Goal: Task Accomplishment & Management: Manage account settings

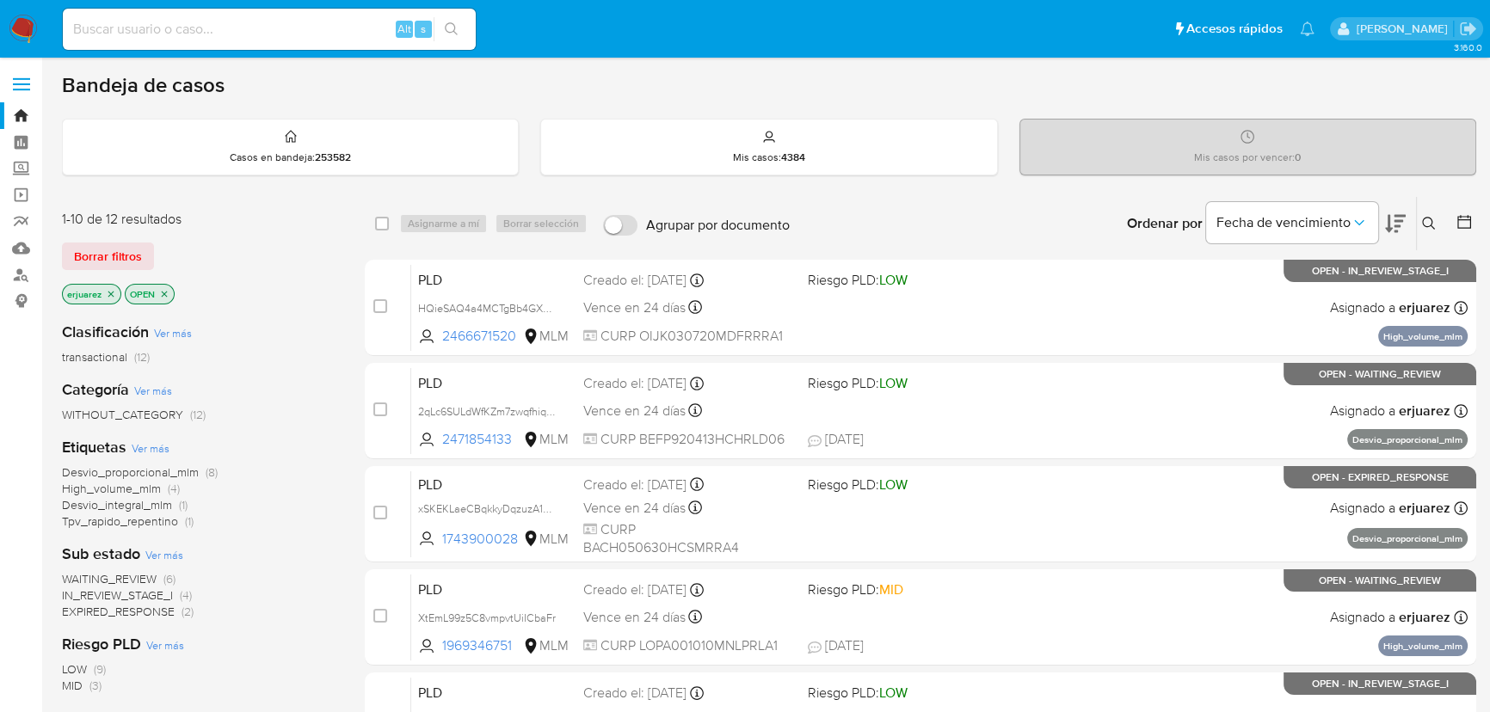
click at [136, 594] on span "IN_REVIEW_STAGE_I" at bounding box center [117, 595] width 111 height 17
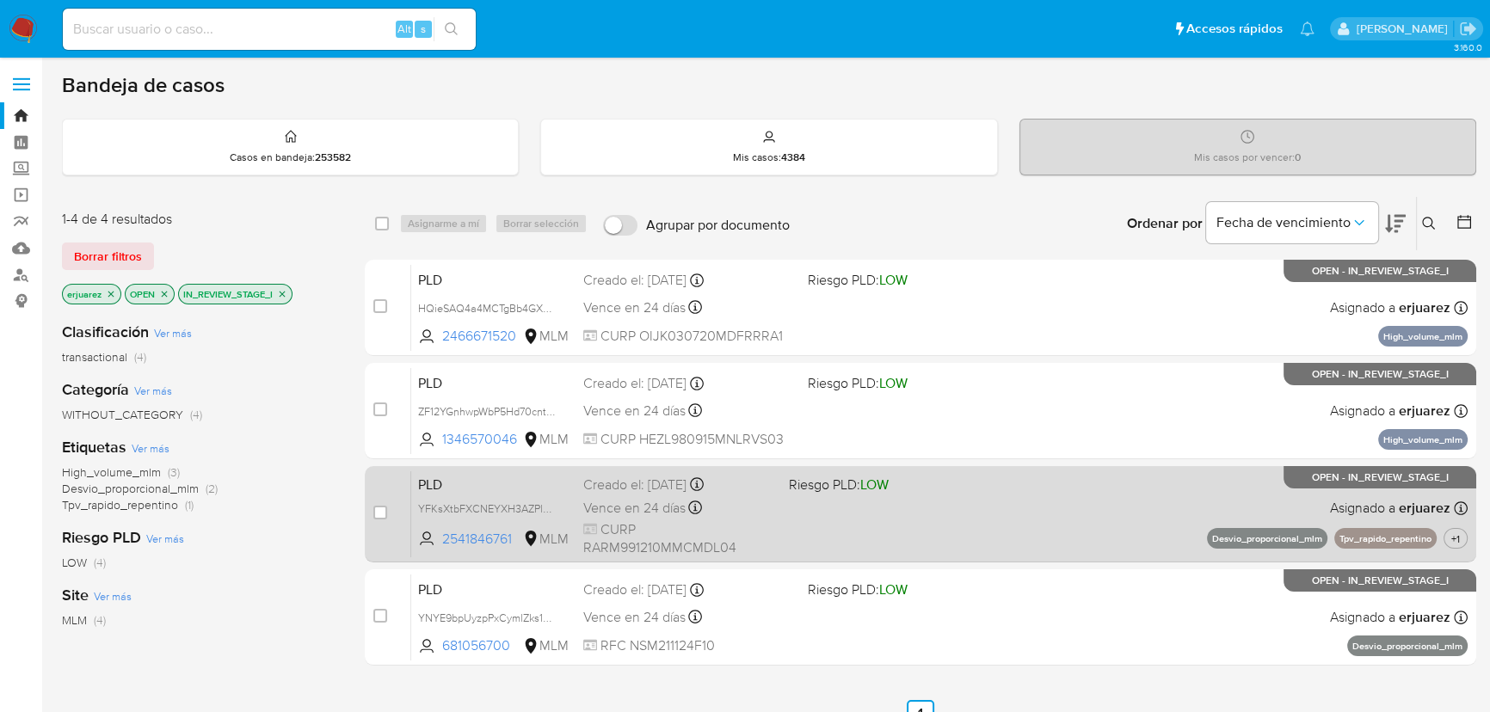
click at [931, 520] on div "PLD YFKsXtbFXCNEYXH3AZPlX54K 2541846761 MLM Riesgo PLD: LOW Creado el: 12/08/20…" at bounding box center [939, 514] width 1056 height 87
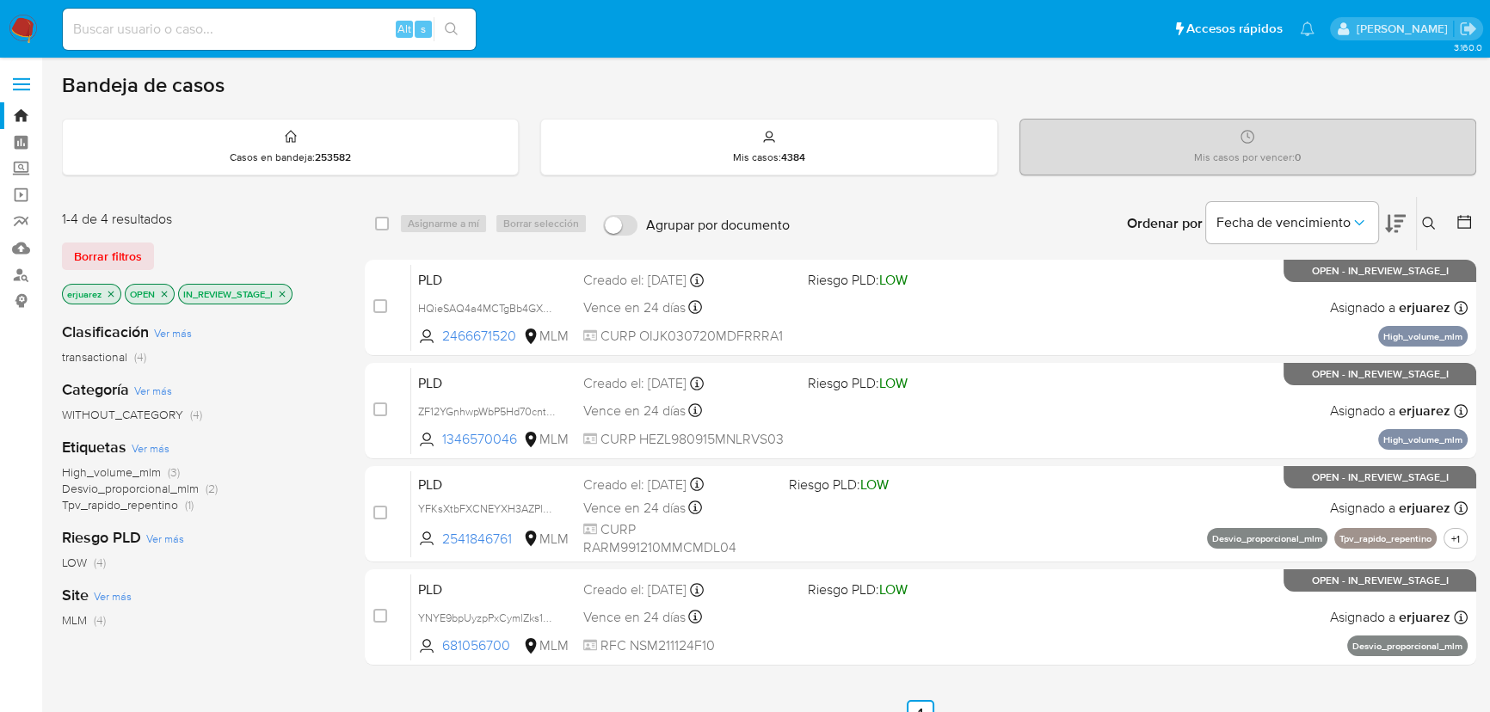
click at [10, 21] on img at bounding box center [23, 29] width 29 height 29
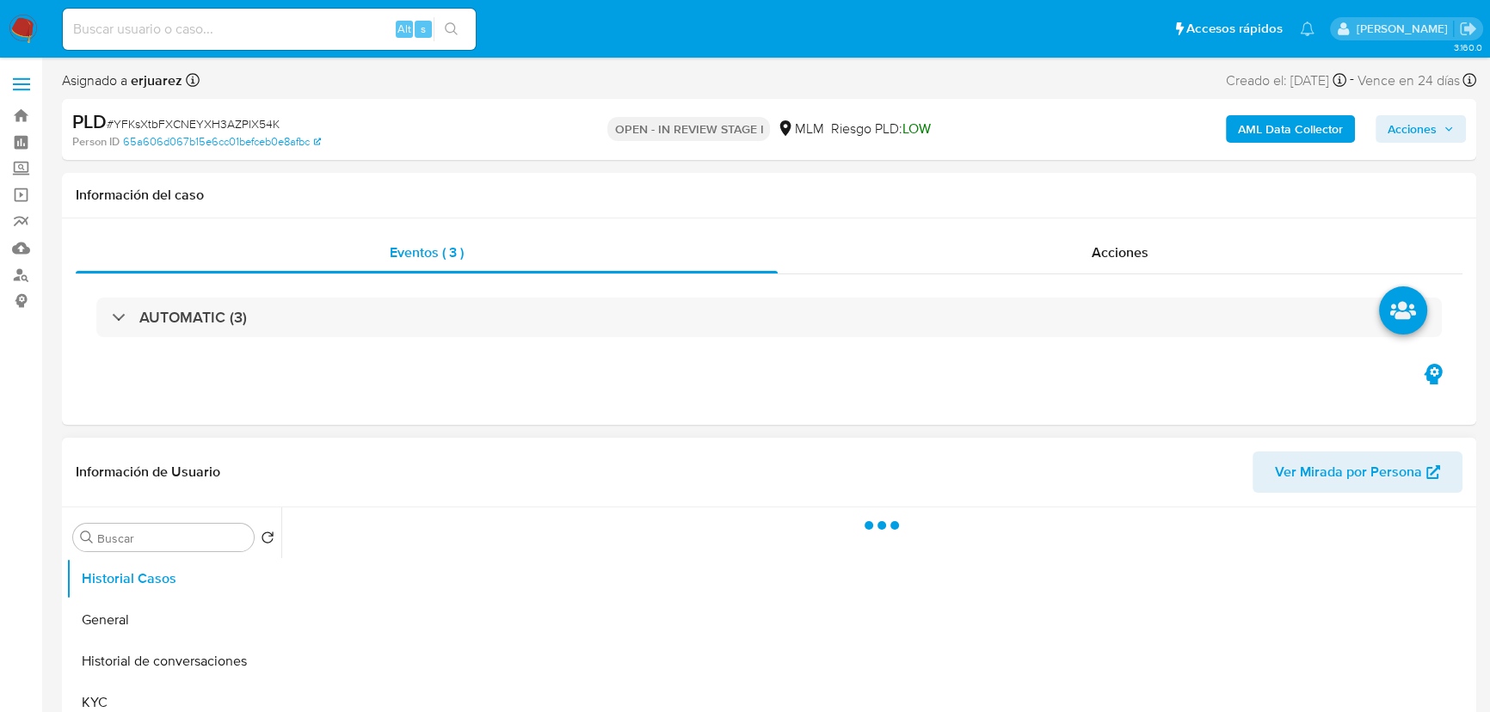
scroll to position [312, 0]
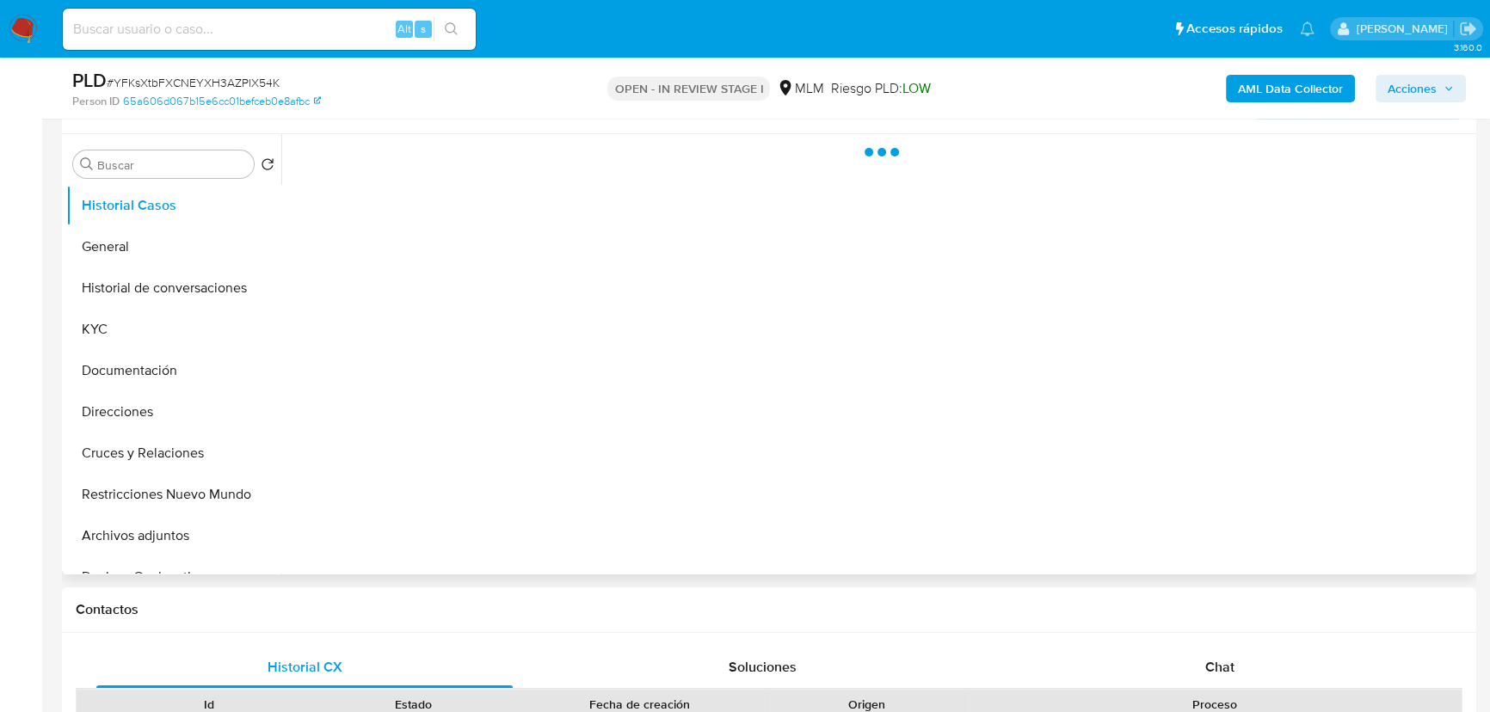
select select "10"
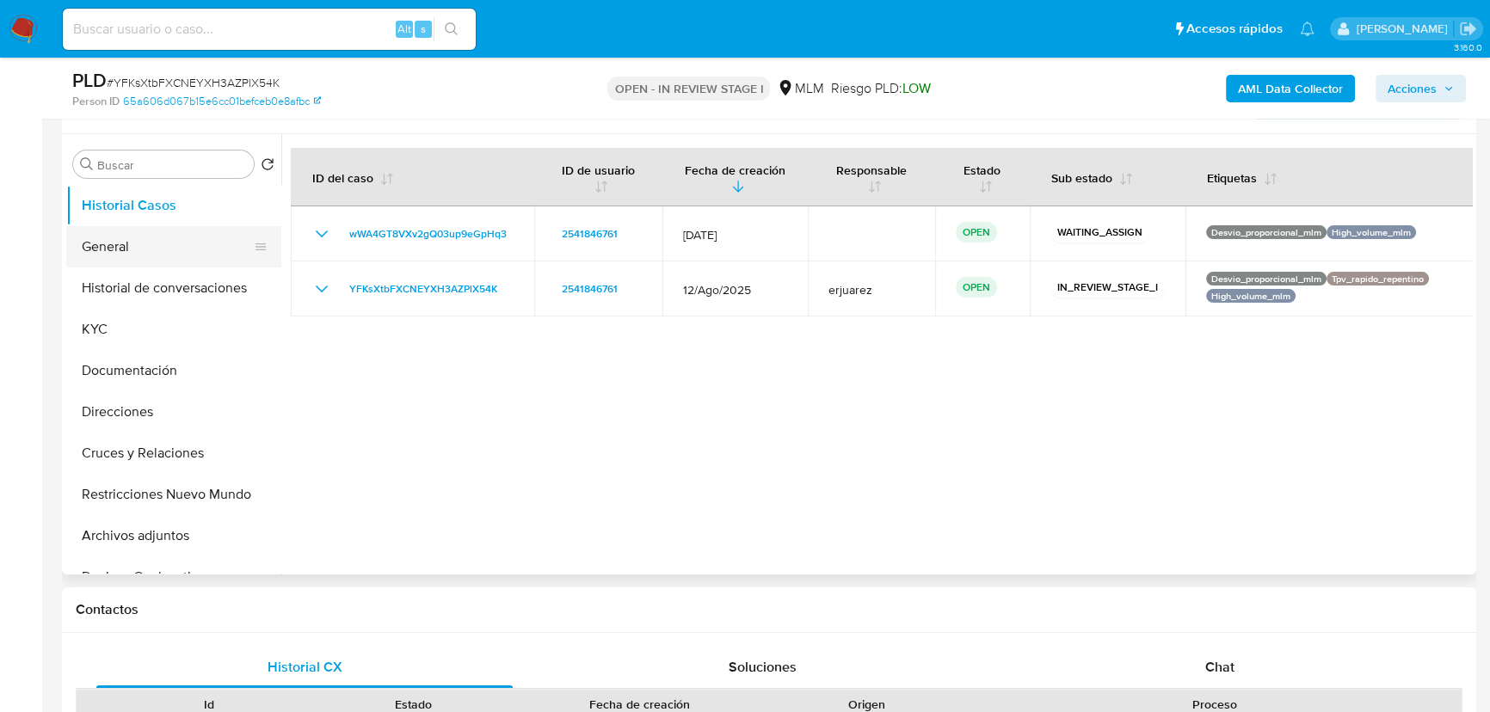
click at [157, 261] on button "General" at bounding box center [166, 246] width 201 height 41
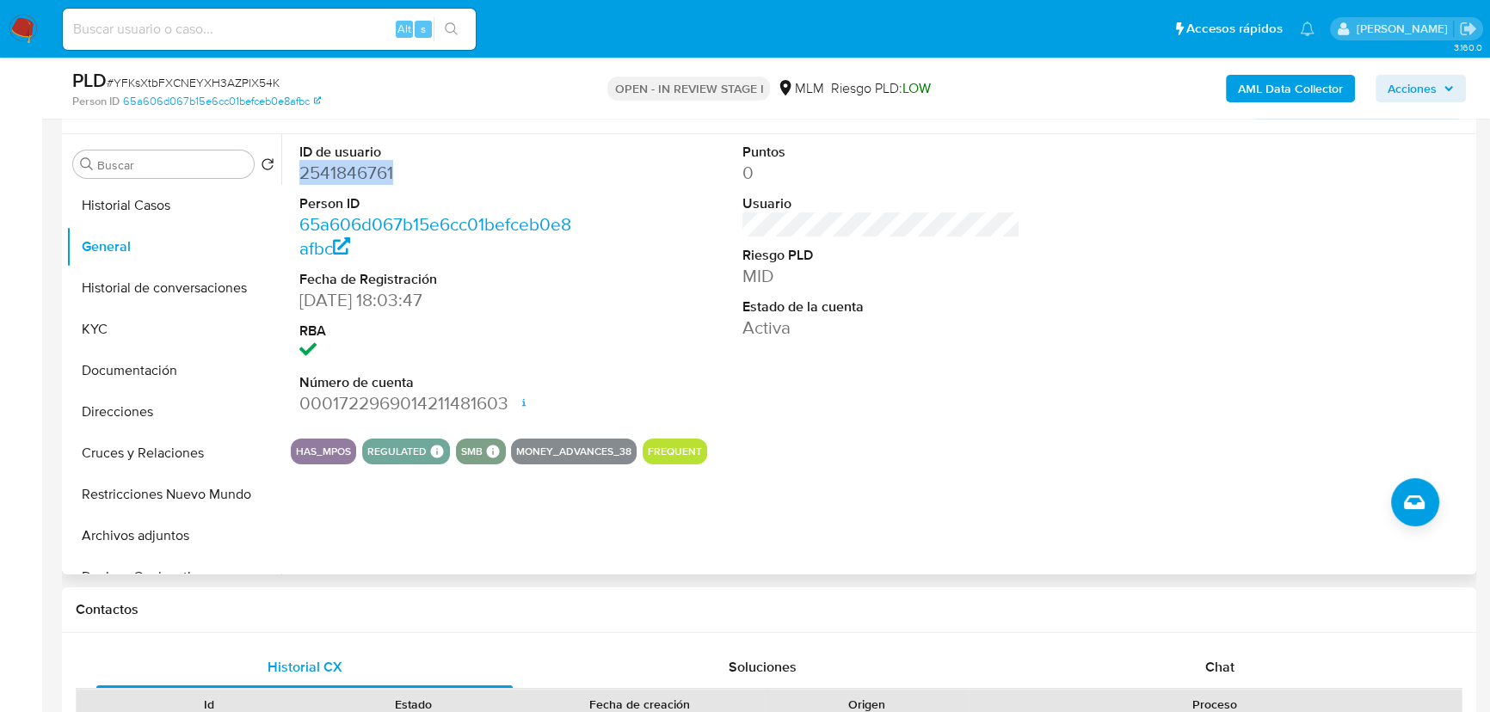
drag, startPoint x: 404, startPoint y: 172, endPoint x: 301, endPoint y: 175, distance: 103.3
click at [301, 175] on dd "2541846761" at bounding box center [438, 173] width 278 height 24
copy dd "2541846761"
click at [231, 22] on input at bounding box center [269, 29] width 413 height 22
paste input "1824916671"
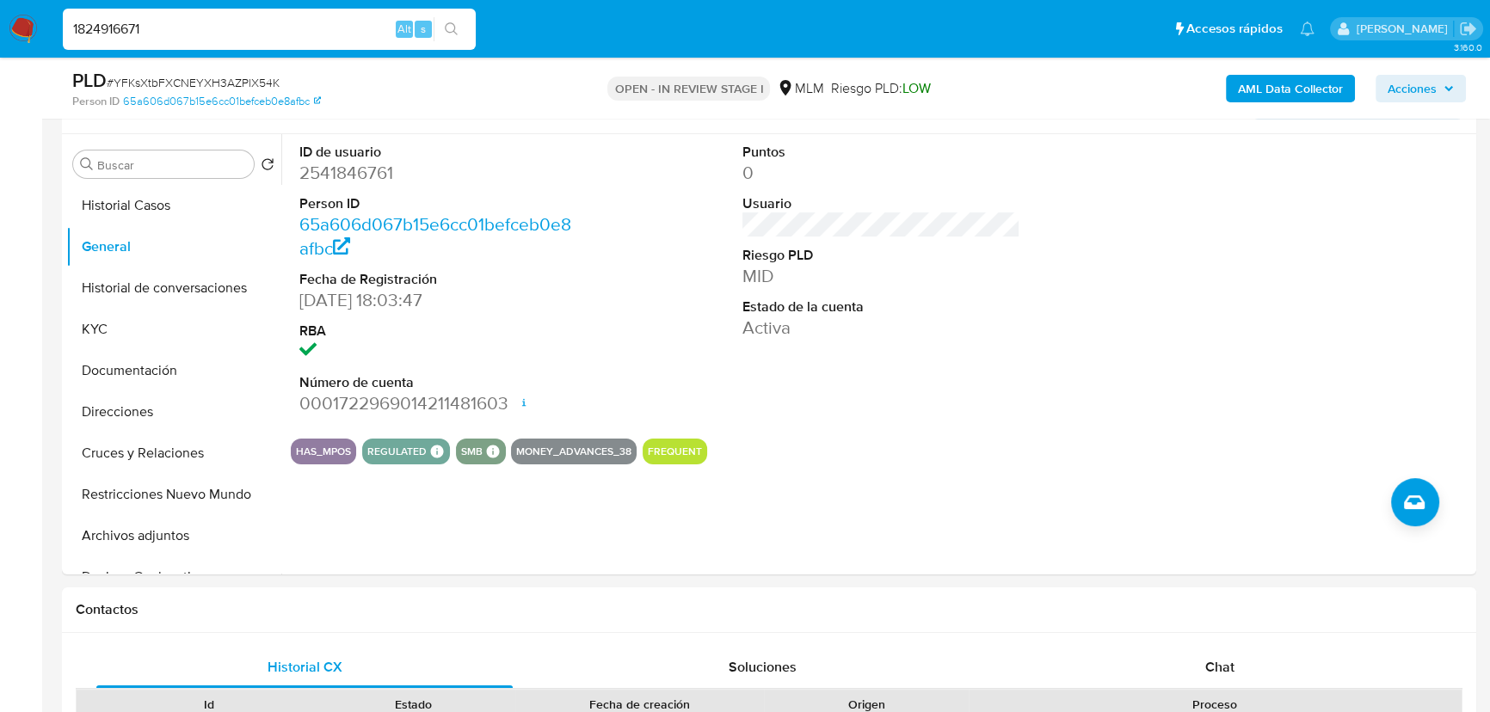
type input "1824916671"
click at [447, 21] on button "search-icon" at bounding box center [451, 29] width 35 height 24
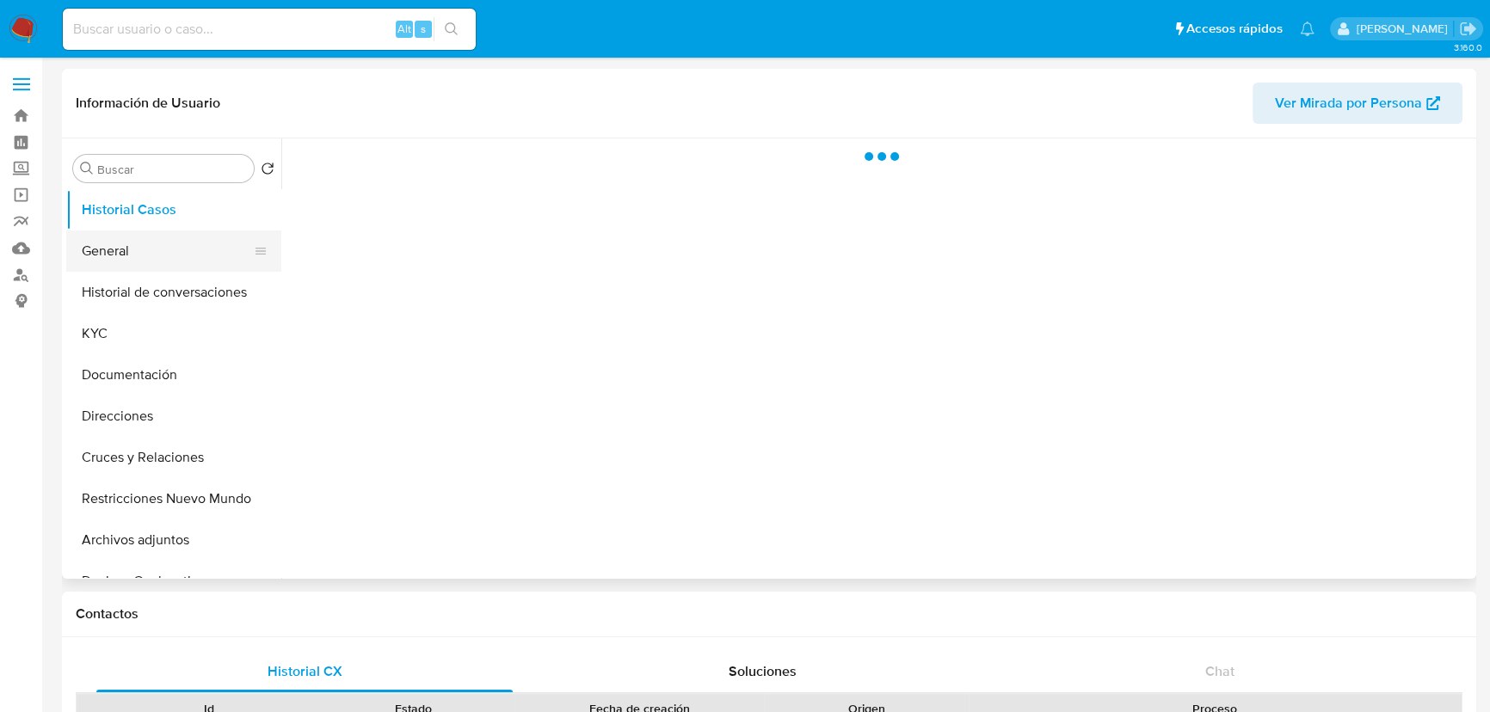
select select "10"
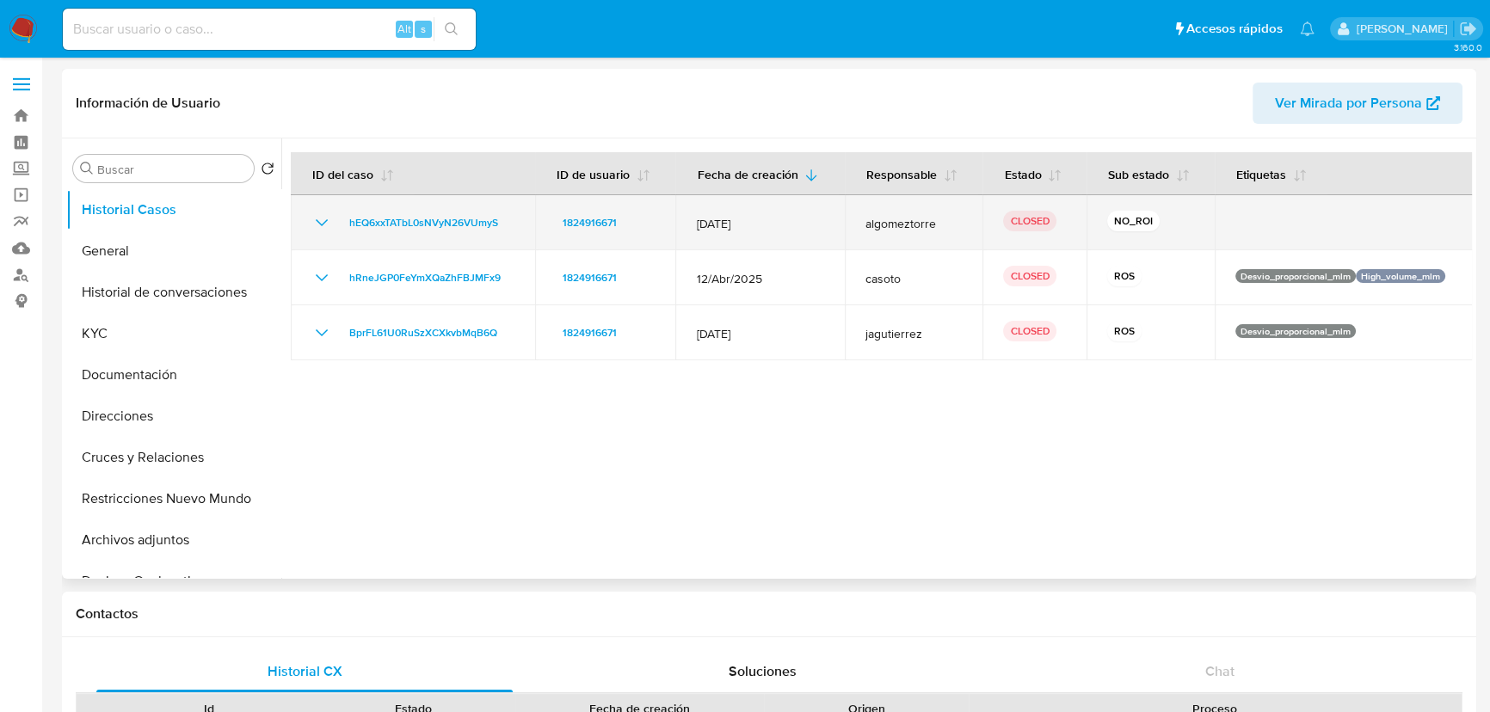
click at [311, 212] on icon "Mostrar/Ocultar" at bounding box center [321, 222] width 21 height 21
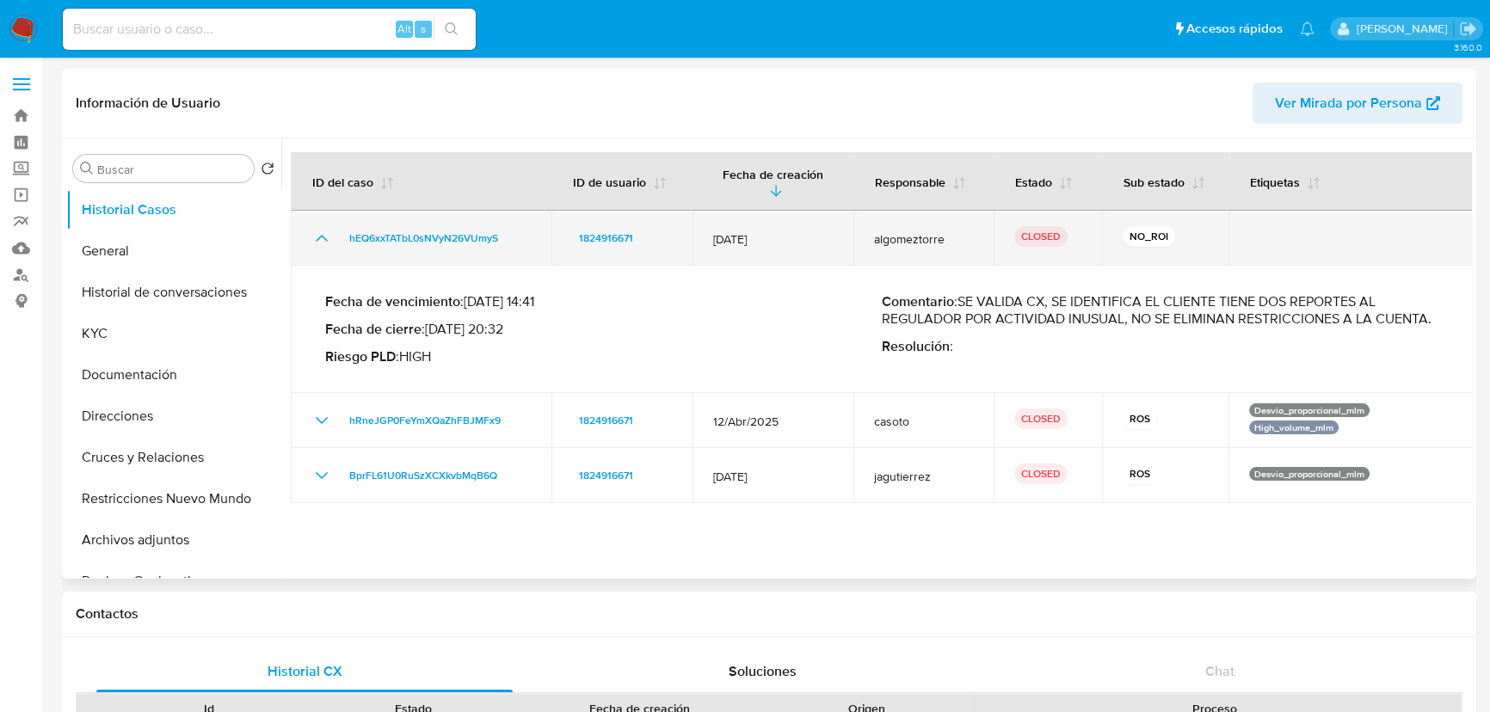
click at [311, 212] on td "hEQ6xxTATbL0sNVyN26VUmyS" at bounding box center [421, 238] width 261 height 55
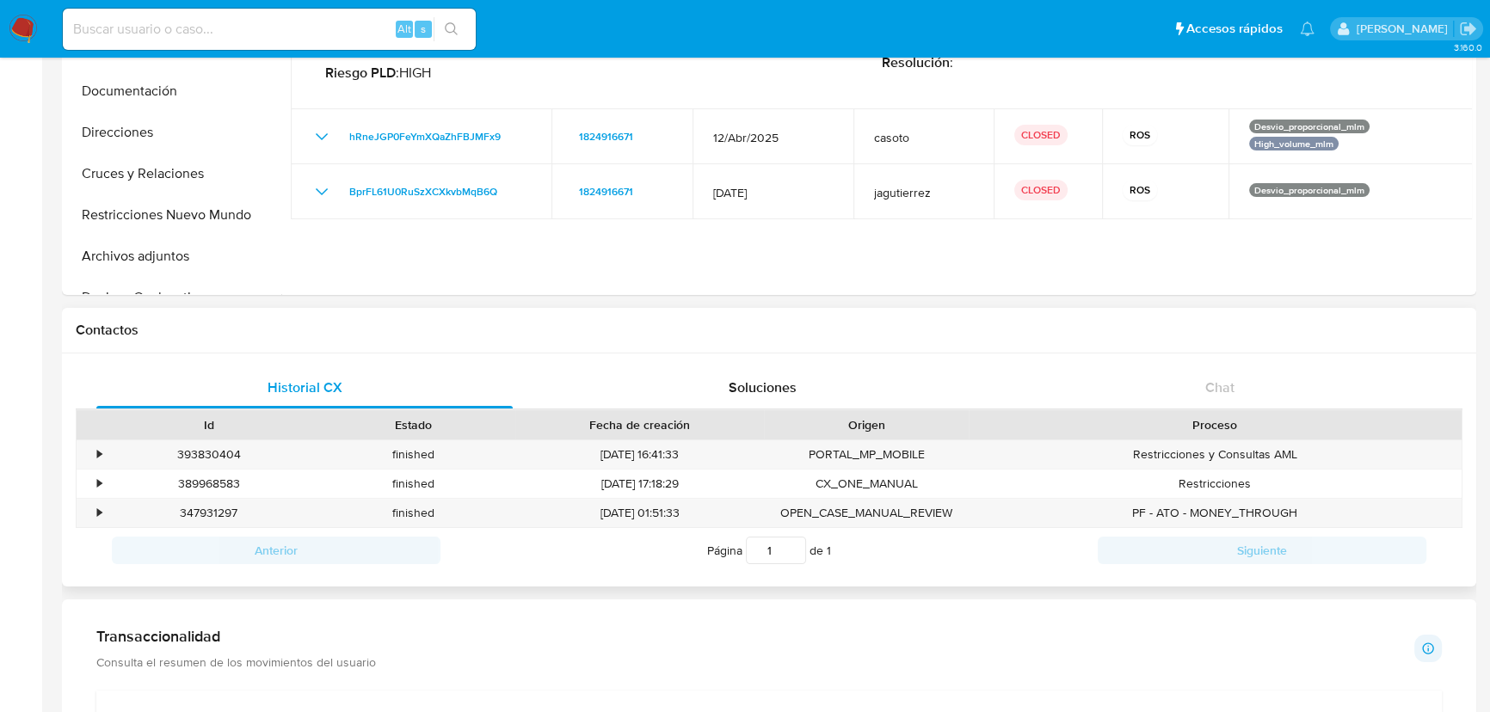
scroll to position [312, 0]
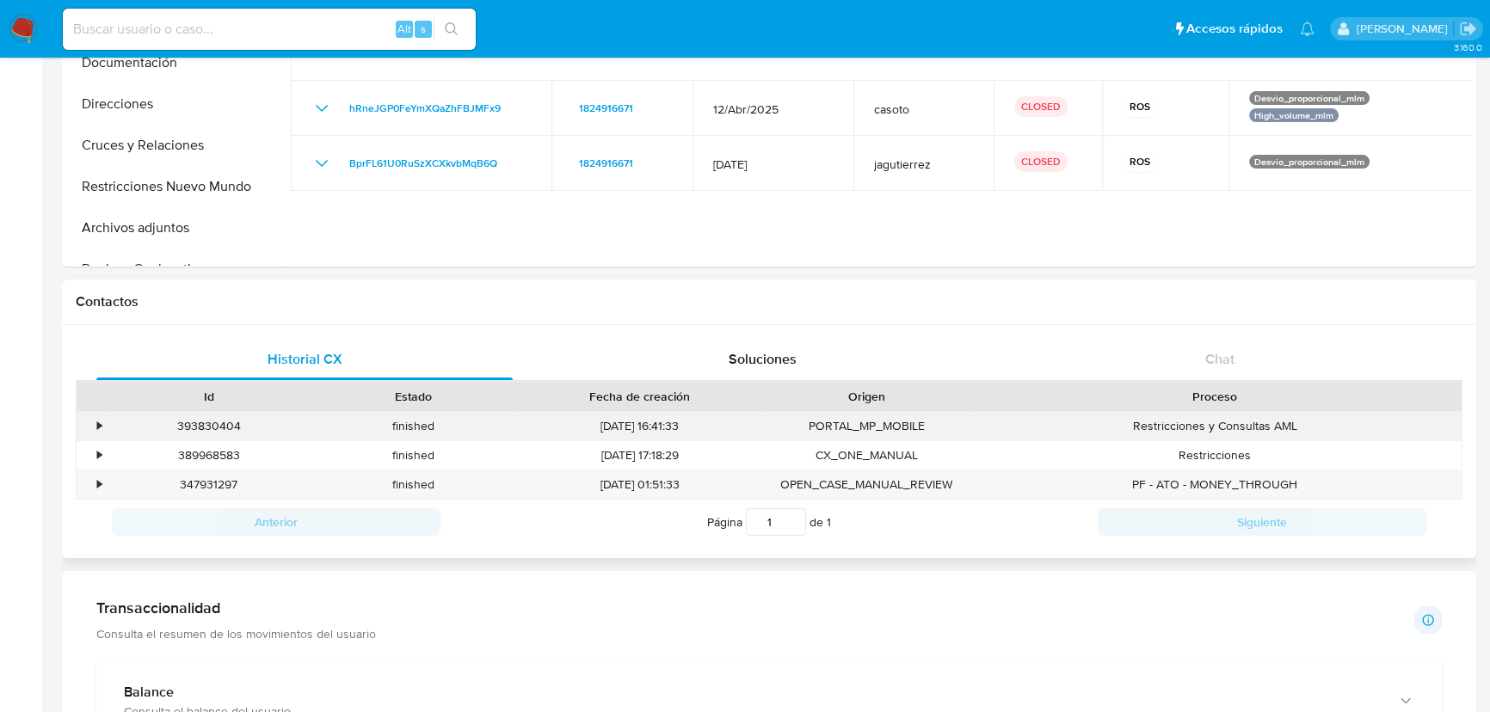
click at [97, 426] on div "•" at bounding box center [99, 426] width 4 height 16
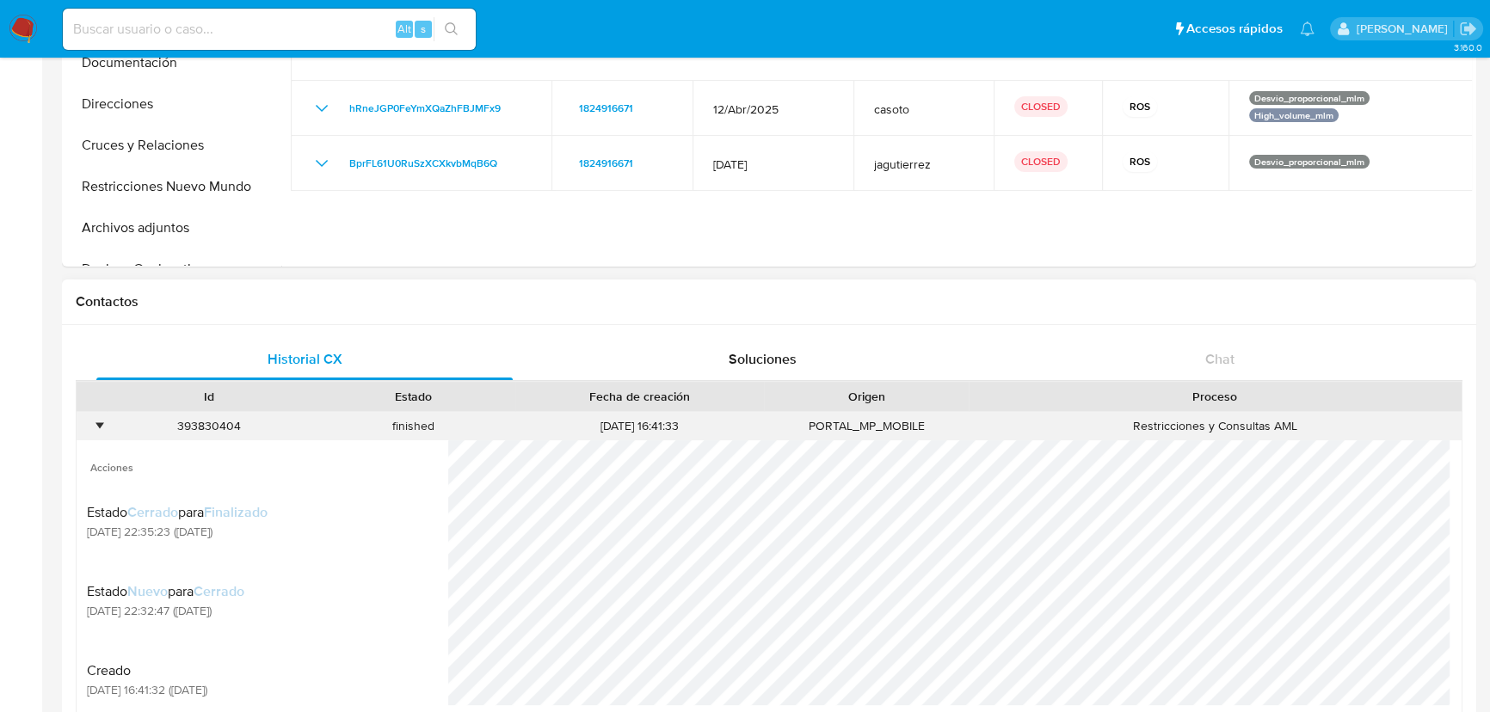
click at [97, 426] on div "•" at bounding box center [99, 426] width 4 height 16
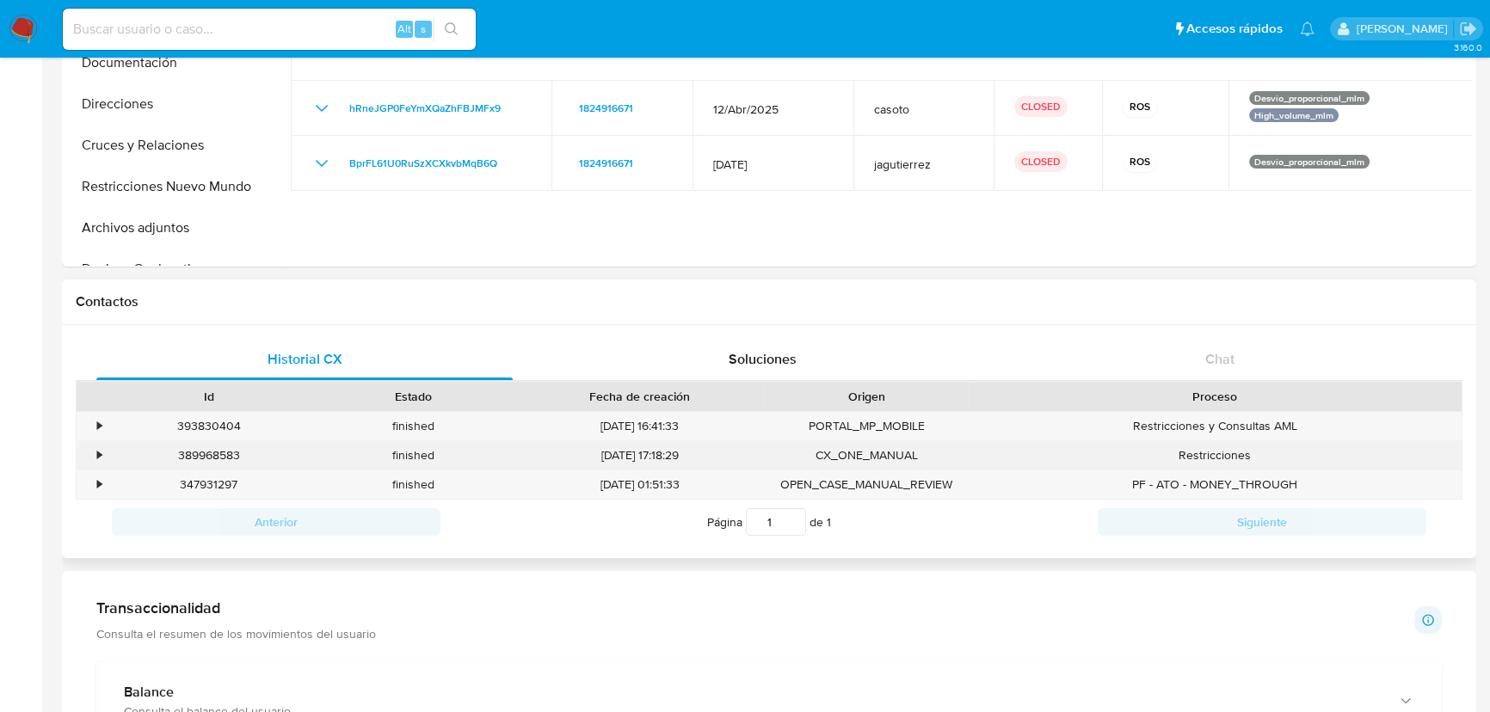
click at [87, 455] on div "•" at bounding box center [92, 455] width 30 height 28
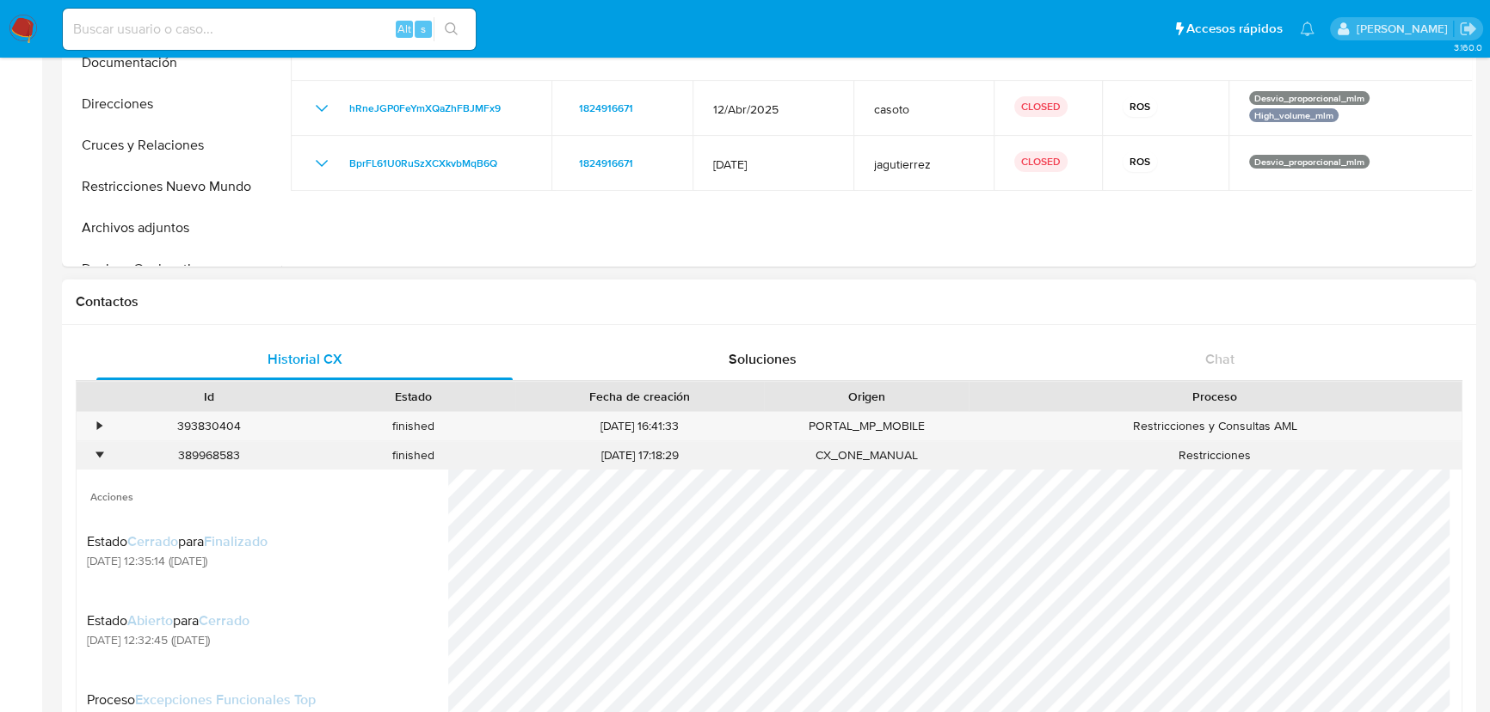
click at [87, 455] on div "•" at bounding box center [92, 455] width 30 height 28
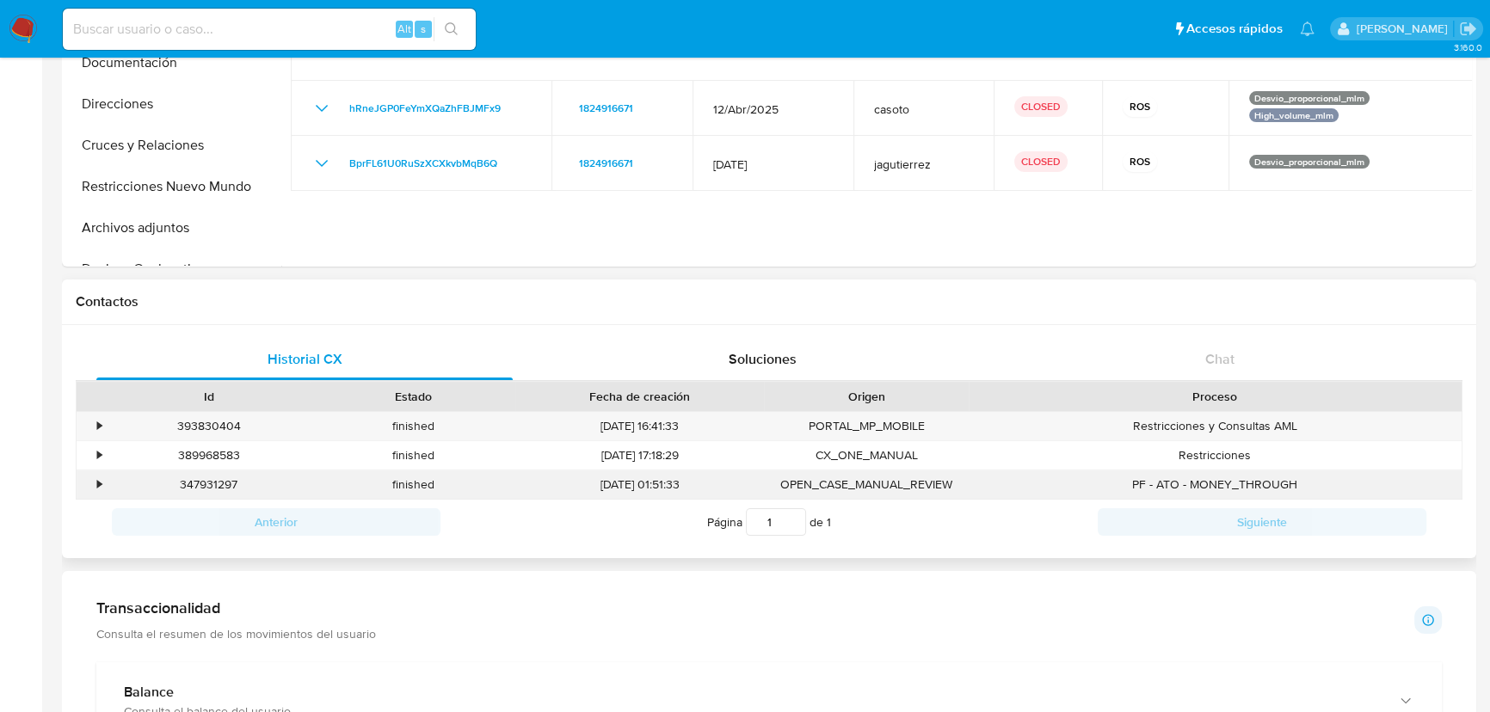
click at [89, 494] on div "•" at bounding box center [92, 485] width 30 height 28
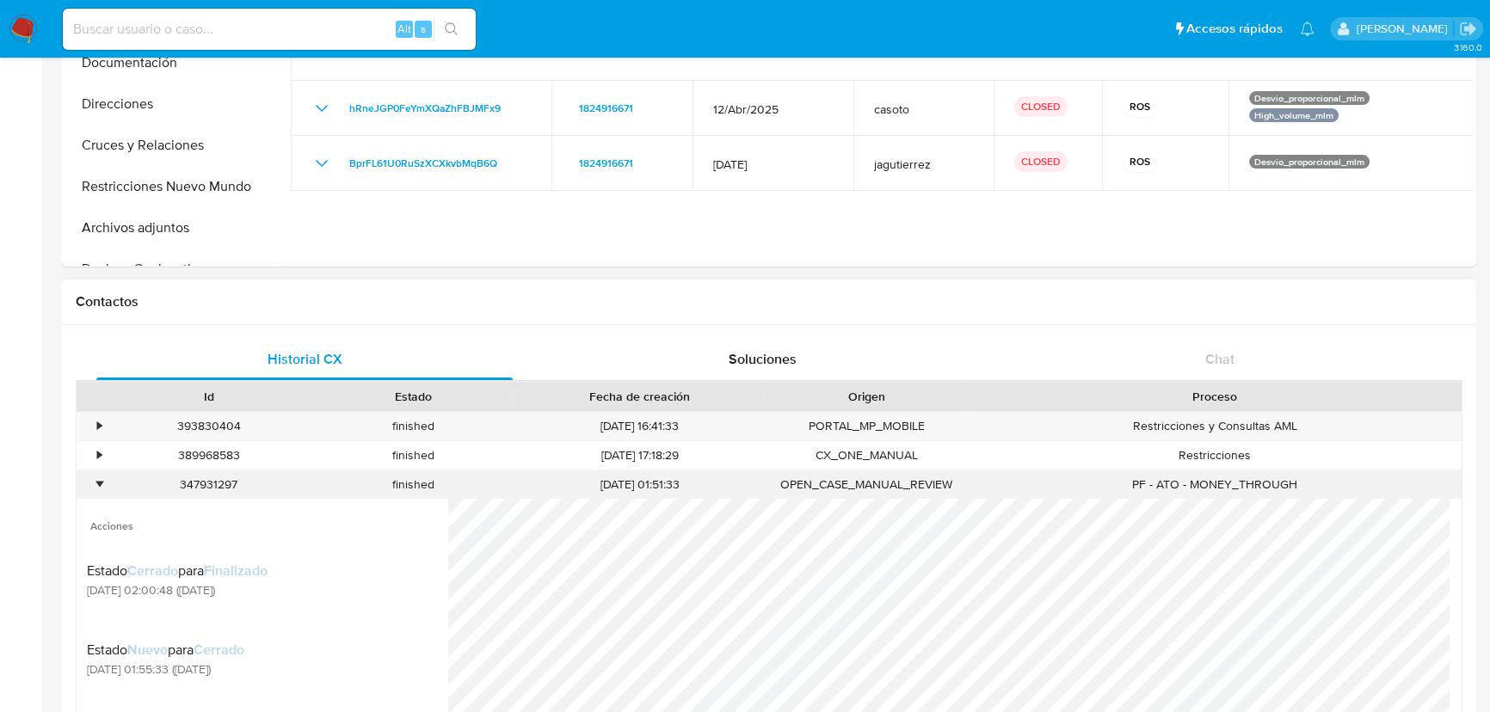
click at [89, 494] on div "•" at bounding box center [92, 485] width 30 height 28
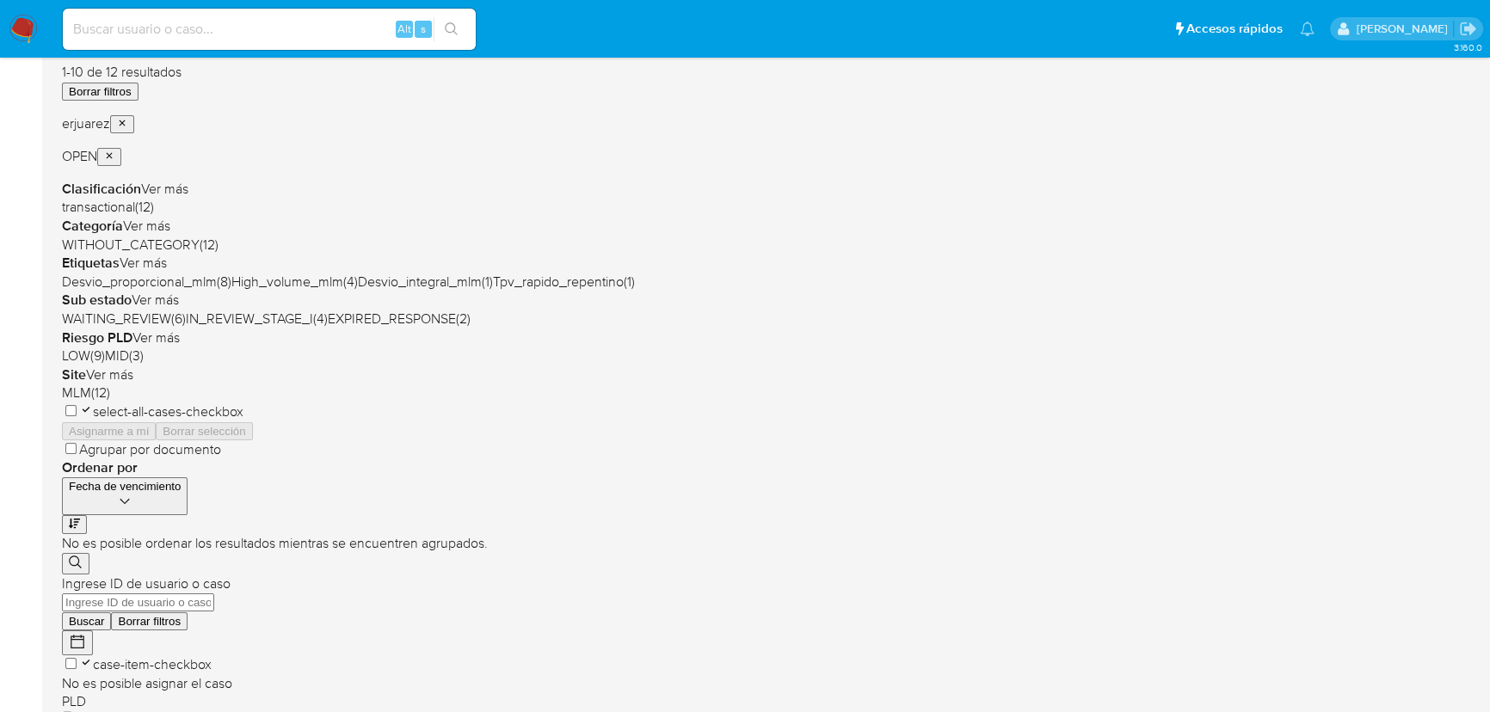
scroll to position [312, 0]
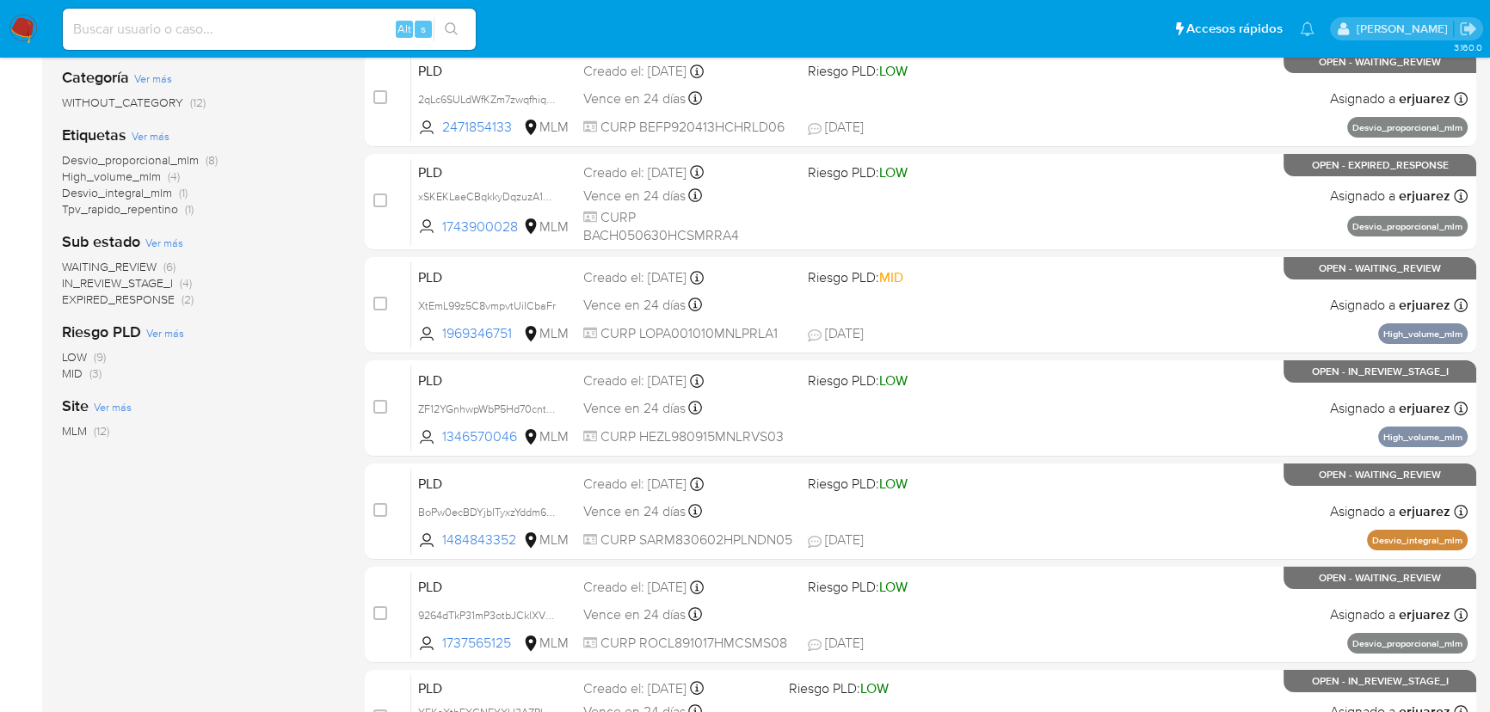
click at [145, 286] on span "IN_REVIEW_STAGE_I" at bounding box center [117, 282] width 111 height 17
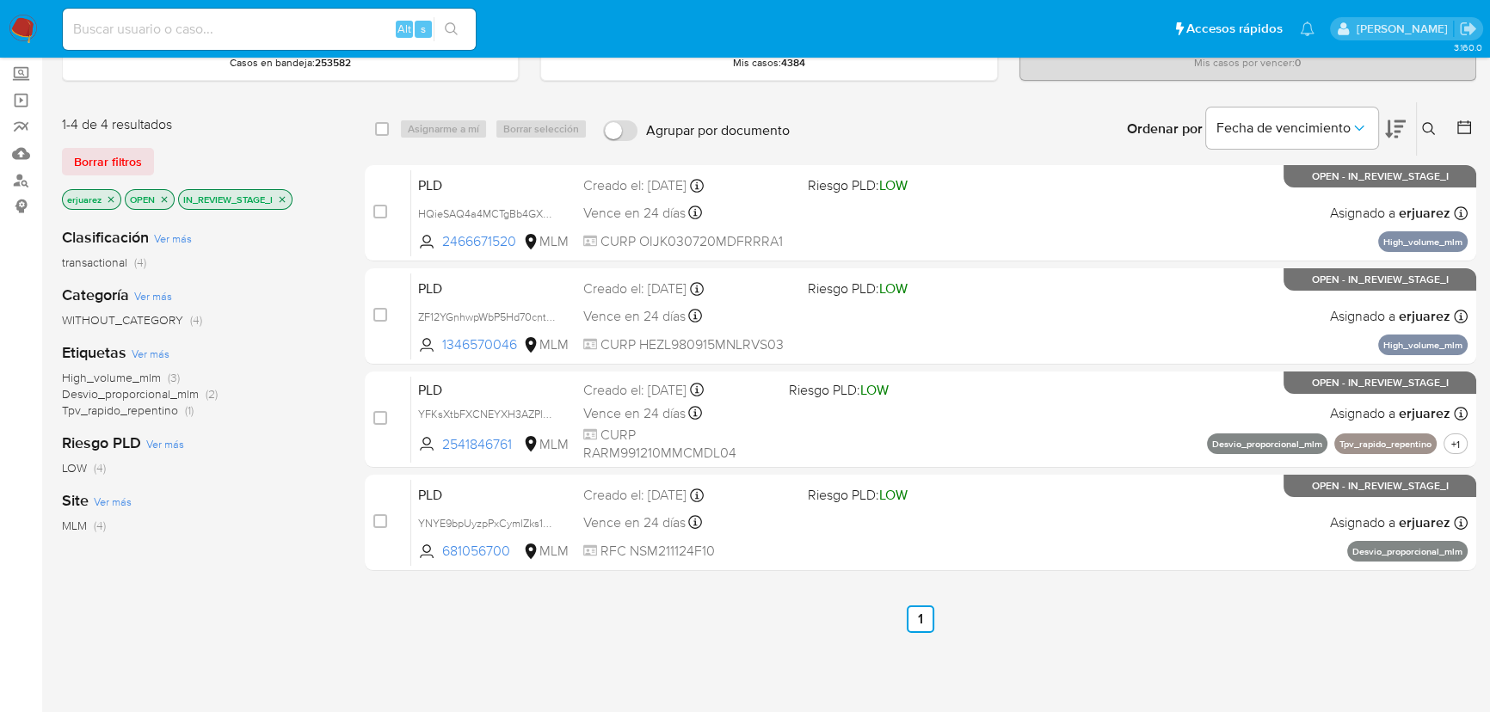
scroll to position [77, 0]
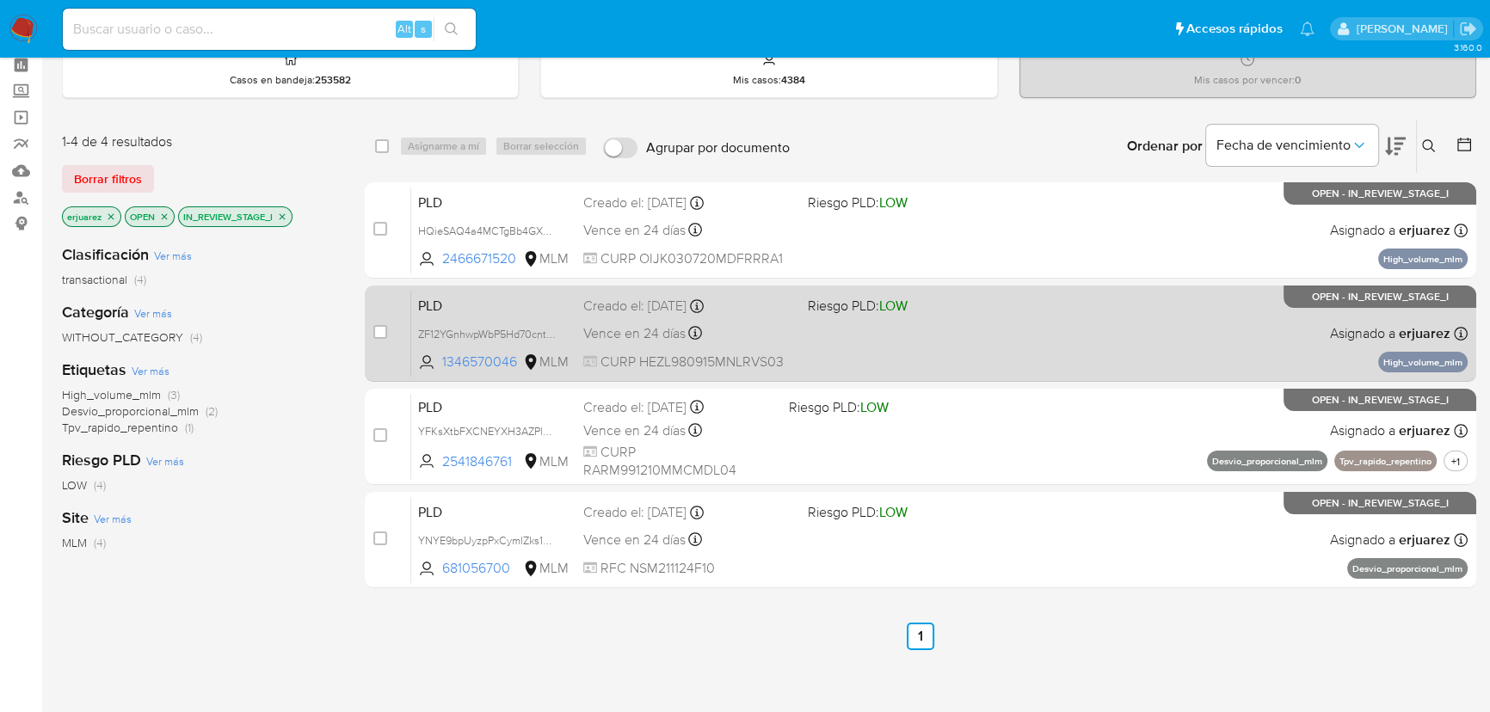
click at [950, 337] on div "PLD ZF12YGnhwpWbP5Hd70cntRKn 1346570046 MLM Riesgo PLD: LOW Creado el: 12/08/20…" at bounding box center [939, 333] width 1056 height 87
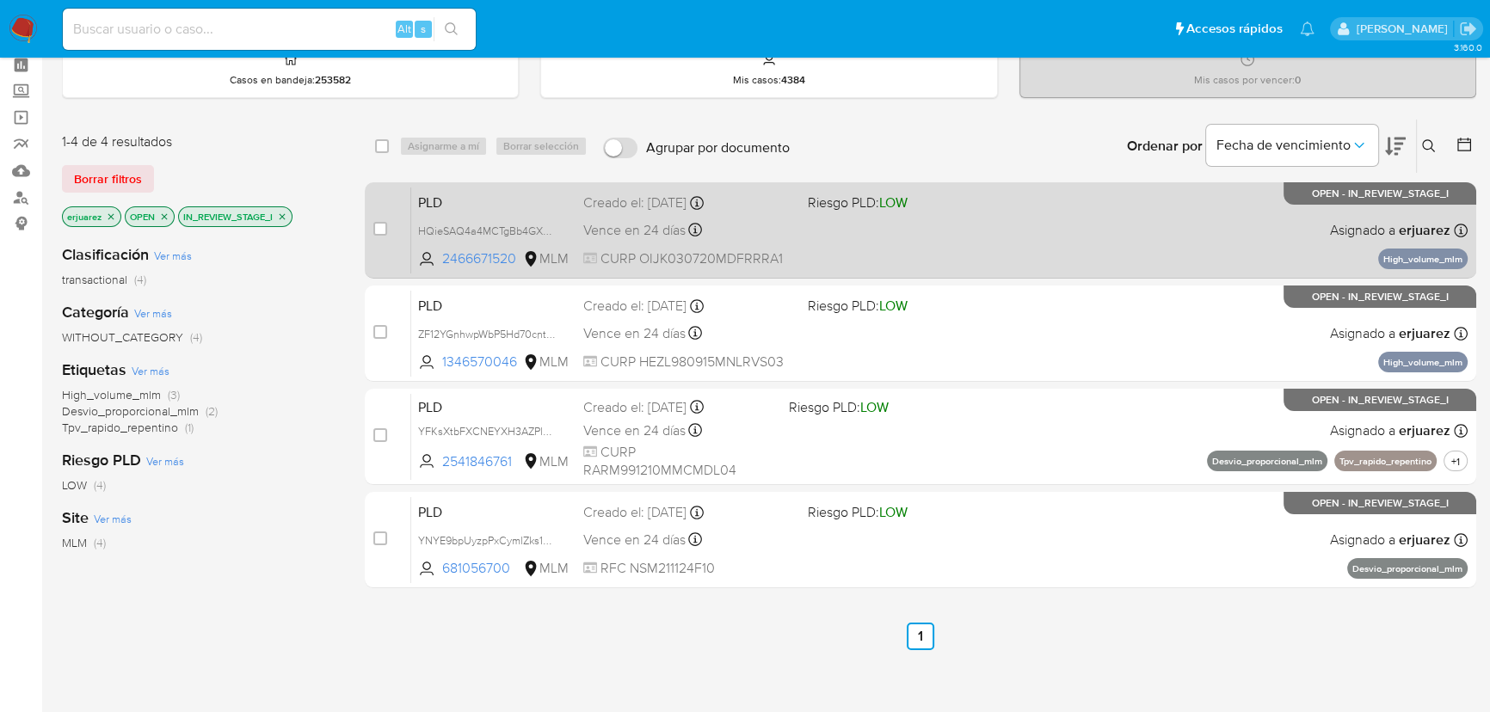
click at [830, 232] on div "PLD HQieSAQ4a4MCTgBb4GXSWj3D 2466671520 MLM Riesgo PLD: LOW Creado el: 12/08/20…" at bounding box center [939, 230] width 1056 height 87
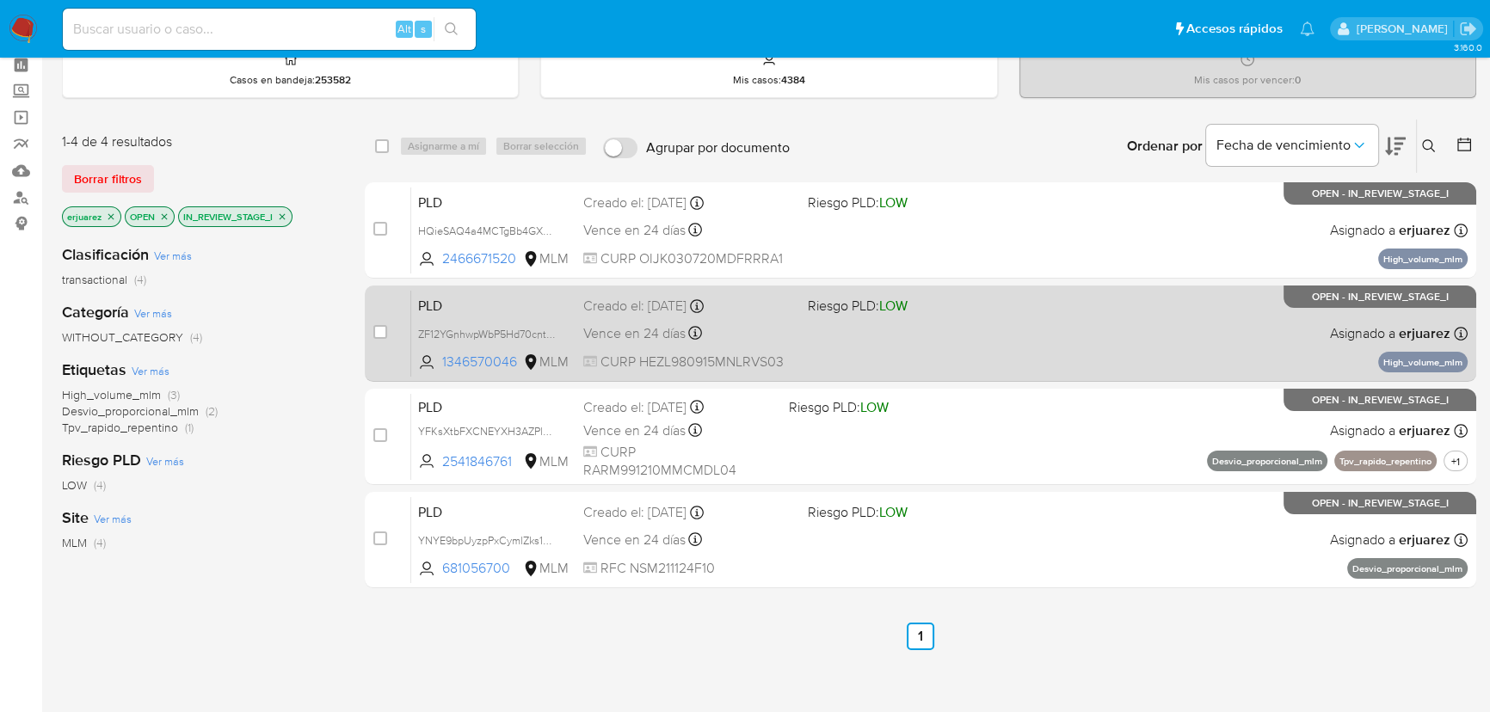
click at [1098, 326] on div "PLD ZF12YGnhwpWbP5Hd70cntRKn 1346570046 MLM Riesgo PLD: LOW Creado el: 12/08/20…" at bounding box center [939, 333] width 1056 height 87
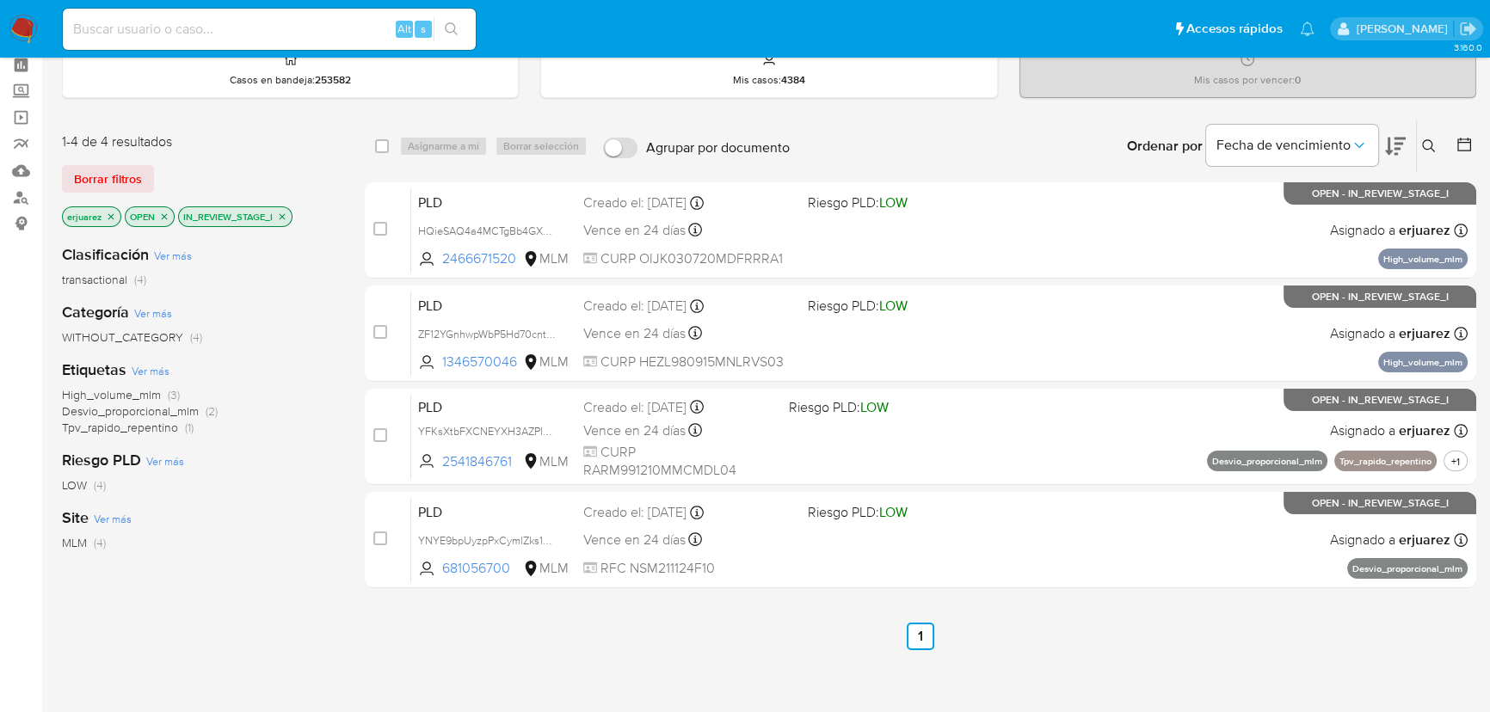
click at [25, 23] on img at bounding box center [23, 29] width 29 height 29
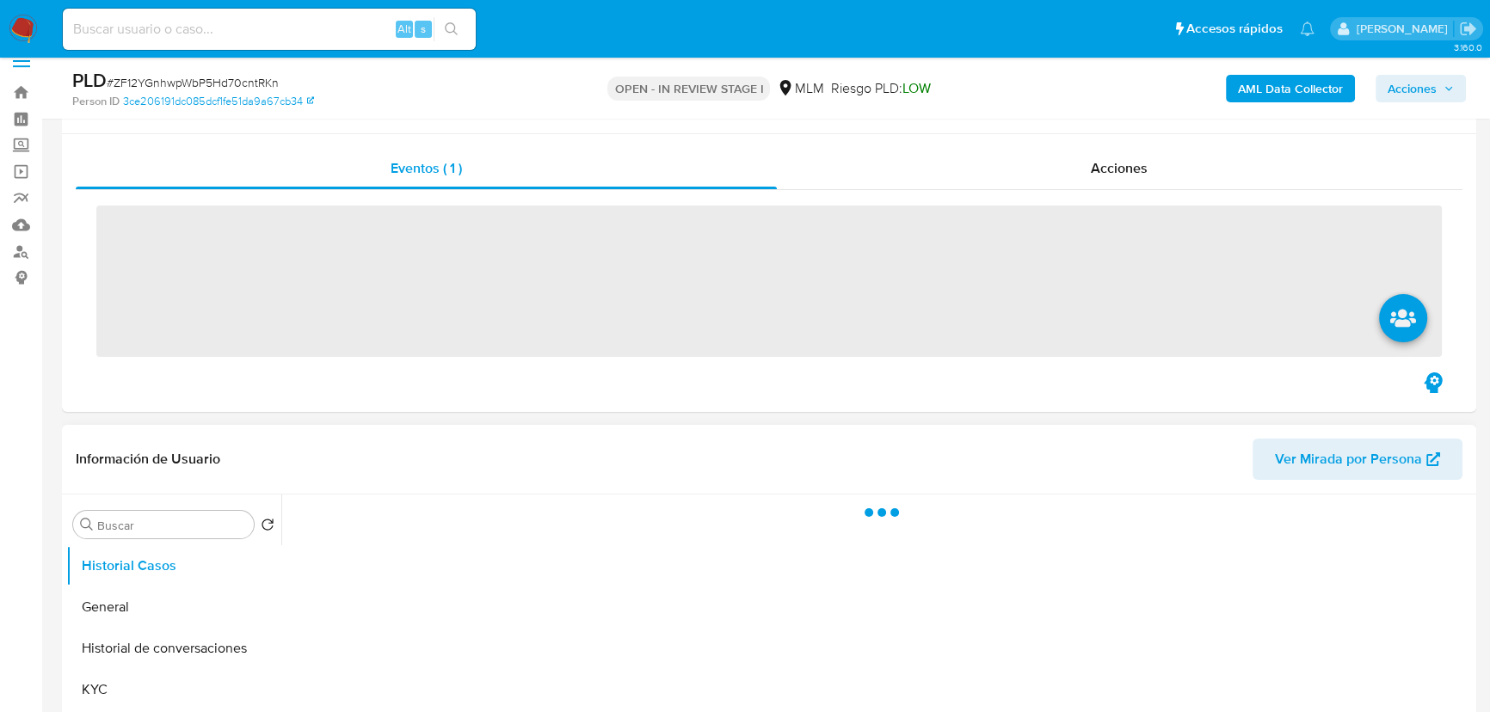
scroll to position [391, 0]
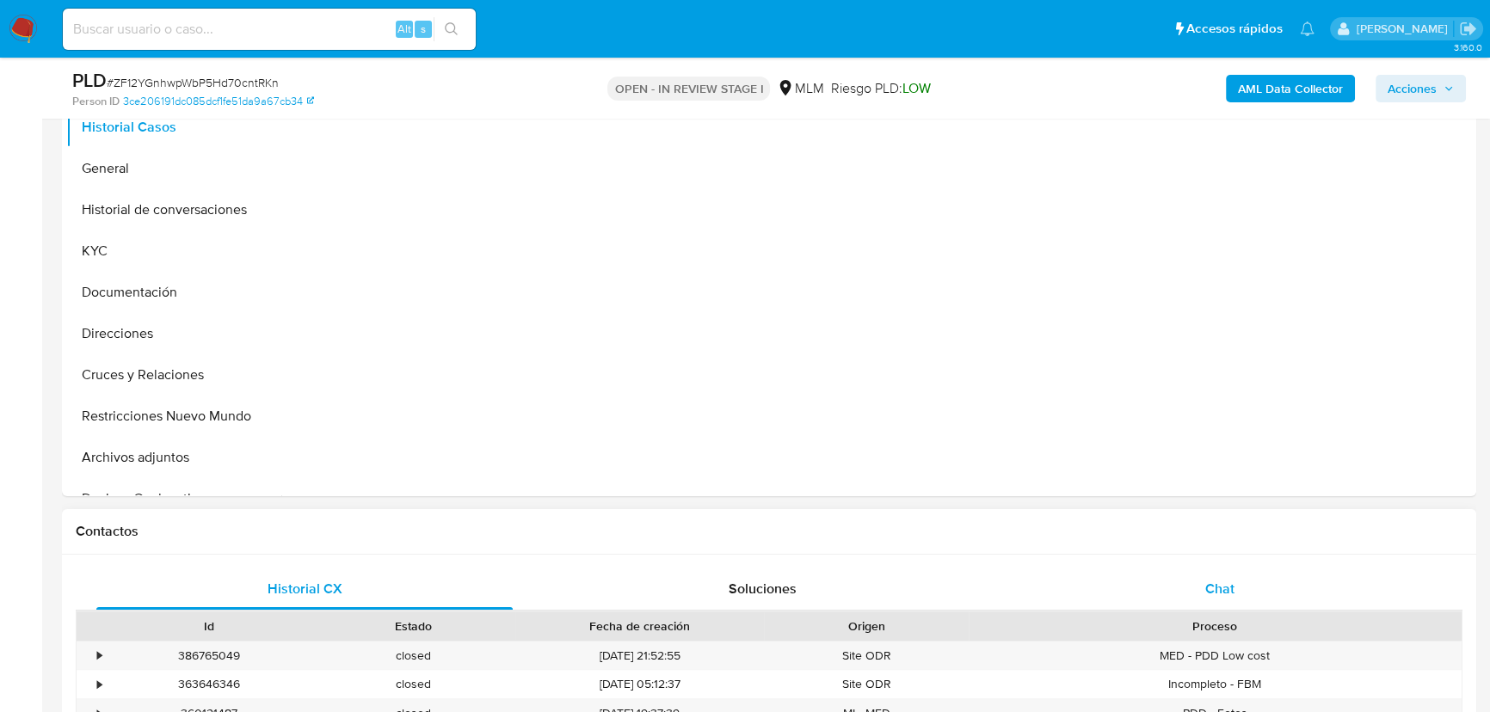
click at [1221, 580] on span "Chat" at bounding box center [1219, 589] width 29 height 20
select select "10"
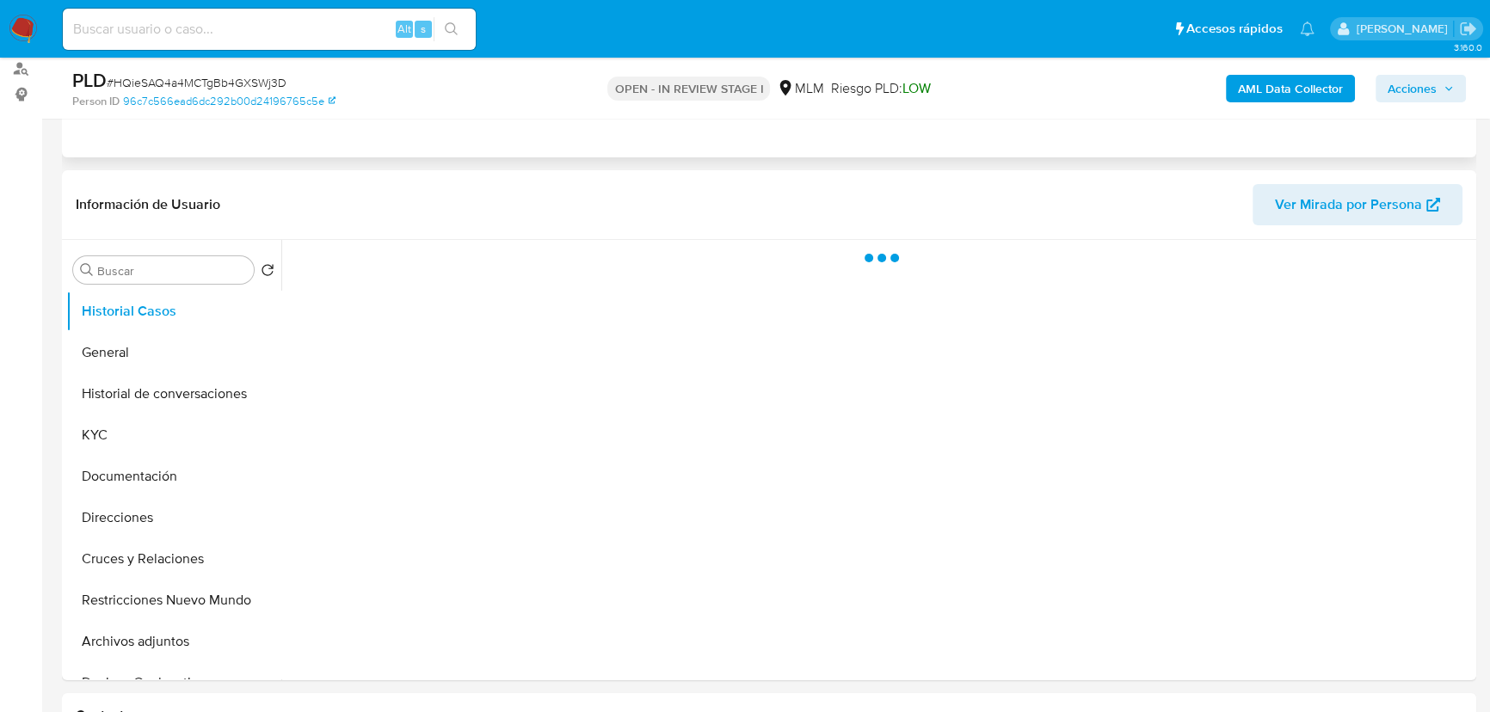
scroll to position [234, 0]
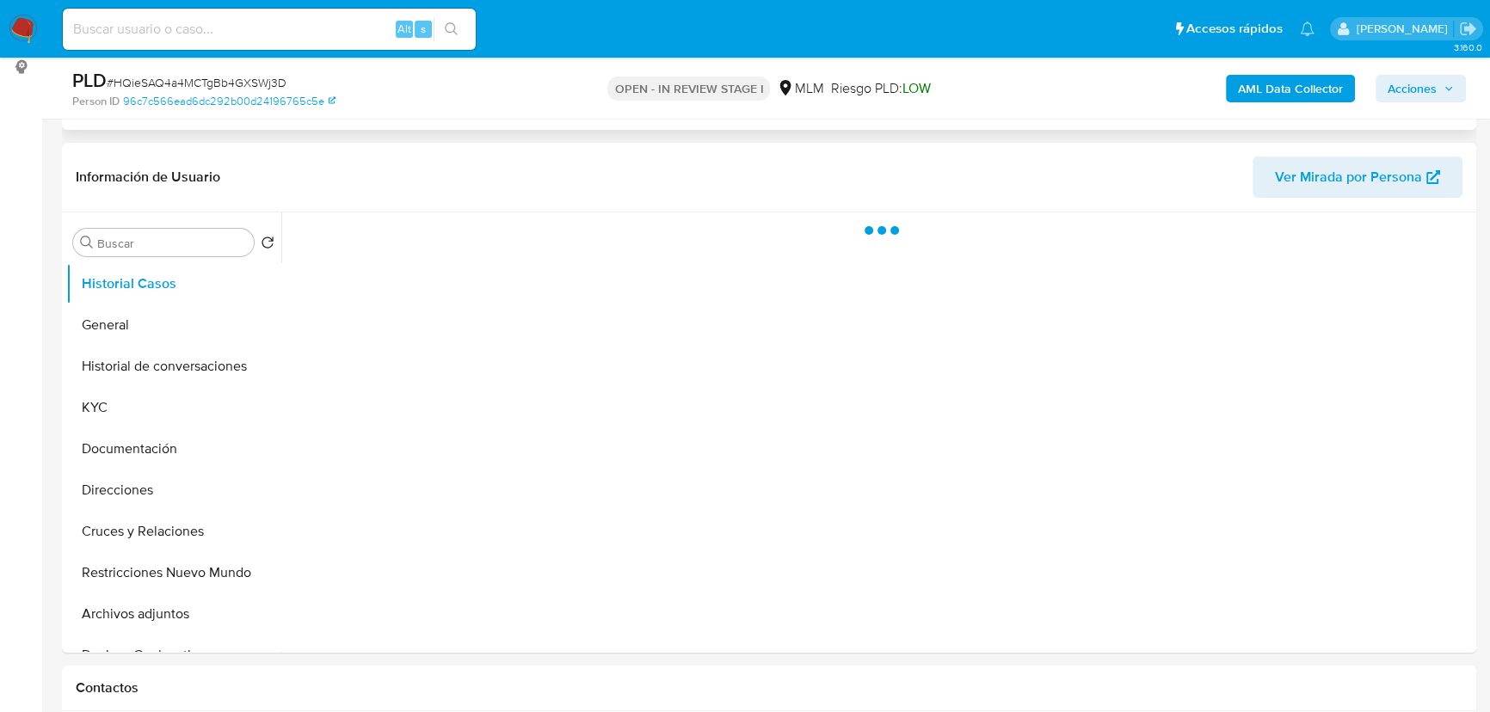
select select "10"
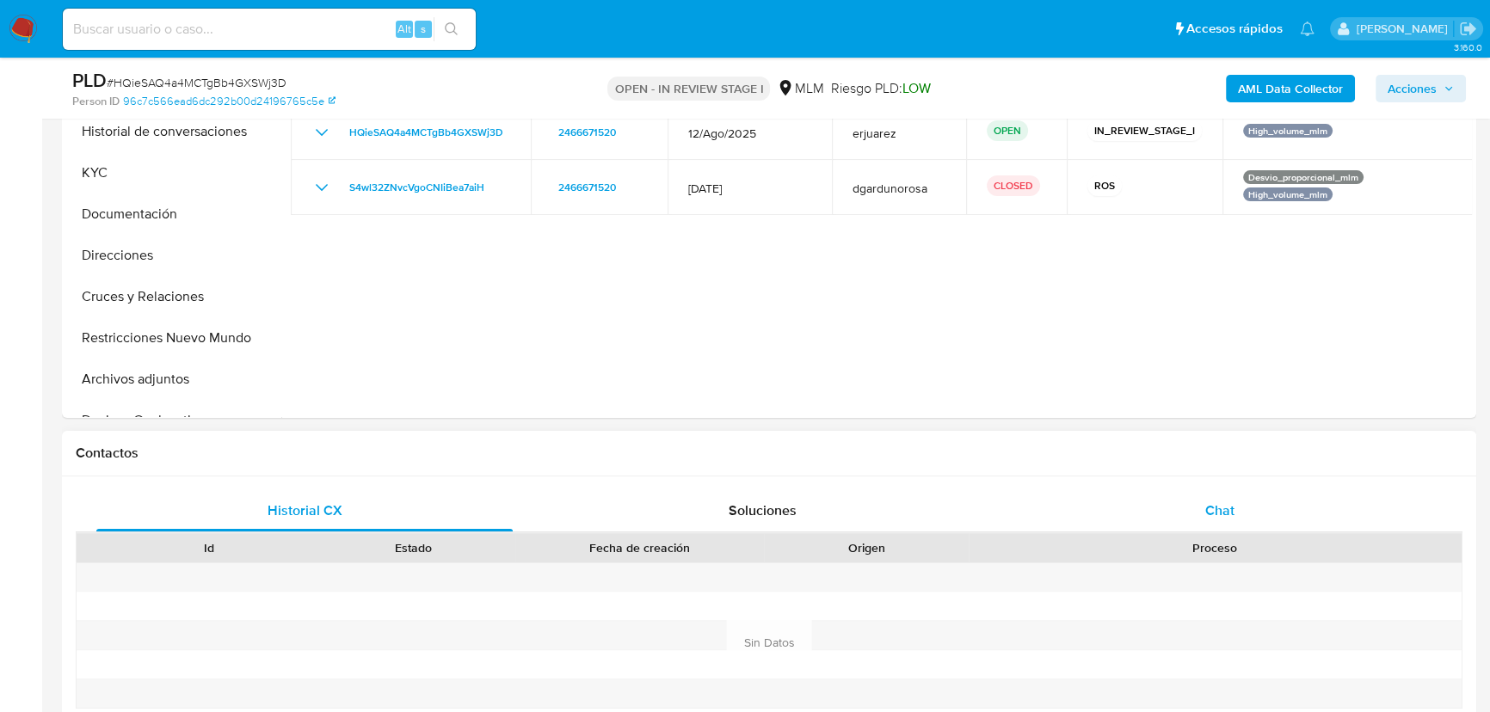
click at [1213, 501] on span "Chat" at bounding box center [1219, 511] width 29 height 20
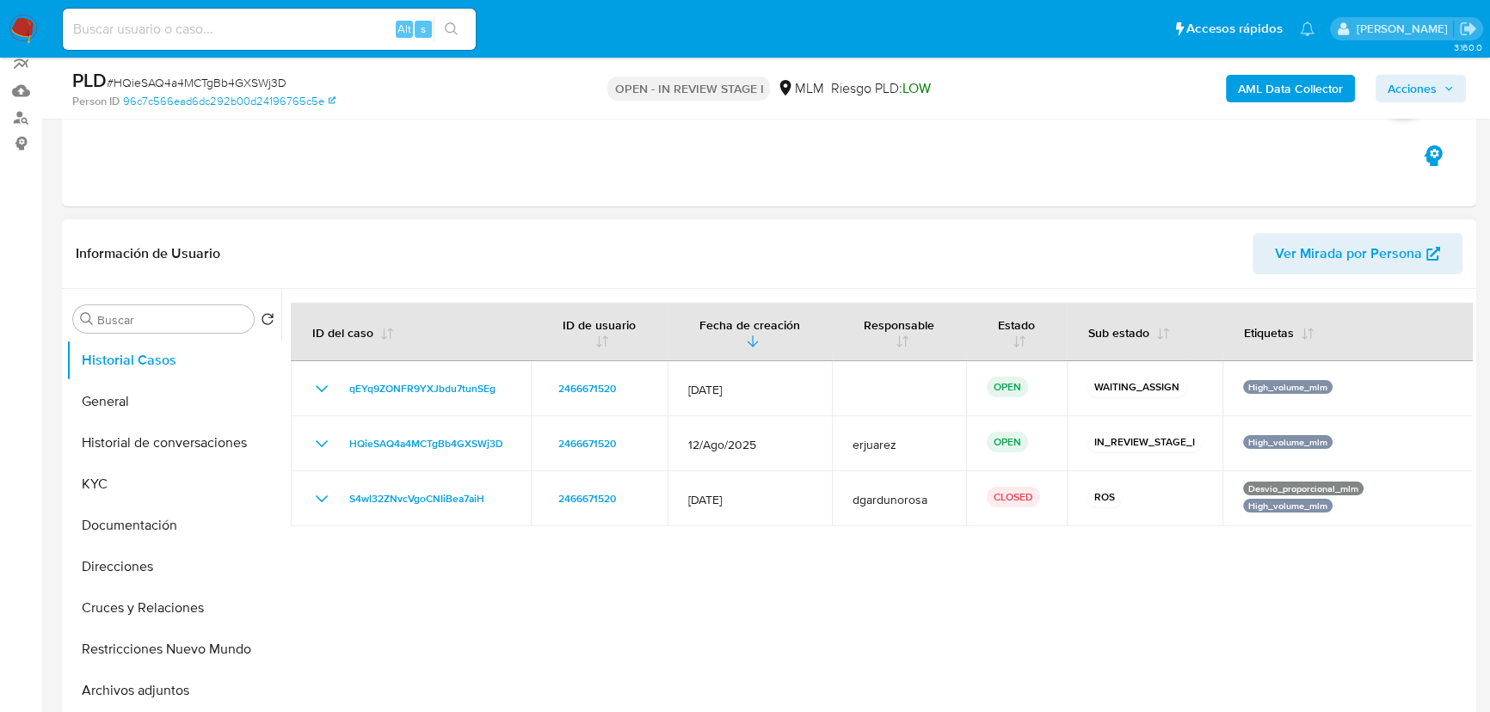
scroll to position [156, 0]
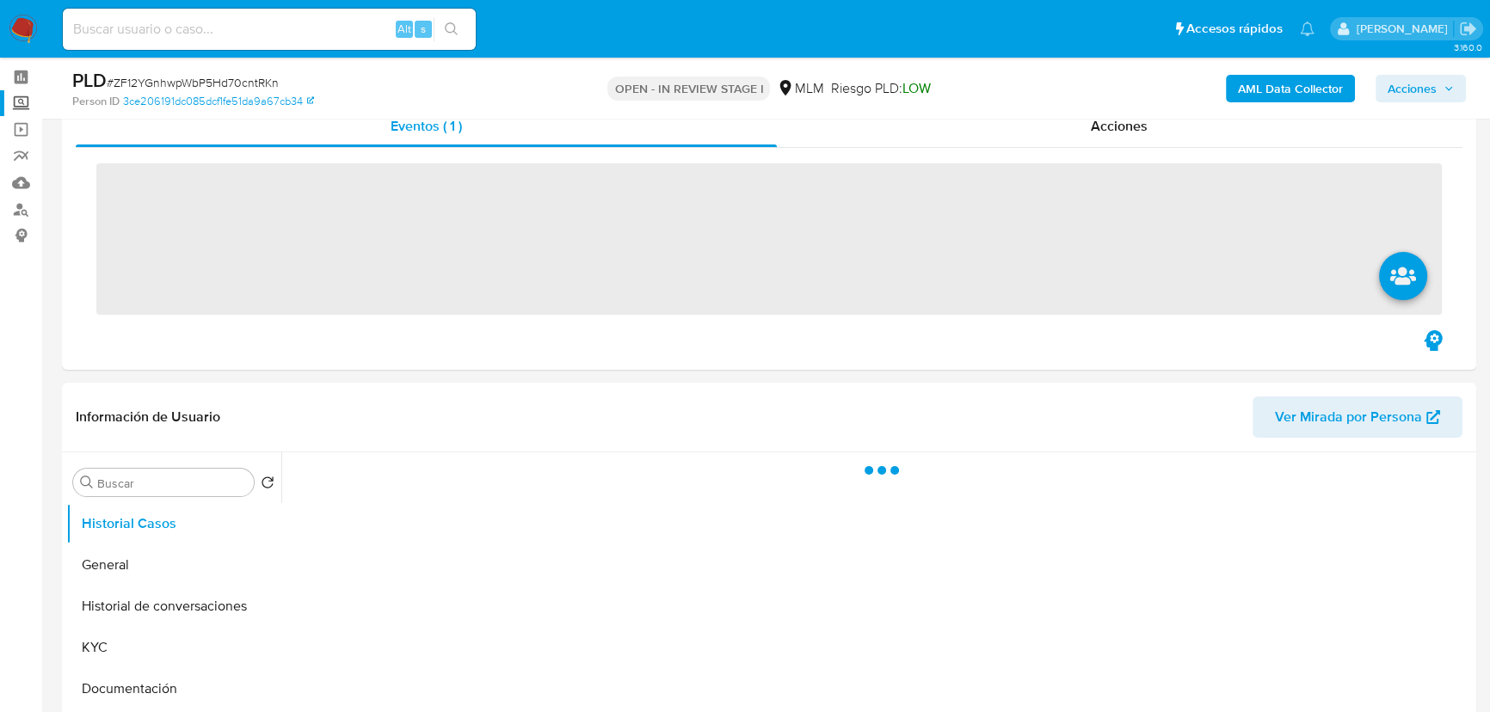
scroll to position [156, 0]
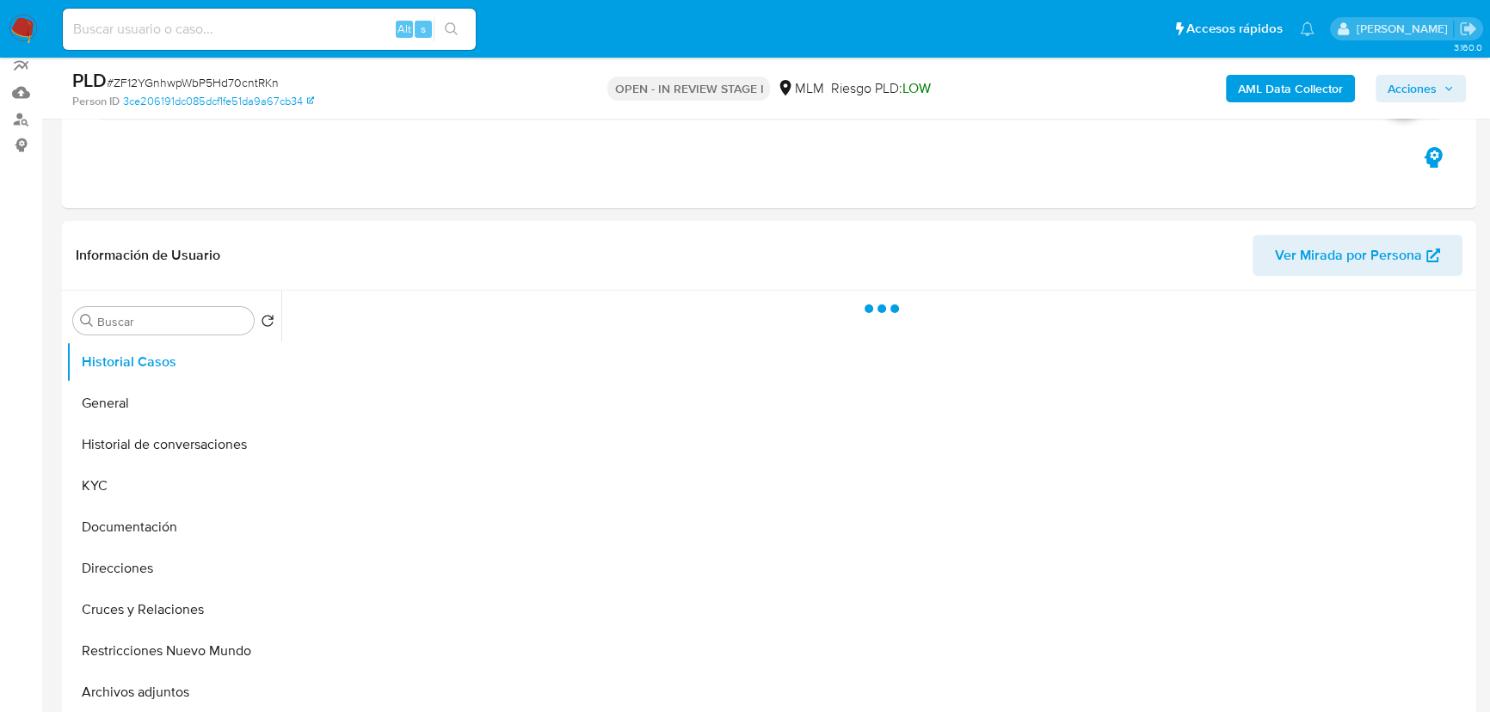
select select "10"
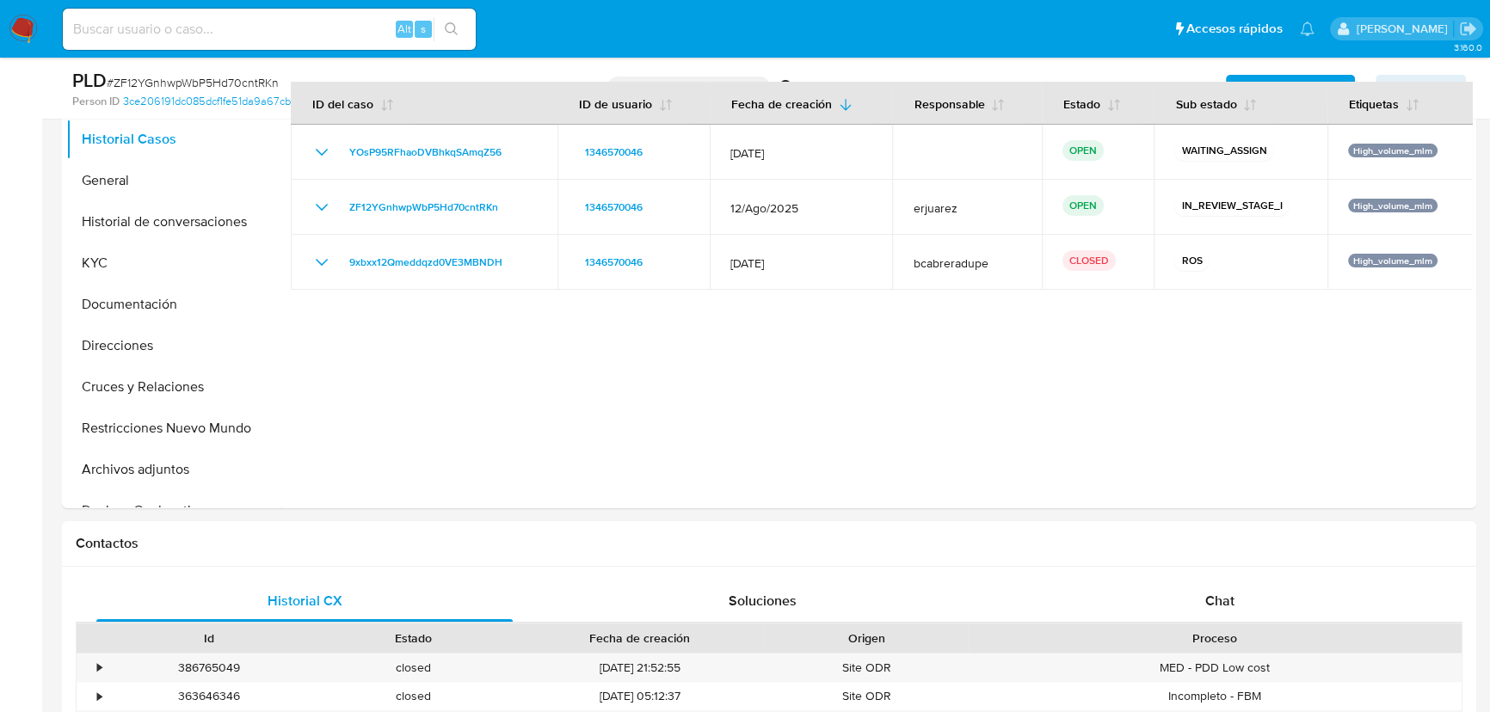
scroll to position [391, 0]
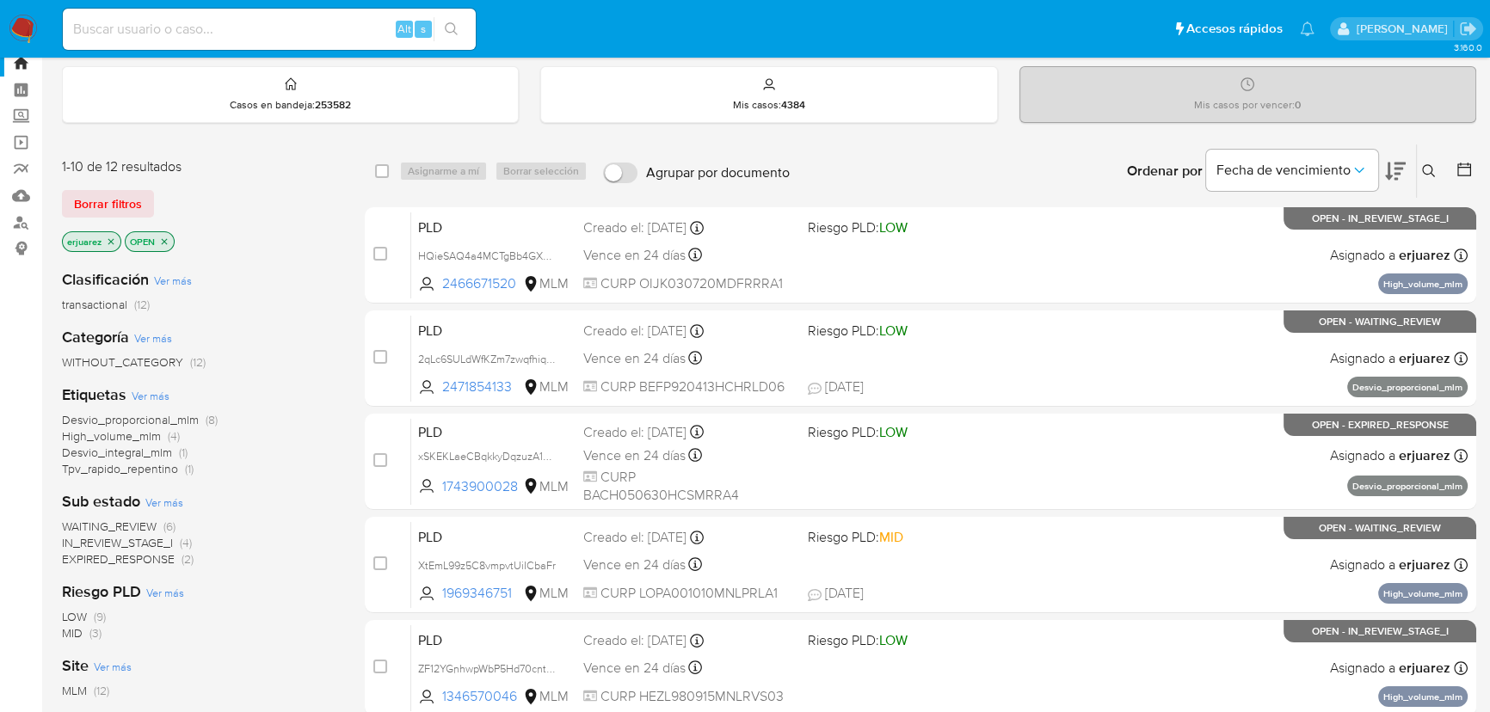
scroll to position [80, 0]
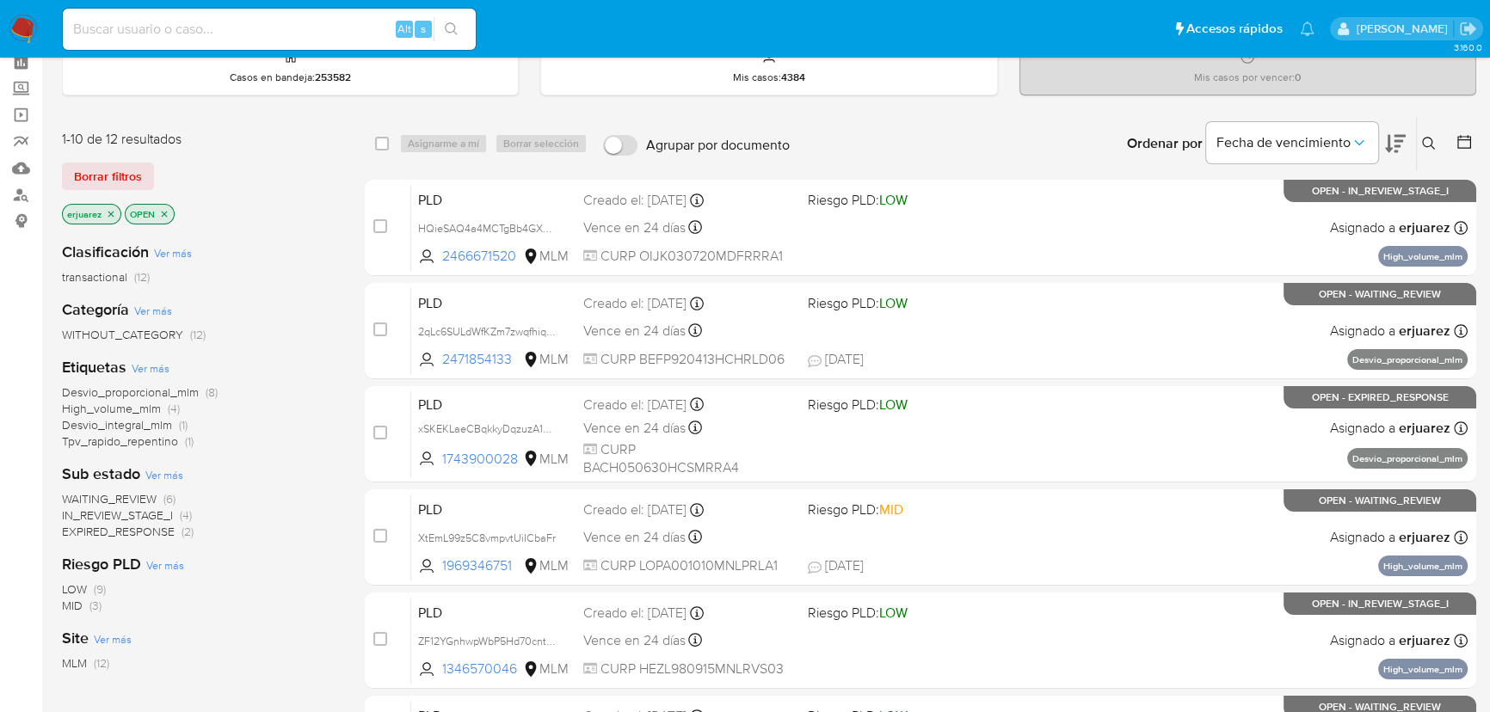
click at [151, 515] on span "IN_REVIEW_STAGE_I" at bounding box center [117, 515] width 111 height 17
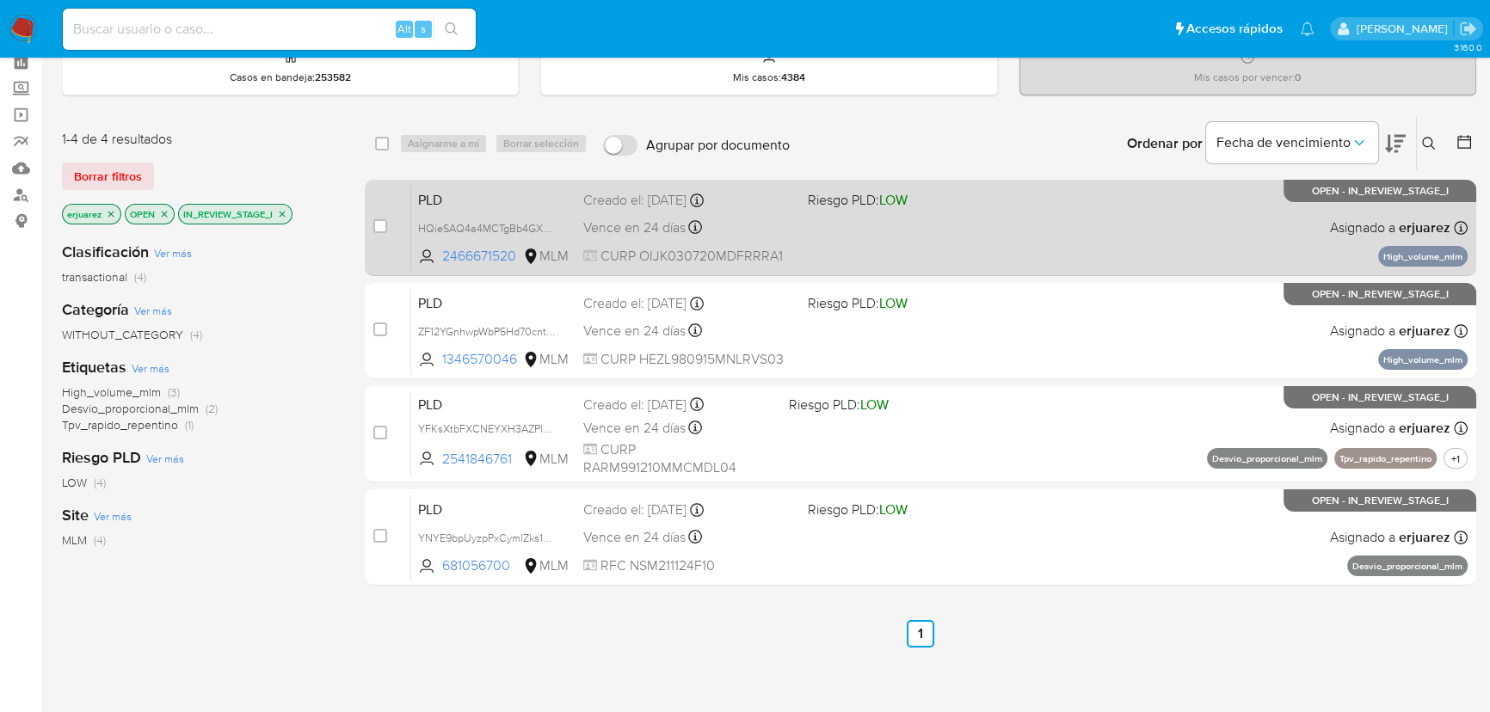
click at [735, 228] on div "Vence en 24 días Vence el 11/10/2025 02:13:15" at bounding box center [688, 227] width 211 height 23
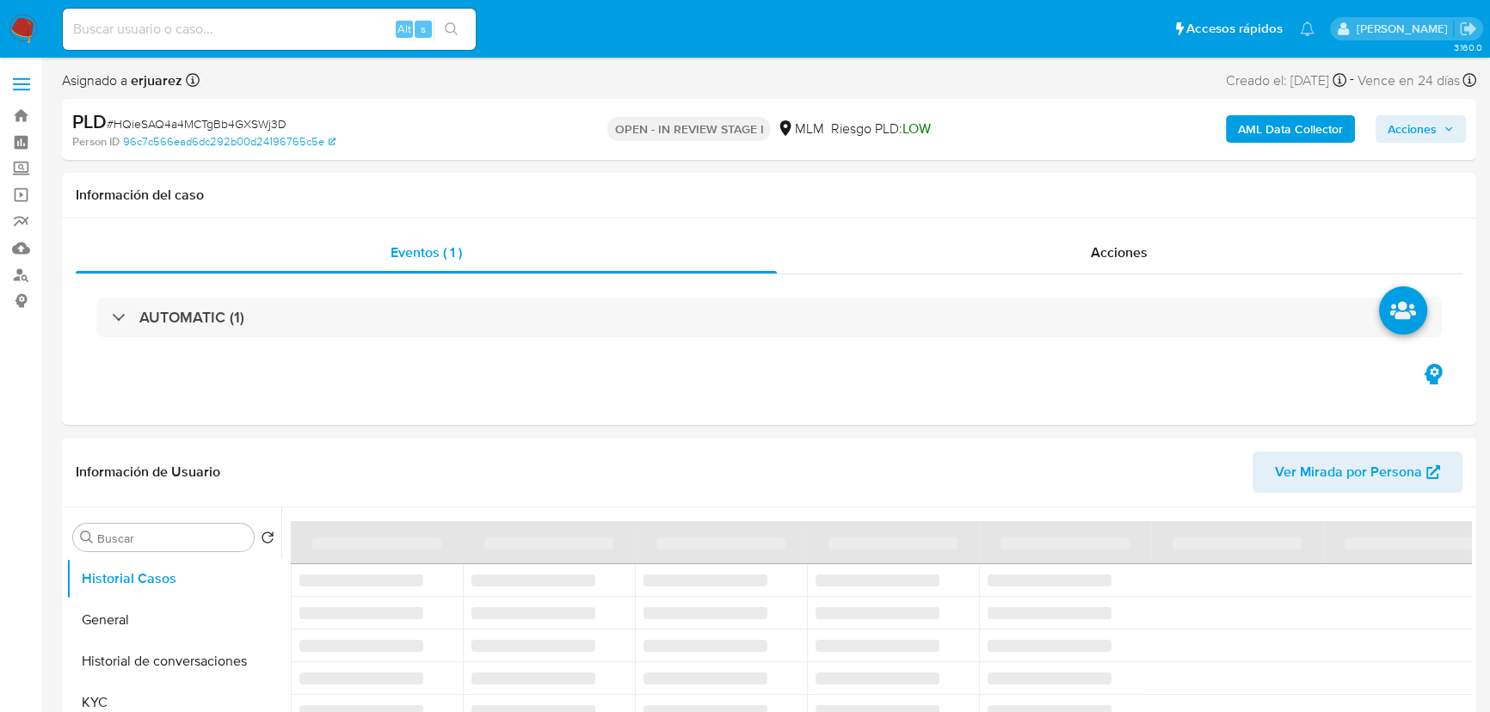
select select "10"
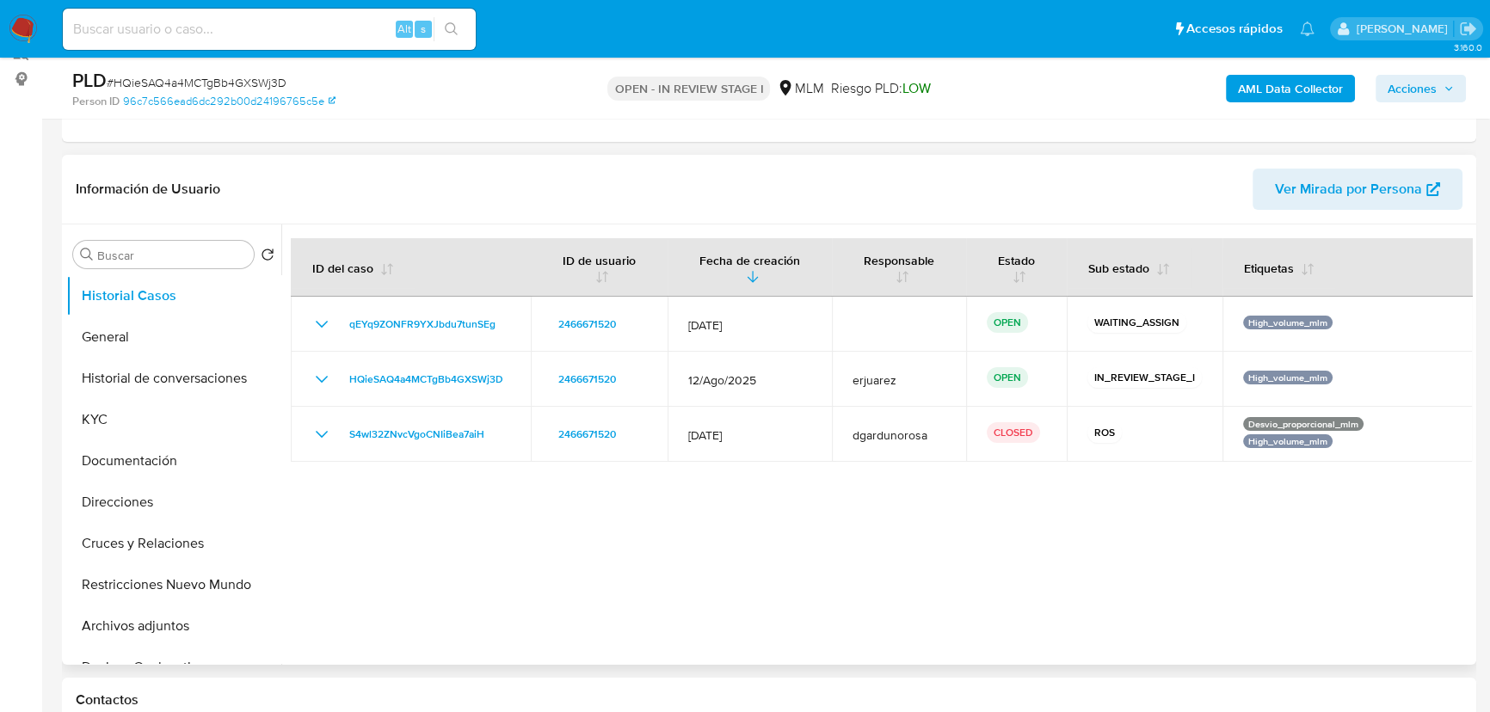
scroll to position [312, 0]
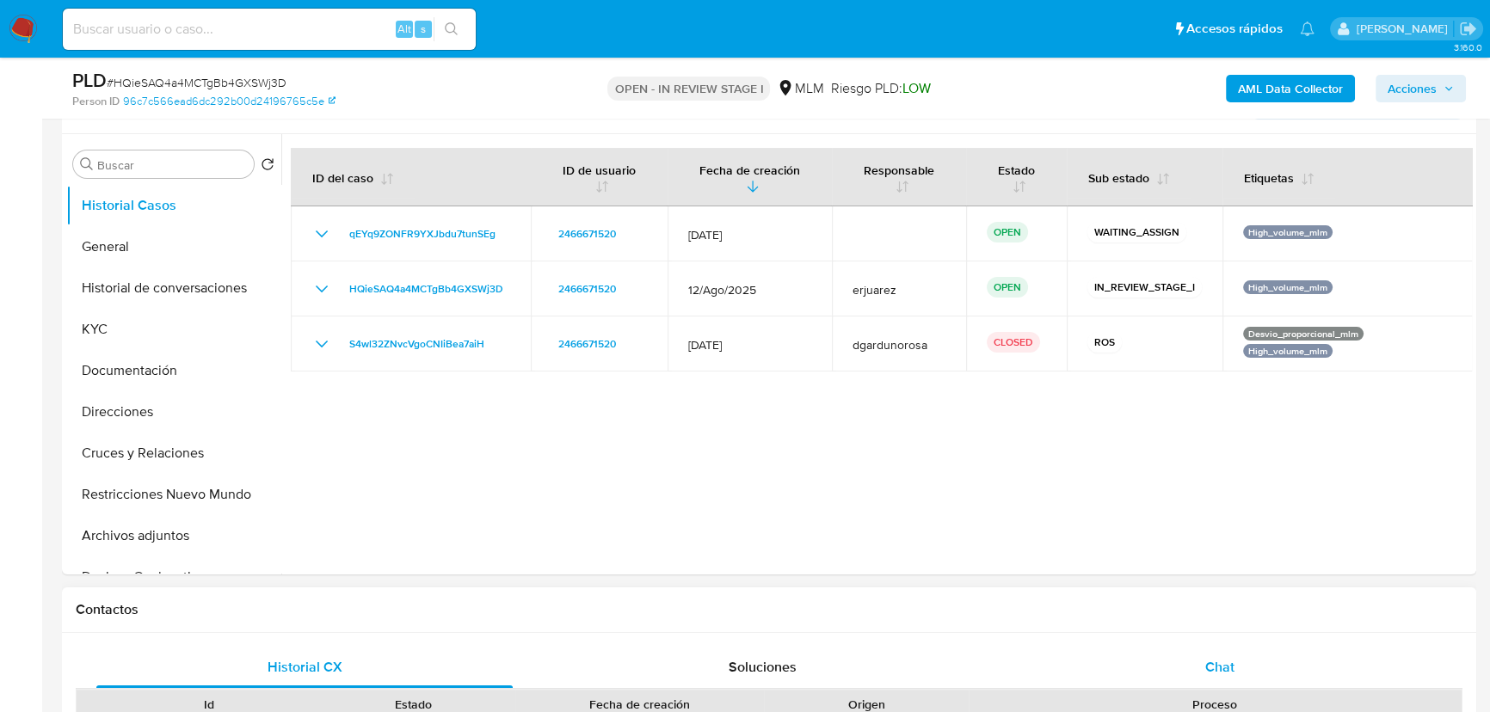
click at [1208, 665] on span "Chat" at bounding box center [1219, 667] width 29 height 20
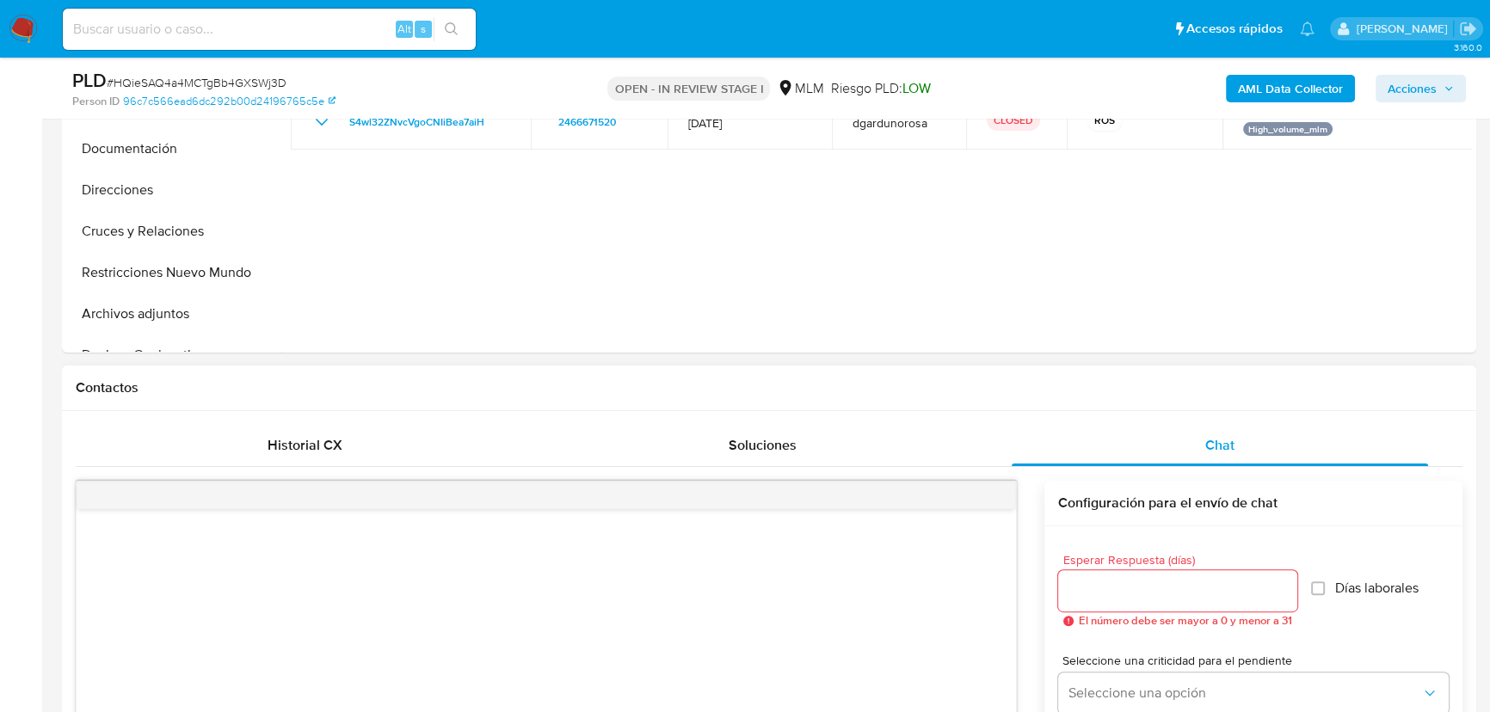
scroll to position [782, 0]
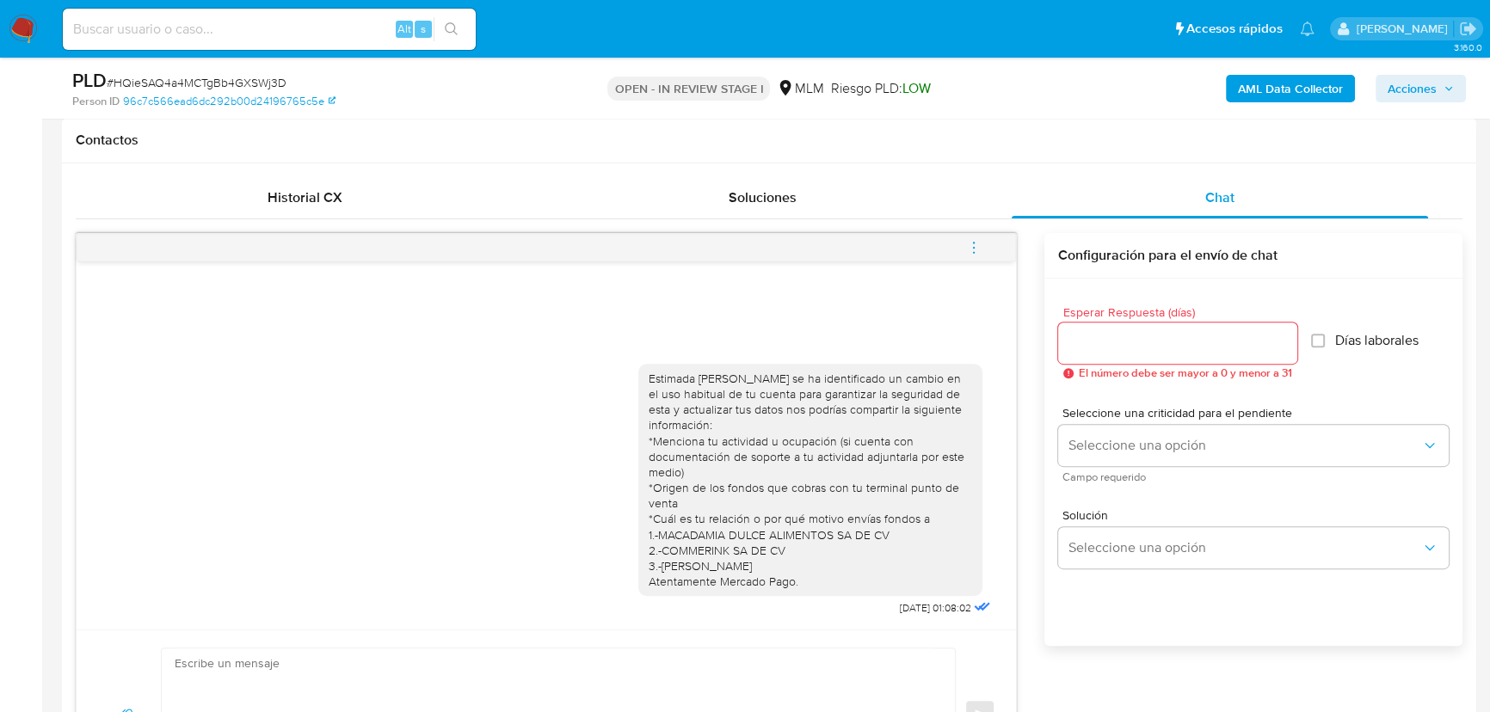
click at [970, 245] on icon "menu-action" at bounding box center [973, 247] width 15 height 15
click at [868, 222] on li "Cerrar conversación" at bounding box center [858, 214] width 176 height 31
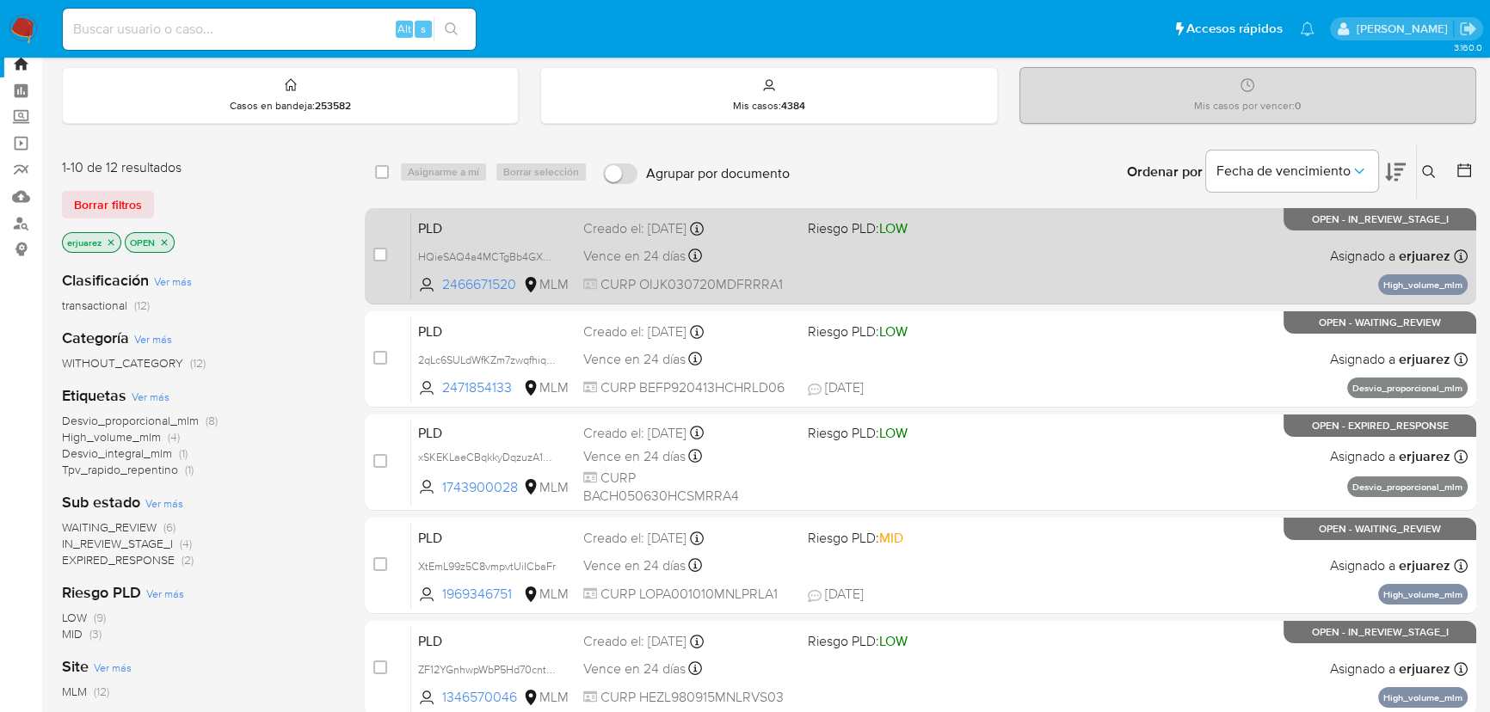
scroll to position [77, 0]
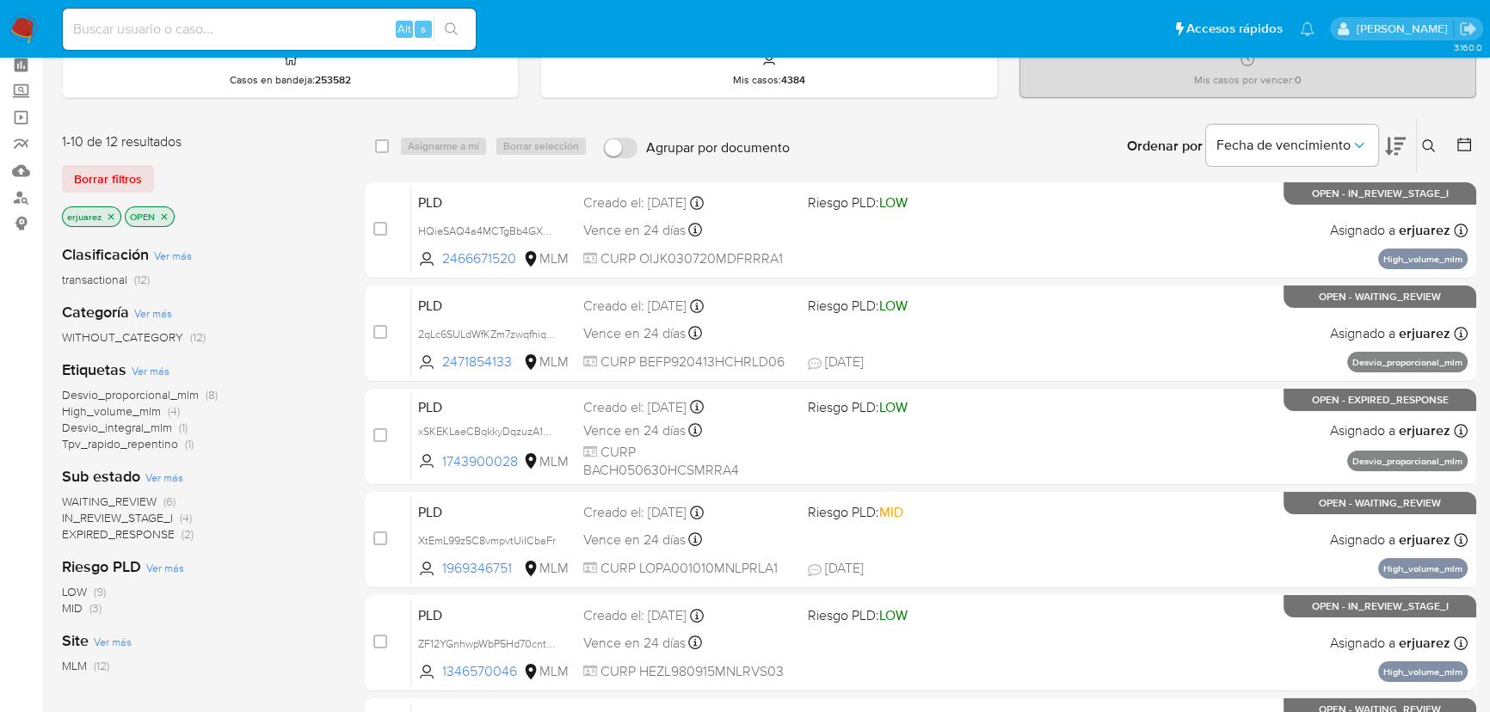
drag, startPoint x: 1428, startPoint y: 138, endPoint x: 1228, endPoint y: 209, distance: 211.7
click at [1424, 140] on icon at bounding box center [1429, 146] width 14 height 14
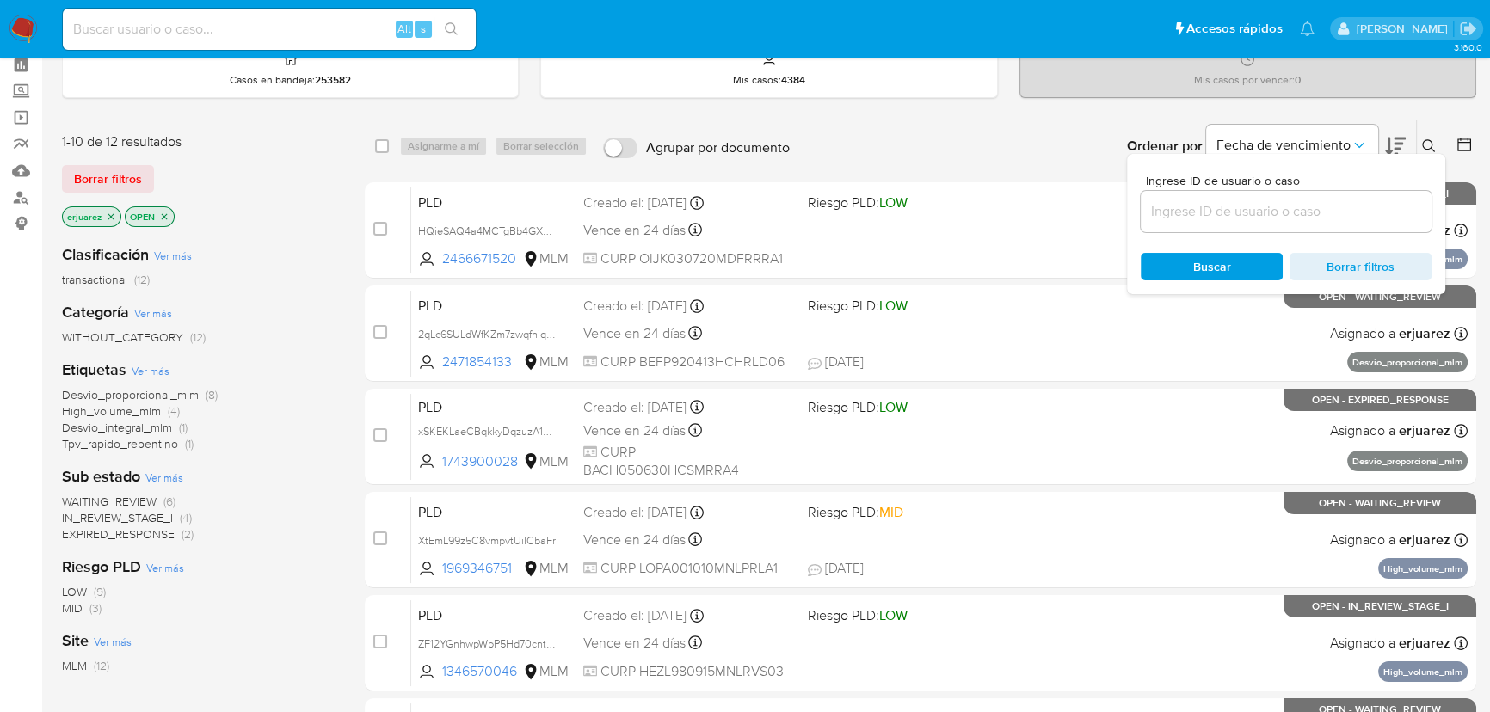
click at [1209, 214] on input at bounding box center [1286, 211] width 291 height 22
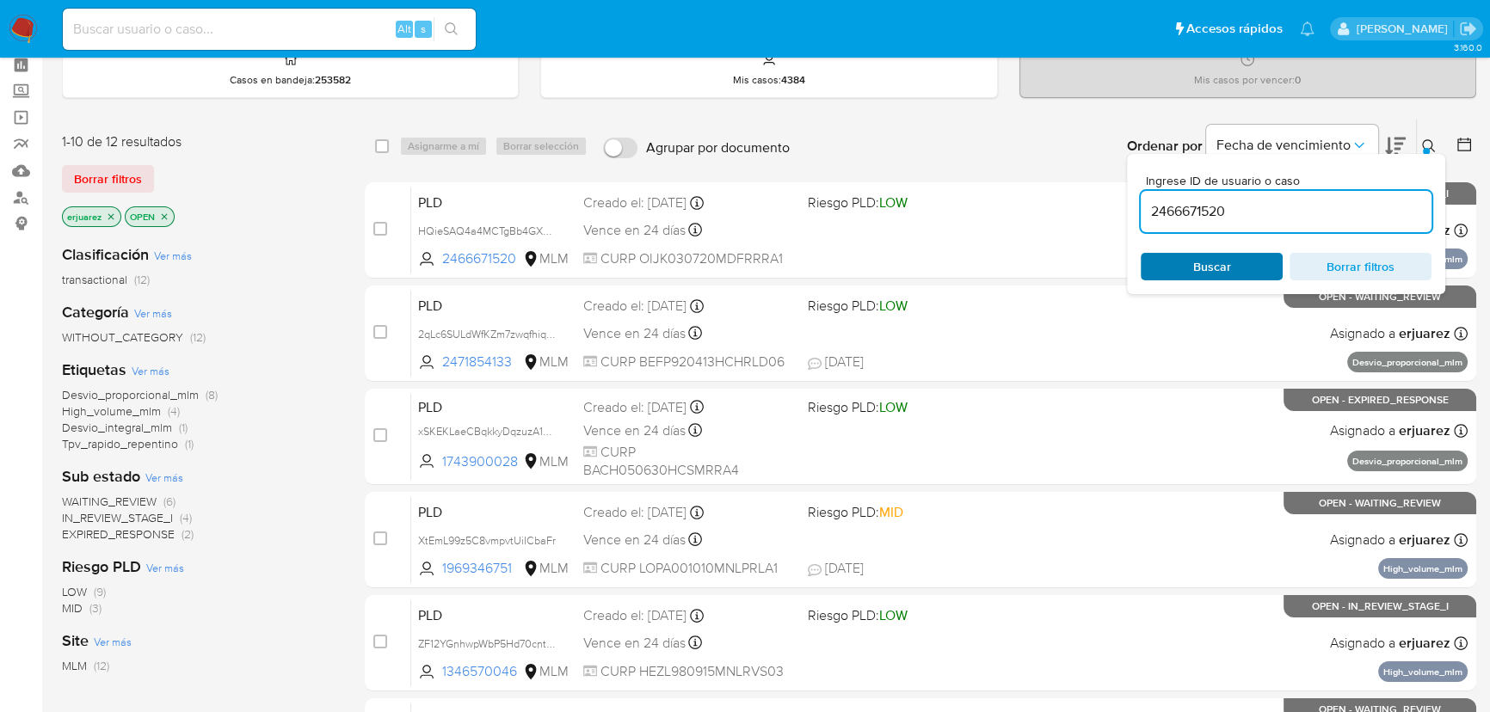
type input "2466671520"
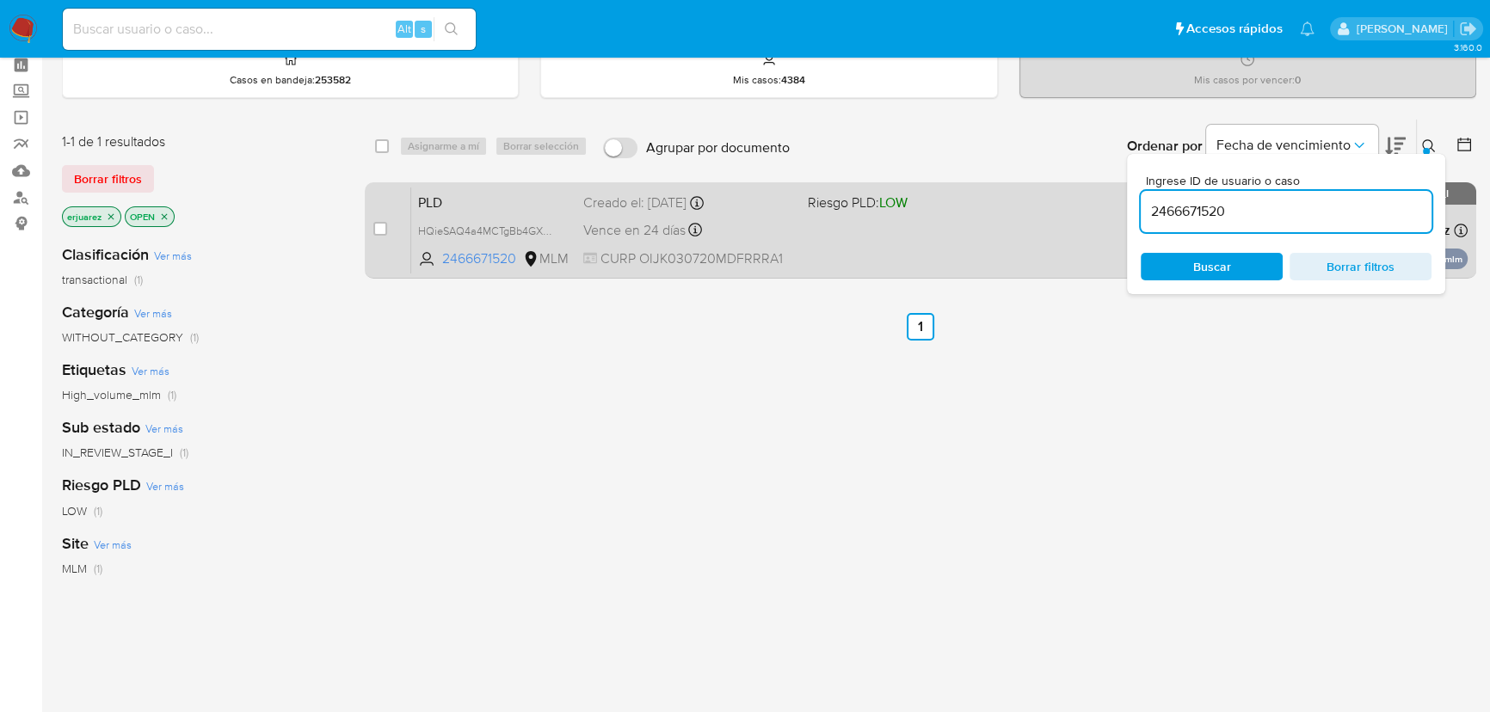
click at [1046, 231] on div "PLD HQieSAQ4a4MCTgBb4GXSWj3D 2466671520 MLM Riesgo PLD: LOW Creado el: 12/08/20…" at bounding box center [939, 230] width 1056 height 87
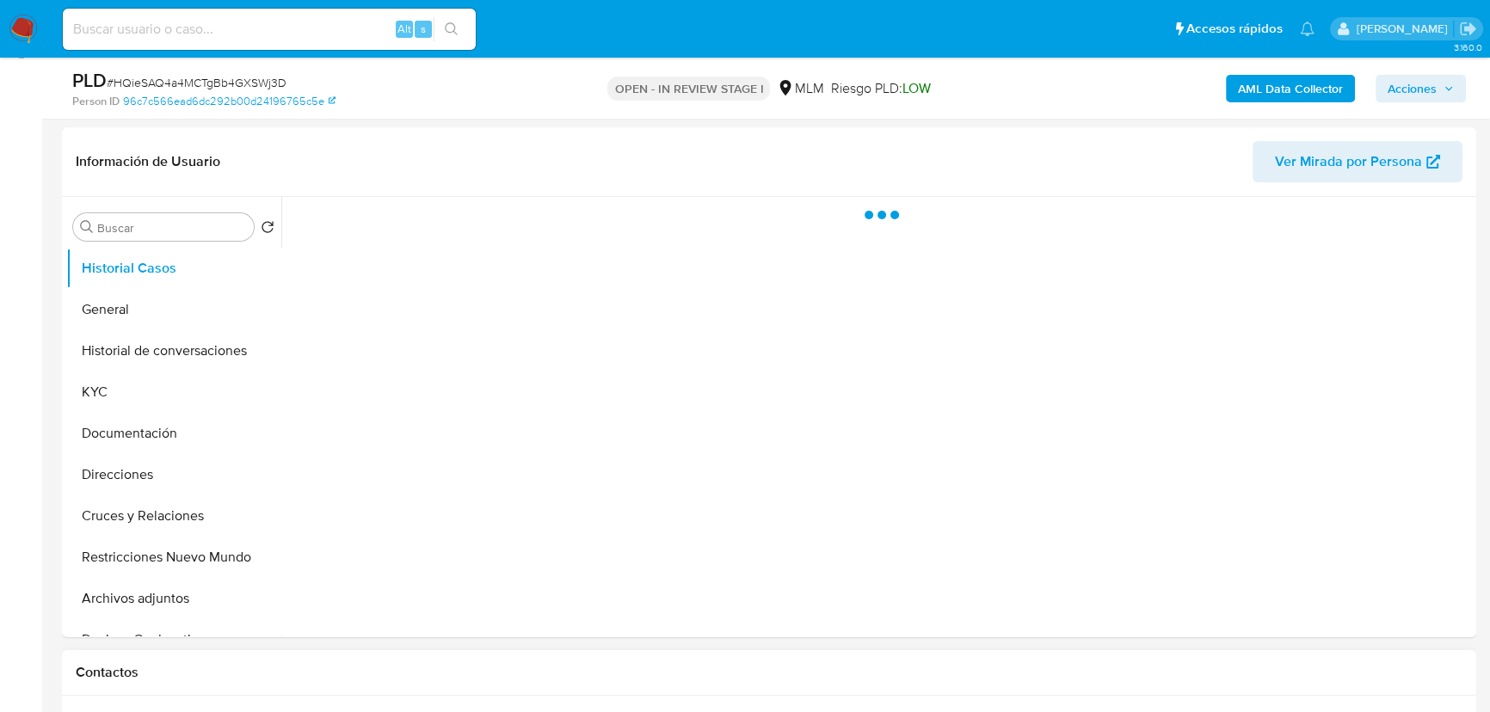
scroll to position [469, 0]
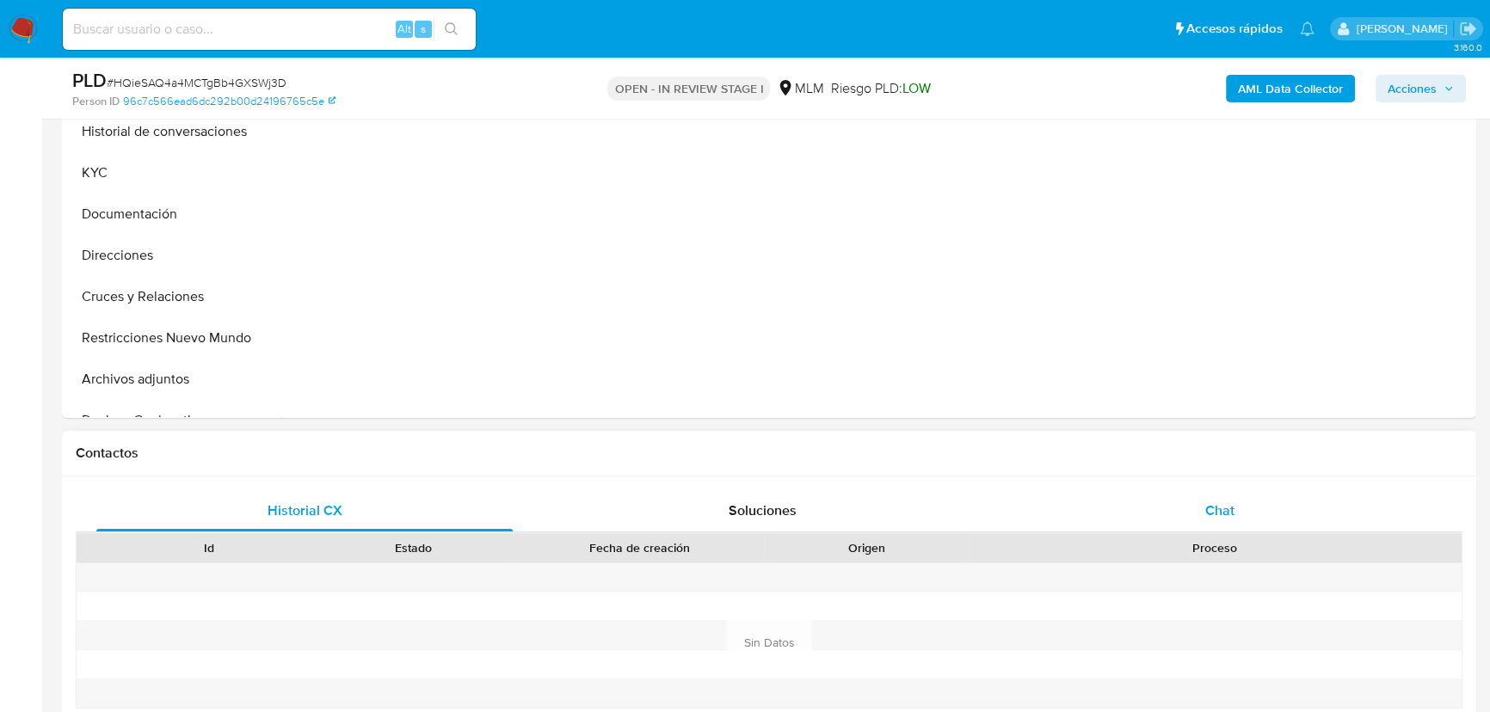
select select "10"
click at [1220, 501] on span "Chat" at bounding box center [1219, 511] width 29 height 20
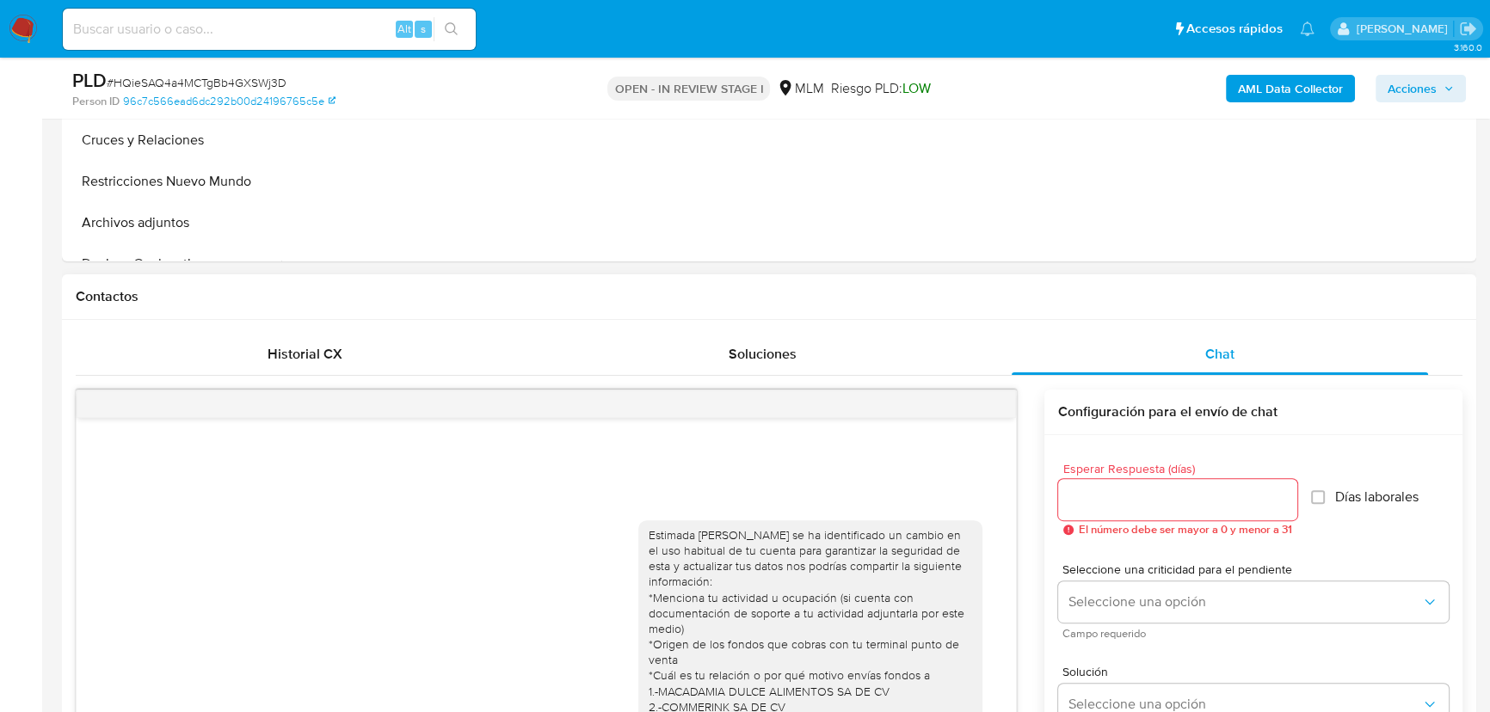
click at [1001, 392] on div at bounding box center [546, 405] width 939 height 28
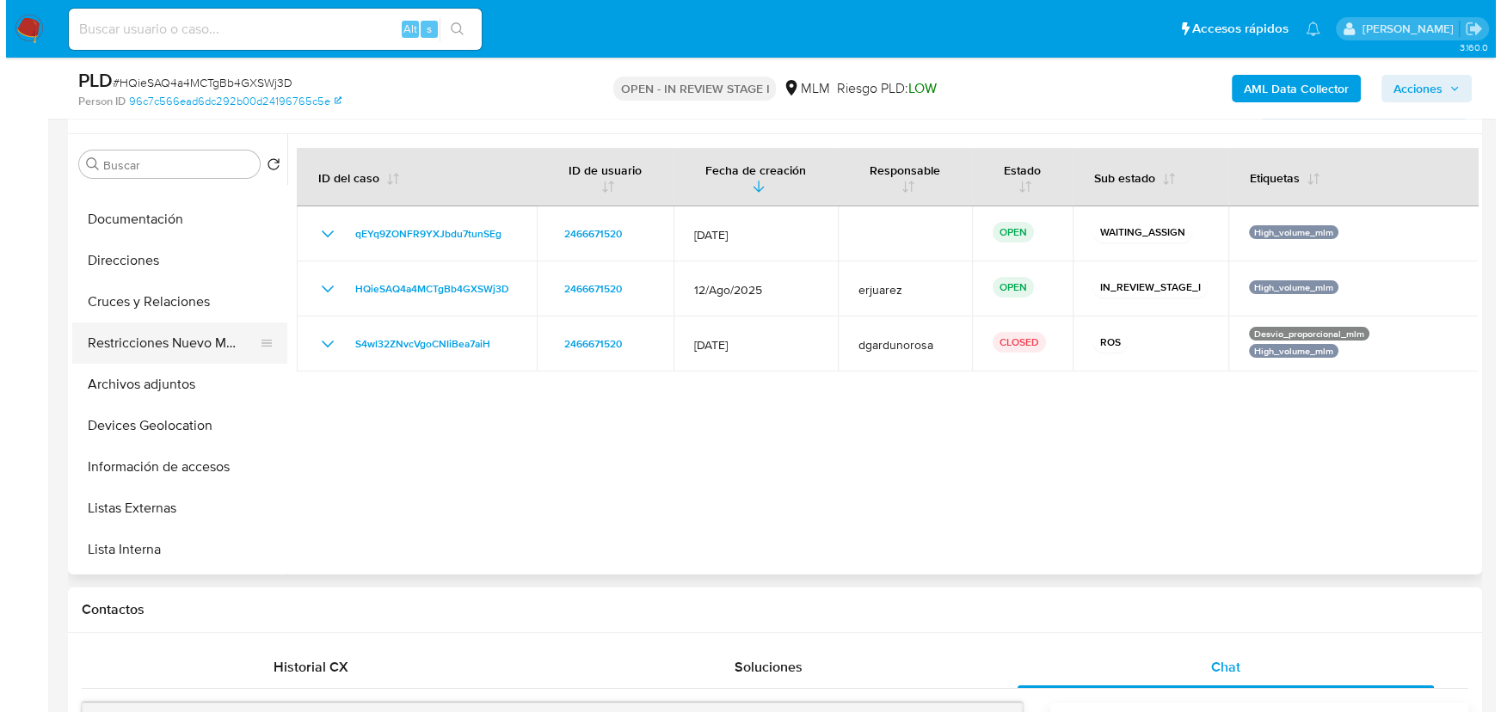
scroll to position [156, 0]
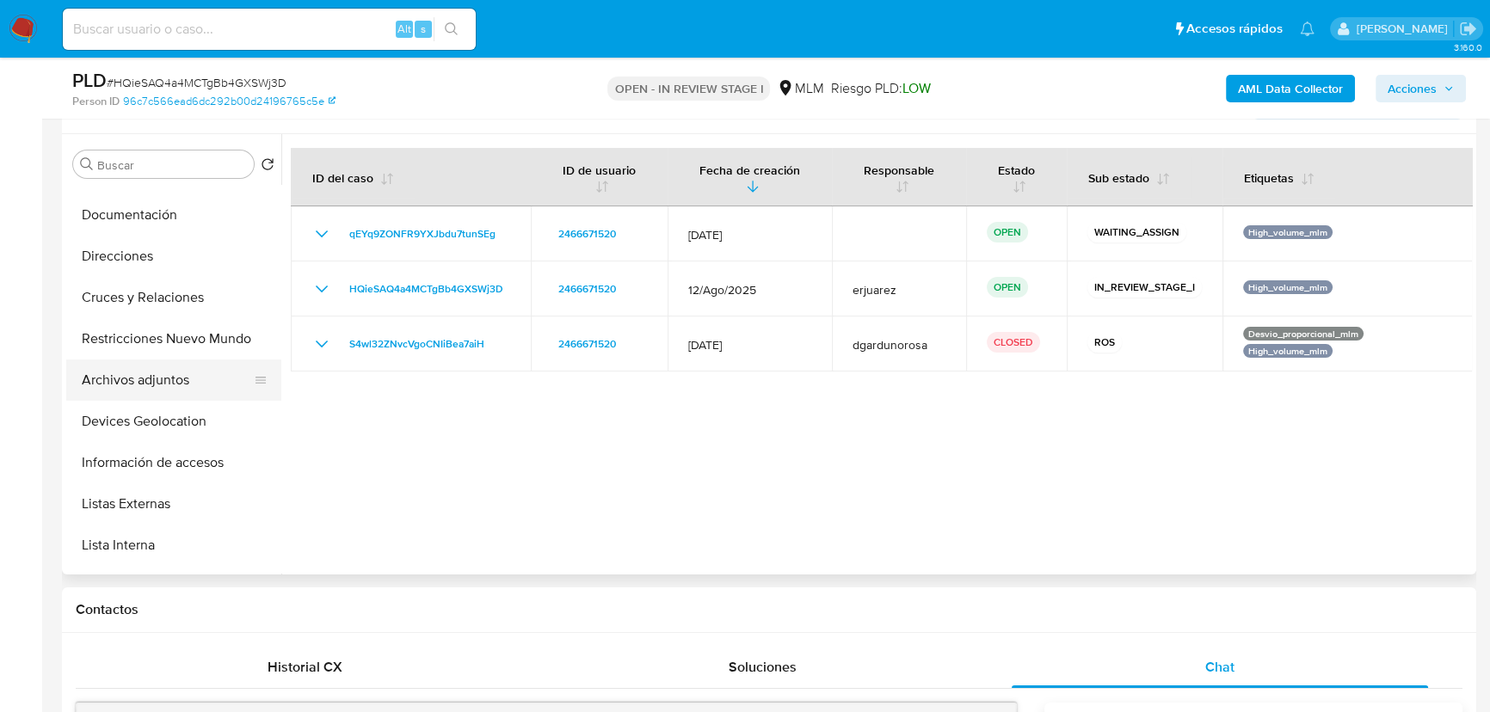
click at [174, 389] on button "Archivos adjuntos" at bounding box center [166, 380] width 201 height 41
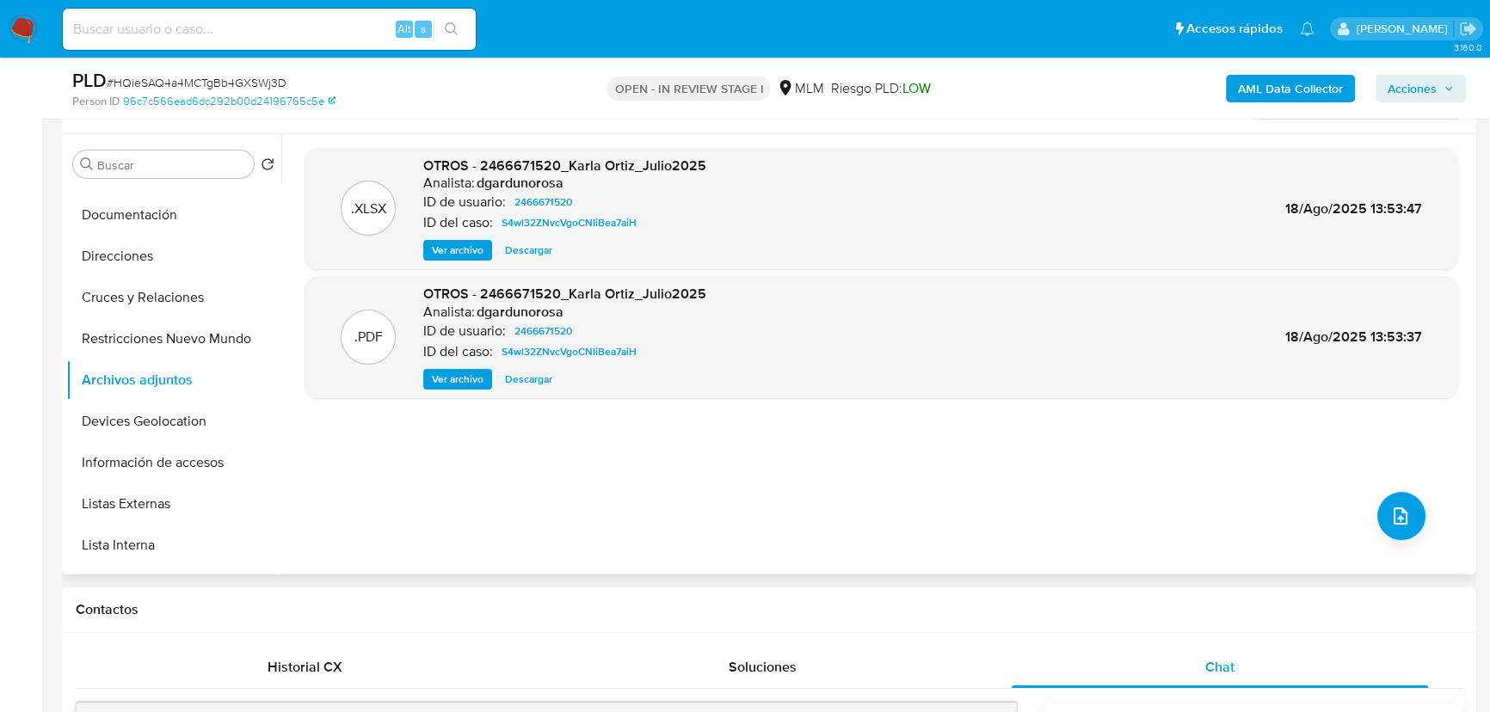
click at [1375, 489] on div ".XLSX OTROS - 2466671520_Karla Ortiz_Julio2025 Analista: dgardunorosa ID de usu…" at bounding box center [880, 354] width 1153 height 413
click at [1406, 506] on button "upload-file" at bounding box center [1401, 516] width 48 height 48
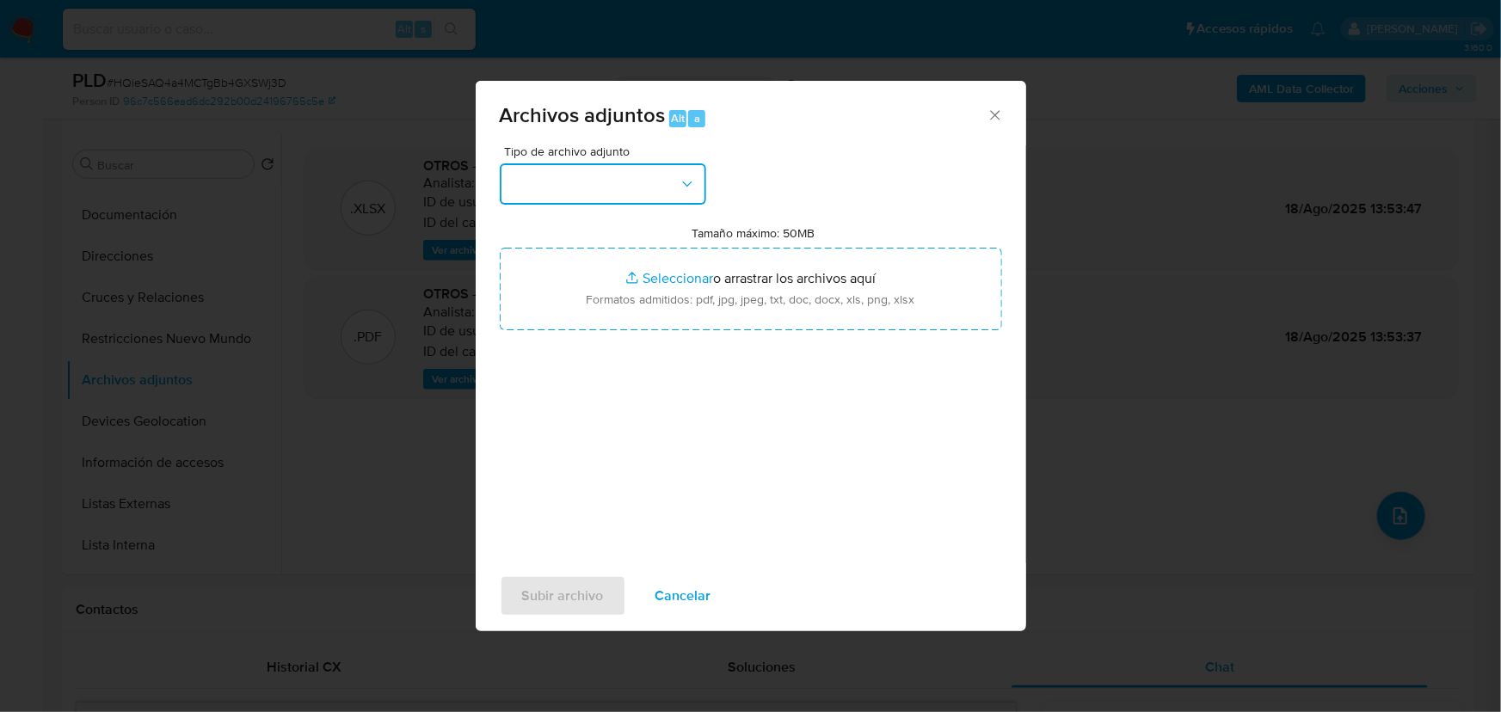
click at [609, 189] on button "button" at bounding box center [603, 183] width 206 height 41
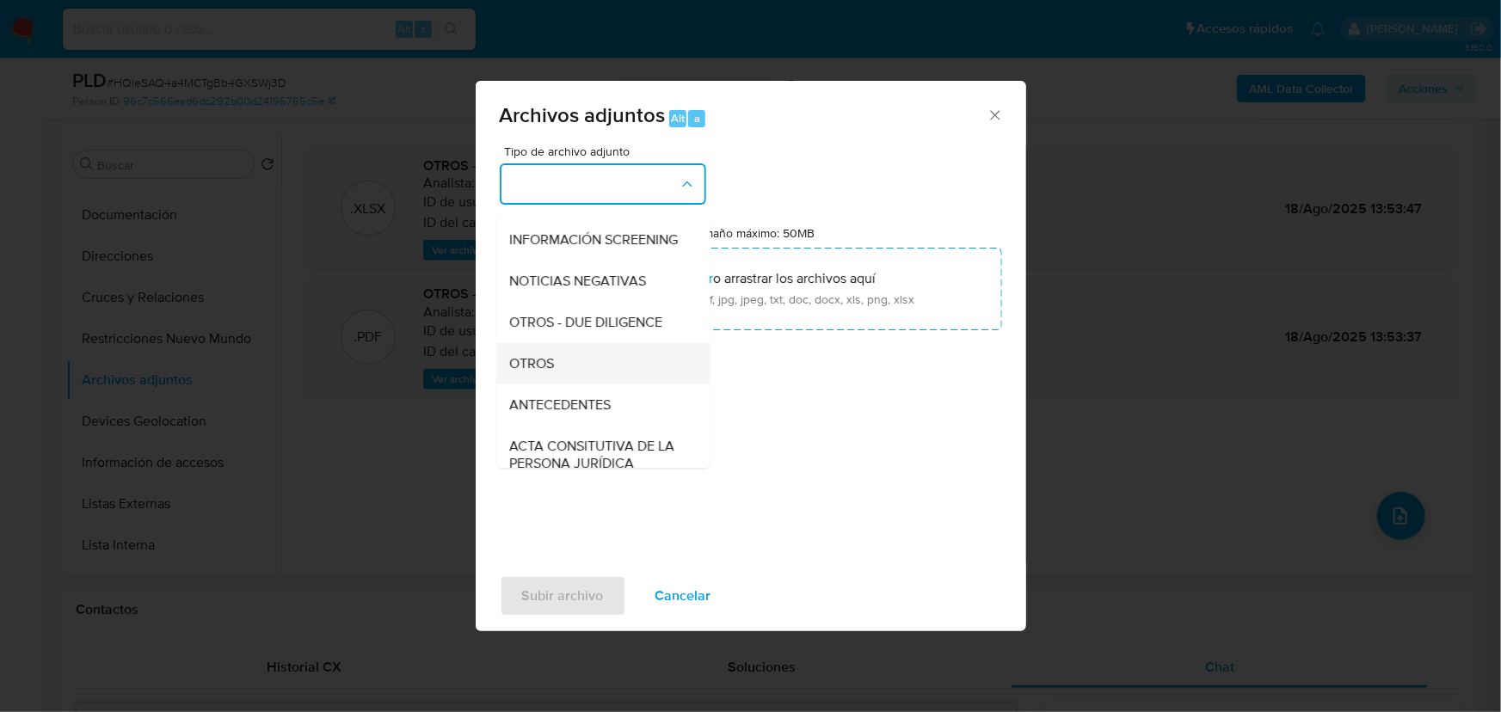
click at [565, 372] on div "OTROS" at bounding box center [597, 363] width 175 height 41
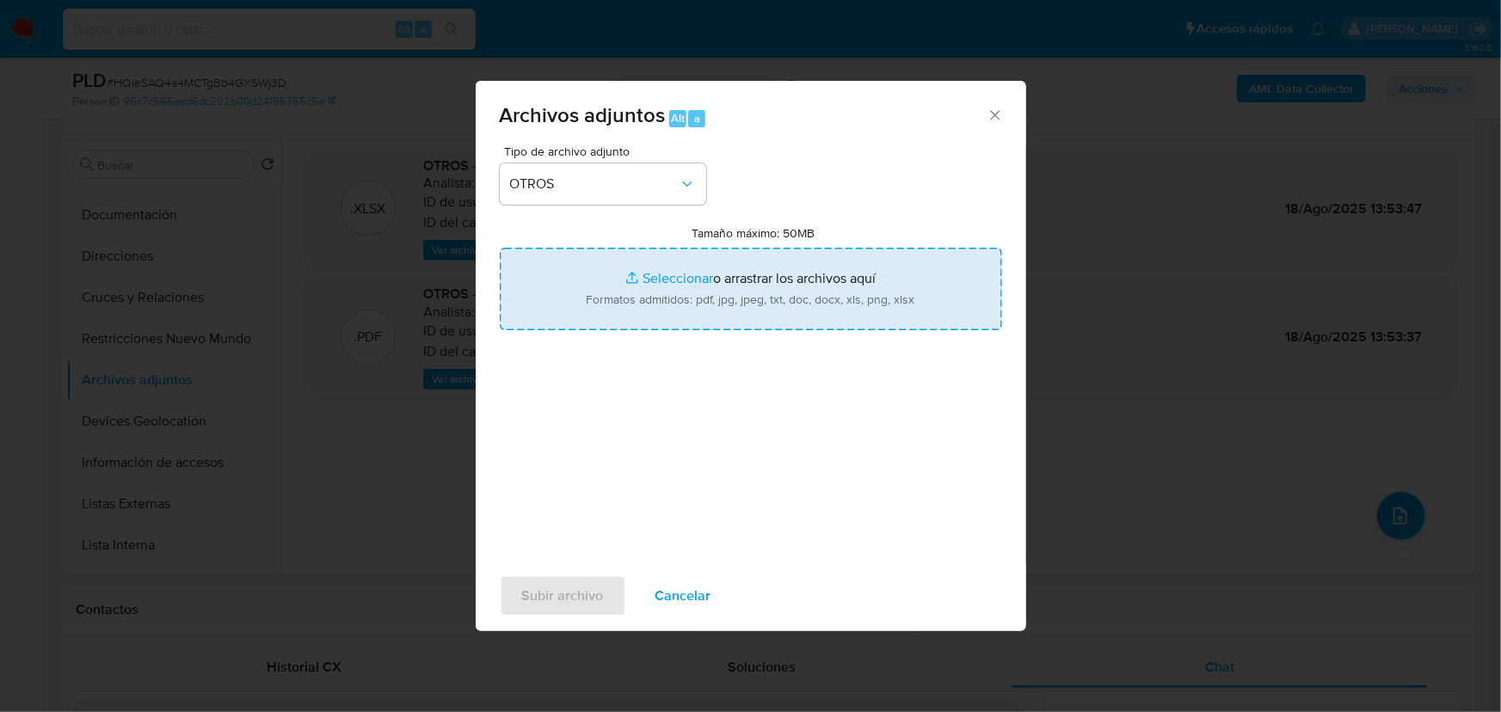
click at [662, 270] on input "Tamaño máximo: 50MB Seleccionar archivos" at bounding box center [751, 289] width 502 height 83
type input "C:\fakepath\2466671520_Karla Citlali Ortiz Juarez_Ago25.pdf"
click at [675, 289] on input "Tamaño máximo: 50MB Seleccionar archivos" at bounding box center [751, 289] width 502 height 83
type input "C:\fakepath\2466671520_Karla Citlali Ortiz Juarez_Ago25.xlsx"
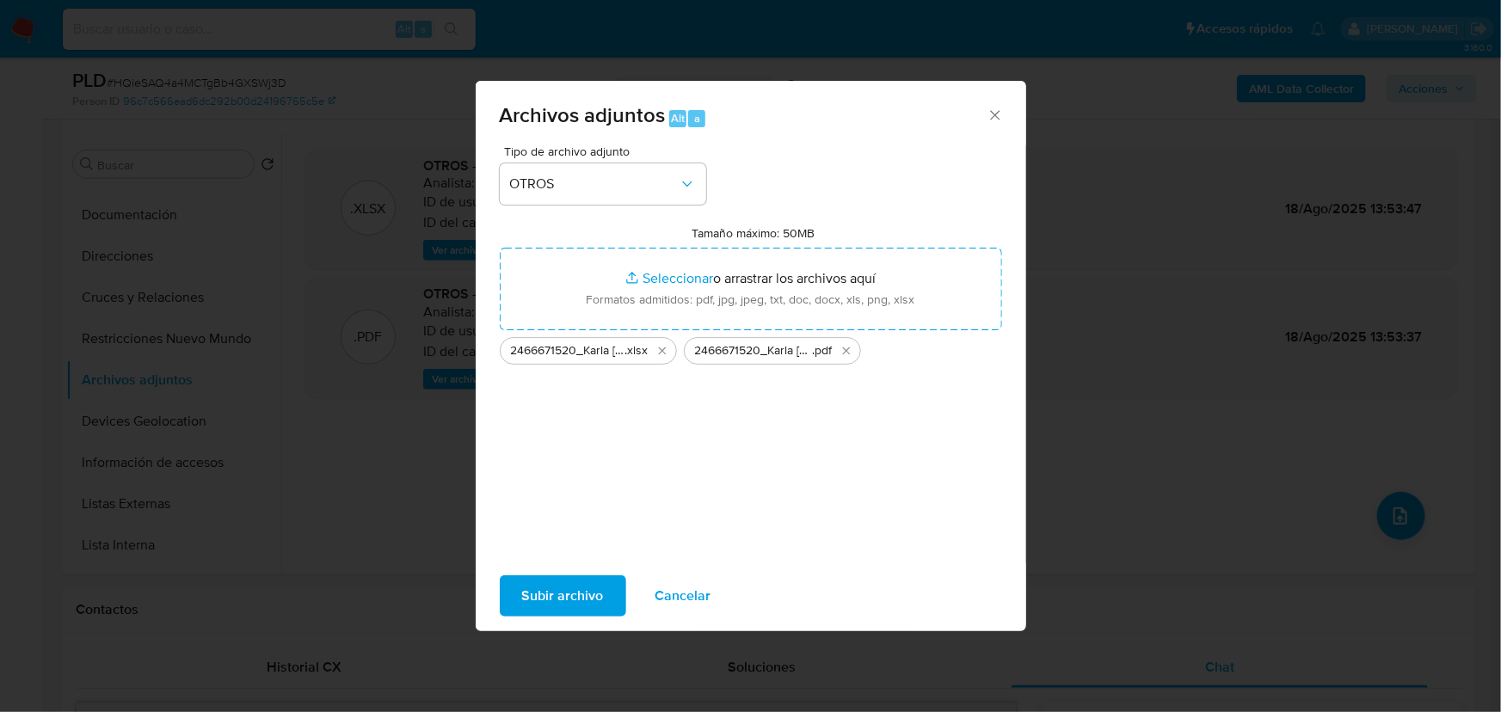
click at [538, 581] on span "Subir archivo" at bounding box center [563, 596] width 82 height 38
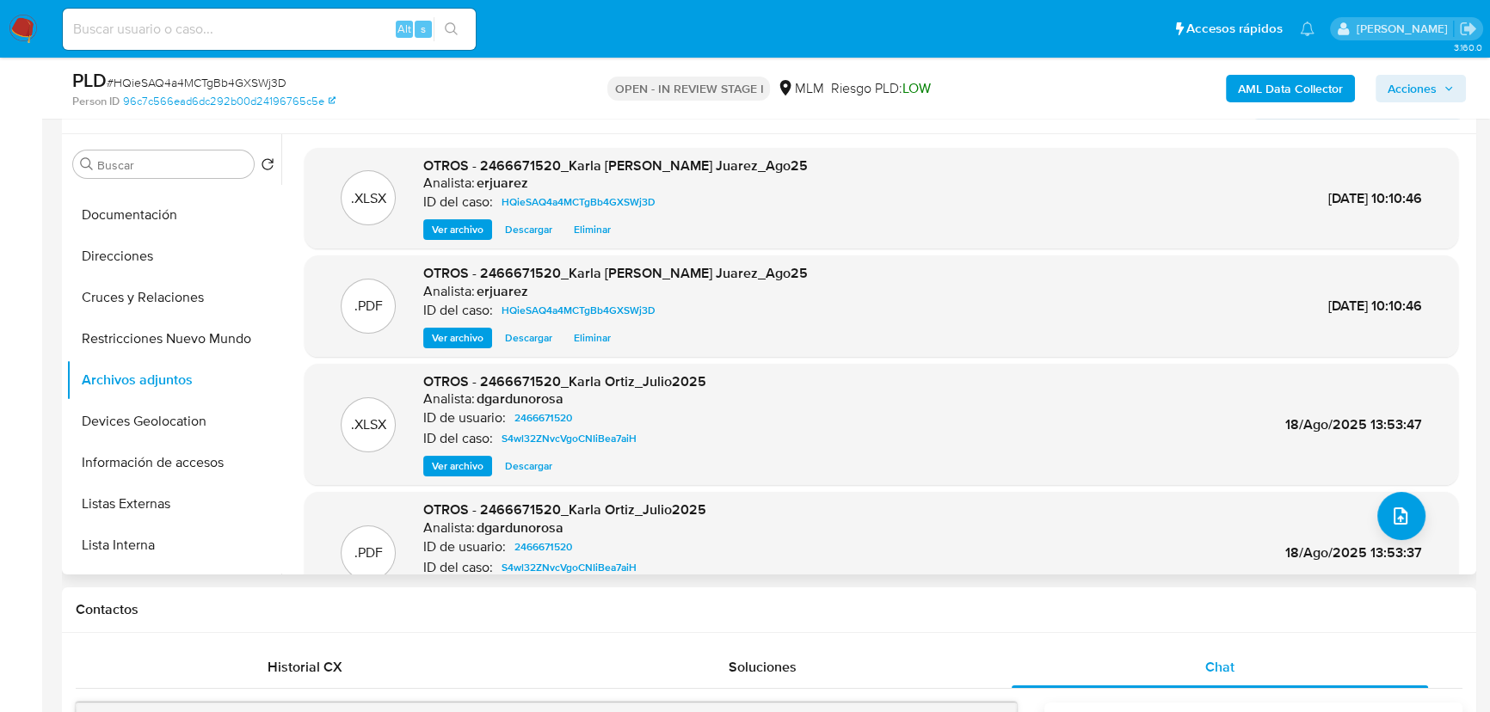
scroll to position [55, 0]
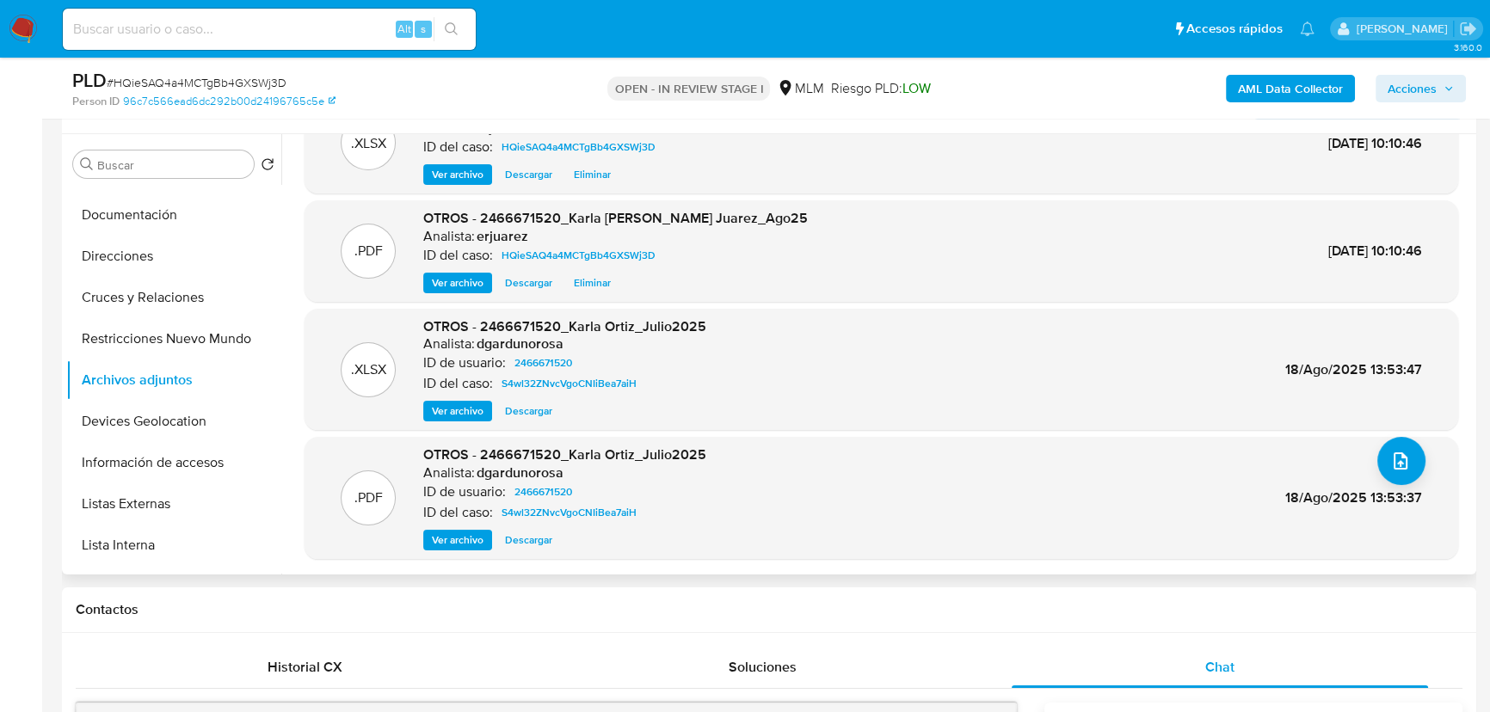
click at [464, 274] on span "Ver archivo" at bounding box center [458, 282] width 52 height 17
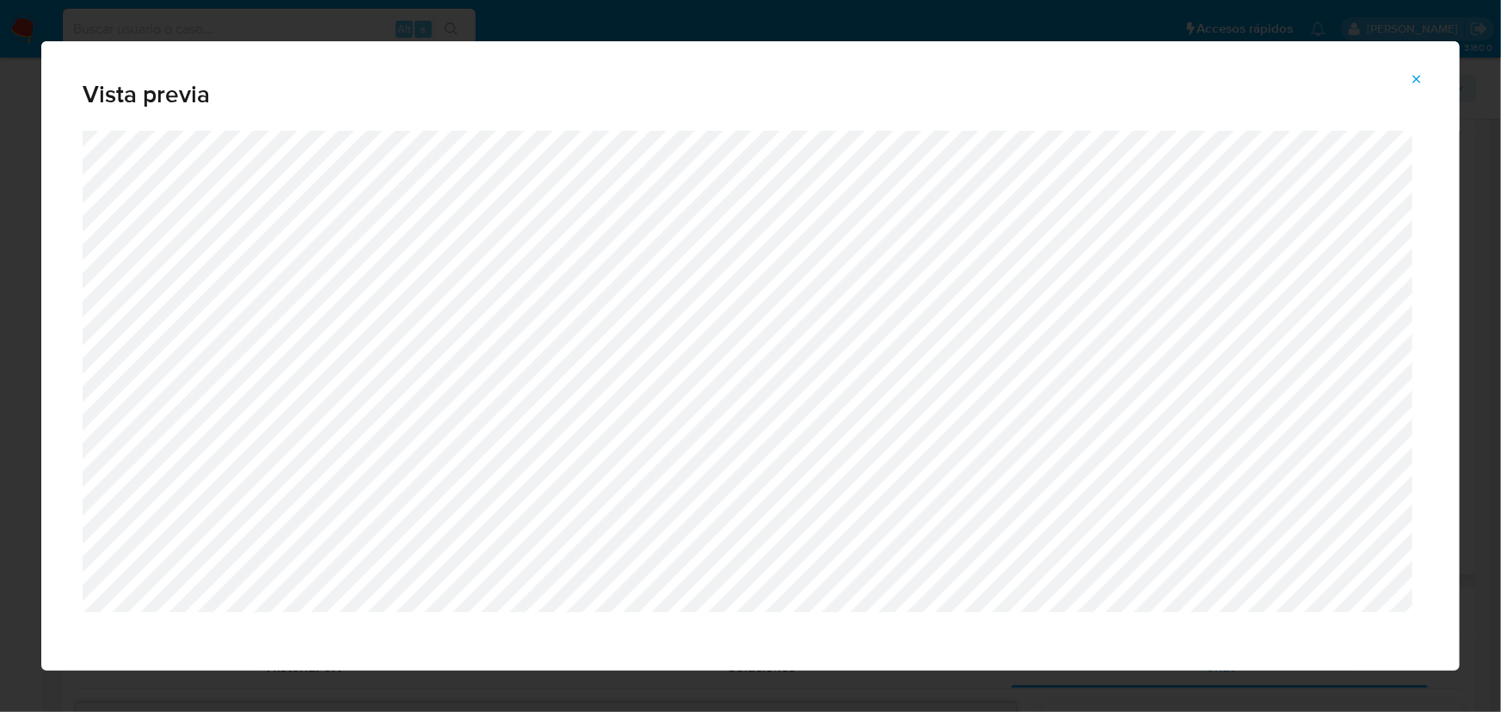
click at [1419, 79] on icon "Attachment preview" at bounding box center [1417, 79] width 14 height 14
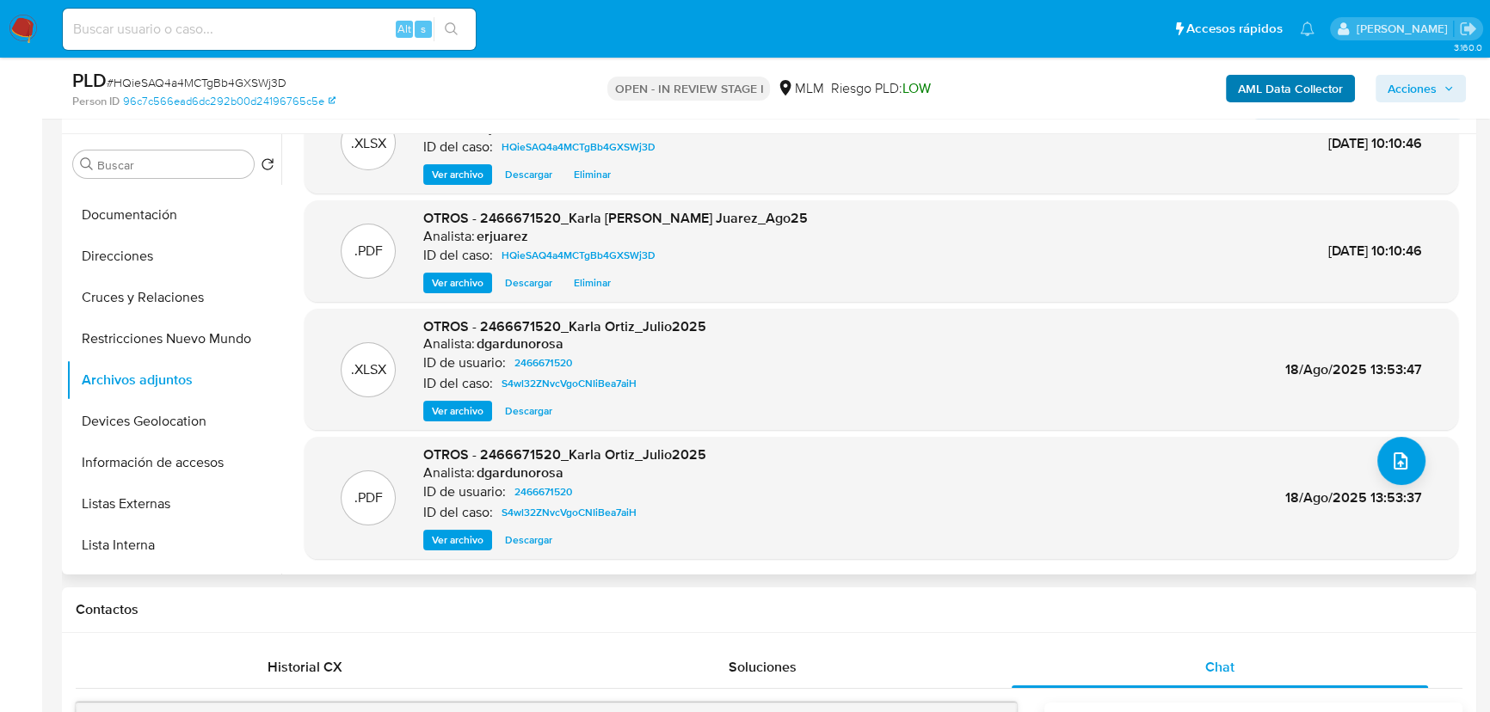
drag, startPoint x: 1399, startPoint y: 81, endPoint x: 1351, endPoint y: 82, distance: 48.2
click at [1398, 84] on span "Acciones" at bounding box center [1411, 89] width 49 height 28
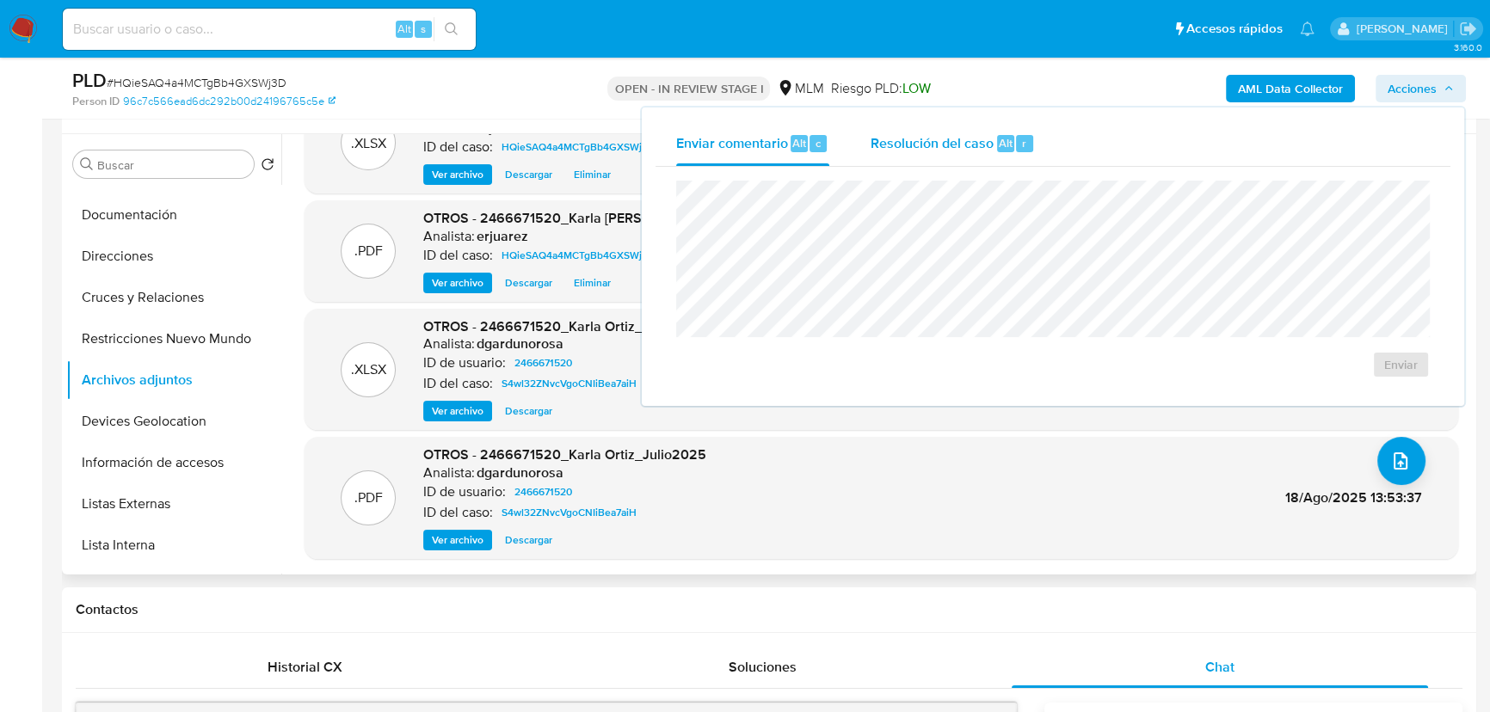
click at [947, 133] on span "Resolución del caso" at bounding box center [931, 142] width 123 height 20
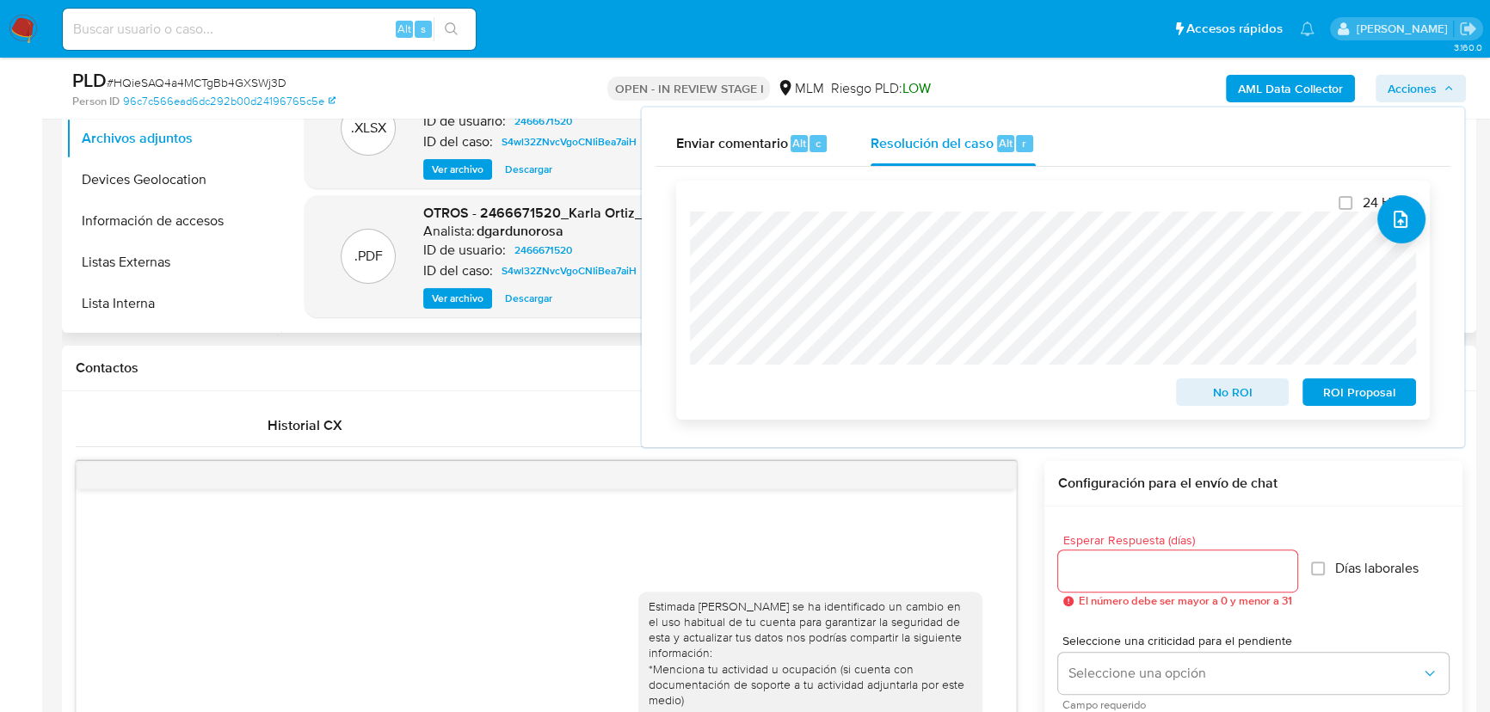
scroll to position [547, 0]
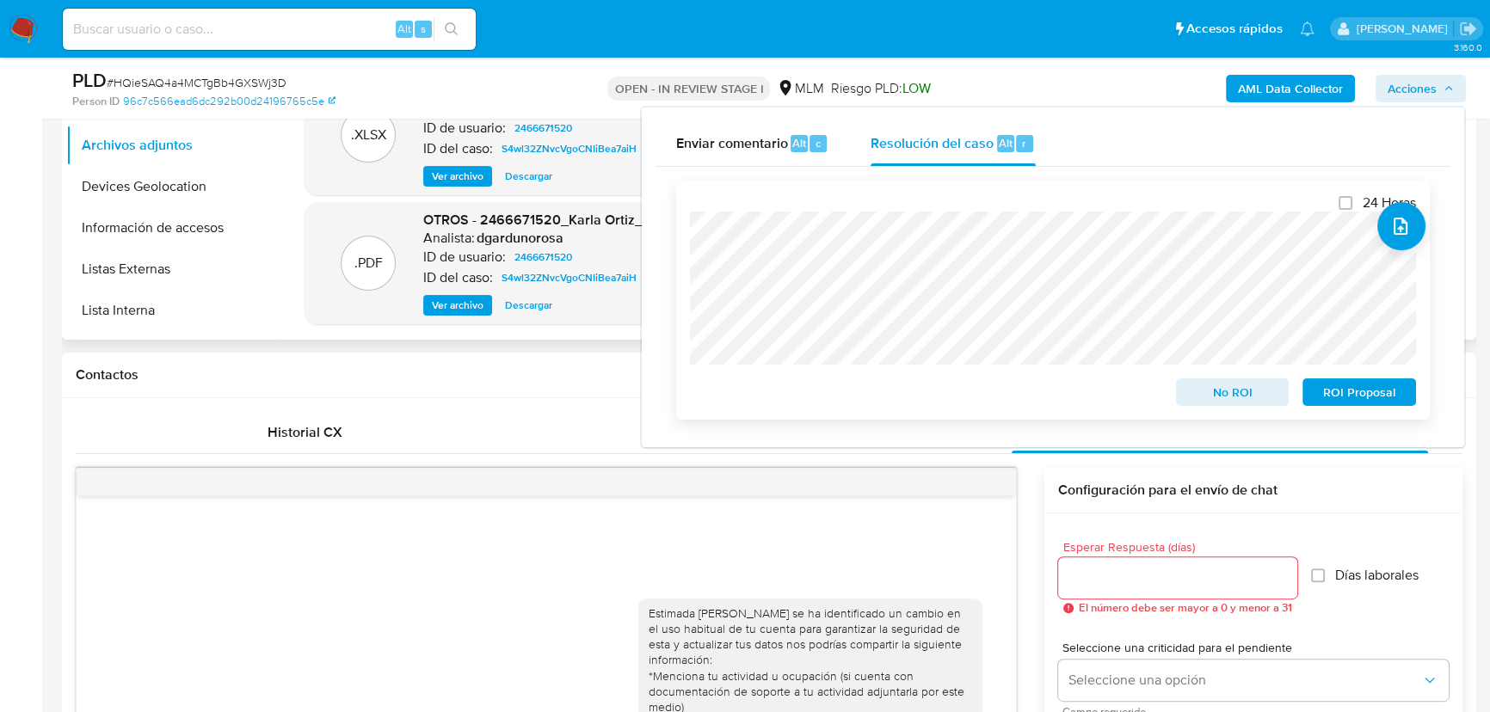
click at [688, 306] on div "24 Horas No ROI ROI Proposal" at bounding box center [1052, 300] width 753 height 239
click at [1348, 395] on span "ROI Proposal" at bounding box center [1358, 392] width 89 height 24
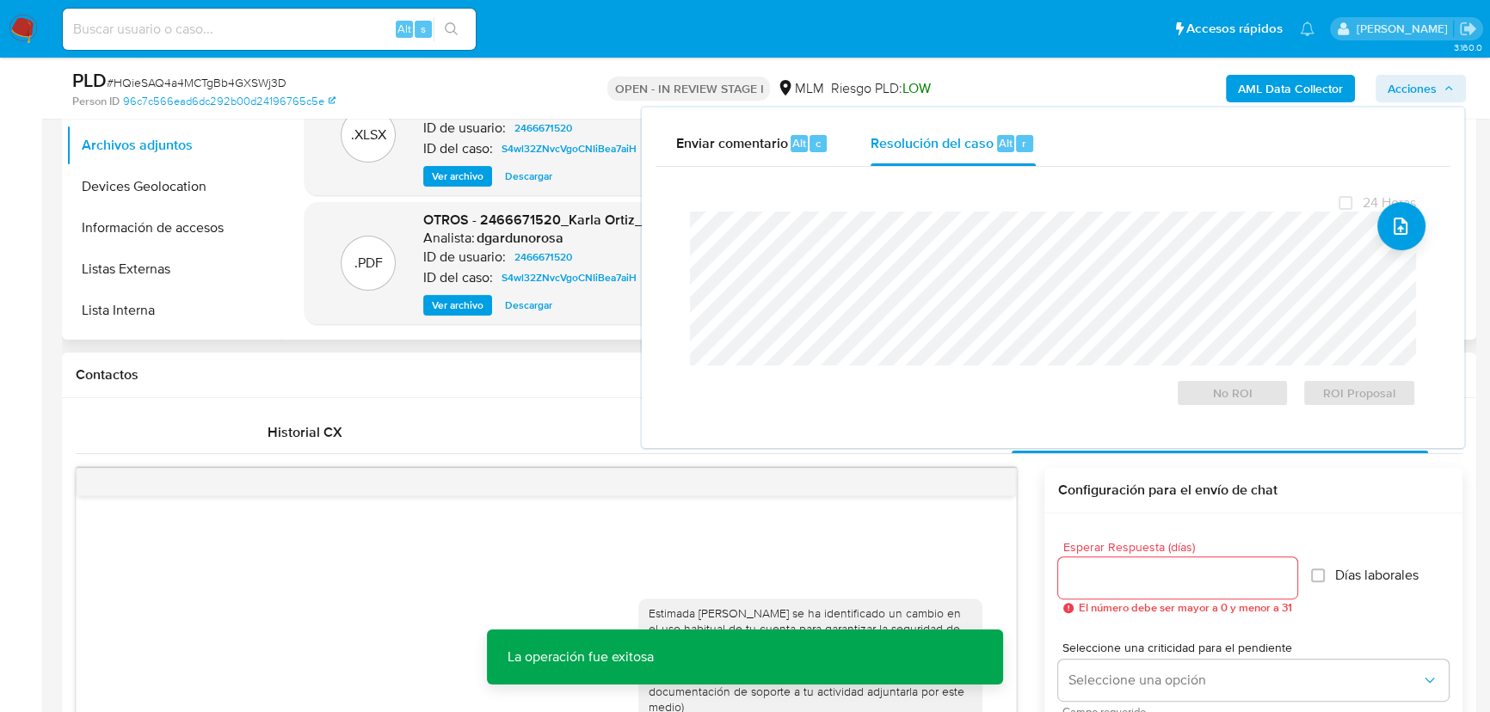
click at [551, 499] on div "Estimada Karla se ha identificado un cambio en el uso habitual de tu cuenta par…" at bounding box center [546, 680] width 939 height 368
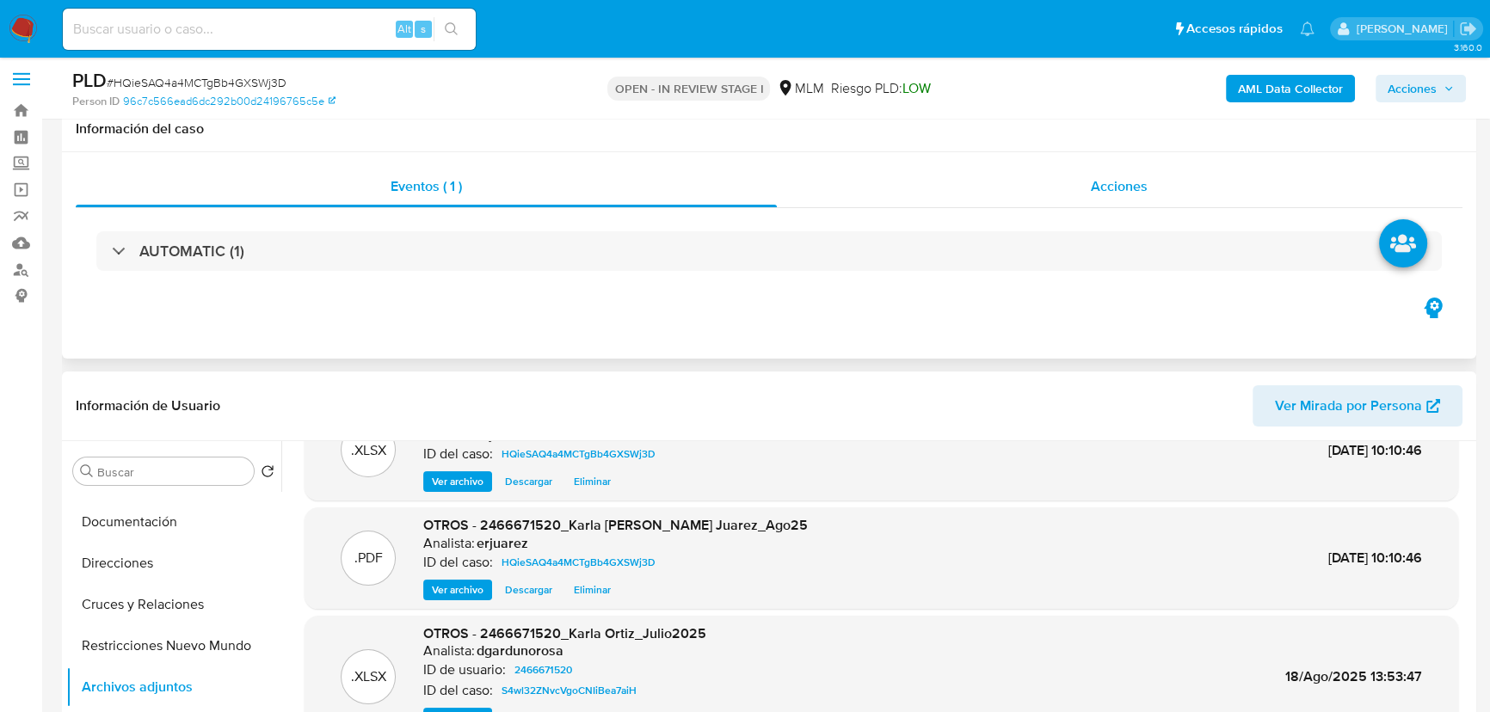
scroll to position [0, 0]
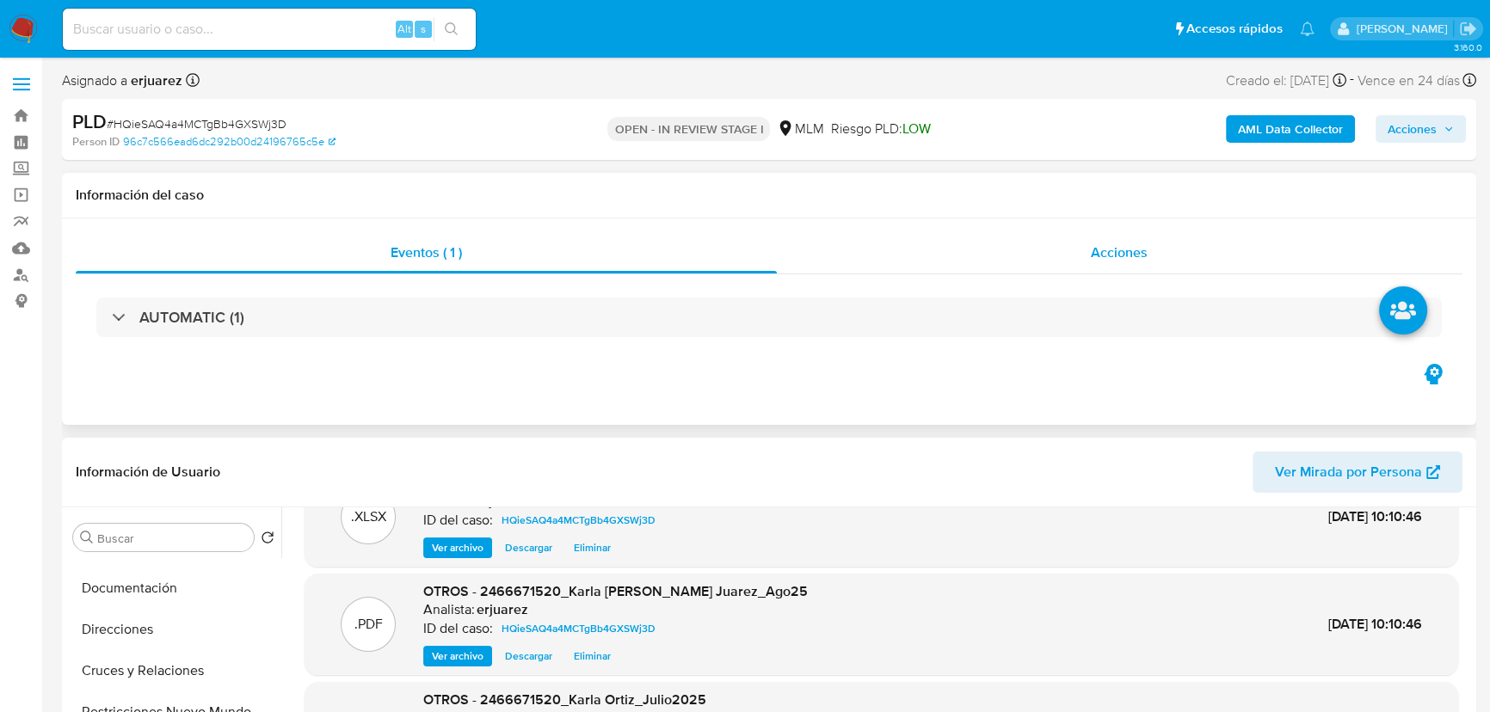
click at [976, 258] on div "Acciones" at bounding box center [1120, 252] width 686 height 41
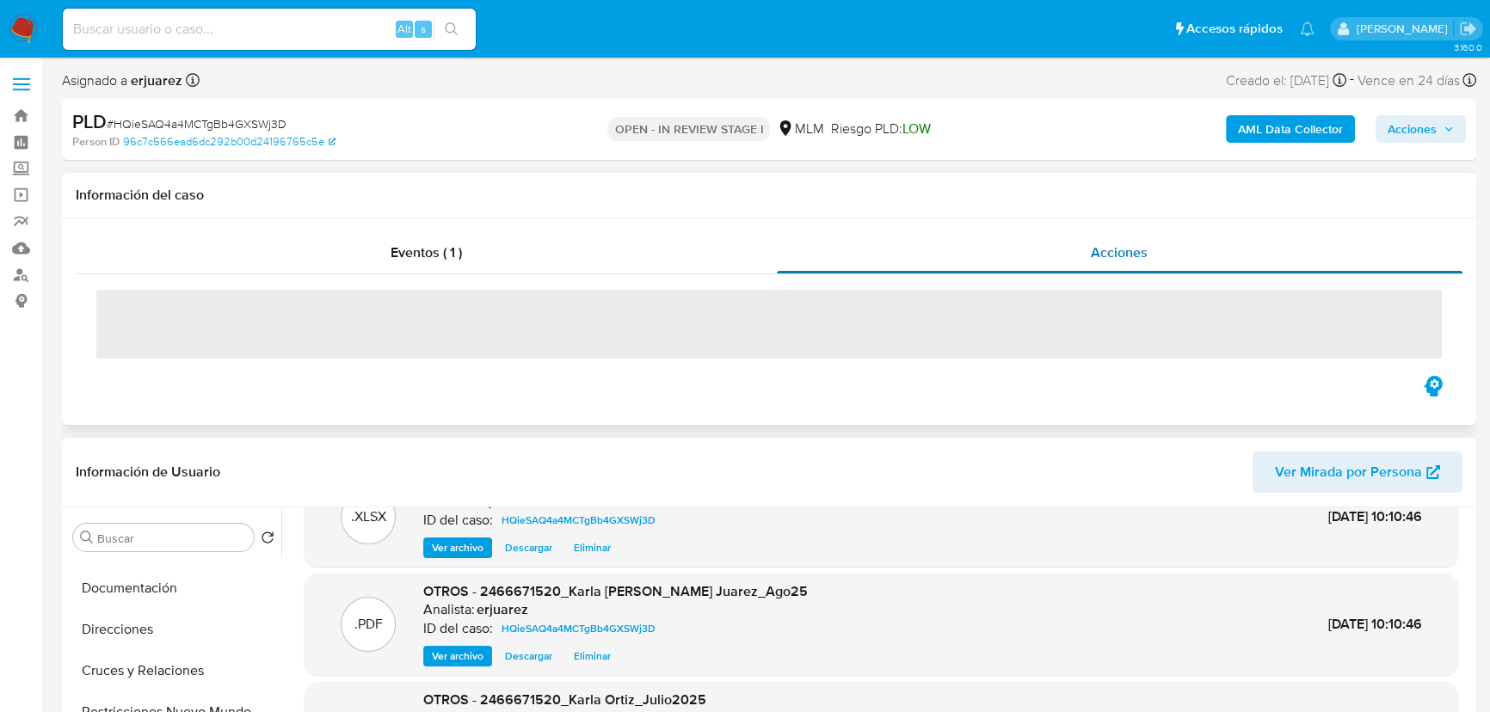
drag, startPoint x: 435, startPoint y: 253, endPoint x: 952, endPoint y: 253, distance: 517.0
click at [446, 253] on span "Eventos ( 1 )" at bounding box center [426, 253] width 71 height 20
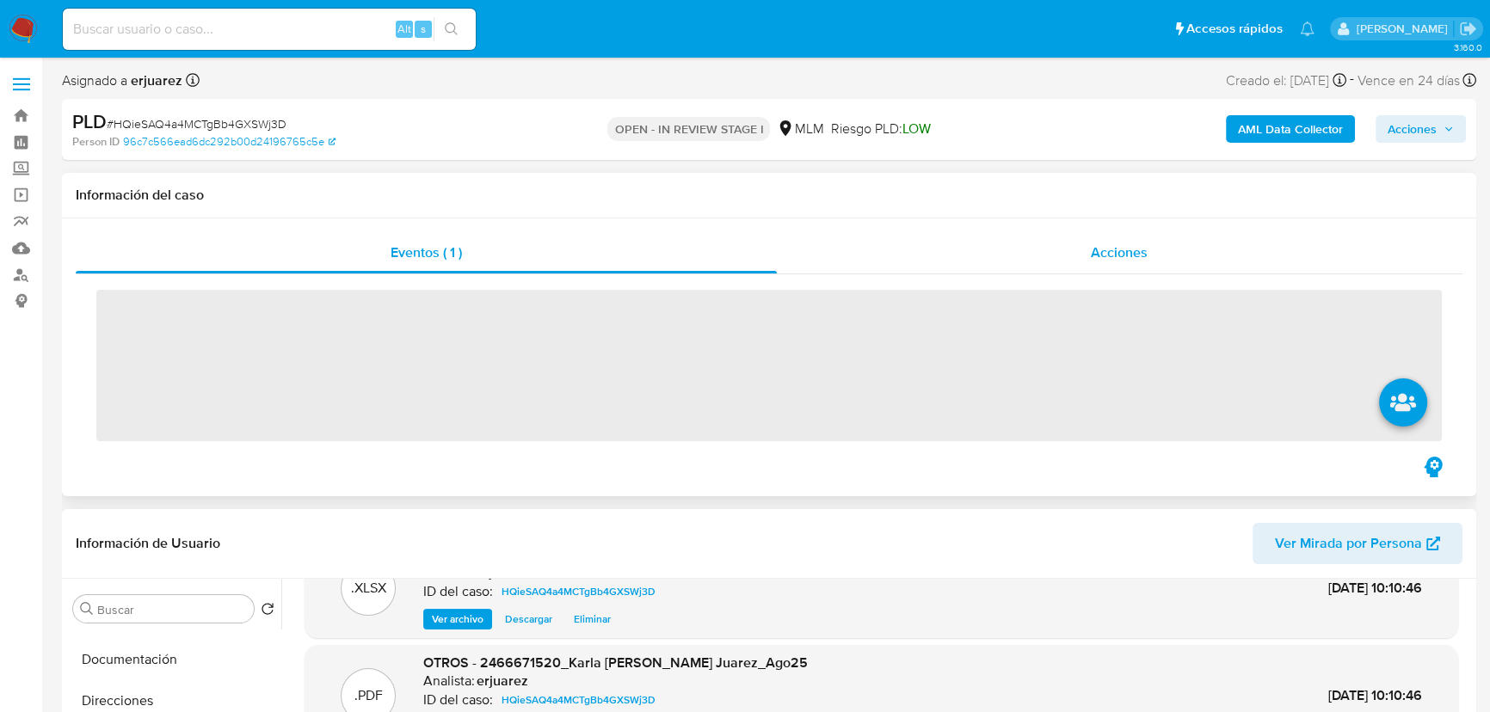
click at [962, 253] on div "Acciones" at bounding box center [1120, 252] width 686 height 41
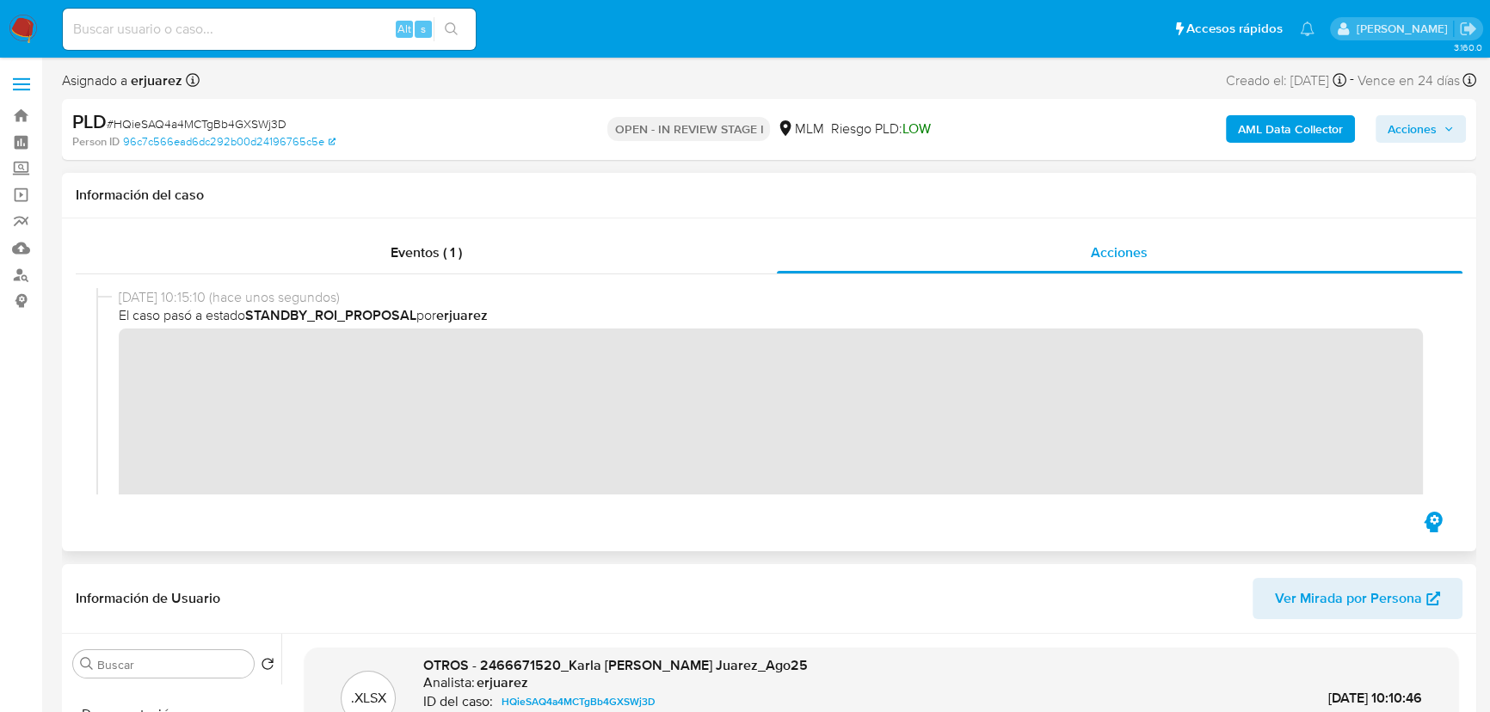
scroll to position [77, 0]
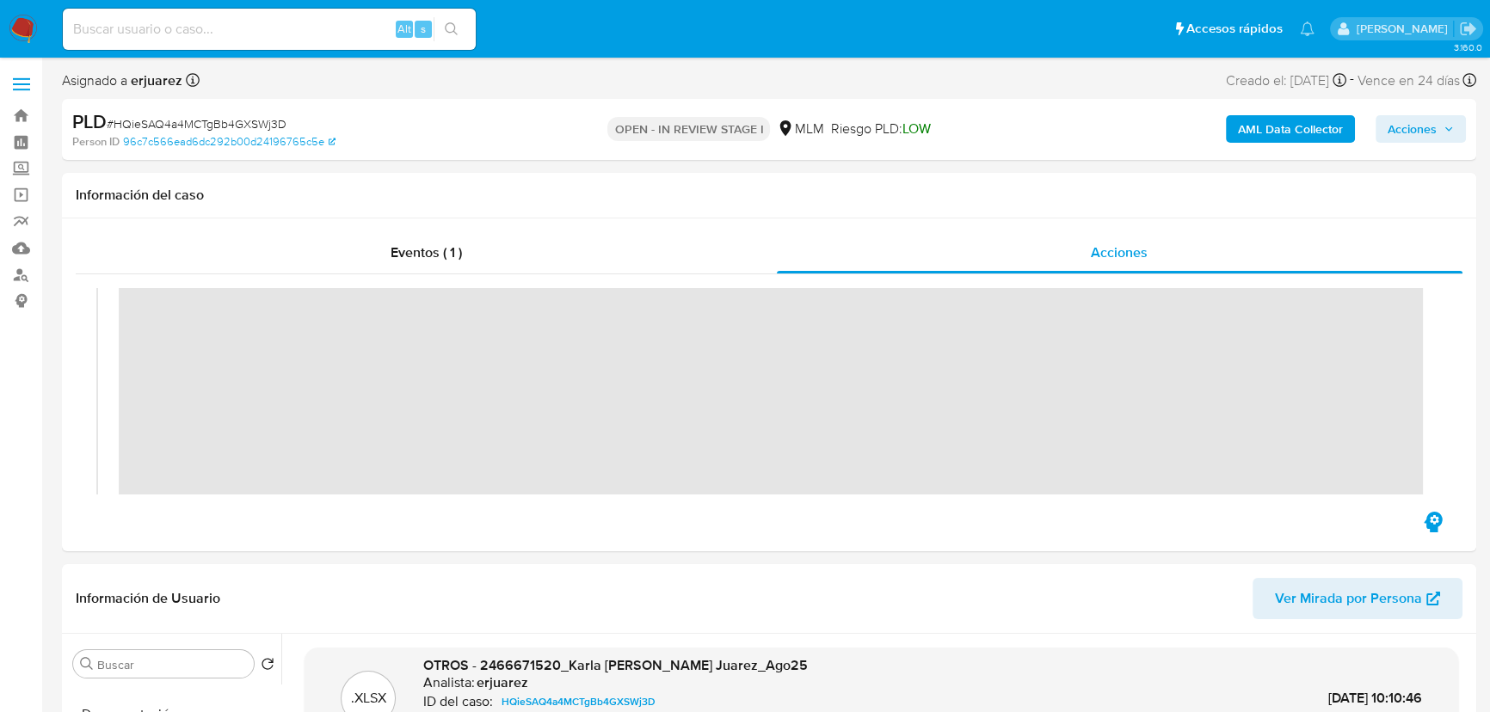
click at [22, 21] on img at bounding box center [23, 29] width 29 height 29
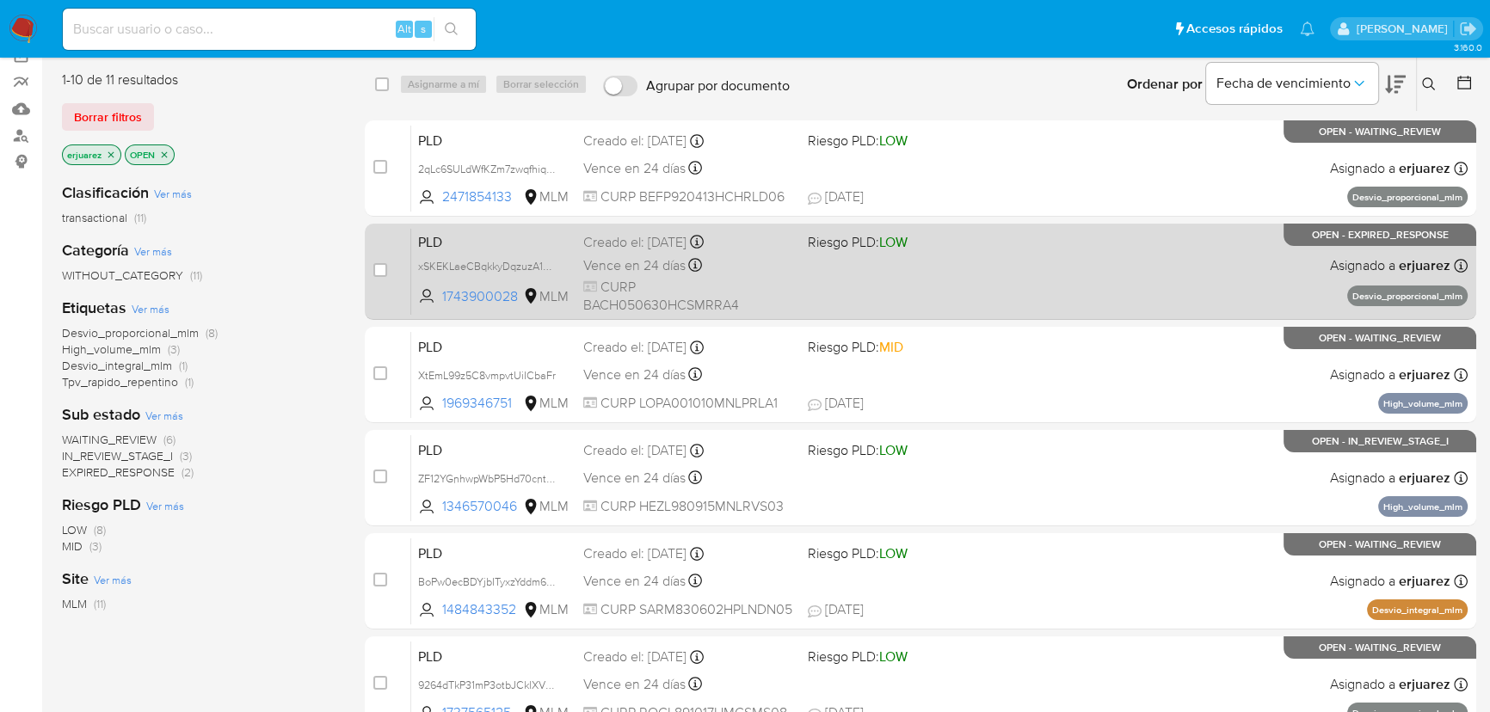
scroll to position [156, 0]
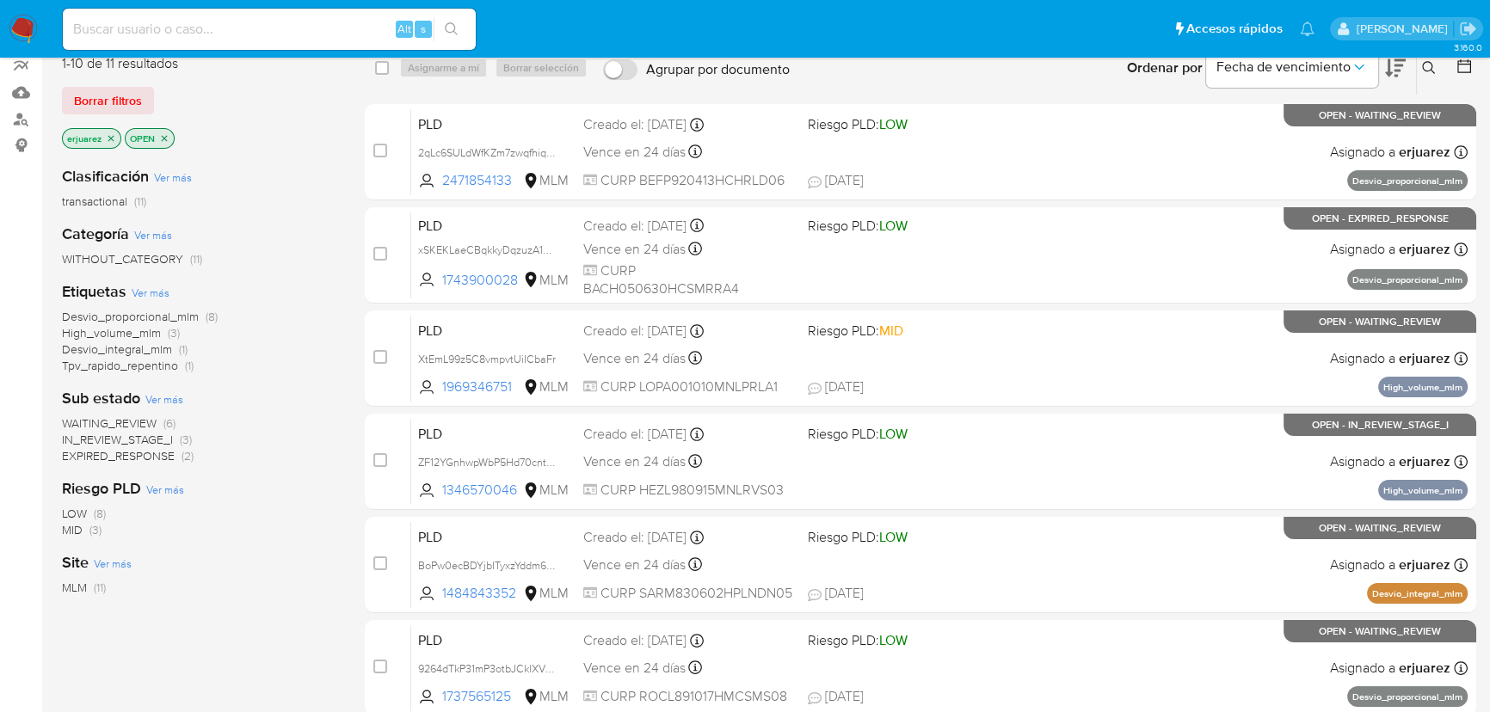
click at [135, 438] on span "IN_REVIEW_STAGE_I" at bounding box center [117, 439] width 111 height 17
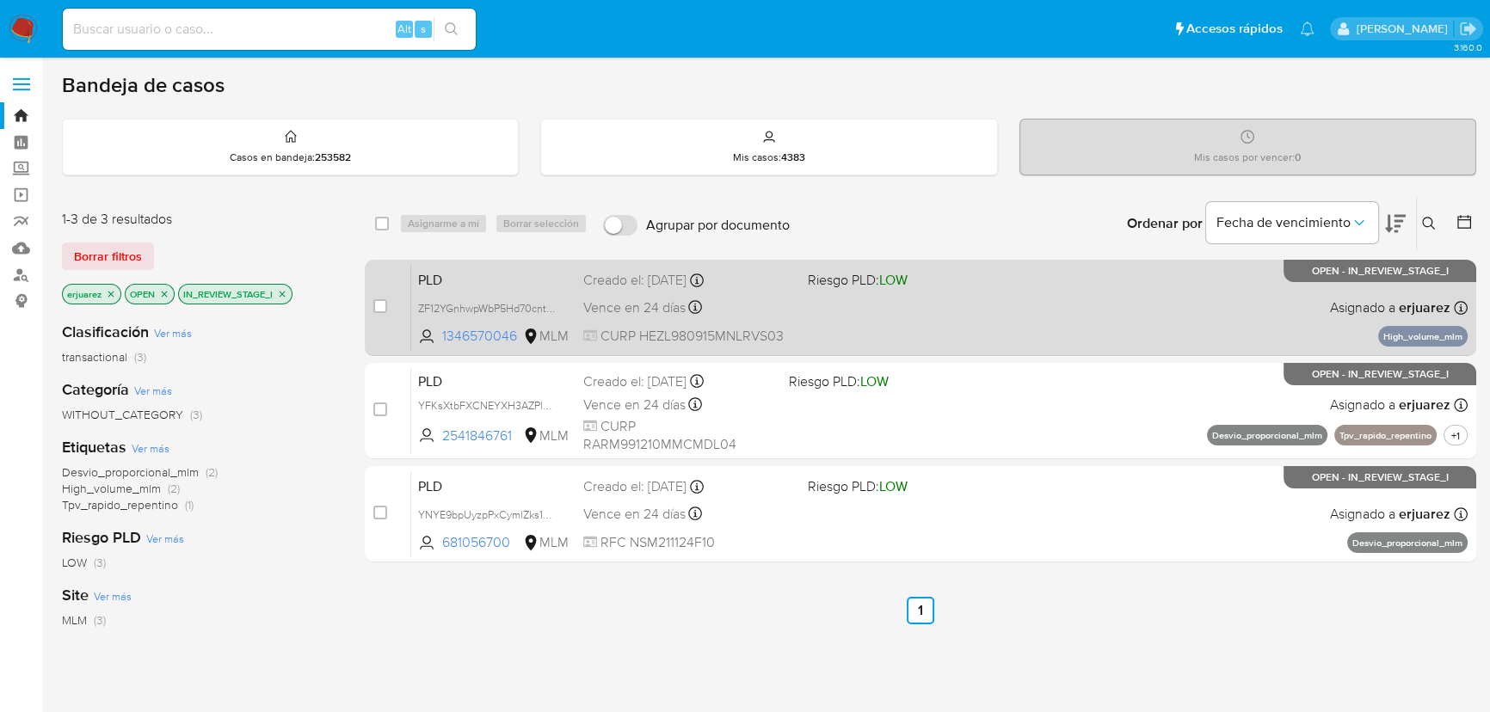
click at [945, 300] on div "PLD ZF12YGnhwpWbP5Hd70cntRKn 1346570046 MLM Riesgo PLD: LOW Creado el: [DATE] C…" at bounding box center [939, 307] width 1056 height 87
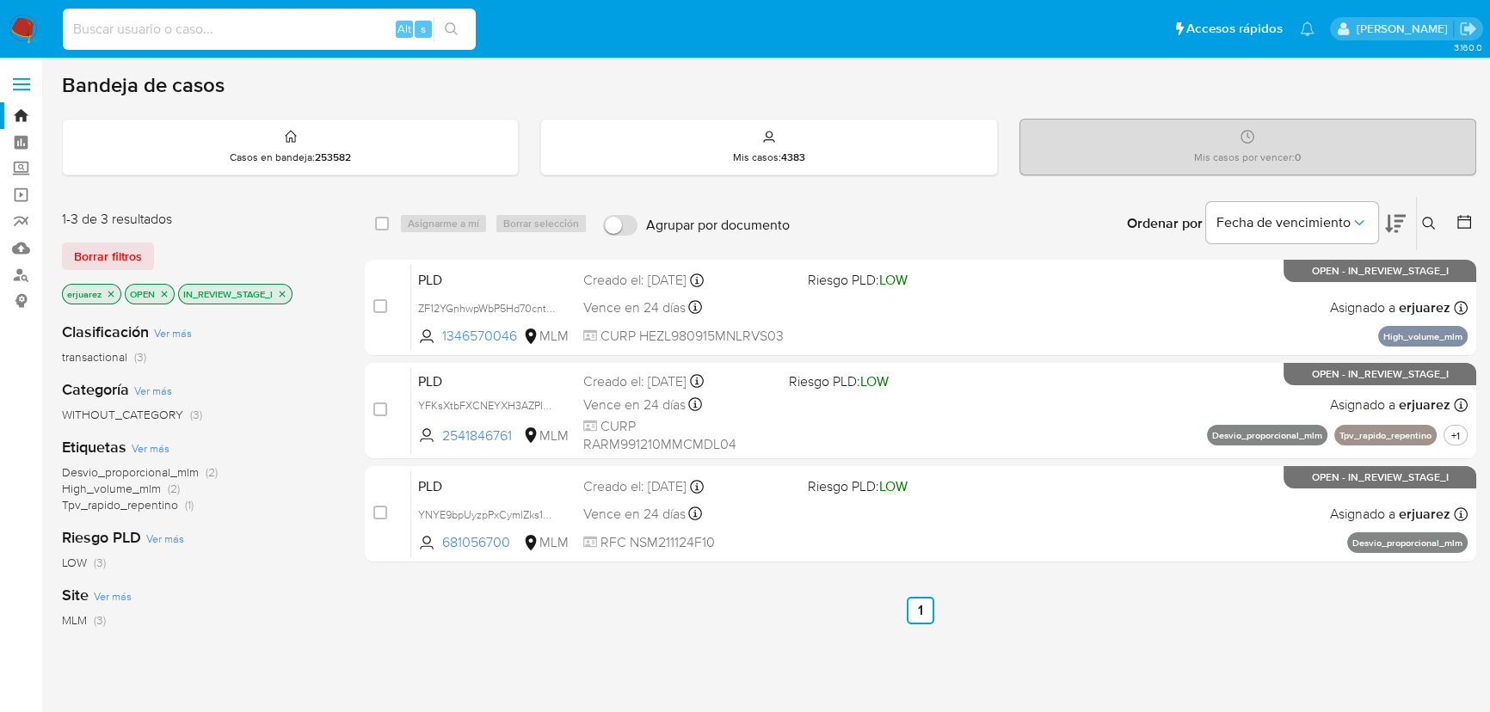
click at [161, 32] on input at bounding box center [269, 29] width 413 height 22
paste input "FYzKkOuGmVJxMg0ChPnGCuz3"
click at [99, 28] on input "FYzKkOuGmVJxMg0ChPnGCuz3" at bounding box center [269, 29] width 413 height 22
click at [317, 34] on input "FYzKkOuGmVJxMg0ChPnGCuz3" at bounding box center [269, 29] width 413 height 22
type input "FYzKkOuGmVJxMg0ChPnGCuz3"
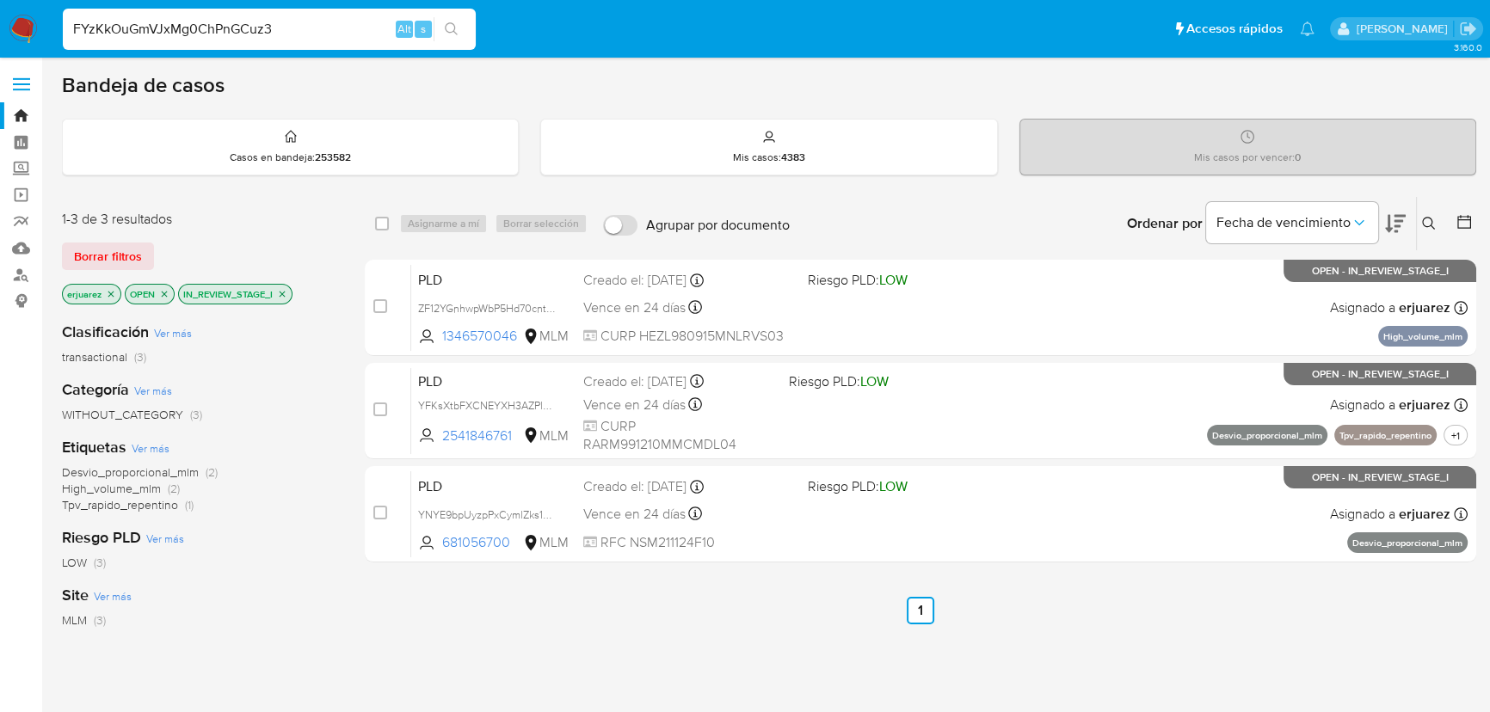
click at [447, 28] on icon "search-icon" at bounding box center [452, 29] width 14 height 14
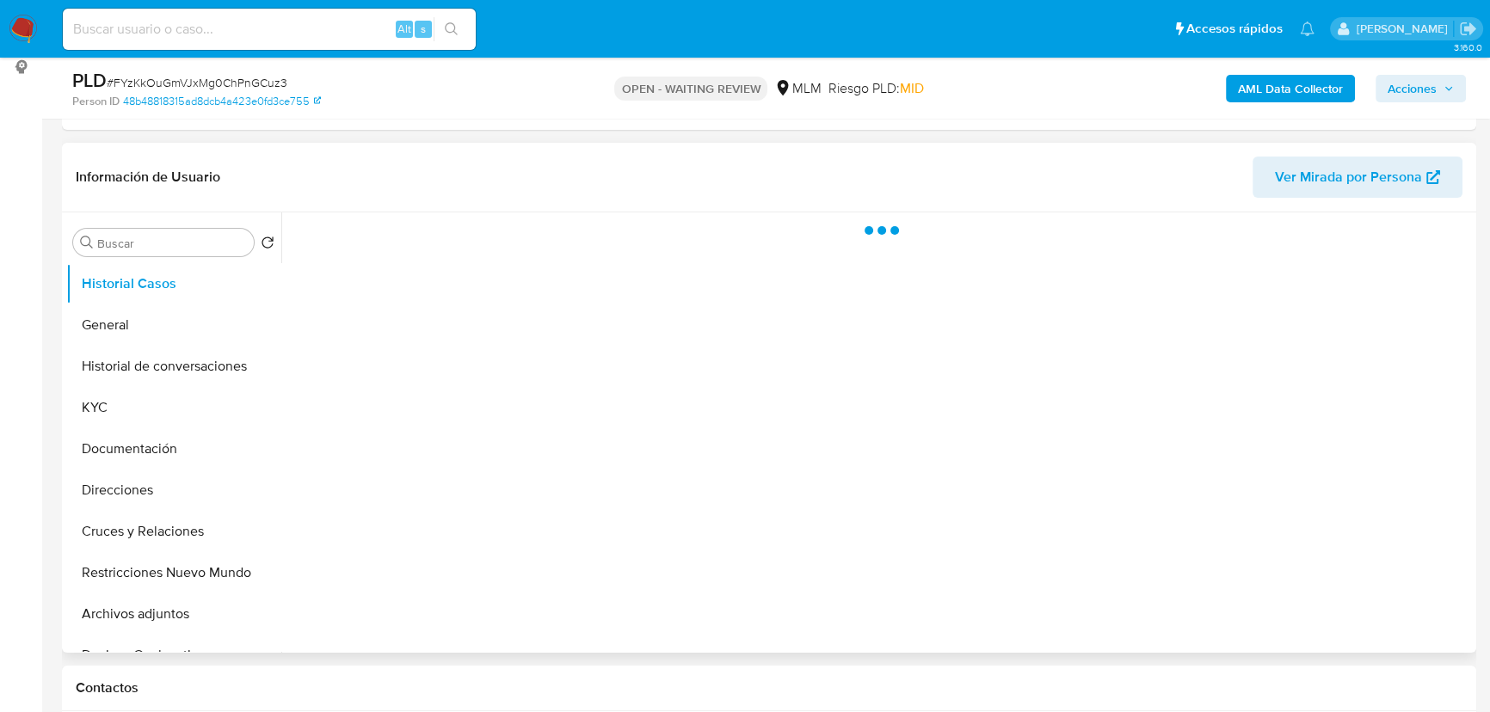
select select "10"
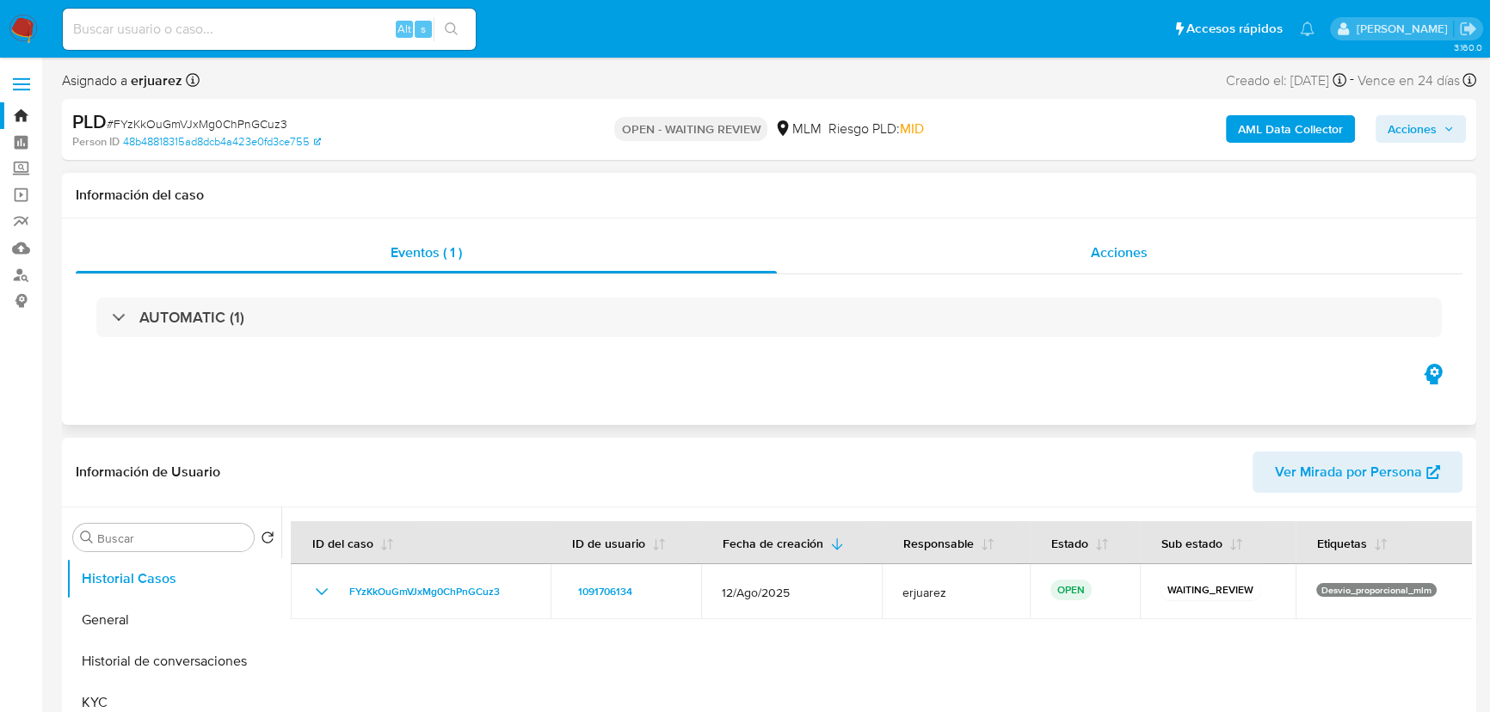
click at [1111, 249] on span "Acciones" at bounding box center [1119, 253] width 57 height 20
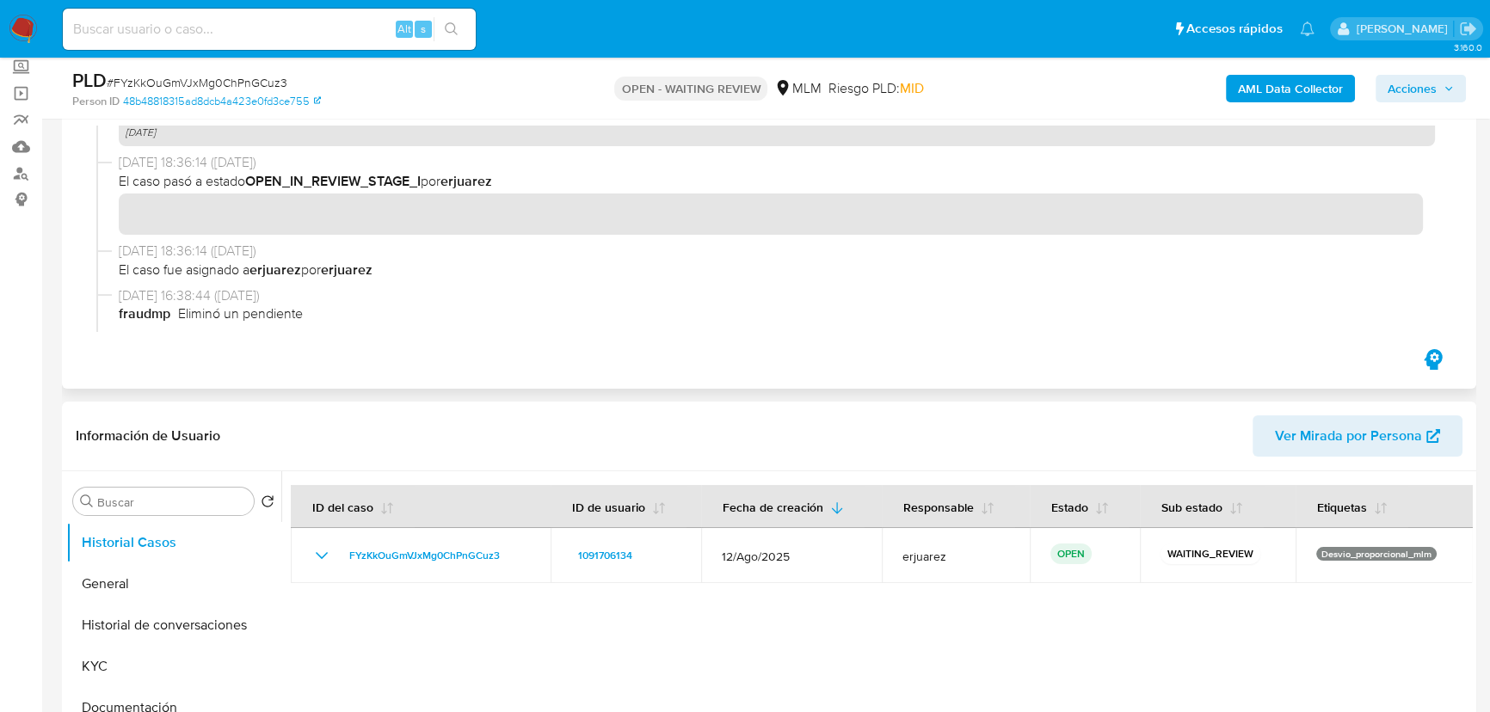
scroll to position [156, 0]
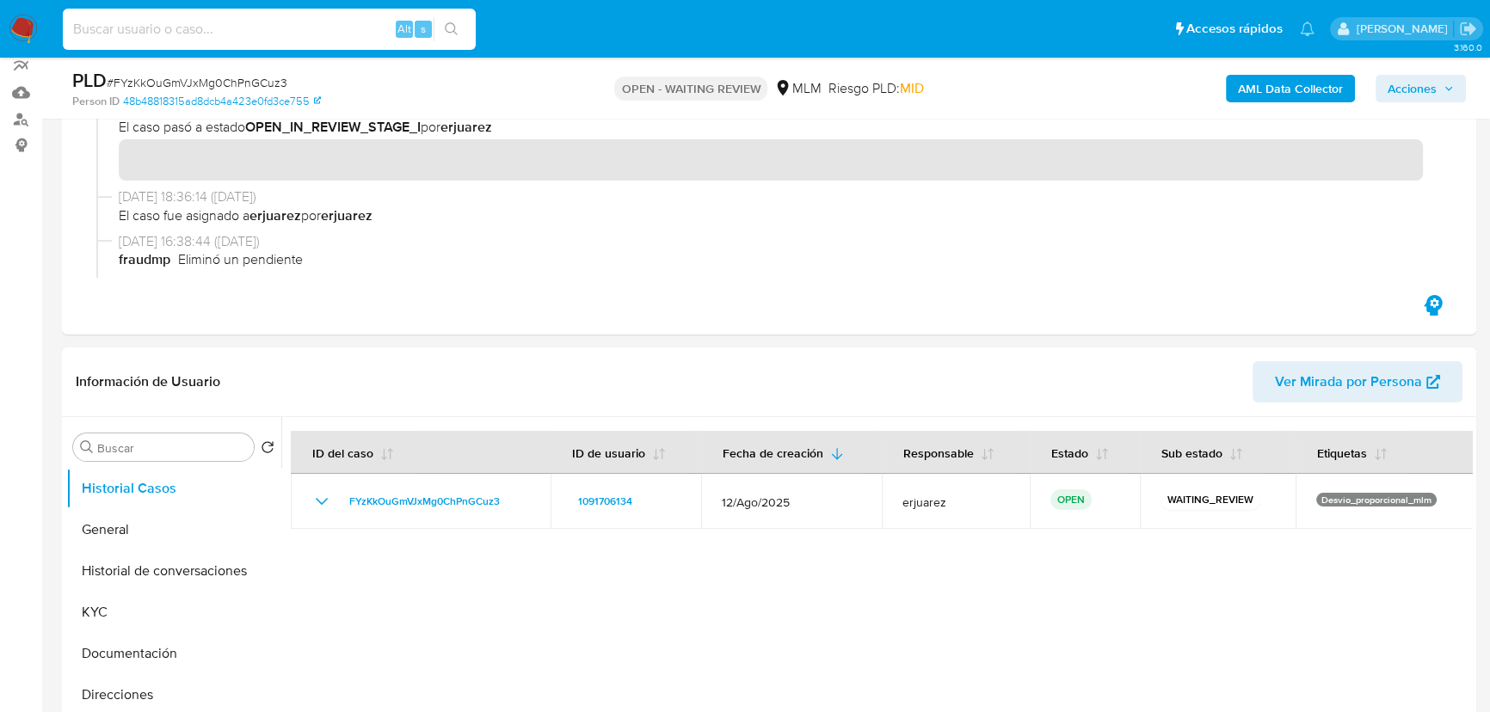
click at [216, 28] on input at bounding box center [269, 29] width 413 height 22
paste input "ZF12YGnhwpWbP5Hd70cntRKn"
type input "ZF12YGnhwpWbP5Hd70cntRKn"
click at [456, 27] on icon "search-icon" at bounding box center [452, 29] width 14 height 14
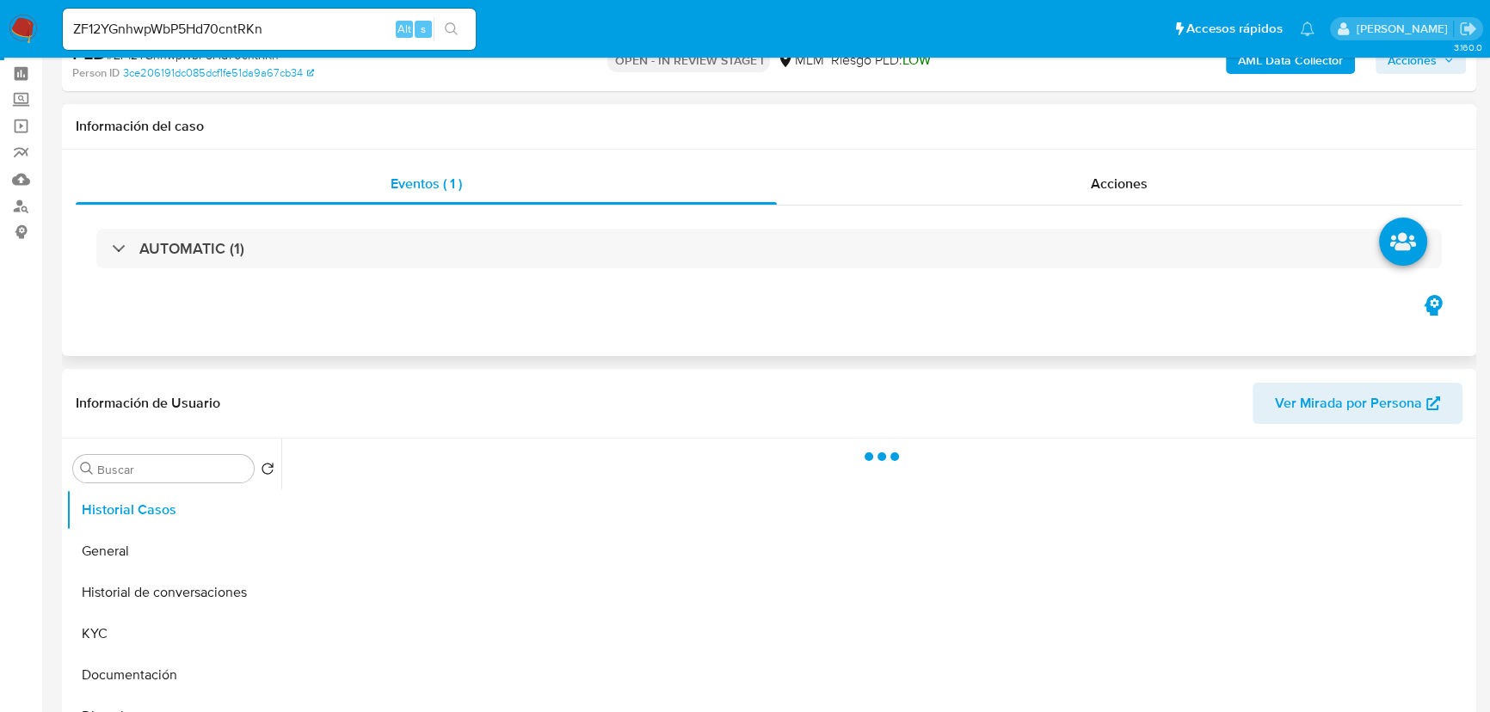
scroll to position [156, 0]
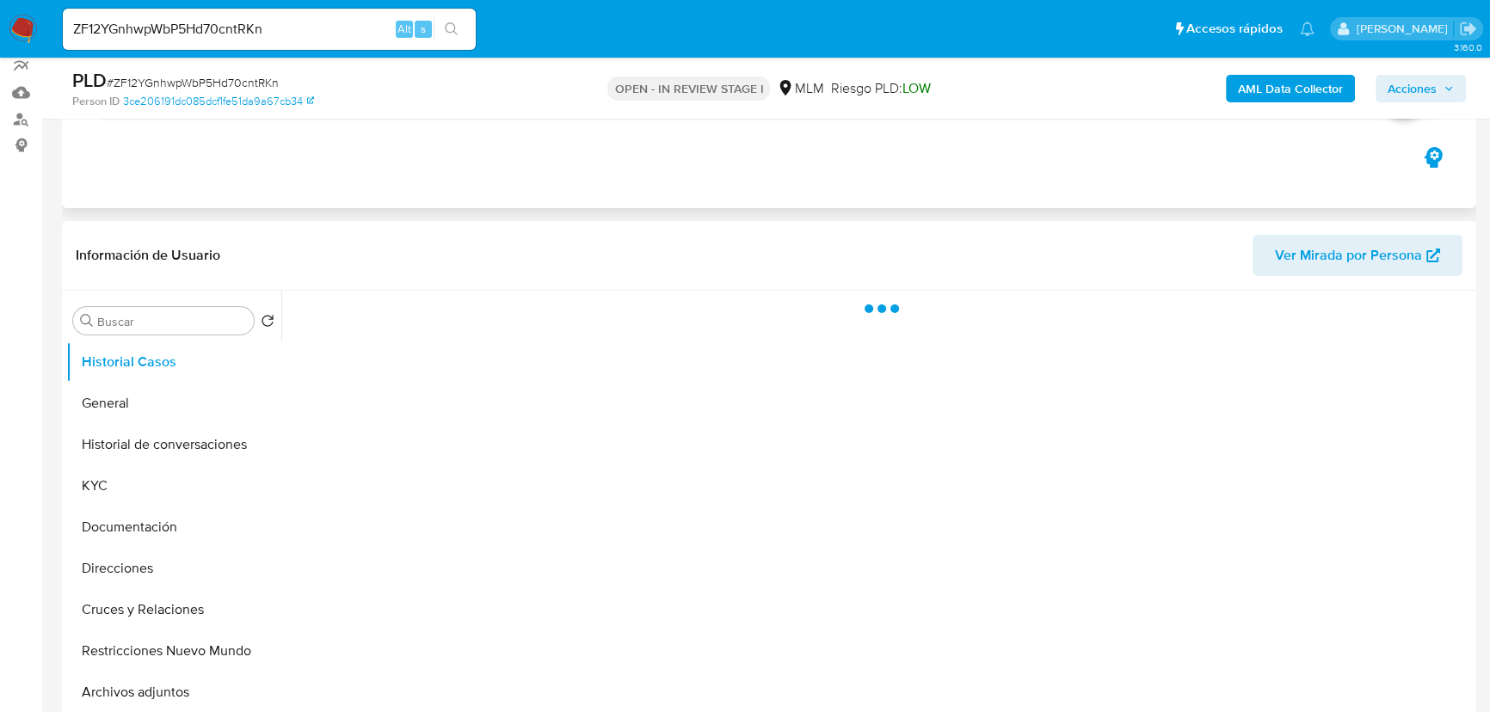
select select "10"
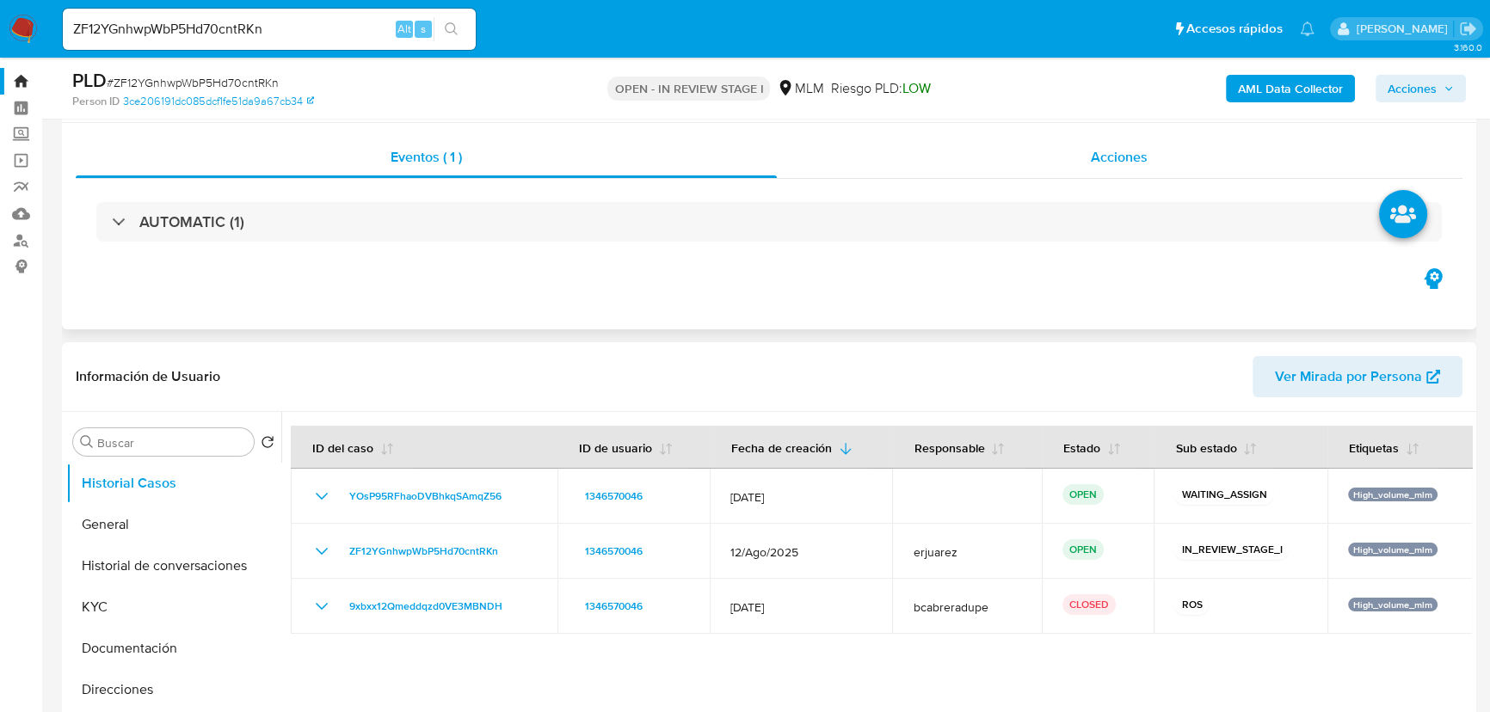
scroll to position [0, 0]
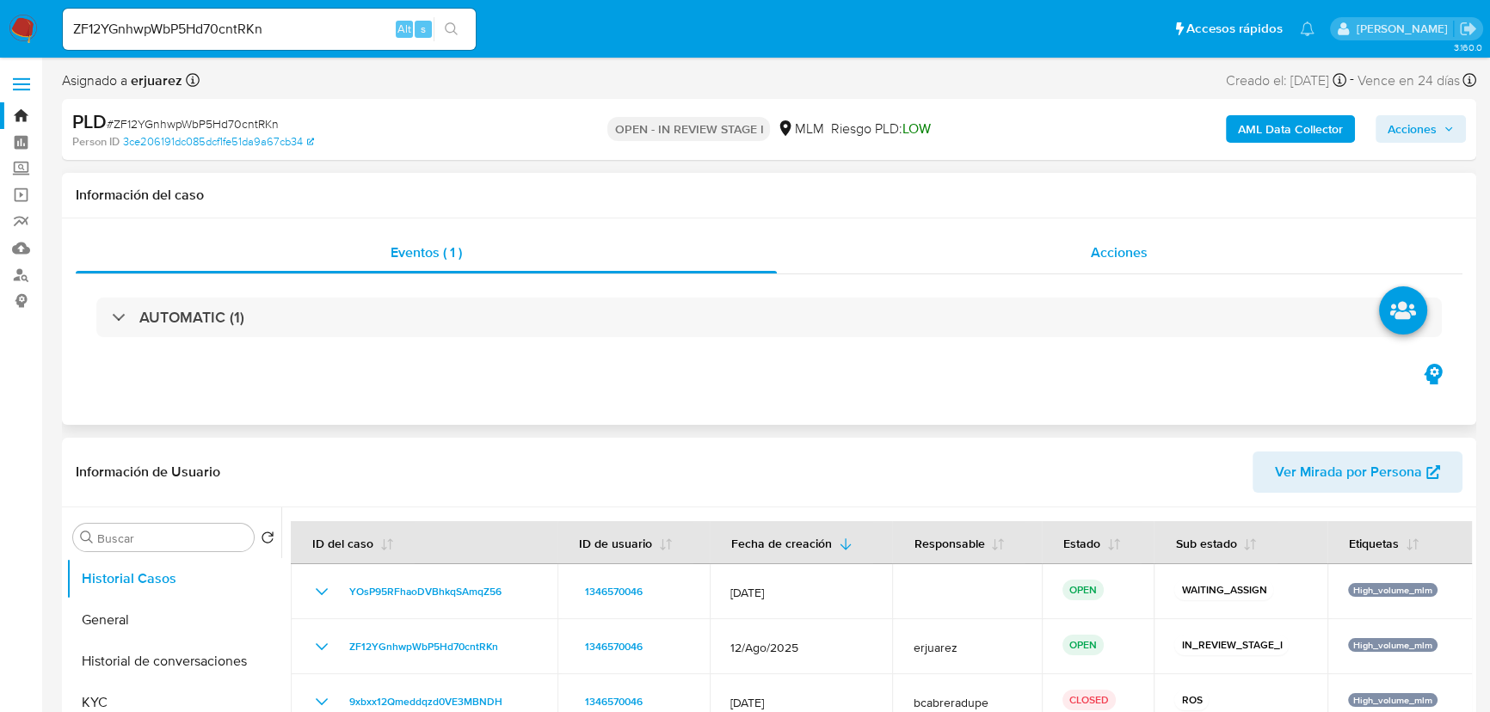
click at [1127, 261] on span "Acciones" at bounding box center [1119, 253] width 57 height 20
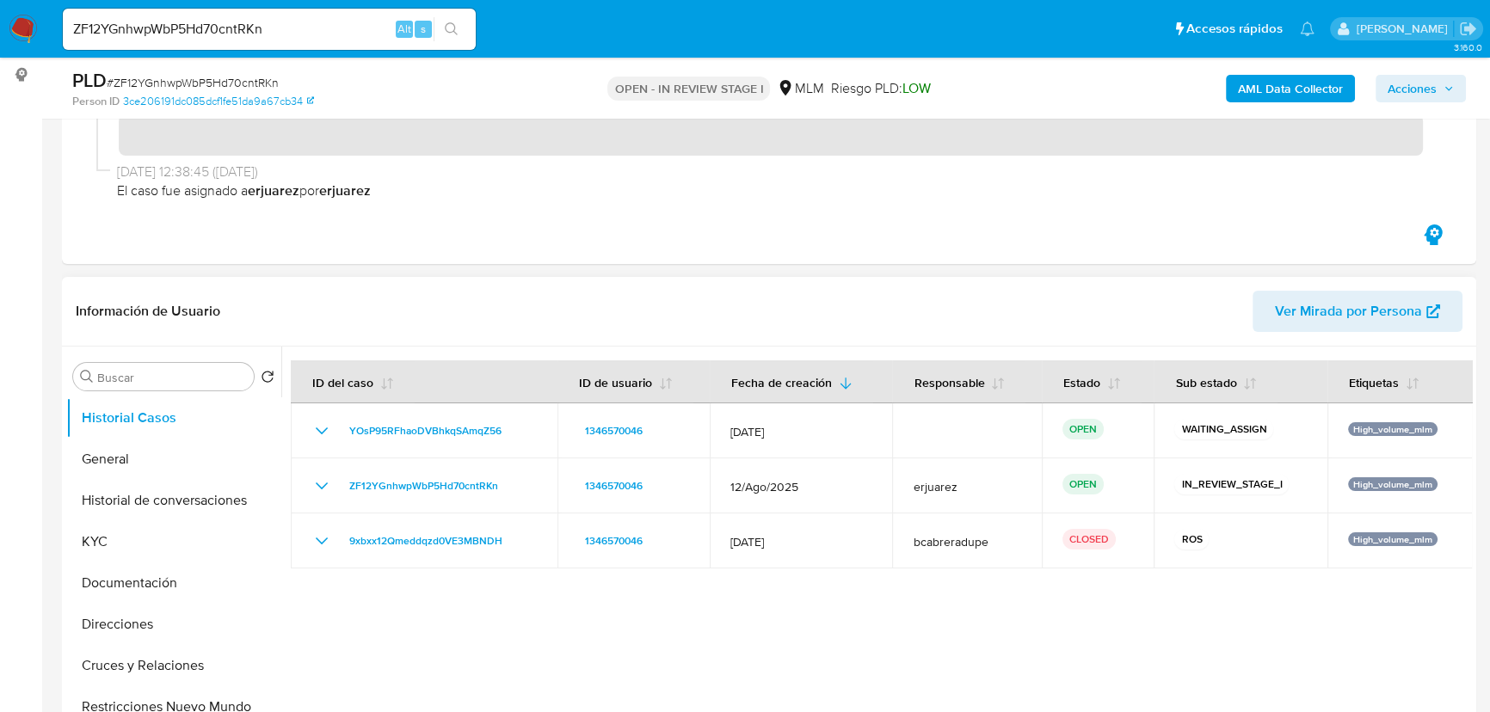
scroll to position [391, 0]
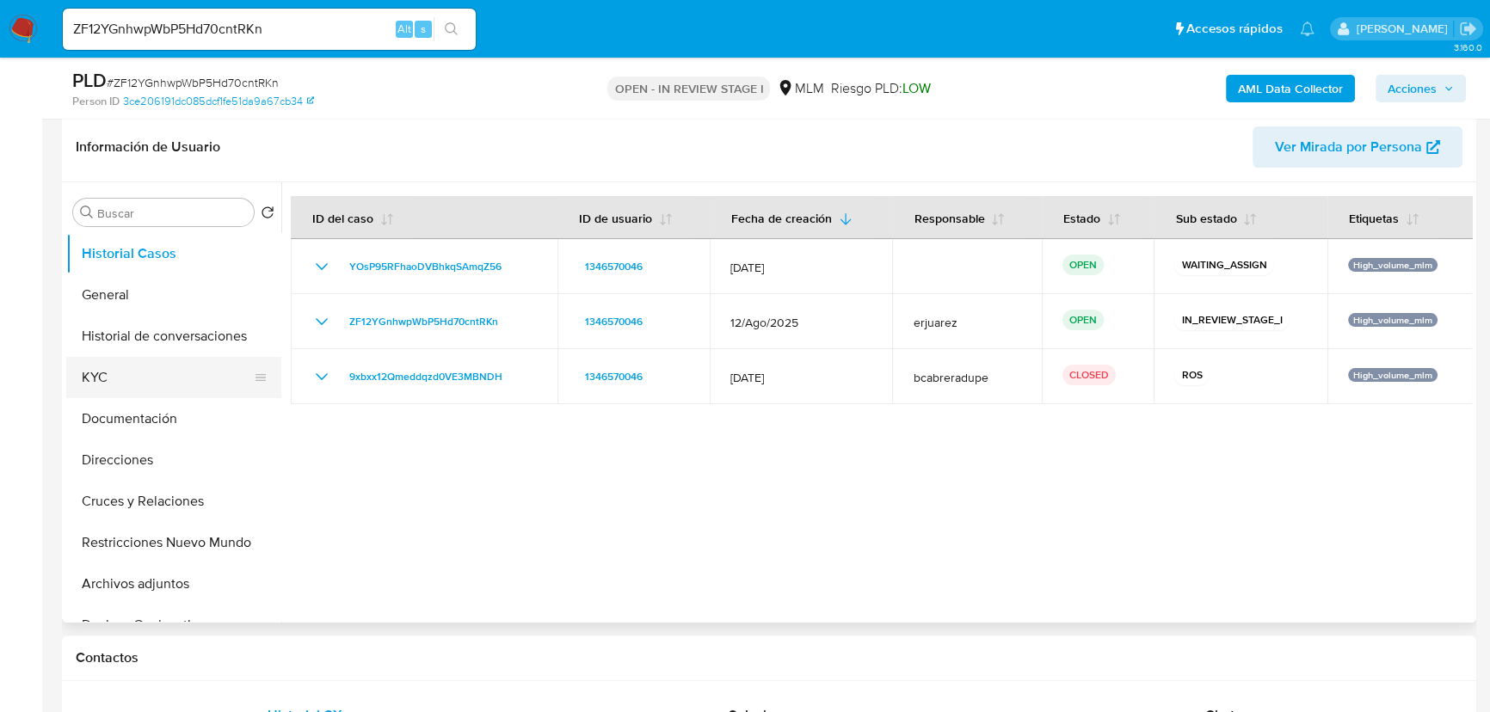
click at [94, 378] on button "KYC" at bounding box center [166, 377] width 201 height 41
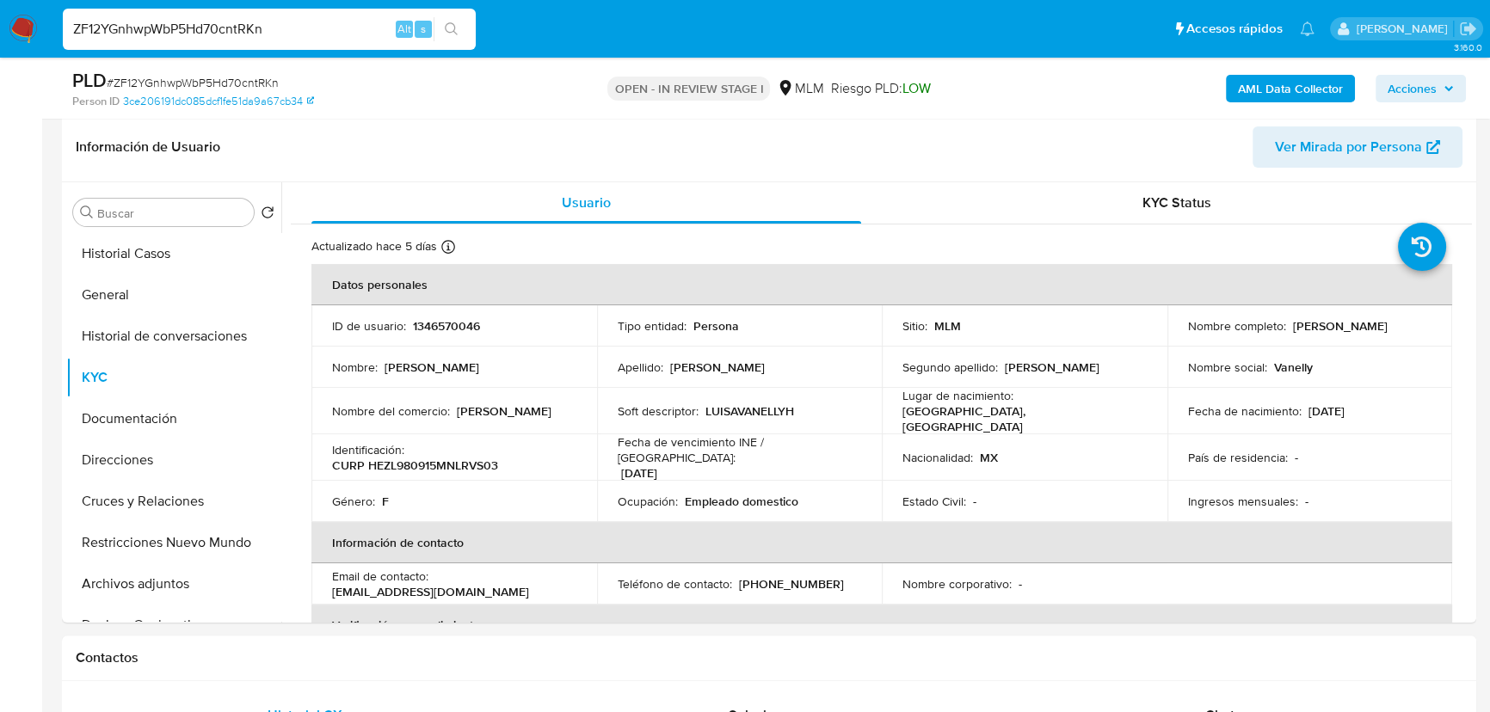
drag, startPoint x: 287, startPoint y: 34, endPoint x: -91, endPoint y: -11, distance: 381.1
paste input "YFKsXtbFXCNEYXH3AZPlX54K"
type input "YFKsXtbFXCNEYXH3AZPlX54K"
click at [452, 25] on icon "search-icon" at bounding box center [452, 29] width 14 height 14
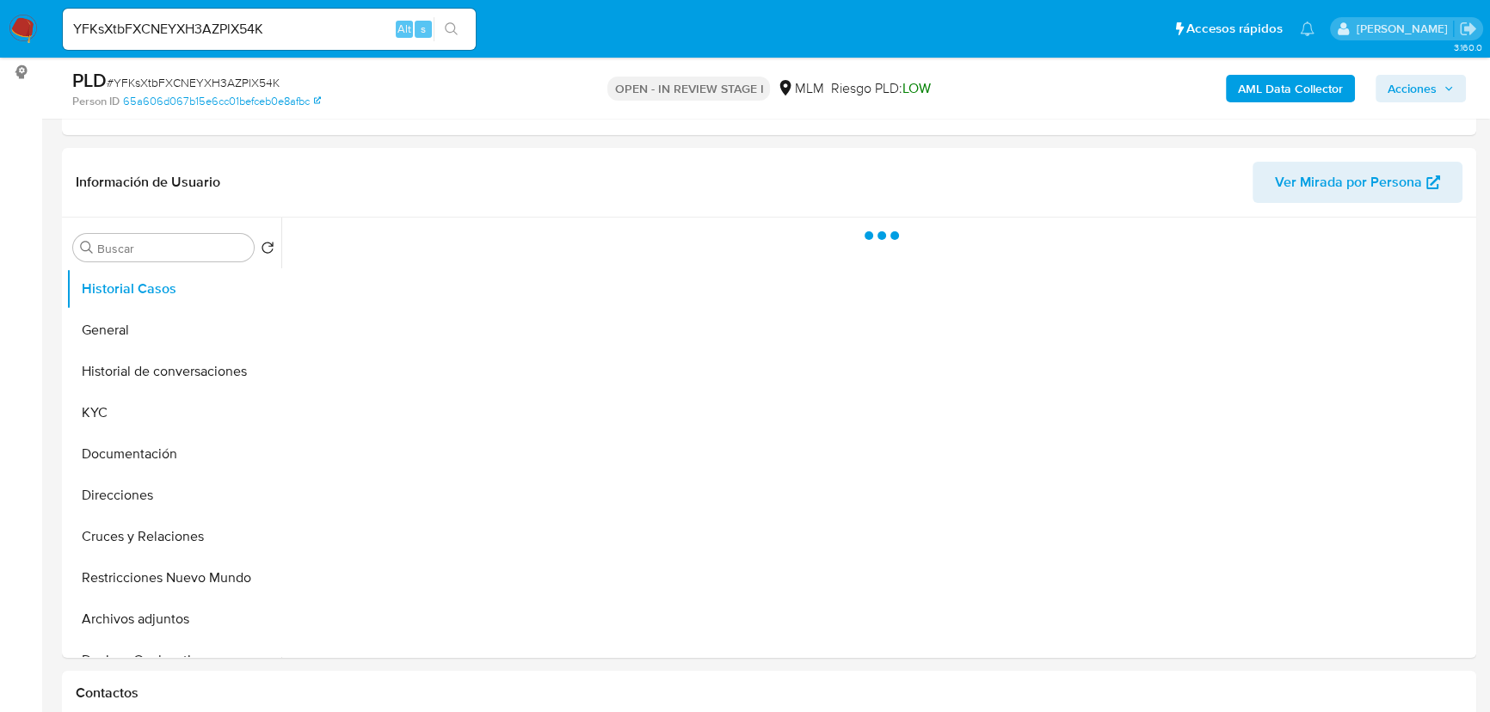
scroll to position [234, 0]
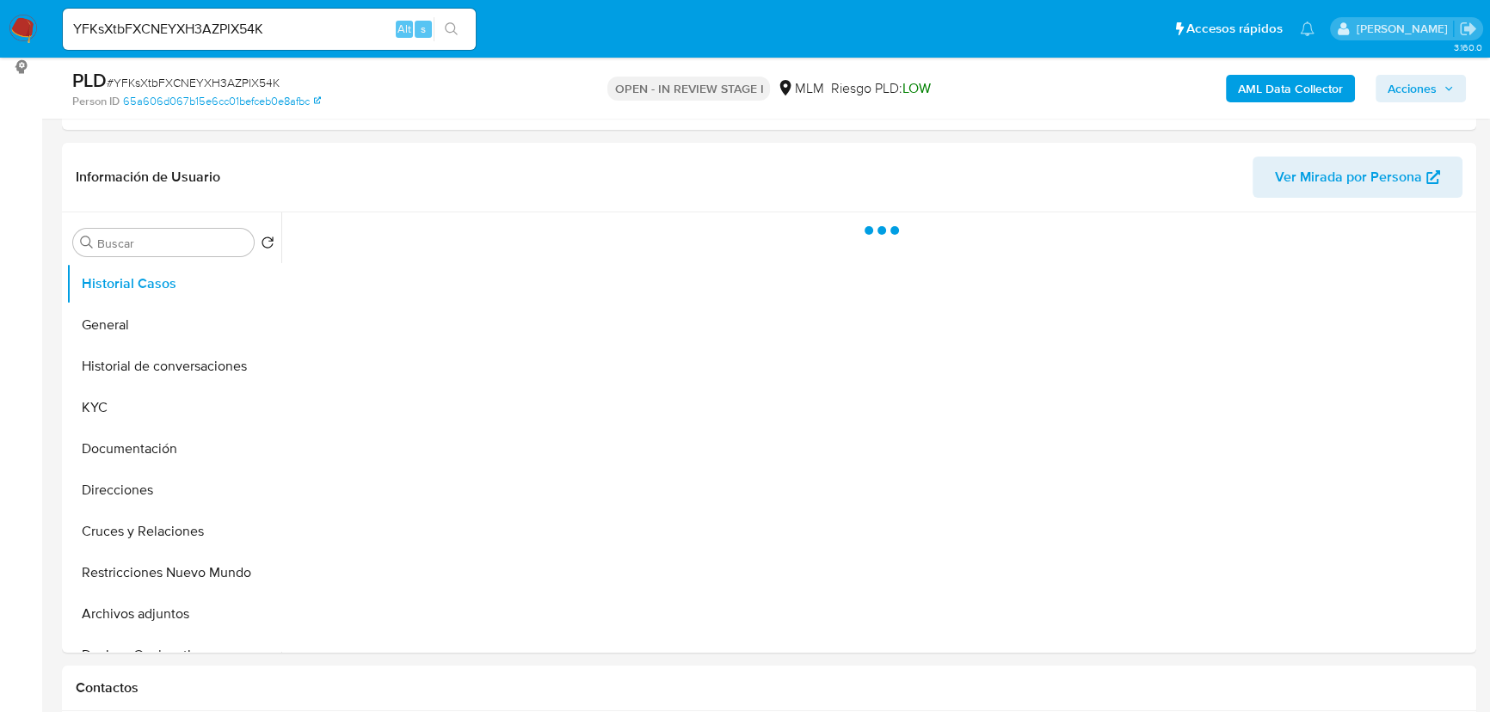
select select "10"
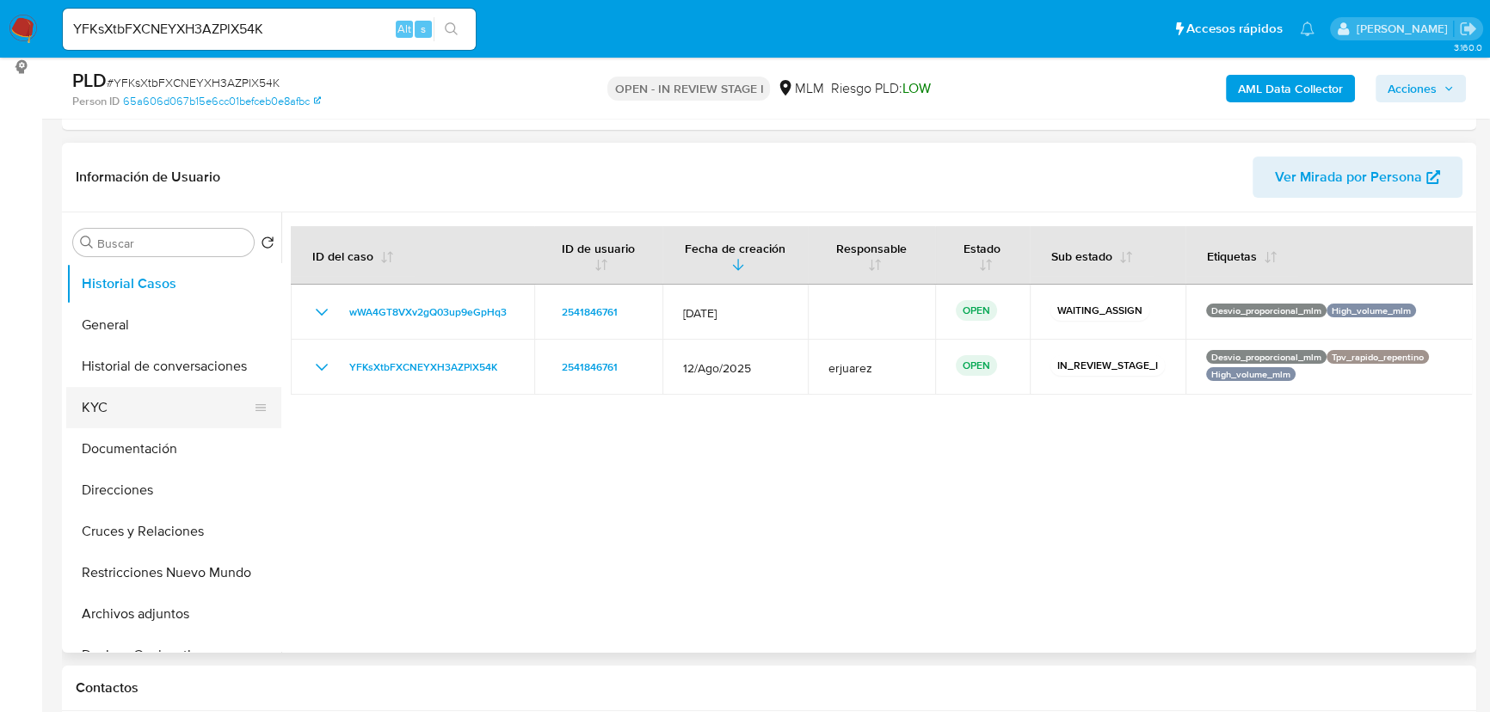
click at [132, 415] on button "KYC" at bounding box center [166, 407] width 201 height 41
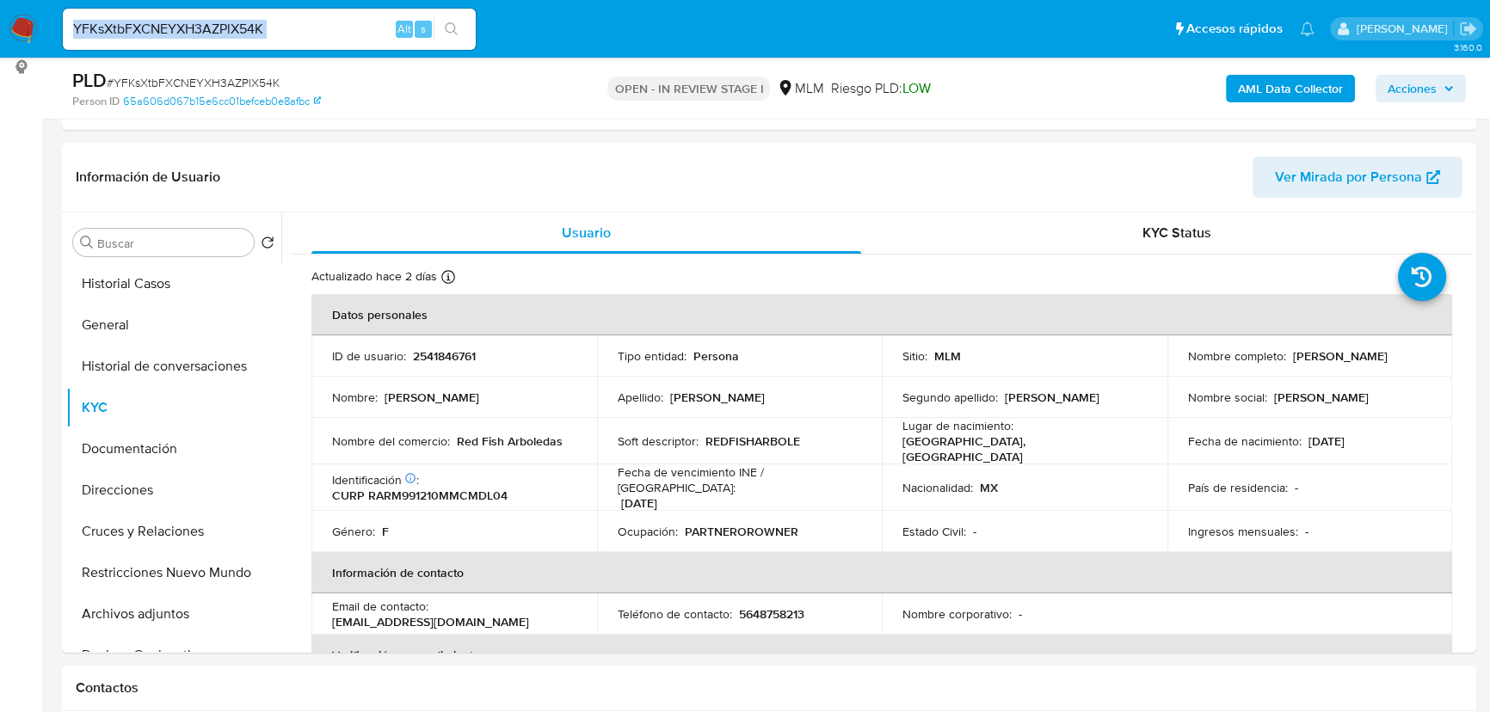
drag, startPoint x: 299, startPoint y: 34, endPoint x: 255, endPoint y: 40, distance: 44.3
click at [87, 25] on nav "Pausado Ver notificaciones YFKsXtbFXCNEYXH3AZPlX54K Alt s Accesos rápidos Presi…" at bounding box center [745, 29] width 1490 height 58
click at [269, 34] on input "YFKsXtbFXCNEYXH3AZPlX54K" at bounding box center [269, 29] width 413 height 22
drag, startPoint x: 276, startPoint y: 33, endPoint x: -267, endPoint y: 21, distance: 542.9
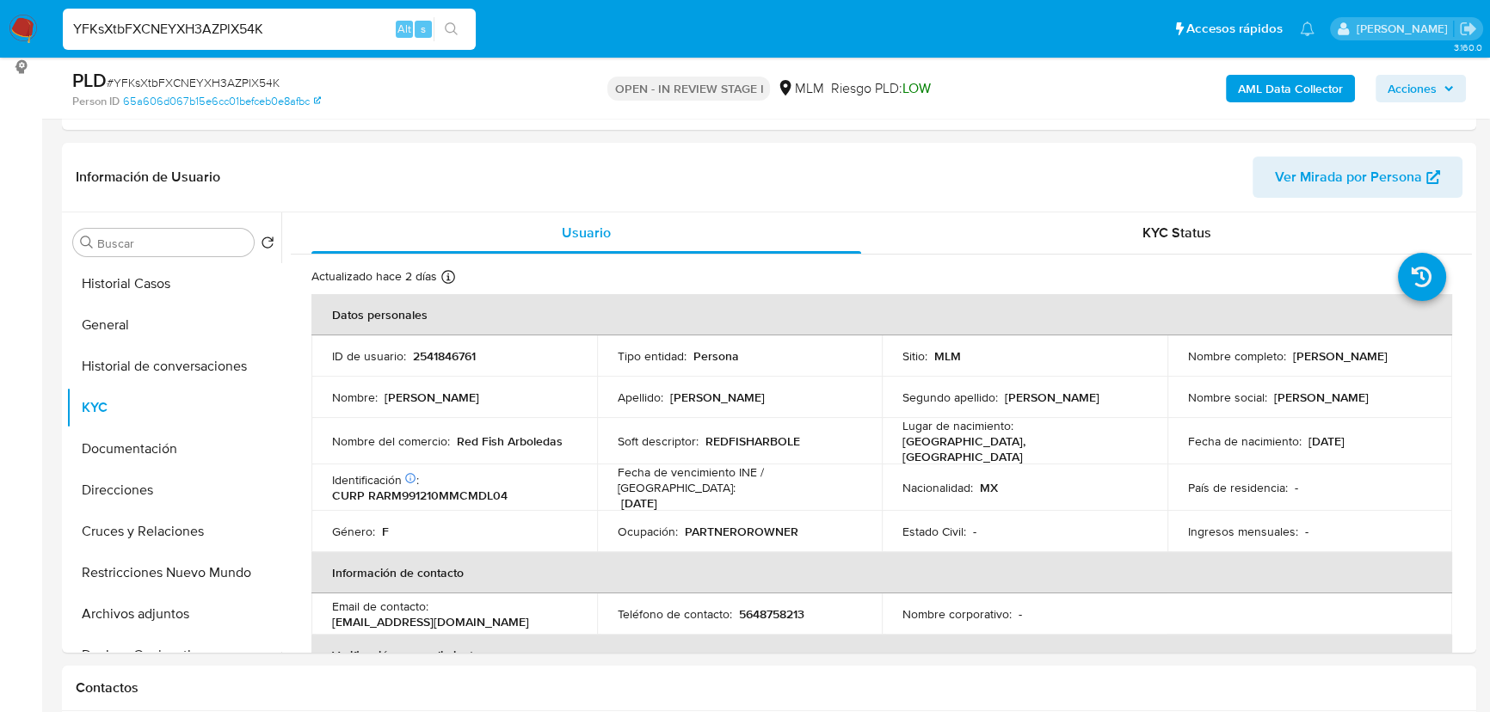
paste input "ZF12YGnhwpWbP5Hd70cntRKn"
type input "ZF12YGnhwpWbP5Hd70cntRKn"
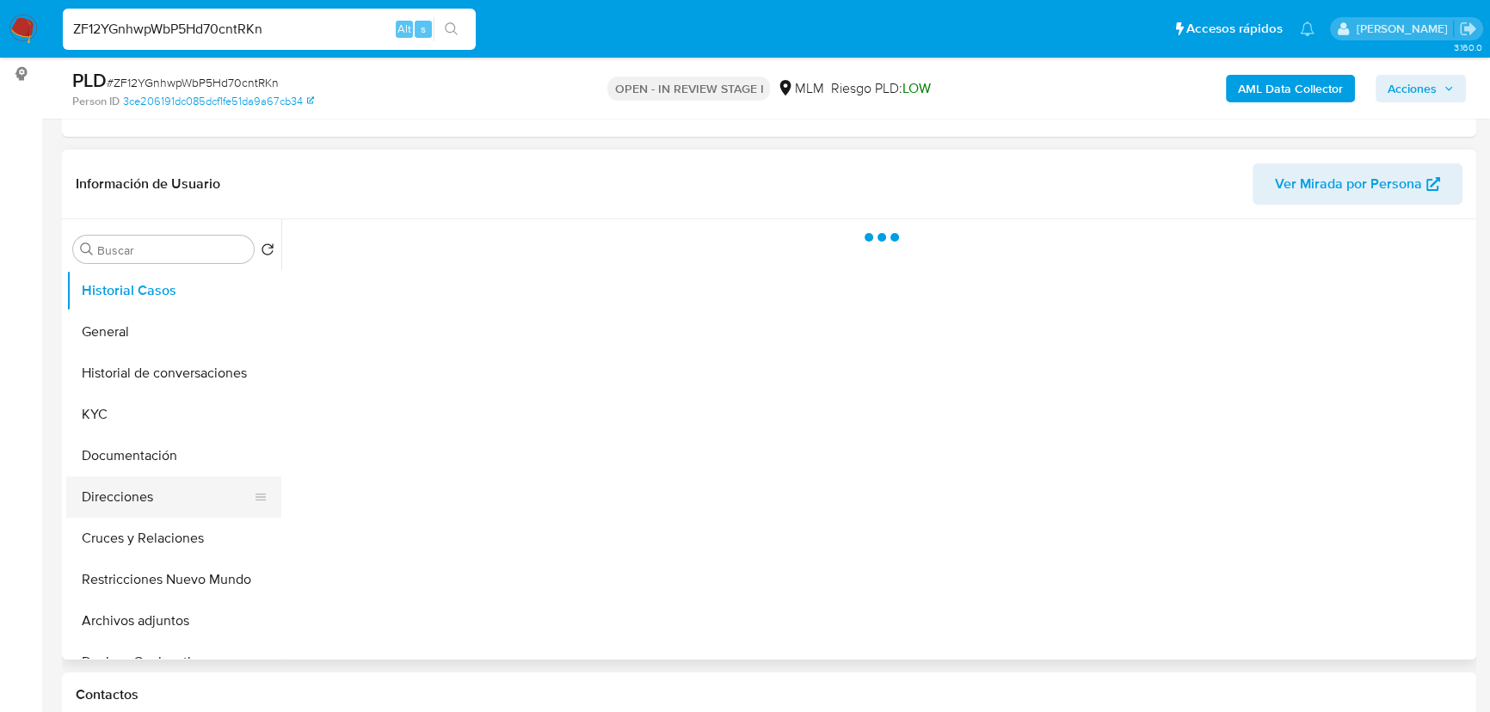
scroll to position [234, 0]
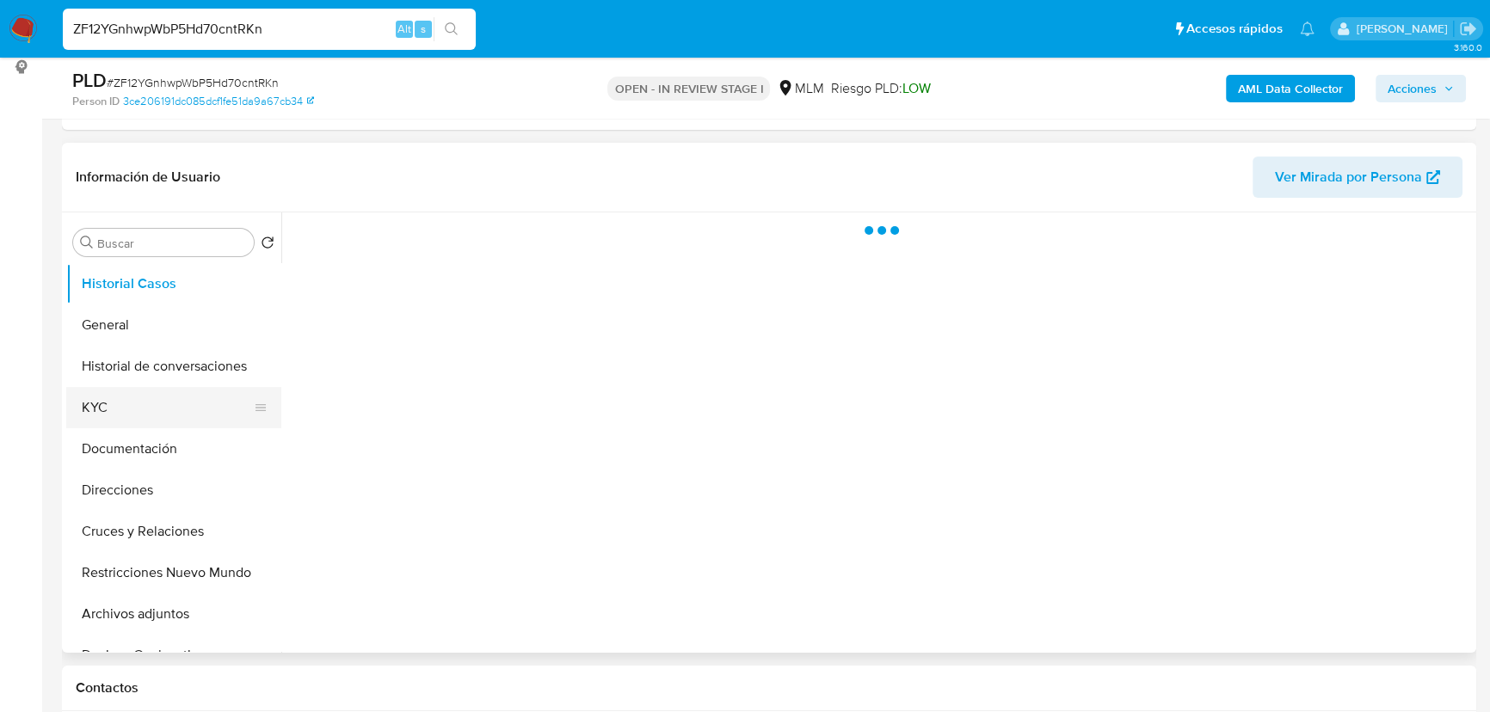
select select "10"
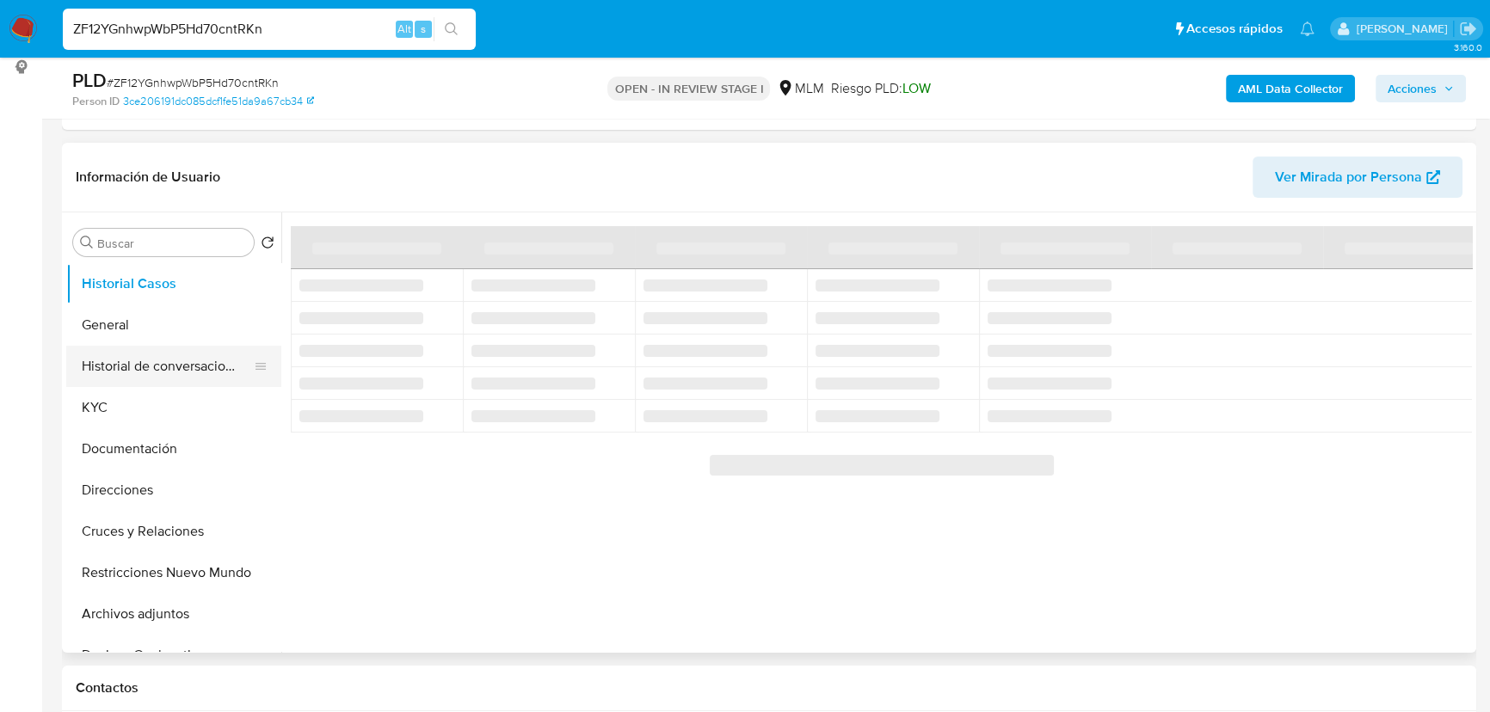
drag, startPoint x: 101, startPoint y: 403, endPoint x: 231, endPoint y: 378, distance: 132.3
click at [105, 401] on button "KYC" at bounding box center [173, 407] width 215 height 41
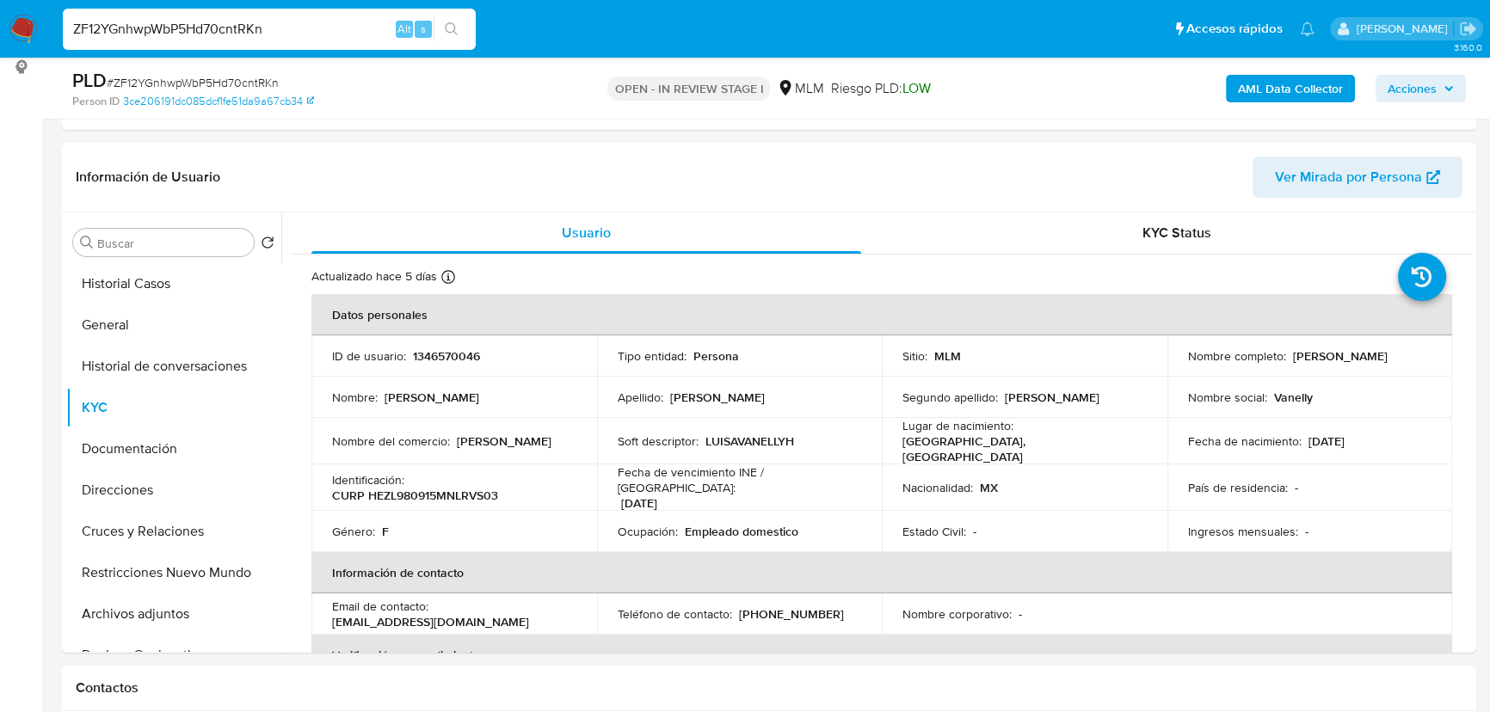
drag, startPoint x: 240, startPoint y: 31, endPoint x: 157, endPoint y: 30, distance: 83.4
paste input "YFKsXtbFXCNEYXH3AZPlX54K"
type input "YFKsXtbFXCNEYXH3AZPlX54K"
click at [435, 28] on button "search-icon" at bounding box center [451, 29] width 35 height 24
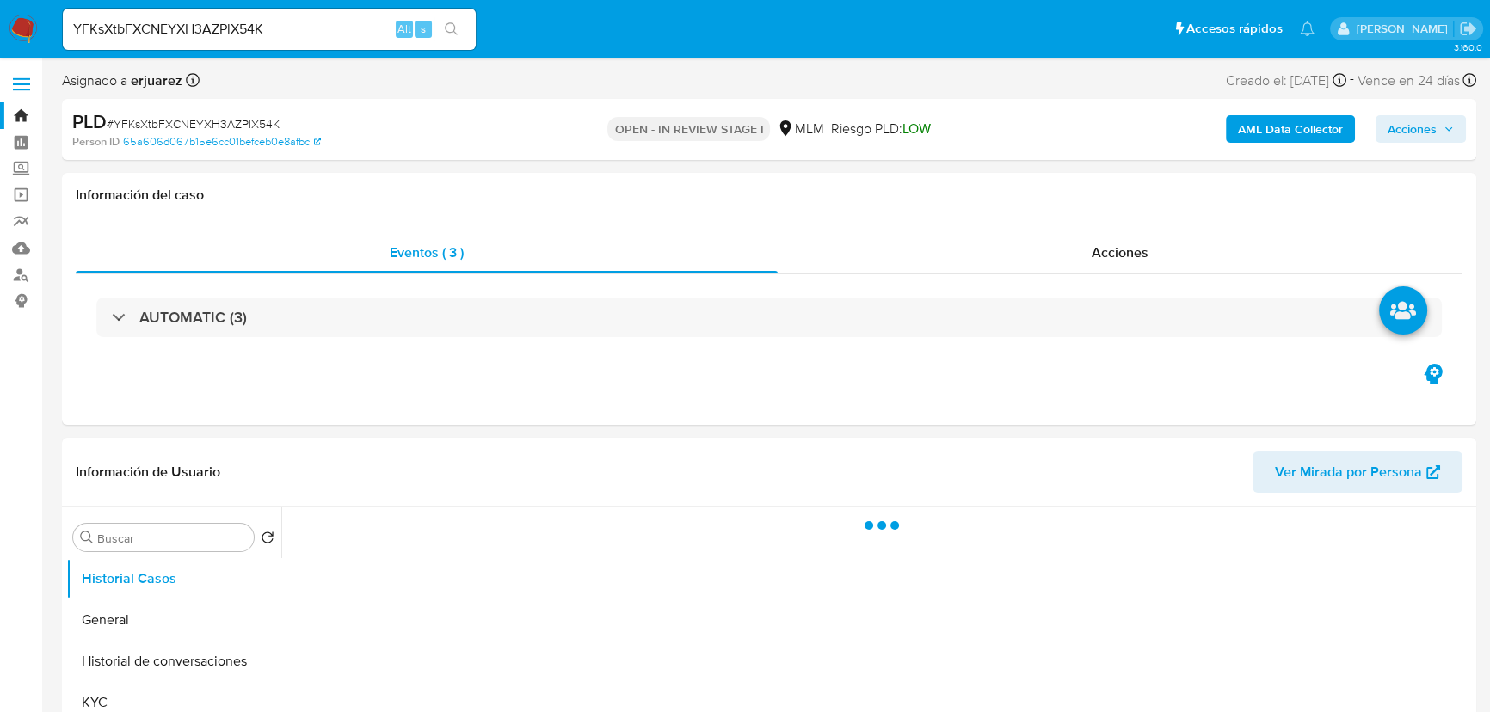
select select "10"
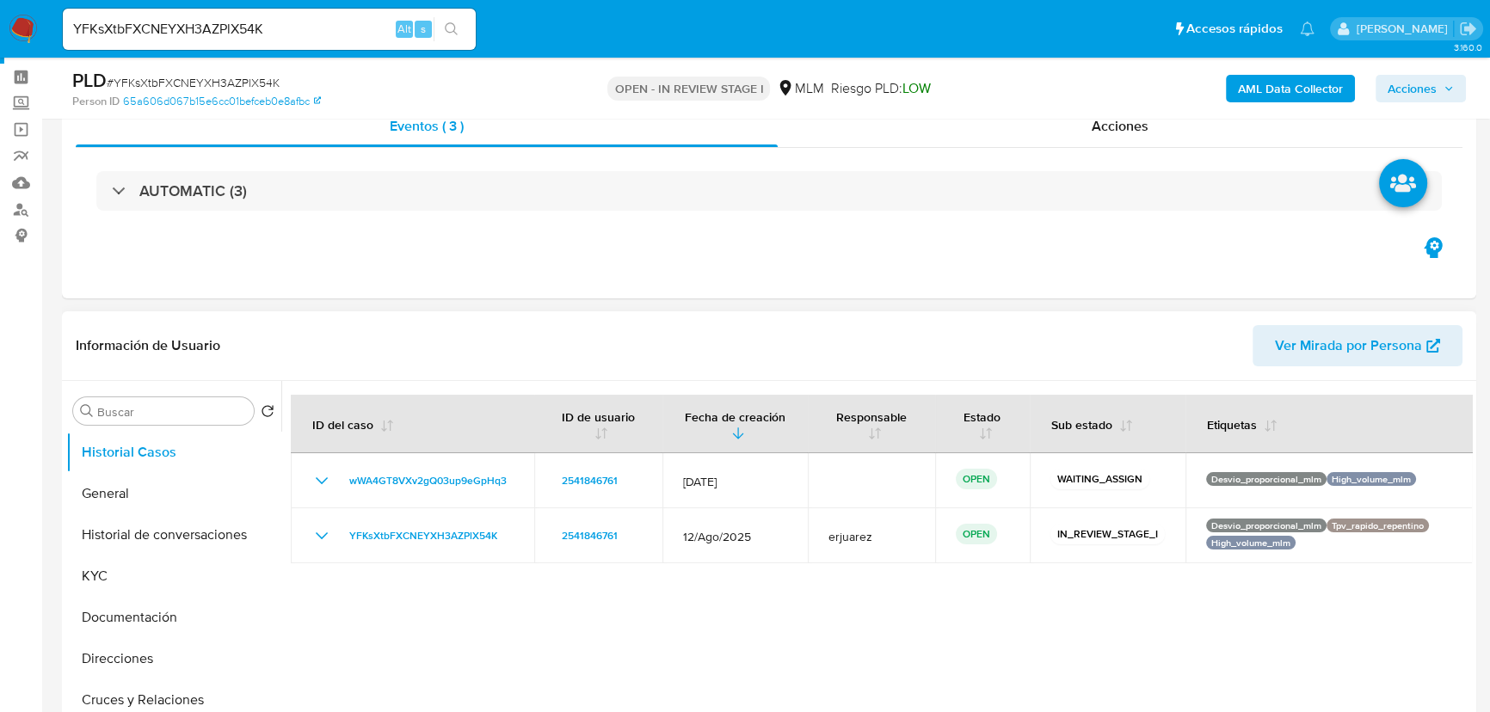
scroll to position [234, 0]
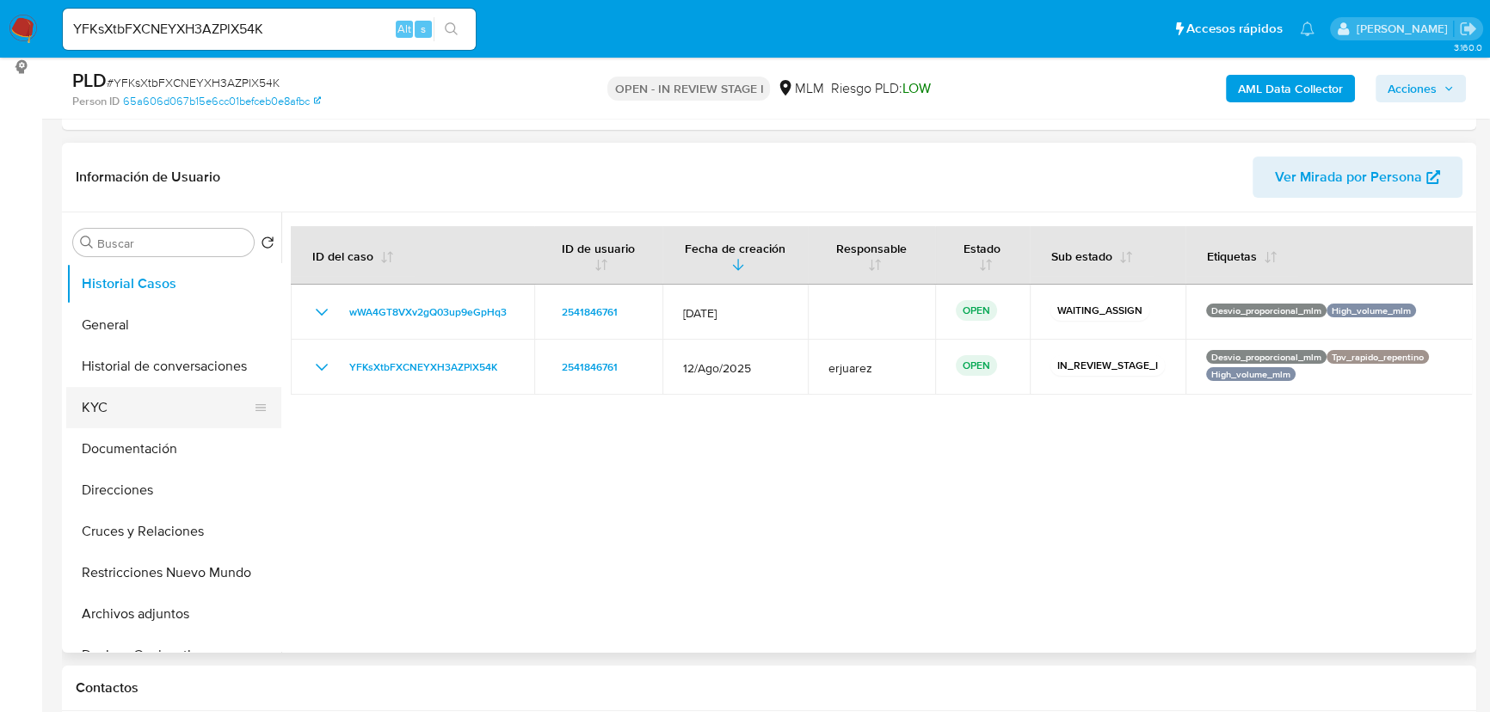
click at [116, 413] on button "KYC" at bounding box center [166, 407] width 201 height 41
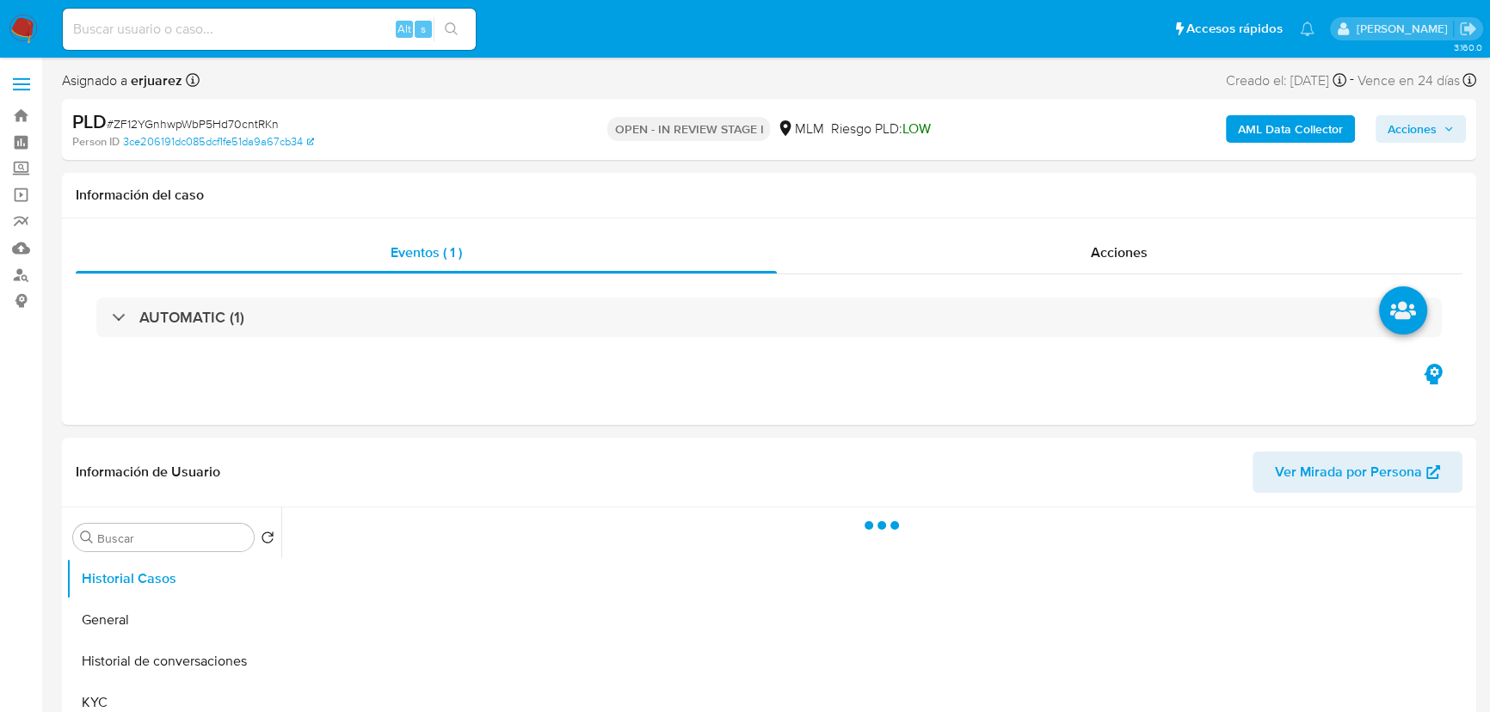
select select "10"
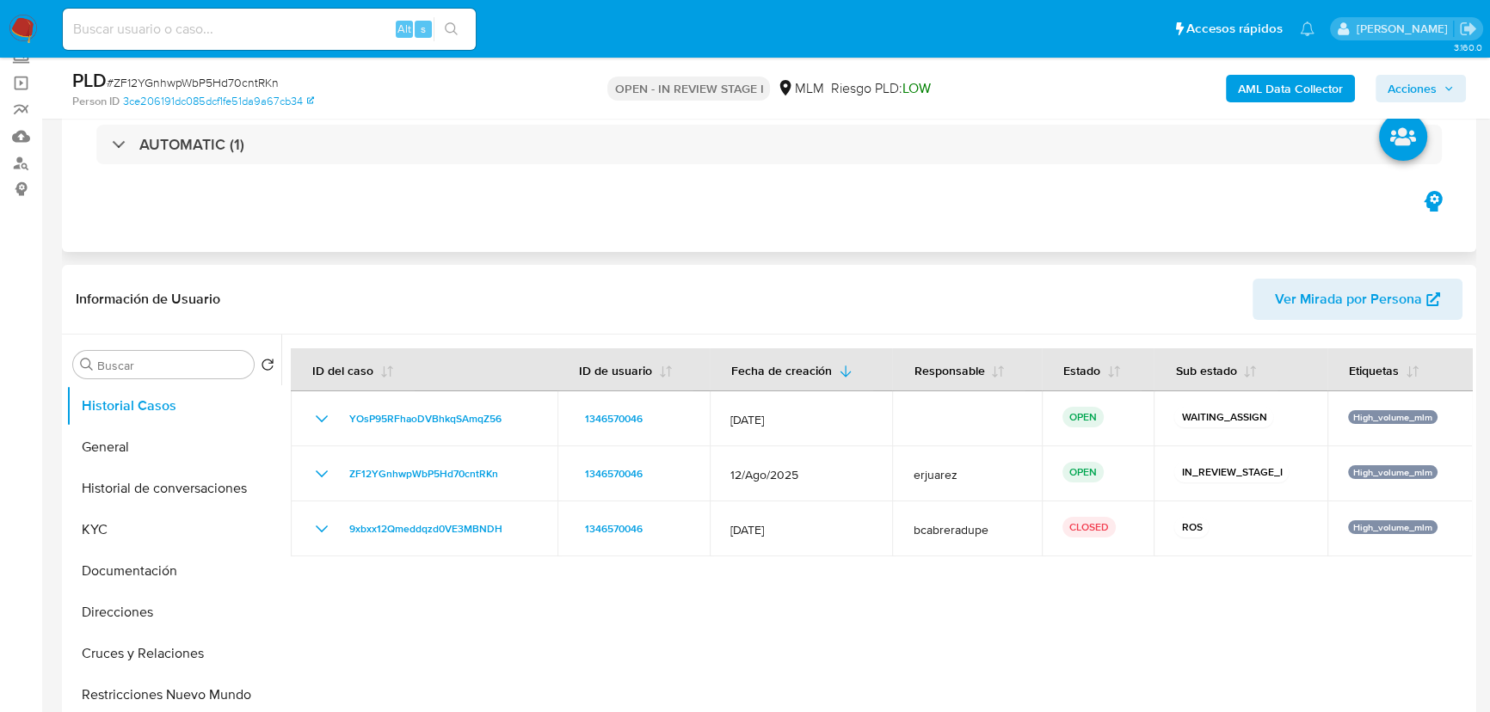
scroll to position [312, 0]
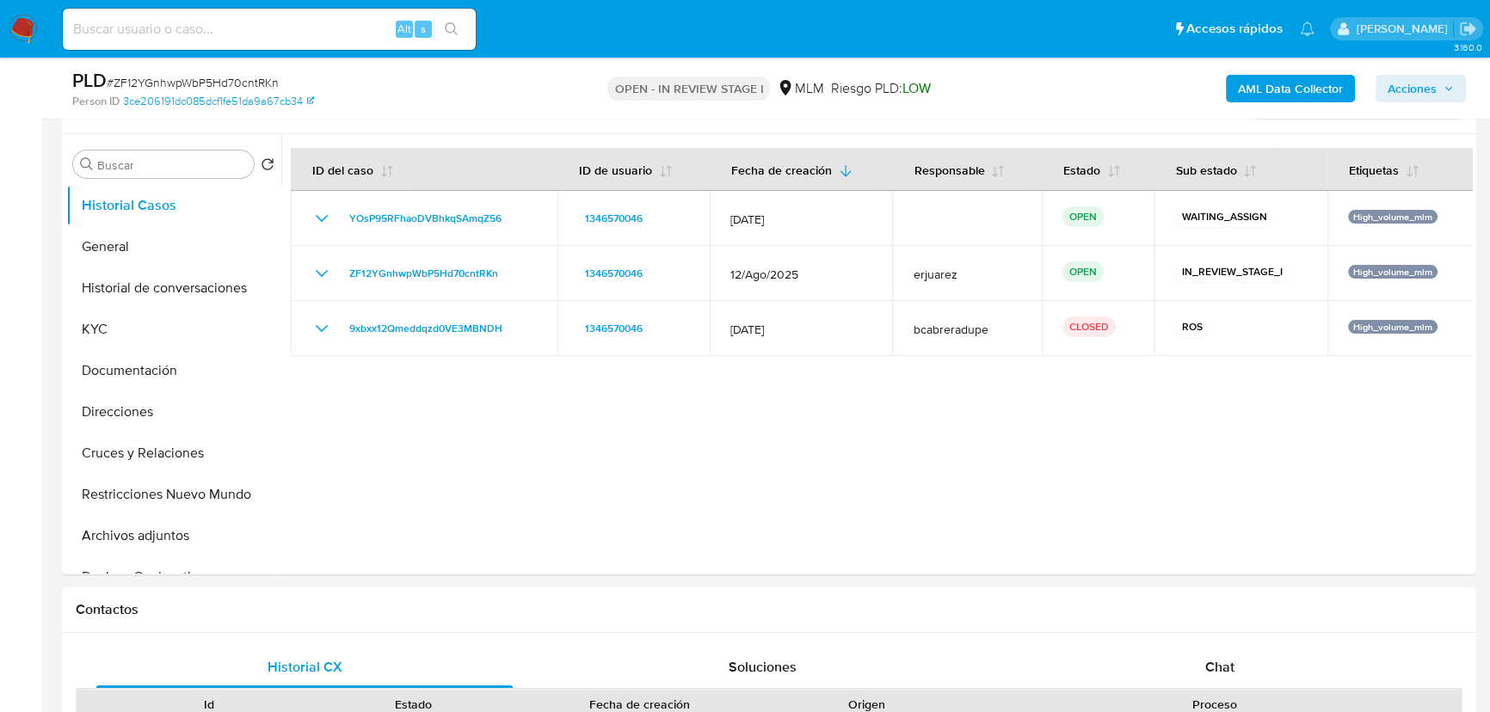
drag, startPoint x: 203, startPoint y: 16, endPoint x: 249, endPoint y: 26, distance: 47.4
click at [203, 17] on div "Alt s" at bounding box center [269, 29] width 413 height 41
click at [185, 27] on input at bounding box center [269, 29] width 413 height 22
paste input "FYzKkOuGmVJxMg0ChPnGCuz3"
type input "FYzKkOuGmVJxMg0ChPnGCuz3"
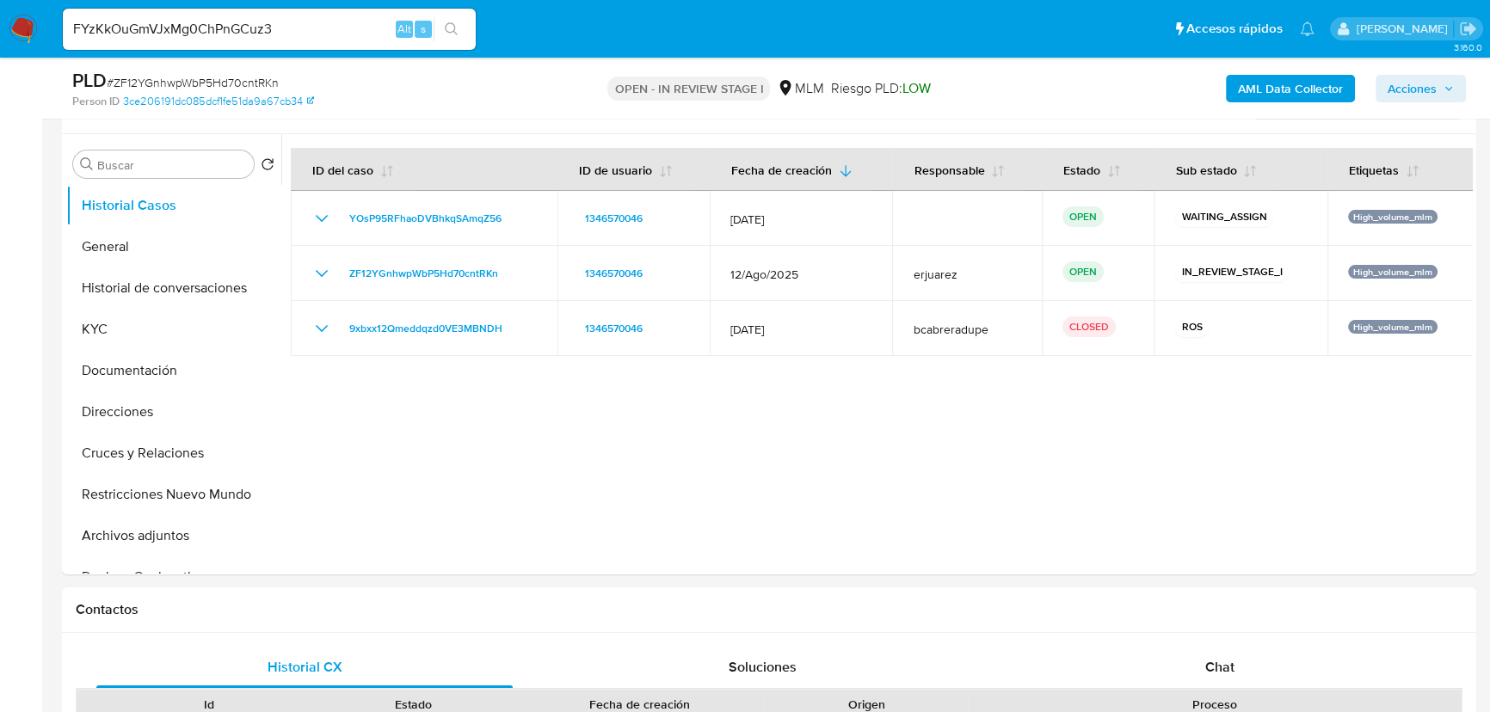
click at [460, 30] on button "search-icon" at bounding box center [451, 29] width 35 height 24
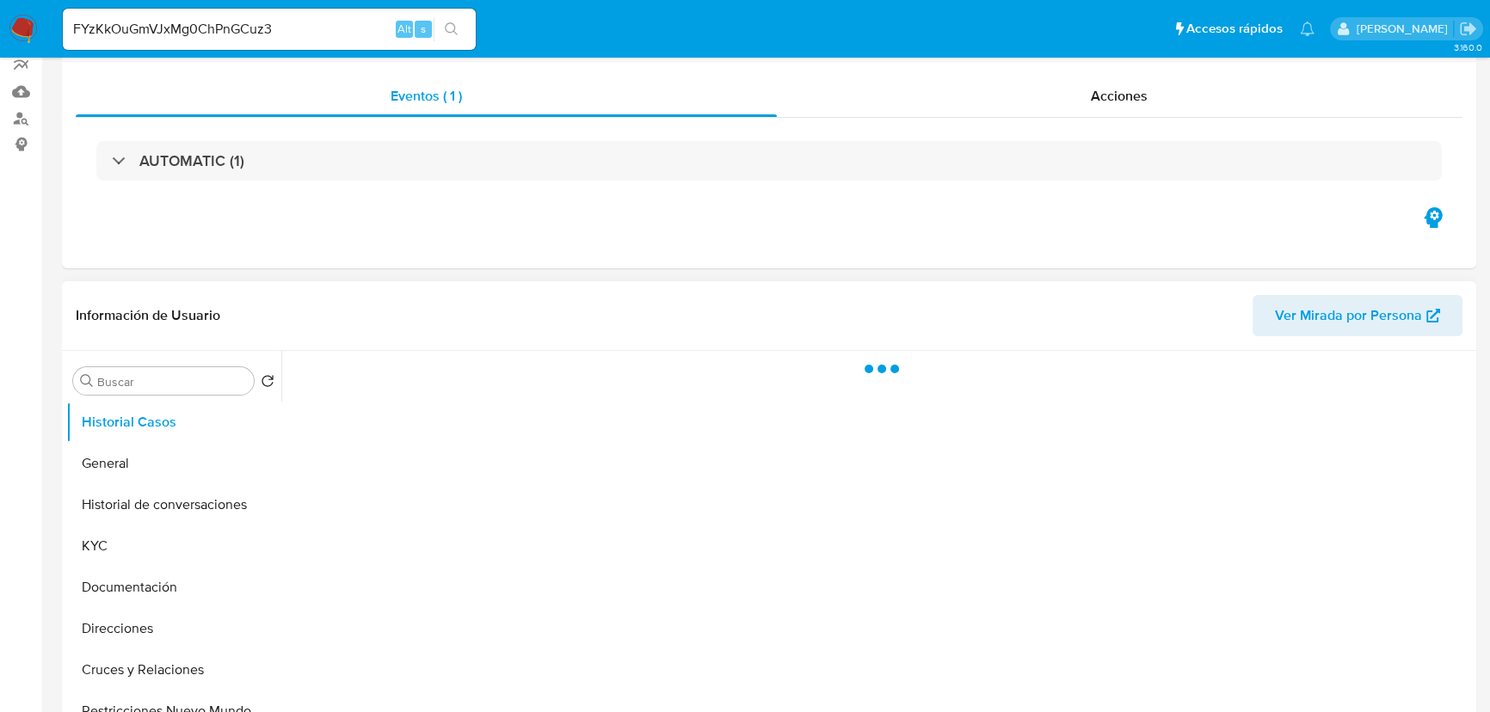
scroll to position [312, 0]
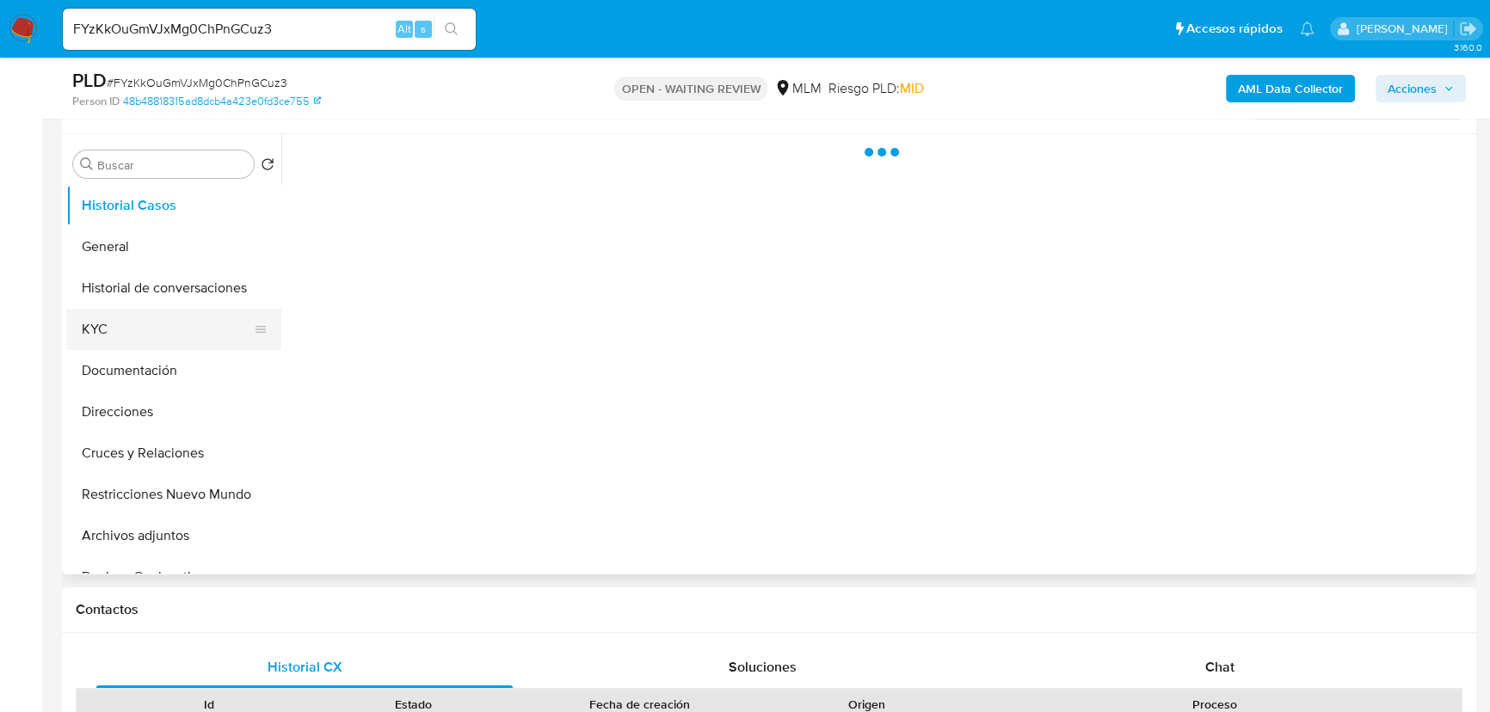
select select "10"
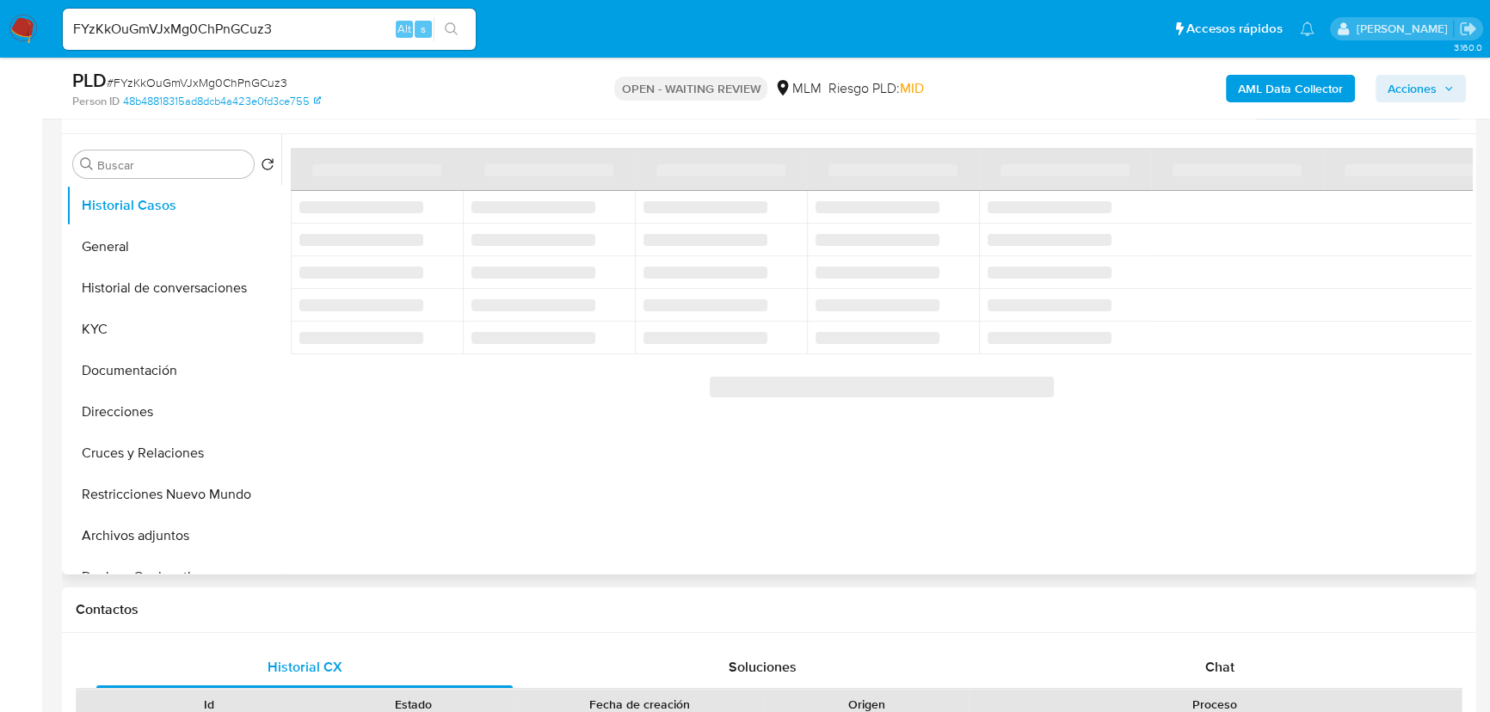
drag, startPoint x: 112, startPoint y: 331, endPoint x: 277, endPoint y: 331, distance: 165.2
click at [117, 331] on button "KYC" at bounding box center [173, 329] width 215 height 41
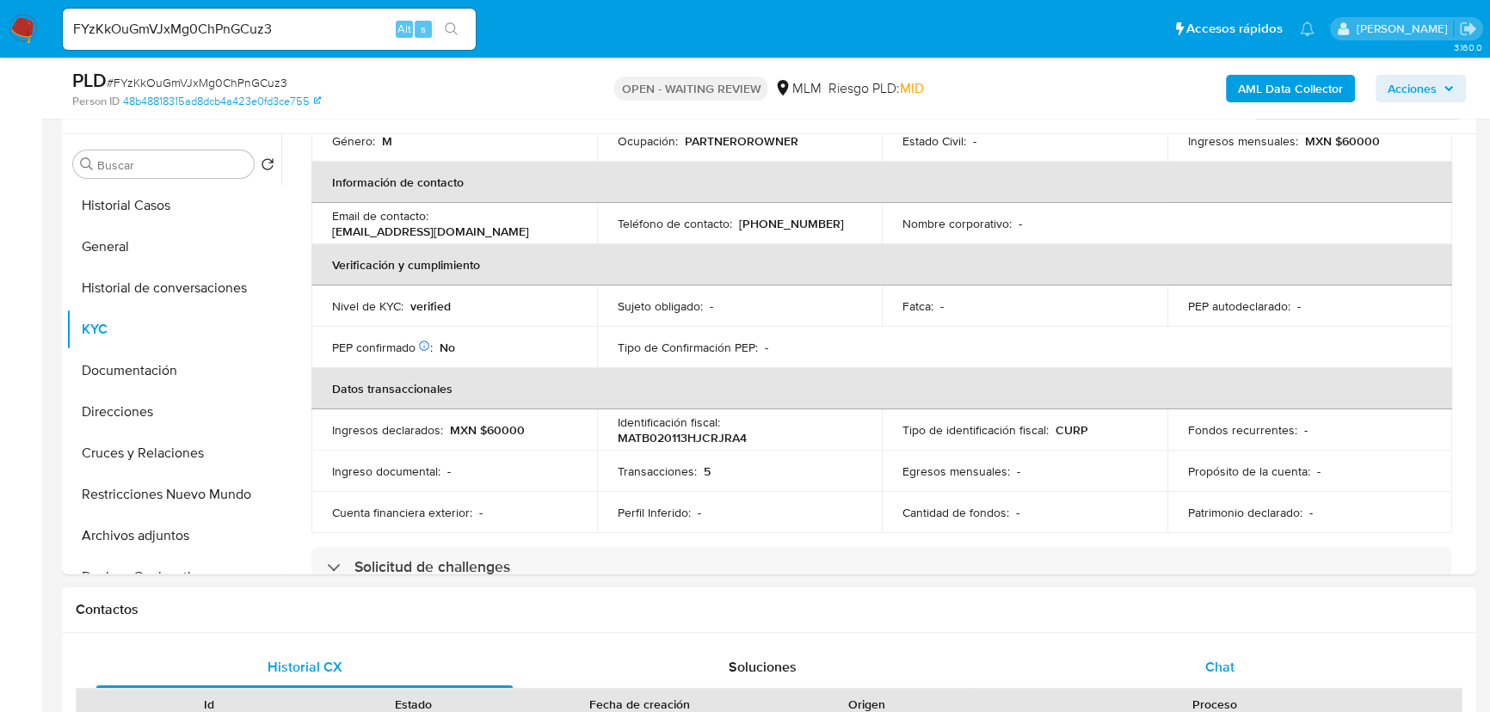
click at [1219, 659] on span "Chat" at bounding box center [1219, 667] width 29 height 20
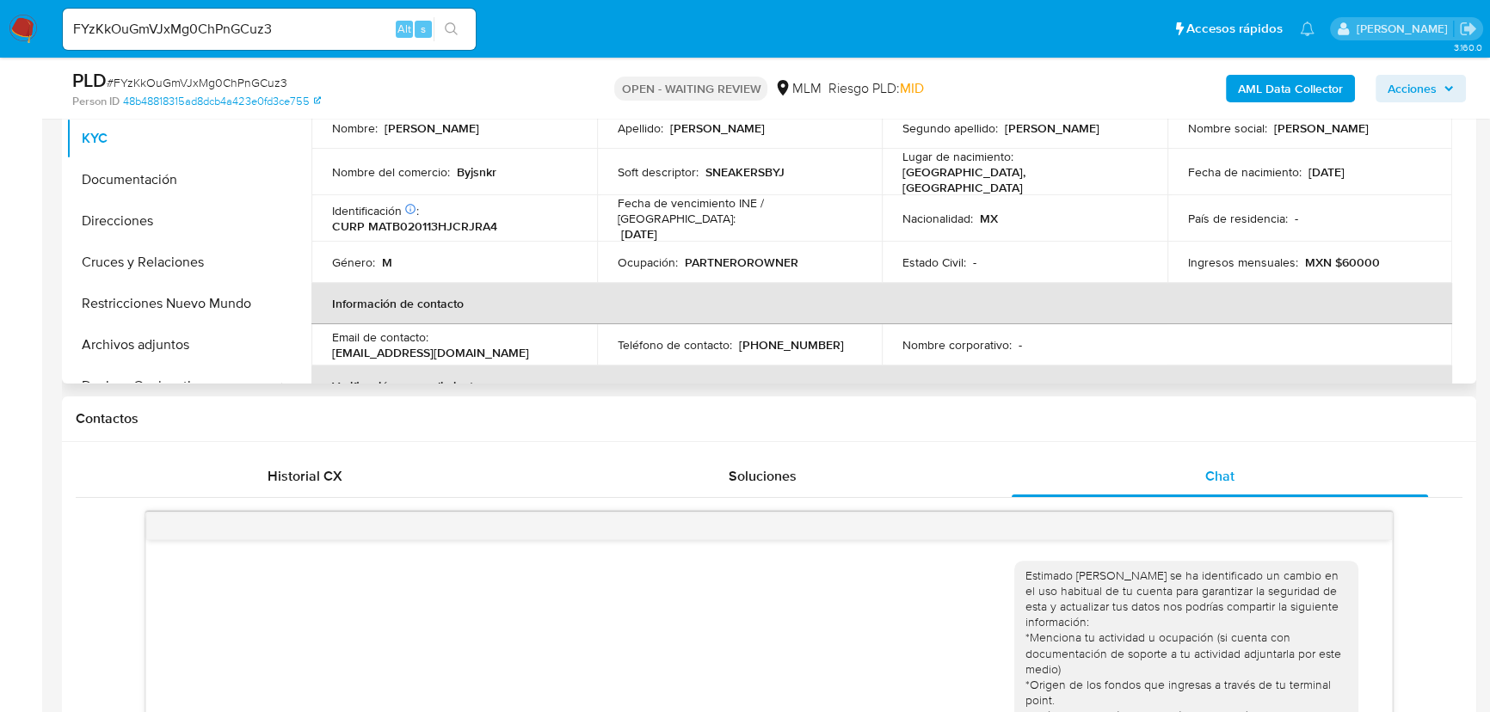
scroll to position [156, 0]
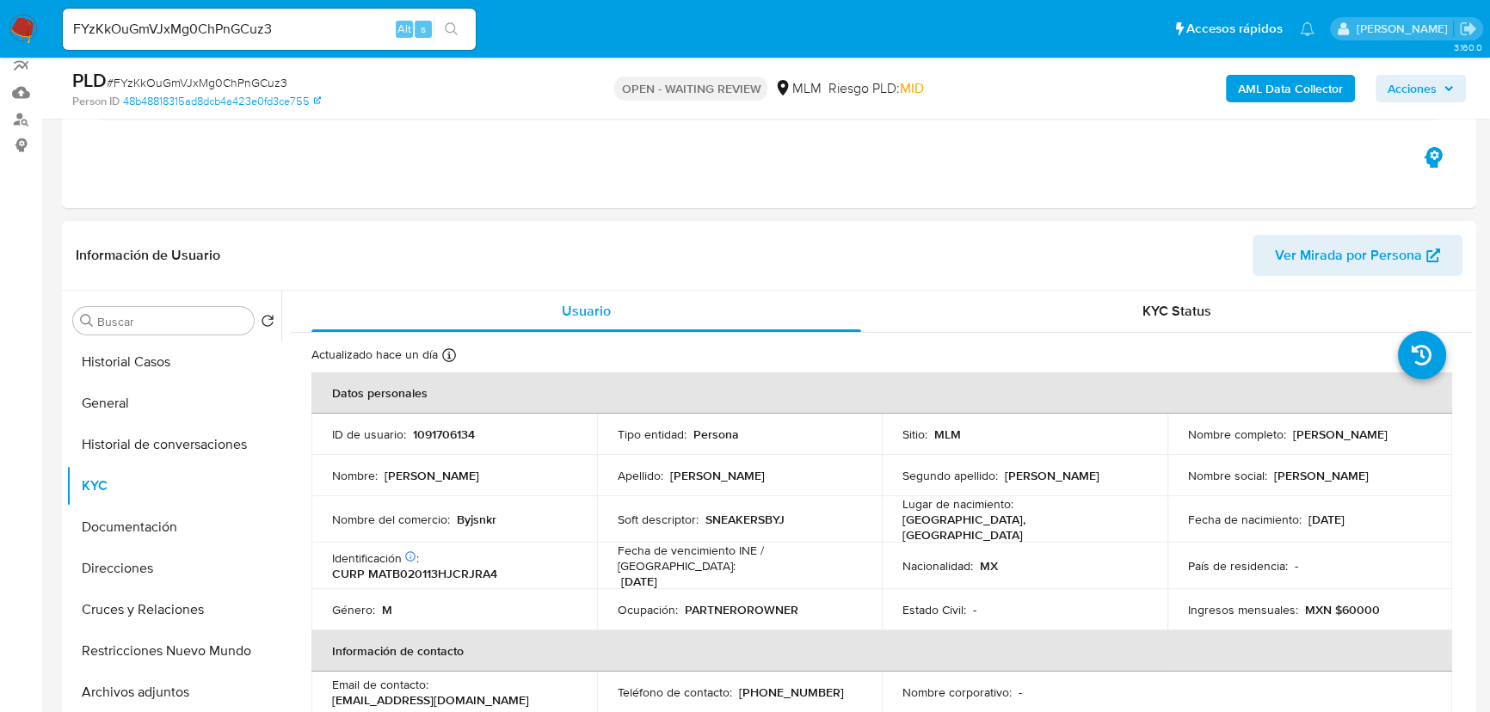
drag, startPoint x: 1183, startPoint y: 440, endPoint x: 1062, endPoint y: 452, distance: 121.0
click at [1411, 438] on div "Nombre completo : Brandon Francisco Martinez Tejeda" at bounding box center [1310, 434] width 244 height 15
copy p "Brandon Francisco Martinez Tejeda"
drag, startPoint x: 412, startPoint y: 433, endPoint x: 541, endPoint y: 433, distance: 129.0
click at [541, 433] on div "ID de usuario : 1091706134" at bounding box center [454, 434] width 244 height 15
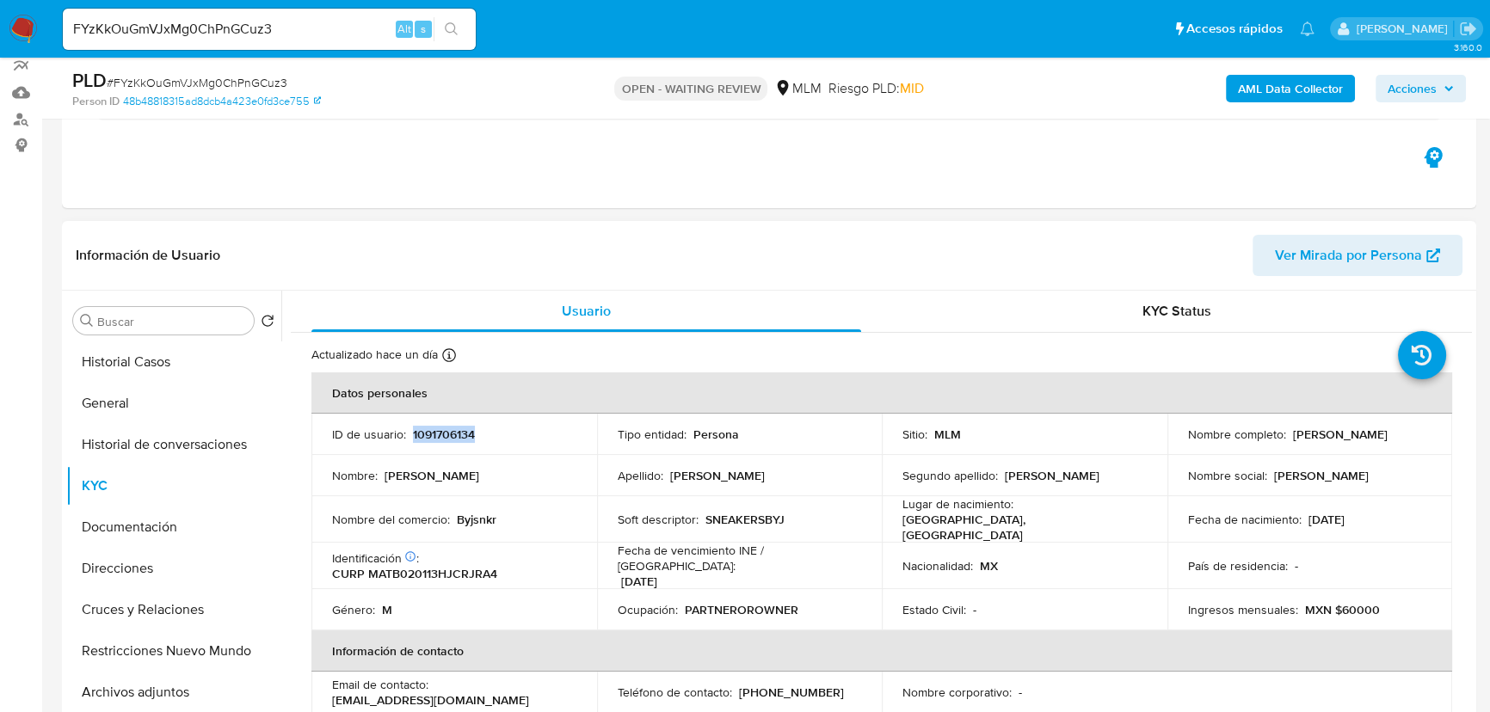
copy p "1091706134"
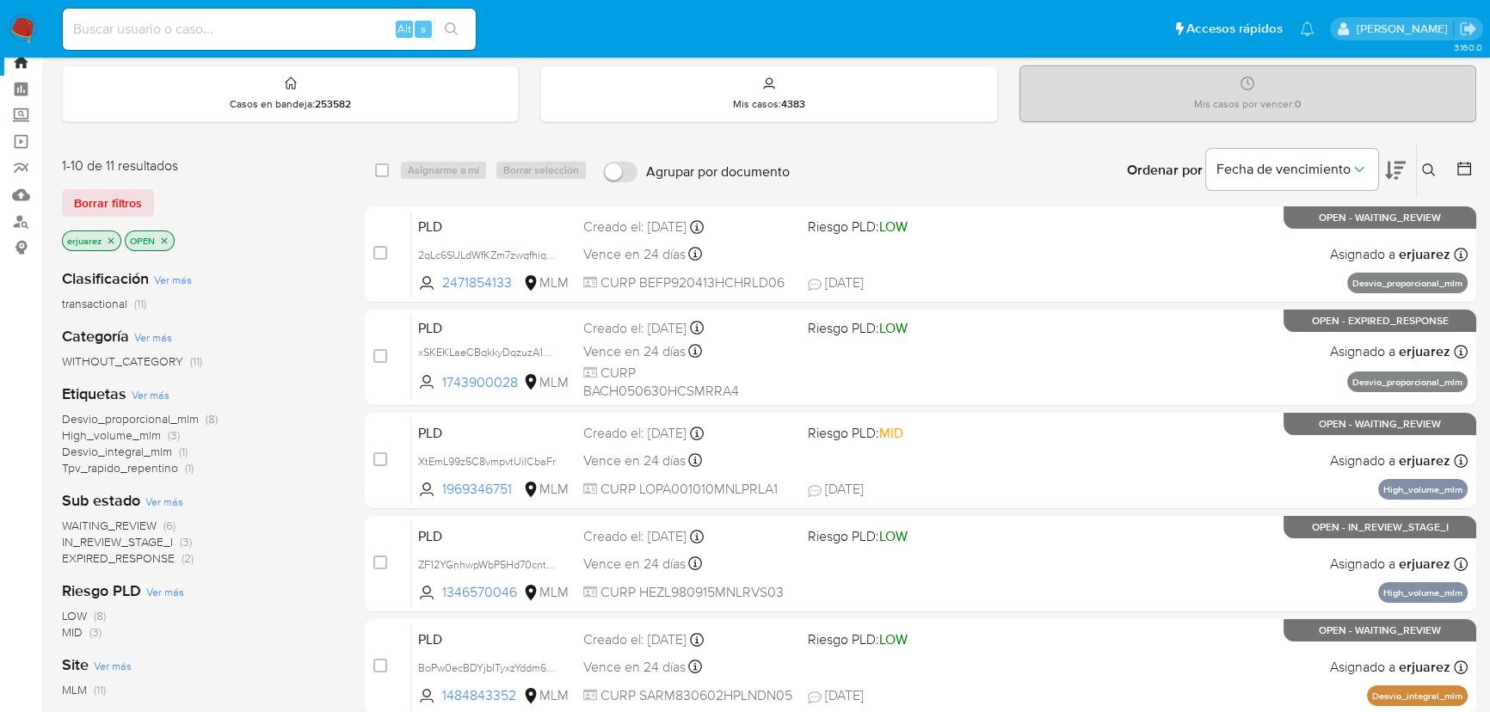
scroll to position [77, 0]
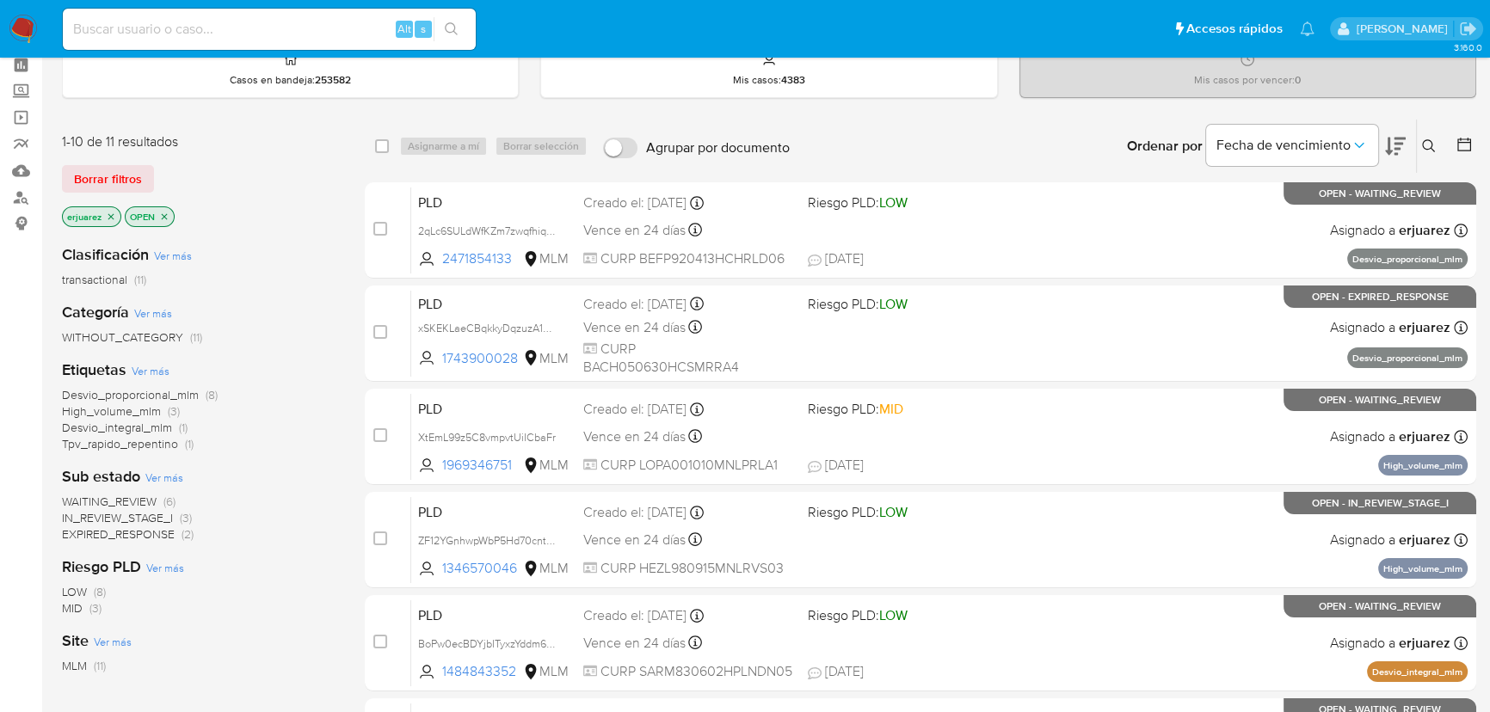
drag, startPoint x: 117, startPoint y: 517, endPoint x: 130, endPoint y: 512, distance: 13.9
click at [117, 516] on span "IN_REVIEW_STAGE_I" at bounding box center [117, 517] width 111 height 17
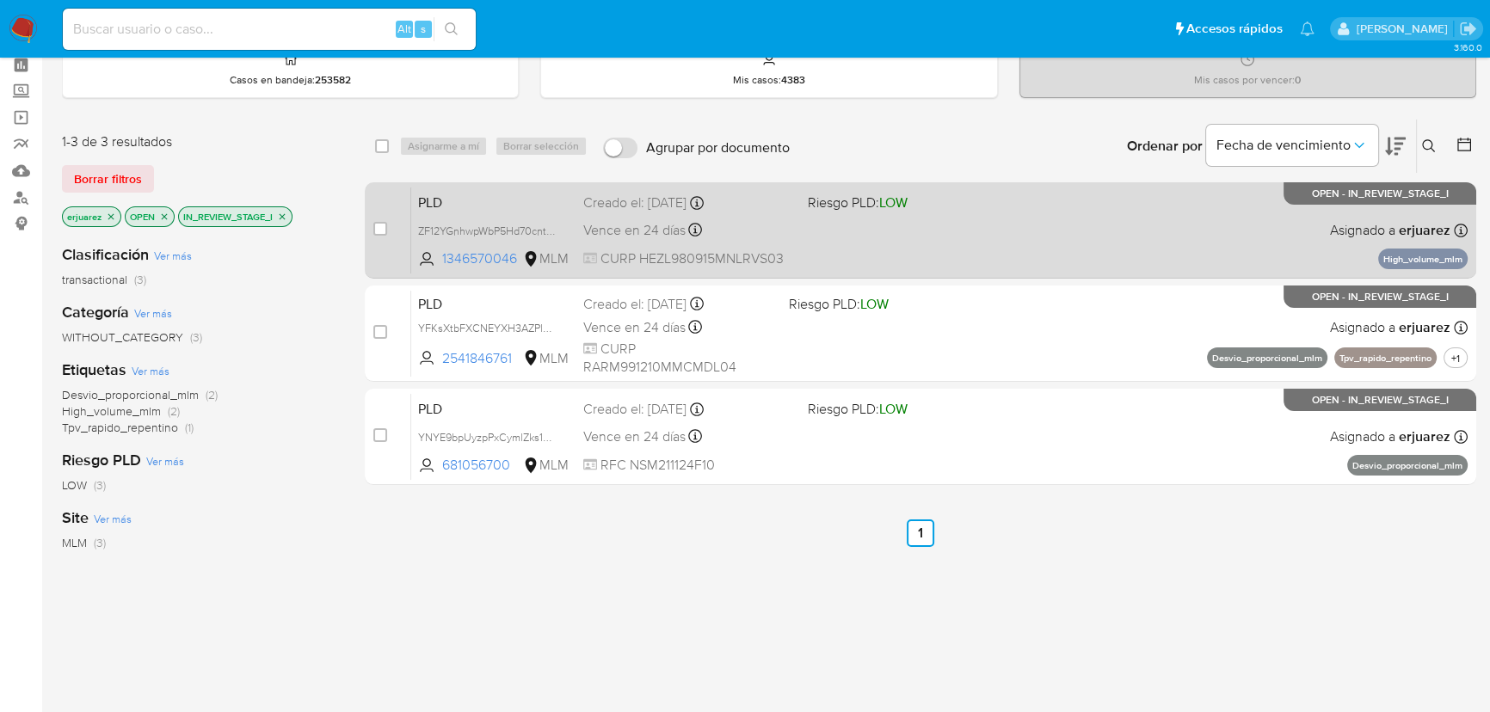
click at [866, 241] on div "PLD ZF12YGnhwpWbP5Hd70cntRKn 1346570046 MLM Riesgo PLD: LOW Creado el: 12/08/20…" at bounding box center [939, 230] width 1056 height 87
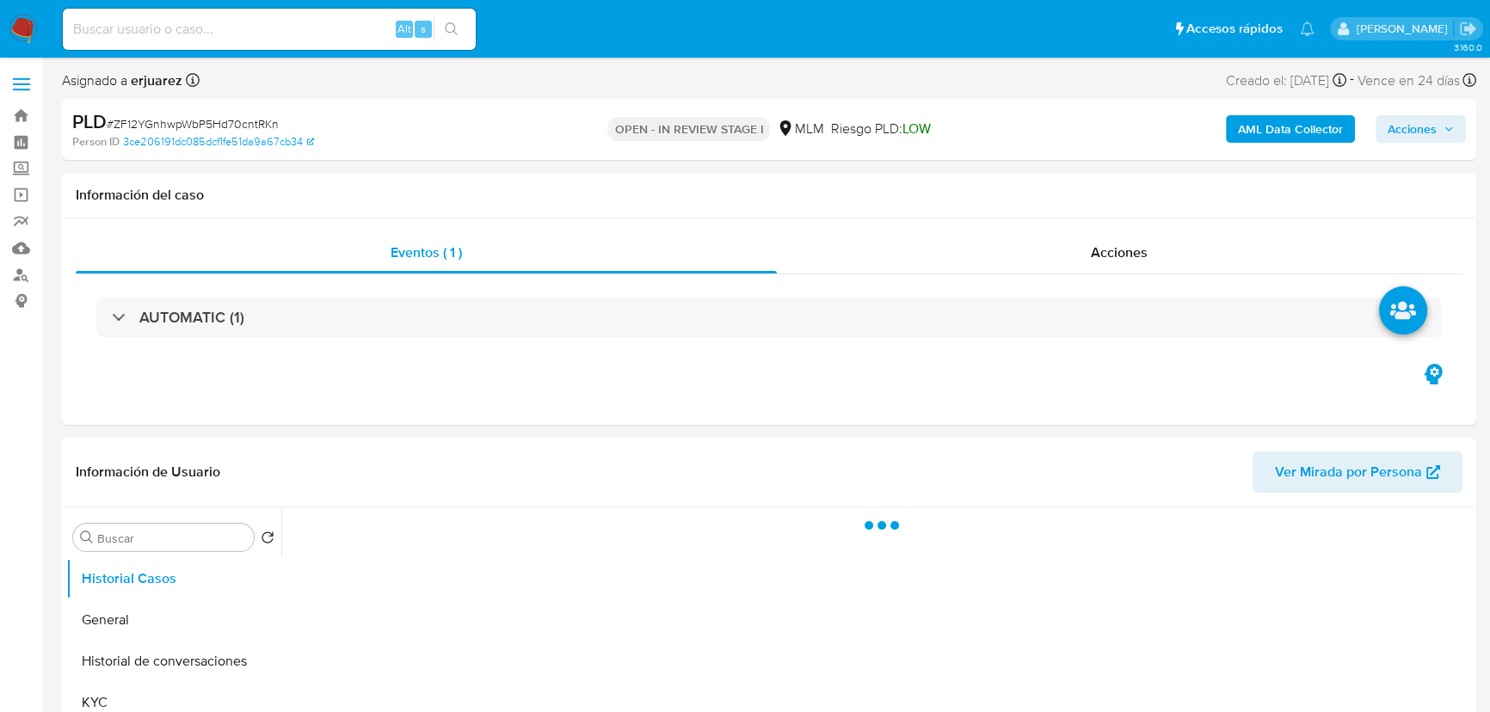
select select "10"
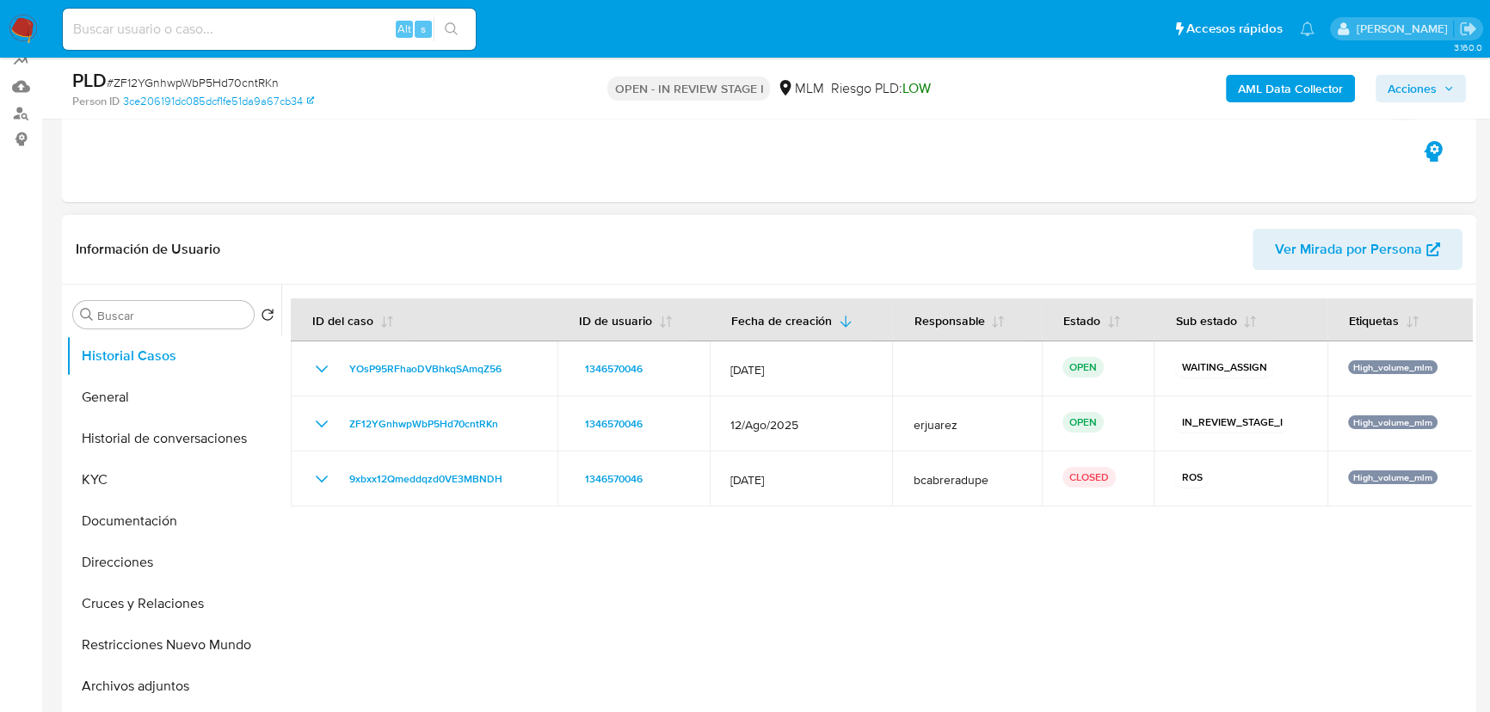
scroll to position [391, 0]
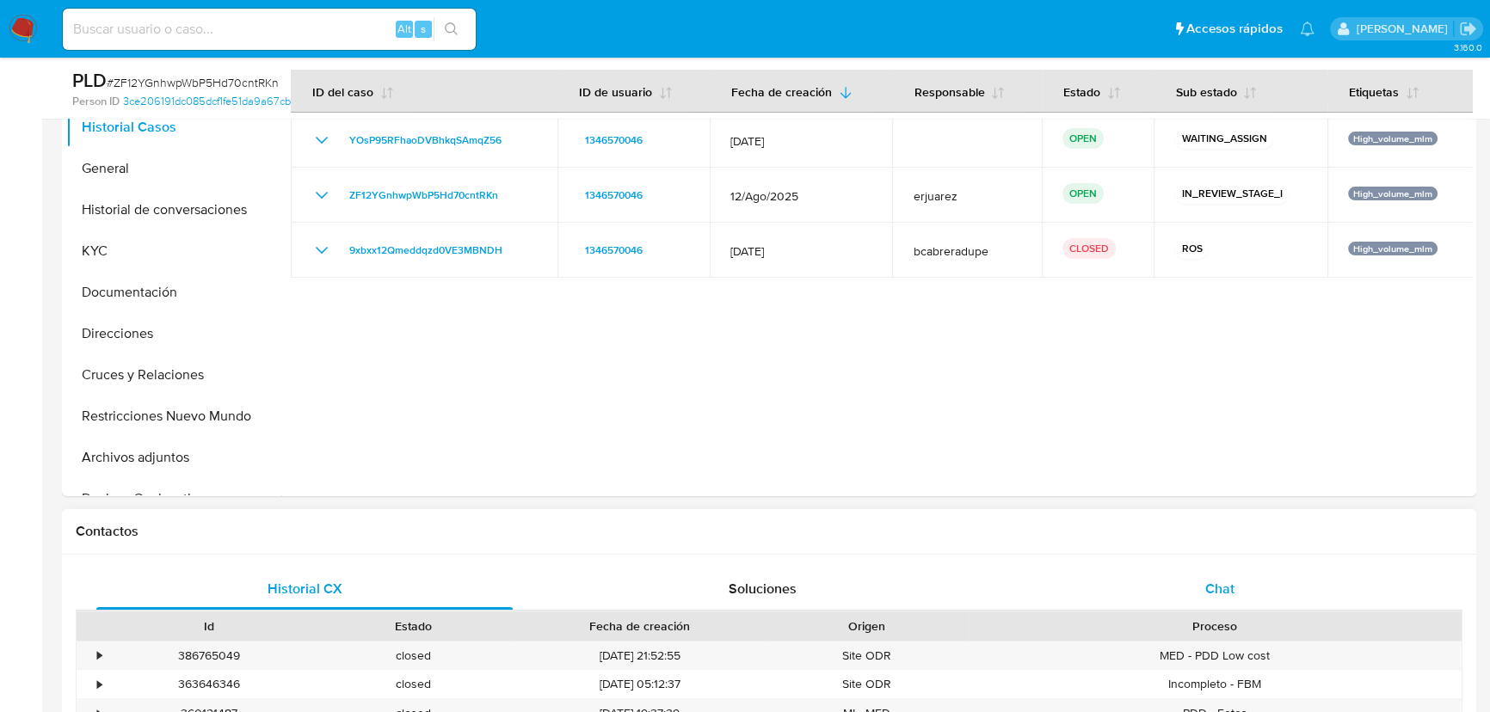
click at [1202, 579] on div "Chat" at bounding box center [1220, 589] width 416 height 41
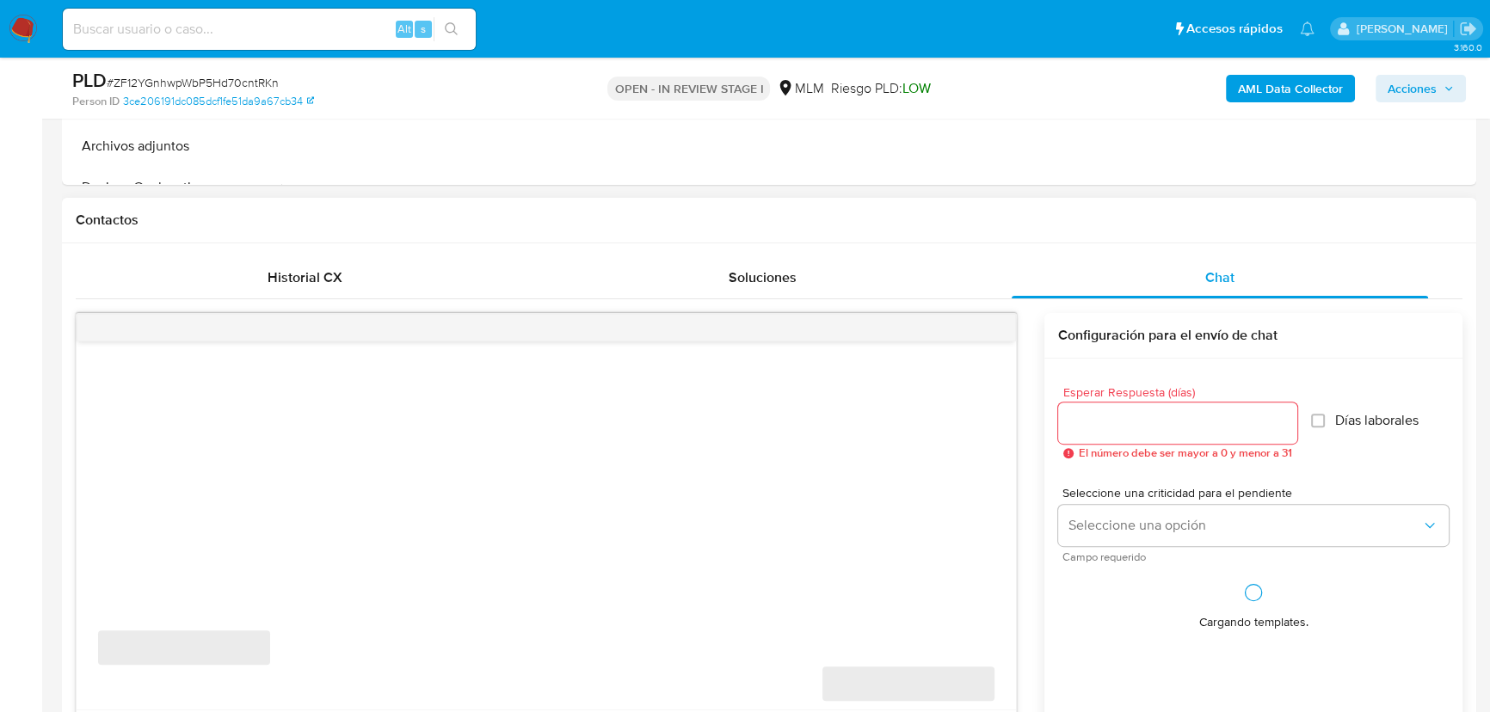
scroll to position [704, 0]
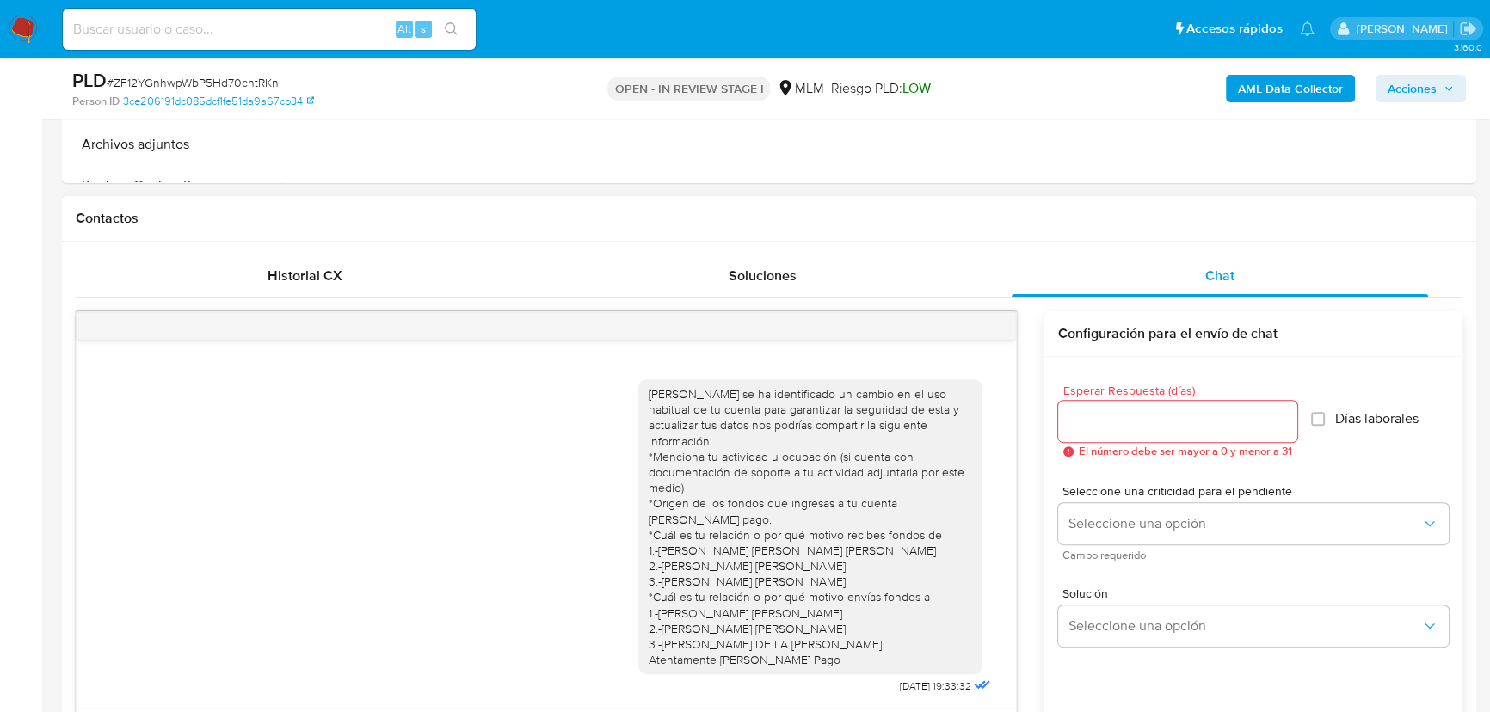
click at [988, 323] on div at bounding box center [546, 326] width 939 height 28
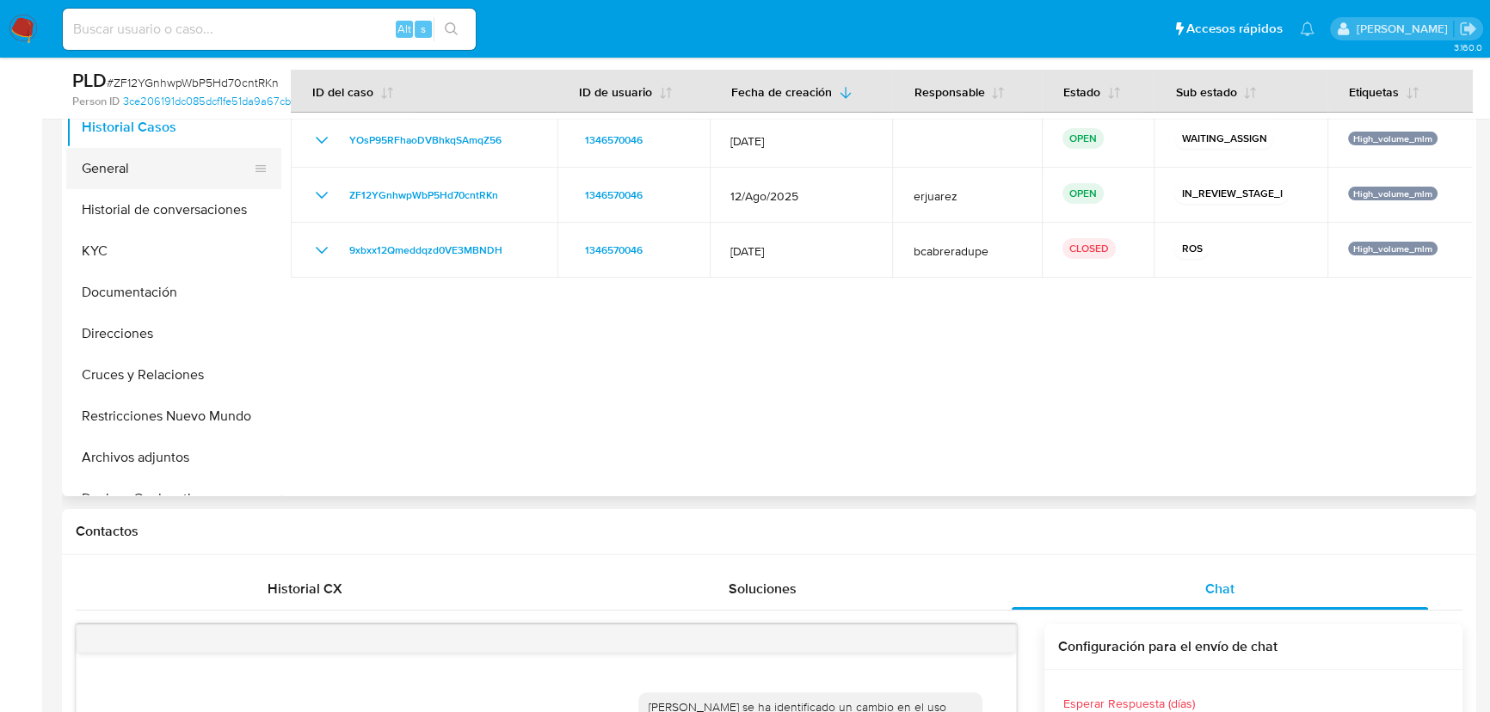
click at [137, 158] on button "General" at bounding box center [166, 168] width 201 height 41
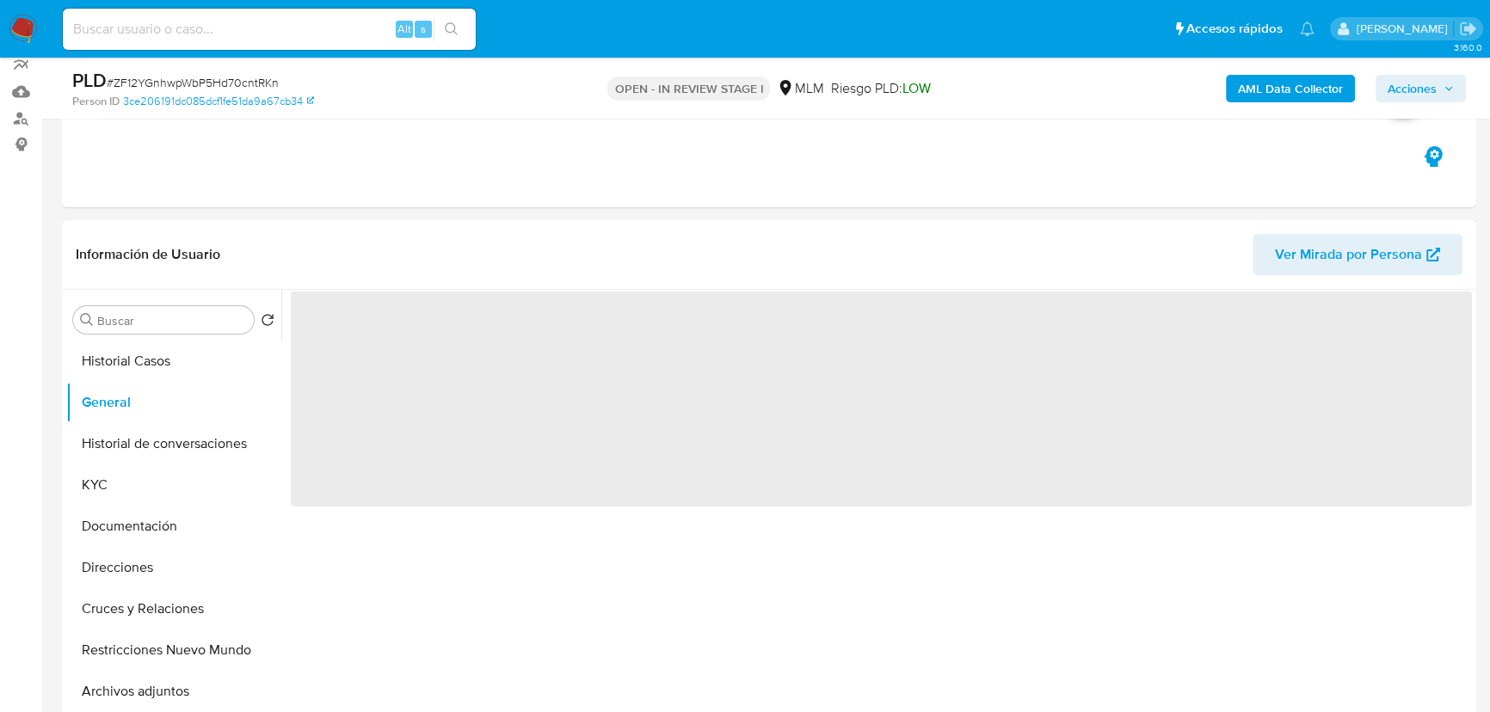
scroll to position [156, 0]
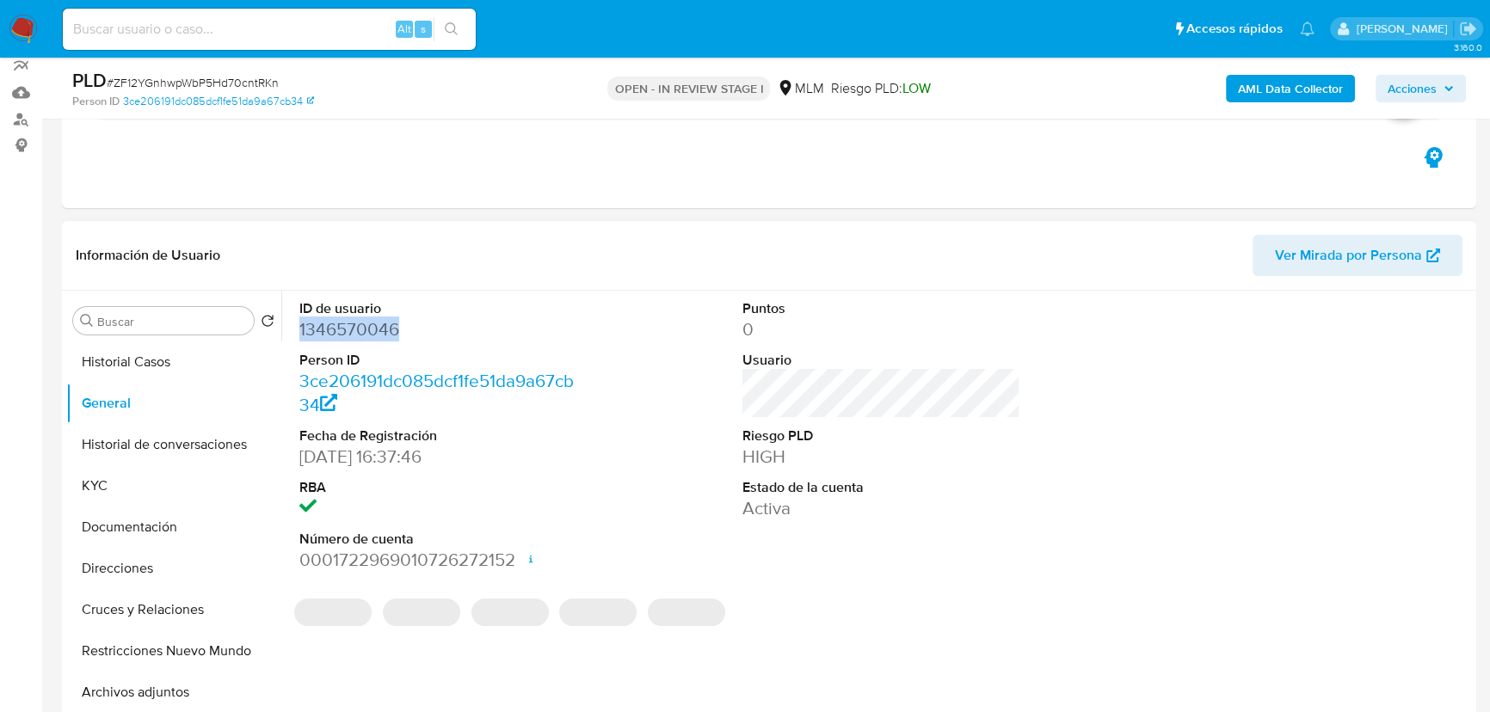
drag, startPoint x: 419, startPoint y: 320, endPoint x: 294, endPoint y: 324, distance: 124.8
click at [294, 324] on div "ID de usuario 1346570046 Person ID 3ce206191dc085dcf1fe51da9a67cb34 Fecha de Re…" at bounding box center [438, 436] width 295 height 291
copy dd "1346570046"
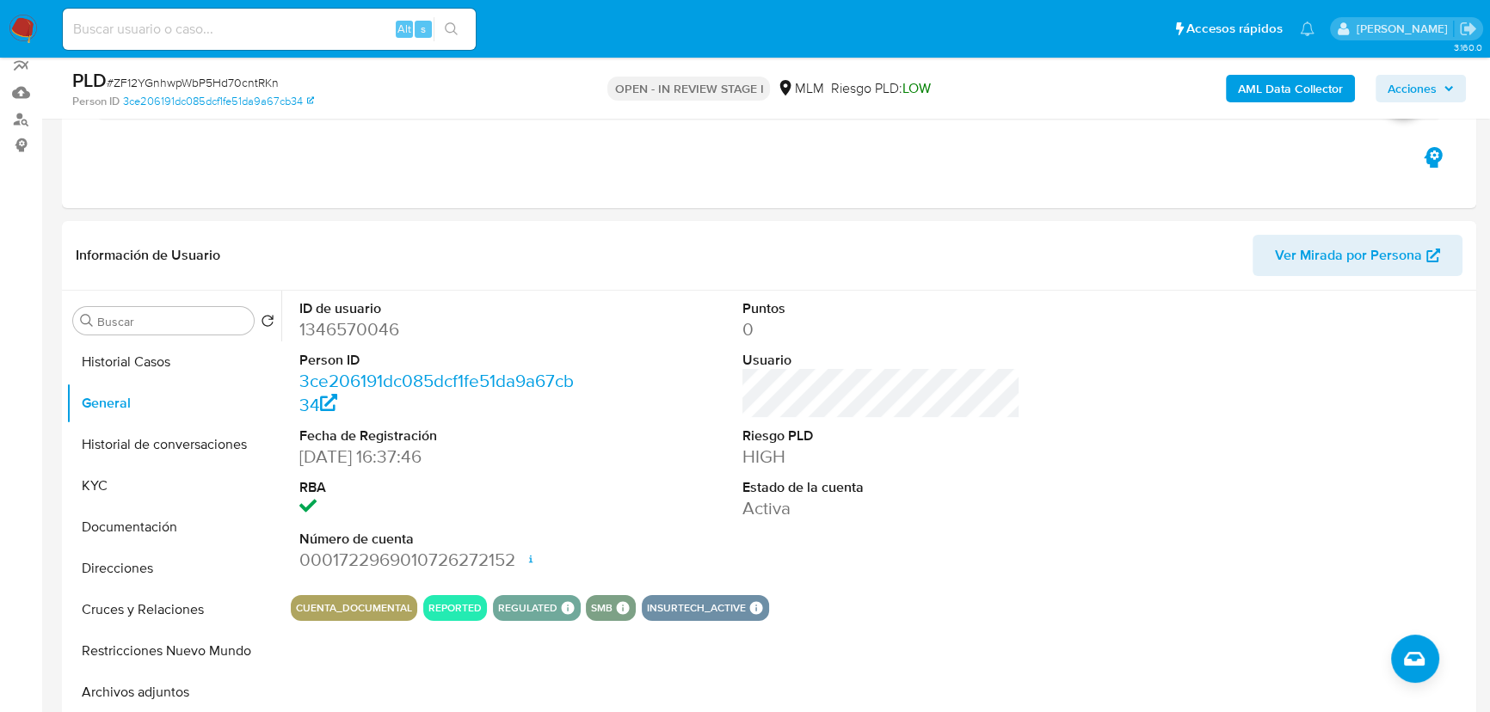
drag, startPoint x: 181, startPoint y: 27, endPoint x: 190, endPoint y: 29, distance: 9.8
click at [179, 28] on input at bounding box center [269, 29] width 413 height 22
paste input "216122793"
type input "216122793"
click at [449, 25] on icon "search-icon" at bounding box center [452, 29] width 14 height 14
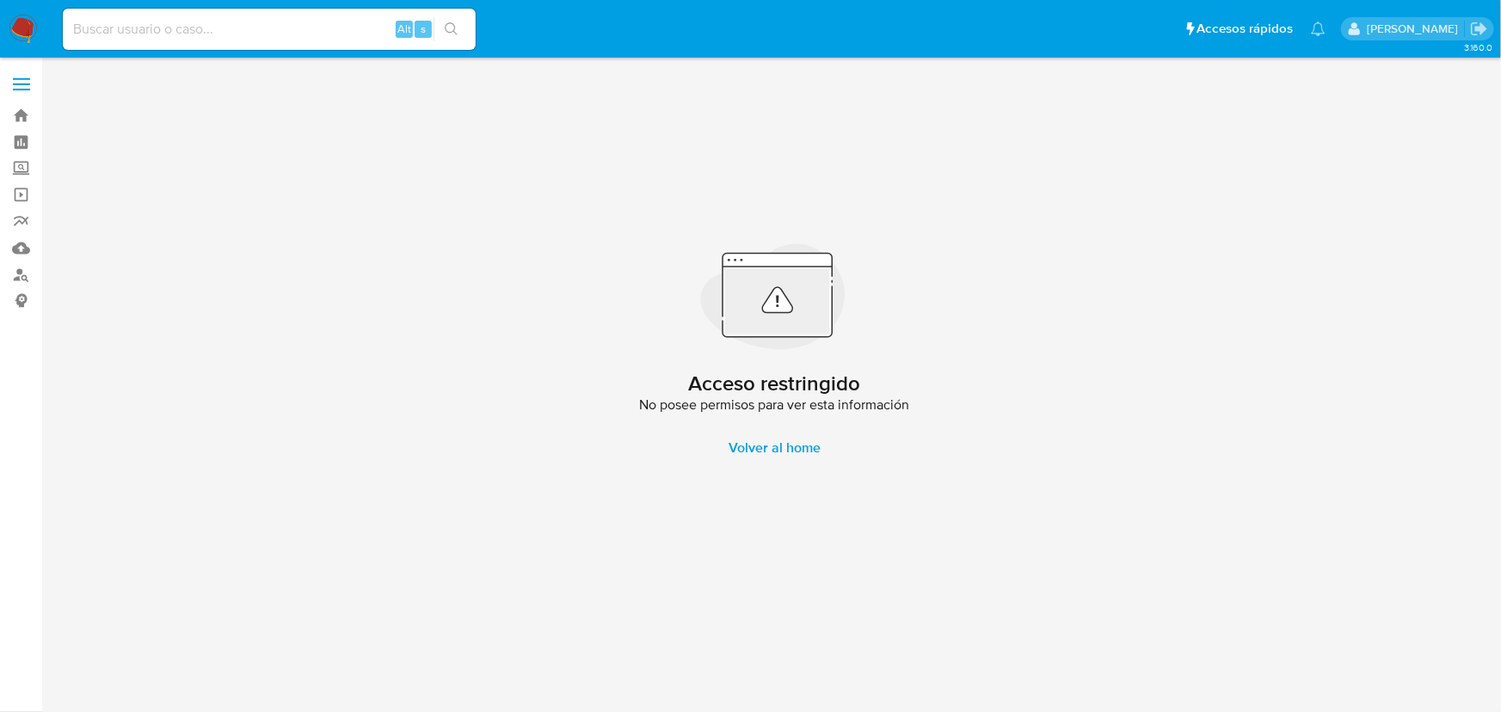
drag, startPoint x: 101, startPoint y: 23, endPoint x: 7, endPoint y: 34, distance: 94.4
click at [52, 33] on nav "Pausado Ver notificaciones Alt s Accesos rápidos Presiona las siguientes teclas…" at bounding box center [750, 29] width 1501 height 58
drag, startPoint x: 76, startPoint y: 20, endPoint x: 150, endPoint y: 38, distance: 76.1
click at [77, 20] on input at bounding box center [269, 29] width 413 height 22
paste input "216122793"
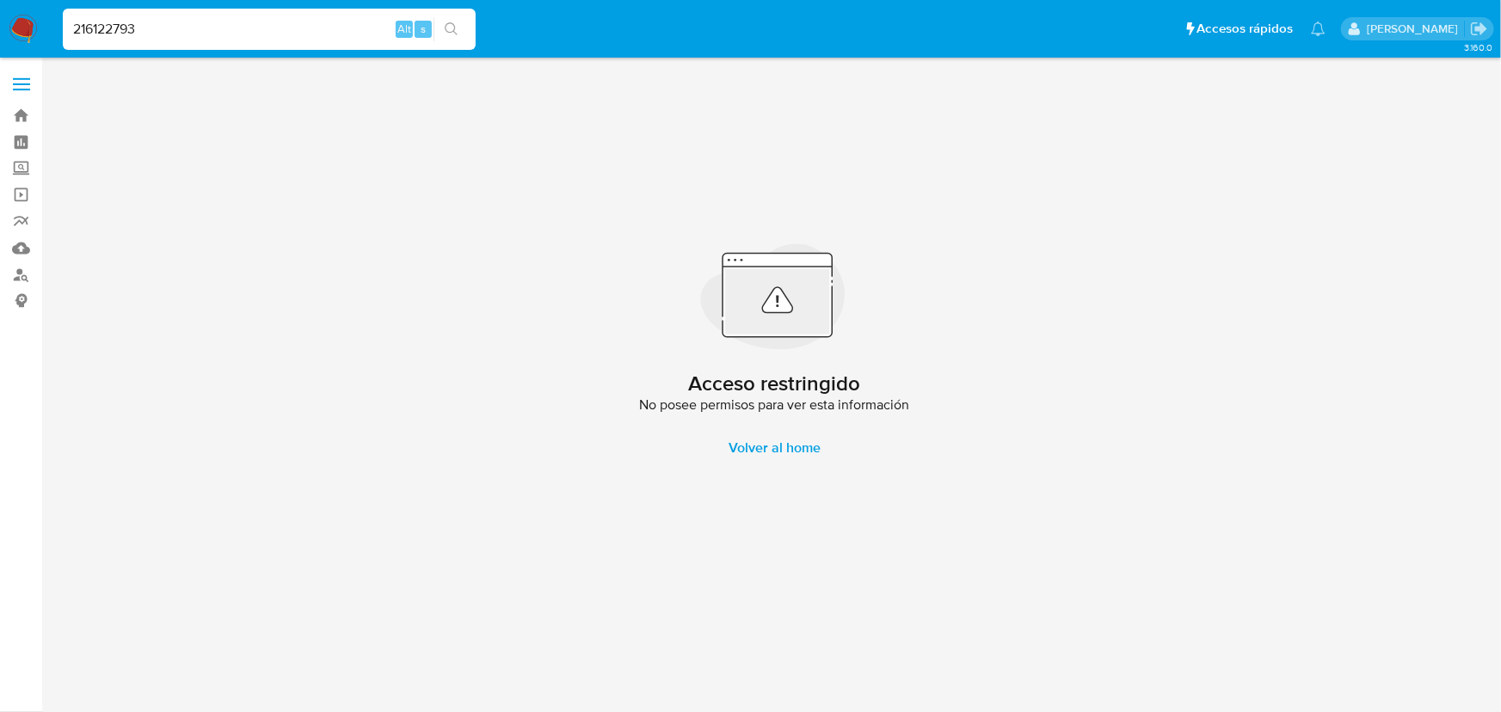
drag, startPoint x: 71, startPoint y: 34, endPoint x: 84, endPoint y: 34, distance: 13.8
click at [72, 34] on input "216122793" at bounding box center [269, 29] width 413 height 22
click at [173, 30] on input "216122793" at bounding box center [269, 29] width 413 height 22
click at [71, 32] on input "216122793" at bounding box center [269, 29] width 413 height 22
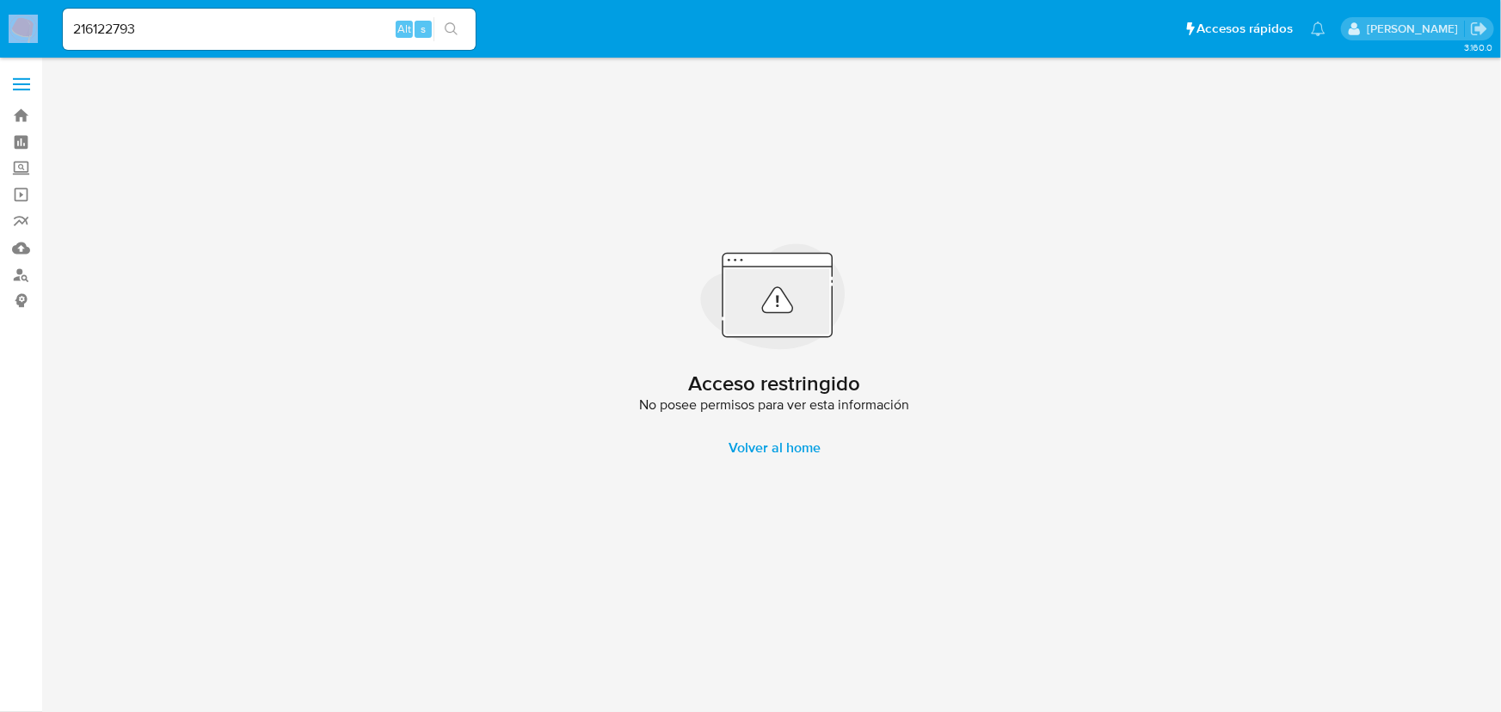
drag, startPoint x: 180, startPoint y: 39, endPoint x: 34, endPoint y: 25, distance: 146.0
click at [34, 25] on nav "Pausado Ver notificaciones 216122793 Alt s Accesos rápidos Presiona las siguien…" at bounding box center [750, 29] width 1501 height 58
drag, startPoint x: 164, startPoint y: 34, endPoint x: 45, endPoint y: 34, distance: 119.6
click at [45, 34] on nav "Pausado Ver notificaciones 216122793 Alt s Accesos rápidos Presiona las siguien…" at bounding box center [750, 29] width 1501 height 58
paste input "4"
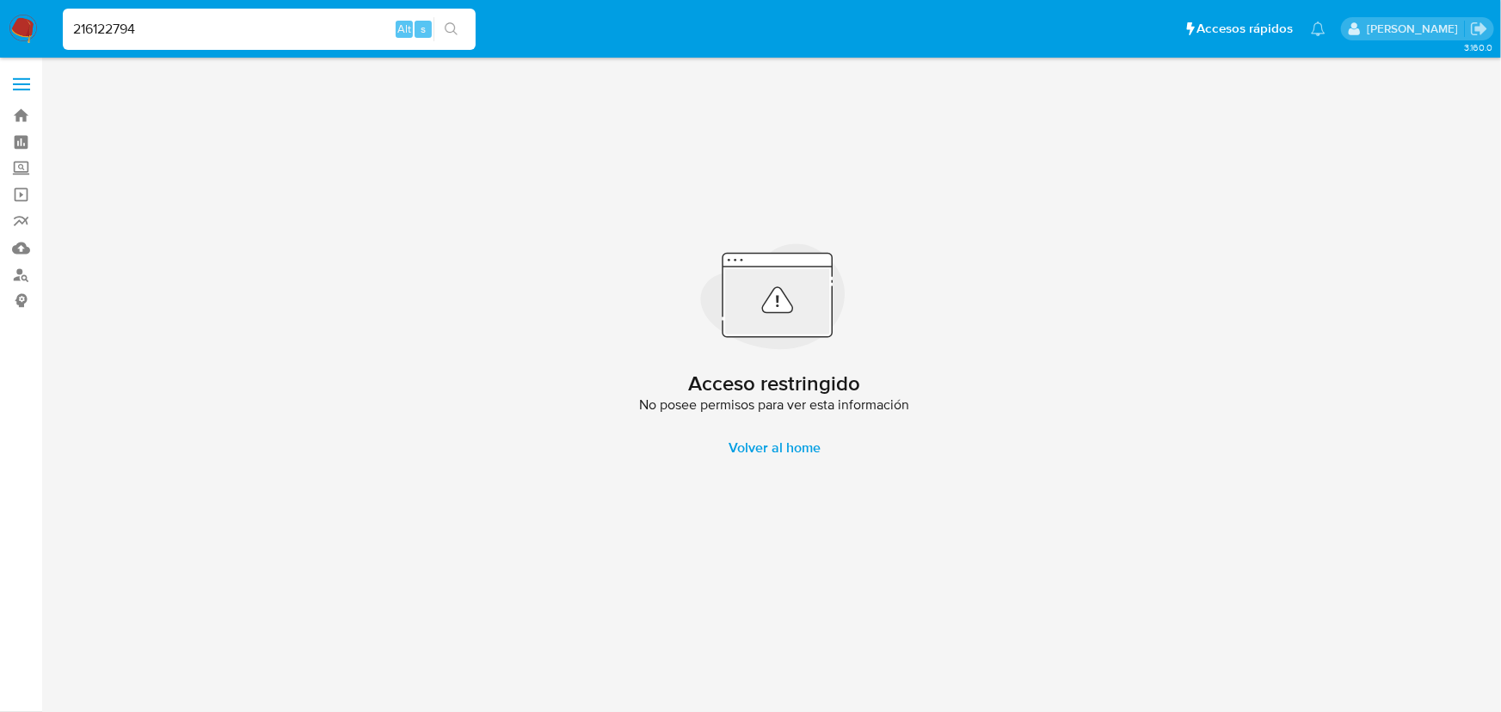
type input "216122794"
click at [455, 28] on icon "search-icon" at bounding box center [451, 28] width 13 height 13
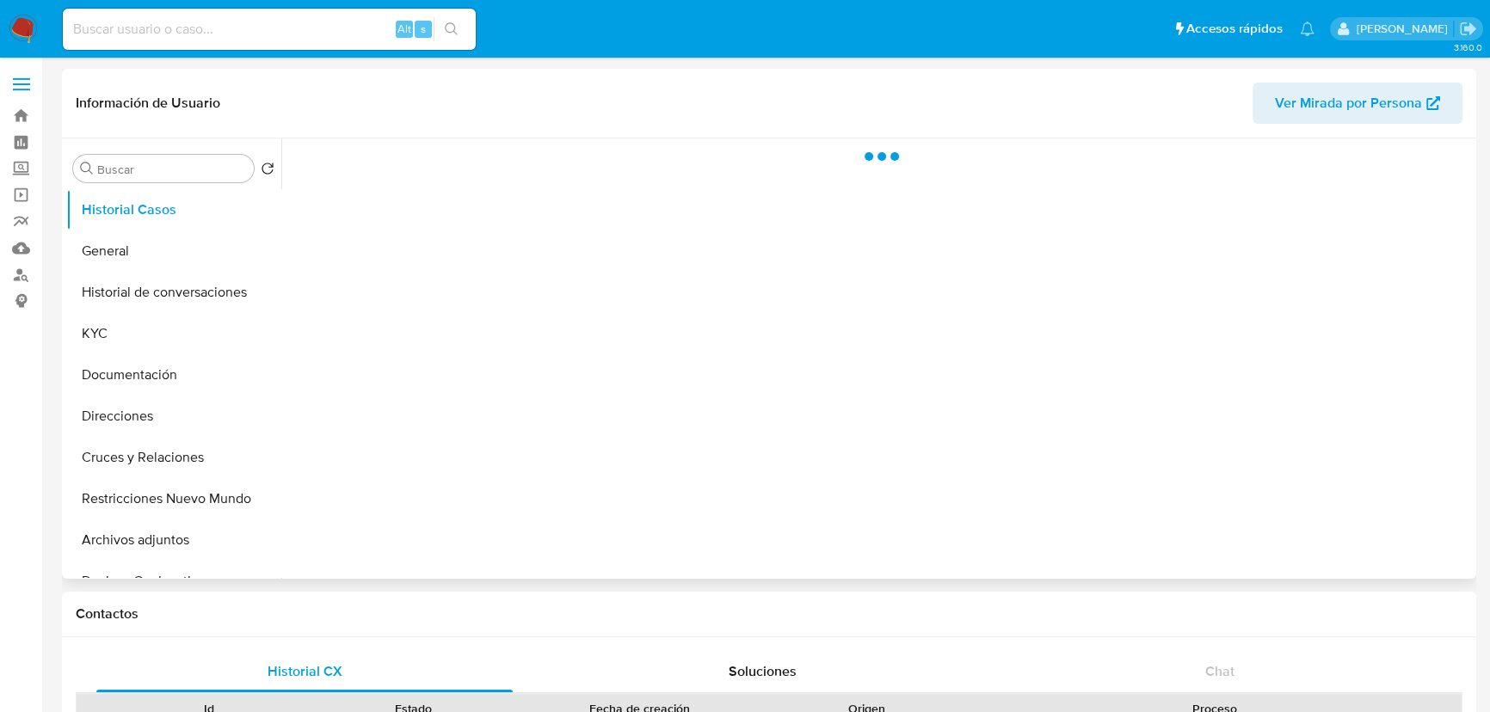
select select "10"
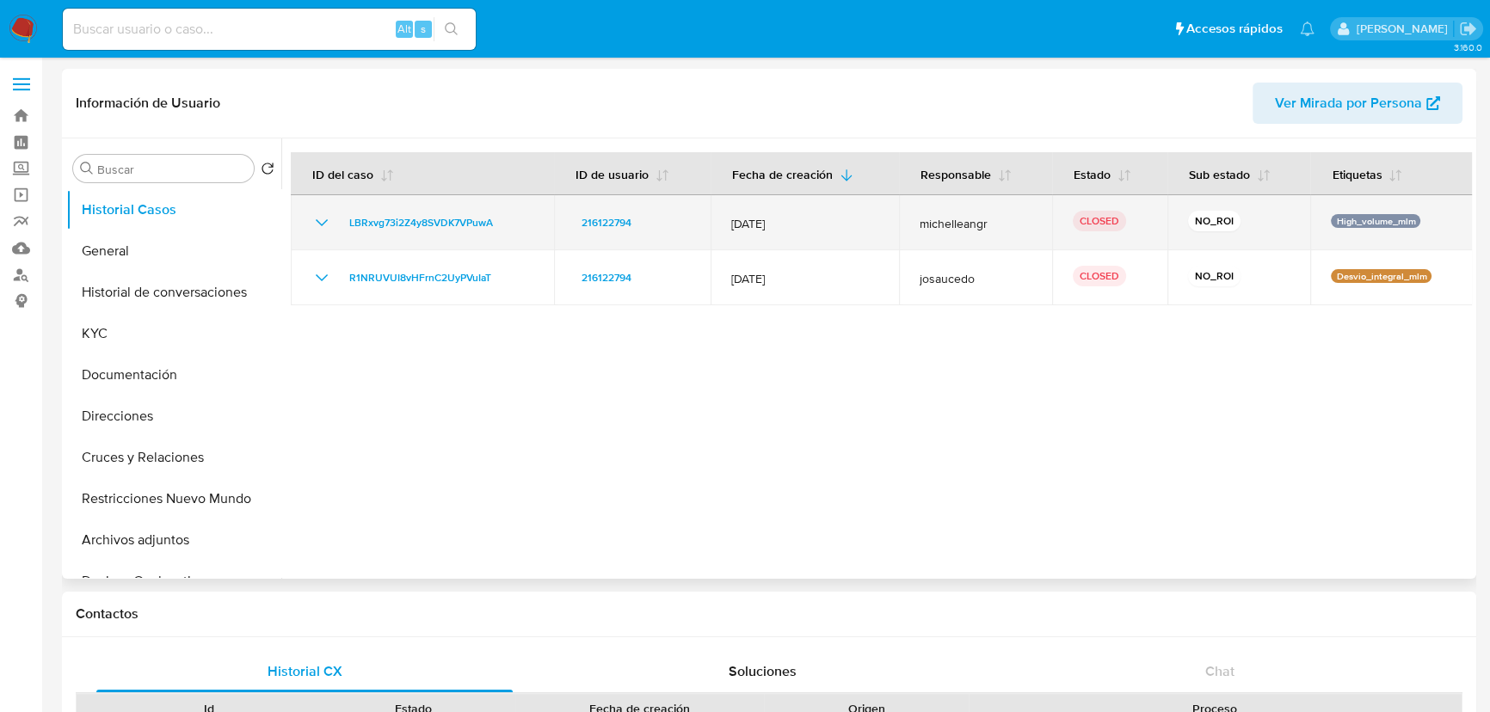
click at [306, 218] on td "LBRxvg73i2Z4y8SVDK7VPuwA" at bounding box center [422, 222] width 263 height 55
click at [316, 223] on icon "Mostrar/Ocultar" at bounding box center [321, 222] width 21 height 21
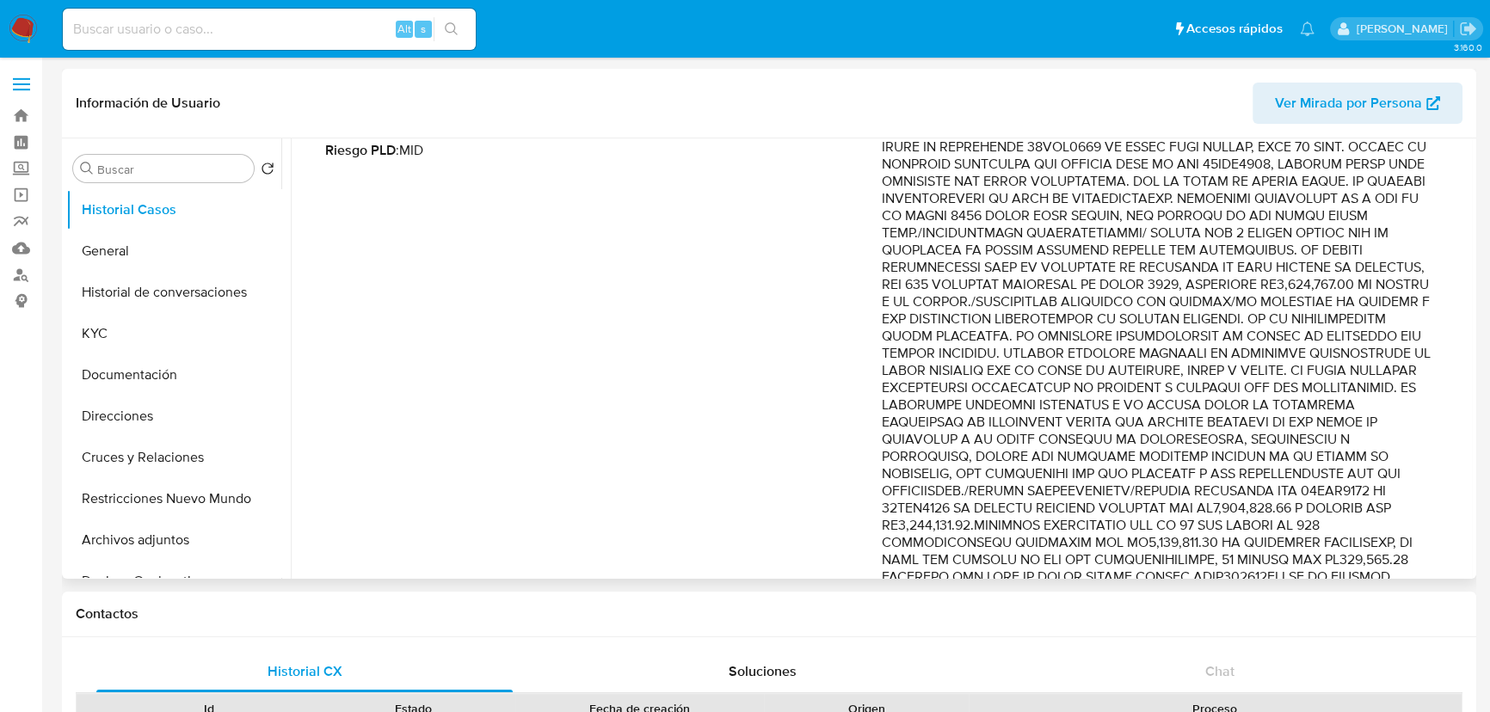
scroll to position [234, 0]
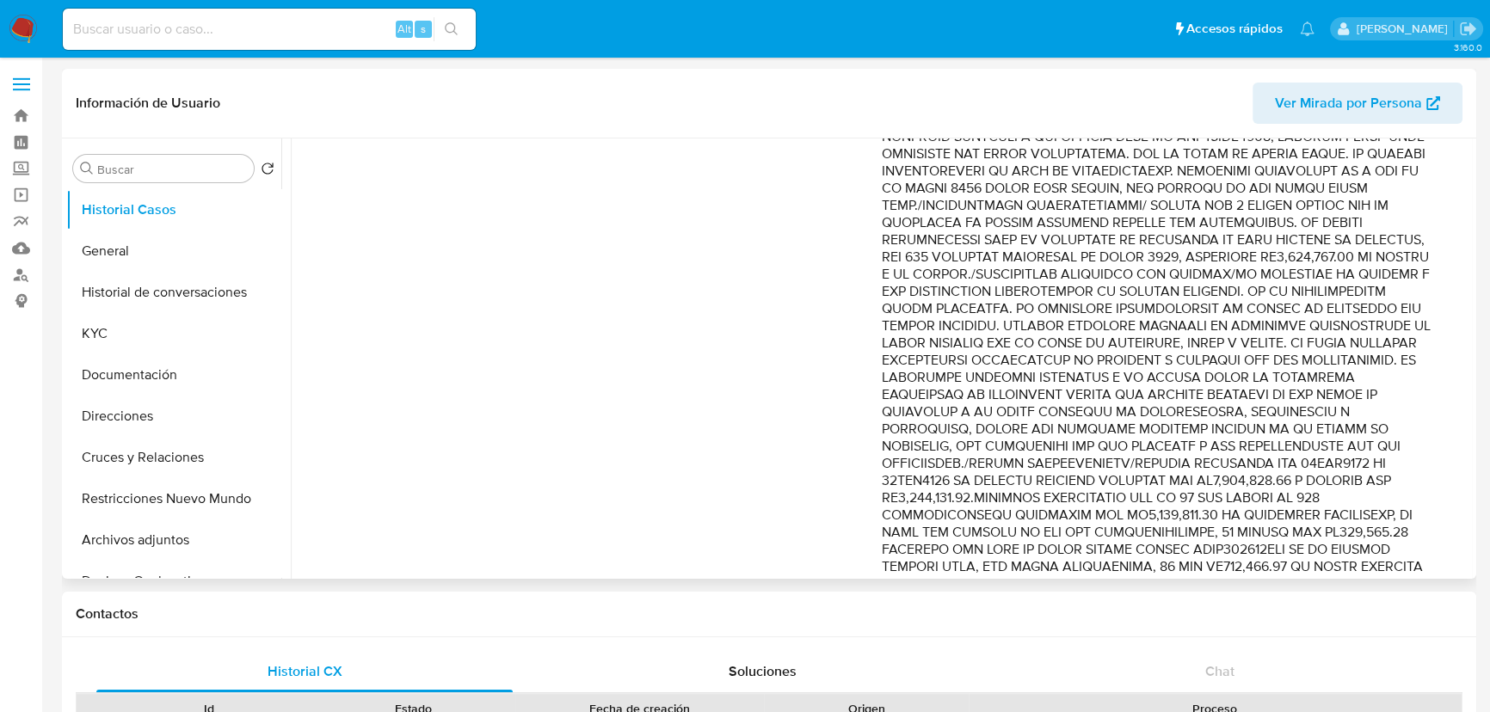
drag, startPoint x: 939, startPoint y: 324, endPoint x: 1372, endPoint y: 350, distance: 433.4
click at [1372, 350] on p "Comentario :" at bounding box center [1160, 583] width 557 height 1049
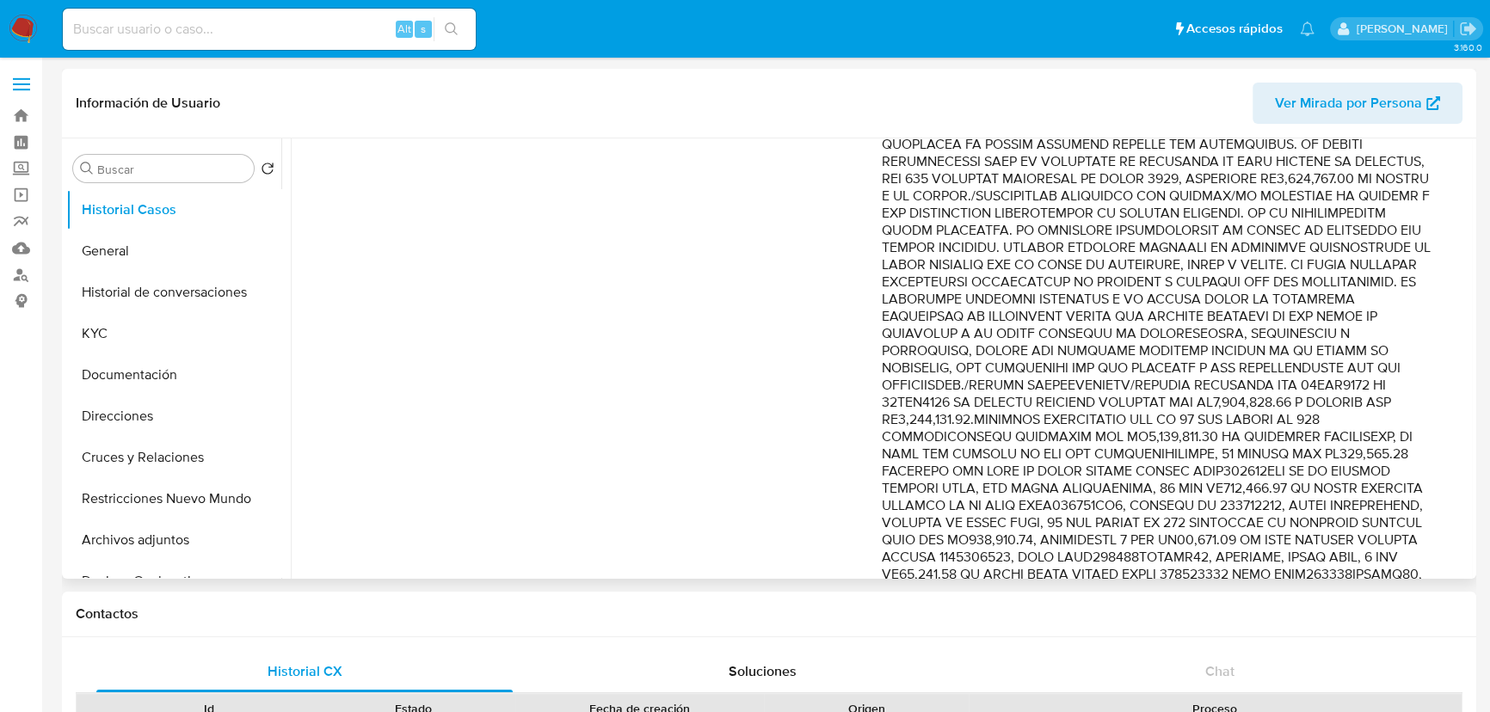
drag, startPoint x: 1137, startPoint y: 279, endPoint x: 1207, endPoint y: 310, distance: 76.2
click at [1206, 310] on p "Comentario :" at bounding box center [1160, 505] width 557 height 1049
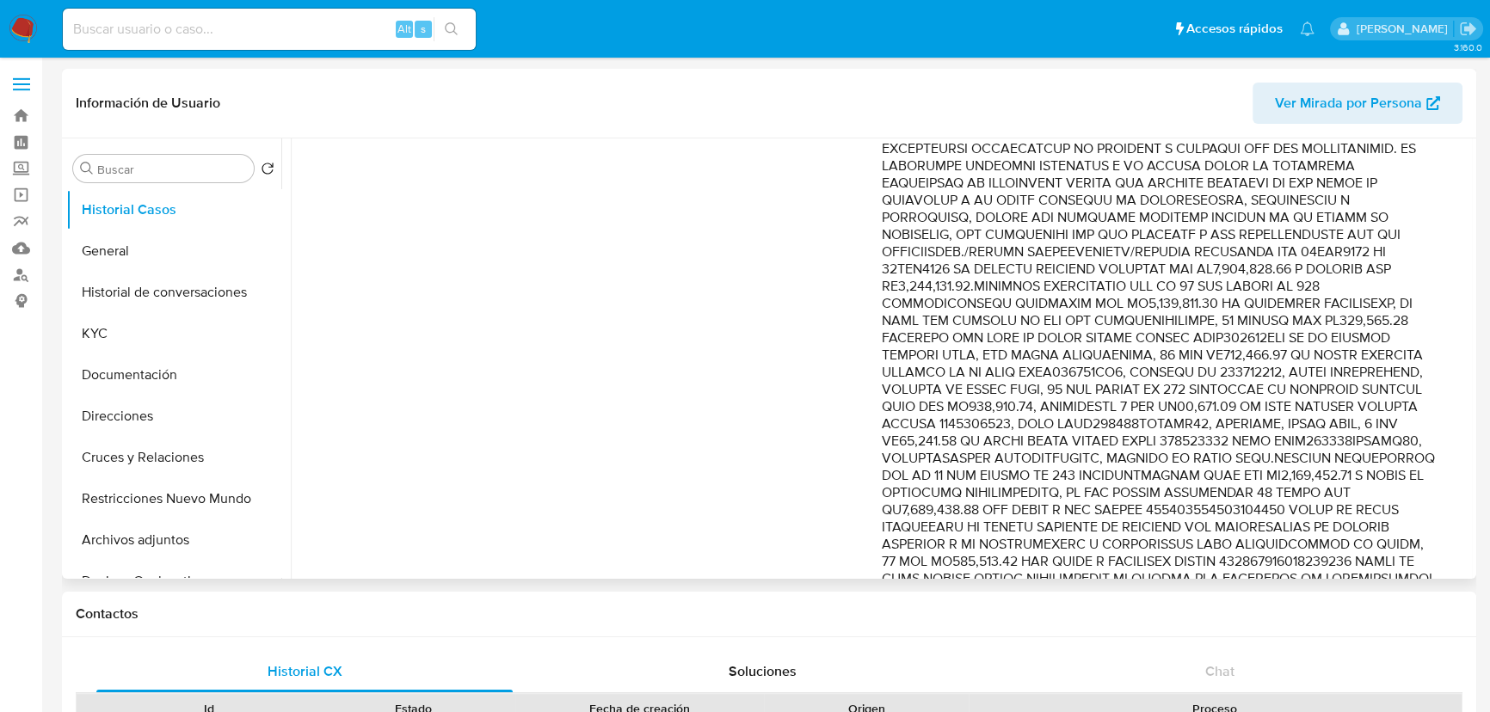
scroll to position [469, 0]
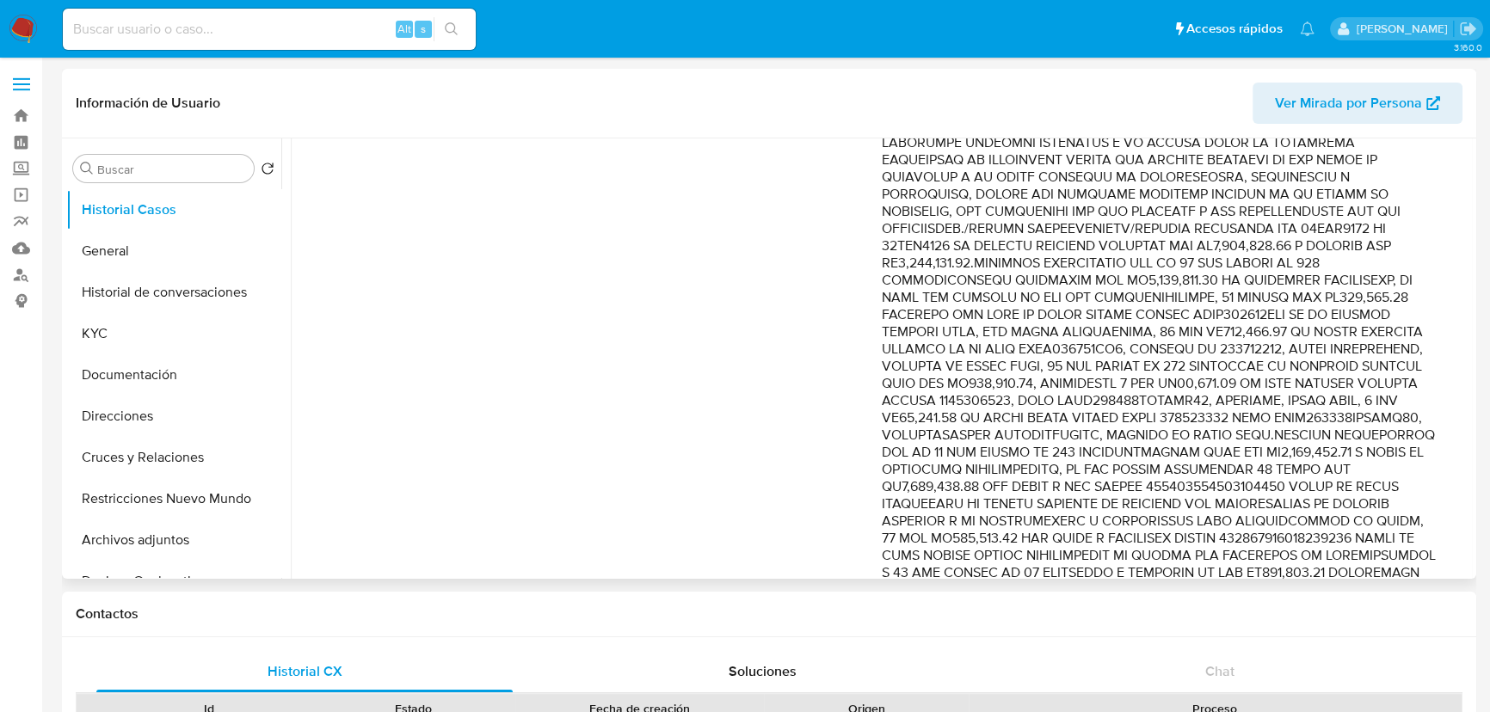
drag, startPoint x: 1246, startPoint y: 167, endPoint x: 1246, endPoint y: 192, distance: 25.0
click at [1246, 192] on p "Comentario :" at bounding box center [1160, 349] width 557 height 1049
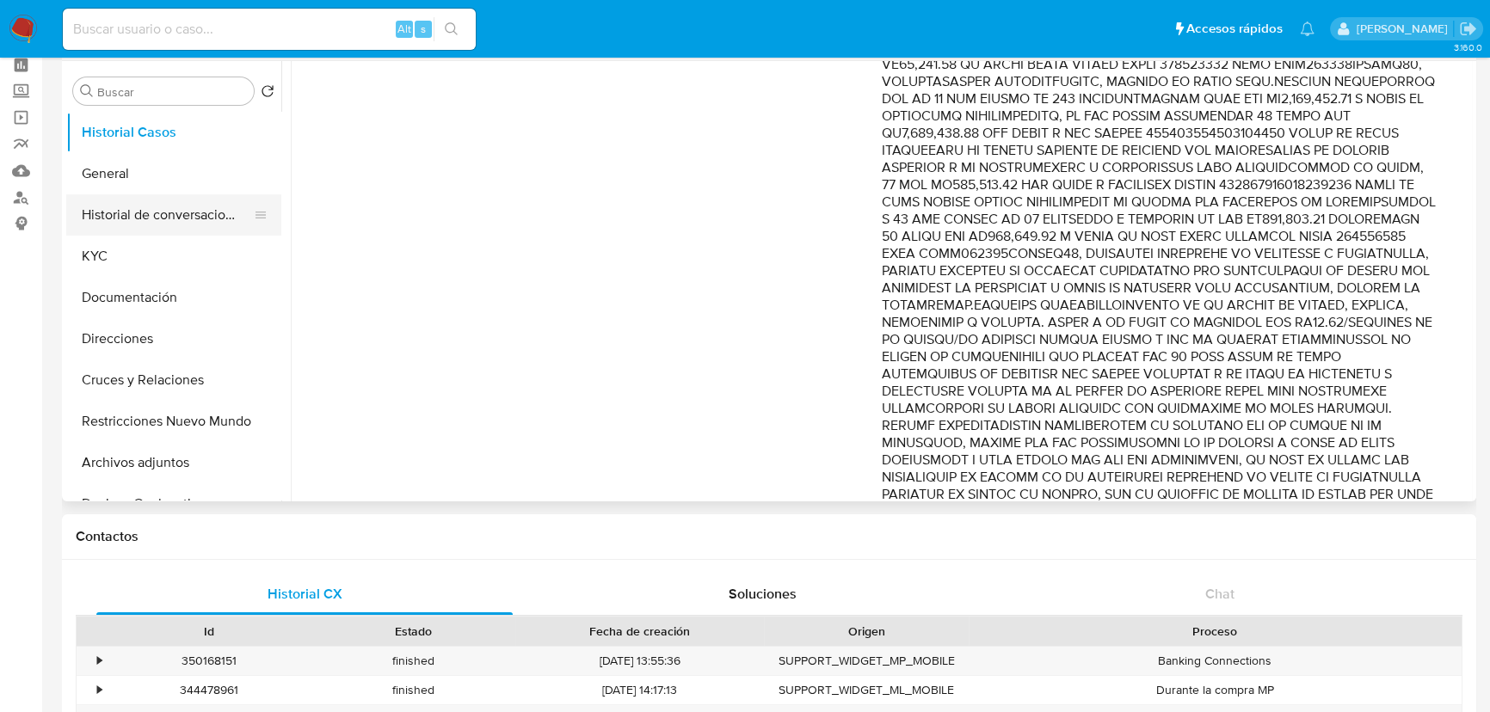
scroll to position [743, 0]
drag, startPoint x: 99, startPoint y: 185, endPoint x: 136, endPoint y: 178, distance: 37.6
click at [104, 184] on button "General" at bounding box center [166, 173] width 201 height 41
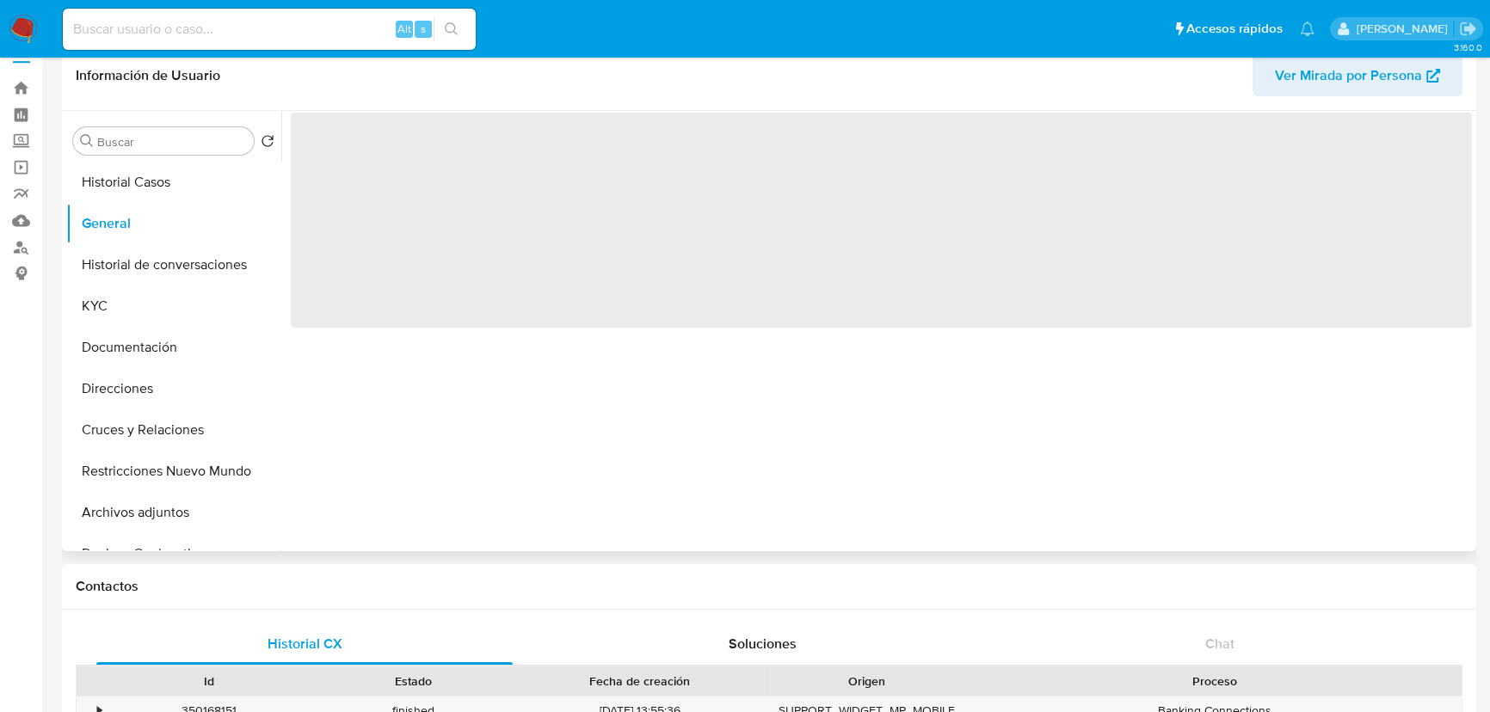
scroll to position [0, 0]
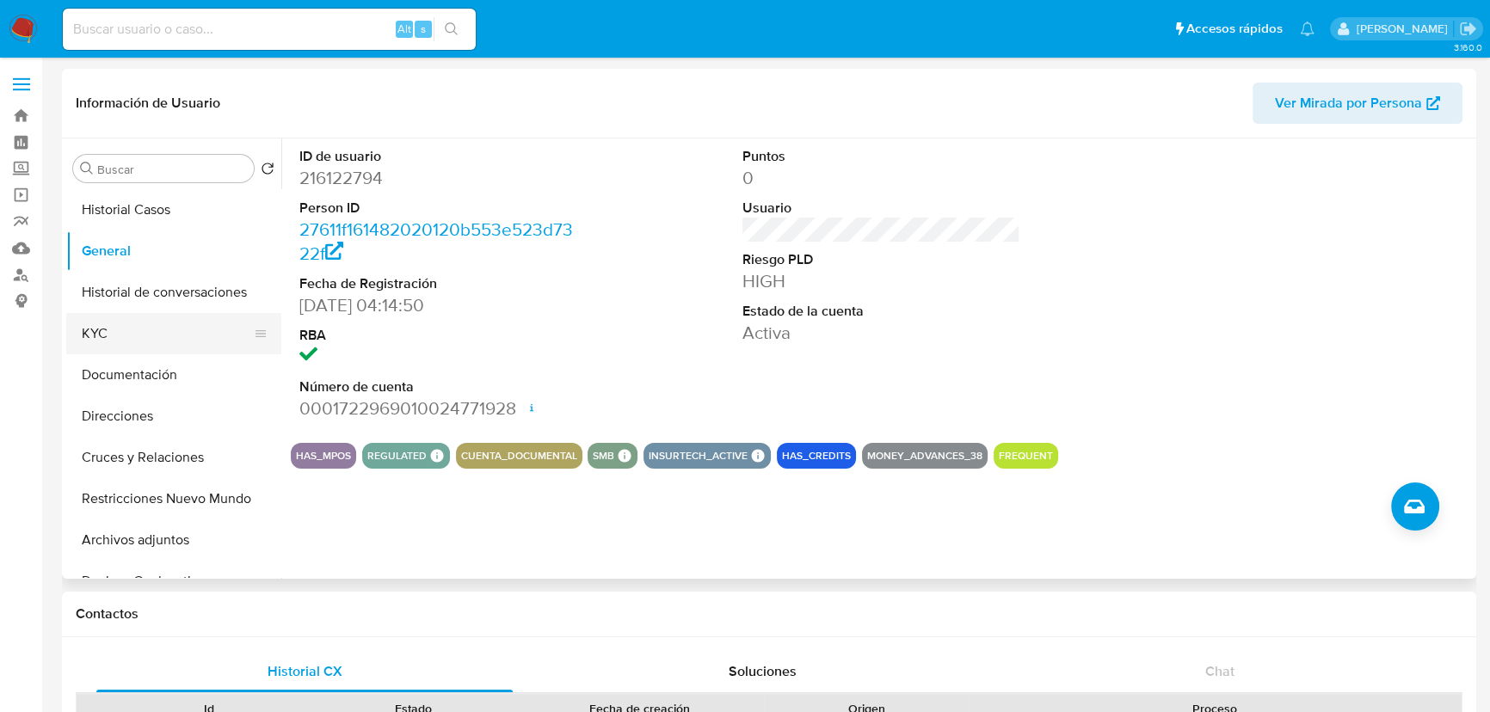
click at [98, 335] on button "KYC" at bounding box center [166, 333] width 201 height 41
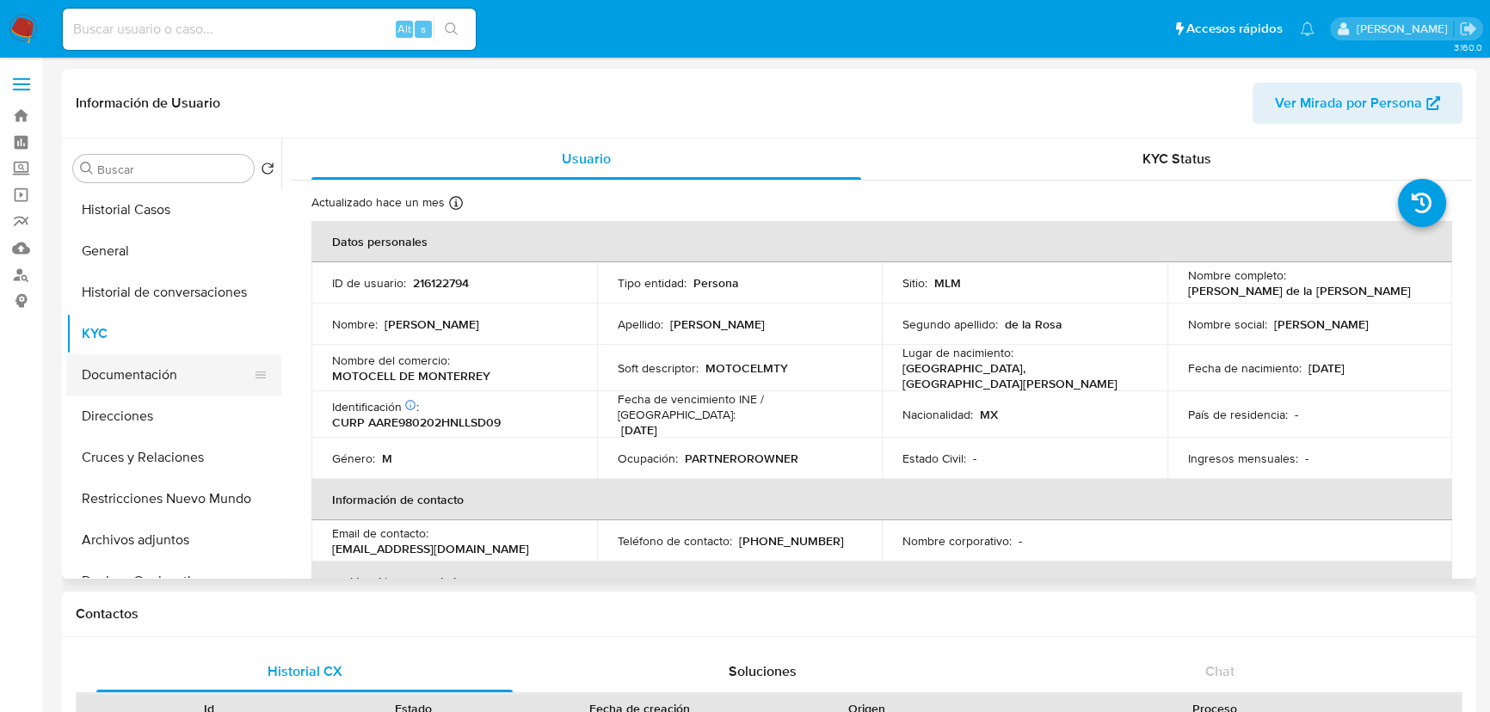
click at [168, 374] on button "Documentación" at bounding box center [166, 374] width 201 height 41
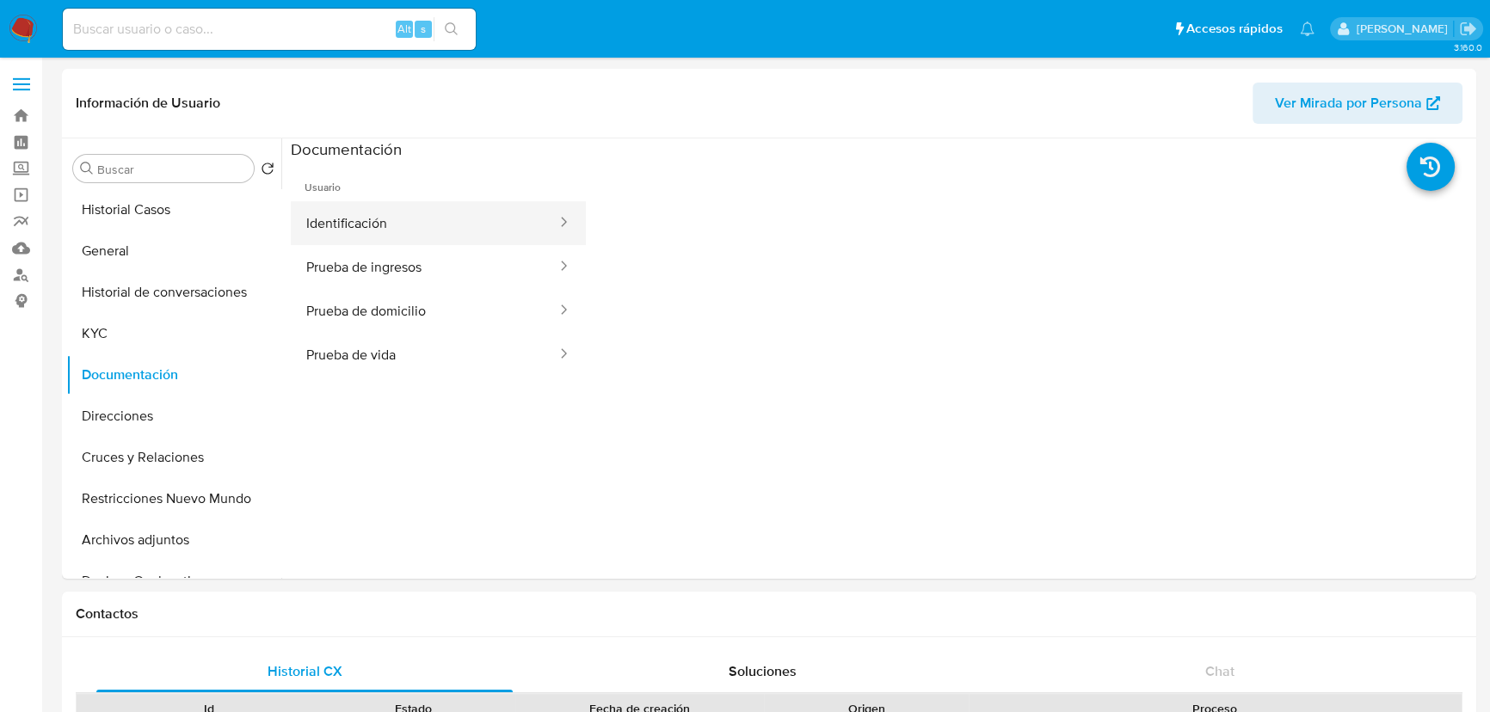
click at [378, 225] on button "Identificación" at bounding box center [425, 223] width 268 height 44
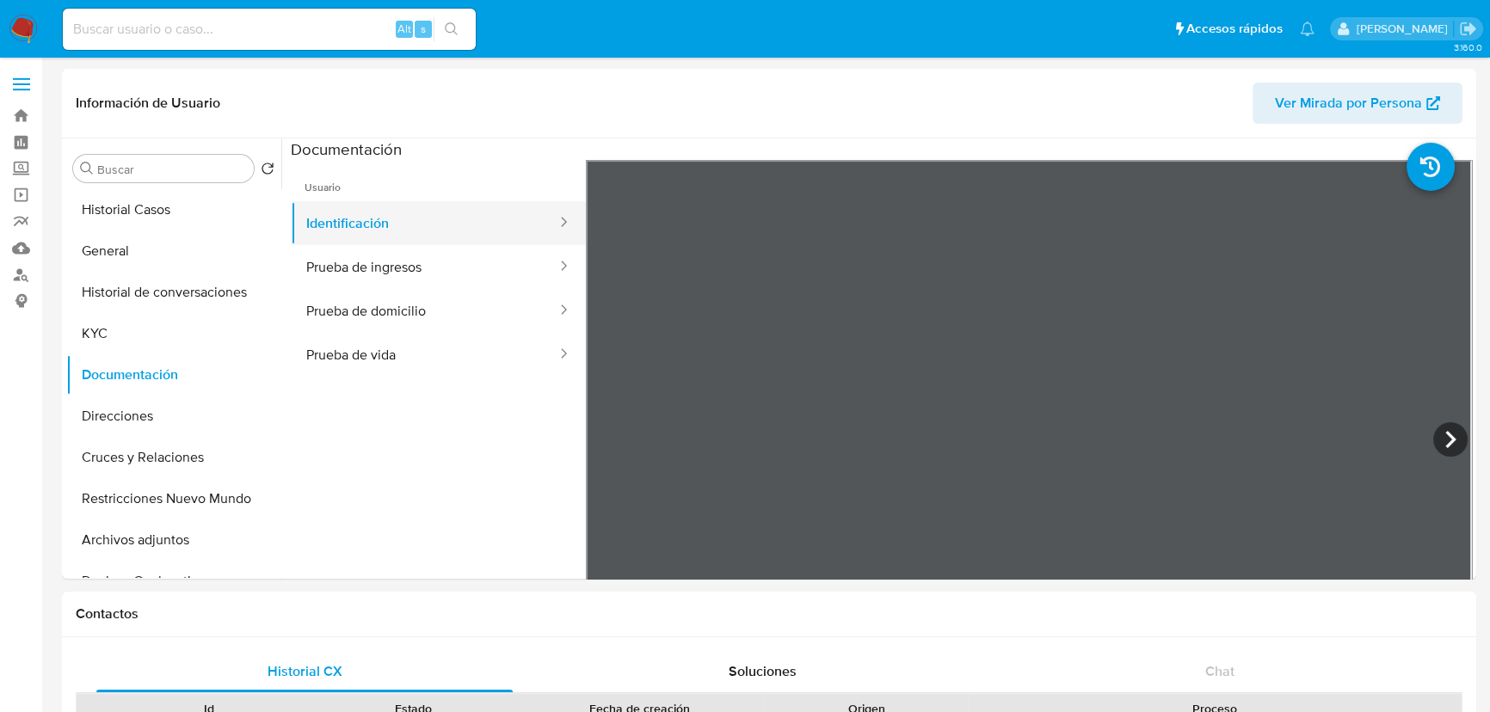
click at [328, 236] on button "Identificación" at bounding box center [425, 223] width 268 height 44
click at [385, 275] on button "Prueba de ingresos" at bounding box center [425, 267] width 268 height 44
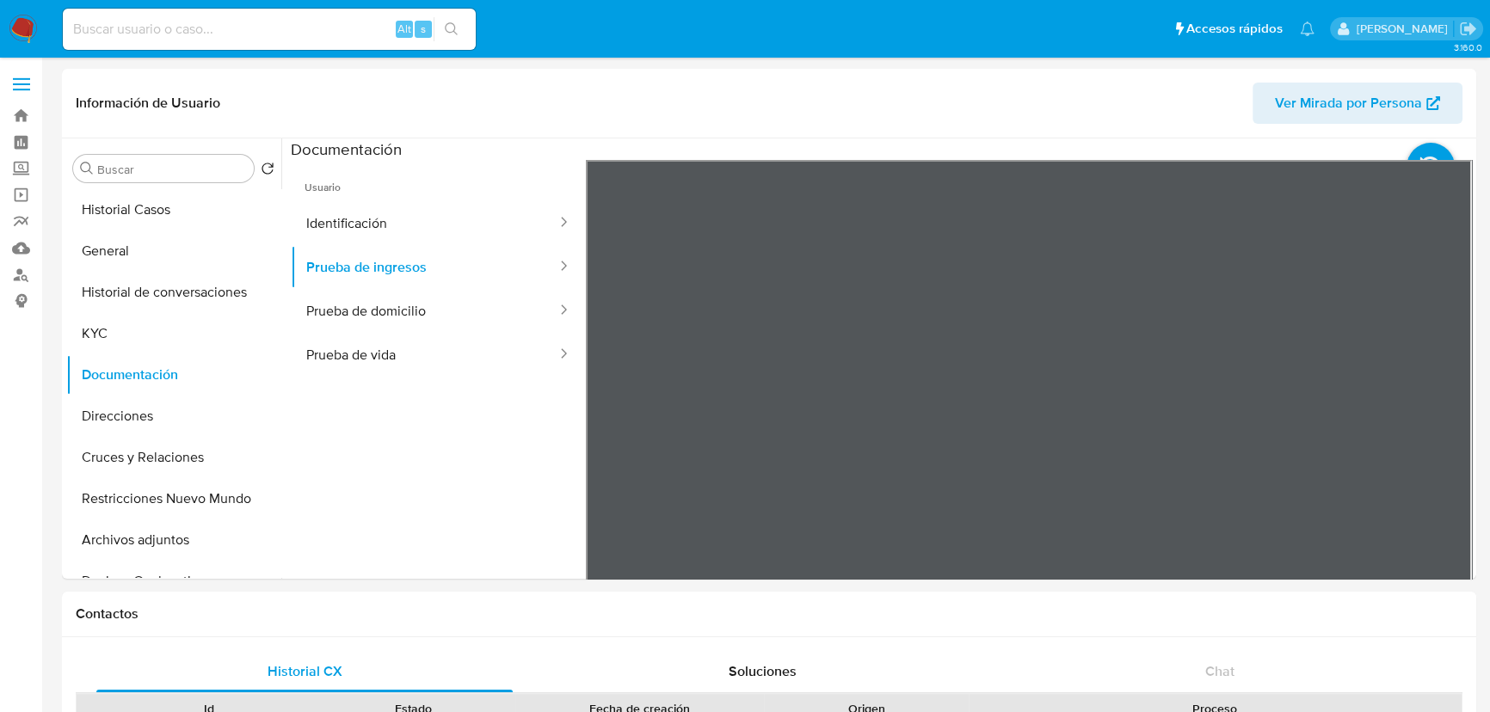
click at [799, 75] on div "Información de Usuario Ver Mirada por Persona Buscar Volver al orden por defect…" at bounding box center [769, 324] width 1414 height 510
drag, startPoint x: 384, startPoint y: 338, endPoint x: 504, endPoint y: 334, distance: 120.5
click at [384, 337] on button "Prueba de vida" at bounding box center [425, 355] width 268 height 44
click at [28, 29] on img at bounding box center [23, 29] width 29 height 29
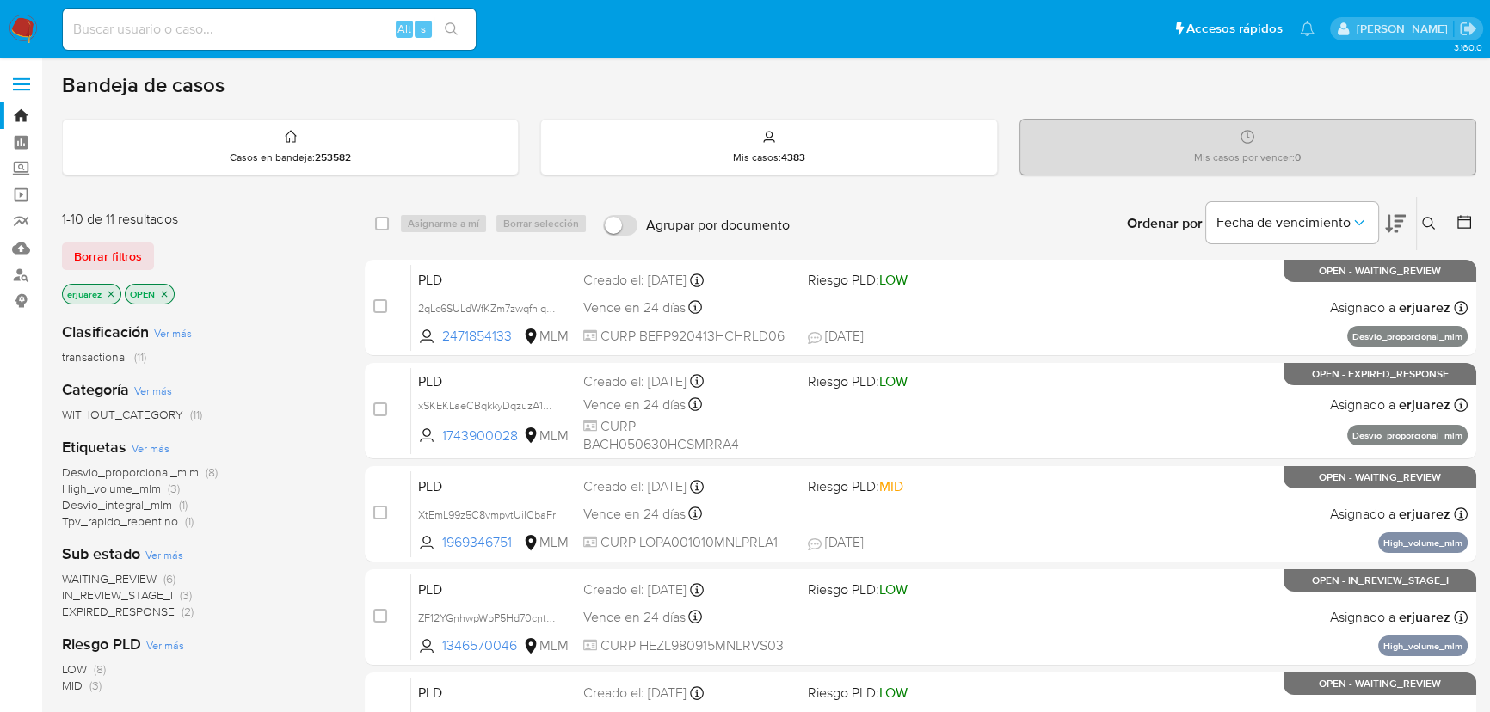
click at [1434, 225] on icon at bounding box center [1429, 224] width 14 height 14
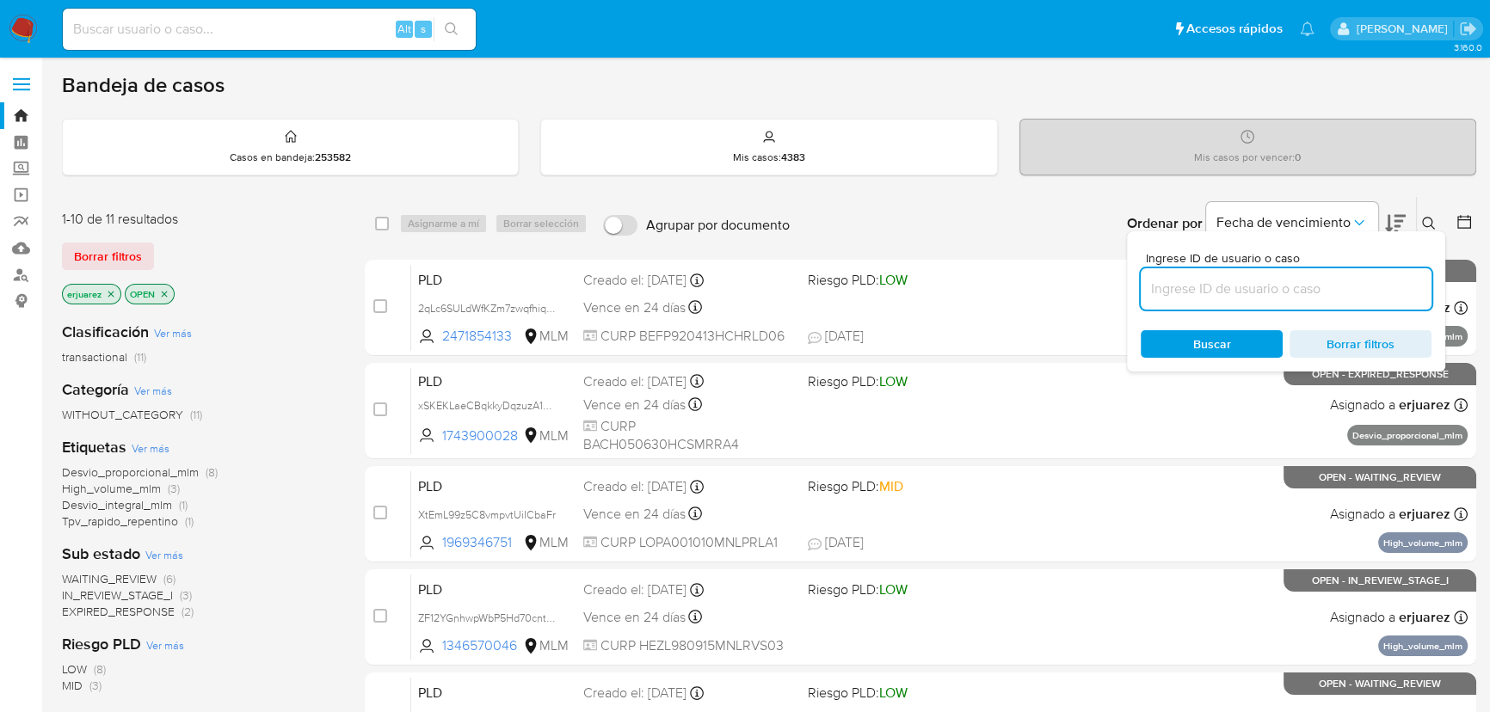
click at [1198, 278] on input at bounding box center [1286, 289] width 291 height 22
type input "1346570046"
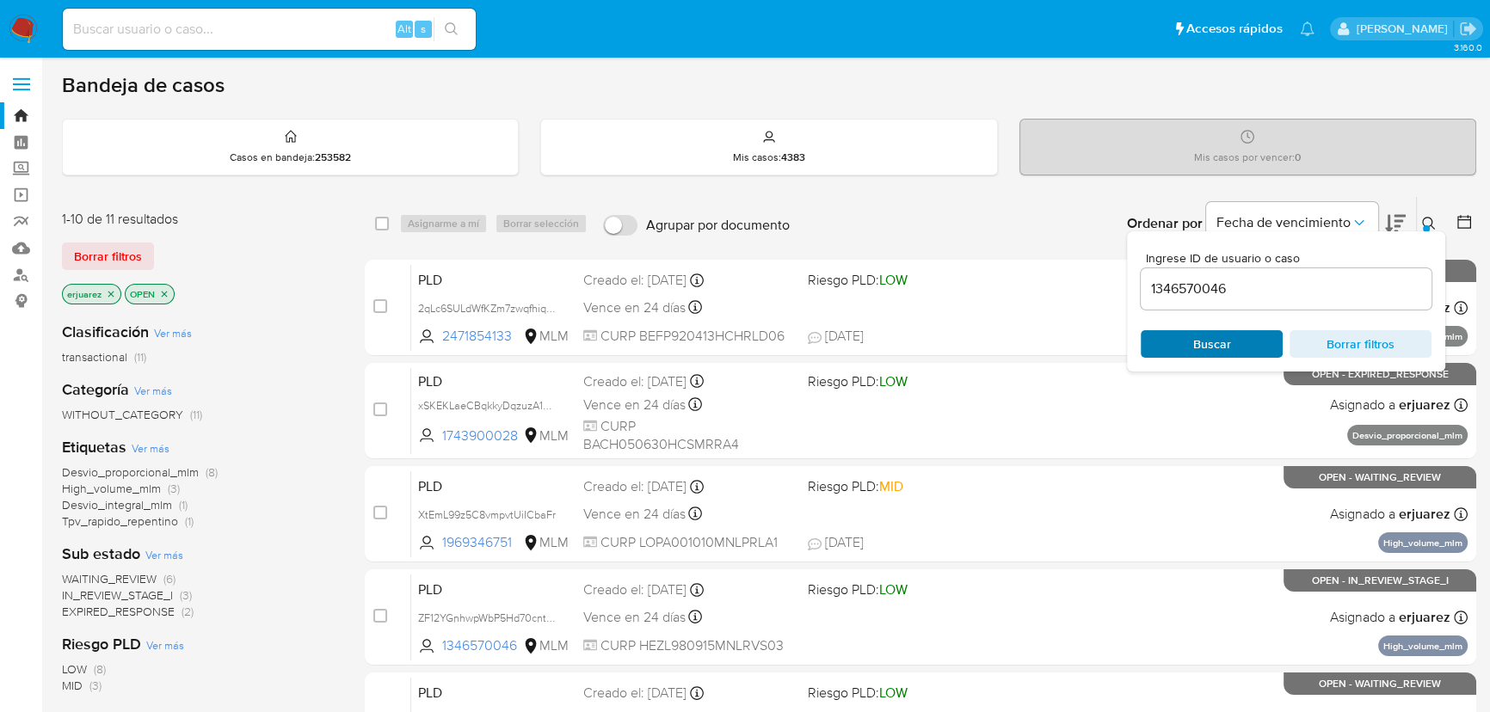
click at [1188, 340] on span "Buscar" at bounding box center [1212, 344] width 118 height 24
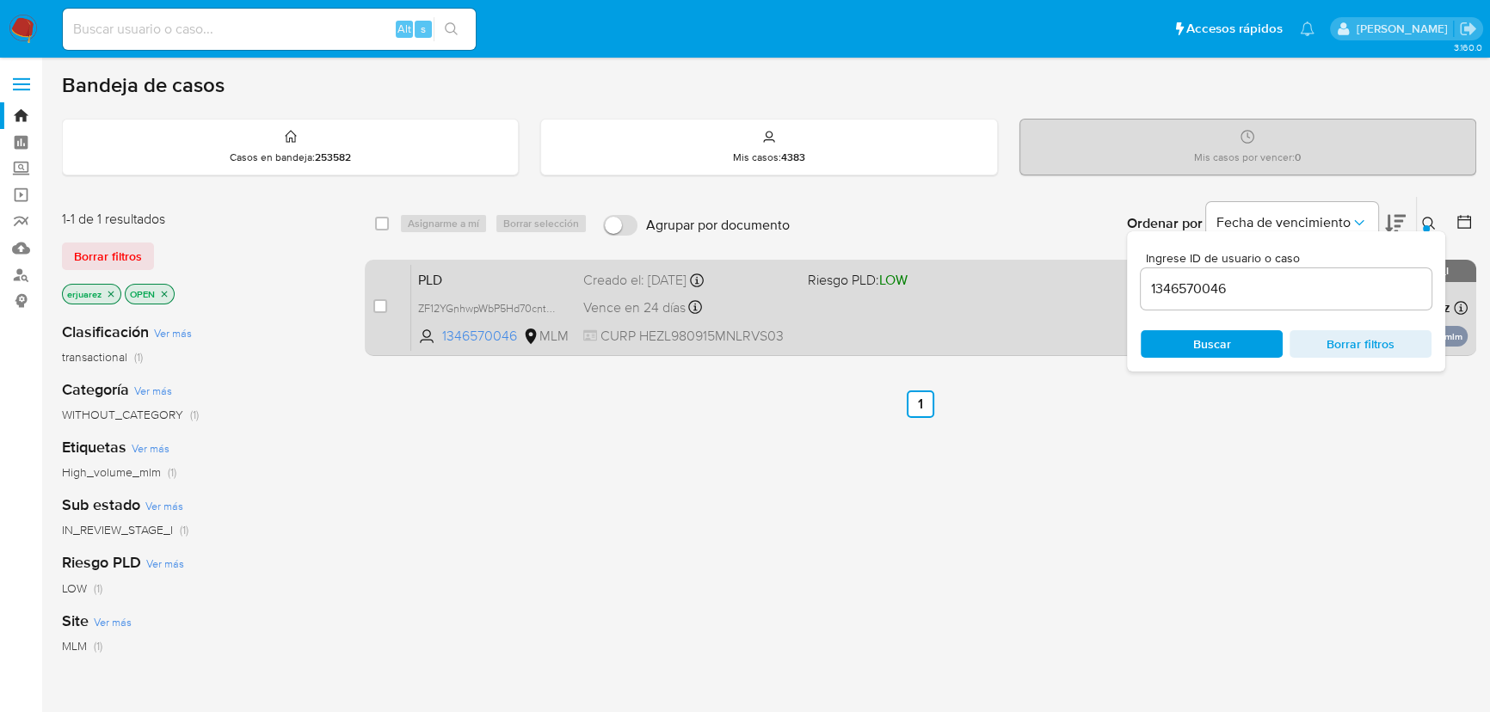
click at [896, 301] on div "PLD ZF12YGnhwpWbP5Hd70cntRKn 1346570046 MLM Riesgo PLD: LOW Creado el: [DATE] C…" at bounding box center [939, 307] width 1056 height 87
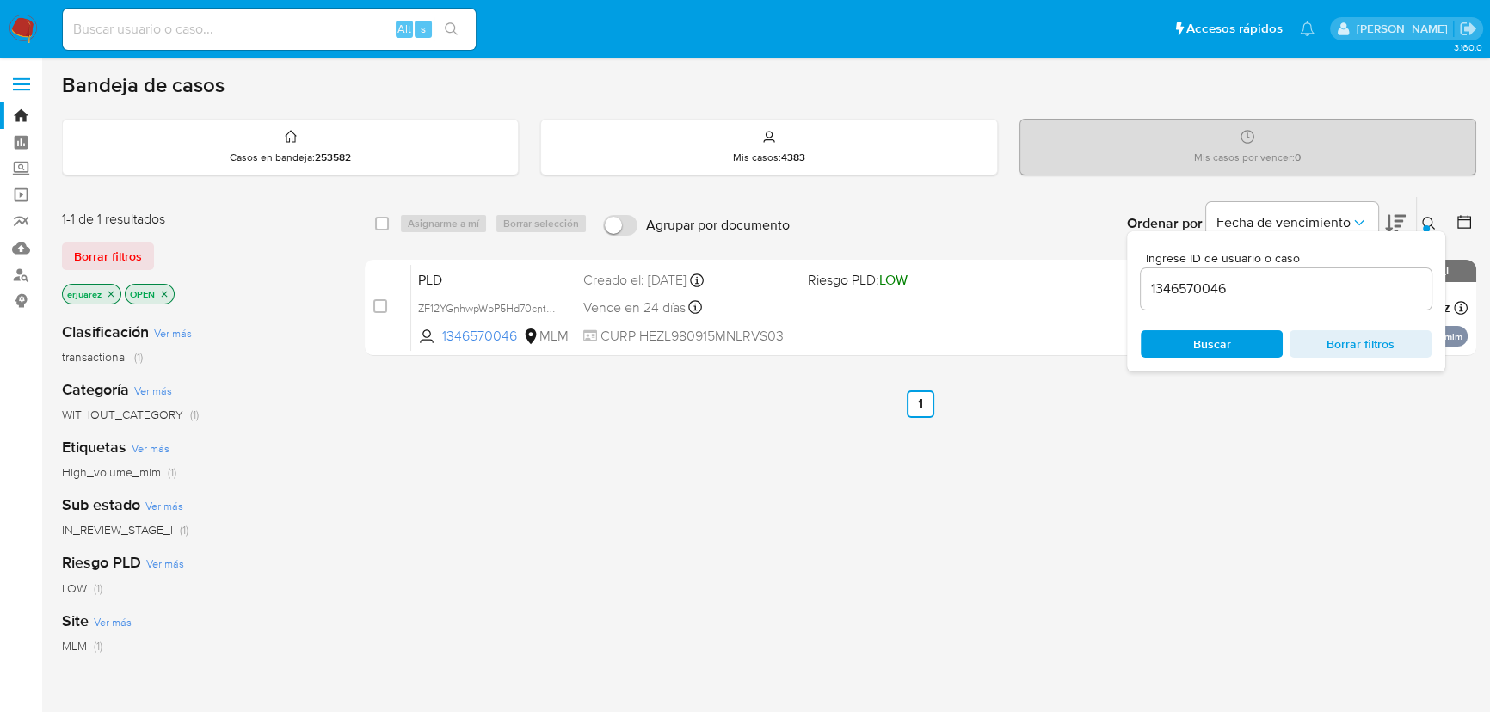
click at [10, 32] on img at bounding box center [23, 29] width 29 height 29
click at [21, 22] on img at bounding box center [23, 29] width 29 height 29
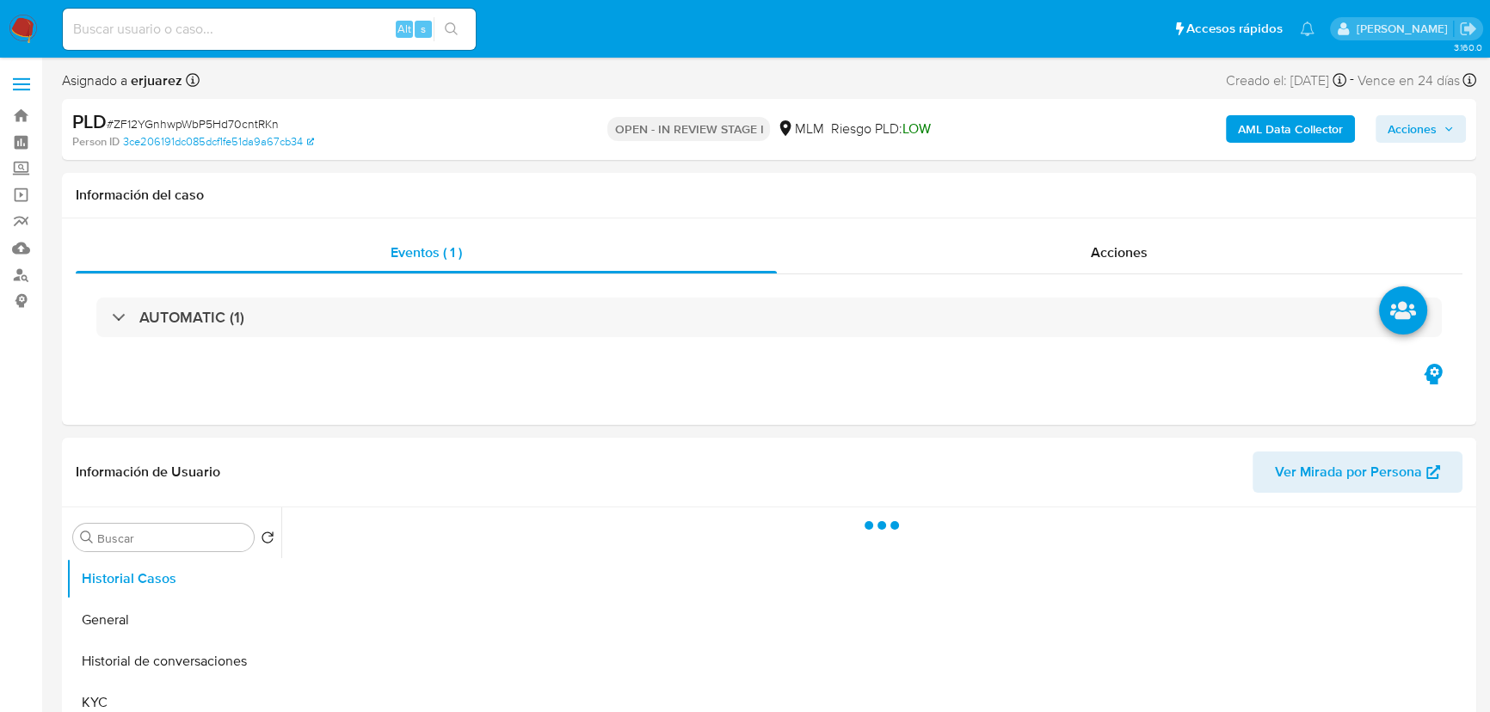
select select "10"
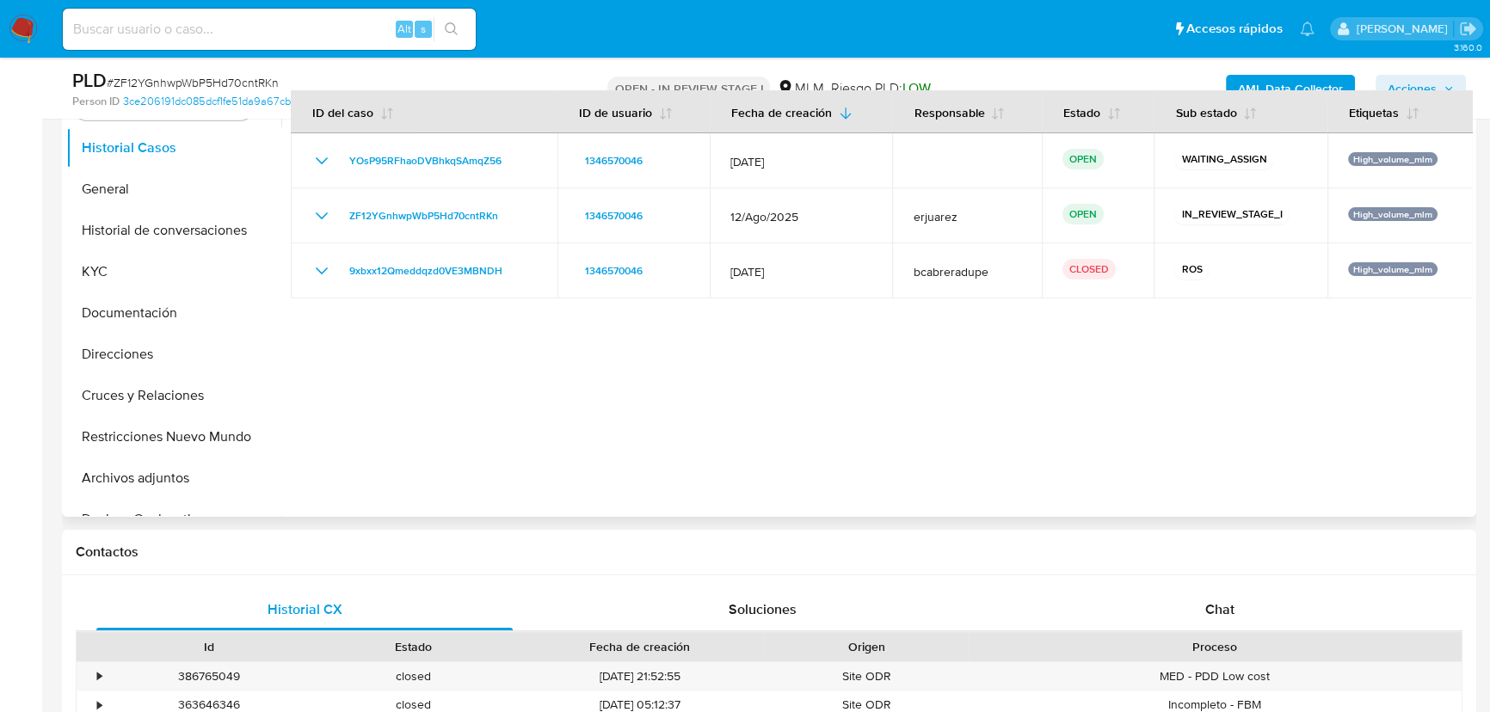
scroll to position [391, 0]
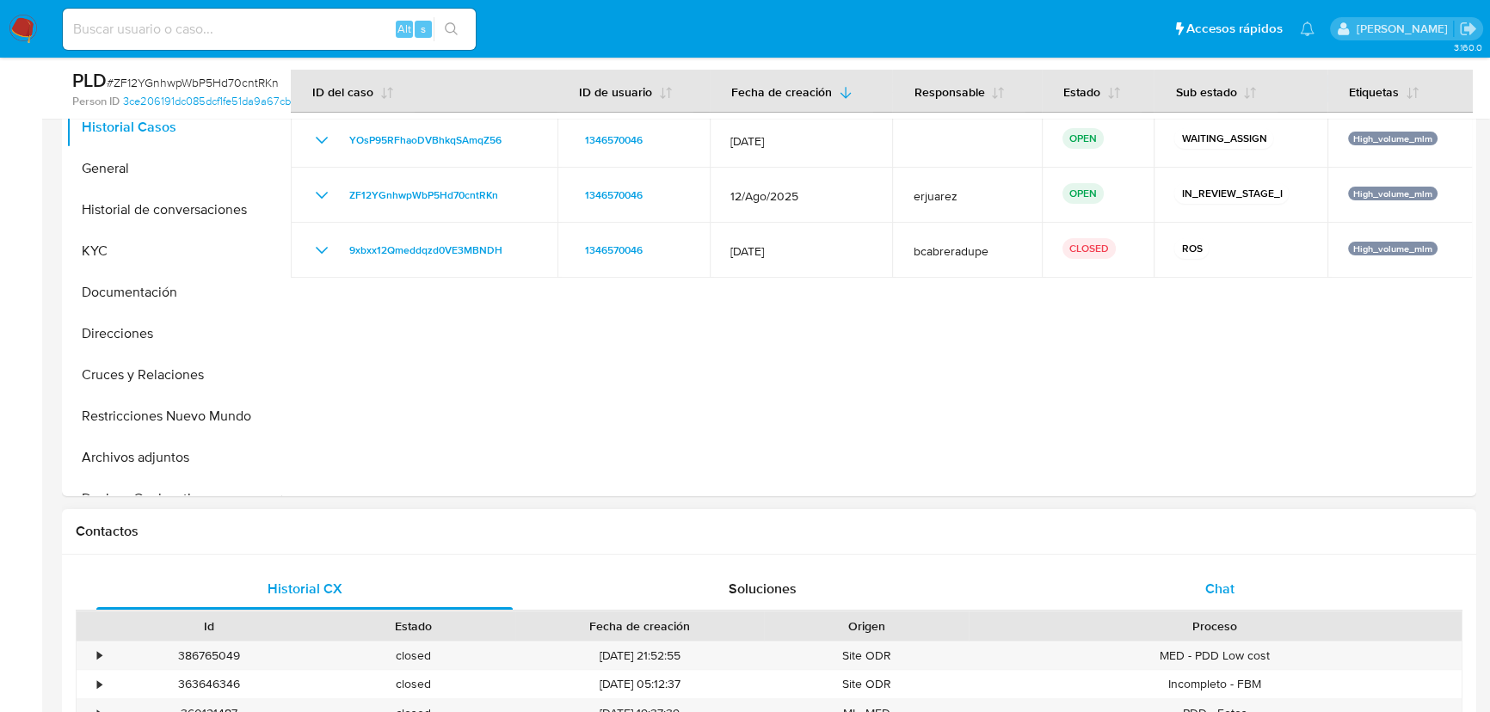
click at [1230, 596] on span "Chat" at bounding box center [1219, 589] width 29 height 20
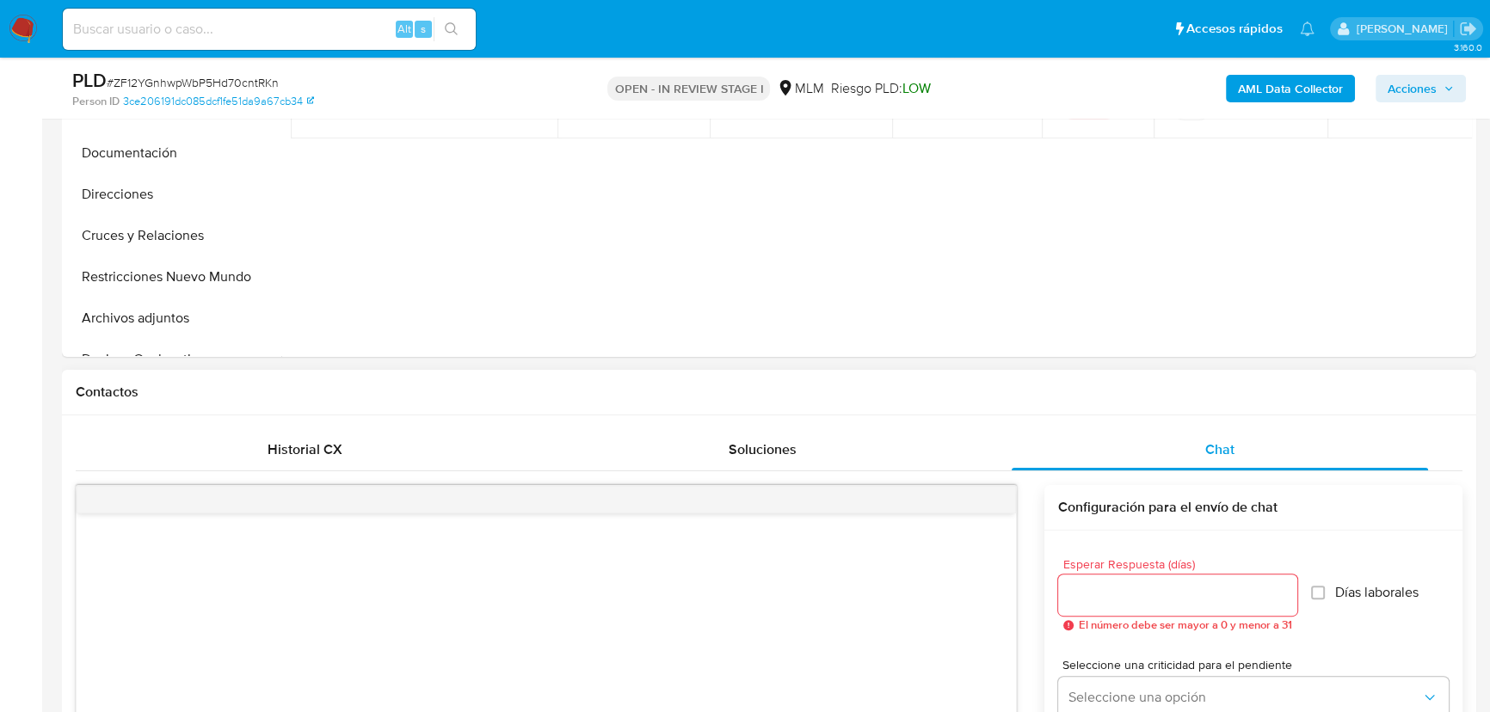
scroll to position [704, 0]
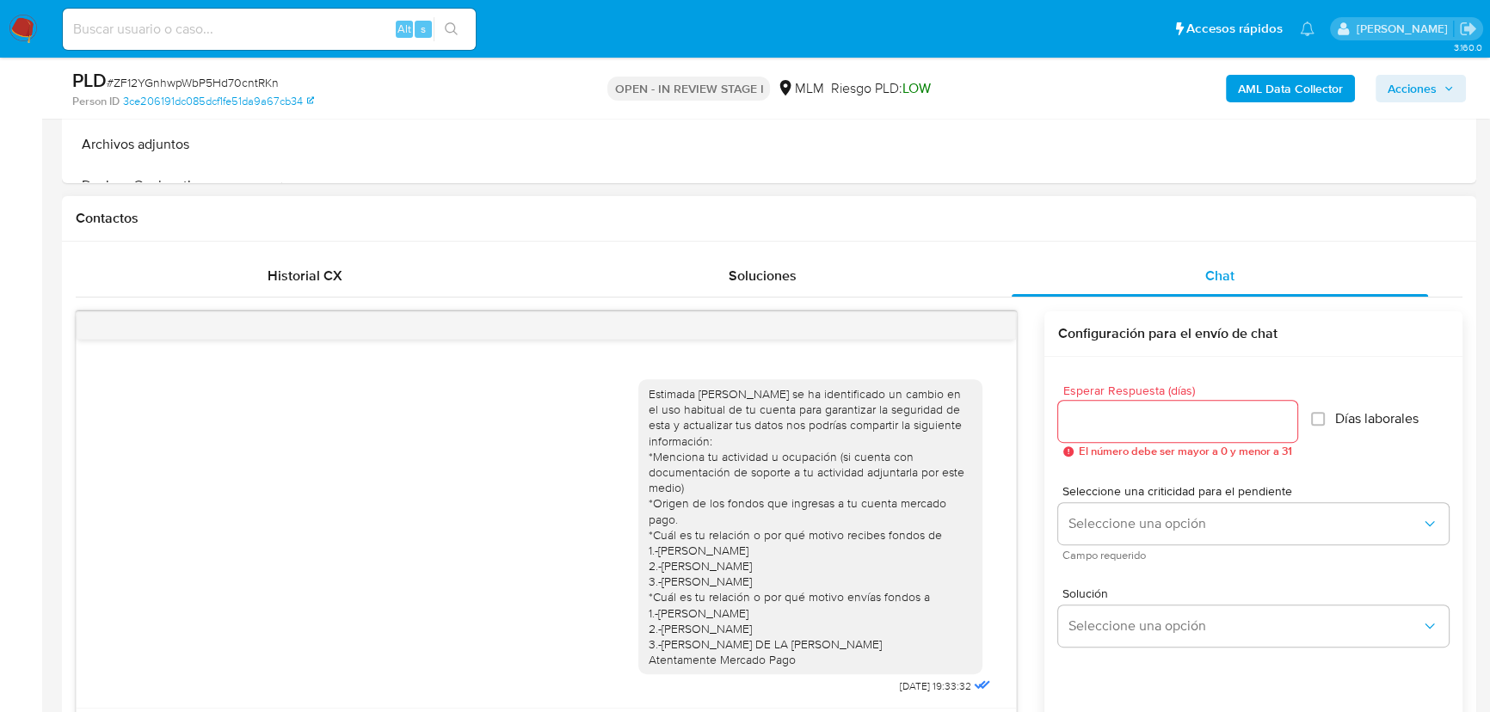
drag, startPoint x: 986, startPoint y: 317, endPoint x: 982, endPoint y: 326, distance: 9.3
click at [984, 324] on div at bounding box center [546, 326] width 939 height 28
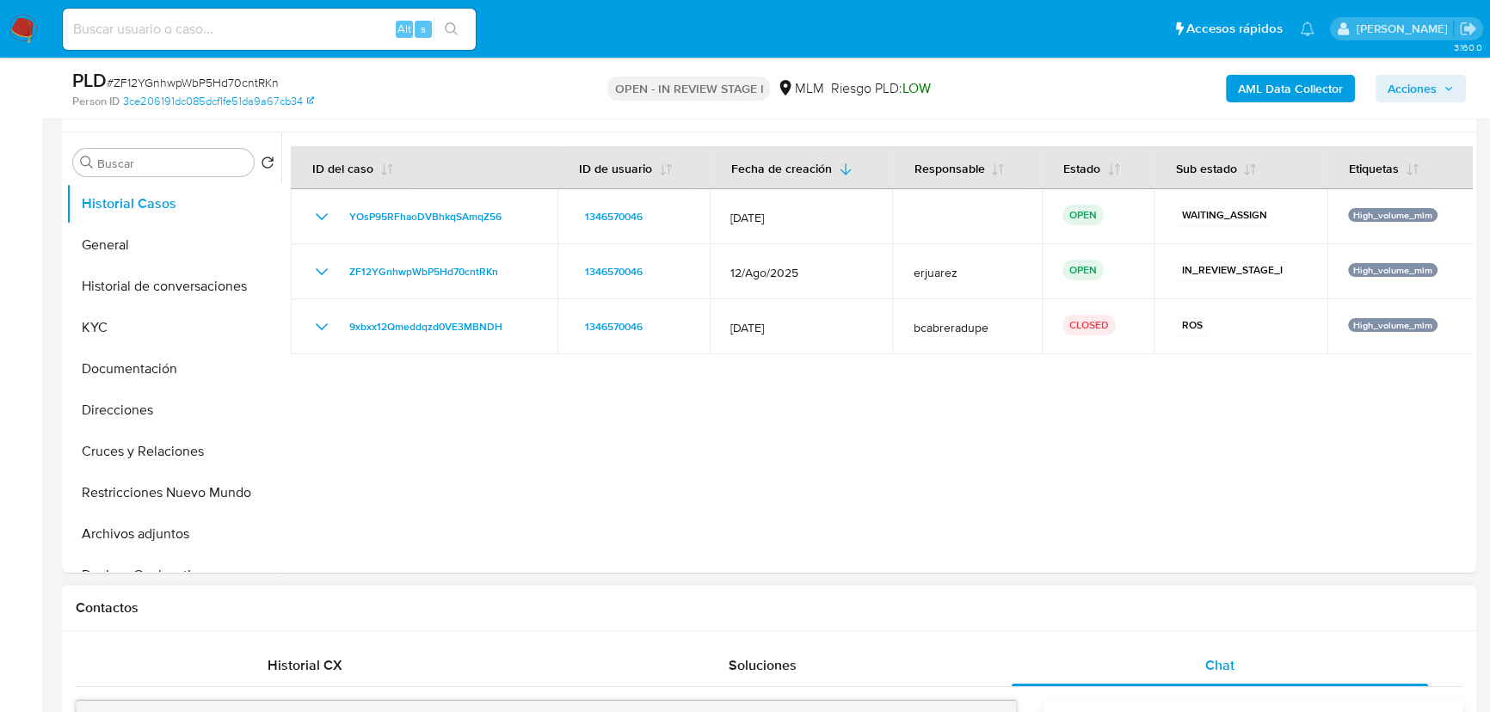
scroll to position [312, 0]
click at [95, 317] on button "KYC" at bounding box center [166, 329] width 201 height 41
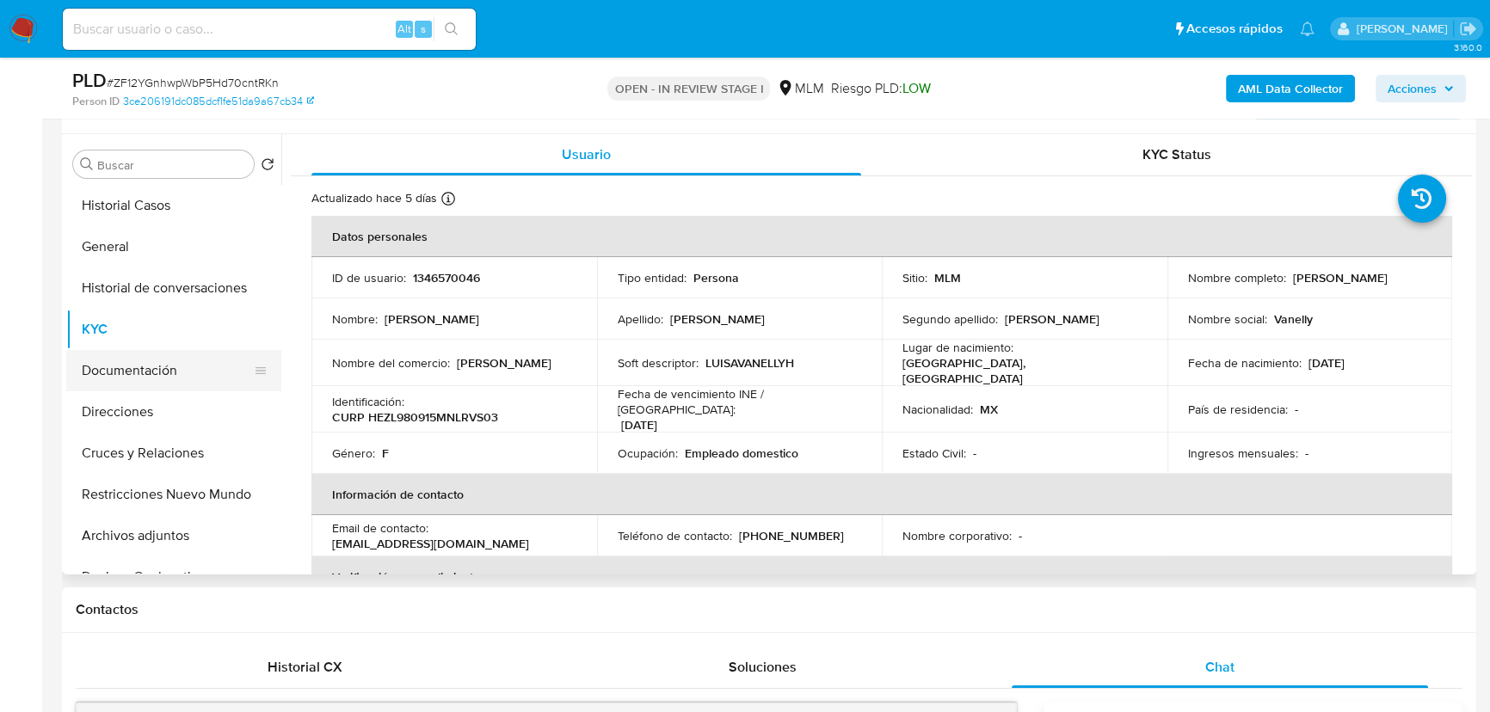
click at [121, 384] on button "Documentación" at bounding box center [166, 370] width 201 height 41
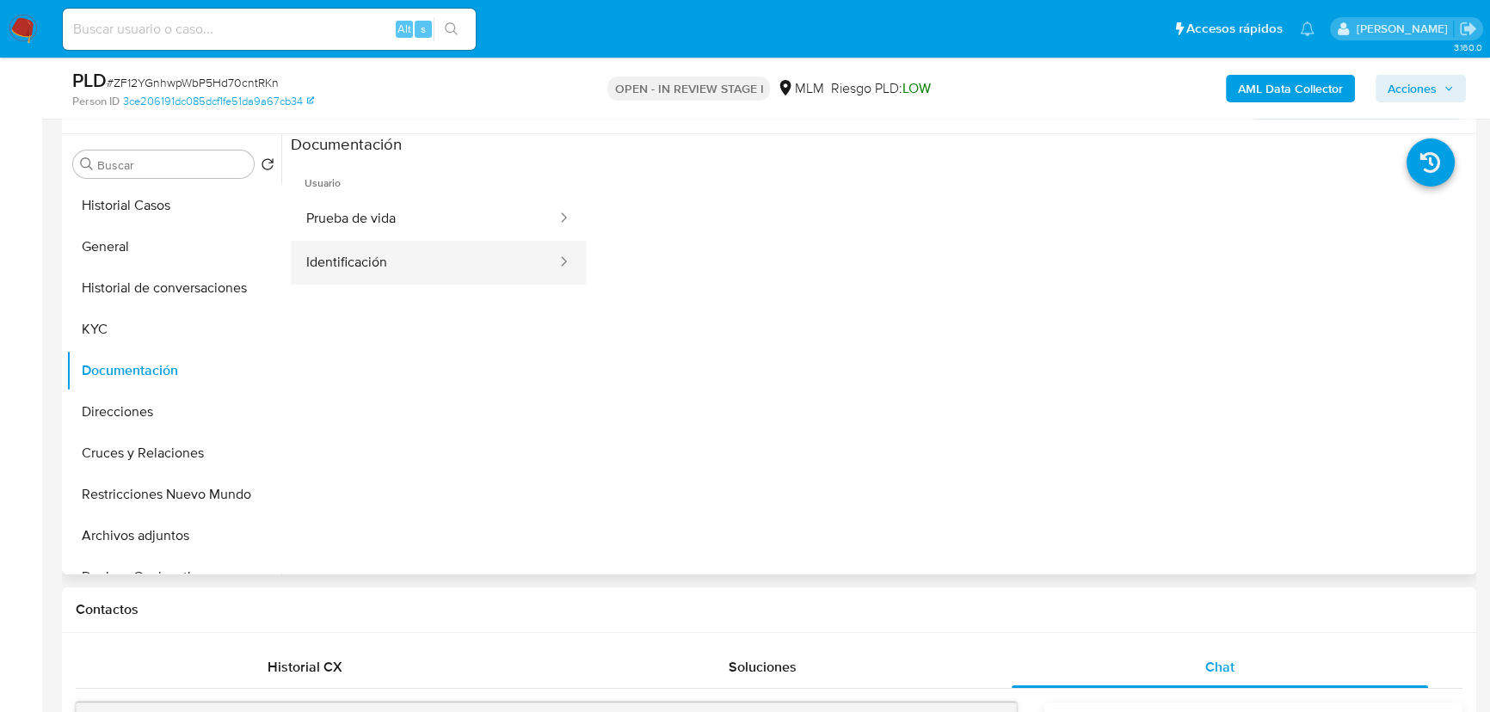
click at [321, 267] on button "Identificación" at bounding box center [425, 263] width 268 height 44
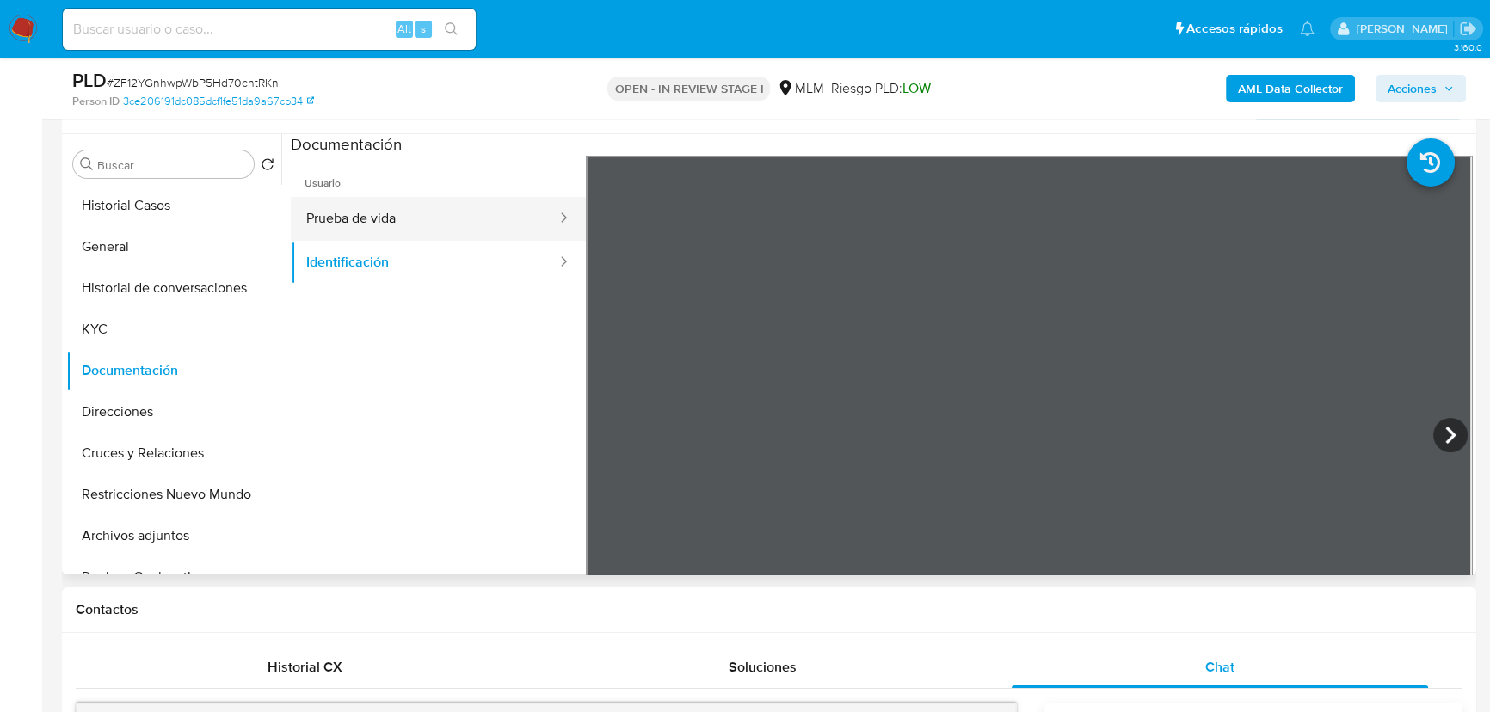
click at [342, 233] on button "Prueba de vida" at bounding box center [425, 219] width 268 height 44
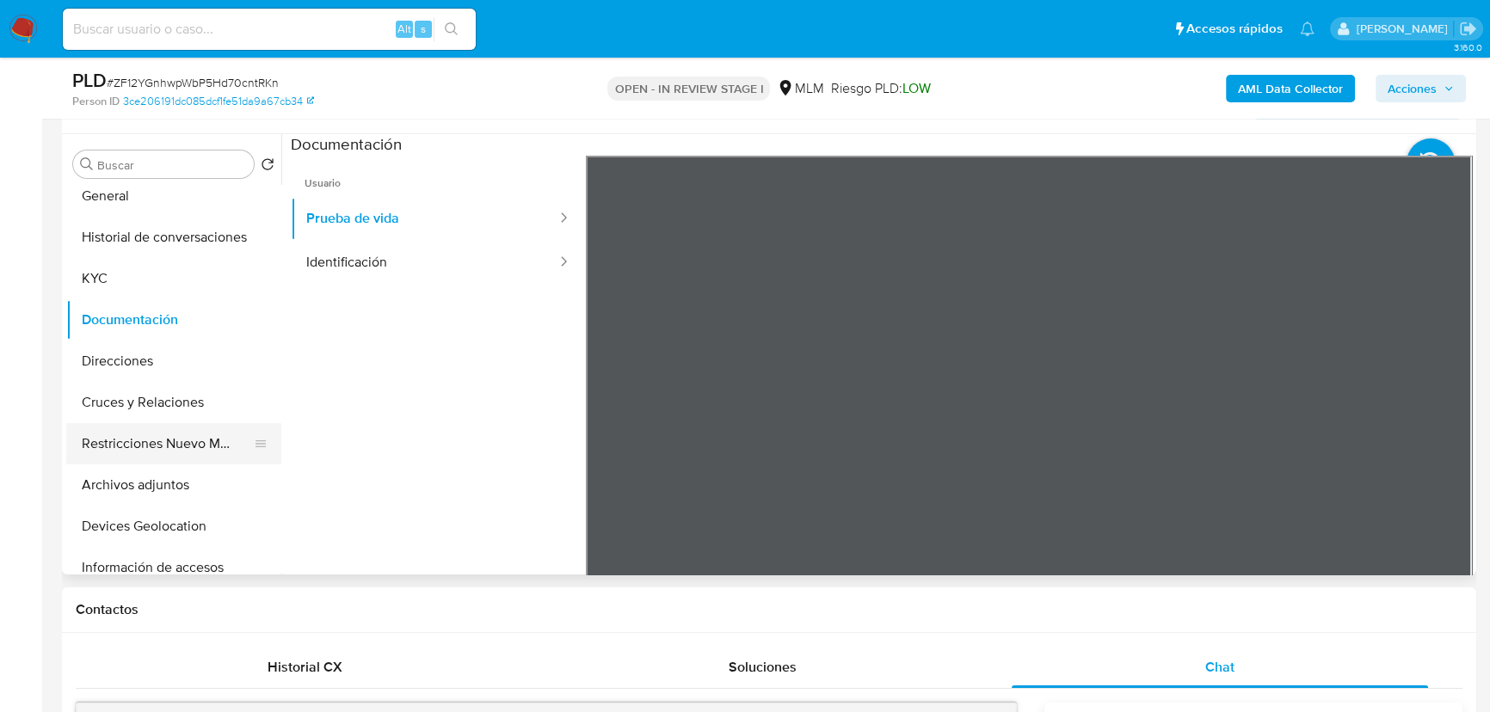
scroll to position [77, 0]
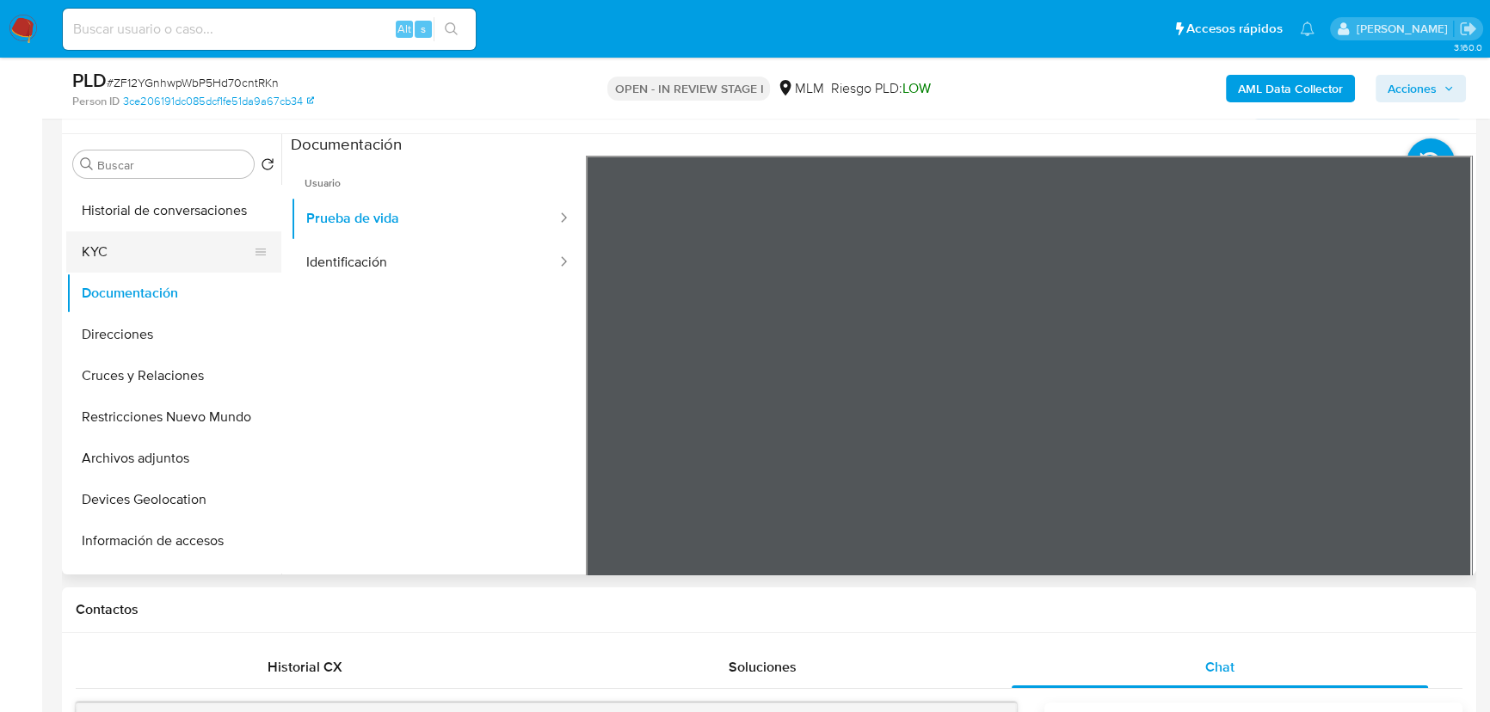
click at [99, 263] on button "KYC" at bounding box center [166, 251] width 201 height 41
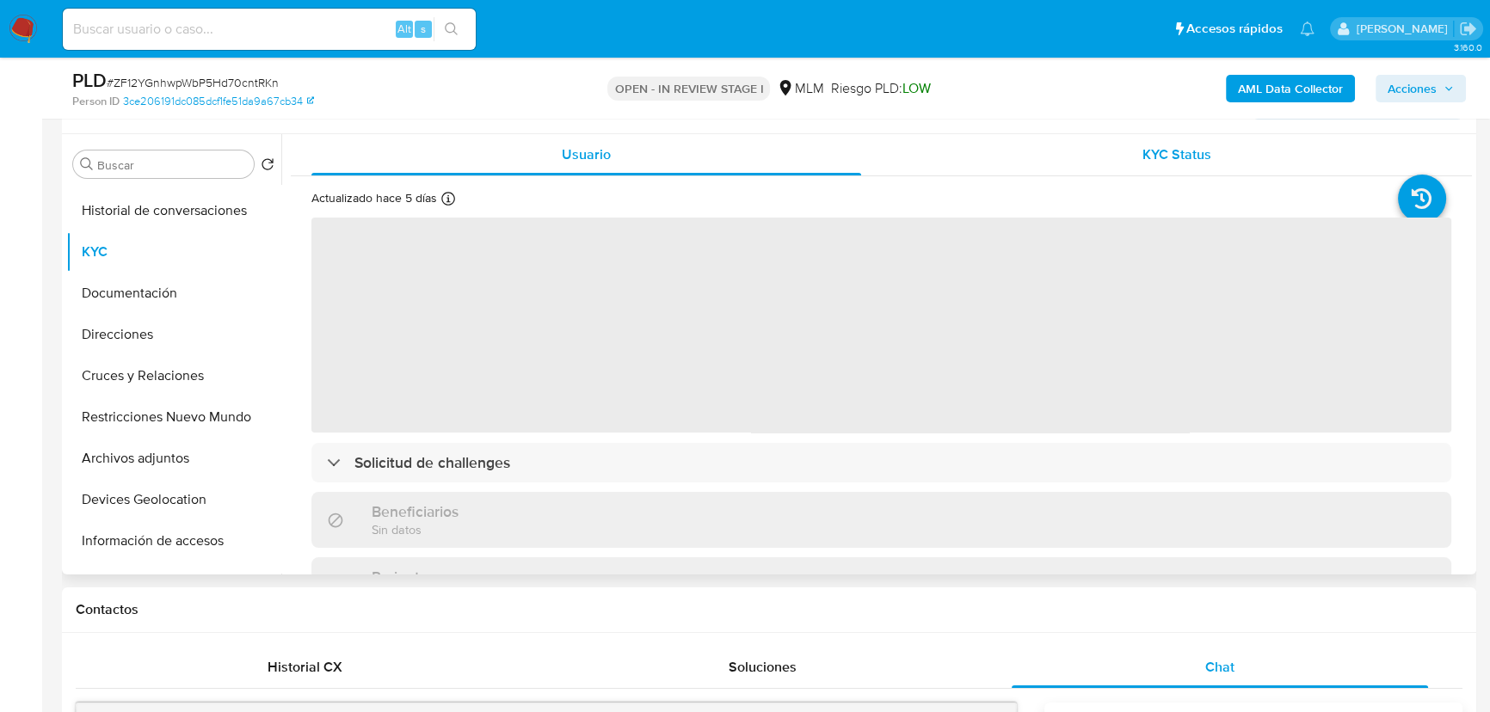
click at [1160, 163] on div "KYC Status" at bounding box center [1177, 154] width 550 height 41
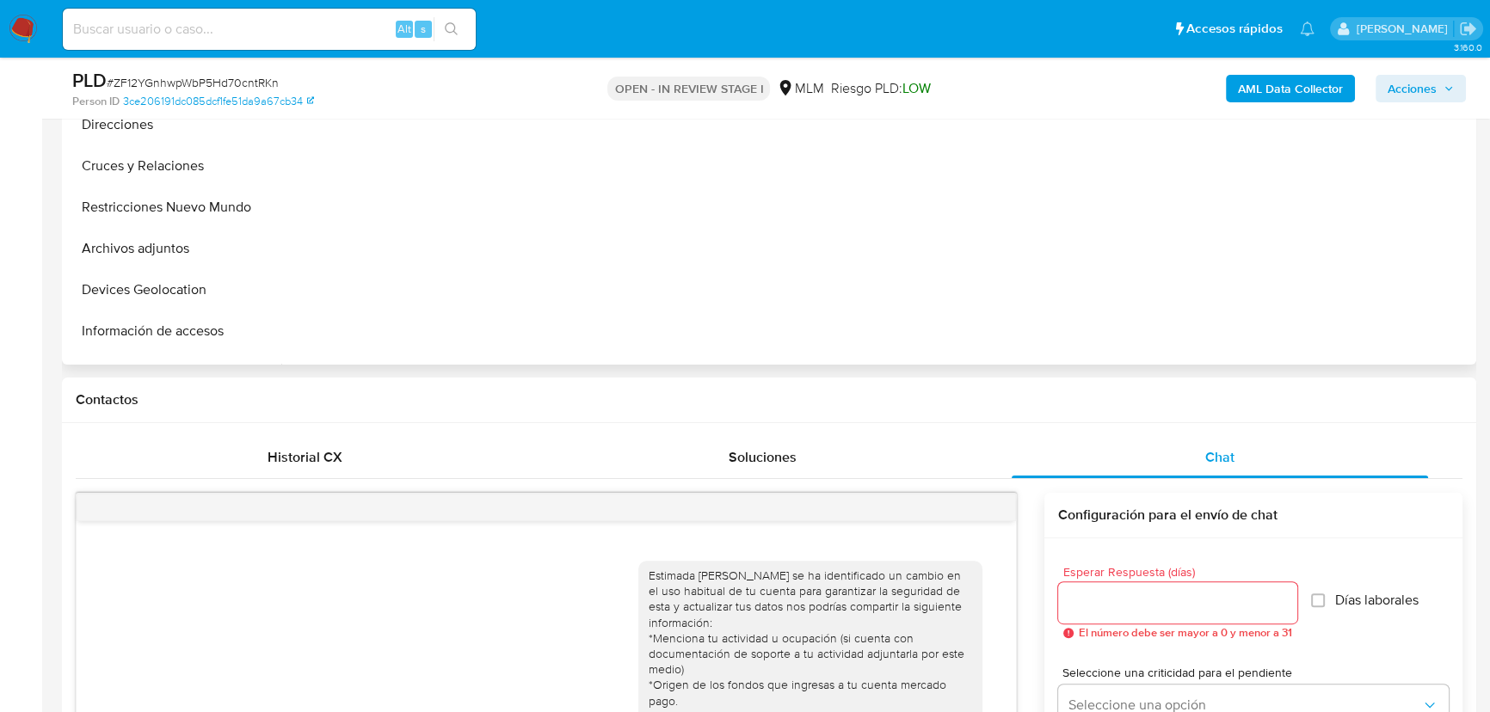
scroll to position [391, 0]
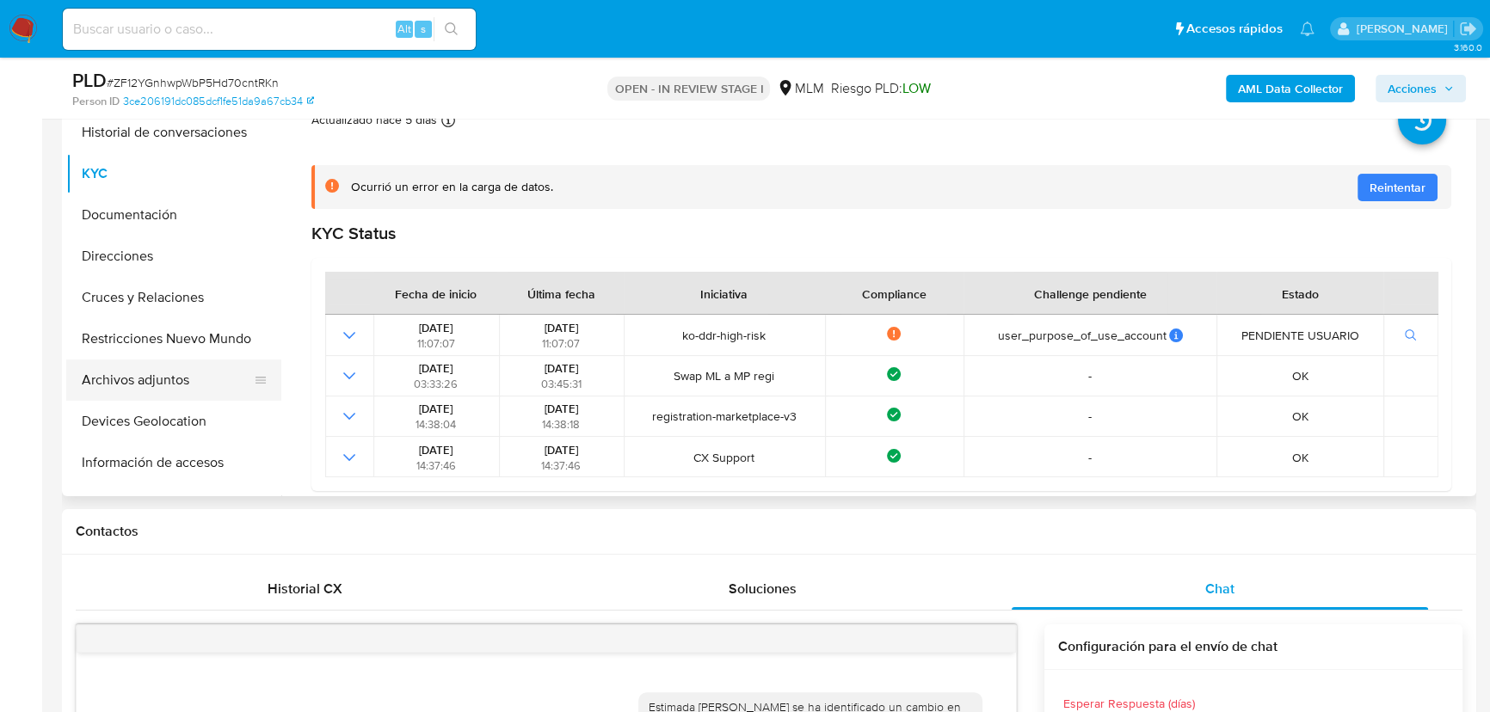
click at [163, 378] on button "Archivos adjuntos" at bounding box center [166, 380] width 201 height 41
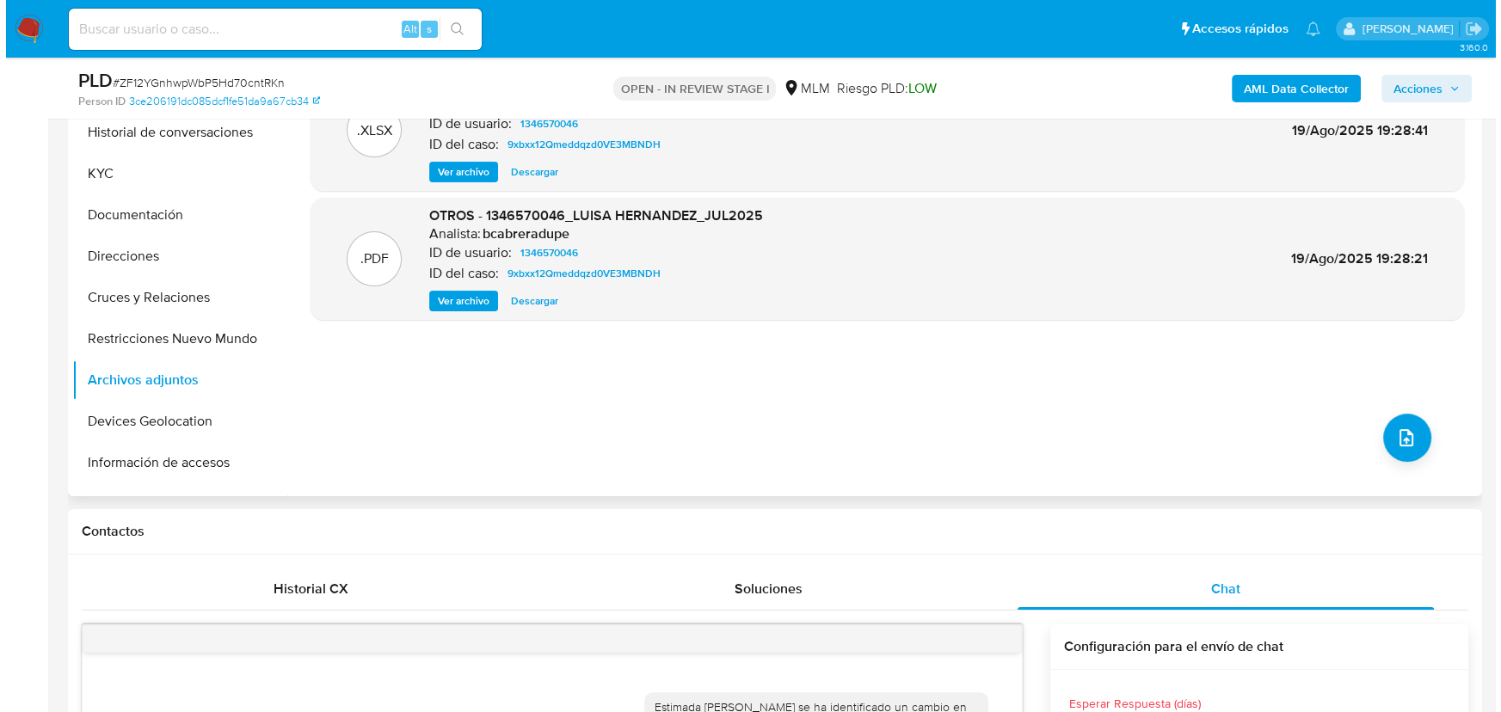
scroll to position [234, 0]
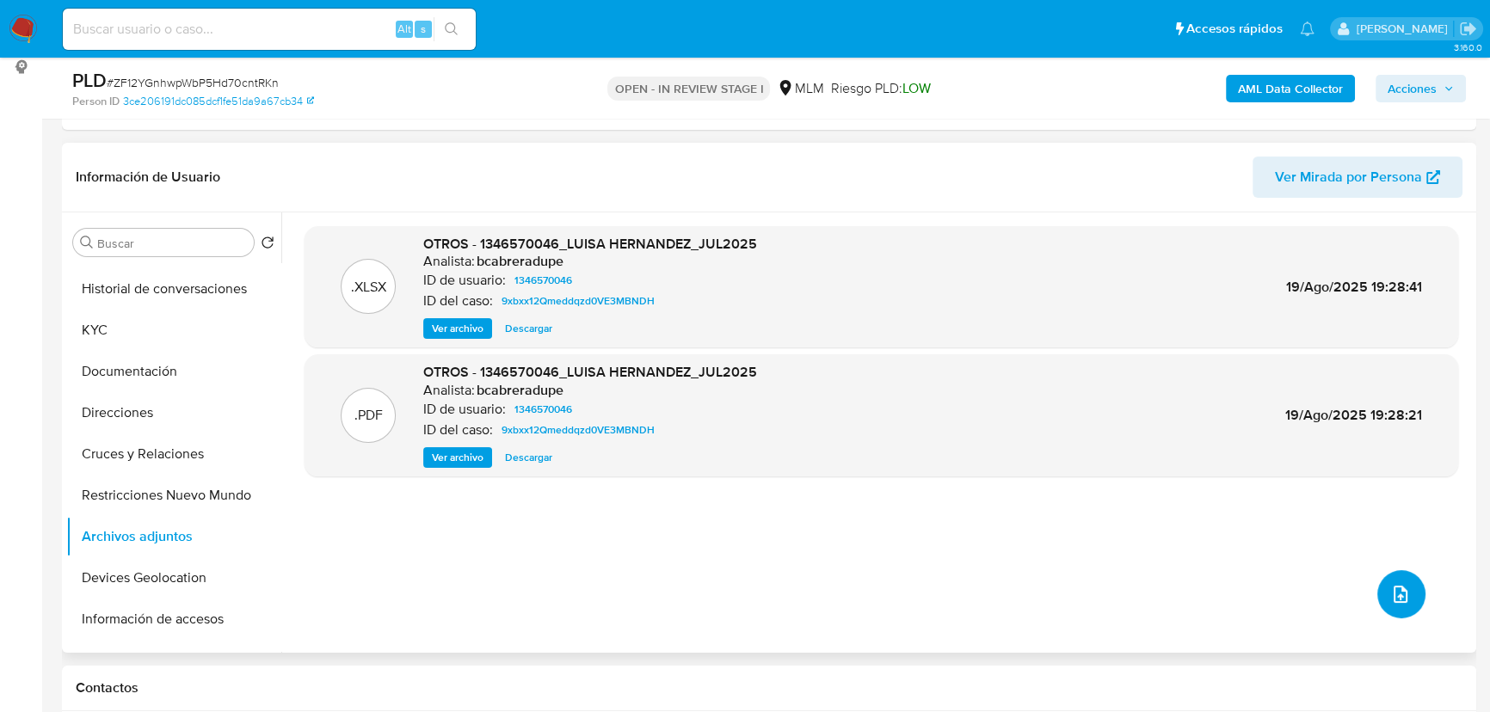
click at [1391, 584] on icon "upload-file" at bounding box center [1400, 594] width 21 height 21
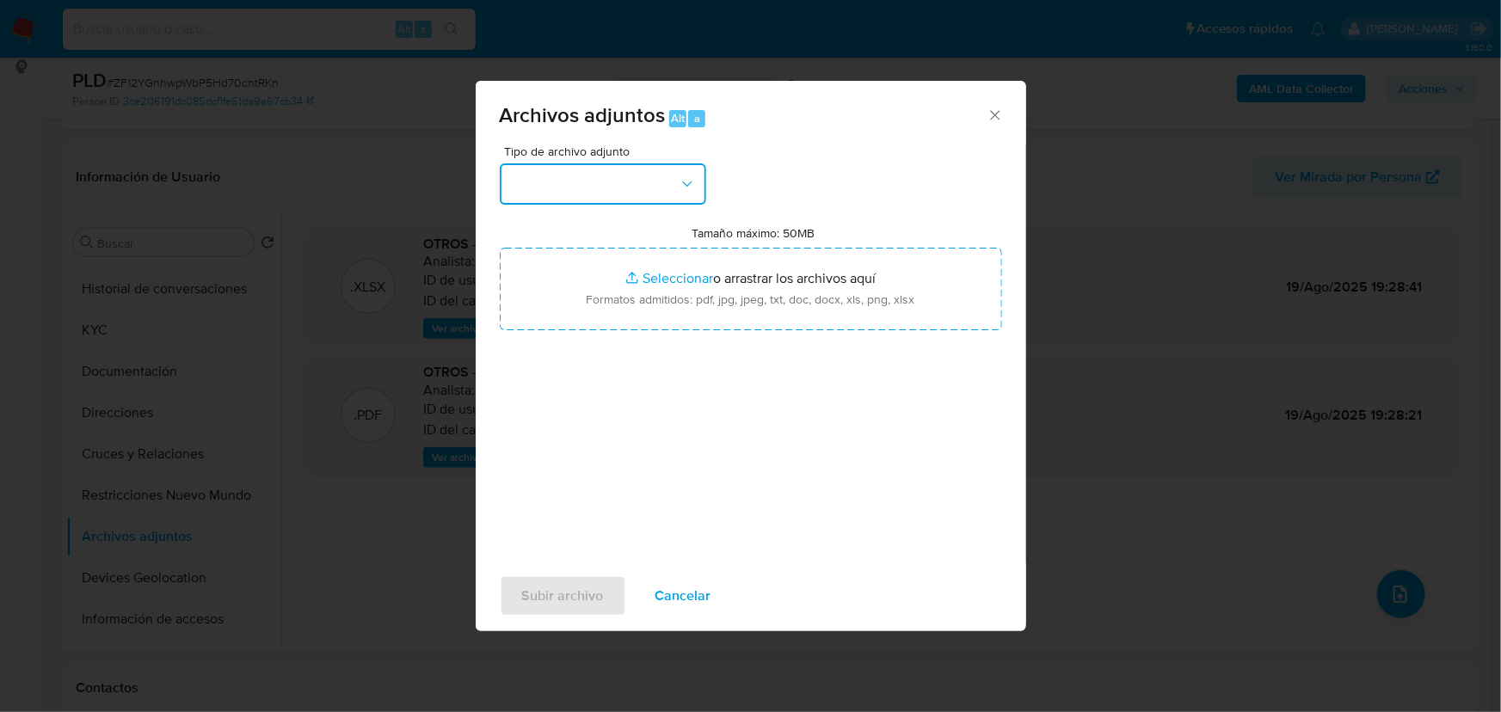
click at [576, 187] on button "button" at bounding box center [603, 183] width 206 height 41
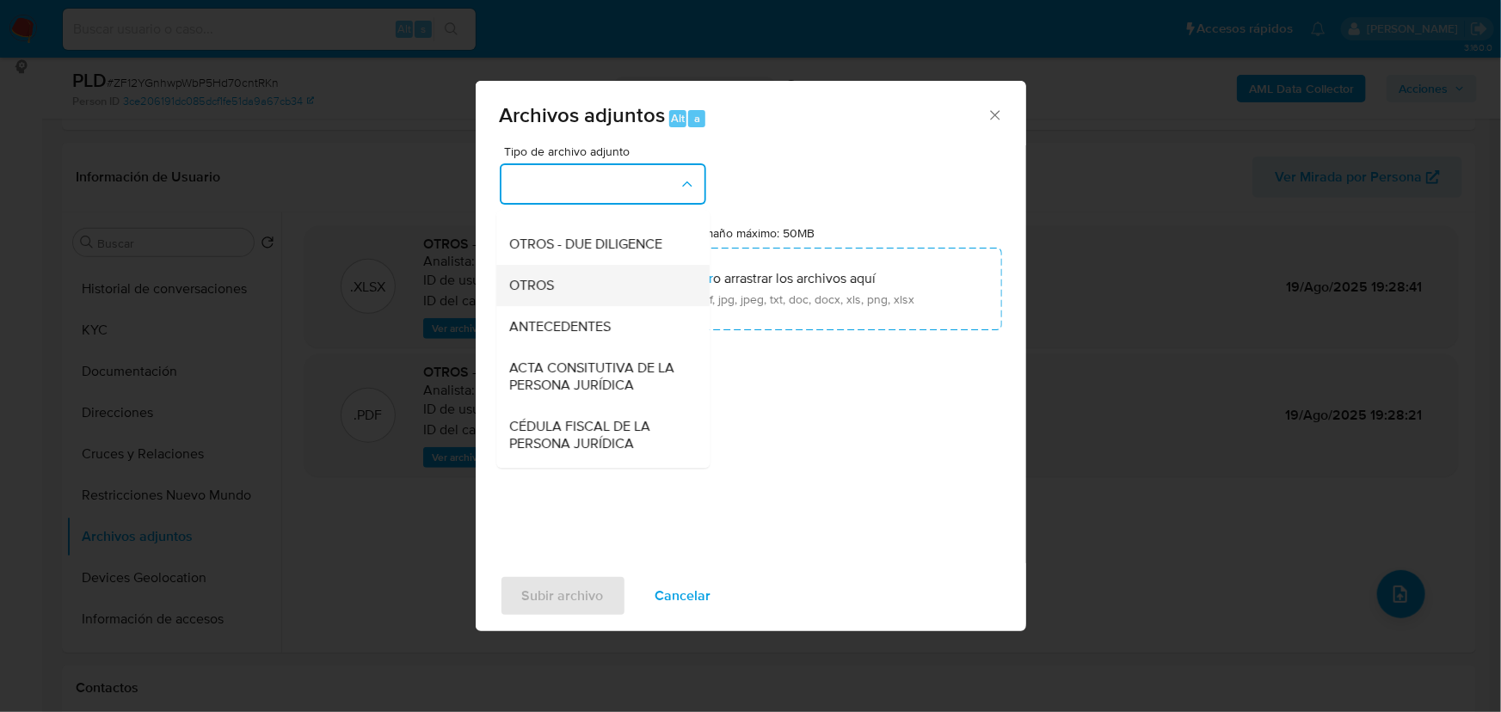
click at [544, 306] on div "OTROS" at bounding box center [597, 285] width 175 height 41
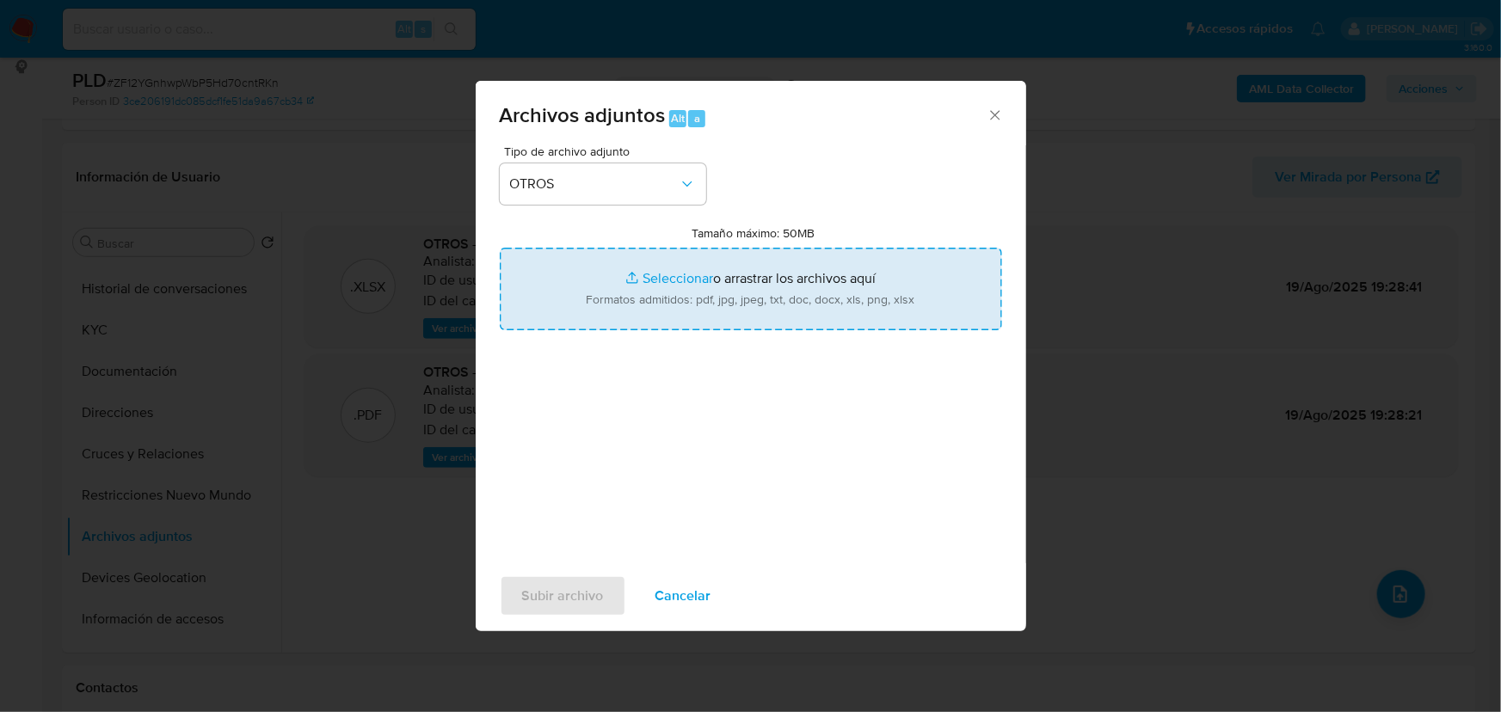
click at [647, 277] on input "Tamaño máximo: 50MB Seleccionar archivos" at bounding box center [751, 289] width 502 height 83
type input "C:\fakepath\1346570046_Luisa Vanelly Hernandez Zavala_Ago25.pdf"
click at [654, 276] on input "Tamaño máximo: 50MB Seleccionar archivos" at bounding box center [751, 289] width 502 height 83
type input "C:\fakepath\1346570046_Luisa Vanelly Hernandez Zavala_Ago25.xlsx"
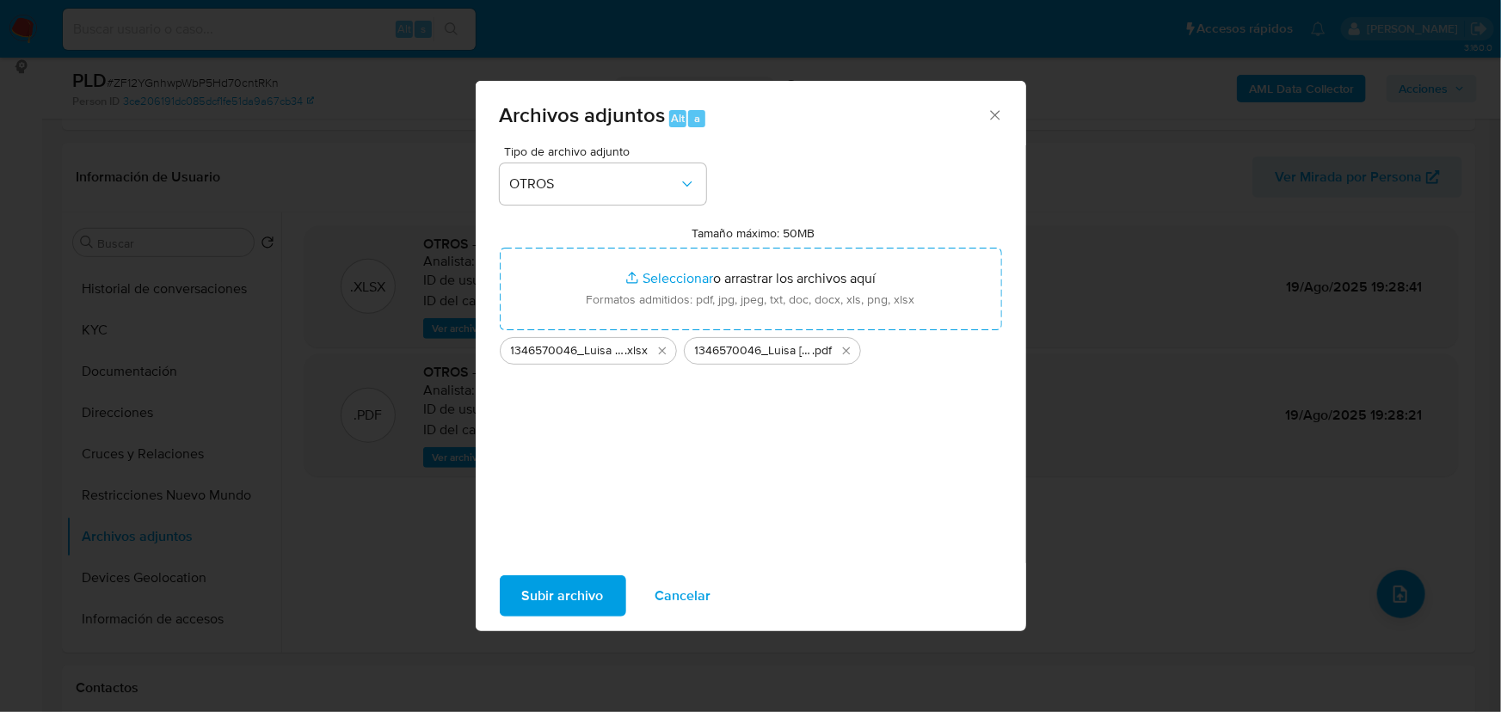
click at [570, 585] on span "Subir archivo" at bounding box center [563, 596] width 82 height 38
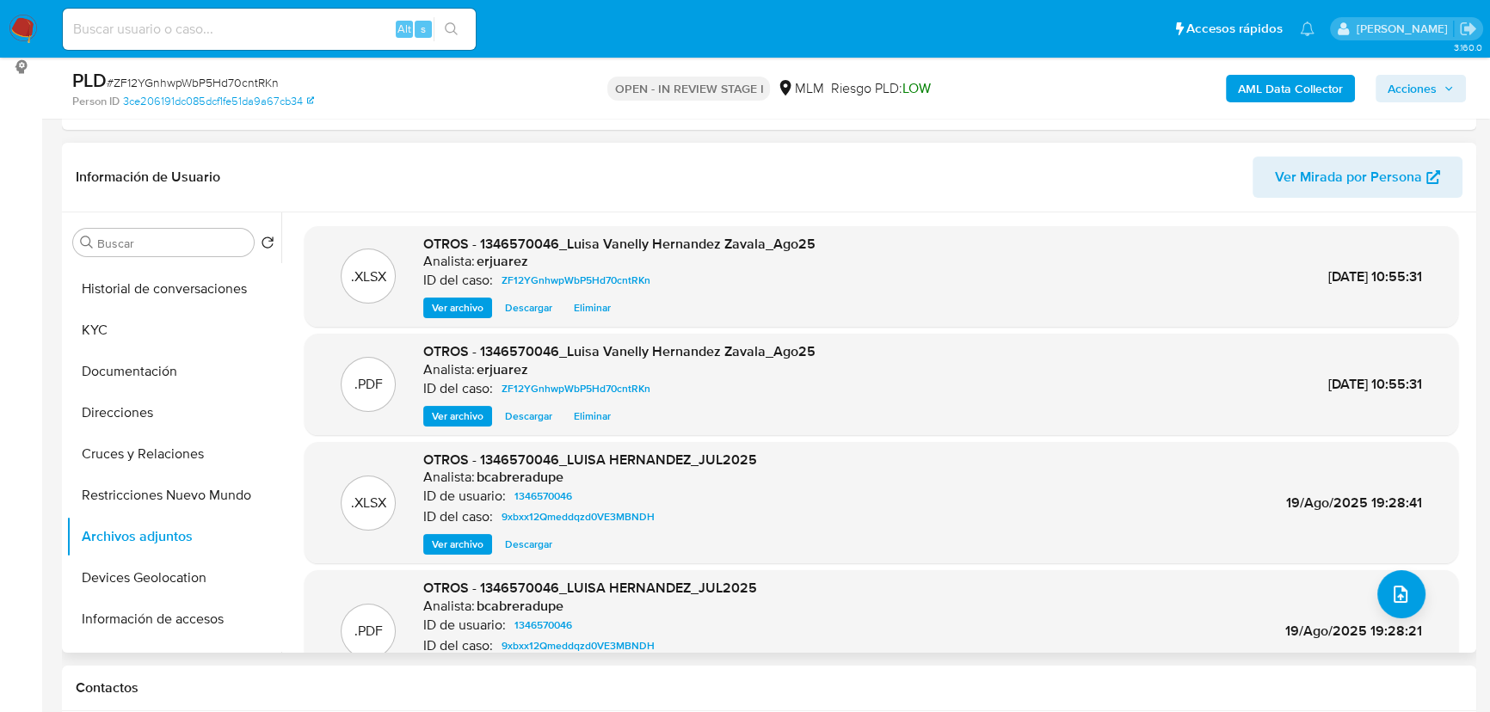
click at [447, 425] on span "Ver archivo" at bounding box center [458, 416] width 52 height 17
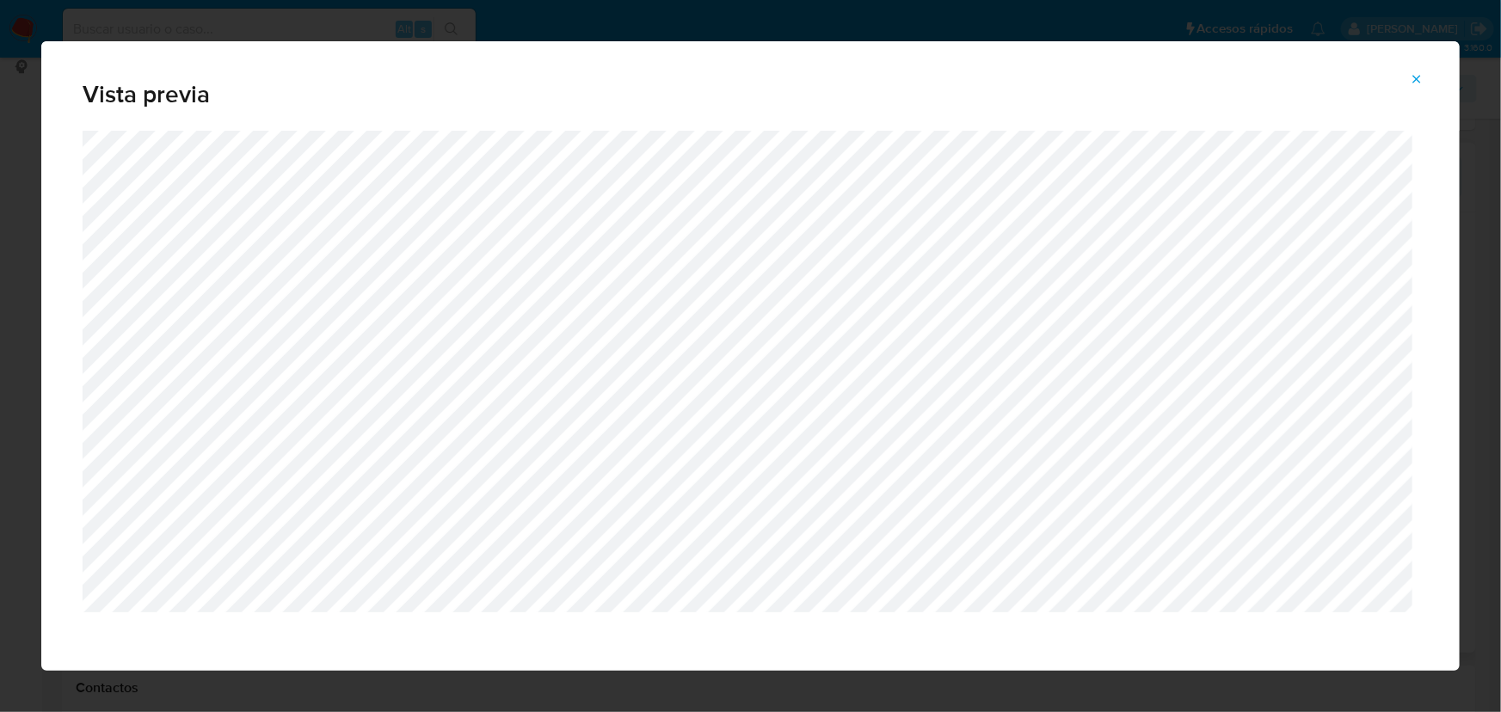
click at [1413, 72] on icon "Attachment preview" at bounding box center [1417, 79] width 14 height 14
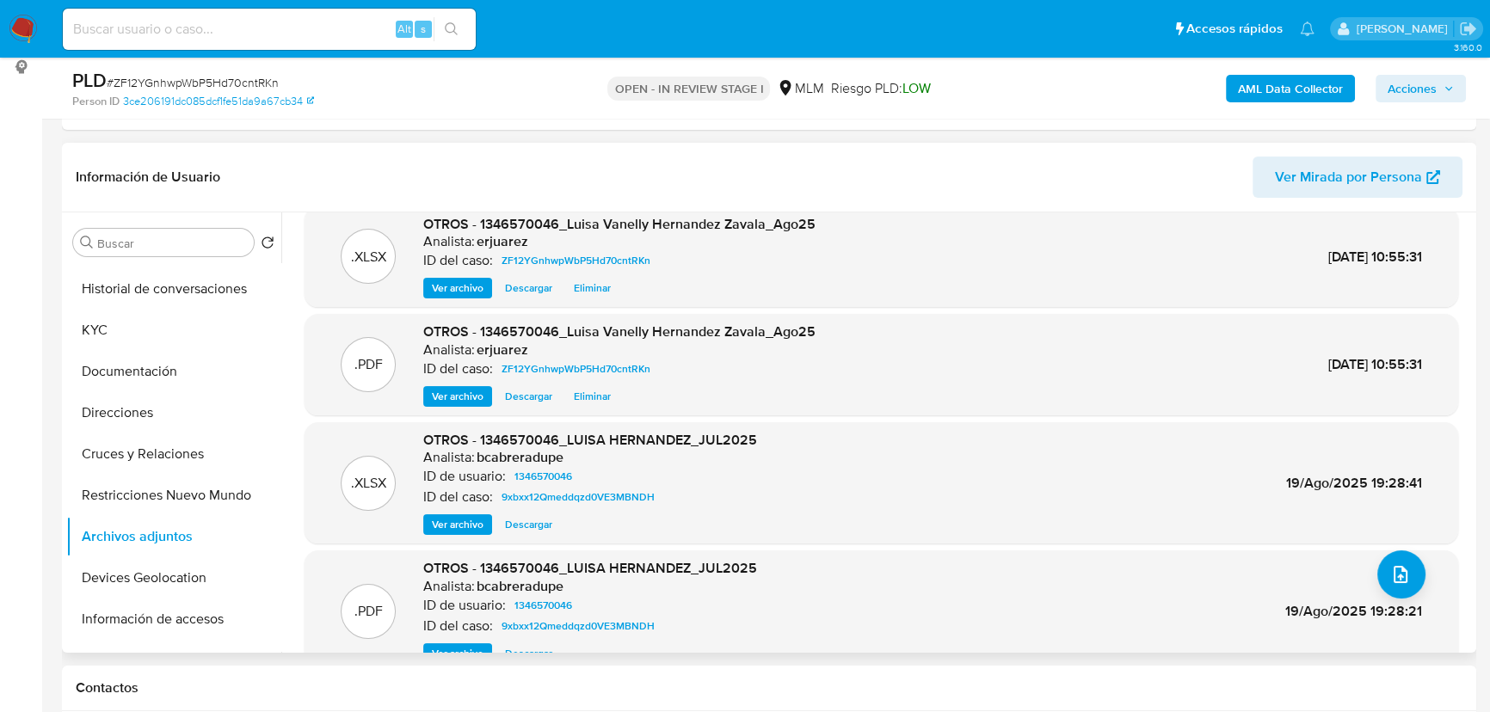
scroll to position [0, 0]
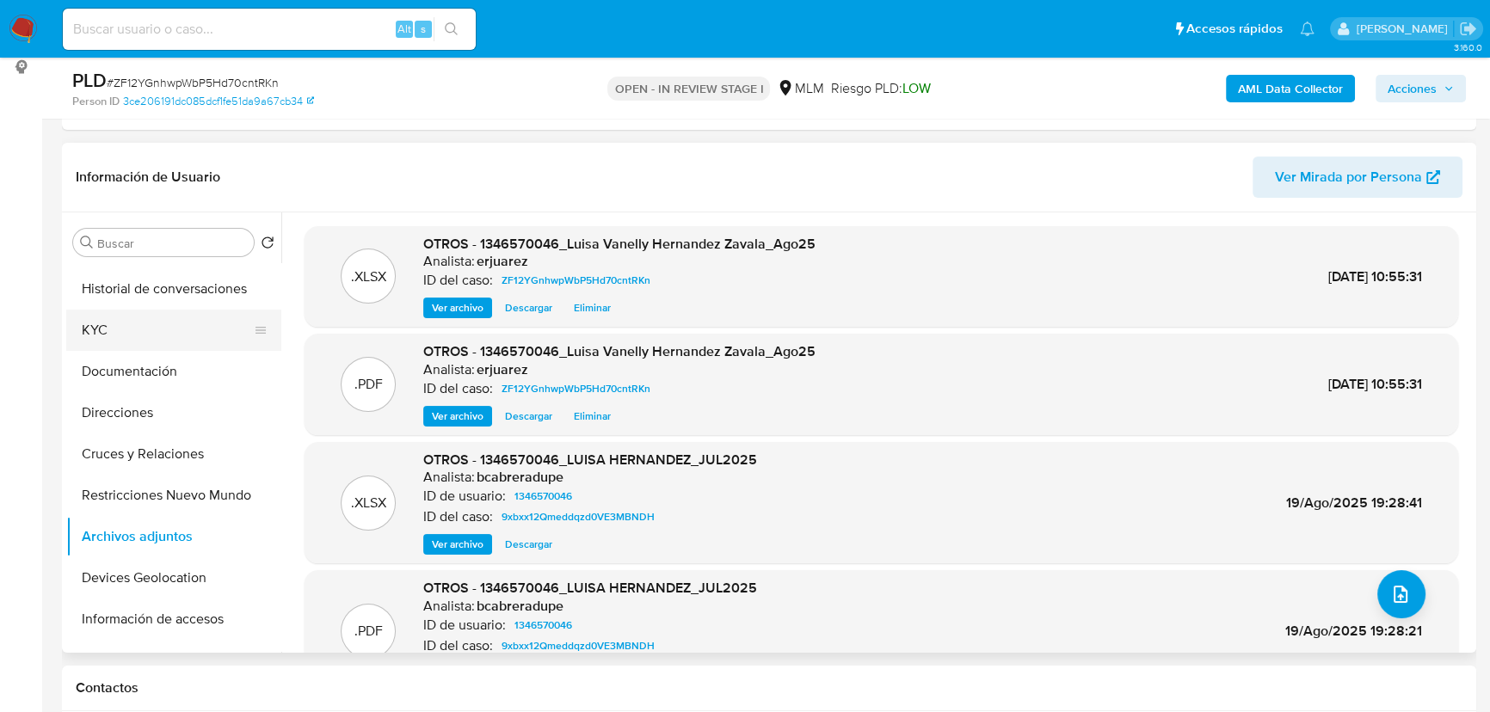
click at [99, 328] on button "KYC" at bounding box center [166, 330] width 201 height 41
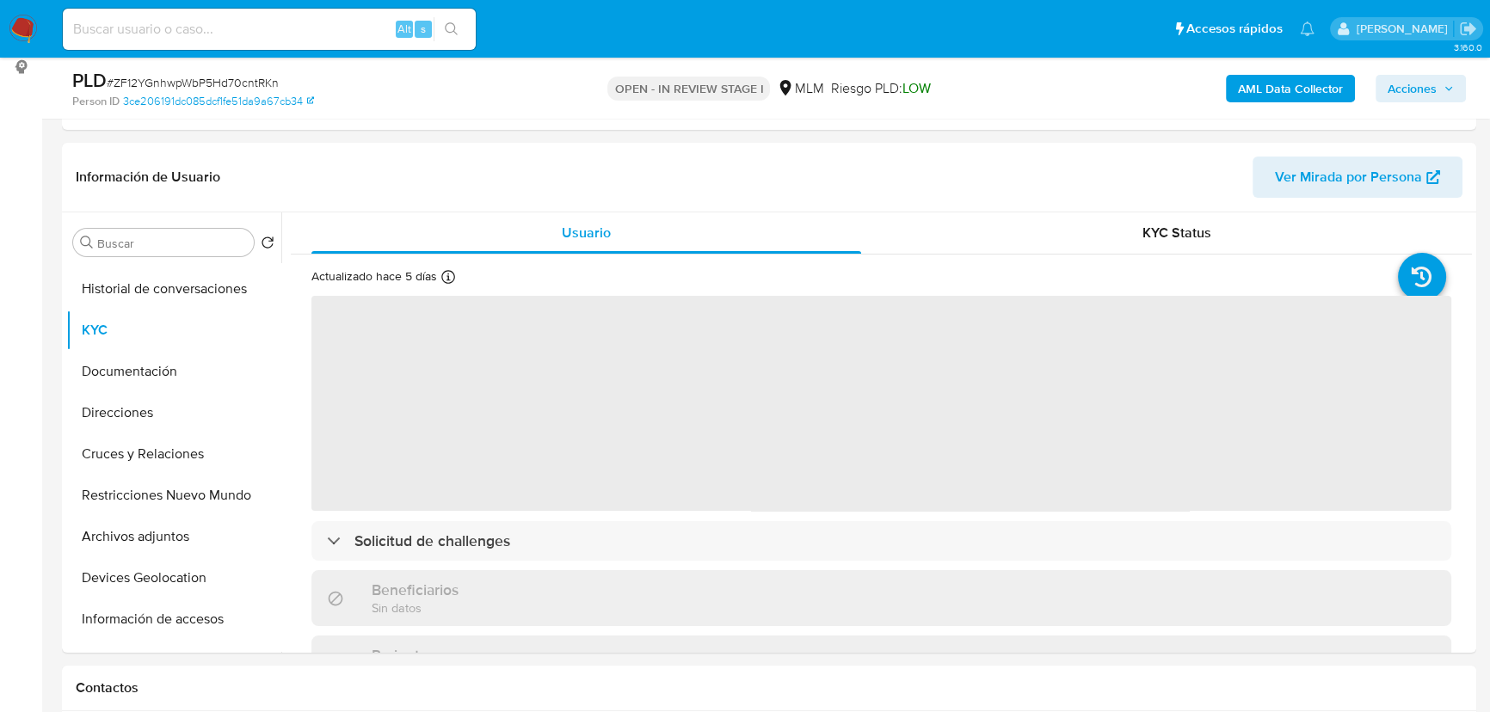
click at [1395, 89] on span "Acciones" at bounding box center [1411, 89] width 49 height 28
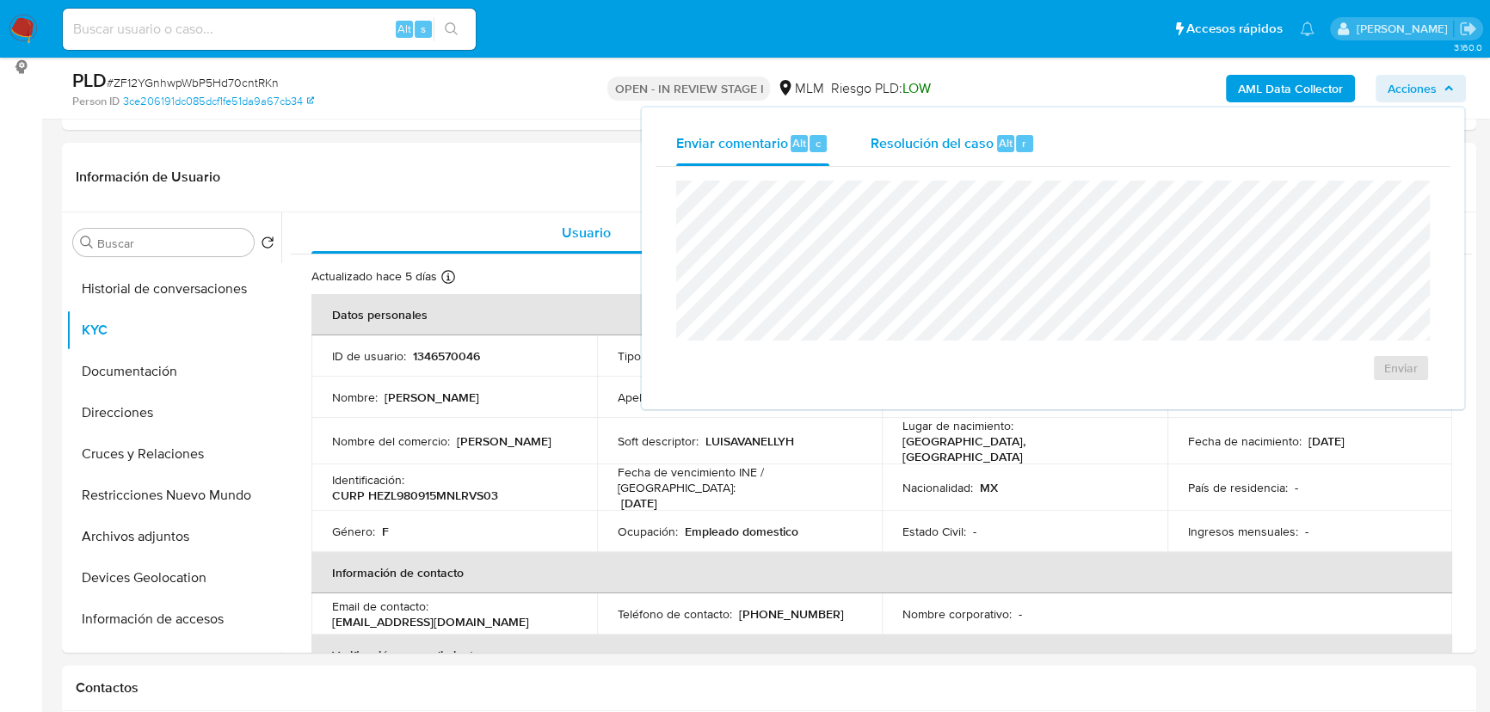
click at [950, 149] on span "Resolución del caso" at bounding box center [931, 142] width 123 height 20
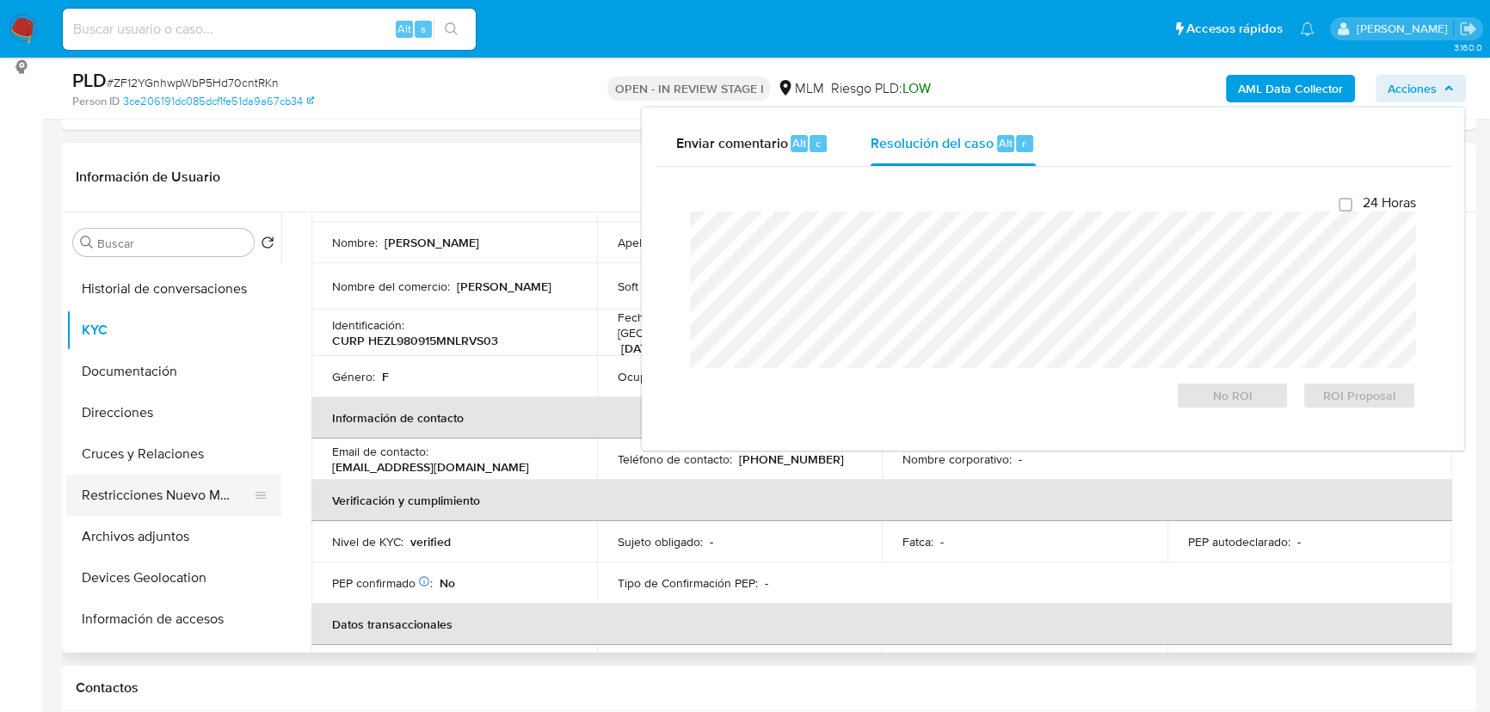
scroll to position [156, 0]
click at [169, 549] on button "Archivos adjuntos" at bounding box center [166, 536] width 201 height 41
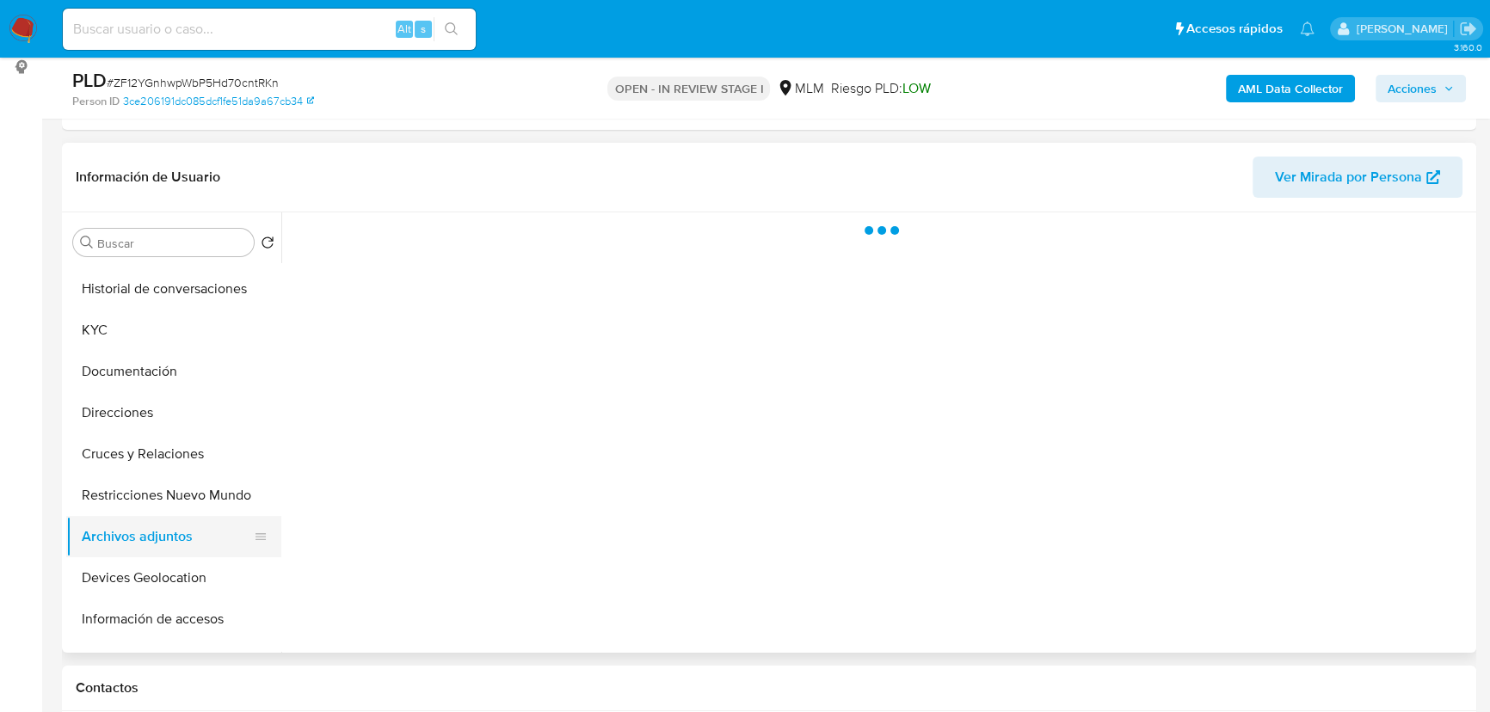
scroll to position [0, 0]
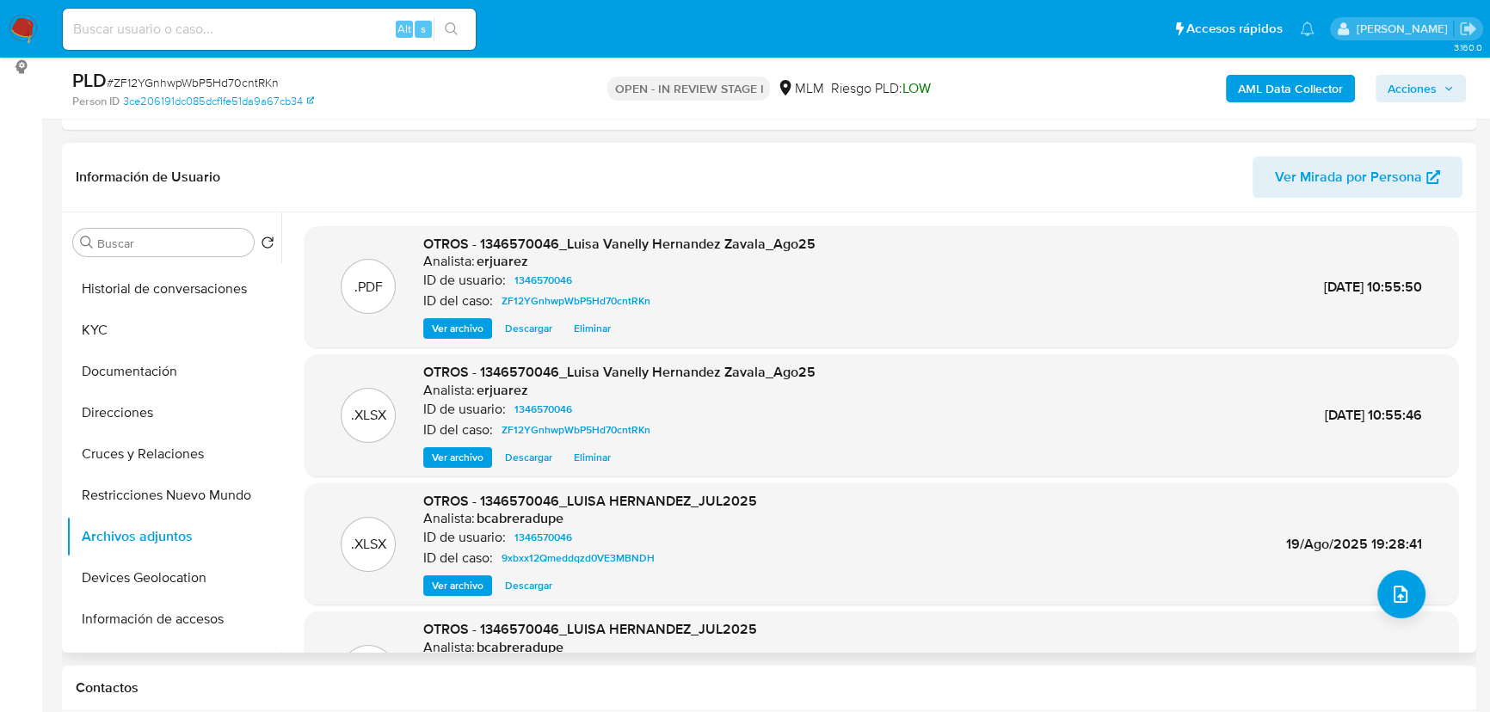
click at [456, 331] on span "Ver archivo" at bounding box center [458, 328] width 52 height 17
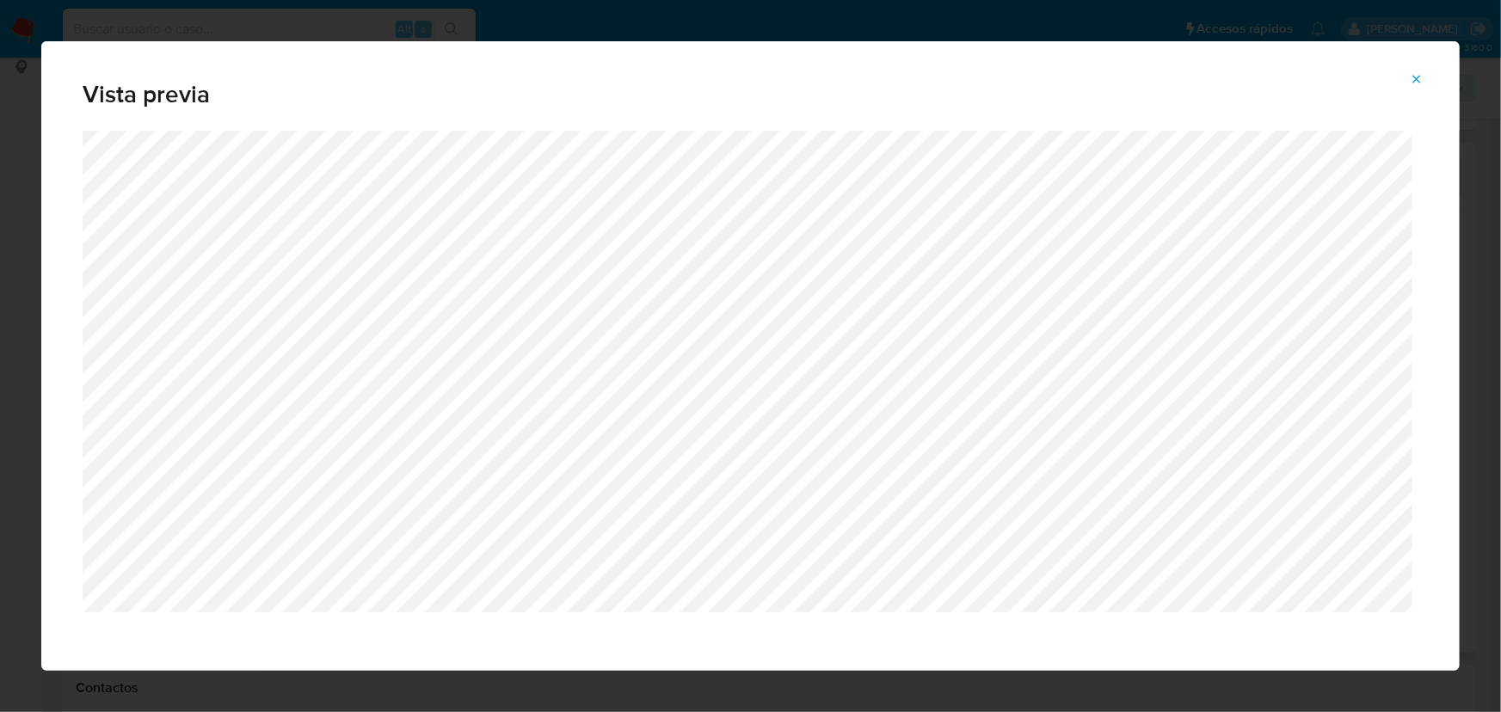
click at [1416, 71] on span "Attachment preview" at bounding box center [1417, 79] width 14 height 24
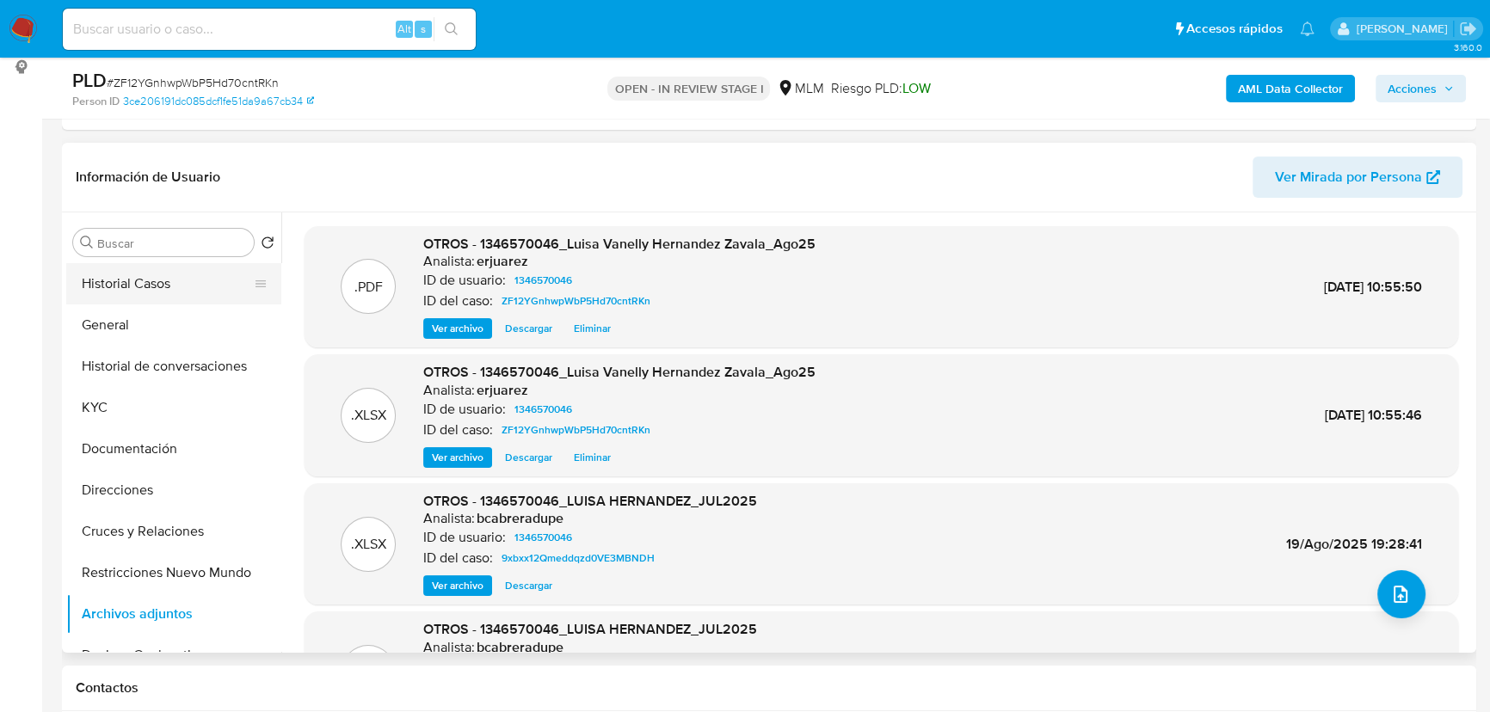
click at [138, 283] on button "Historial Casos" at bounding box center [166, 283] width 201 height 41
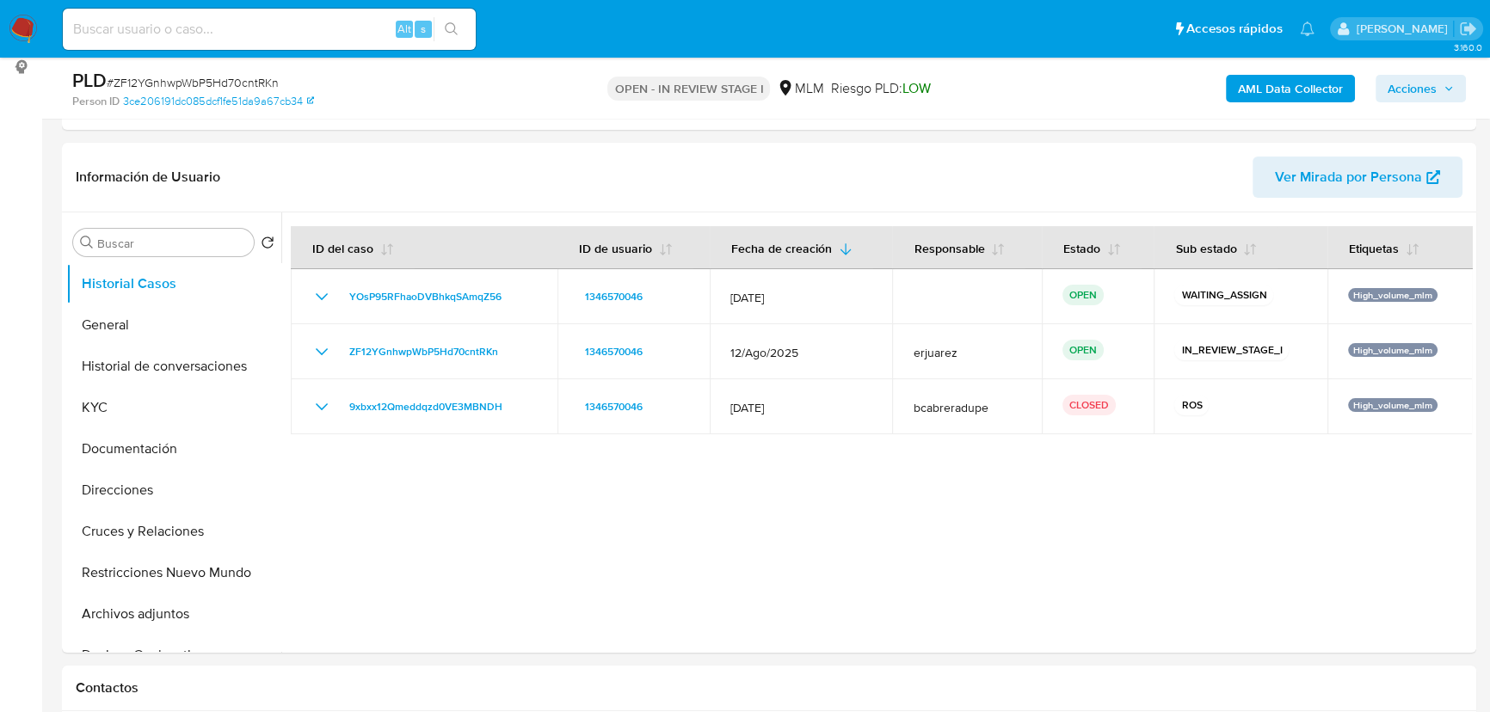
drag, startPoint x: 1419, startPoint y: 80, endPoint x: 1404, endPoint y: 88, distance: 17.3
click at [1418, 85] on span "Acciones" at bounding box center [1411, 89] width 49 height 28
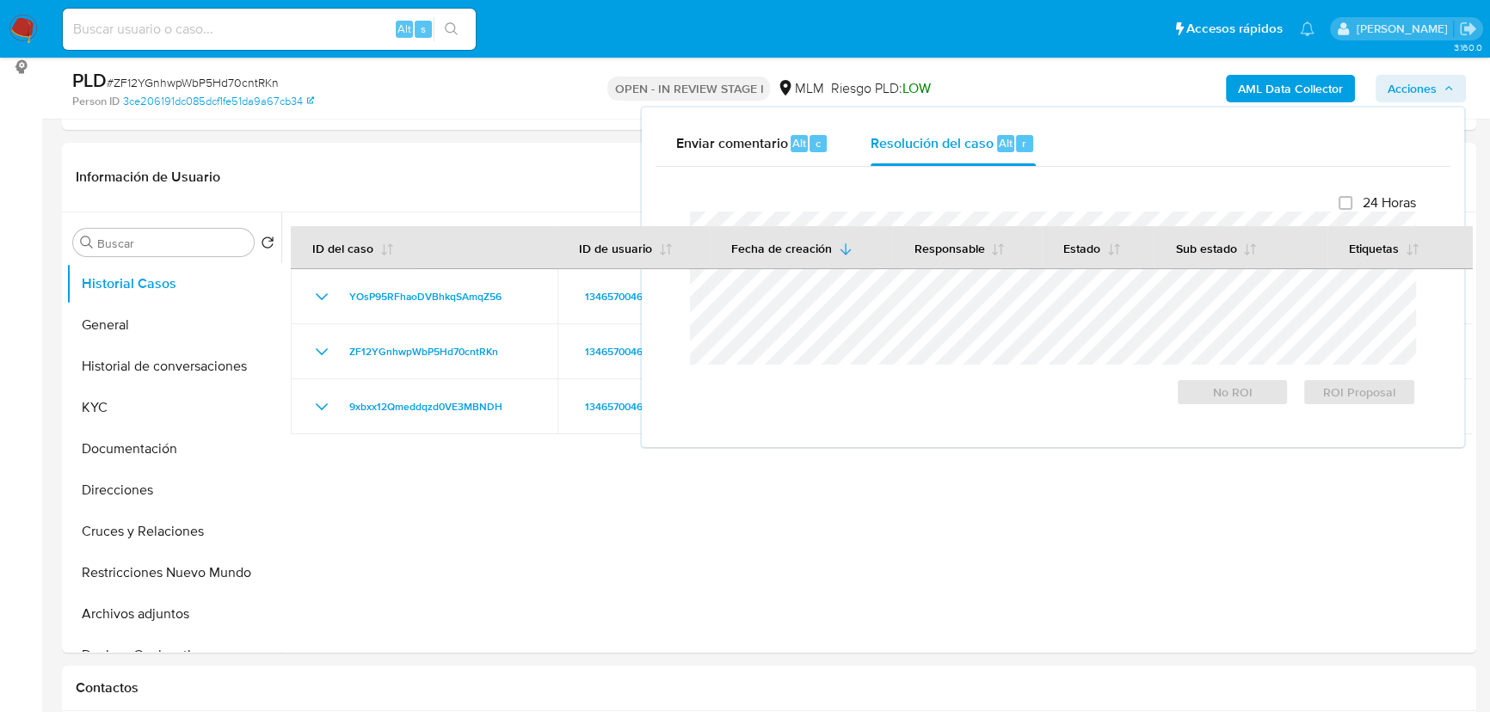
click at [1409, 77] on span "Acciones" at bounding box center [1411, 89] width 49 height 28
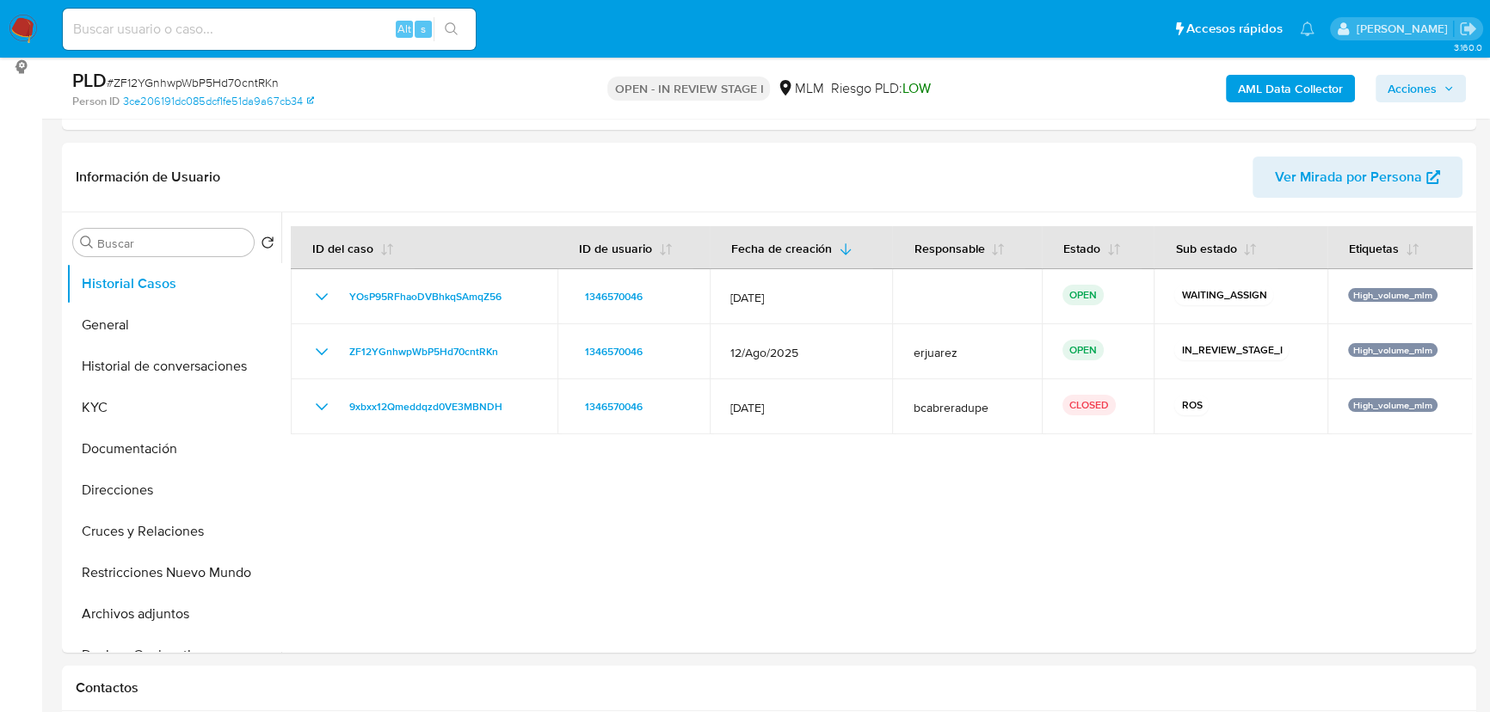
click at [1388, 93] on span "Acciones" at bounding box center [1411, 89] width 49 height 28
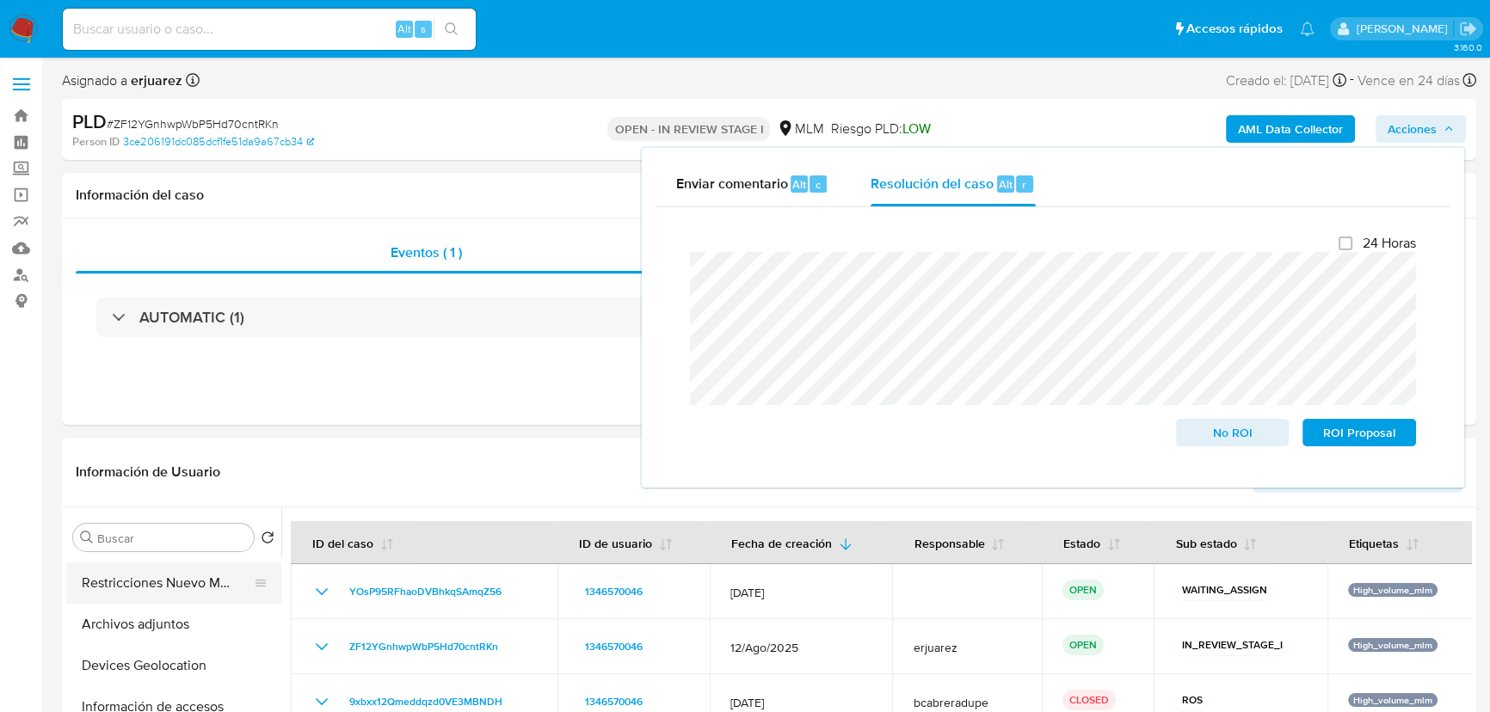
scroll to position [312, 0]
drag, startPoint x: 185, startPoint y: 608, endPoint x: 206, endPoint y: 600, distance: 22.9
click at [188, 606] on button "Archivos adjuntos" at bounding box center [166, 596] width 201 height 41
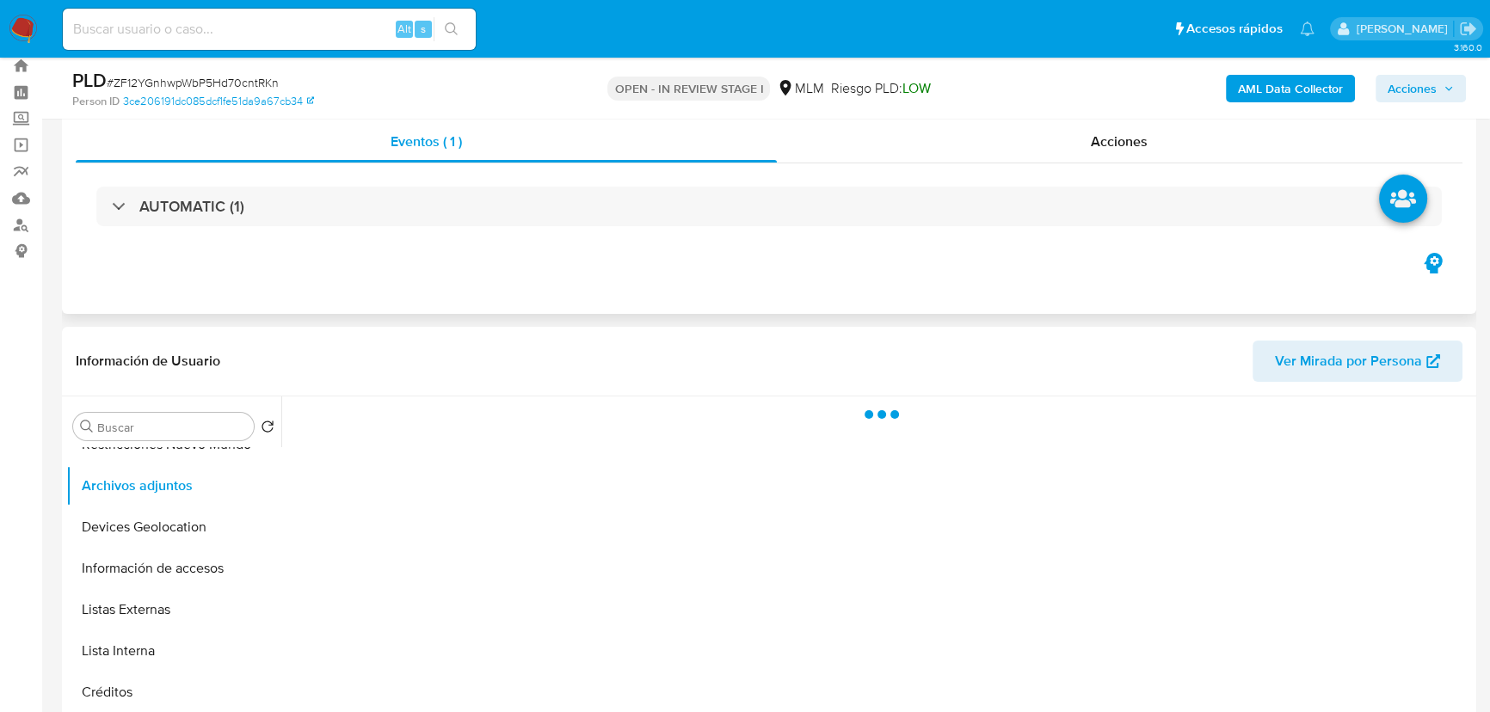
scroll to position [77, 0]
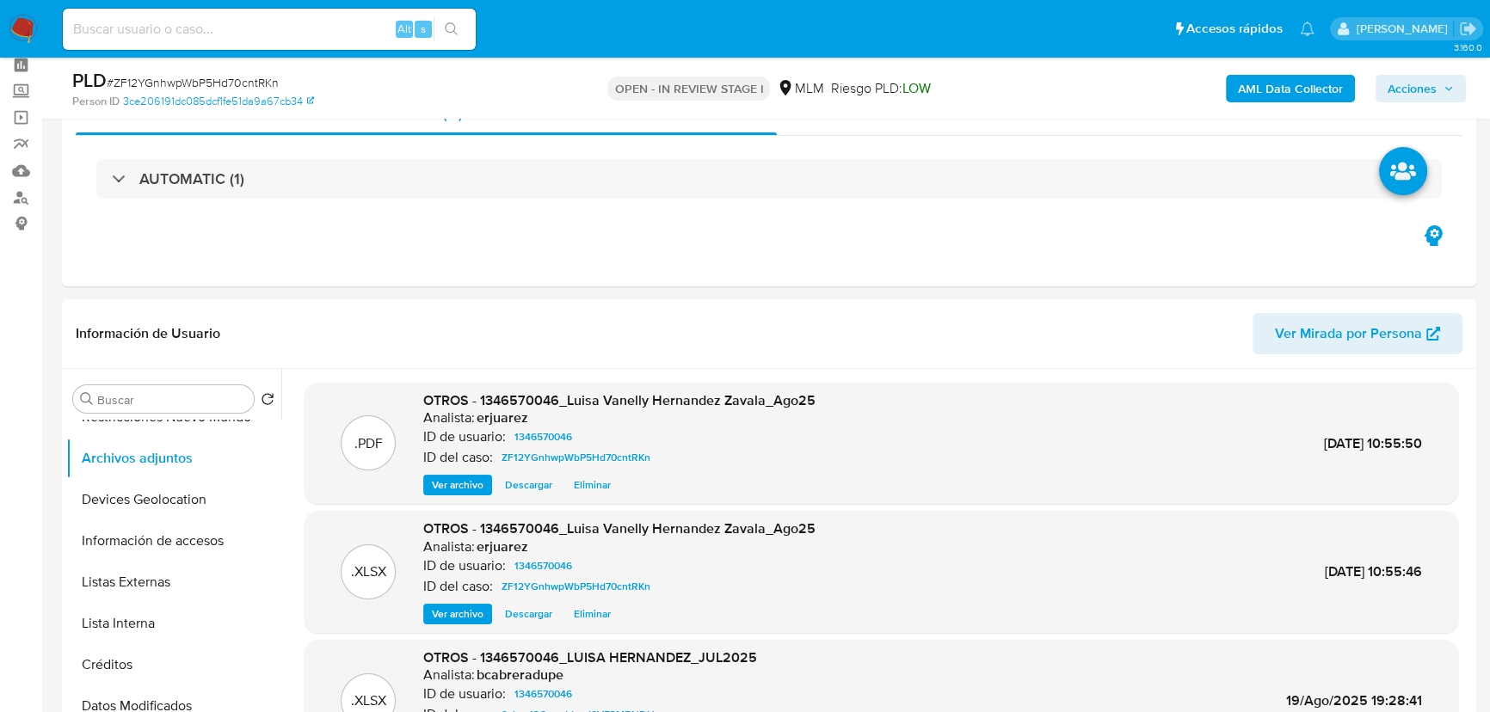
click at [1416, 85] on span "Acciones" at bounding box center [1411, 89] width 49 height 28
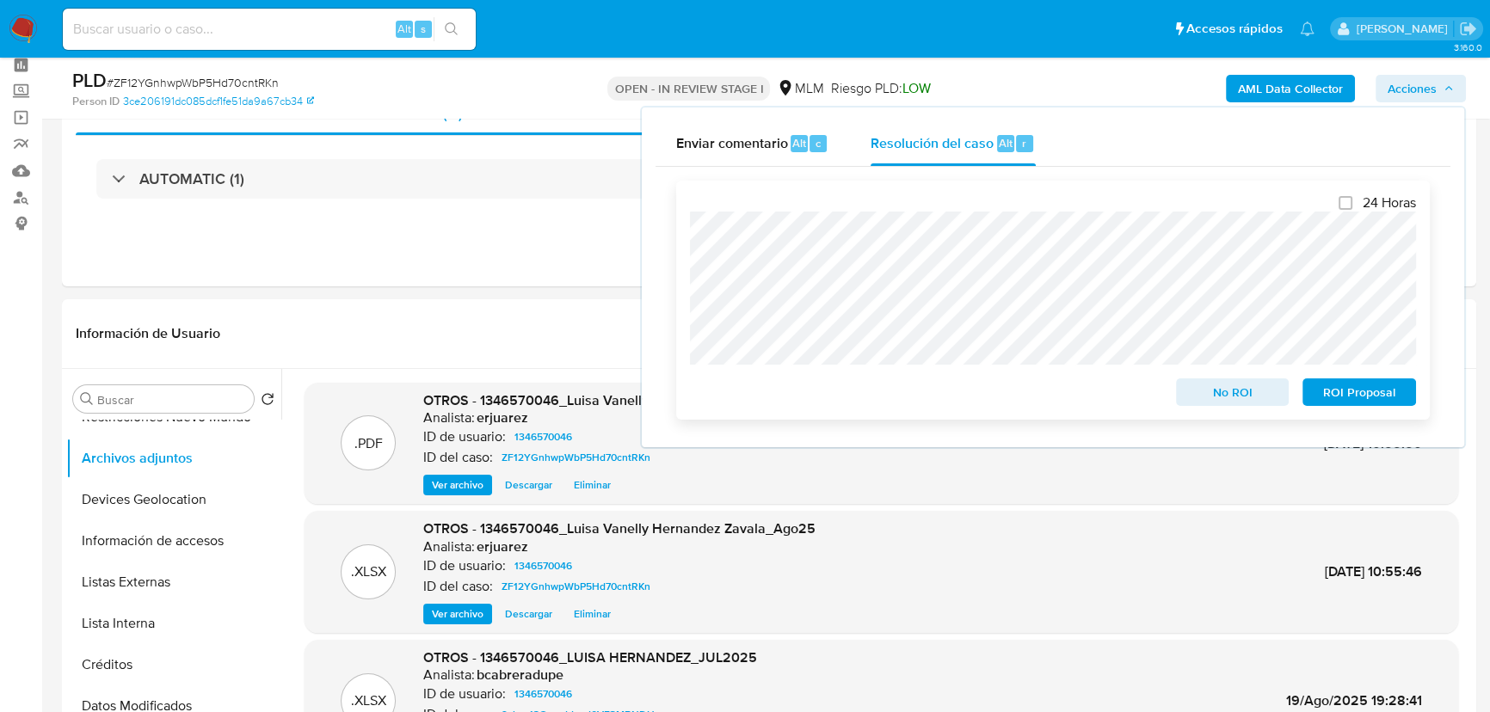
click at [1352, 395] on span "ROI Proposal" at bounding box center [1358, 392] width 89 height 24
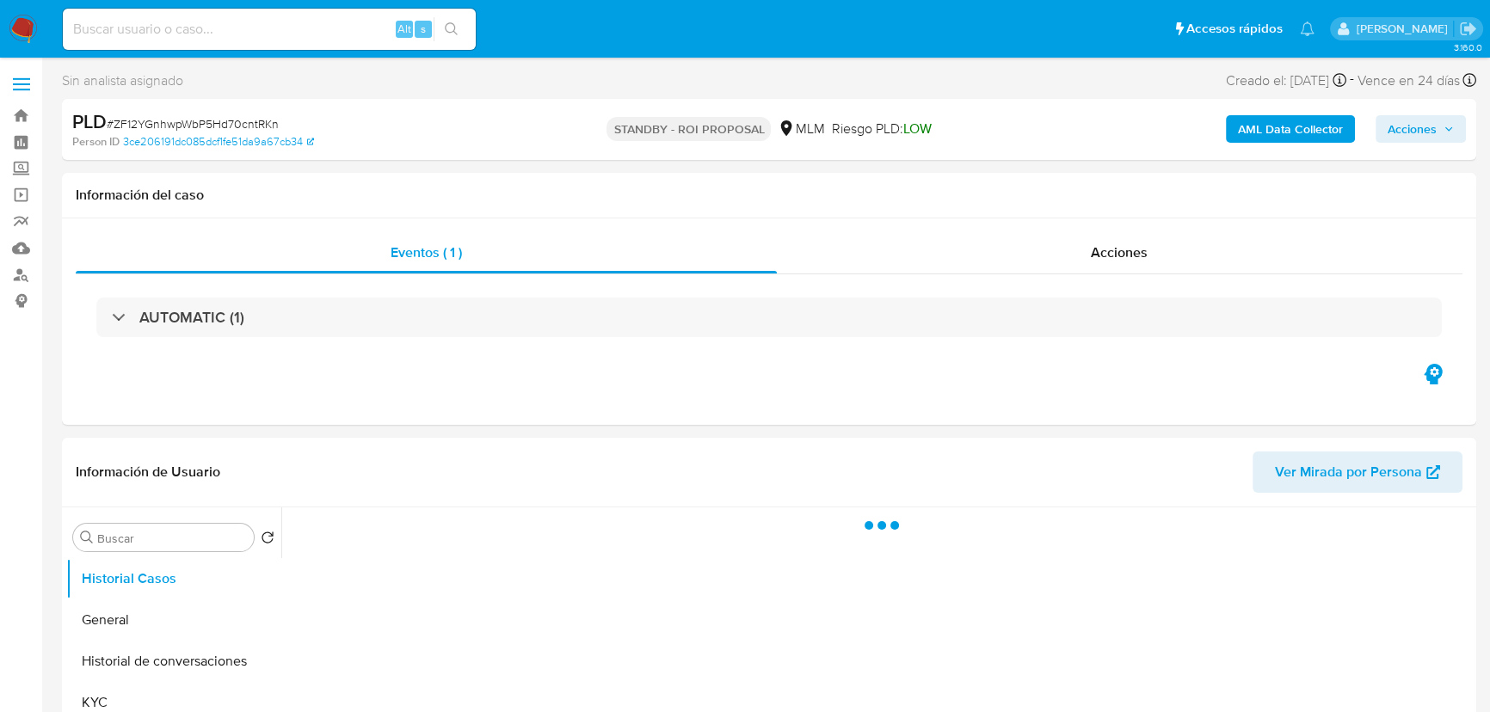
select select "10"
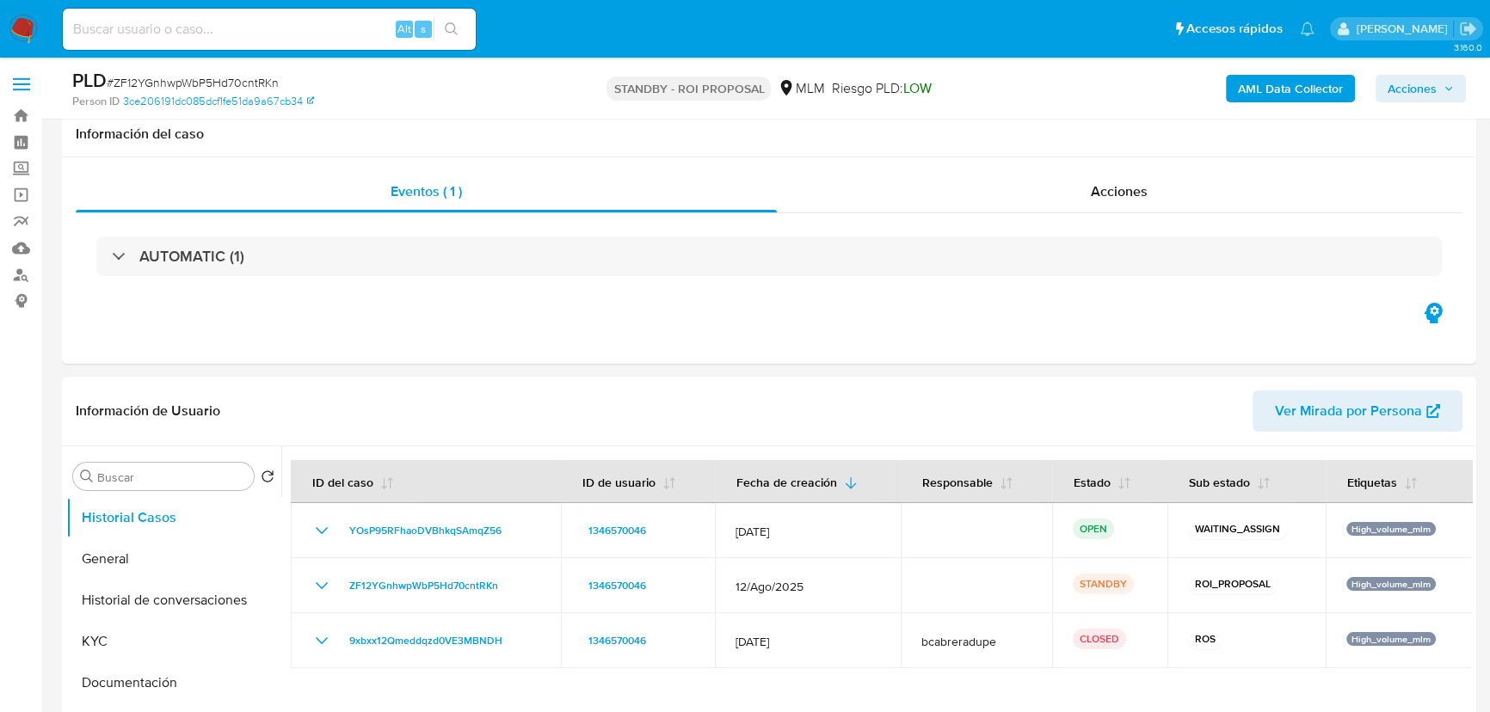
scroll to position [547, 0]
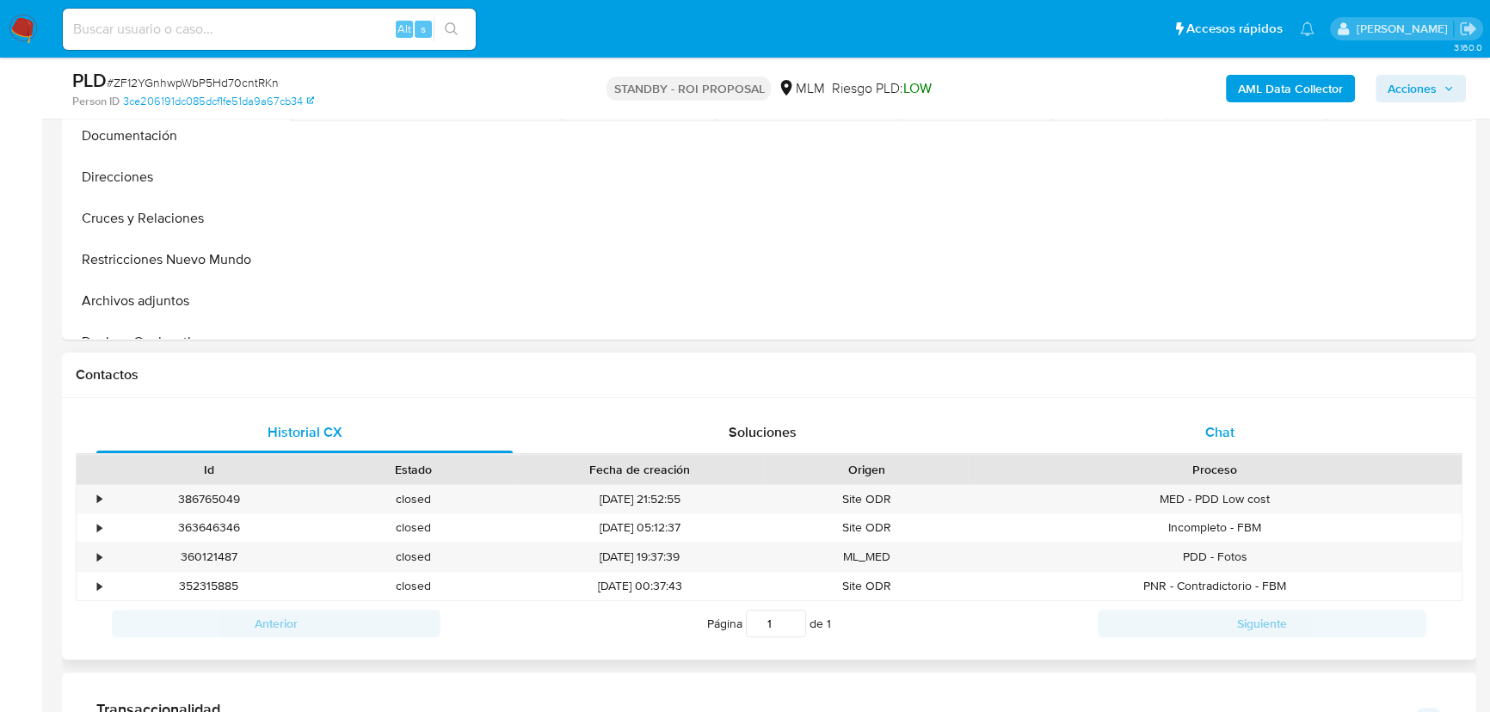
click at [1227, 429] on span "Chat" at bounding box center [1219, 432] width 29 height 20
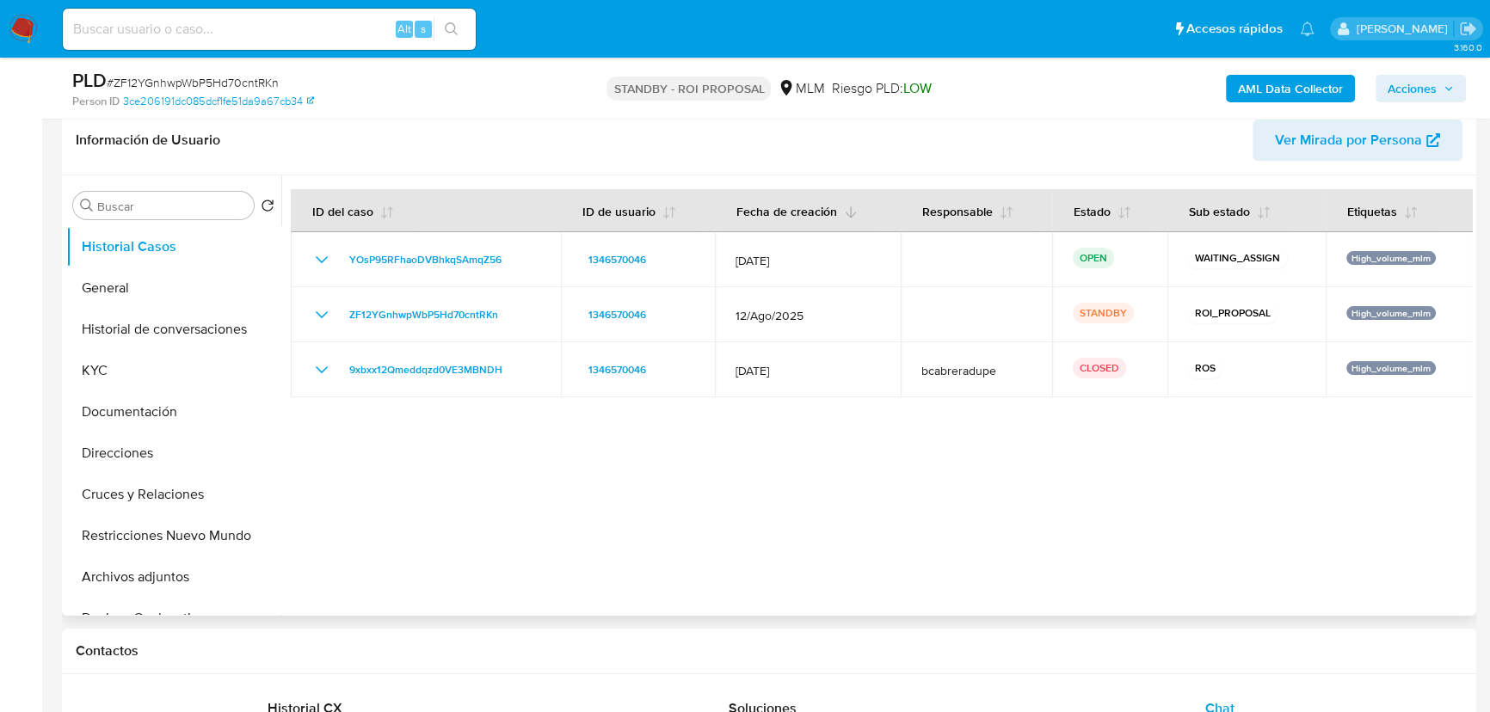
scroll to position [234, 0]
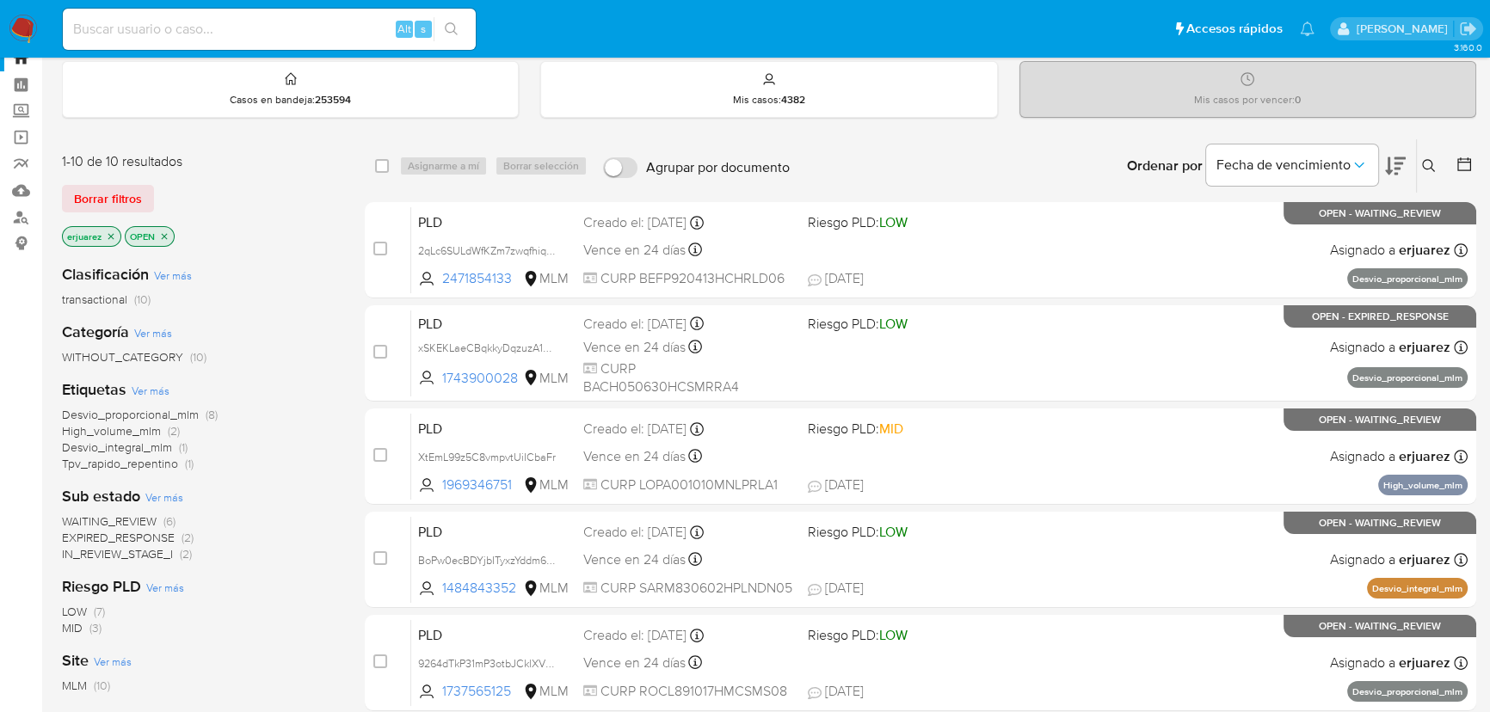
scroll to position [234, 0]
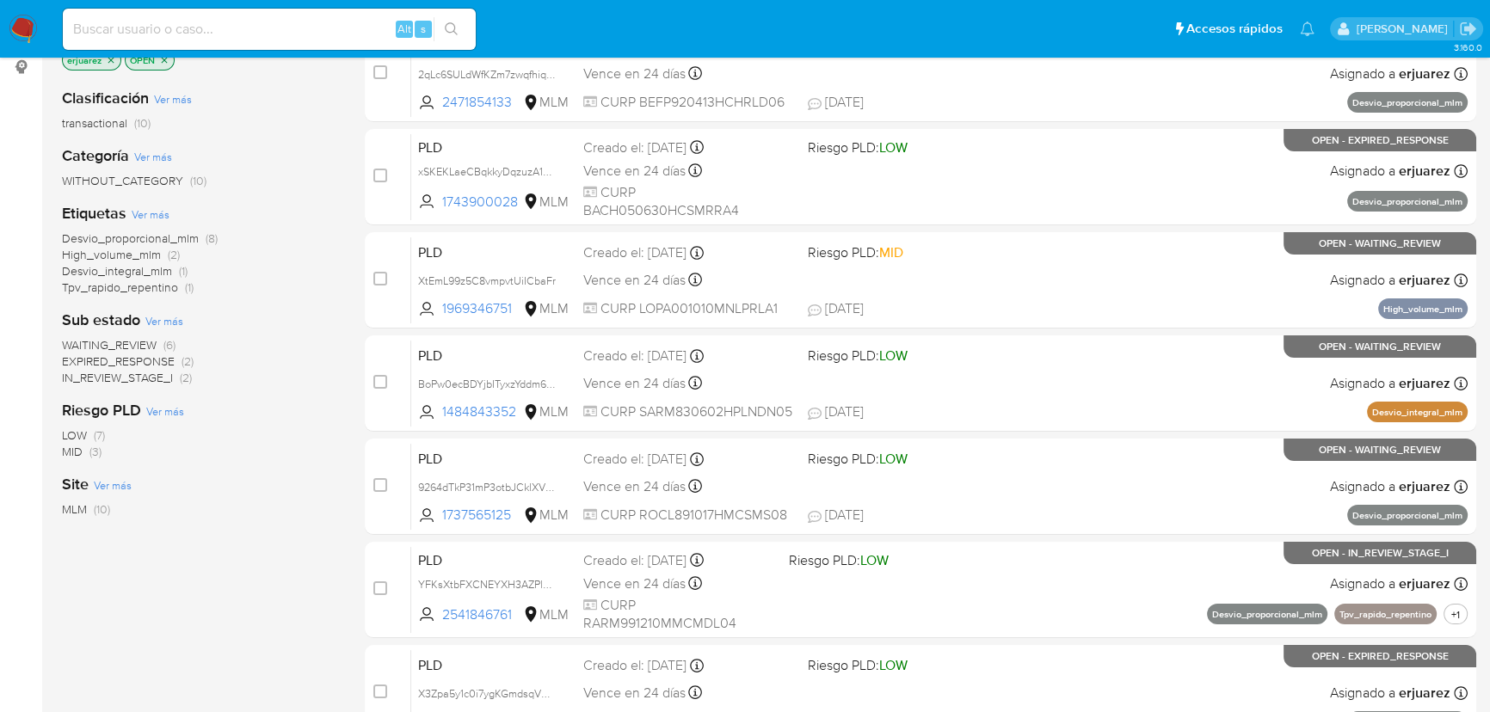
click at [151, 378] on span "IN_REVIEW_STAGE_I" at bounding box center [117, 377] width 111 height 17
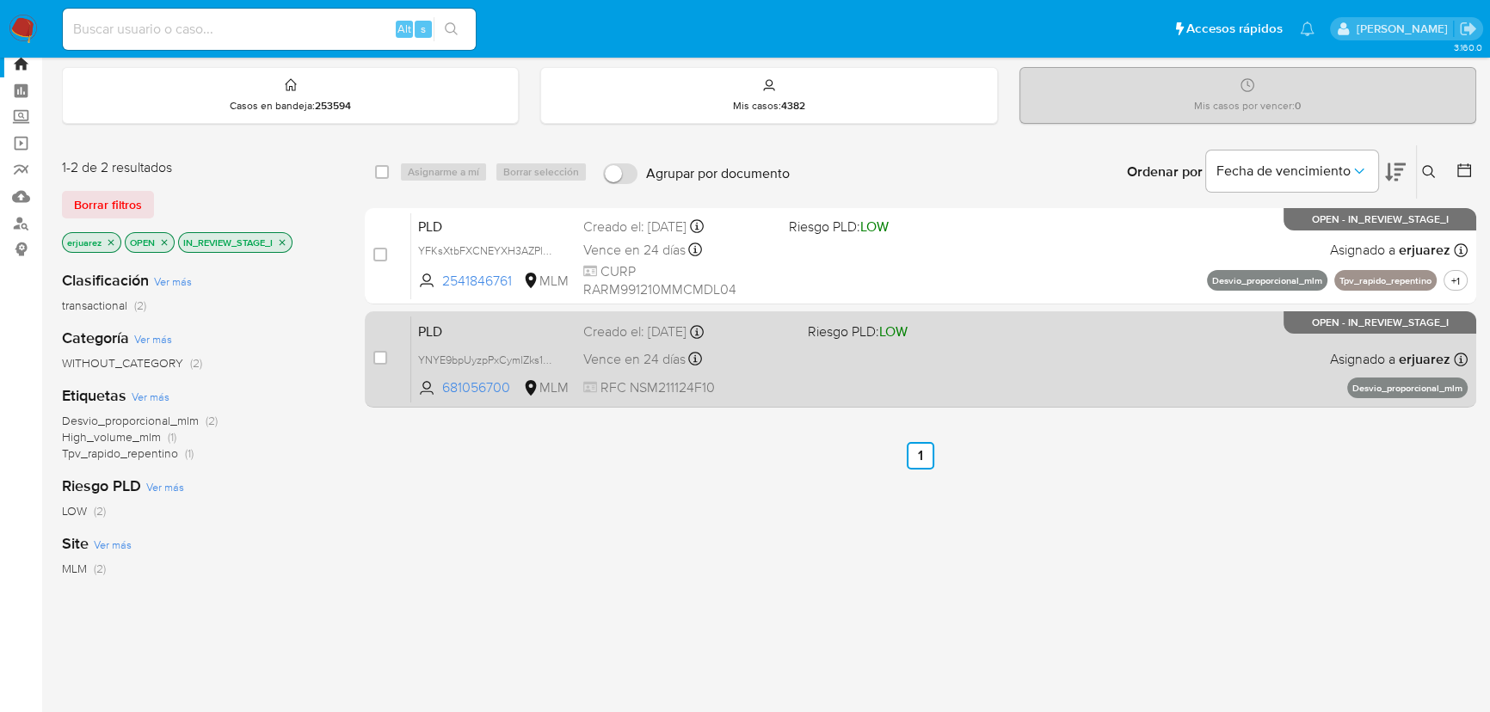
scroll to position [77, 0]
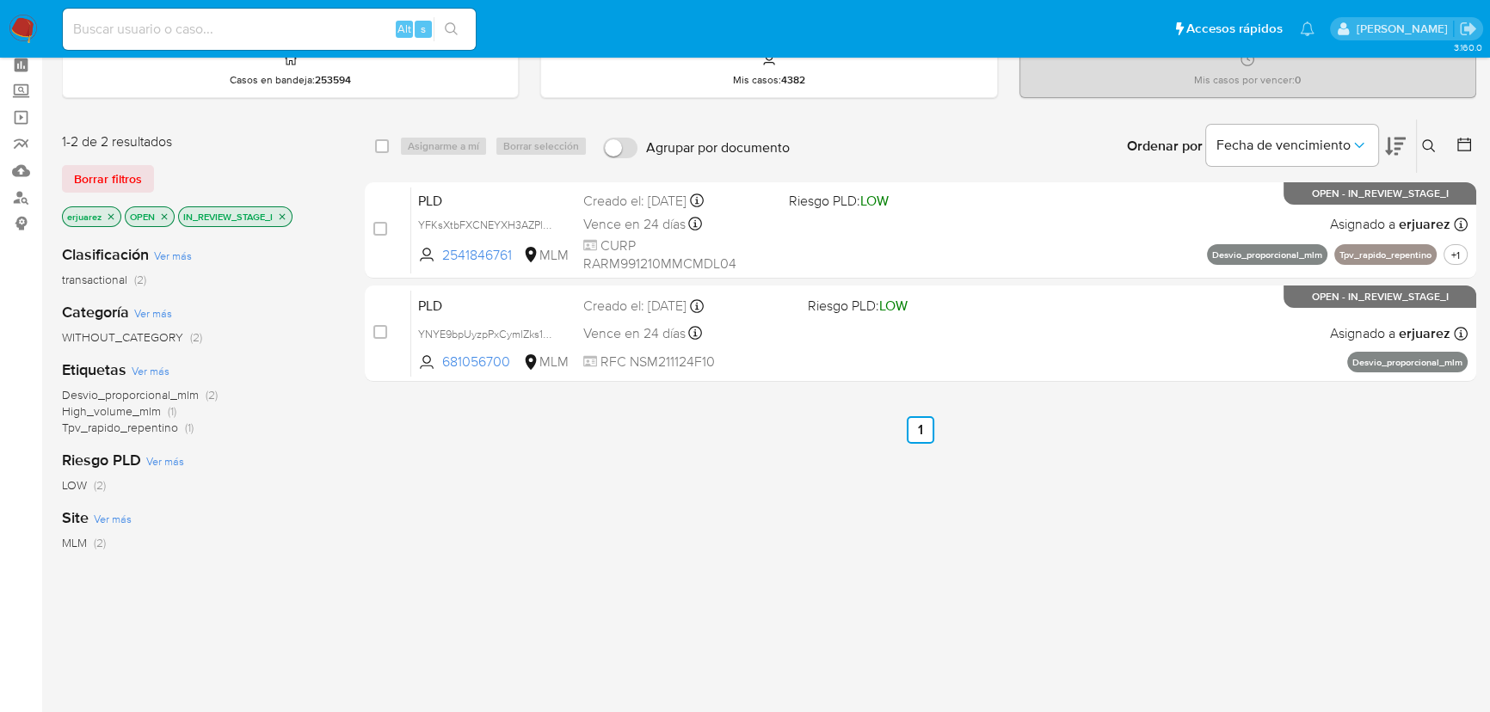
click at [284, 215] on icon "close-filter" at bounding box center [283, 216] width 6 height 6
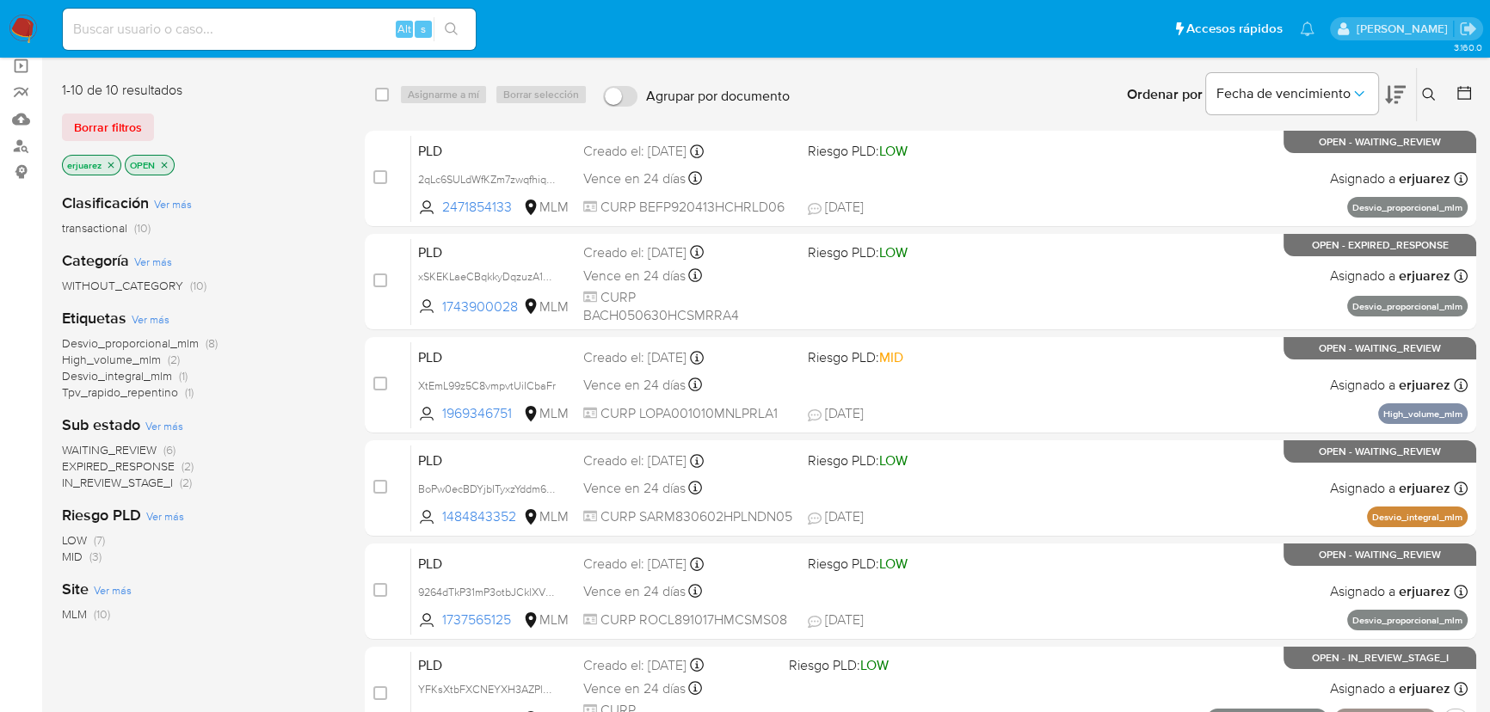
scroll to position [156, 0]
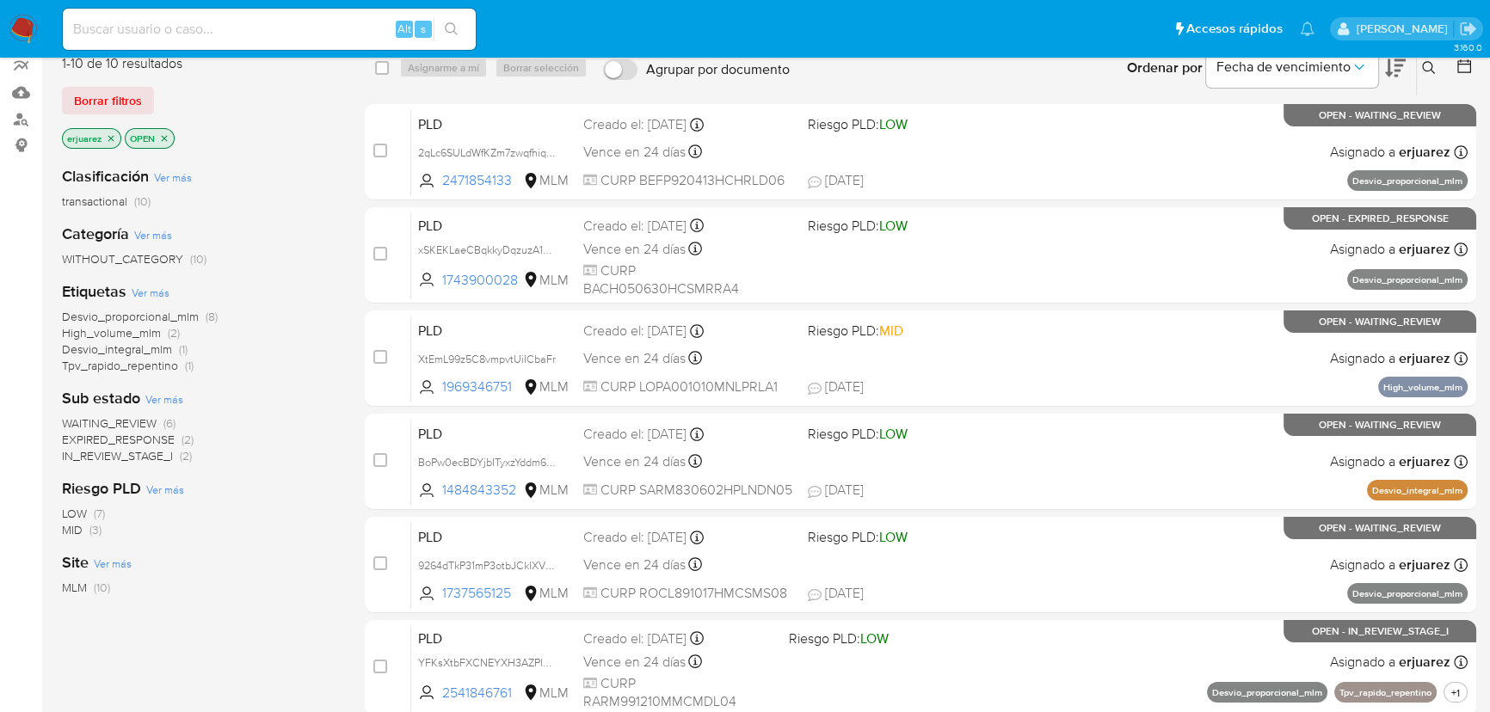
click at [130, 438] on span "EXPIRED_RESPONSE" at bounding box center [118, 439] width 113 height 17
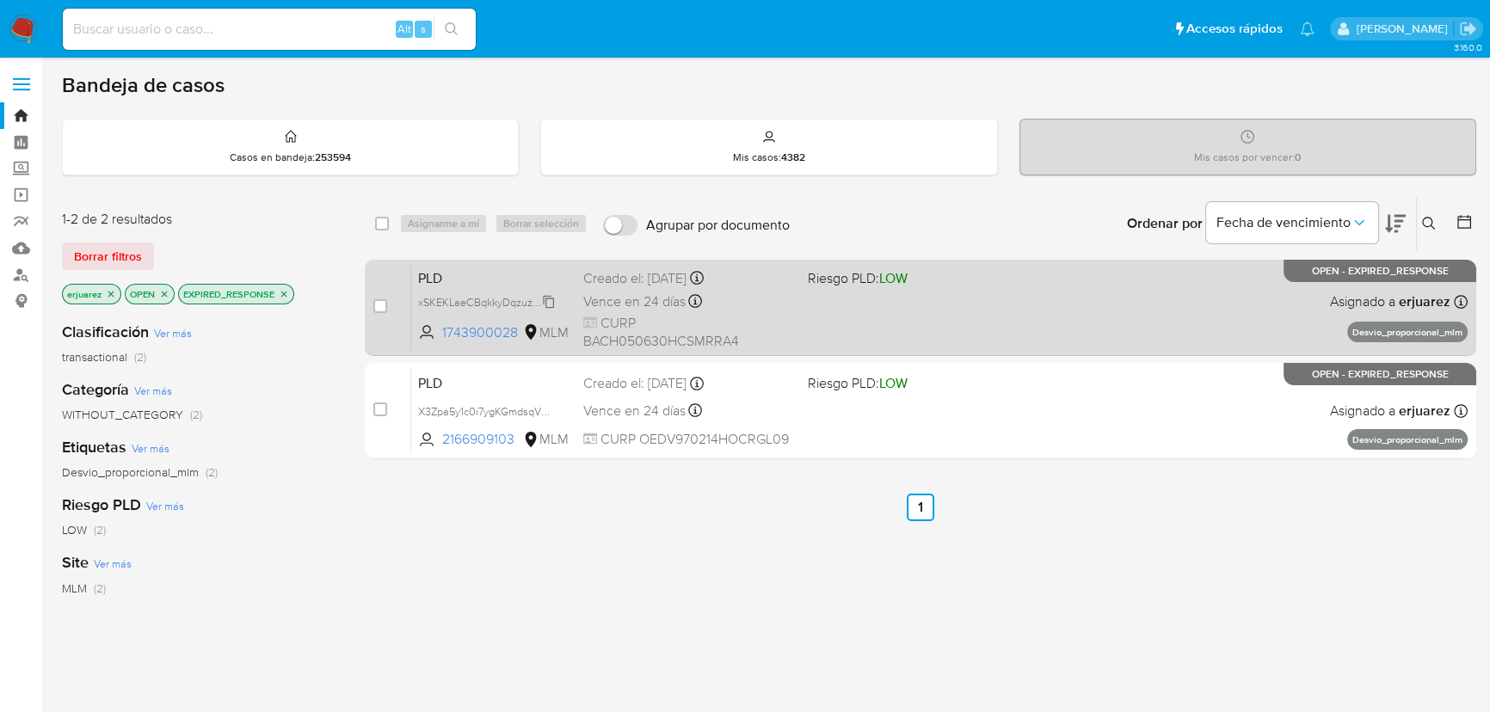
click at [471, 304] on span "xSKEKLaeCBqkkyDqzuzA16Hg" at bounding box center [490, 301] width 145 height 19
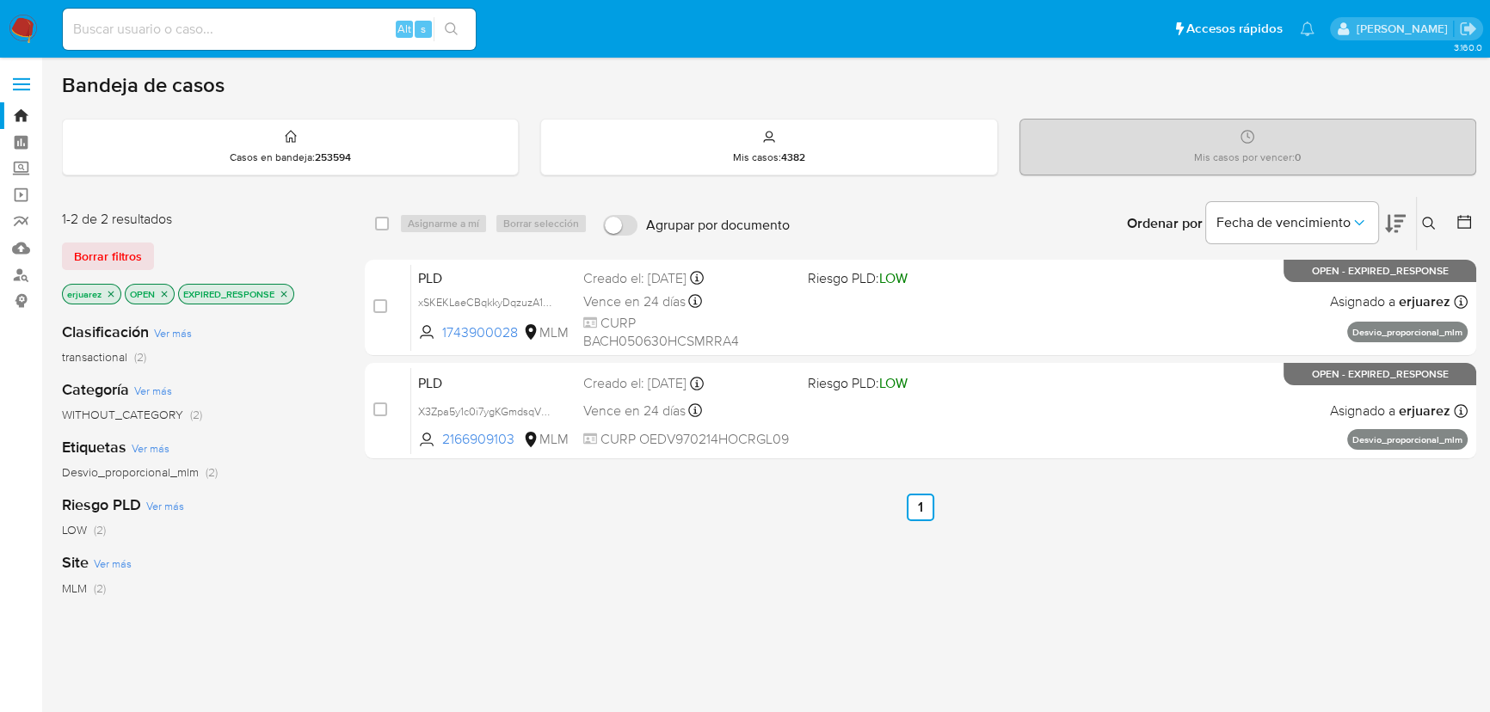
drag, startPoint x: 423, startPoint y: 410, endPoint x: 17, endPoint y: 398, distance: 406.2
click at [421, 409] on span "X3Zpa5y1c0i7ygKGmdsqVUSo" at bounding box center [489, 410] width 143 height 19
drag, startPoint x: 384, startPoint y: 221, endPoint x: 421, endPoint y: 222, distance: 37.0
click at [384, 222] on input "checkbox" at bounding box center [382, 224] width 14 height 14
checkbox input "true"
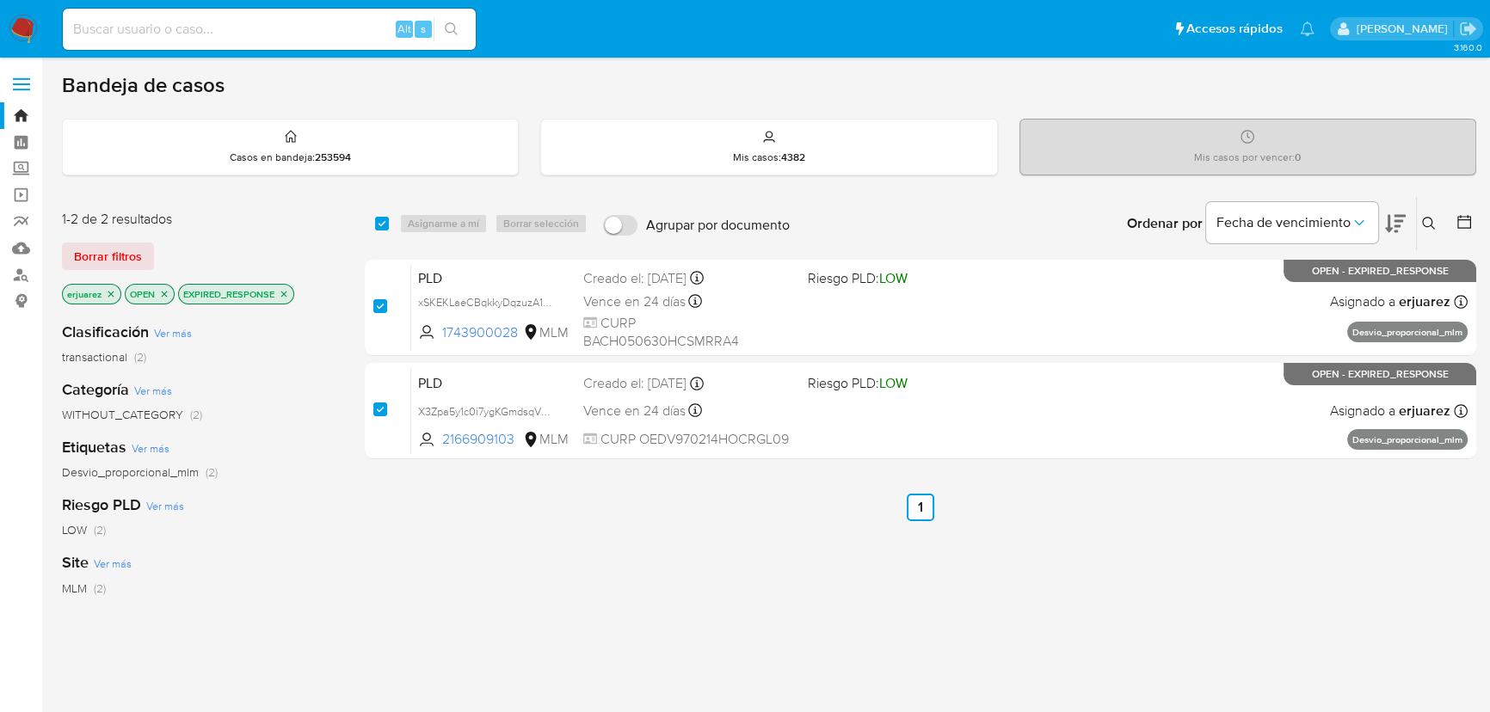
checkbox input "true"
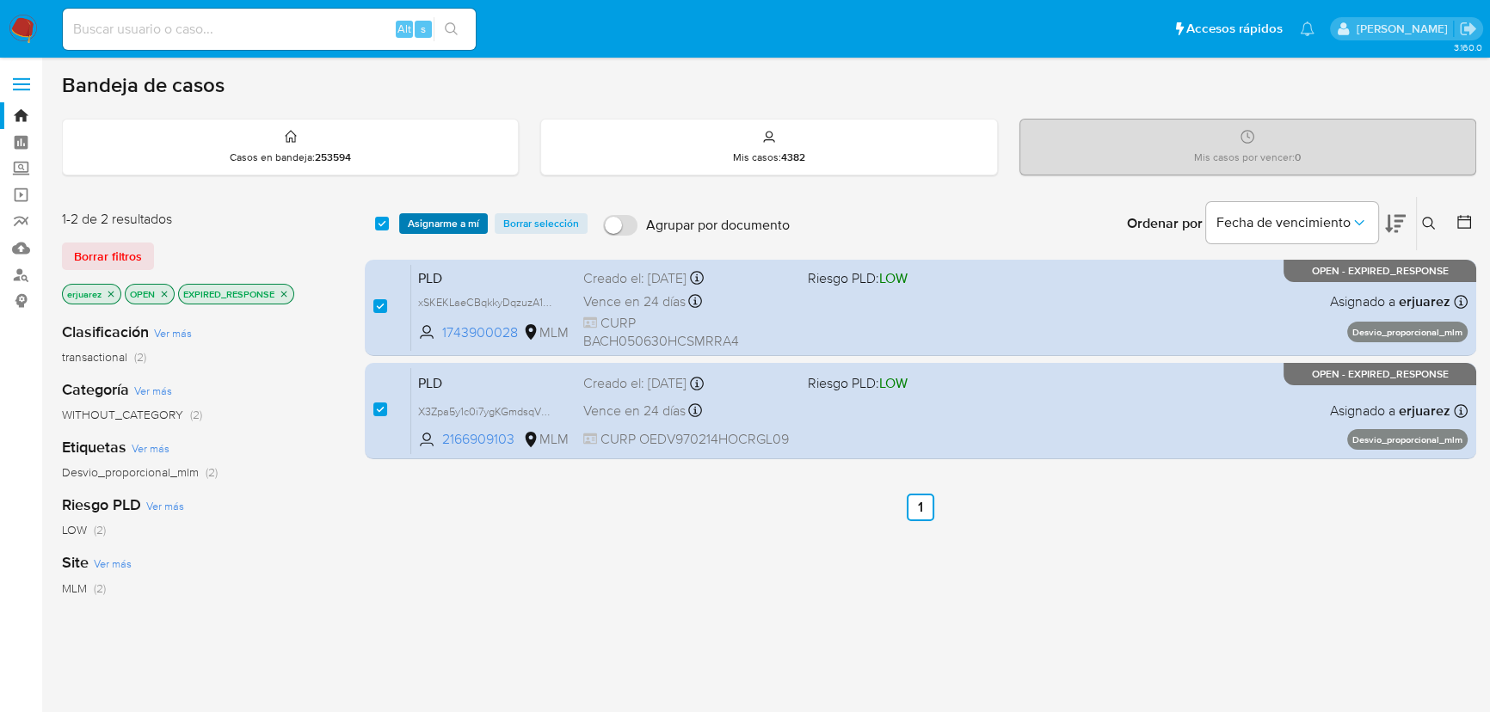
click at [427, 222] on span "Asignarme a mí" at bounding box center [443, 223] width 71 height 17
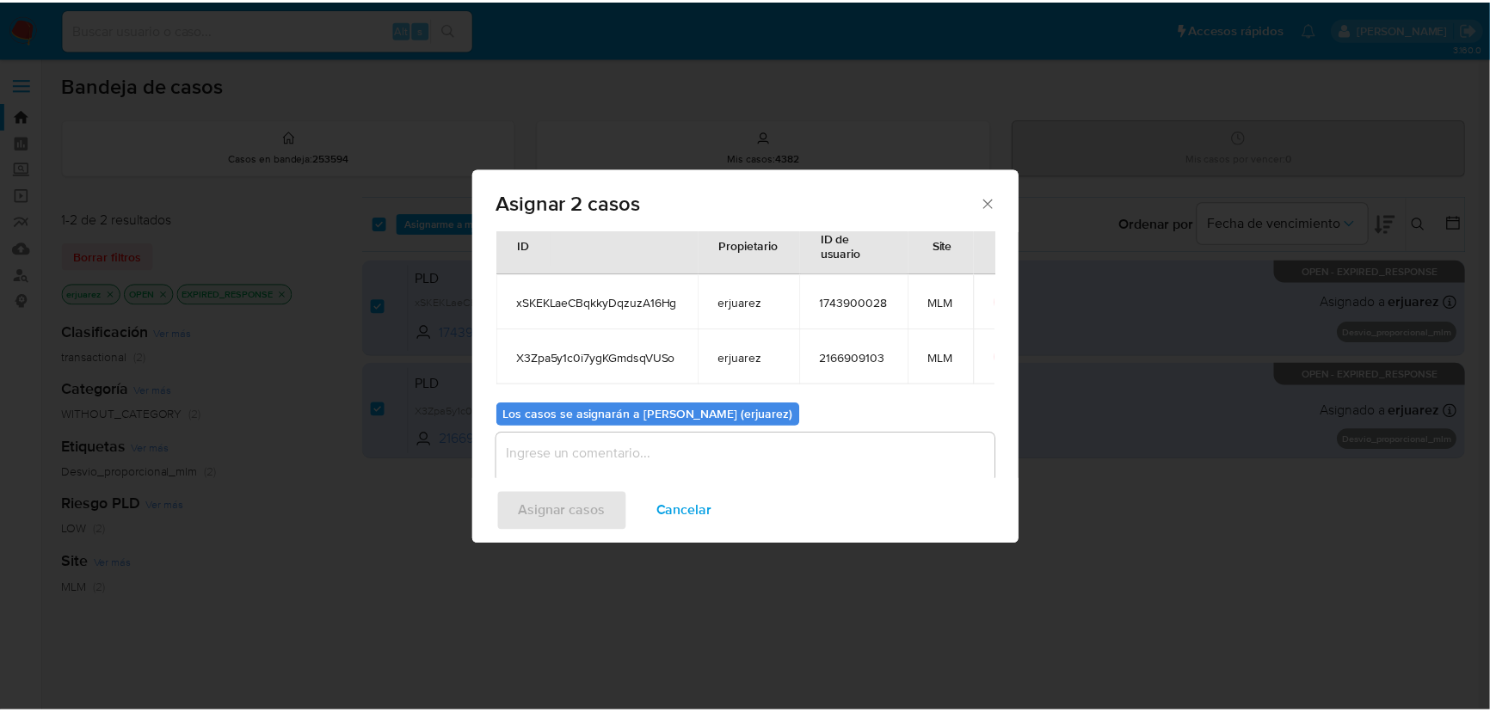
scroll to position [95, 0]
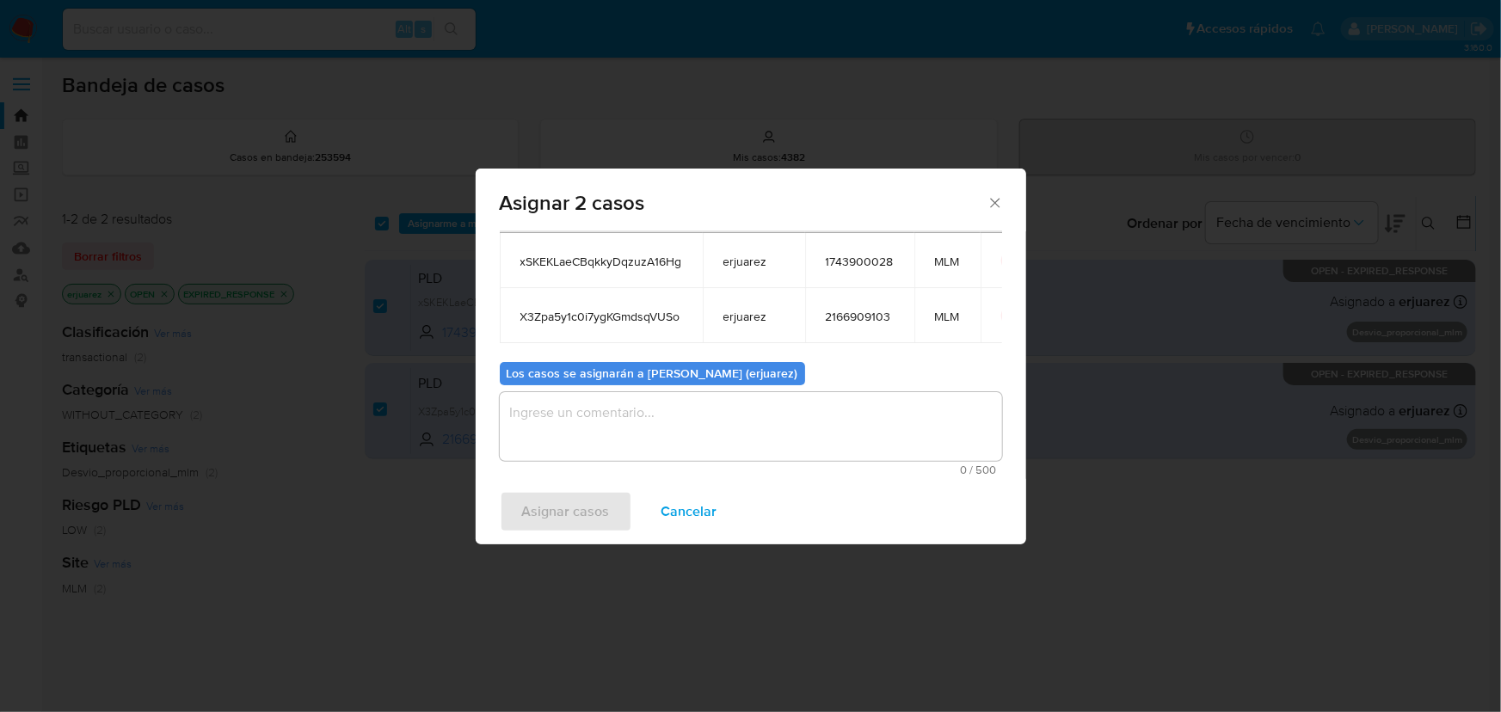
click at [547, 430] on textarea "assign-modal" at bounding box center [751, 426] width 502 height 69
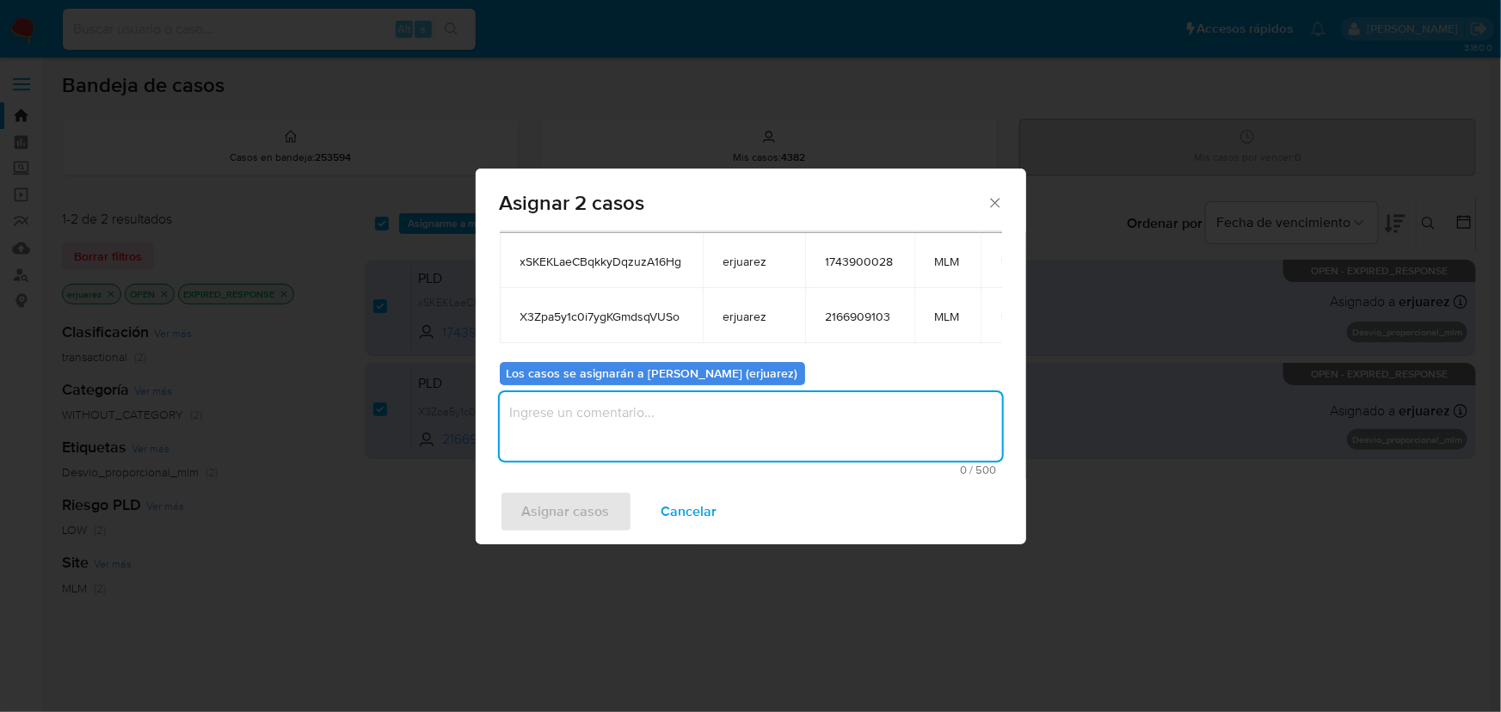
type textarea "e"
type textarea "EPJU"
click at [528, 507] on span "Asignar casos" at bounding box center [566, 512] width 88 height 38
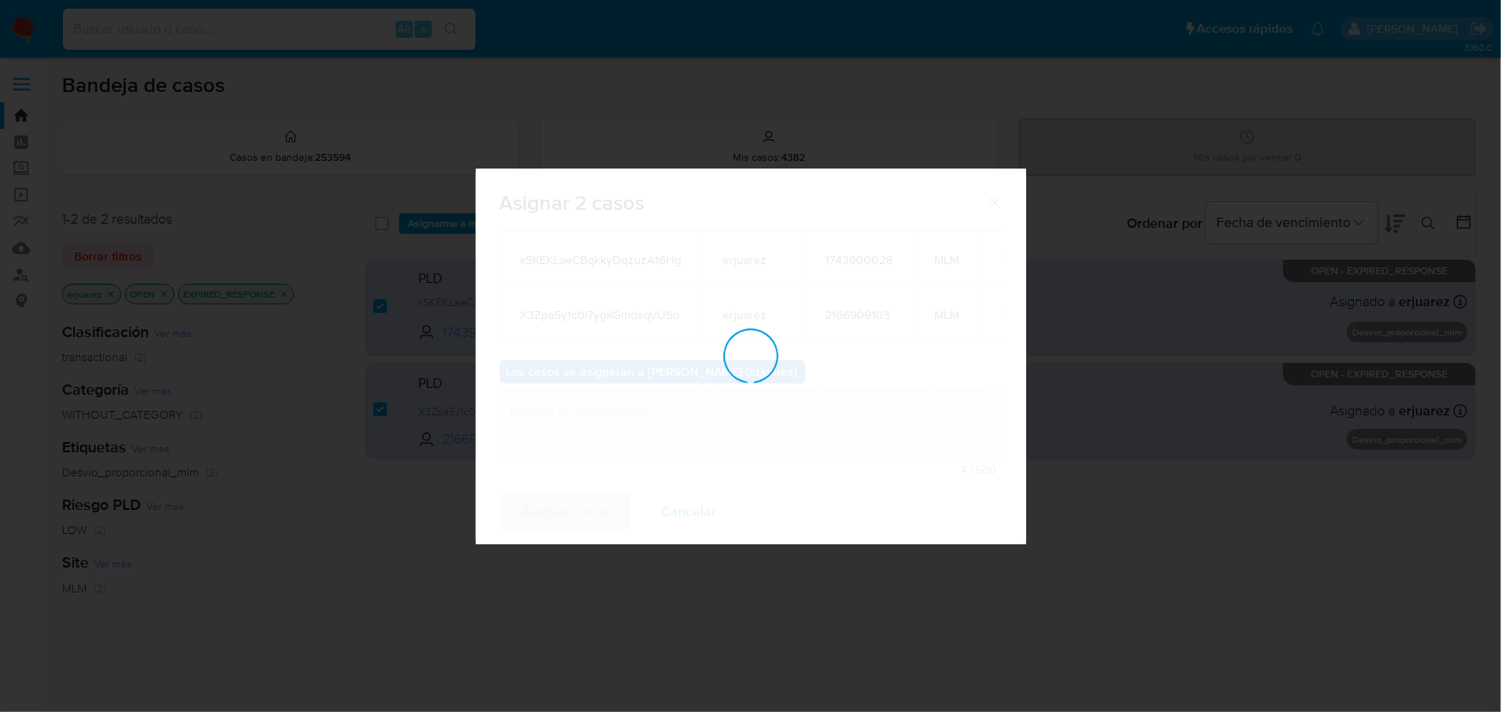
checkbox input "false"
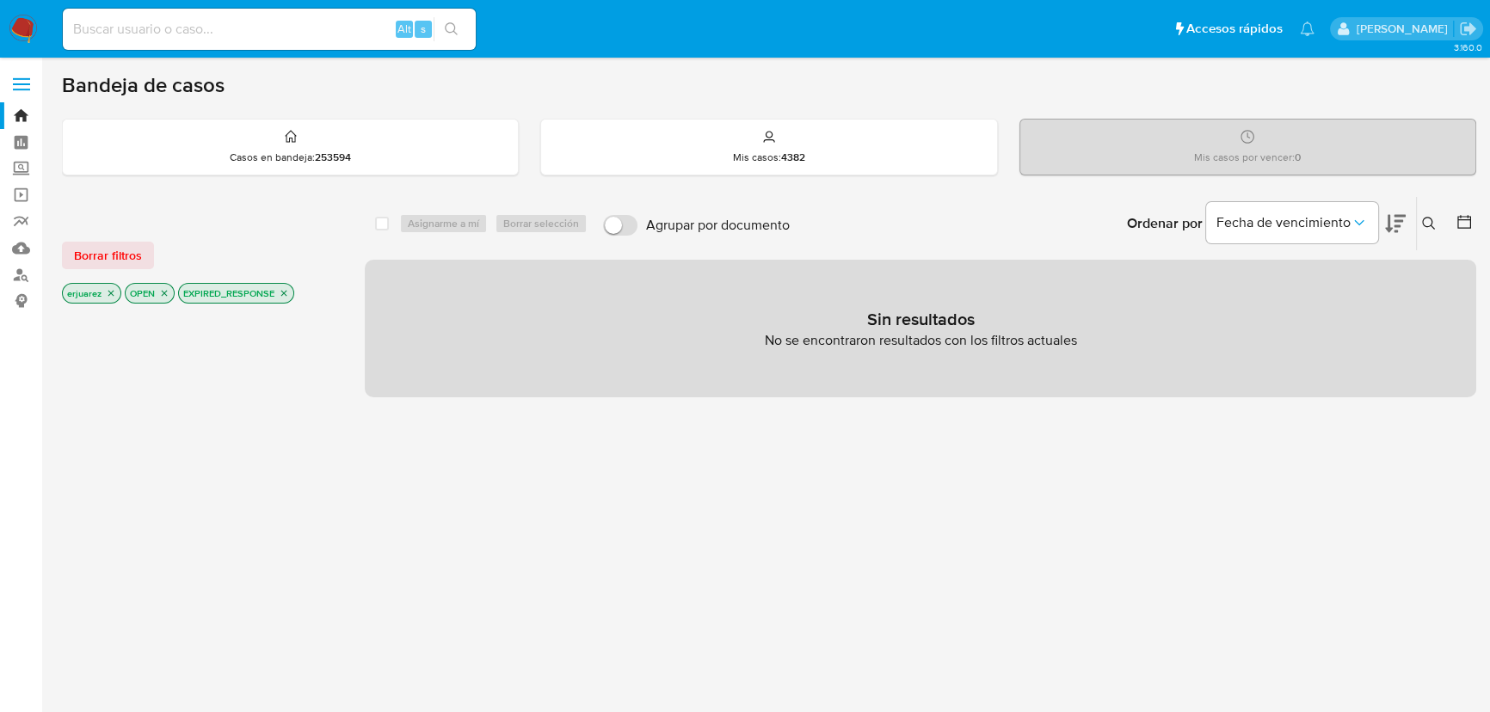
click at [283, 291] on icon "close-filter" at bounding box center [284, 294] width 6 height 6
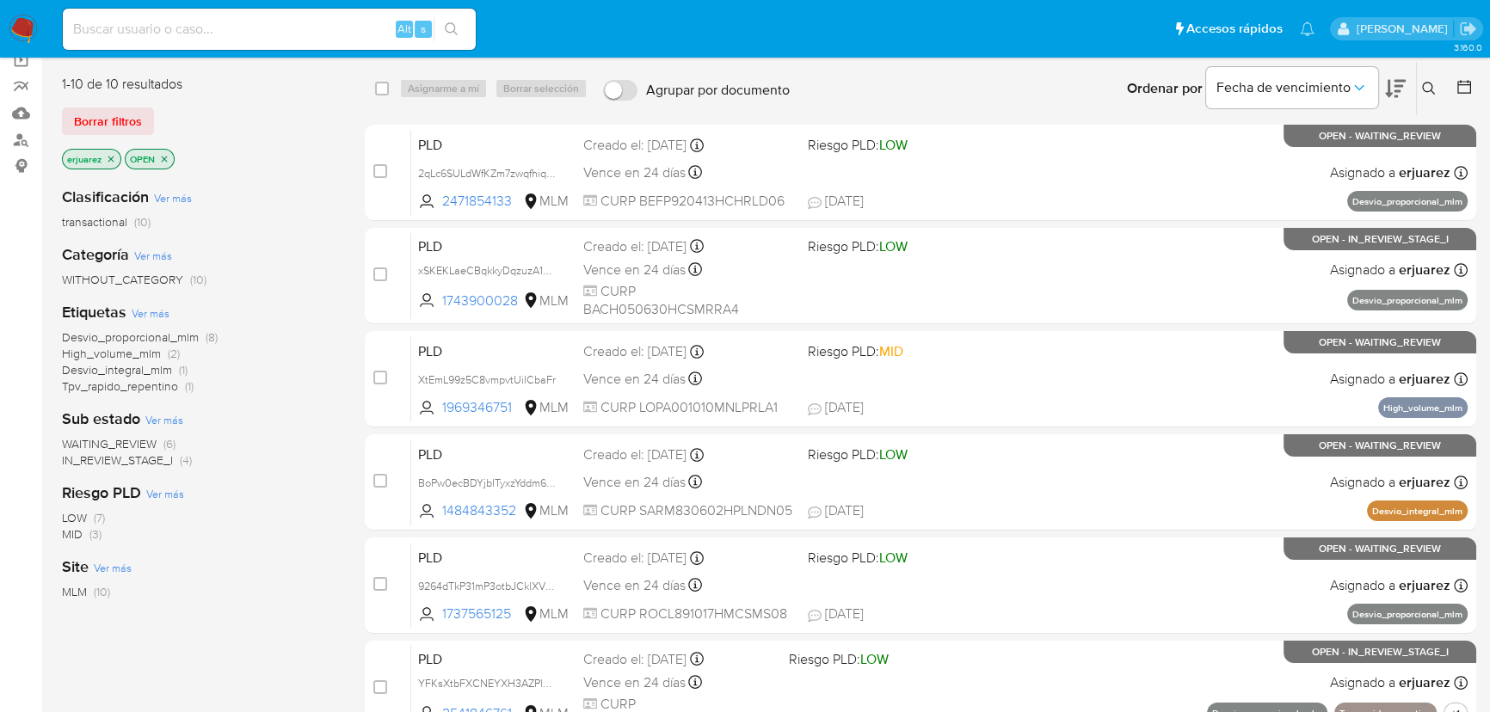
scroll to position [77, 0]
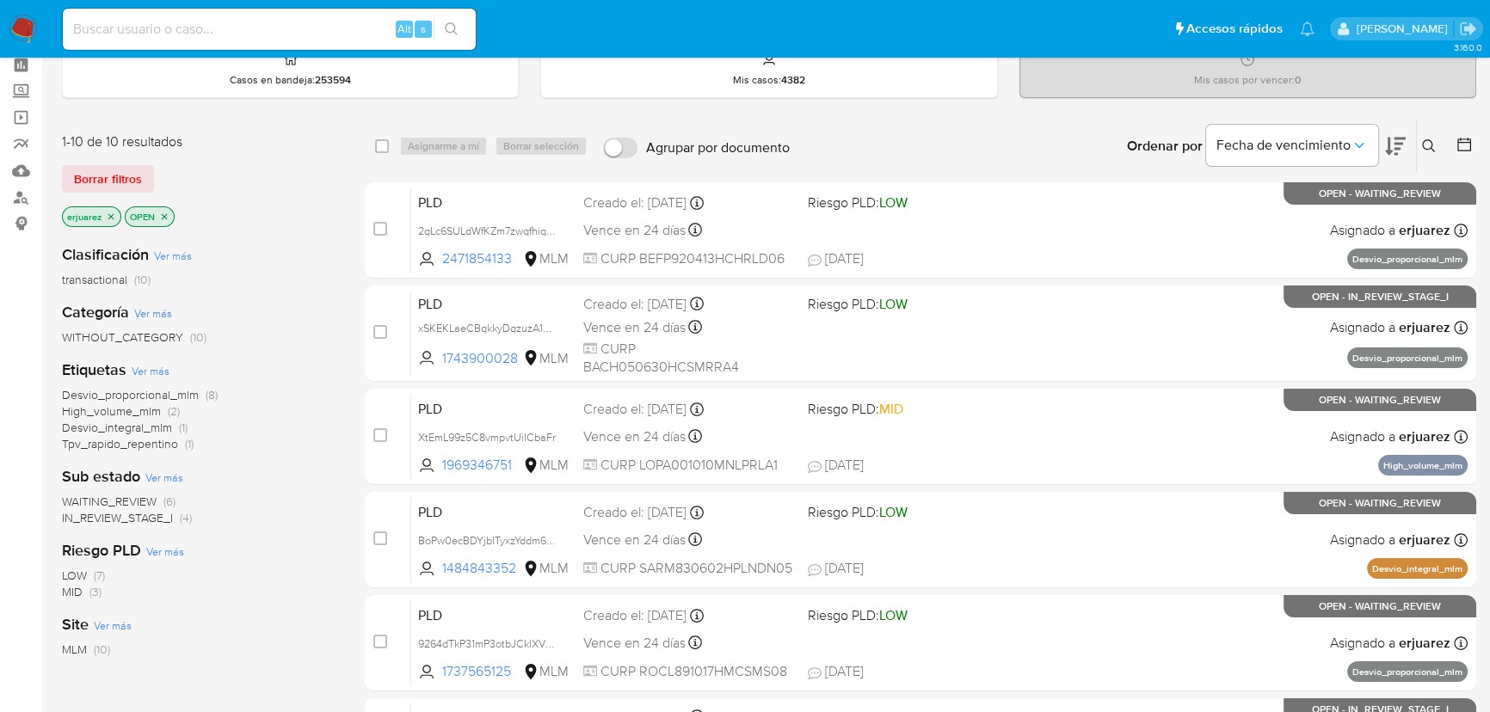
click at [26, 21] on img at bounding box center [23, 29] width 29 height 29
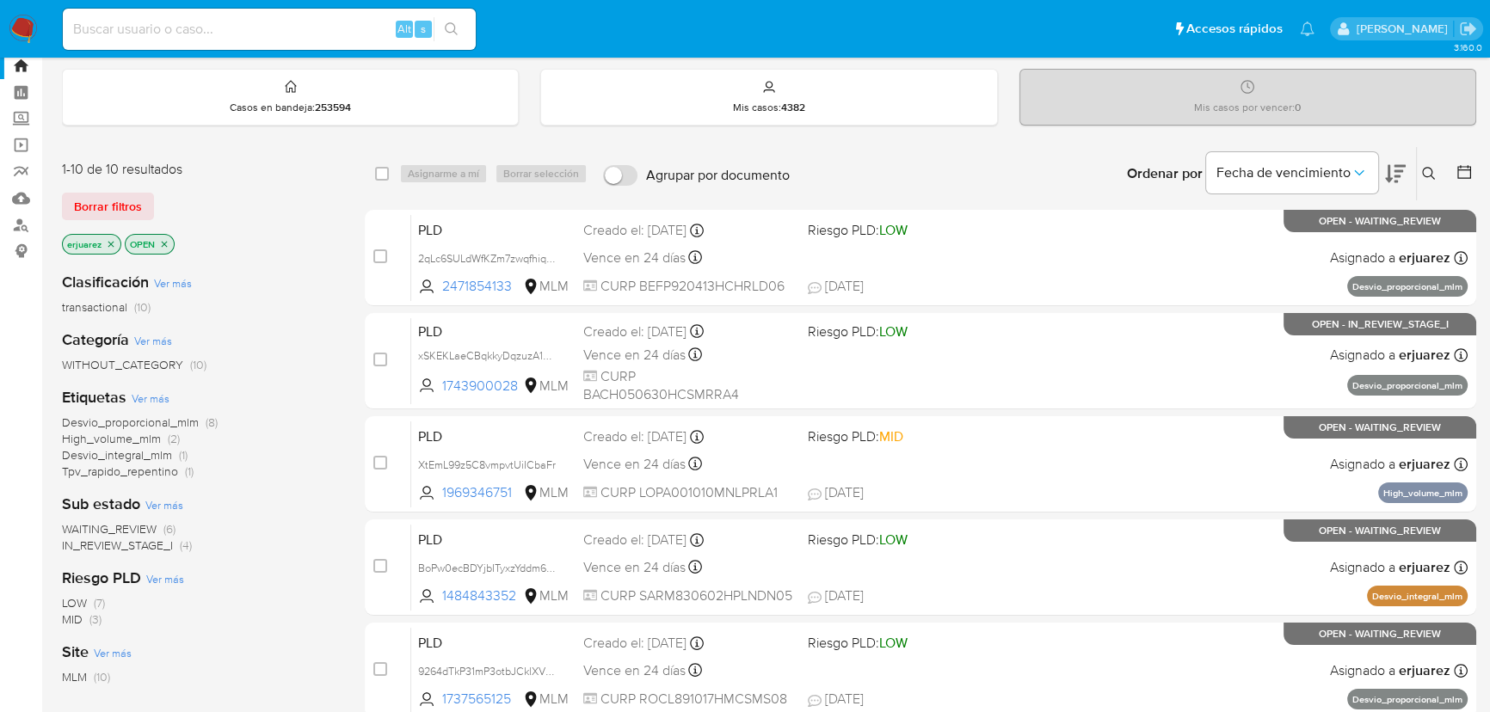
scroll to position [77, 0]
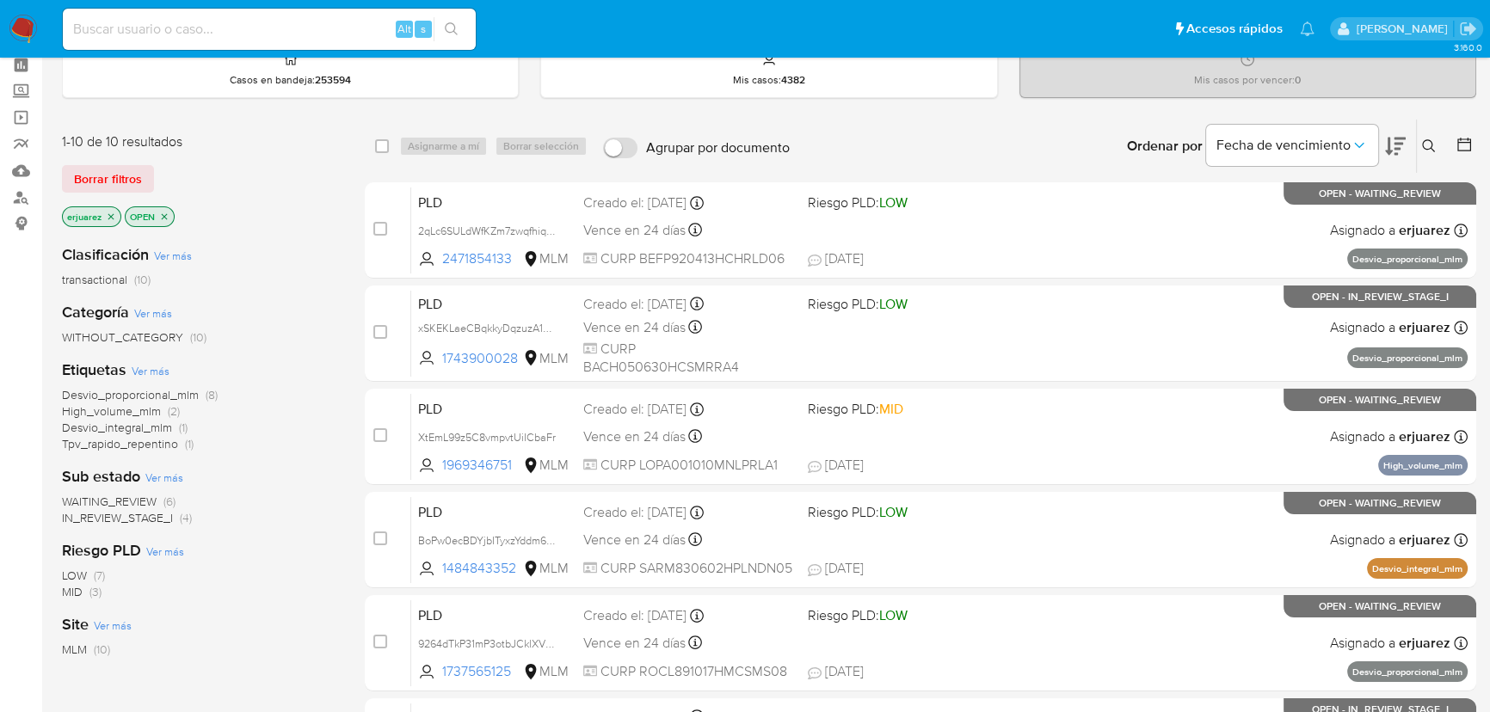
click at [133, 516] on span "IN_REVIEW_STAGE_I" at bounding box center [117, 517] width 111 height 17
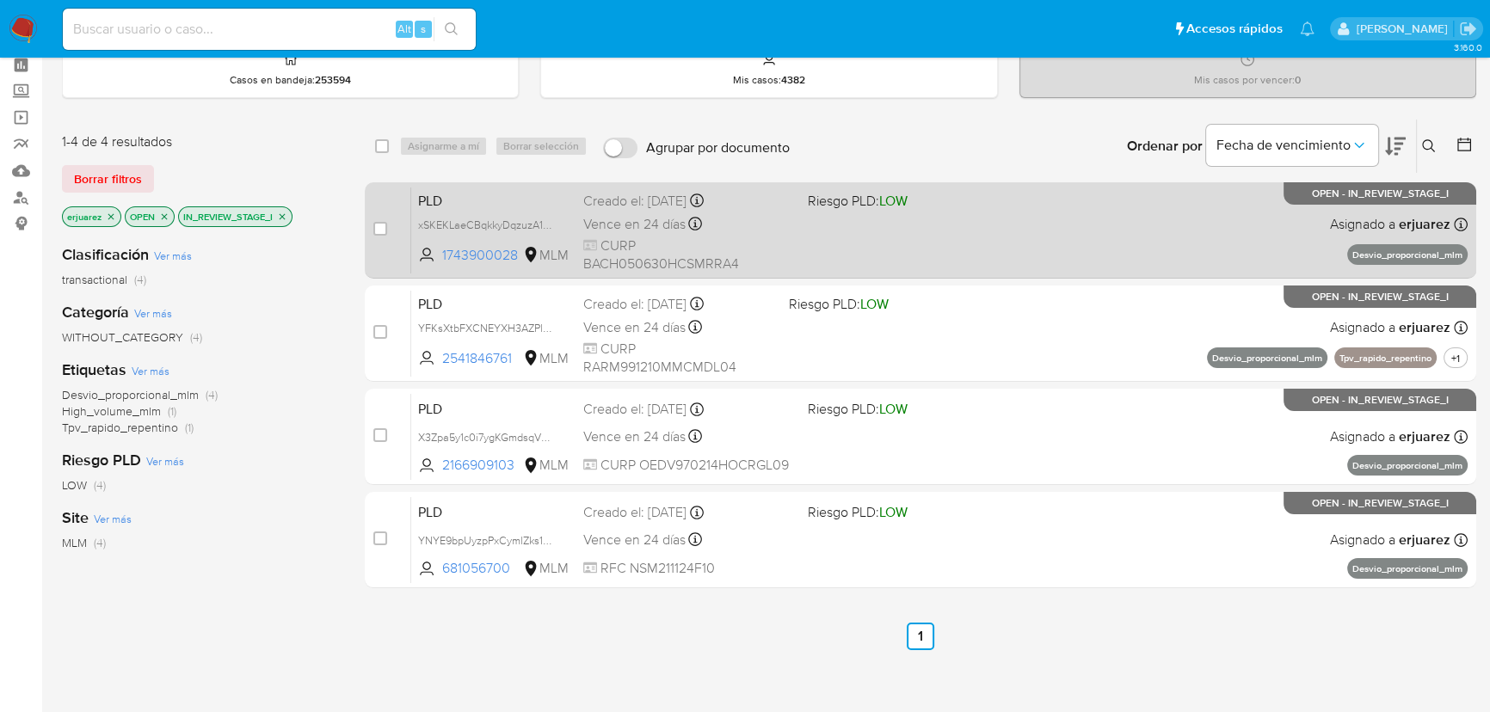
click at [723, 236] on div "Vence en 24 días Vence el [DATE] 02:06:55" at bounding box center [688, 223] width 211 height 23
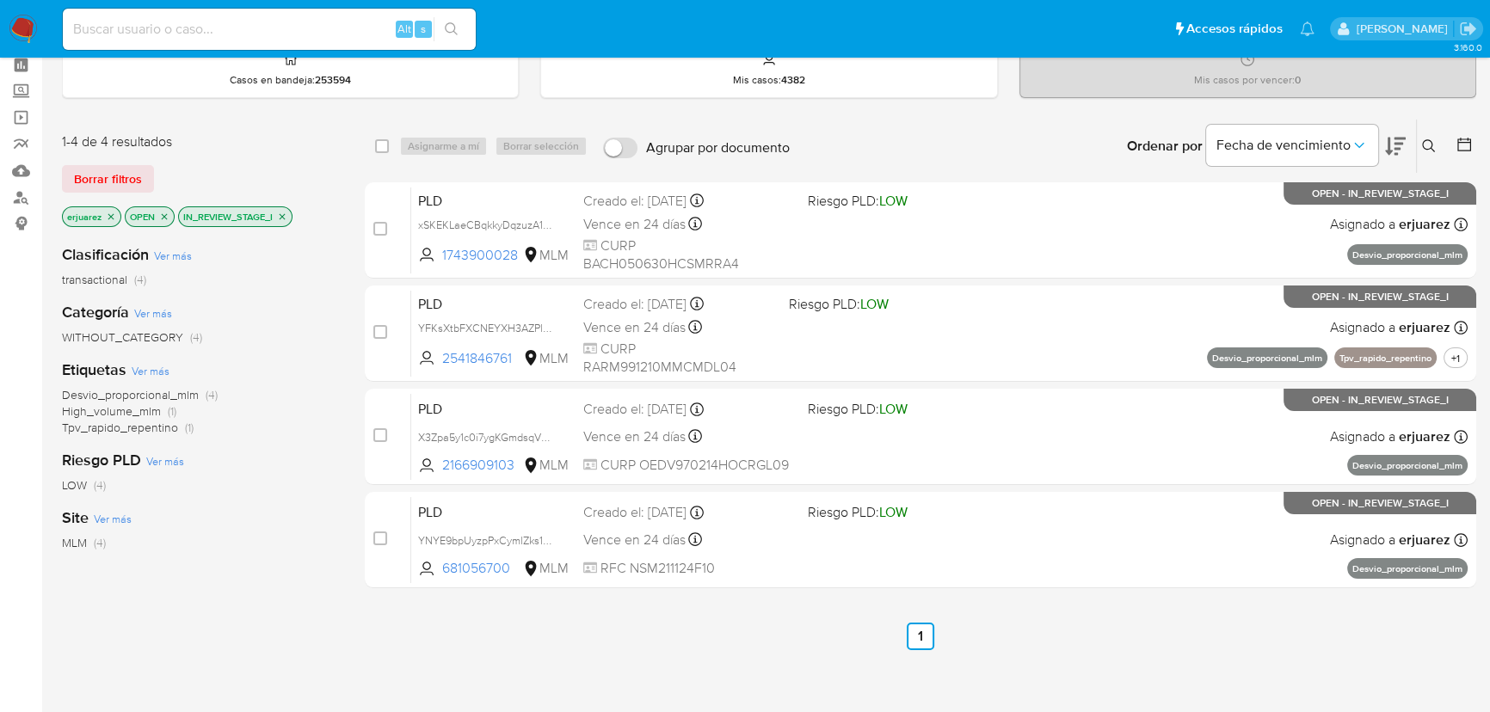
click at [89, 29] on input at bounding box center [269, 29] width 413 height 22
paste input "1346570046"
type input "1346570046"
click at [447, 23] on icon "search-icon" at bounding box center [451, 28] width 13 height 13
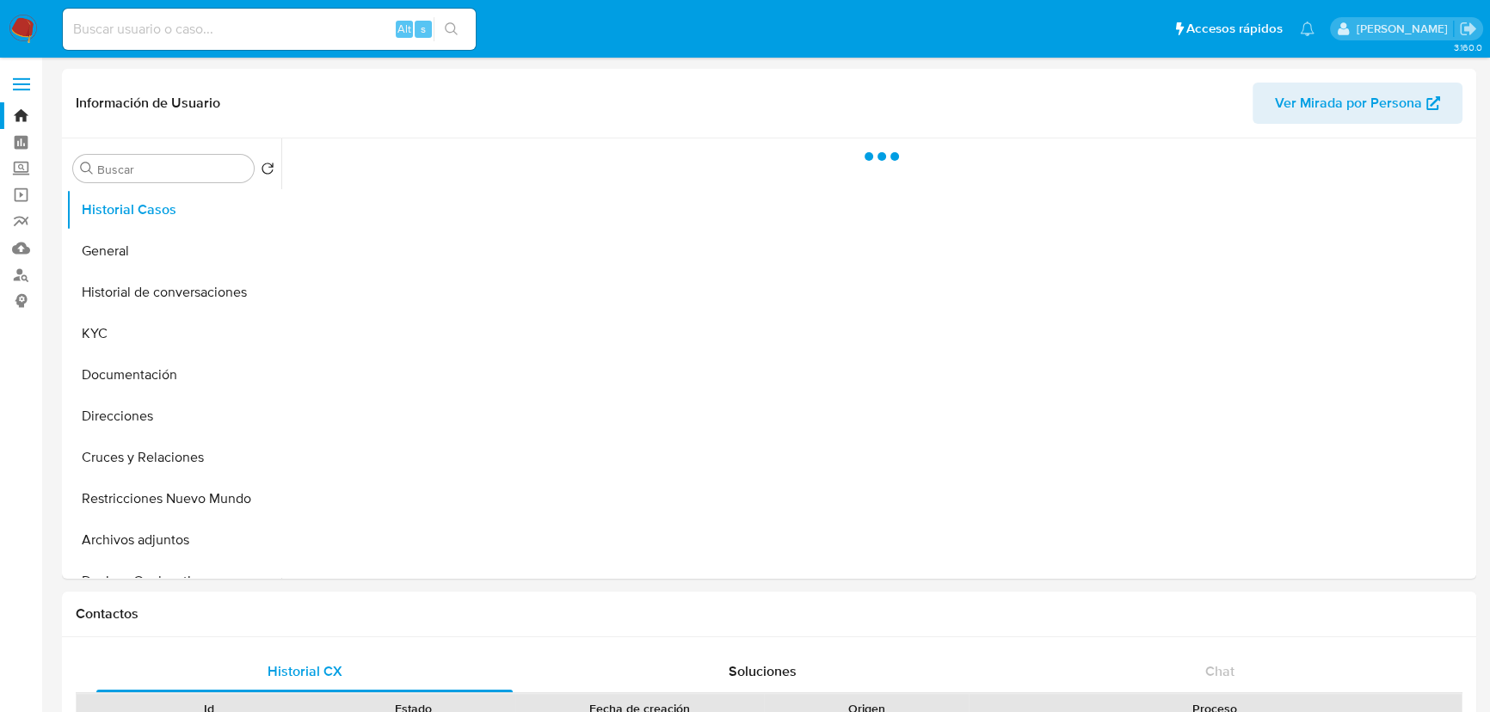
select select "10"
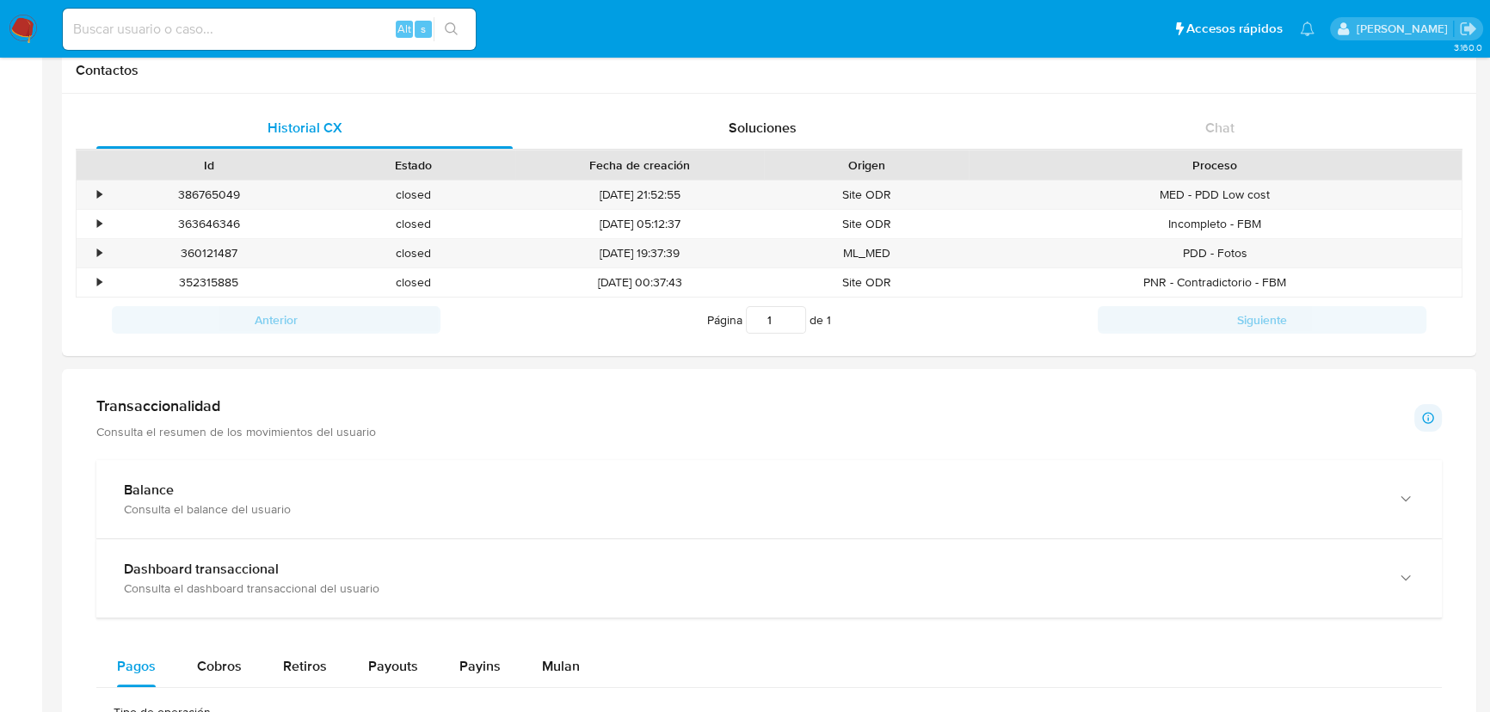
scroll to position [391, 0]
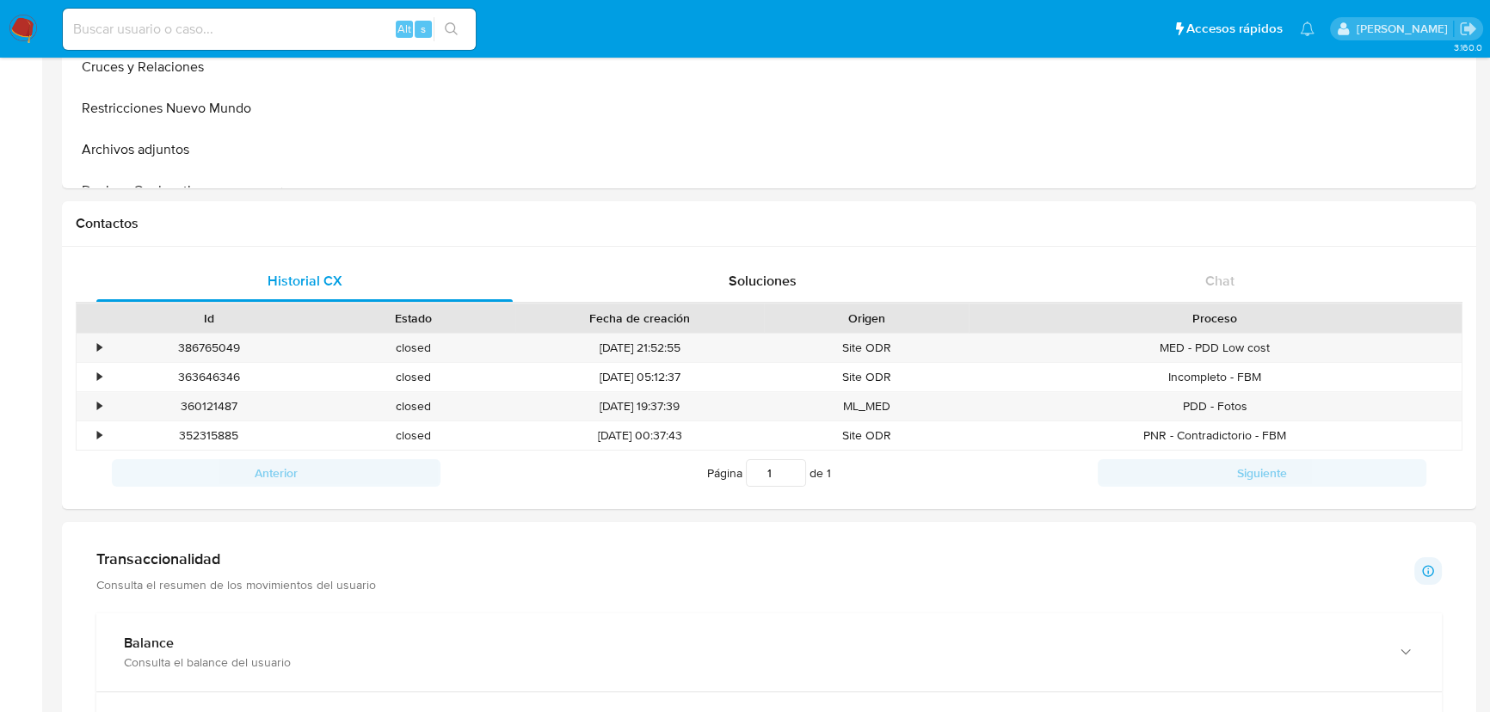
click at [101, 30] on input at bounding box center [269, 29] width 413 height 22
paste input "1346570046"
type input "1346570046"
click at [456, 28] on icon "search-icon" at bounding box center [452, 29] width 14 height 14
click at [76, 25] on input "1346570046" at bounding box center [269, 29] width 413 height 22
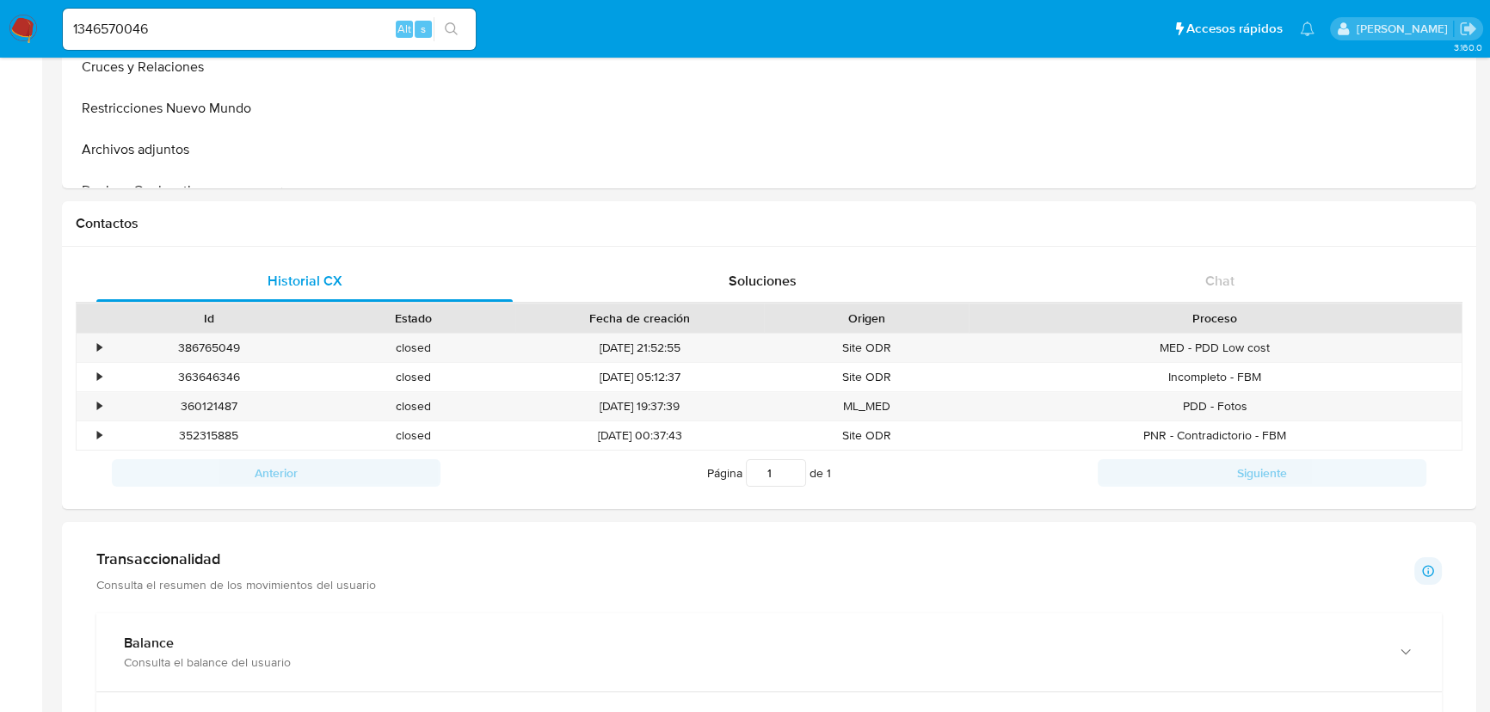
click at [446, 25] on icon "search-icon" at bounding box center [451, 28] width 13 height 13
click at [179, 30] on input "1346570046" at bounding box center [269, 29] width 413 height 22
click at [451, 27] on icon "search-icon" at bounding box center [452, 29] width 14 height 14
click at [71, 25] on input "1346570046" at bounding box center [269, 29] width 413 height 22
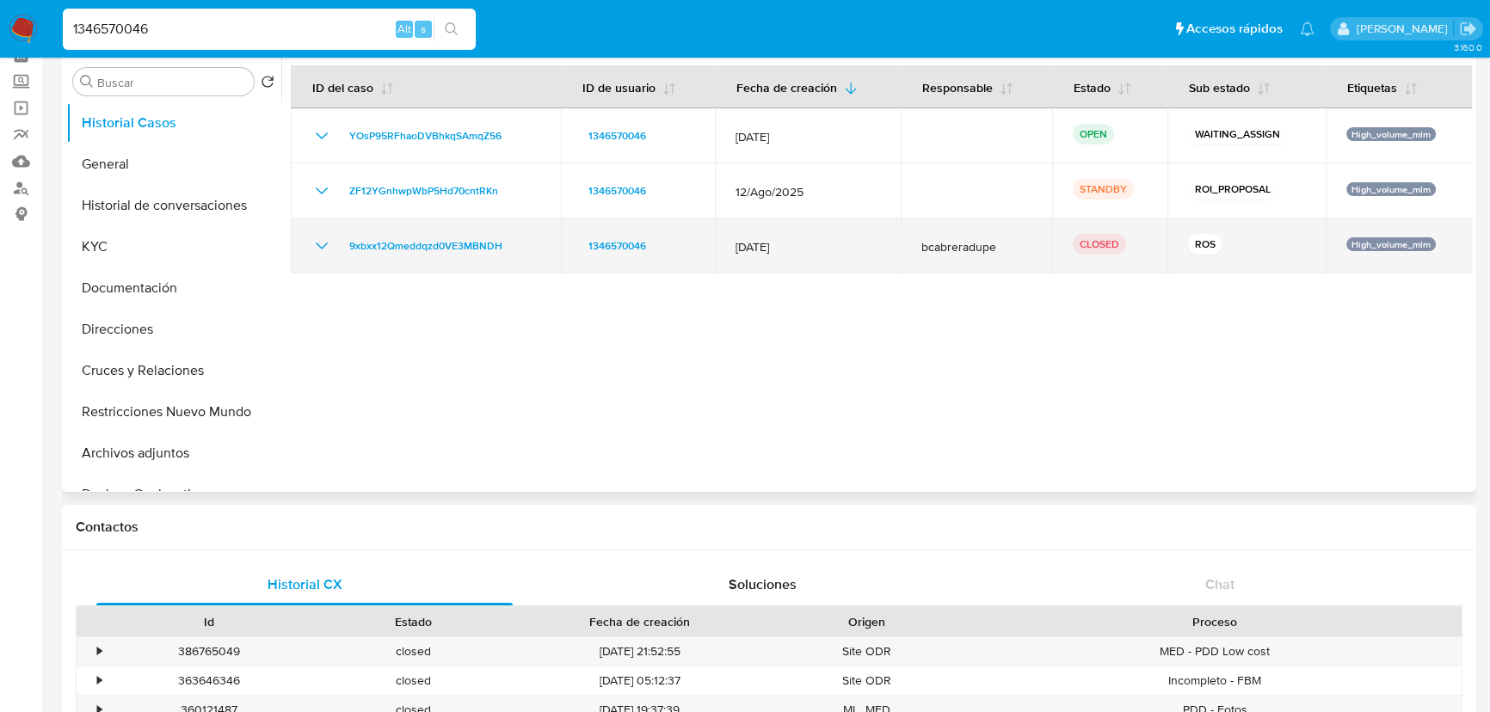
scroll to position [0, 0]
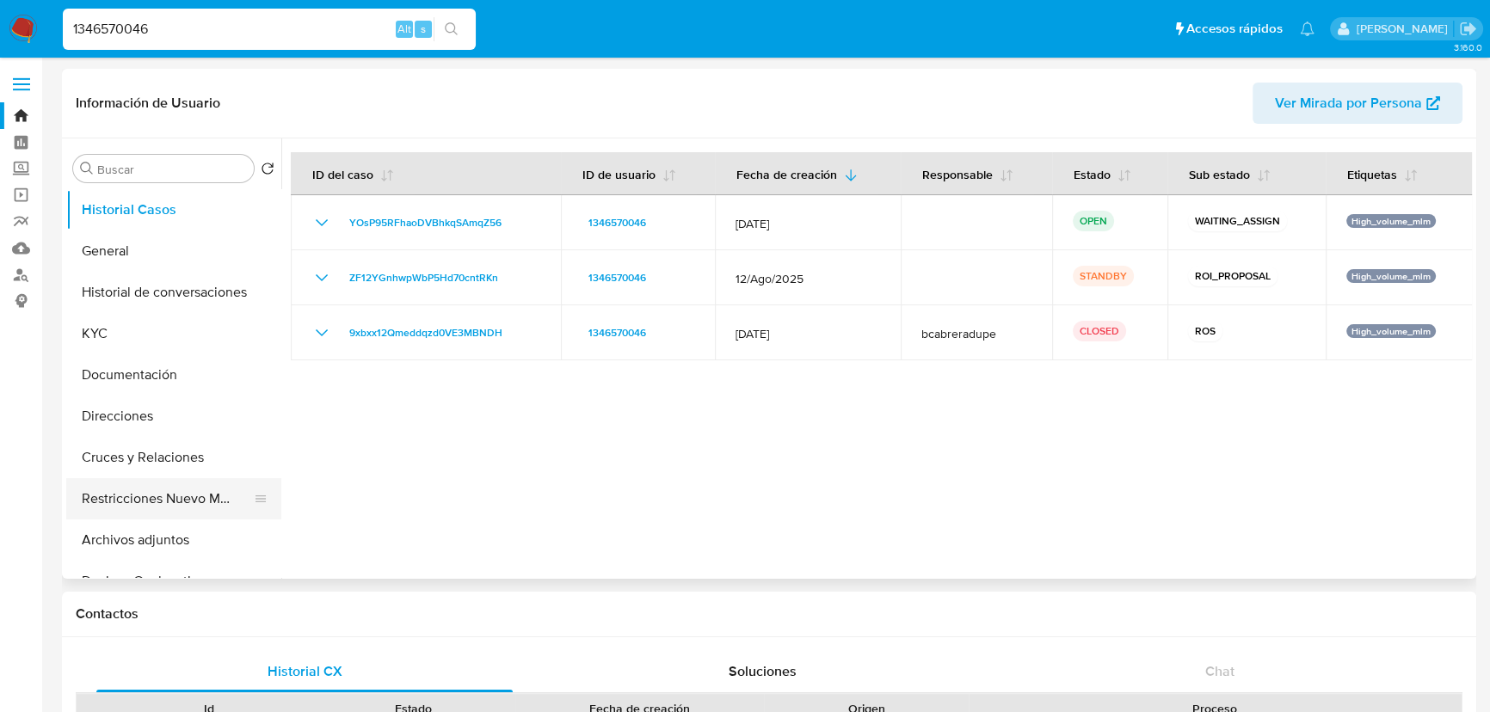
click at [162, 495] on button "Restricciones Nuevo Mundo" at bounding box center [166, 498] width 201 height 41
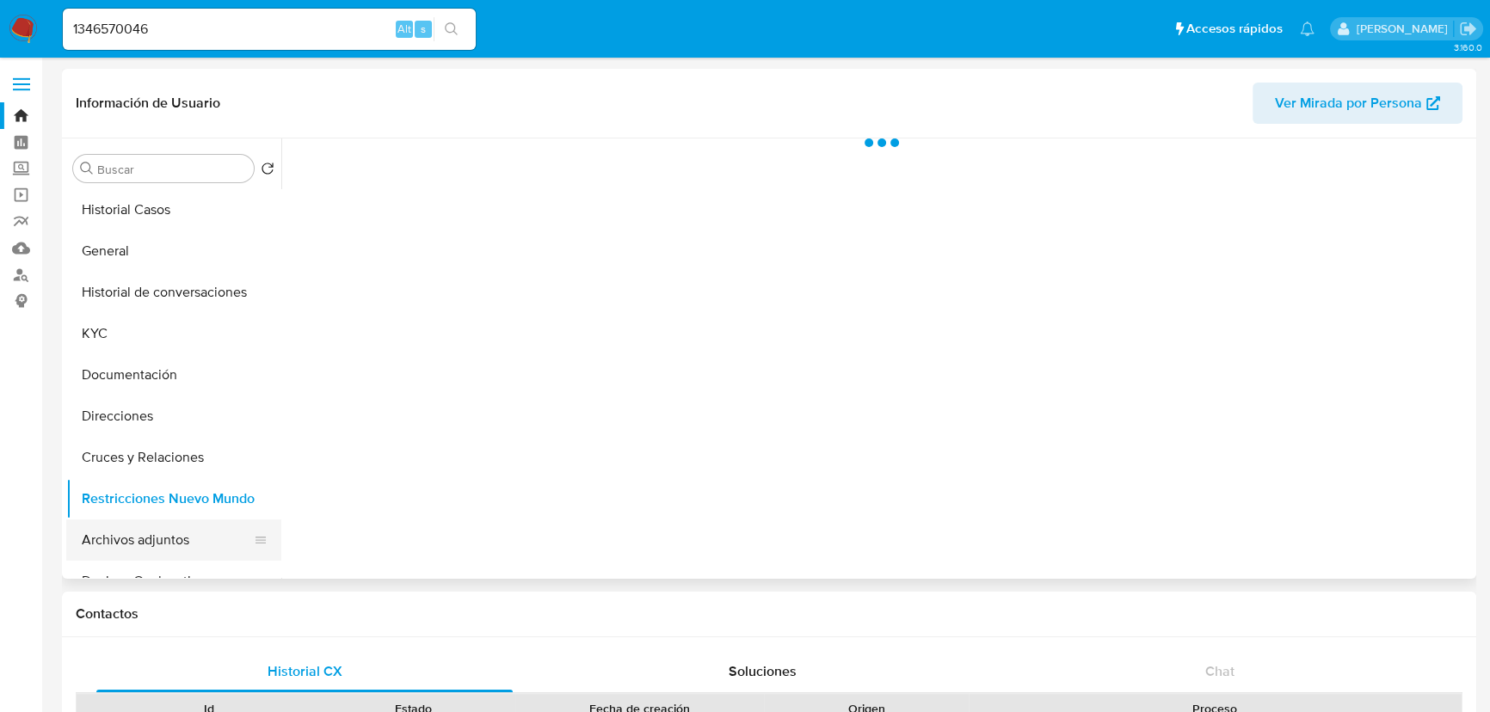
click at [145, 541] on button "Archivos adjuntos" at bounding box center [166, 540] width 201 height 41
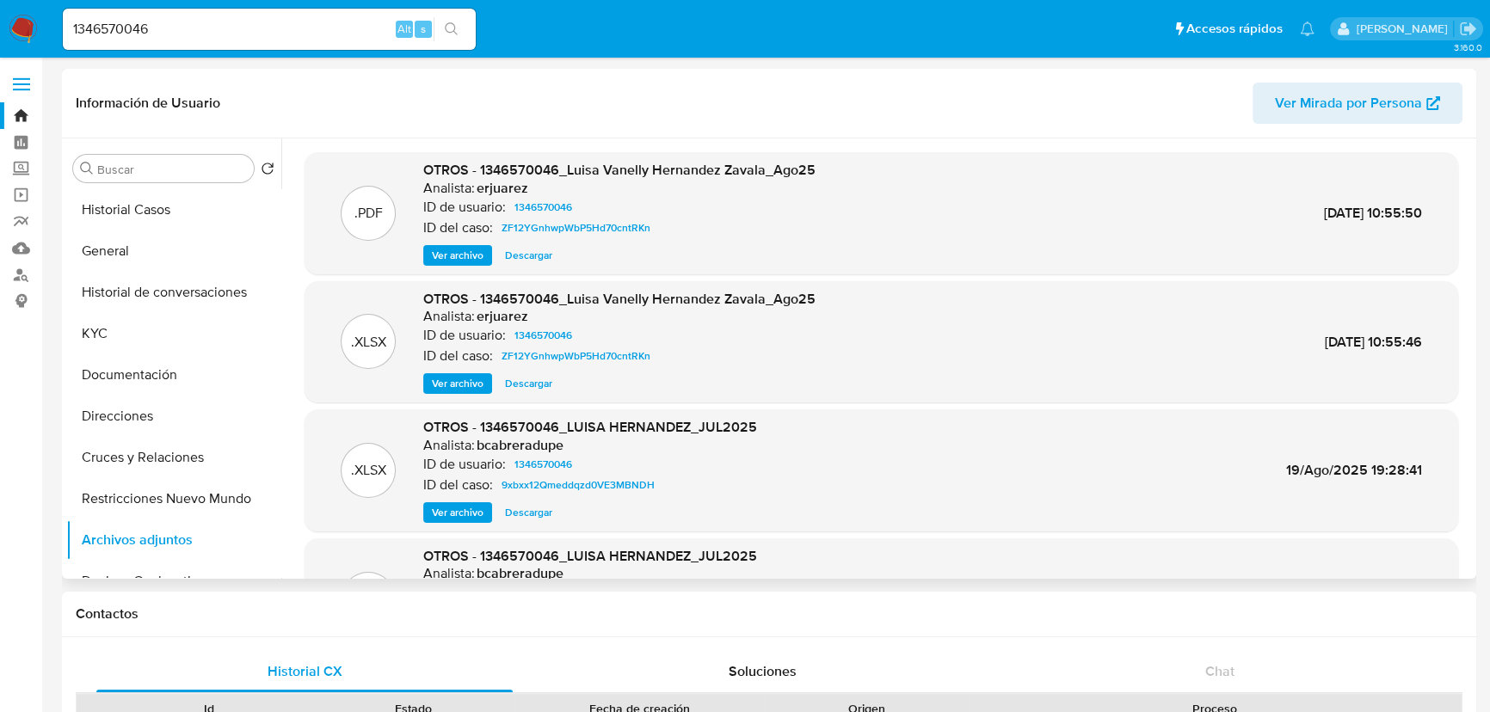
click at [455, 378] on span "Ver archivo" at bounding box center [458, 383] width 52 height 17
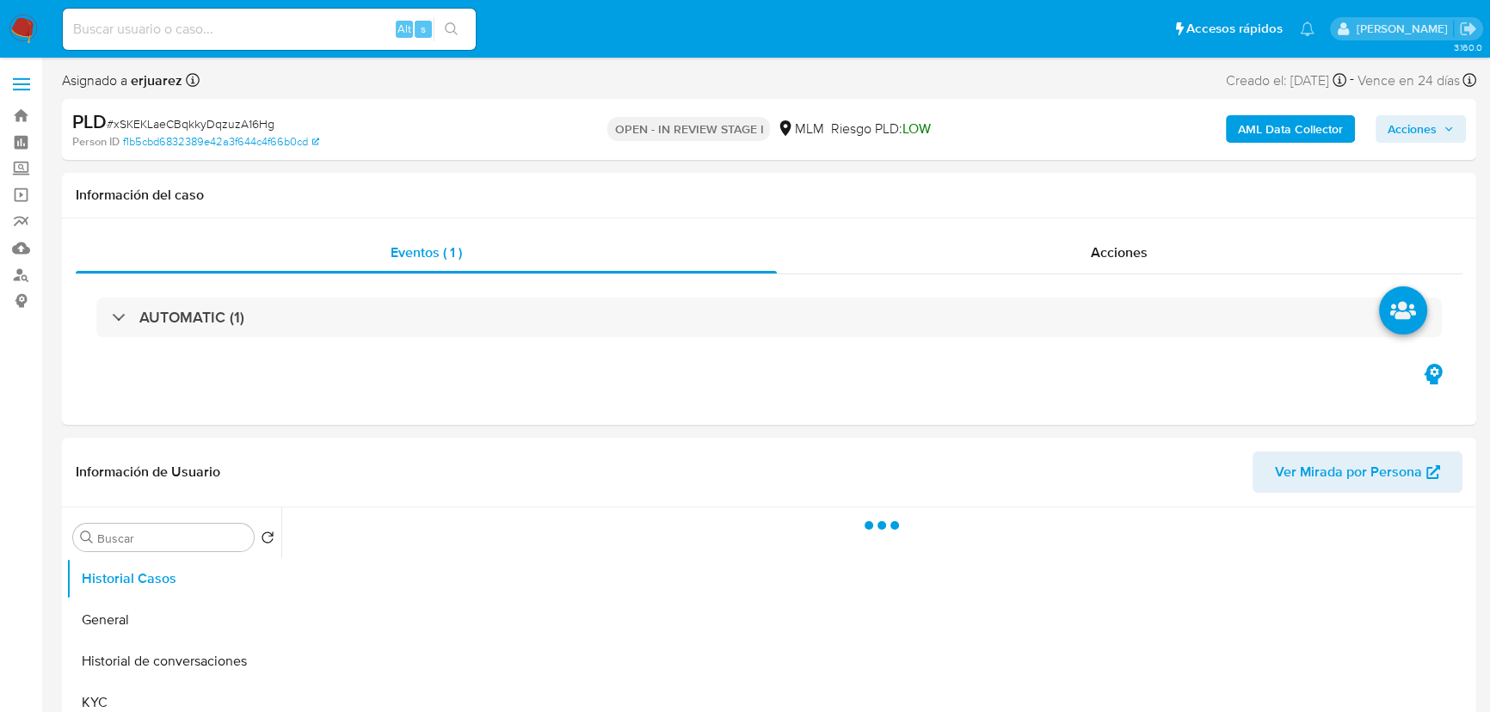
select select "10"
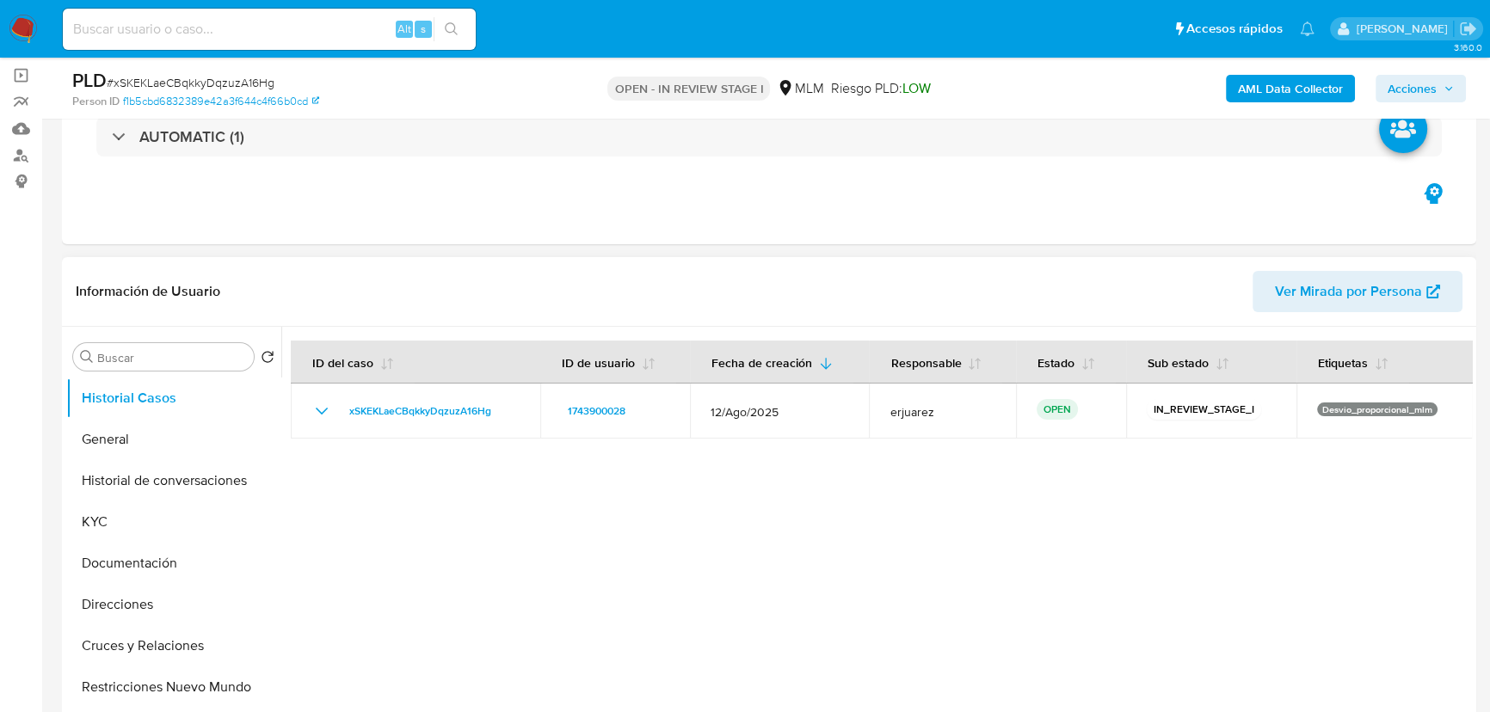
scroll to position [234, 0]
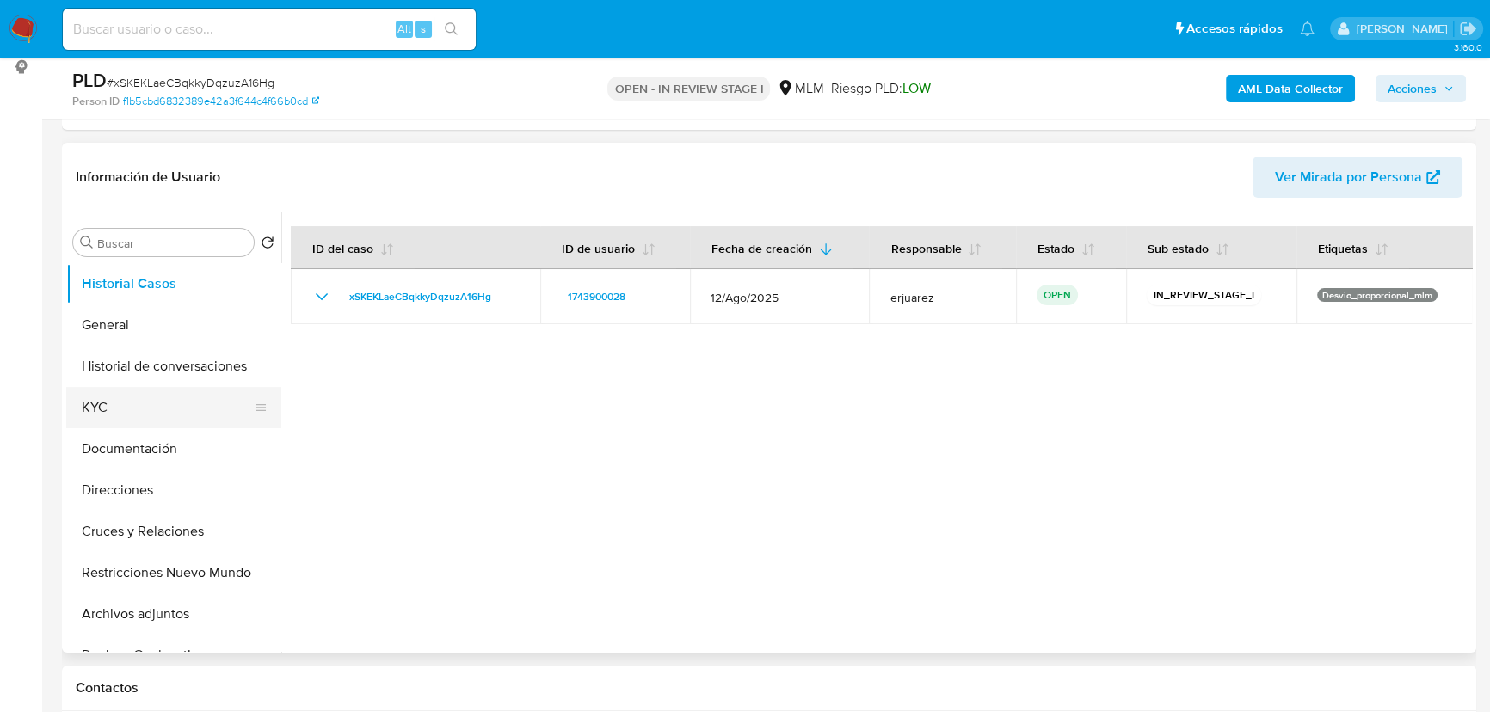
drag, startPoint x: 120, startPoint y: 407, endPoint x: 146, endPoint y: 407, distance: 26.7
click at [120, 407] on button "KYC" at bounding box center [166, 407] width 201 height 41
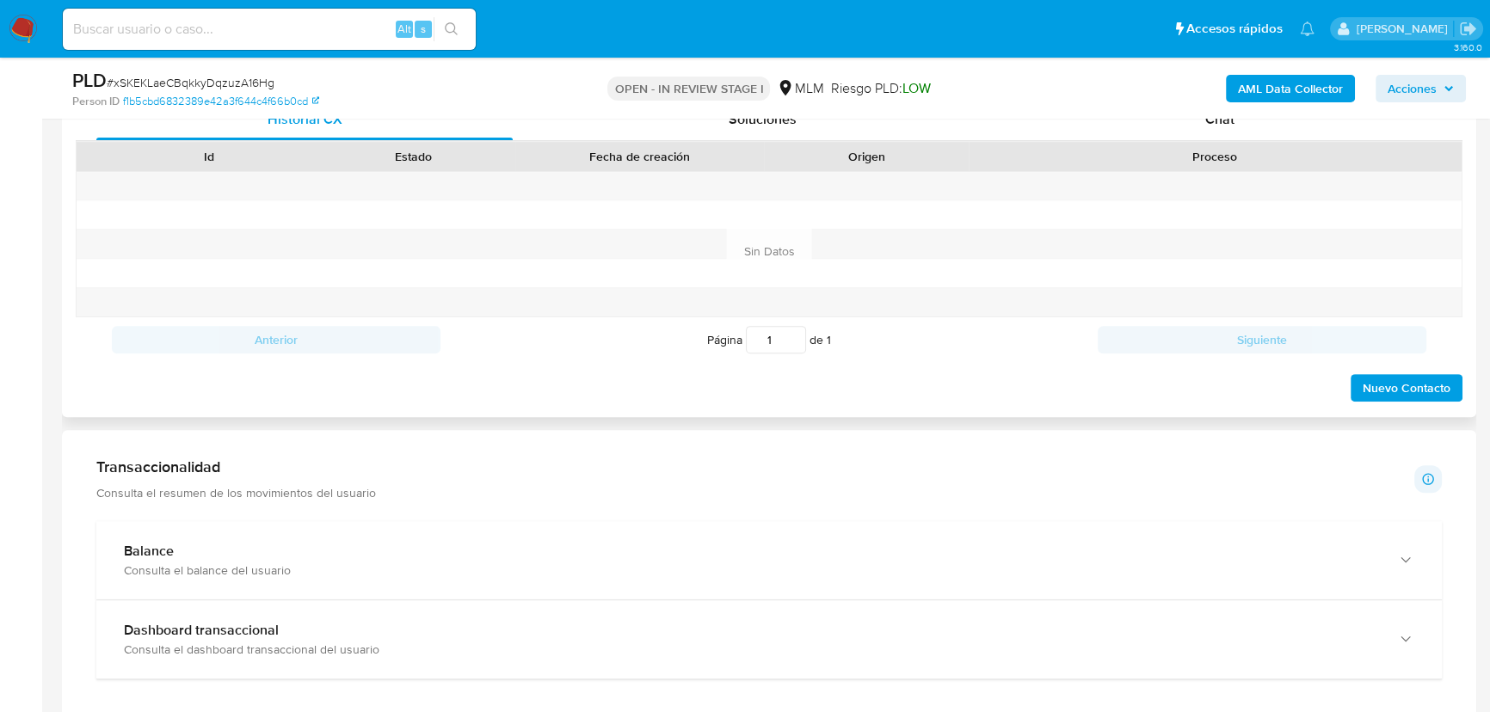
scroll to position [704, 0]
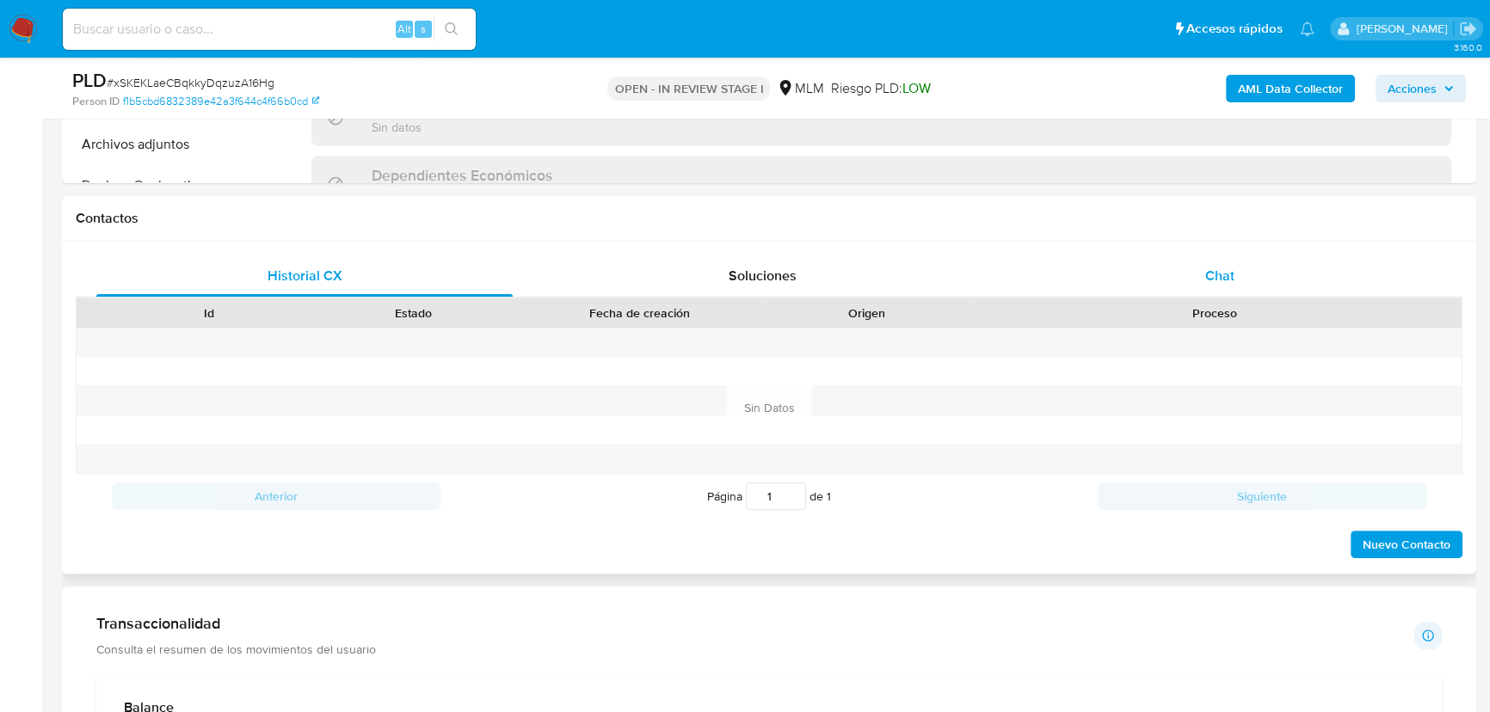
click at [1225, 280] on span "Chat" at bounding box center [1219, 276] width 29 height 20
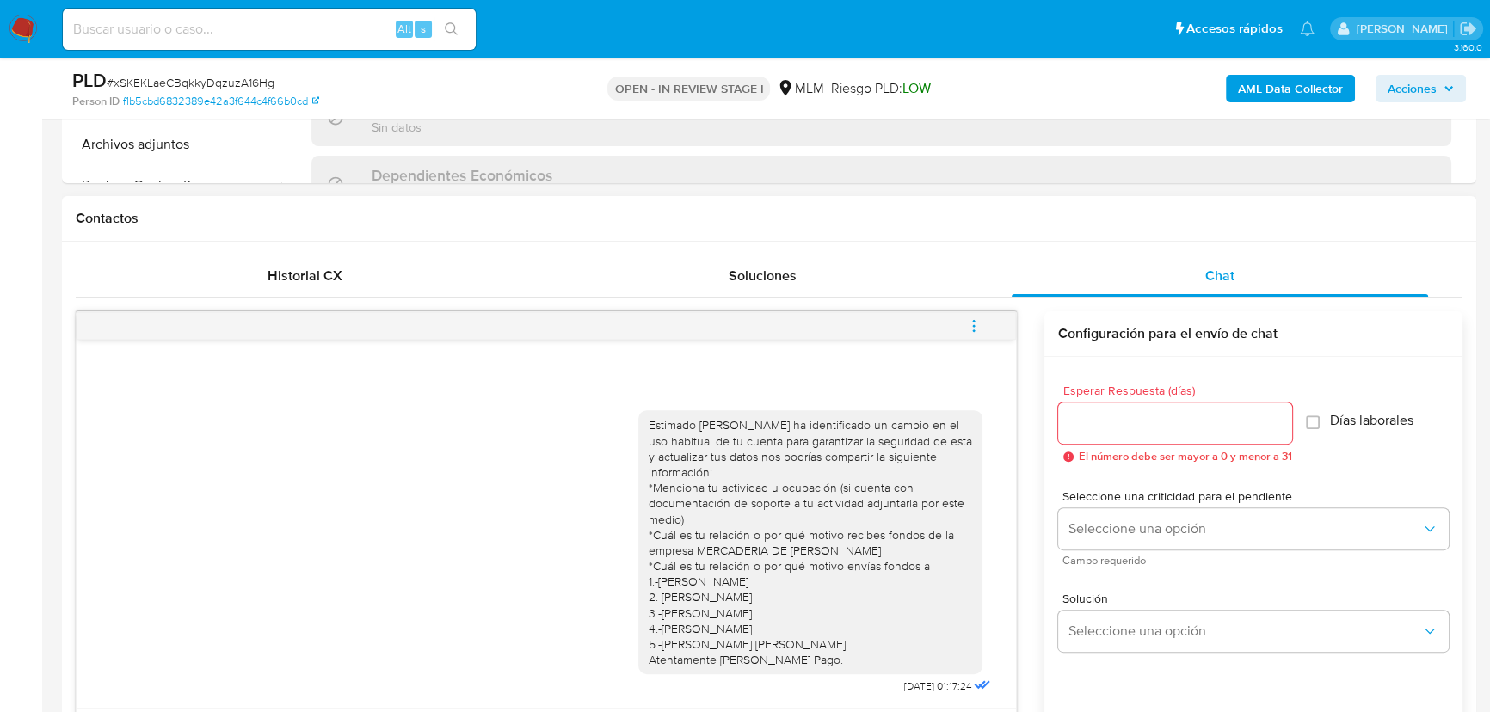
click at [974, 323] on icon "menu-action" at bounding box center [973, 325] width 15 height 15
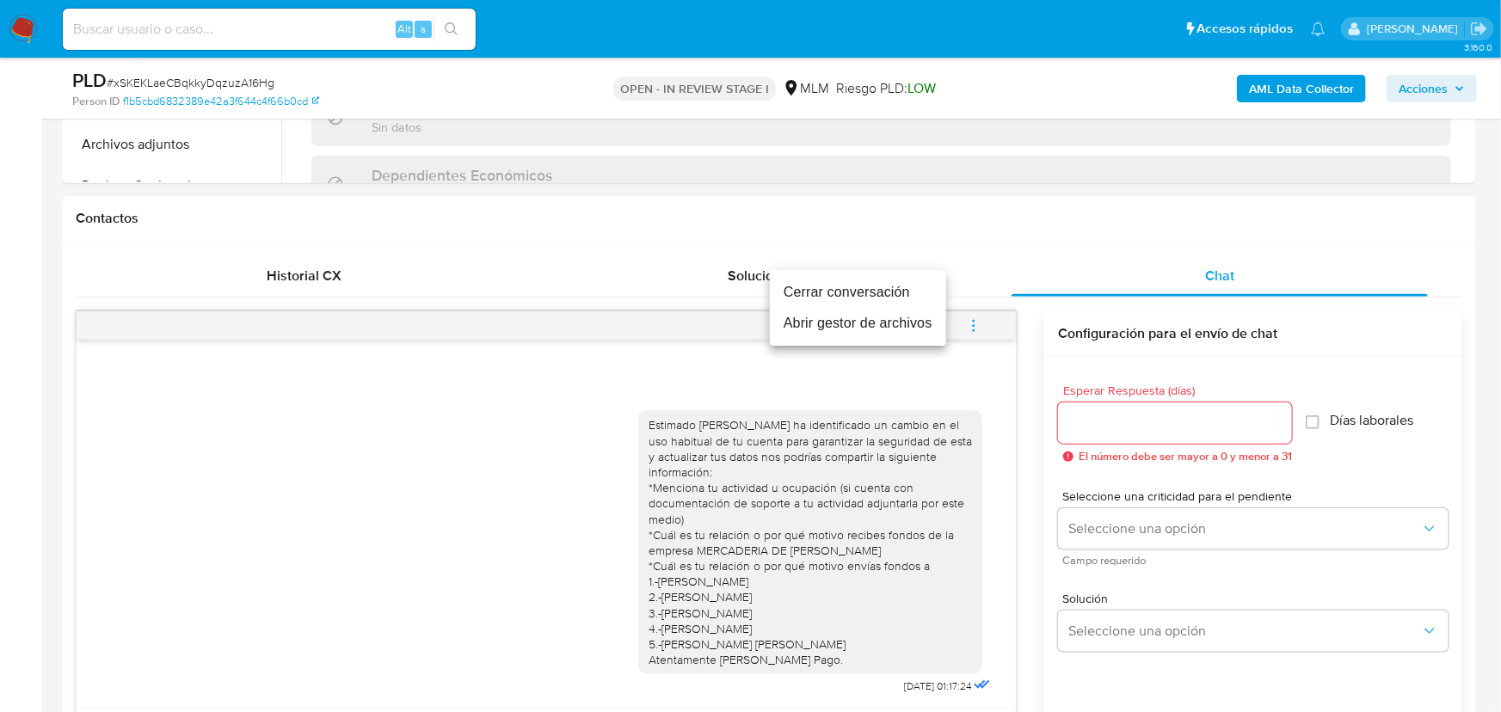
click at [852, 292] on li "Cerrar conversación" at bounding box center [858, 292] width 176 height 31
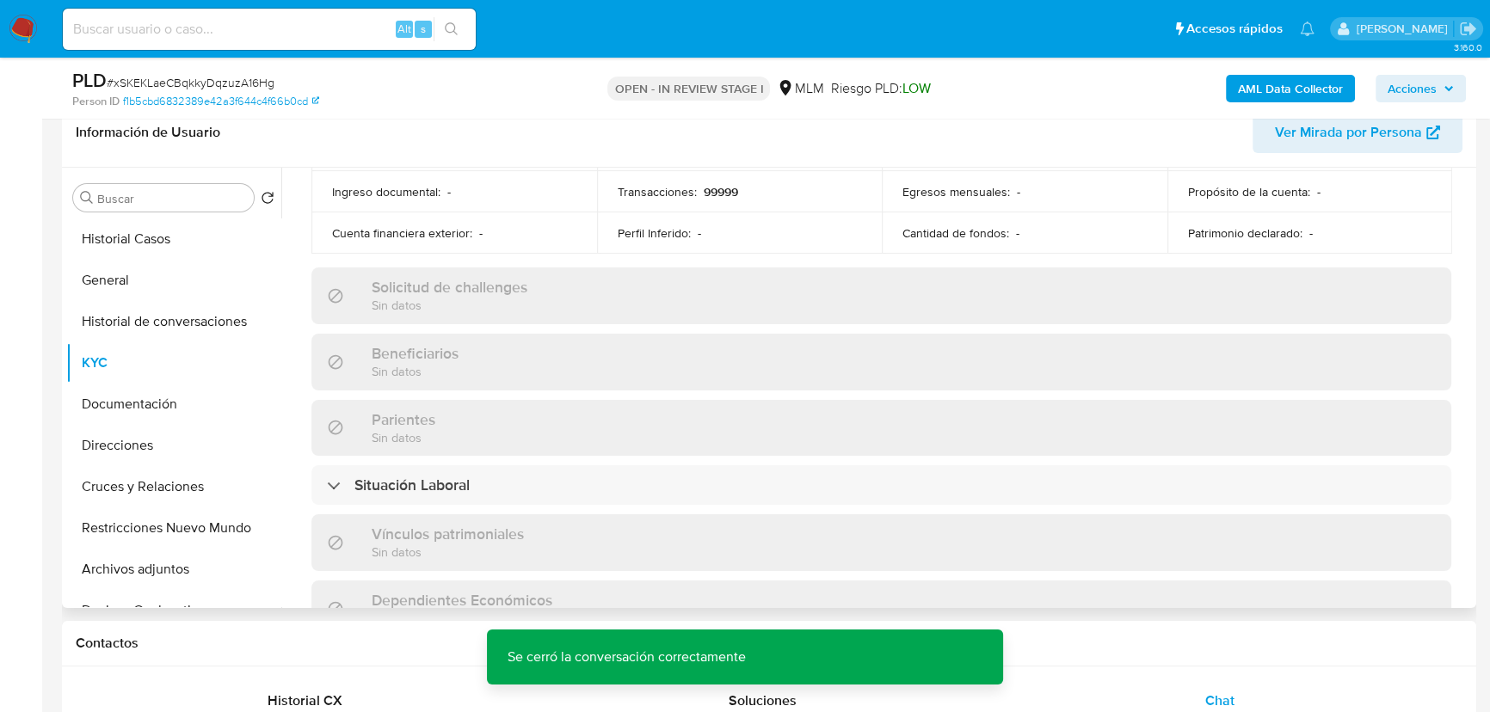
scroll to position [234, 0]
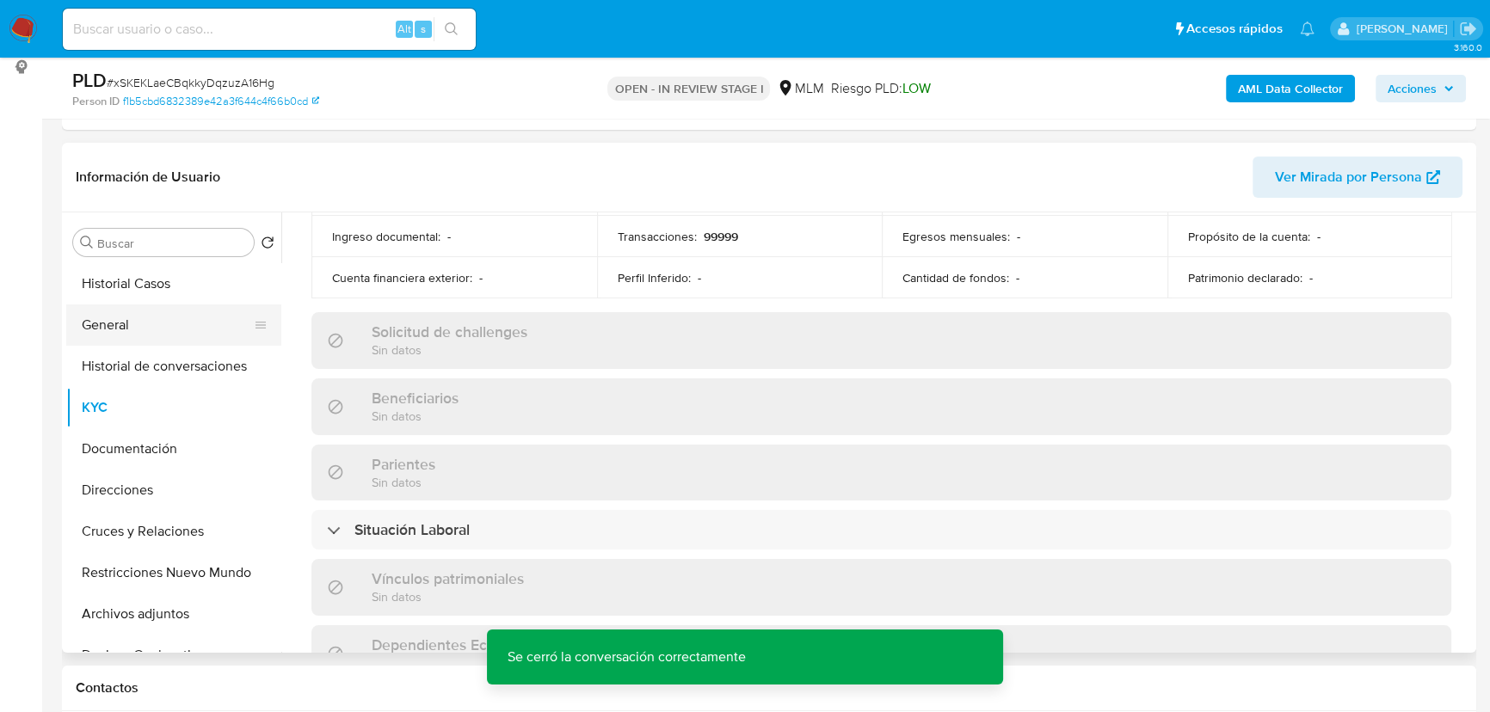
drag, startPoint x: 102, startPoint y: 324, endPoint x: 181, endPoint y: 309, distance: 79.8
click at [104, 324] on button "General" at bounding box center [166, 324] width 201 height 41
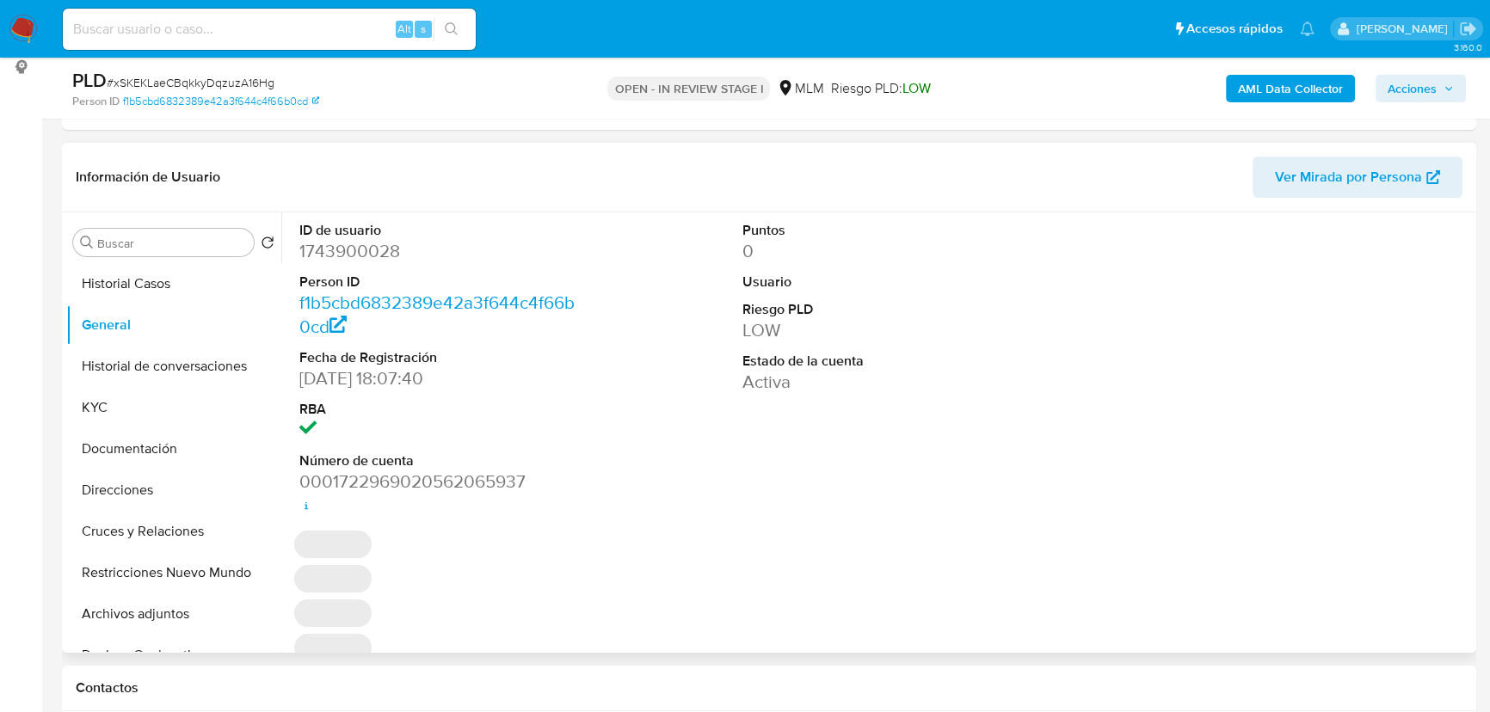
scroll to position [312, 0]
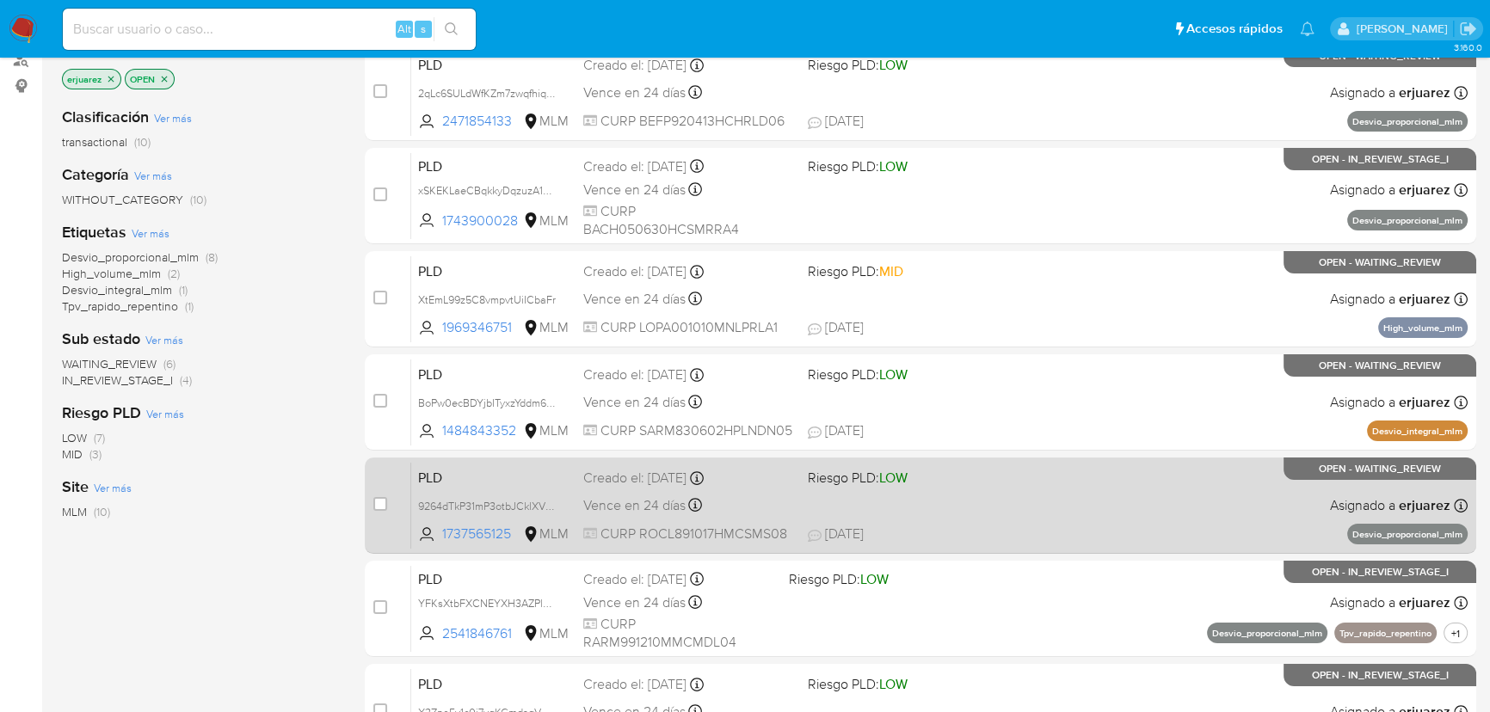
scroll to position [312, 0]
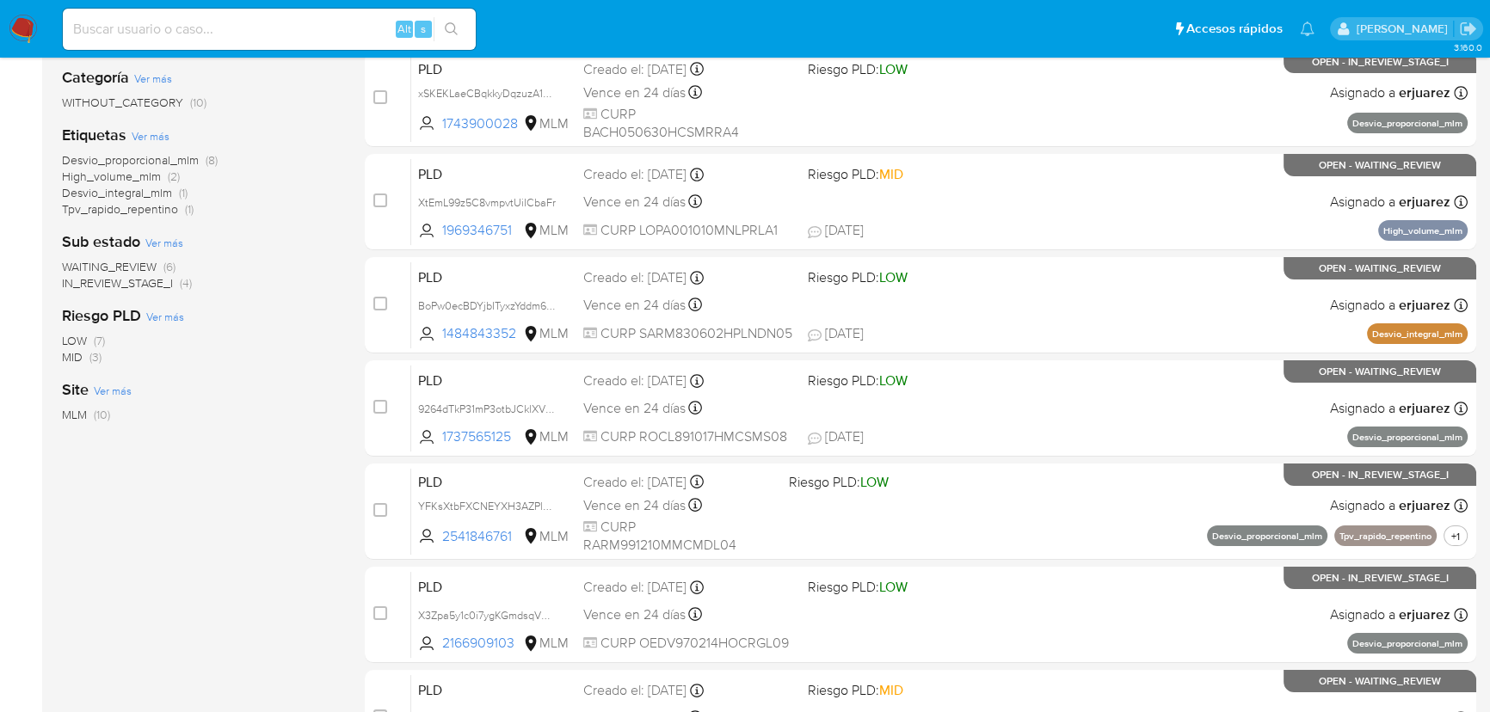
click at [152, 278] on span "IN_REVIEW_STAGE_I" at bounding box center [117, 282] width 111 height 17
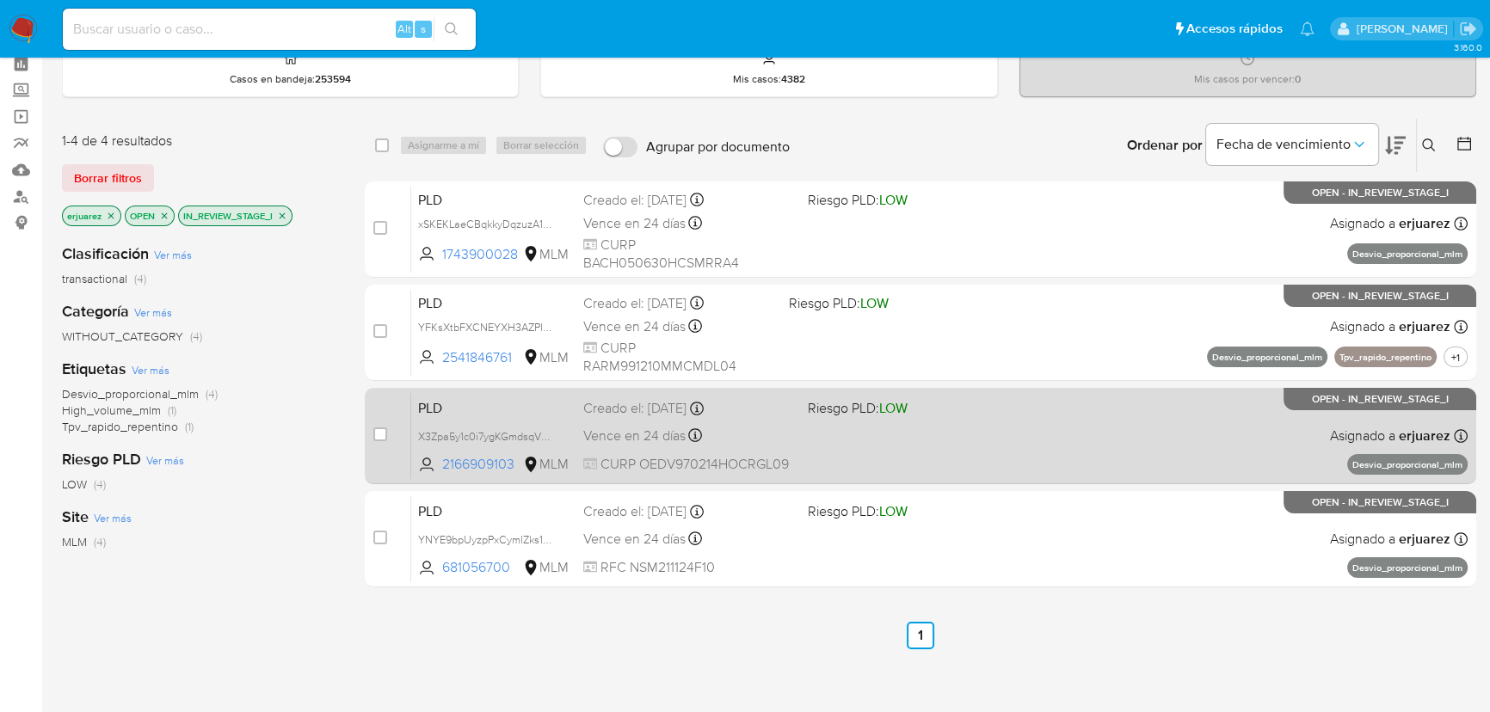
scroll to position [77, 0]
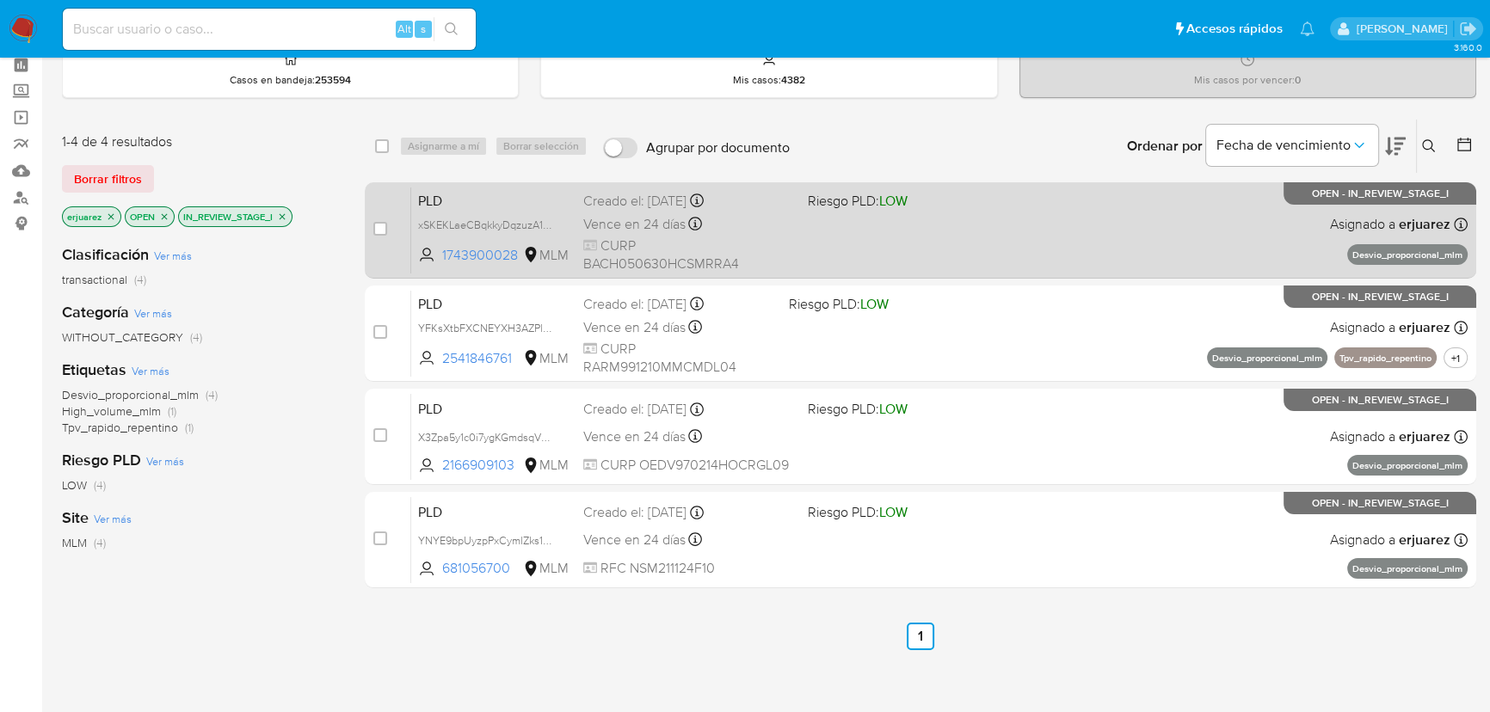
click at [875, 225] on span at bounding box center [913, 223] width 211 height 3
click at [679, 218] on span "Vence en 24 días" at bounding box center [634, 224] width 102 height 19
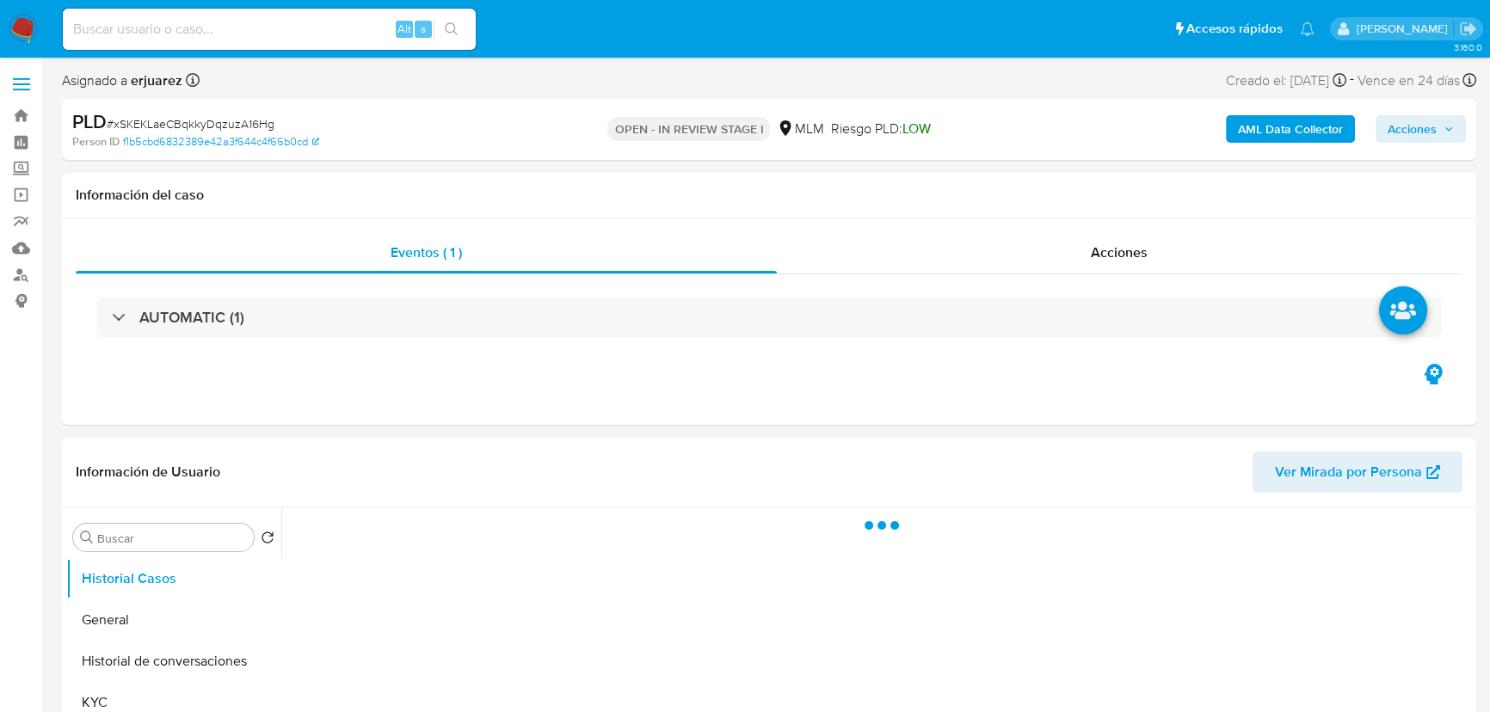
select select "10"
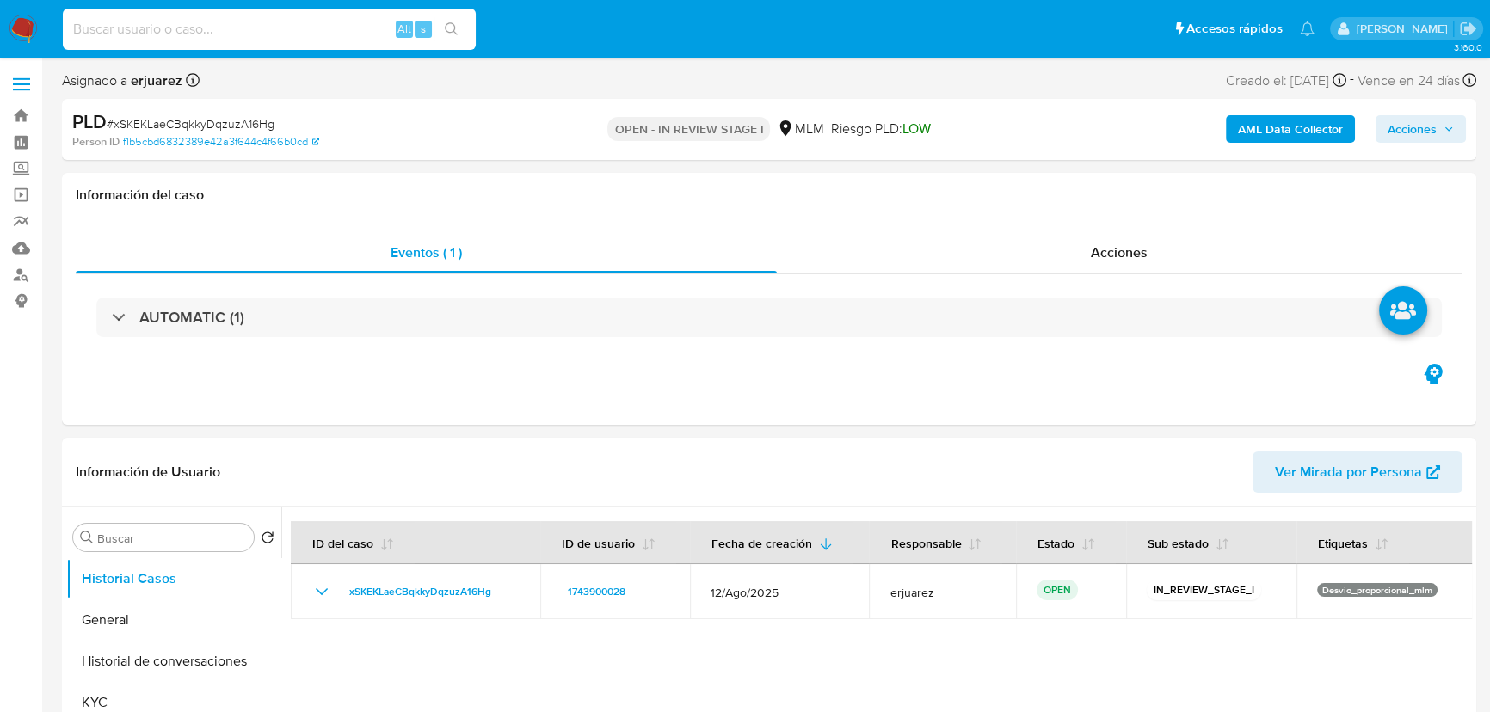
click at [233, 25] on input at bounding box center [269, 29] width 413 height 22
paste input "1743900028"
type input "1743900028"
click at [449, 25] on icon "search-icon" at bounding box center [452, 29] width 14 height 14
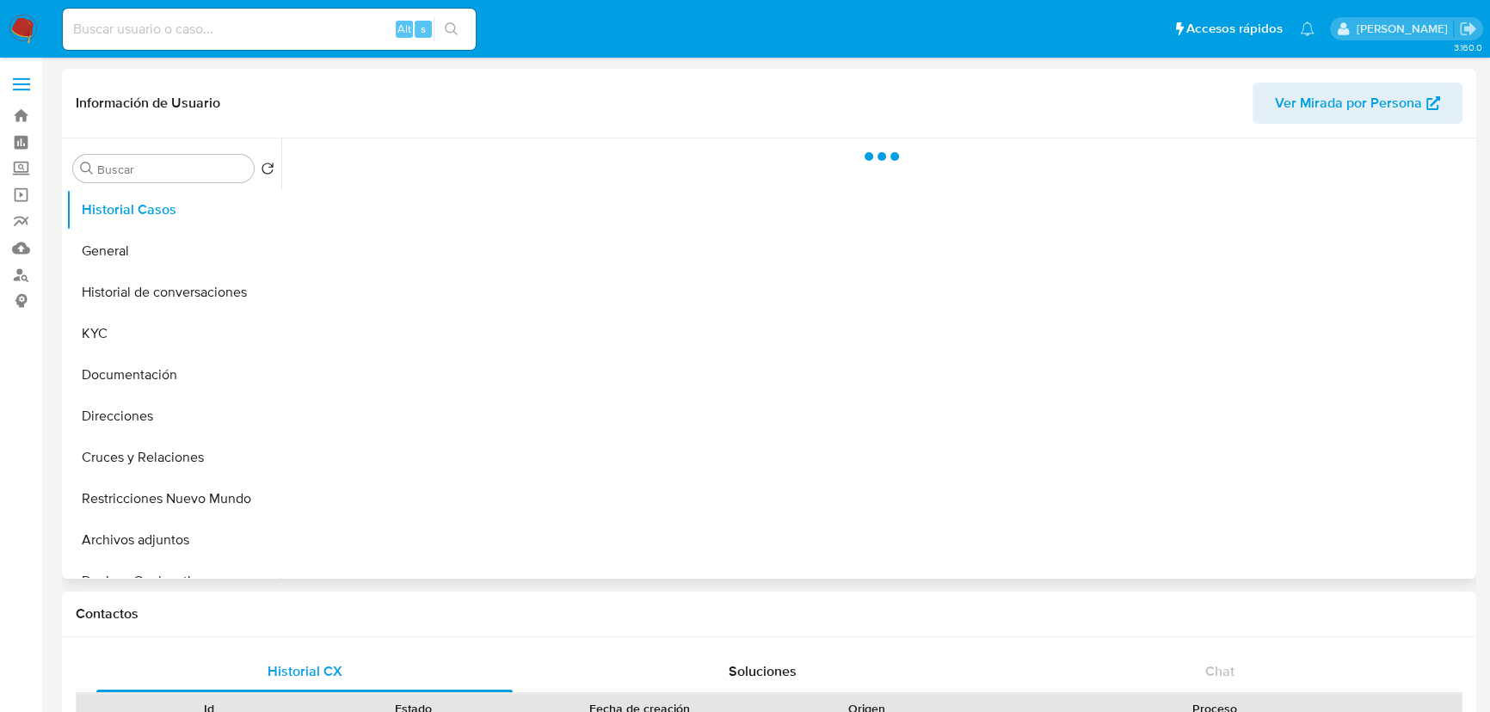
select select "10"
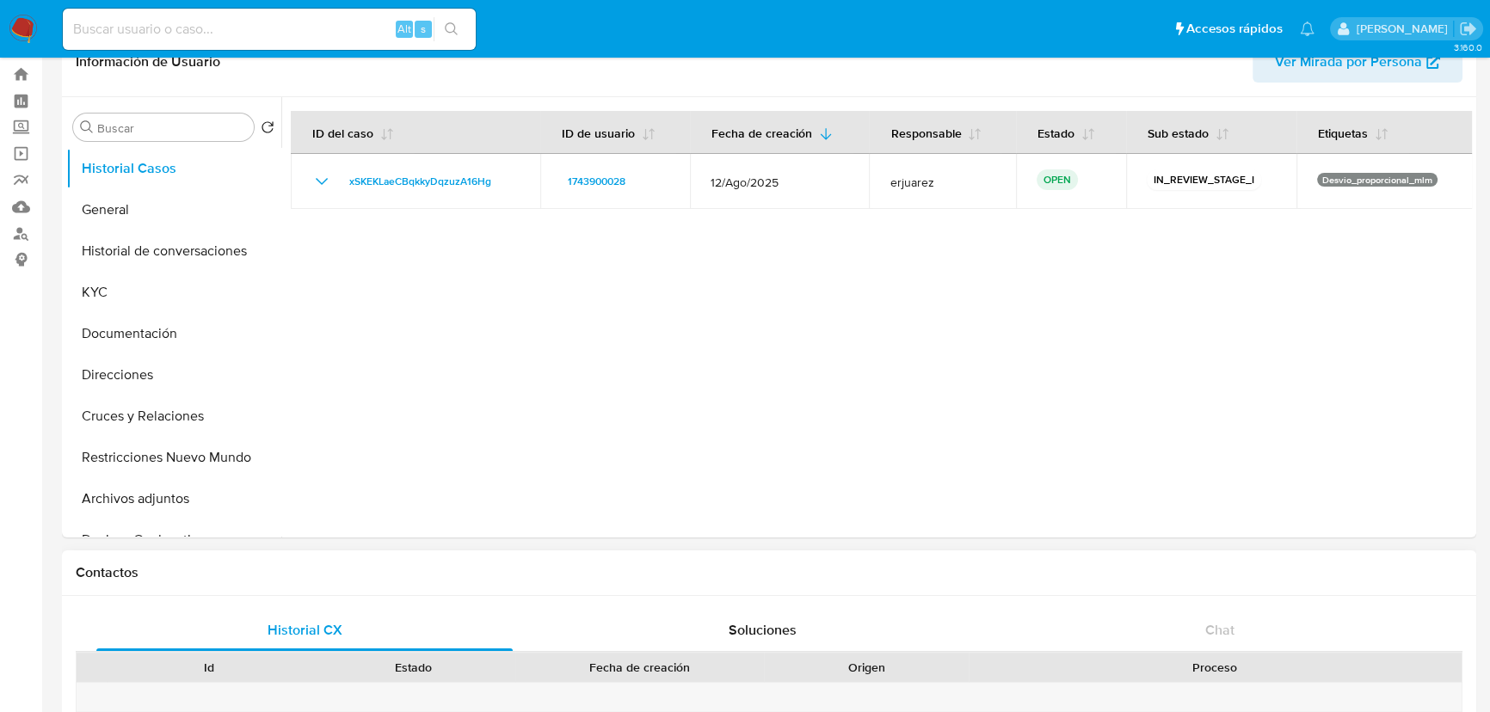
scroll to position [77, 0]
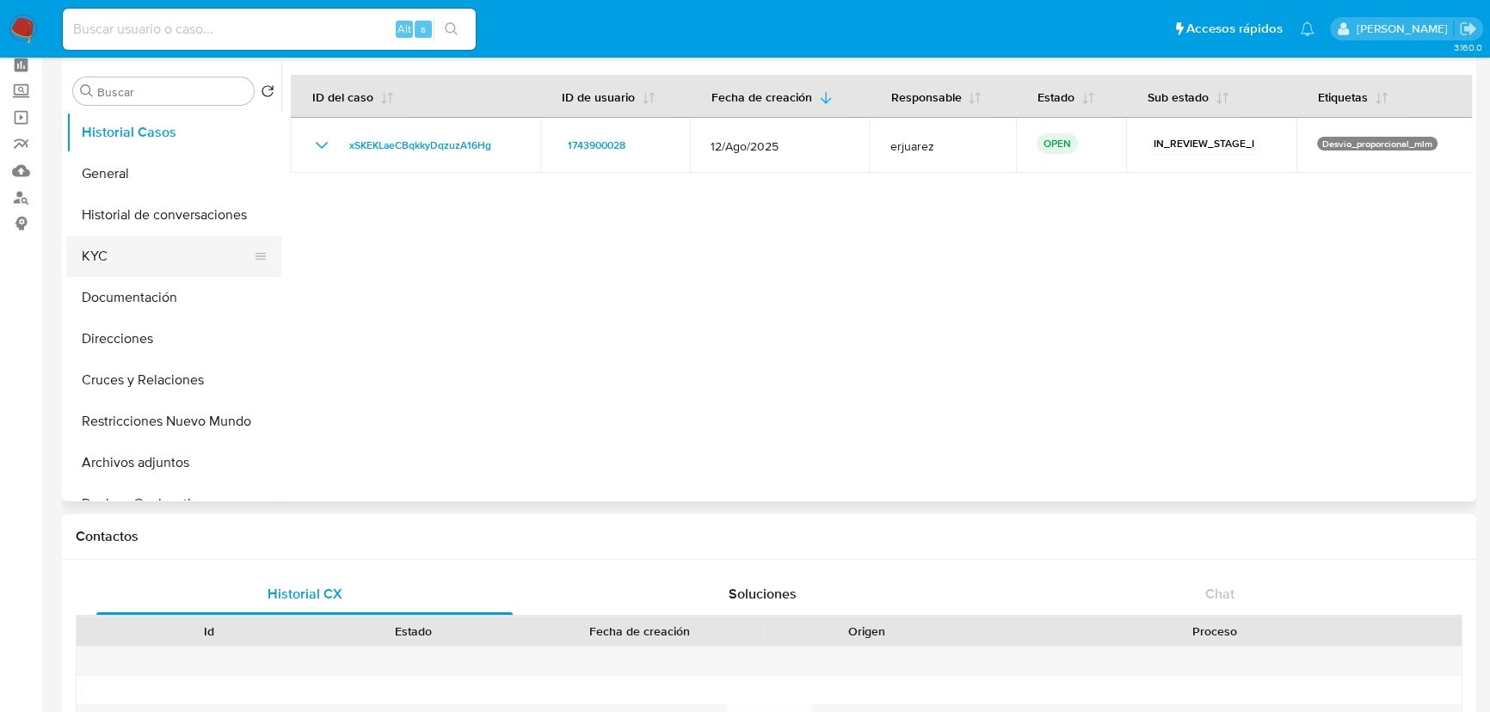
click at [93, 249] on button "KYC" at bounding box center [166, 256] width 201 height 41
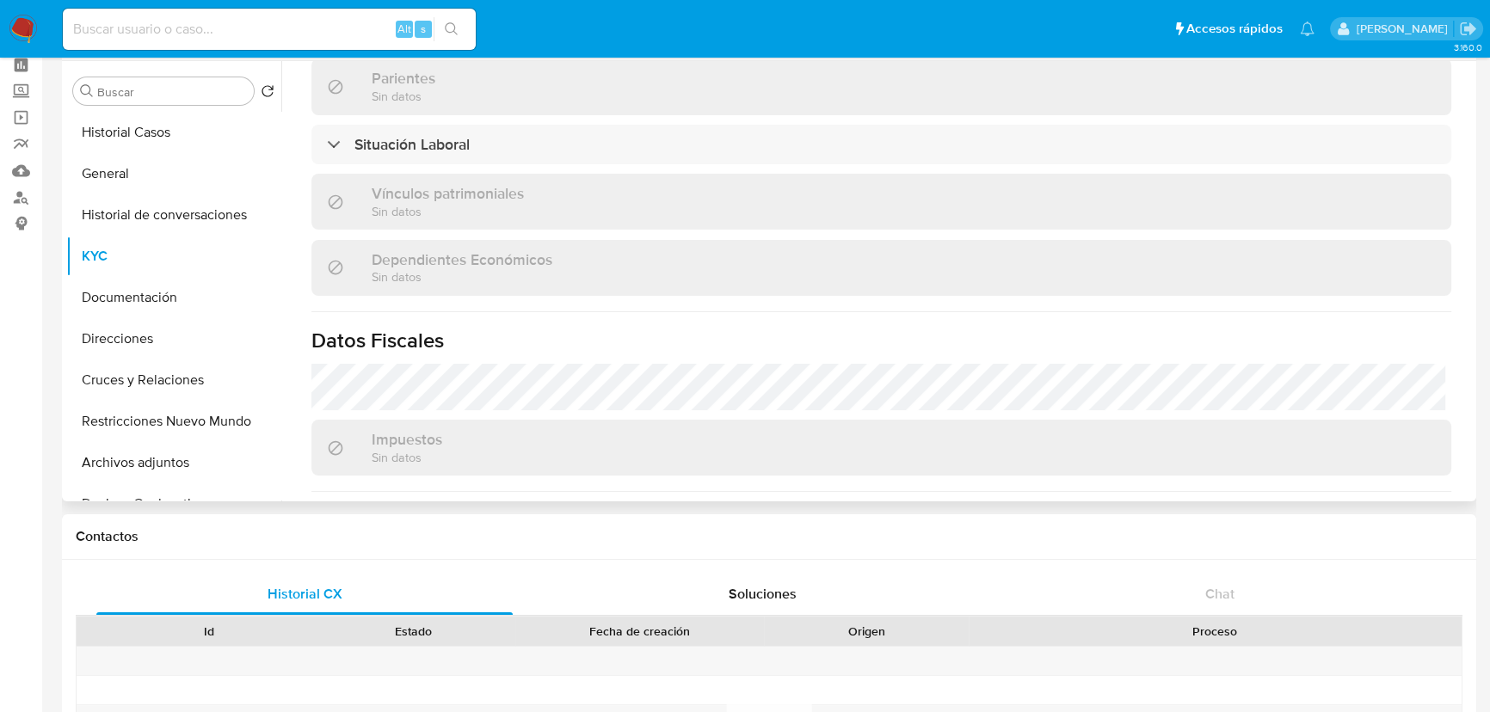
scroll to position [1080, 0]
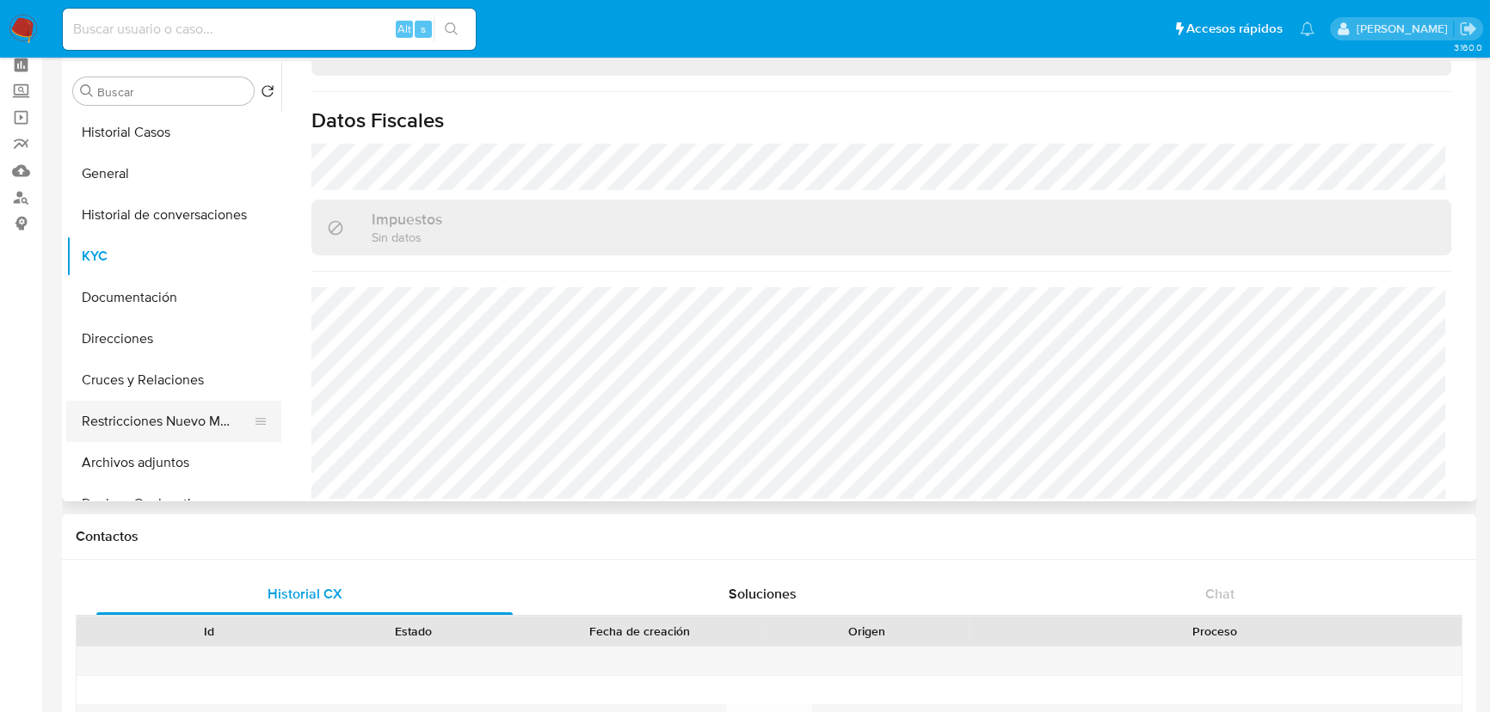
click at [152, 433] on button "Restricciones Nuevo Mundo" at bounding box center [166, 421] width 201 height 41
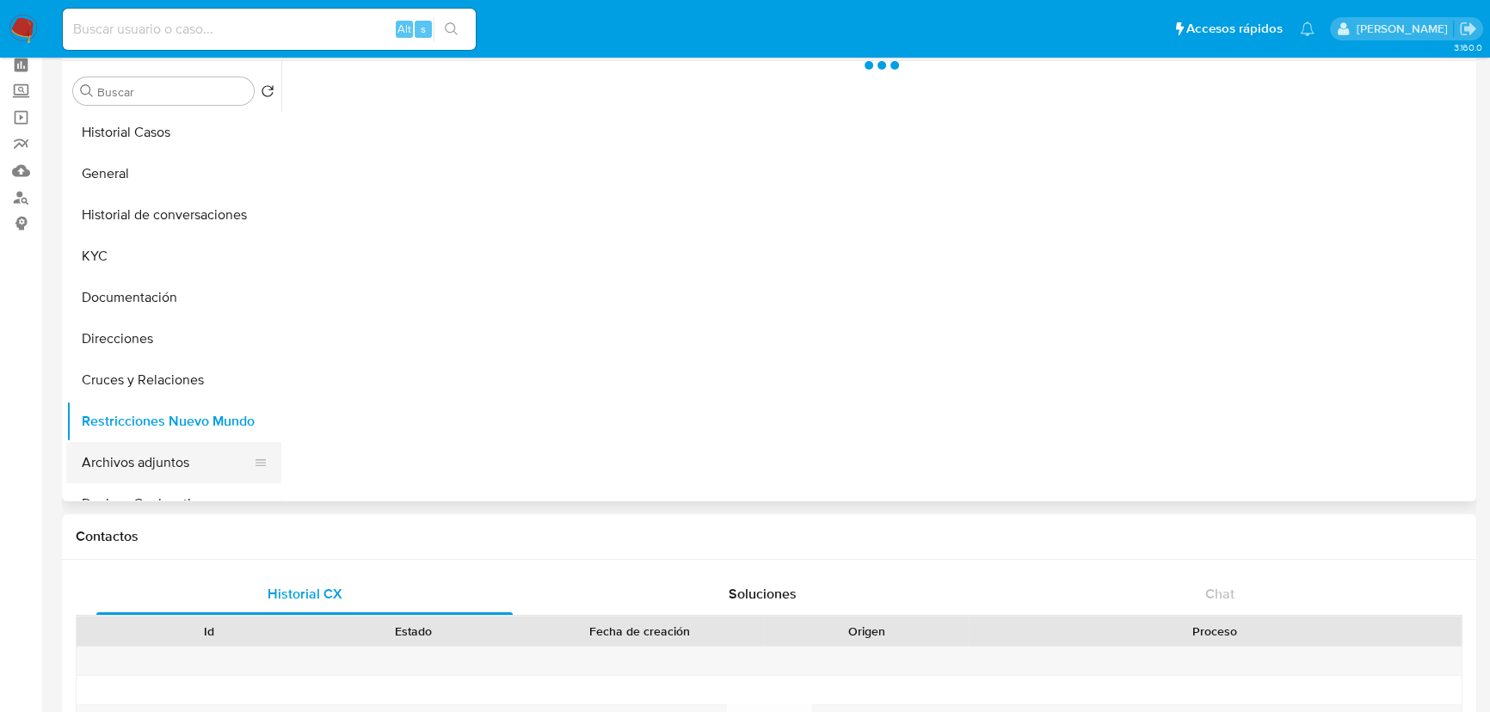
drag, startPoint x: 153, startPoint y: 458, endPoint x: 423, endPoint y: 346, distance: 292.7
click at [154, 458] on button "Archivos adjuntos" at bounding box center [166, 462] width 201 height 41
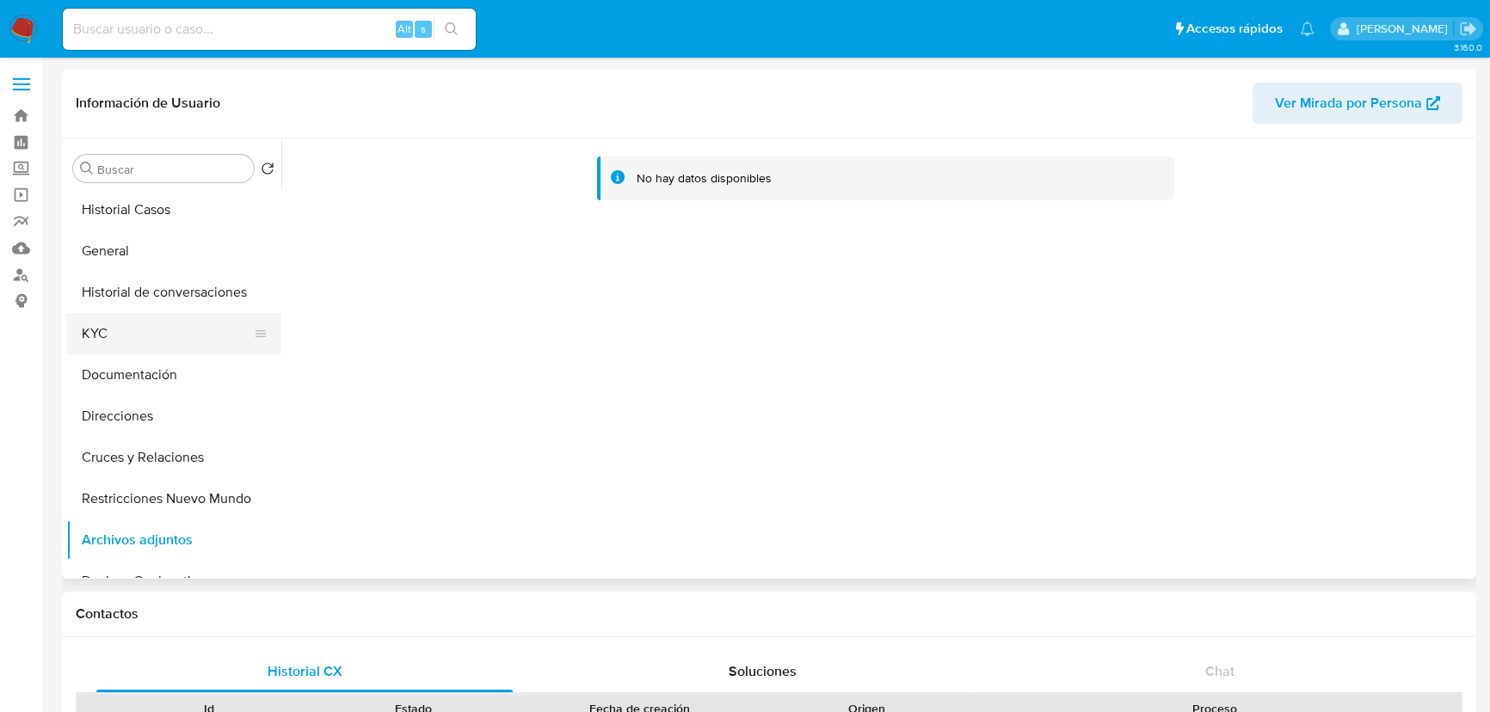
click at [145, 342] on button "KYC" at bounding box center [166, 333] width 201 height 41
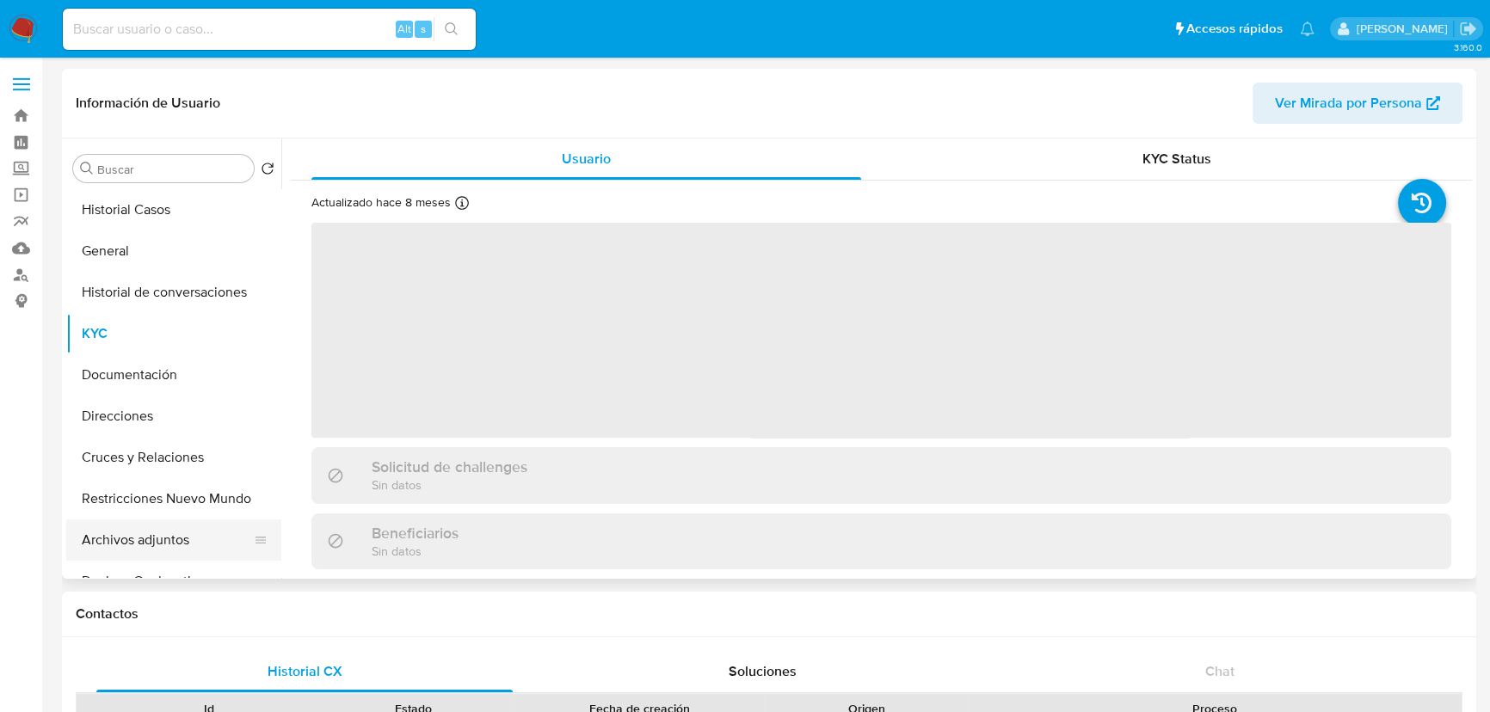
click at [137, 550] on button "Archivos adjuntos" at bounding box center [166, 540] width 201 height 41
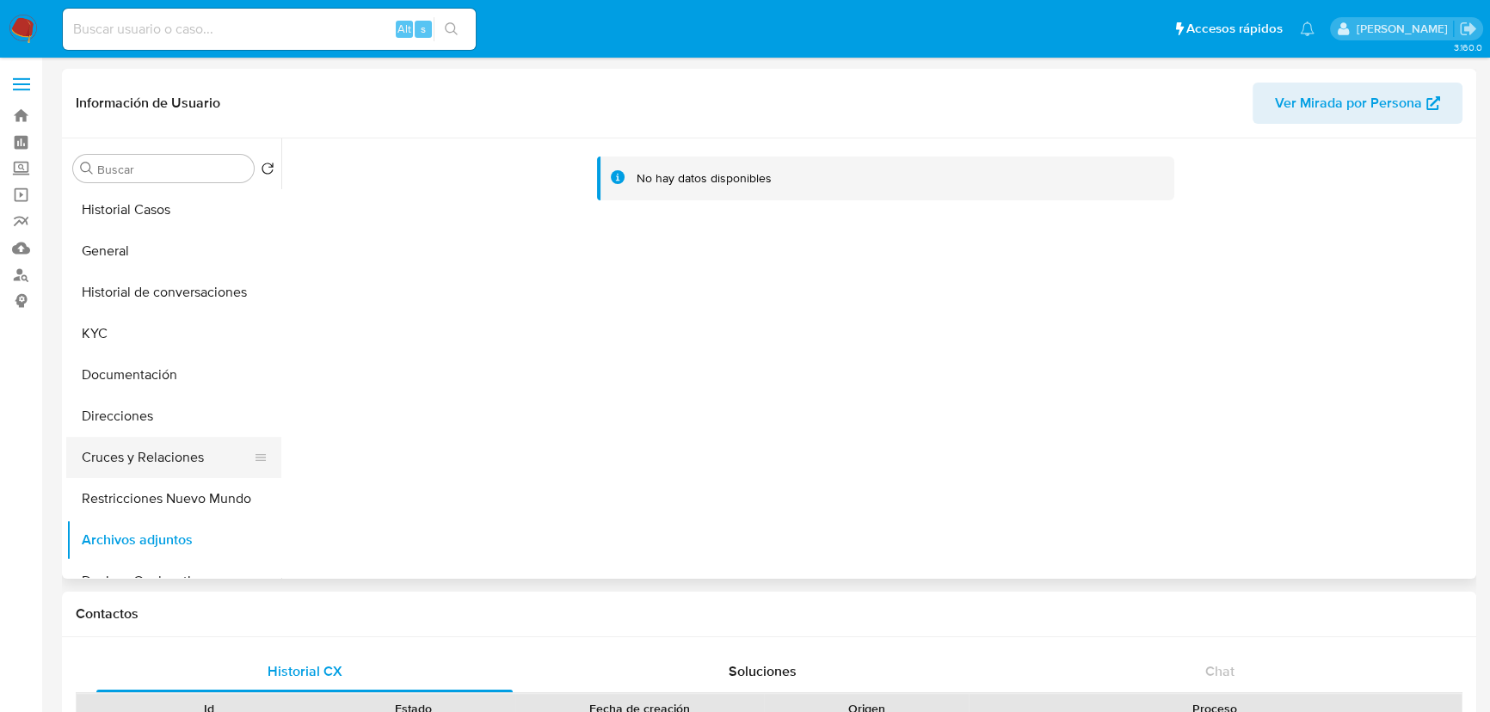
drag, startPoint x: 134, startPoint y: 423, endPoint x: 144, endPoint y: 469, distance: 46.6
click at [133, 423] on button "Direcciones" at bounding box center [173, 416] width 215 height 41
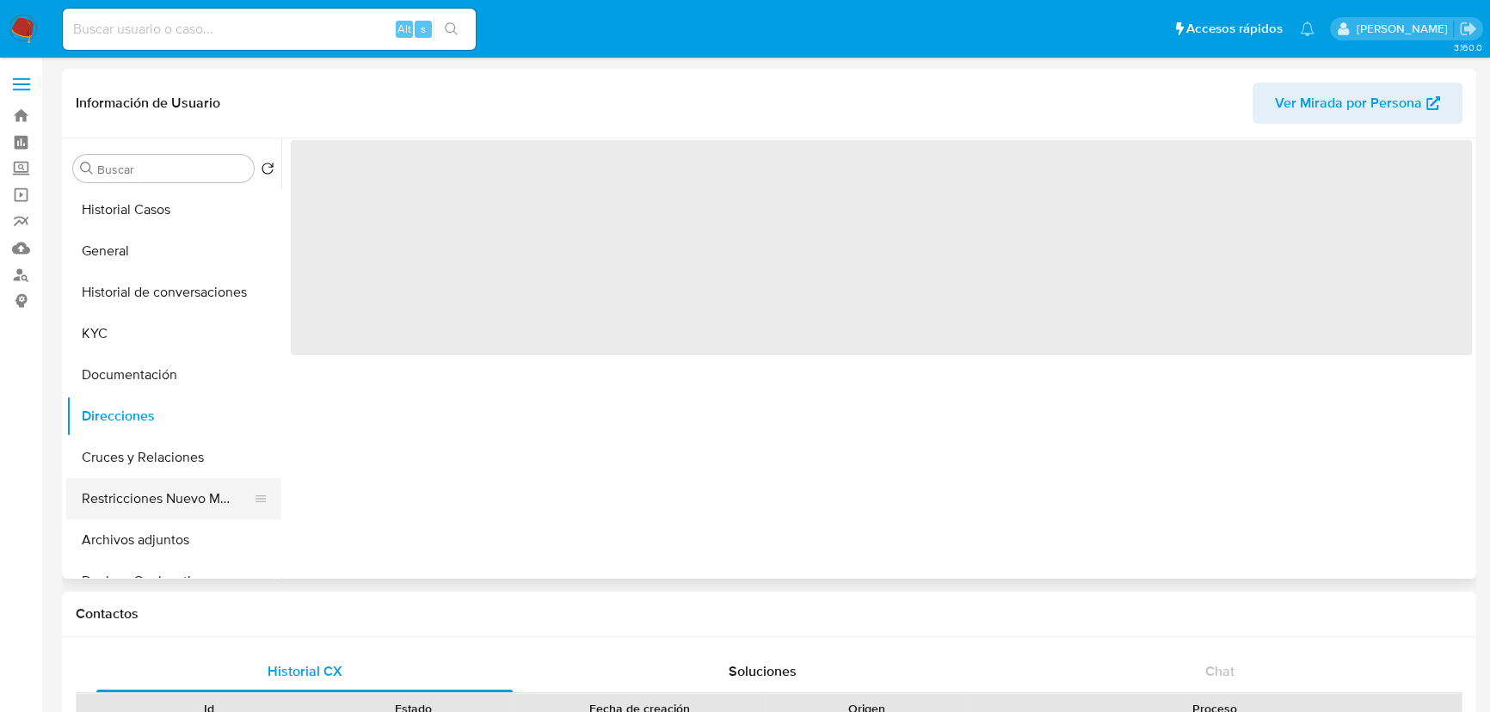
click at [146, 486] on button "Restricciones Nuevo Mundo" at bounding box center [166, 498] width 201 height 41
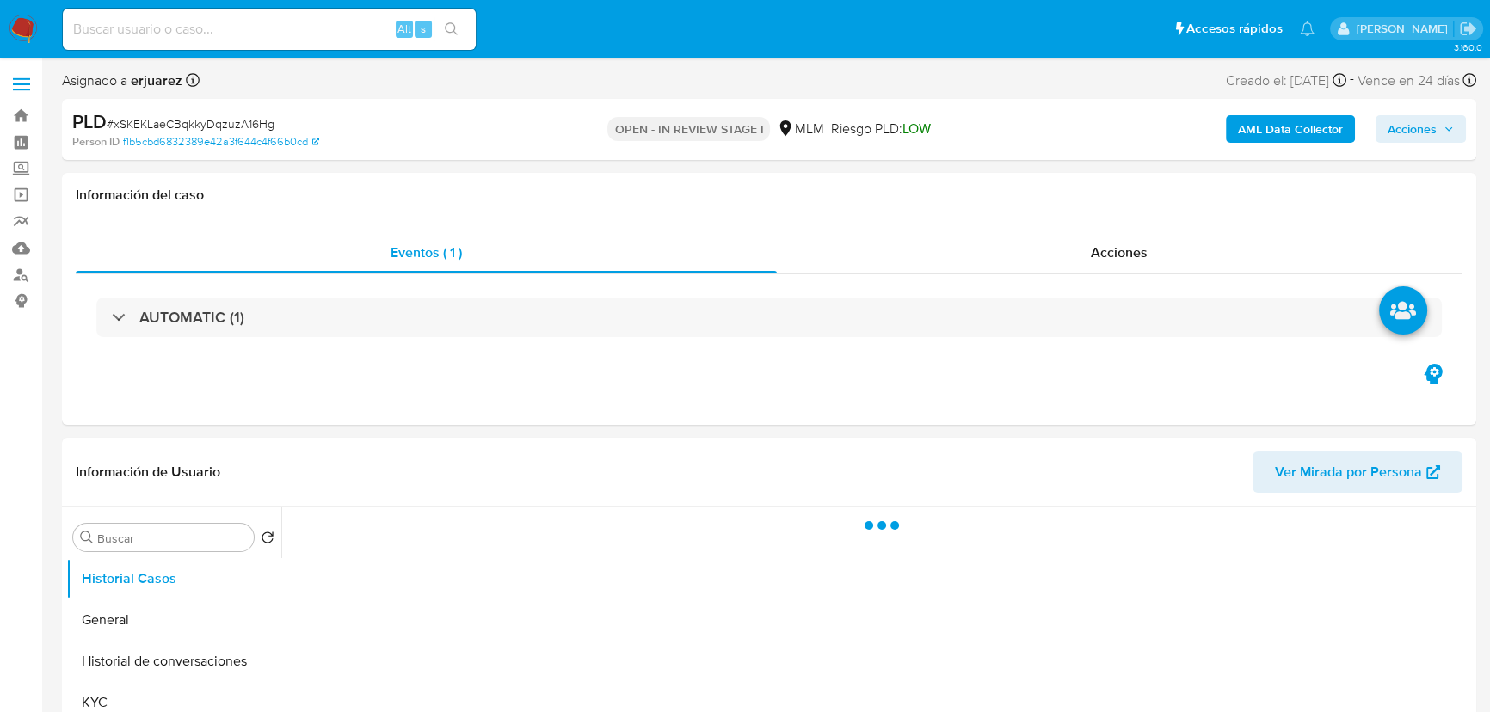
select select "10"
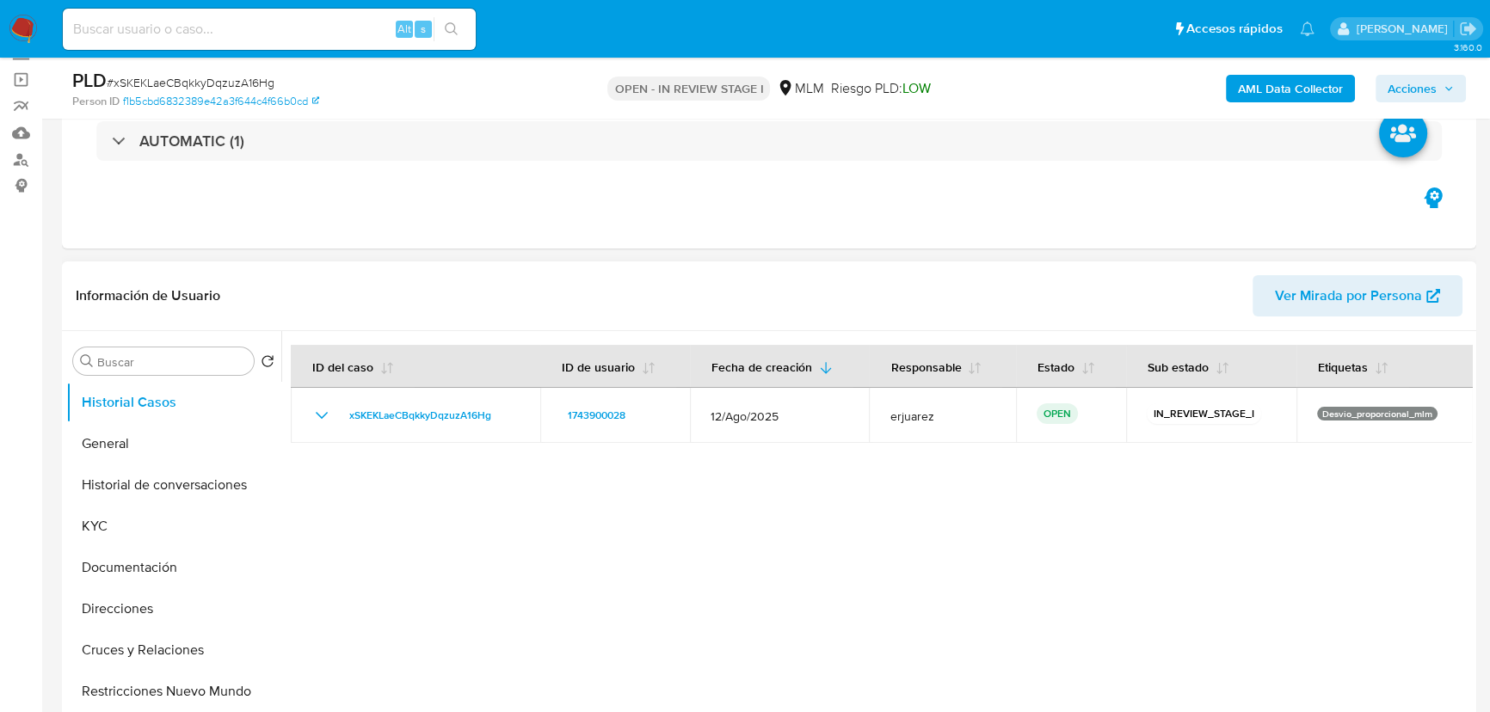
scroll to position [312, 0]
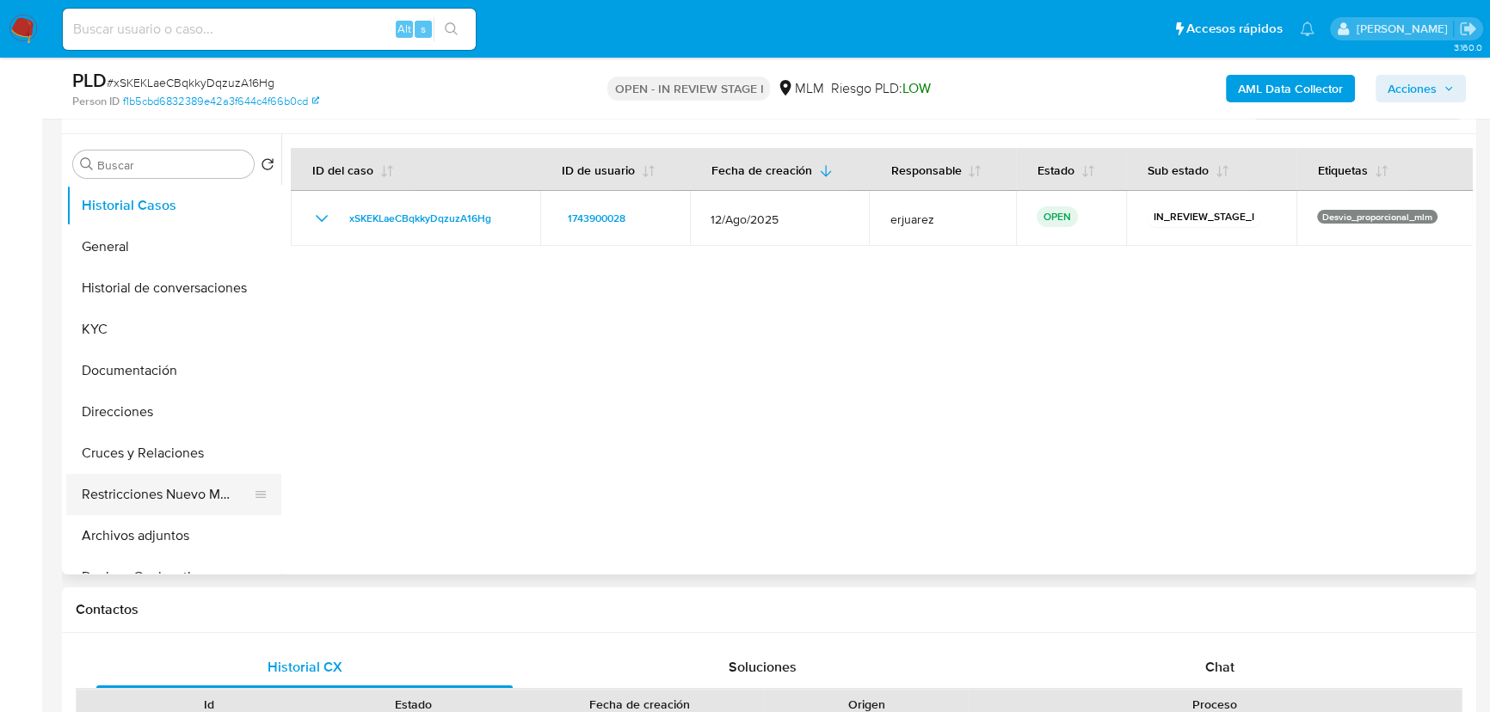
click at [170, 491] on button "Restricciones Nuevo Mundo" at bounding box center [166, 494] width 201 height 41
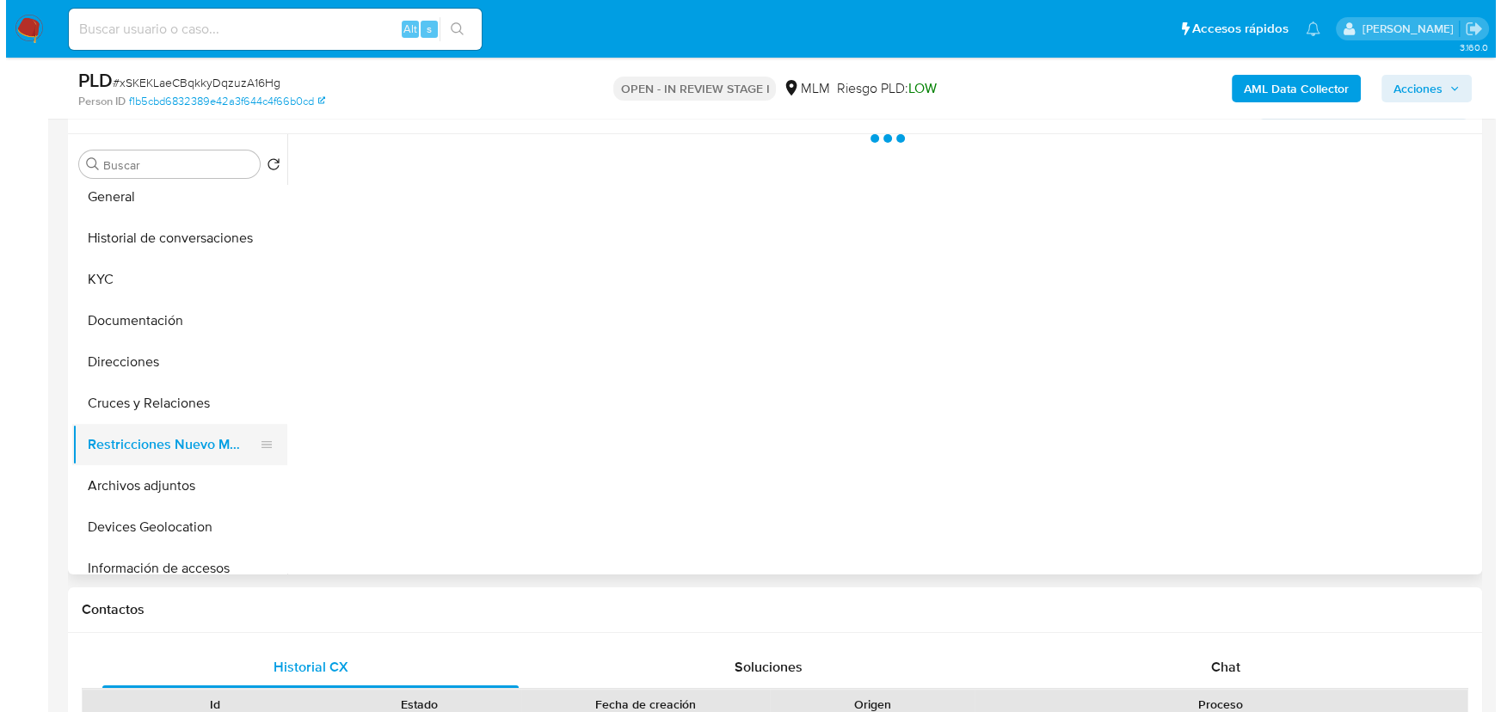
scroll to position [77, 0]
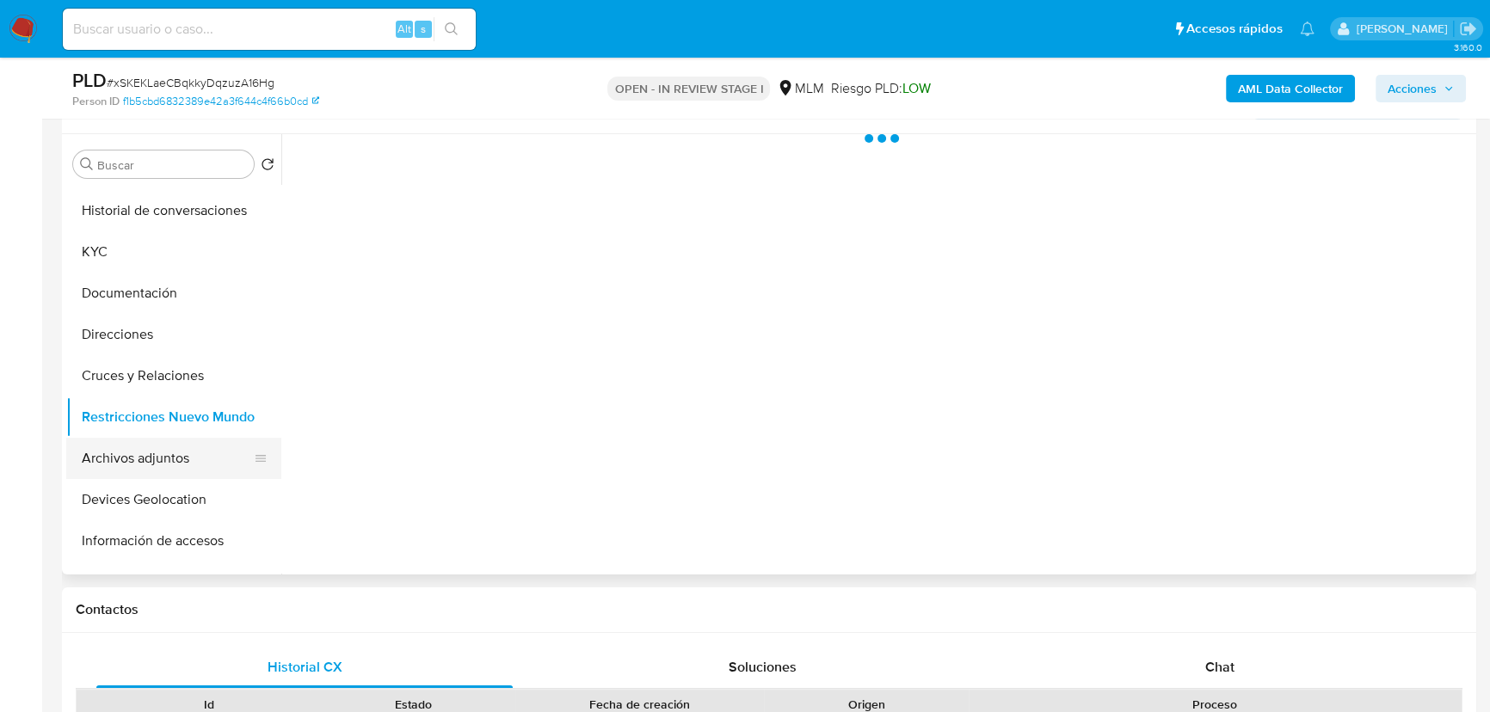
click at [157, 465] on button "Archivos adjuntos" at bounding box center [166, 458] width 201 height 41
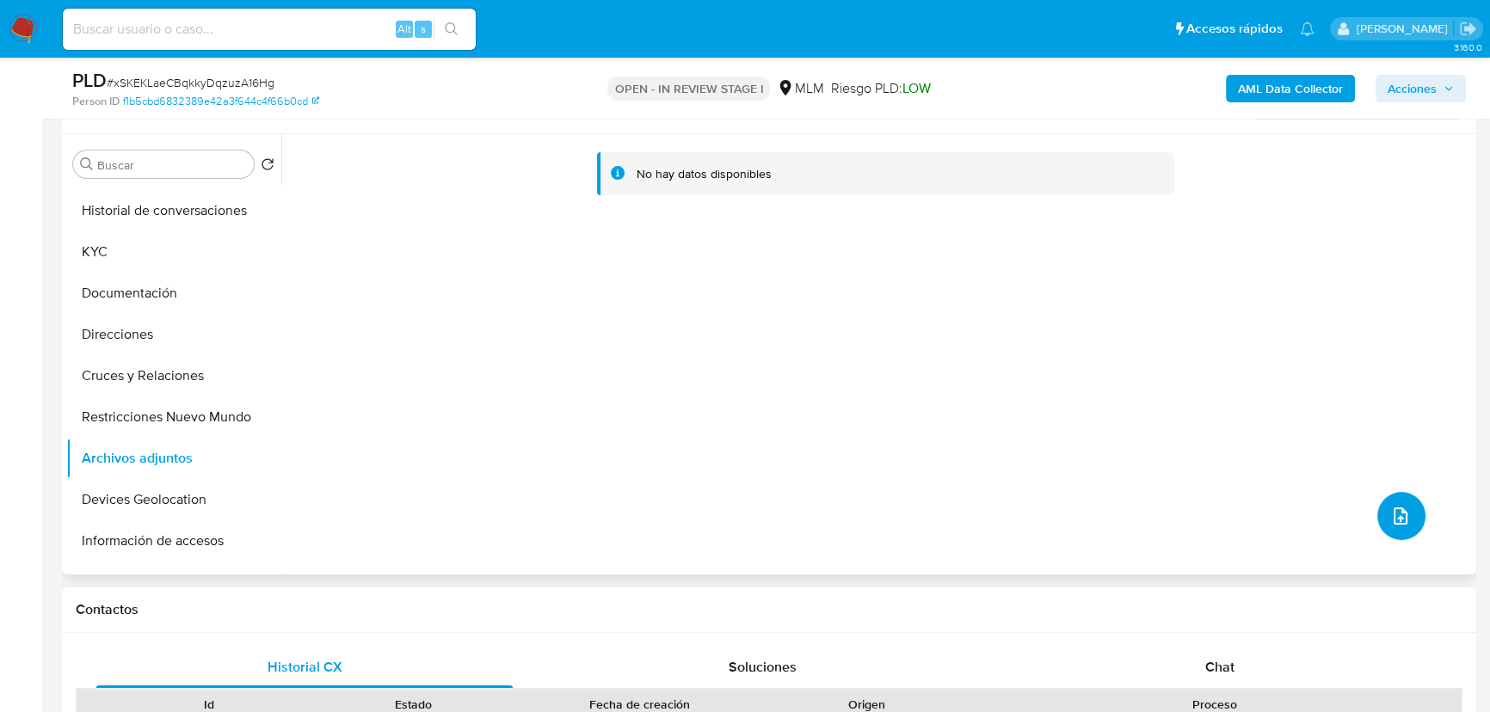
click at [1381, 501] on button "upload-file" at bounding box center [1401, 516] width 48 height 48
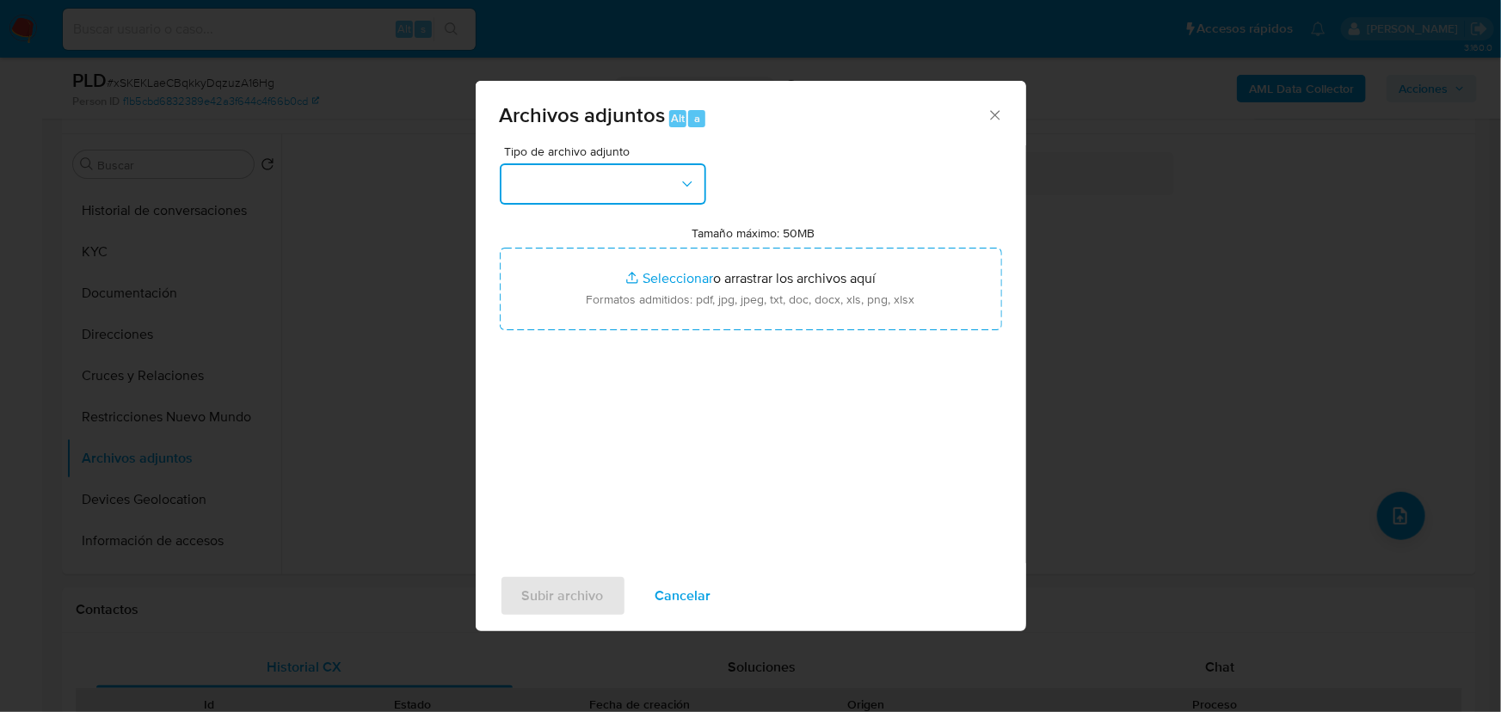
click at [607, 177] on button "button" at bounding box center [603, 183] width 206 height 41
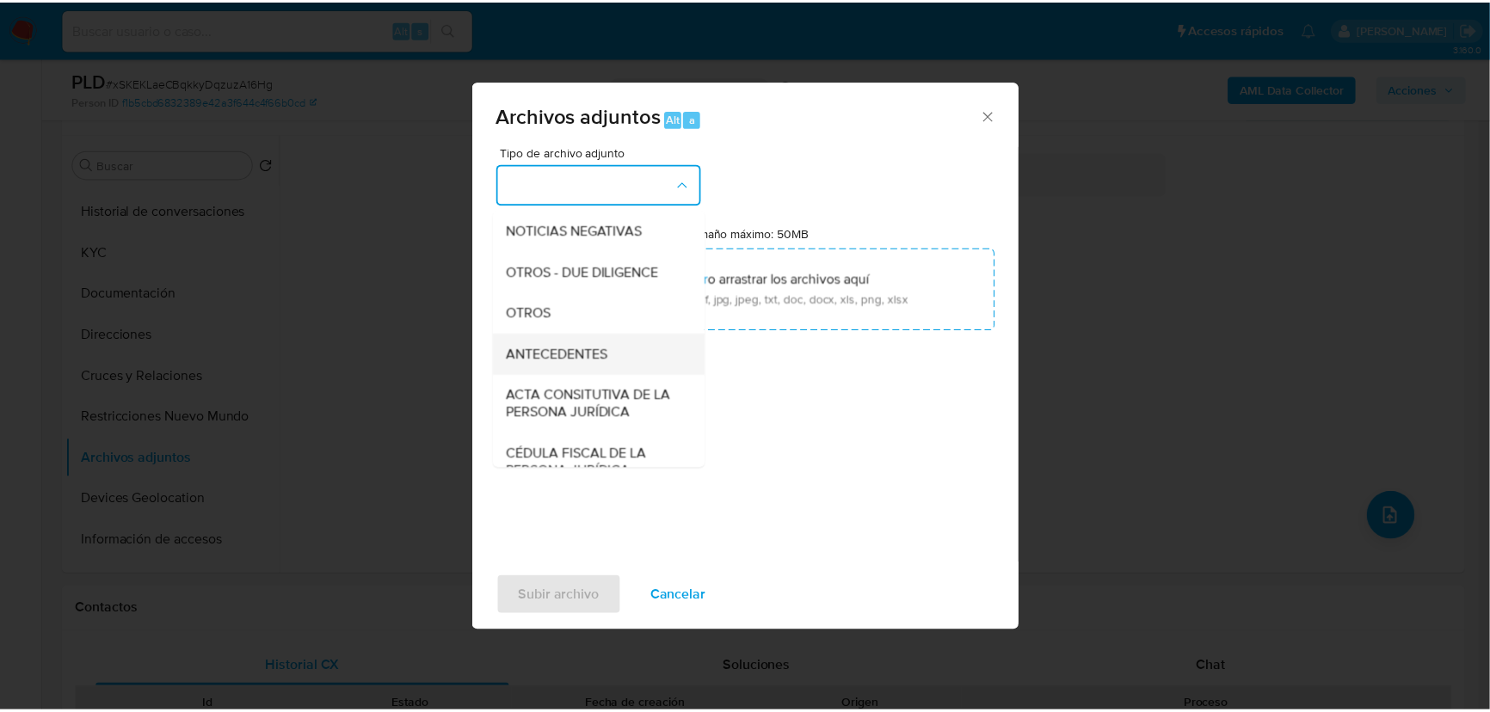
scroll to position [234, 0]
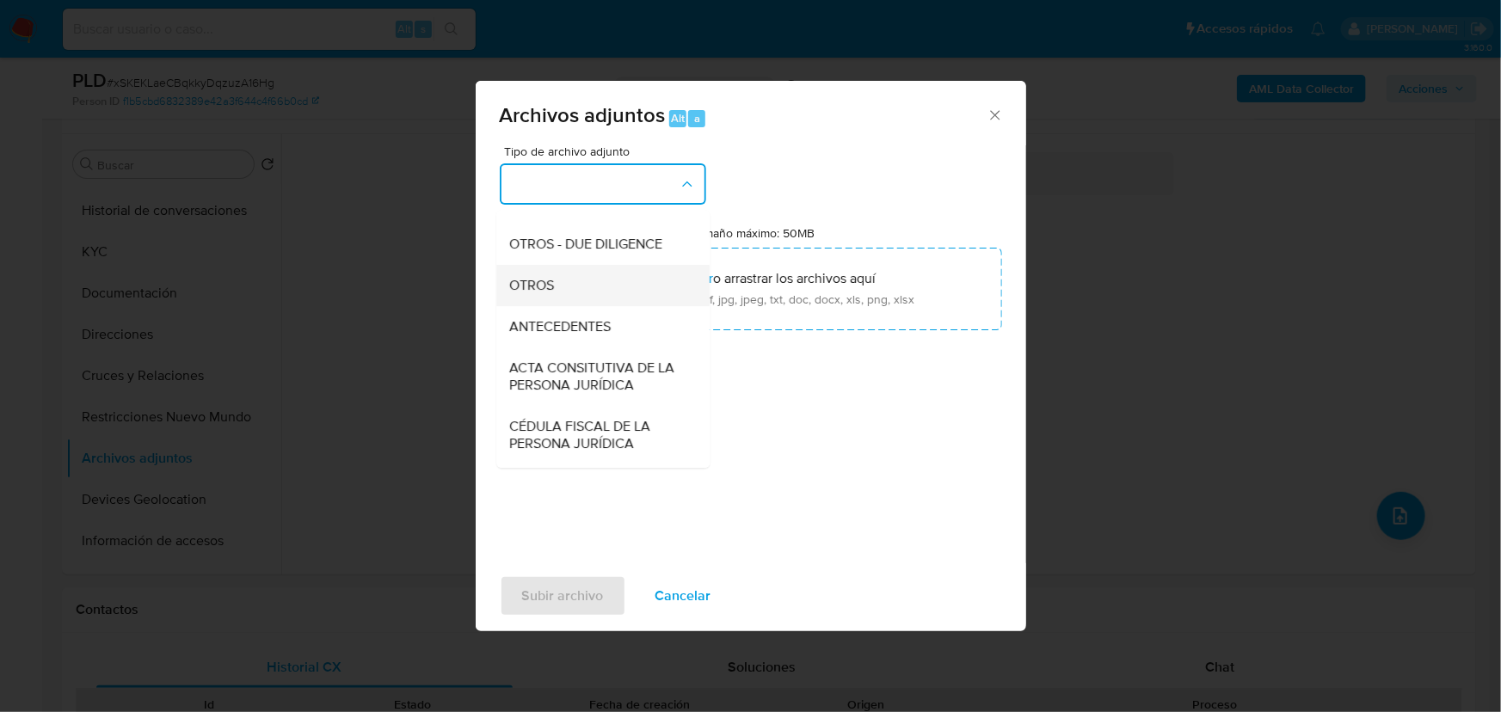
click at [541, 294] on span "OTROS" at bounding box center [532, 285] width 45 height 17
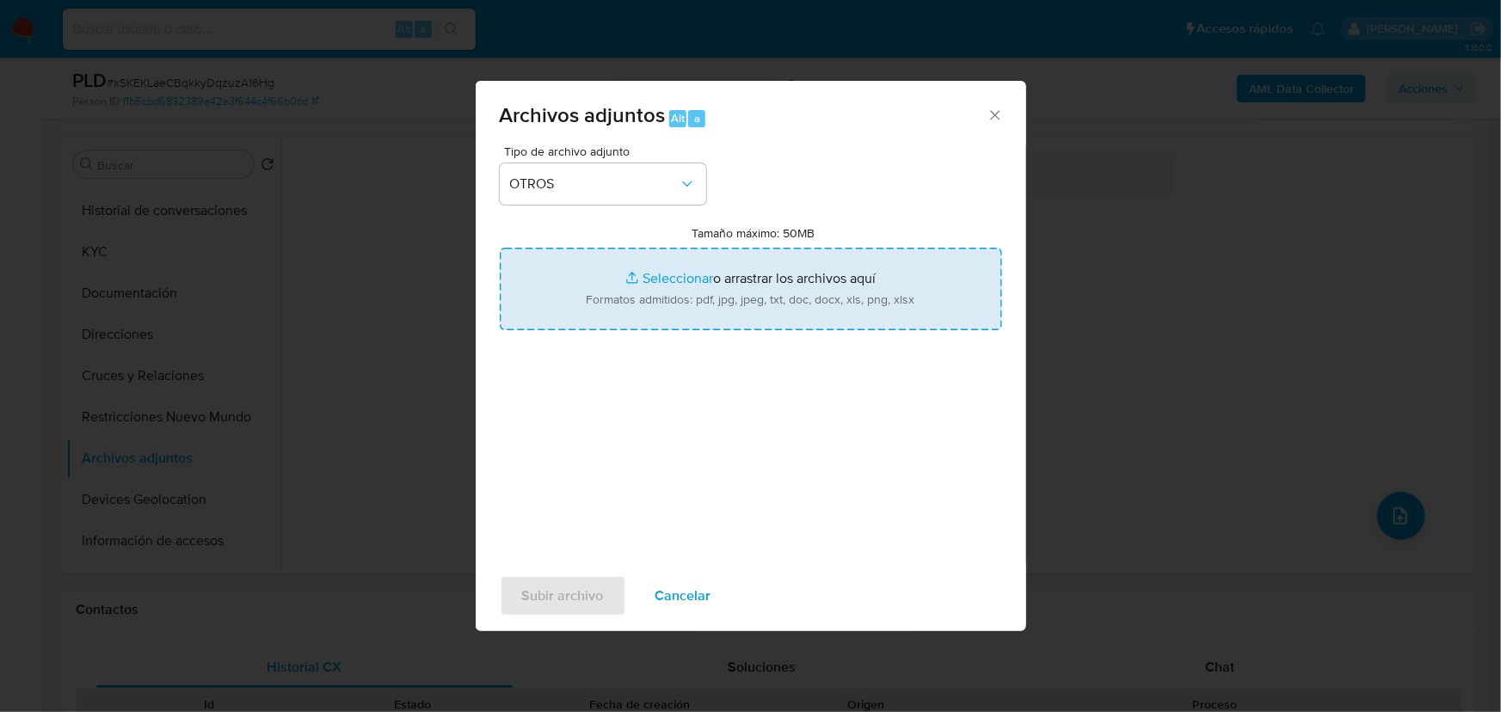
click at [667, 279] on input "Tamaño máximo: 50MB Seleccionar archivos" at bounding box center [751, 289] width 502 height 83
type input "C:\fakepath\1743900028_Herman Jacob Bamaca Cordova_Ago25.pdf"
click at [661, 277] on input "Tamaño máximo: 50MB Seleccionar archivos" at bounding box center [751, 289] width 502 height 83
type input "C:\fakepath\1743900028_Herman Jacob Bamaca Cordova_Ago25.xlsx"
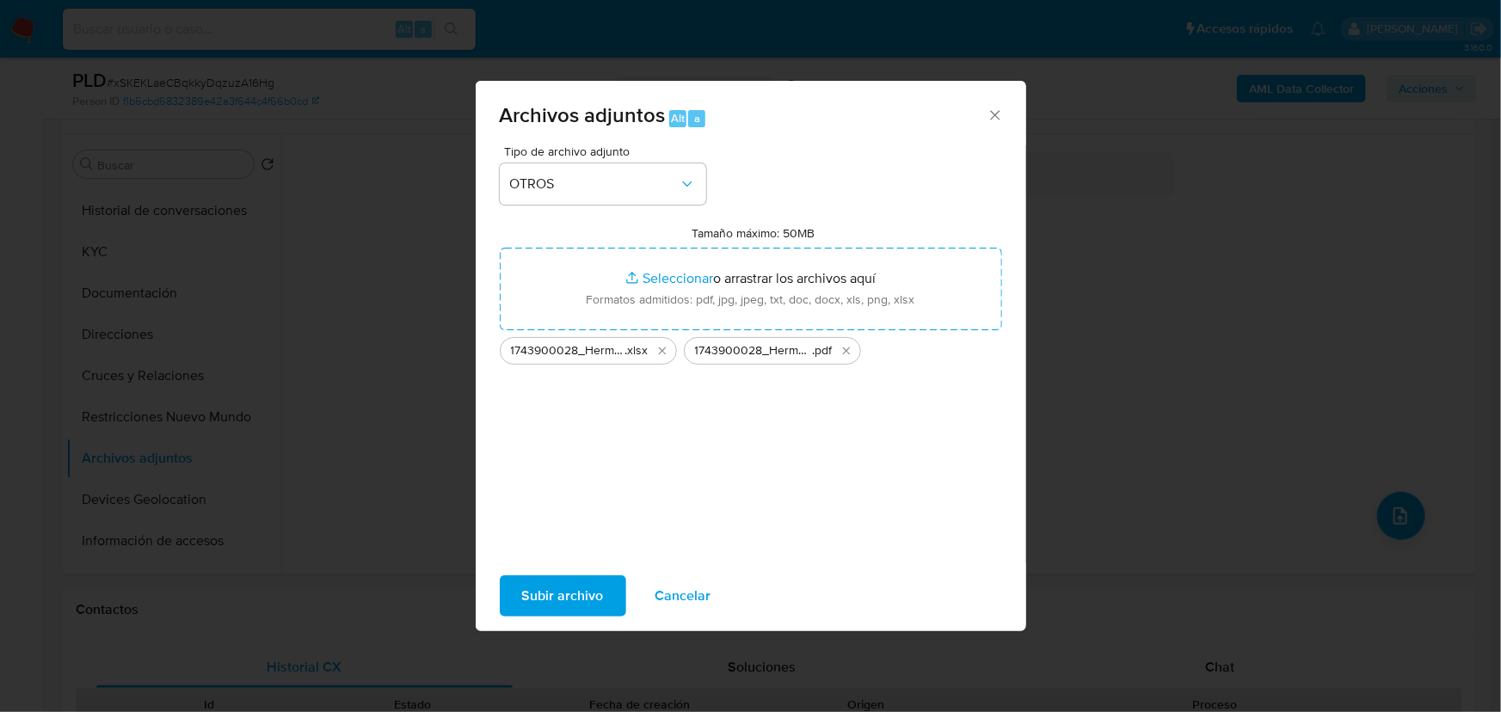
click at [574, 589] on span "Subir archivo" at bounding box center [563, 596] width 82 height 38
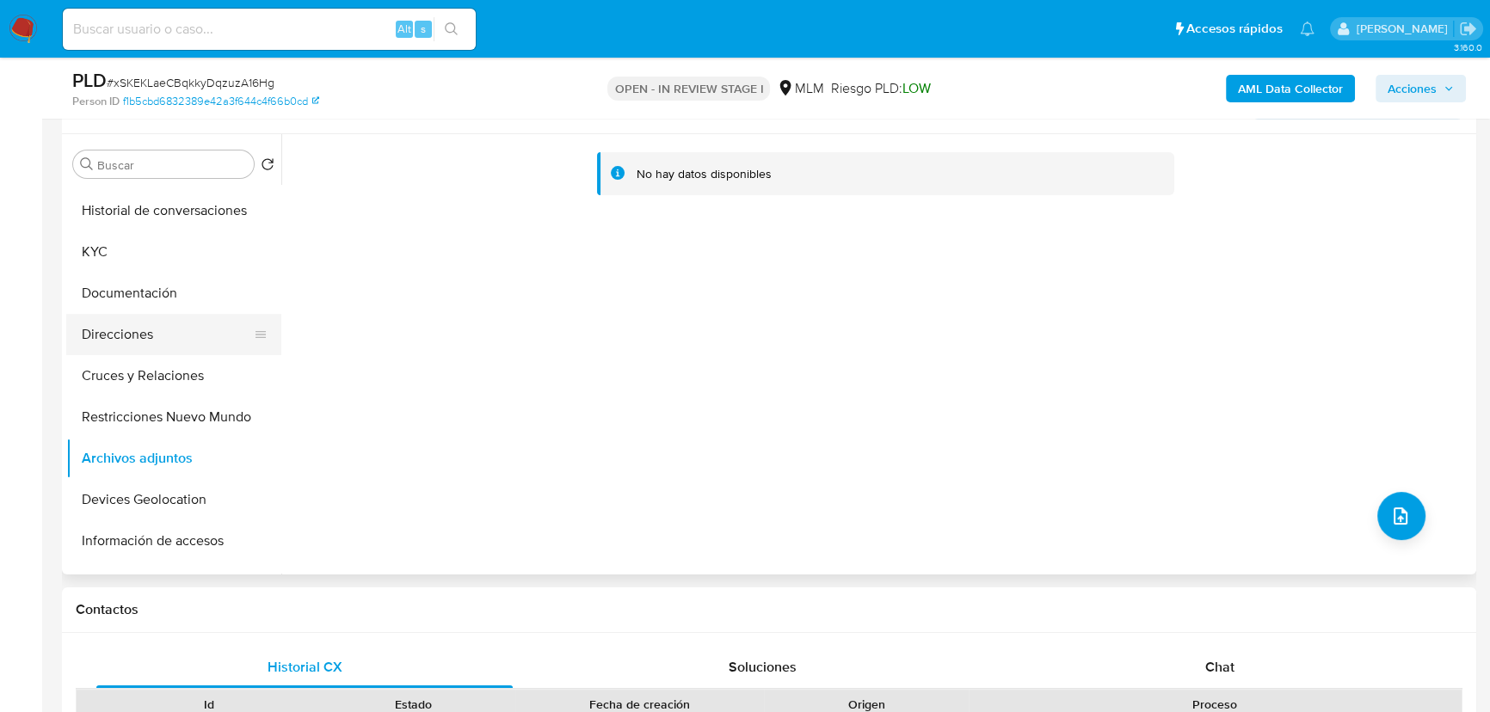
drag, startPoint x: 174, startPoint y: 333, endPoint x: 173, endPoint y: 343, distance: 10.4
click at [173, 334] on button "Direcciones" at bounding box center [166, 334] width 201 height 41
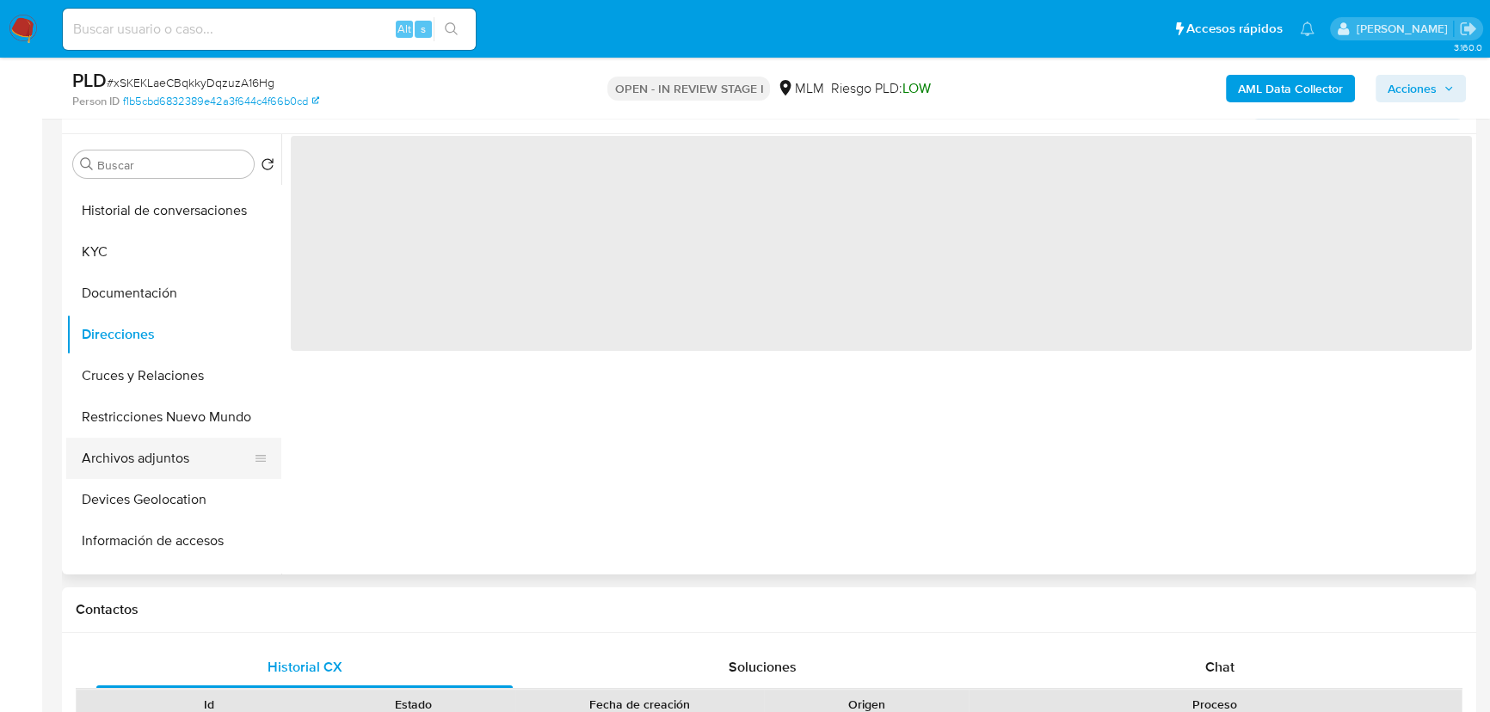
click at [140, 452] on button "Archivos adjuntos" at bounding box center [166, 458] width 201 height 41
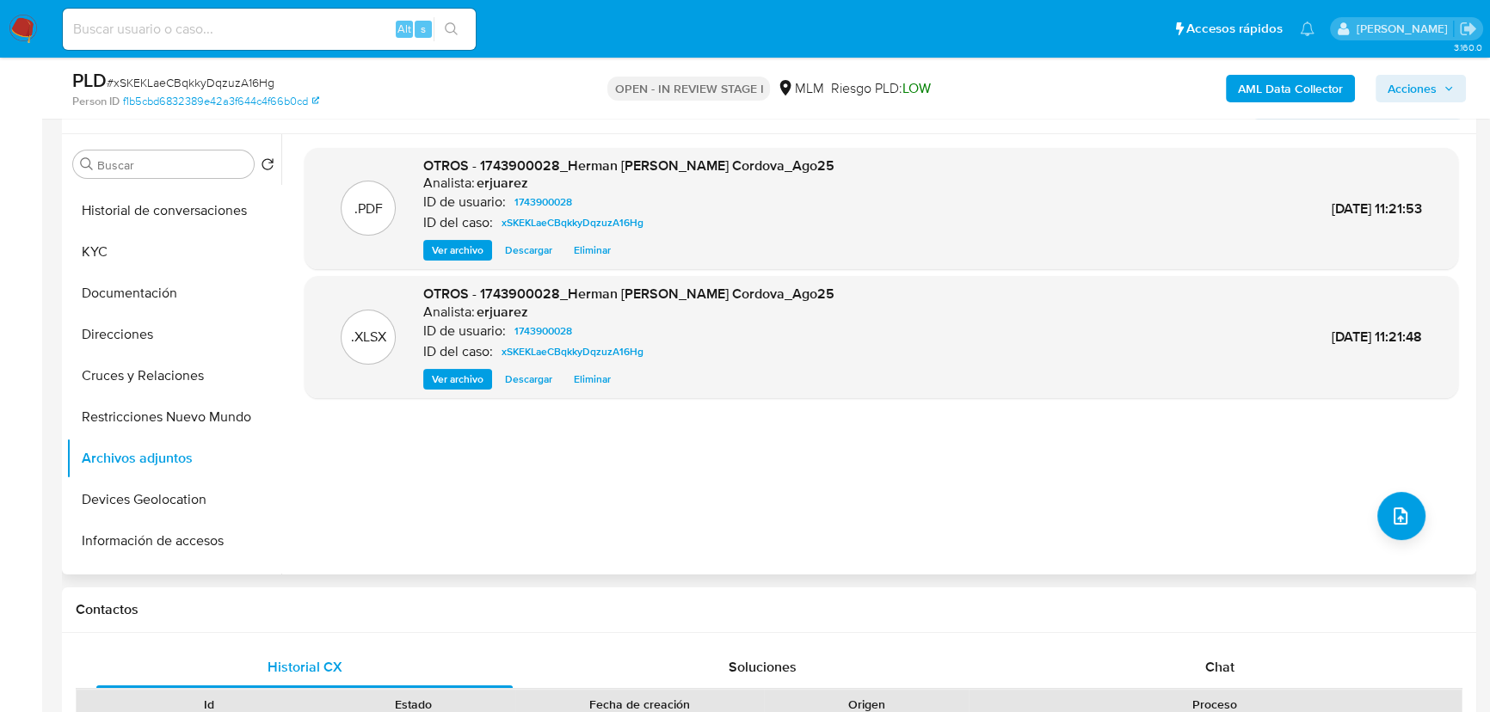
click at [446, 251] on span "Ver archivo" at bounding box center [458, 250] width 52 height 17
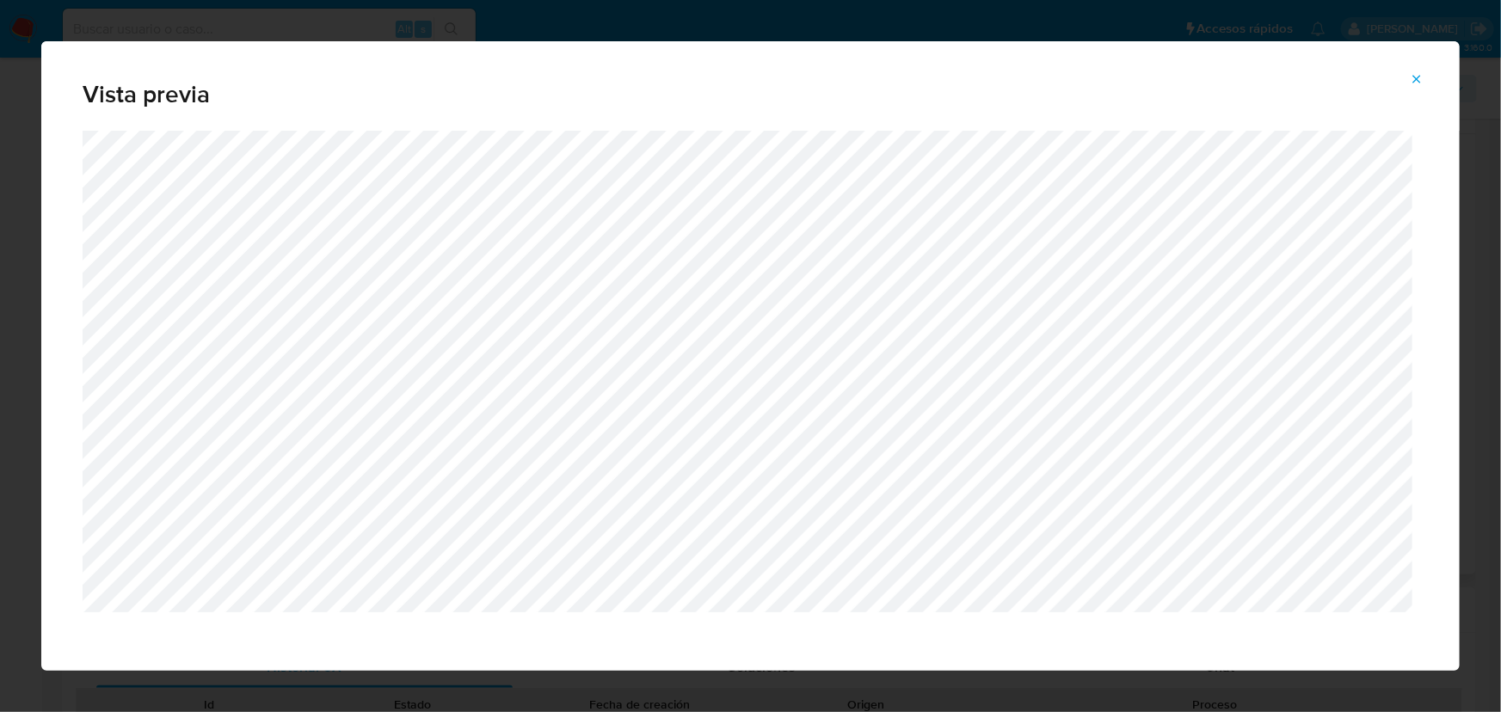
click at [1417, 76] on icon "Attachment preview" at bounding box center [1417, 79] width 14 height 14
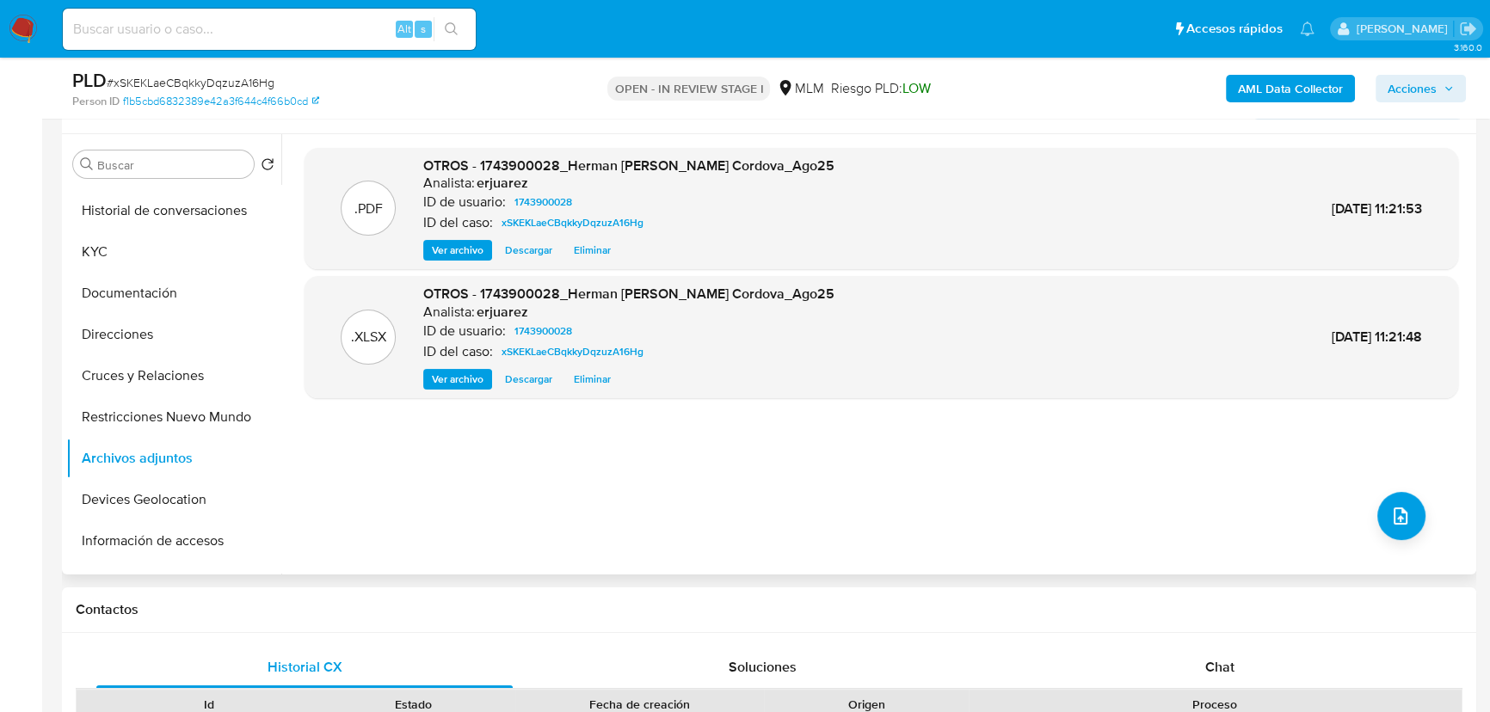
click at [447, 247] on span "Ver archivo" at bounding box center [458, 250] width 52 height 17
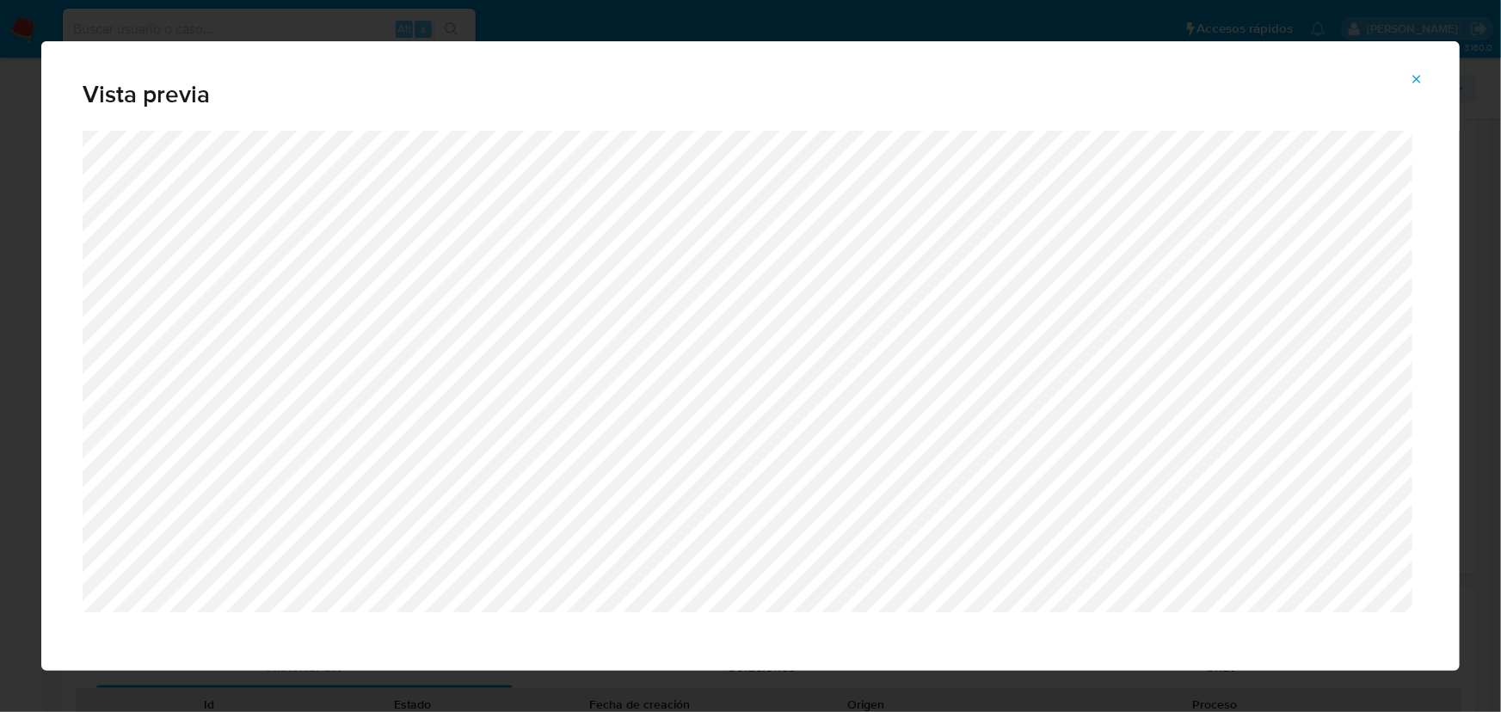
drag, startPoint x: 1419, startPoint y: 78, endPoint x: 1411, endPoint y: 80, distance: 8.8
click at [1418, 78] on icon "Attachment preview" at bounding box center [1417, 79] width 14 height 14
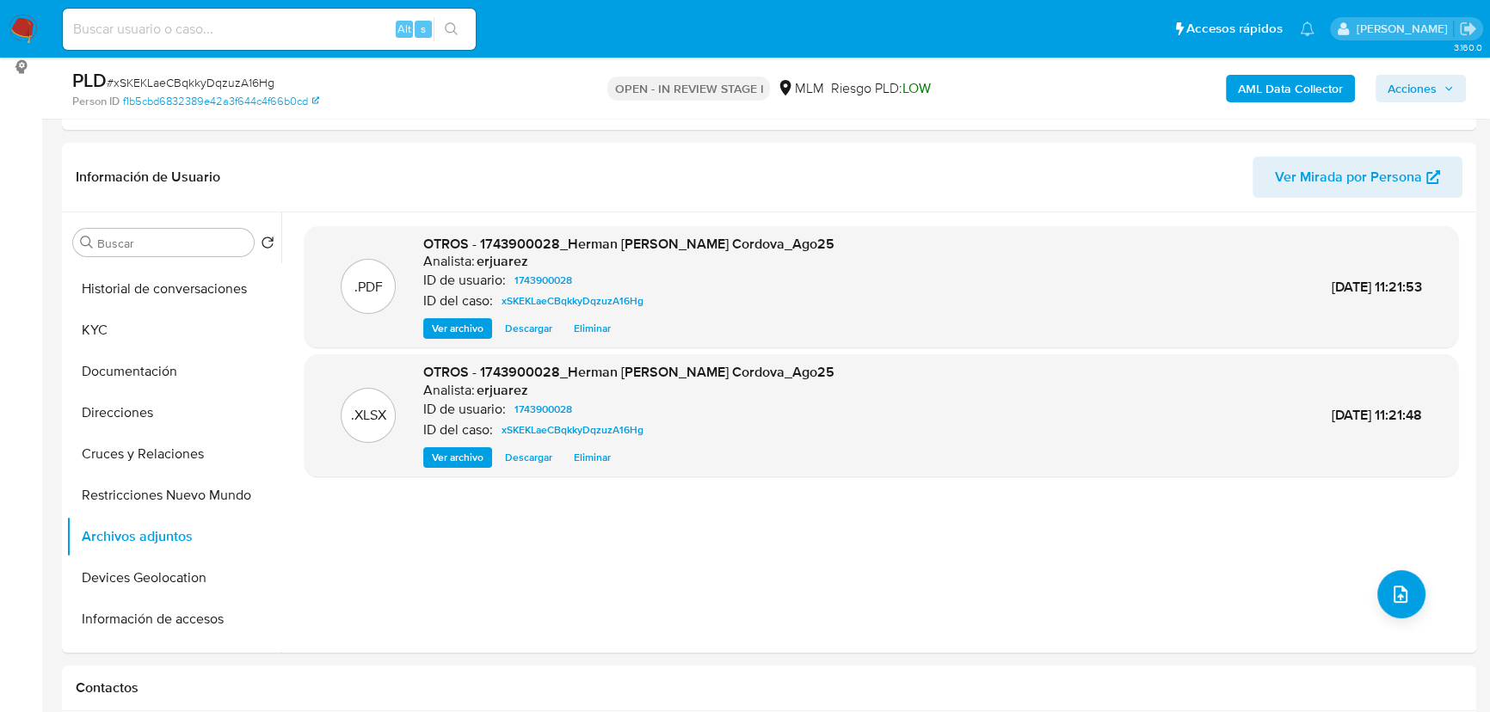
click at [1438, 84] on span "Acciones" at bounding box center [1420, 89] width 66 height 24
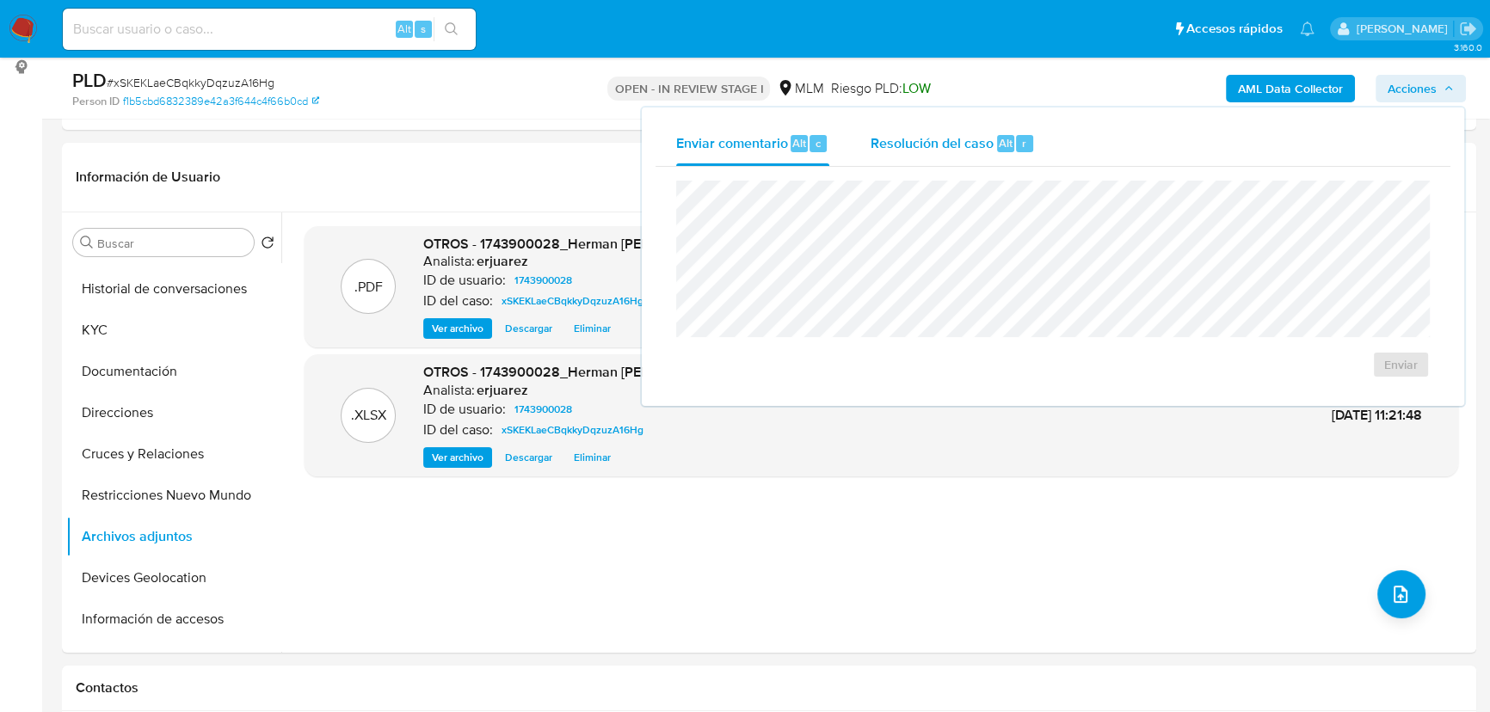
click at [930, 145] on span "Resolución del caso" at bounding box center [931, 142] width 123 height 20
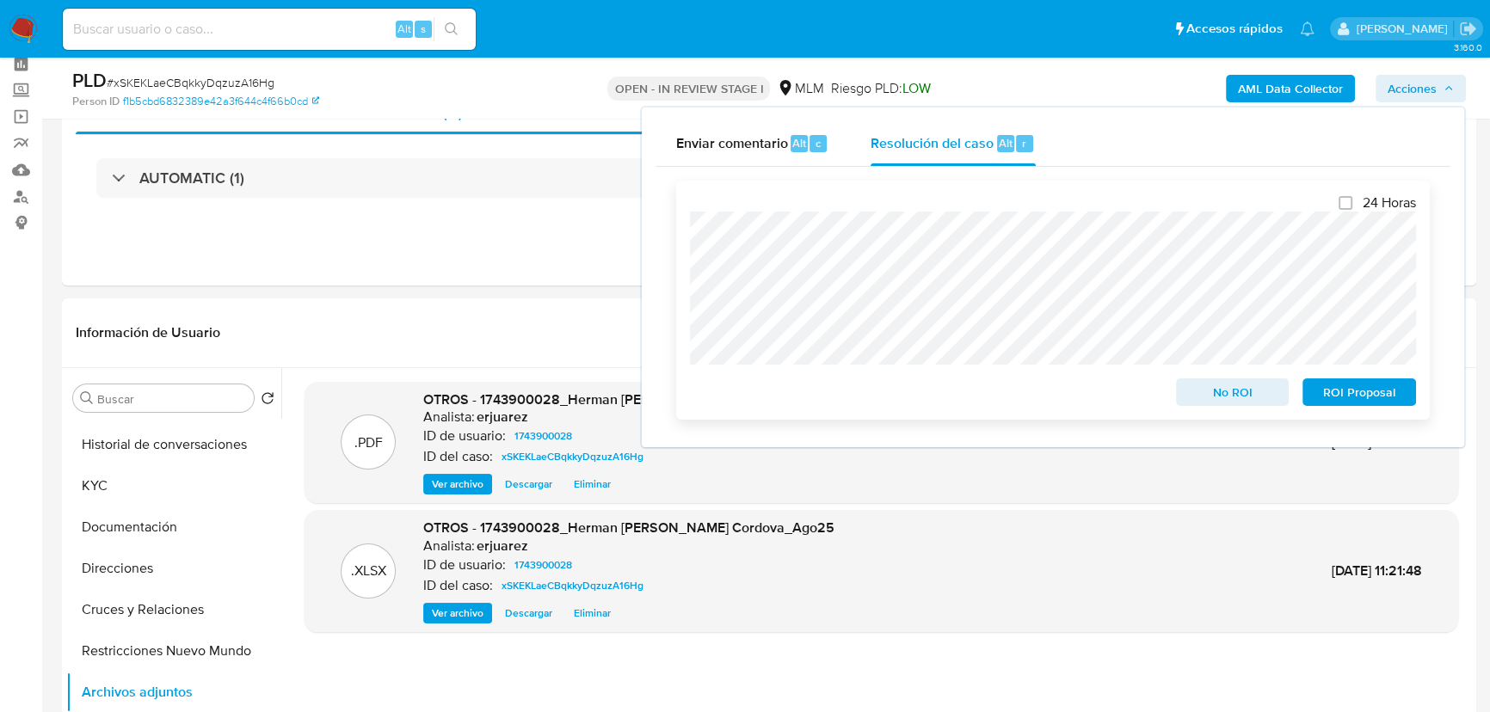
scroll to position [0, 0]
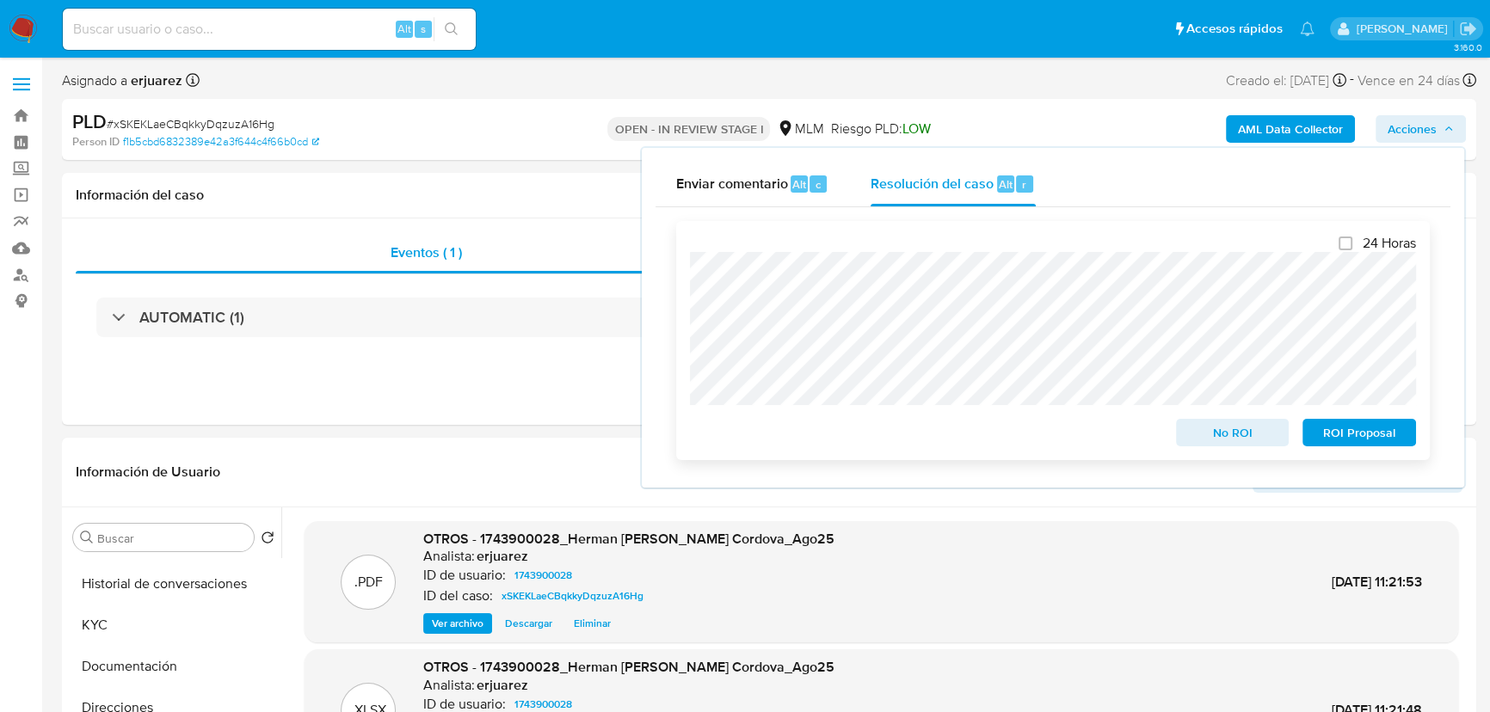
click at [688, 325] on div "24 Horas No ROI ROI Proposal" at bounding box center [1052, 340] width 753 height 239
click at [1359, 438] on span "ROI Proposal" at bounding box center [1358, 433] width 89 height 24
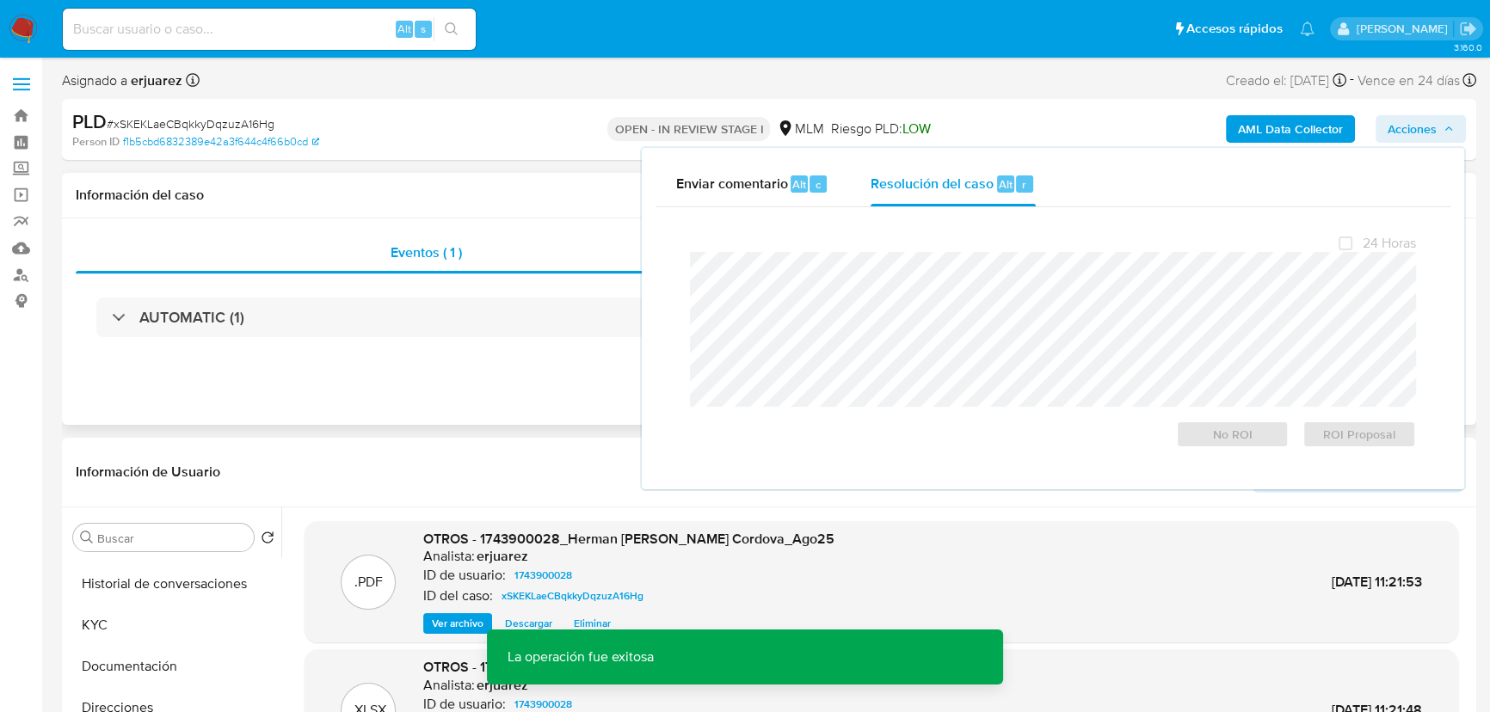
click at [464, 400] on div "Eventos ( 1 ) Acciones AUTOMATIC (1)" at bounding box center [769, 321] width 1414 height 206
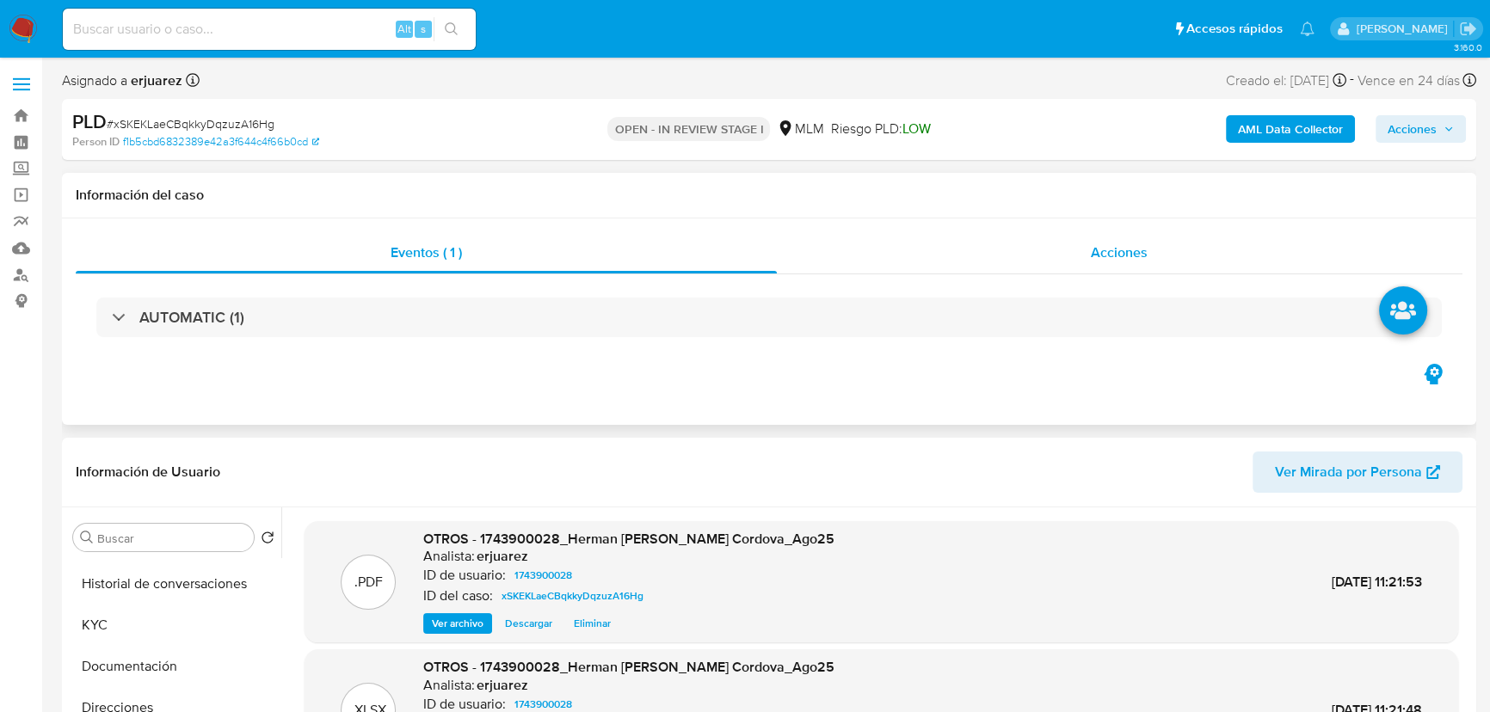
drag, startPoint x: 1012, startPoint y: 284, endPoint x: 1011, endPoint y: 269, distance: 14.6
click at [1011, 269] on div "Eventos ( 1 ) Acciones AUTOMATIC (1)" at bounding box center [769, 296] width 1387 height 128
click at [1009, 255] on div "Acciones" at bounding box center [1120, 252] width 686 height 41
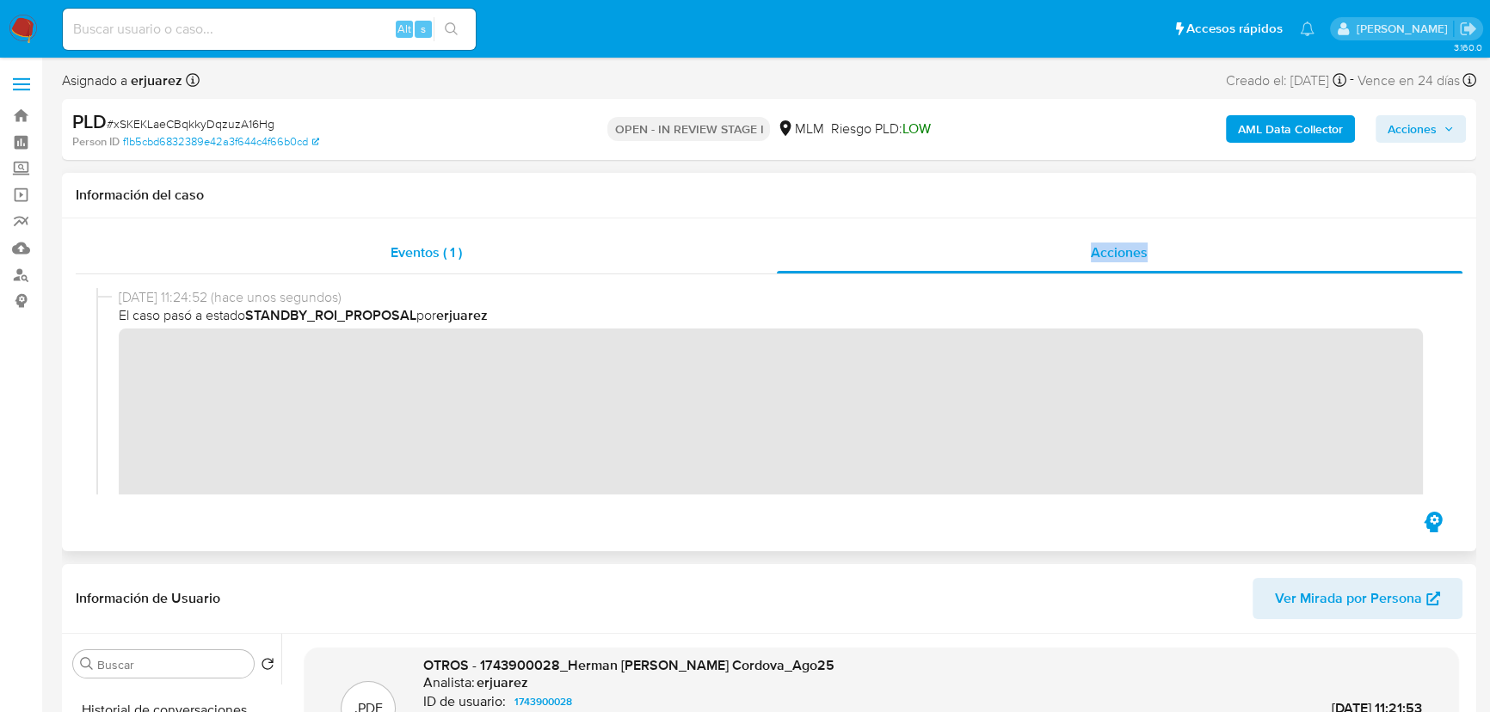
click at [486, 250] on div "Eventos ( 1 )" at bounding box center [426, 252] width 701 height 41
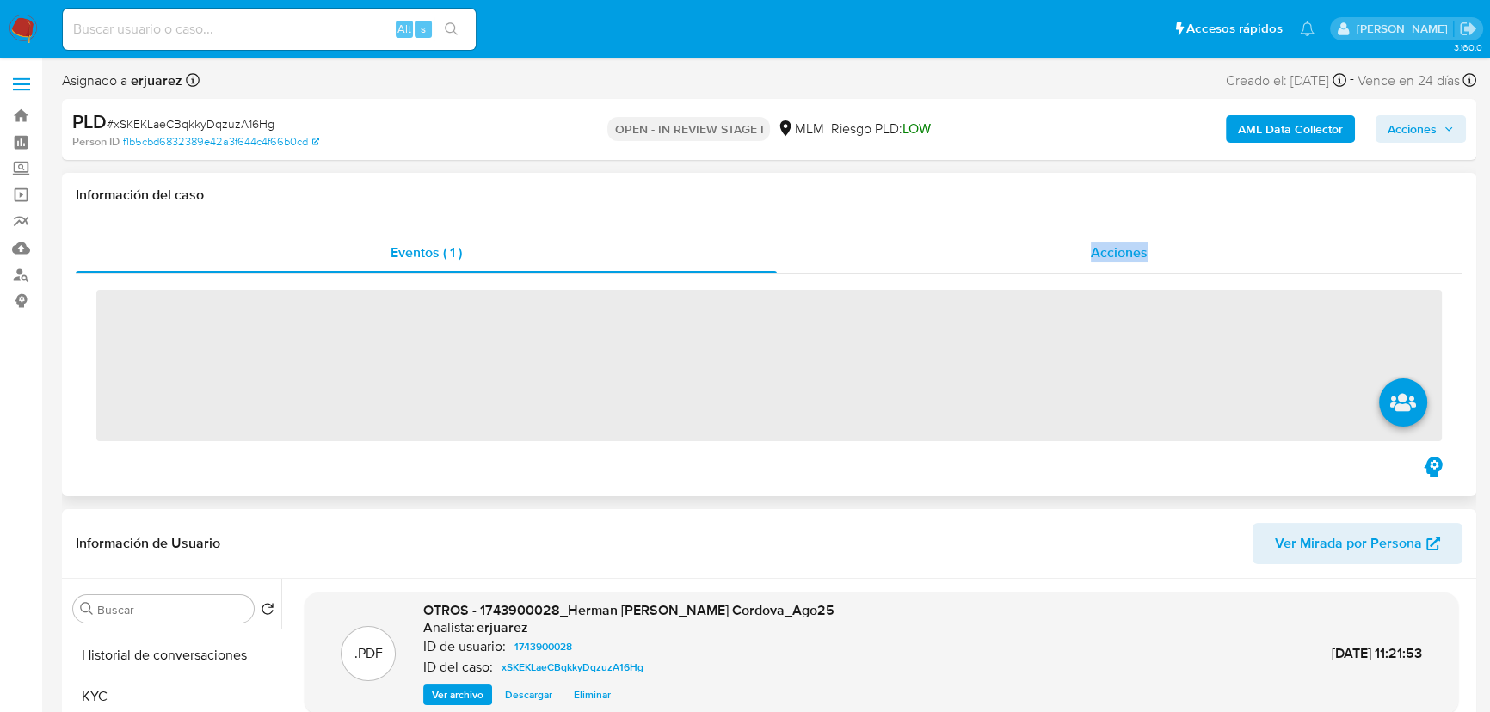
click at [977, 251] on div "Acciones" at bounding box center [1120, 252] width 686 height 41
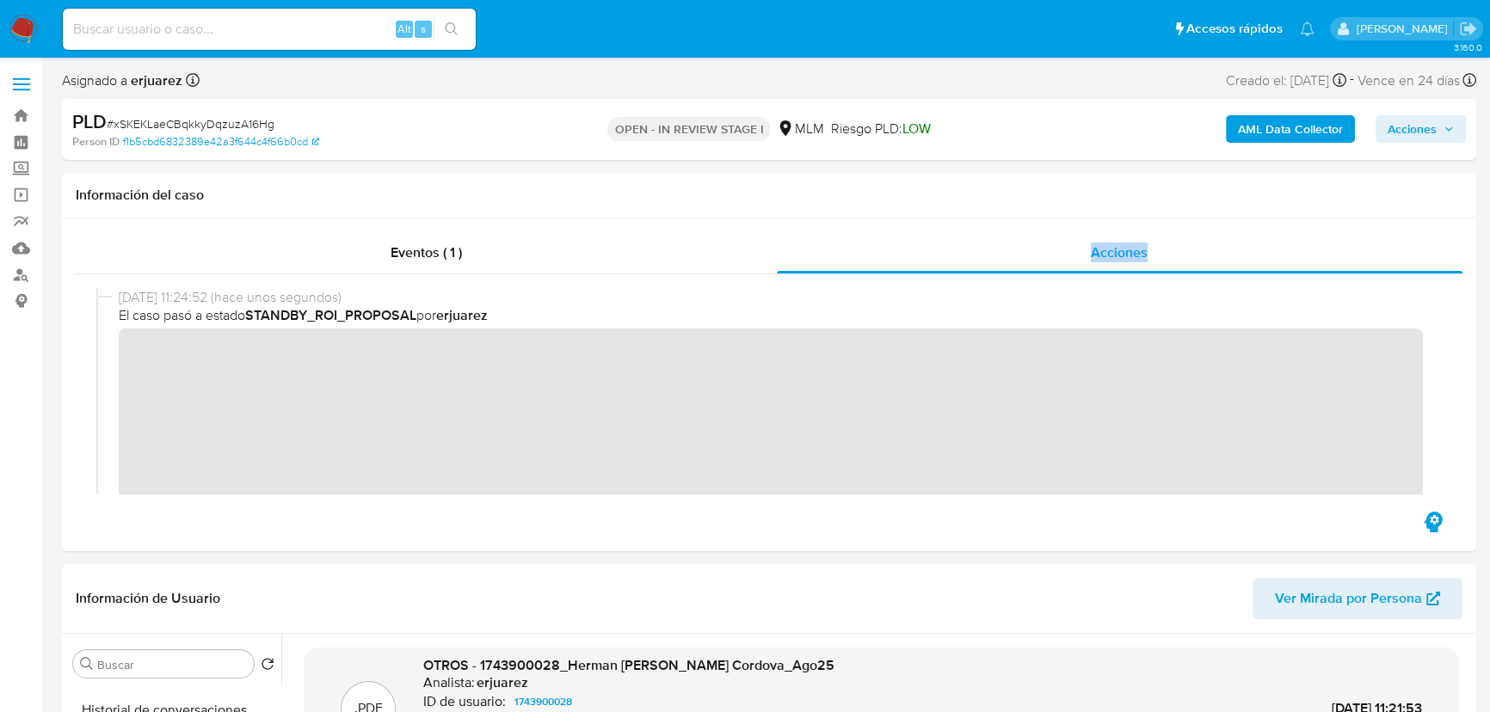
drag, startPoint x: 28, startPoint y: 33, endPoint x: 42, endPoint y: 25, distance: 16.5
click at [28, 33] on img at bounding box center [23, 29] width 29 height 29
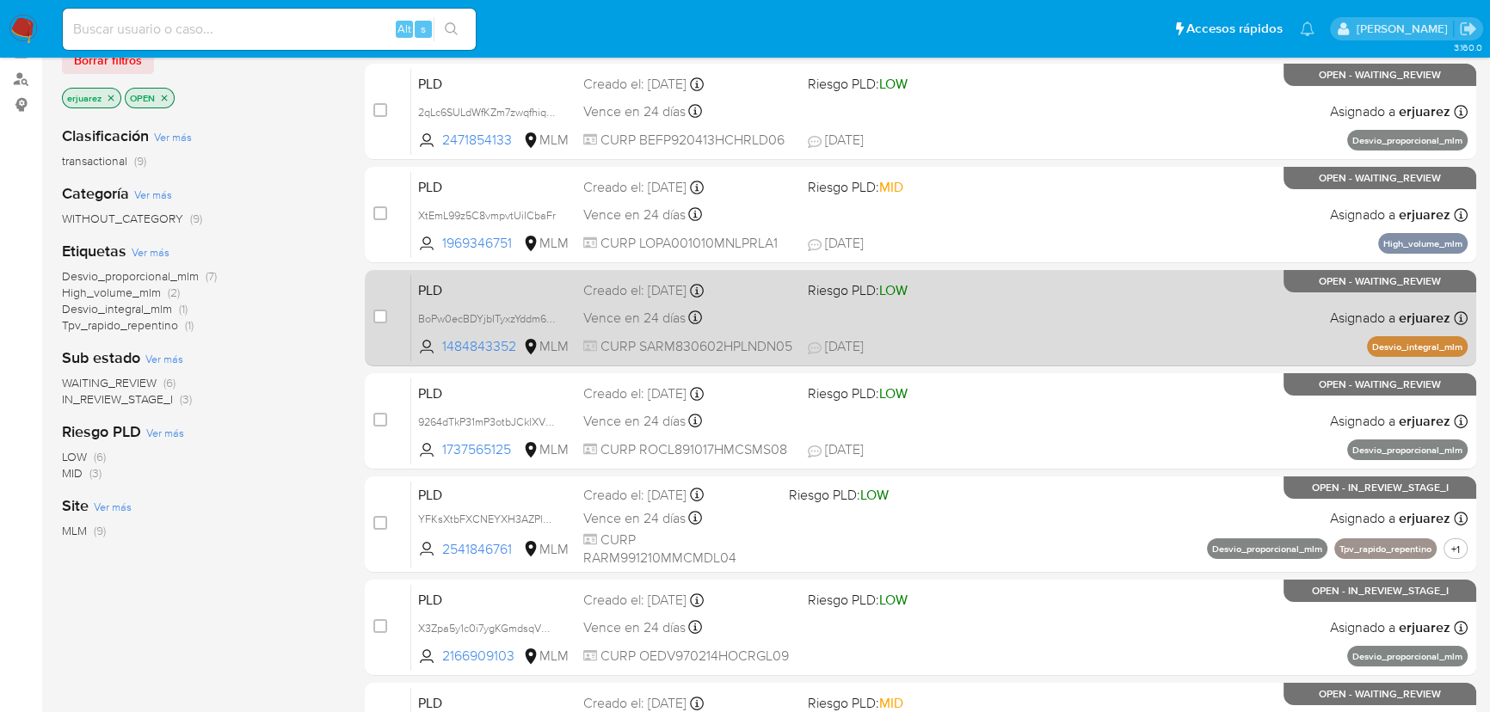
scroll to position [234, 0]
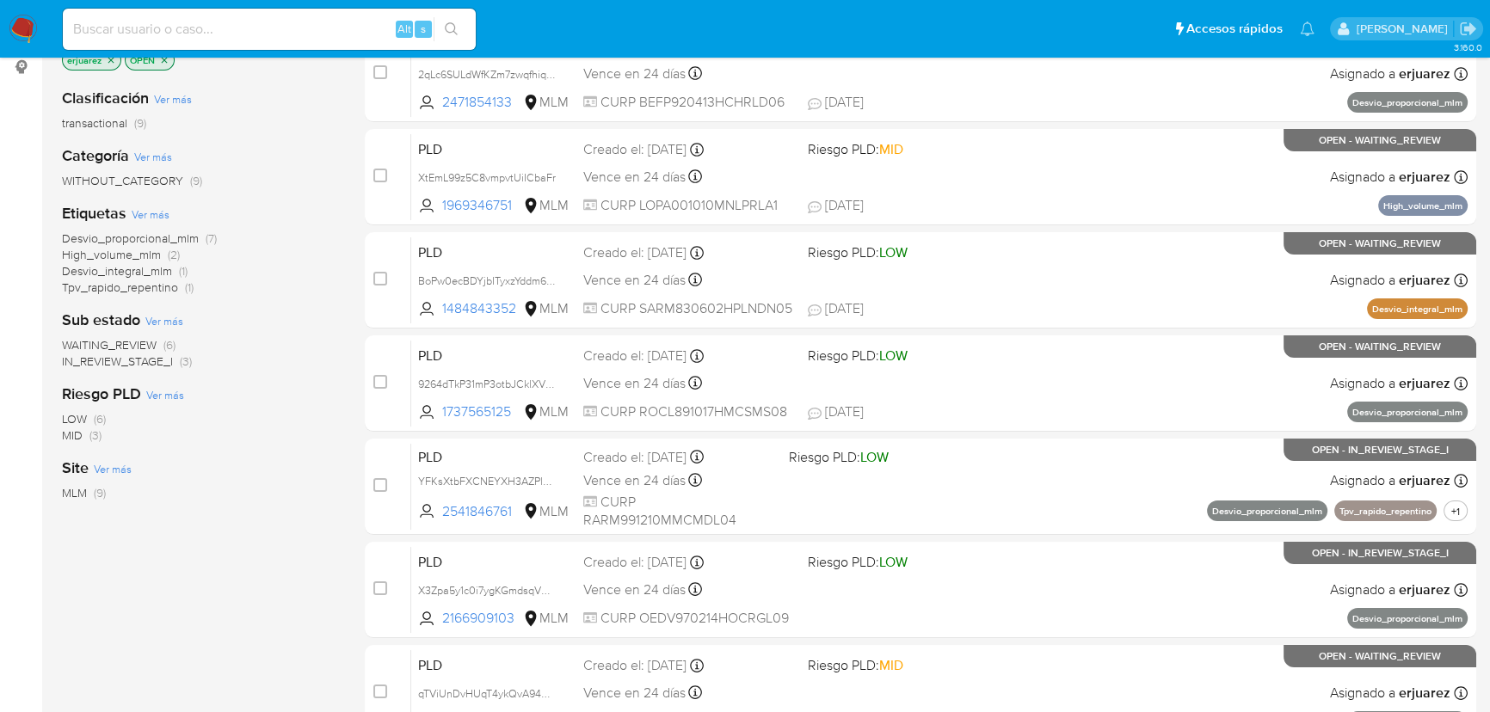
click at [163, 360] on span "IN_REVIEW_STAGE_I" at bounding box center [117, 361] width 111 height 17
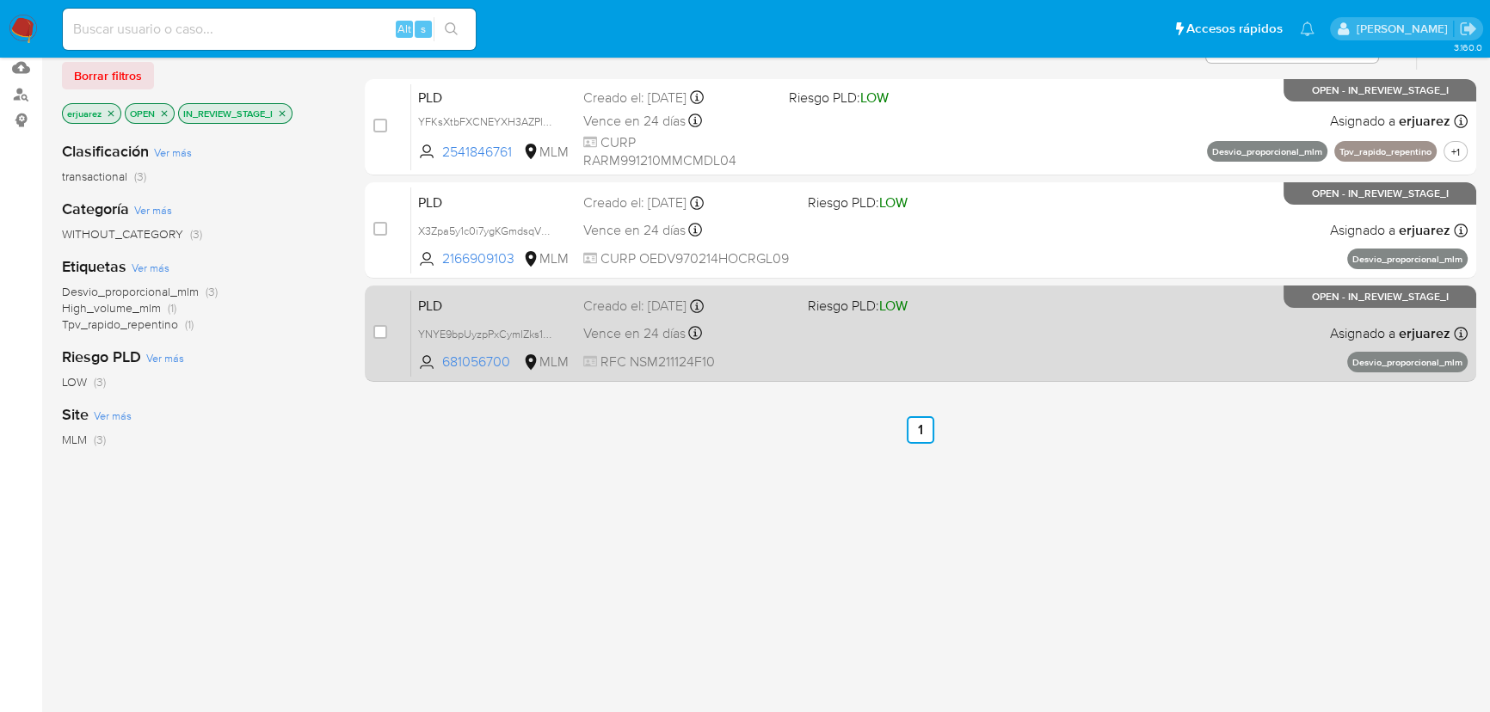
scroll to position [156, 0]
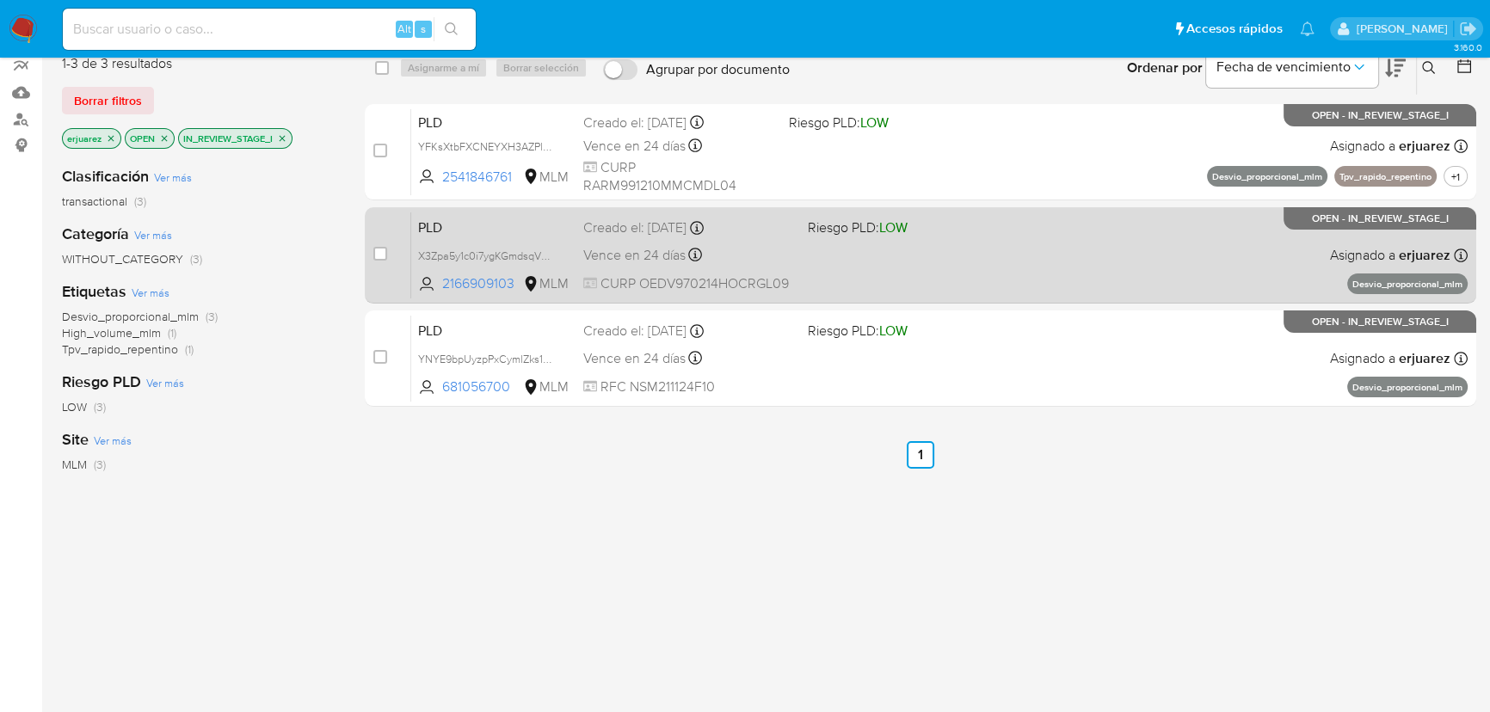
click at [832, 239] on div "PLD X3Zpa5y1c0i7ygKGmdsqVUSo 2166909103 MLM Riesgo PLD: LOW Creado el: [DATE] C…" at bounding box center [939, 255] width 1056 height 87
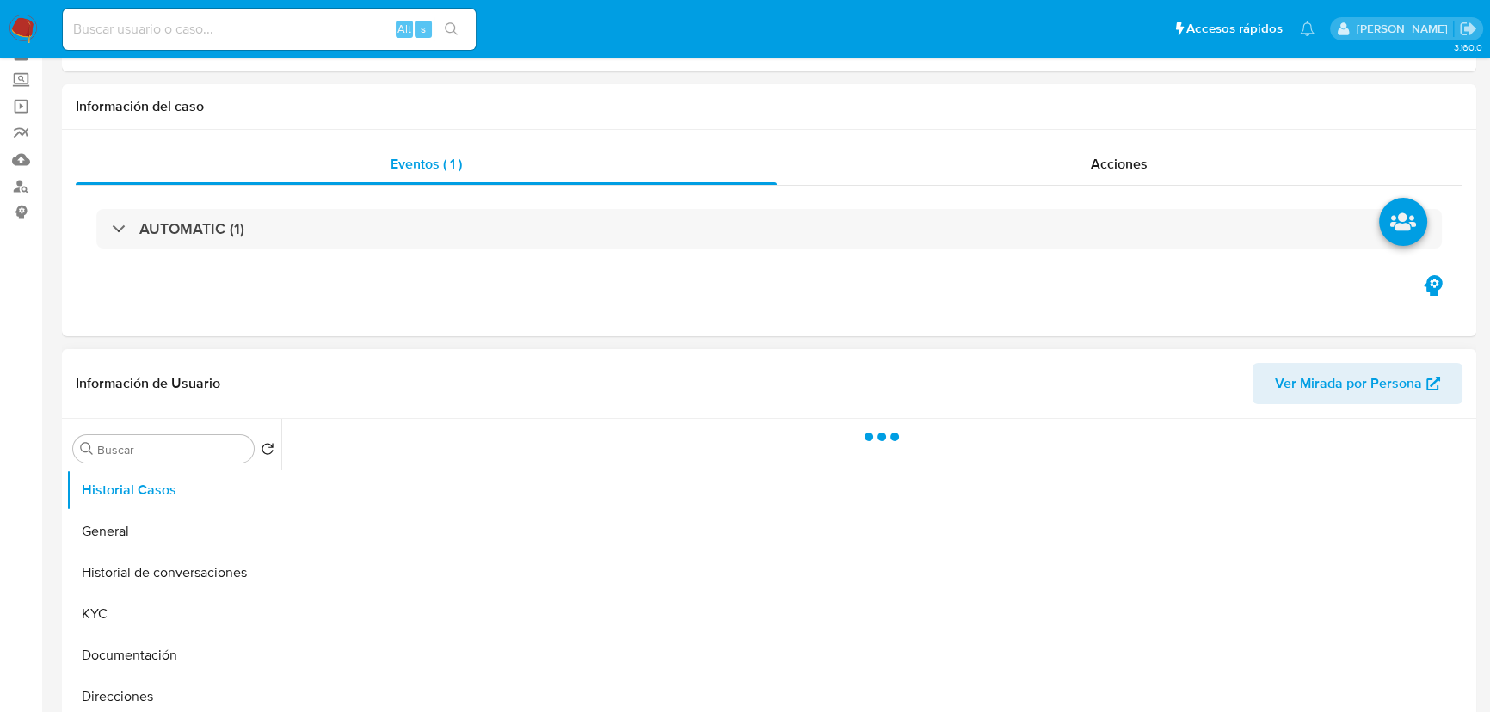
scroll to position [312, 0]
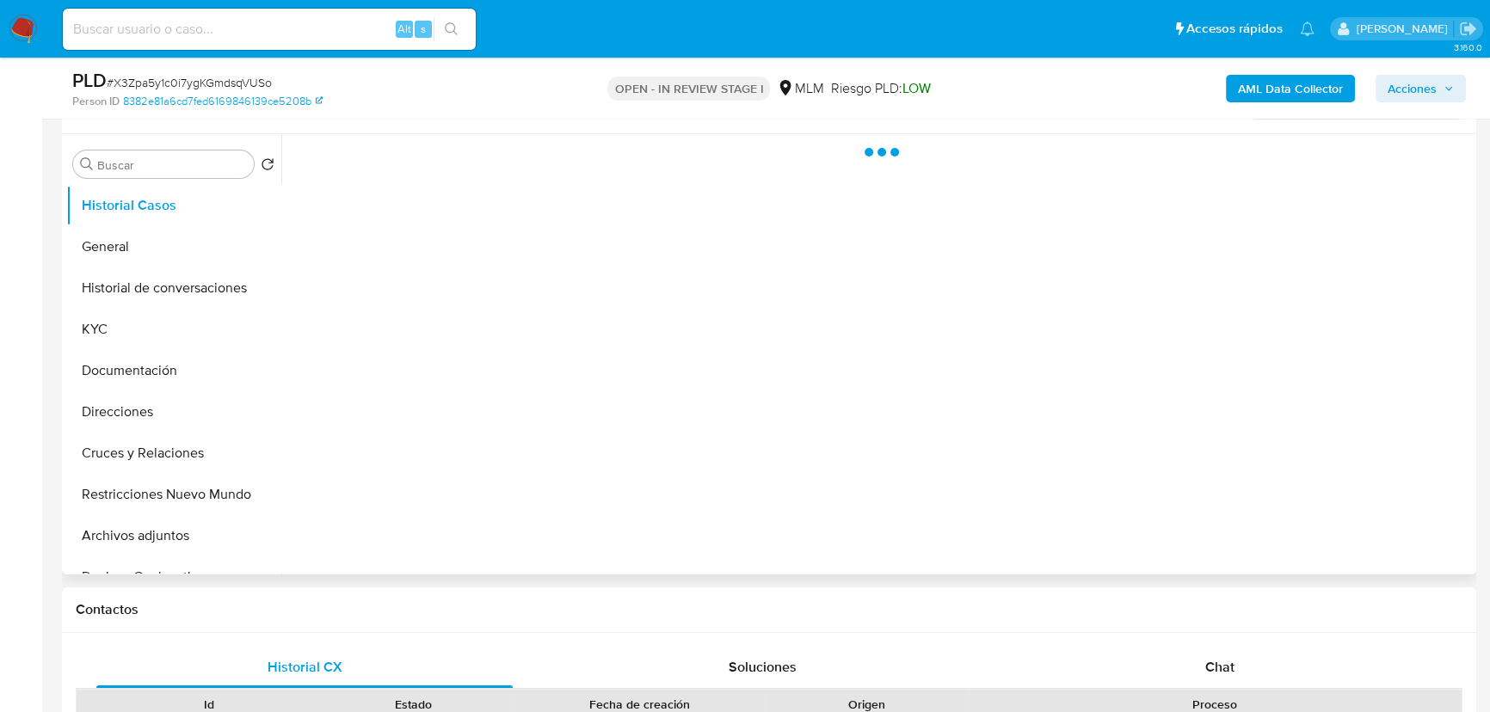
select select "10"
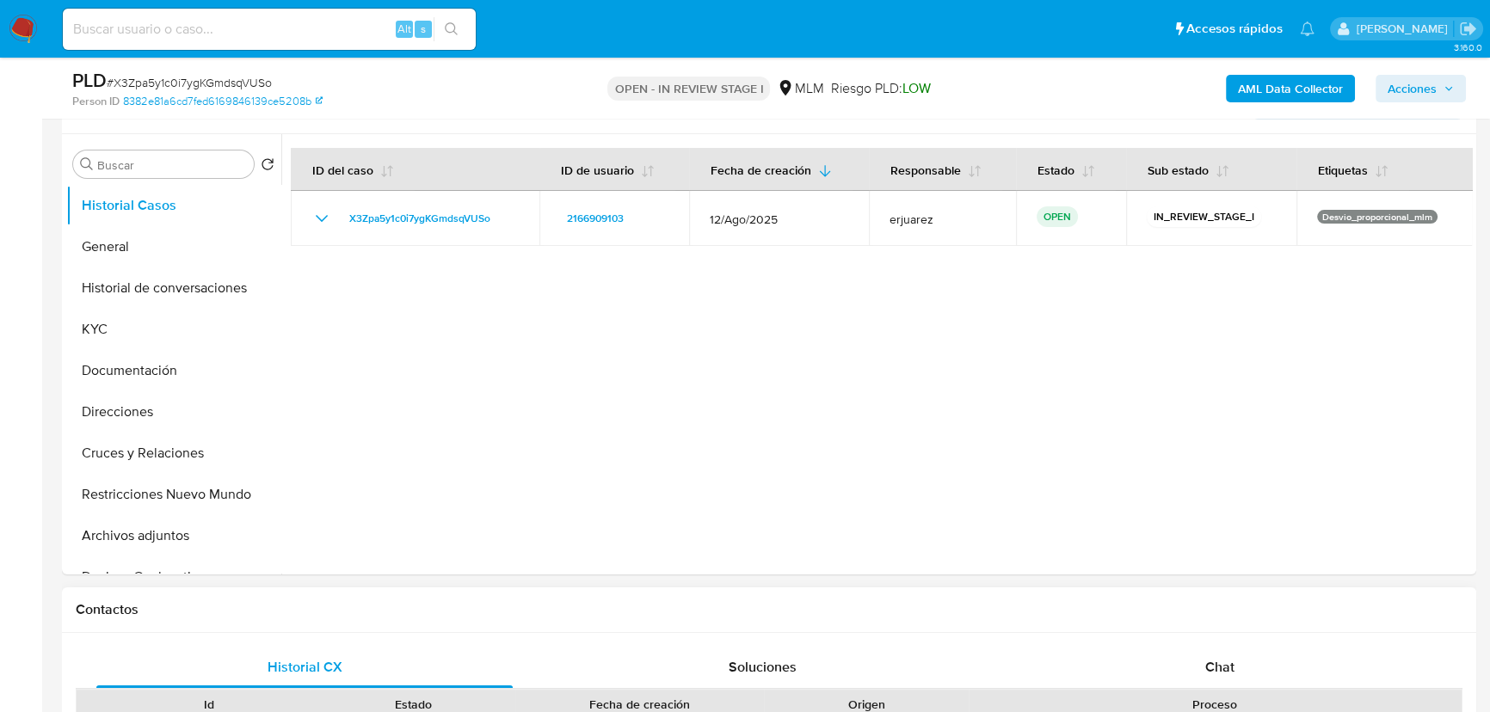
drag, startPoint x: 1216, startPoint y: 651, endPoint x: 1193, endPoint y: 594, distance: 61.3
click at [1217, 652] on div "Chat" at bounding box center [1220, 667] width 416 height 41
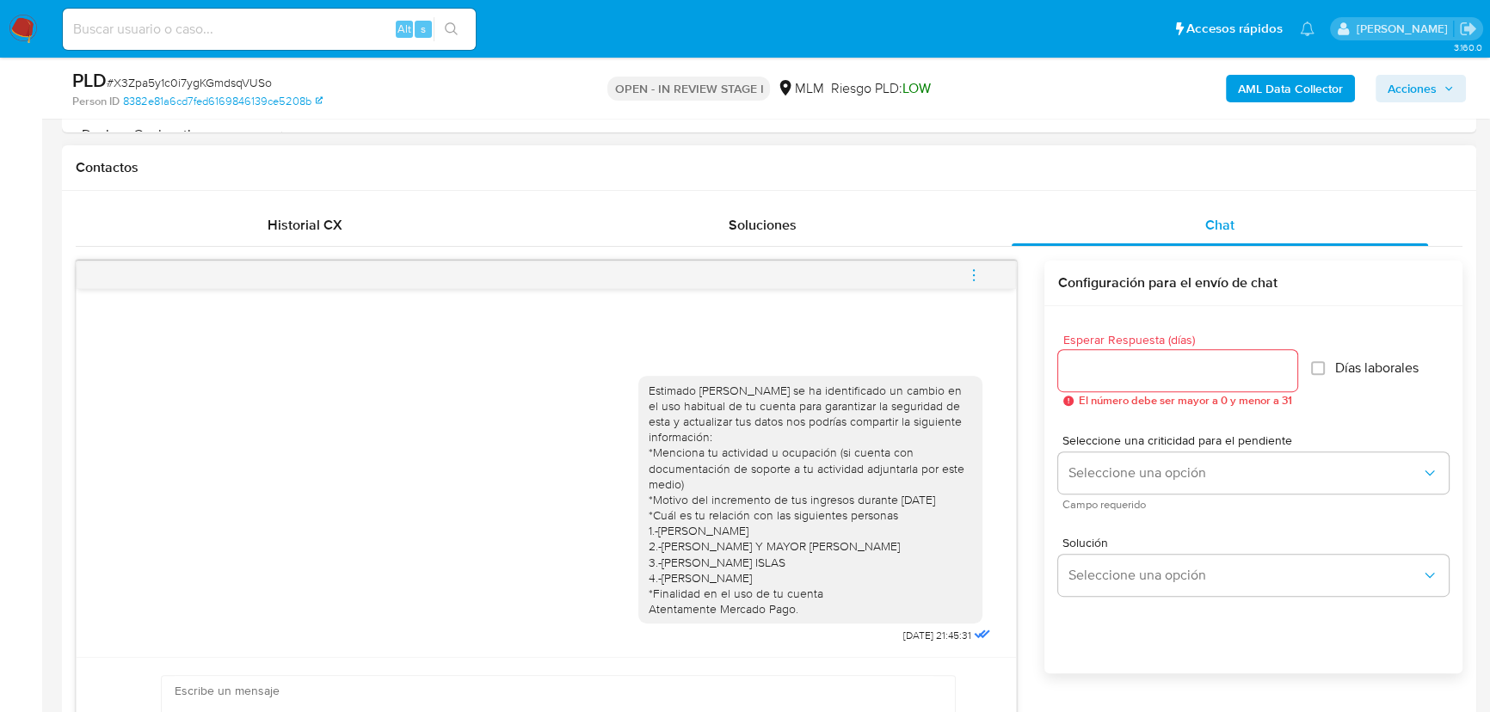
scroll to position [782, 0]
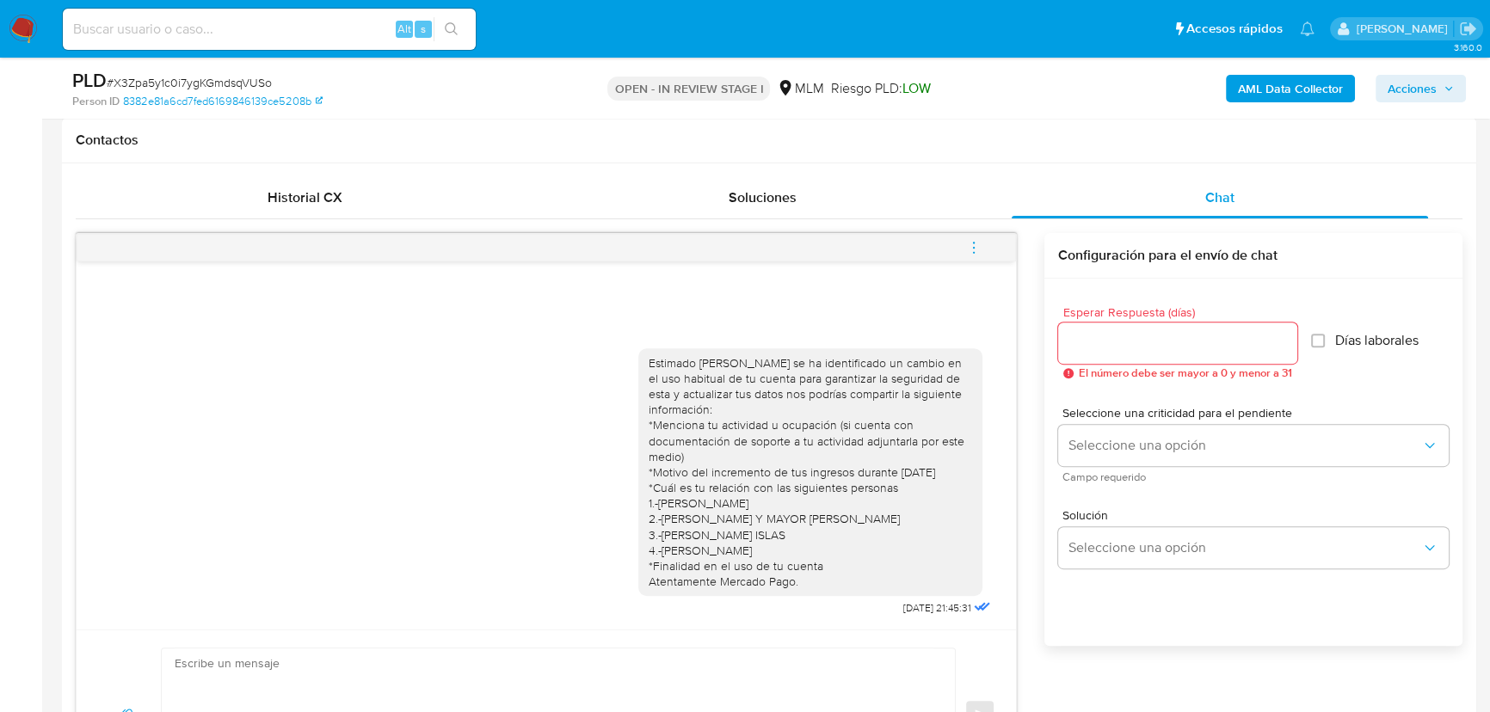
click at [973, 242] on icon "menu-action" at bounding box center [974, 243] width 2 height 2
click at [836, 216] on li "Cerrar conversación" at bounding box center [858, 214] width 176 height 31
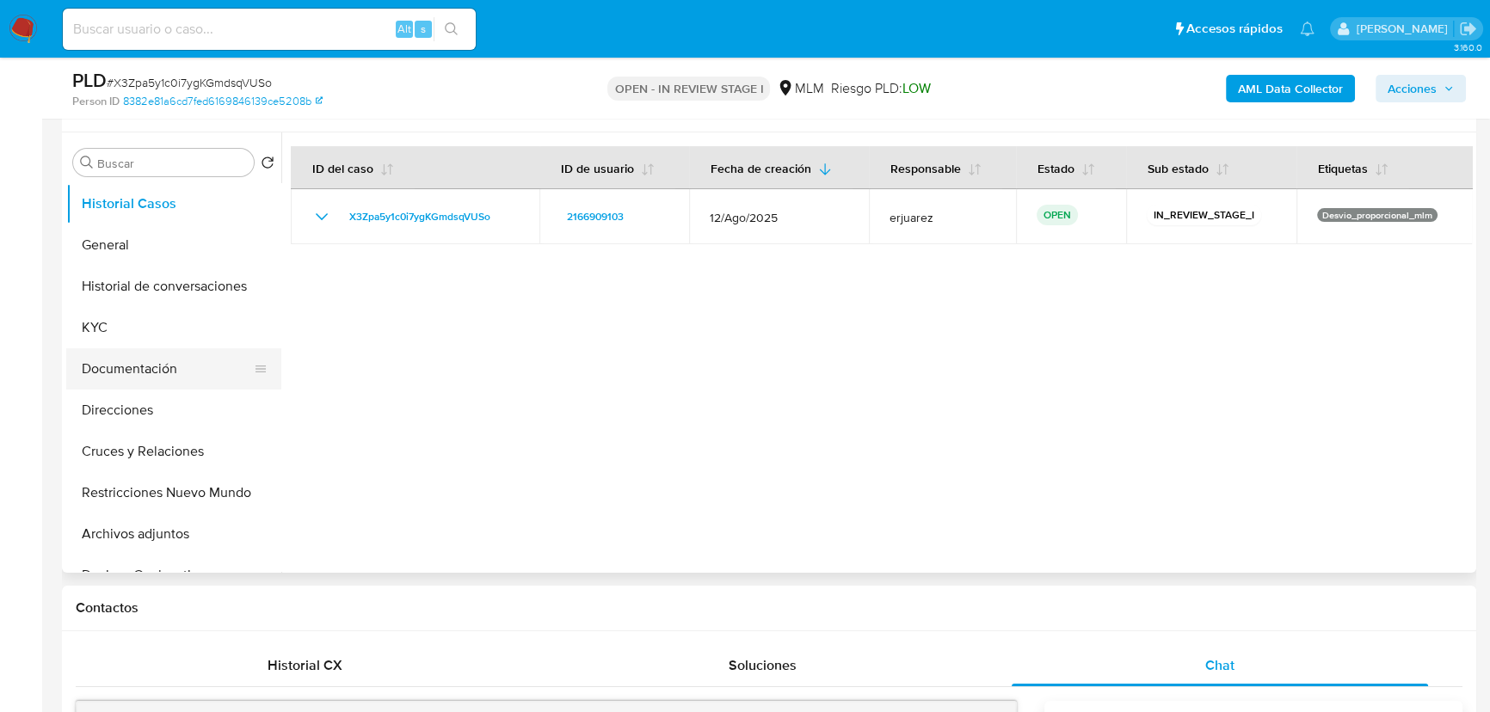
scroll to position [312, 0]
click at [81, 322] on button "KYC" at bounding box center [166, 329] width 201 height 41
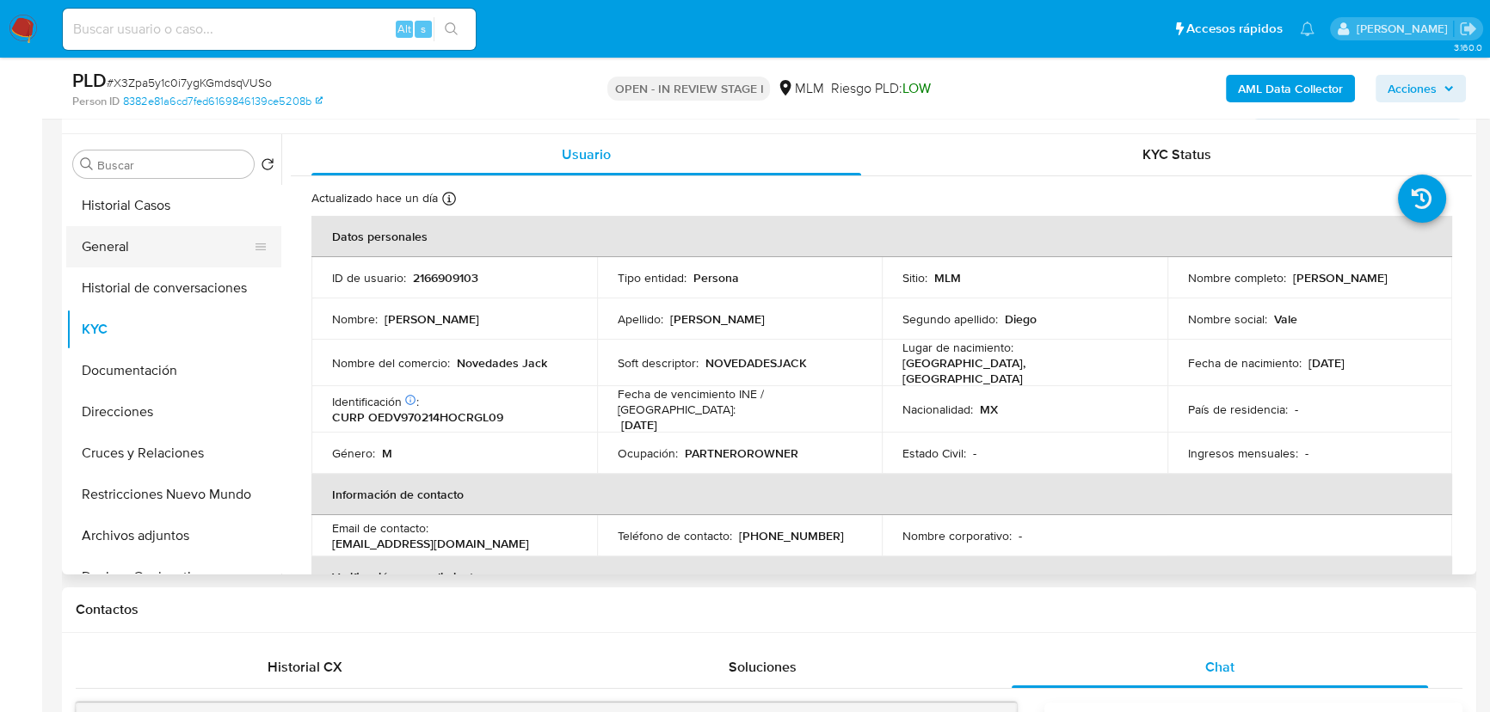
click at [138, 246] on button "General" at bounding box center [166, 246] width 201 height 41
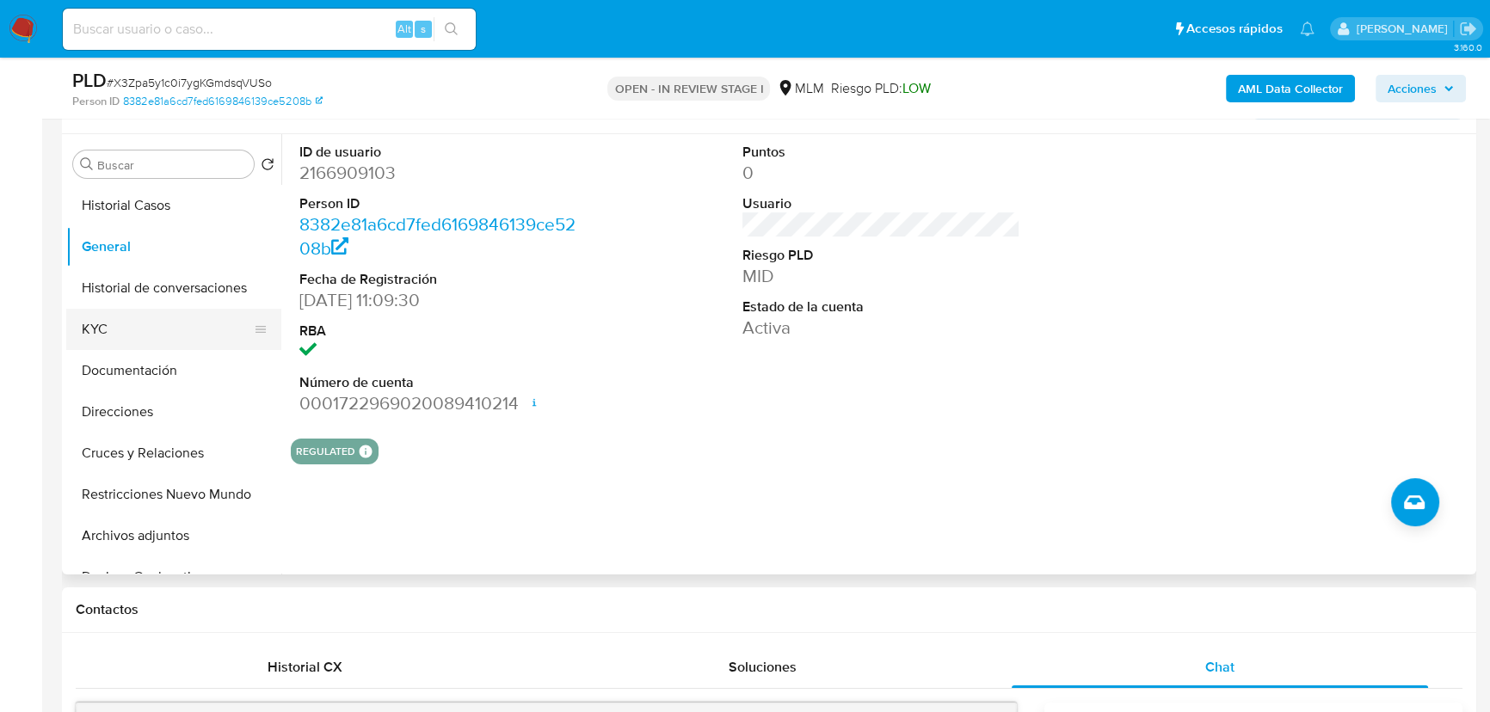
click at [89, 329] on button "KYC" at bounding box center [166, 329] width 201 height 41
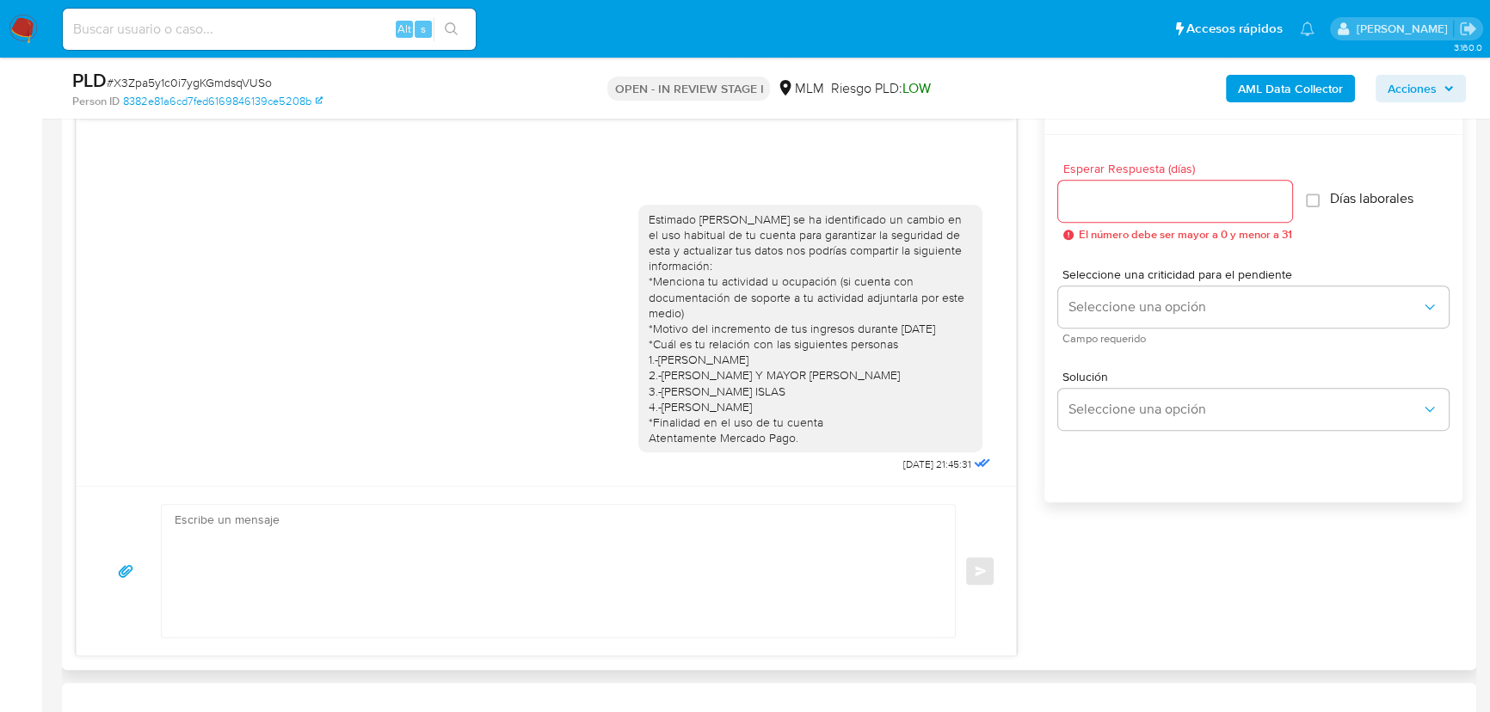
scroll to position [547, 0]
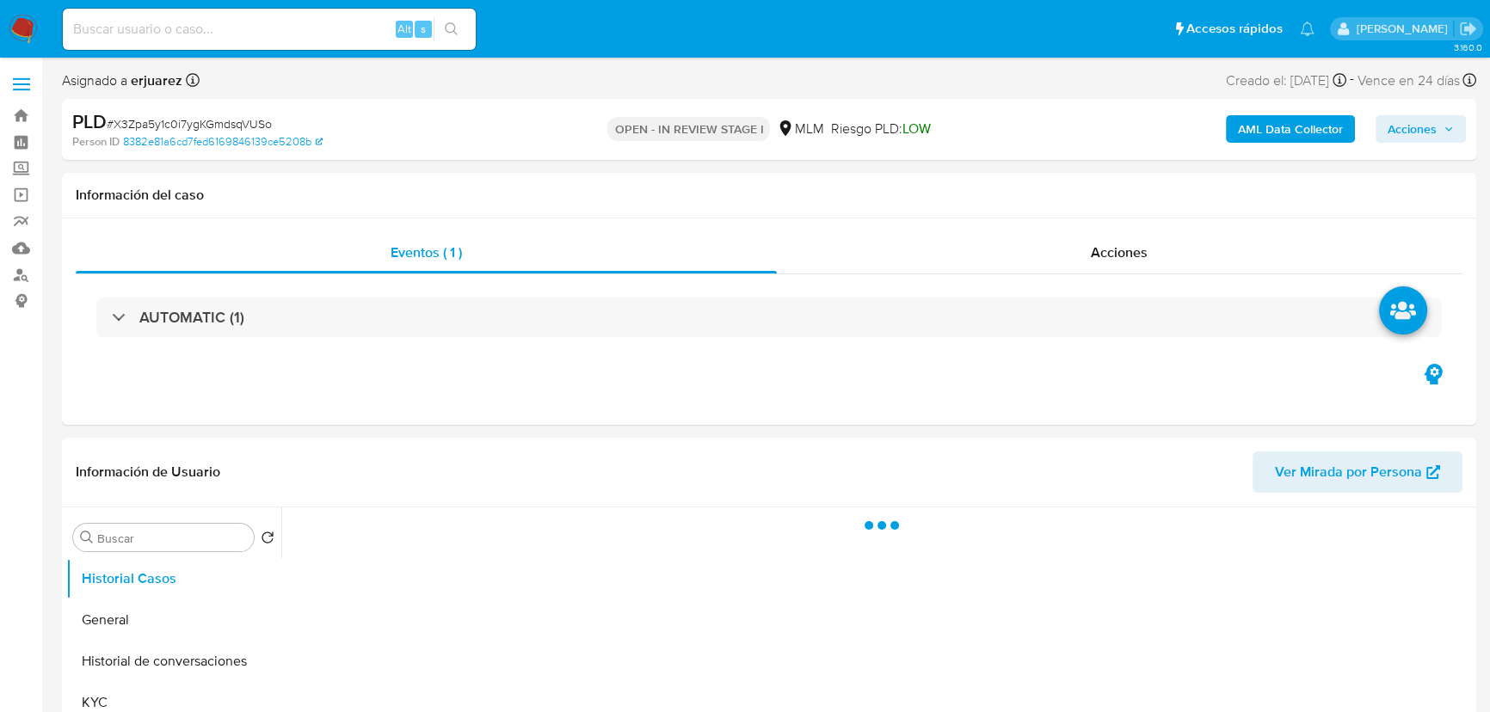
select select "10"
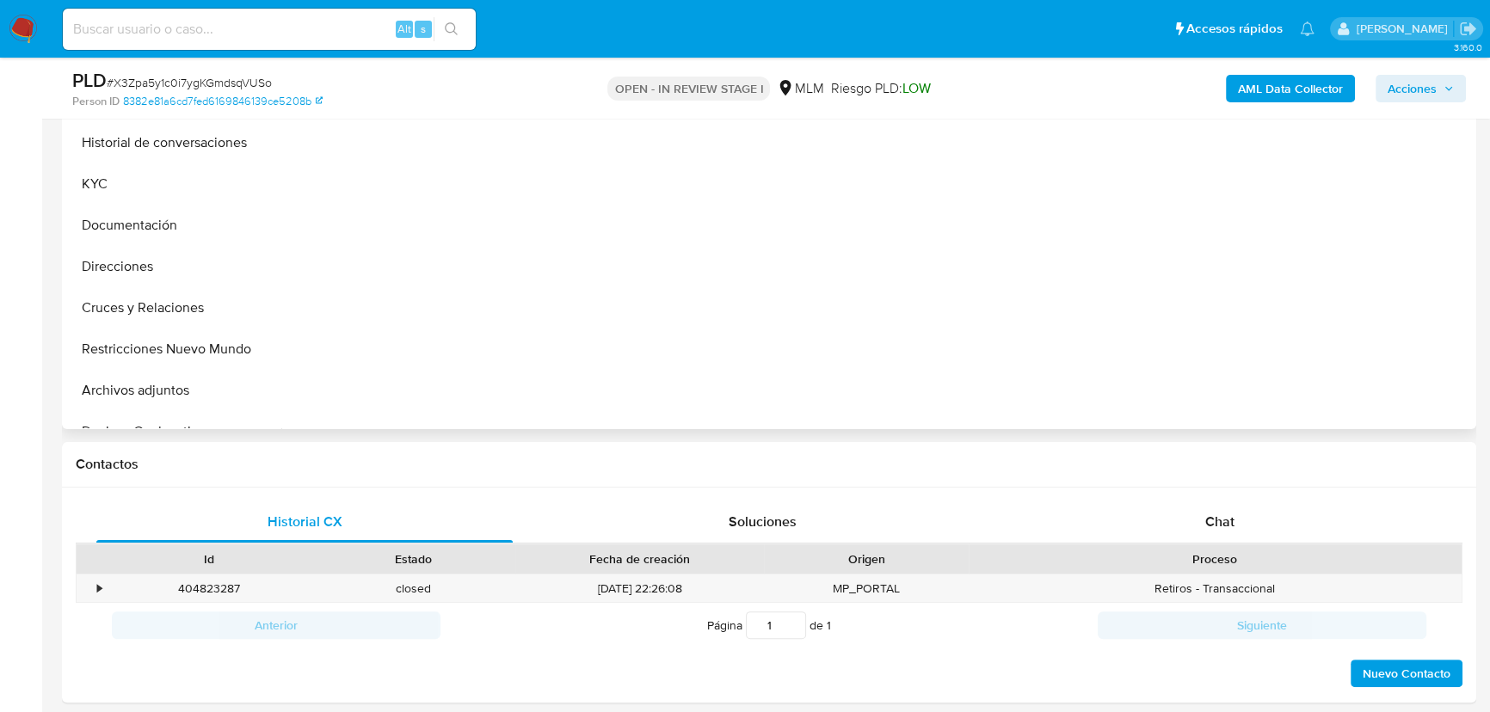
scroll to position [469, 0]
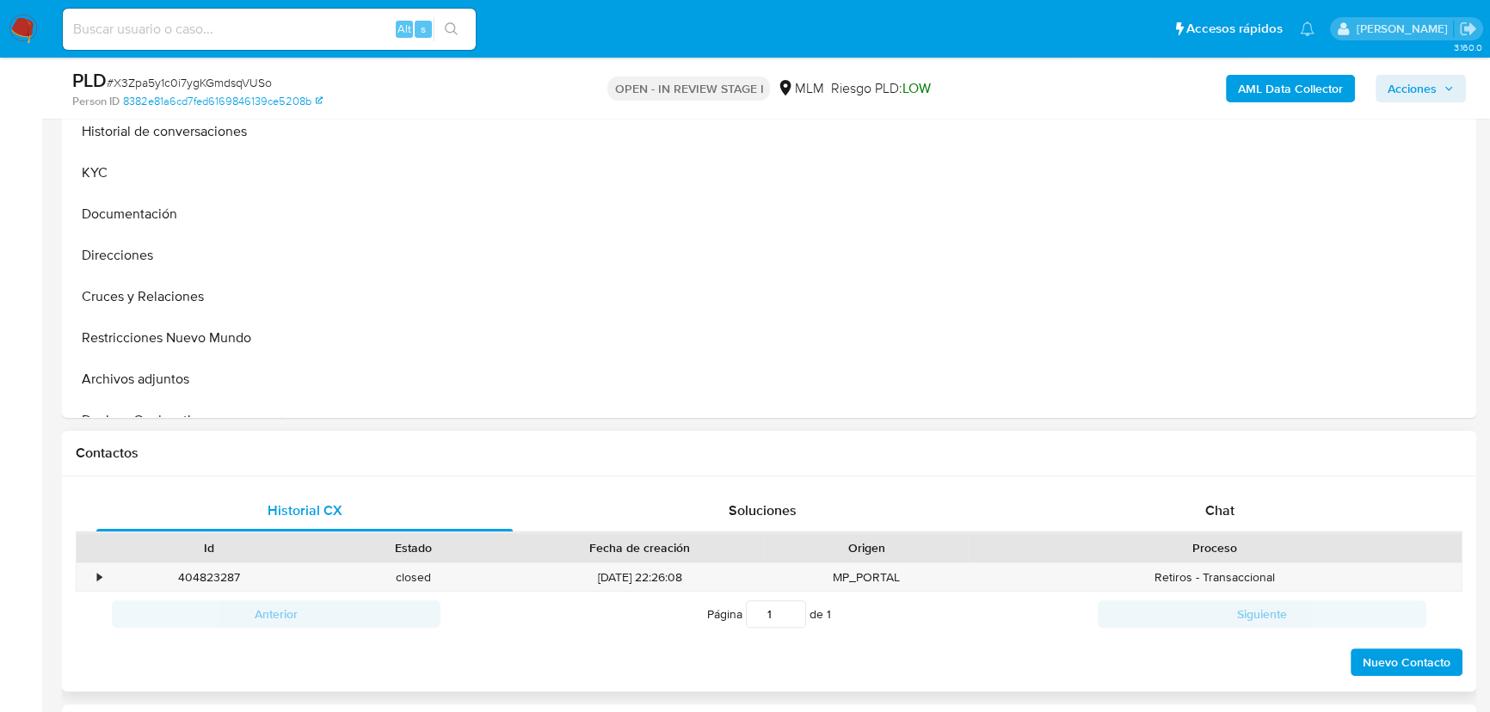
click at [1207, 488] on div "Historial CX Soluciones Chat Id Estado Fecha de creación Origen Proceso • 40482…" at bounding box center [769, 585] width 1414 height 216
drag, startPoint x: 1205, startPoint y: 508, endPoint x: 1193, endPoint y: 508, distance: 12.0
click at [1206, 511] on span "Chat" at bounding box center [1219, 511] width 29 height 20
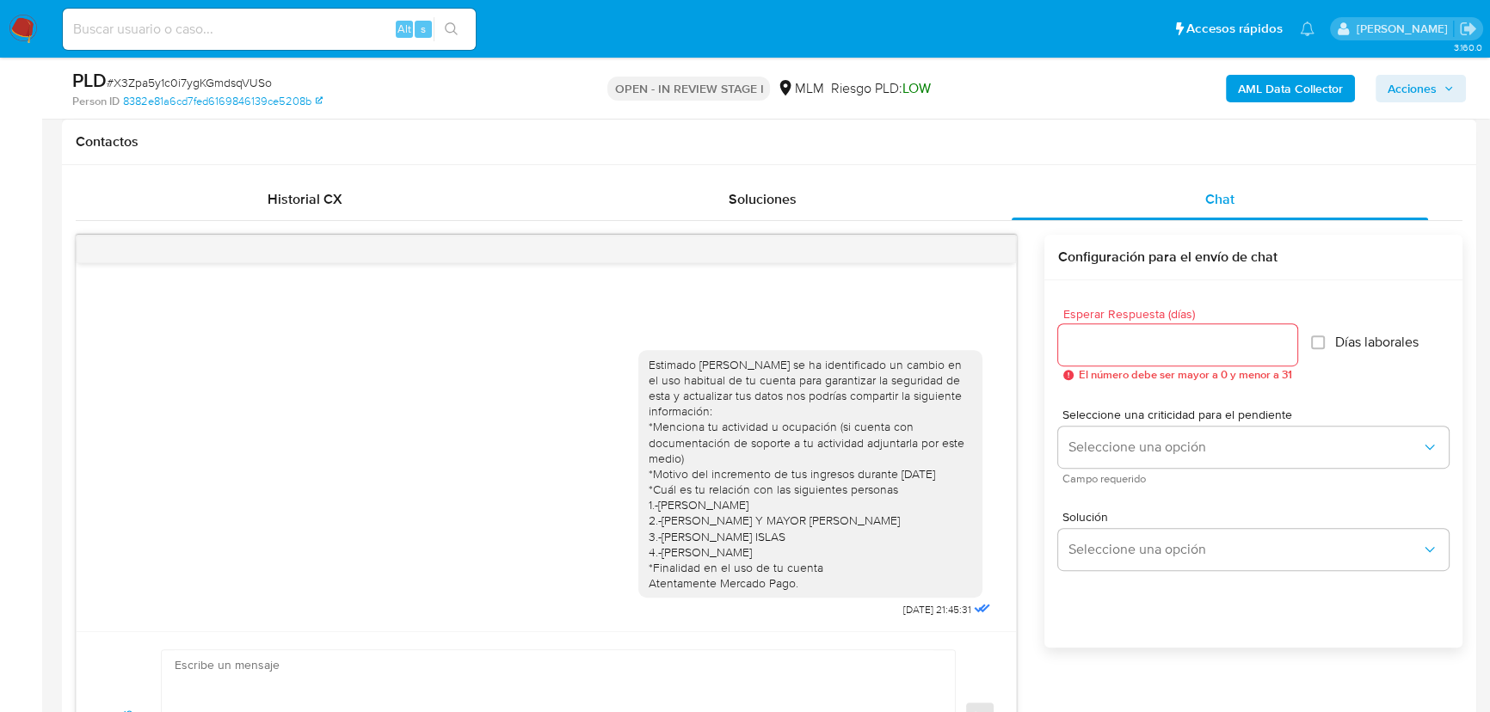
scroll to position [782, 0]
click at [993, 248] on div at bounding box center [546, 248] width 939 height 28
drag, startPoint x: 102, startPoint y: 41, endPoint x: 107, endPoint y: 29, distance: 12.8
click at [105, 38] on div "Alt s" at bounding box center [269, 29] width 413 height 41
click at [108, 26] on input at bounding box center [269, 29] width 413 height 22
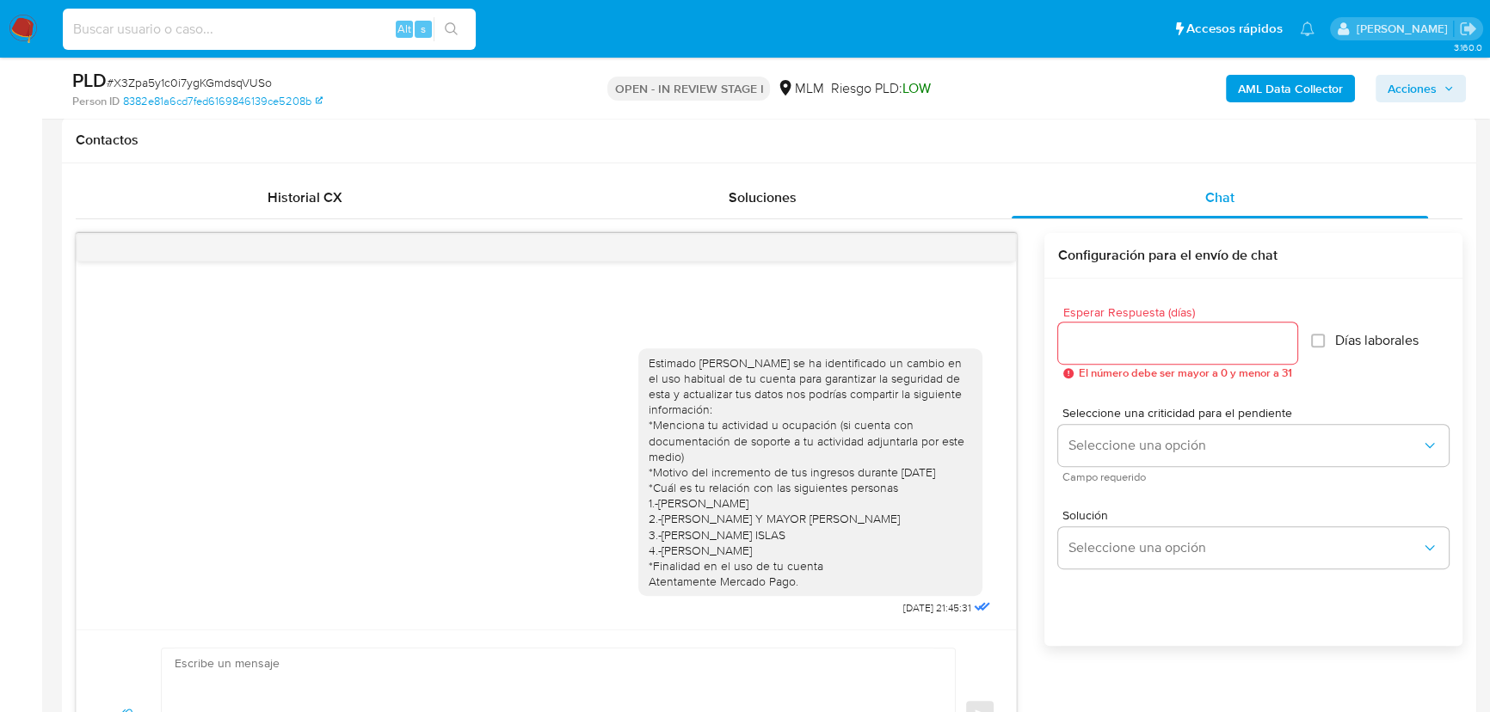
paste input "494559140"
type input "494559140"
click at [446, 20] on button "search-icon" at bounding box center [451, 29] width 35 height 24
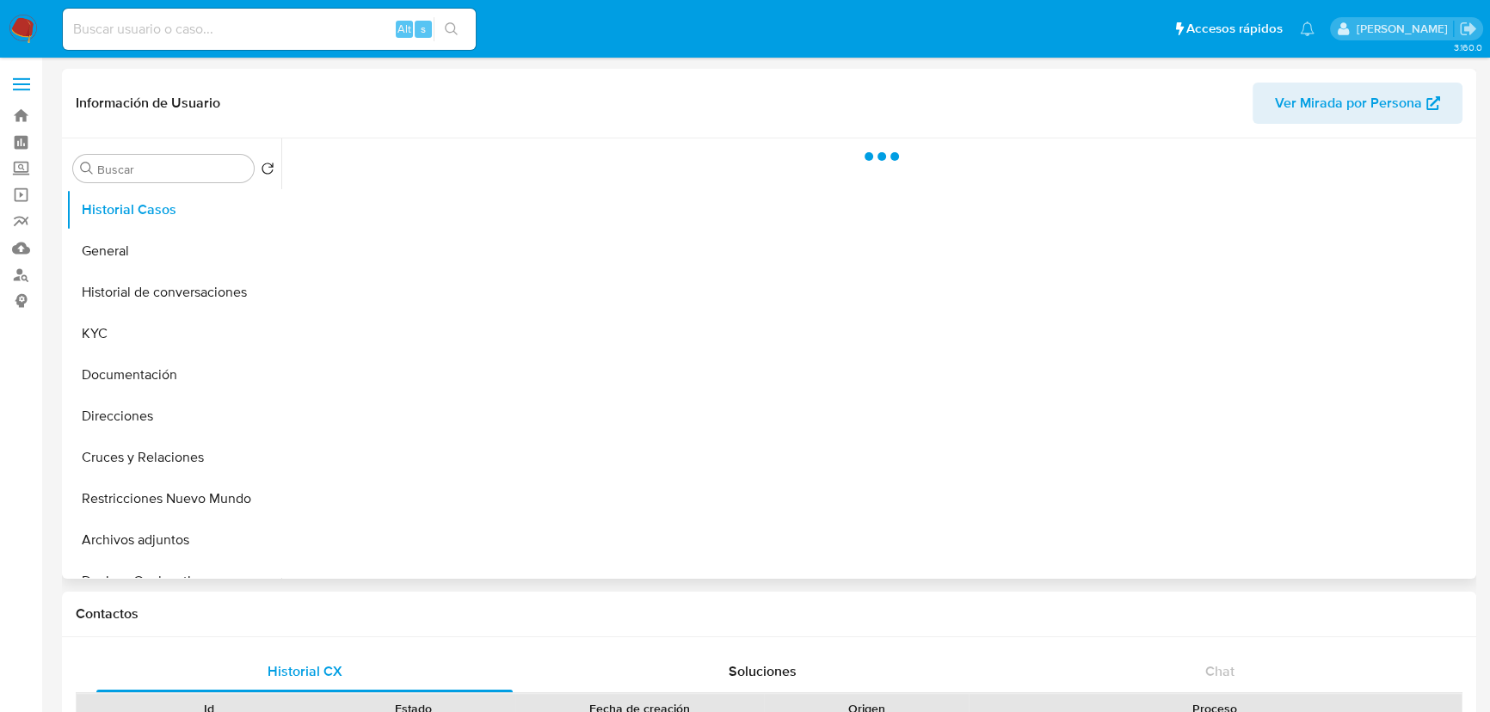
select select "10"
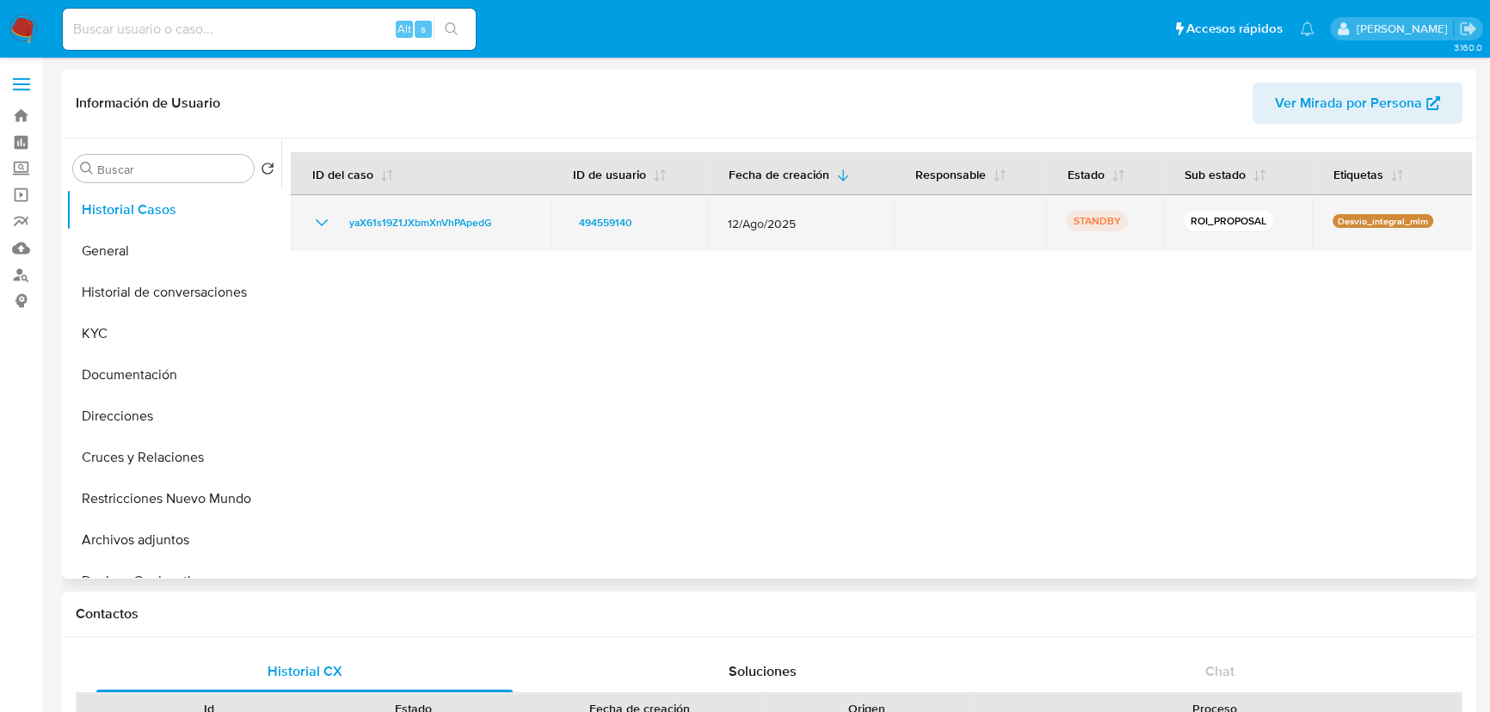
click at [317, 226] on icon "Mostrar/Ocultar" at bounding box center [321, 222] width 21 height 21
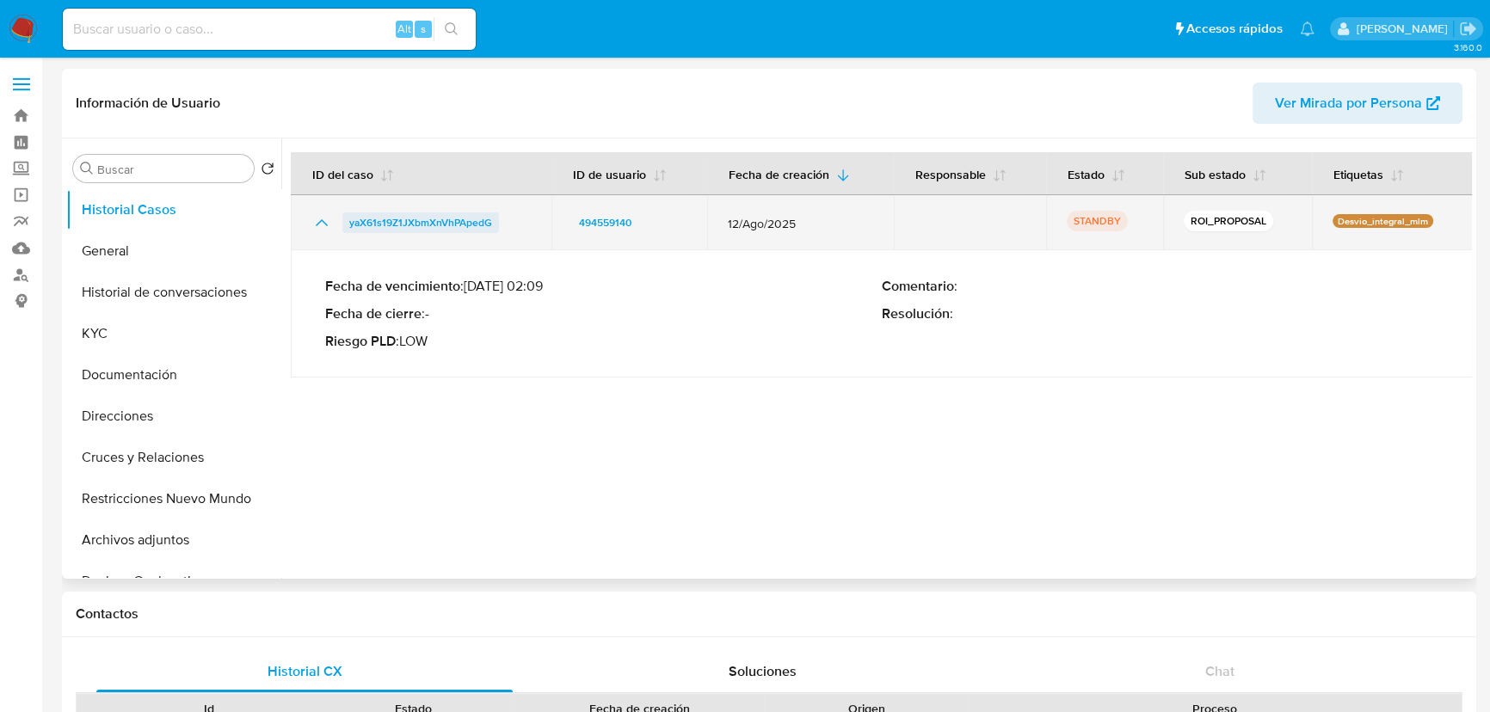
click at [349, 214] on span "yaX61s19Z1JXbmXnVhPApedG" at bounding box center [420, 222] width 143 height 21
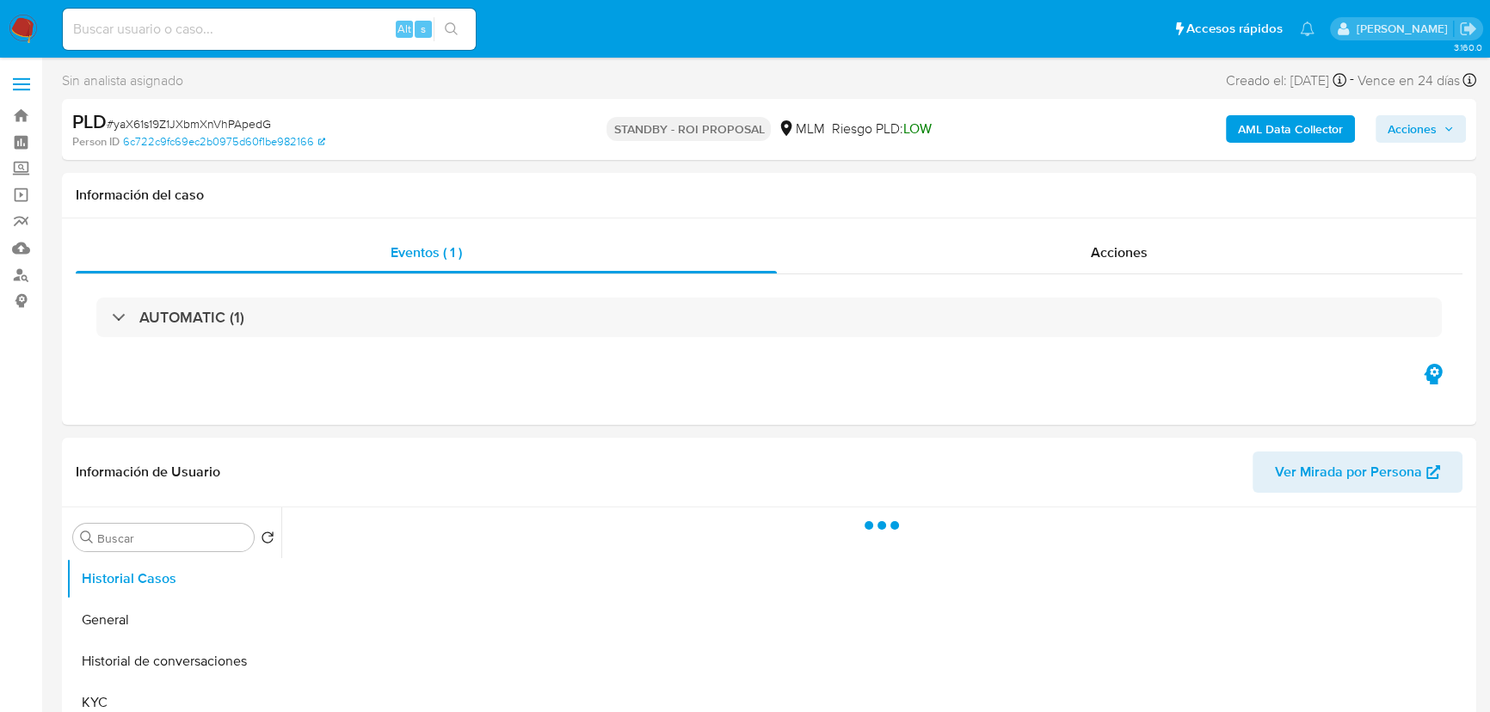
select select "10"
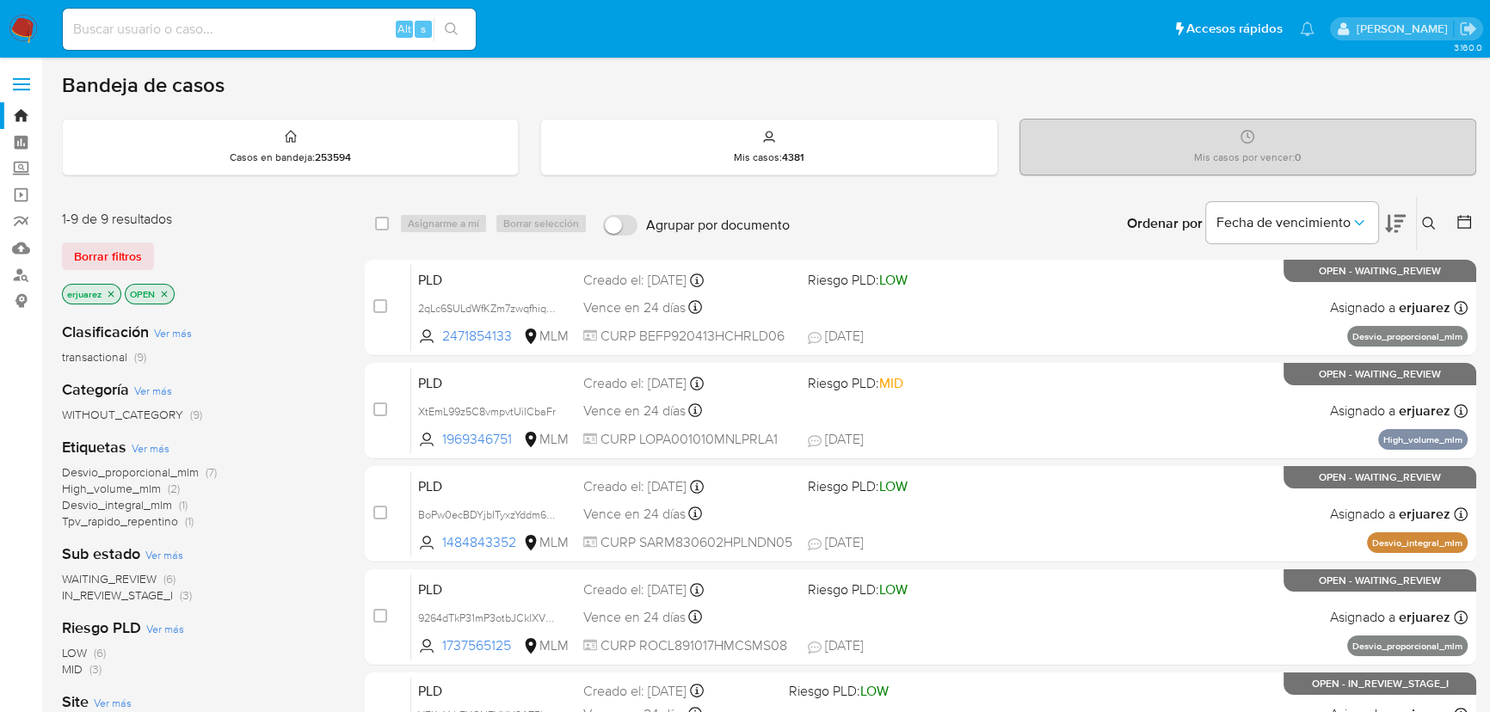
click at [183, 22] on input at bounding box center [269, 29] width 413 height 22
paste input "244131844"
type input "244131844"
click at [447, 22] on icon "search-icon" at bounding box center [452, 29] width 14 height 14
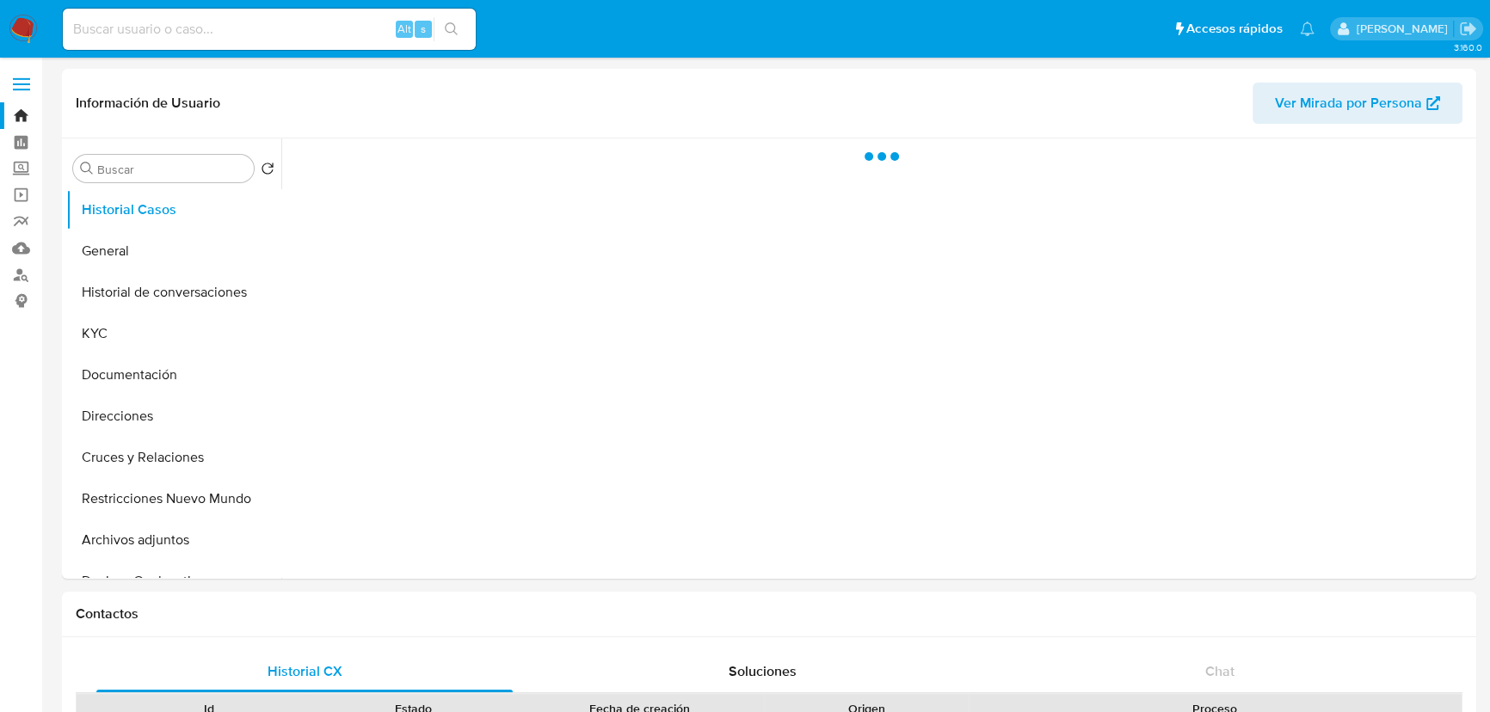
select select "10"
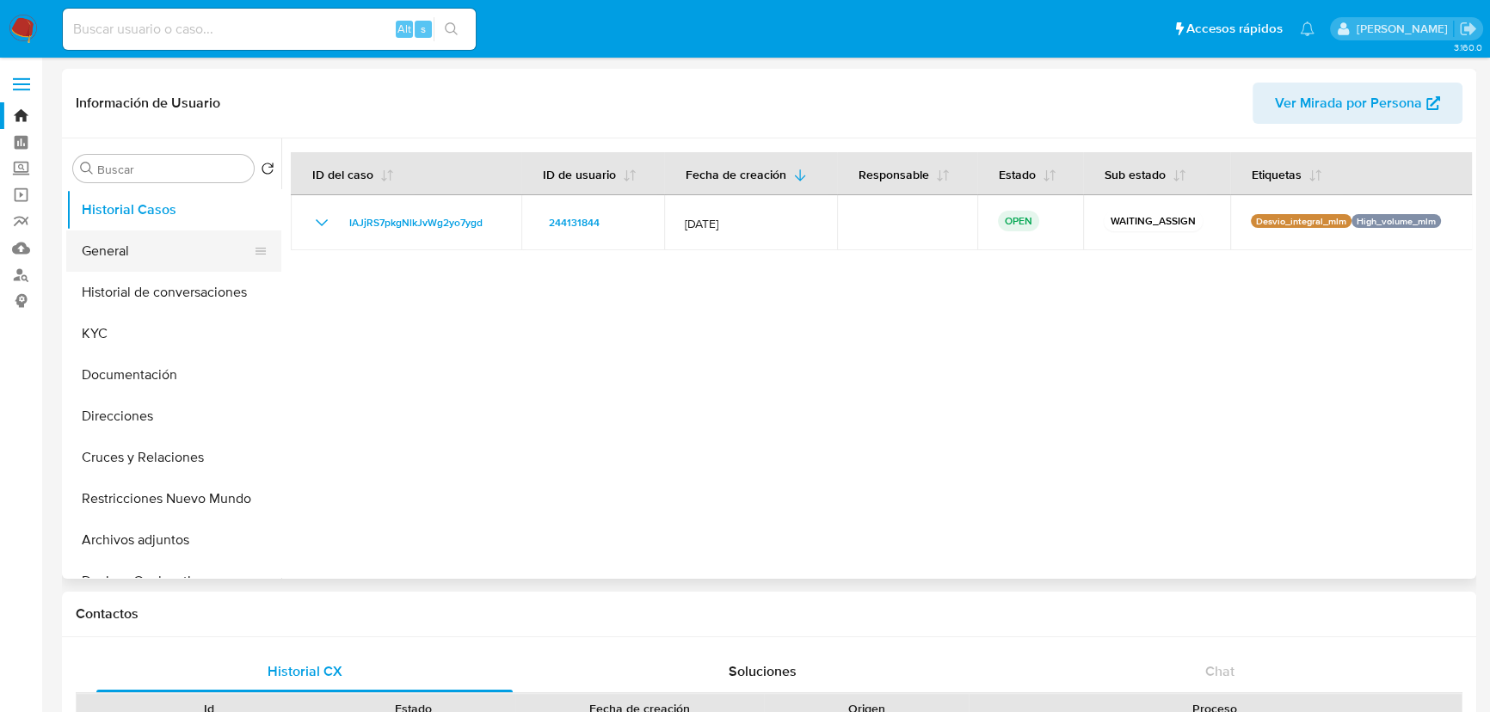
click at [159, 255] on button "General" at bounding box center [166, 251] width 201 height 41
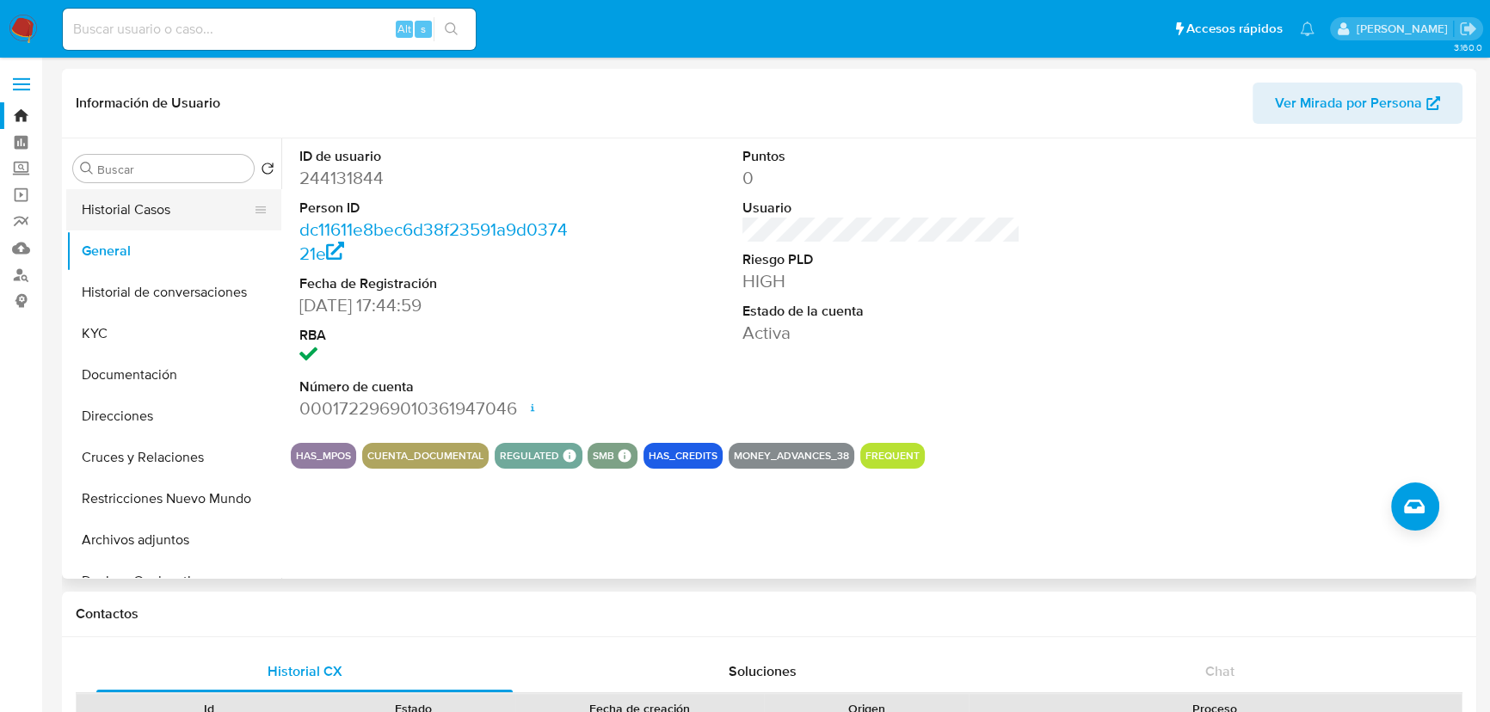
click at [170, 217] on button "Historial Casos" at bounding box center [166, 209] width 201 height 41
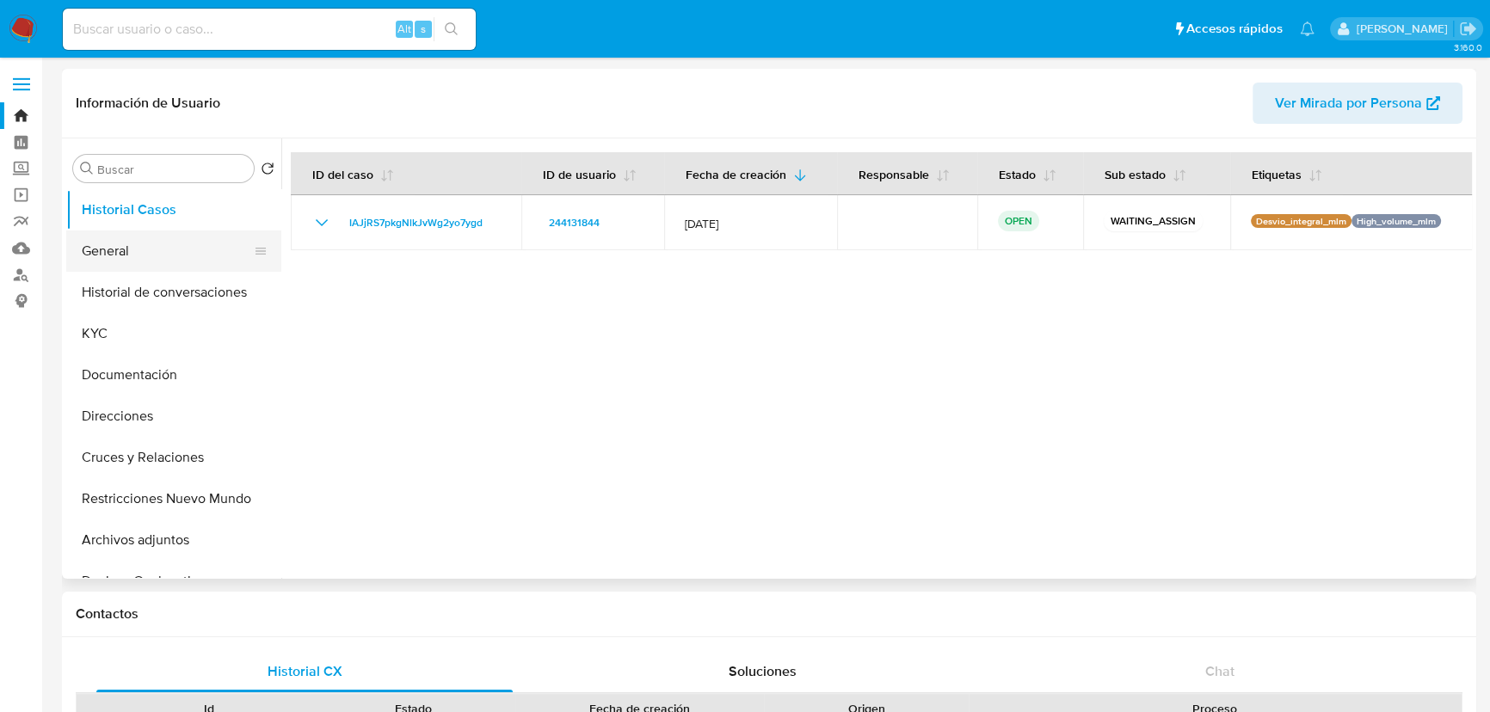
click at [157, 238] on button "General" at bounding box center [166, 251] width 201 height 41
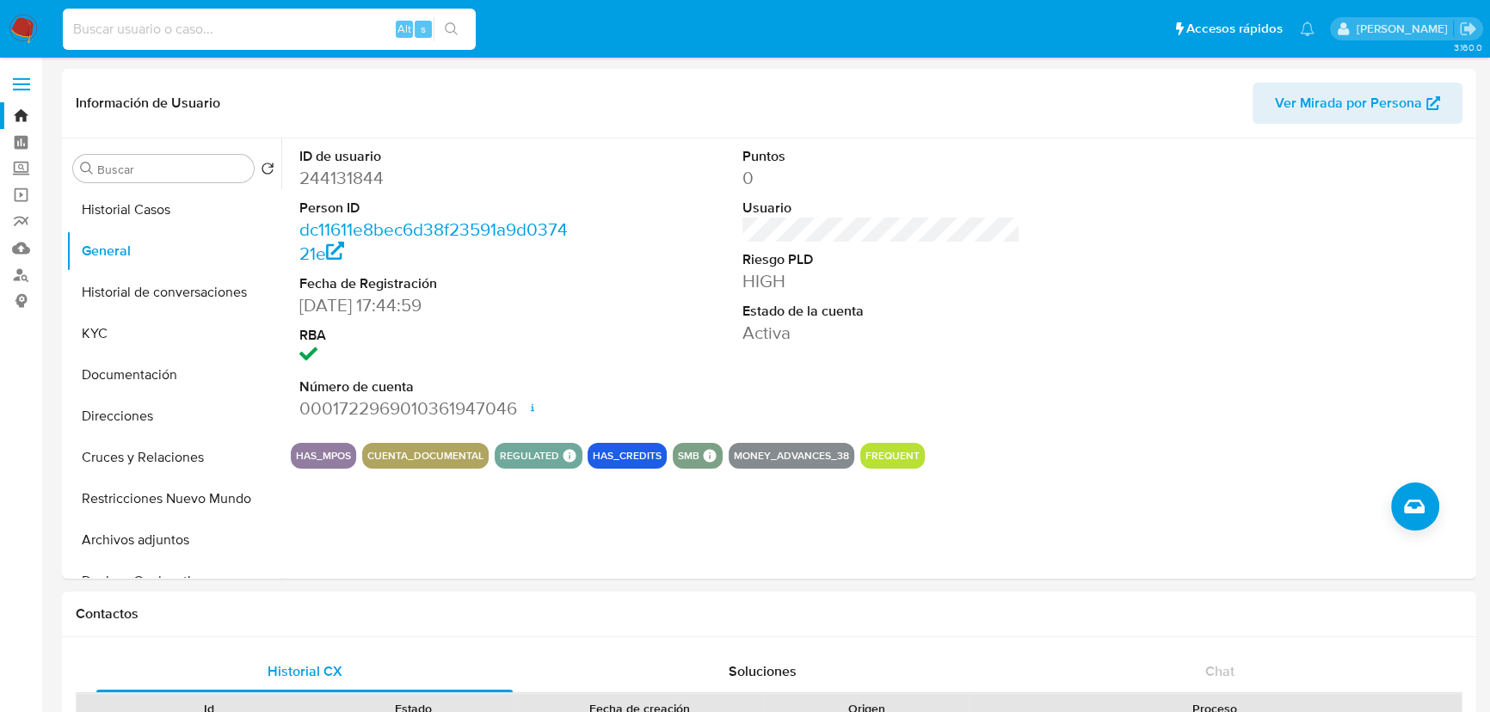
click at [205, 34] on input at bounding box center [269, 29] width 413 height 22
paste input "2287438609"
type input "2287438609"
click at [448, 25] on icon "search-icon" at bounding box center [452, 29] width 14 height 14
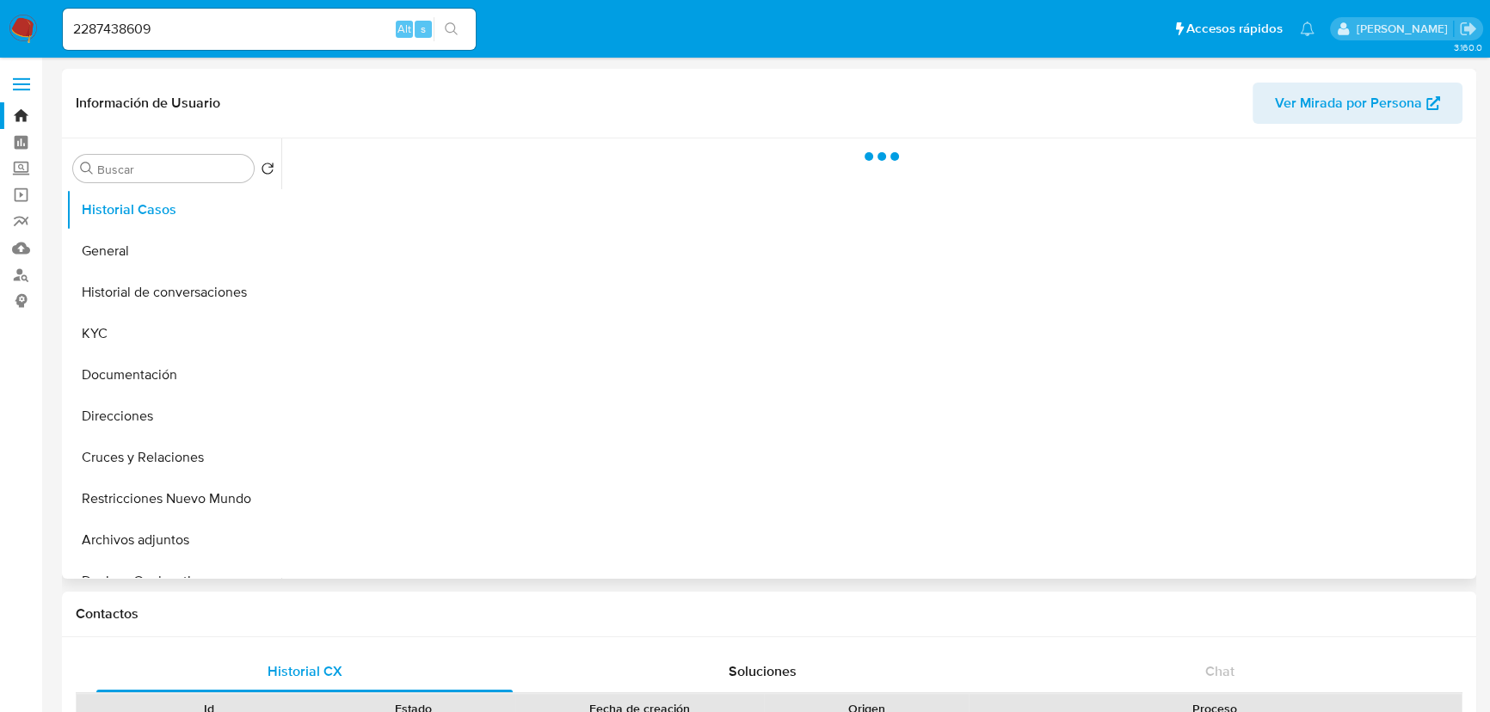
select select "10"
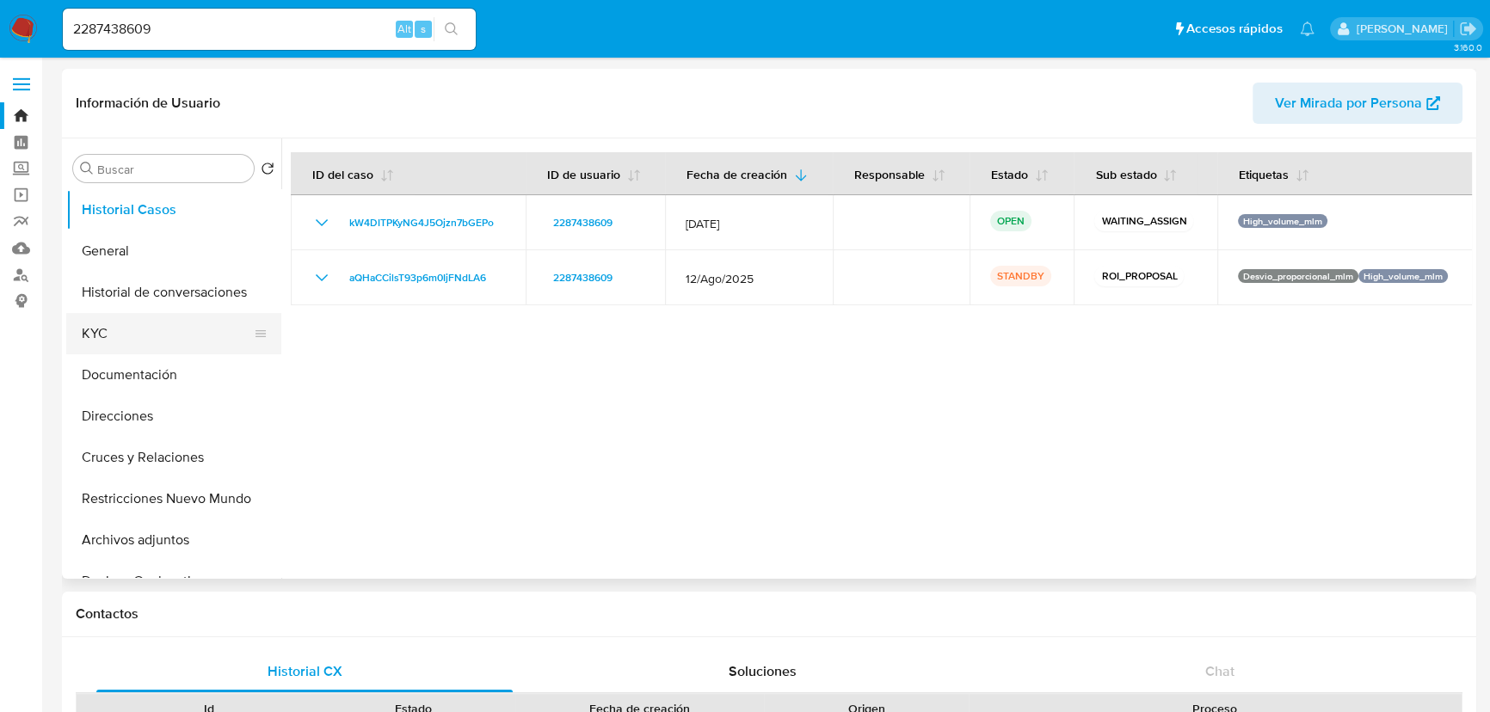
click at [95, 337] on button "KYC" at bounding box center [166, 333] width 201 height 41
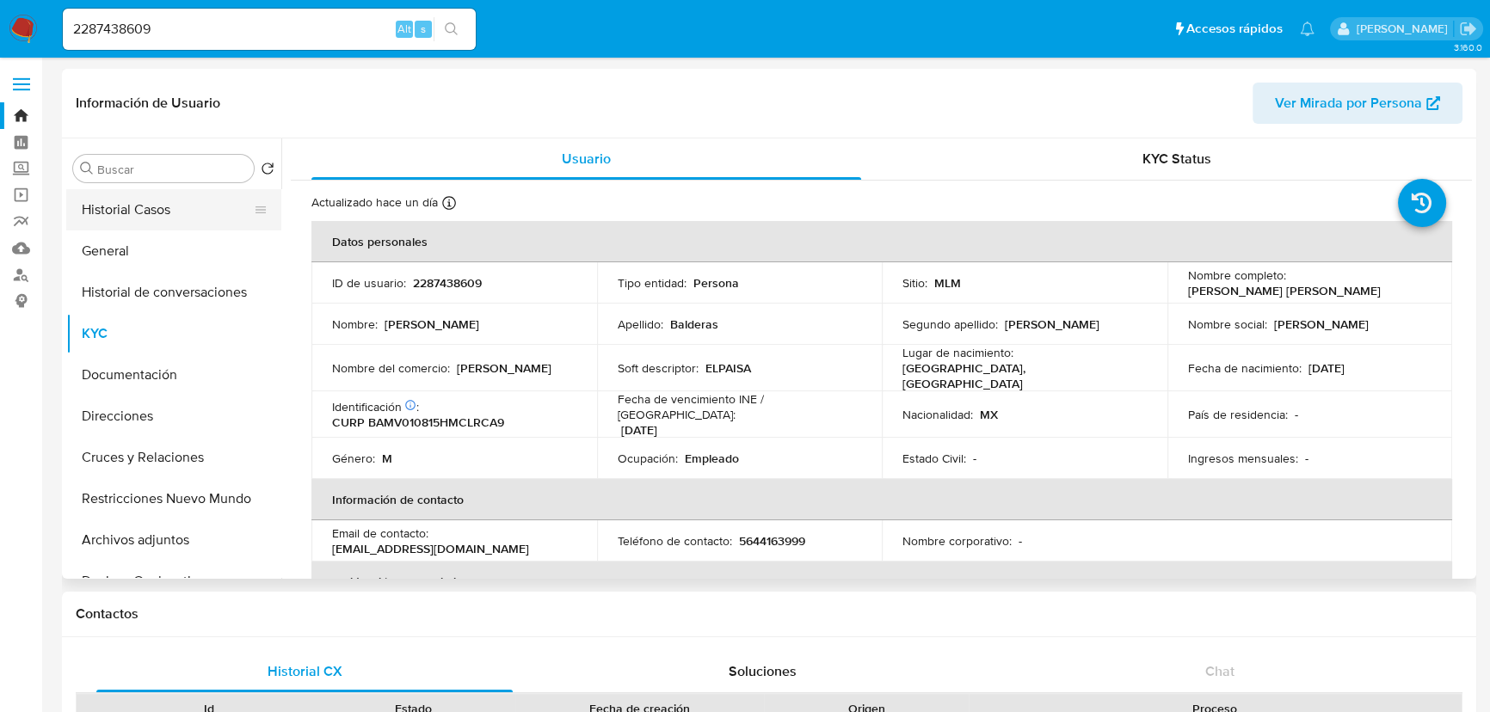
click at [183, 212] on button "Historial Casos" at bounding box center [166, 209] width 201 height 41
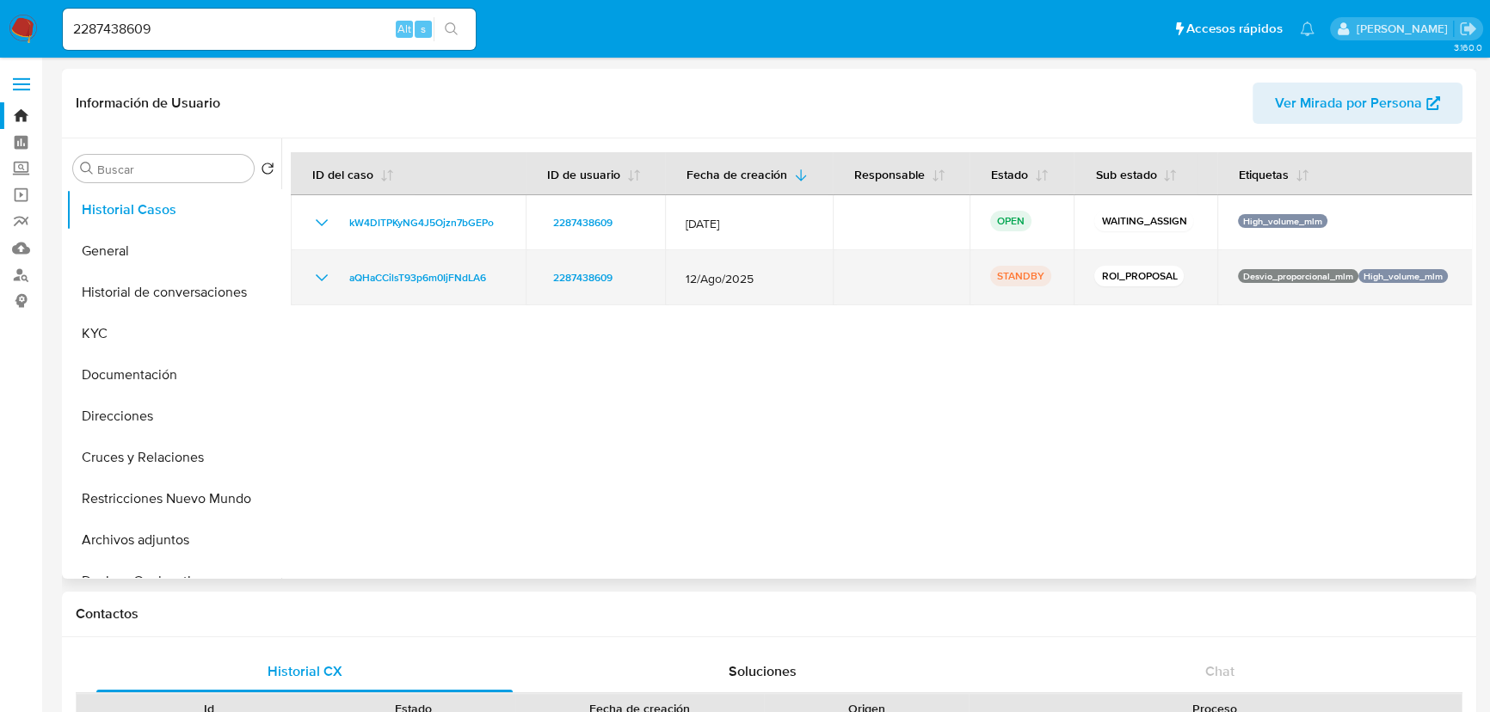
click at [317, 276] on icon "Mostrar/Ocultar" at bounding box center [322, 277] width 12 height 7
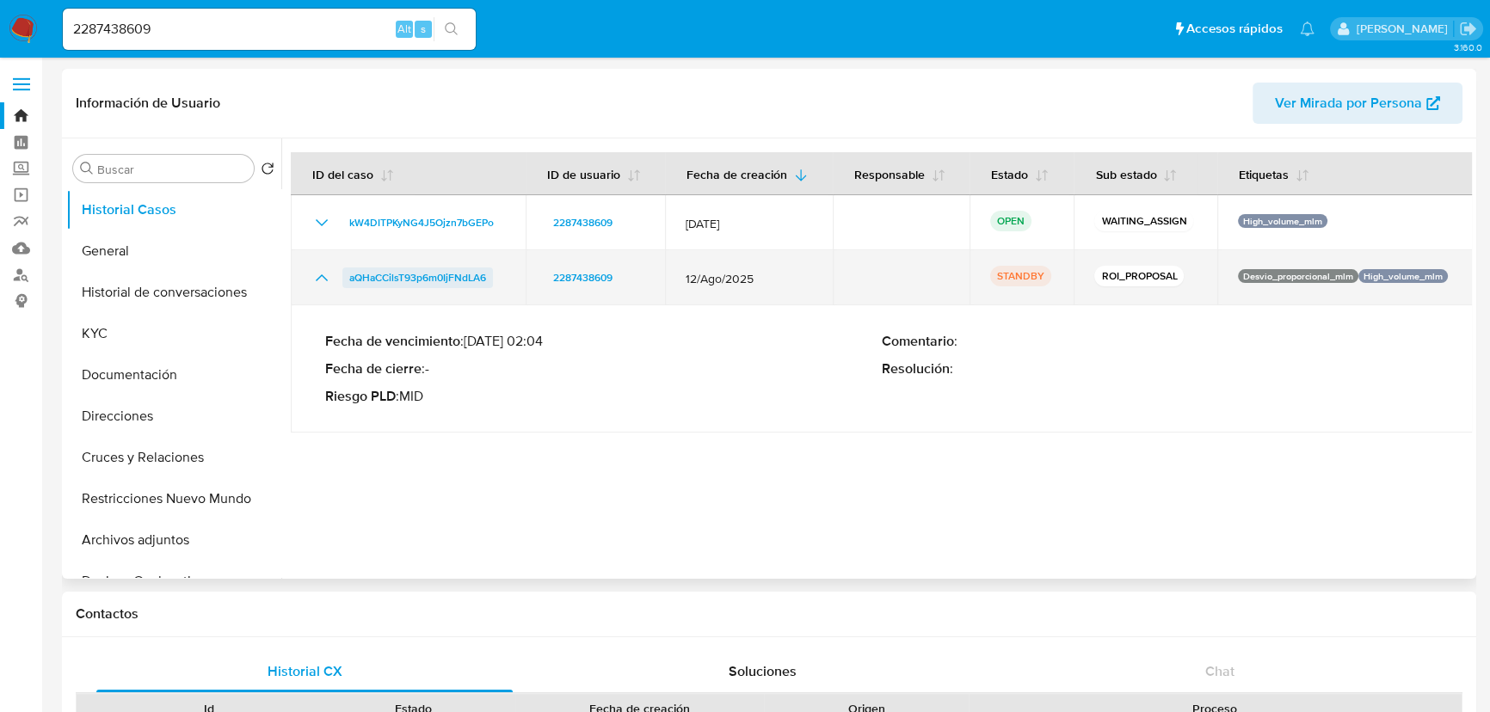
click at [364, 276] on span "aQHaCCilsT93p6m0IjFNdLA6" at bounding box center [417, 278] width 137 height 21
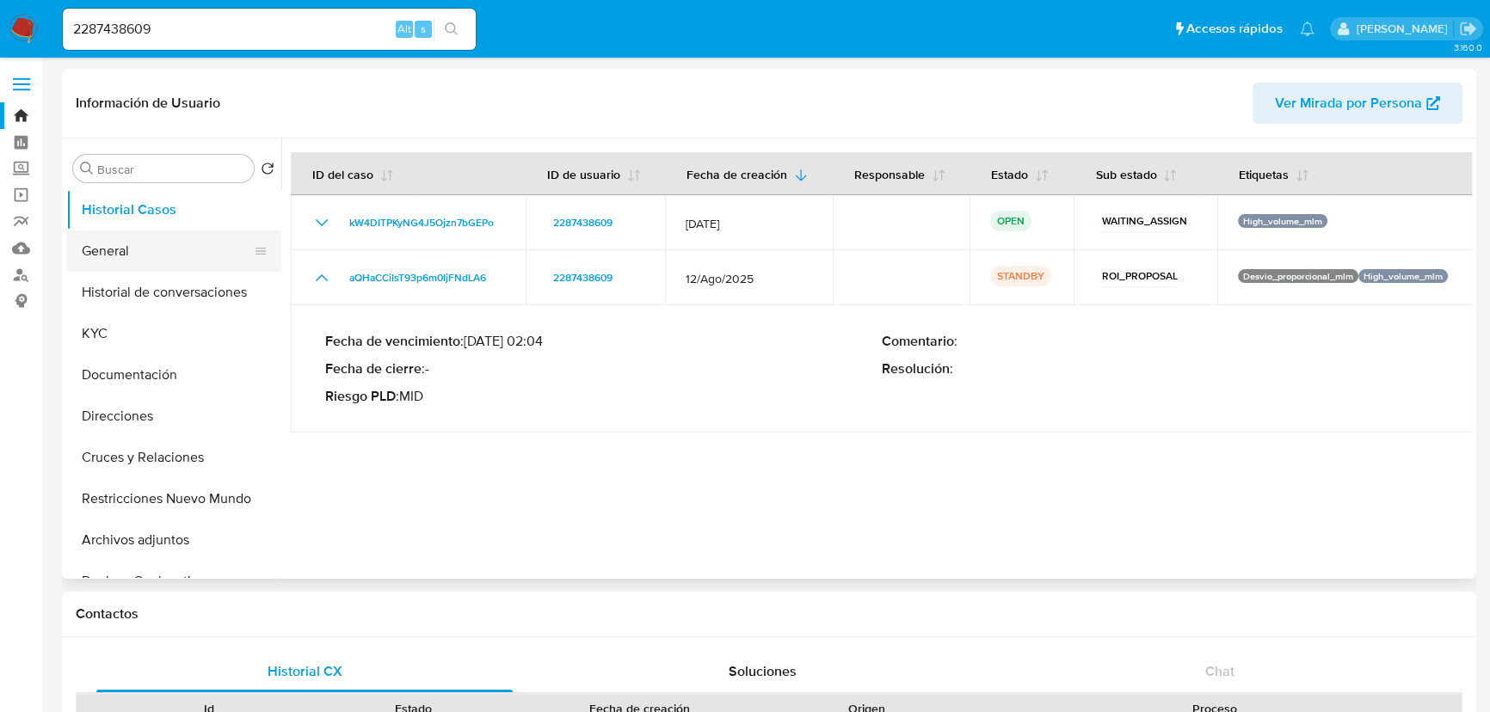
click at [103, 252] on button "General" at bounding box center [166, 251] width 201 height 41
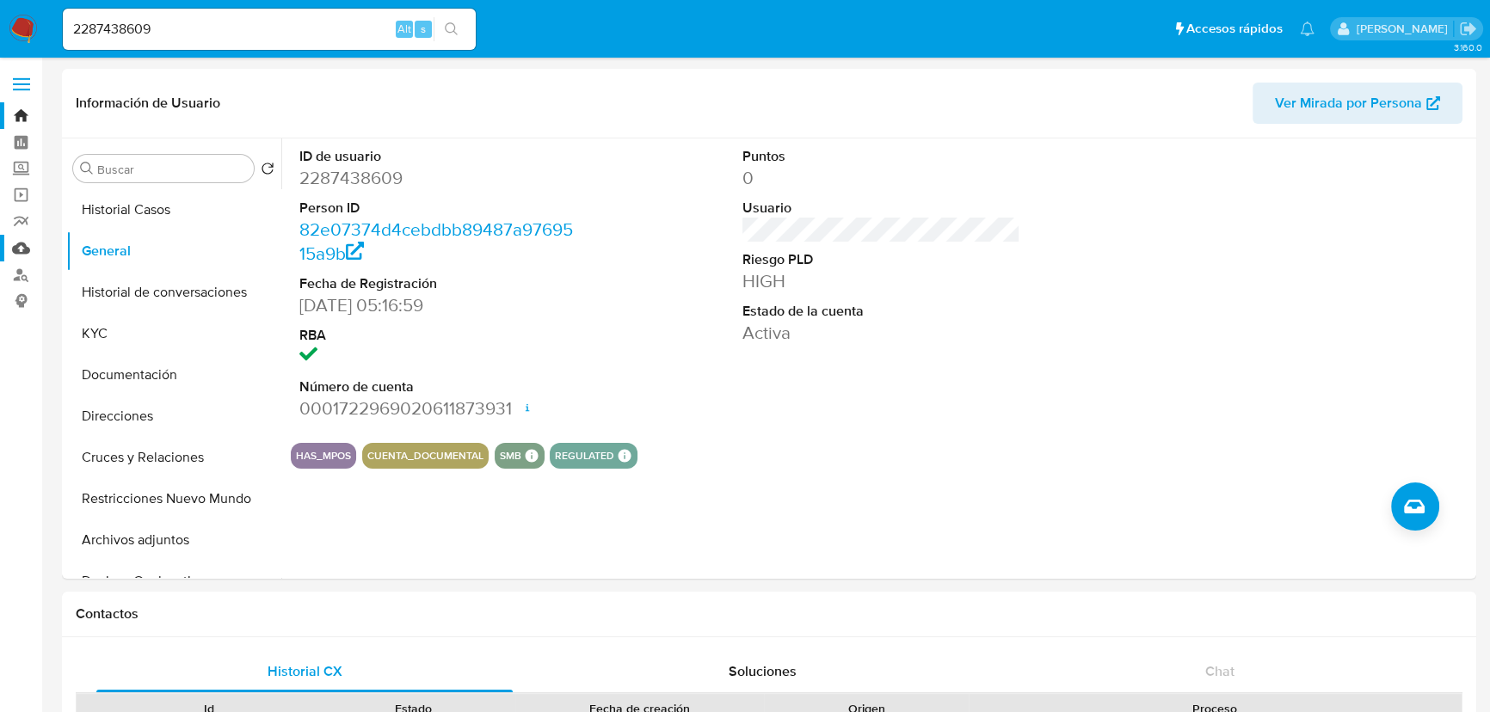
drag, startPoint x: 22, startPoint y: 252, endPoint x: 4, endPoint y: 245, distance: 18.5
click at [22, 251] on link "Mulan" at bounding box center [102, 248] width 205 height 27
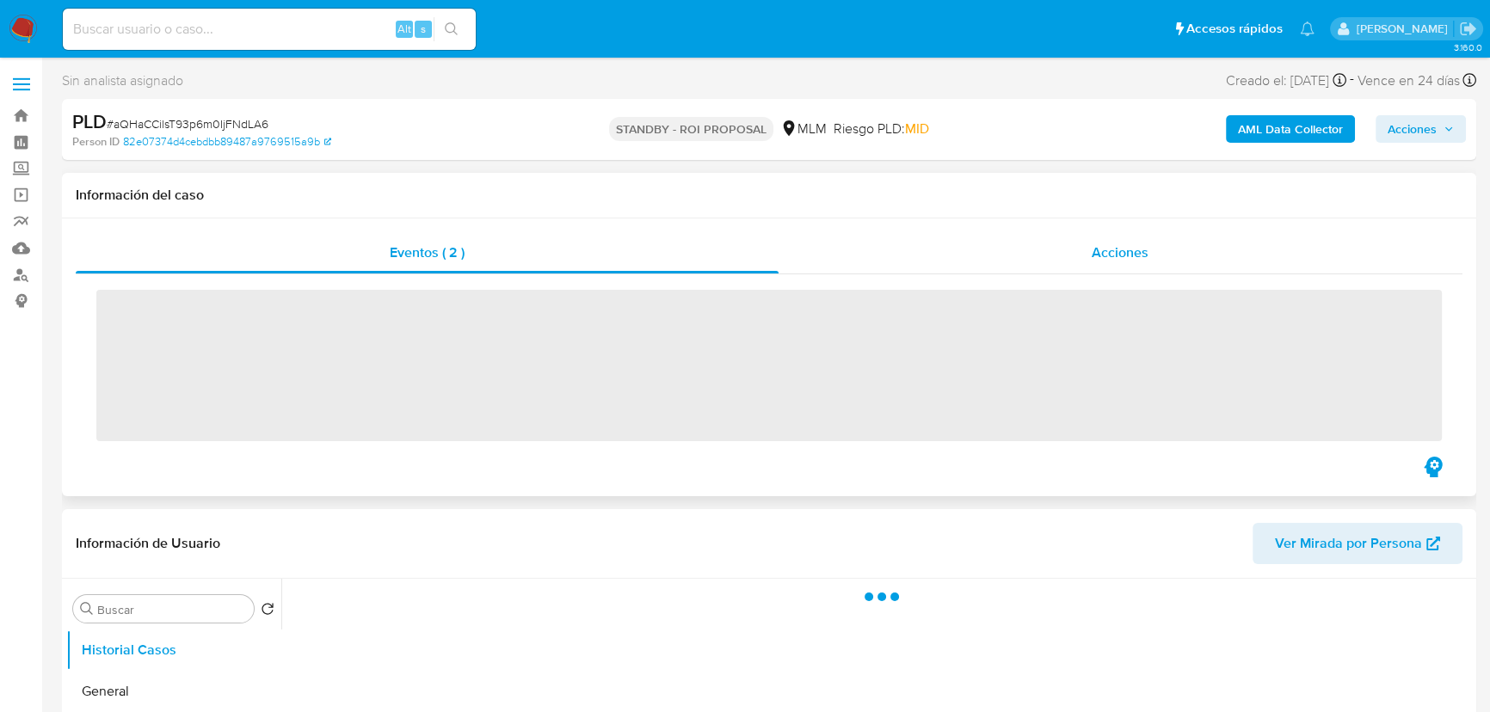
click at [1017, 258] on div "Acciones" at bounding box center [1120, 252] width 685 height 41
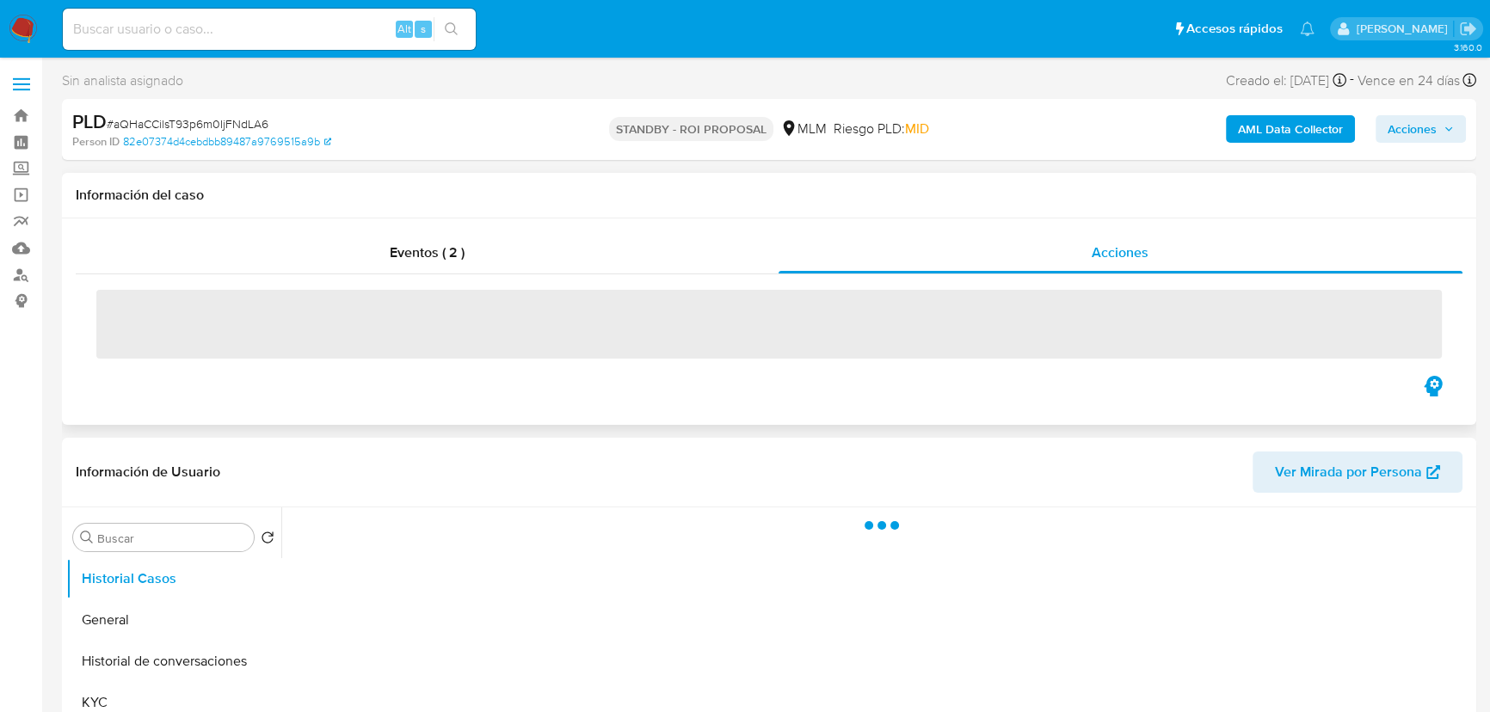
select select "10"
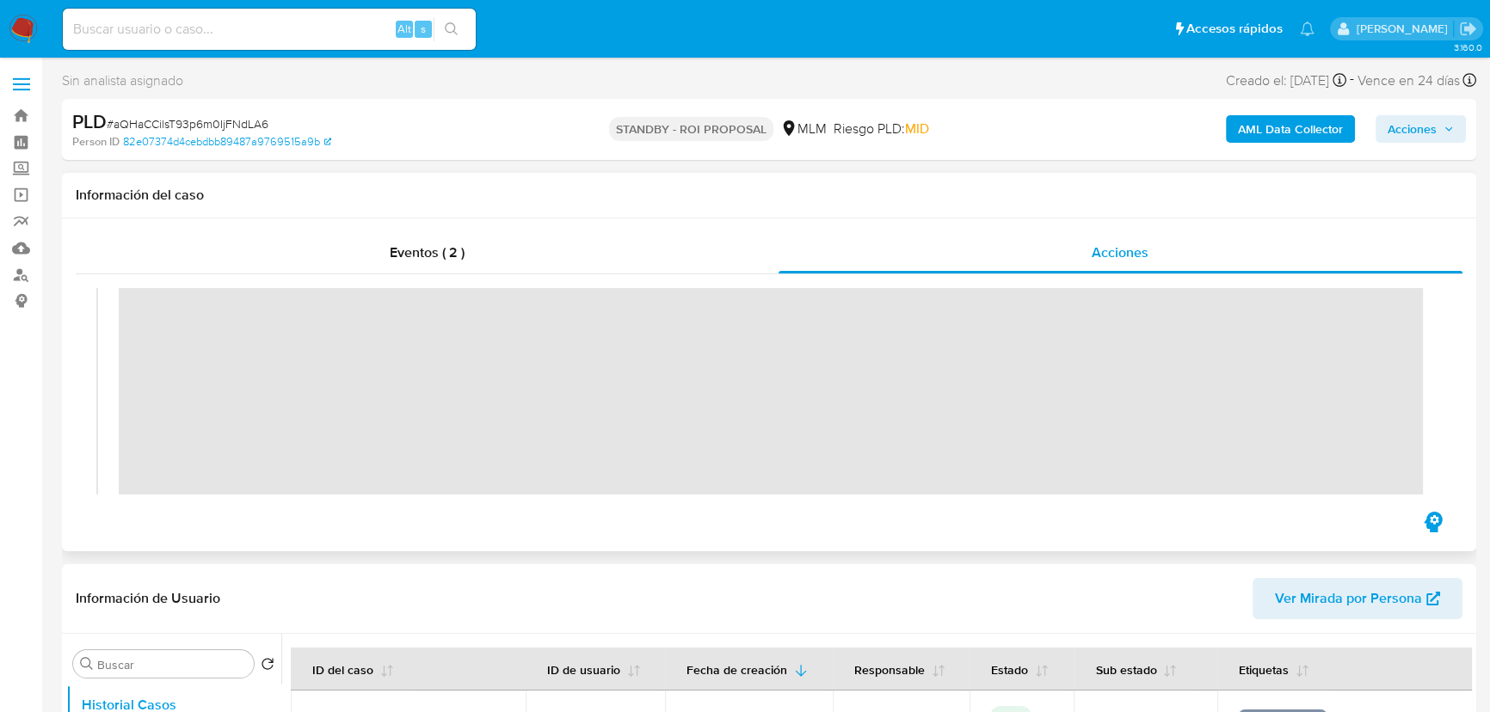
scroll to position [77, 0]
click at [186, 29] on input at bounding box center [269, 29] width 413 height 22
paste input "1350837866"
type input "1350837866"
click at [454, 21] on button "search-icon" at bounding box center [451, 29] width 35 height 24
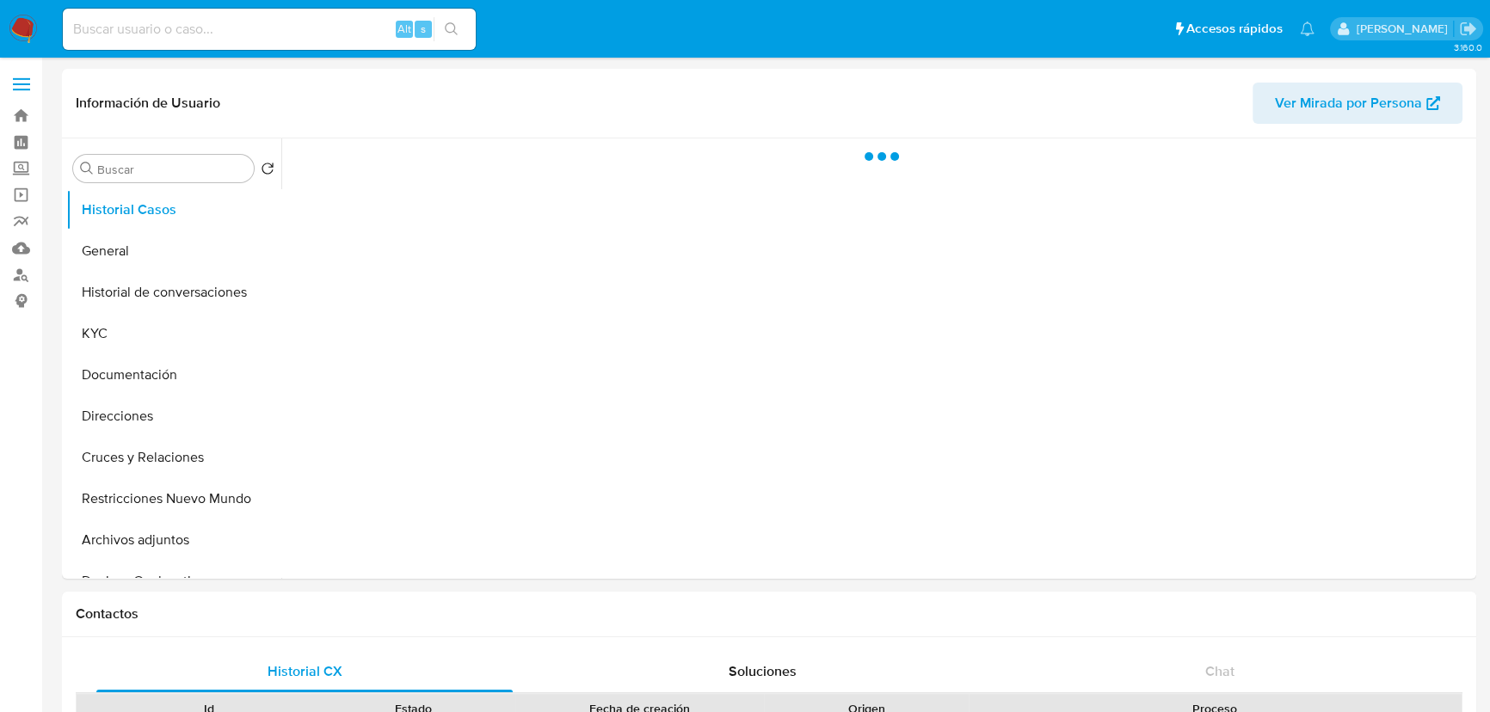
select select "10"
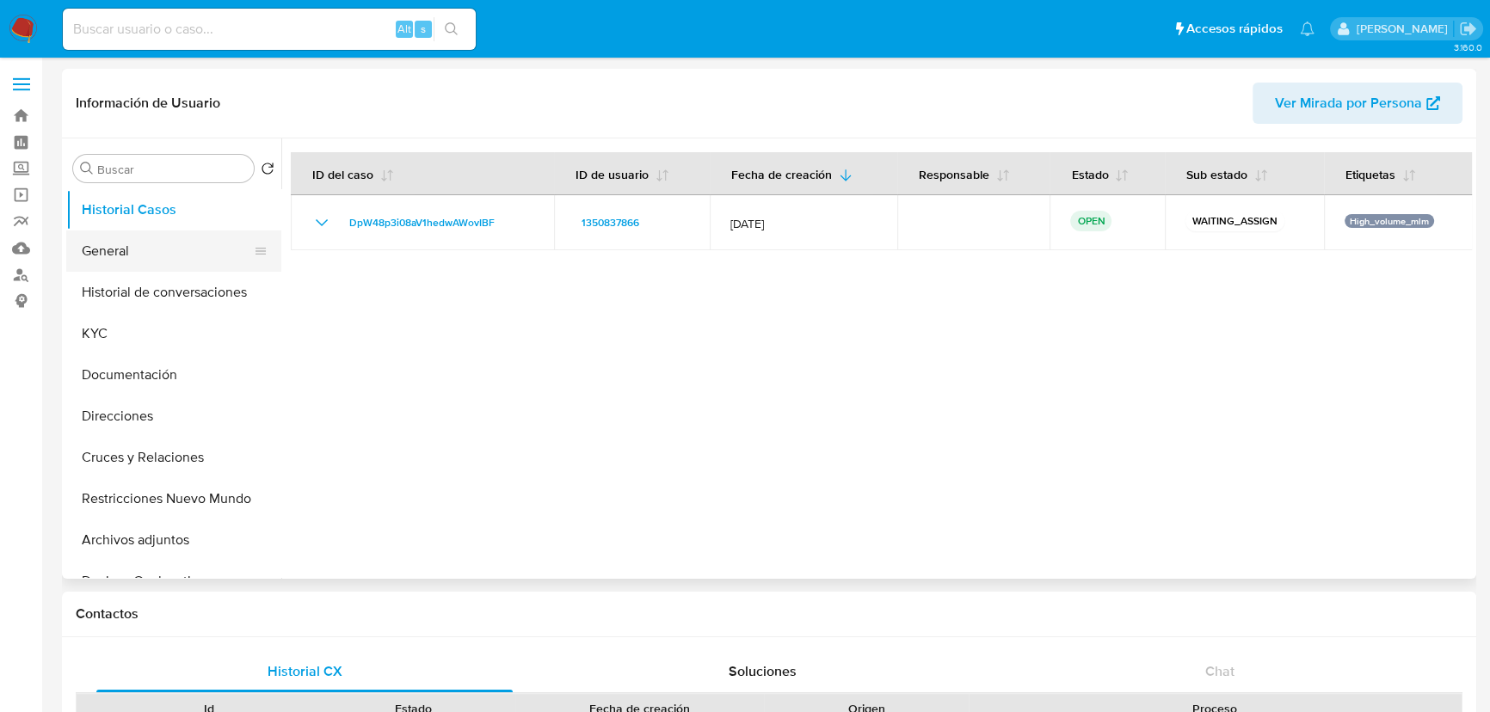
click at [144, 245] on button "General" at bounding box center [166, 251] width 201 height 41
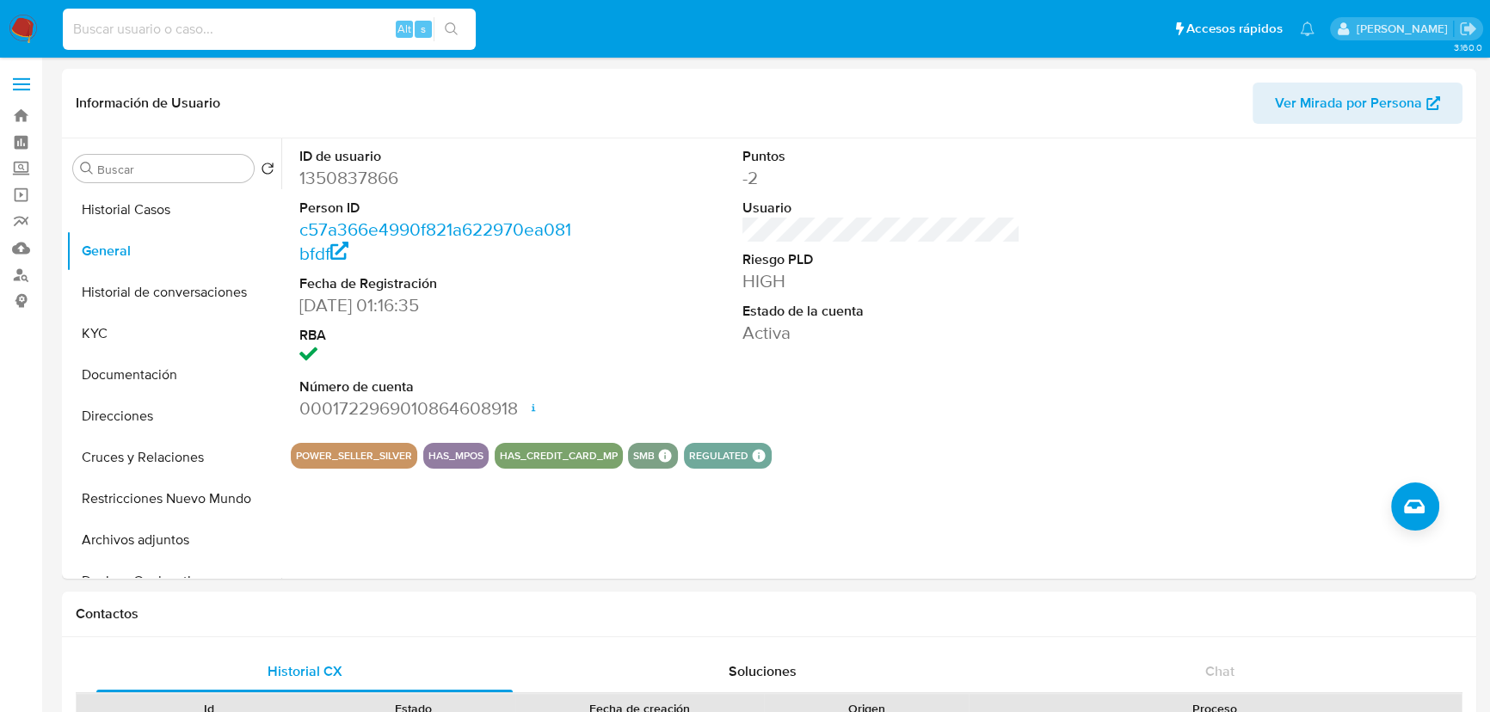
click at [236, 29] on input at bounding box center [269, 29] width 413 height 22
paste input "1535456904"
type input "1535456904"
click at [445, 32] on icon "search-icon" at bounding box center [452, 29] width 14 height 14
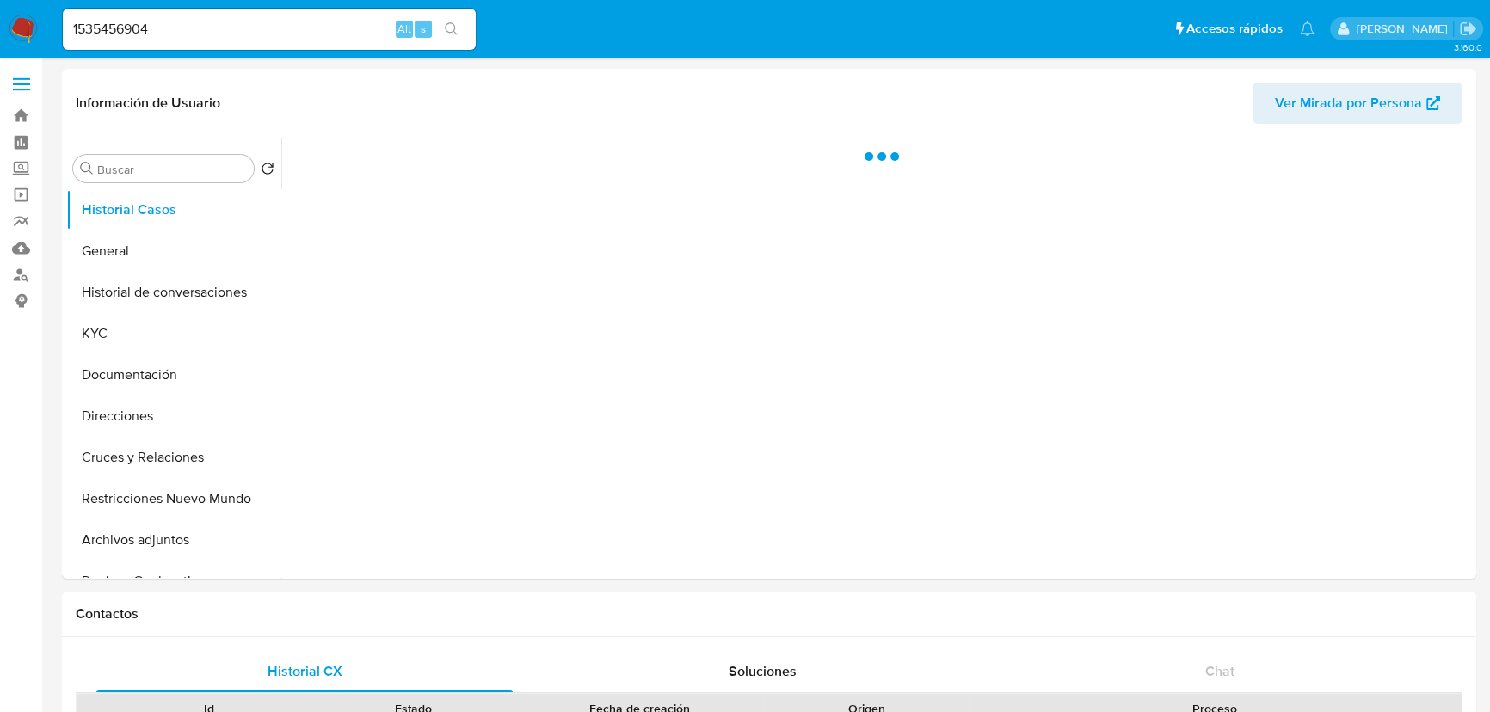
select select "10"
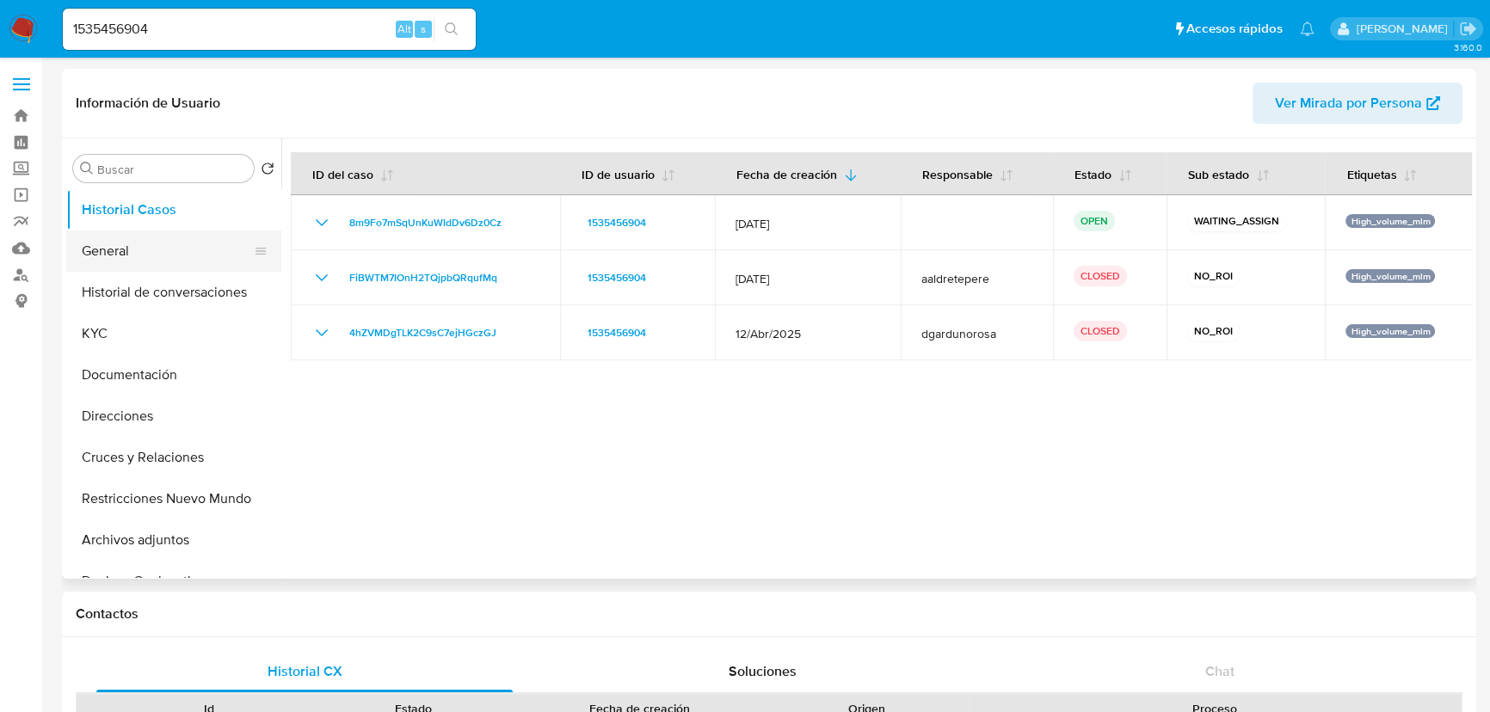
click at [104, 251] on button "General" at bounding box center [166, 251] width 201 height 41
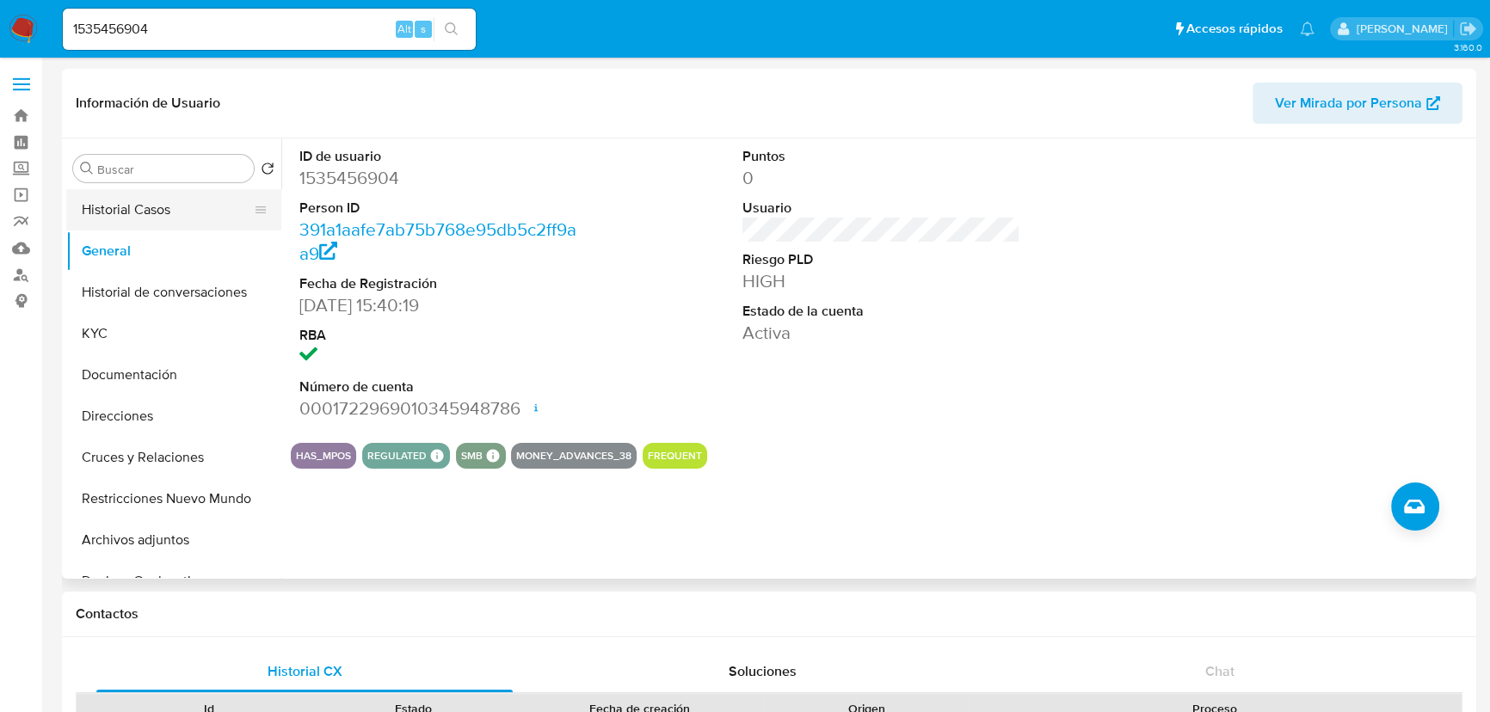
click at [189, 216] on button "Historial Casos" at bounding box center [166, 209] width 201 height 41
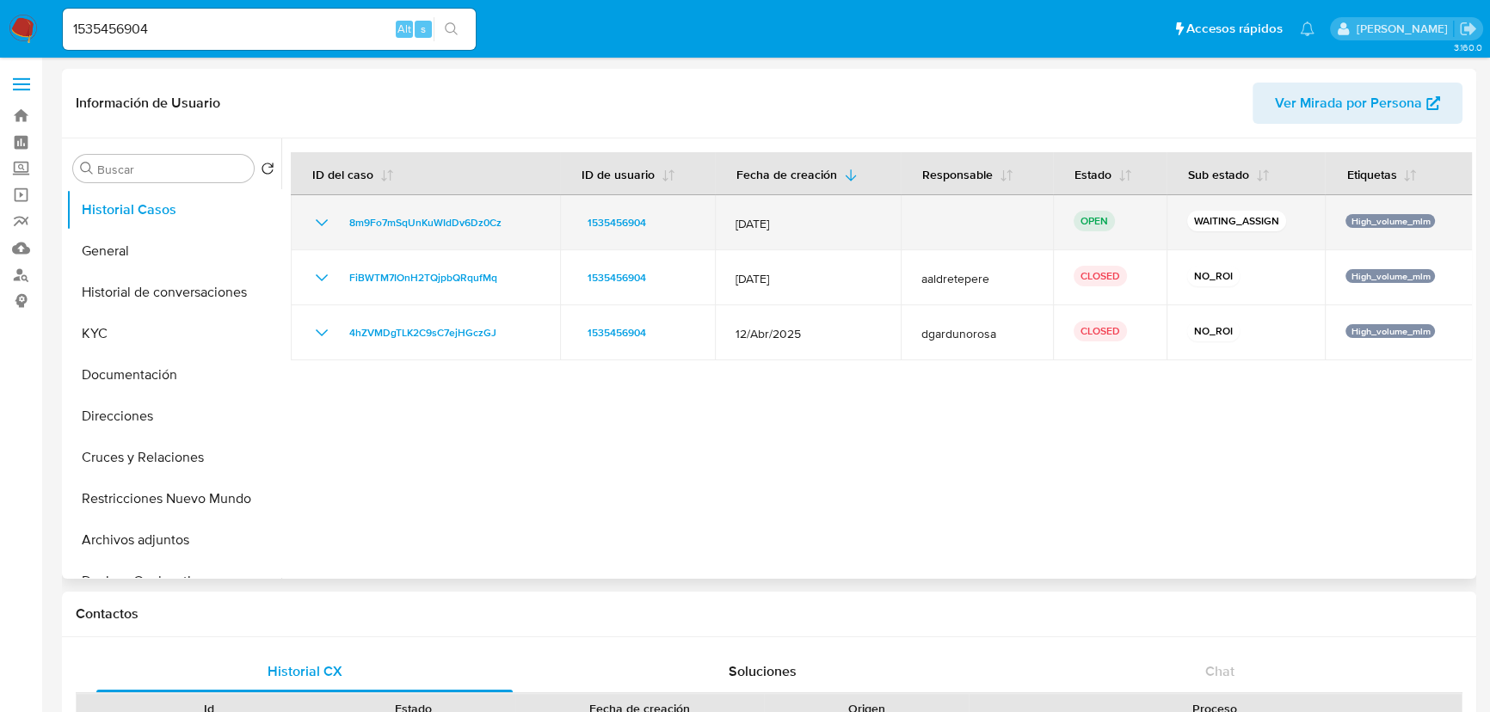
click at [317, 224] on icon "Mostrar/Ocultar" at bounding box center [321, 222] width 21 height 21
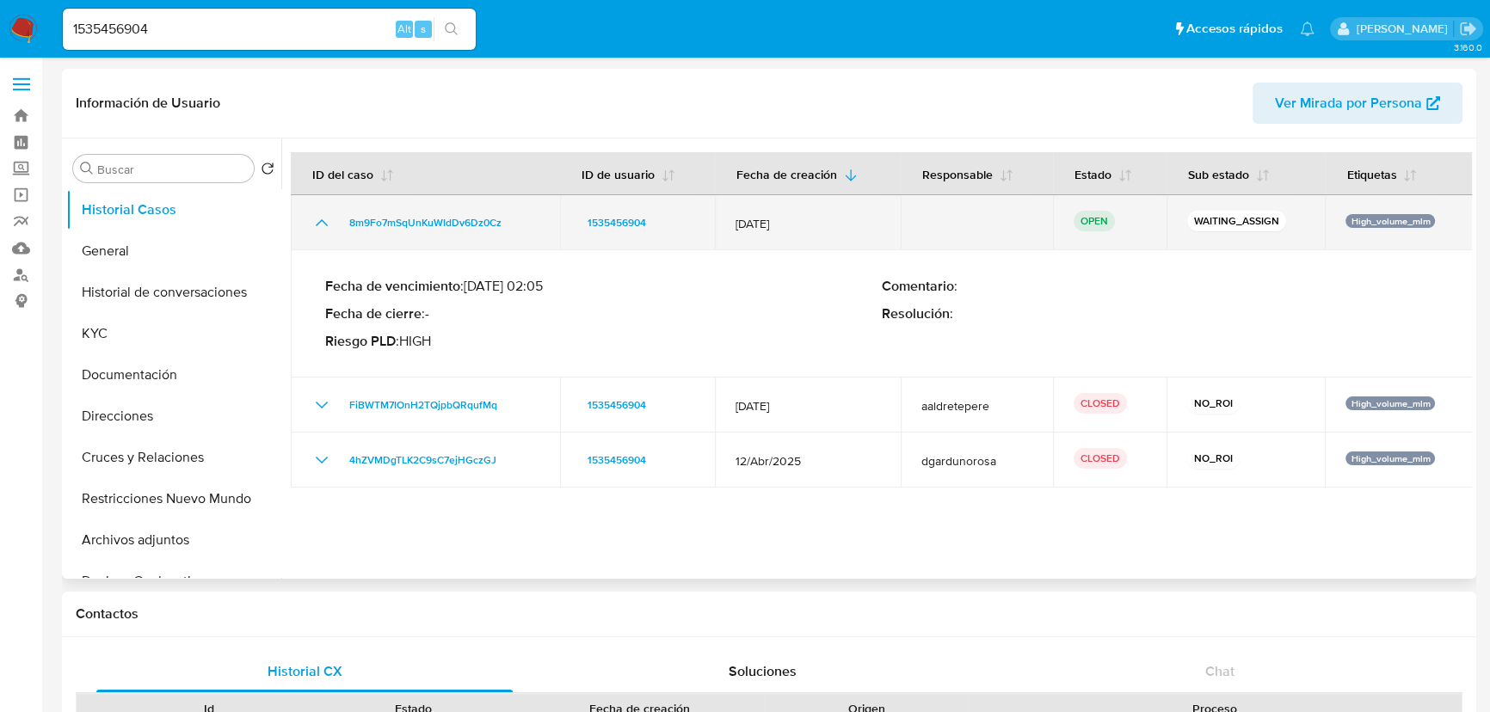
click at [317, 224] on icon "Mostrar/Ocultar" at bounding box center [322, 222] width 12 height 7
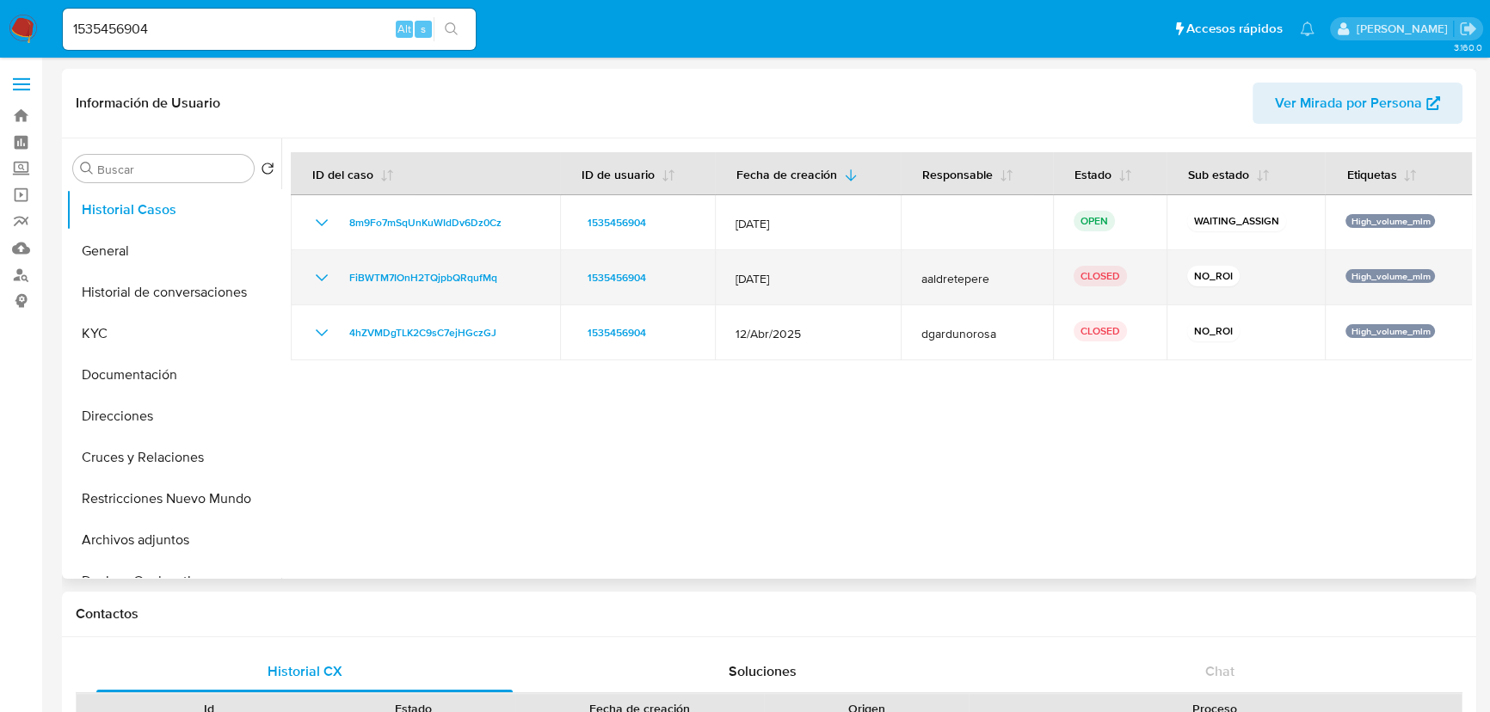
click at [323, 274] on icon "Mostrar/Ocultar" at bounding box center [321, 278] width 21 height 21
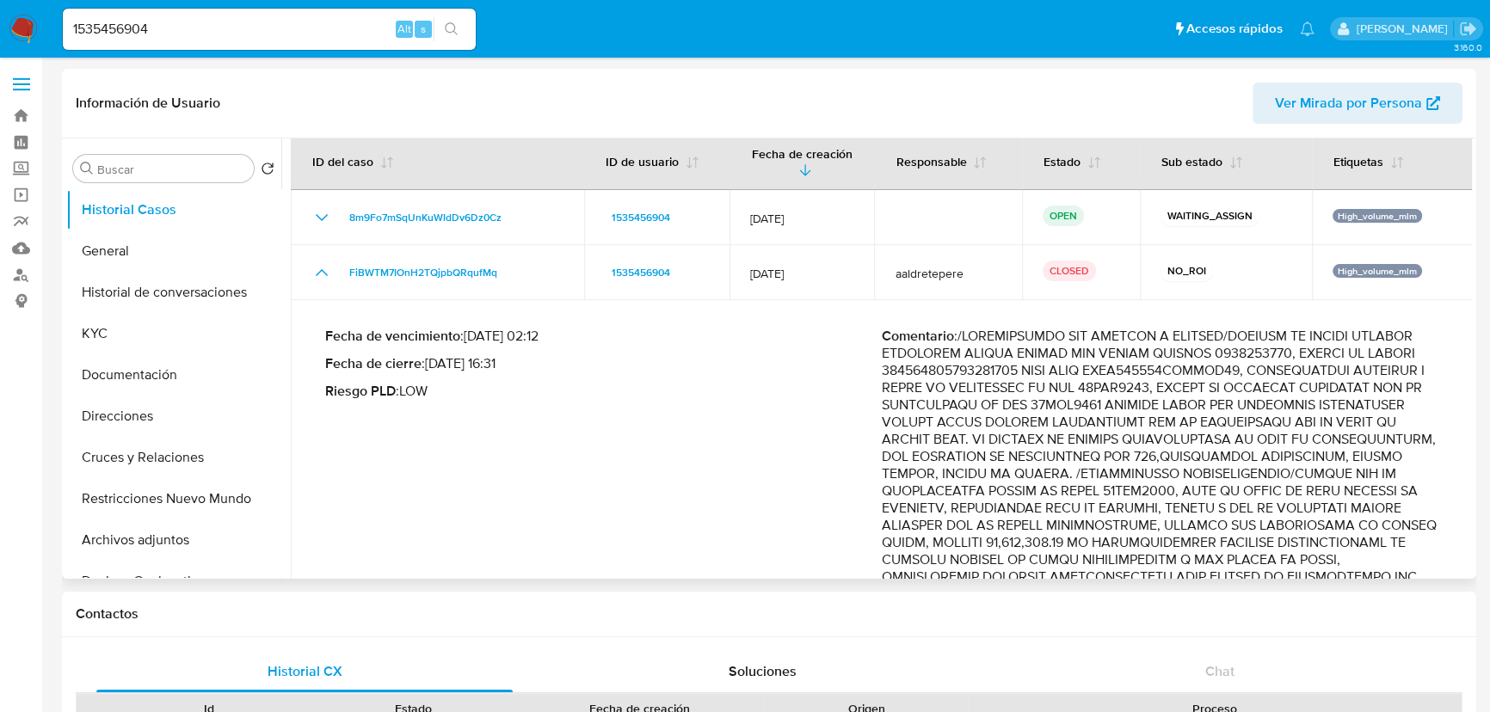
drag, startPoint x: 323, startPoint y: 274, endPoint x: 1092, endPoint y: 533, distance: 810.9
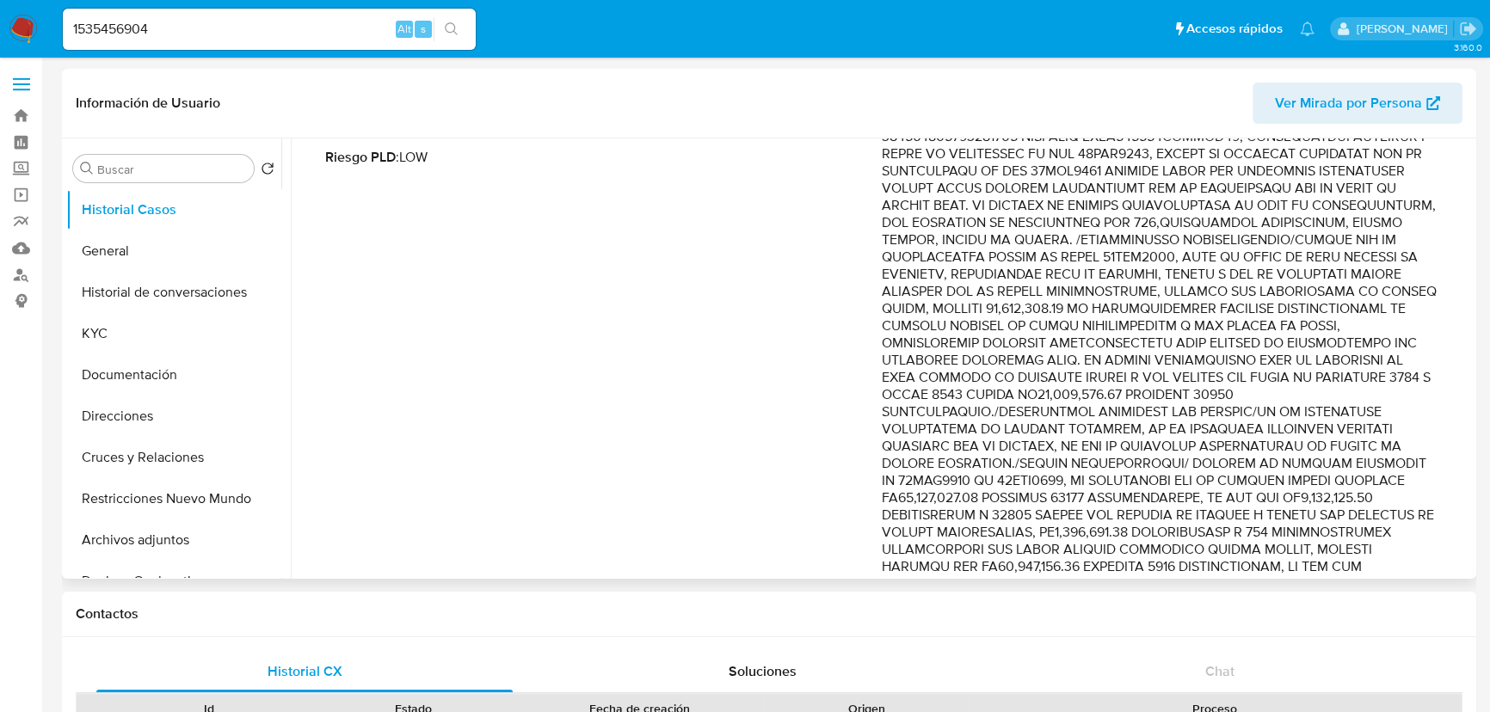
scroll to position [255, 0]
drag, startPoint x: 212, startPoint y: 26, endPoint x: -3, endPoint y: 22, distance: 215.9
paste input "367898346"
type input "367898346"
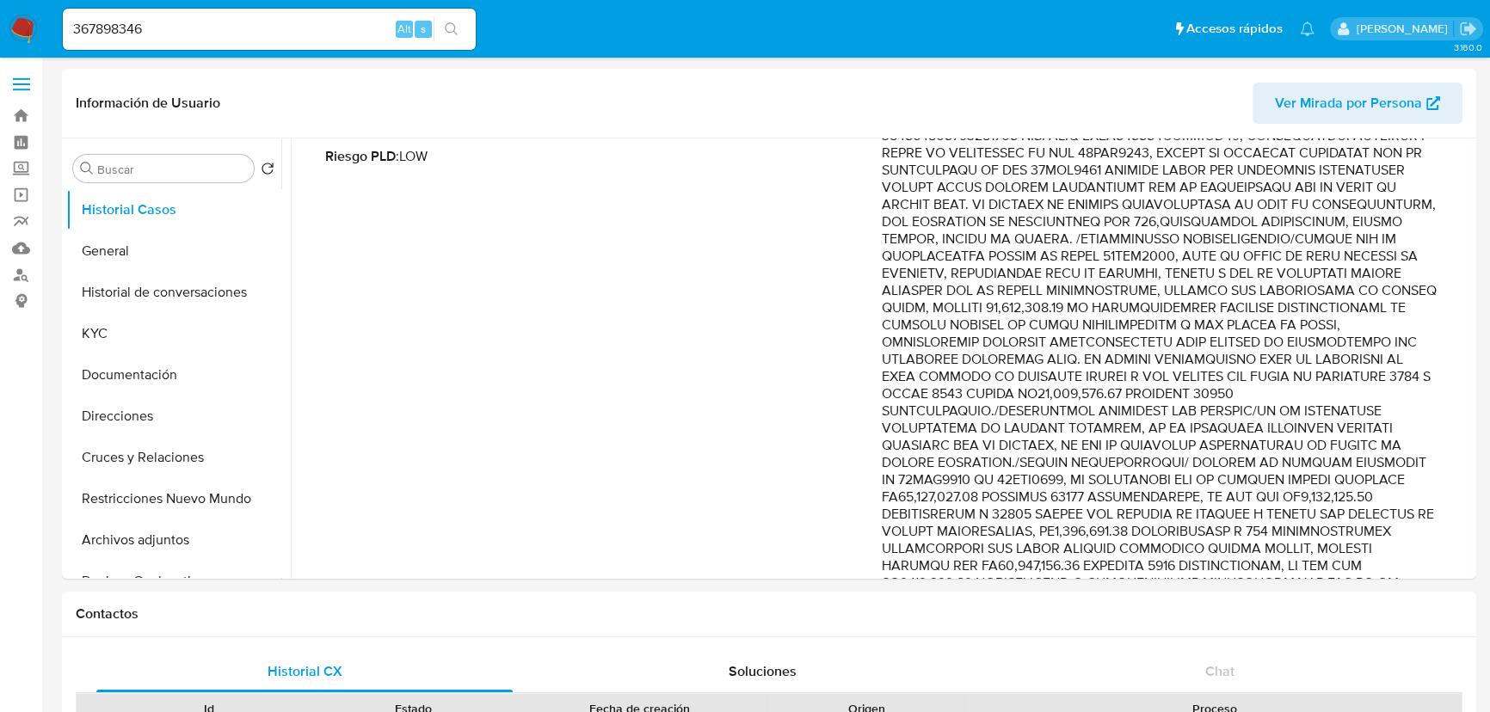
click at [451, 24] on icon "search-icon" at bounding box center [452, 29] width 14 height 14
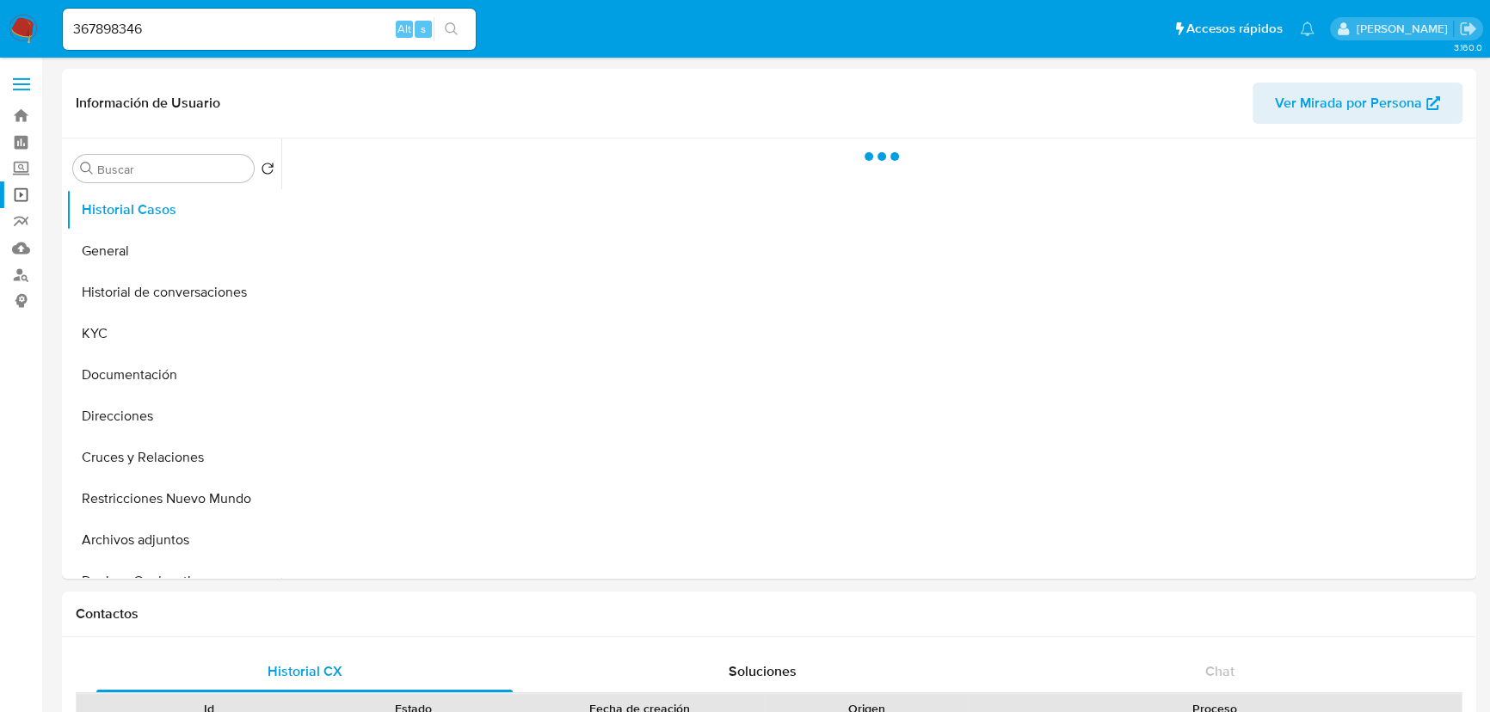
select select "10"
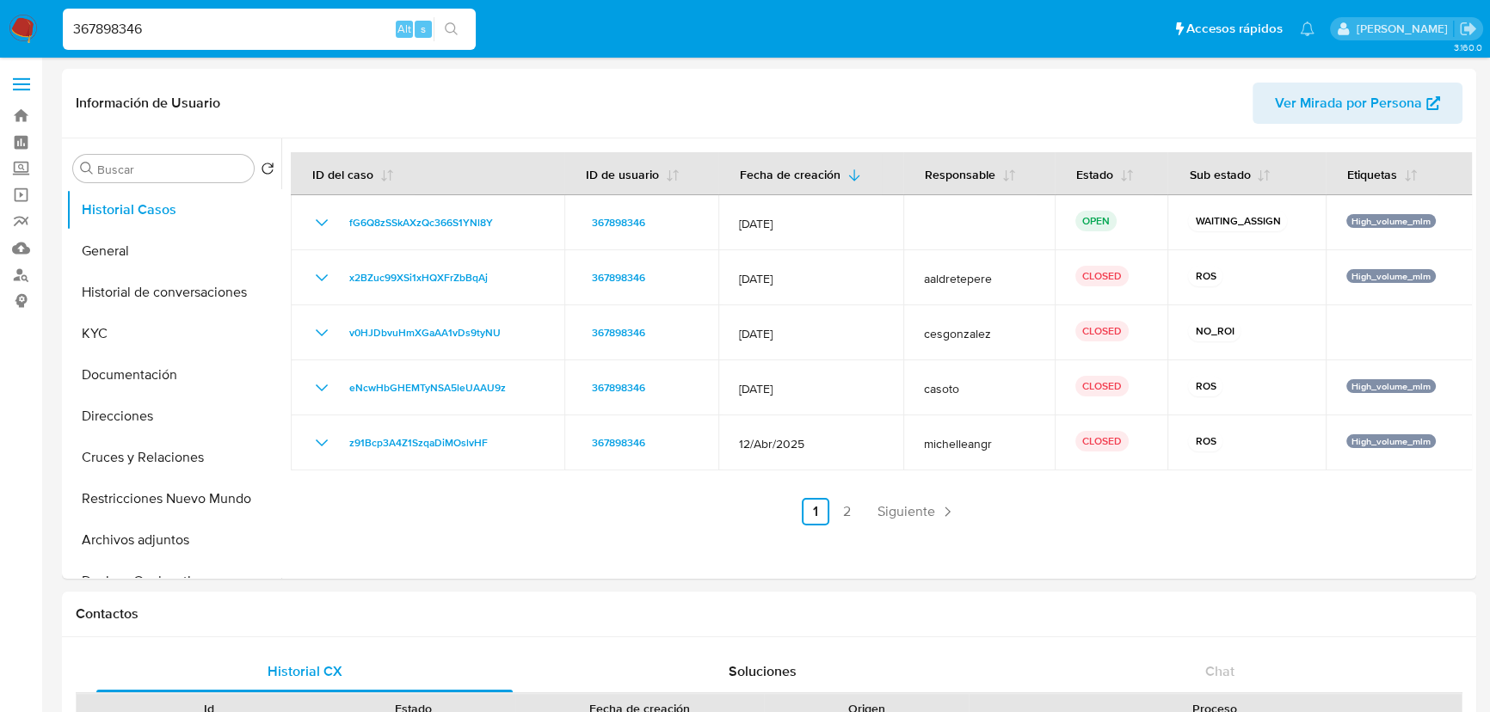
drag, startPoint x: 200, startPoint y: 19, endPoint x: -10, endPoint y: 15, distance: 210.8
click at [438, 22] on button "search-icon" at bounding box center [451, 29] width 35 height 24
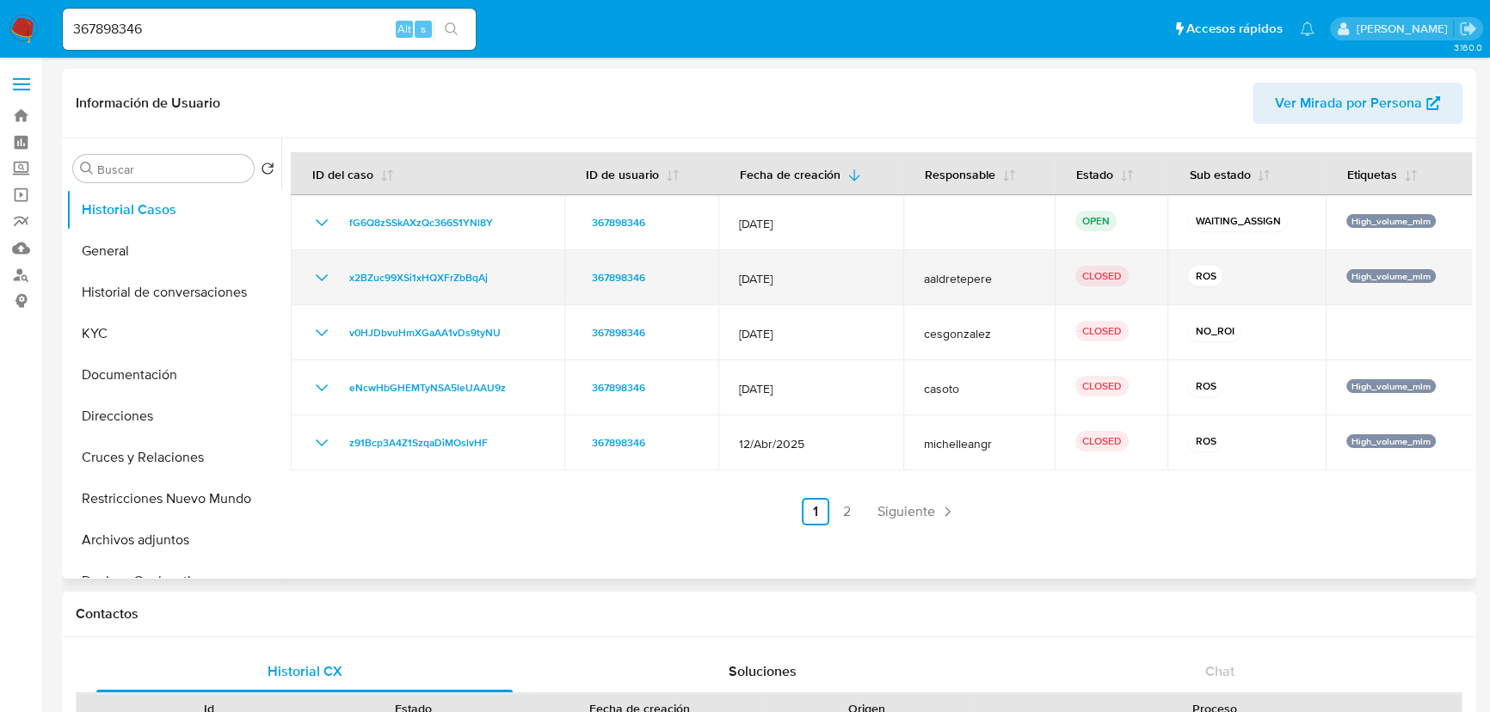
click at [315, 268] on icon "Mostrar/Ocultar" at bounding box center [321, 278] width 21 height 21
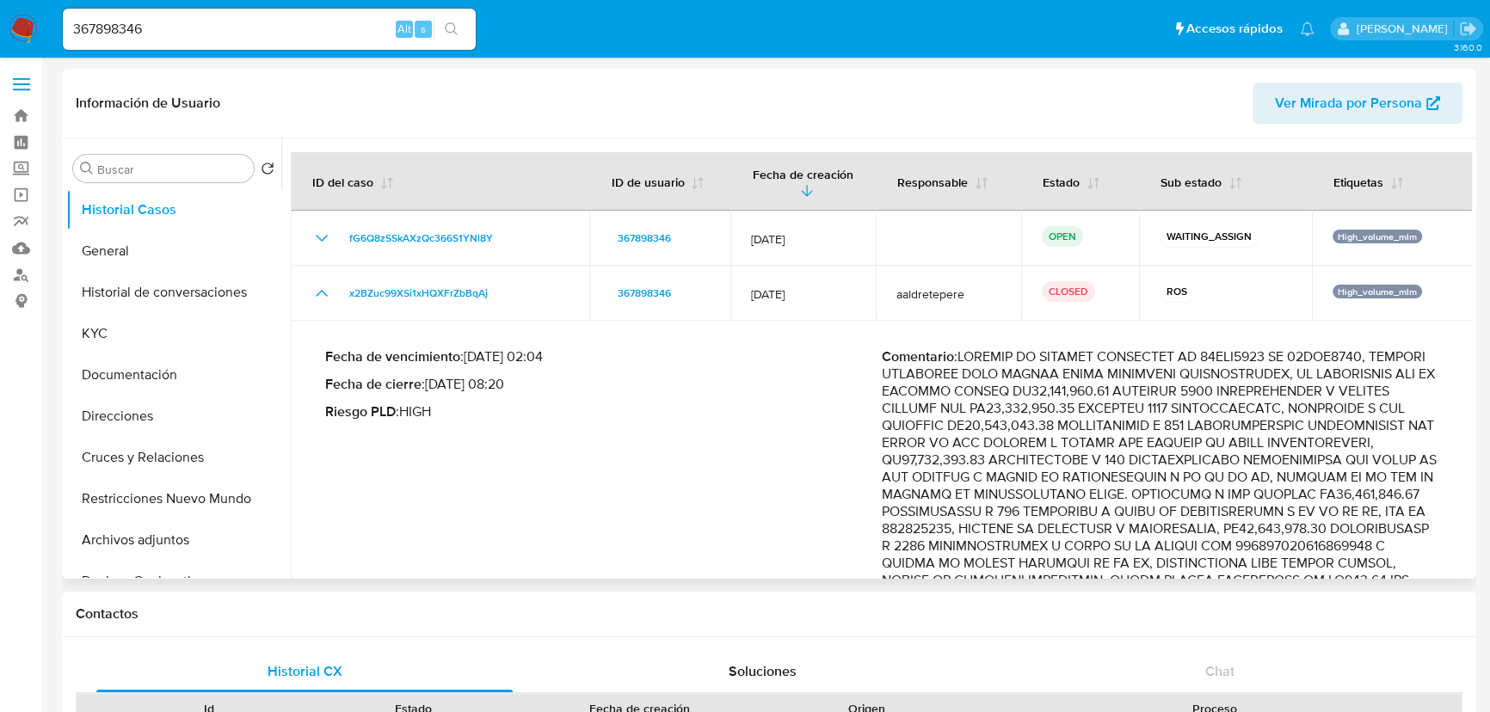
drag, startPoint x: 1092, startPoint y: 356, endPoint x: 1284, endPoint y: 399, distance: 197.4
click at [1284, 399] on p "Comentario :" at bounding box center [1160, 589] width 557 height 482
drag, startPoint x: 186, startPoint y: 19, endPoint x: 378, endPoint y: 25, distance: 192.8
paste input "2446935314"
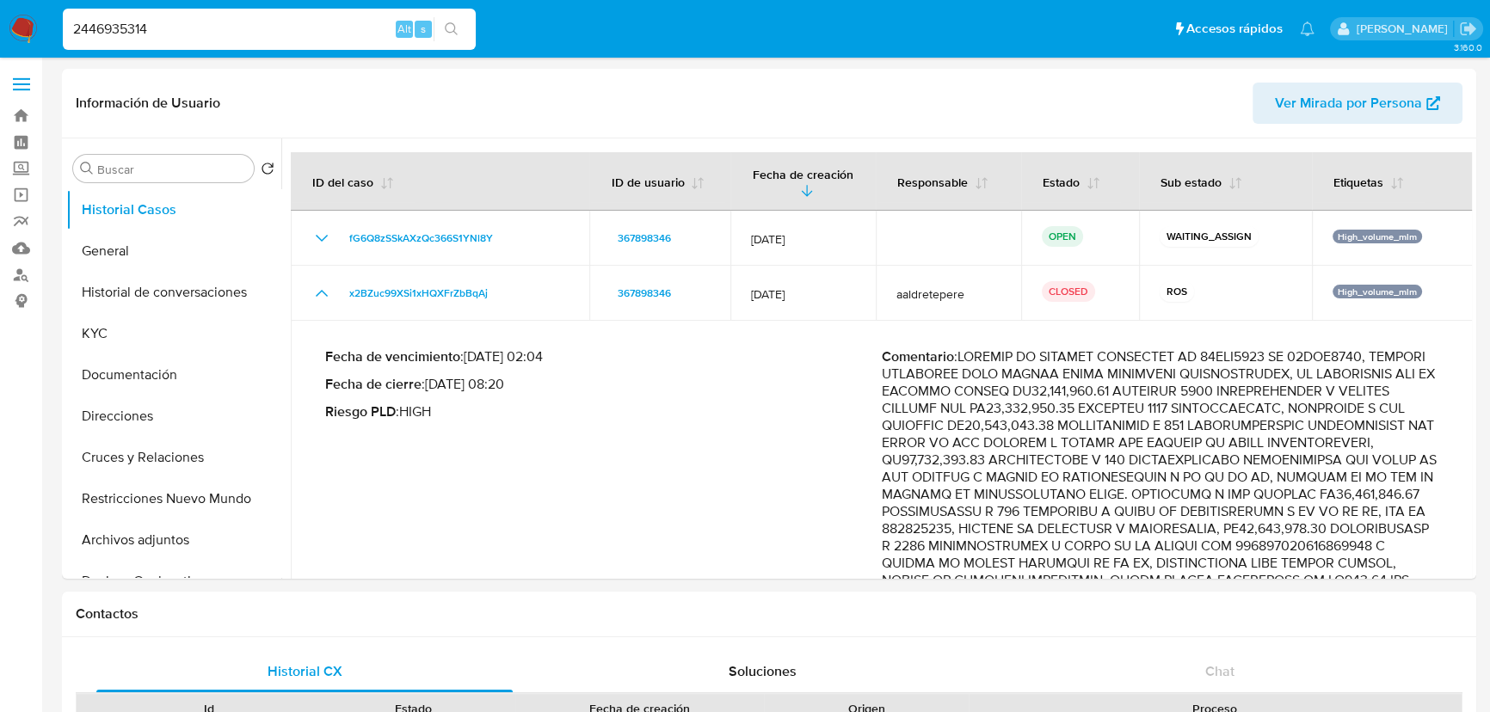
type input "2446935314"
click at [452, 29] on icon "search-icon" at bounding box center [452, 29] width 14 height 14
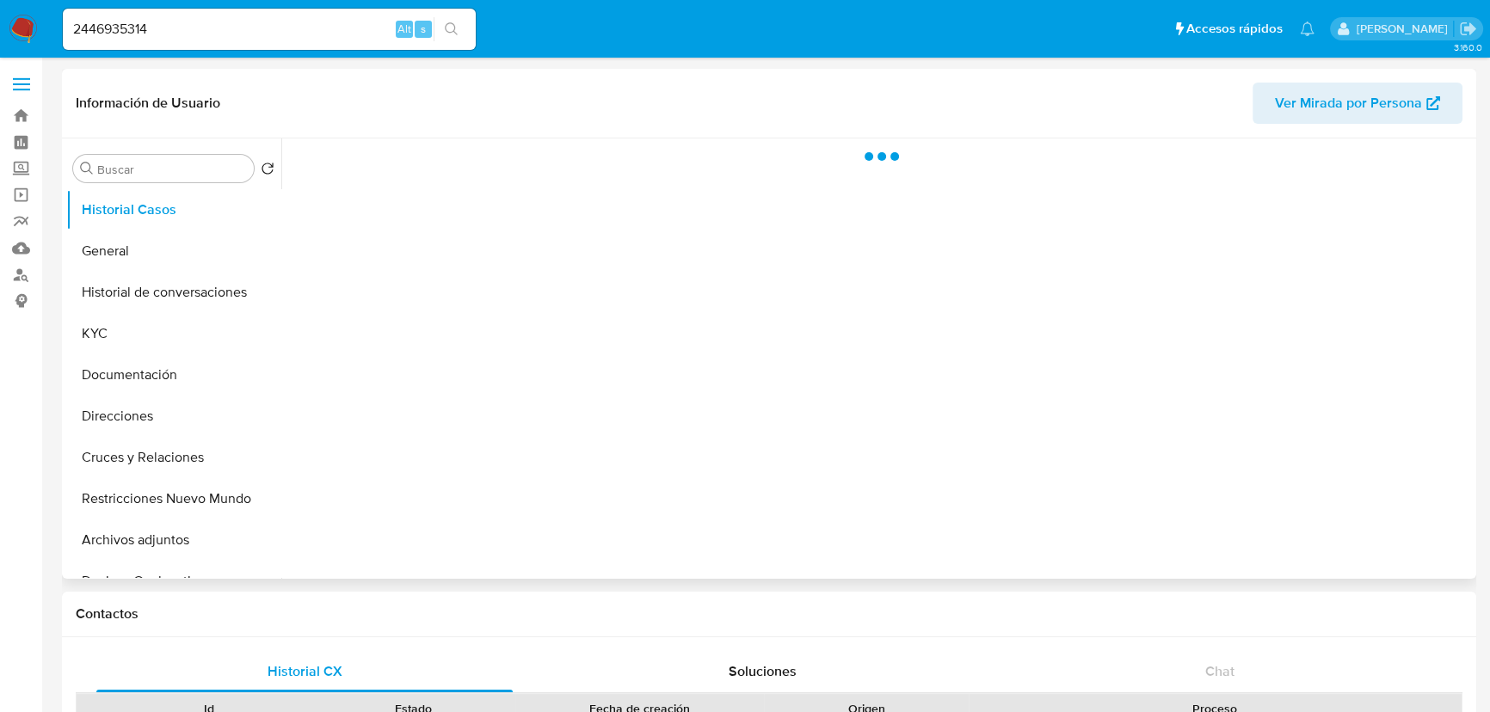
select select "10"
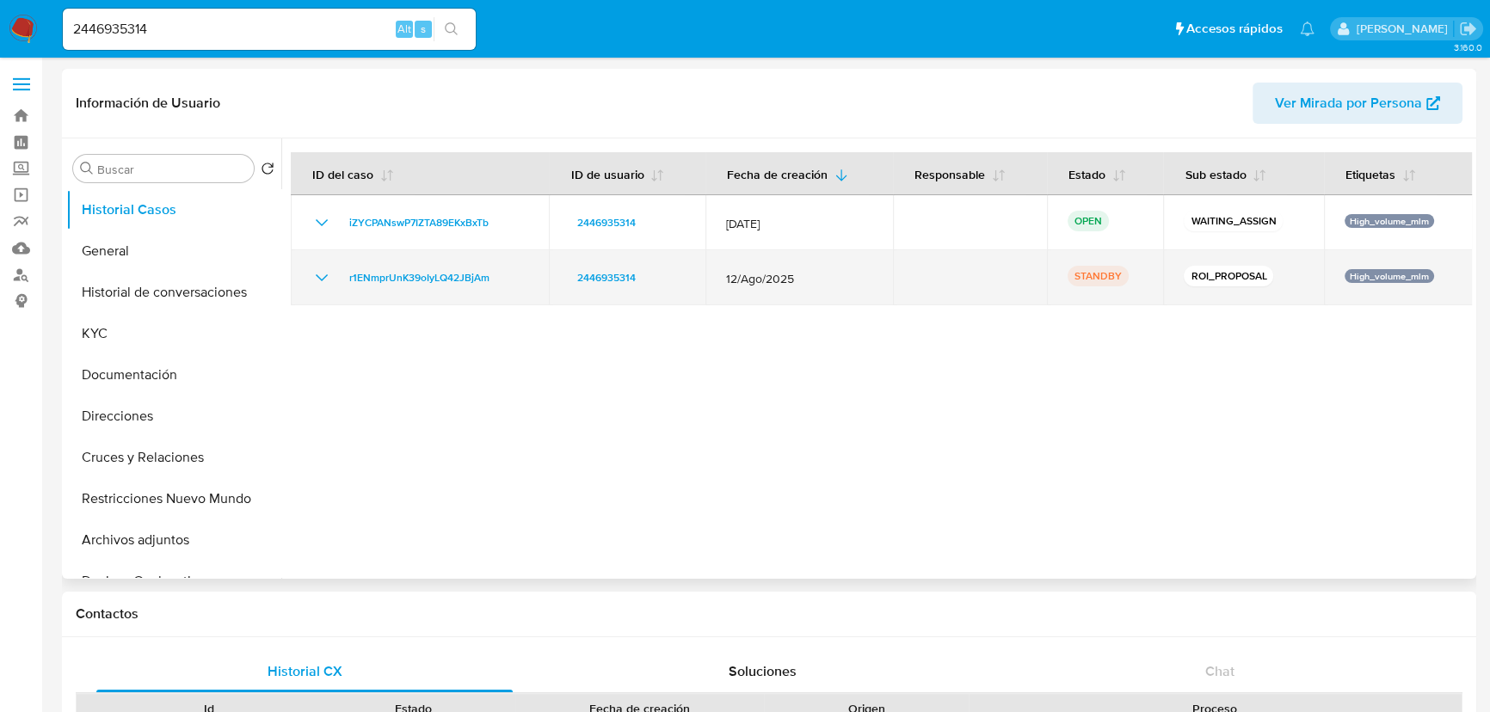
click at [318, 274] on icon "Mostrar/Ocultar" at bounding box center [321, 278] width 21 height 21
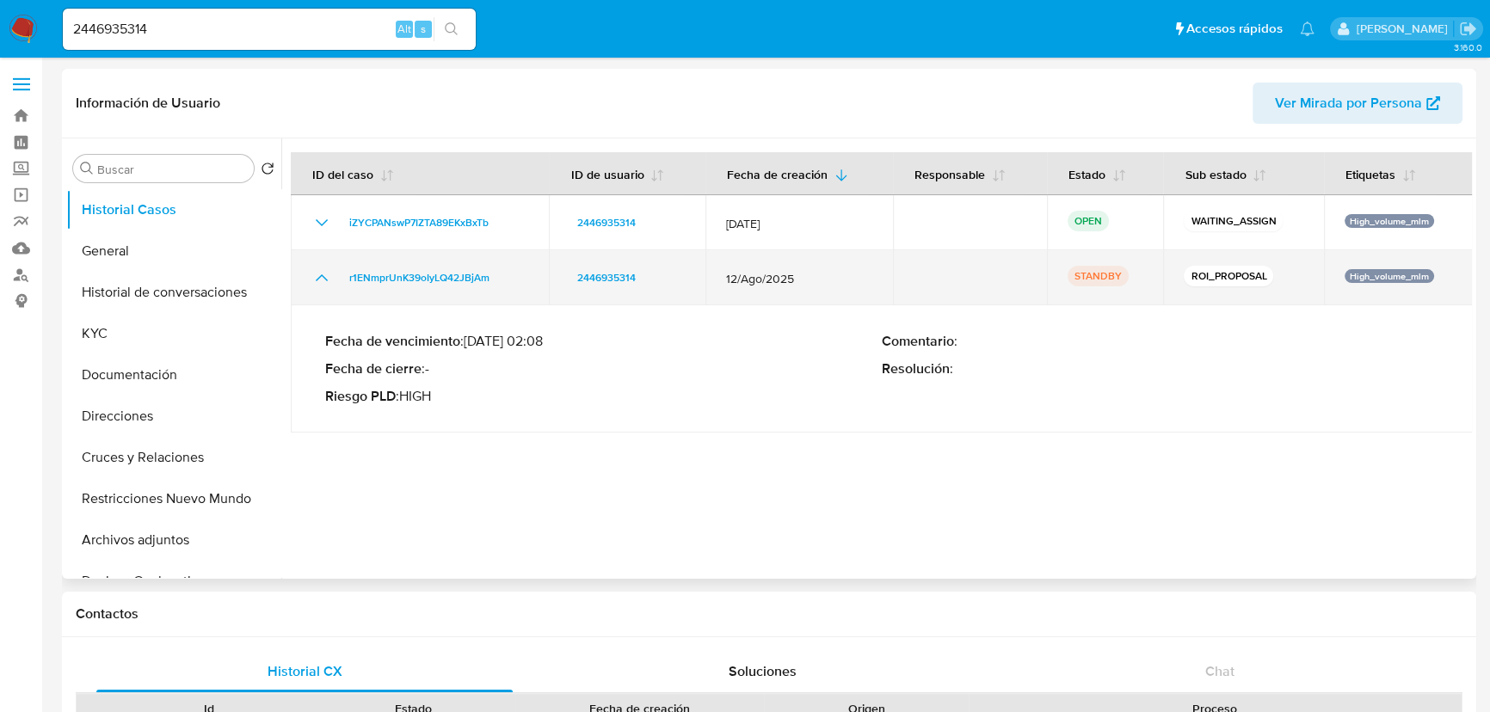
click at [318, 274] on icon "Mostrar/Ocultar" at bounding box center [321, 278] width 21 height 21
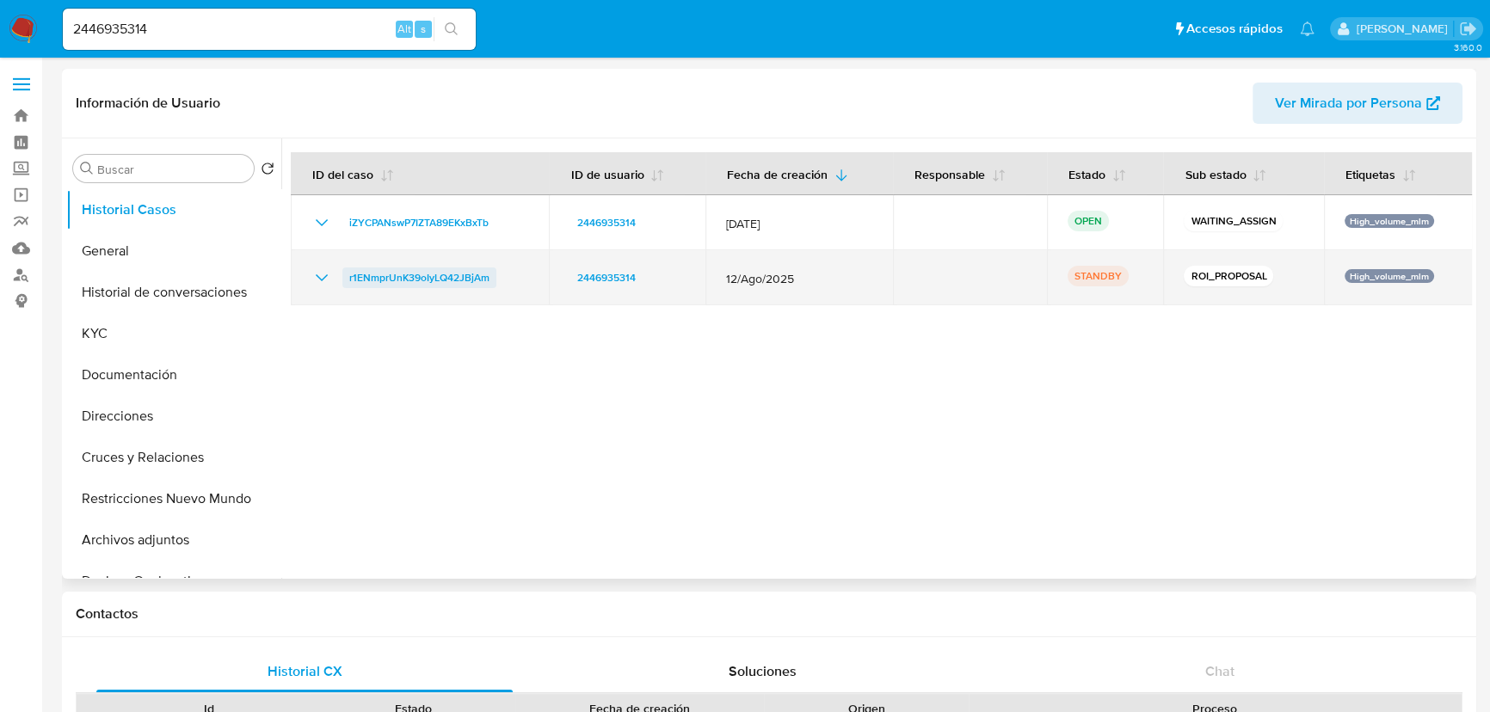
click at [382, 275] on span "r1ENmprUnK39oIyLQ42JBjAm" at bounding box center [419, 278] width 140 height 21
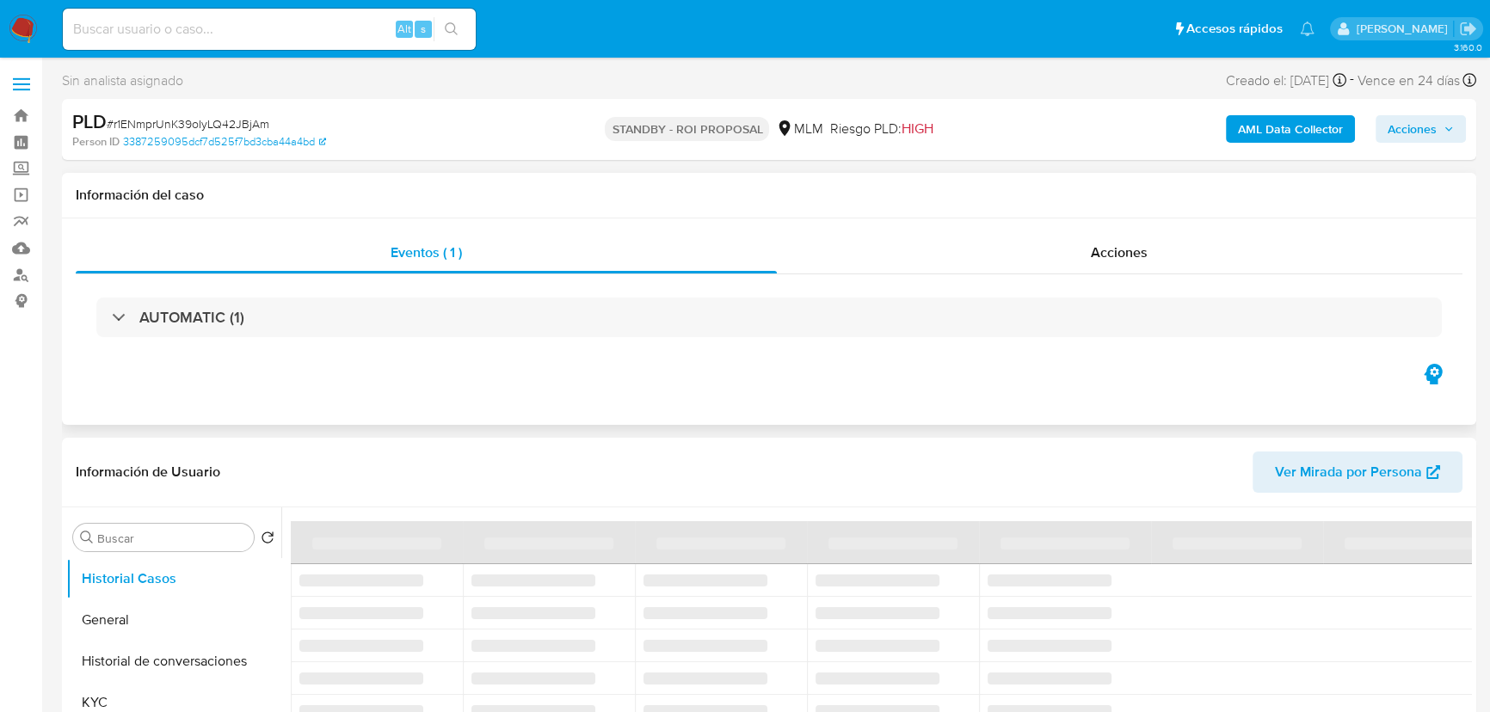
select select "10"
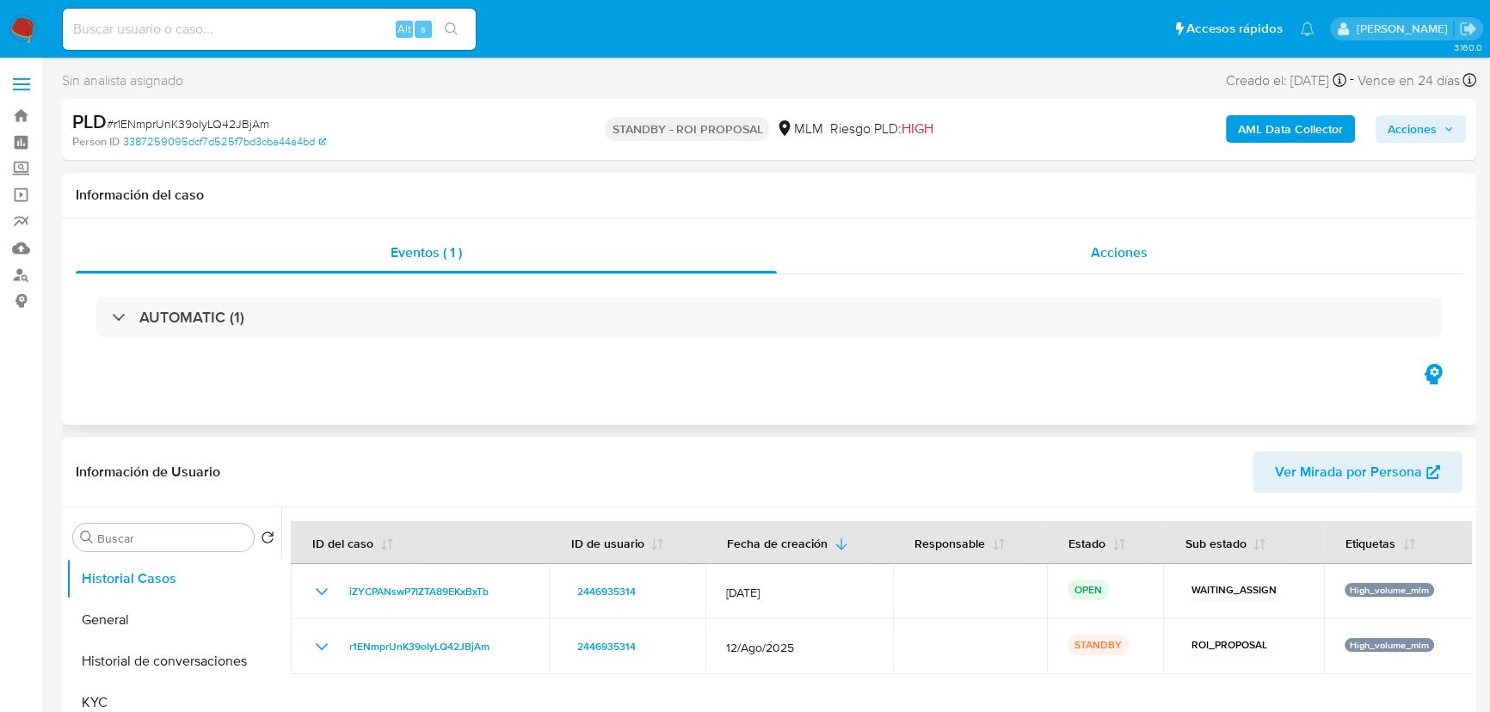
click at [1112, 256] on span "Acciones" at bounding box center [1119, 253] width 57 height 20
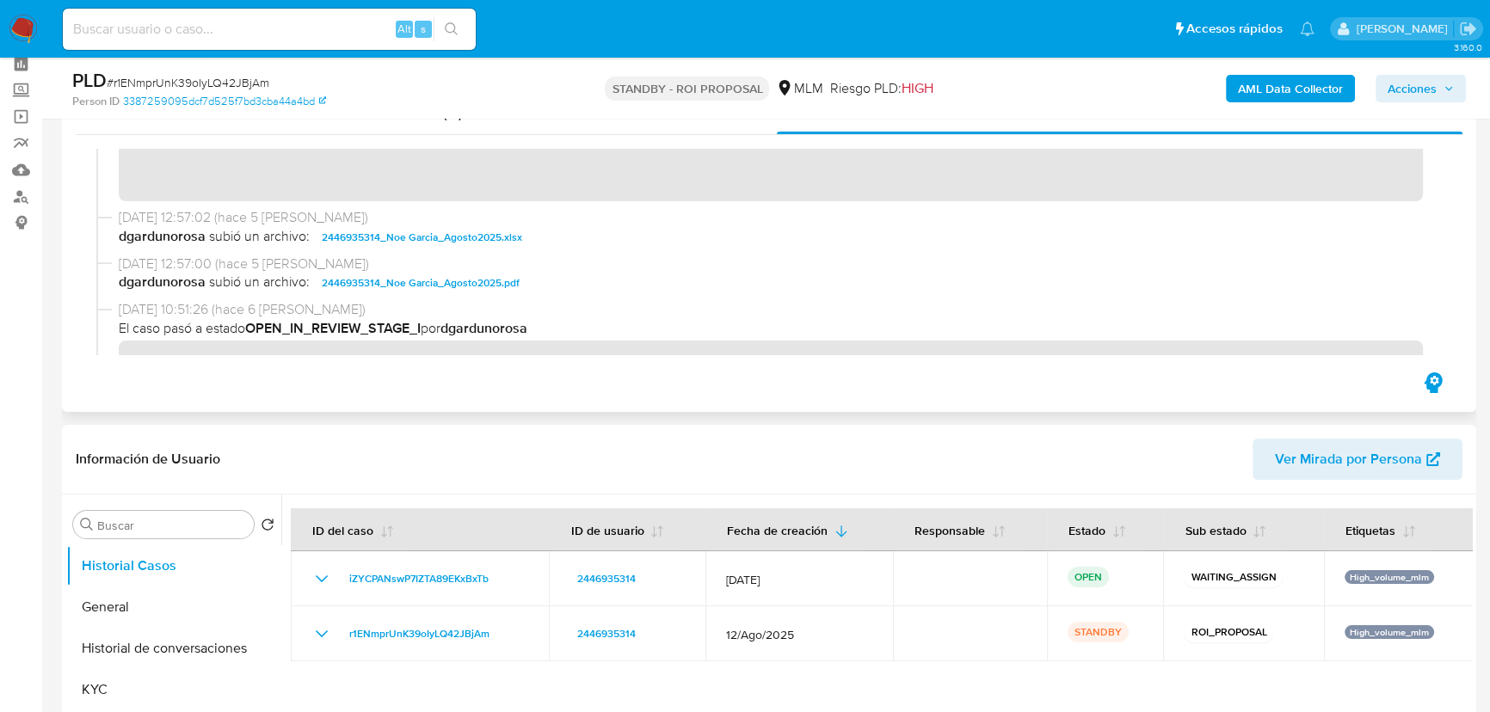
scroll to position [77, 0]
click at [181, 35] on input at bounding box center [269, 29] width 413 height 22
paste input "1181331209"
type input "1181331209"
drag, startPoint x: 455, startPoint y: 25, endPoint x: 285, endPoint y: 20, distance: 170.4
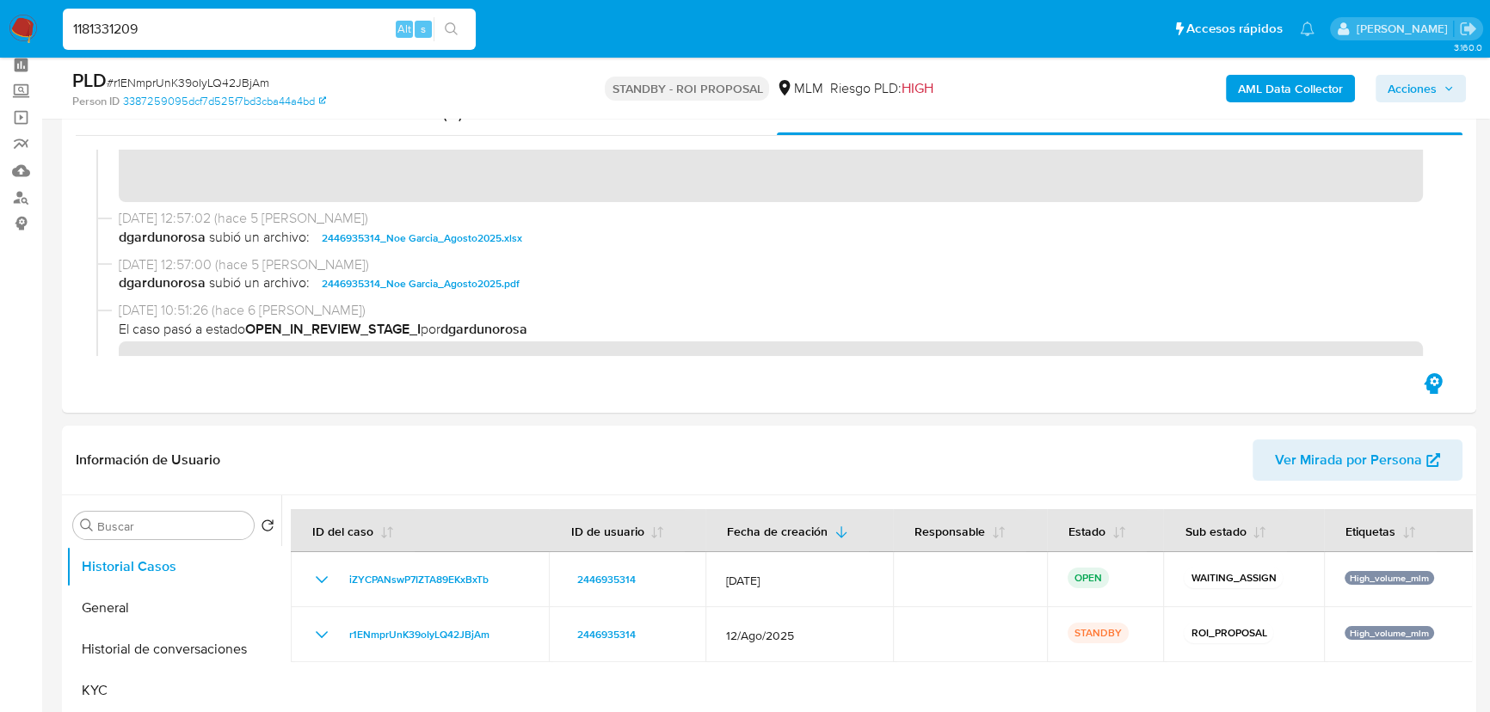
click at [456, 25] on icon "search-icon" at bounding box center [452, 29] width 14 height 14
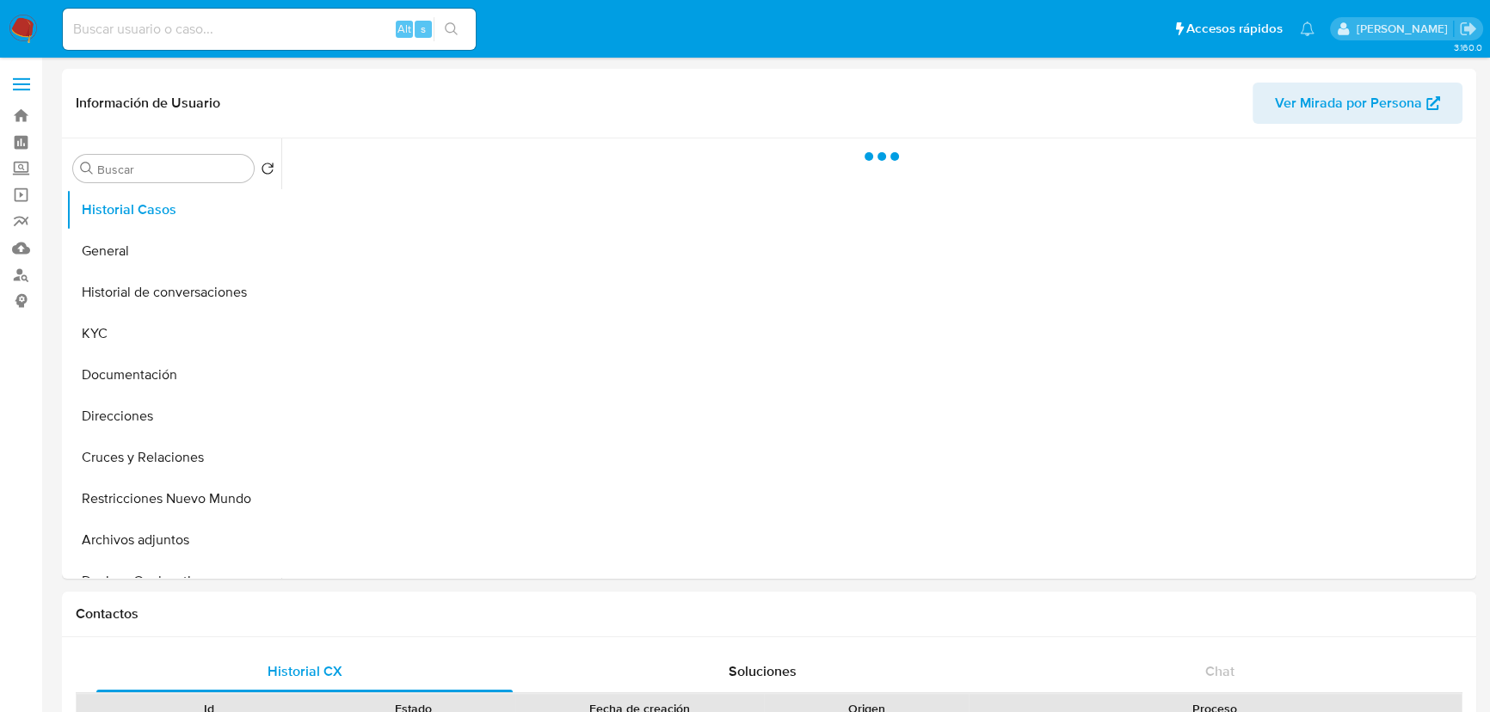
select select "10"
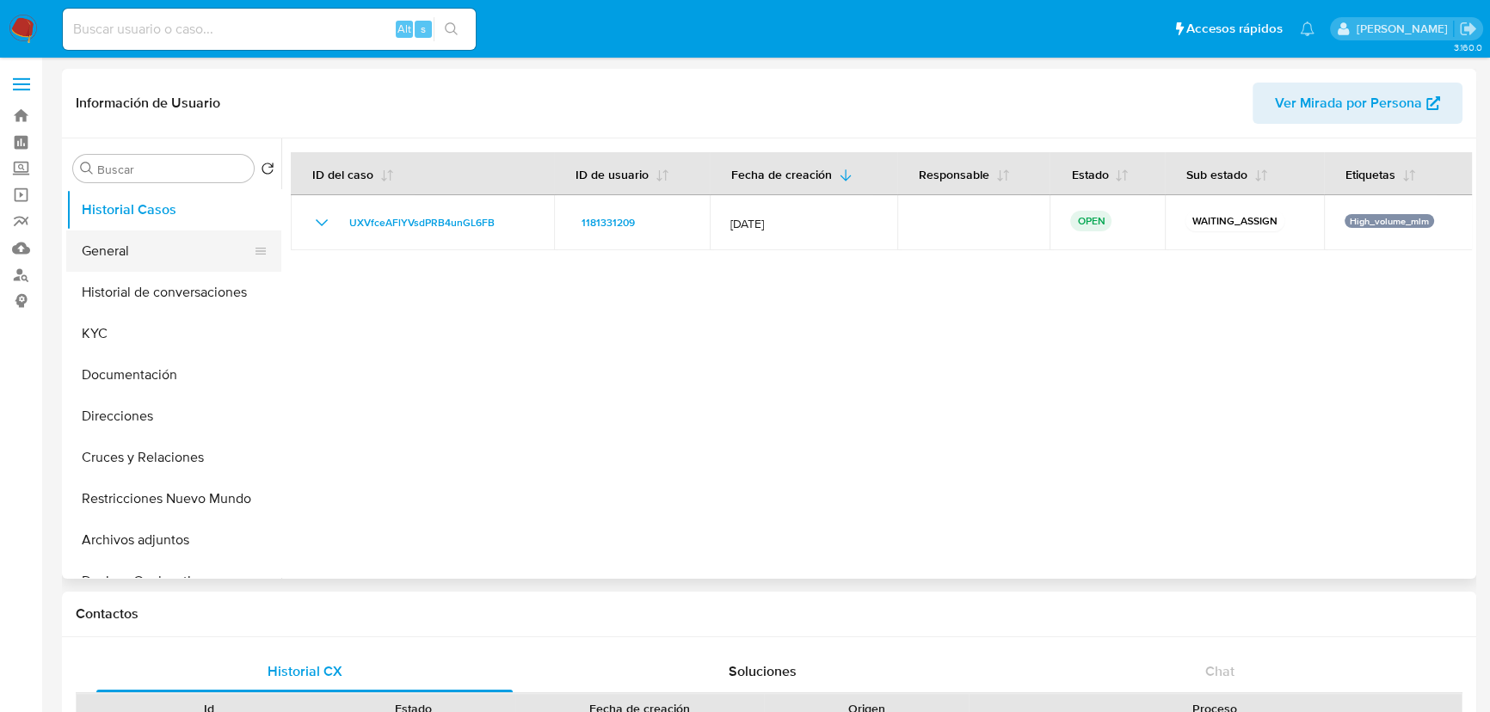
click at [91, 257] on button "General" at bounding box center [166, 251] width 201 height 41
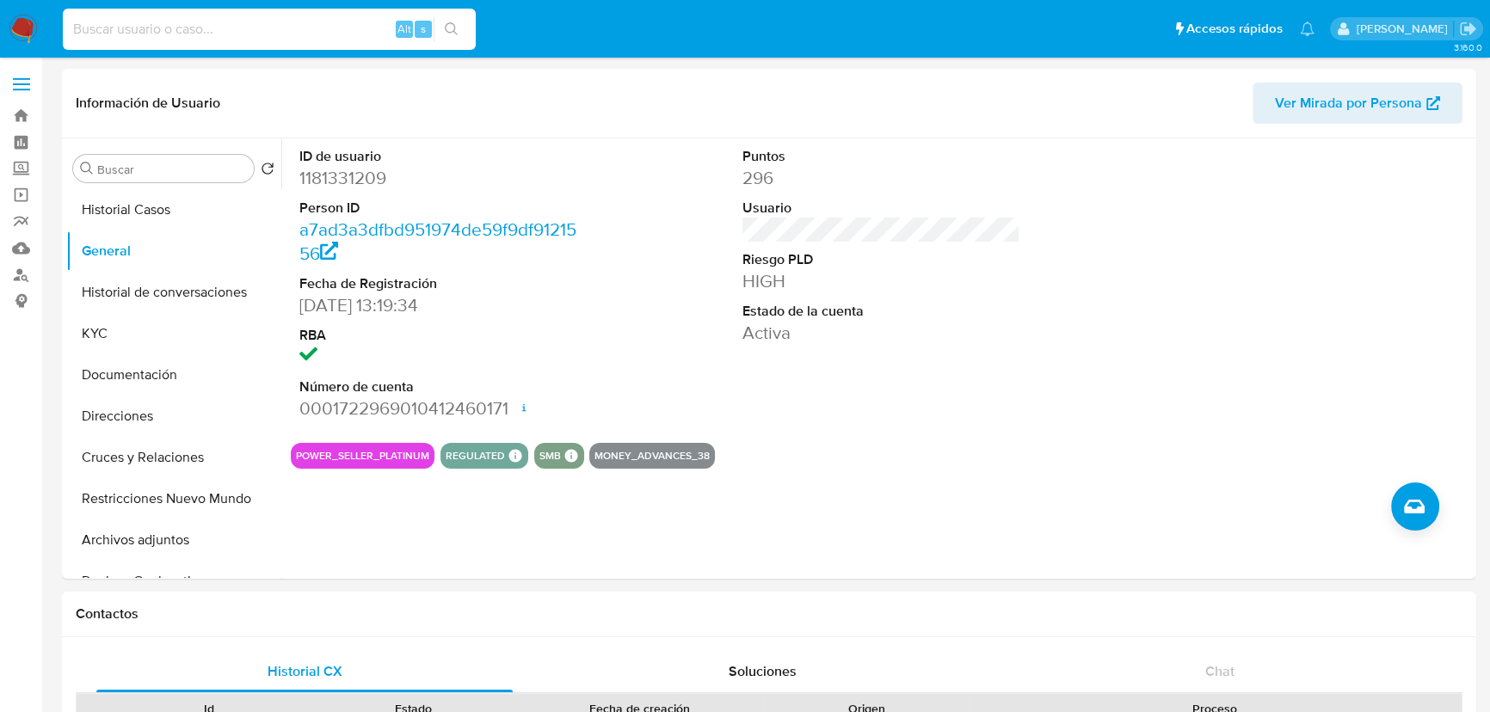
click at [273, 24] on input at bounding box center [269, 29] width 413 height 22
paste input "367898346"
type input "367898346"
click at [448, 31] on icon "search-icon" at bounding box center [451, 28] width 13 height 13
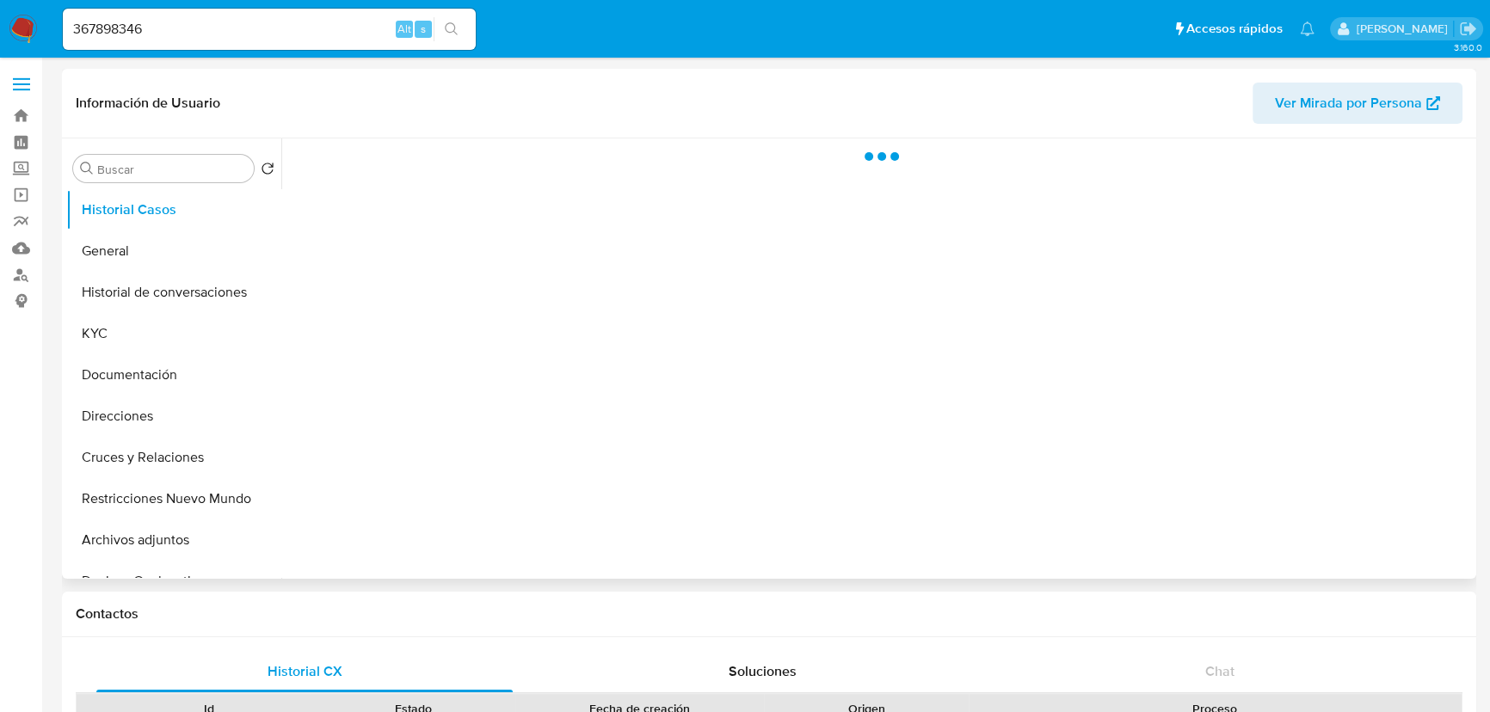
select select "10"
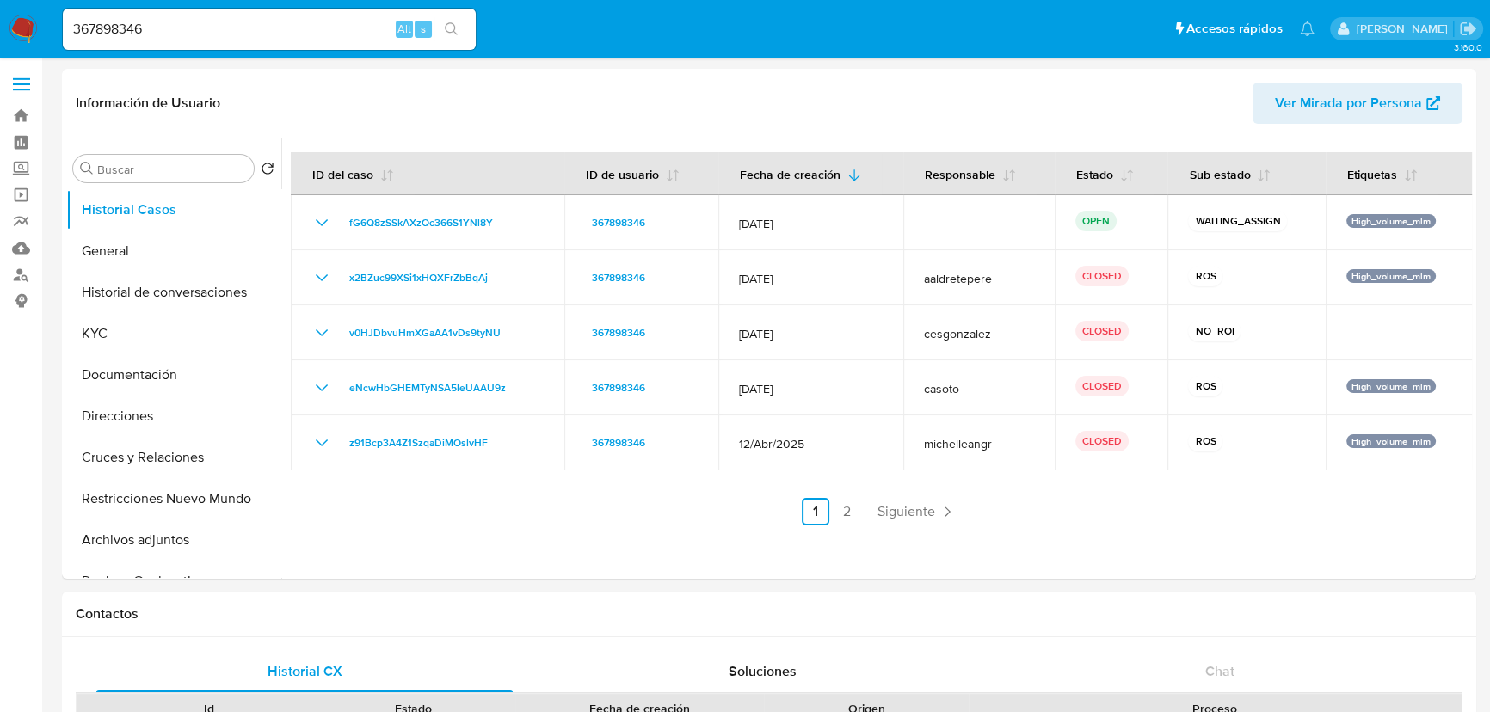
drag, startPoint x: 153, startPoint y: 19, endPoint x: -93, endPoint y: 0, distance: 246.7
paste input "2287438609"
type input "2287438609"
click at [449, 25] on icon "search-icon" at bounding box center [452, 29] width 14 height 14
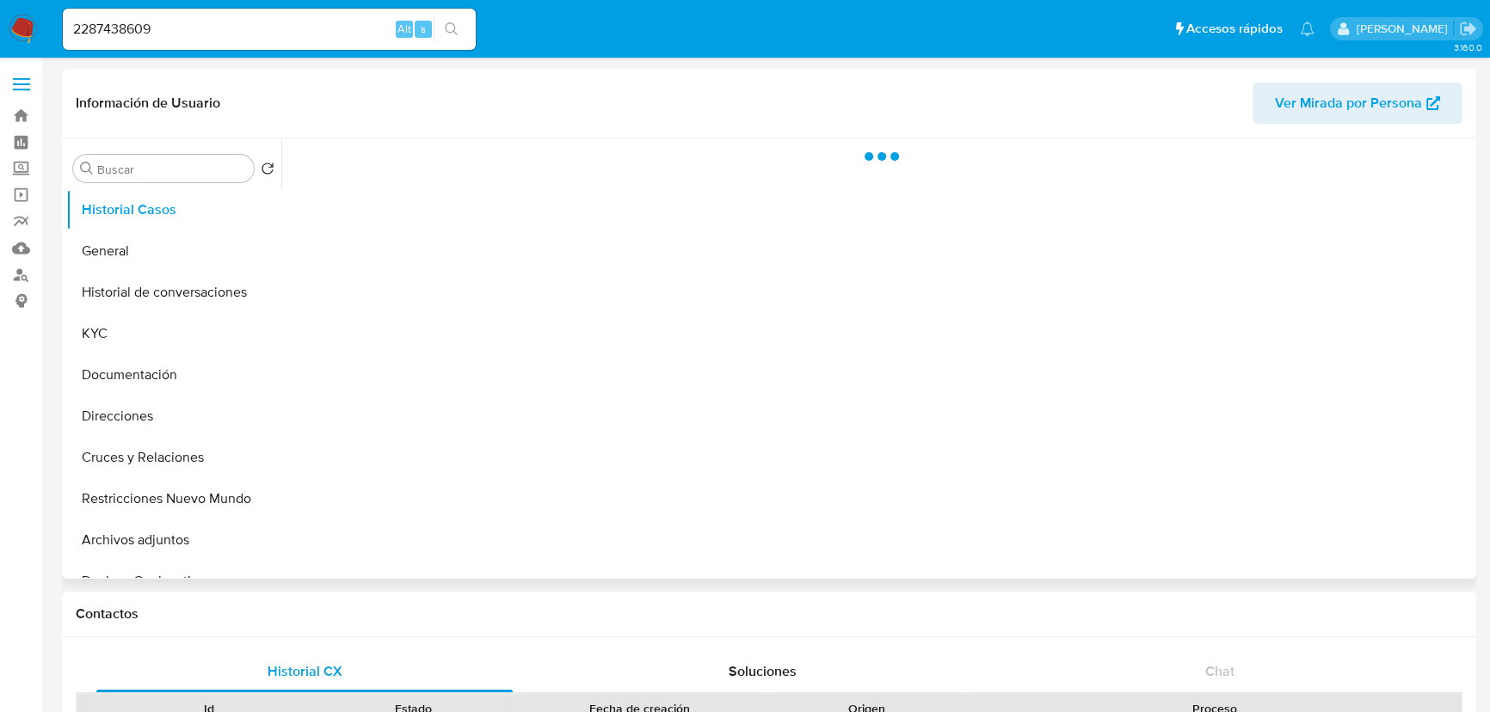
select select "10"
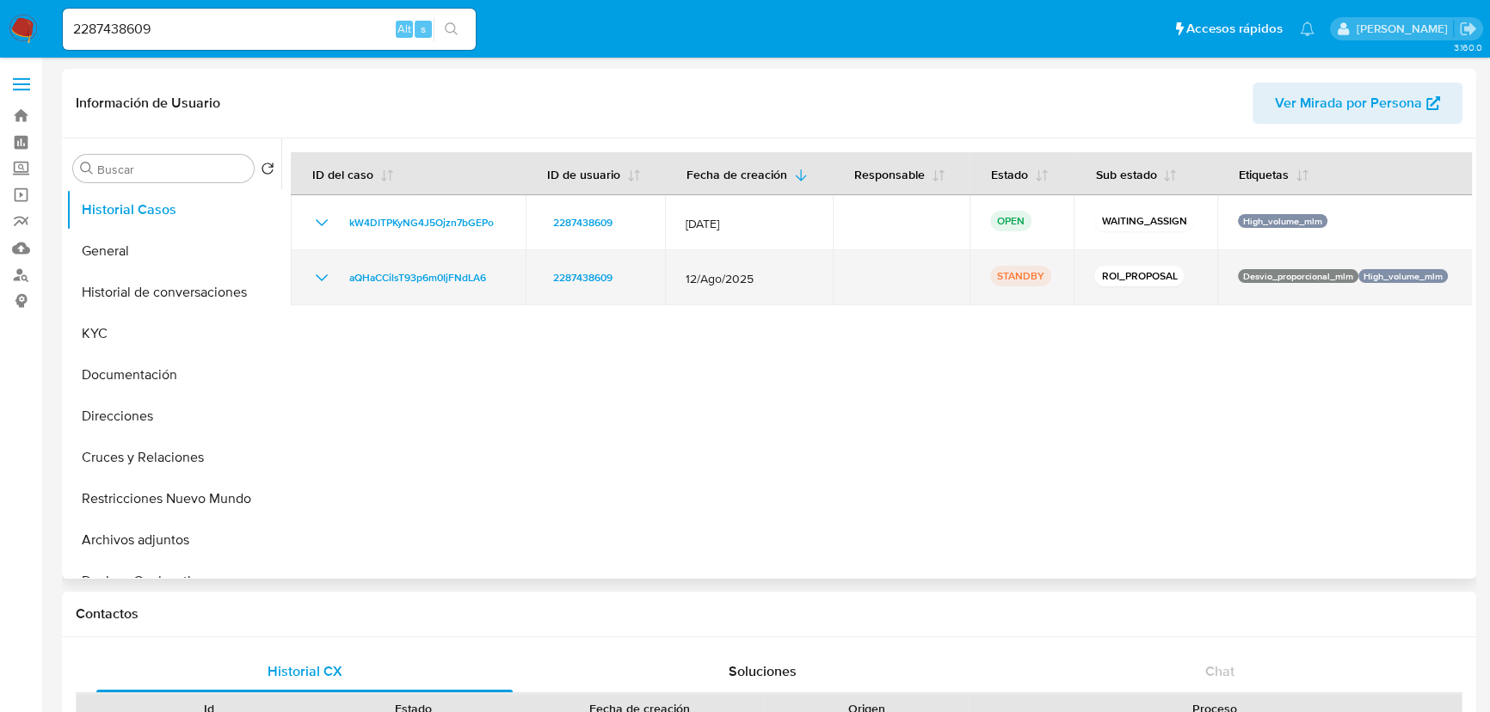
click at [327, 277] on icon "Mostrar/Ocultar" at bounding box center [321, 278] width 21 height 21
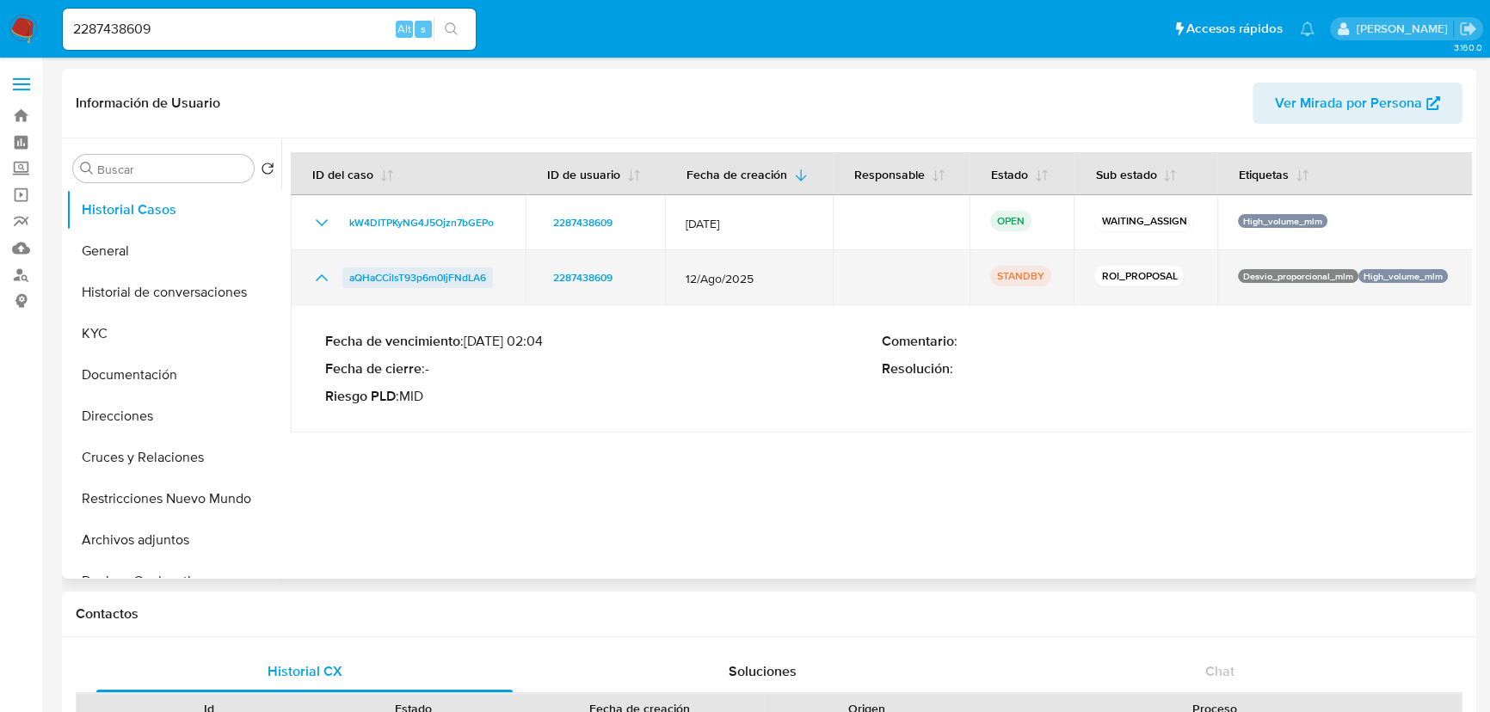
click at [390, 274] on span "aQHaCCilsT93p6m0IjFNdLA6" at bounding box center [417, 278] width 137 height 21
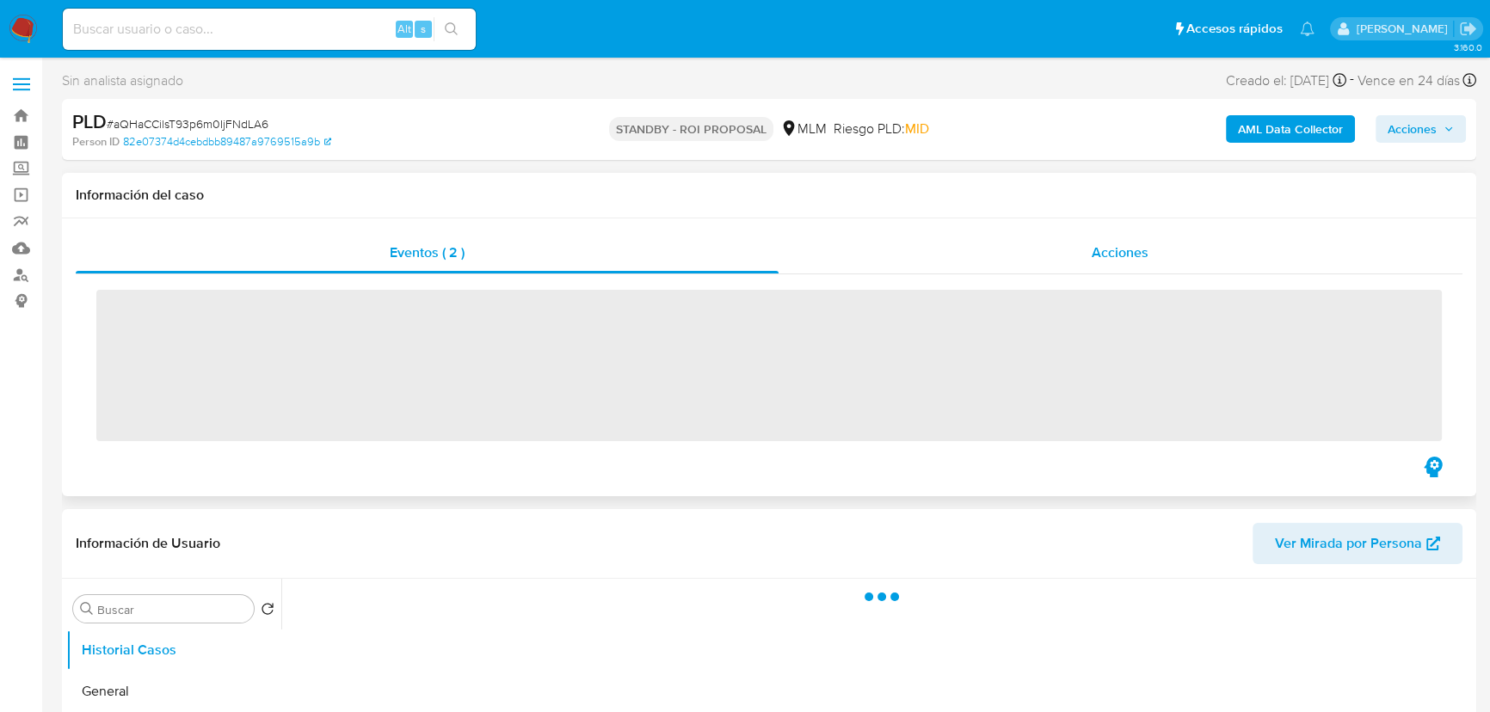
click at [1052, 260] on div "Acciones" at bounding box center [1120, 252] width 685 height 41
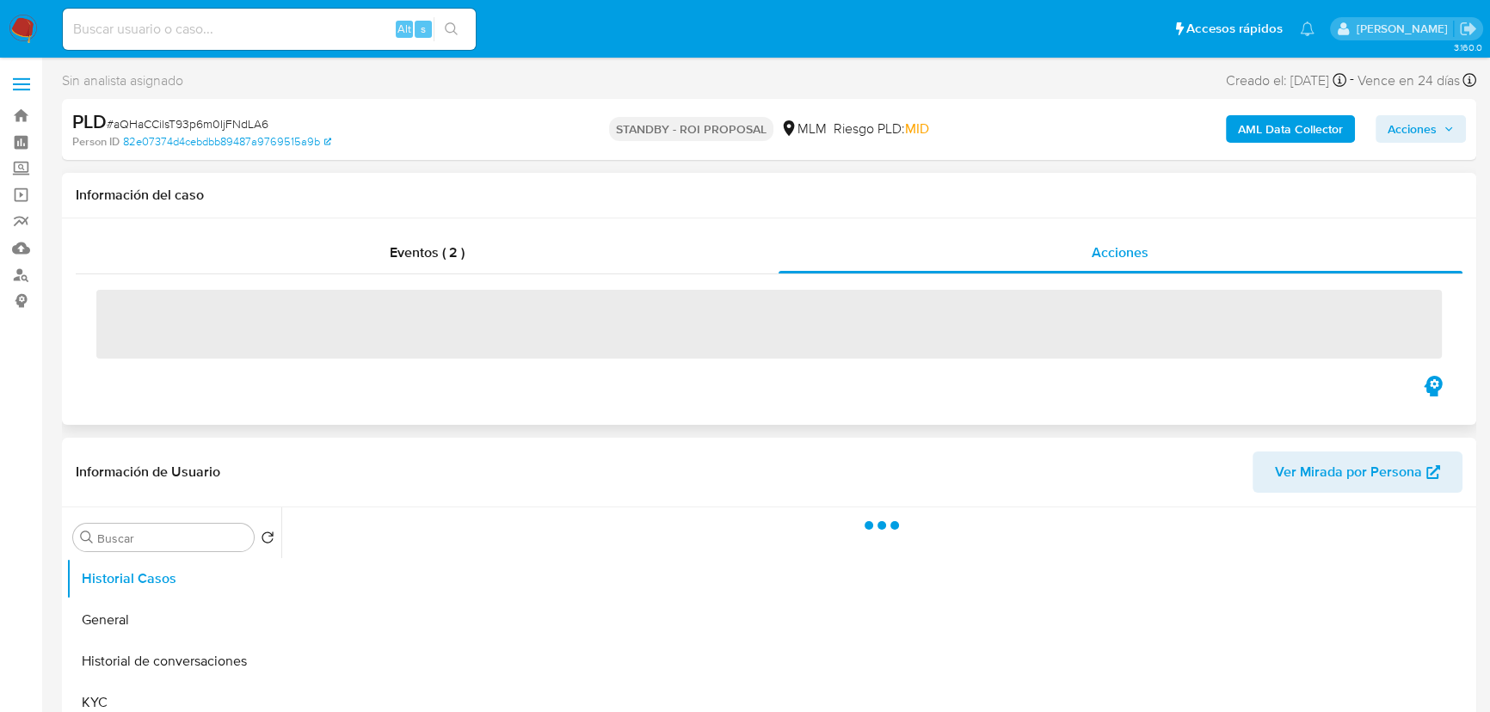
select select "10"
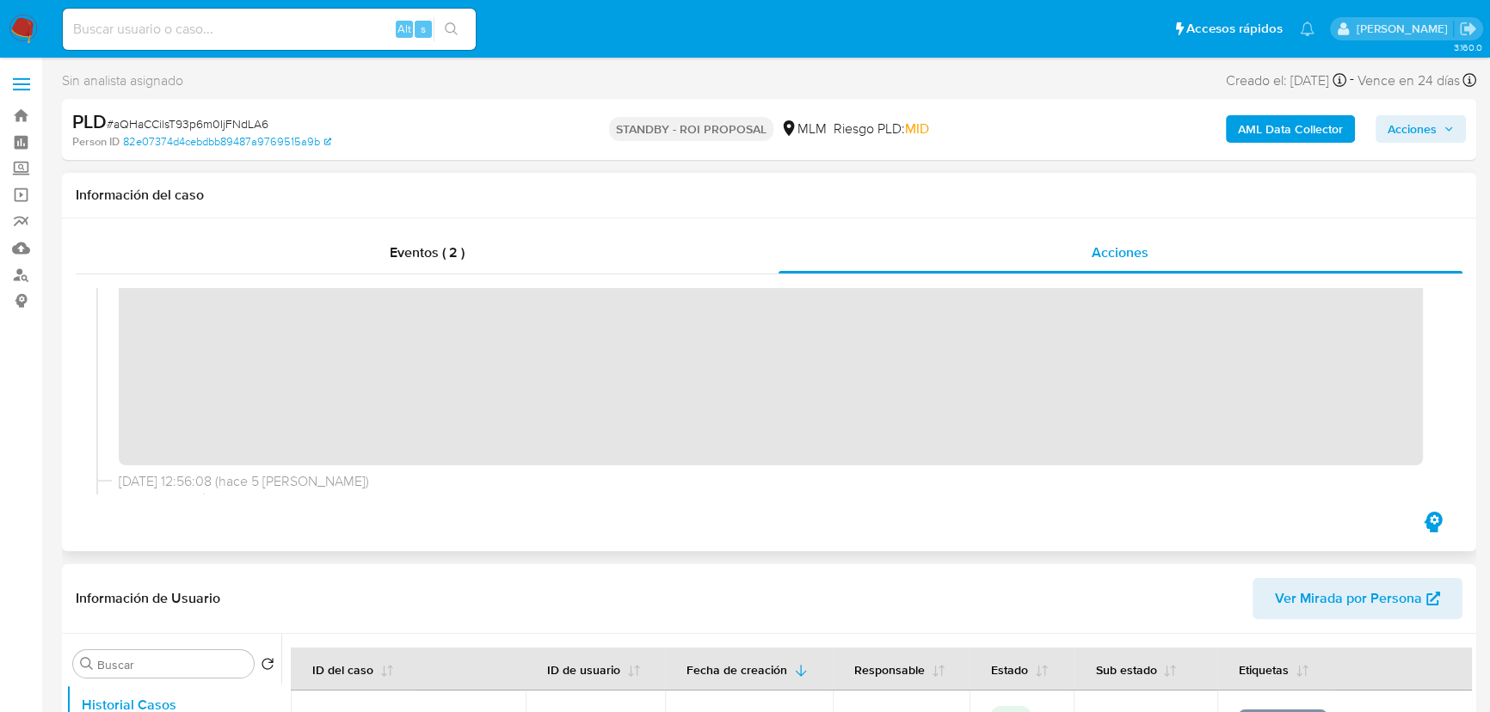
scroll to position [77, 0]
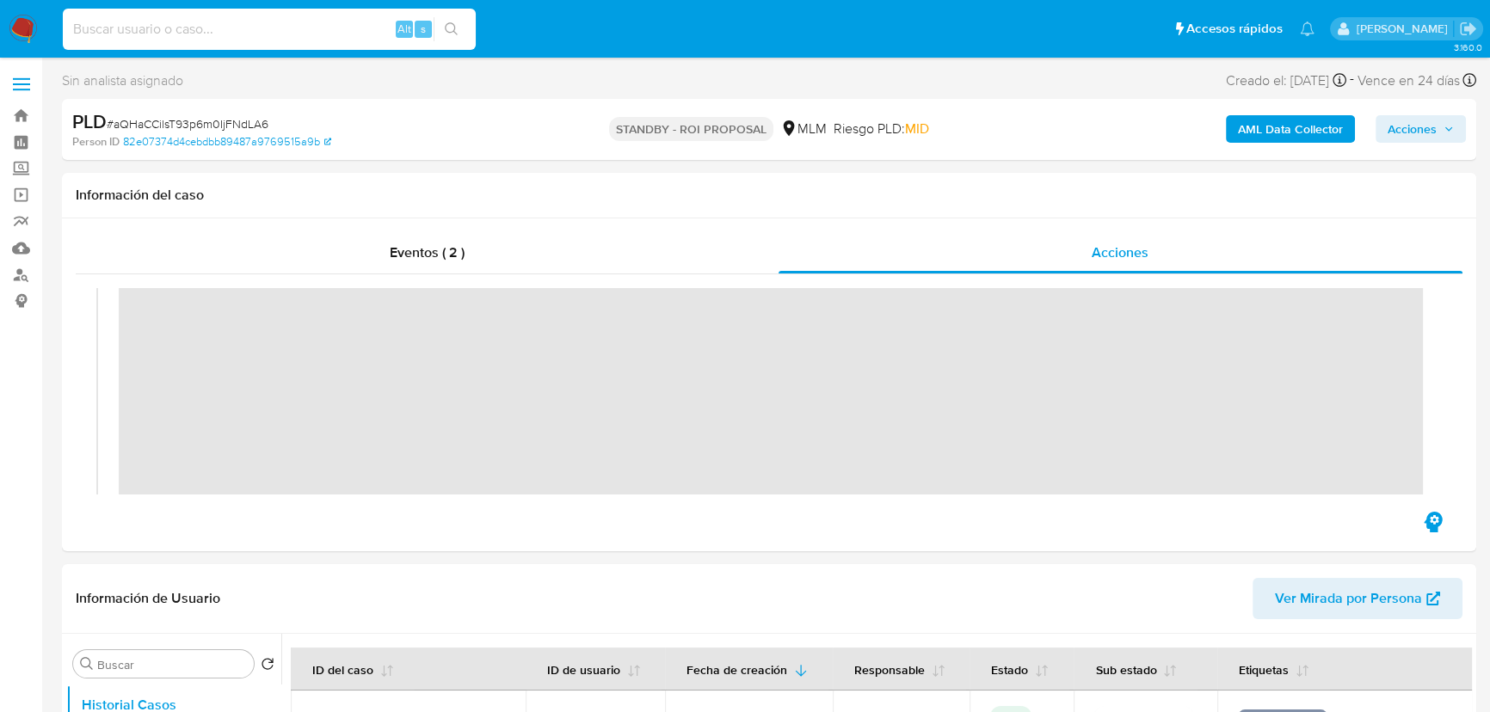
click at [143, 27] on input at bounding box center [269, 29] width 413 height 22
paste input "1350837866"
type input "1350837866"
click at [458, 26] on button "search-icon" at bounding box center [451, 29] width 35 height 24
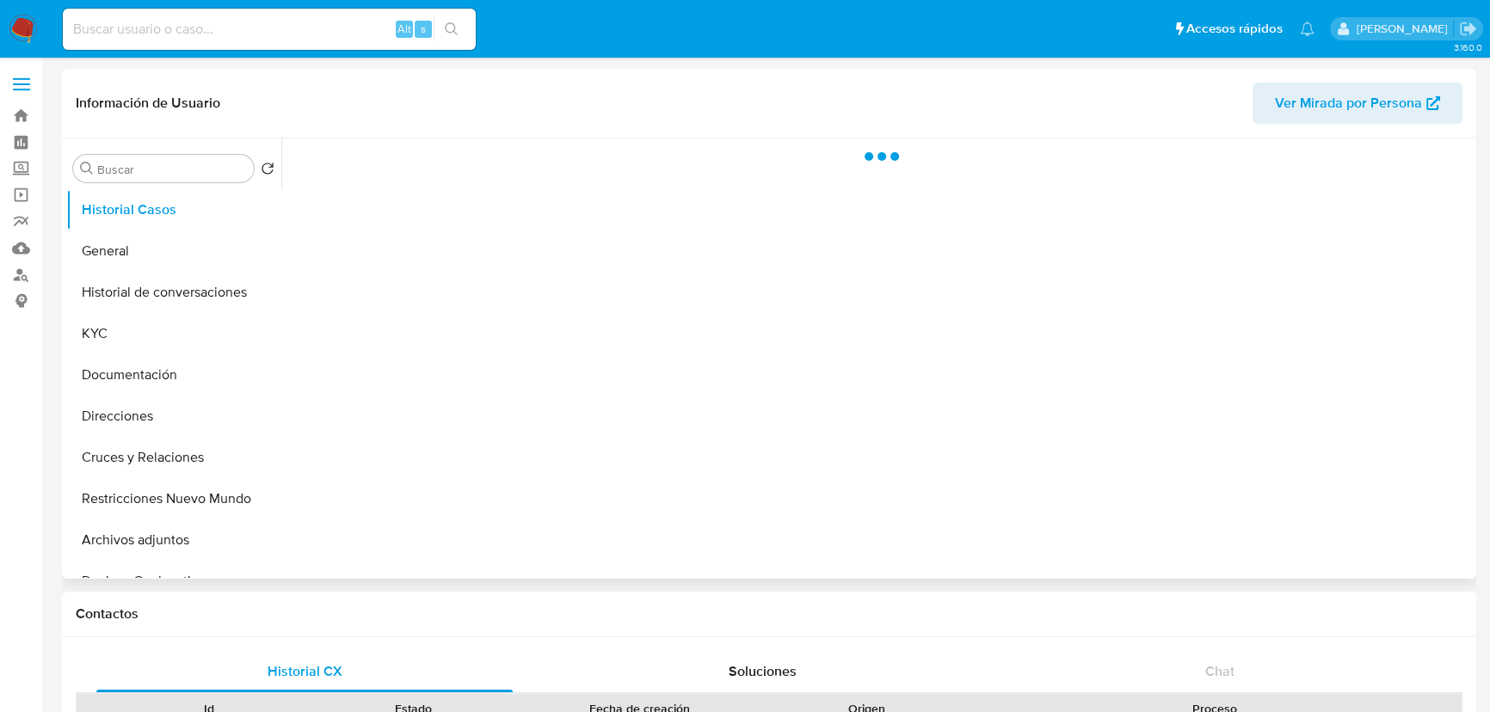
select select "10"
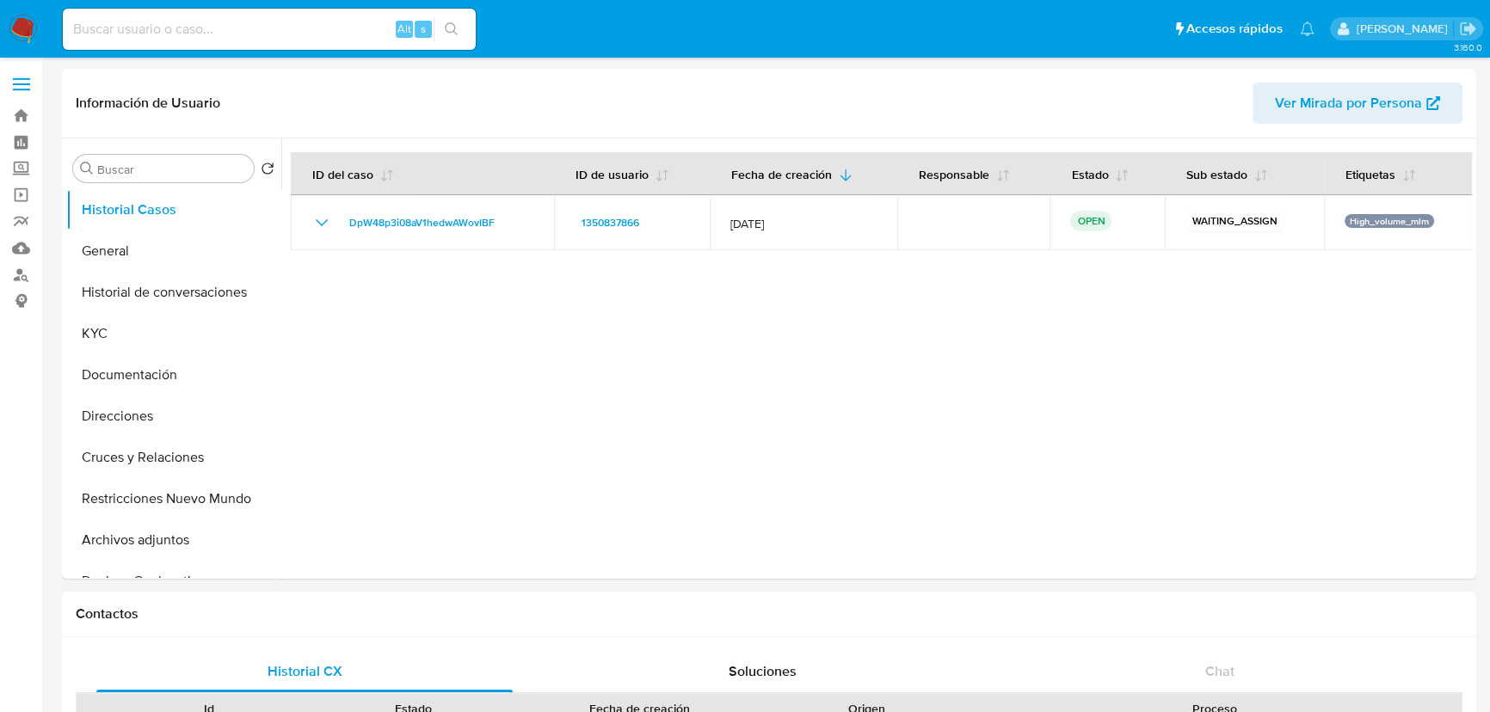
click at [196, 29] on input at bounding box center [269, 29] width 413 height 22
paste input "244131844"
type input "244131844"
click at [446, 30] on icon "search-icon" at bounding box center [452, 29] width 14 height 14
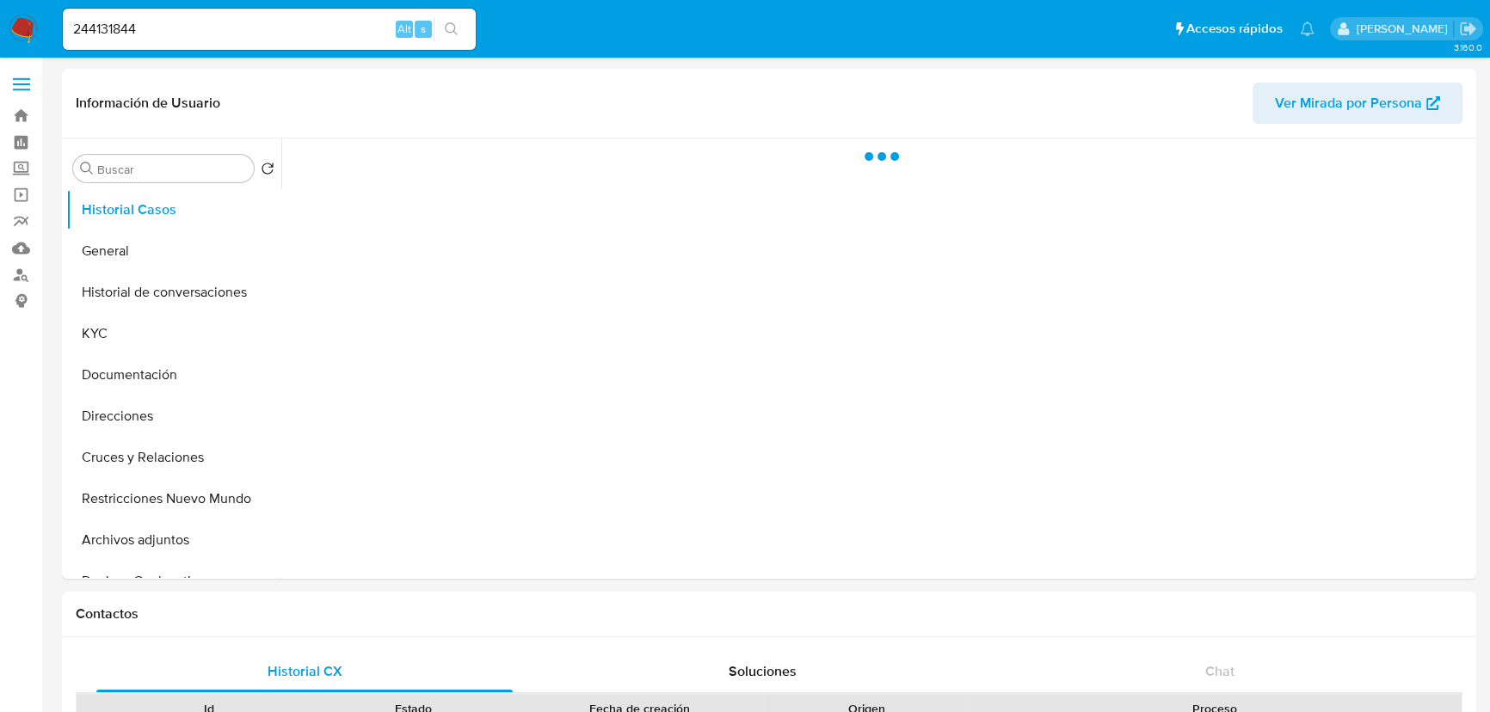
select select "10"
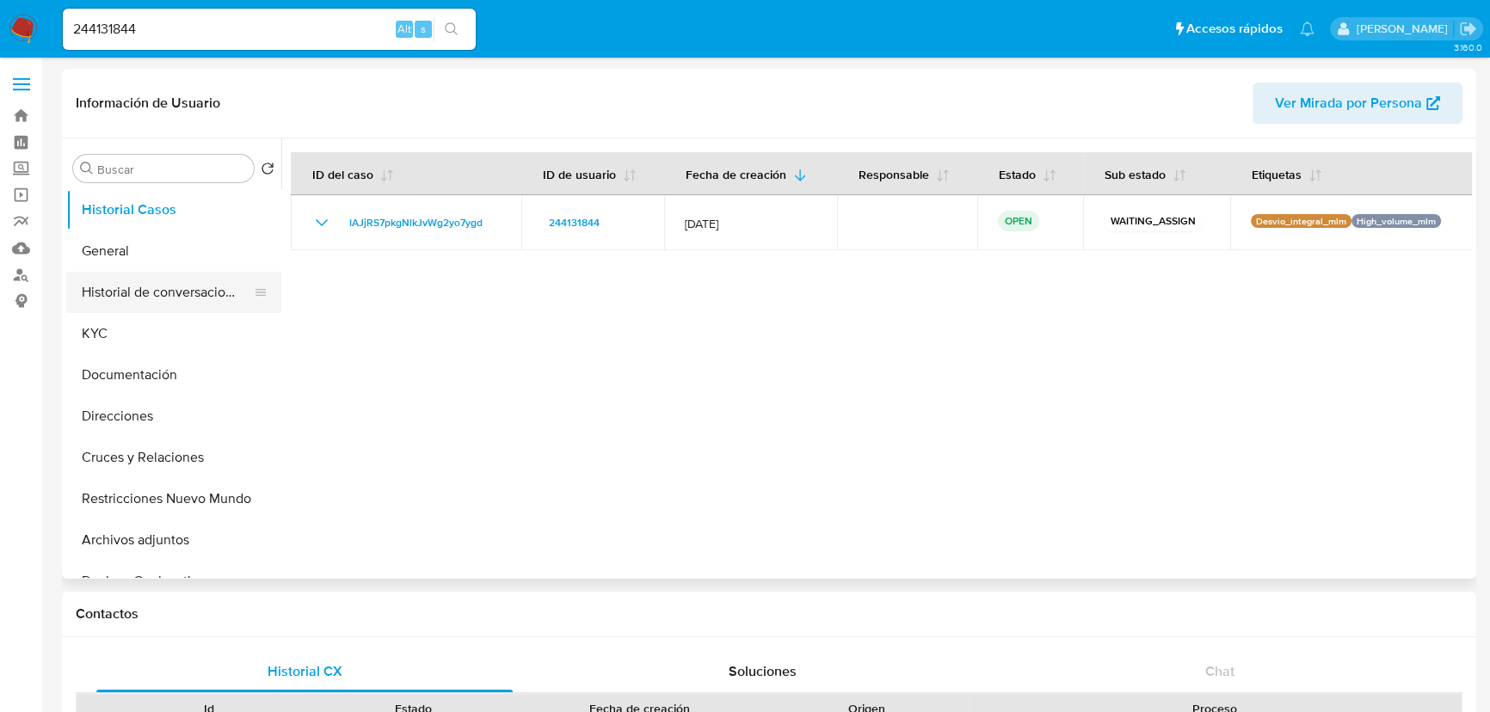
click at [126, 273] on button "Historial de conversaciones" at bounding box center [166, 292] width 201 height 41
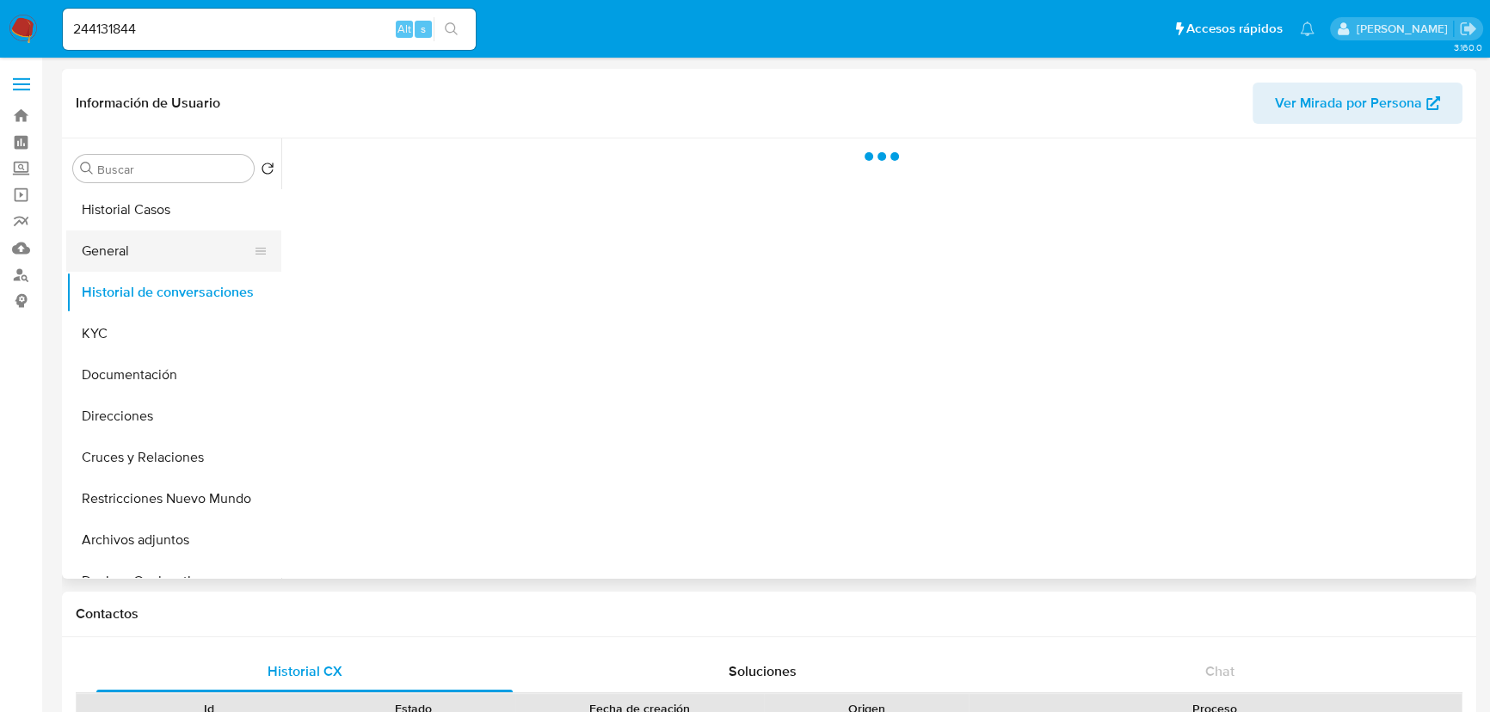
click at [104, 258] on button "General" at bounding box center [166, 251] width 201 height 41
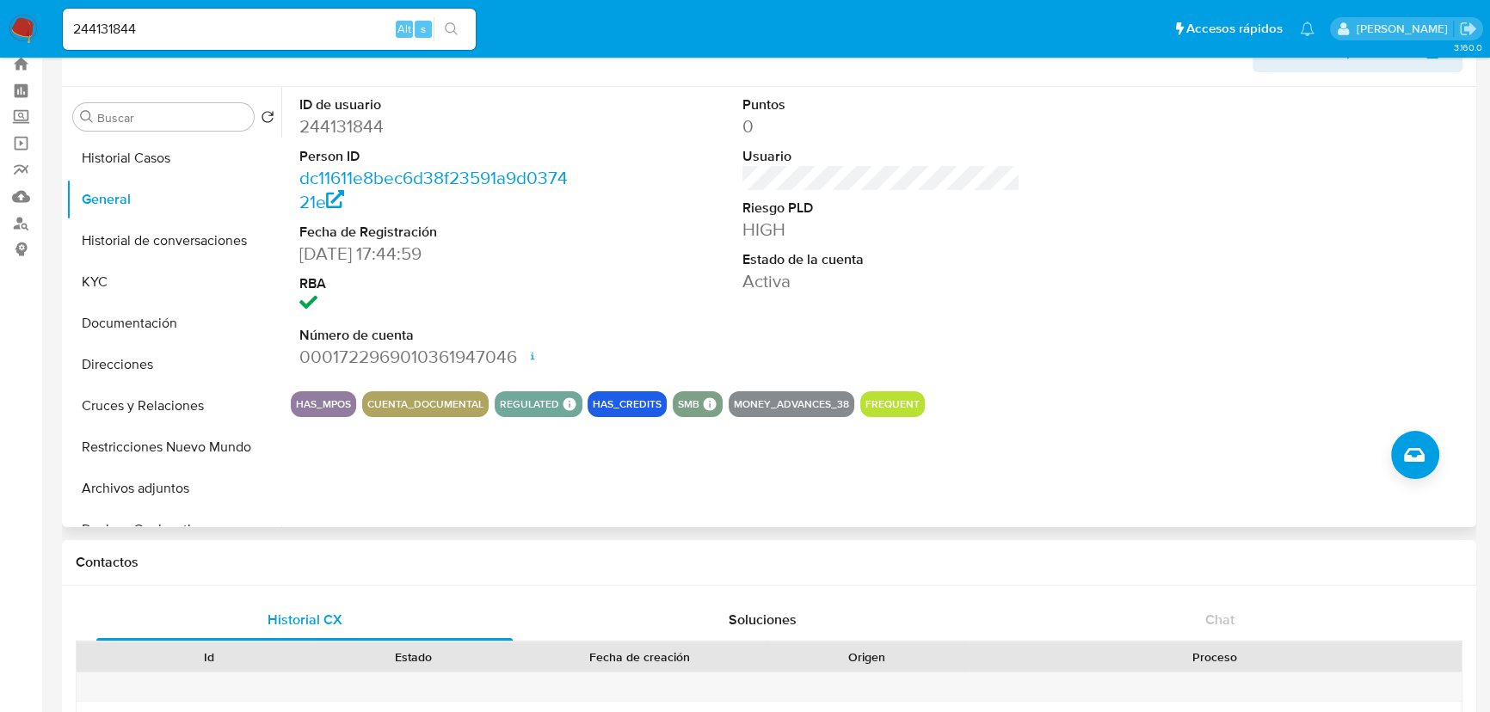
scroll to position [77, 0]
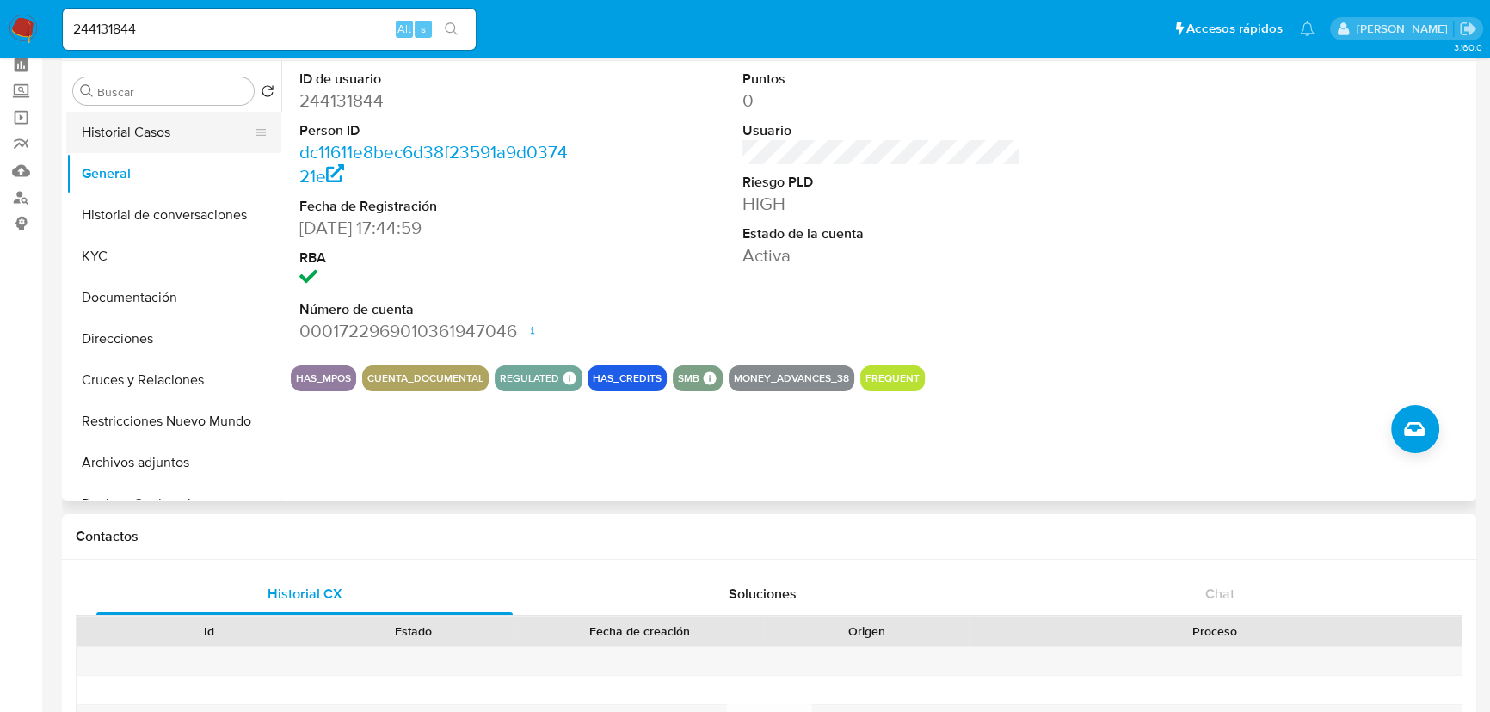
drag, startPoint x: 132, startPoint y: 128, endPoint x: 79, endPoint y: 125, distance: 53.4
click at [132, 130] on button "Historial Casos" at bounding box center [166, 132] width 201 height 41
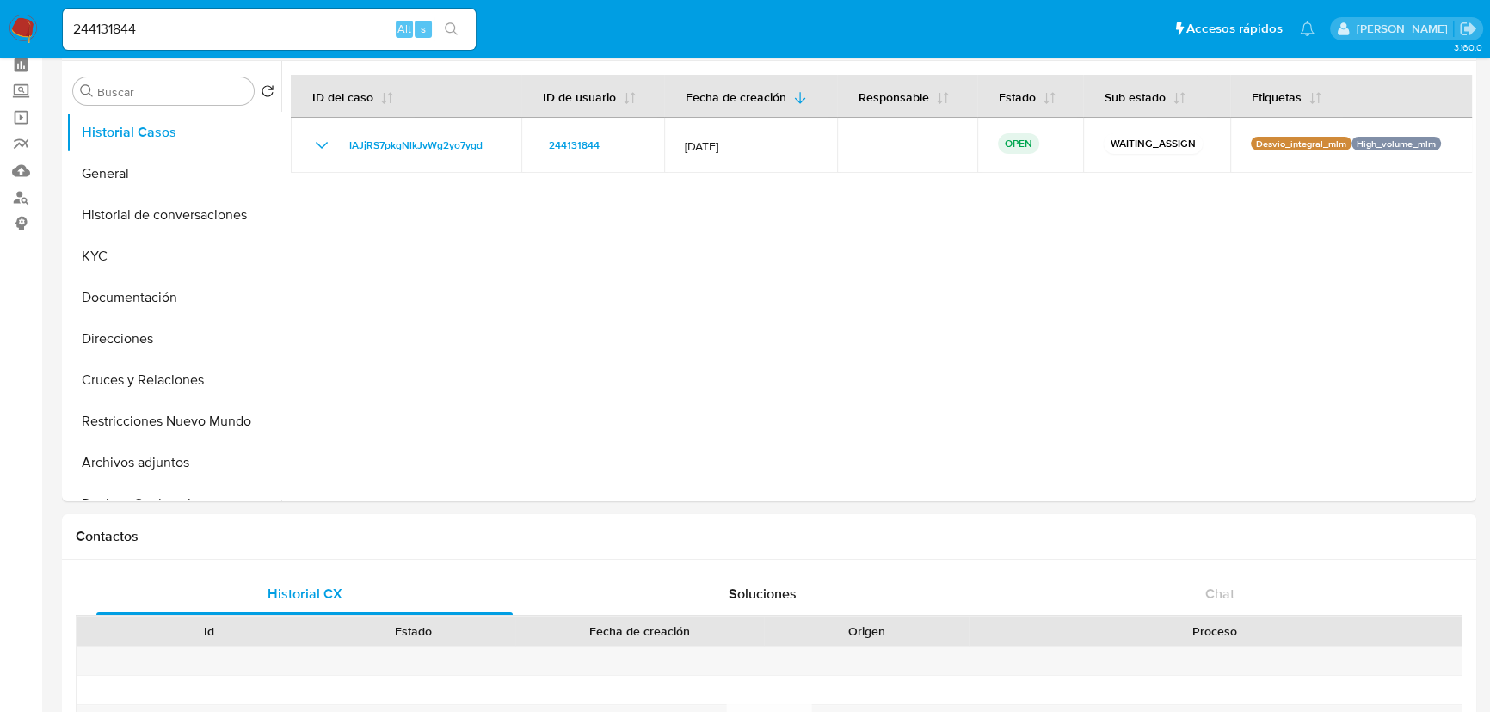
drag, startPoint x: 173, startPoint y: 40, endPoint x: 27, endPoint y: 30, distance: 146.6
click at [27, 30] on nav "Pausado Ver notificaciones 244131844 Alt s Accesos rápidos Presiona las siguien…" at bounding box center [745, 29] width 1490 height 58
paste input "1350837866"
type input "1350837866"
click at [448, 26] on icon "search-icon" at bounding box center [452, 29] width 14 height 14
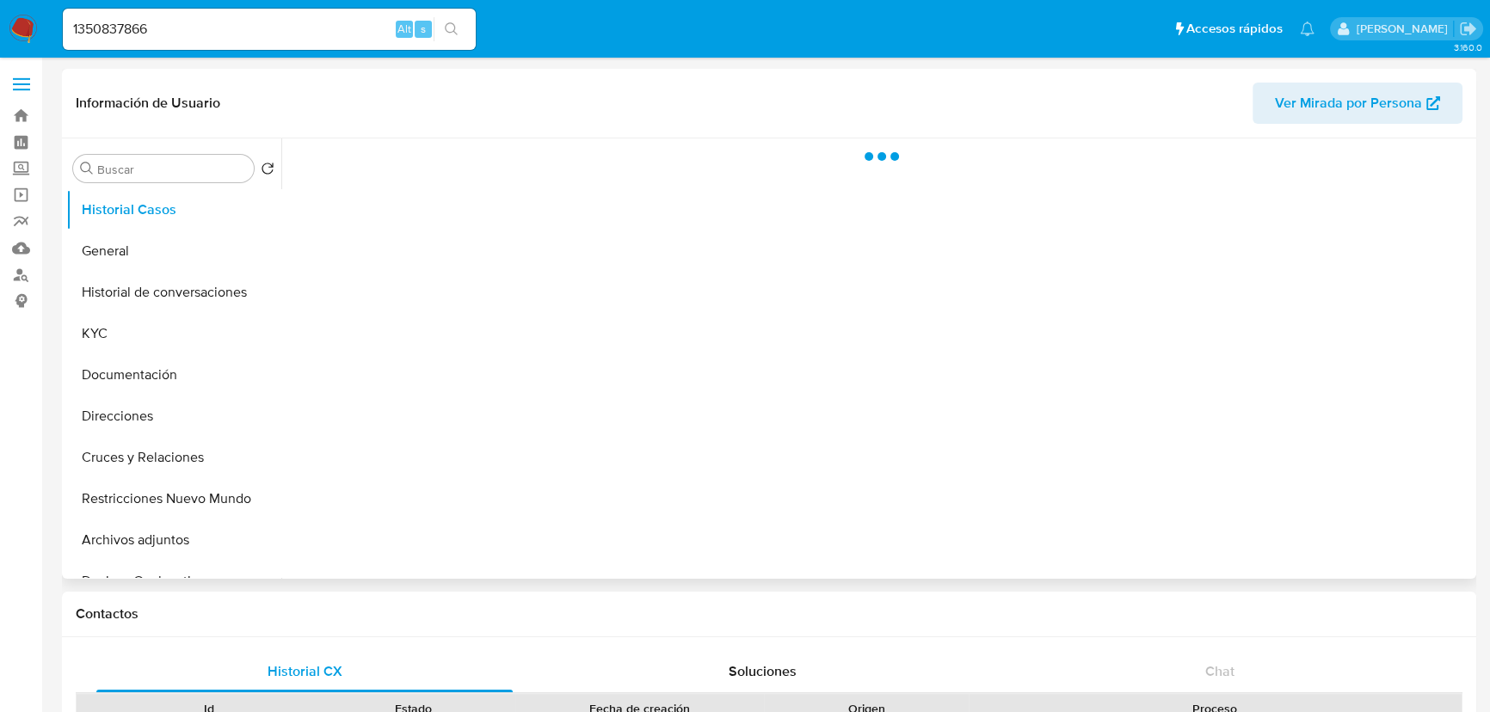
select select "10"
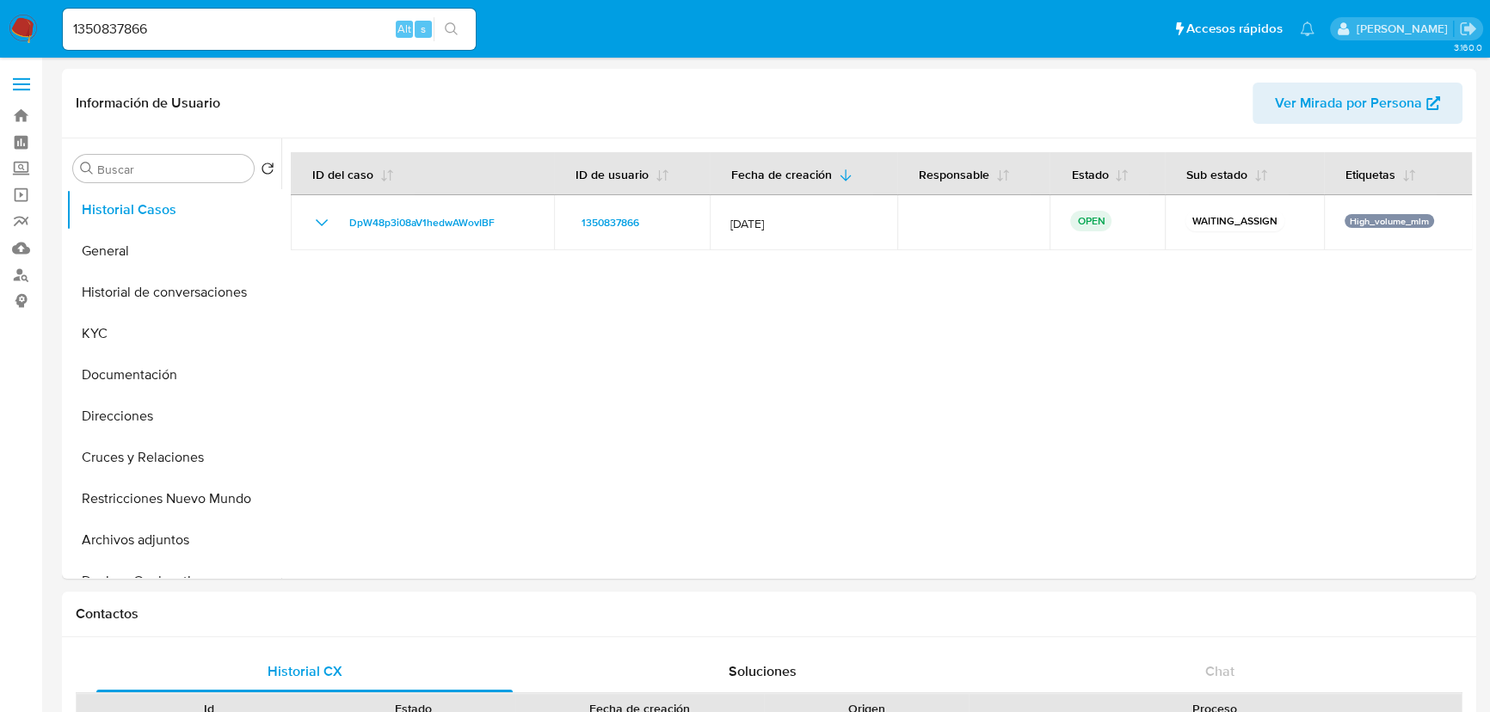
drag, startPoint x: 173, startPoint y: 23, endPoint x: 43, endPoint y: 35, distance: 130.4
paste input "535456904"
type input "1535456904"
click at [455, 22] on icon "search-icon" at bounding box center [452, 29] width 14 height 14
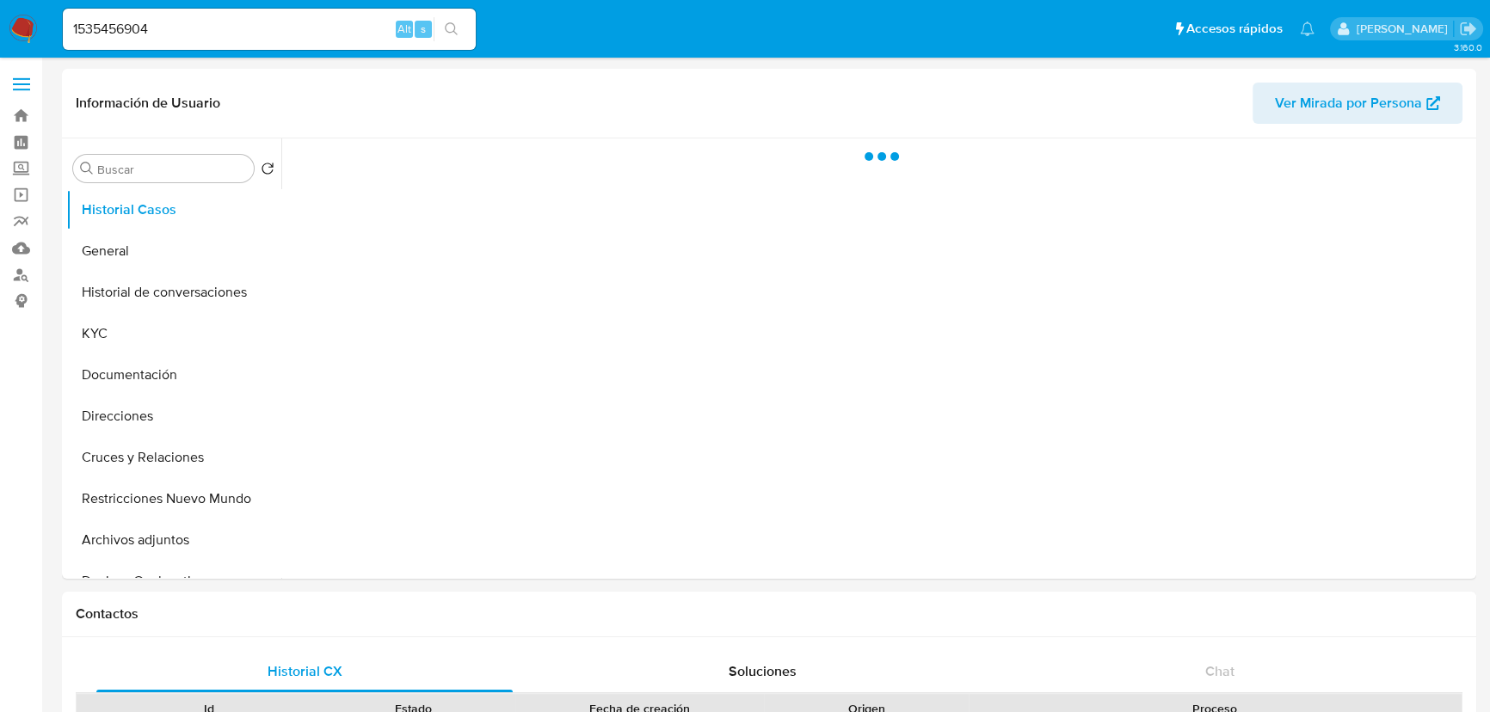
select select "10"
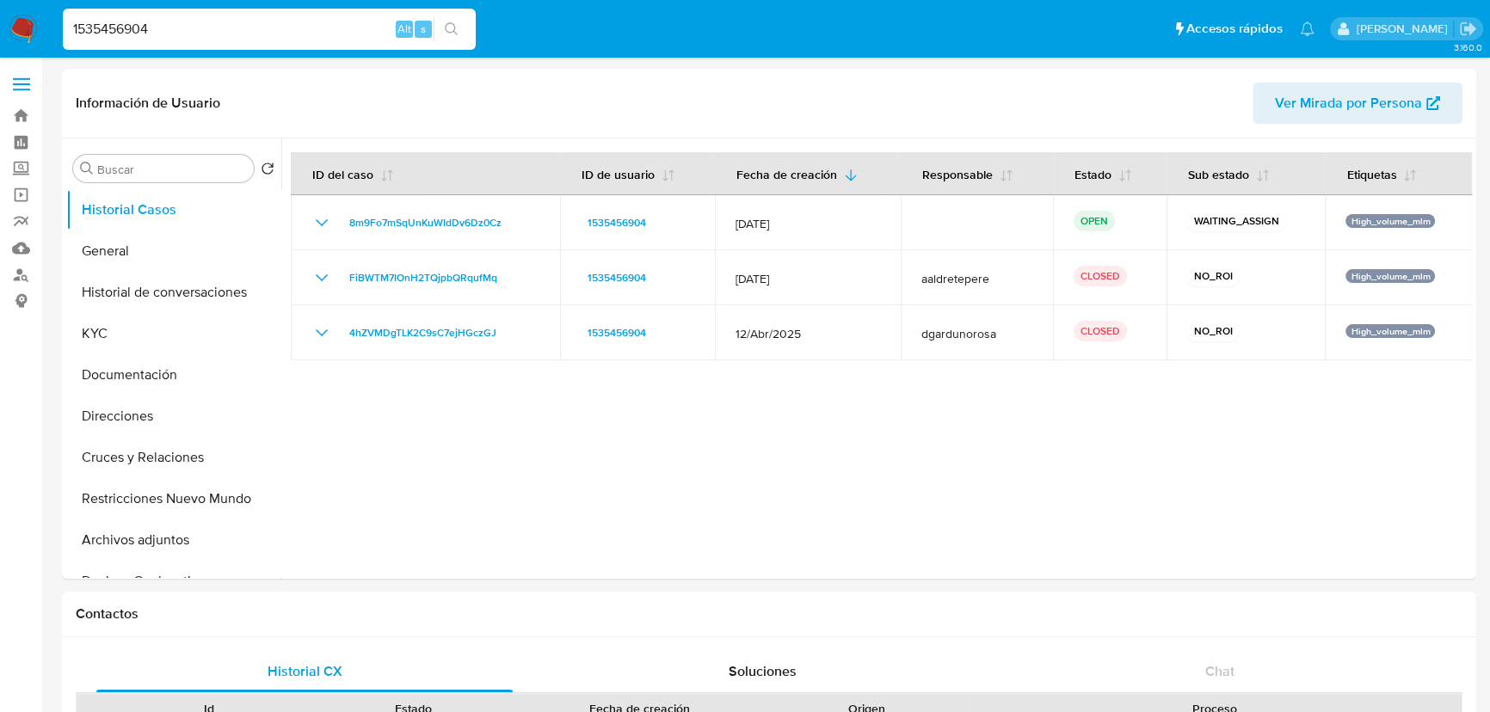
drag, startPoint x: -46, startPoint y: -17, endPoint x: 50, endPoint y: 0, distance: 97.9
paste input "244693531"
type input "2446935314"
drag, startPoint x: 454, startPoint y: 22, endPoint x: 9, endPoint y: 30, distance: 444.8
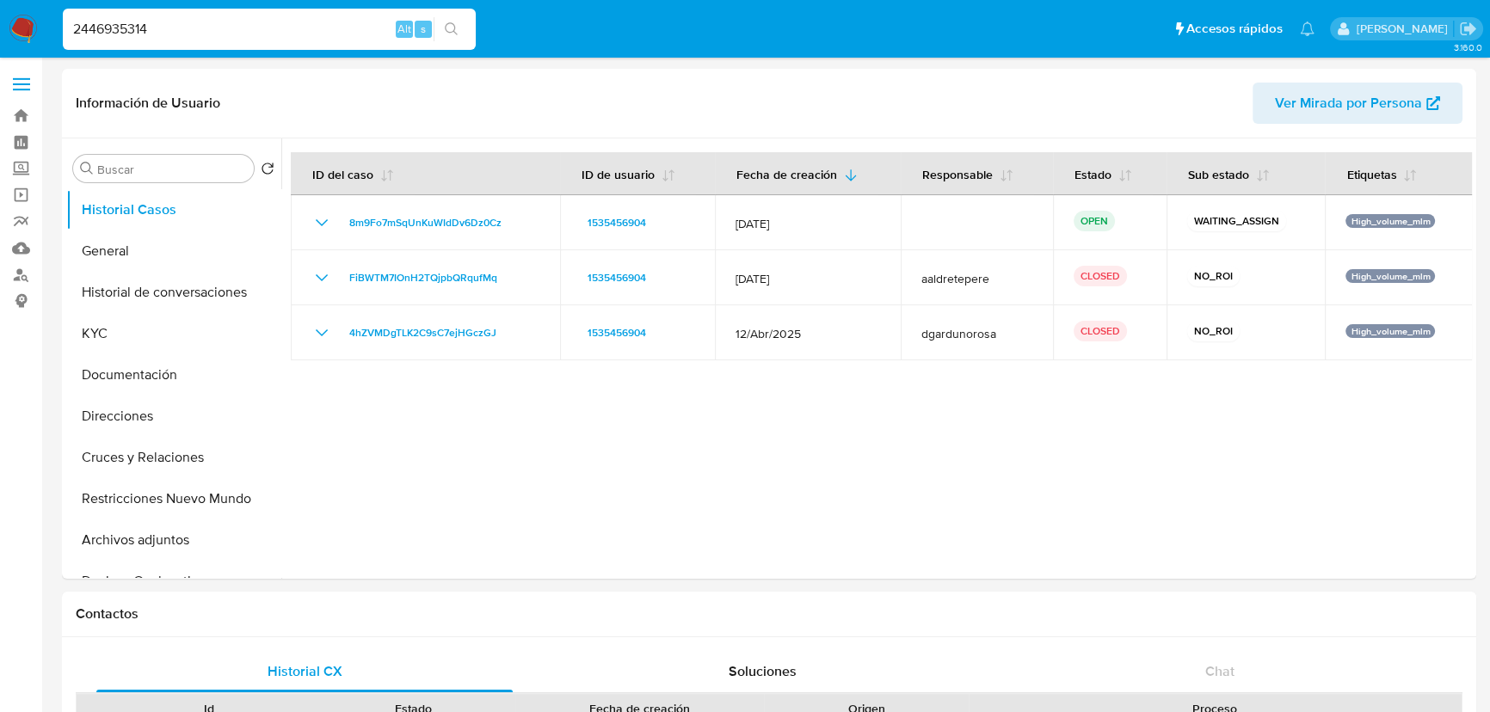
click at [452, 24] on icon "search-icon" at bounding box center [452, 29] width 14 height 14
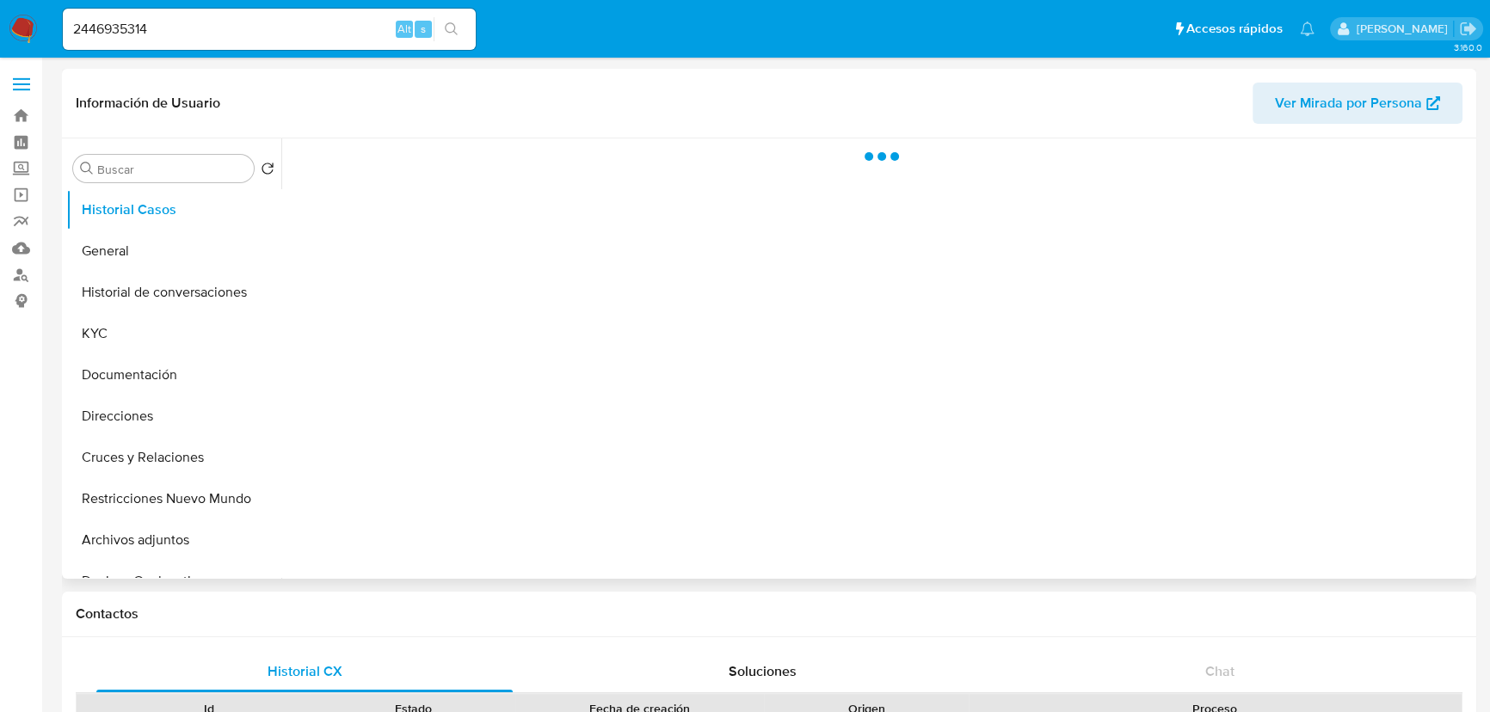
select select "10"
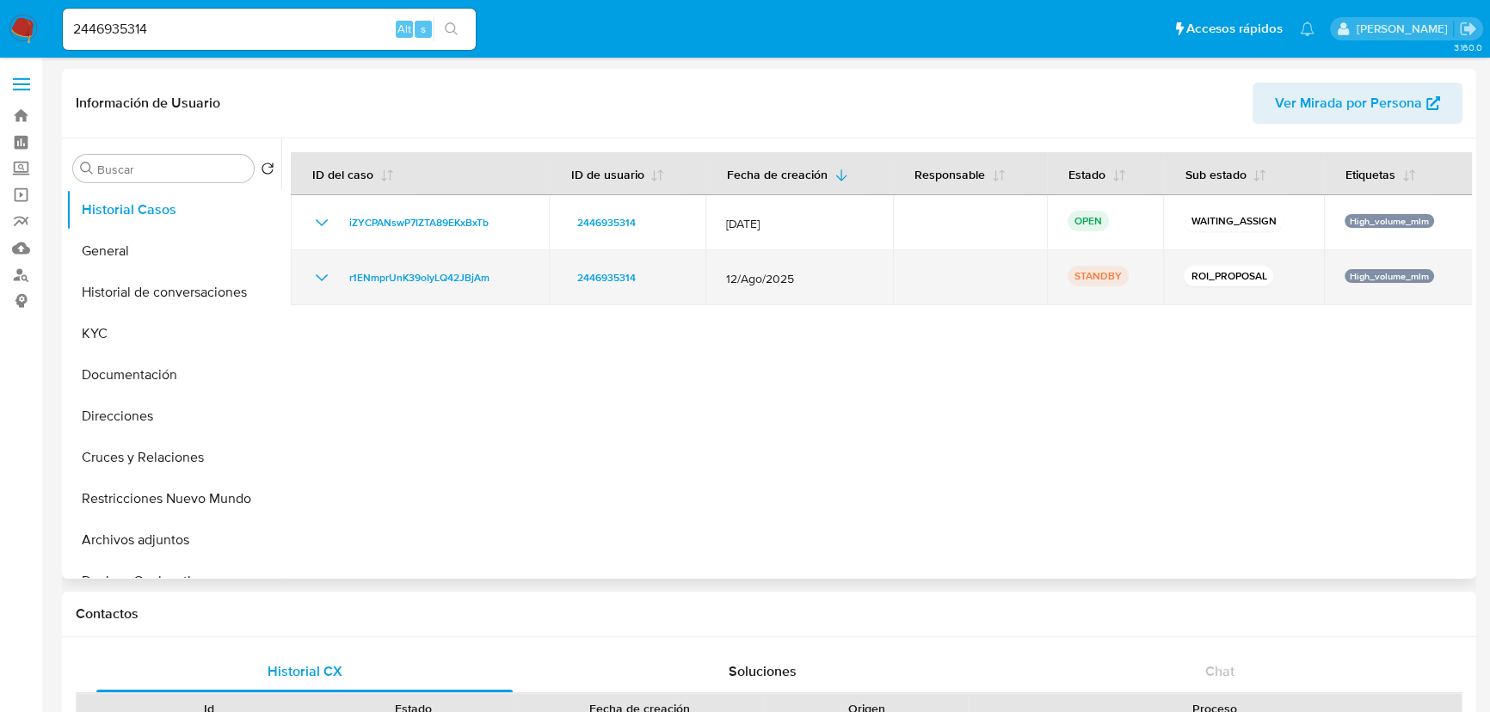
click at [316, 281] on icon "Mostrar/Ocultar" at bounding box center [321, 278] width 21 height 21
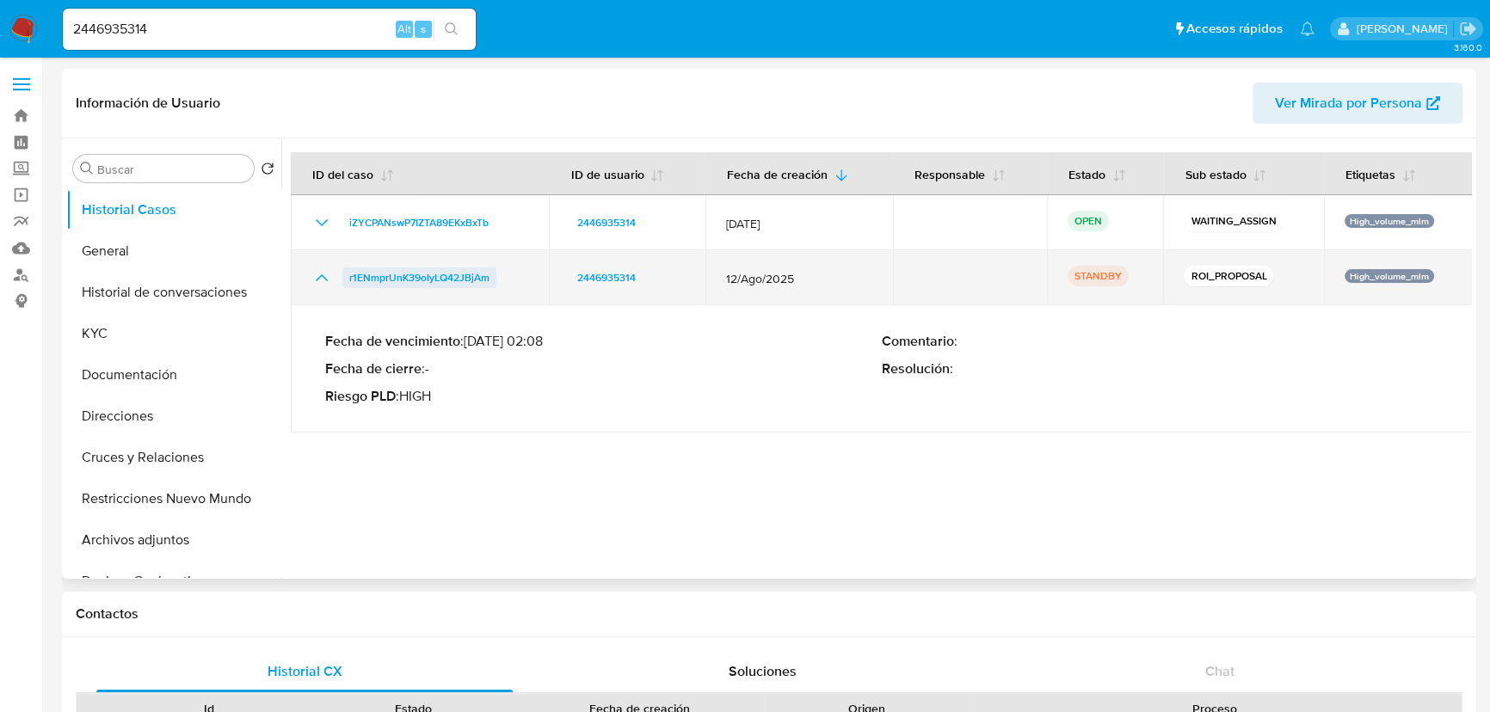
click at [378, 277] on span "r1ENmprUnK39oIyLQ42JBjAm" at bounding box center [419, 278] width 140 height 21
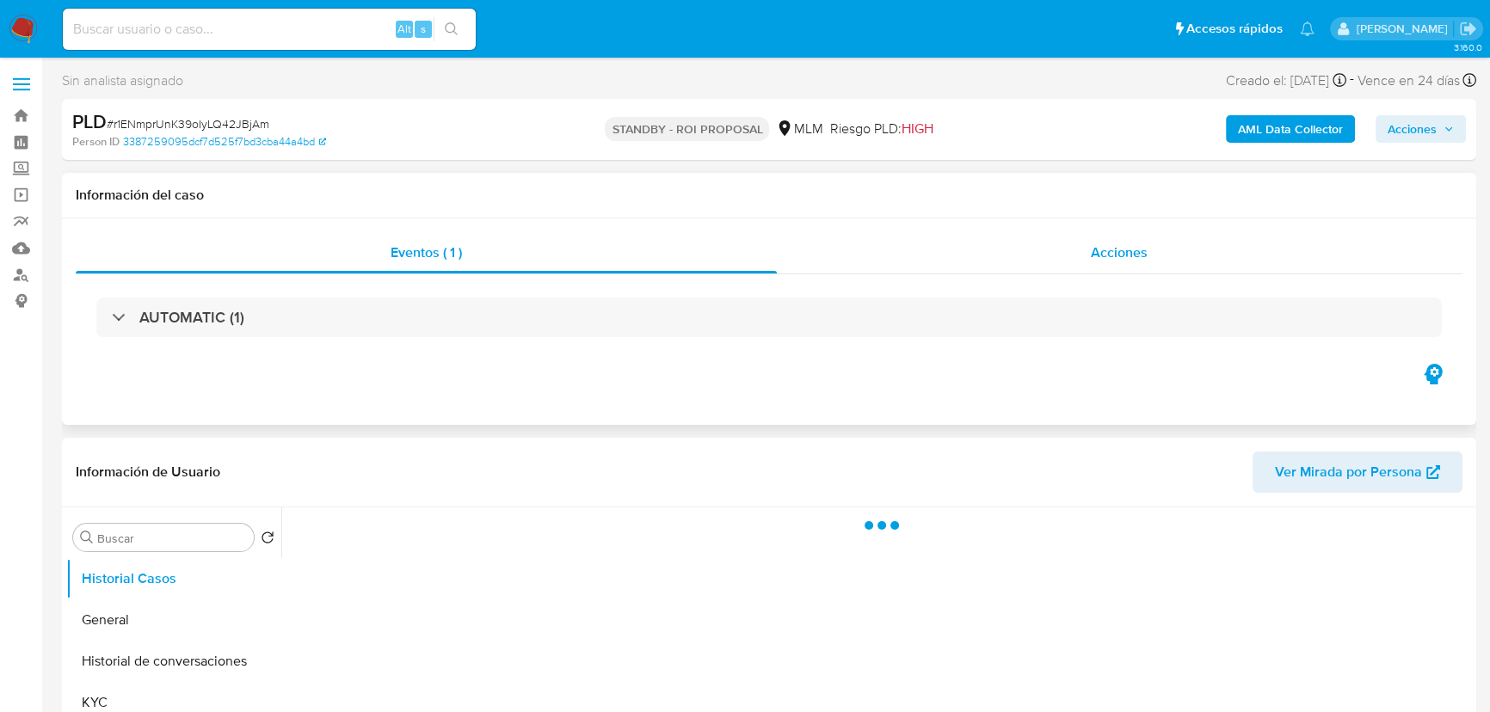
click at [1101, 258] on span "Acciones" at bounding box center [1119, 253] width 57 height 20
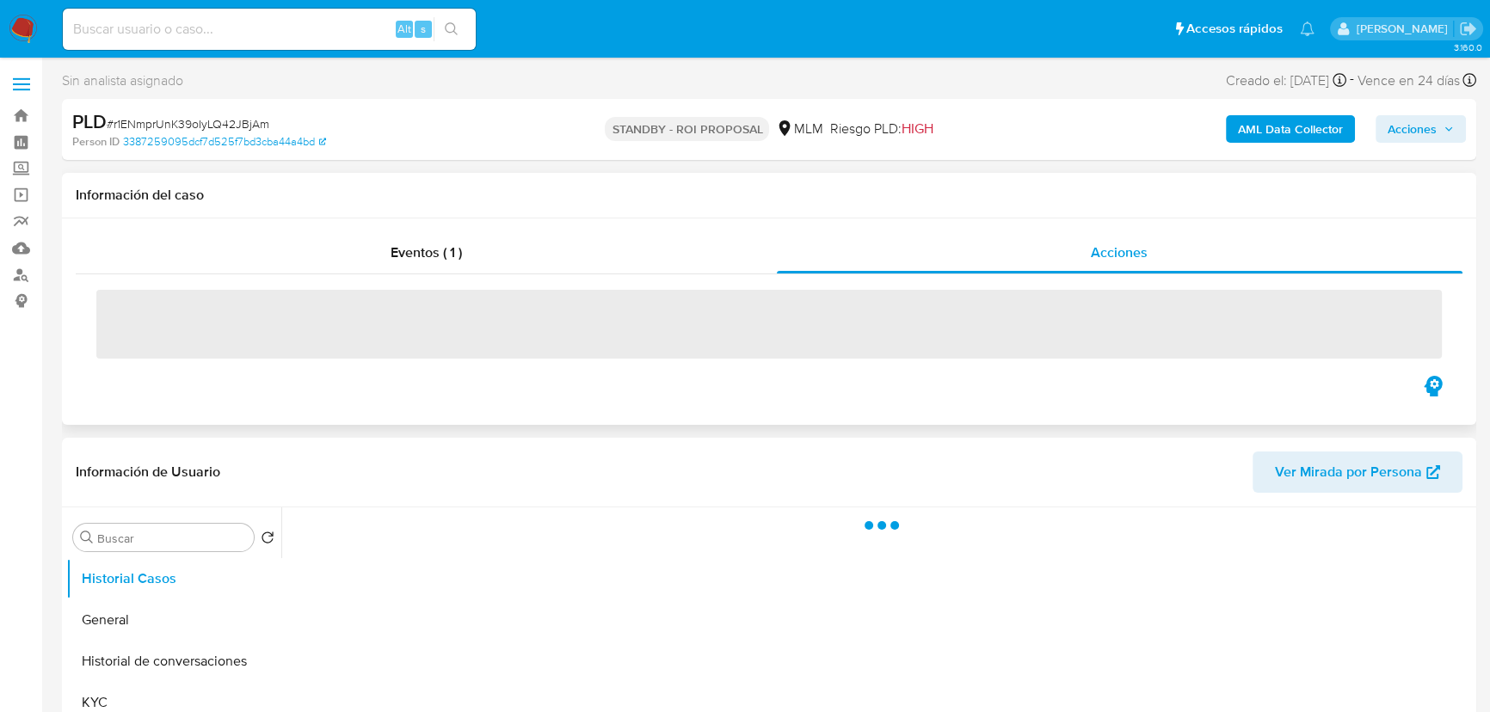
select select "10"
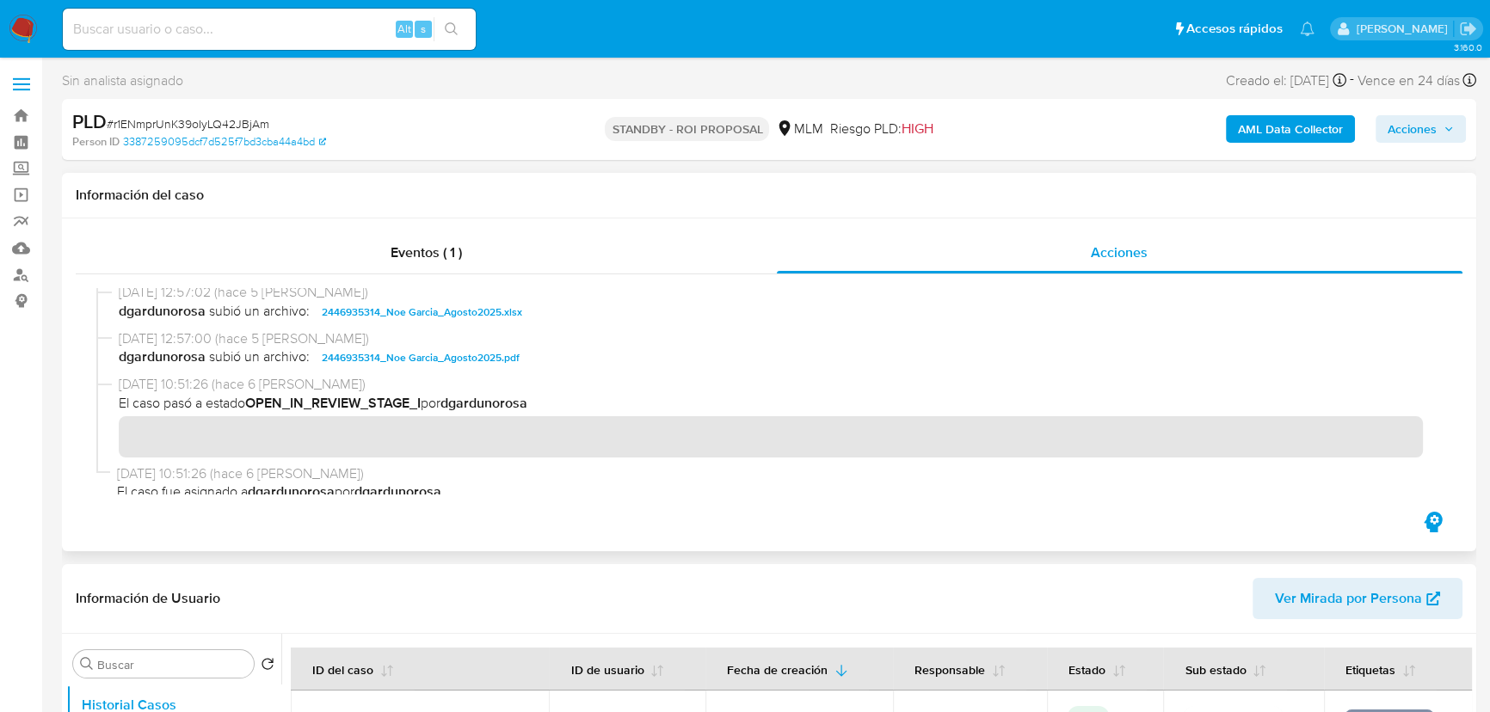
scroll to position [312, 0]
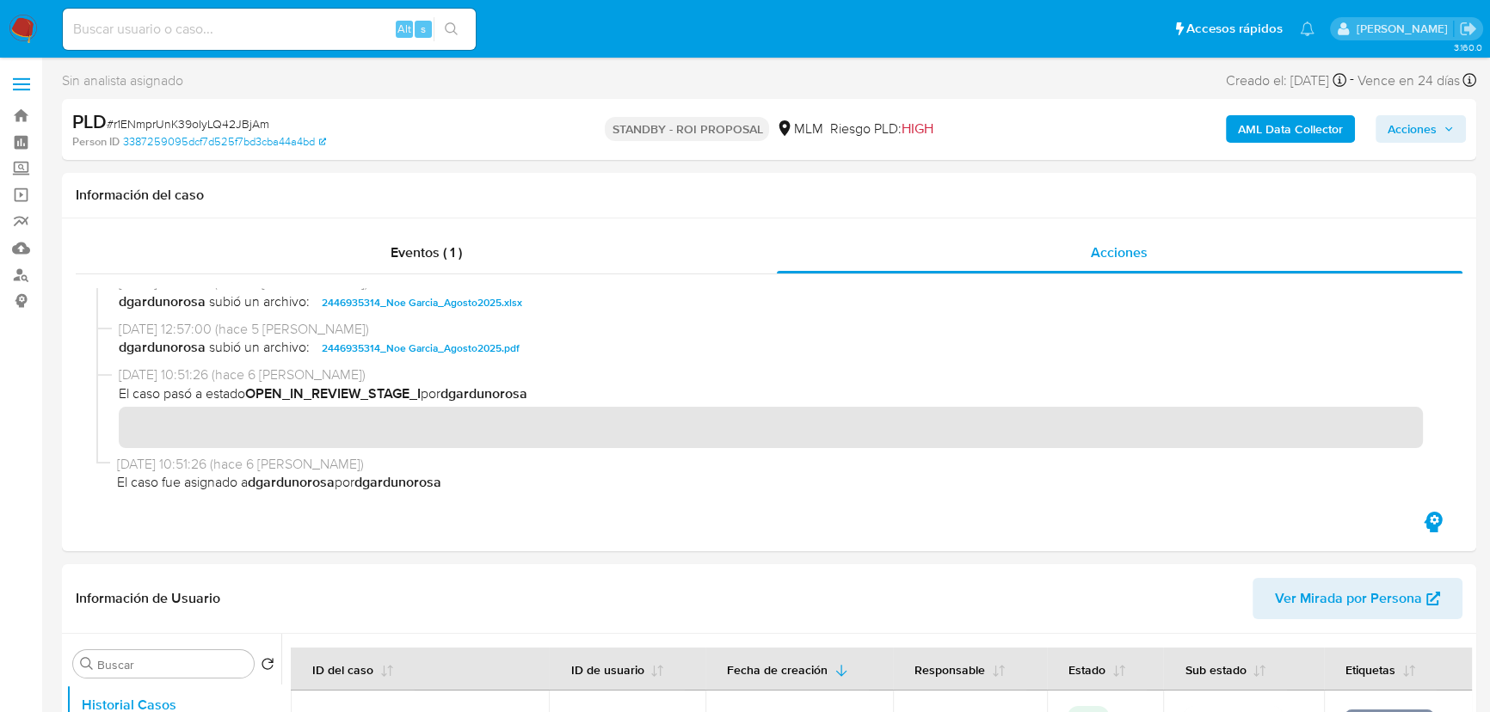
click at [158, 28] on input at bounding box center [269, 29] width 413 height 22
paste input "1181331209"
type input "1181331209"
click at [448, 31] on icon "search-icon" at bounding box center [452, 29] width 14 height 14
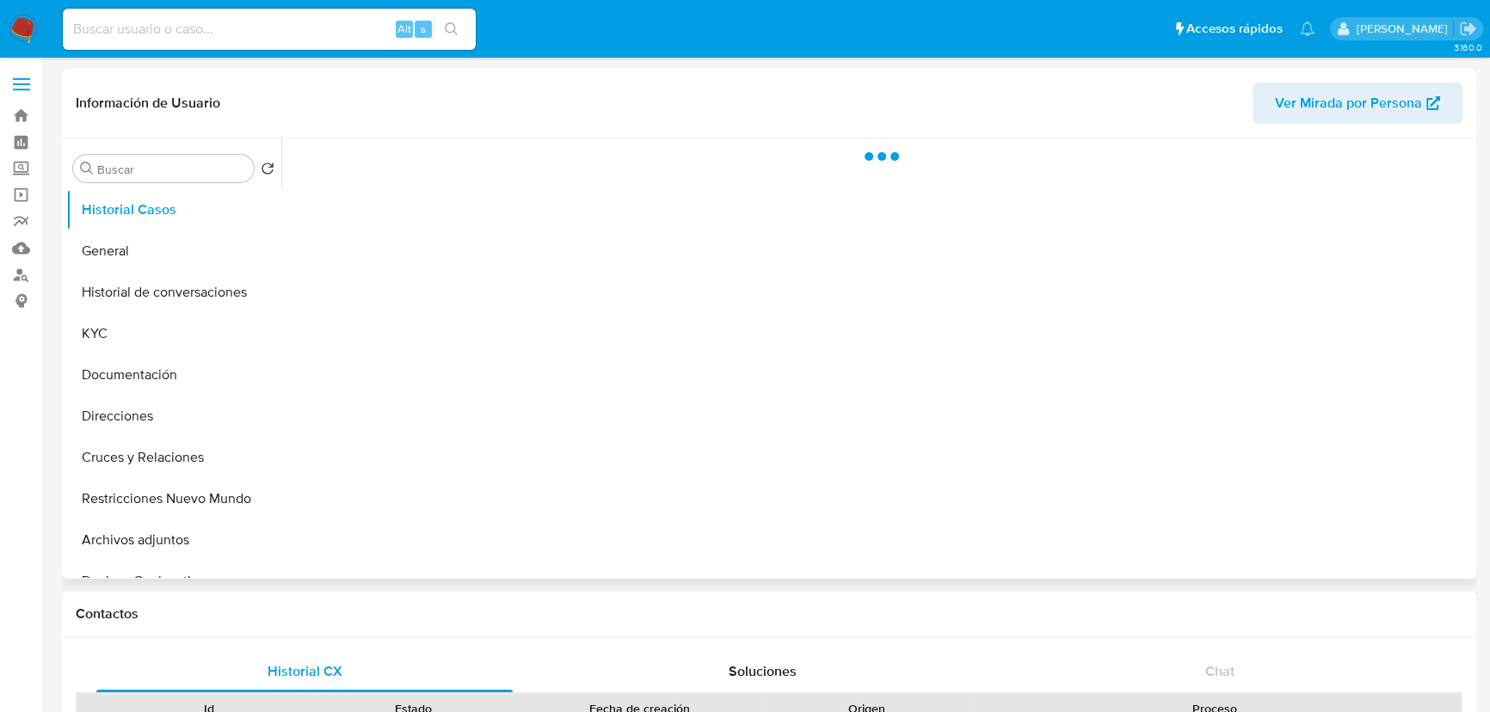
select select "10"
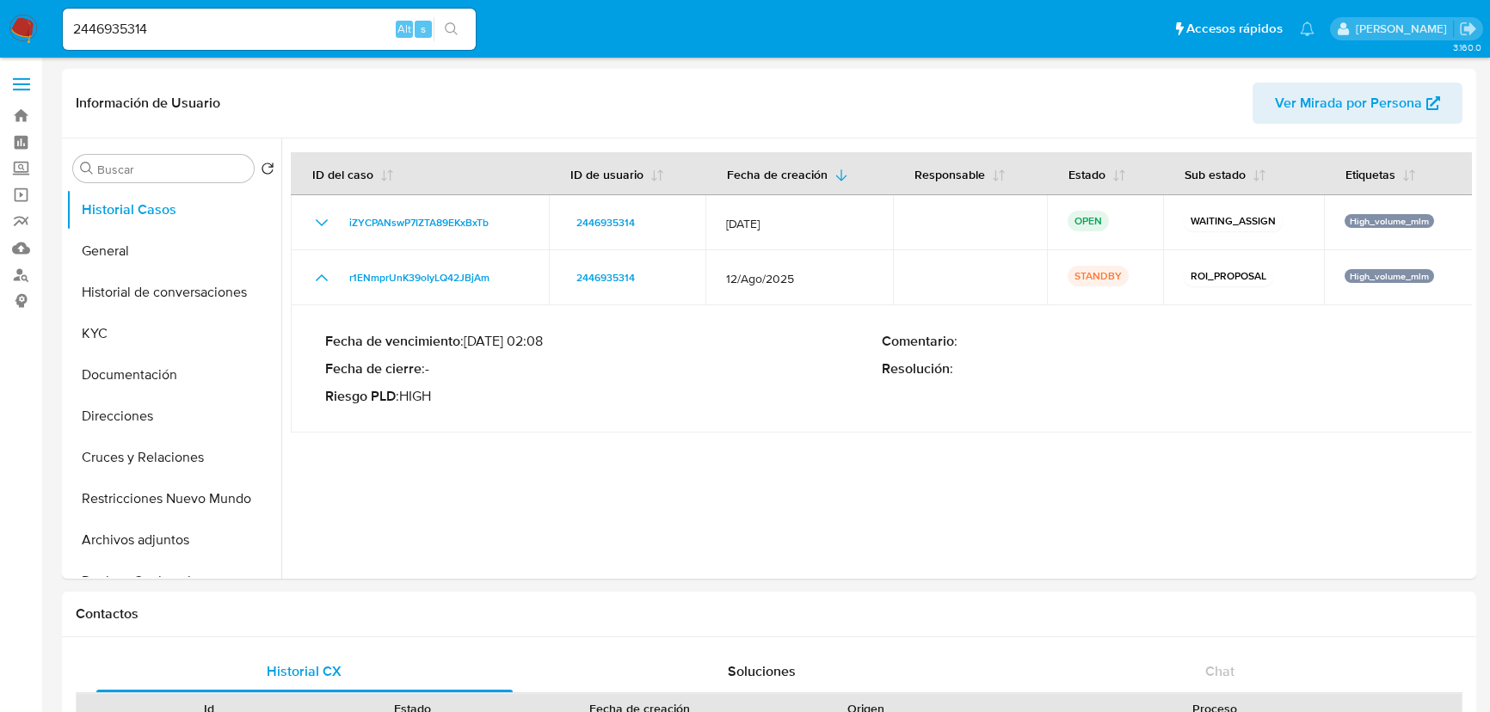
select select "10"
click at [21, 26] on img at bounding box center [23, 29] width 29 height 29
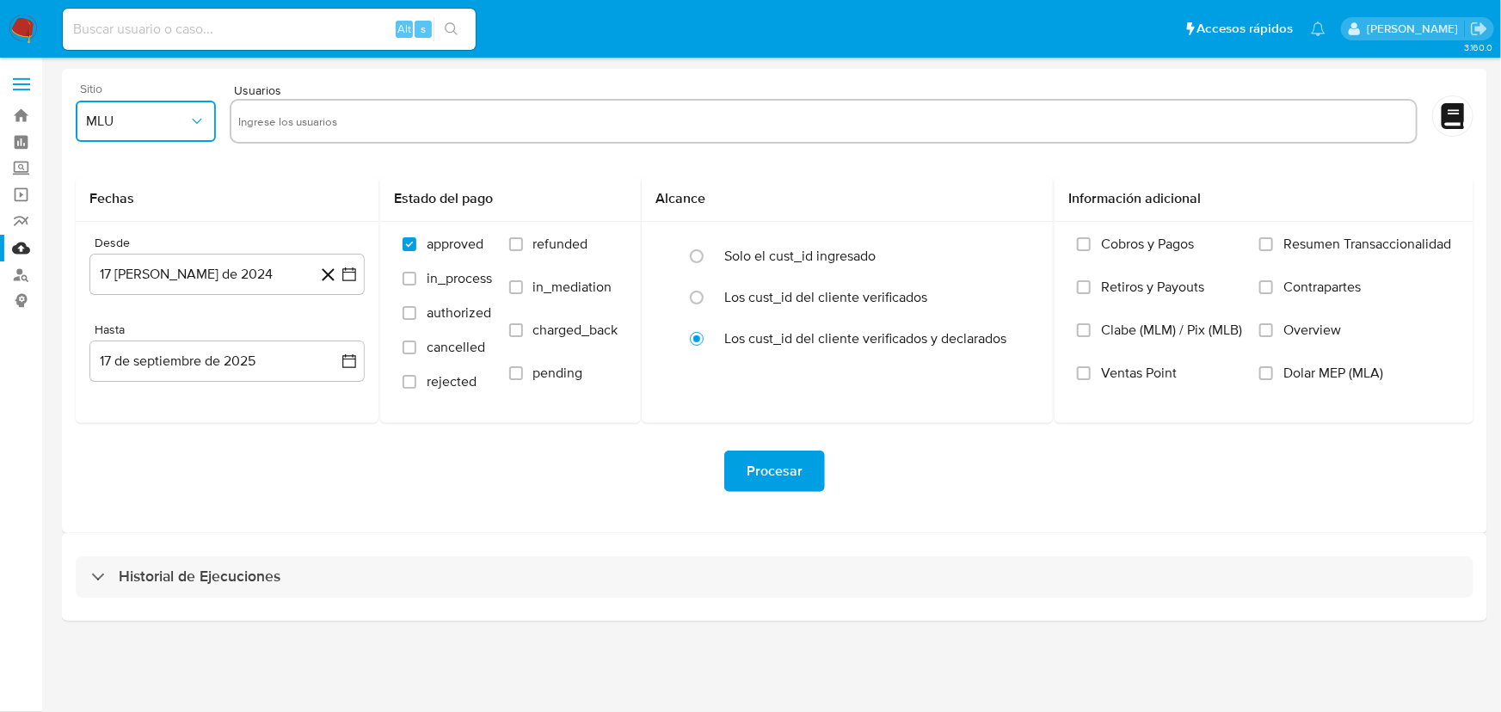
drag, startPoint x: 134, startPoint y: 128, endPoint x: 145, endPoint y: 140, distance: 15.9
click at [134, 129] on span "MLU" at bounding box center [137, 121] width 102 height 17
click at [124, 369] on div "MLM" at bounding box center [139, 374] width 109 height 41
click at [282, 115] on input "text" at bounding box center [823, 122] width 1171 height 28
type input "244131844"
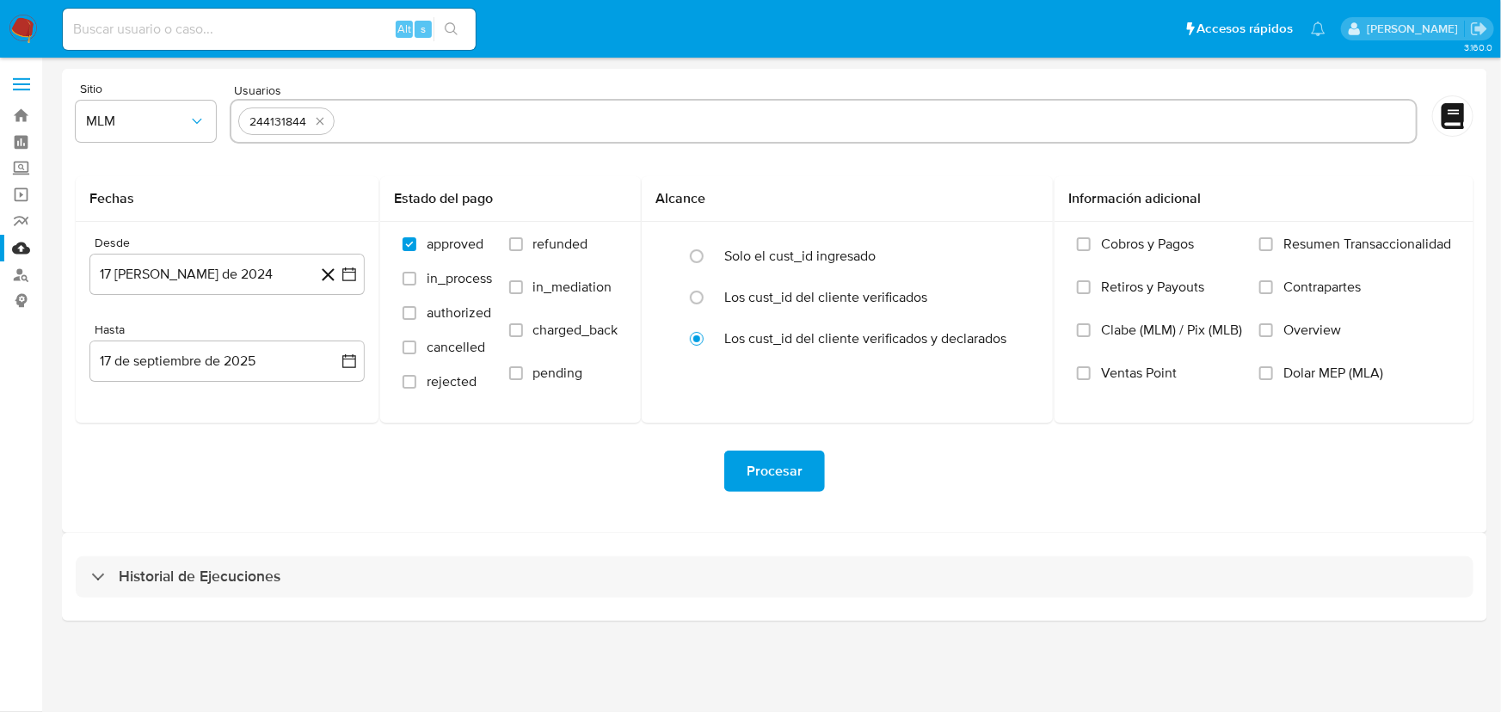
click at [363, 115] on input "text" at bounding box center [874, 122] width 1067 height 28
paste input "1350837866"
type input "1350837866"
click at [464, 115] on input "text" at bounding box center [931, 122] width 955 height 28
paste input "1535456904"
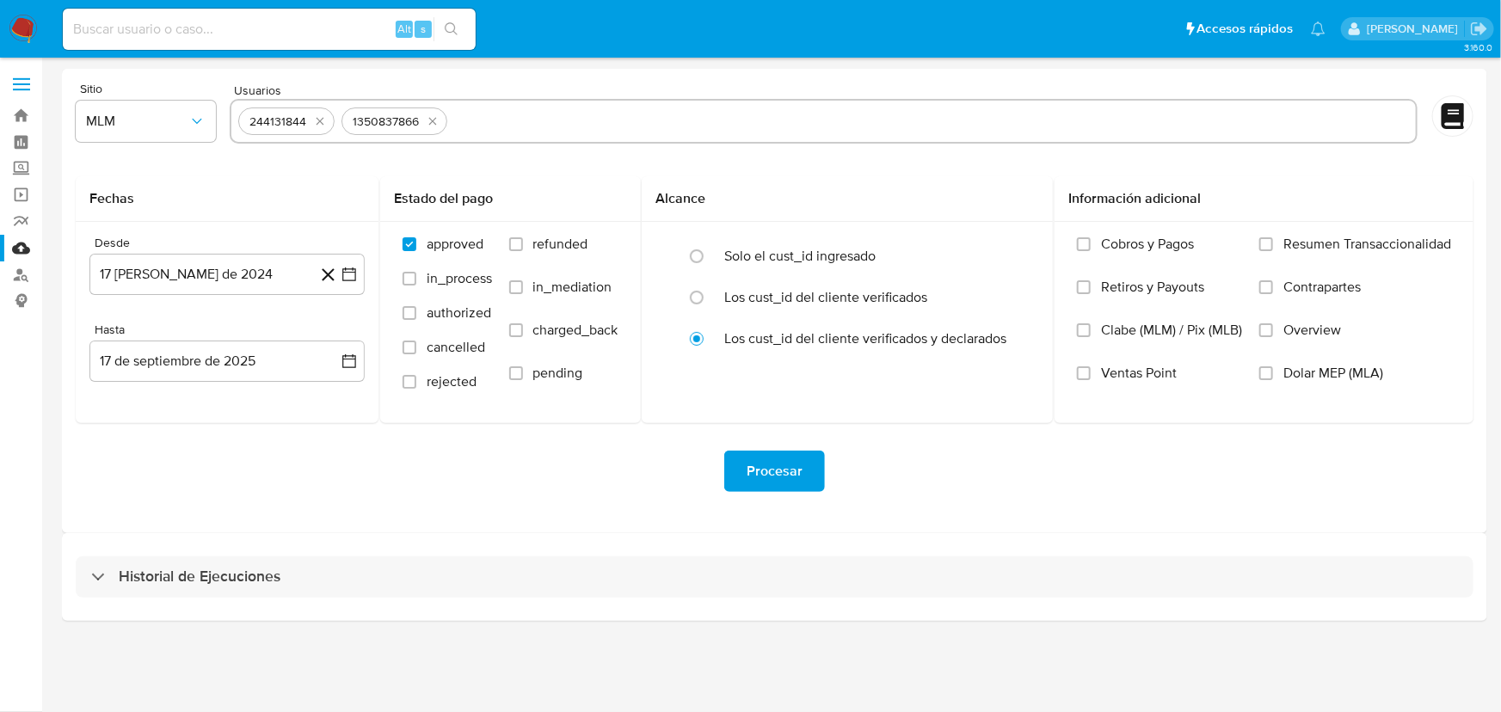
type input "1535456904"
click at [582, 114] on input "text" at bounding box center [988, 122] width 841 height 28
paste input "2446935314"
type input "2446935314"
click at [730, 120] on input "text" at bounding box center [1044, 122] width 729 height 28
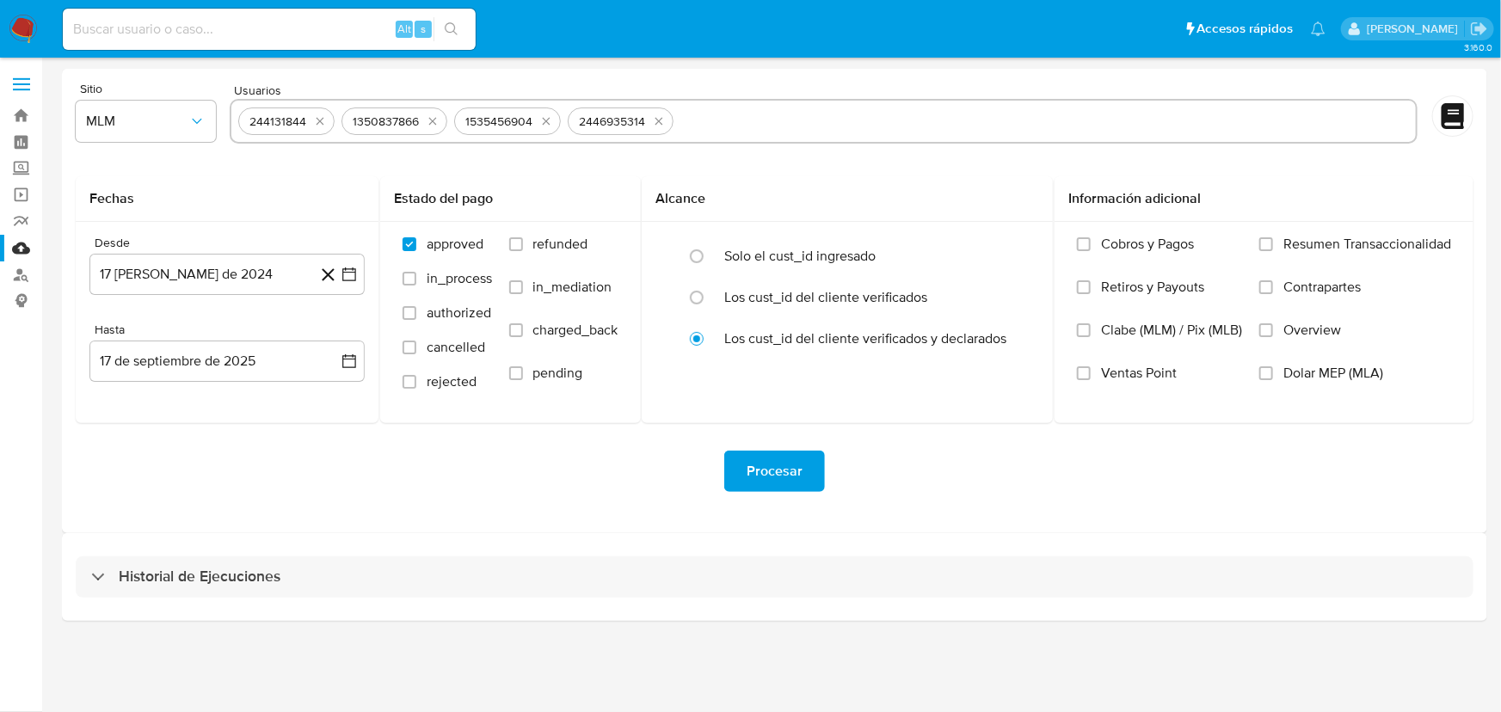
paste input "1181331209"
type input "1181331209"
click at [355, 270] on icon "button" at bounding box center [349, 275] width 14 height 14
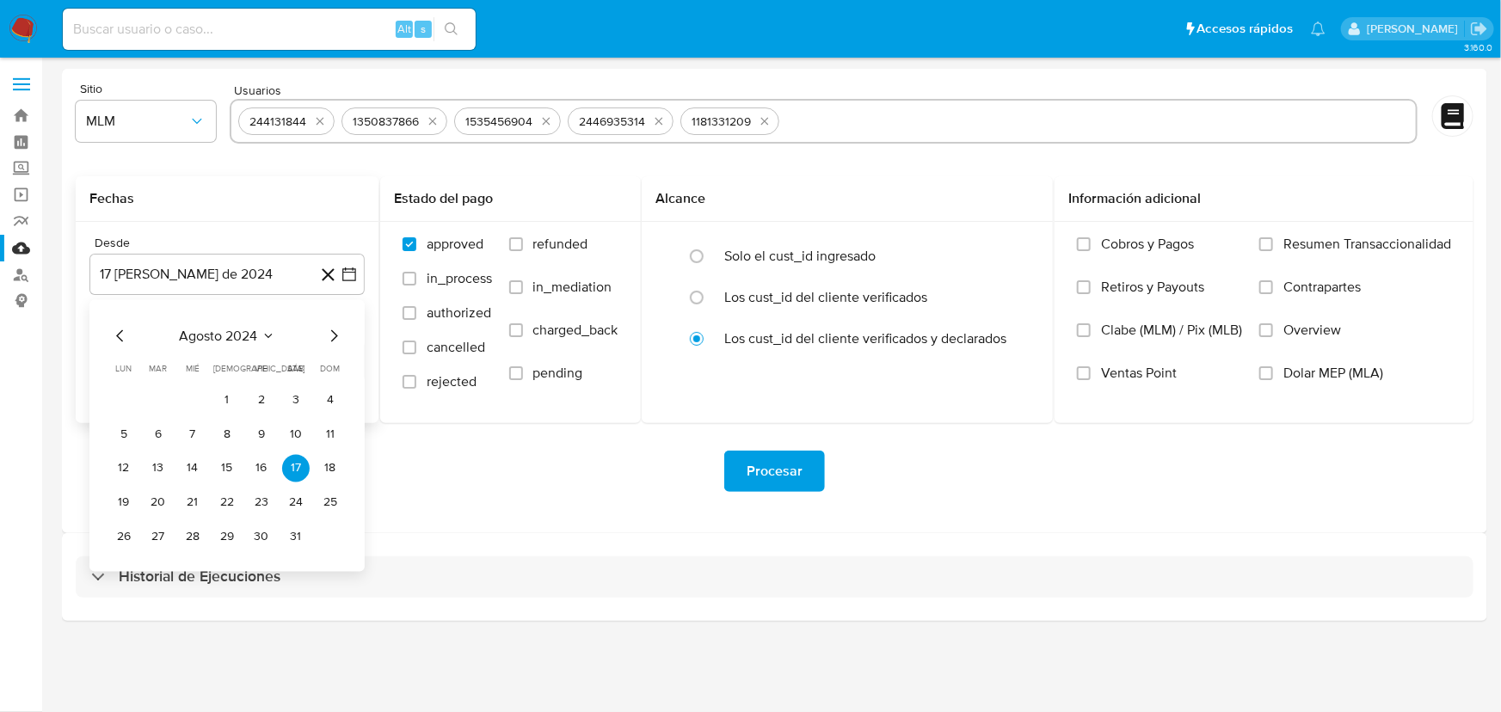
click at [338, 335] on icon "Mes siguiente" at bounding box center [333, 336] width 21 height 21
click at [336, 335] on icon "Mes siguiente" at bounding box center [333, 336] width 21 height 21
click at [335, 335] on icon "Mes siguiente" at bounding box center [333, 336] width 21 height 21
click at [335, 335] on icon "Mes siguiente" at bounding box center [334, 336] width 7 height 12
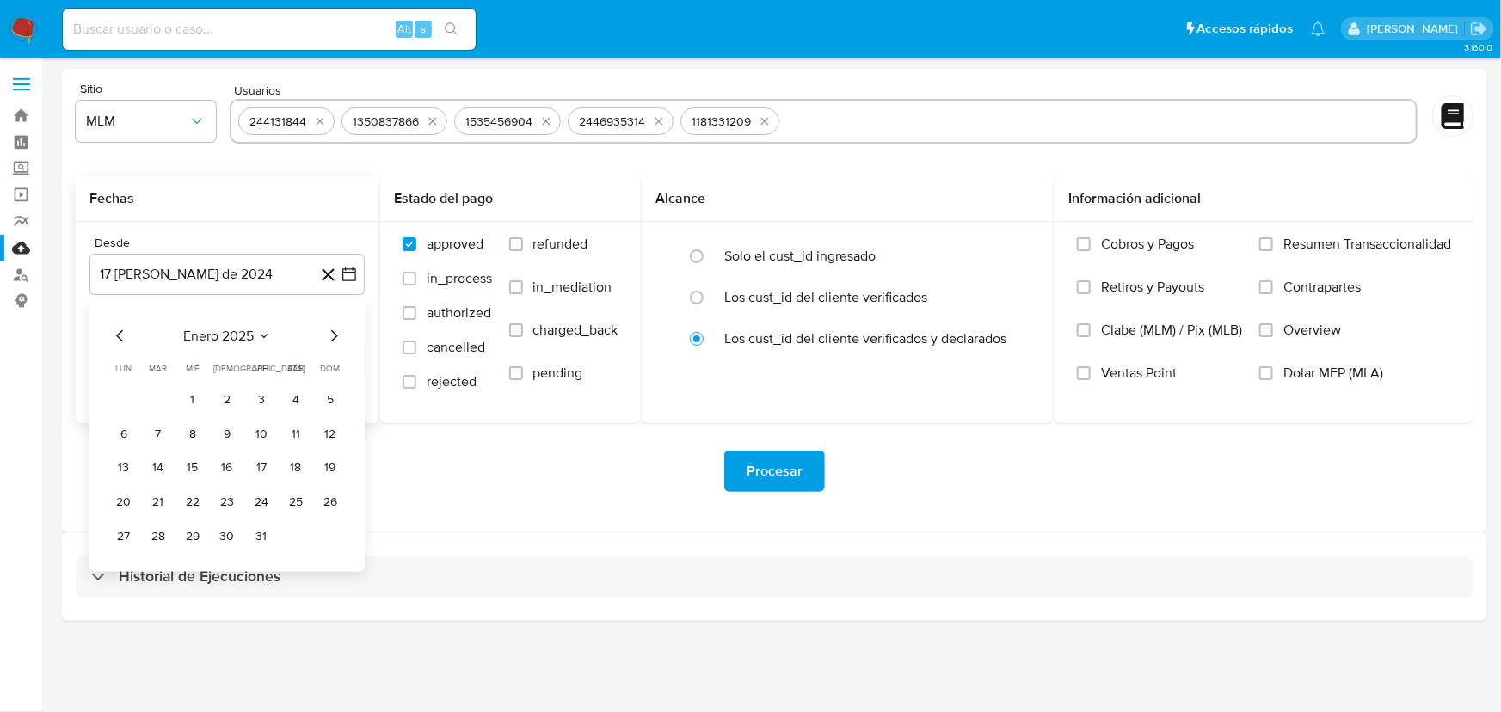
click at [335, 335] on icon "Mes siguiente" at bounding box center [334, 336] width 7 height 12
click at [292, 398] on button "1" at bounding box center [296, 400] width 28 height 28
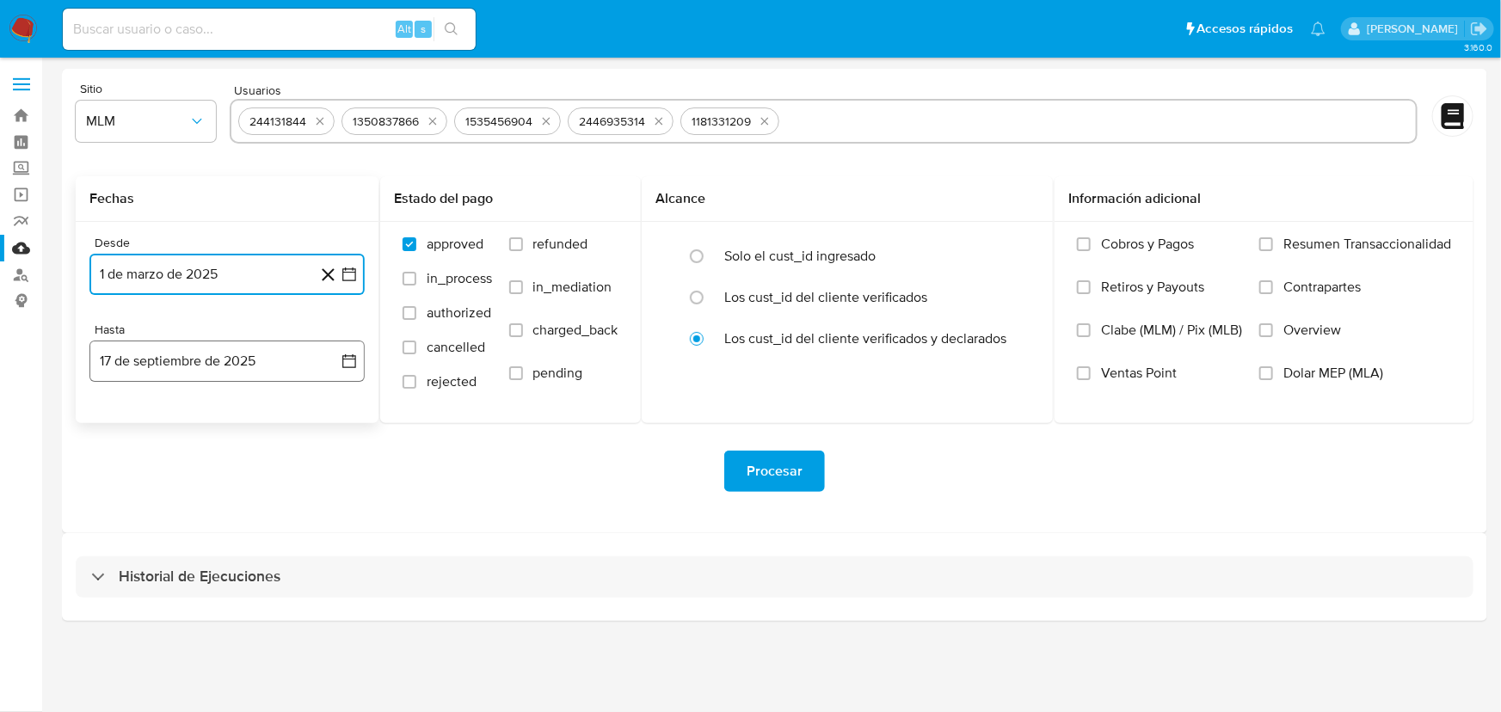
drag, startPoint x: 341, startPoint y: 367, endPoint x: 294, endPoint y: 379, distance: 48.8
click at [339, 367] on button "17 de septiembre de 2025" at bounding box center [226, 361] width 275 height 41
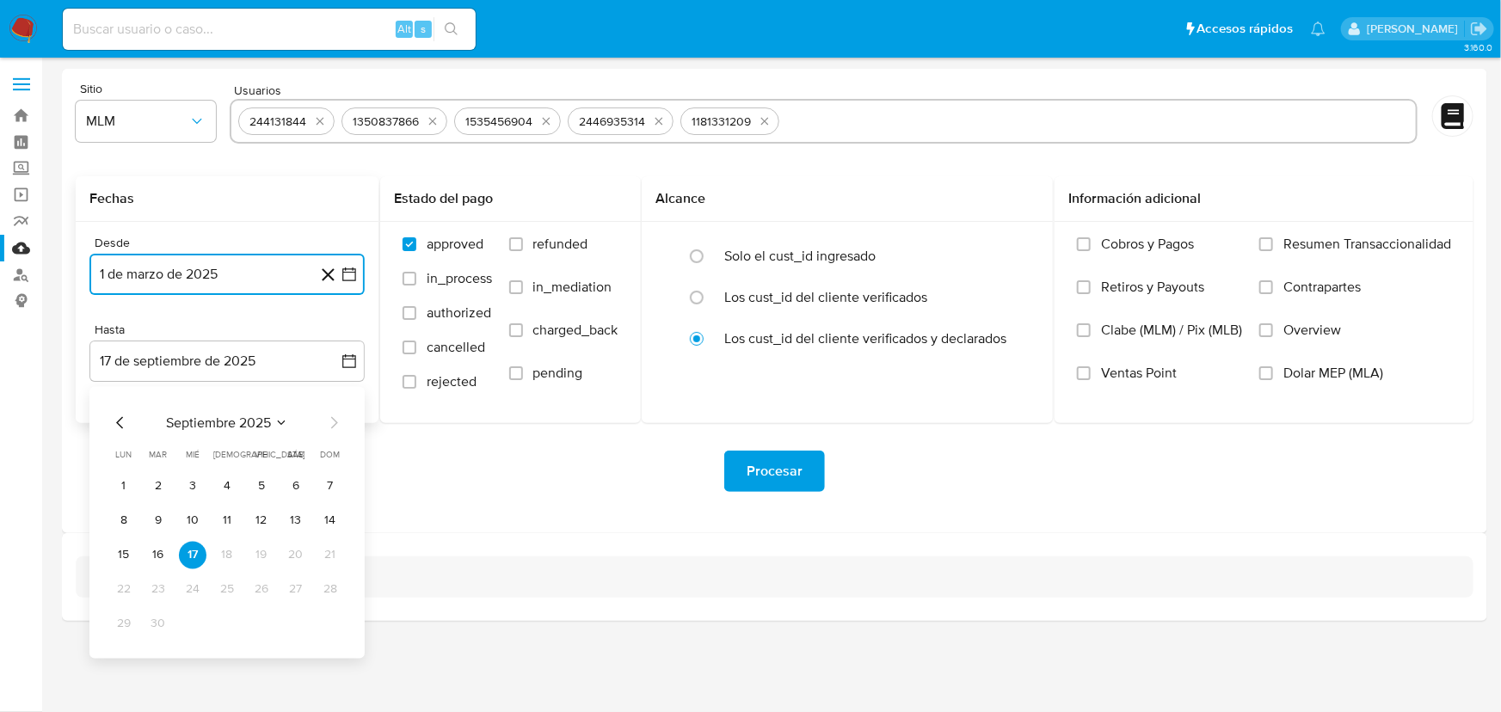
click at [118, 424] on icon "Mes anterior" at bounding box center [119, 423] width 7 height 12
click at [332, 621] on button "31" at bounding box center [331, 625] width 28 height 28
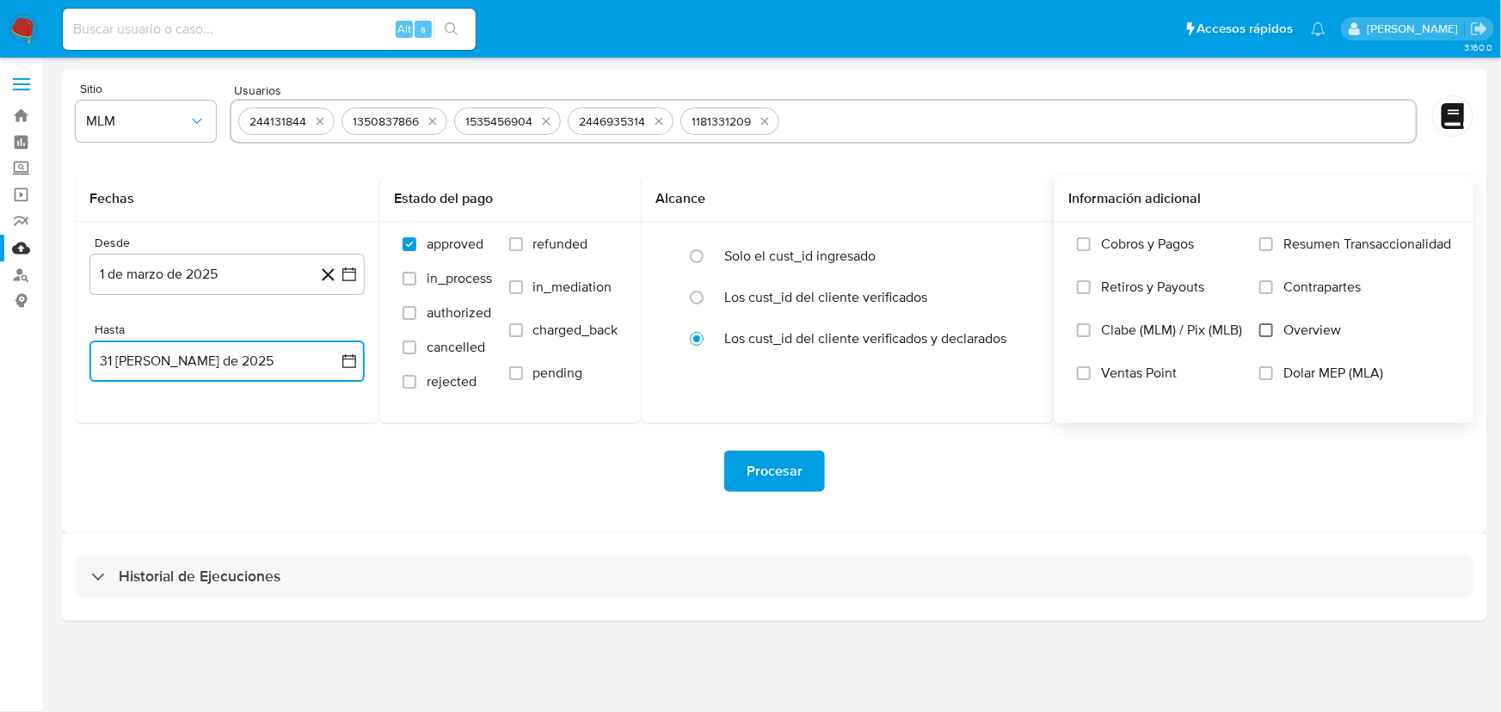
click at [1271, 330] on input "Overview" at bounding box center [1266, 330] width 14 height 14
click at [772, 464] on span "Procesar" at bounding box center [775, 471] width 56 height 38
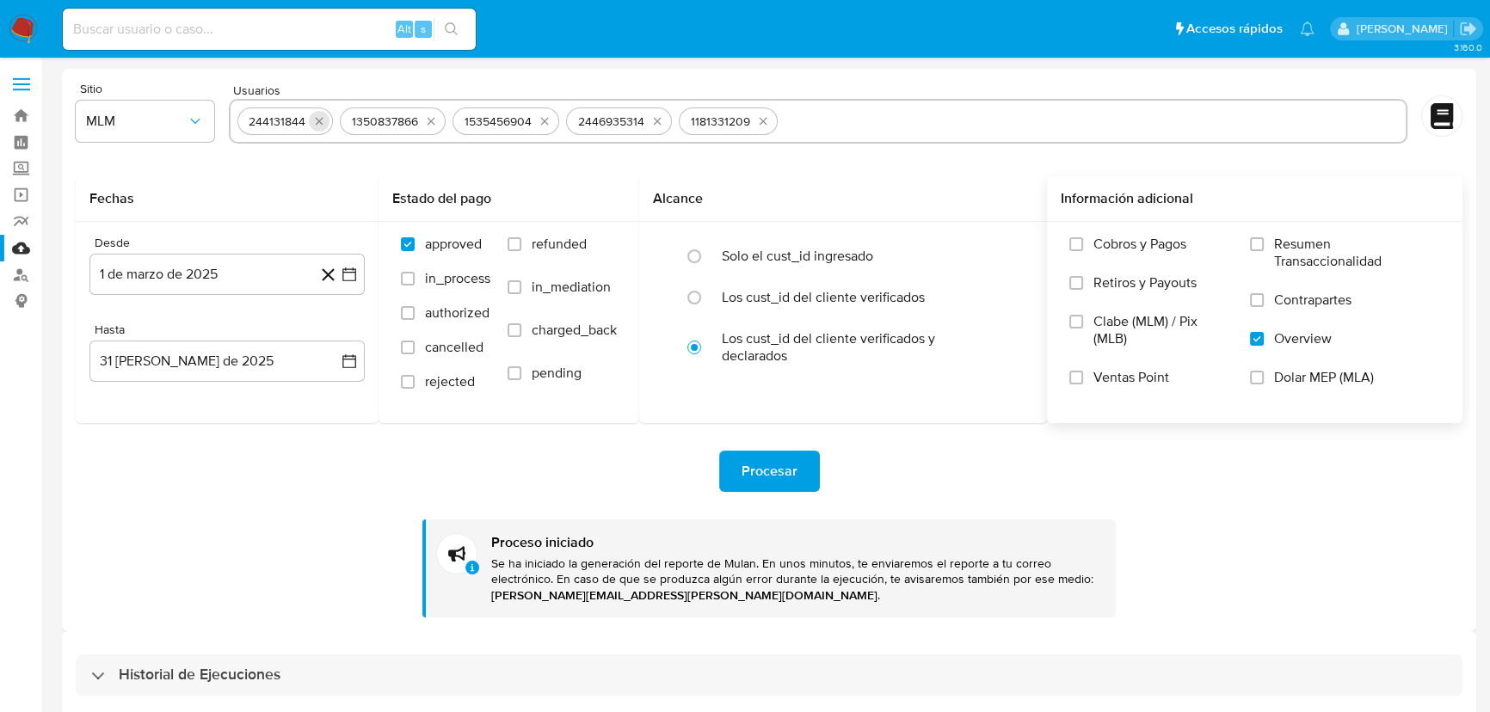
click at [318, 120] on icon "quitar 244131844" at bounding box center [319, 121] width 14 height 14
click at [318, 120] on button "quitar 1350837866" at bounding box center [328, 121] width 21 height 21
click at [319, 120] on button "quitar 1535456904" at bounding box center [329, 121] width 21 height 21
click at [318, 120] on button "quitar 2446935314" at bounding box center [328, 121] width 21 height 21
click at [318, 120] on icon "quitar 1181331209" at bounding box center [321, 122] width 8 height 8
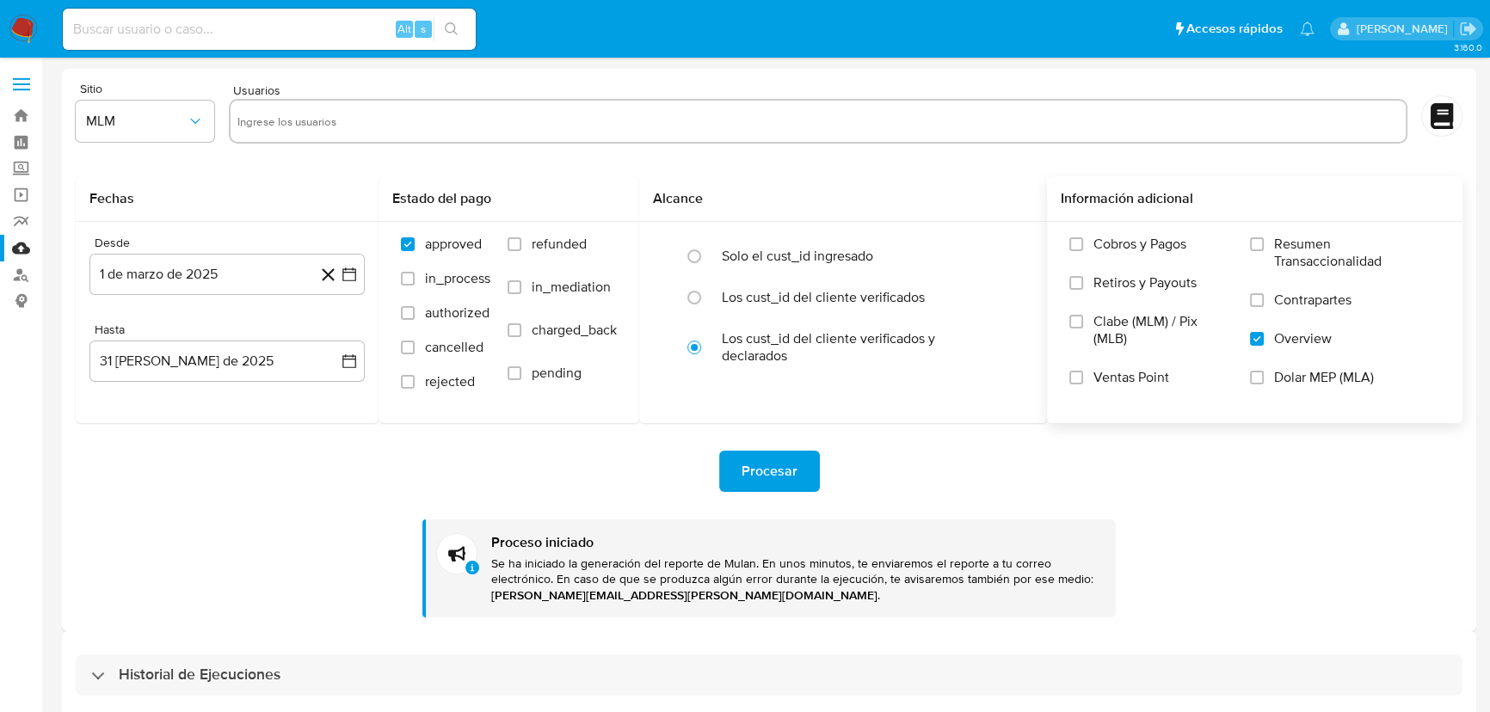
click at [291, 119] on input "text" at bounding box center [817, 122] width 1161 height 28
paste input "2287438609"
type input "2287438609"
click at [395, 118] on input "text" at bounding box center [875, 122] width 1046 height 28
paste input "367898346"
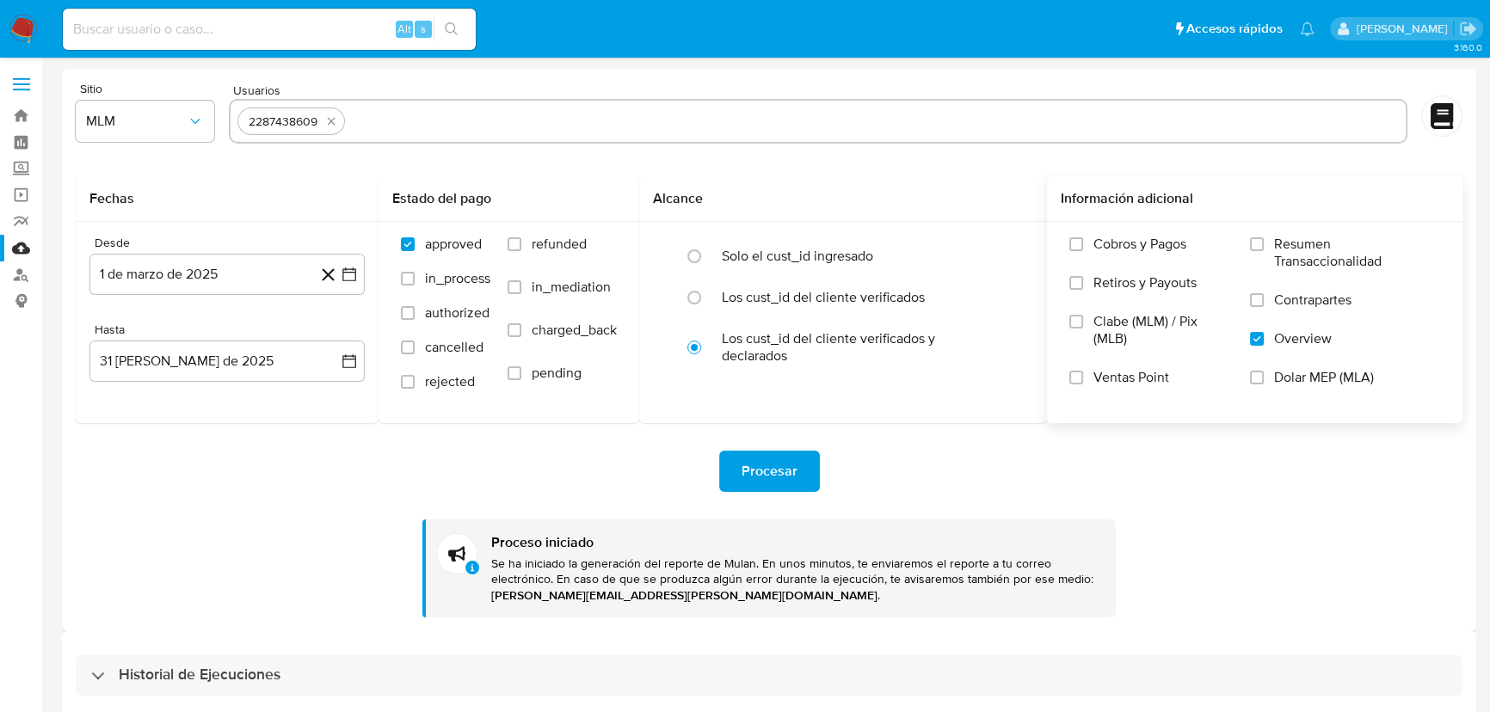
type input "367898346"
click at [342, 272] on icon "button" at bounding box center [349, 275] width 14 height 14
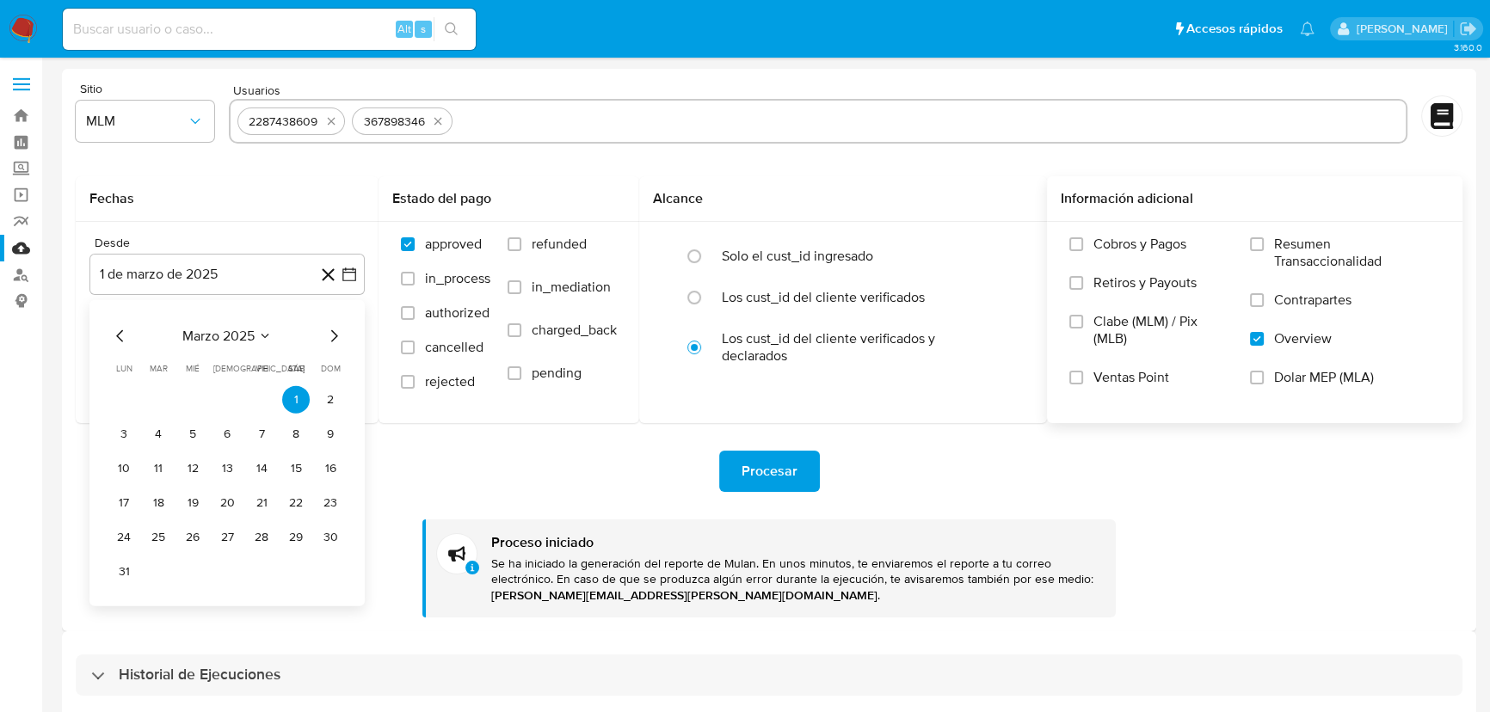
click at [336, 331] on icon "Mes siguiente" at bounding box center [333, 336] width 21 height 21
click at [335, 333] on icon "Mes siguiente" at bounding box center [333, 336] width 21 height 21
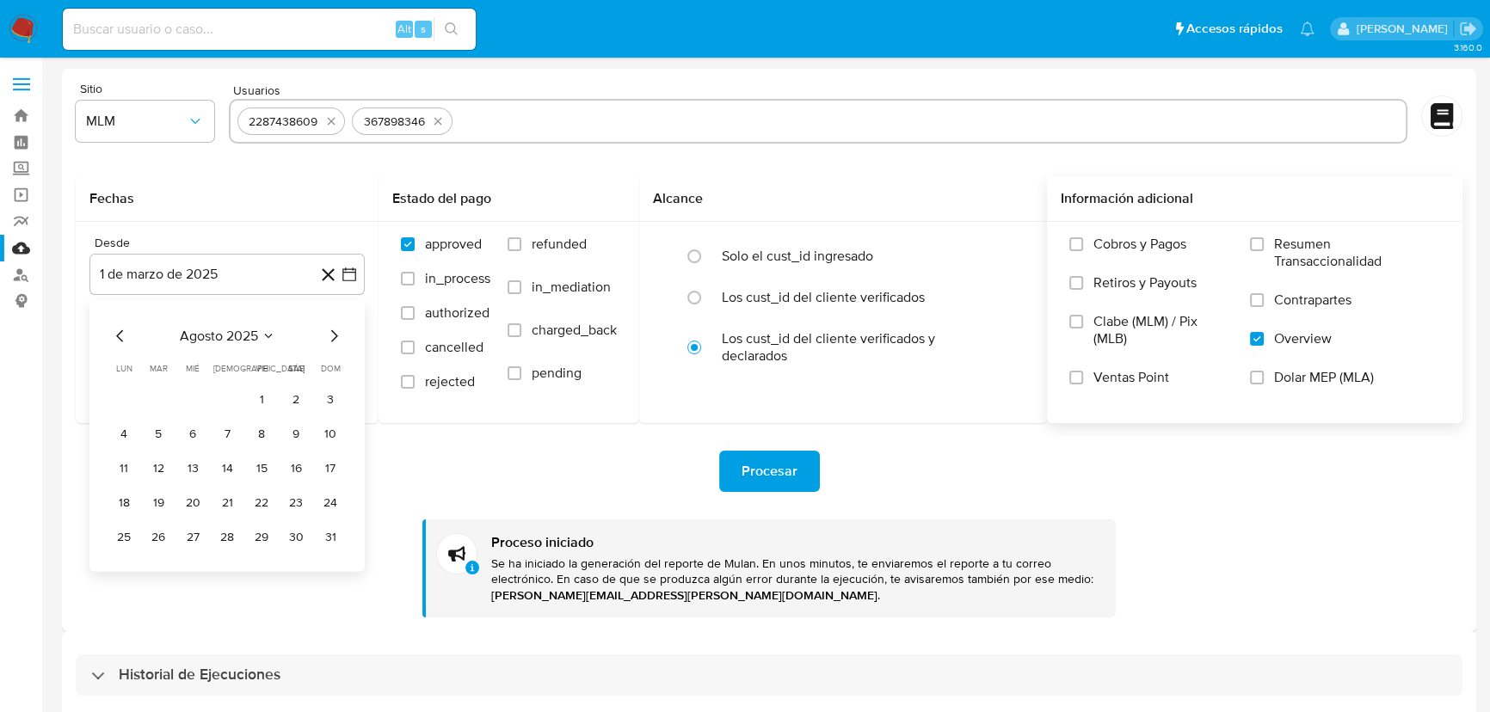
drag, startPoint x: 258, startPoint y: 394, endPoint x: 332, endPoint y: 439, distance: 86.4
click at [258, 395] on button "1" at bounding box center [262, 400] width 28 height 28
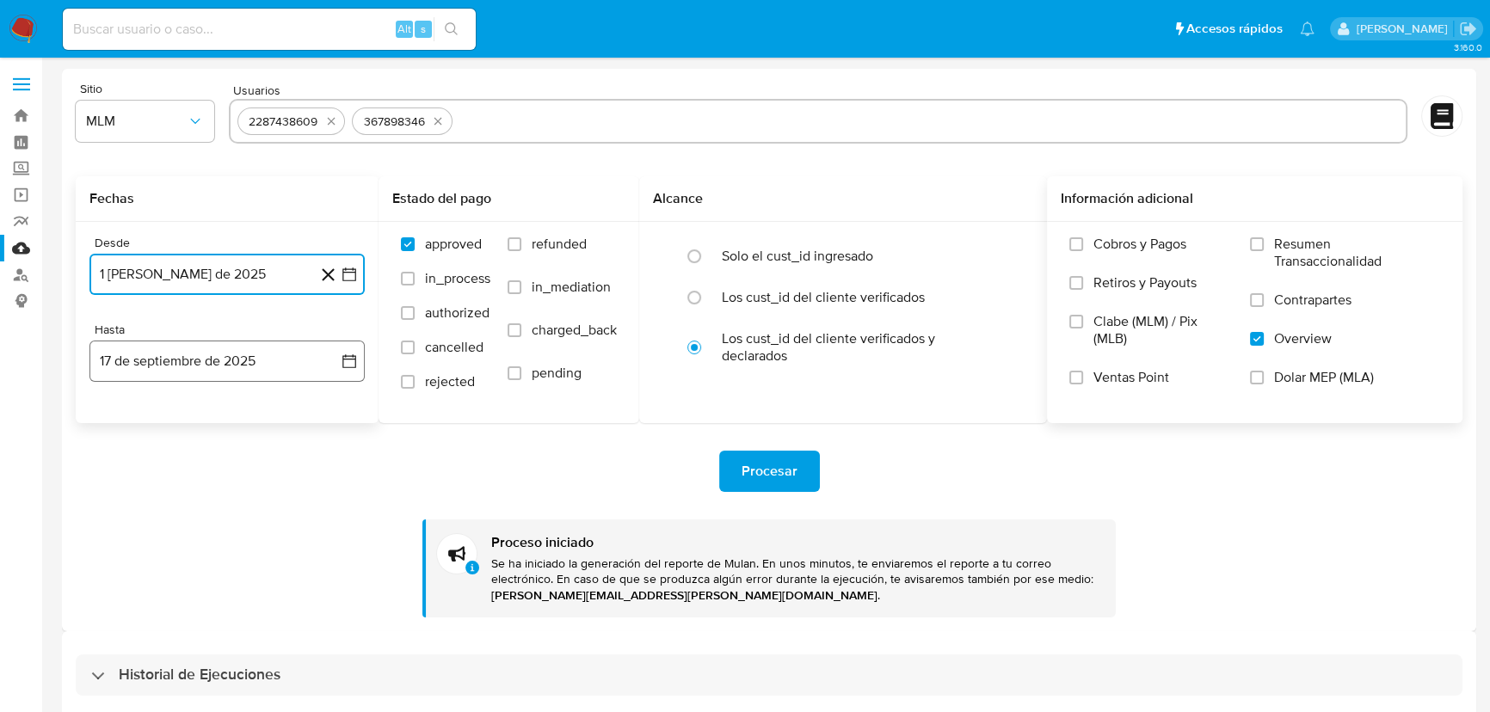
drag, startPoint x: 351, startPoint y: 362, endPoint x: 281, endPoint y: 378, distance: 71.6
click at [350, 362] on icon "button" at bounding box center [349, 361] width 17 height 17
click at [114, 421] on icon "Mes anterior" at bounding box center [120, 423] width 21 height 21
click at [334, 623] on button "31" at bounding box center [331, 625] width 28 height 28
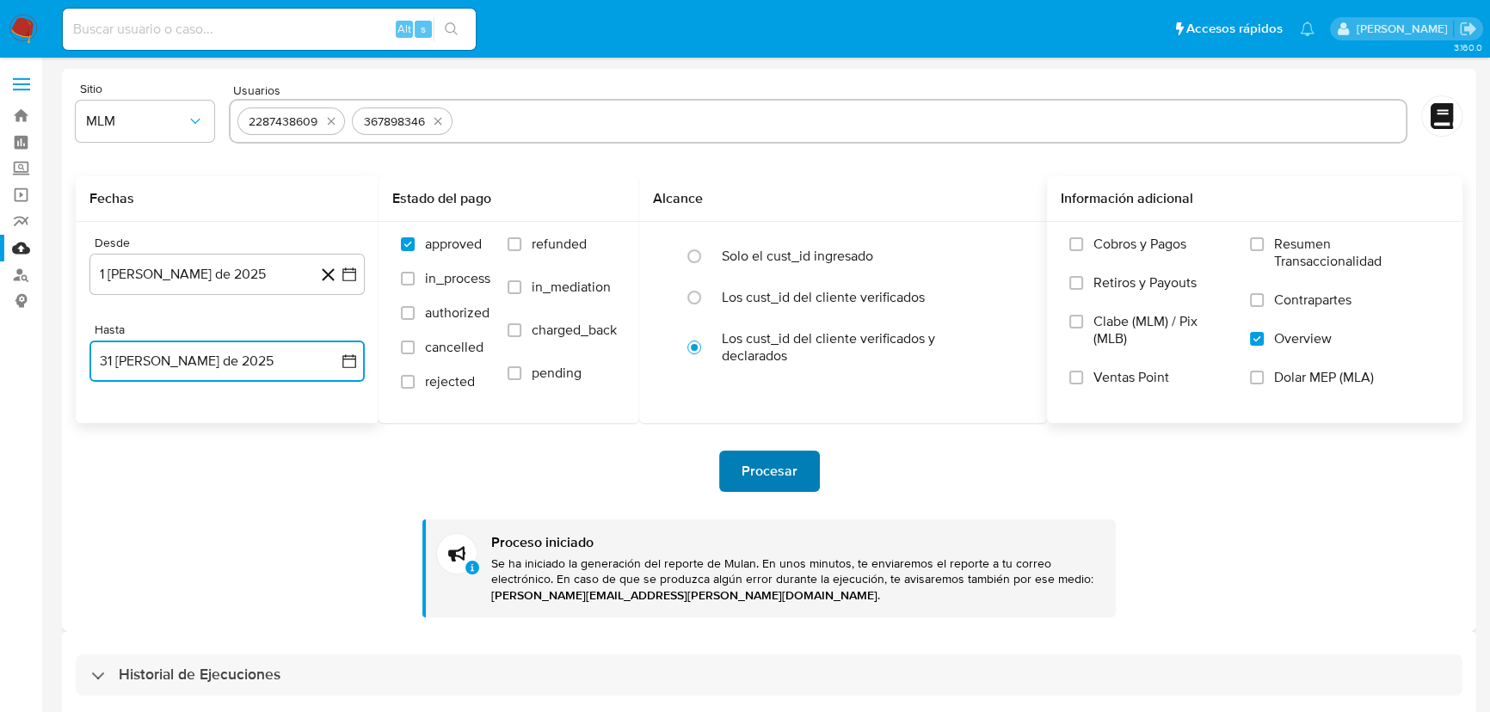
click at [795, 458] on span "Procesar" at bounding box center [769, 471] width 56 height 38
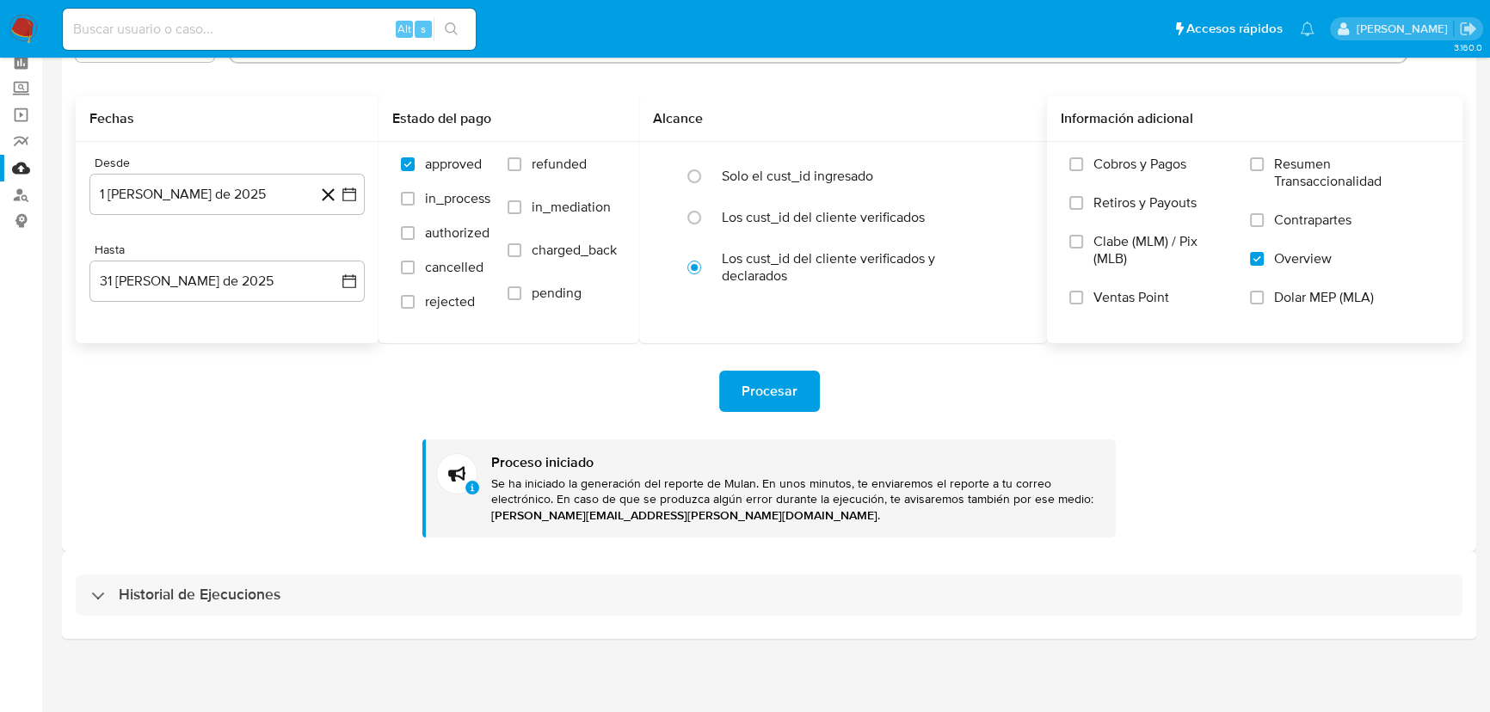
drag, startPoint x: 197, startPoint y: 597, endPoint x: 239, endPoint y: 525, distance: 83.6
click at [197, 596] on h3 "Historial de Ejecuciones" at bounding box center [200, 595] width 162 height 21
select select "10"
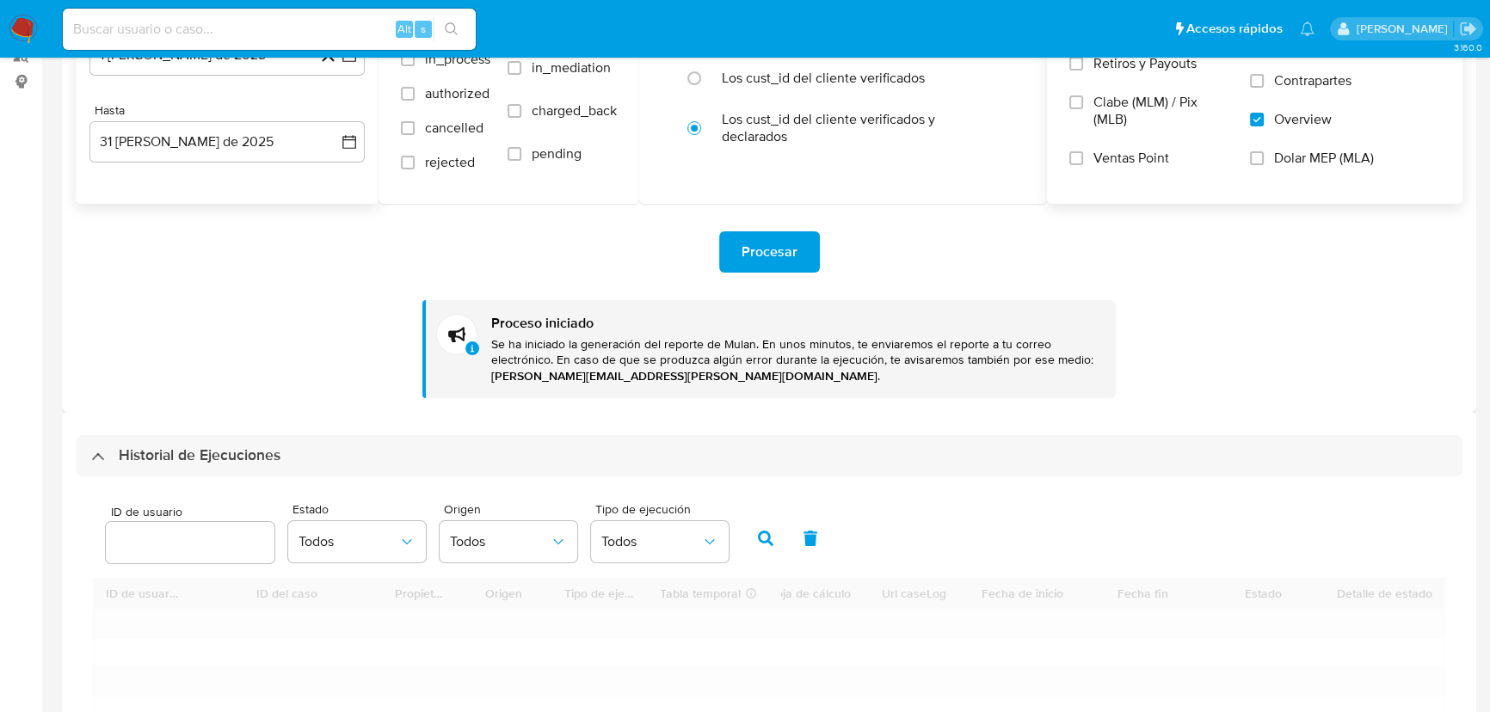
scroll to position [393, 0]
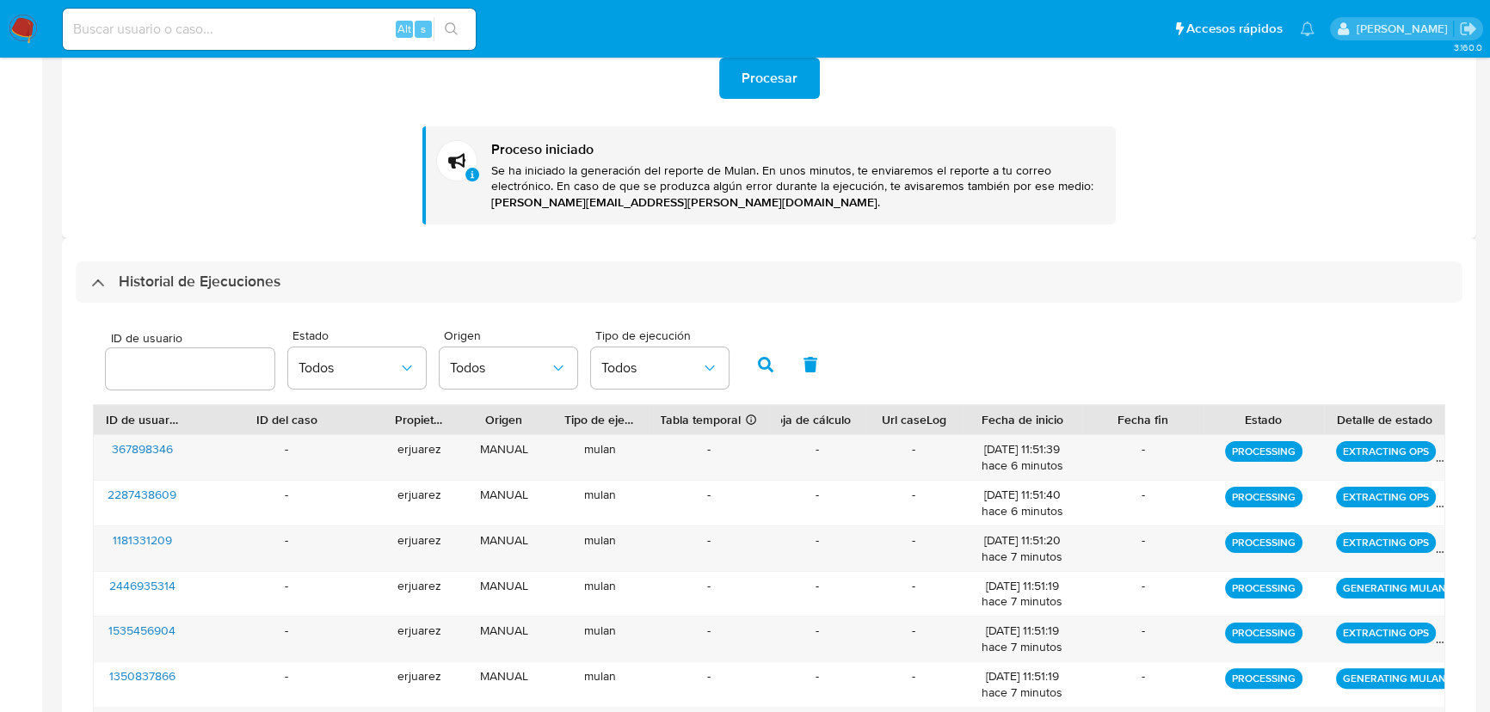
click at [86, 283] on div "Historial de Ejecuciones" at bounding box center [769, 281] width 1387 height 41
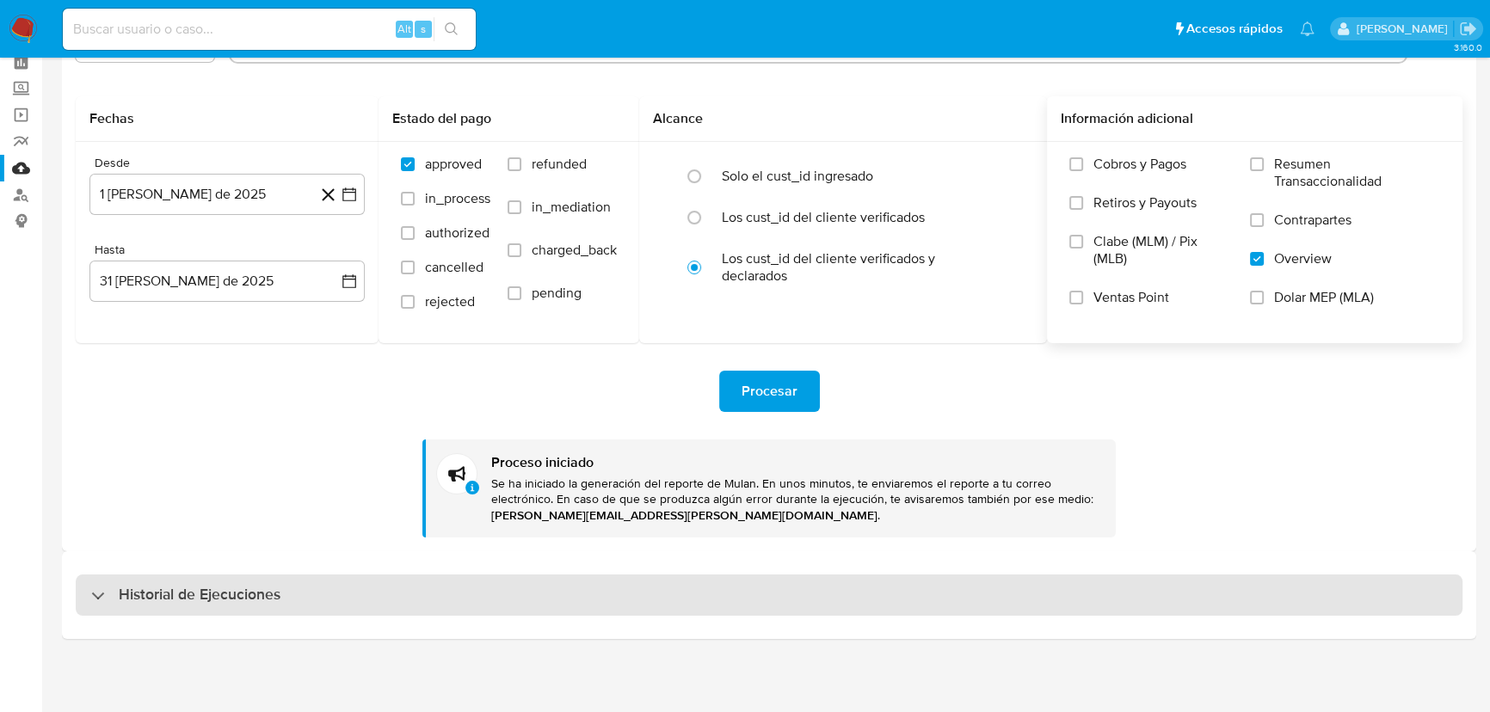
click at [85, 598] on div "Historial de Ejecuciones" at bounding box center [769, 595] width 1387 height 41
select select "10"
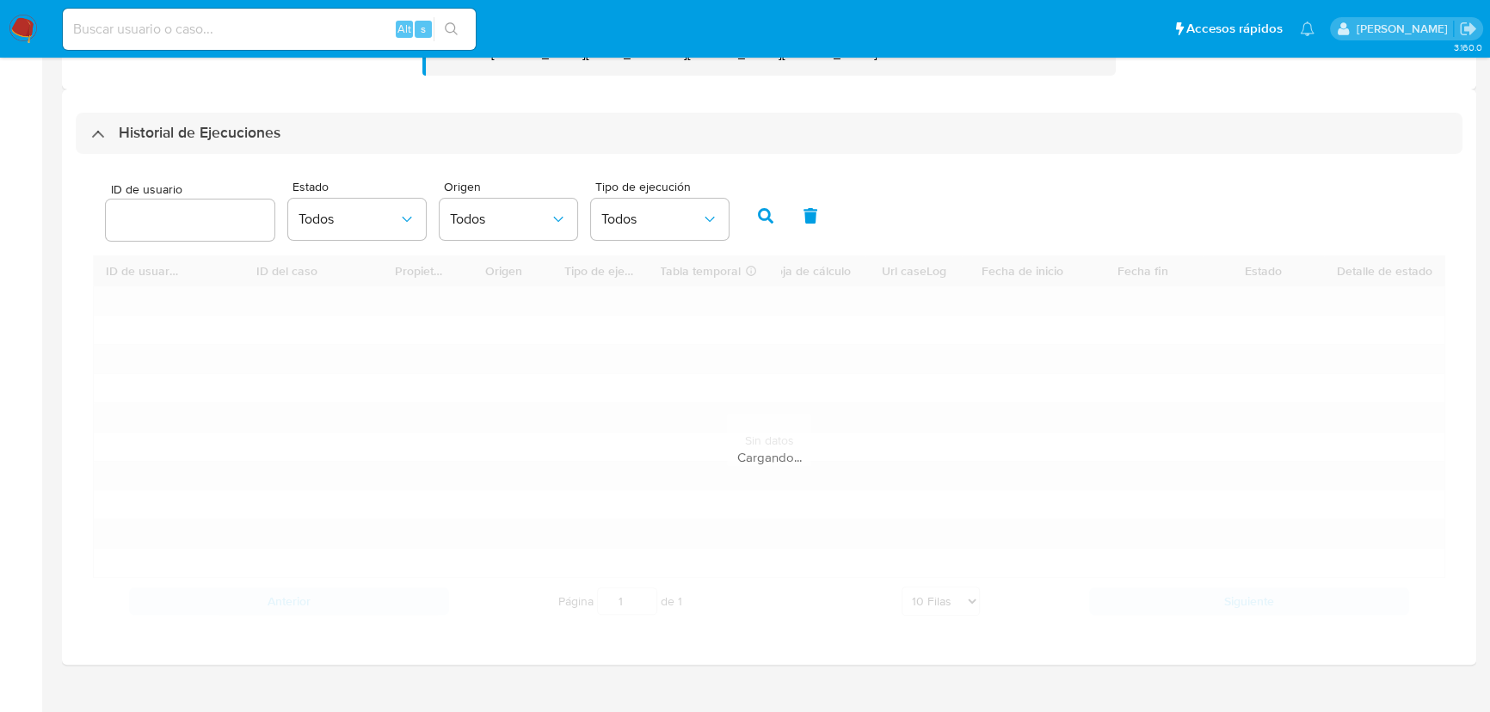
scroll to position [568, 0]
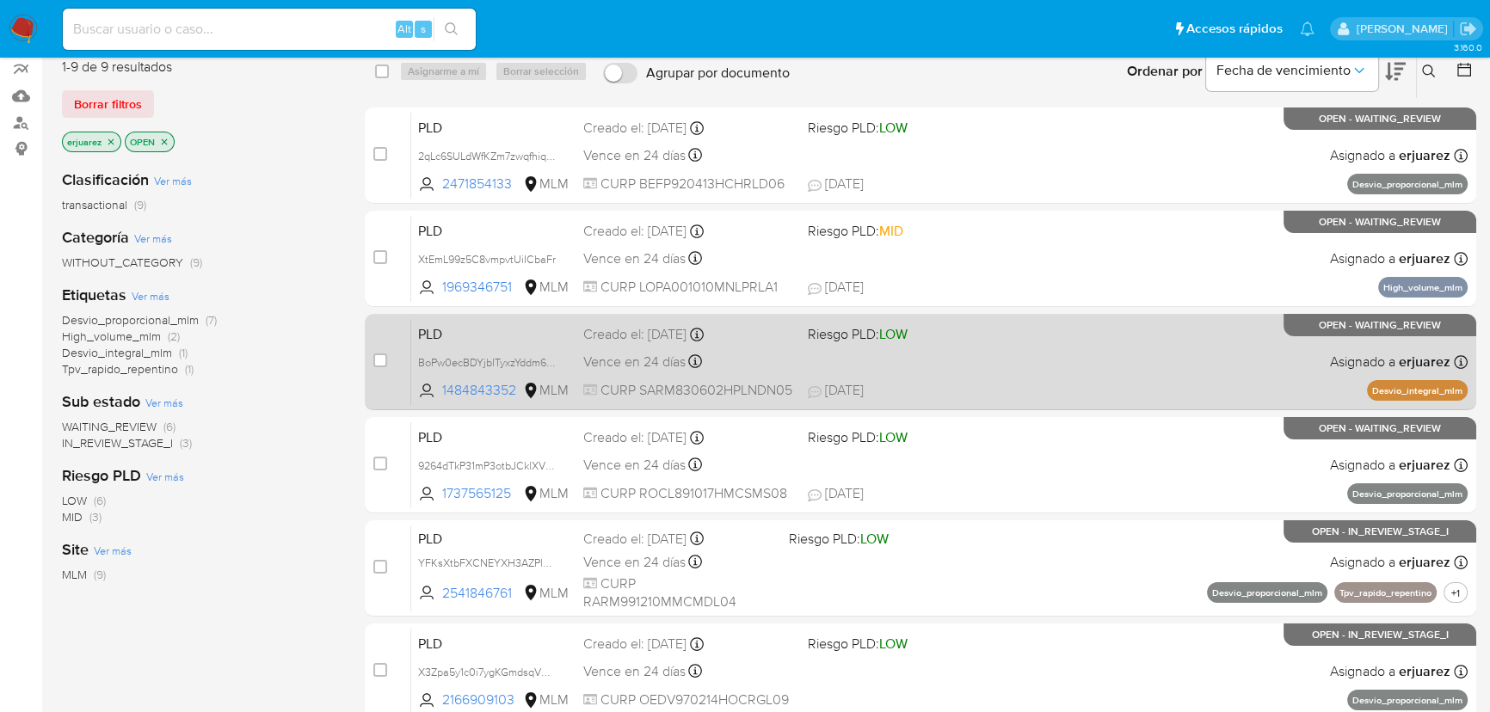
scroll to position [156, 0]
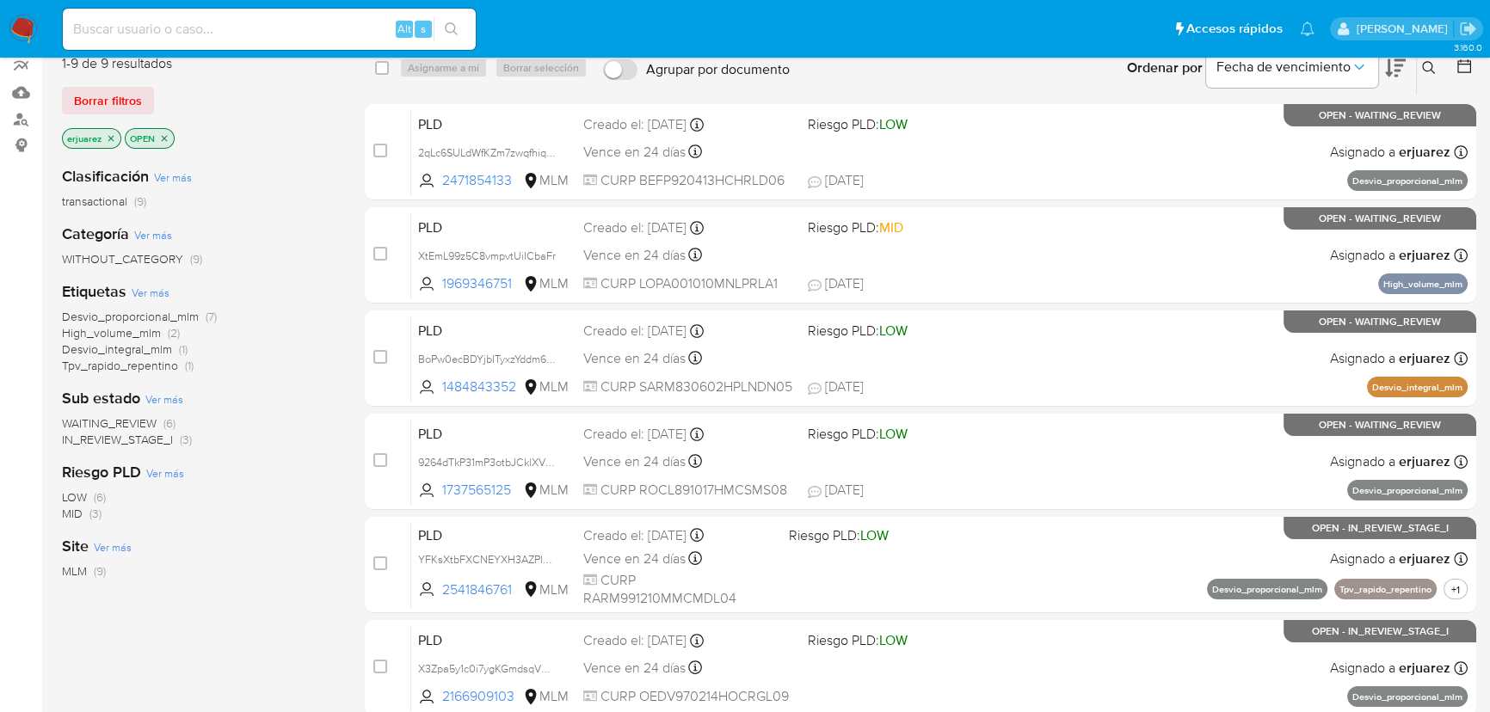
click at [145, 440] on span "IN_REVIEW_STAGE_I" at bounding box center [117, 439] width 111 height 17
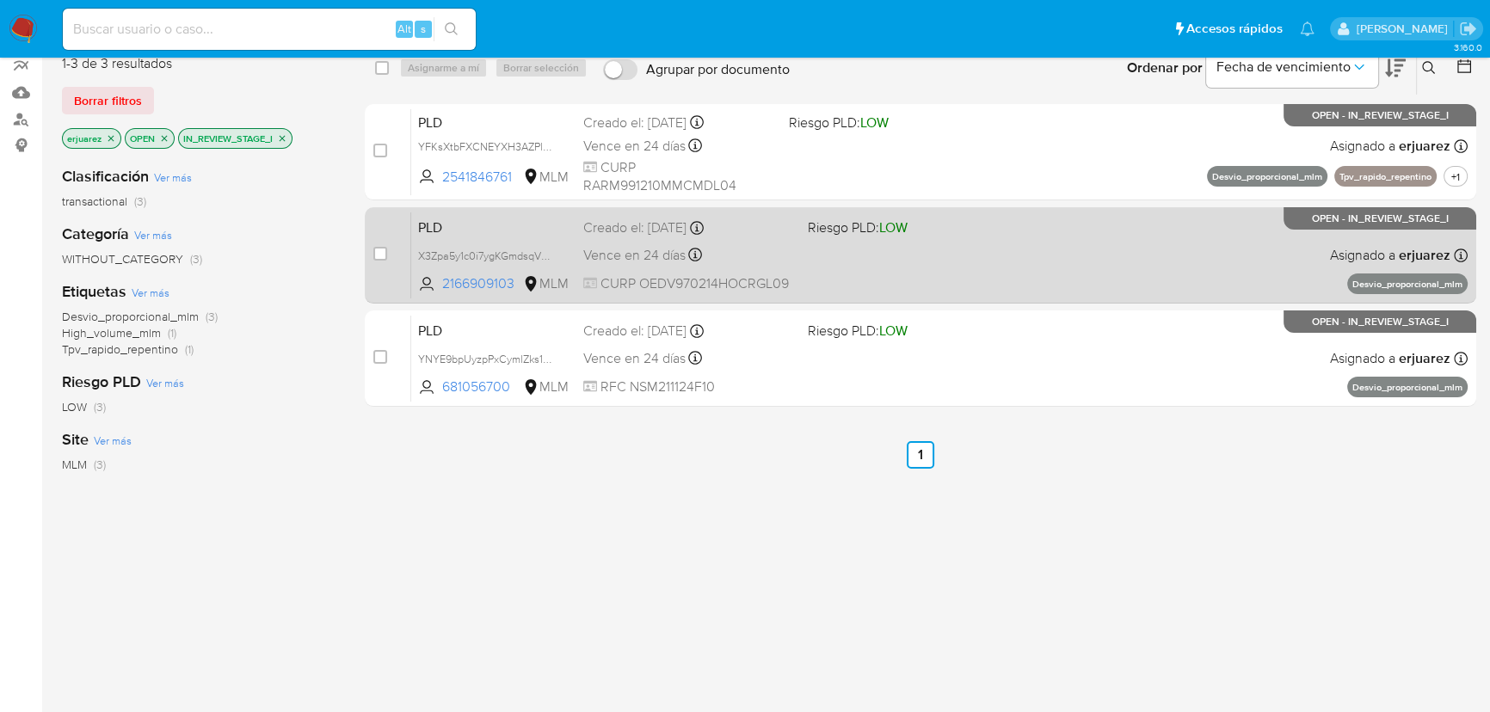
click at [740, 263] on div "Vence en 24 días Vence el 11/10/2025 02:04:12" at bounding box center [688, 254] width 211 height 23
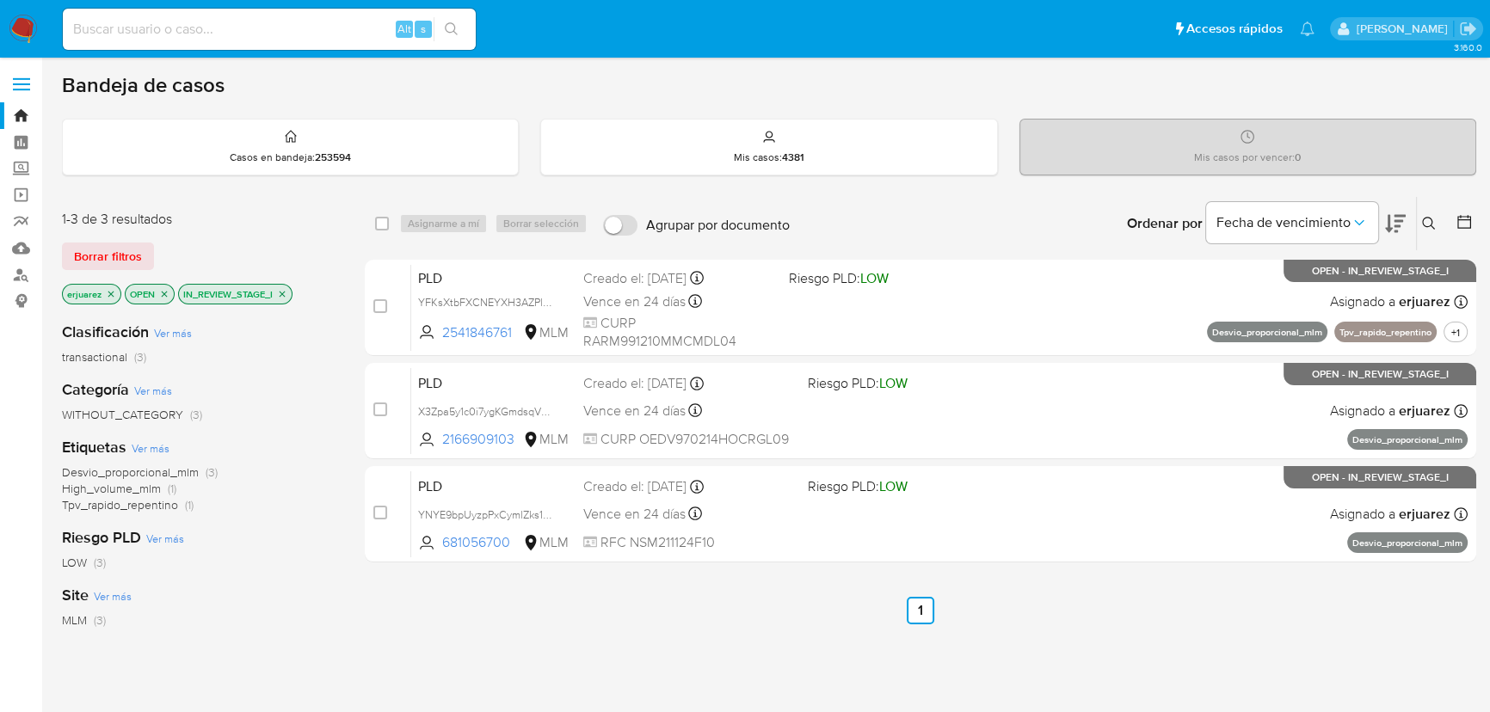
click at [29, 28] on img at bounding box center [23, 29] width 29 height 29
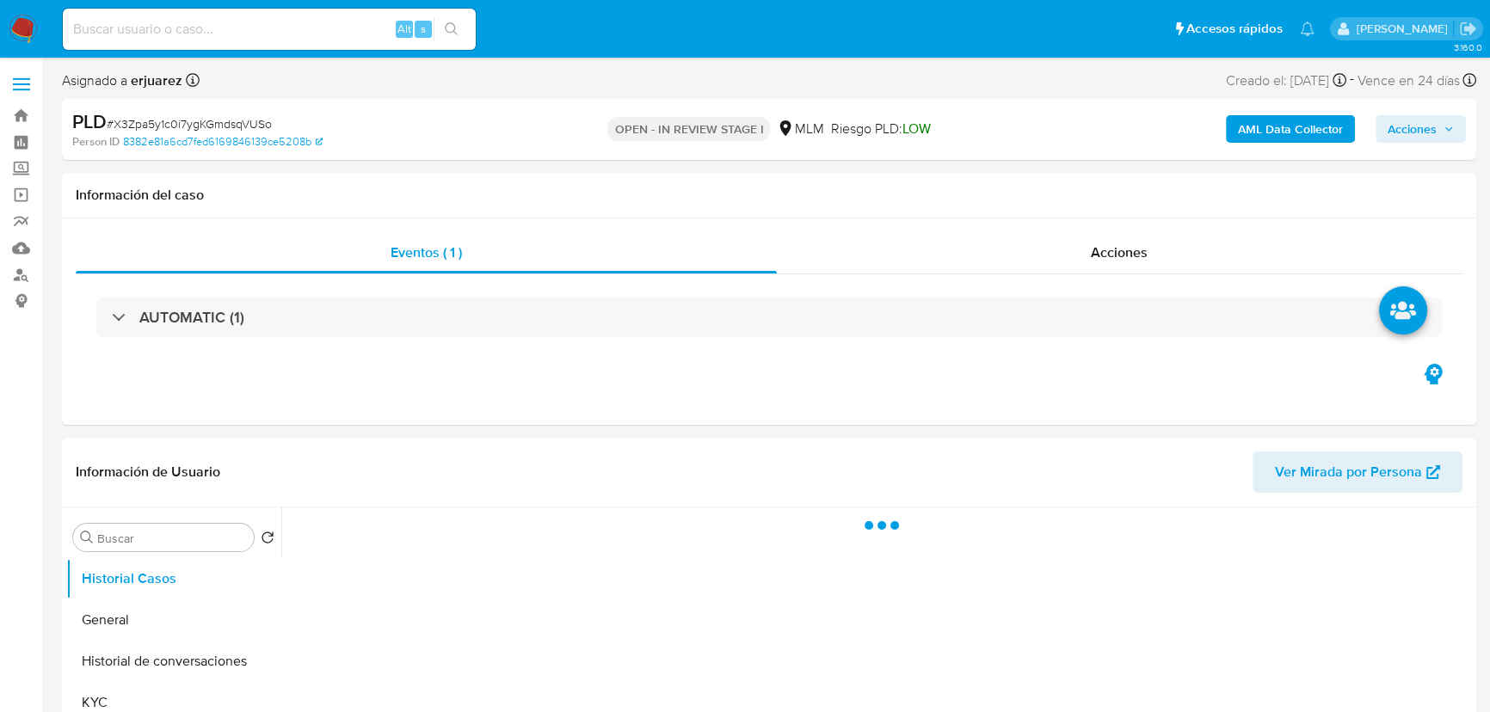
select select "10"
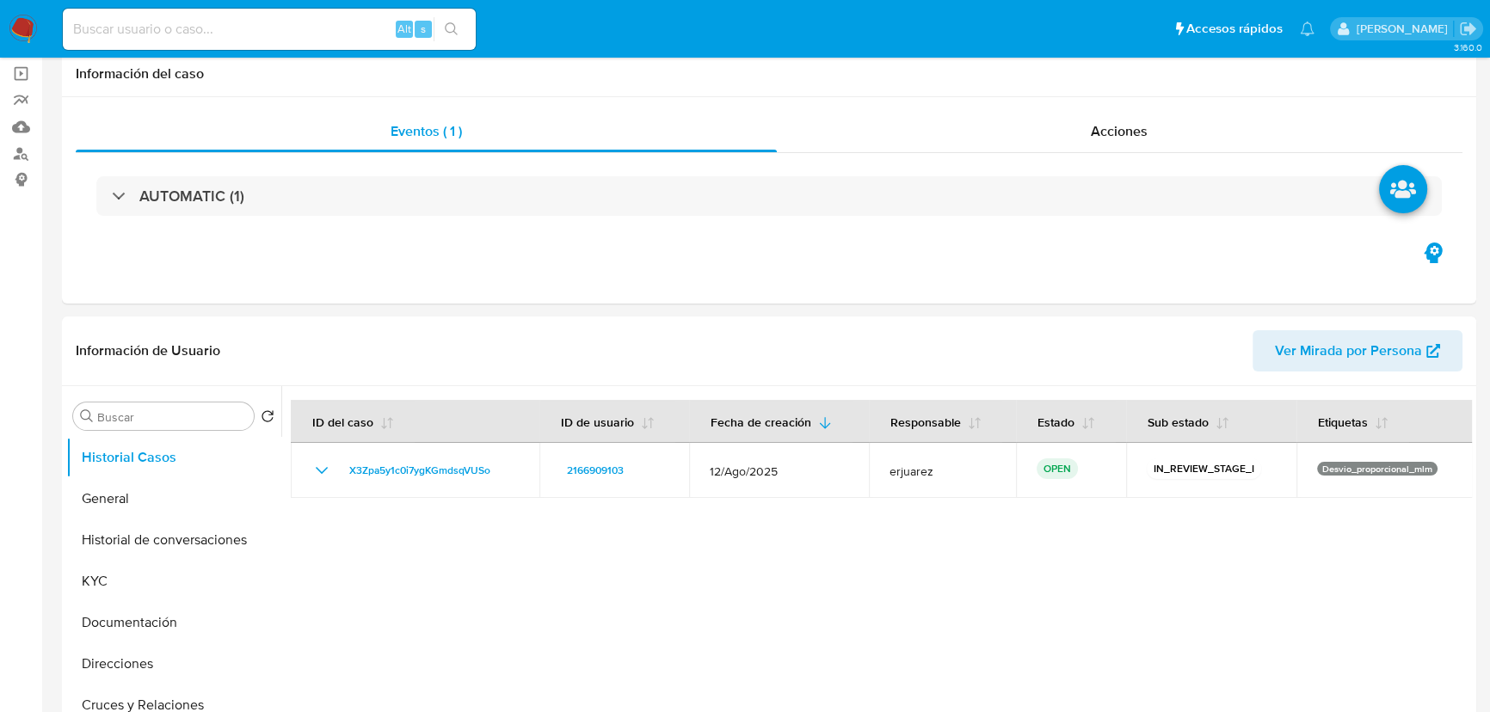
scroll to position [469, 0]
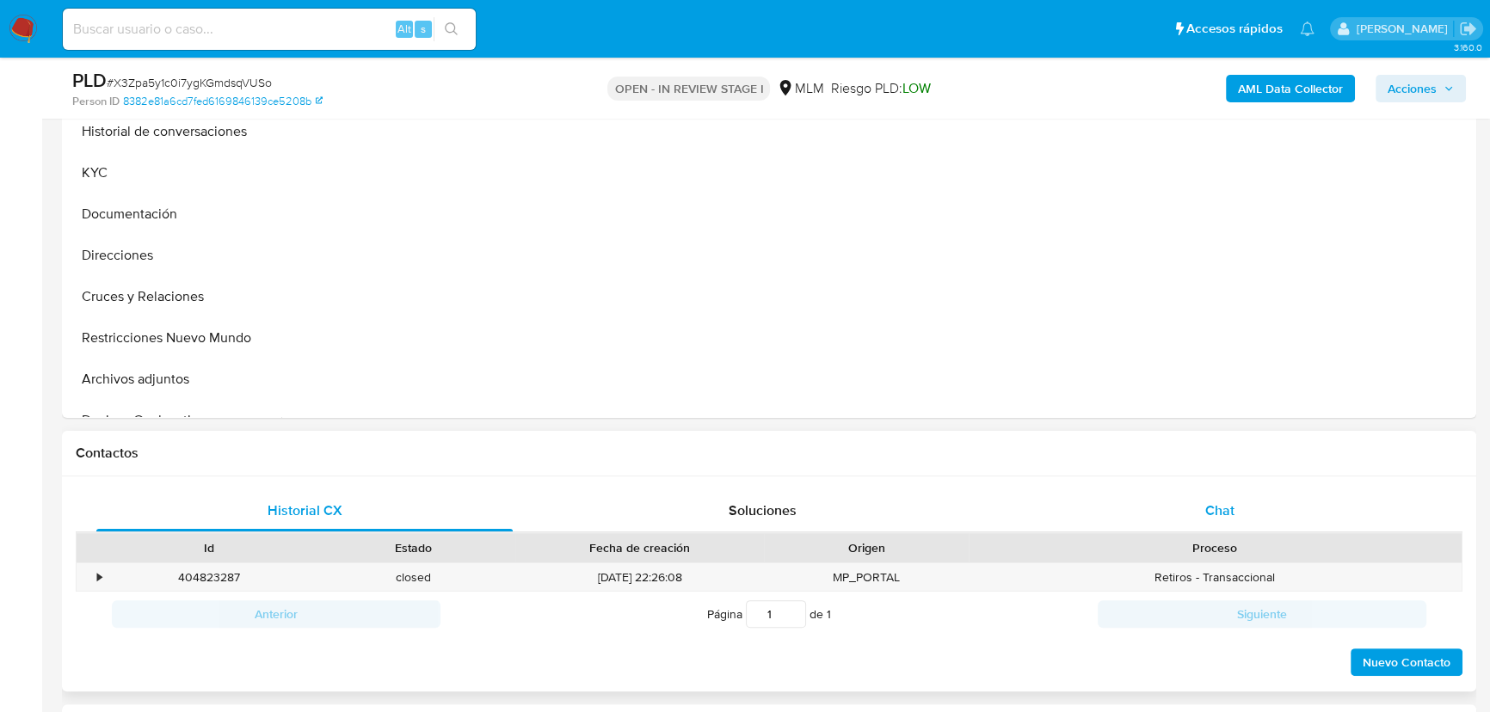
click at [1255, 530] on div "Chat" at bounding box center [1220, 510] width 416 height 41
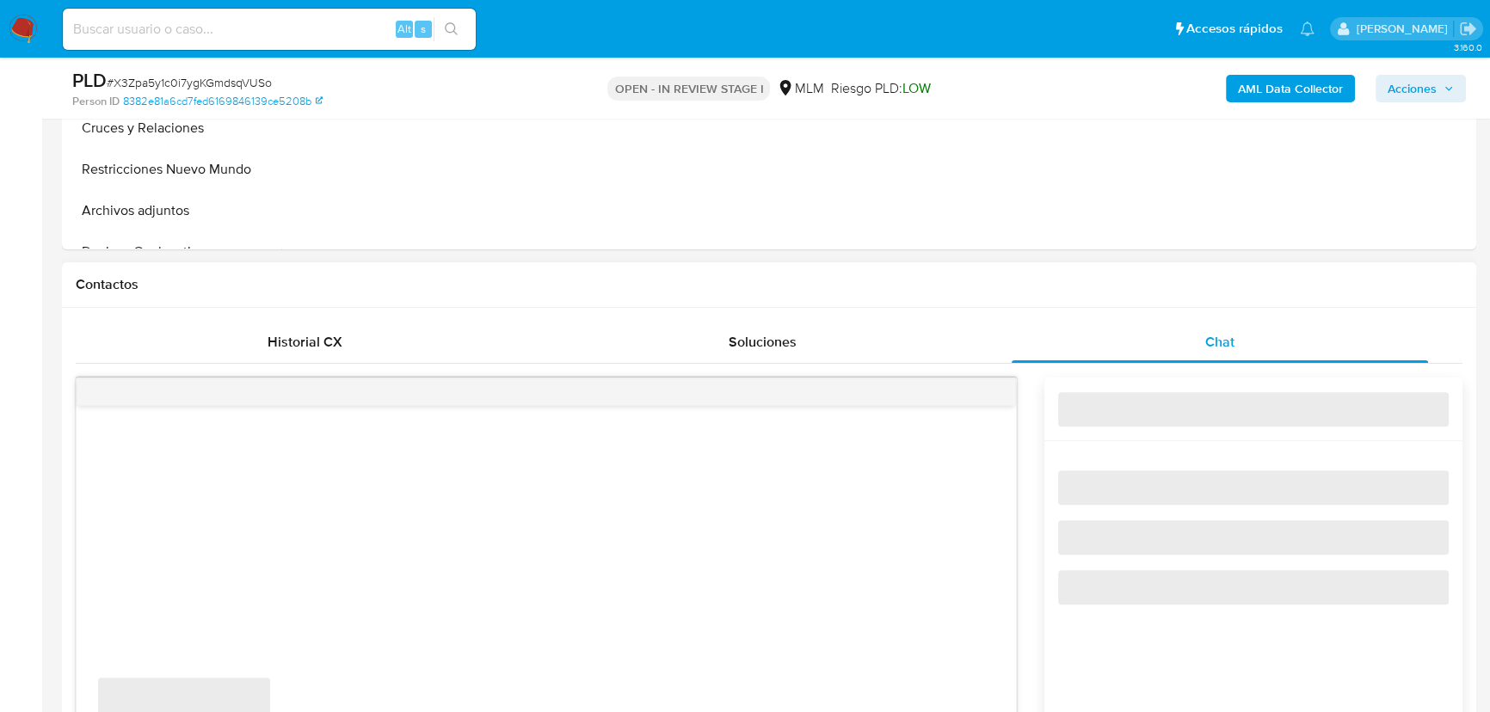
scroll to position [860, 0]
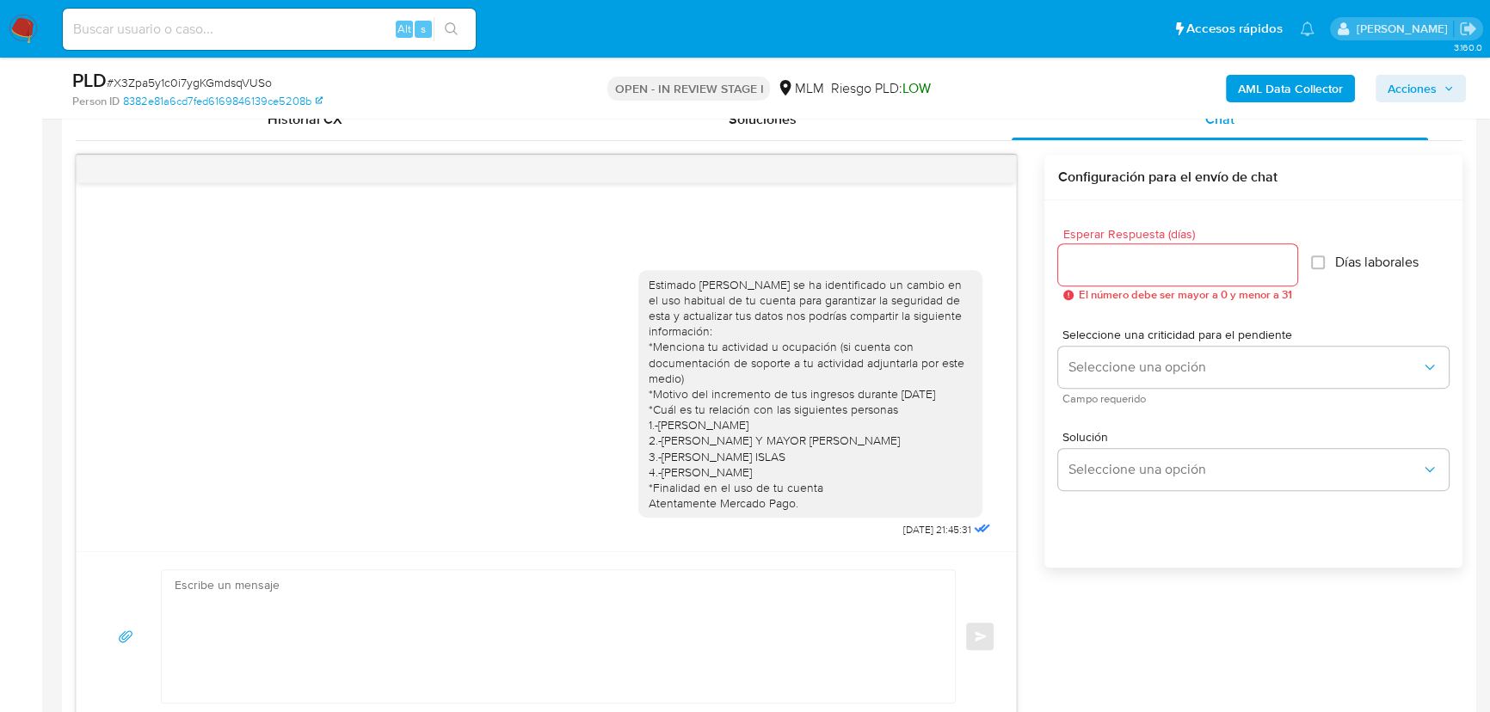
click at [989, 168] on div at bounding box center [546, 170] width 939 height 28
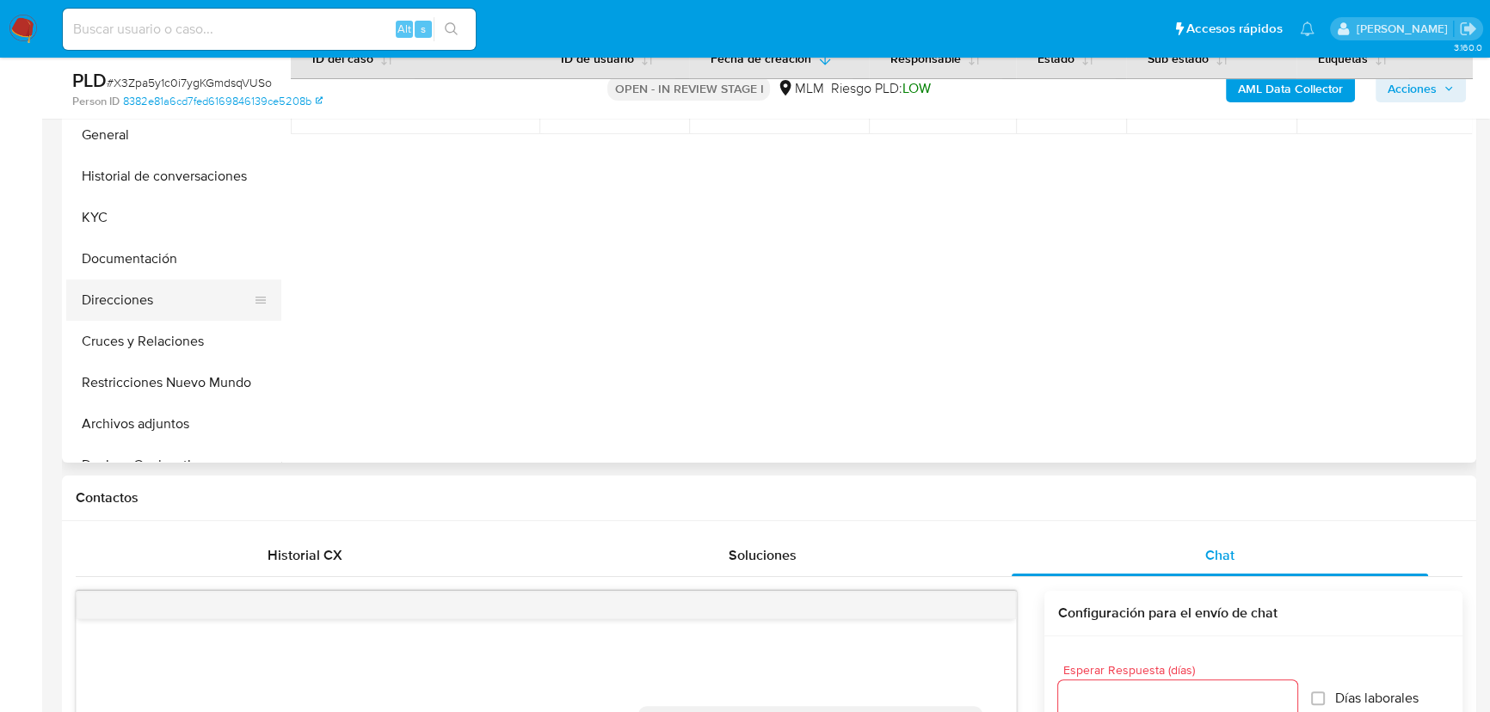
scroll to position [391, 0]
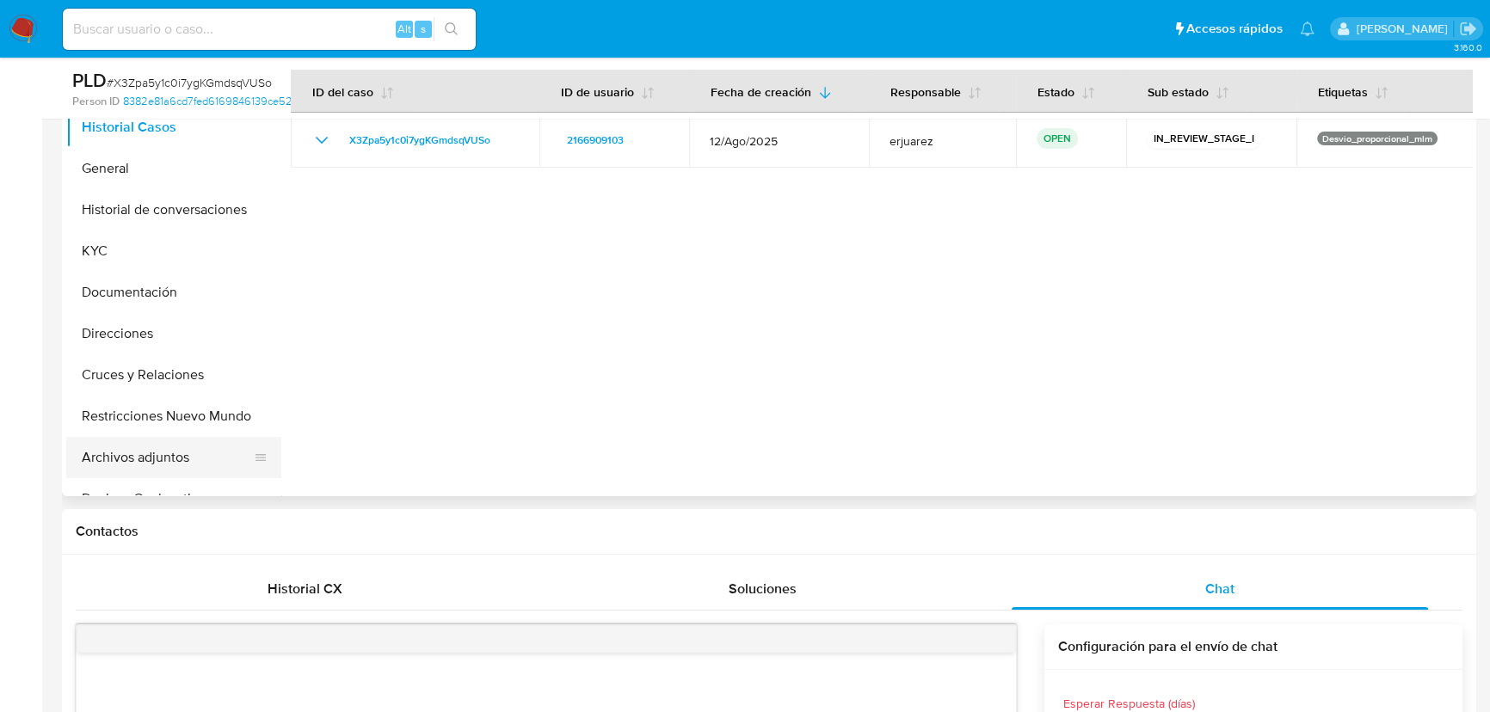
click at [132, 464] on button "Archivos adjuntos" at bounding box center [166, 457] width 201 height 41
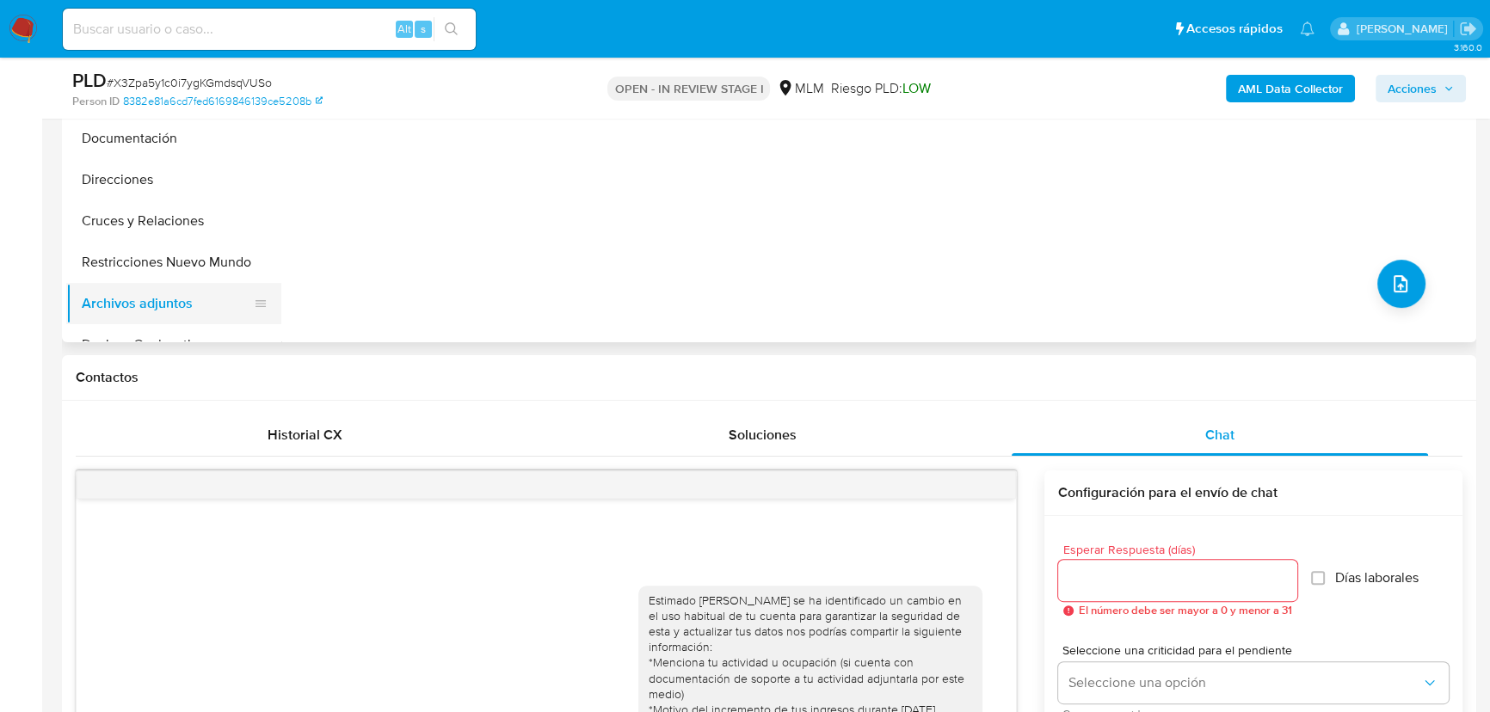
scroll to position [469, 0]
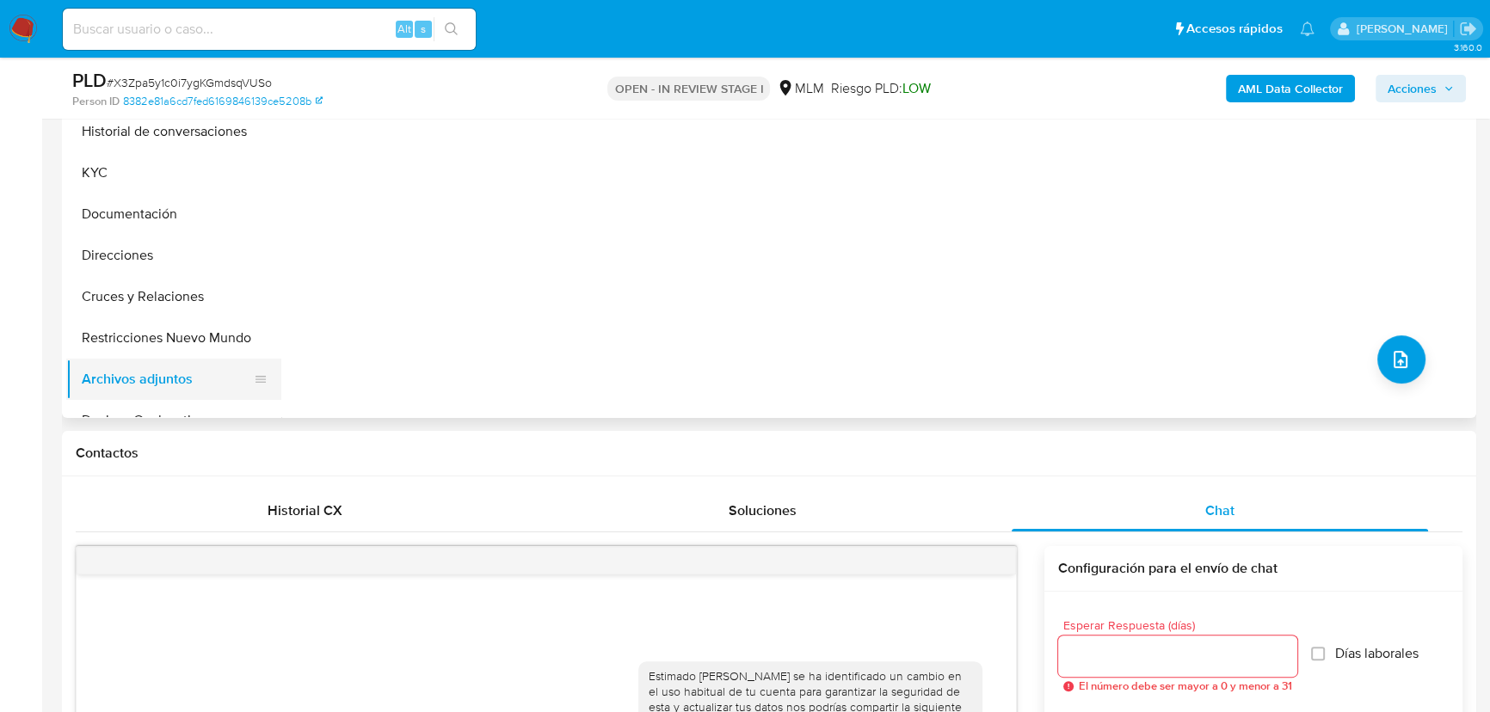
click at [145, 372] on button "Archivos adjuntos" at bounding box center [166, 379] width 201 height 41
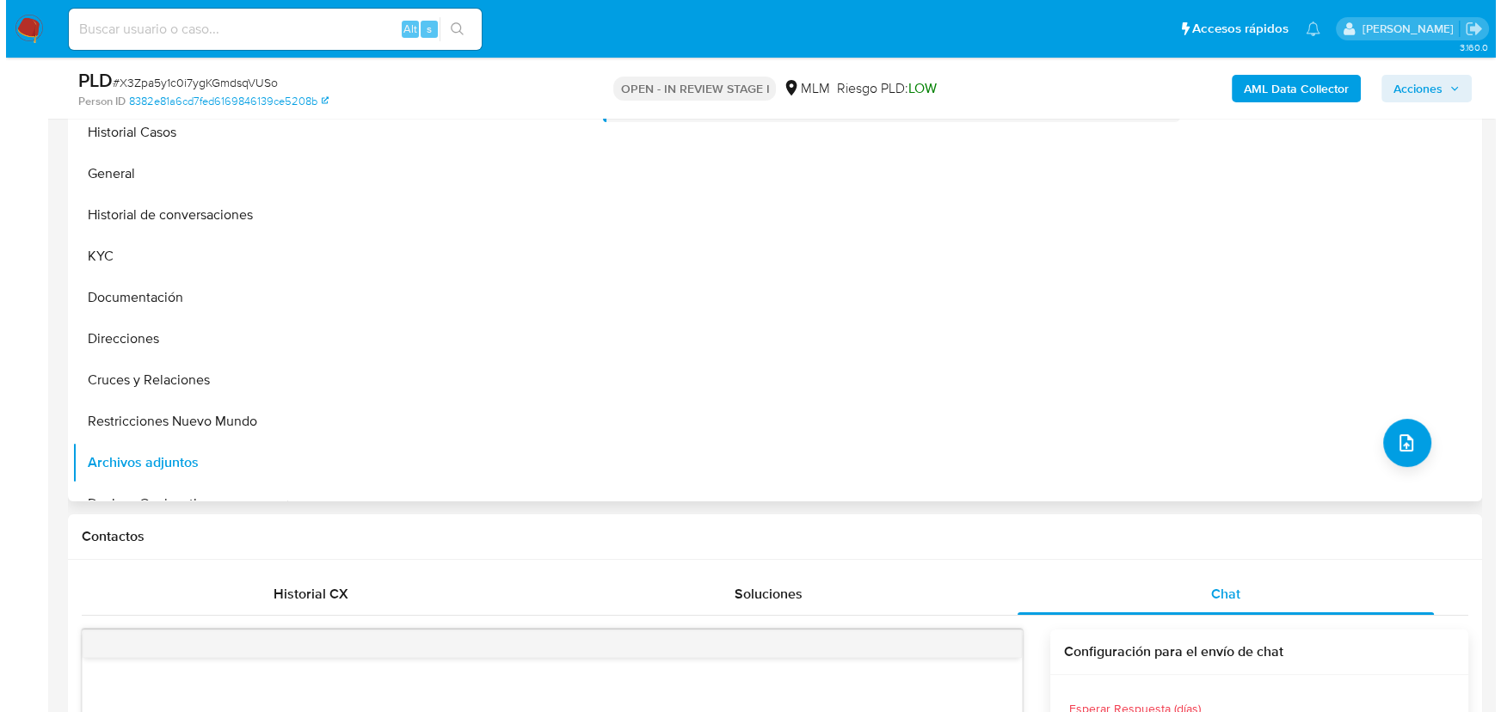
scroll to position [234, 0]
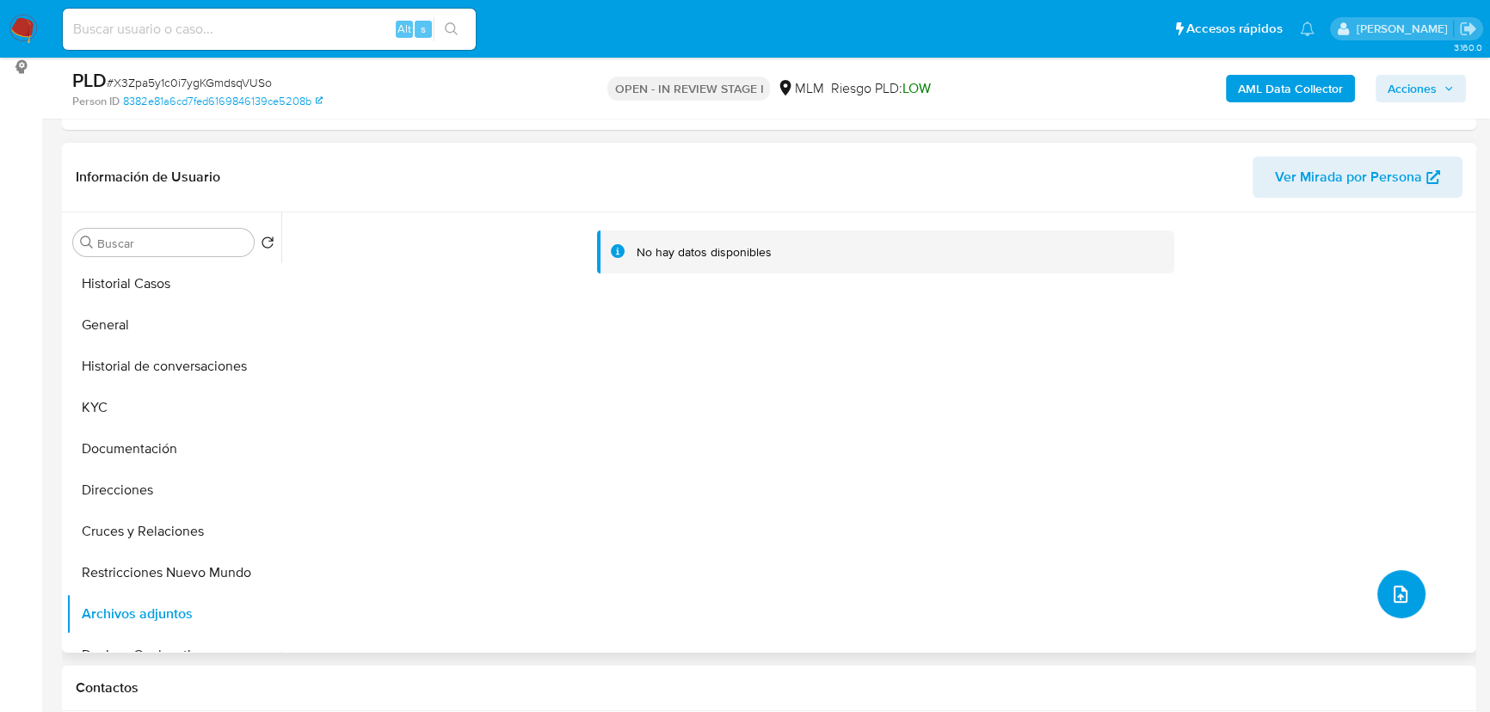
click at [1405, 587] on button "upload-file" at bounding box center [1401, 594] width 48 height 48
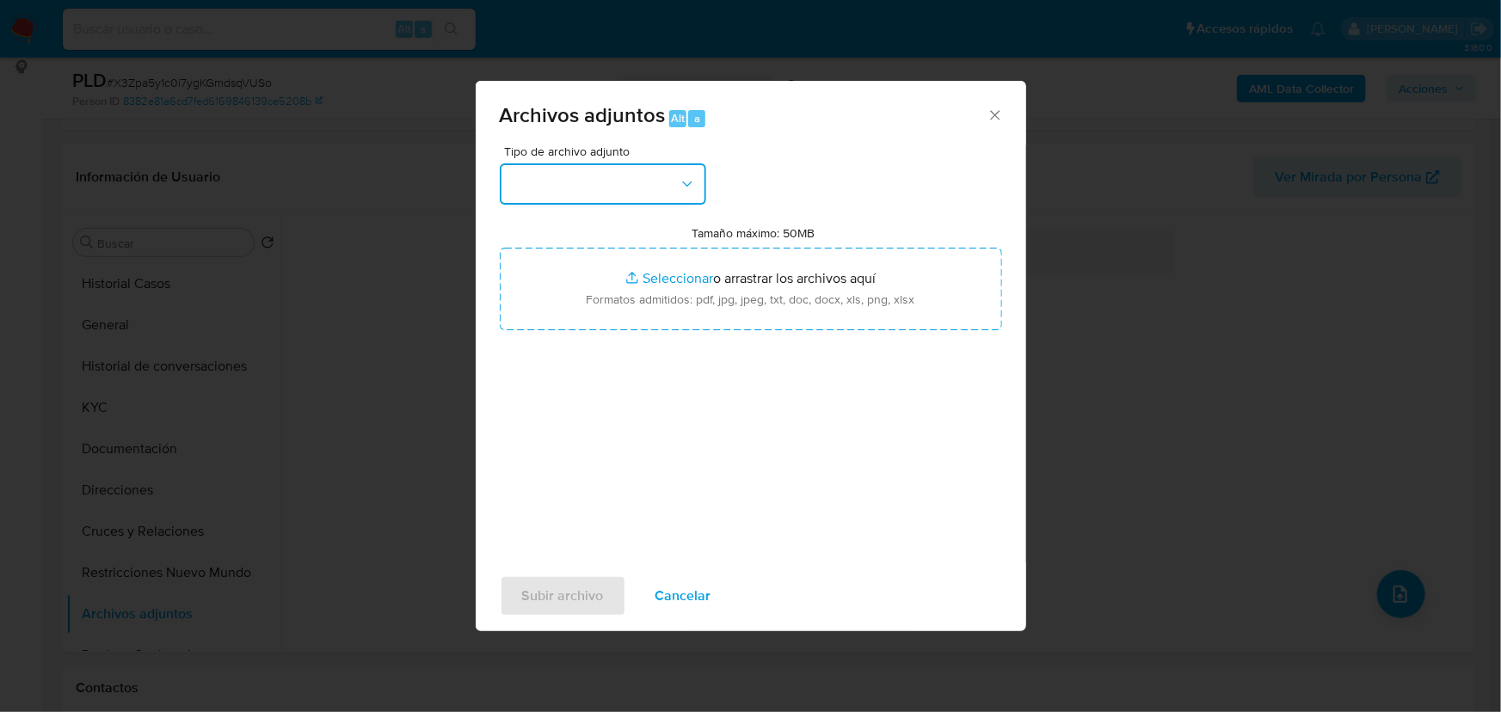
click at [581, 188] on button "button" at bounding box center [603, 183] width 206 height 41
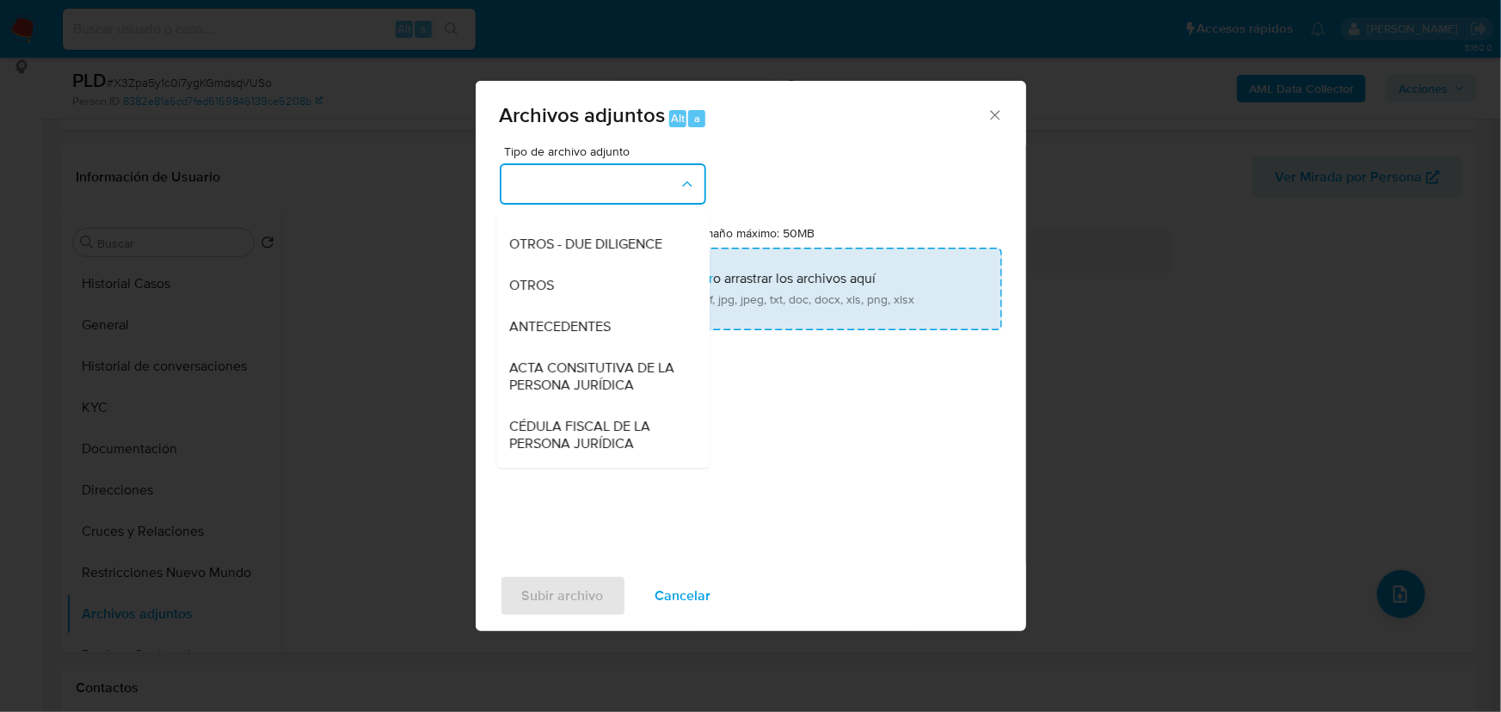
drag, startPoint x: 524, startPoint y: 300, endPoint x: 623, endPoint y: 289, distance: 99.5
click at [525, 294] on span "OTROS" at bounding box center [532, 285] width 45 height 17
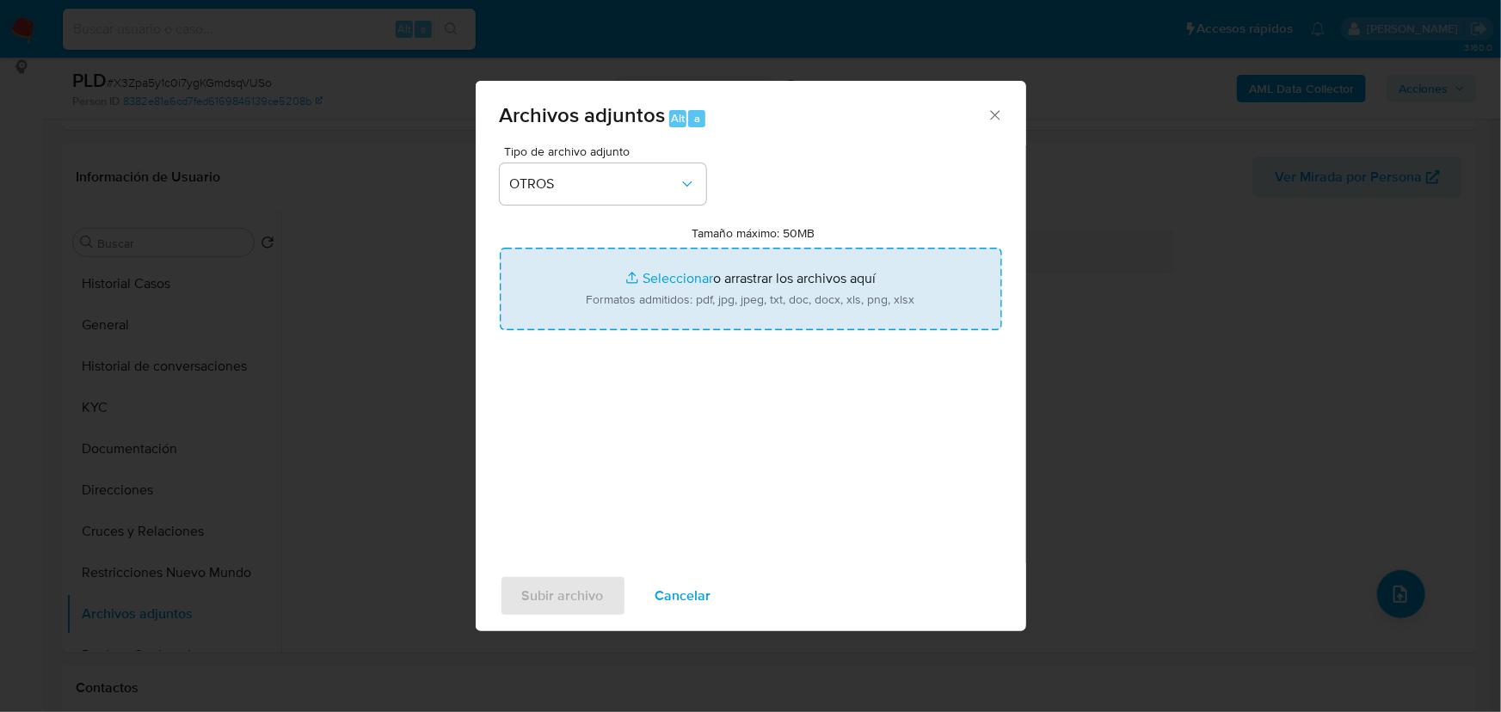
click at [643, 289] on input "Tamaño máximo: 50MB Seleccionar archivos" at bounding box center [751, 289] width 502 height 83
type input "C:\fakepath\2166909103_Valentin Orea Diego_Ago25.pdf"
click at [650, 271] on input "Tamaño máximo: 50MB Seleccionar archivos" at bounding box center [751, 289] width 502 height 83
type input "C:\fakepath\2166909103_Valentin Orea Diego_Ago25.xlsx"
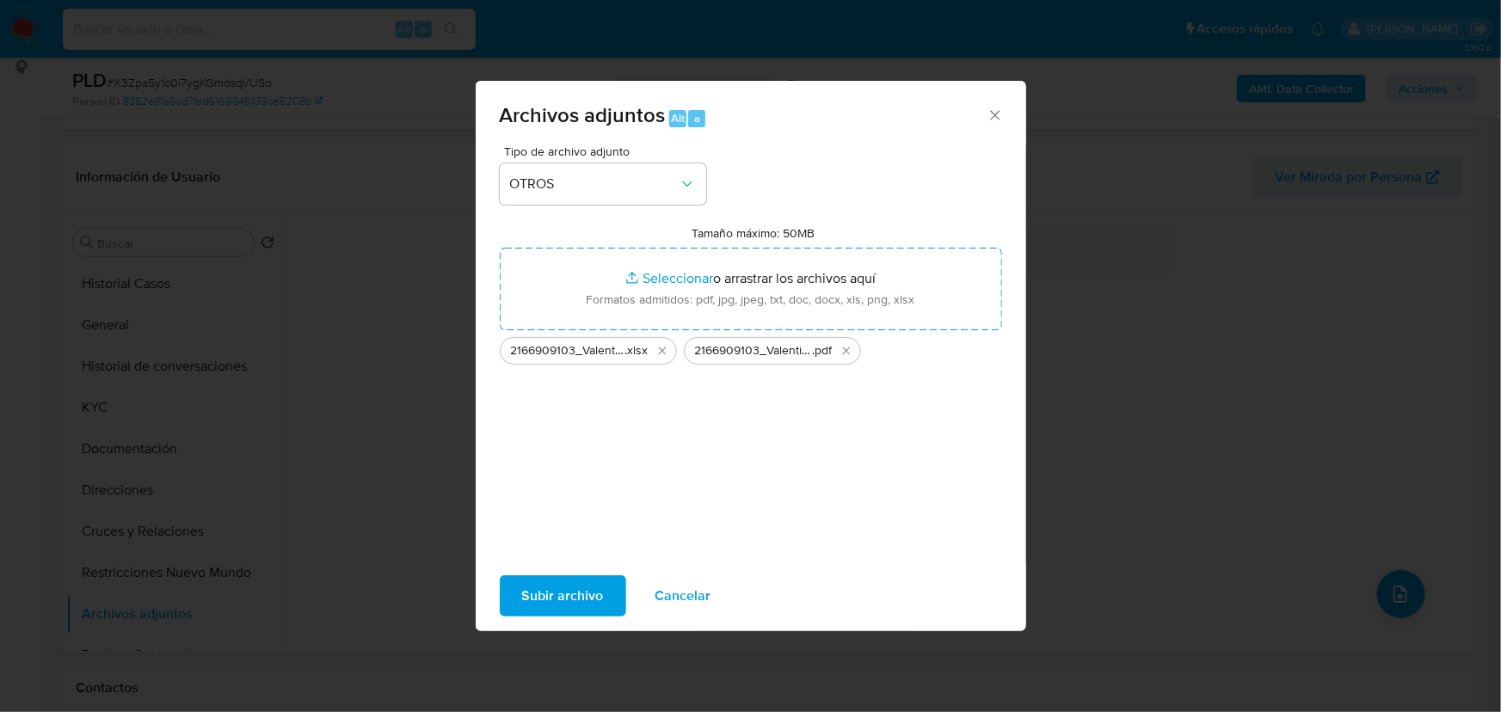
click at [576, 594] on span "Subir archivo" at bounding box center [563, 596] width 82 height 38
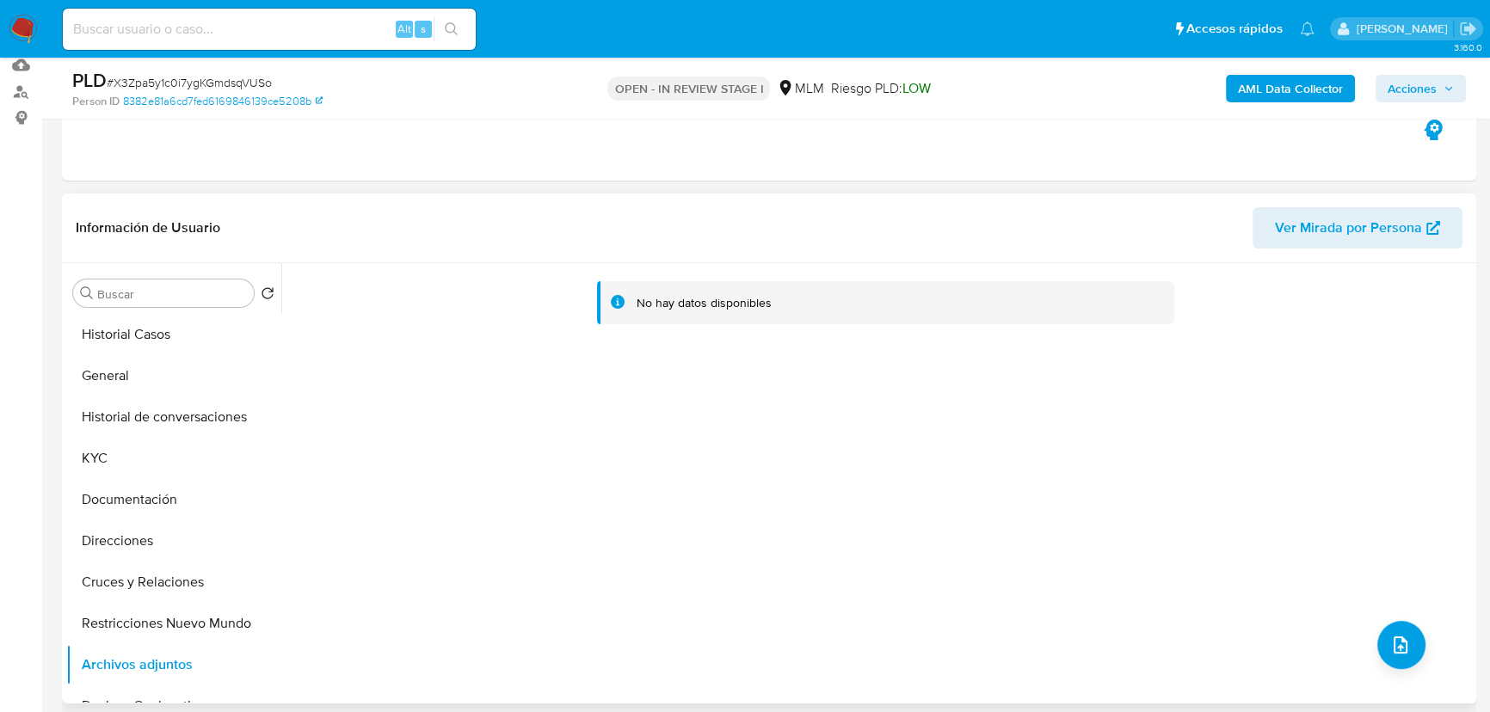
scroll to position [156, 0]
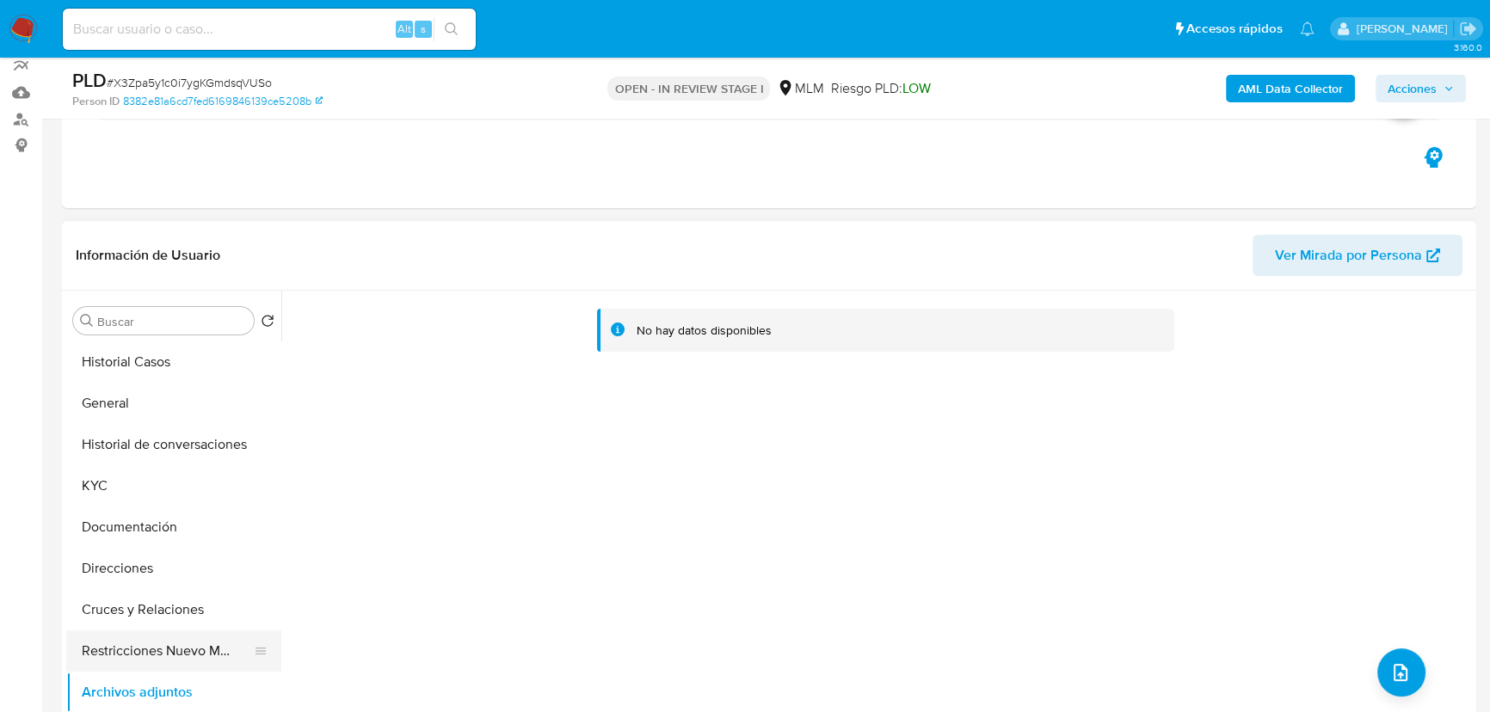
click at [202, 501] on button "KYC" at bounding box center [173, 485] width 215 height 41
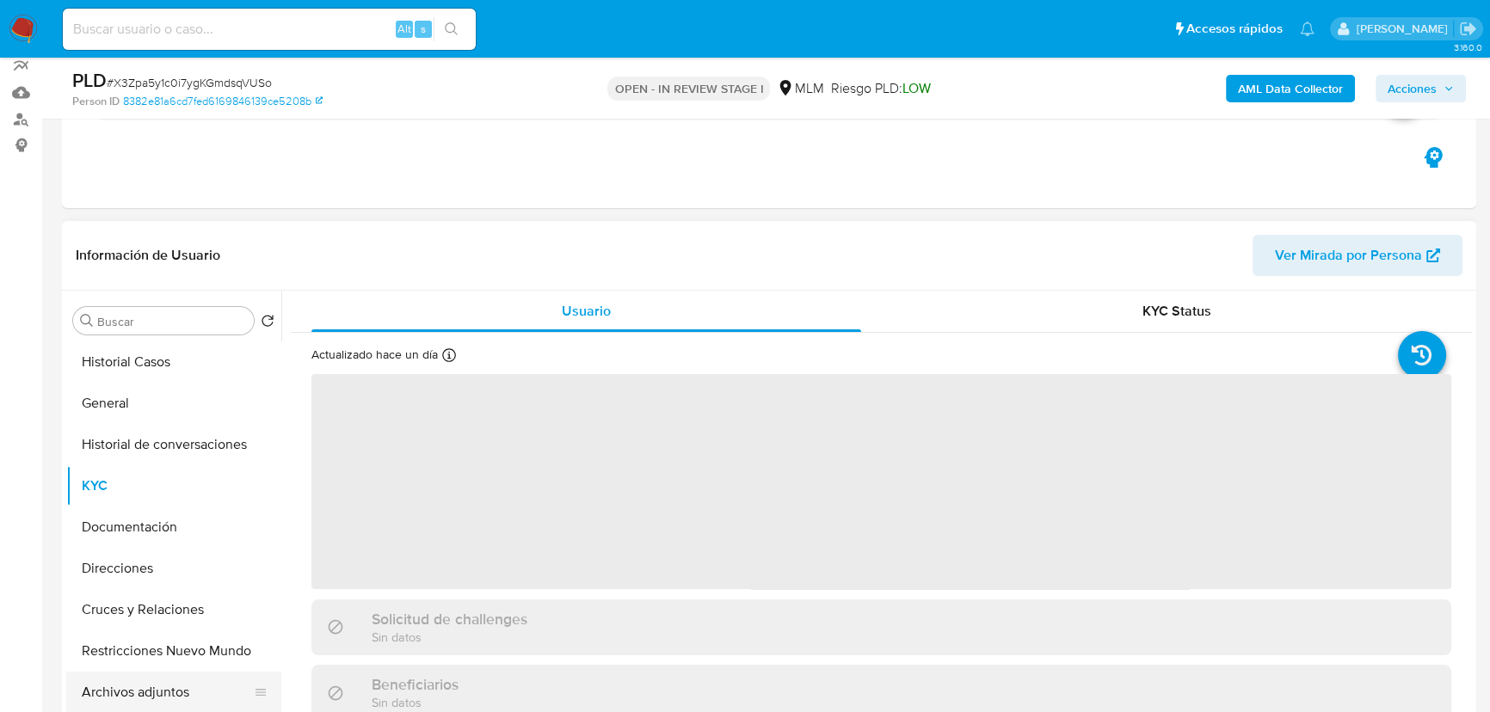
click at [138, 693] on button "Archivos adjuntos" at bounding box center [166, 692] width 201 height 41
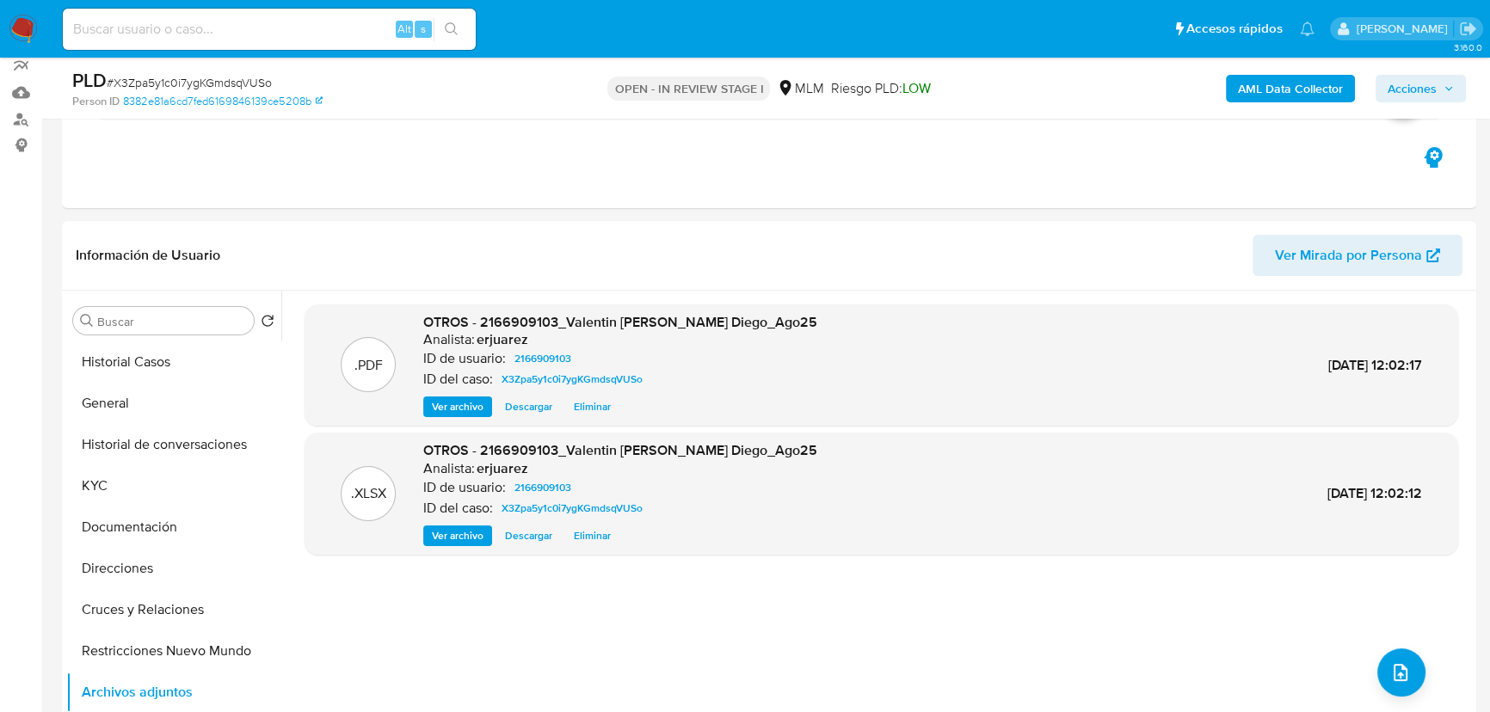
drag, startPoint x: 1423, startPoint y: 77, endPoint x: 1387, endPoint y: 74, distance: 36.3
click at [1419, 77] on span "Acciones" at bounding box center [1411, 89] width 49 height 28
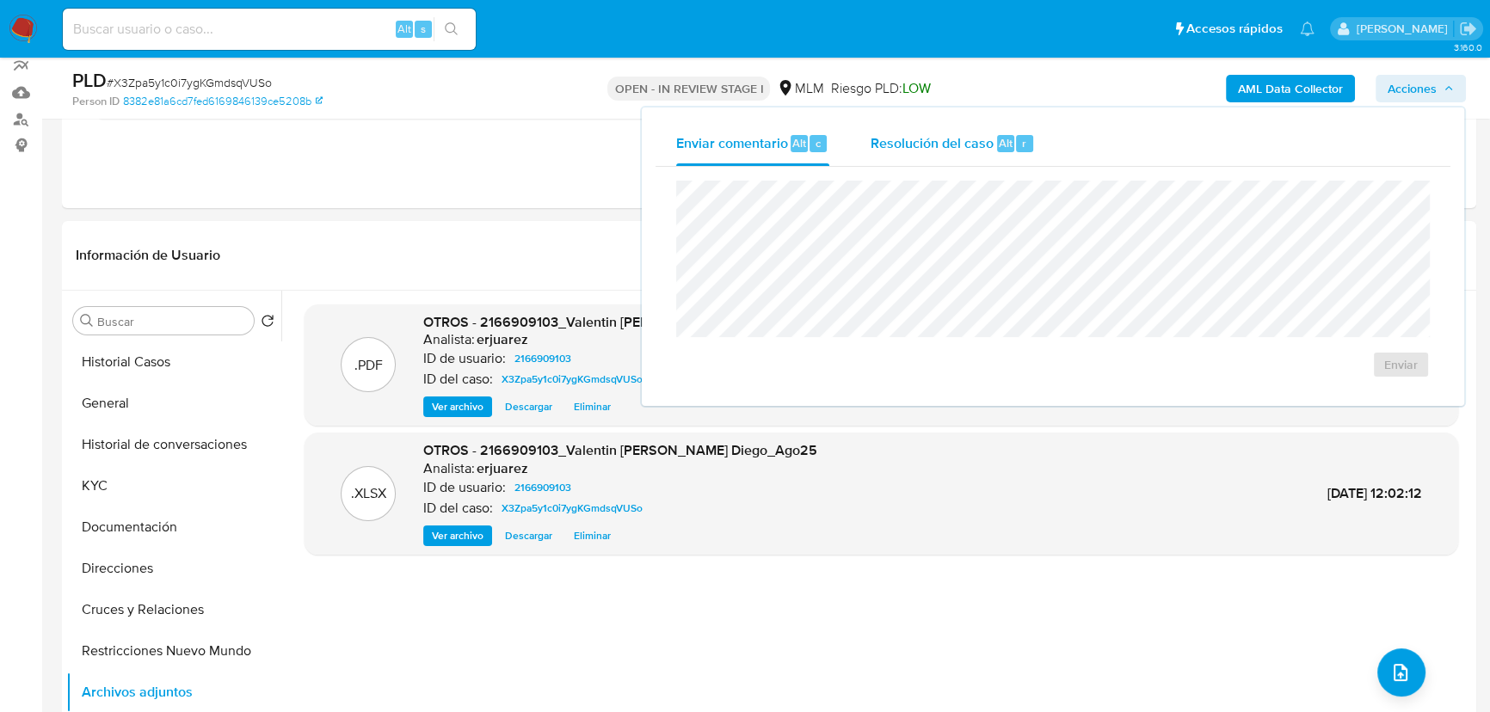
drag, startPoint x: 951, startPoint y: 144, endPoint x: 936, endPoint y: 149, distance: 16.3
click at [946, 146] on span "Resolución del caso" at bounding box center [931, 142] width 123 height 20
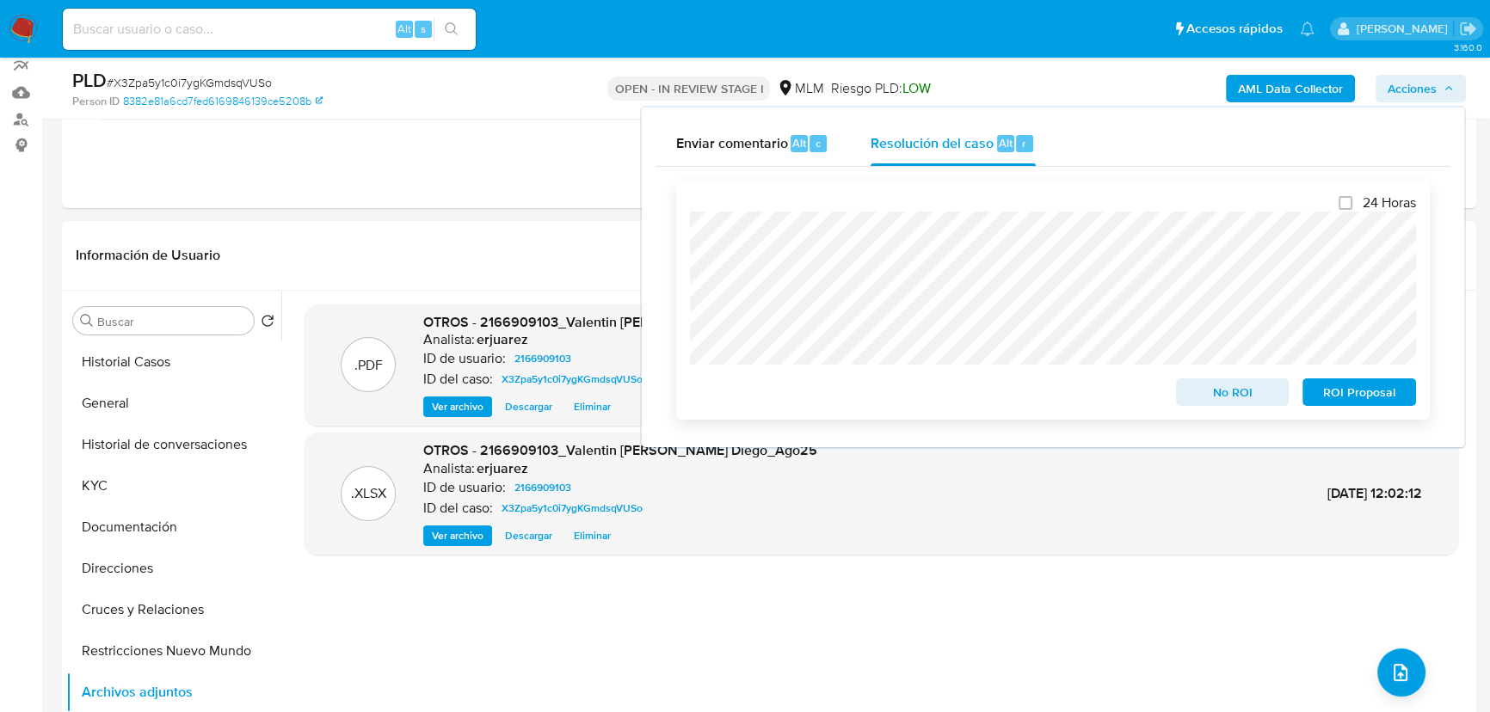
click at [1343, 396] on span "ROI Proposal" at bounding box center [1358, 392] width 89 height 24
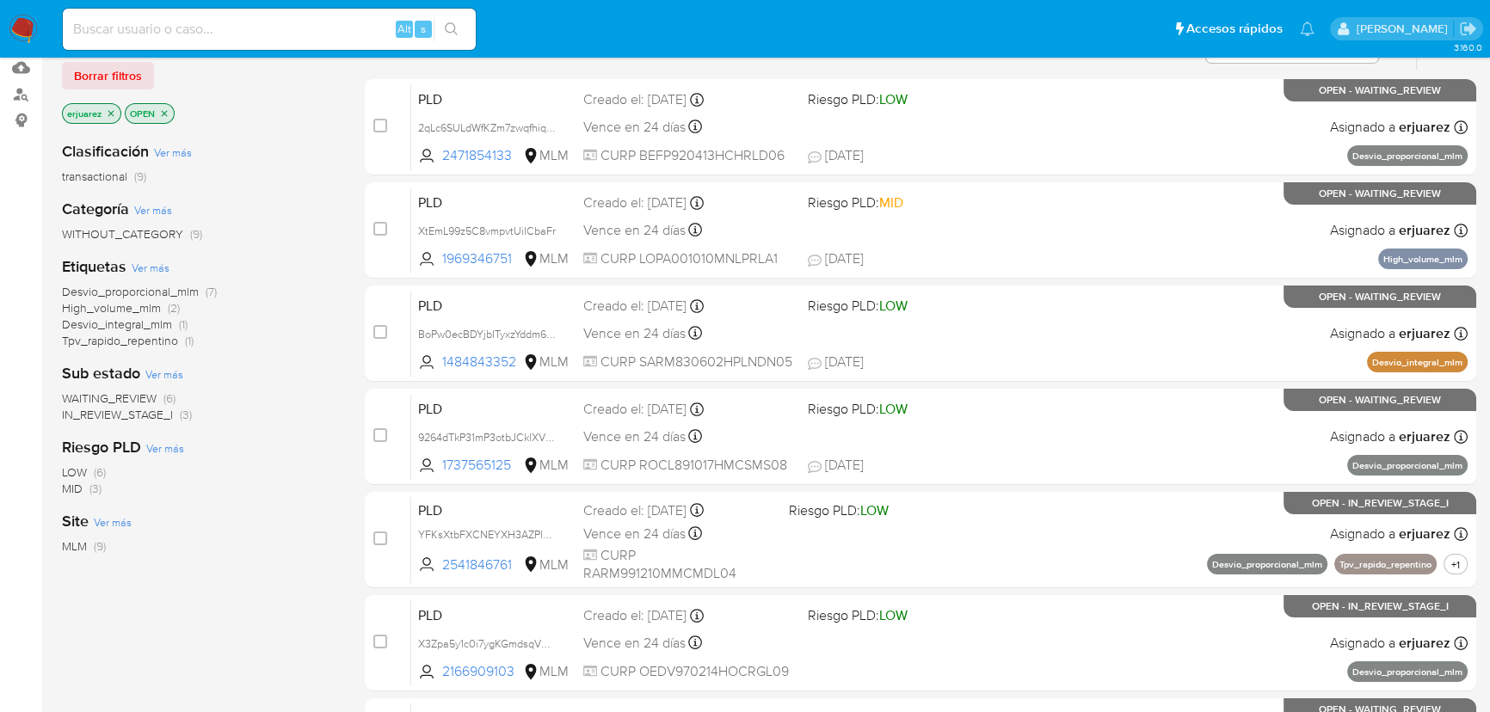
scroll to position [156, 0]
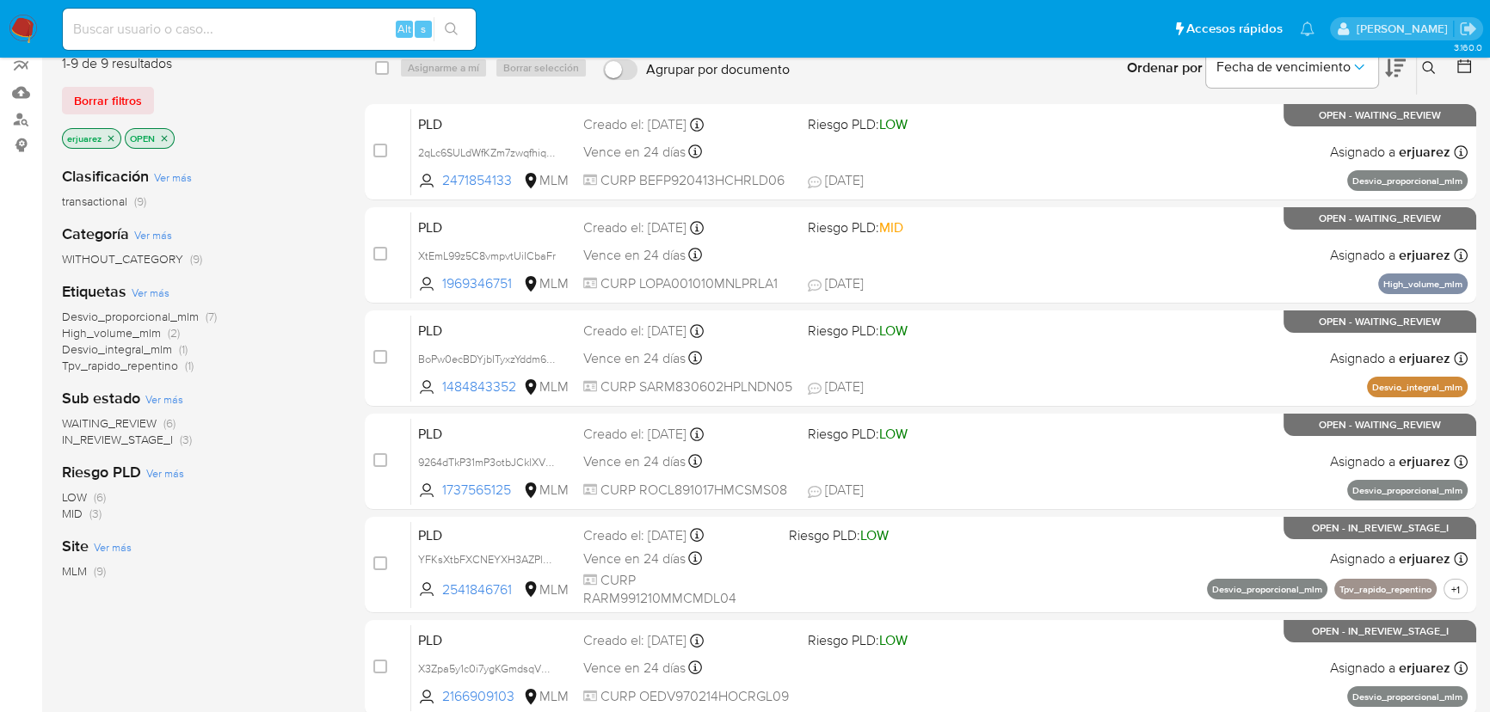
click at [136, 424] on span "WAITING_REVIEW" at bounding box center [109, 423] width 95 height 17
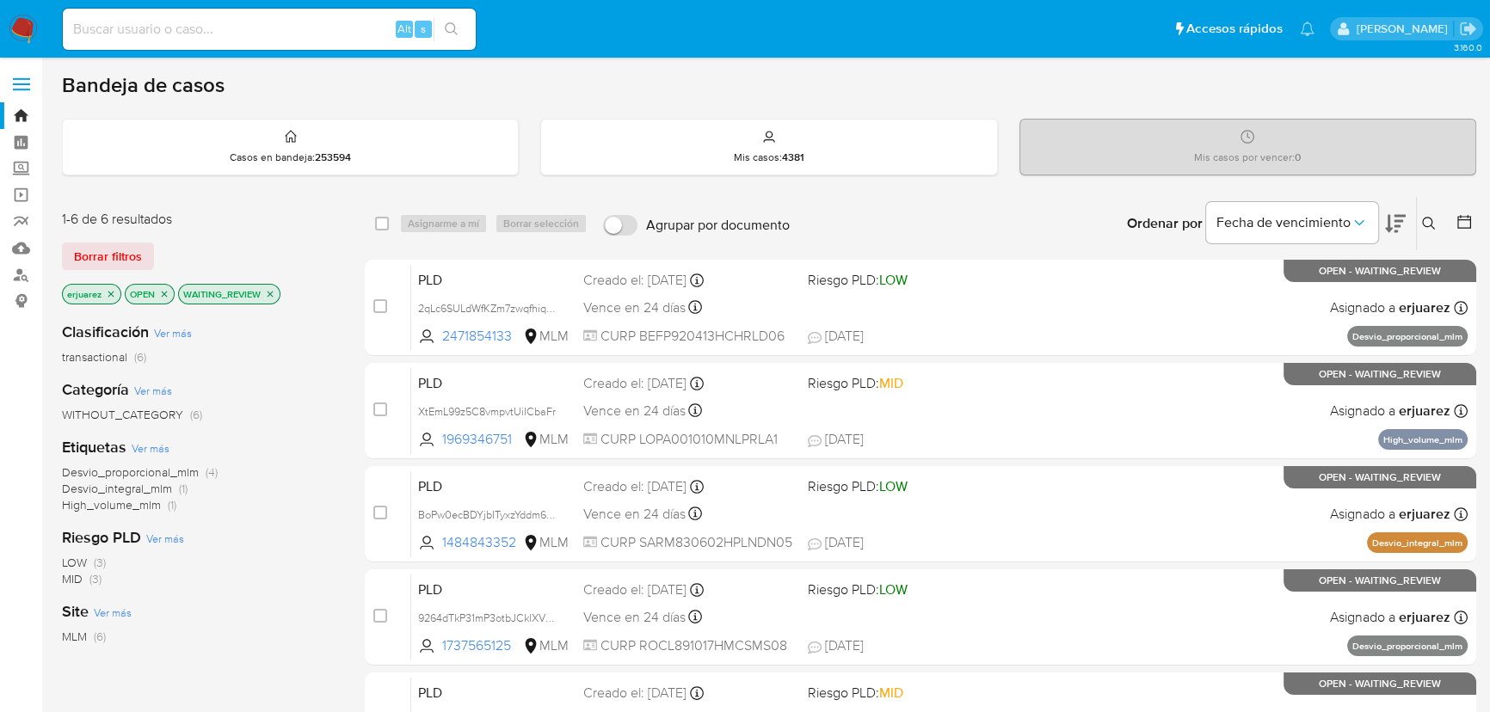
click at [28, 27] on img at bounding box center [23, 29] width 29 height 29
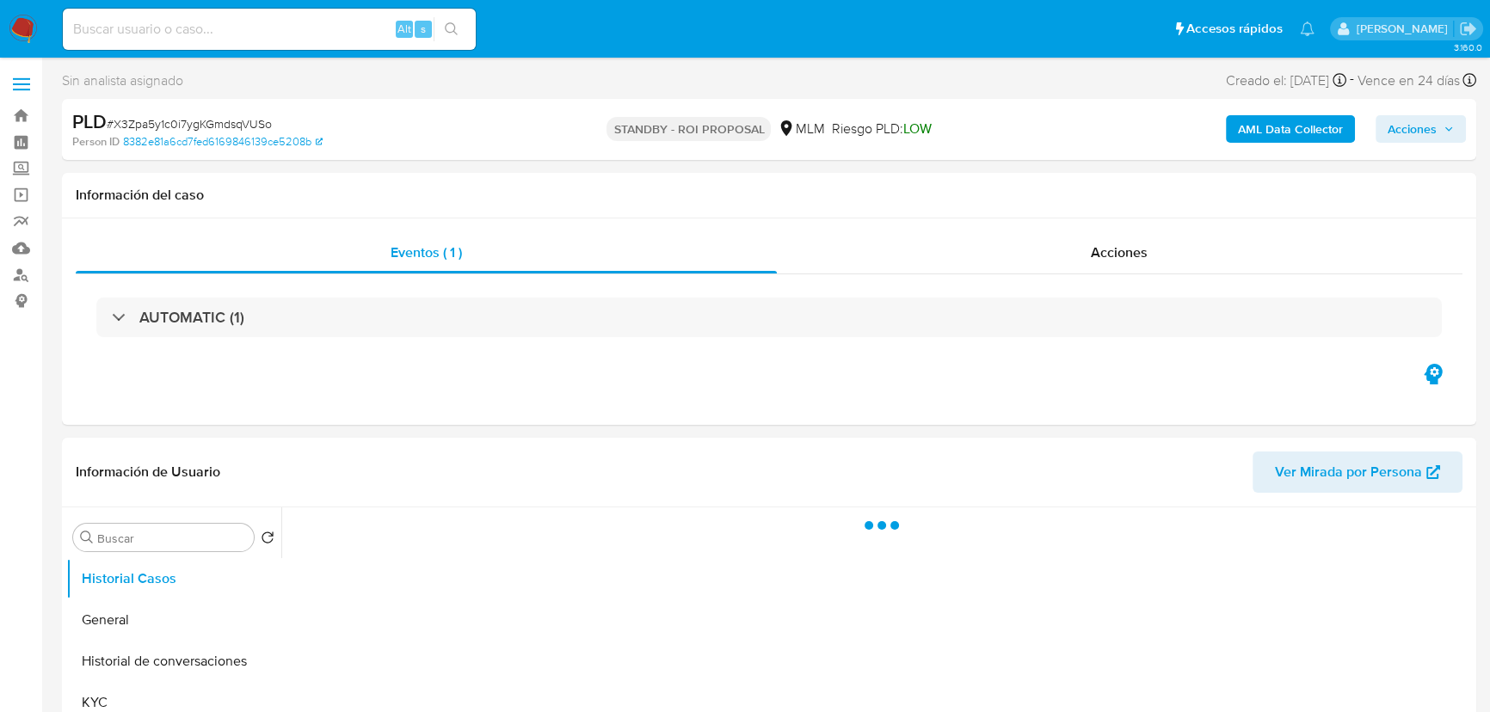
select select "10"
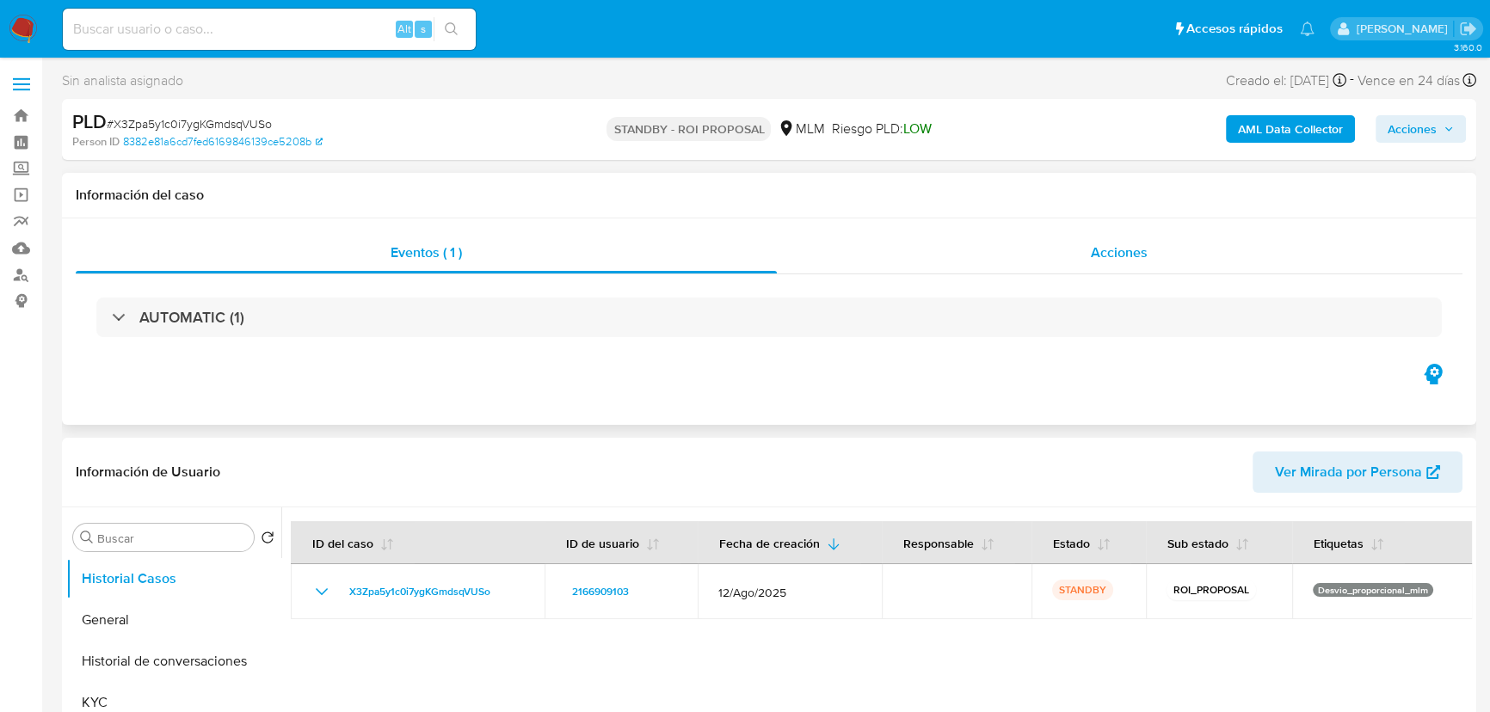
click at [1147, 267] on div "Acciones" at bounding box center [1120, 252] width 686 height 41
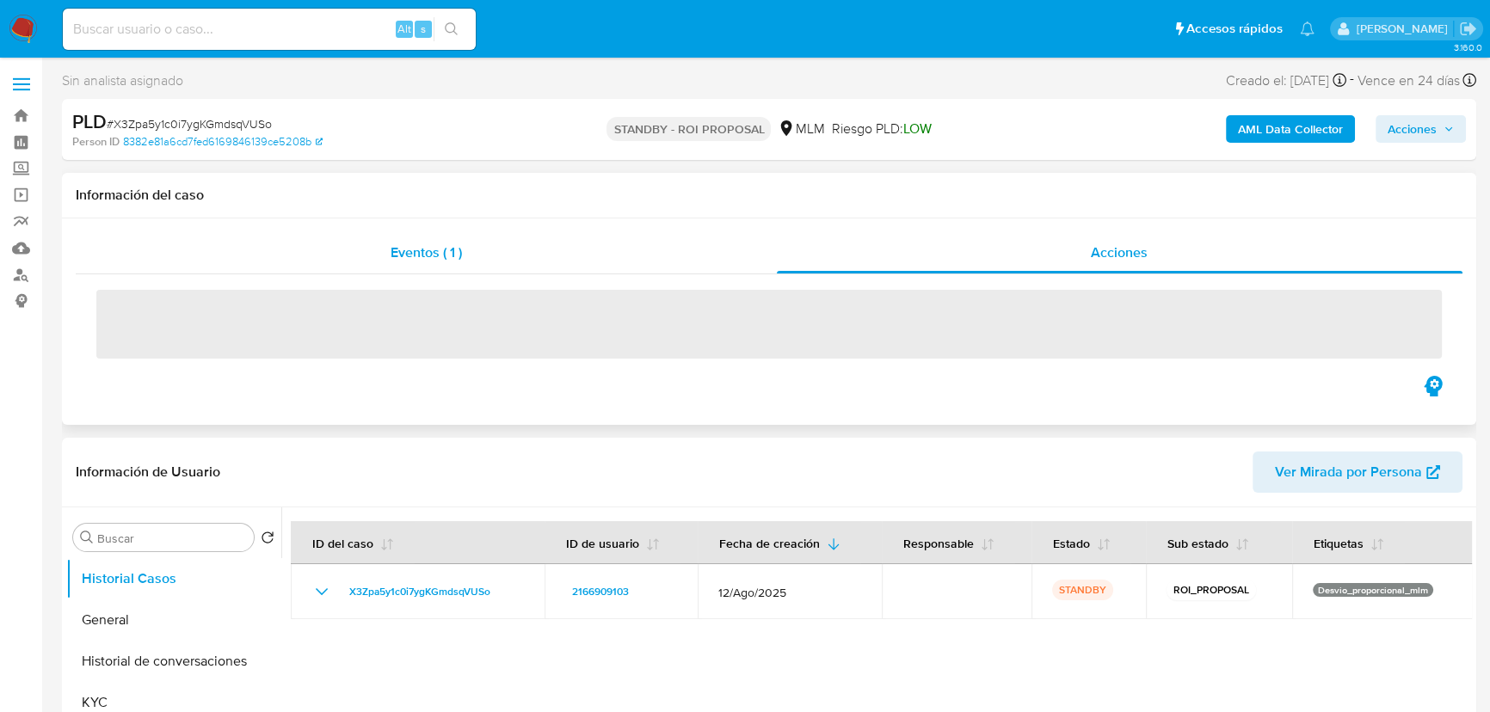
drag, startPoint x: 513, startPoint y: 259, endPoint x: 761, endPoint y: 258, distance: 248.6
click at [526, 258] on div "Eventos ( 1 )" at bounding box center [426, 252] width 701 height 41
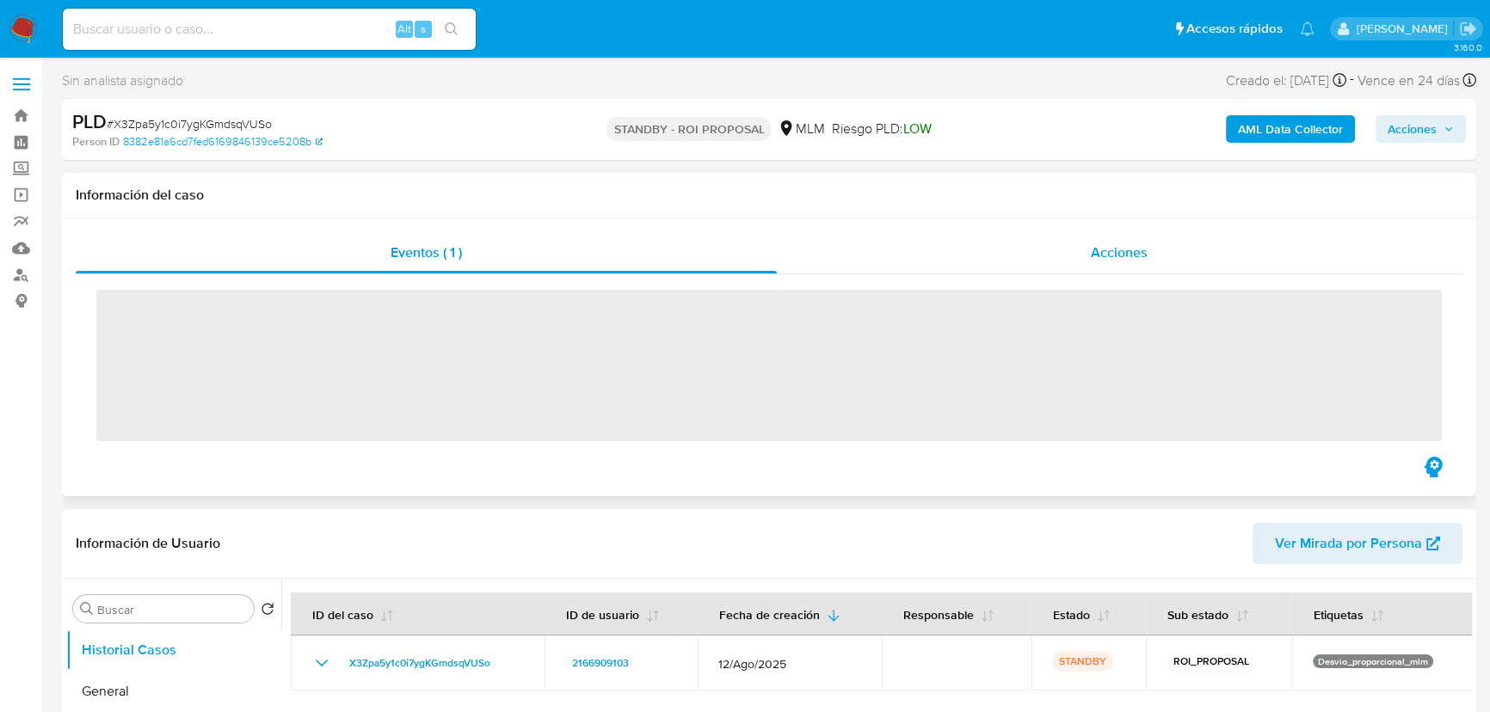
click at [938, 265] on div "Acciones" at bounding box center [1120, 252] width 686 height 41
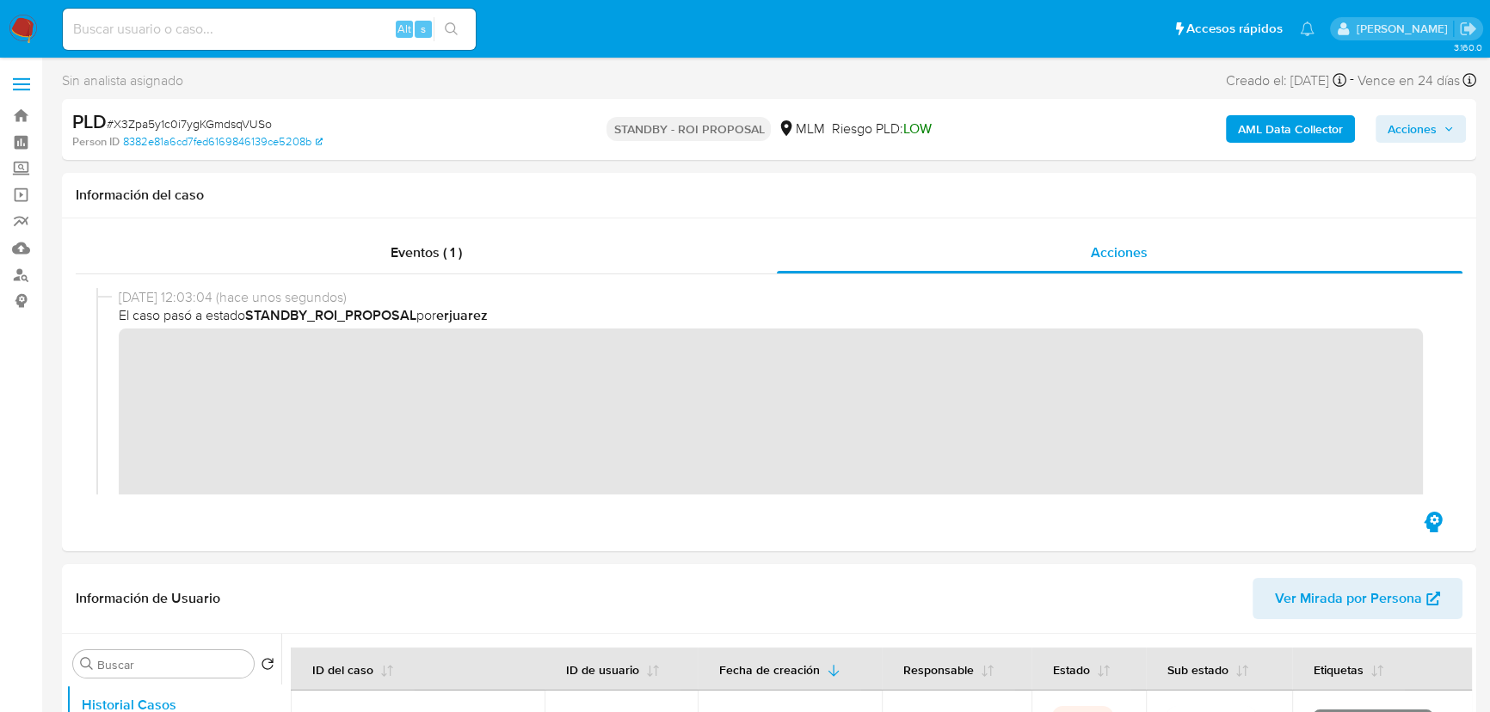
scroll to position [156, 0]
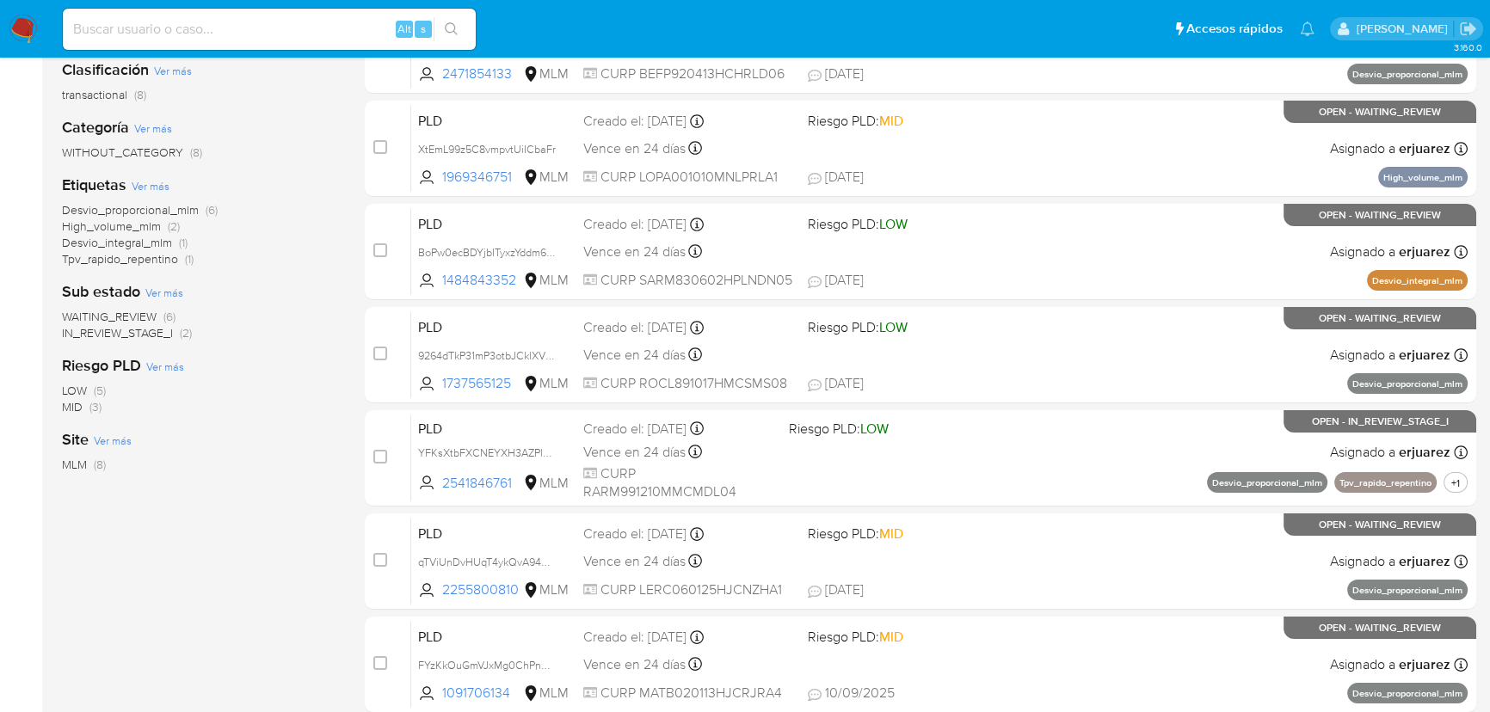
scroll to position [312, 0]
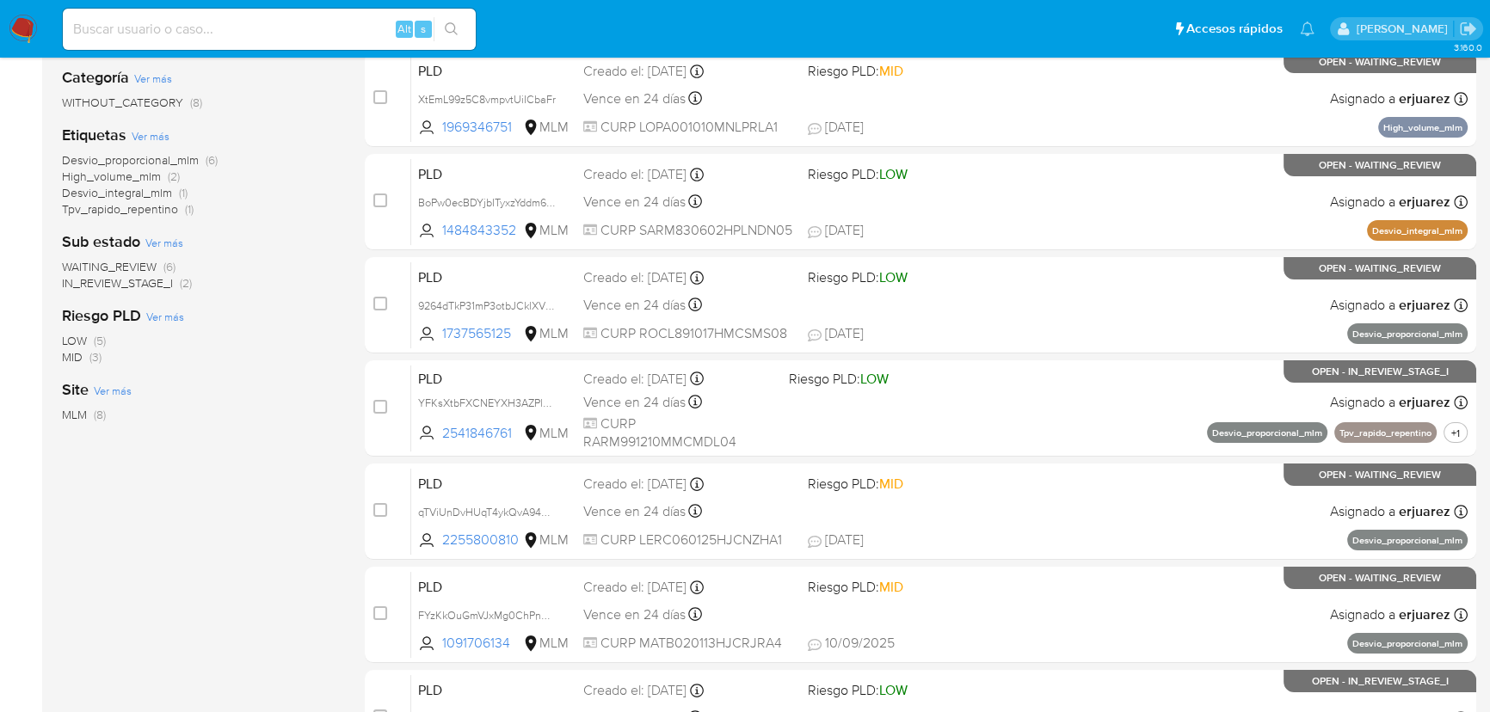
click at [136, 280] on span "IN_REVIEW_STAGE_I" at bounding box center [117, 282] width 111 height 17
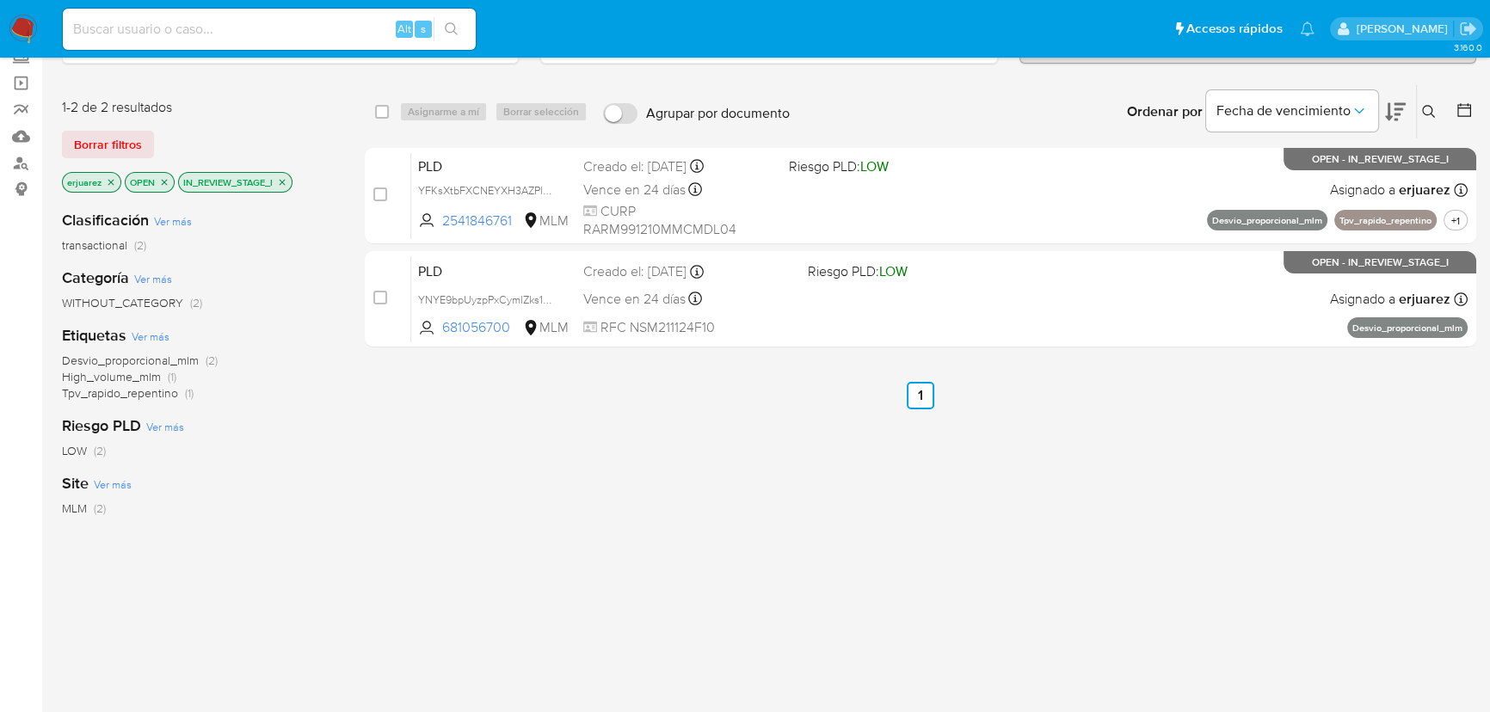
scroll to position [77, 0]
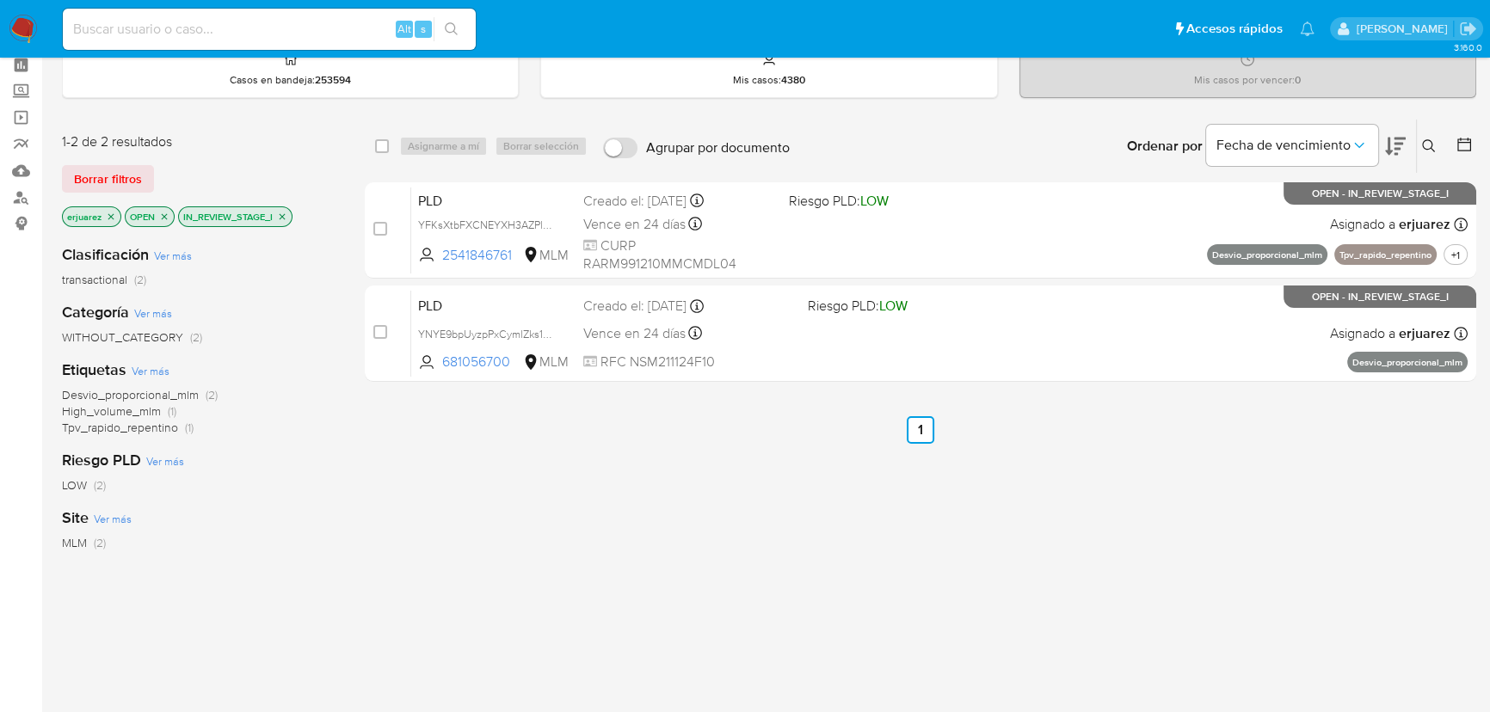
click at [287, 214] on icon "close-filter" at bounding box center [282, 217] width 10 height 10
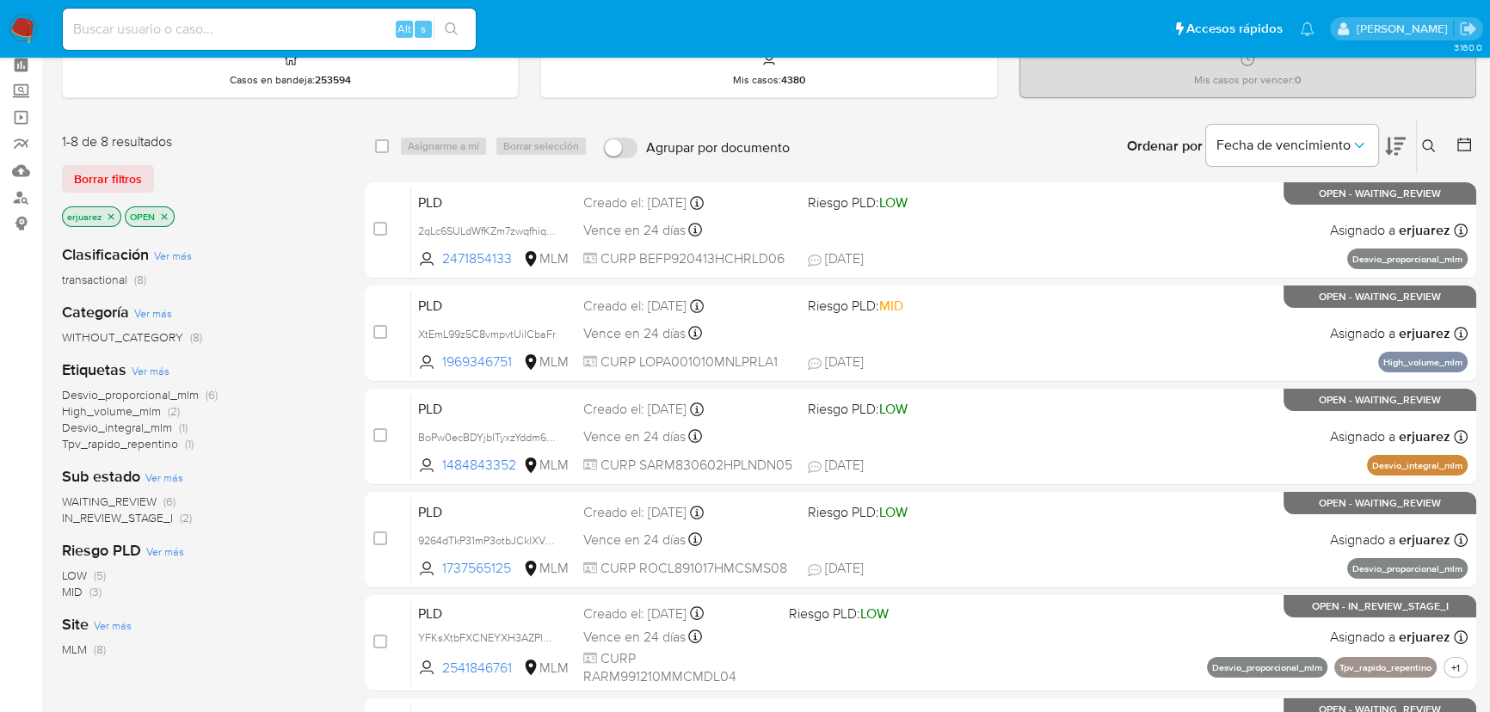
click at [149, 501] on span "WAITING_REVIEW" at bounding box center [109, 501] width 95 height 17
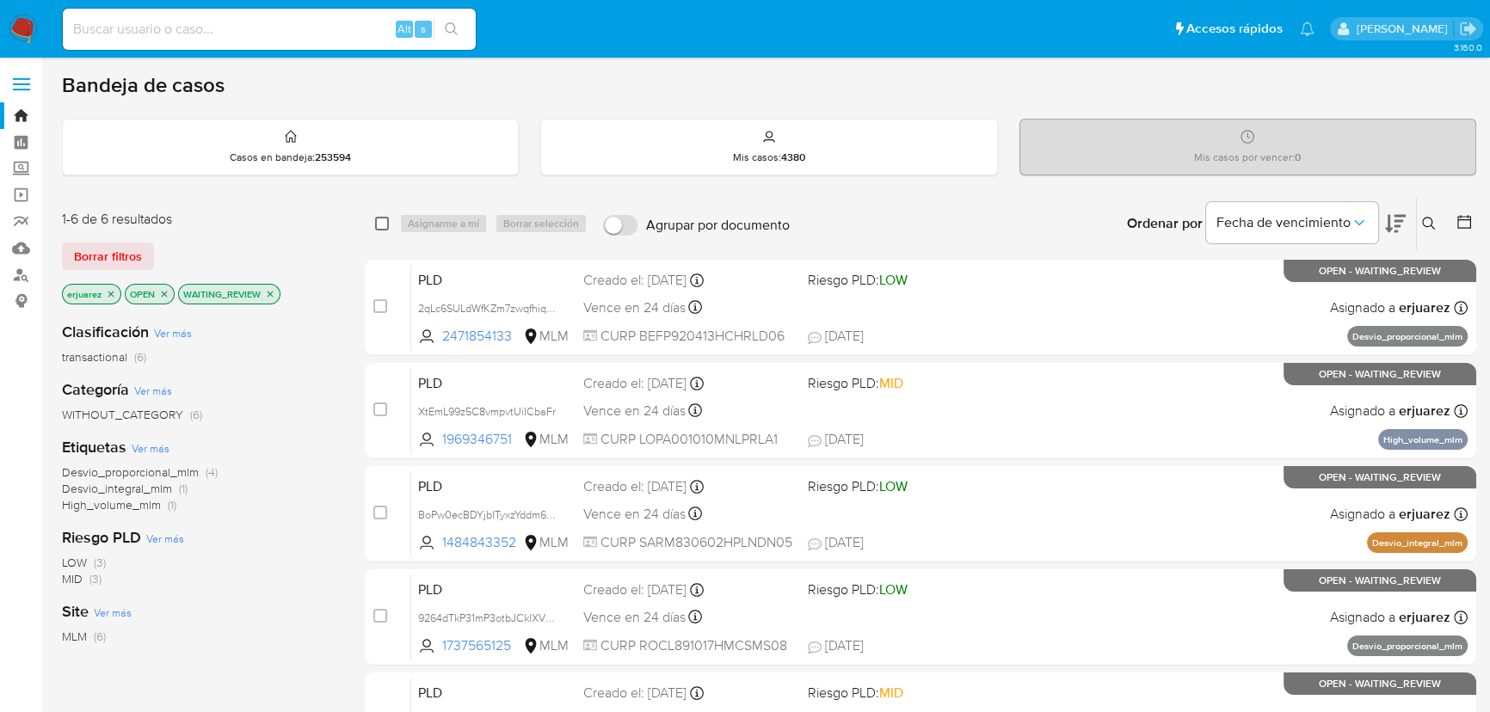
click at [376, 225] on input "checkbox" at bounding box center [382, 224] width 14 height 14
checkbox input "true"
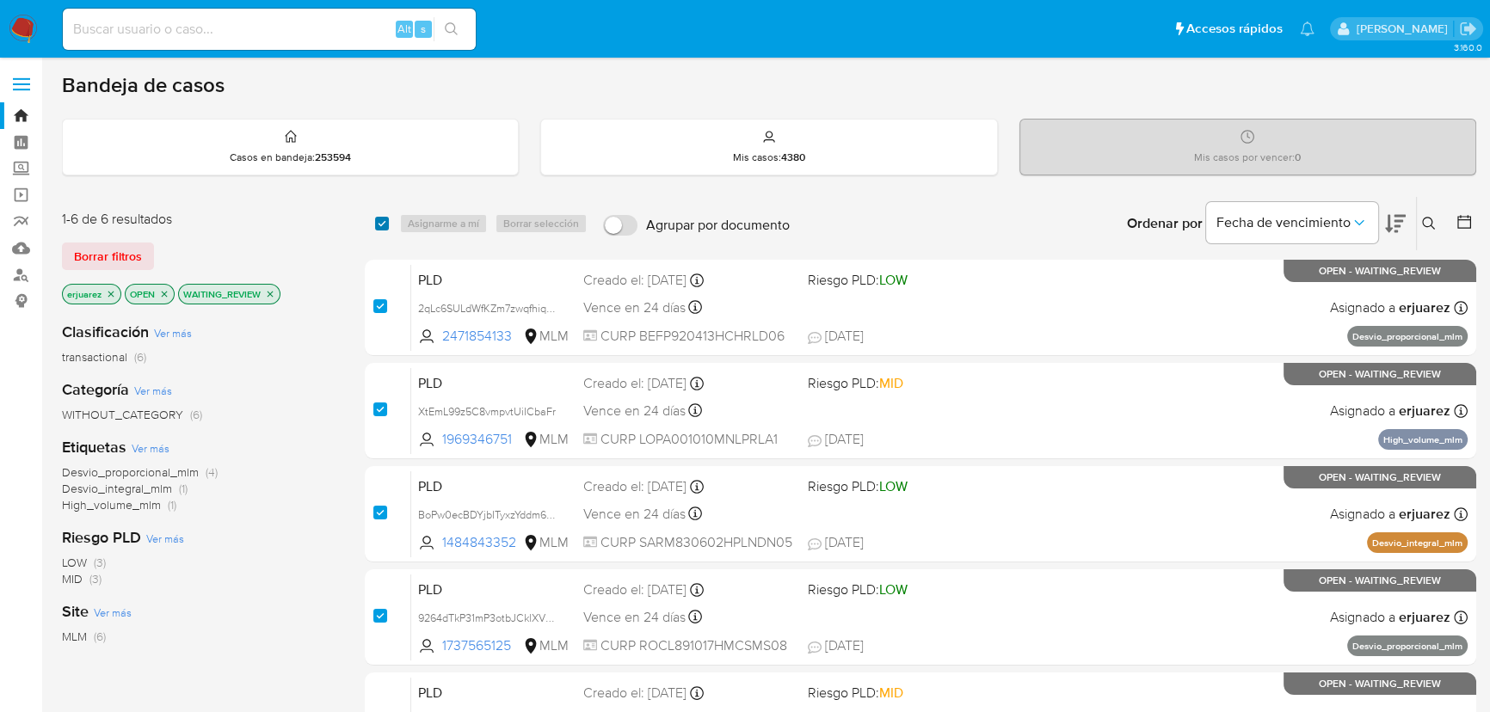
checkbox input "true"
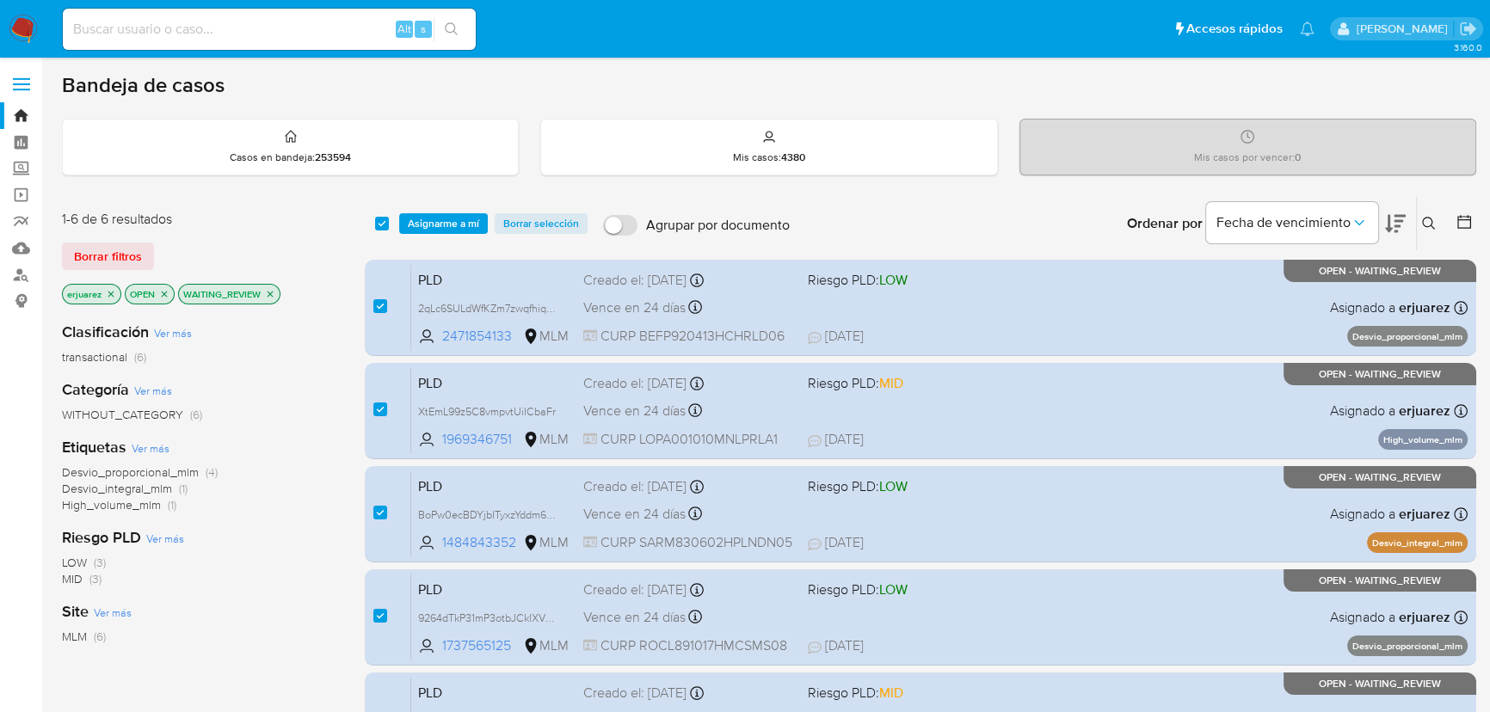
click at [268, 292] on icon "close-filter" at bounding box center [271, 294] width 6 height 6
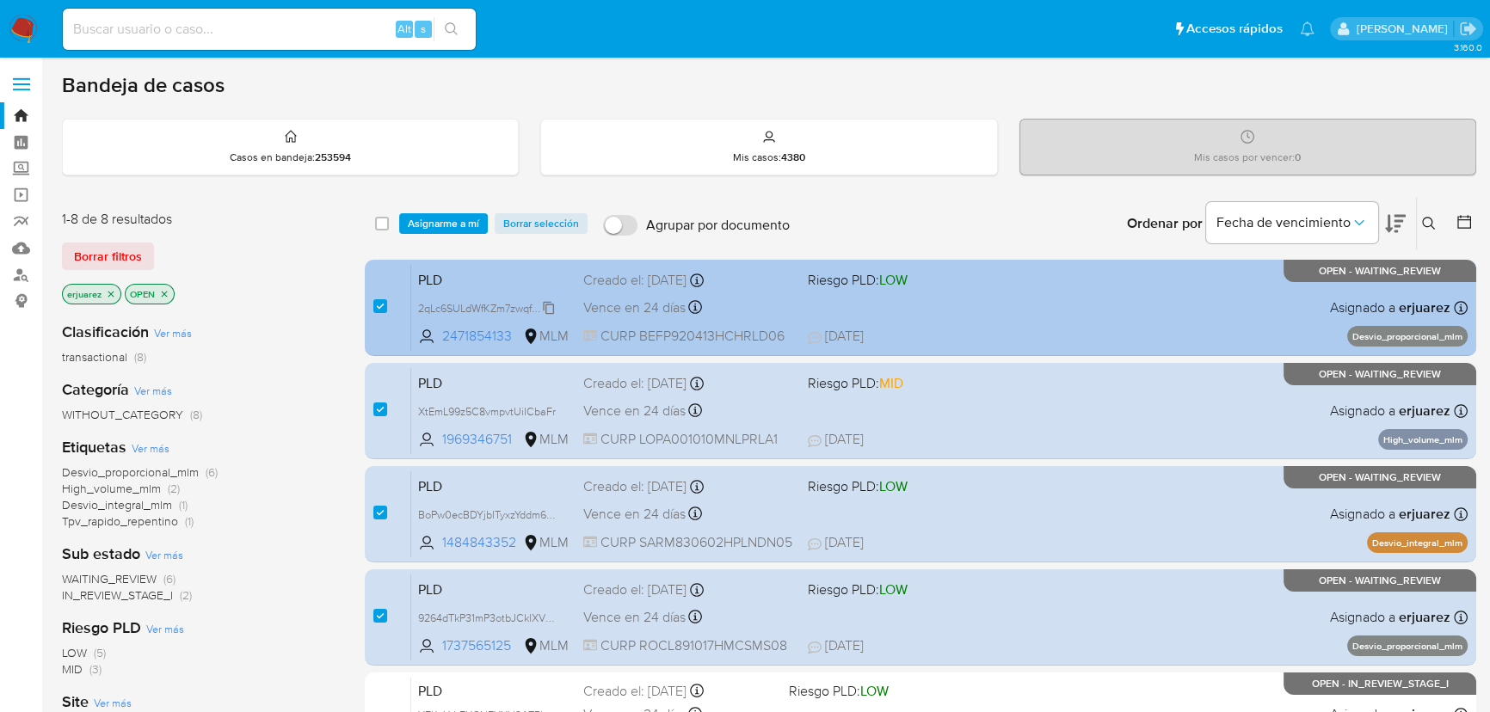
click at [441, 309] on span "2qLc6SULdWfKZm7zwqfhiqEz" at bounding box center [487, 307] width 139 height 19
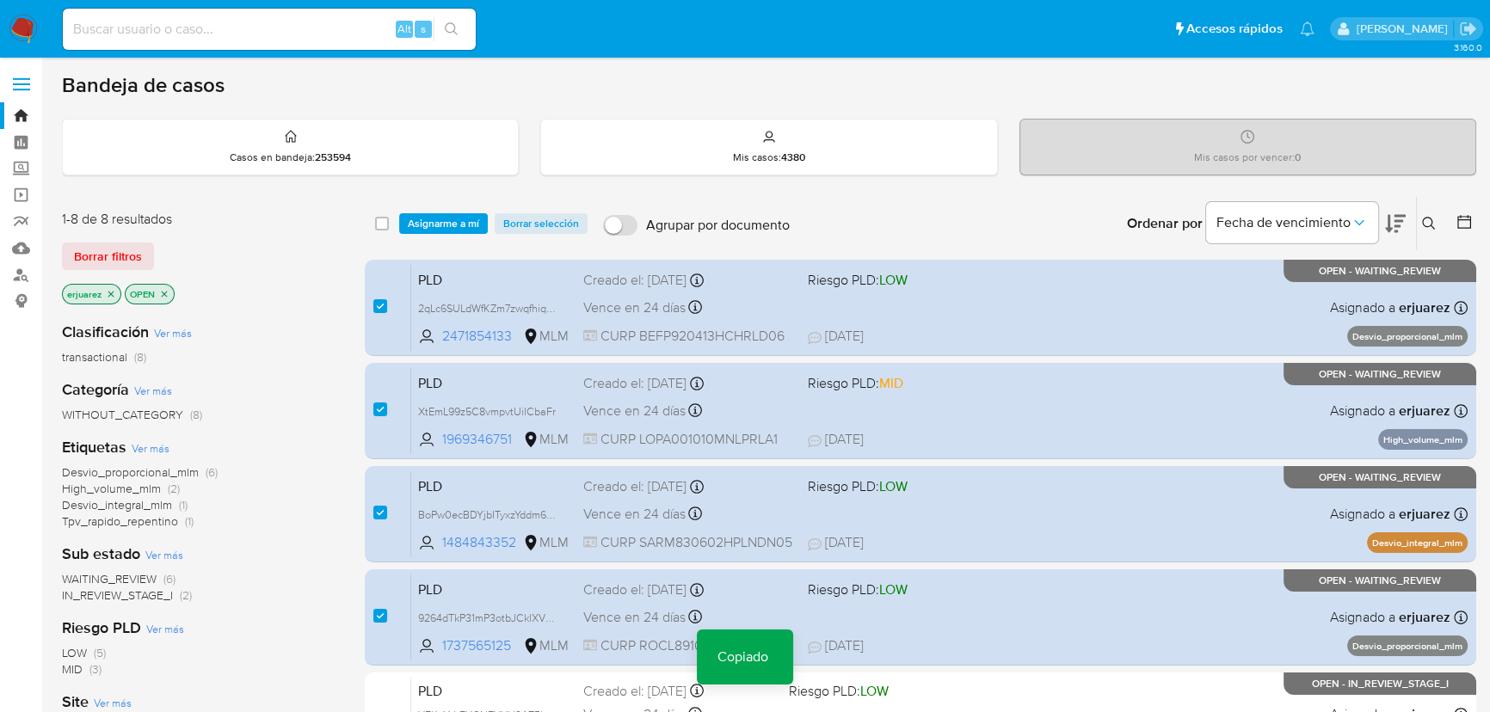
drag, startPoint x: 452, startPoint y: 410, endPoint x: 241, endPoint y: 410, distance: 211.6
click at [447, 410] on span "XtEmL99z5C8vmpvtUiICbaFr" at bounding box center [487, 410] width 138 height 15
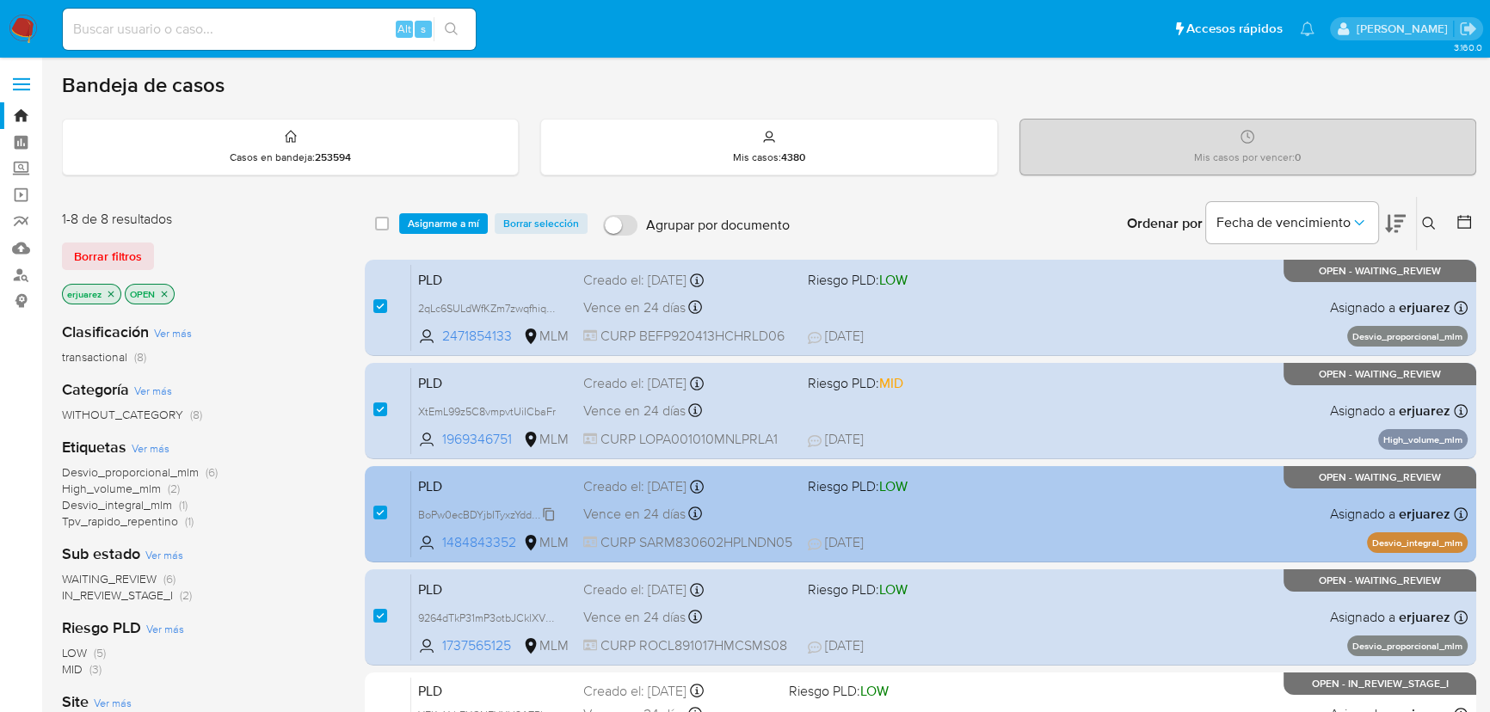
drag, startPoint x: 443, startPoint y: 508, endPoint x: 421, endPoint y: 511, distance: 22.5
click at [438, 510] on span "BoPw0ecBDYjbITyxzYddm6pn" at bounding box center [488, 513] width 140 height 19
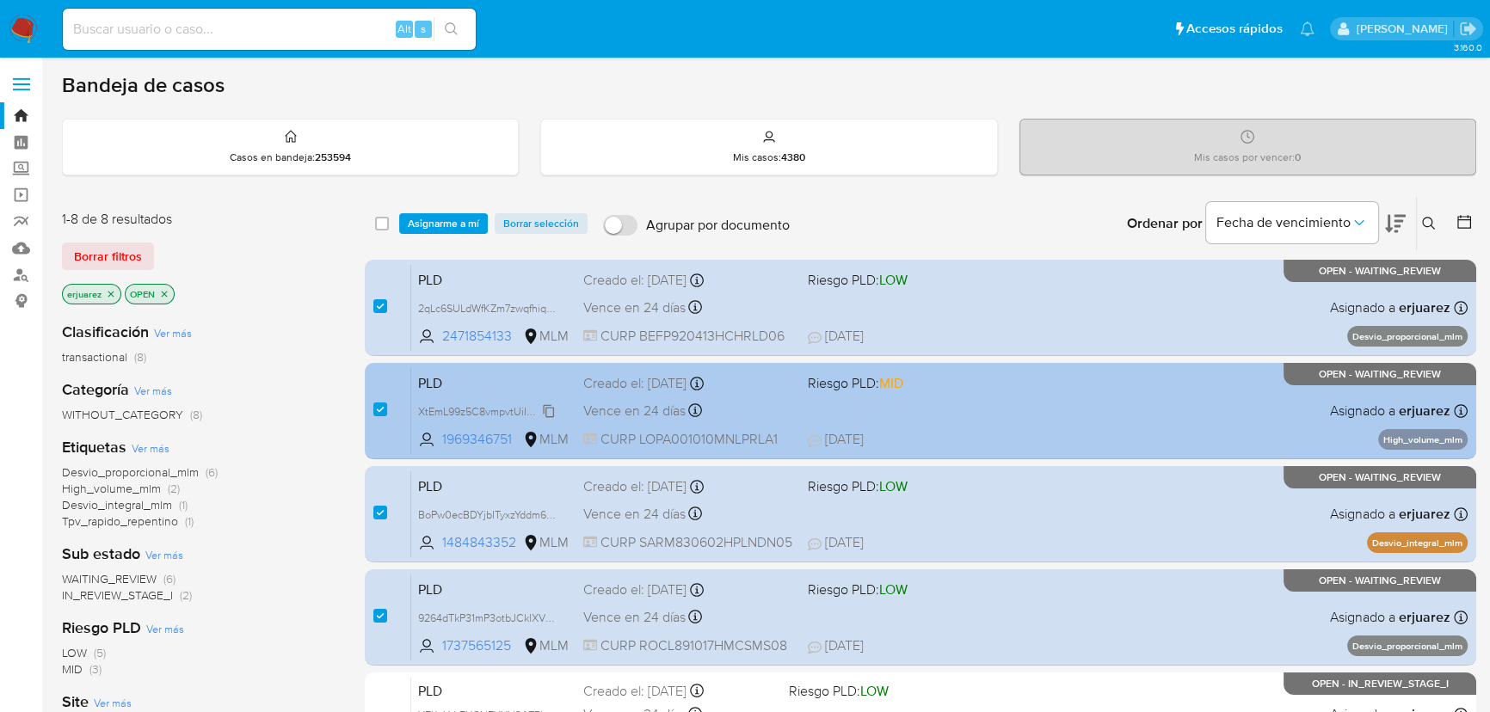
click at [452, 408] on span "XtEmL99z5C8vmpvtUiICbaFr" at bounding box center [487, 410] width 138 height 19
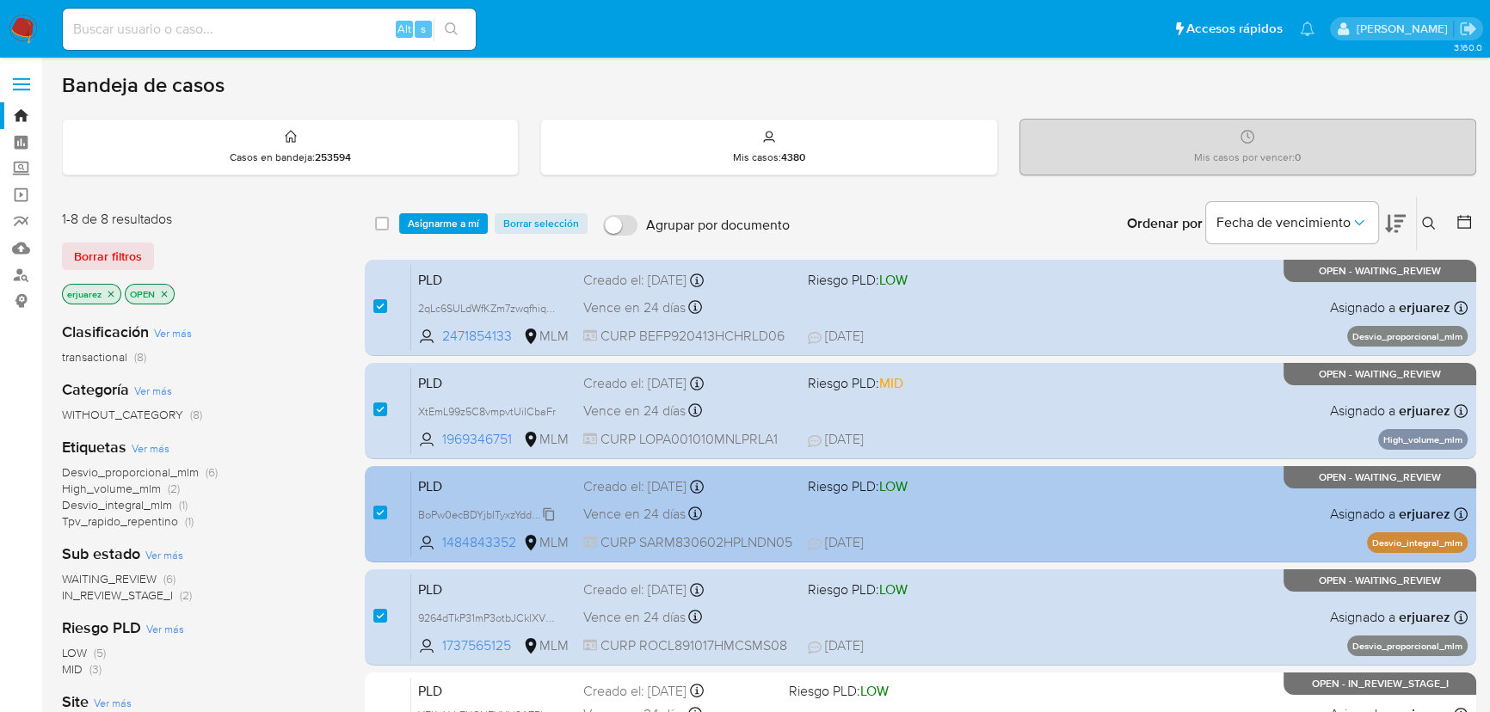
click at [454, 509] on span "BoPw0ecBDYjbITyxzYddm6pn" at bounding box center [488, 513] width 140 height 19
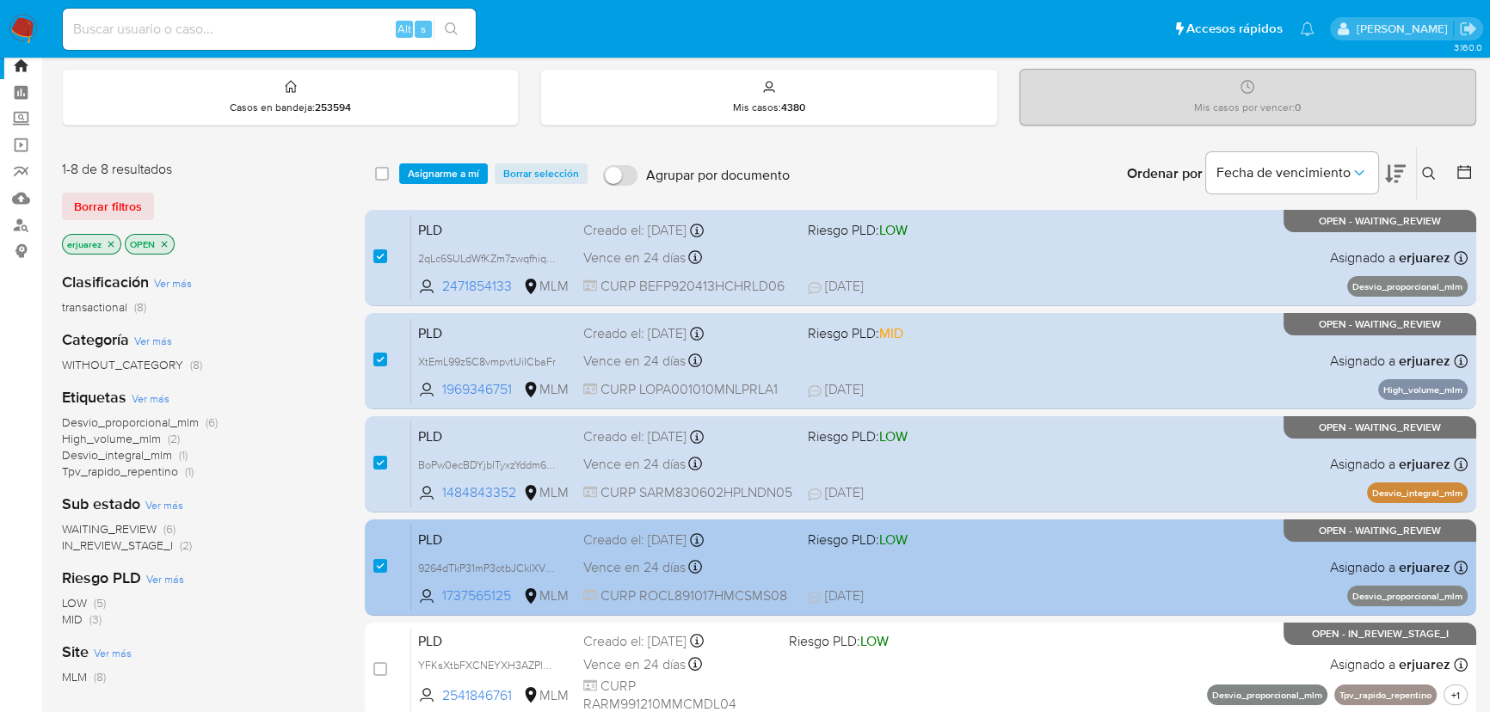
scroll to position [77, 0]
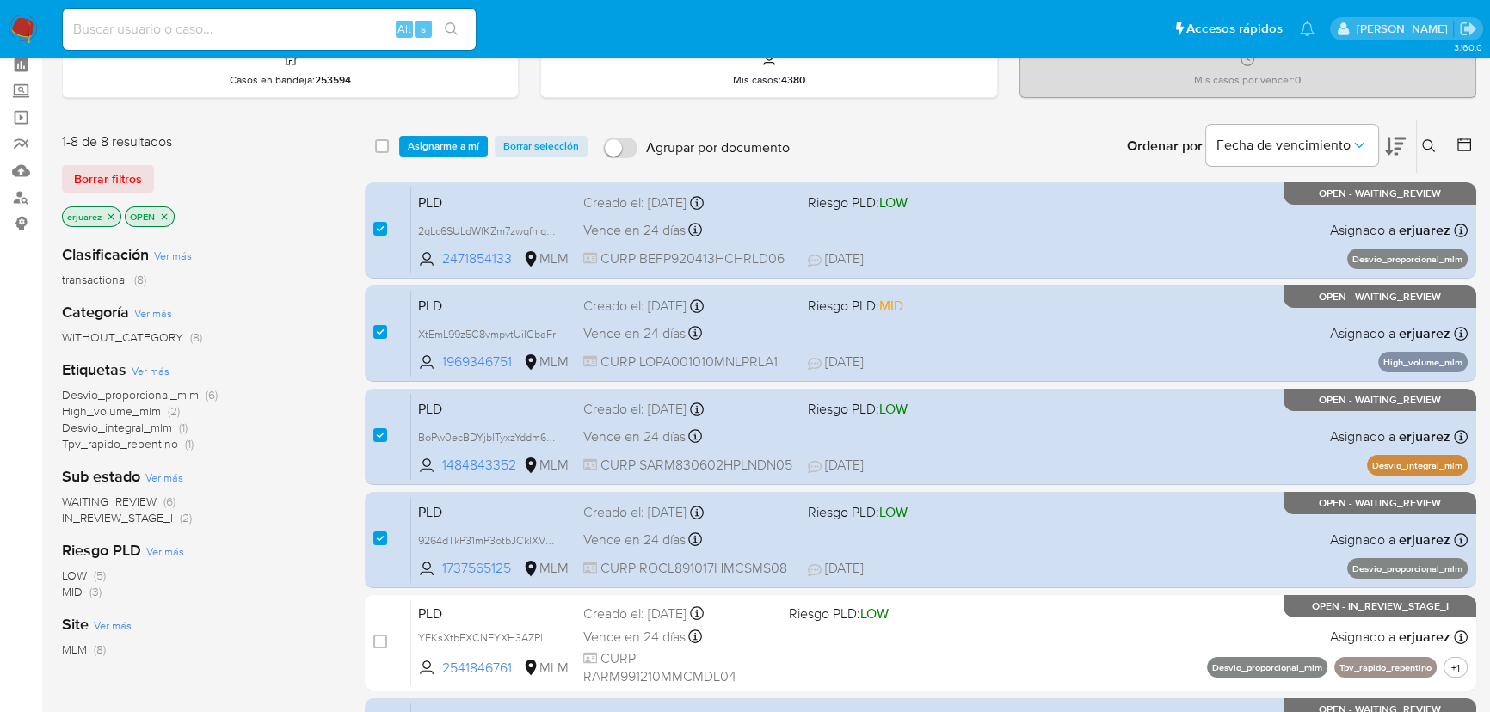
drag, startPoint x: 451, startPoint y: 537, endPoint x: 212, endPoint y: 495, distance: 242.8
click at [451, 538] on span "9264dTkP31mP3otbJCklXVKT" at bounding box center [488, 539] width 140 height 19
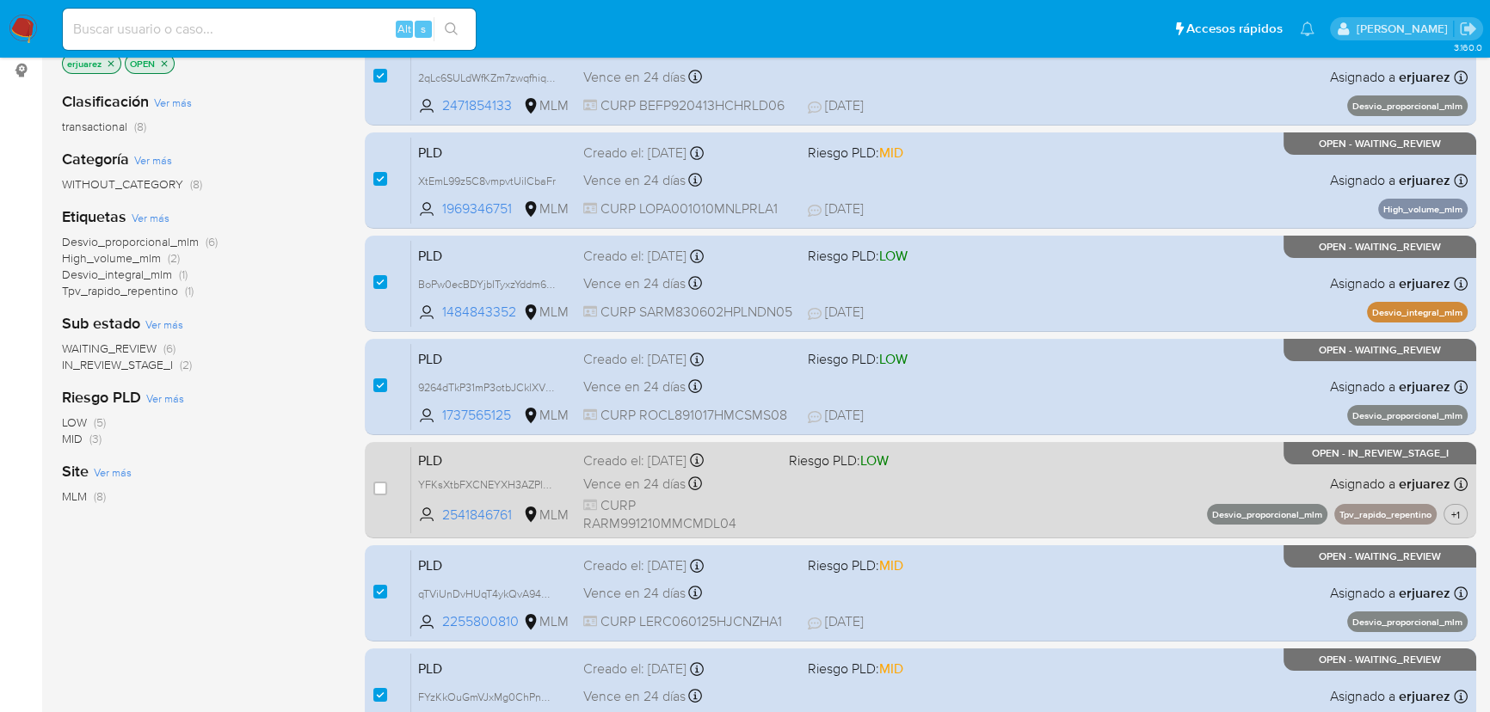
scroll to position [234, 0]
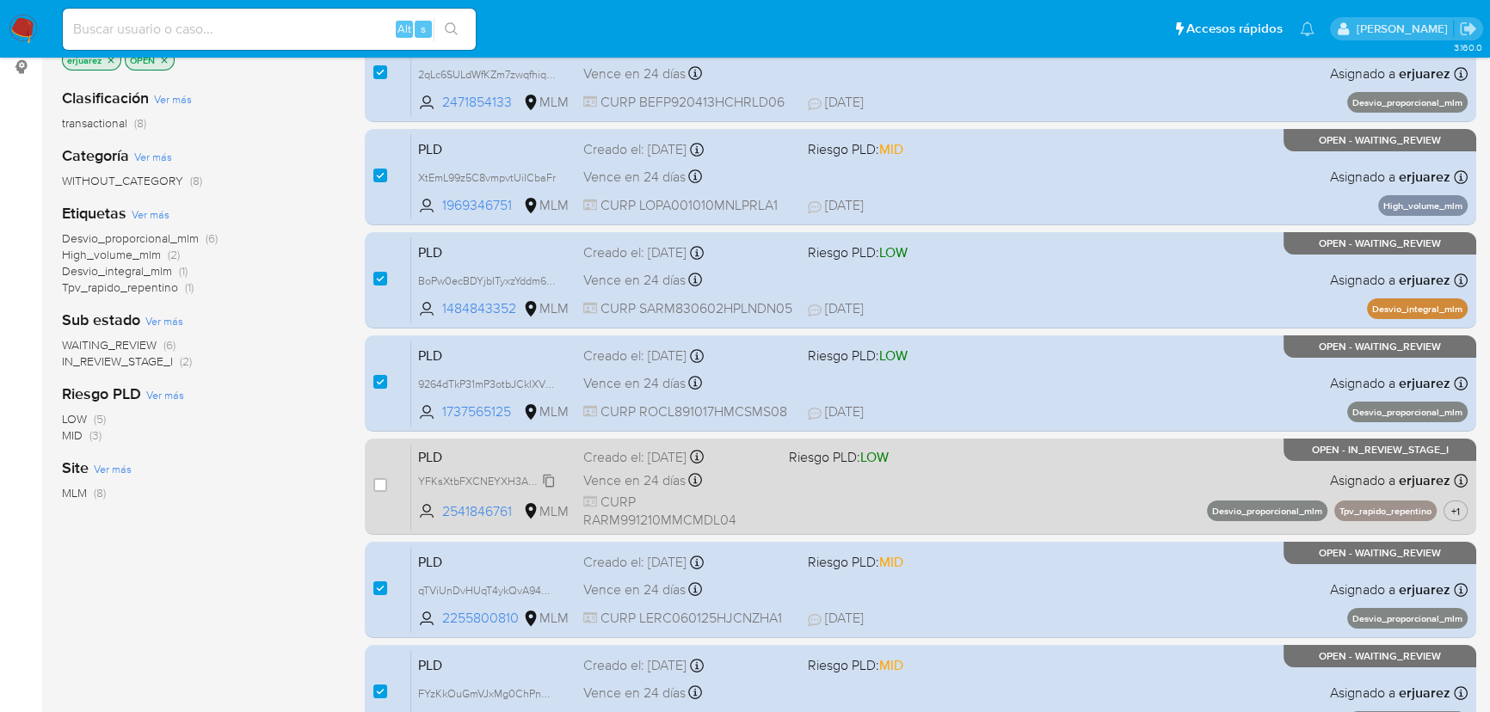
click at [466, 480] on span "YFKsXtbFXCNEYXH3AZPlX54K" at bounding box center [493, 480] width 151 height 19
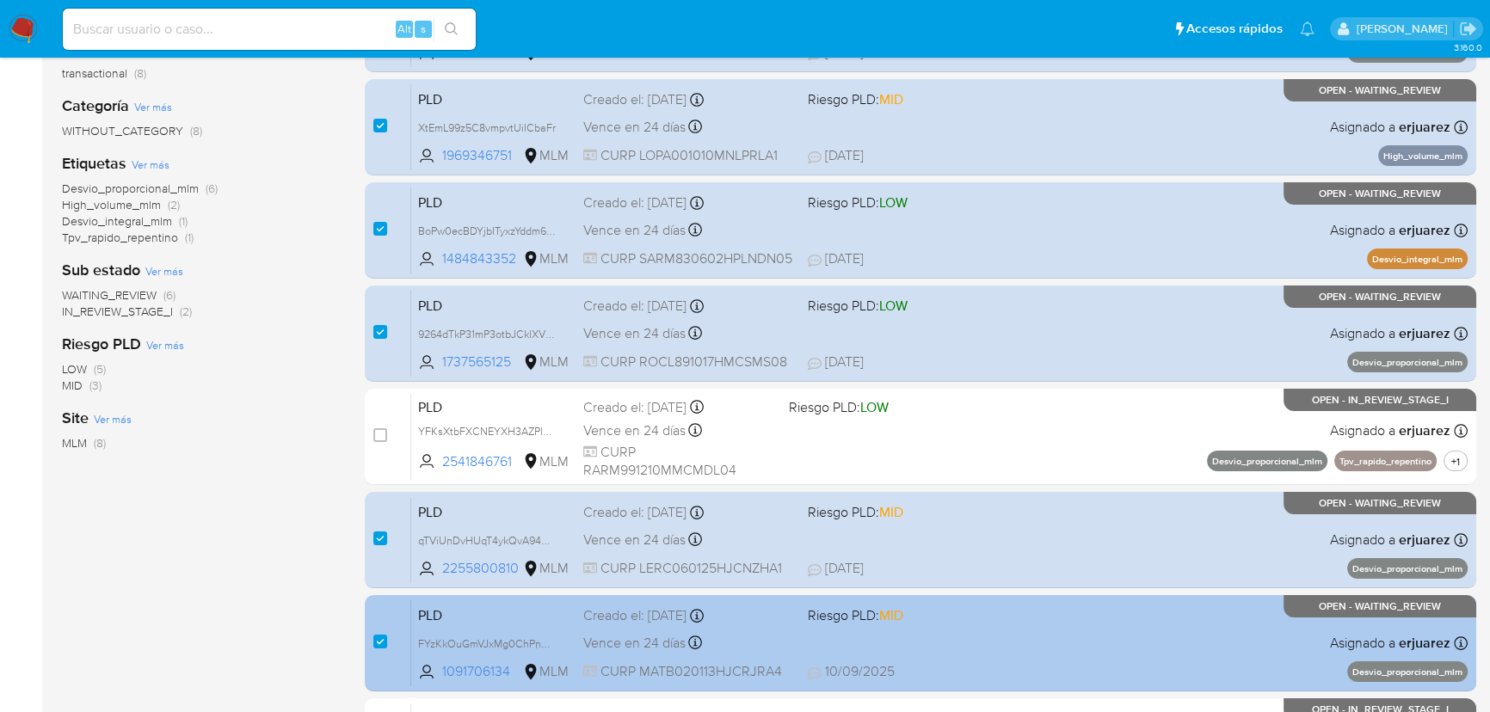
scroll to position [312, 0]
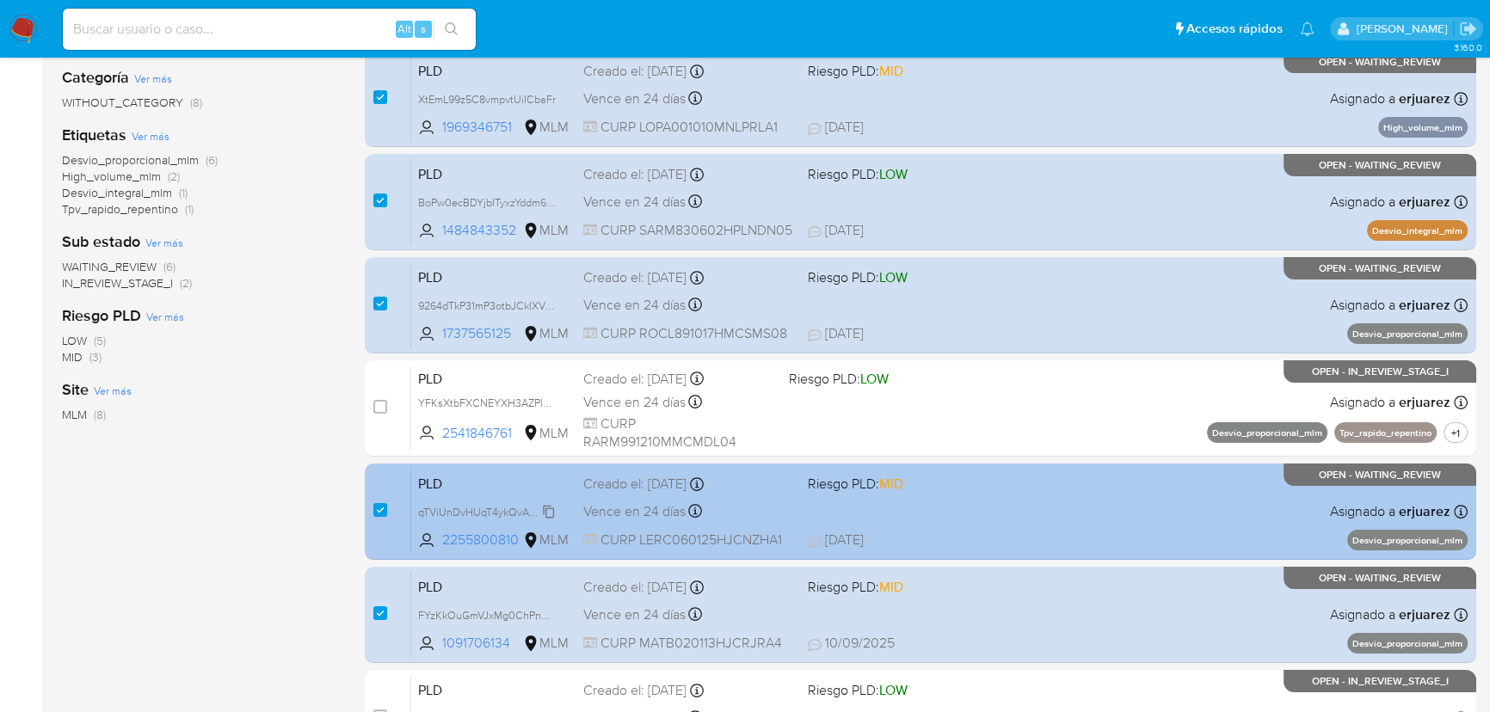
click at [440, 507] on span "qTViUnDvHUqT4ykQvA94VojY" at bounding box center [490, 510] width 144 height 19
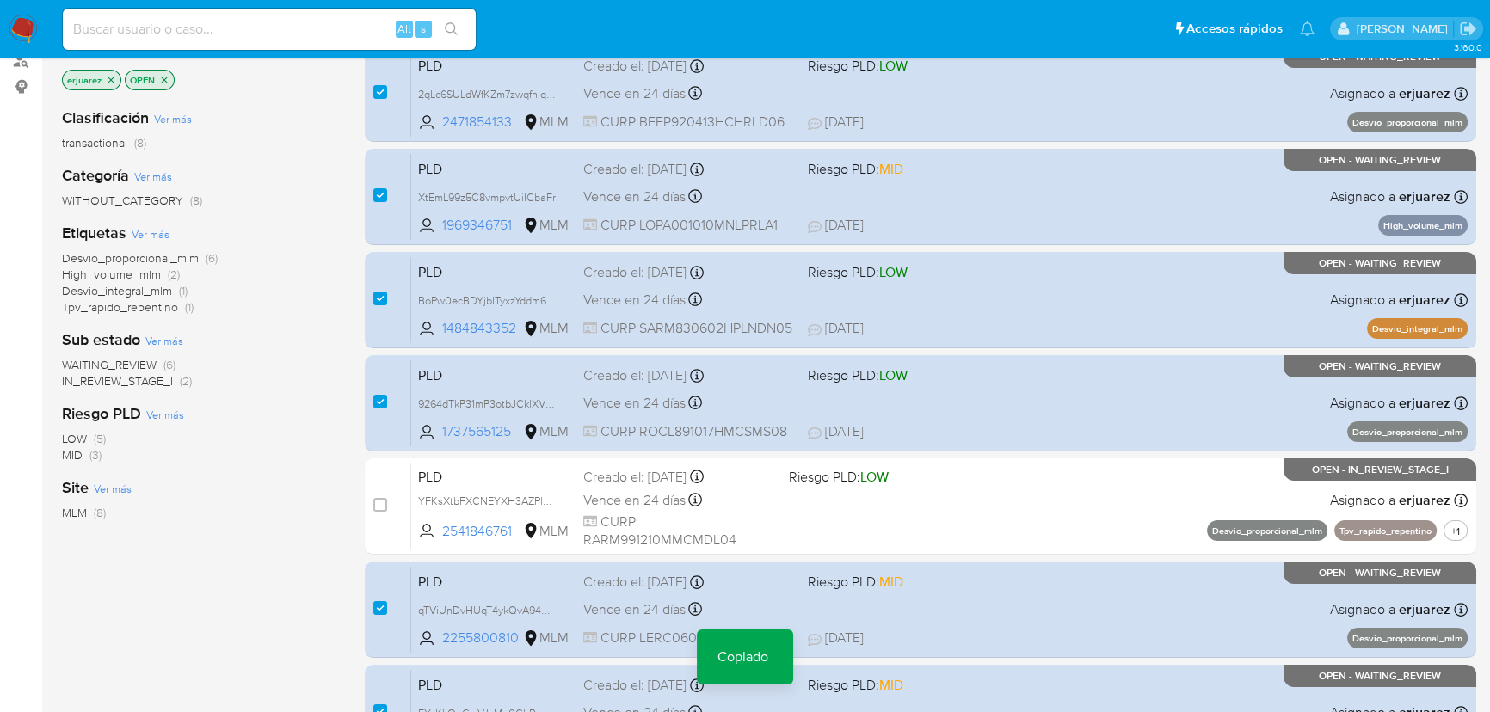
scroll to position [0, 0]
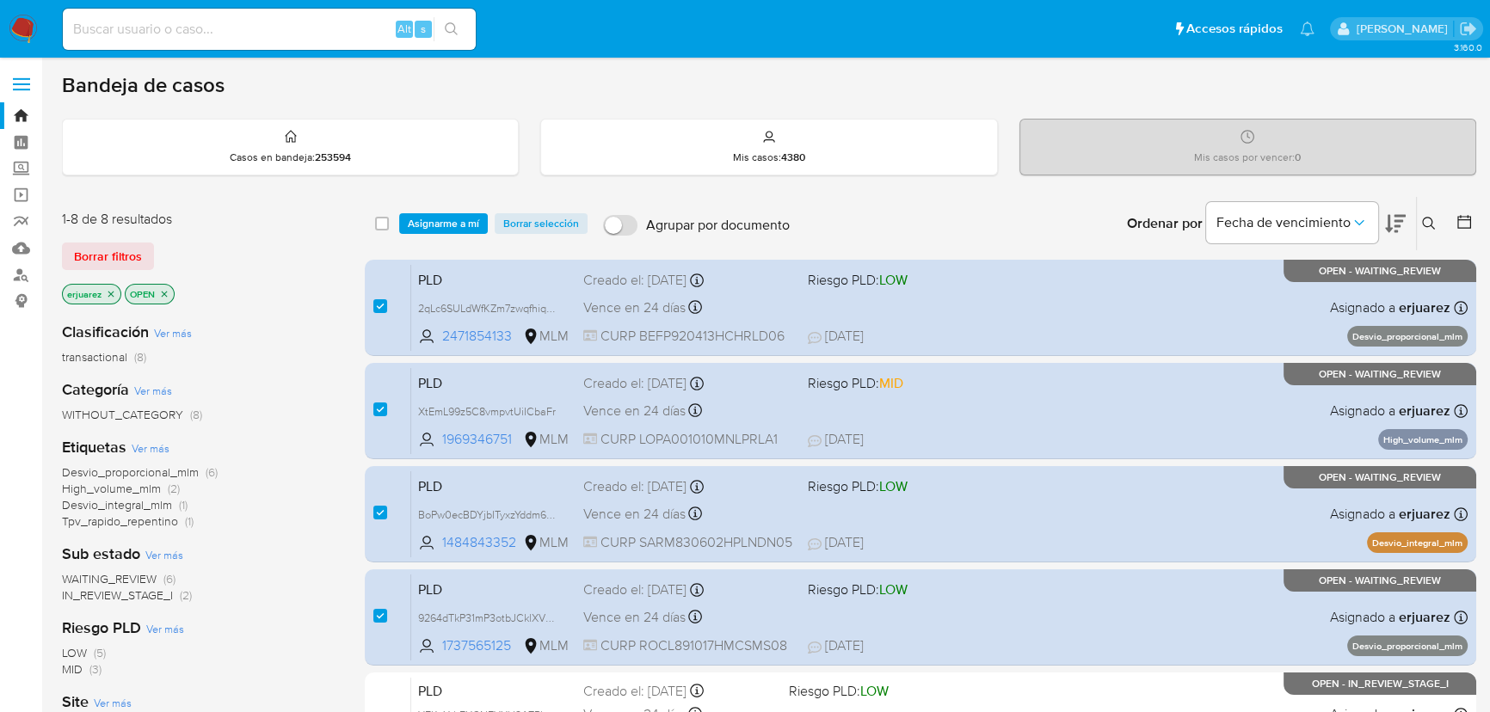
click at [120, 580] on span "WAITING_REVIEW" at bounding box center [109, 578] width 95 height 17
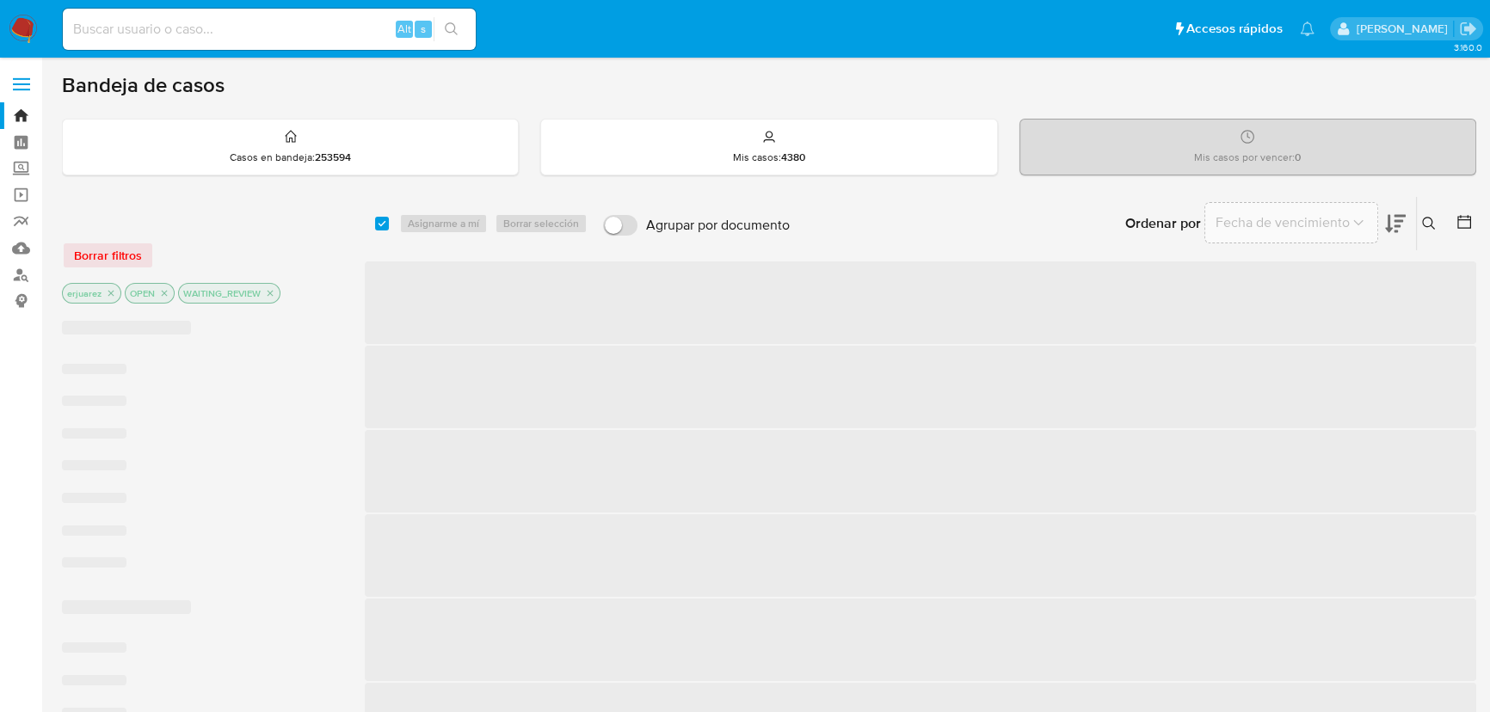
checkbox input "true"
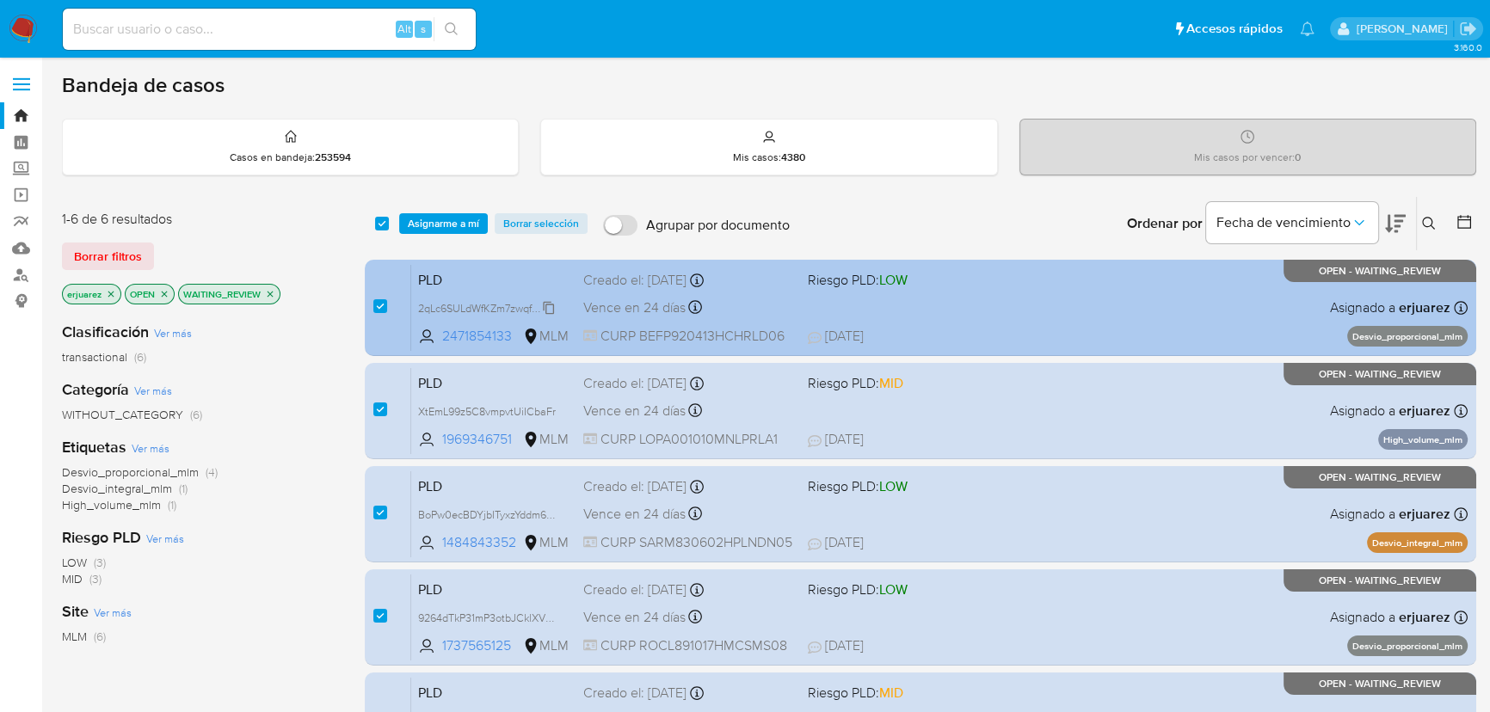
click at [464, 310] on span "2qLc6SULdWfKZm7zwqfhiqEz" at bounding box center [487, 307] width 139 height 19
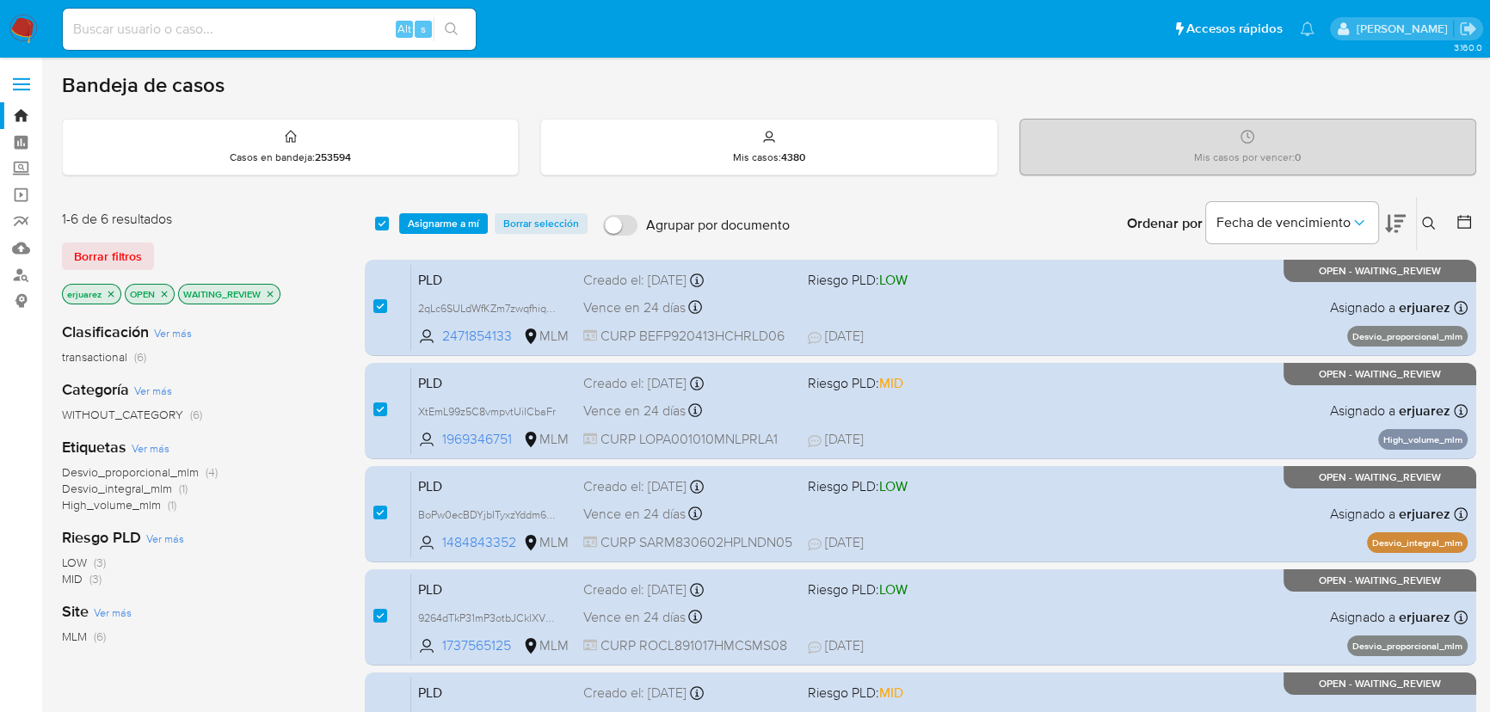
drag, startPoint x: 467, startPoint y: 409, endPoint x: 72, endPoint y: 394, distance: 395.1
click at [466, 408] on span "XtEmL99z5C8vmpvtUiICbaFr" at bounding box center [487, 410] width 138 height 15
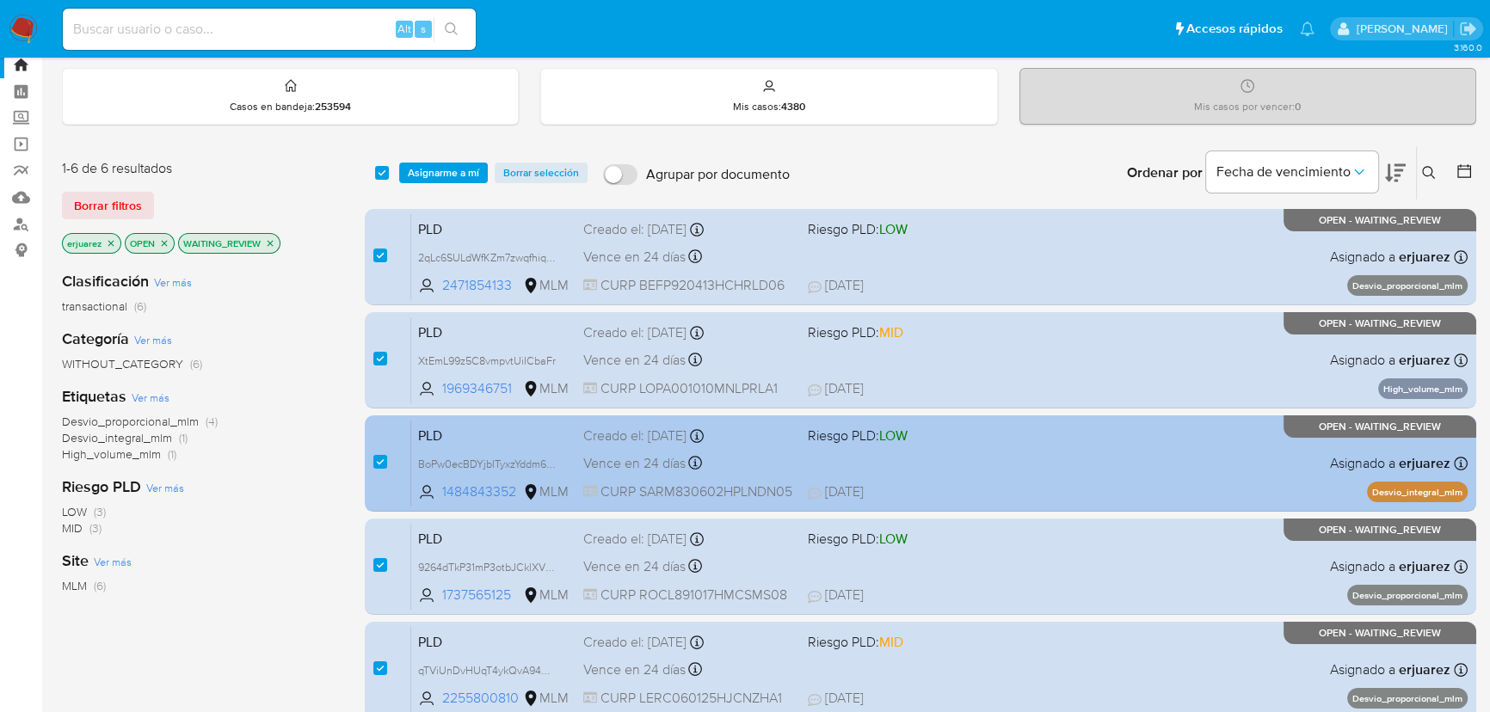
scroll to position [77, 0]
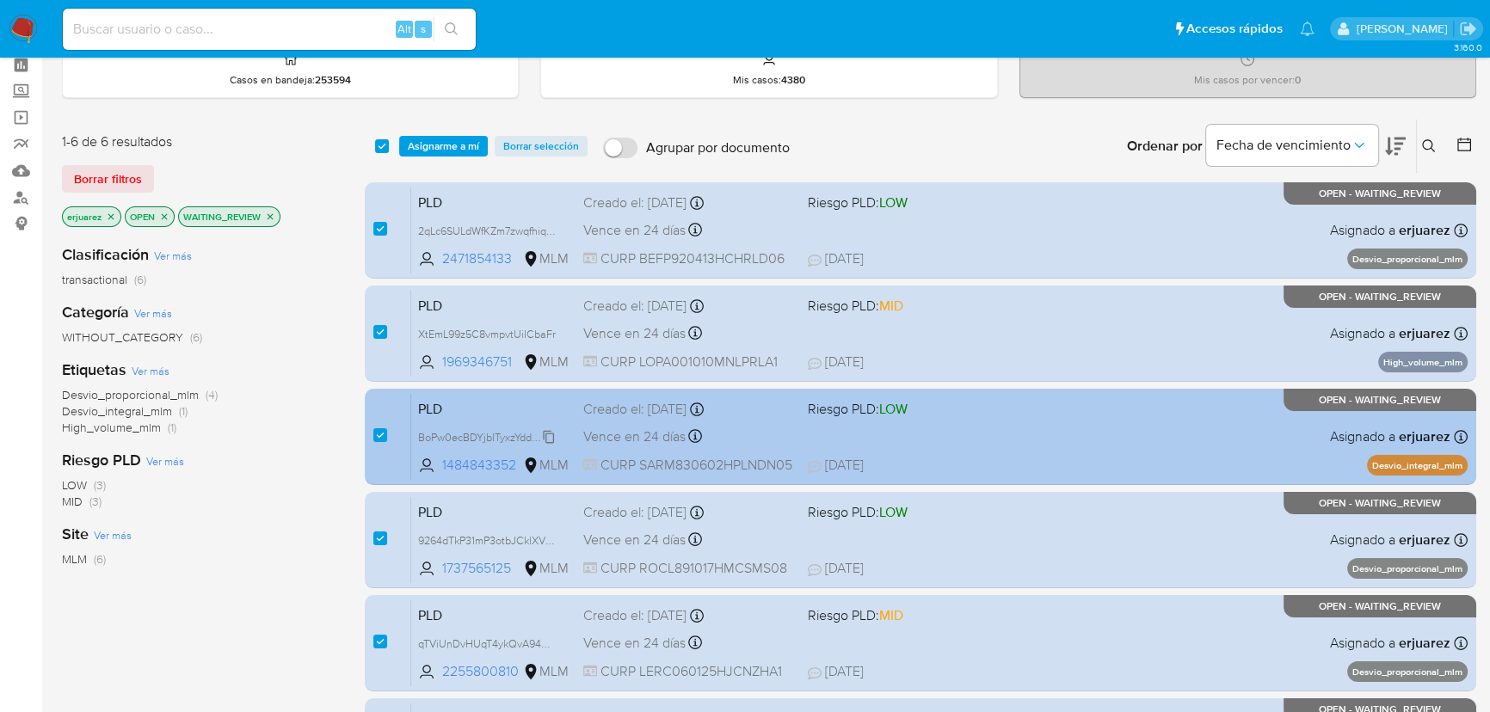
click at [453, 432] on span "BoPw0ecBDYjbITyxzYddm6pn" at bounding box center [488, 436] width 140 height 19
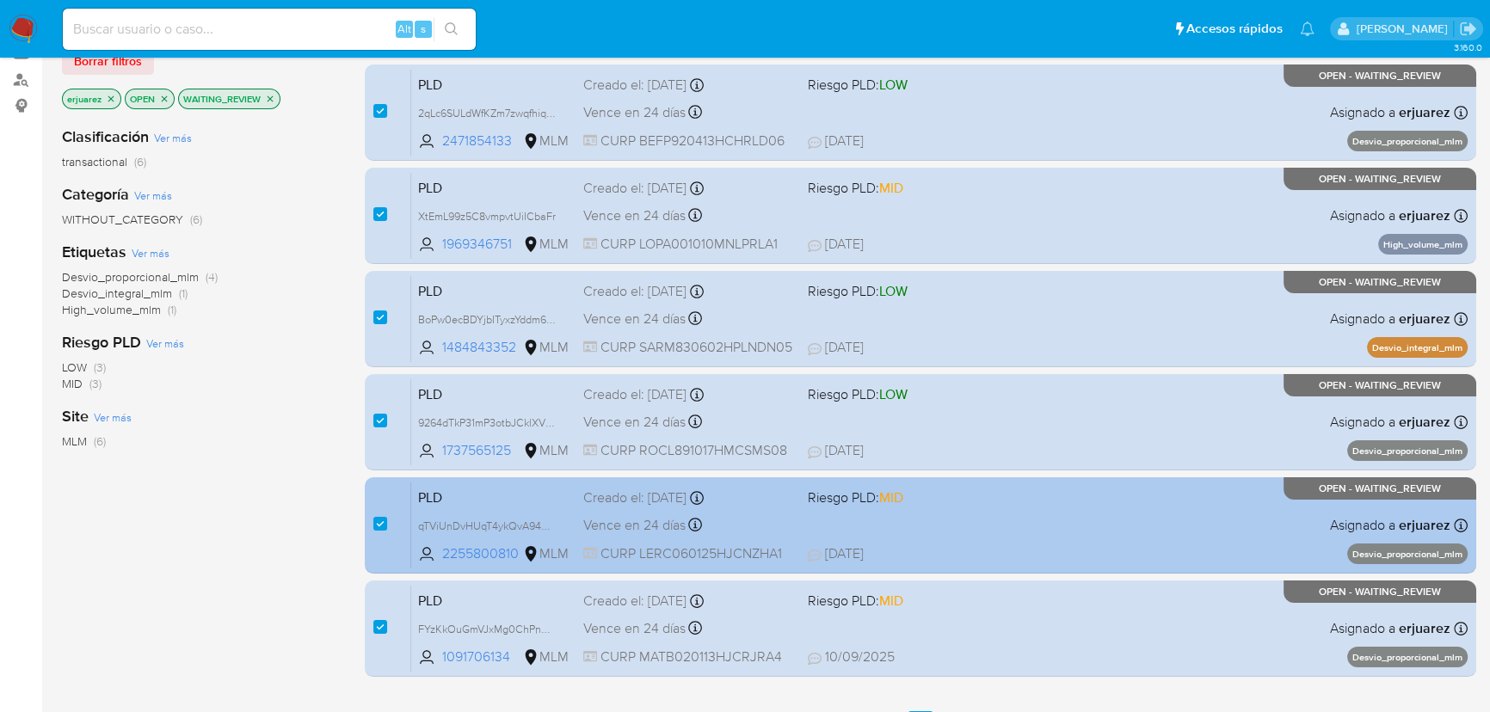
scroll to position [234, 0]
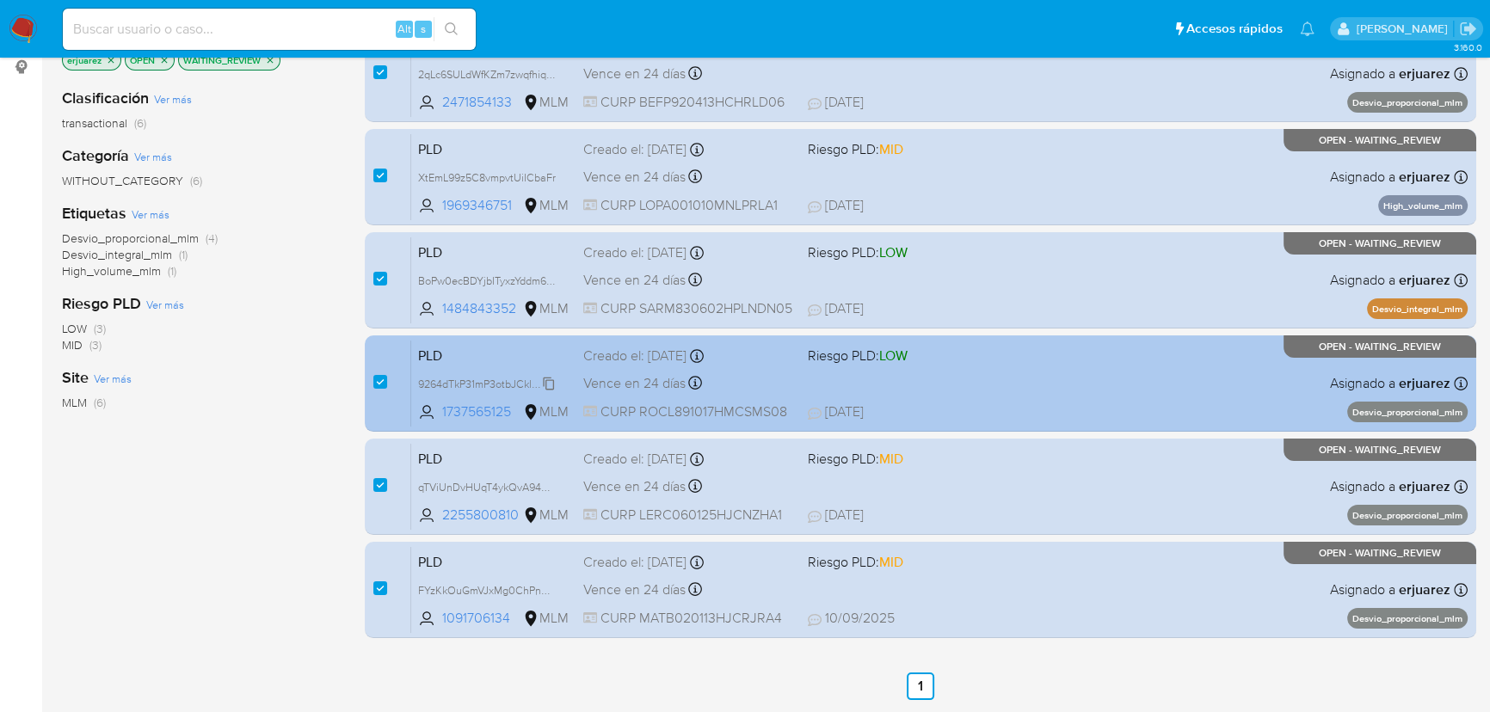
drag, startPoint x: 468, startPoint y: 376, endPoint x: 77, endPoint y: 299, distance: 398.8
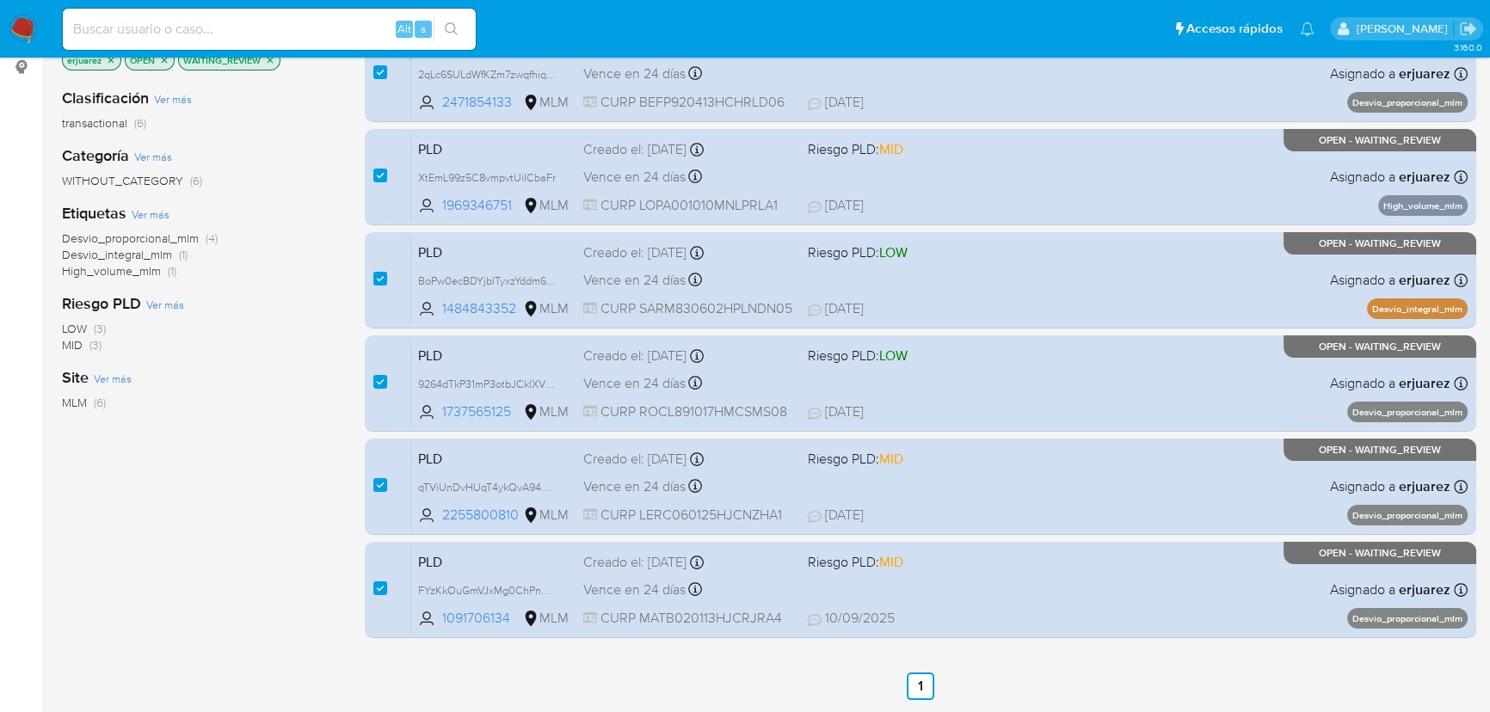
click span "9264dTkP31mP3otbJCklXVKT"
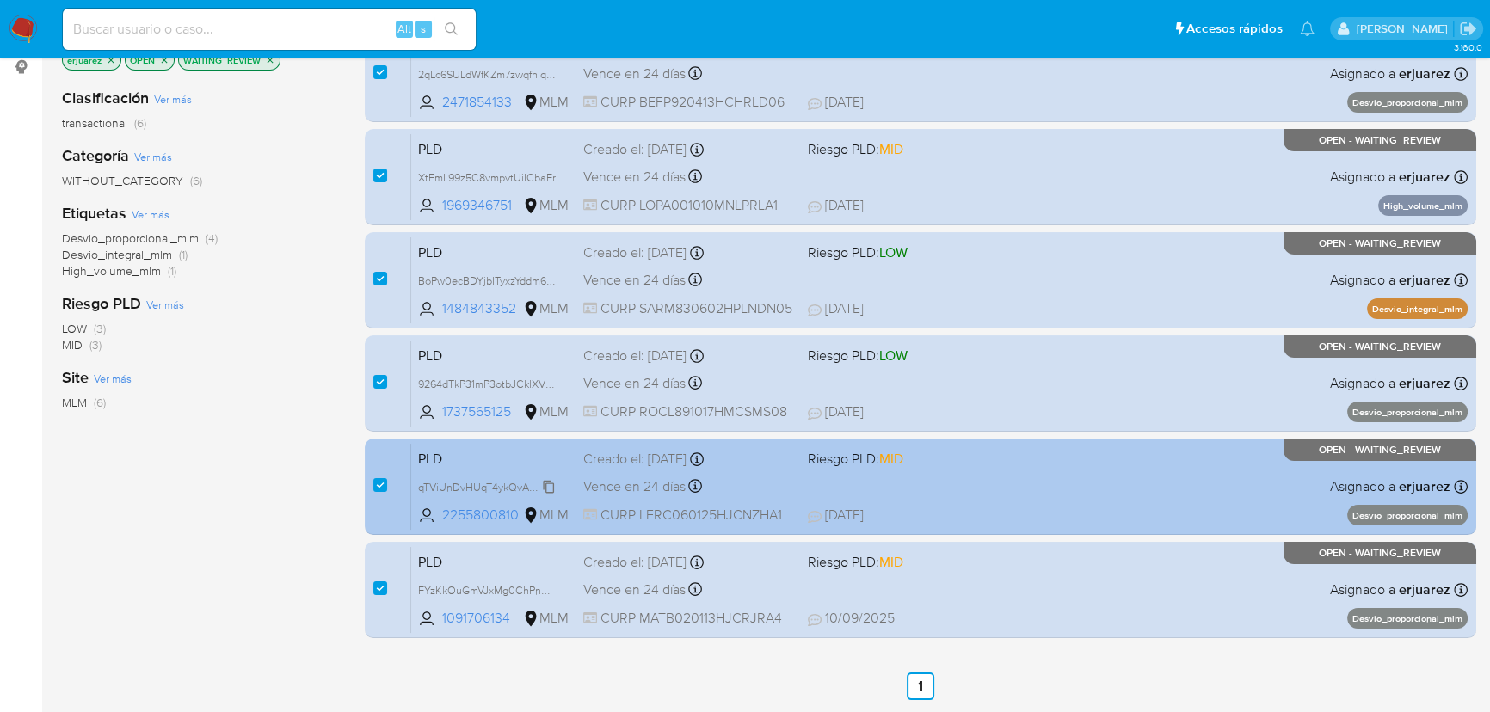
click span "qTViUnDvHUqT4ykQvA94VojY"
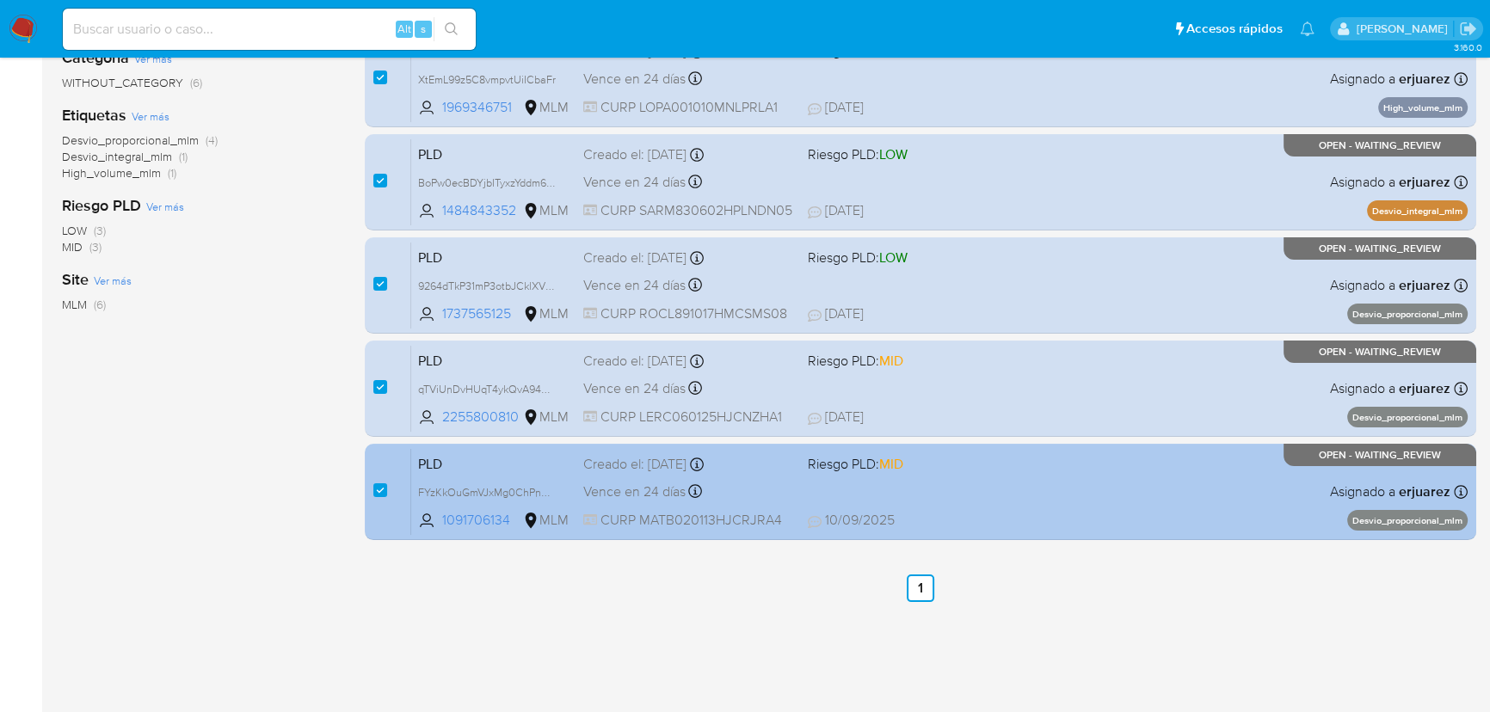
scroll to position [335, 0]
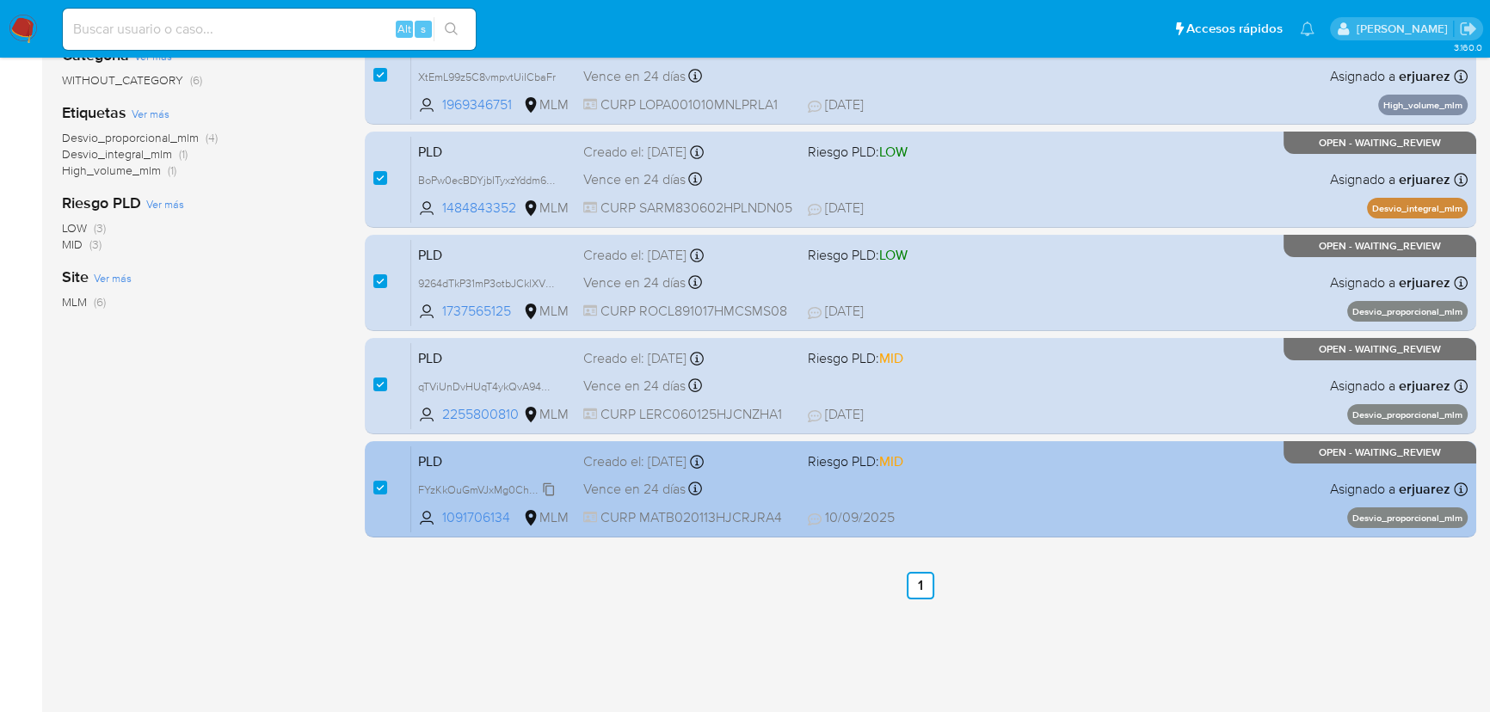
click span "FYzKkOuGmVJxMg0ChPnGCuz3"
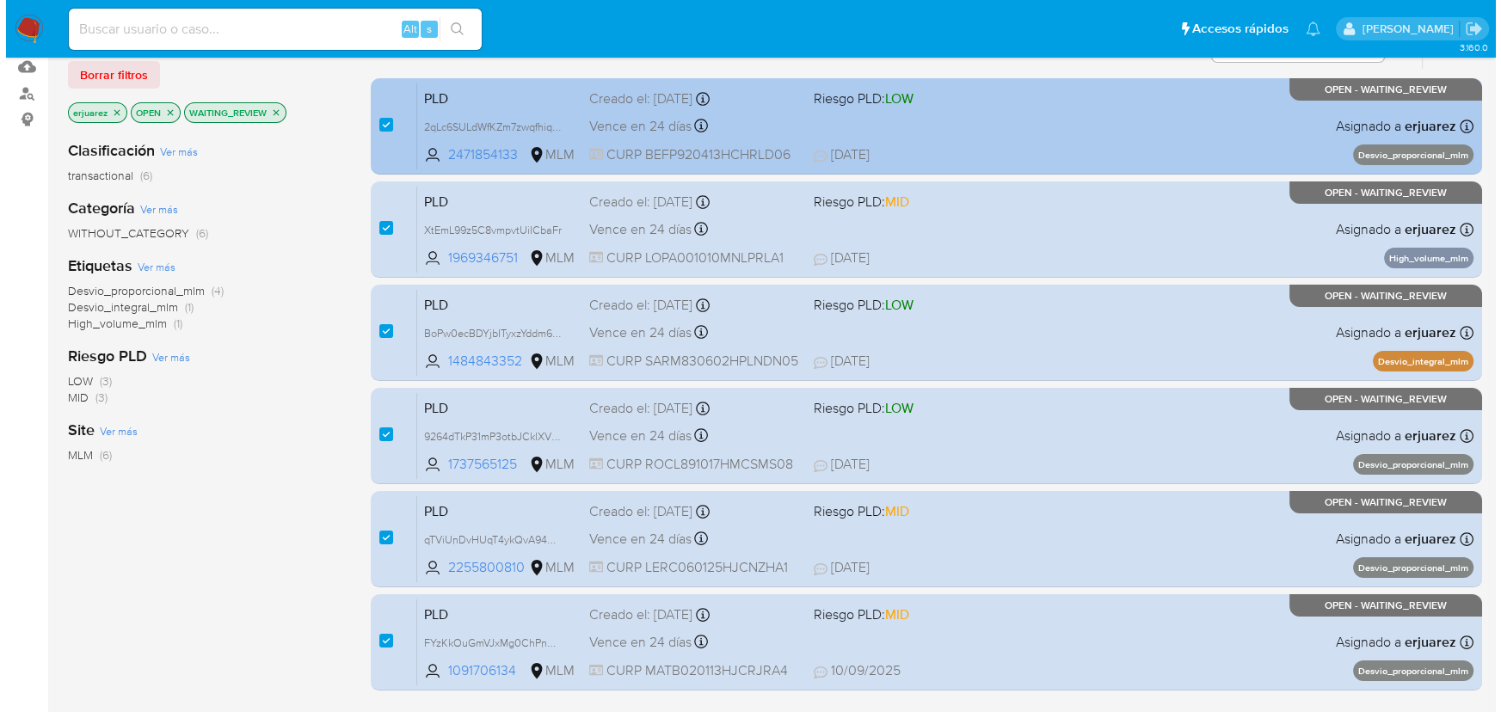
scroll to position [100, 0]
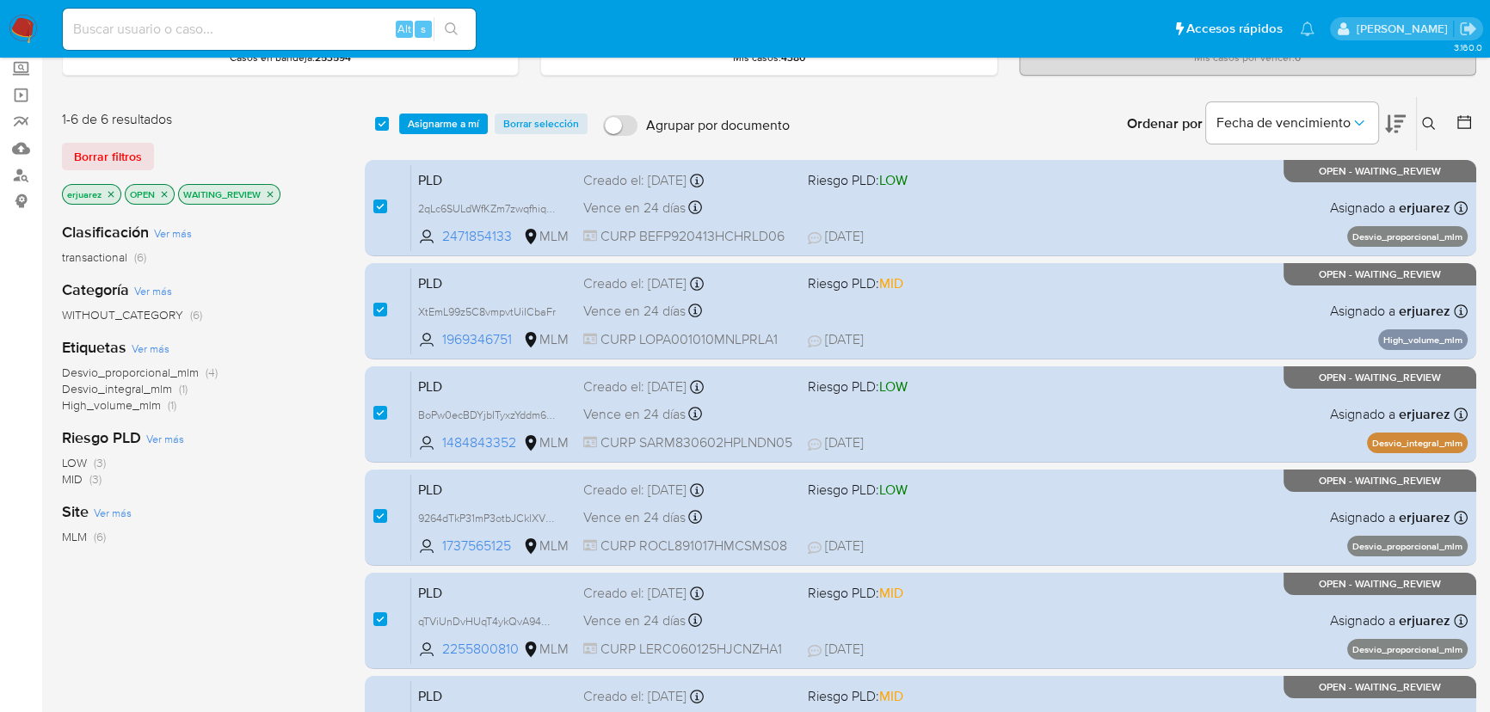
click span "Asignarme a mí"
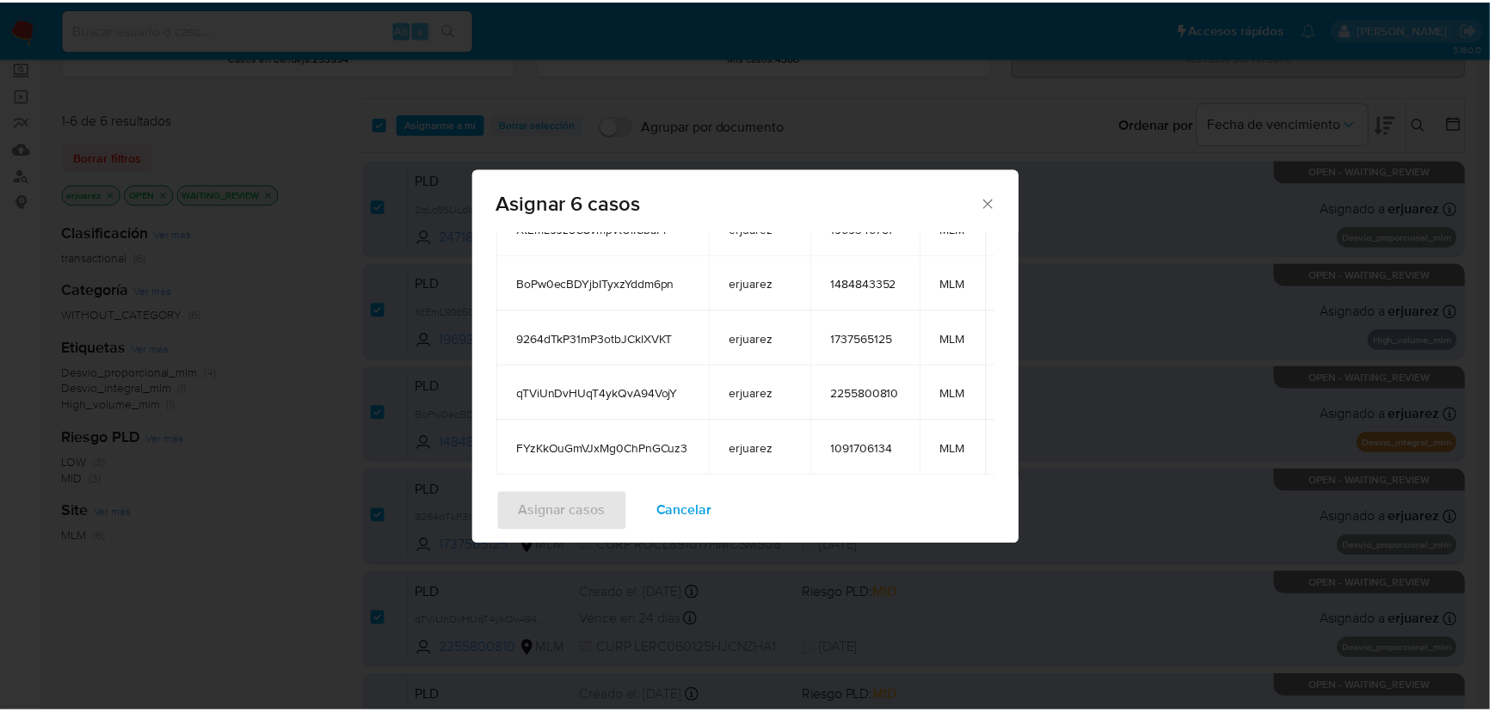
scroll to position [303, 0]
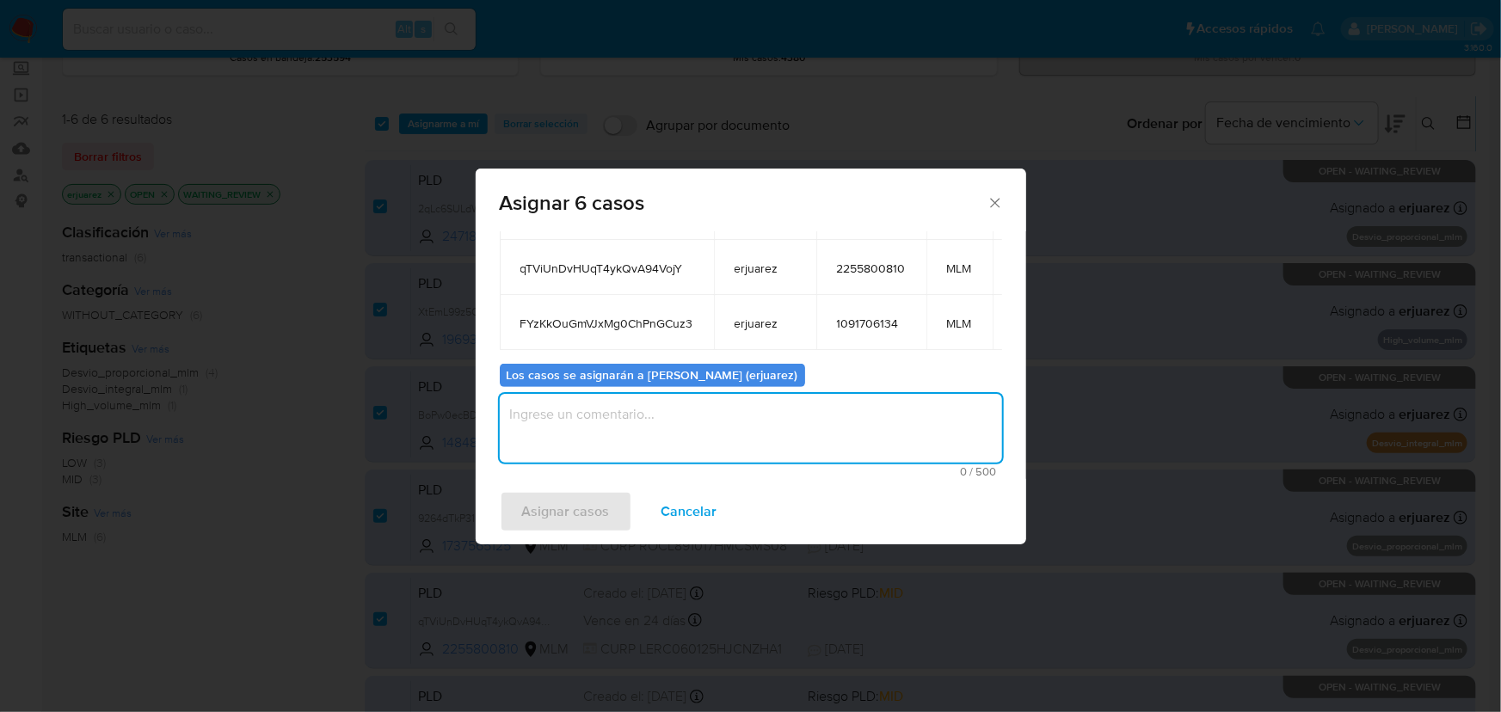
click textarea "assign-modal"
type textarea "EPJU"
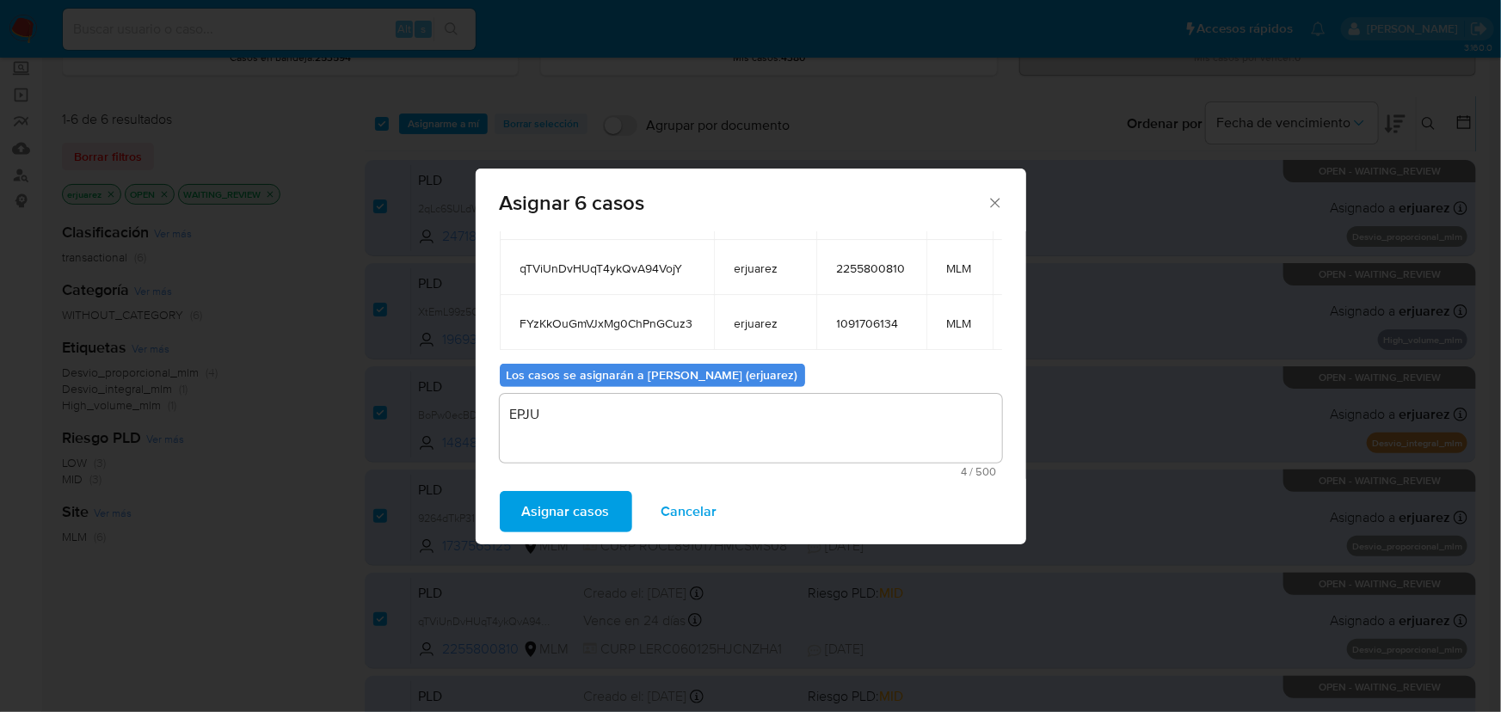
click span "Asignar casos"
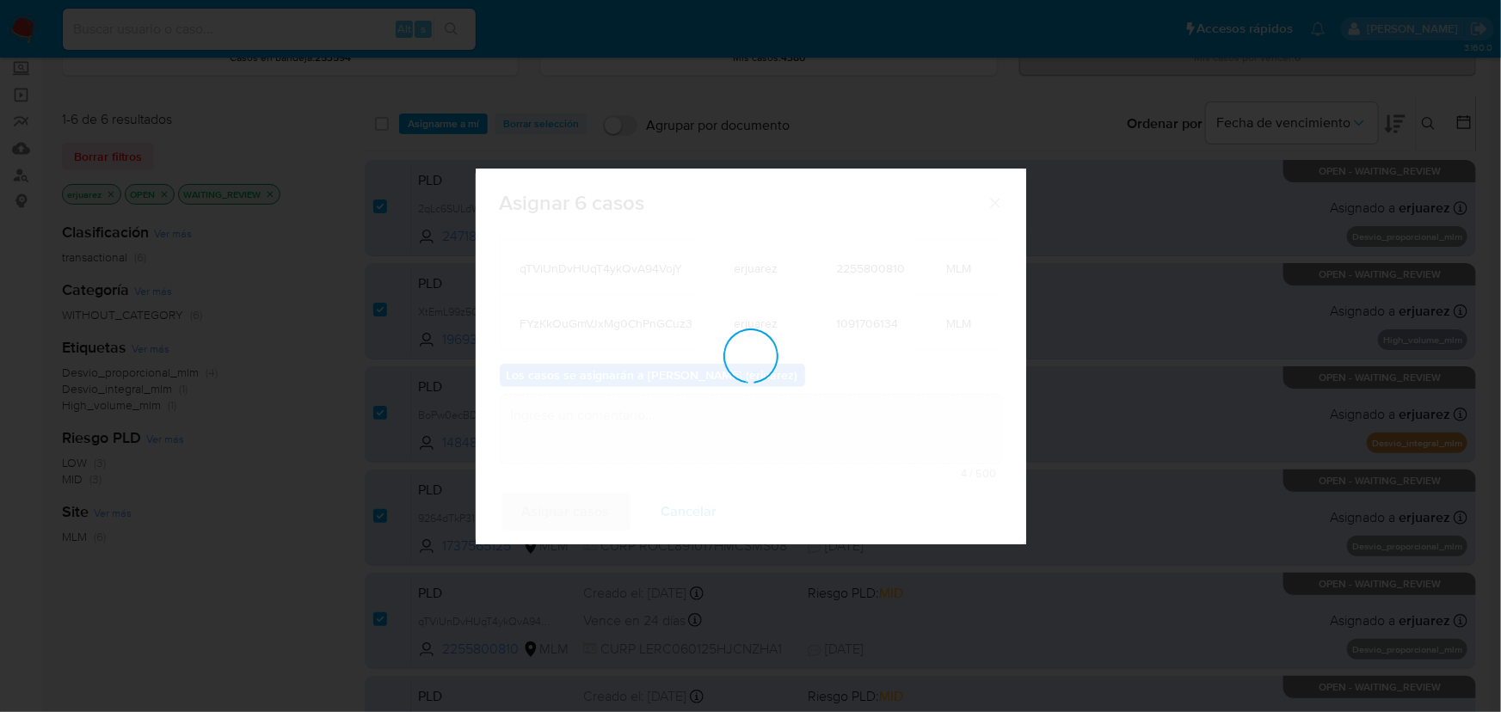
checkbox input "false"
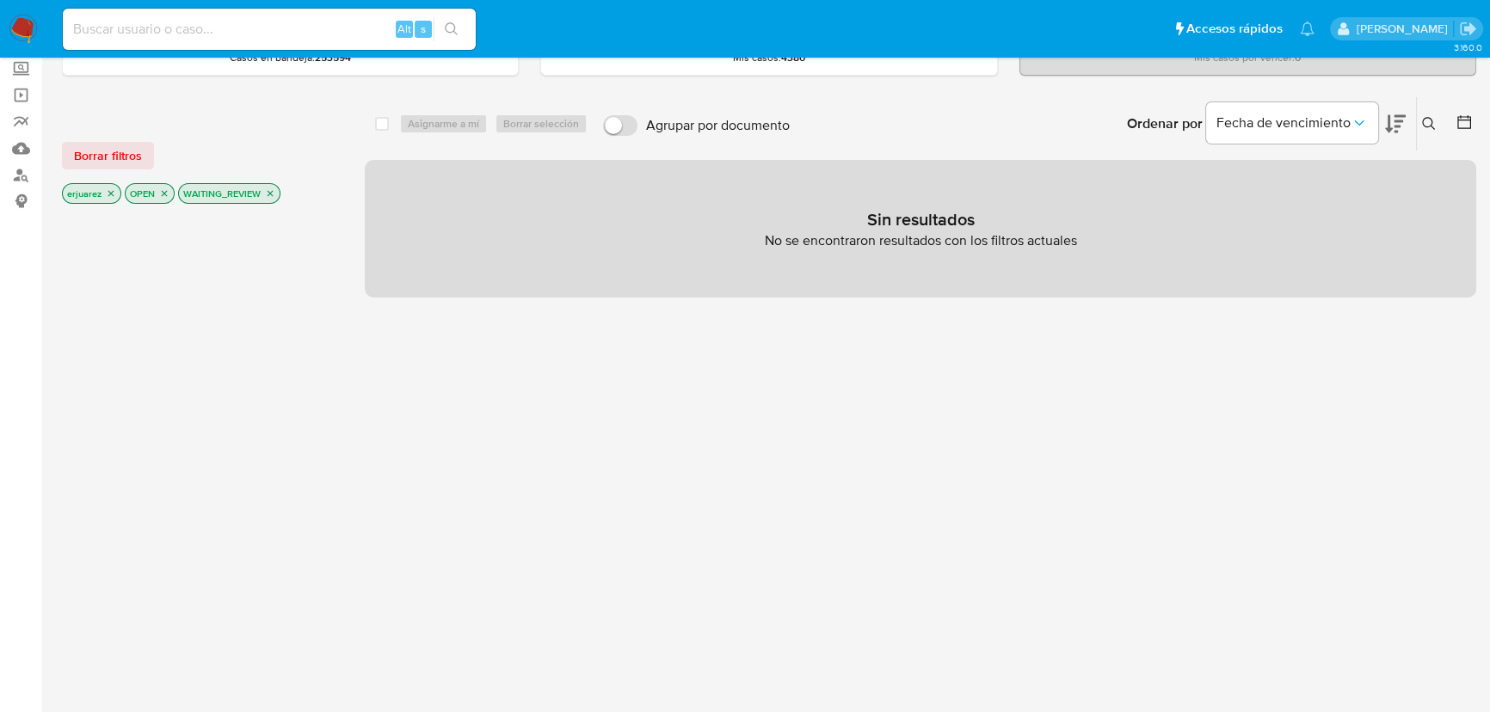
click icon "close-filter"
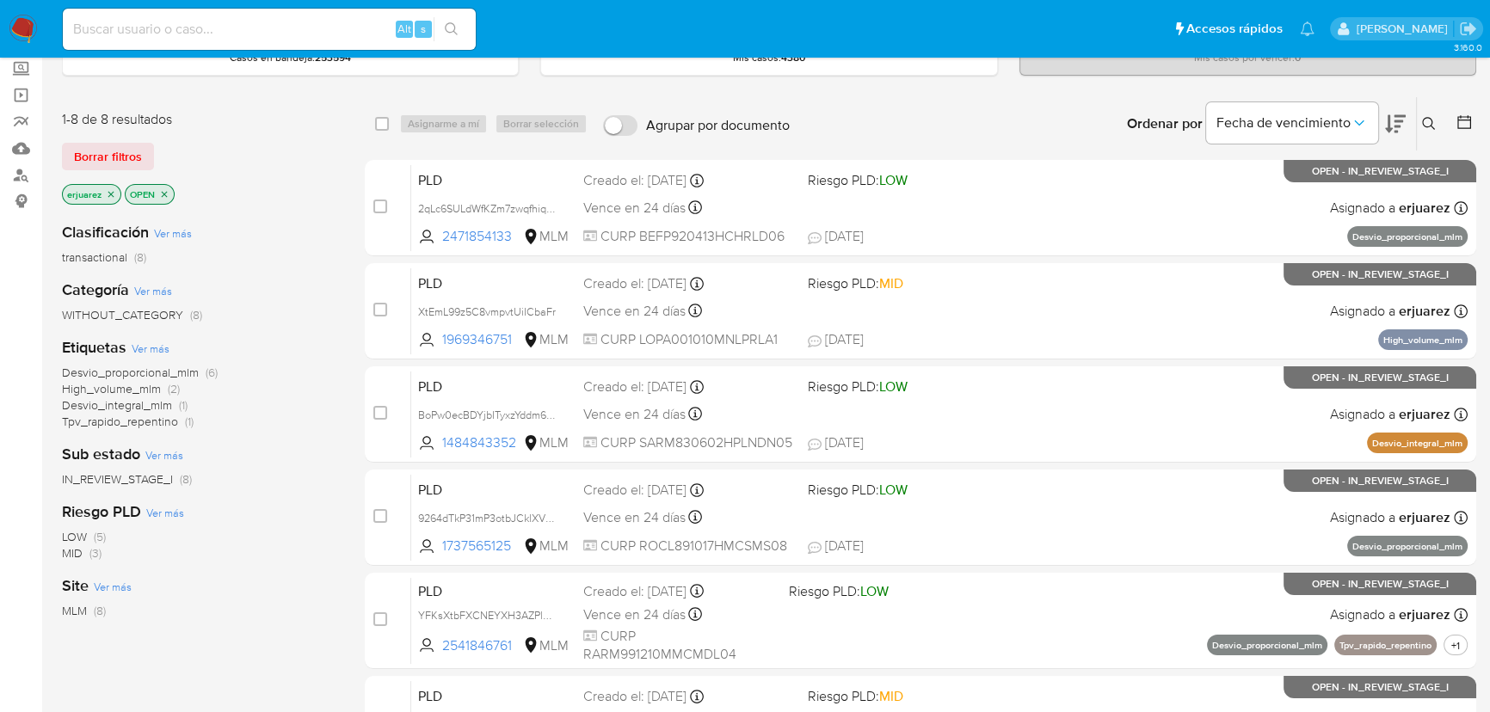
click span "IN_REVIEW_STAGE_I"
drag, startPoint x: 1424, startPoint y: 120, endPoint x: 1400, endPoint y: 141, distance: 32.3
click icon
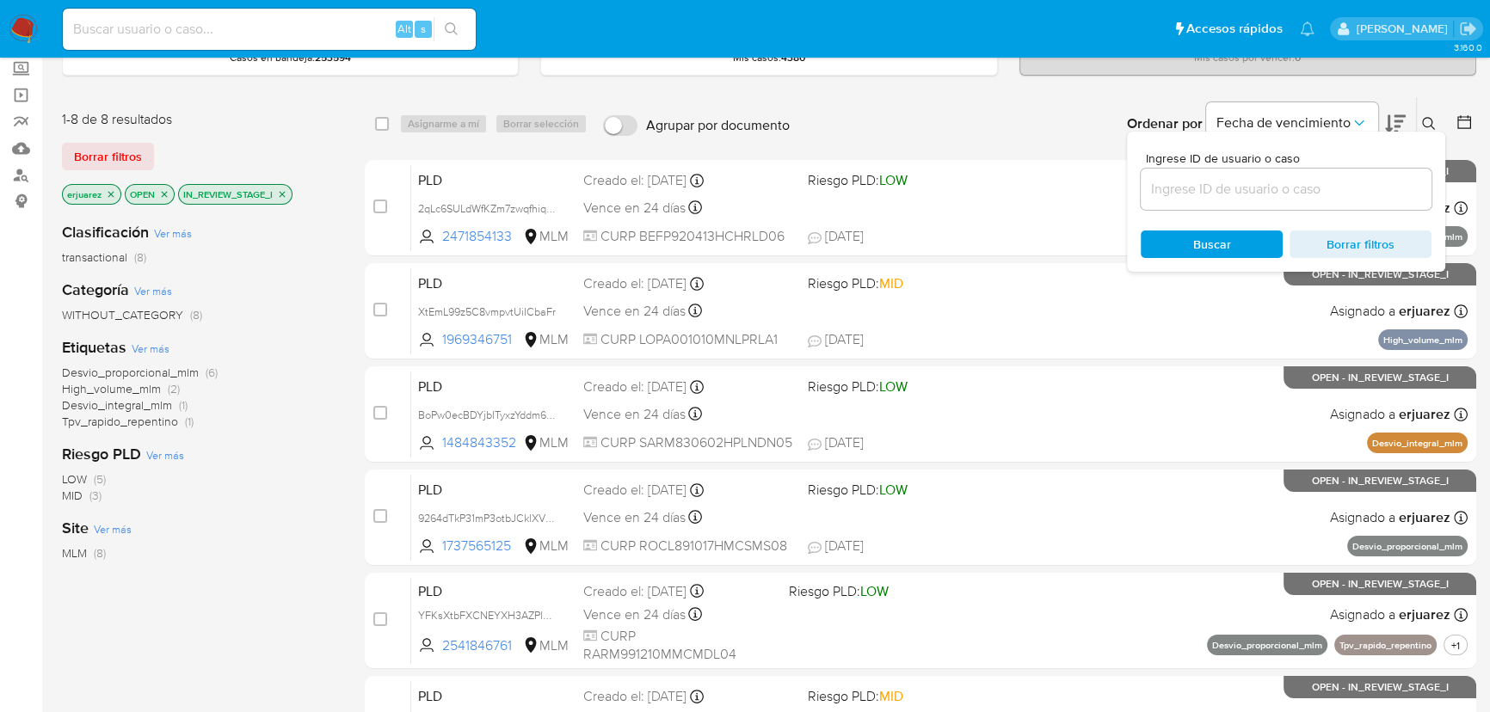
click input
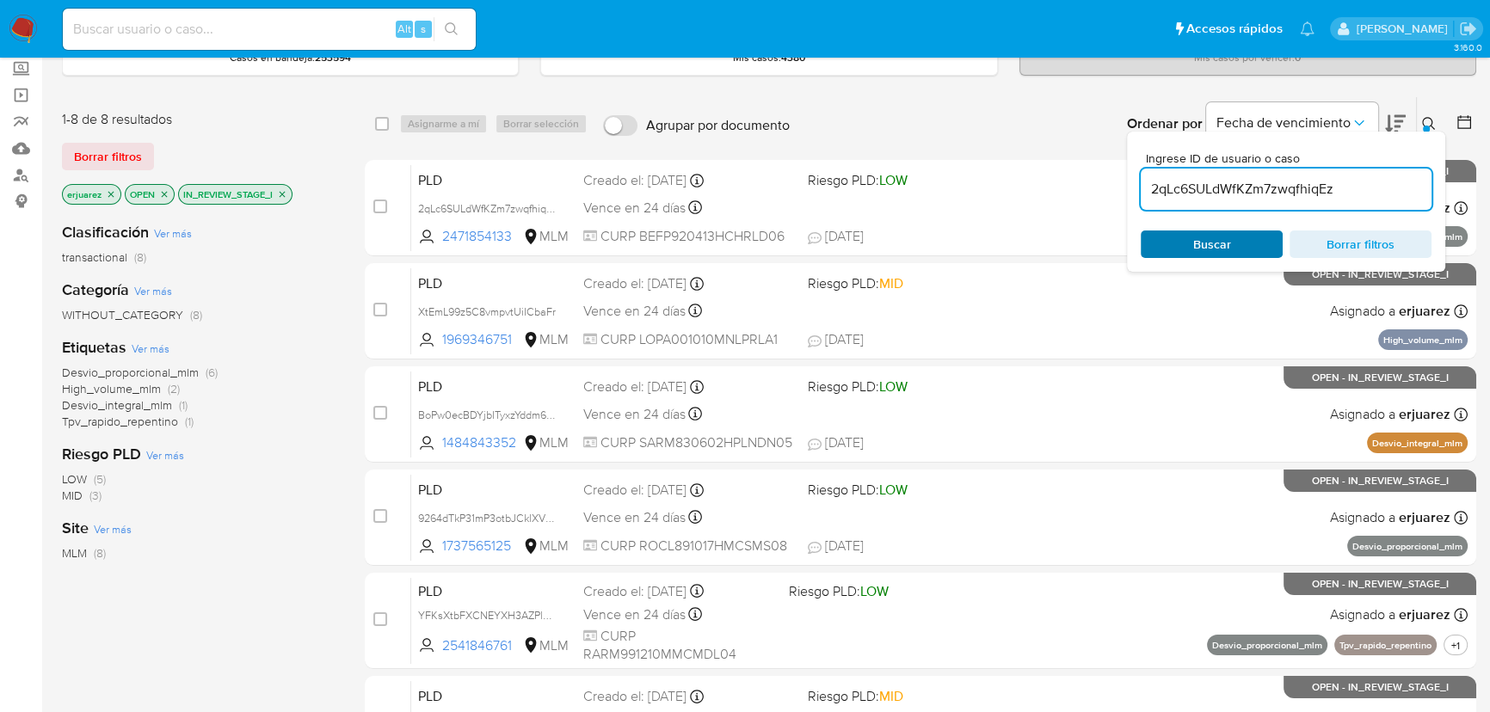
type input "2qLc6SULdWfKZm7zwqfhiqEz"
click span "Buscar"
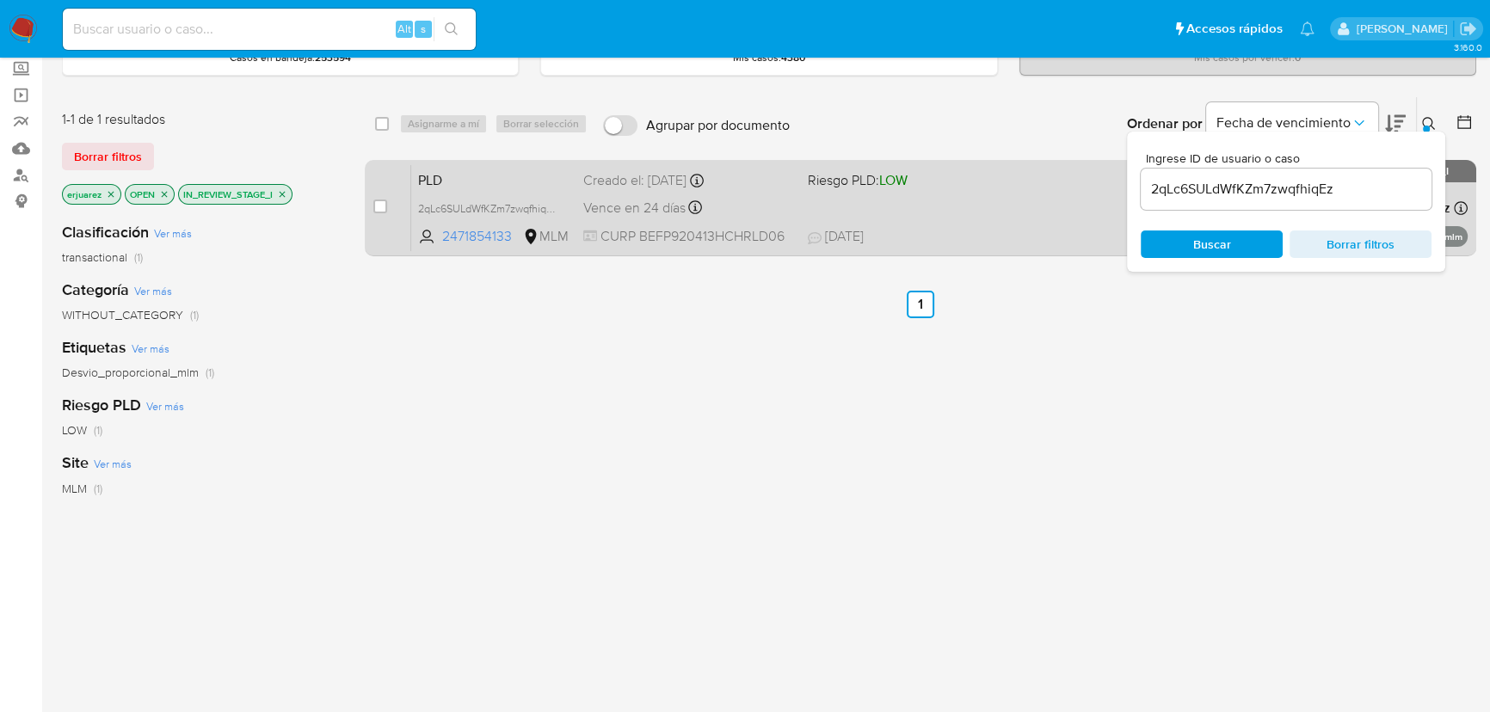
click span "LOW"
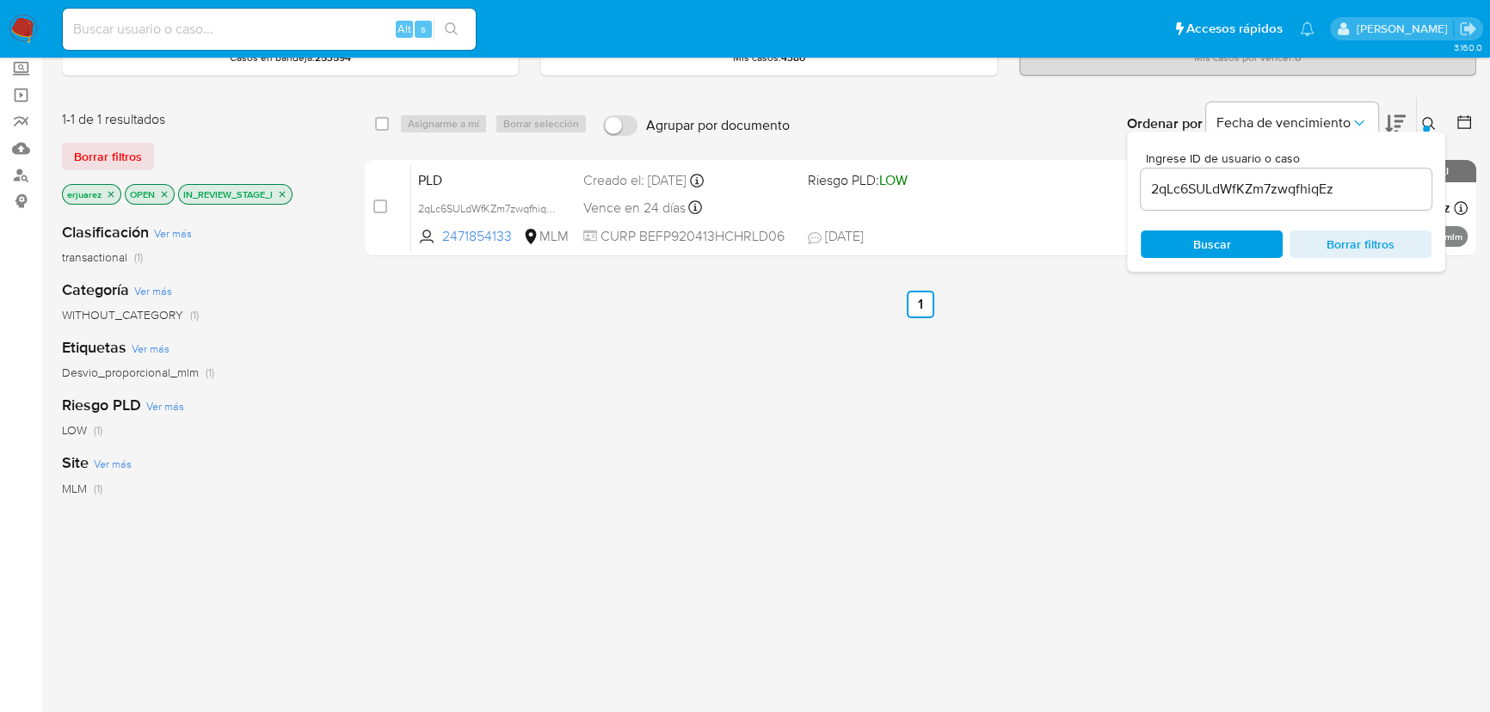
click button
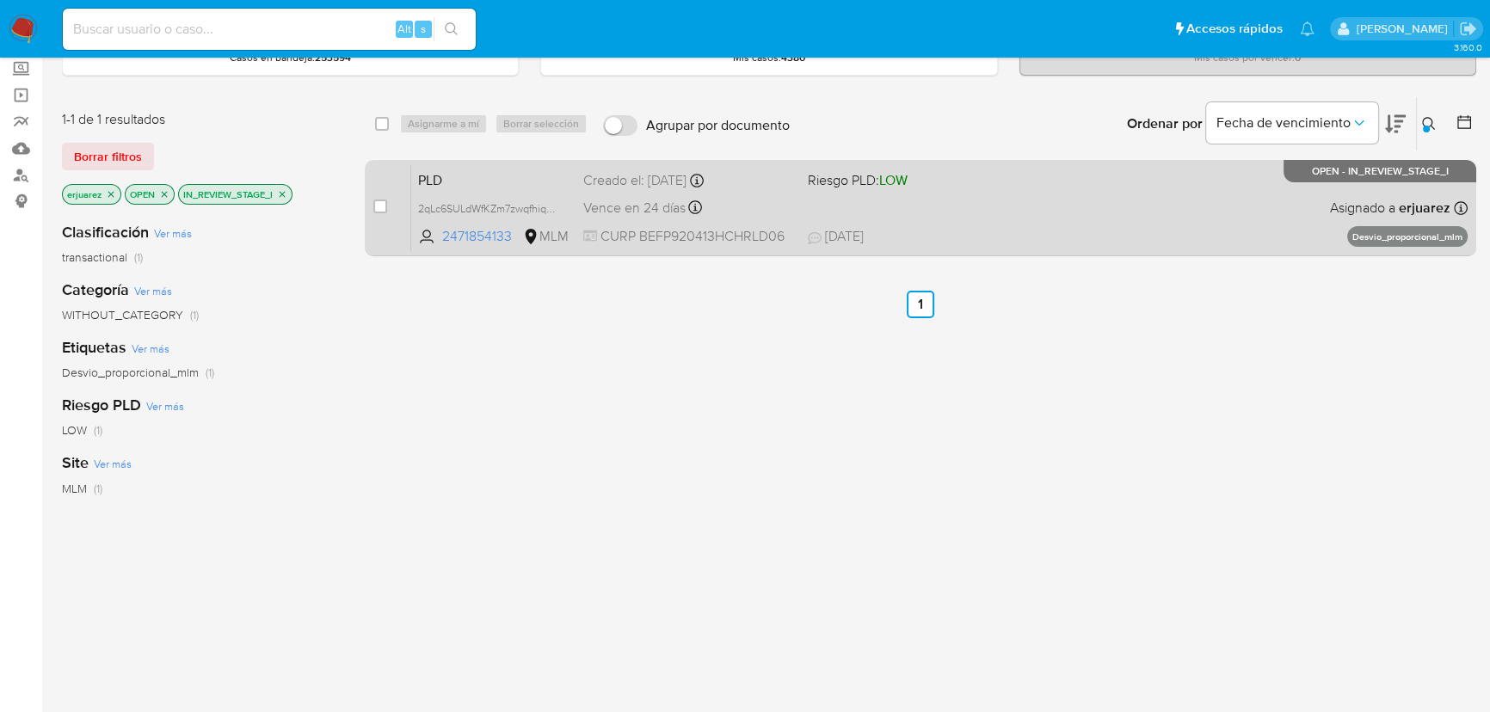
click span
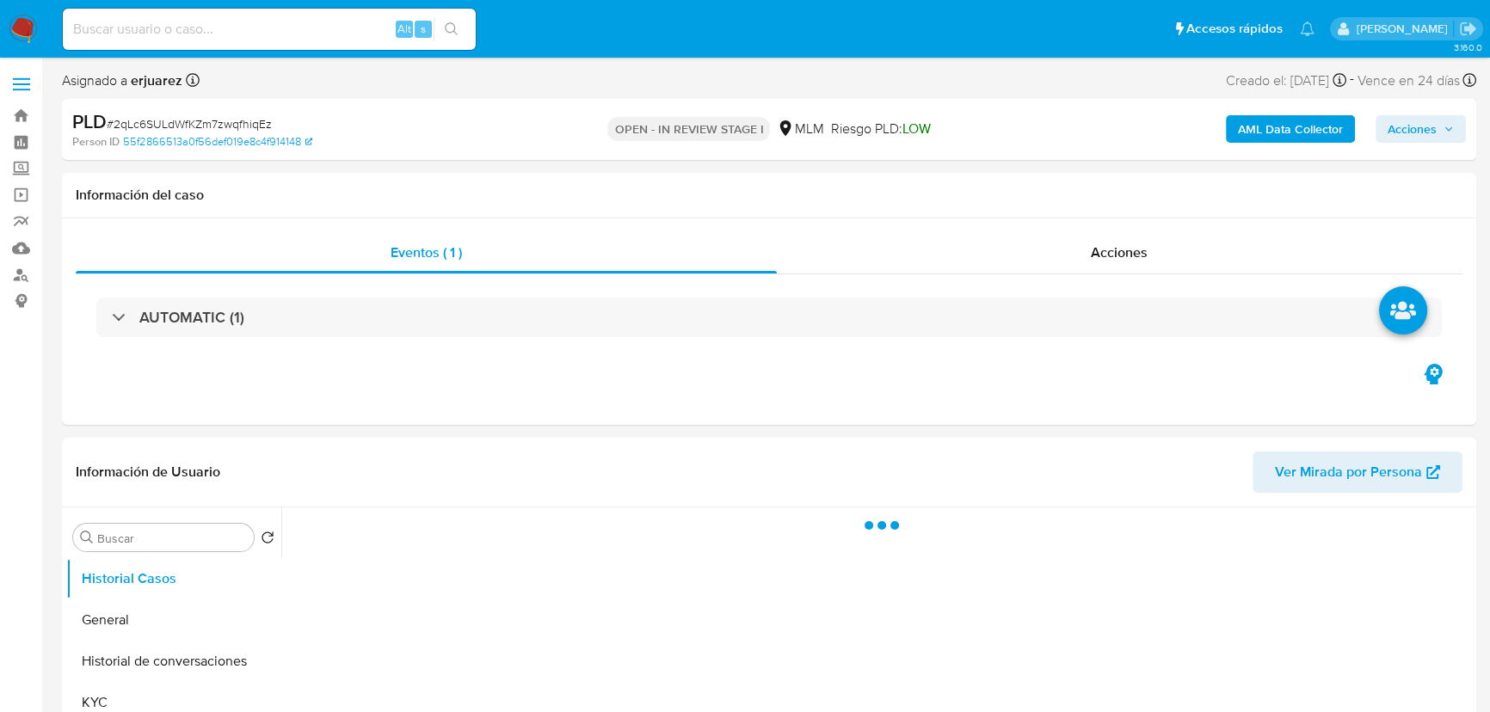
select select "10"
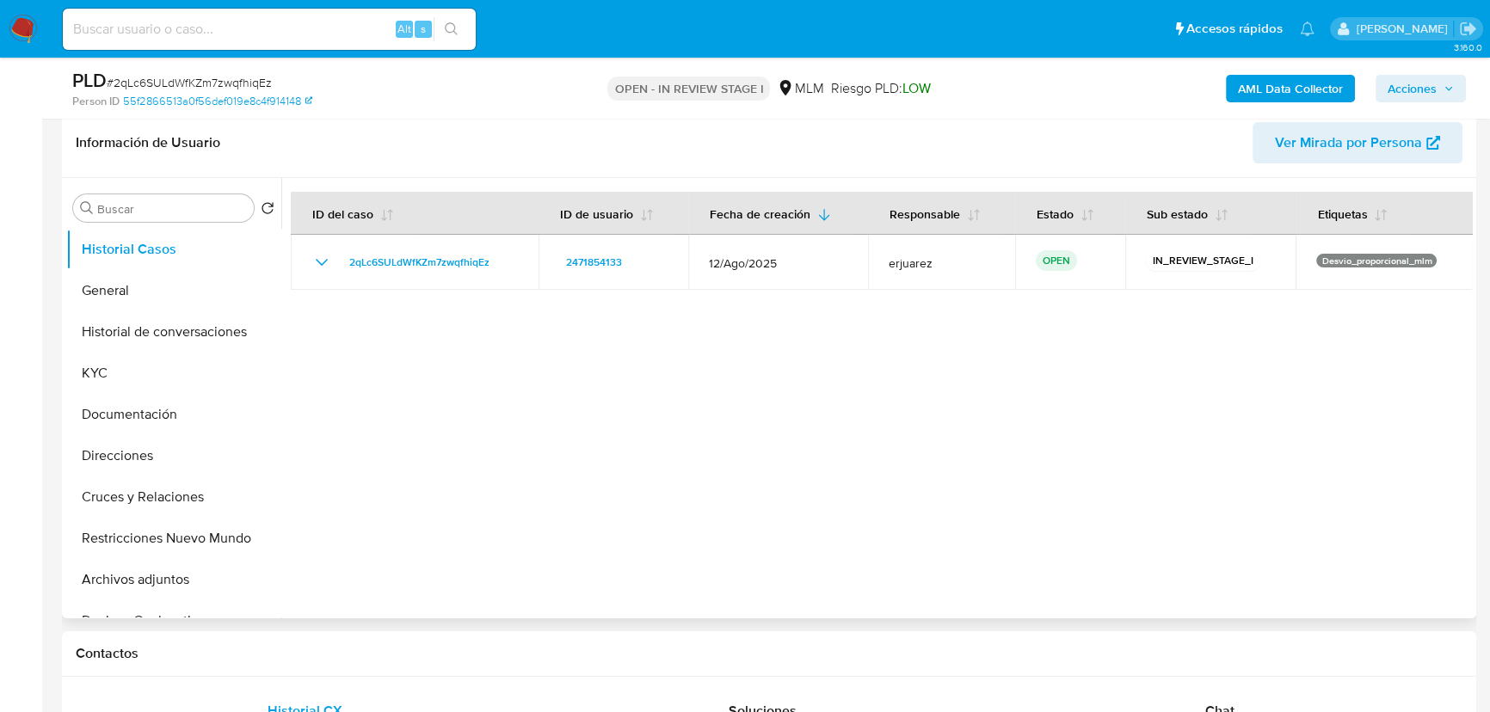
scroll to position [312, 0]
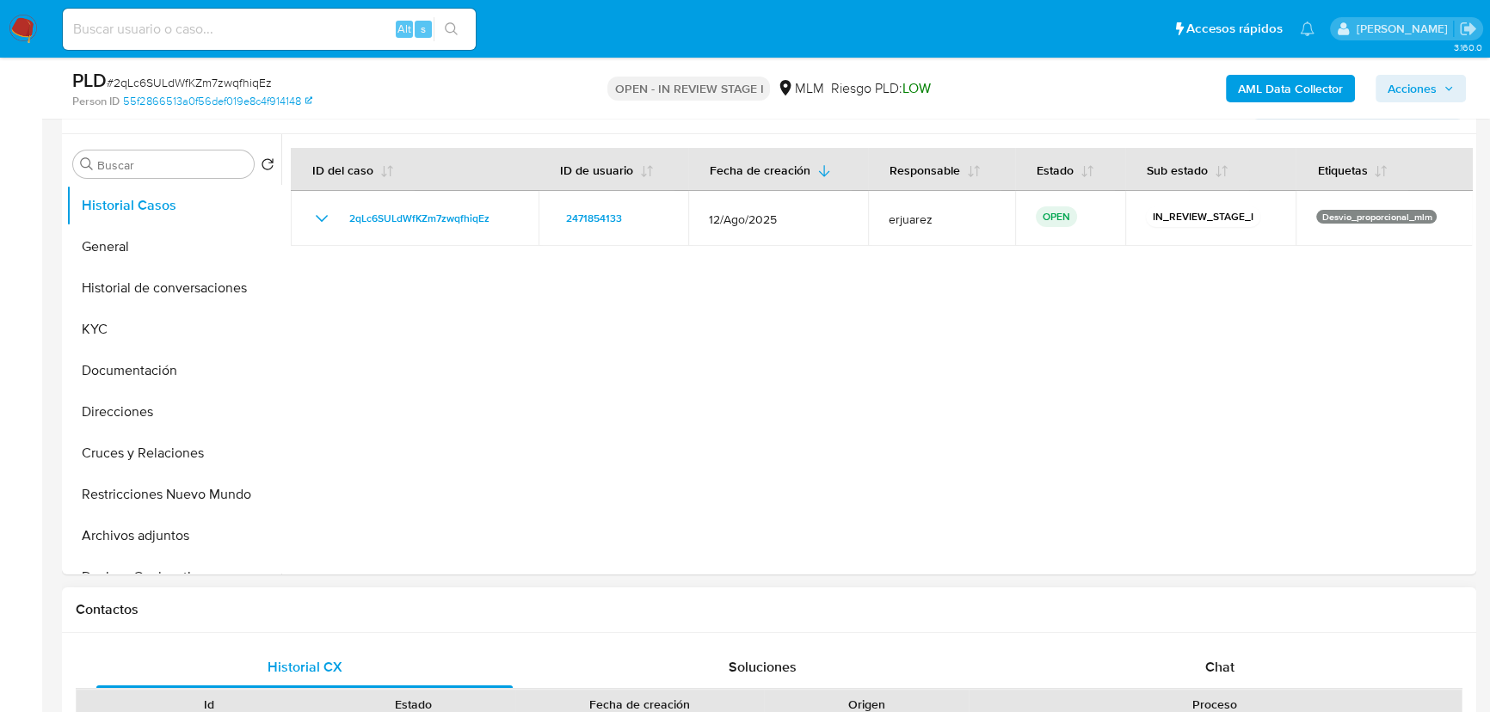
drag, startPoint x: 1221, startPoint y: 665, endPoint x: 1217, endPoint y: 628, distance: 37.2
click at [1221, 663] on span "Chat" at bounding box center [1219, 667] width 29 height 20
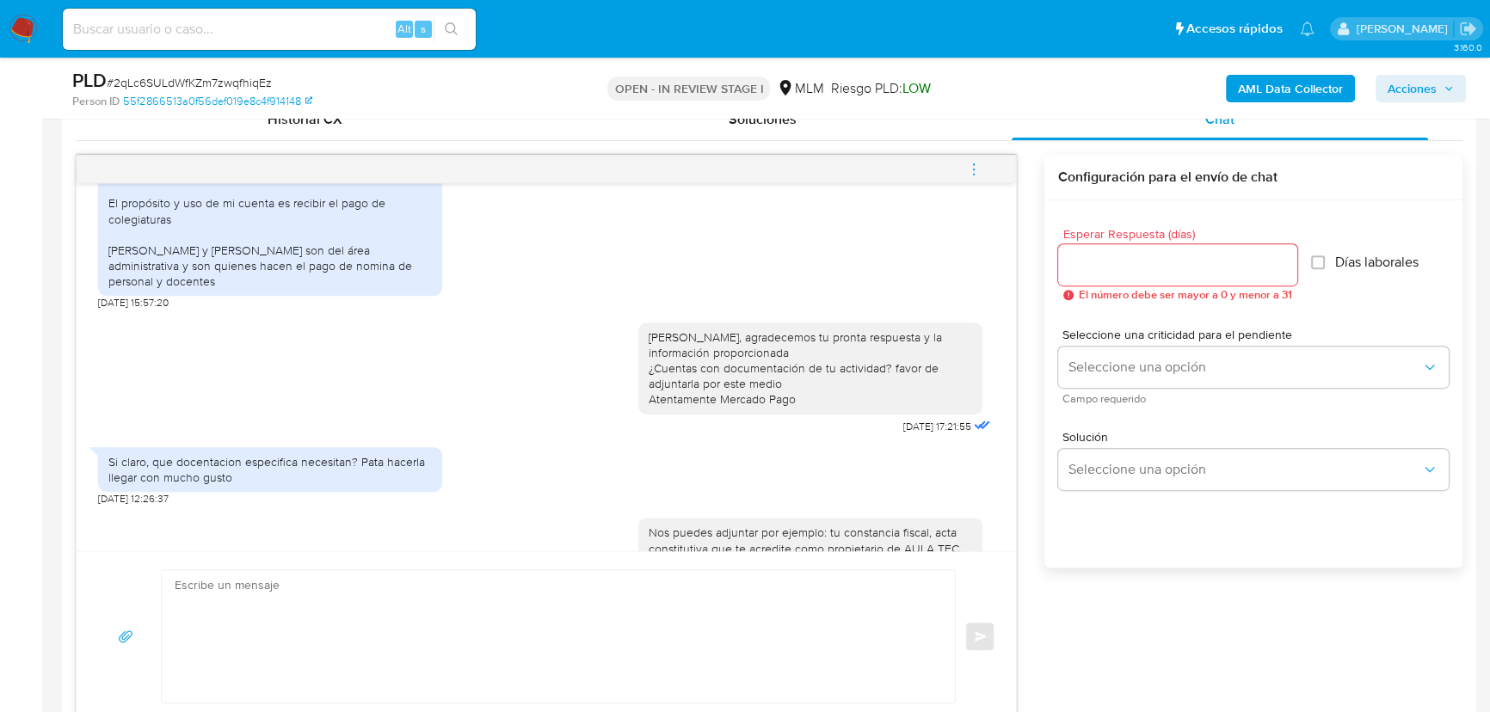
scroll to position [331, 0]
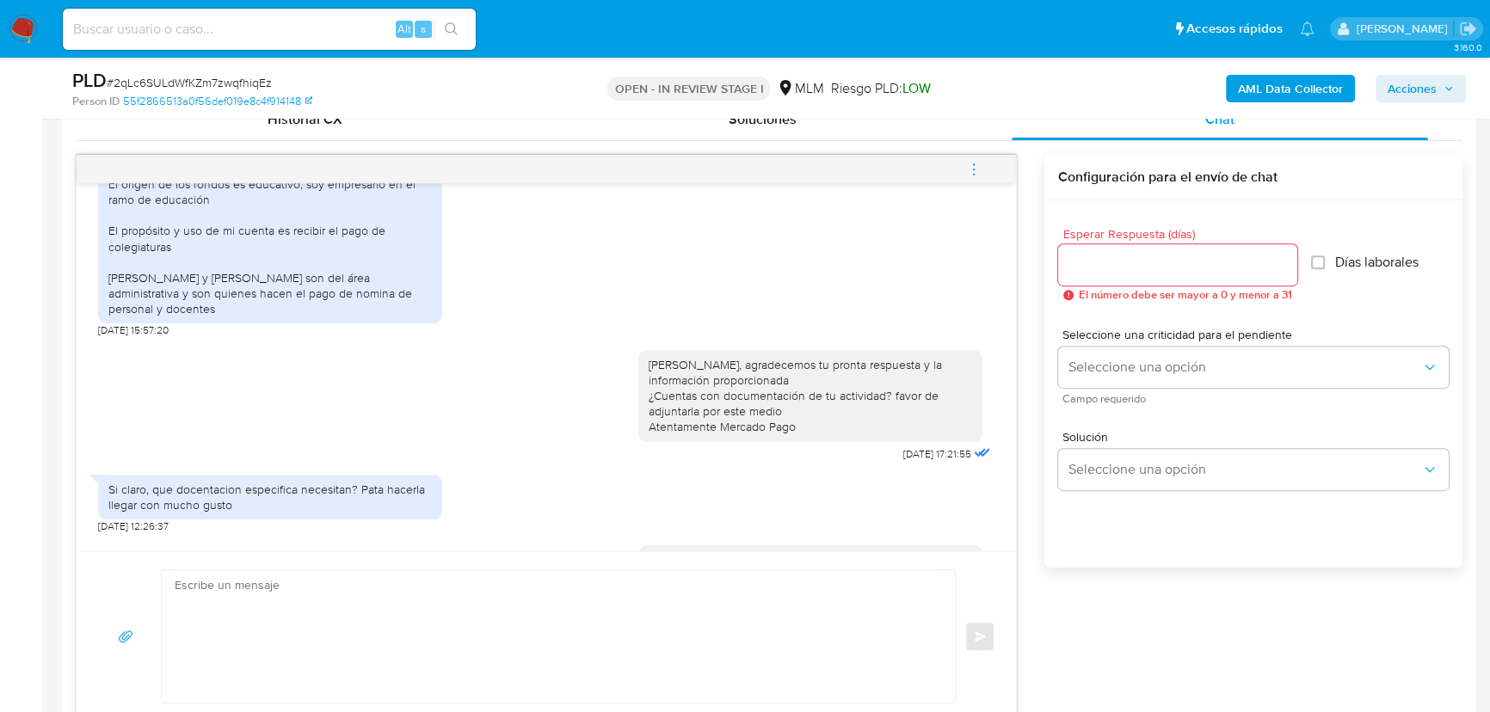
click at [977, 168] on icon "menu-action" at bounding box center [973, 169] width 15 height 15
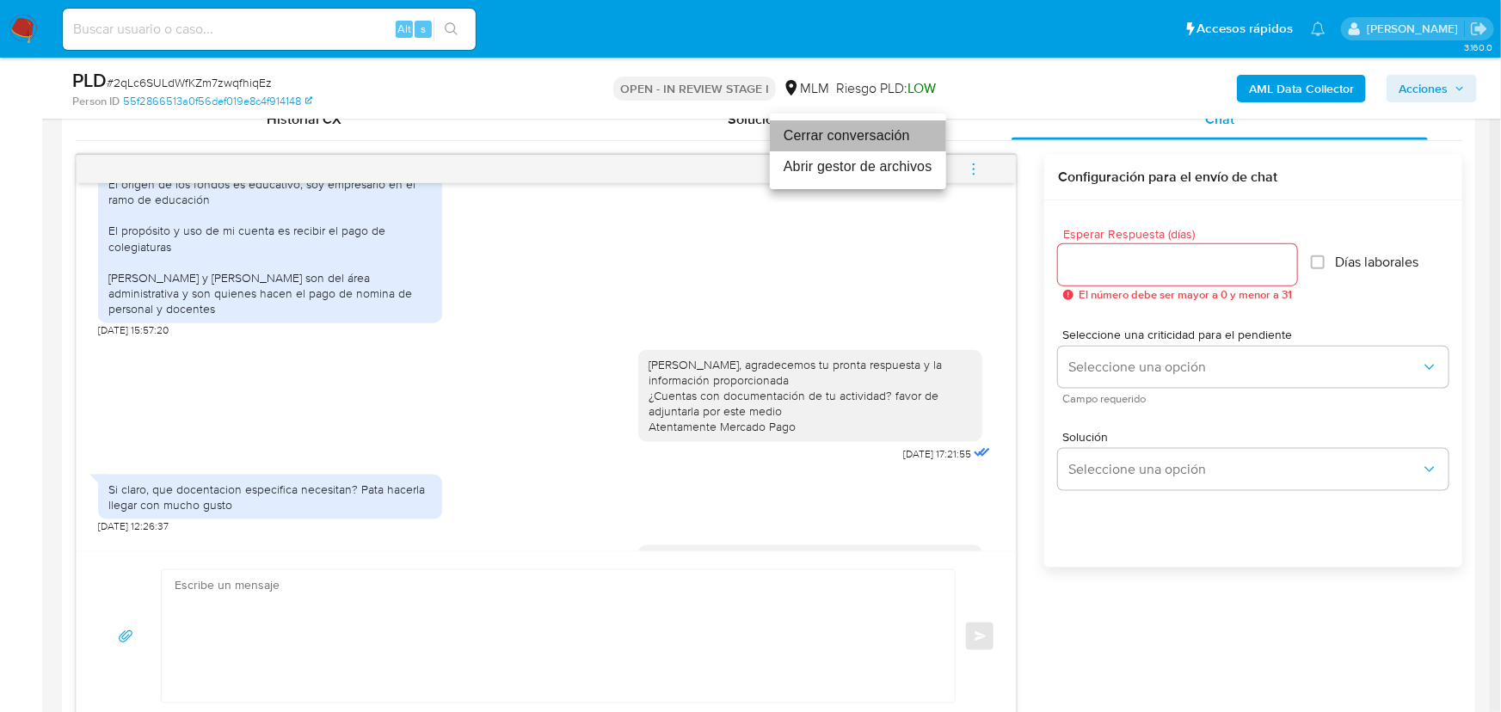
click at [822, 138] on li "Cerrar conversación" at bounding box center [858, 135] width 176 height 31
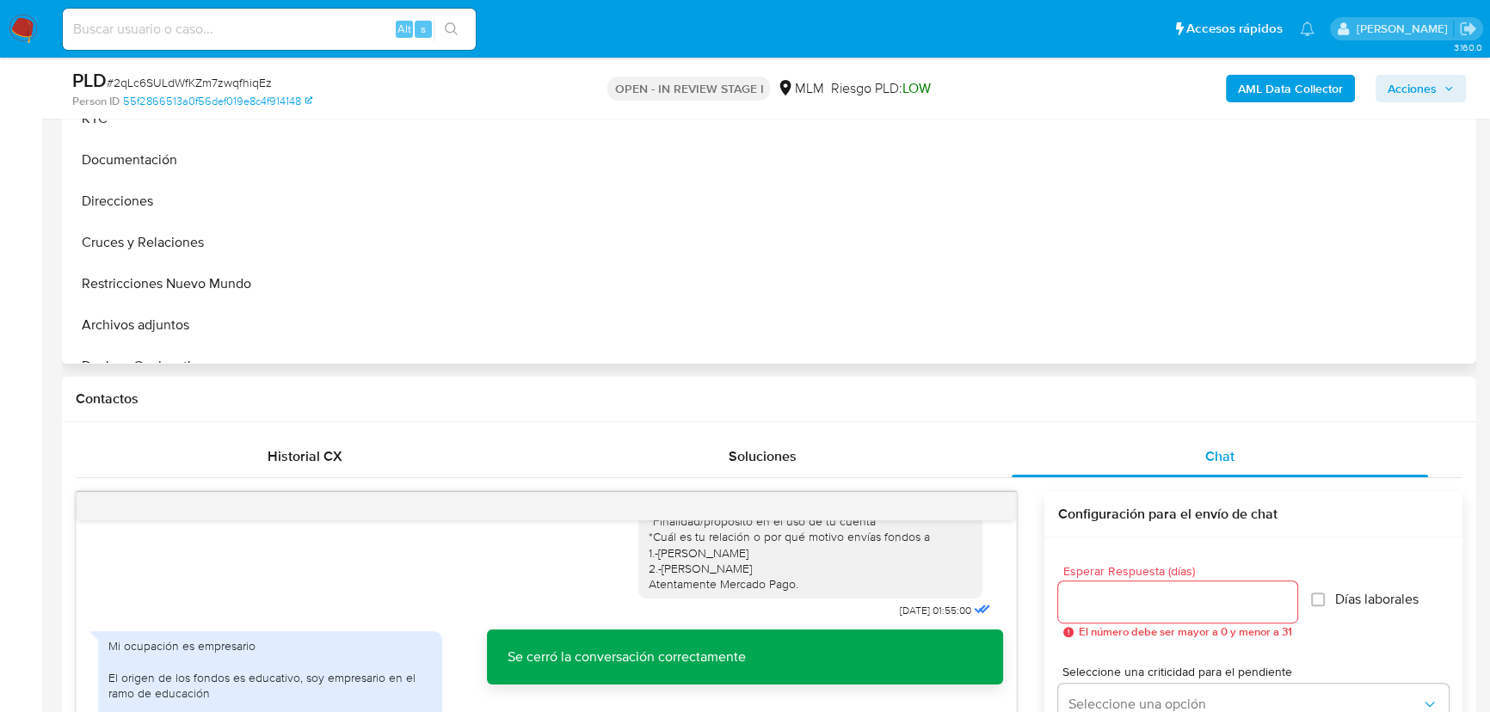
scroll to position [312, 0]
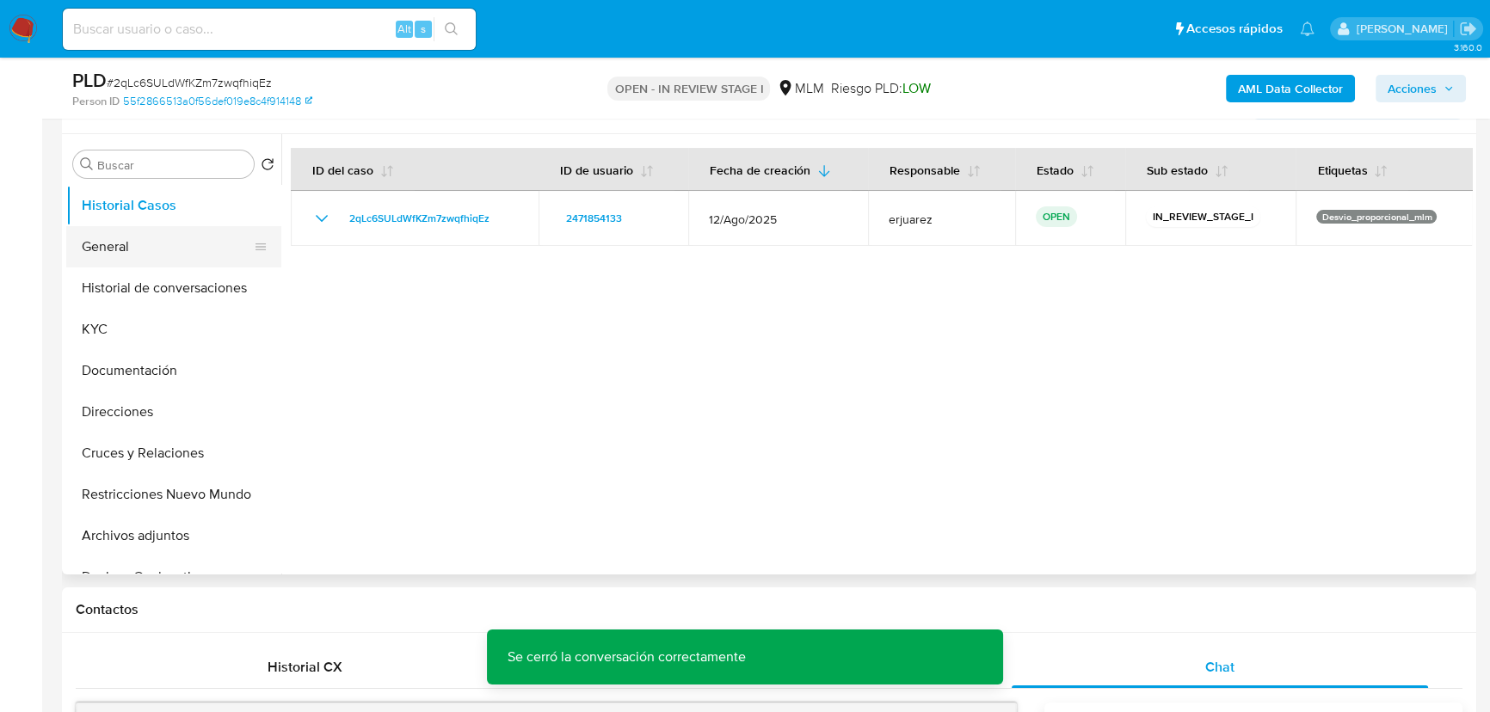
click at [143, 248] on button "General" at bounding box center [166, 246] width 201 height 41
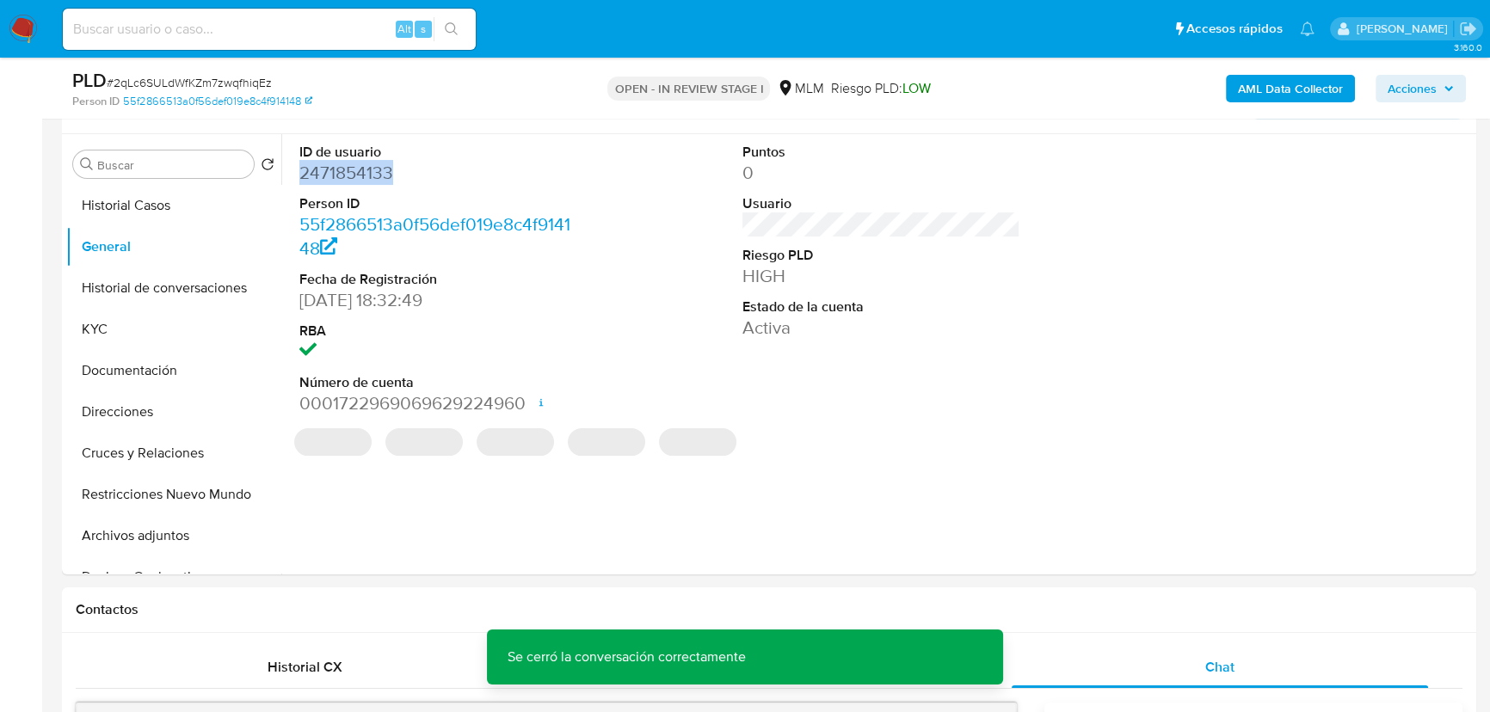
drag, startPoint x: 318, startPoint y: 176, endPoint x: 11, endPoint y: 167, distance: 307.2
click at [291, 172] on div "ID de usuario 2471854133 Person ID 55f2866513a0f56def019e8c4f914148 Fecha de Re…" at bounding box center [438, 279] width 295 height 291
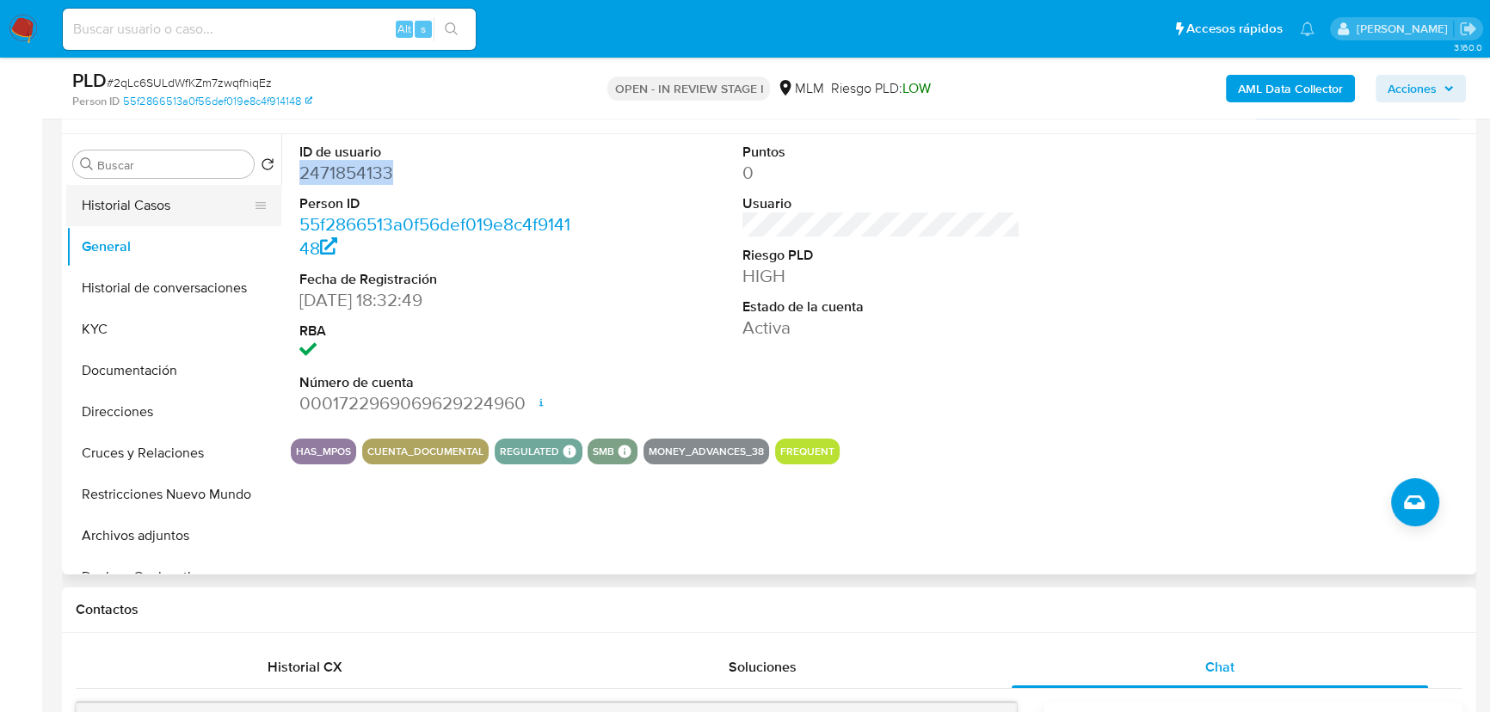
click at [206, 226] on button "General" at bounding box center [173, 246] width 215 height 41
click at [200, 208] on button "Historial Casos" at bounding box center [166, 205] width 201 height 41
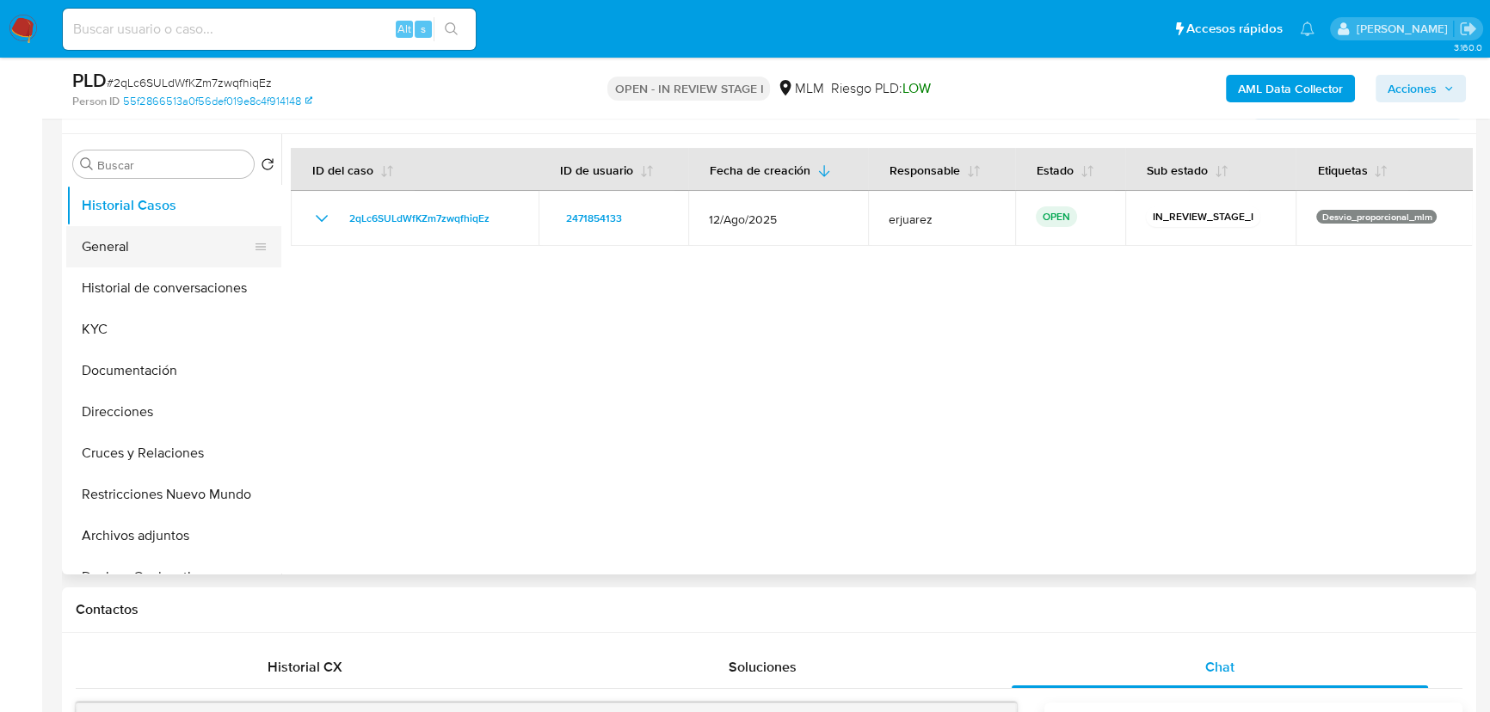
click at [183, 243] on button "General" at bounding box center [166, 246] width 201 height 41
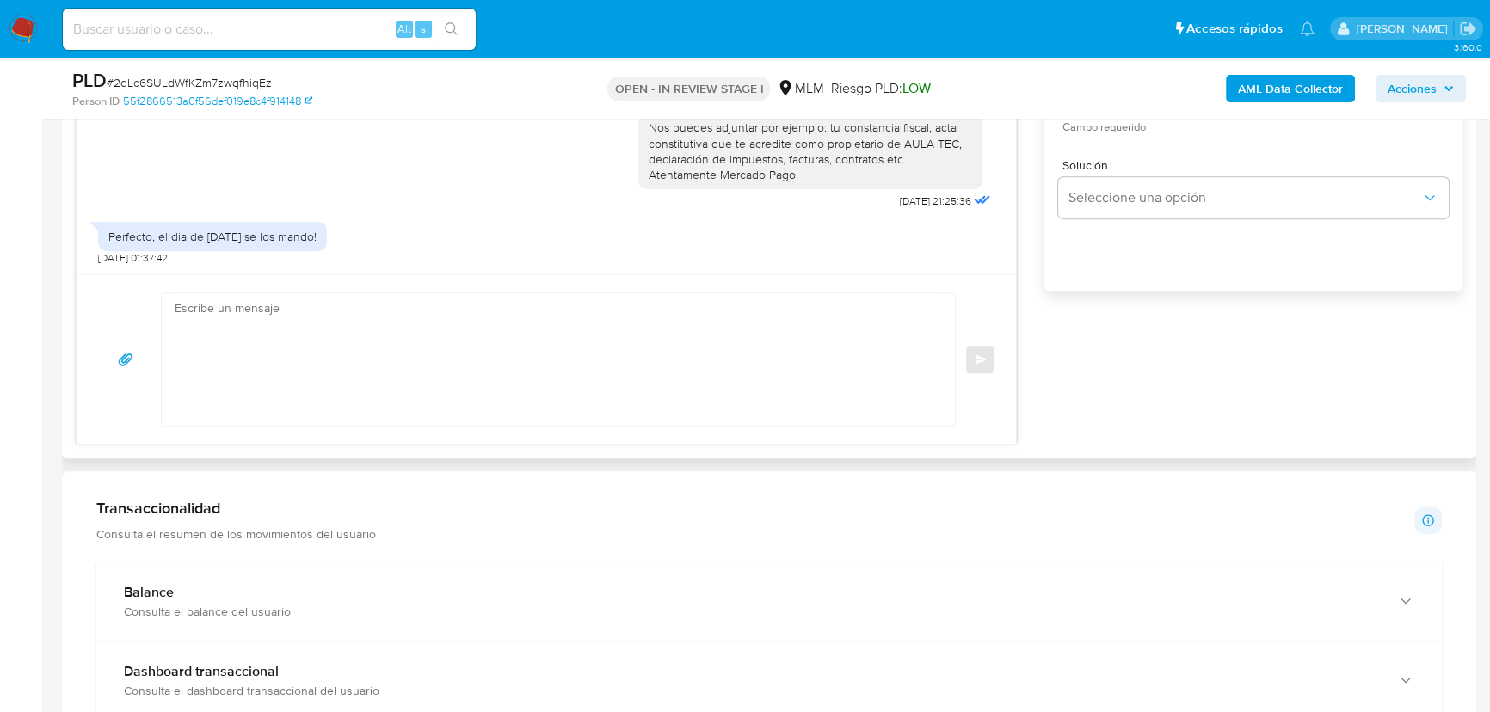
scroll to position [1016, 0]
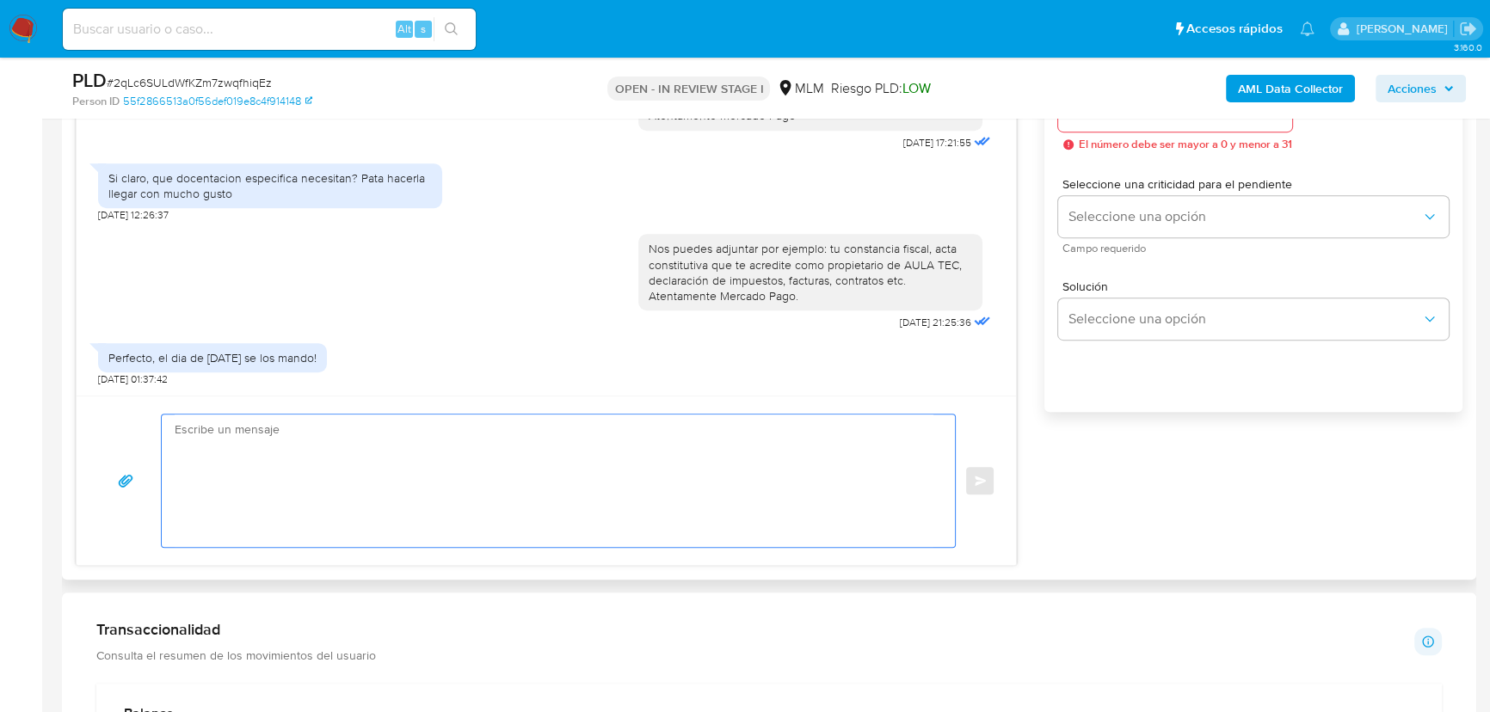
click at [347, 450] on textarea at bounding box center [554, 481] width 759 height 132
type textarea "h"
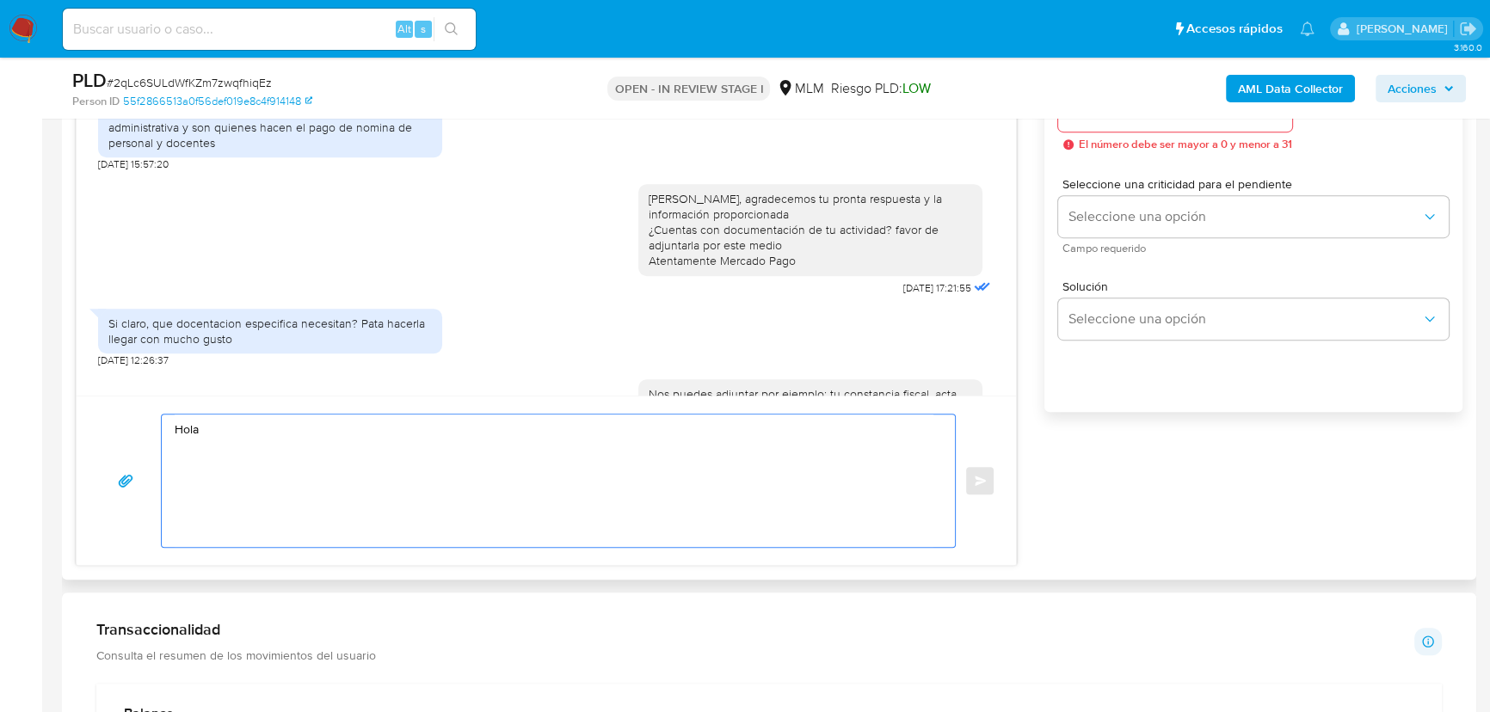
scroll to position [330, 0]
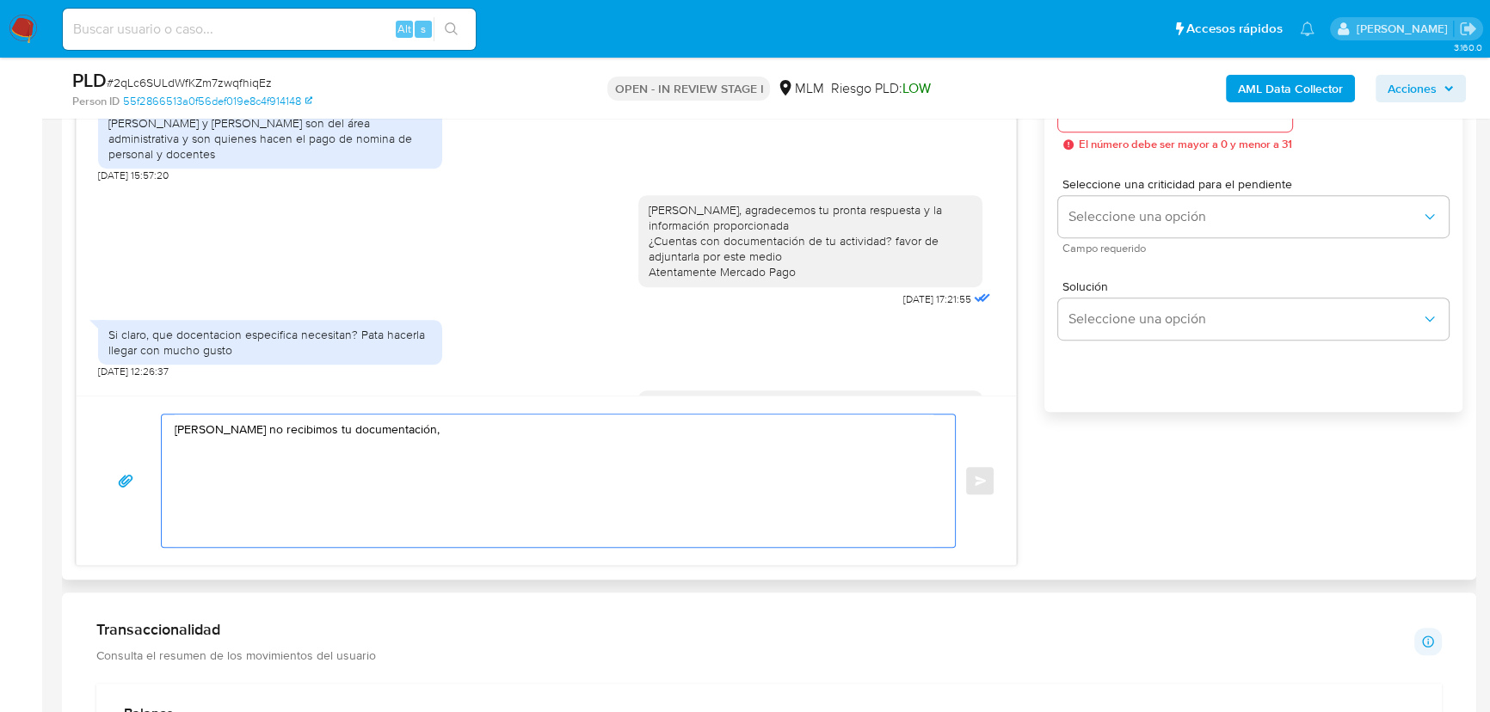
paste textarea "es importante si el uso corresponde a un colegio se registre la cuenta a nombre…"
click at [409, 427] on textarea "Hola Pedro no recibimos tu documentación, es importante si el uso corresponde a…" at bounding box center [554, 481] width 759 height 132
click at [912, 430] on textarea "Hola Pedro no recibimos tu documentación, es importante si el uso corresponde a…" at bounding box center [554, 481] width 759 height 132
click at [526, 433] on textarea "Hola Pedro no recibimos tu documentación, es importante si el uso corresponde a…" at bounding box center [554, 481] width 759 height 132
click at [936, 428] on div "Hola Pedro no recibimos tu documentación, es importante si el uso de tu cuenta …" at bounding box center [554, 481] width 784 height 132
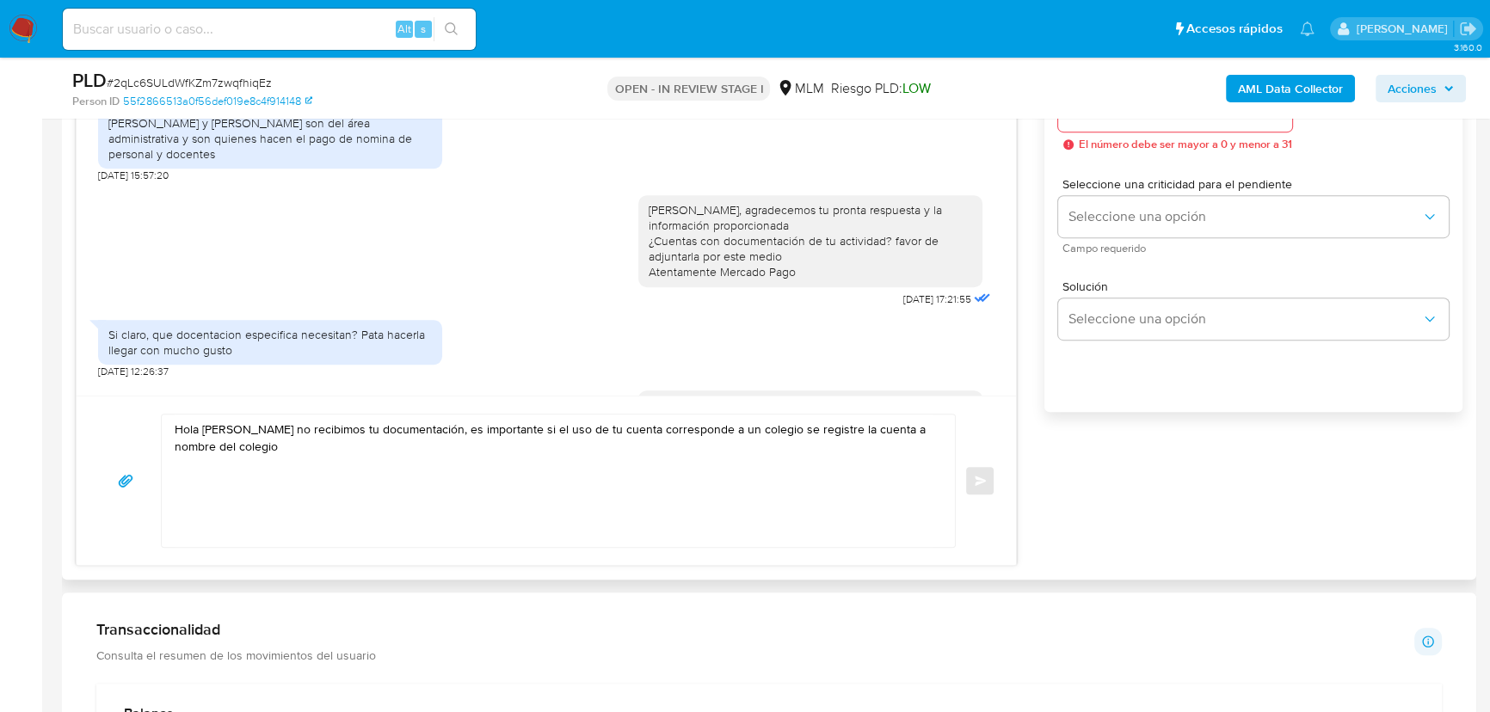
click at [228, 446] on textarea "Hola Pedro no recibimos tu documentación, es importante si el uso de tu cuenta …" at bounding box center [554, 481] width 759 height 132
click at [409, 432] on textarea "Hola Pedro no recibimos tu documentación, es importante si el uso de tu cuenta …" at bounding box center [554, 481] width 759 height 132
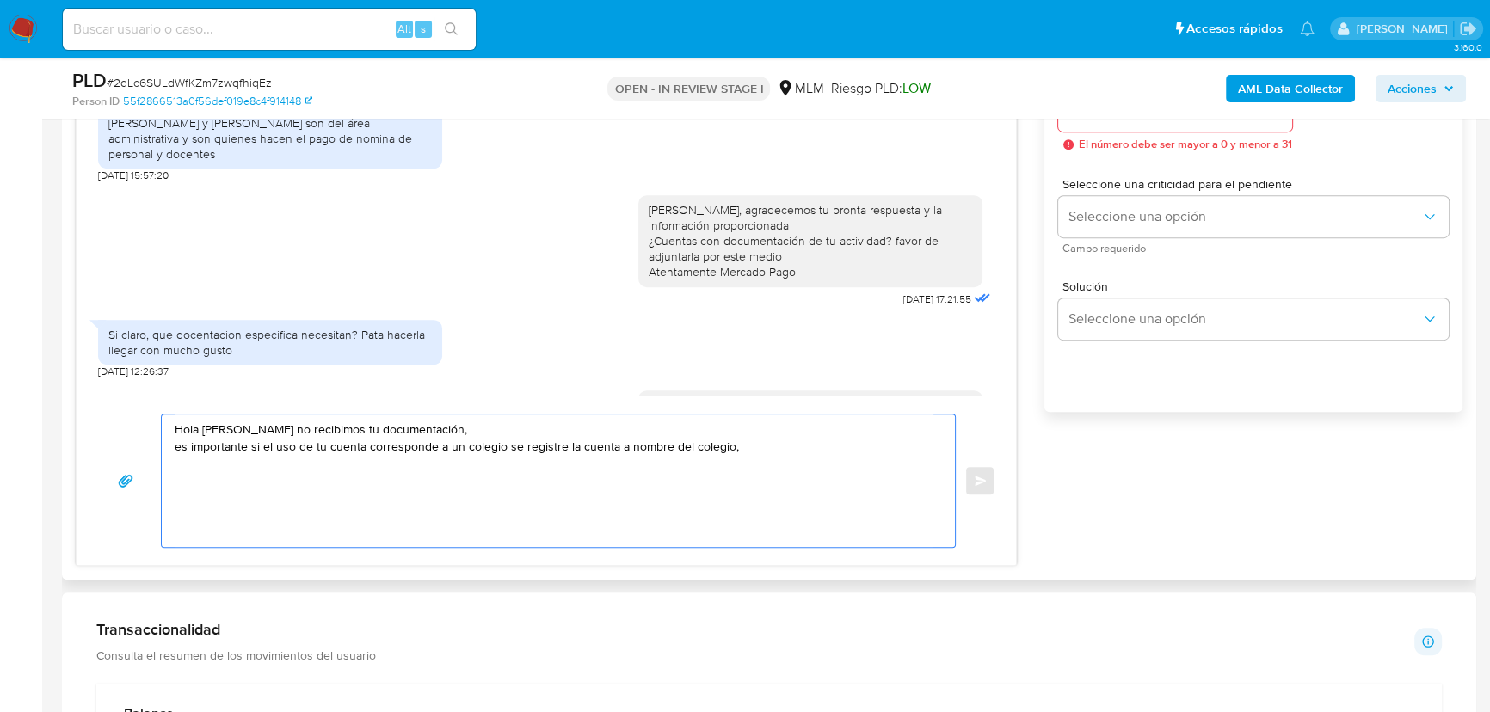
drag, startPoint x: 419, startPoint y: 431, endPoint x: 233, endPoint y: 429, distance: 185.8
click at [233, 429] on textarea "Hola Pedro no recibimos tu documentación, es importante si el uso de tu cuenta …" at bounding box center [554, 481] width 759 height 132
click at [180, 447] on textarea "Hola Pedro es importante si el uso de tu cuenta corresponde a un colegio se reg…" at bounding box center [554, 481] width 759 height 132
click at [249, 447] on textarea "Hola Pedro es importante si el uso de tu cuenta corresponde a un colegio se reg…" at bounding box center [554, 481] width 759 height 132
click at [786, 447] on textarea "Hola Pedro es importante que si el uso de tu cuenta corresponde a un colegio se…" at bounding box center [554, 481] width 759 height 132
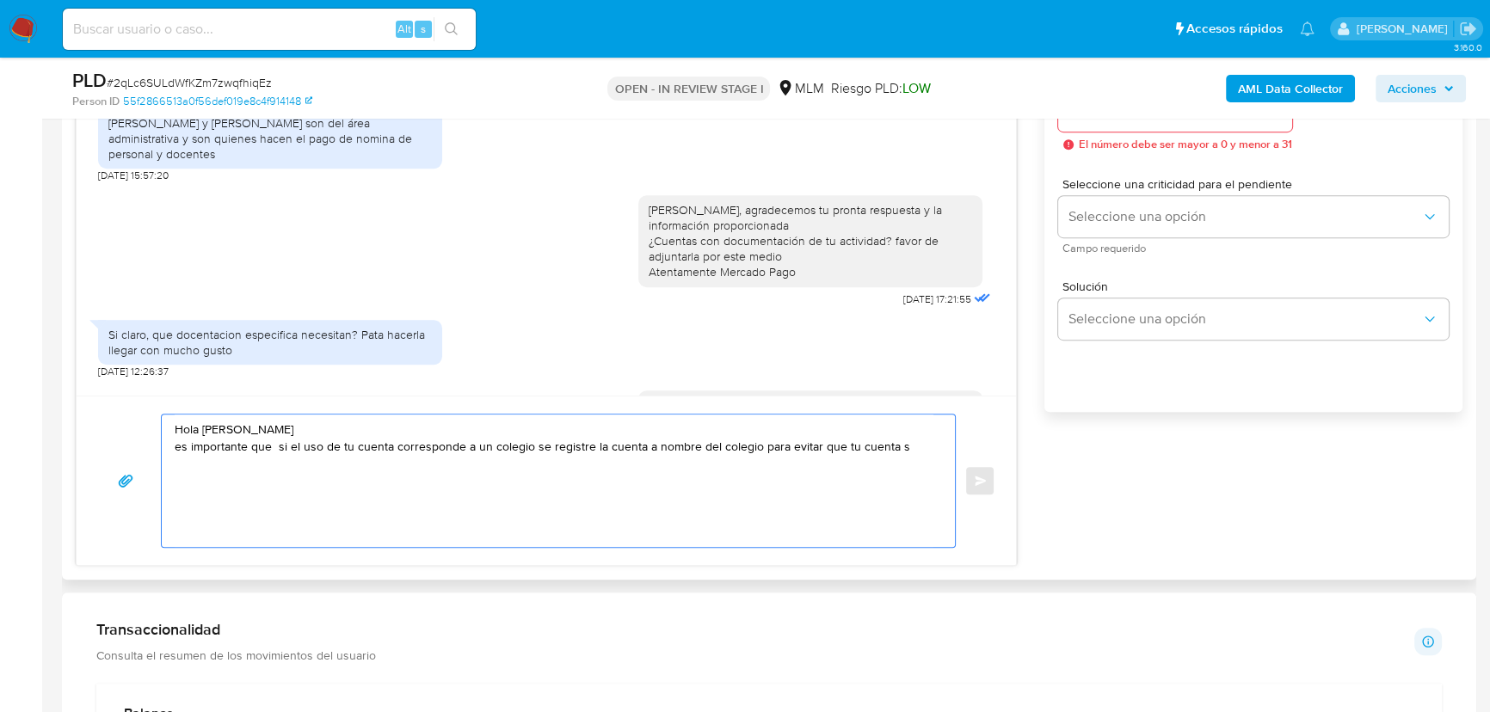
click at [258, 432] on textarea "Hola Pedro es importante que si el uso de tu cuenta corresponde a un colegio se…" at bounding box center [554, 481] width 759 height 132
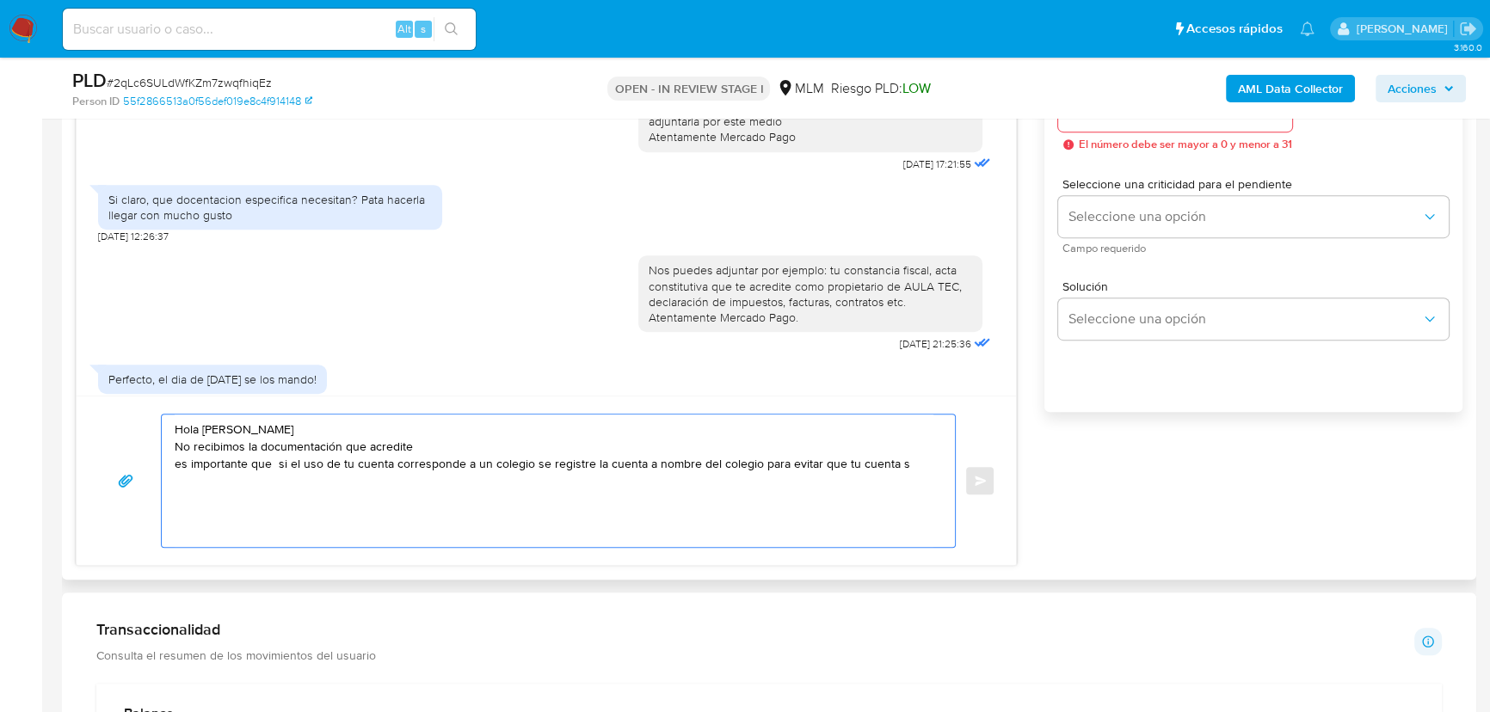
scroll to position [487, 0]
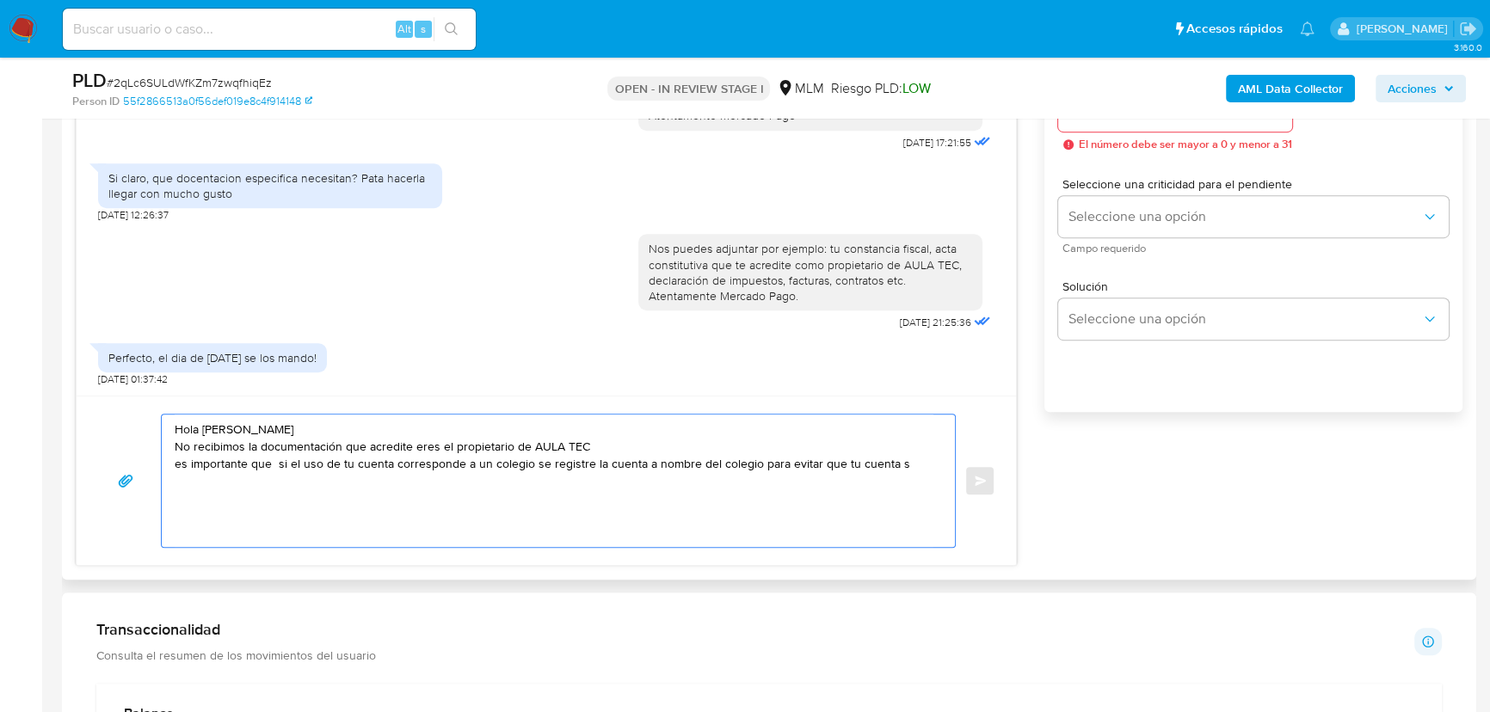
click at [175, 464] on textarea "Hola Pedro No recibimos la documentación que acredite eres el propietario de AU…" at bounding box center [554, 481] width 759 height 132
click at [600, 464] on textarea "Hola Pedro No recibimos la documentación que acredite eres el propietario de AU…" at bounding box center [554, 481] width 759 height 132
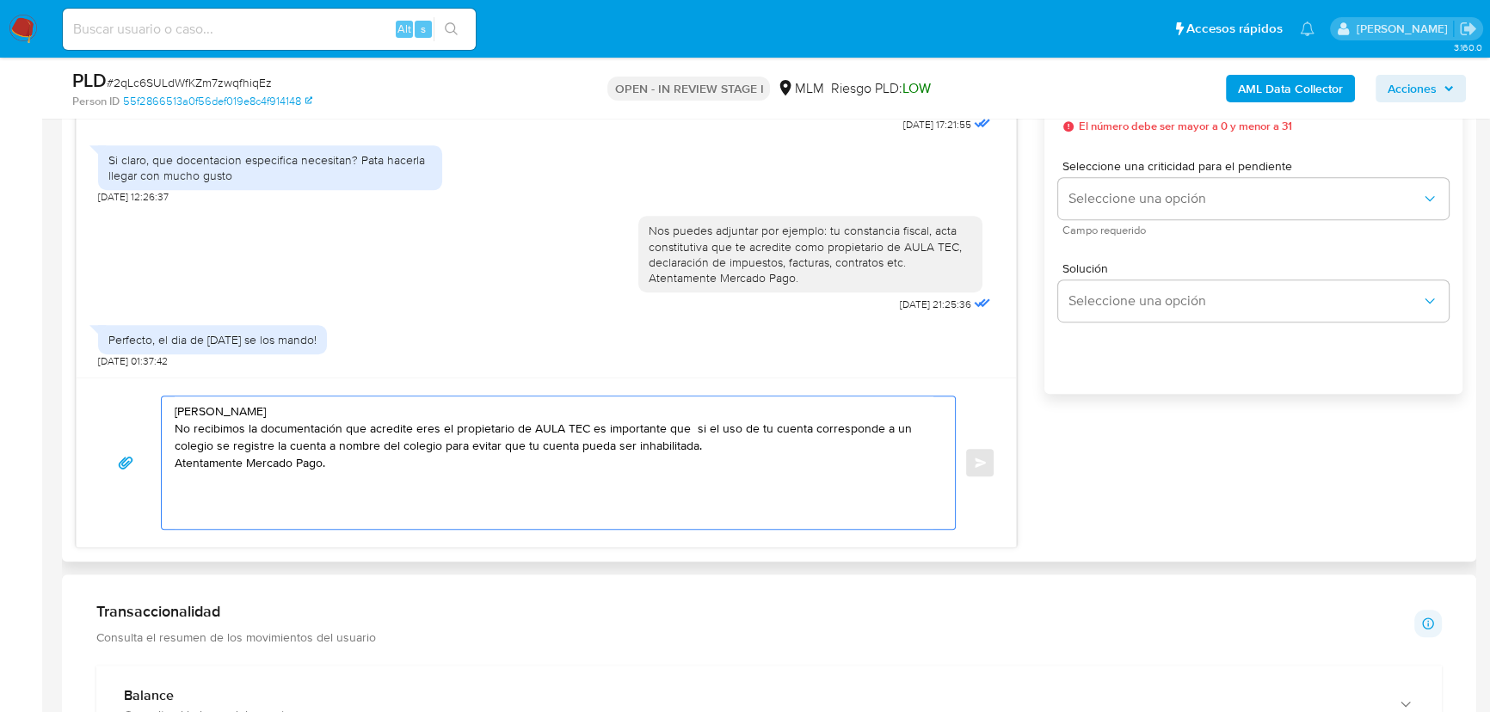
scroll to position [1094, 0]
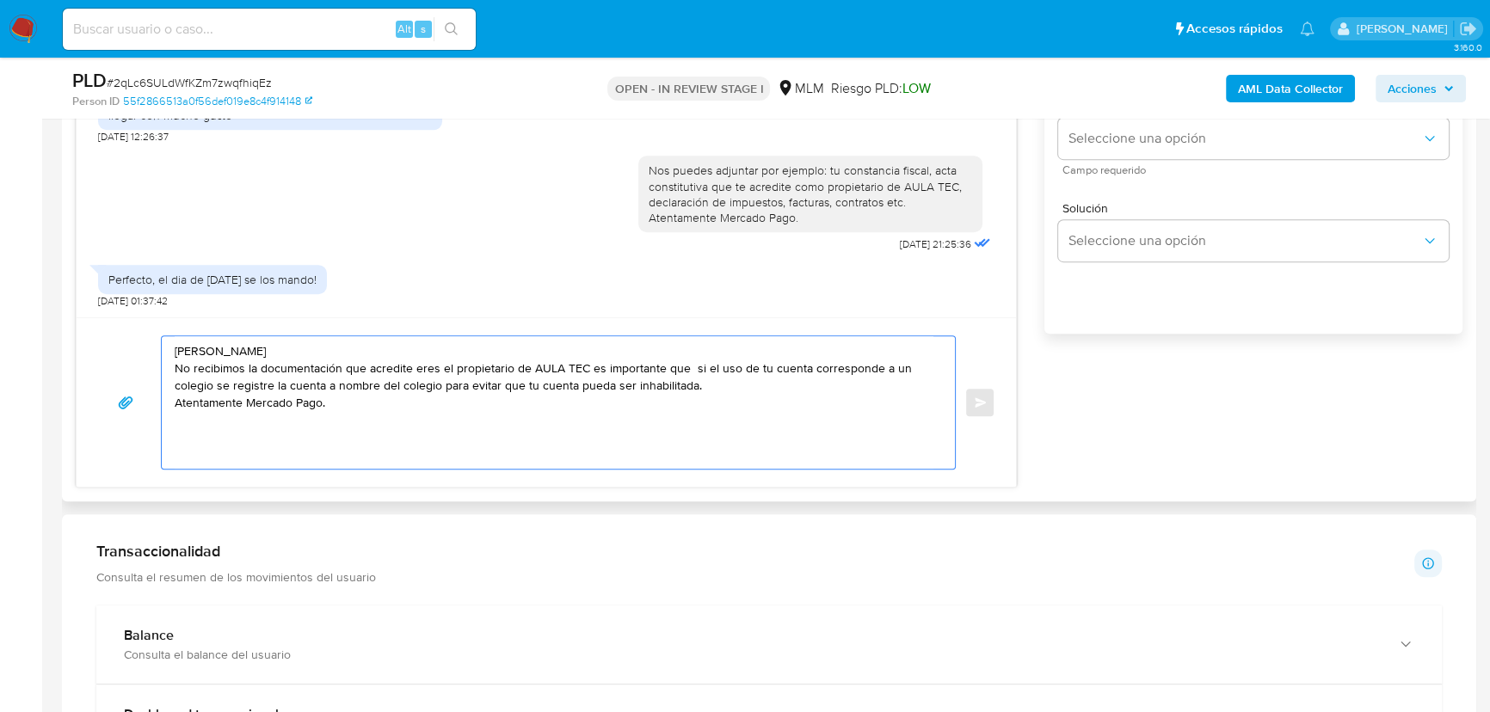
drag, startPoint x: 664, startPoint y: 369, endPoint x: 821, endPoint y: 404, distance: 161.3
click at [821, 404] on textarea "Hola Pedro No recibimos la documentación que acredite eres el propietario de AU…" at bounding box center [554, 402] width 759 height 132
click at [209, 388] on textarea "Hola Pedro No recibimos la documentación que acredite eres el propietario de AU…" at bounding box center [554, 402] width 759 height 132
drag, startPoint x: 246, startPoint y: 388, endPoint x: 741, endPoint y: 390, distance: 495.5
click at [741, 390] on textarea "Hola Pedro No recibimos la documentación que acredite eres el propietario de AU…" at bounding box center [554, 402] width 759 height 132
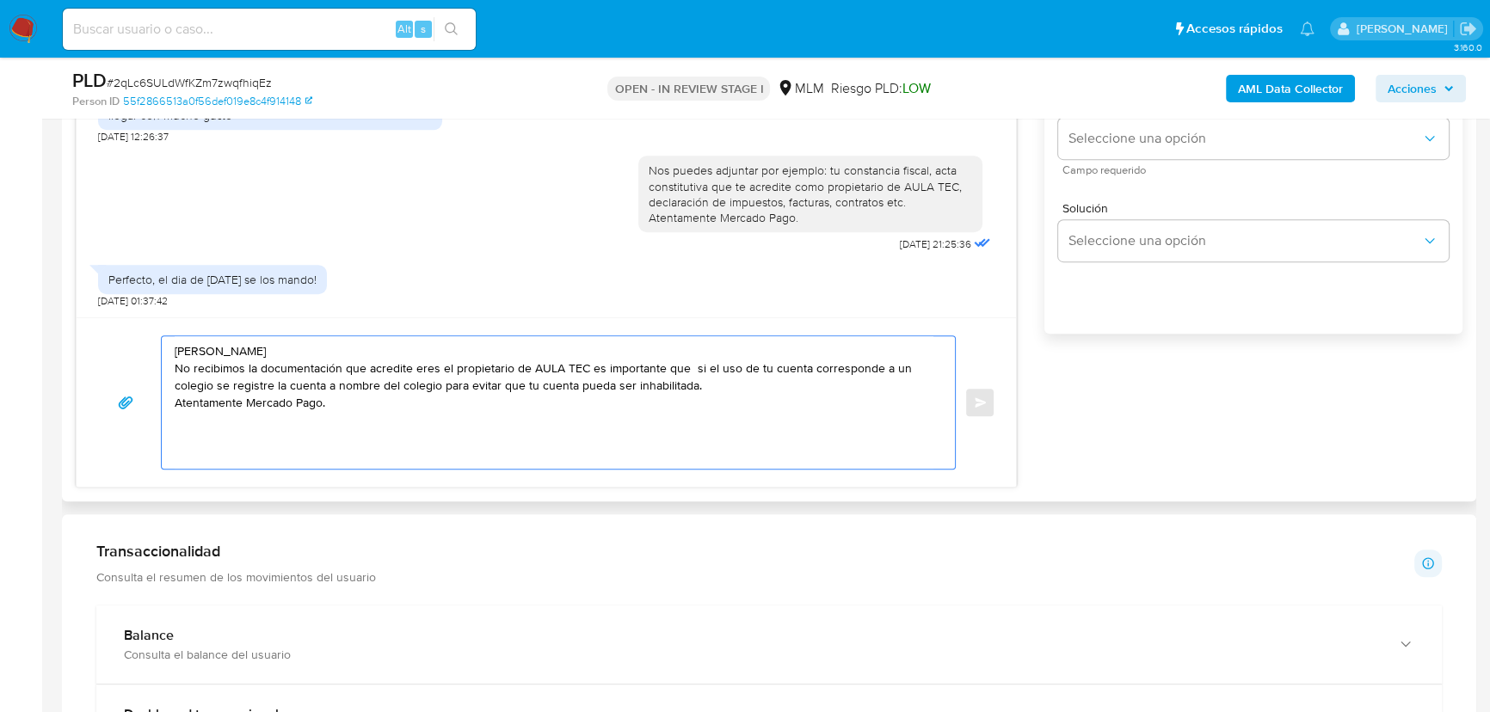
click at [625, 413] on textarea "Hola Pedro No recibimos la documentación que acredite eres el propietario de AU…" at bounding box center [554, 402] width 759 height 132
drag, startPoint x: 532, startPoint y: 384, endPoint x: 578, endPoint y: 389, distance: 45.9
click at [578, 389] on textarea "Hola Pedro No recibimos la documentación que acredite eres el propietario de AU…" at bounding box center [554, 402] width 759 height 132
drag, startPoint x: 669, startPoint y: 384, endPoint x: 484, endPoint y: 384, distance: 184.9
click at [484, 384] on textarea "Hola Pedro No recibimos la documentación que acredite eres el propietario de AU…" at bounding box center [554, 402] width 759 height 132
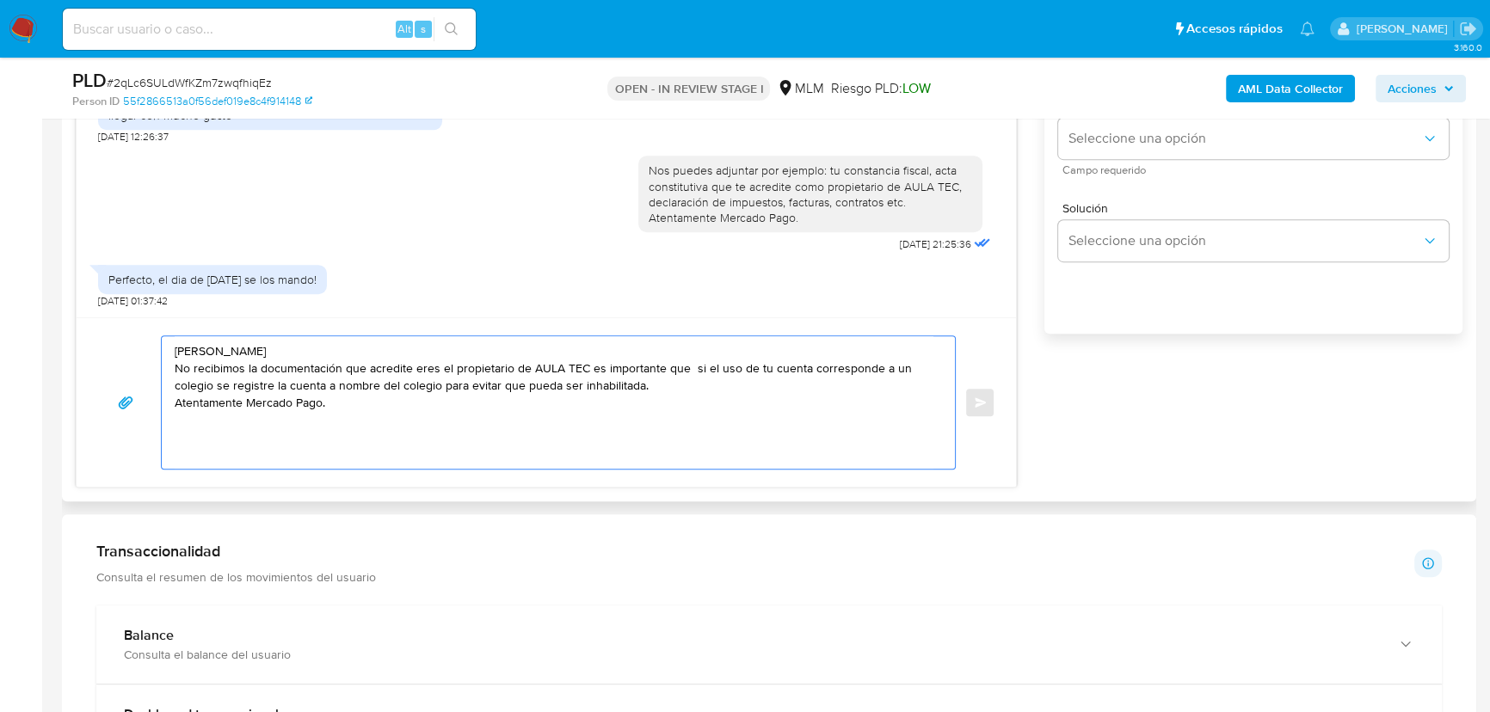
click at [499, 387] on textarea "Hola Pedro No recibimos la documentación que acredite eres el propietario de AU…" at bounding box center [554, 402] width 759 height 132
click at [519, 385] on textarea "Hola Pedro No recibimos la documentación que acredite eres el propietario de AU…" at bounding box center [554, 402] width 759 height 132
drag, startPoint x: 490, startPoint y: 409, endPoint x: 152, endPoint y: 329, distance: 347.2
click at [152, 329] on div "Hola Pedro No recibimos la documentación que acredite eres el propietario de AU…" at bounding box center [546, 401] width 939 height 169
click at [412, 422] on textarea "Hola Pedro No recibimos la documentación que acredite eres el propietario de AU…" at bounding box center [554, 402] width 759 height 132
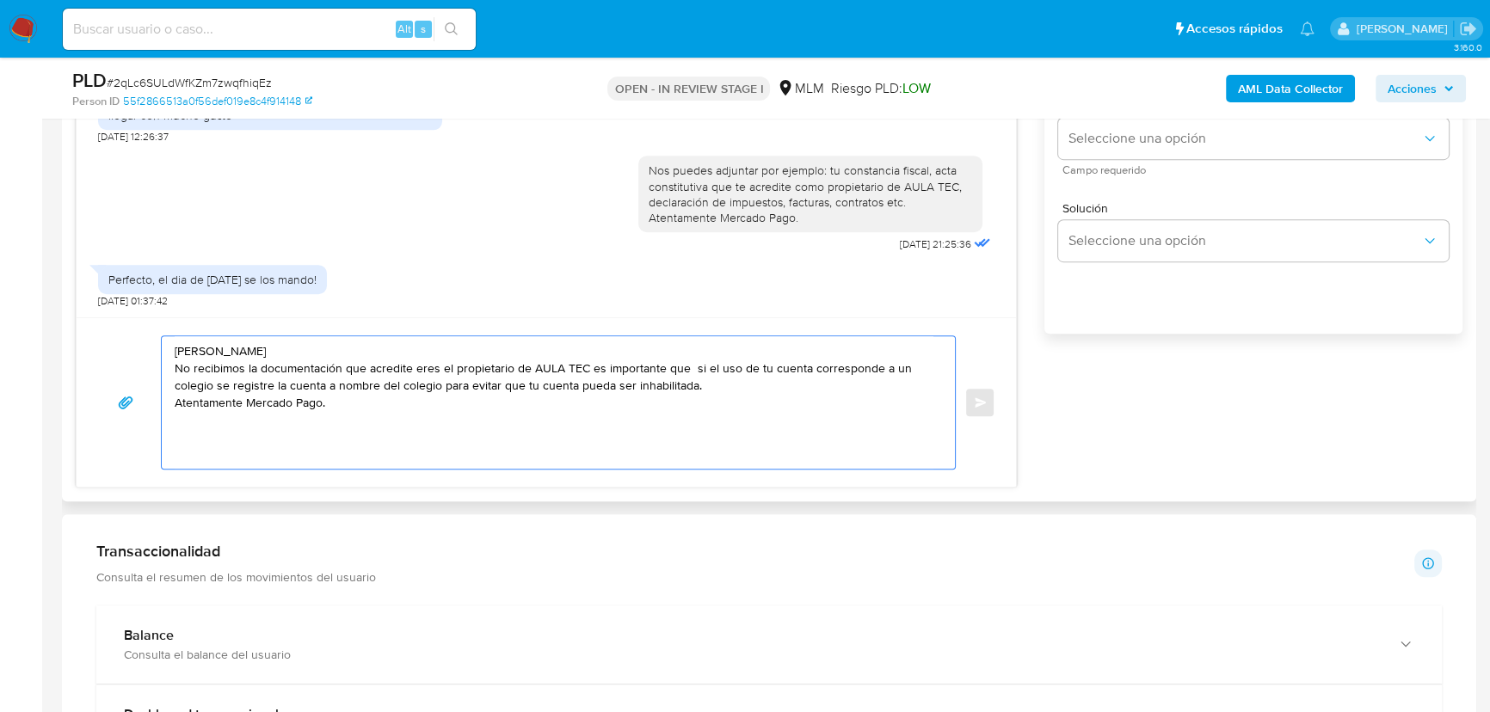
drag, startPoint x: 507, startPoint y: 412, endPoint x: 287, endPoint y: 373, distance: 222.7
click at [287, 373] on textarea "Hola Pedro No recibimos la documentación que acredite eres el propietario de AU…" at bounding box center [554, 402] width 759 height 132
click at [542, 412] on textarea "Hola Pedro No recibimos la documentación que acredite eres el propietario de AU…" at bounding box center [554, 402] width 759 height 132
drag, startPoint x: 579, startPoint y: 384, endPoint x: 630, endPoint y: 390, distance: 51.9
click at [630, 390] on textarea "Hola Pedro No recibimos la documentación que acredite eres el propietario de AU…" at bounding box center [554, 402] width 759 height 132
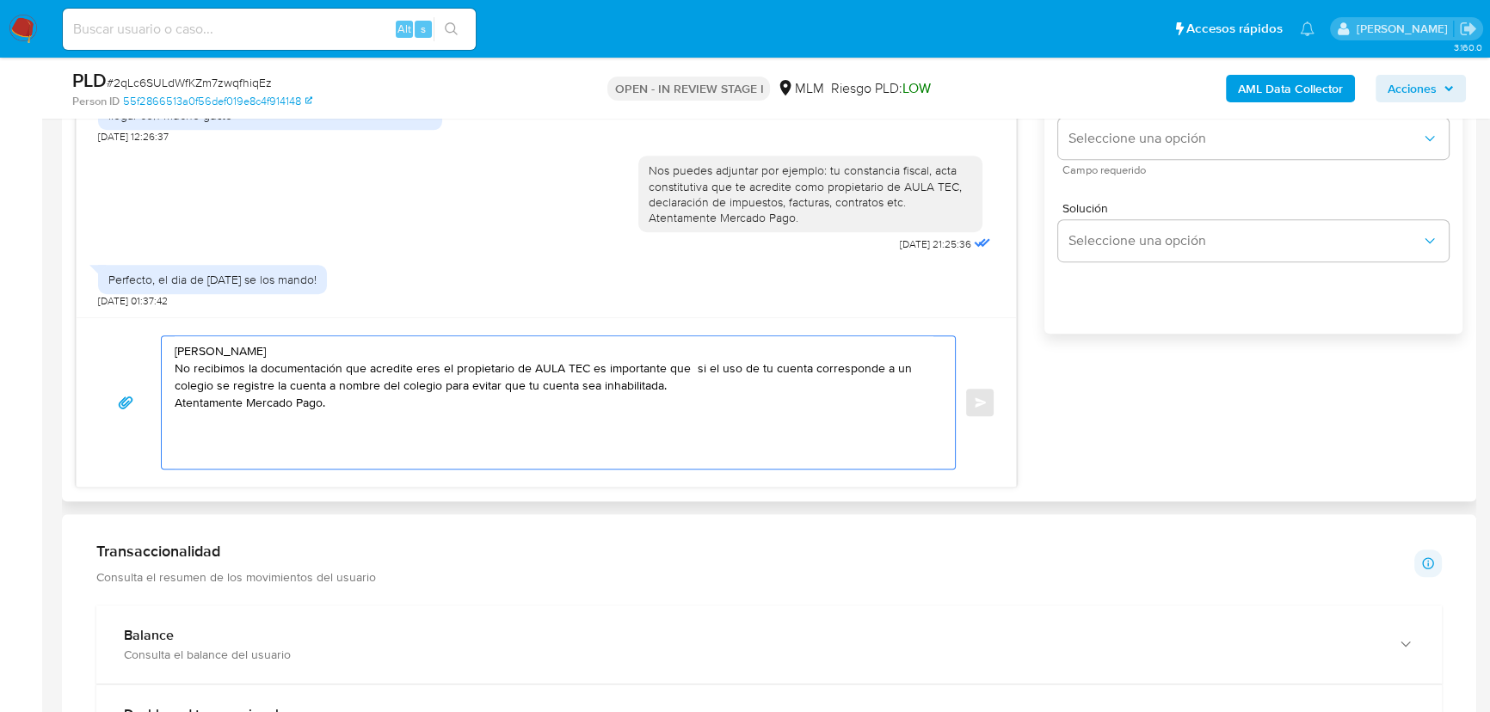
click at [628, 414] on textarea "[PERSON_NAME] No recibimos la documentación que acredite eres el propietario de…" at bounding box center [554, 402] width 759 height 132
drag, startPoint x: 498, startPoint y: 431, endPoint x: 315, endPoint y: 365, distance: 194.8
click at [268, 365] on textarea "[PERSON_NAME] No recibimos la documentación que acredite eres el propietario de…" at bounding box center [554, 402] width 759 height 132
click at [655, 391] on textarea "[PERSON_NAME] No recibimos la documentación que acredite eres el propietario de…" at bounding box center [554, 402] width 759 height 132
drag, startPoint x: 612, startPoint y: 386, endPoint x: 597, endPoint y: 386, distance: 15.5
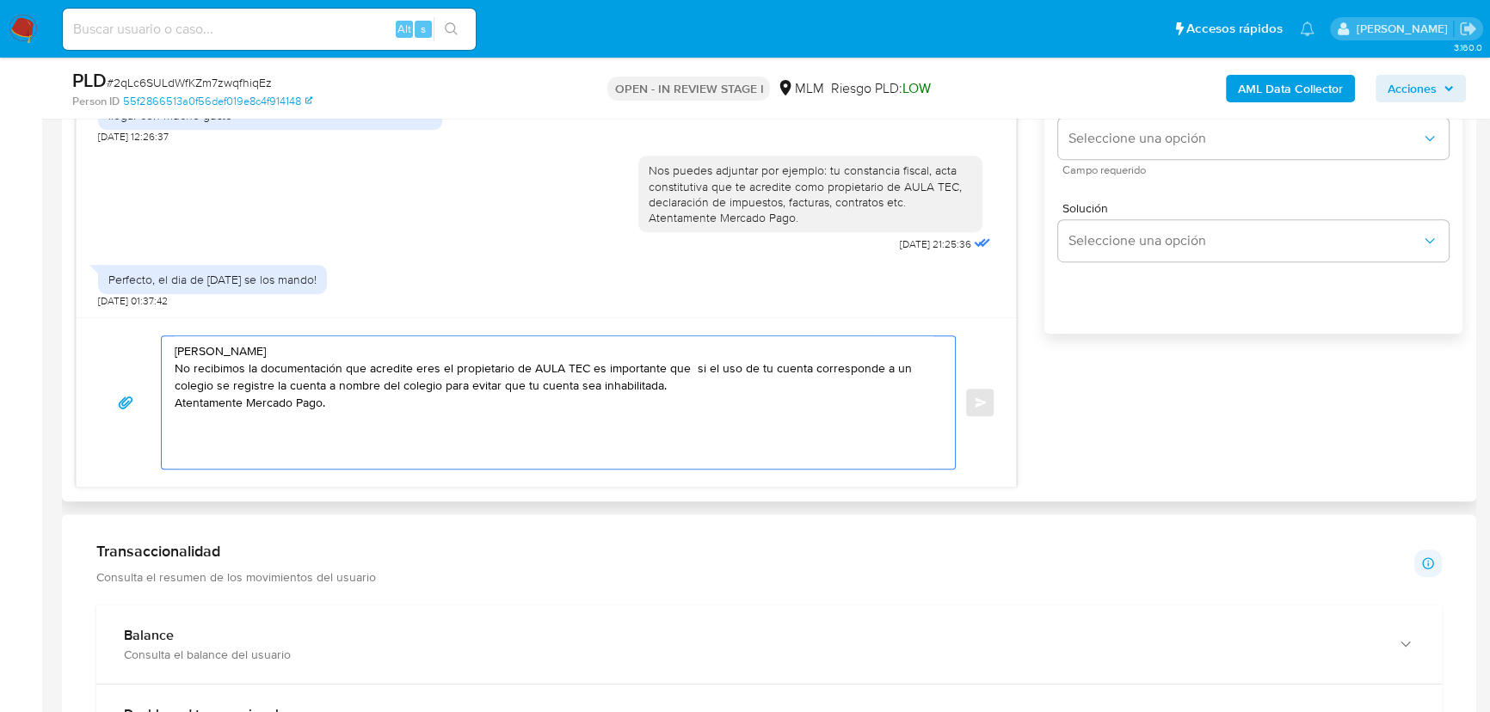
click at [597, 386] on textarea "[PERSON_NAME] No recibimos la documentación que acredite eres el propietario de…" at bounding box center [554, 402] width 759 height 132
type textarea "[PERSON_NAME] No recibimos la documentación que acredite eres el propietario de…"
drag, startPoint x: 349, startPoint y: 411, endPoint x: 121, endPoint y: 330, distance: 241.9
click at [121, 330] on div "Hola Pedro No recibimos la documentación que acredite eres el propietario de AU…" at bounding box center [546, 401] width 939 height 169
click at [388, 423] on textarea "[PERSON_NAME] No recibimos la documentación que acredite eres el propietario de…" at bounding box center [554, 402] width 759 height 132
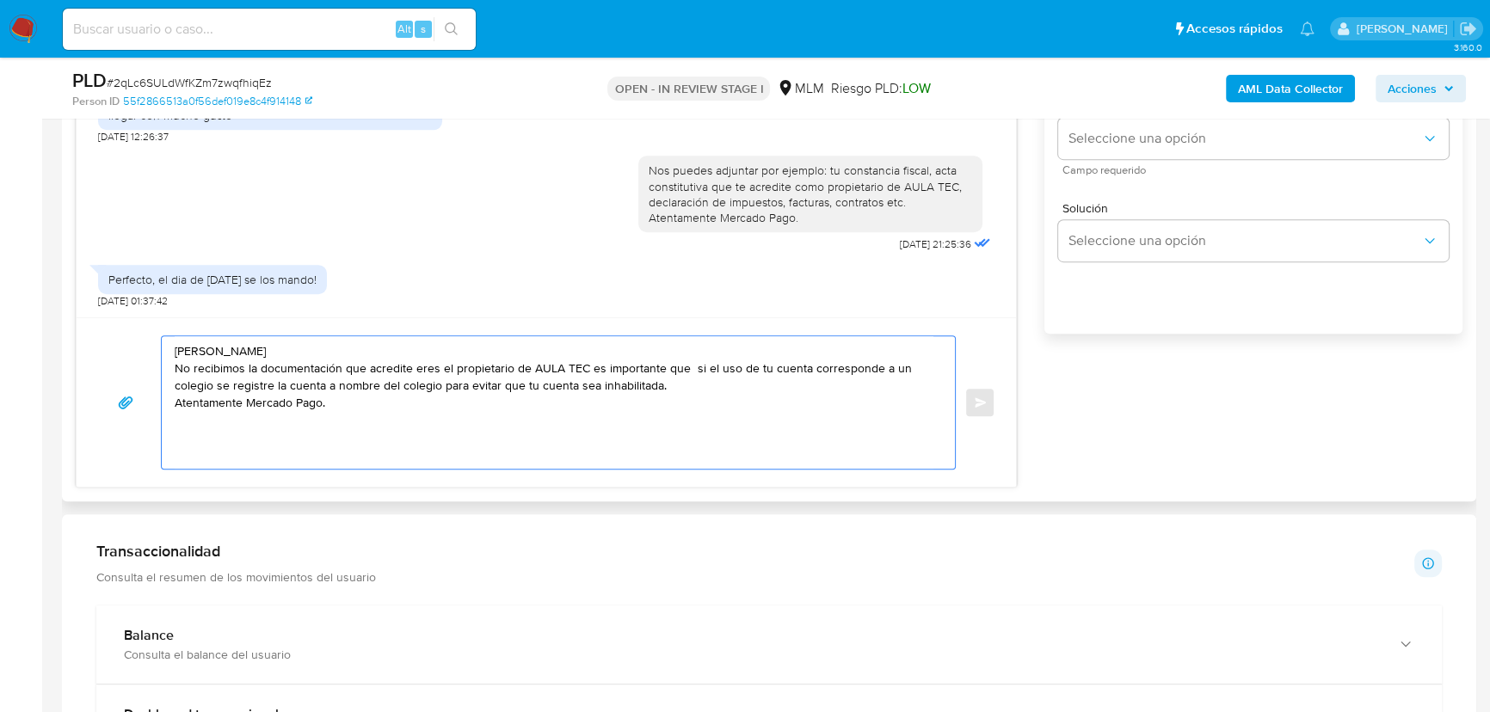
drag, startPoint x: 378, startPoint y: 398, endPoint x: 169, endPoint y: 350, distance: 213.7
click at [169, 350] on div "[PERSON_NAME] No recibimos la documentación que acredite eres el propietario de…" at bounding box center [554, 402] width 784 height 132
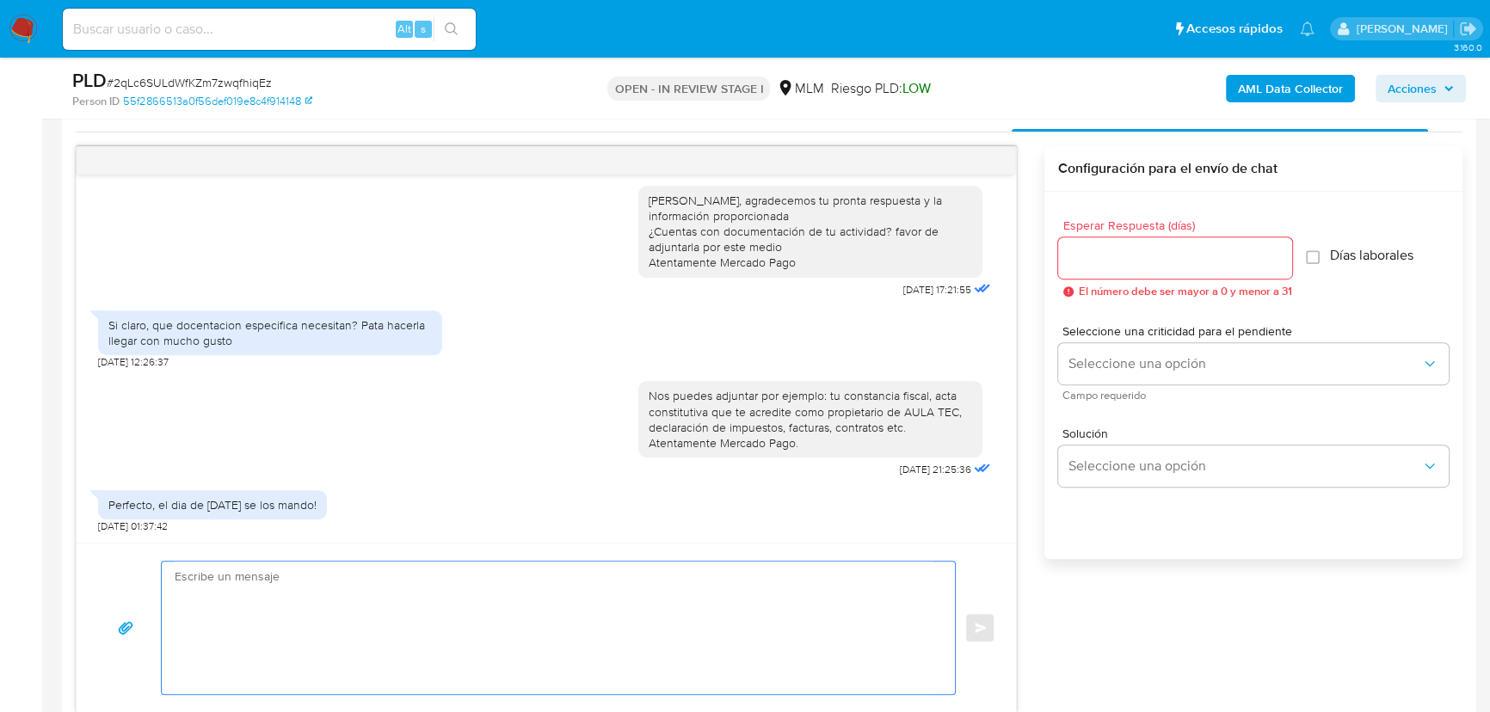
scroll to position [860, 0]
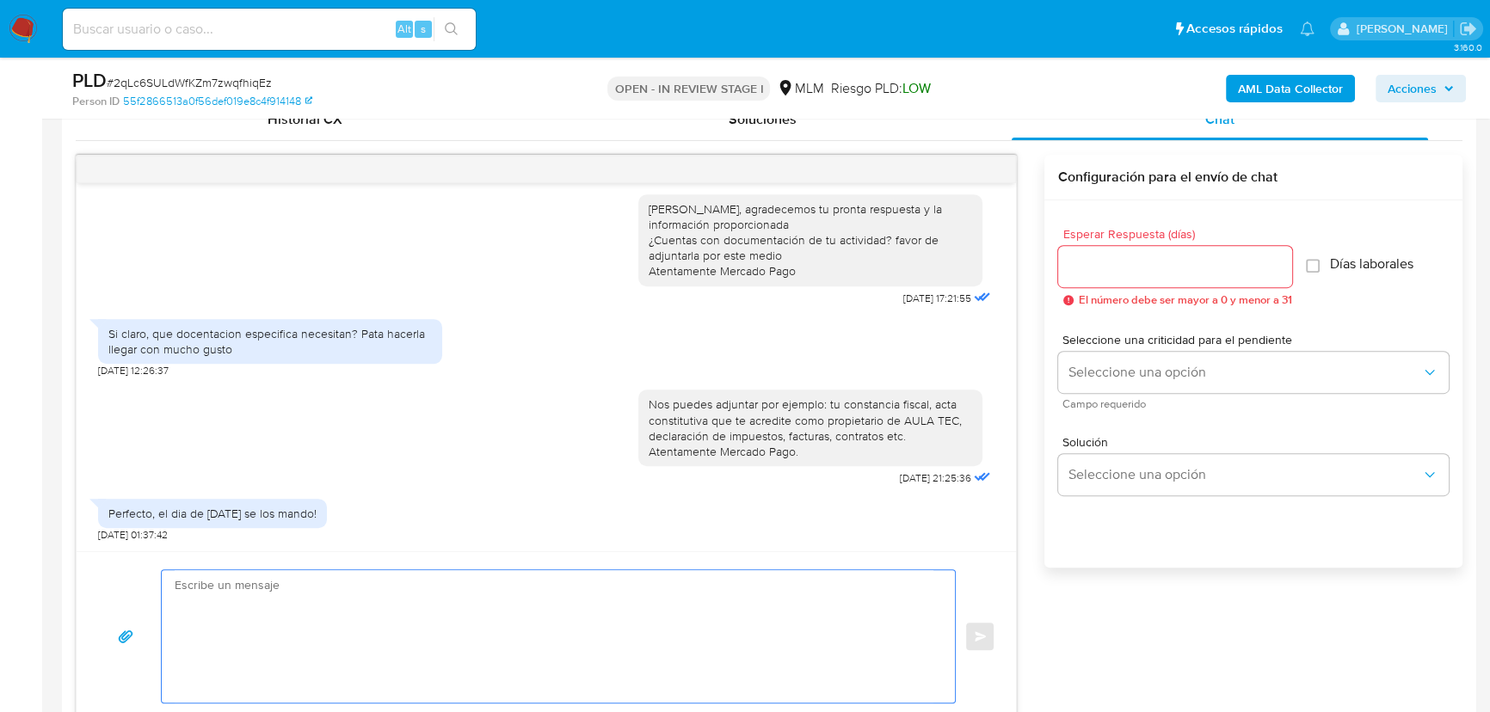
click at [1117, 256] on div at bounding box center [1175, 266] width 234 height 41
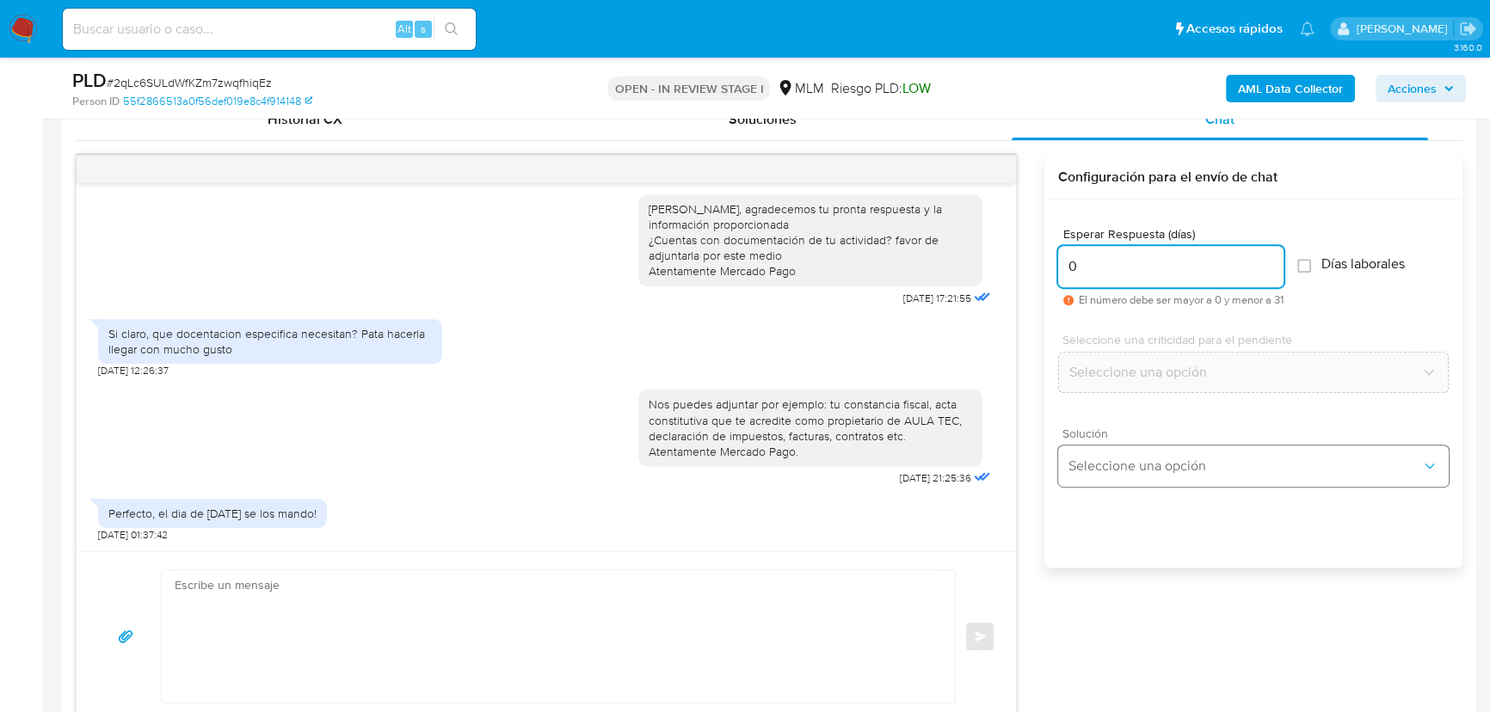
type input "0"
click at [1092, 468] on span "Seleccione una opción" at bounding box center [1244, 466] width 353 height 17
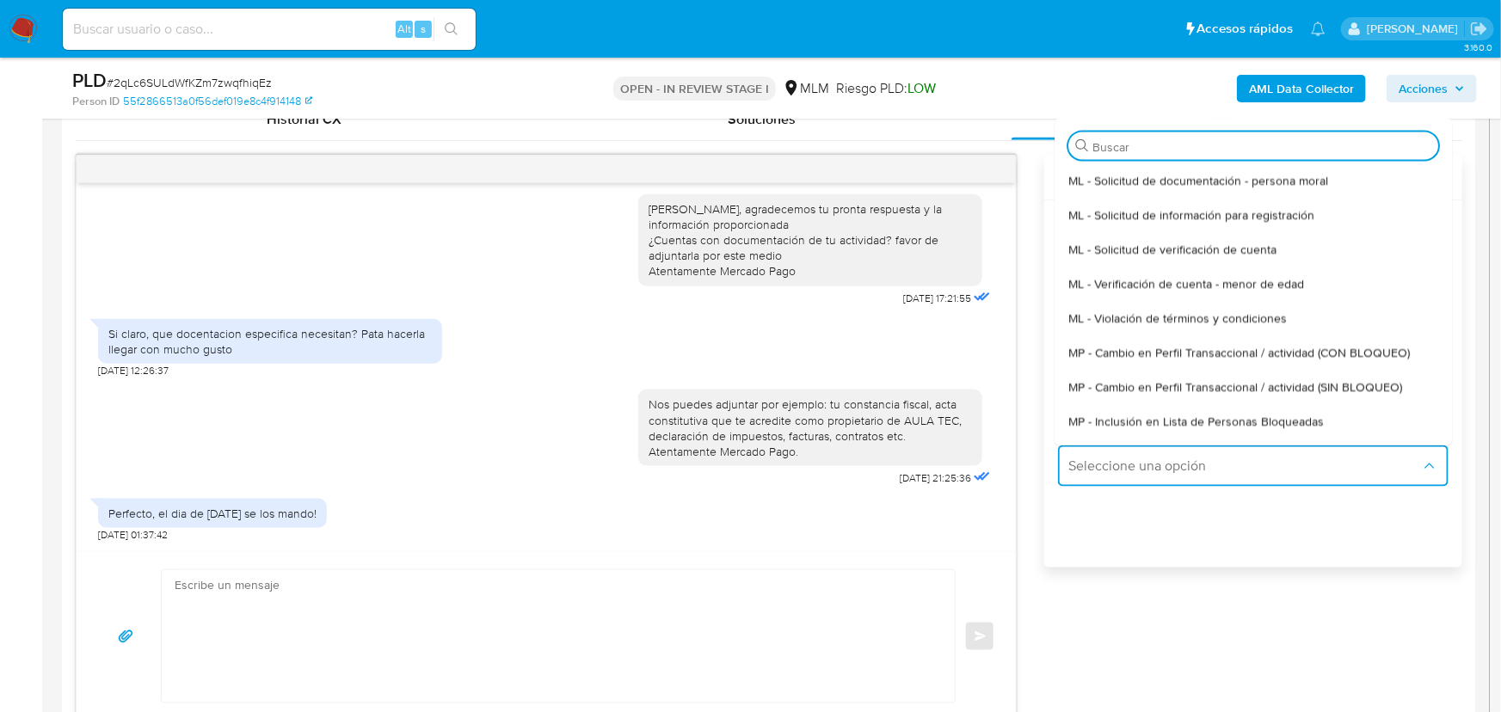
drag, startPoint x: 1224, startPoint y: 388, endPoint x: 838, endPoint y: 381, distance: 386.3
click at [1221, 387] on span "MP - Cambio en Perfil Transaccional / actividad (SIN BLOQUEO)" at bounding box center [1235, 385] width 334 height 15
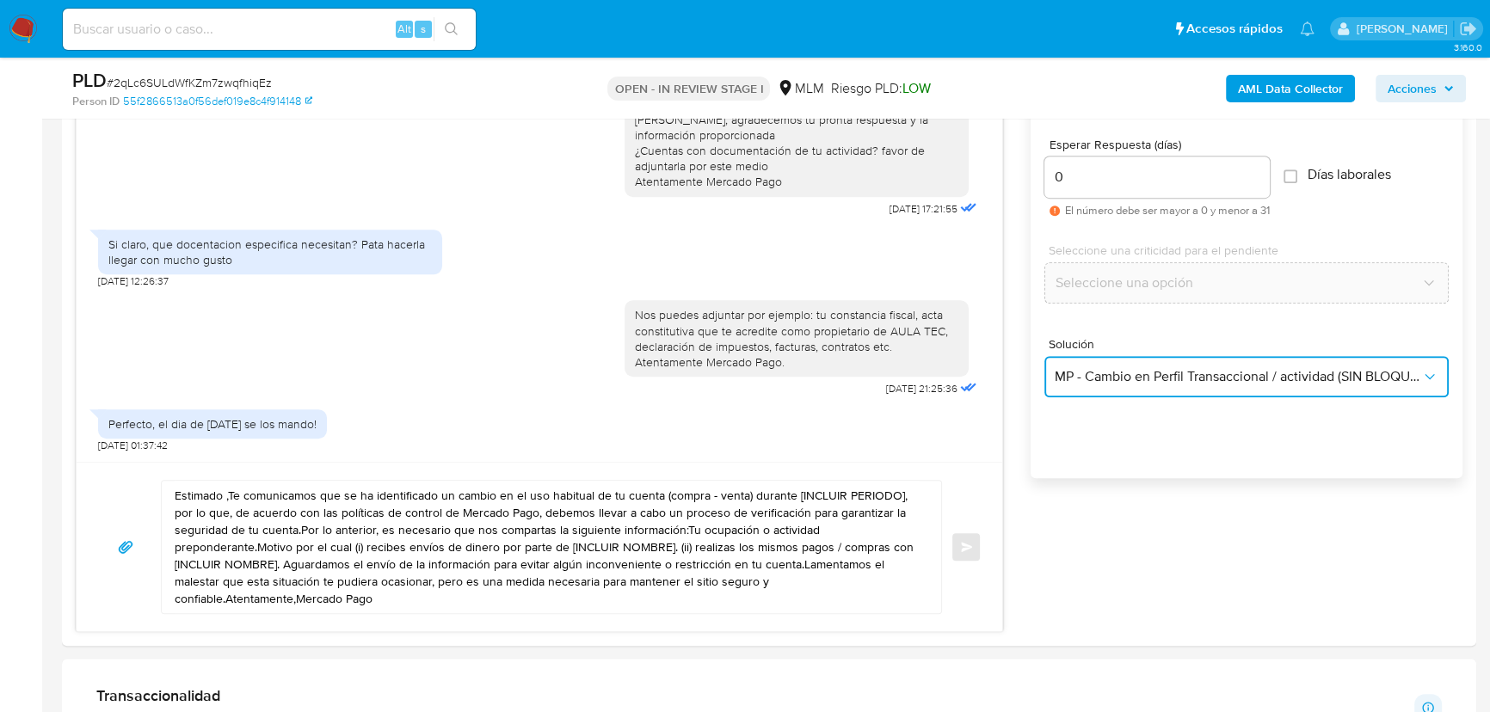
scroll to position [1094, 0]
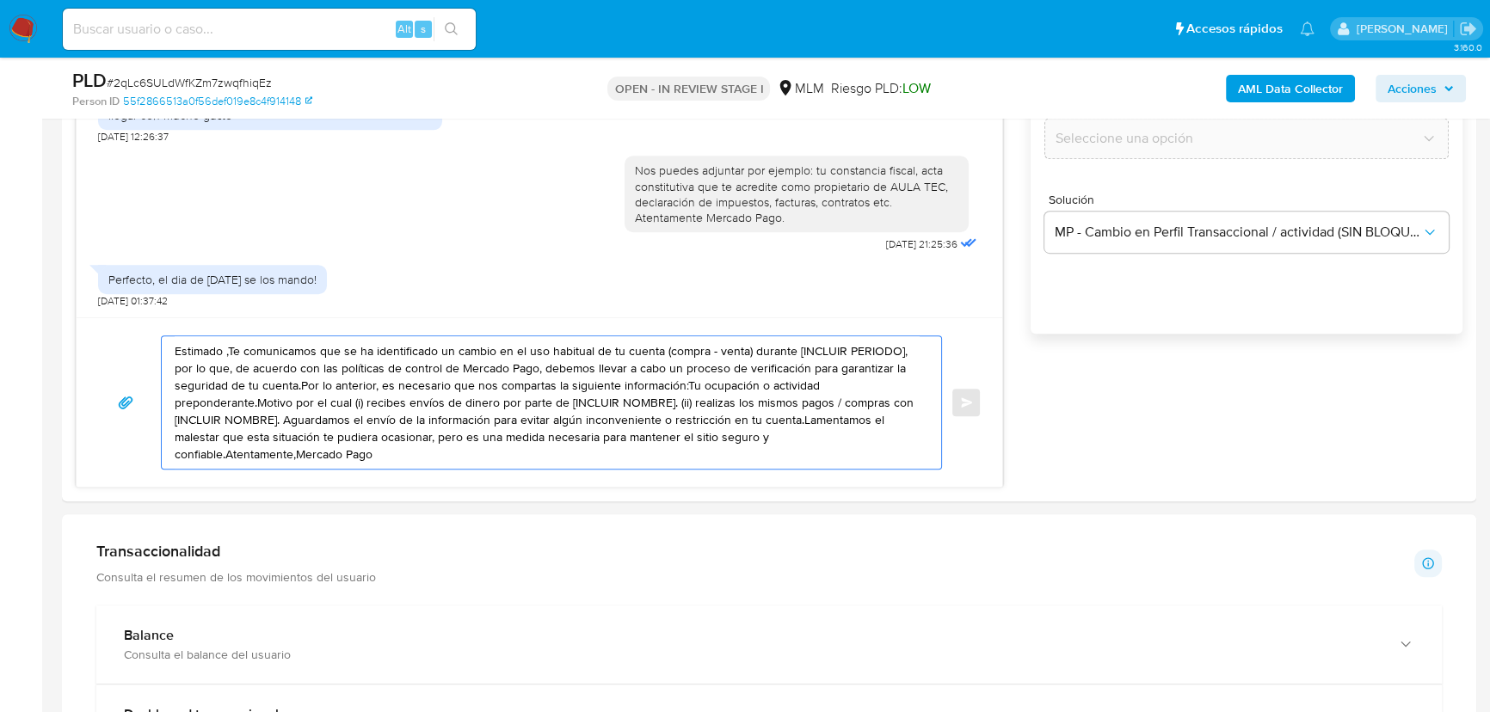
drag, startPoint x: 276, startPoint y: 397, endPoint x: 40, endPoint y: 309, distance: 251.5
click at [0, 278] on section "Bandeja Tablero Screening Búsqueda en Listas Watchlist Herramientas Operaciones…" at bounding box center [745, 596] width 1490 height 3380
paste textarea "[PERSON_NAME] No recibimos la documentación que acredite eres el propietario de…"
type textarea "[PERSON_NAME] No recibimos la documentación que acredite eres el propietario de…"
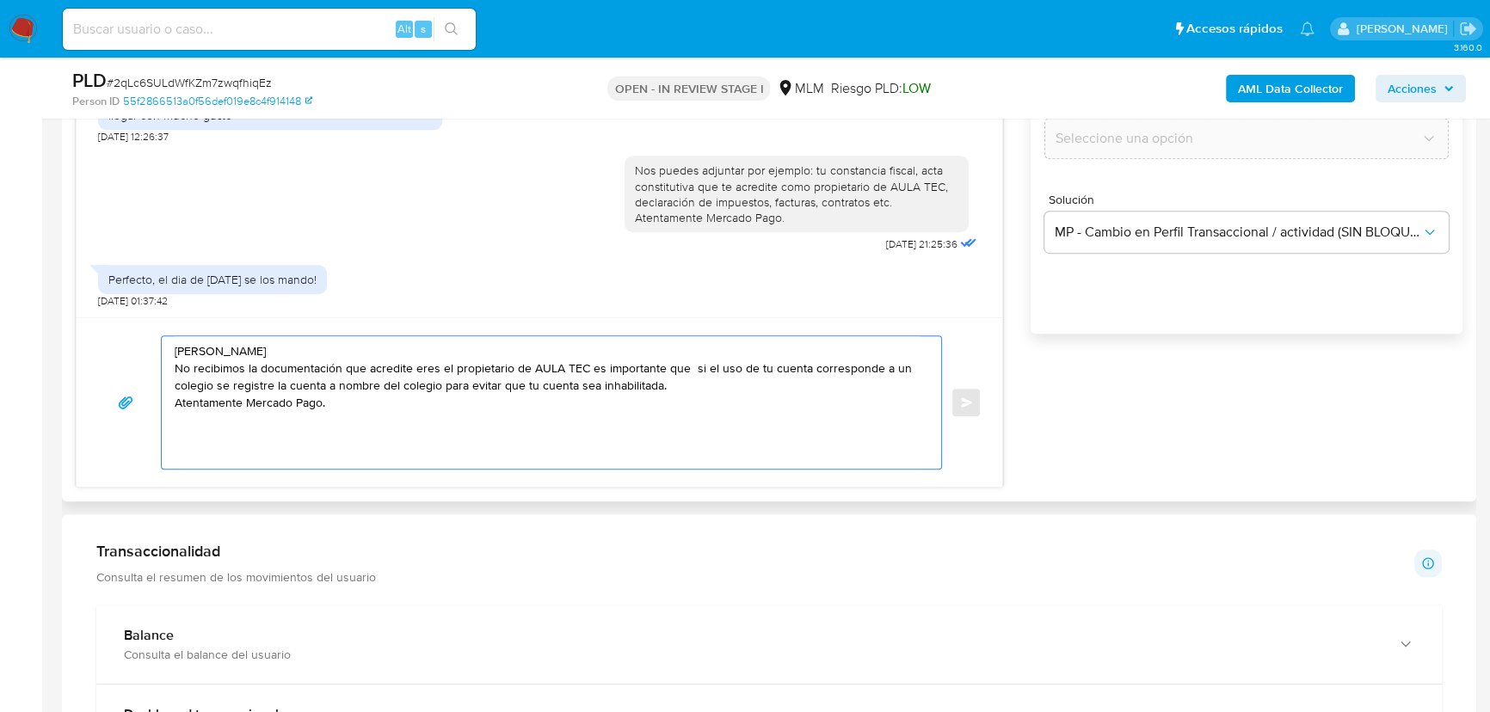
drag, startPoint x: 600, startPoint y: 418, endPoint x: 108, endPoint y: 316, distance: 503.4
click at [94, 311] on div "Estimado [PERSON_NAME] se ha identificado un cambio en el uso habitual de tu cu…" at bounding box center [539, 204] width 927 height 567
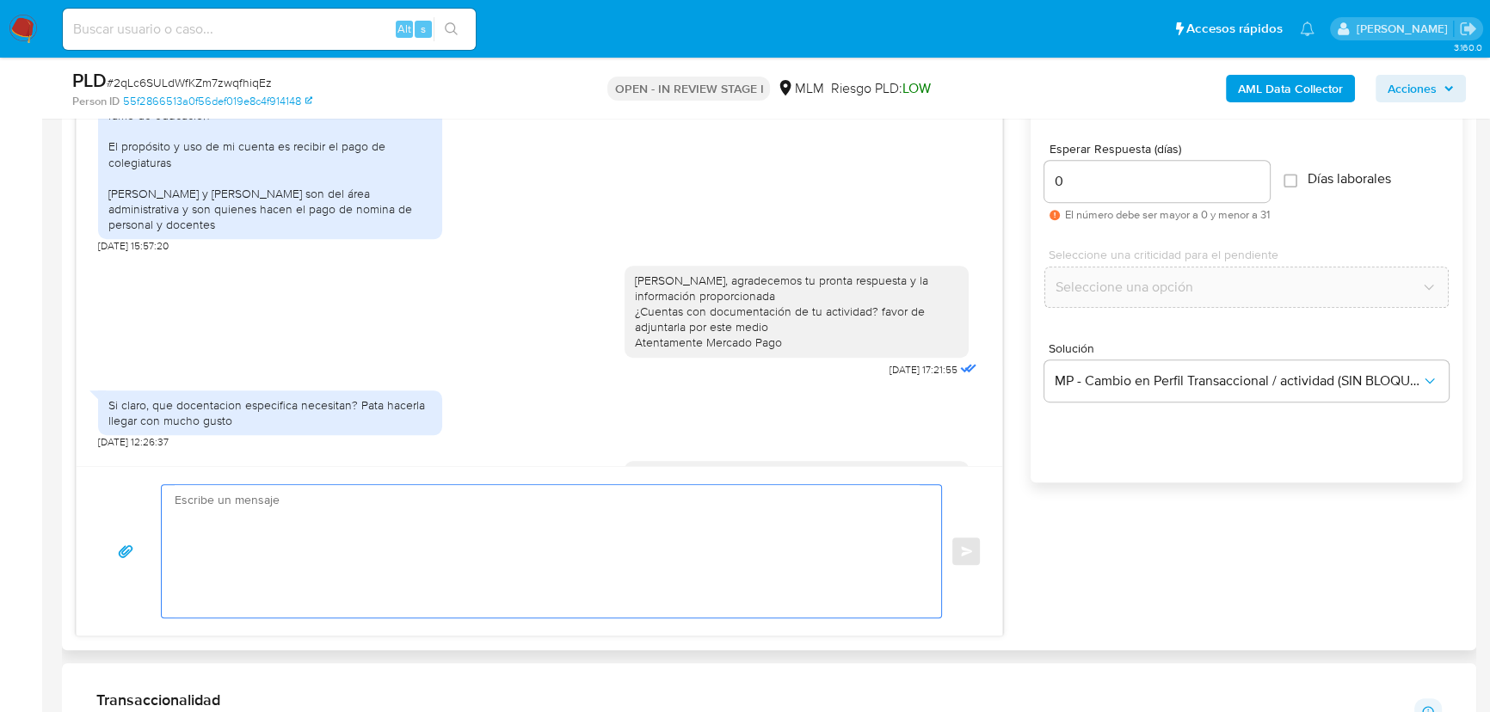
scroll to position [938, 0]
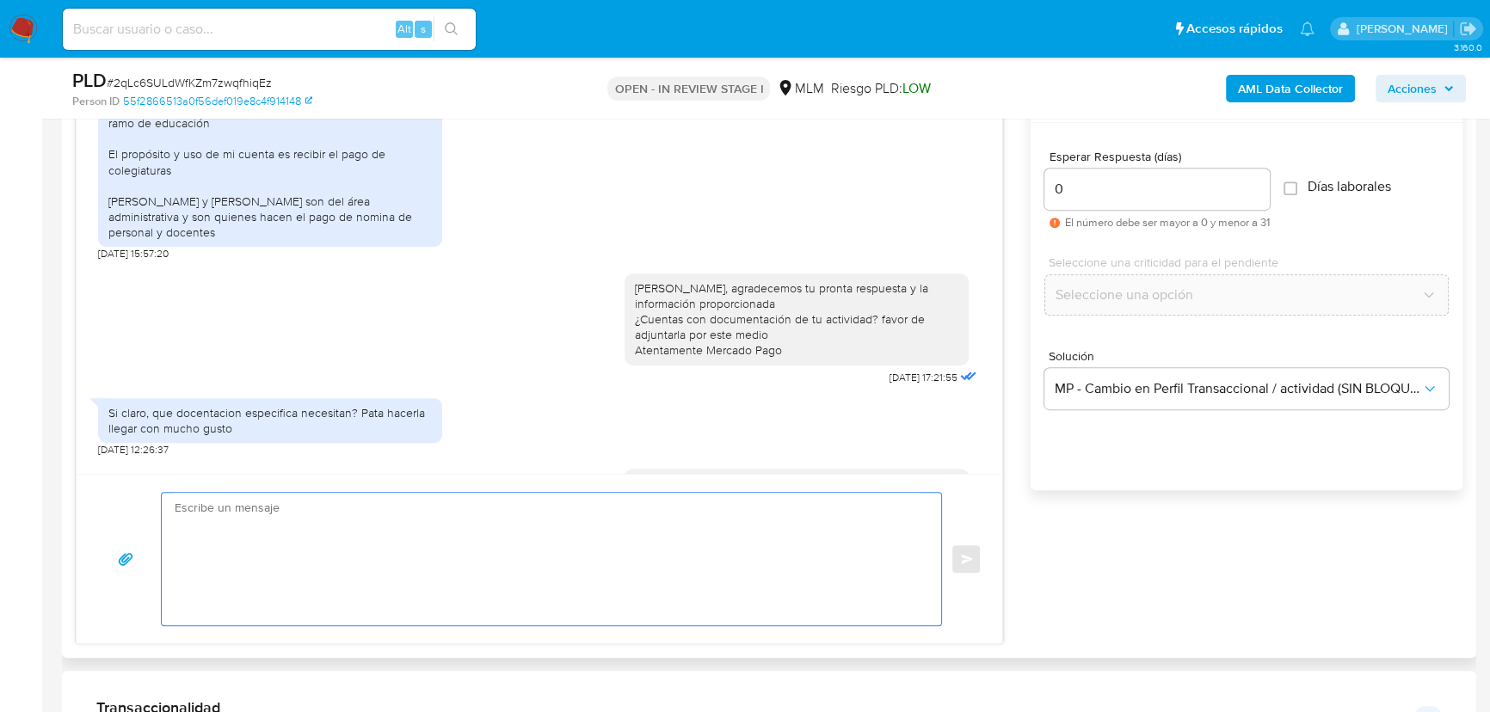
click at [545, 557] on textarea at bounding box center [547, 559] width 745 height 132
paste textarea "[PERSON_NAME] No recibimos la documentación que acredite eres el propietario de…"
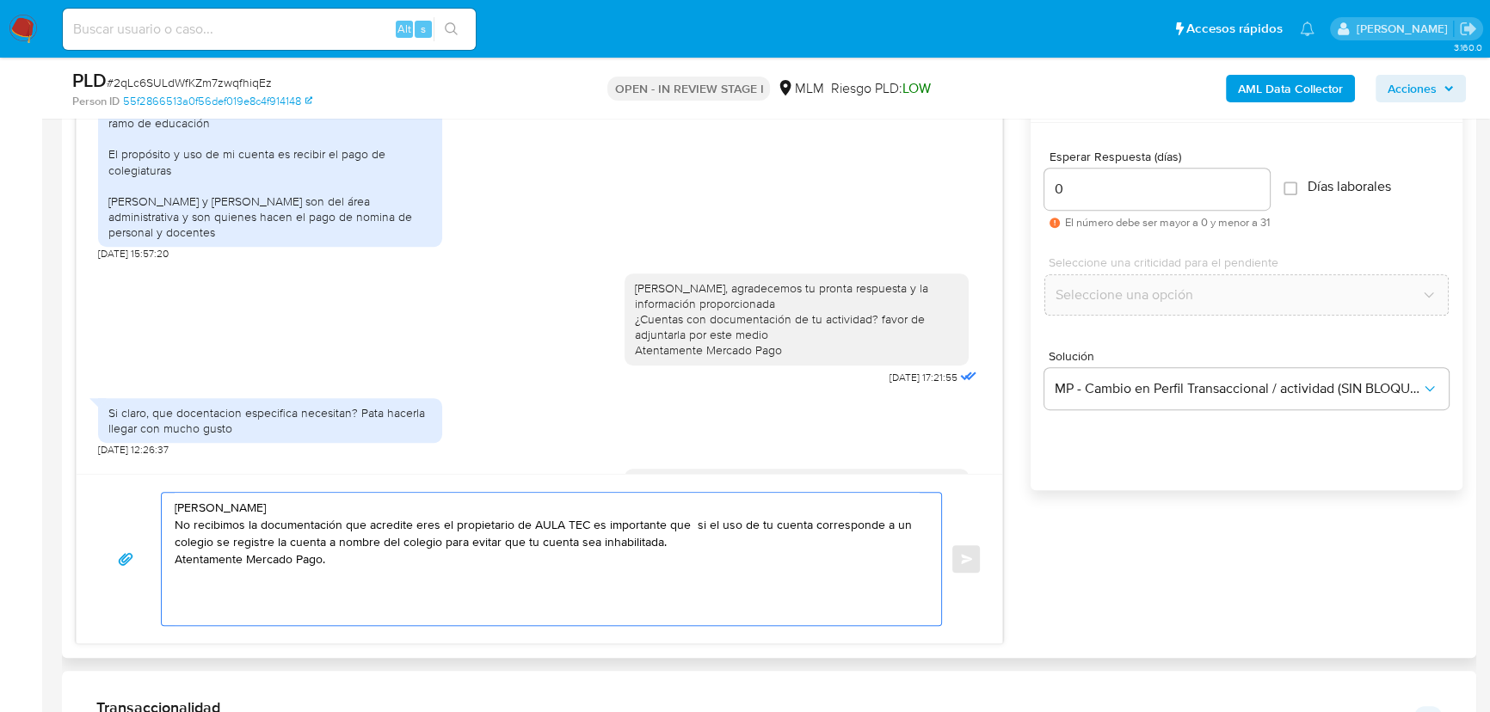
type textarea "[PERSON_NAME] No recibimos la documentación que acredite eres el propietario de…"
click at [962, 557] on div "Hola Pedro No recibimos la documentación que acredite eres el propietario de AU…" at bounding box center [539, 559] width 884 height 134
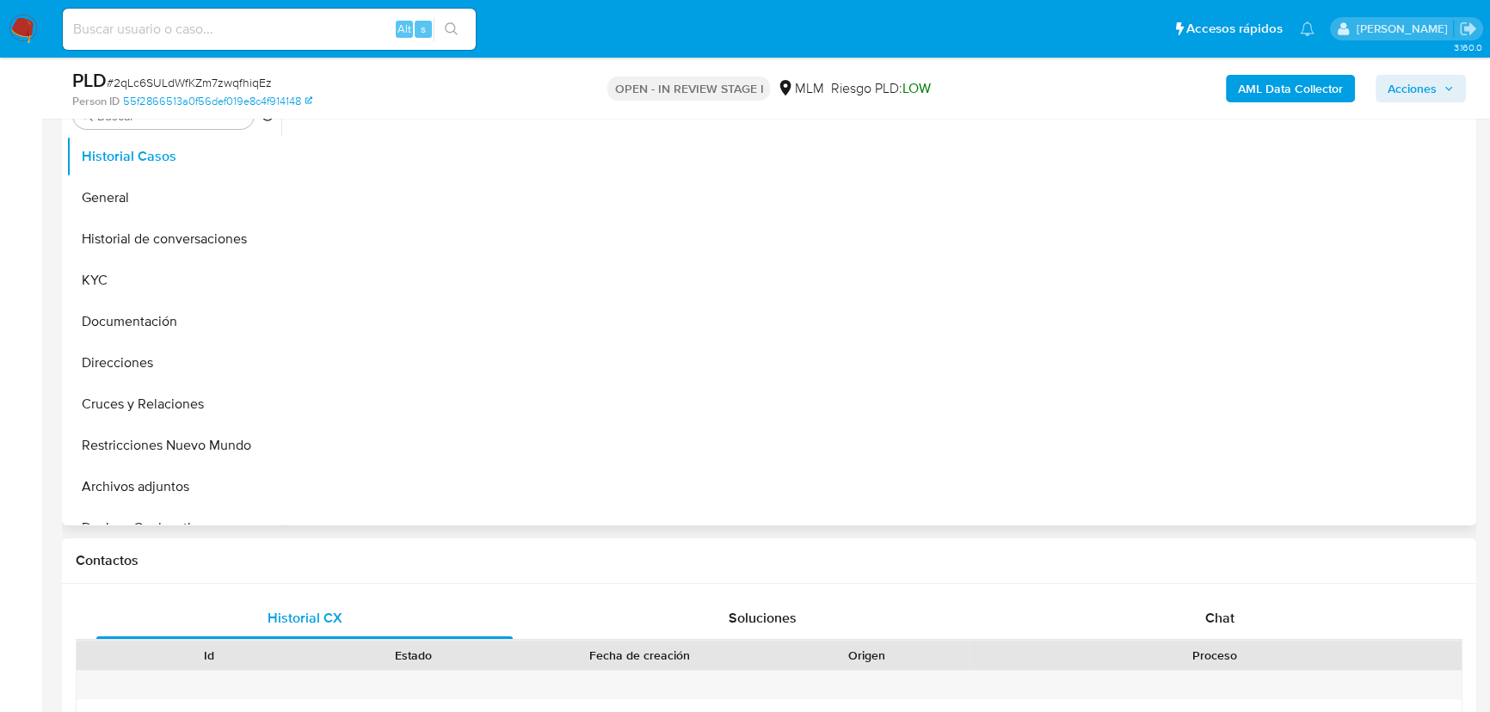
scroll to position [547, 0]
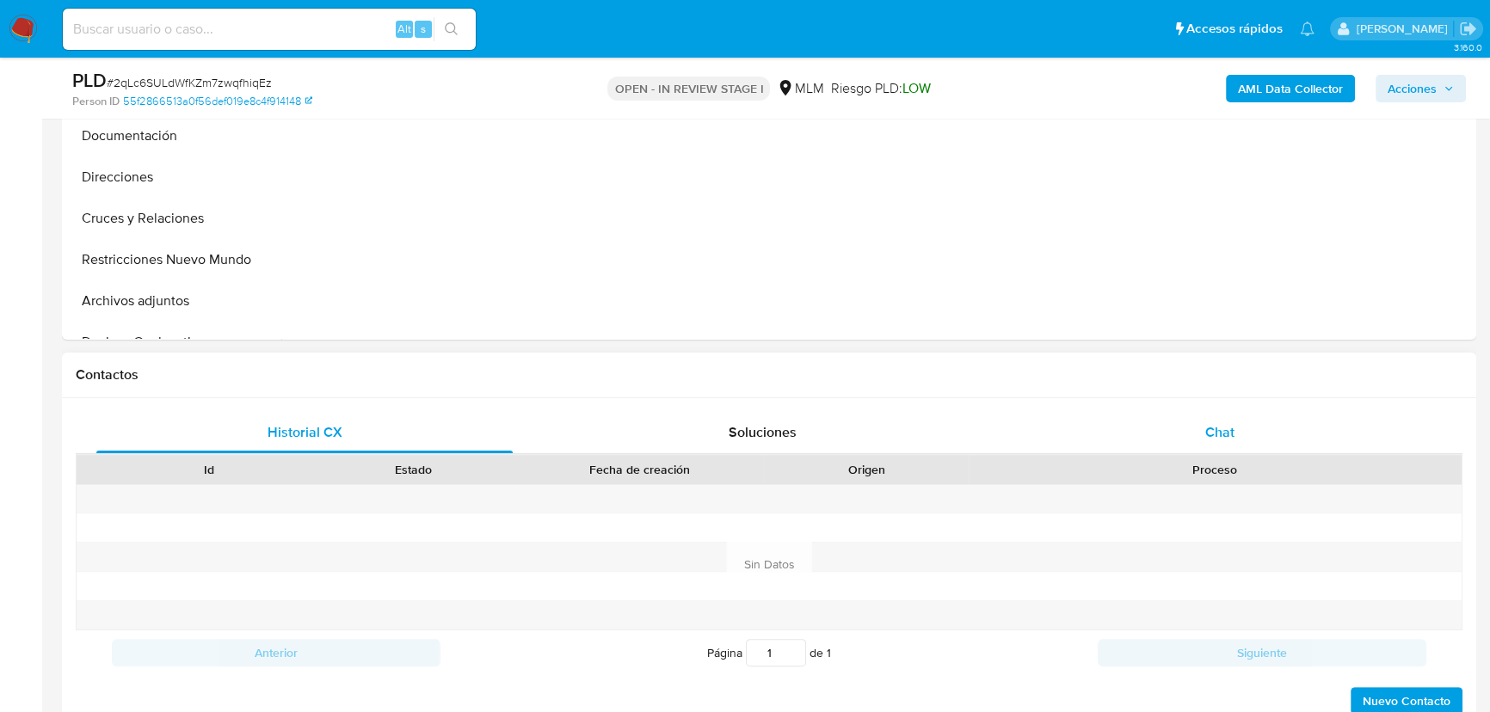
select select "10"
click at [1244, 436] on div "Chat" at bounding box center [1220, 432] width 416 height 41
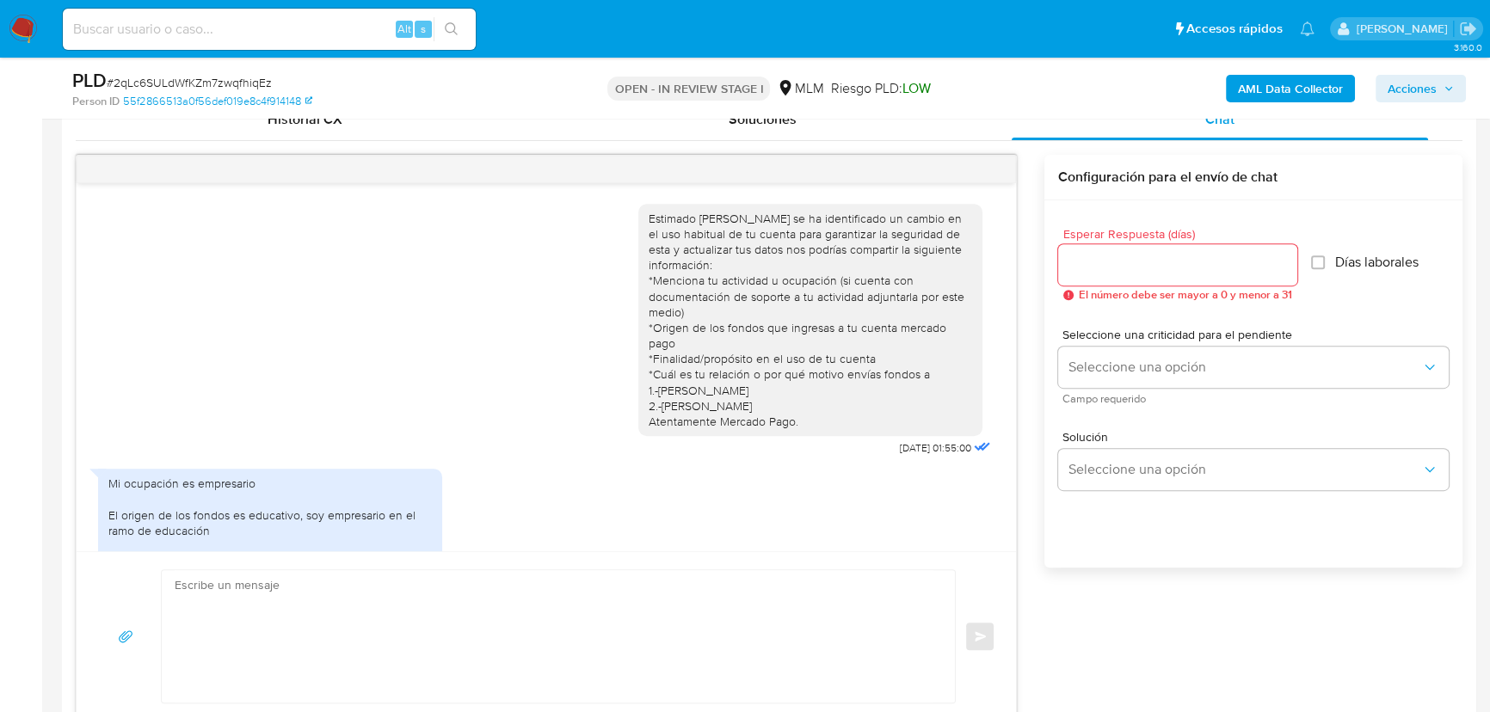
scroll to position [487, 0]
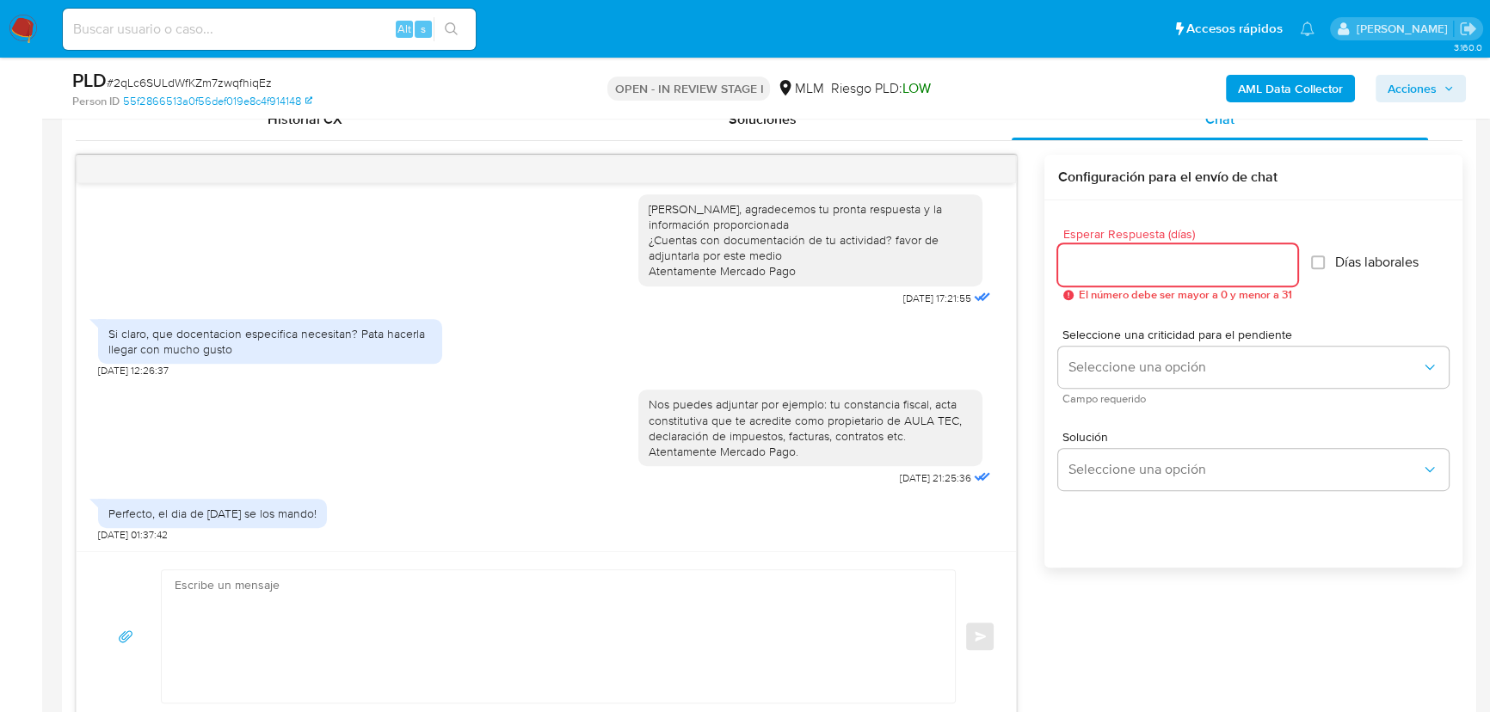
drag, startPoint x: 1078, startPoint y: 272, endPoint x: 1086, endPoint y: 270, distance: 8.8
click at [1084, 271] on input "Esperar Respuesta (días)" at bounding box center [1177, 265] width 239 height 22
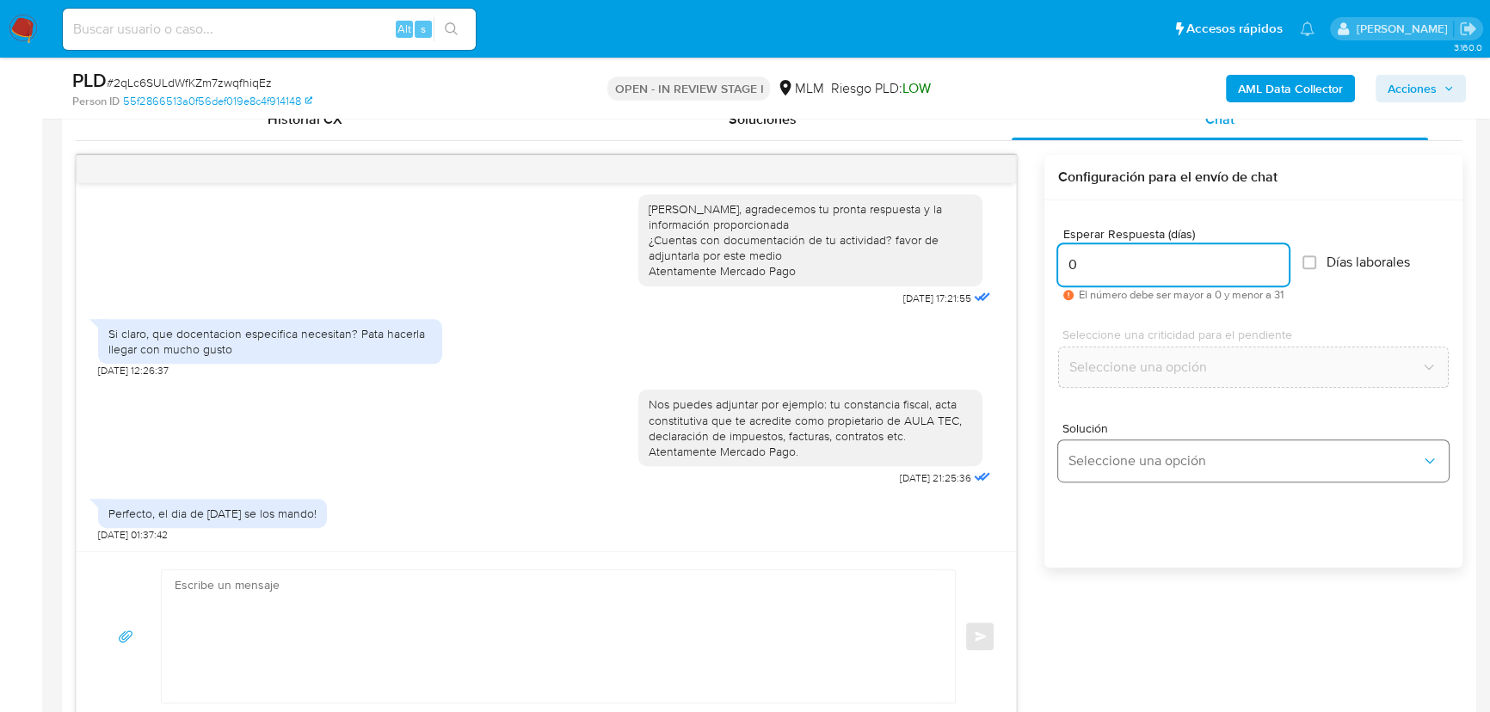
type input "0"
drag, startPoint x: 1103, startPoint y: 475, endPoint x: 1152, endPoint y: 453, distance: 53.5
click at [1104, 476] on button "Seleccione una opción" at bounding box center [1253, 460] width 391 height 41
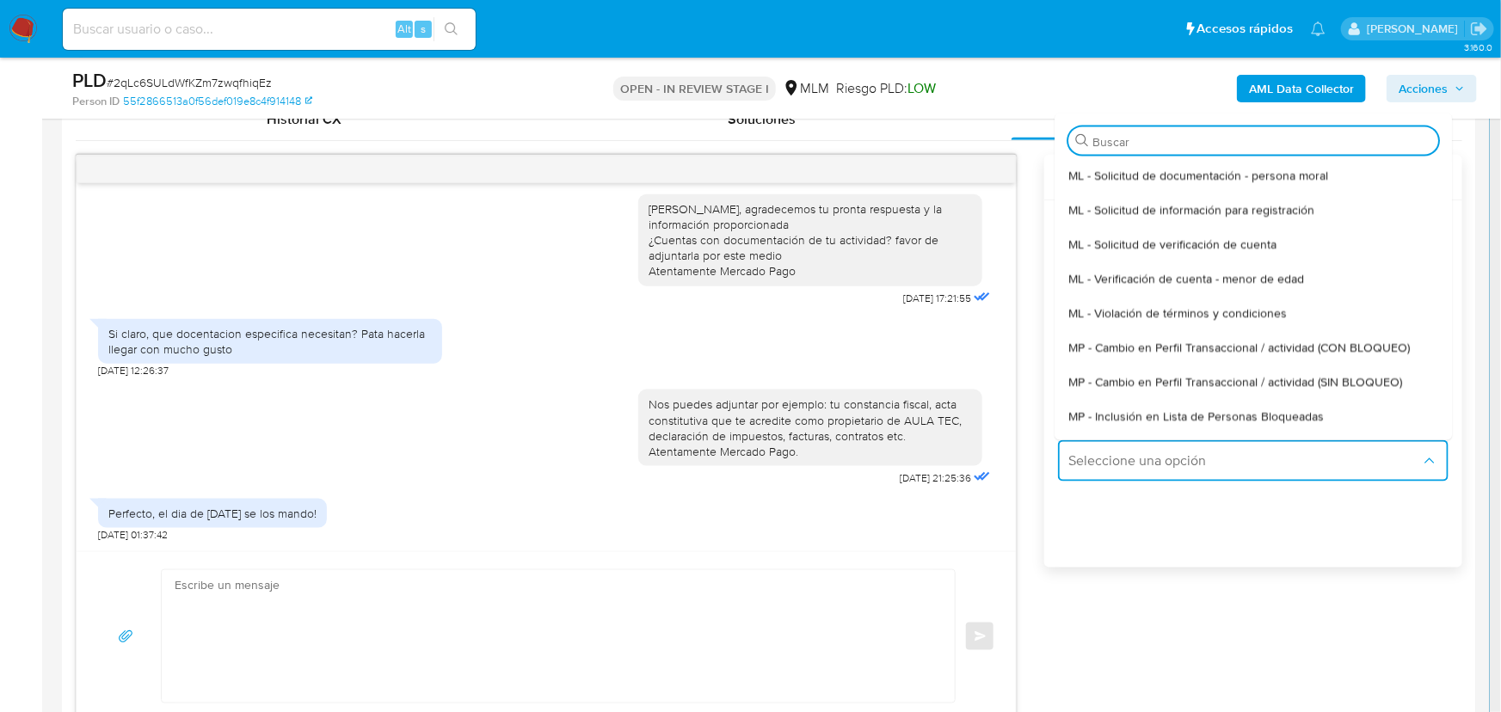
drag, startPoint x: 1244, startPoint y: 378, endPoint x: 981, endPoint y: 334, distance: 267.0
click at [1226, 374] on span "MP - Cambio en Perfil Transaccional / actividad (SIN BLOQUEO)" at bounding box center [1235, 380] width 334 height 15
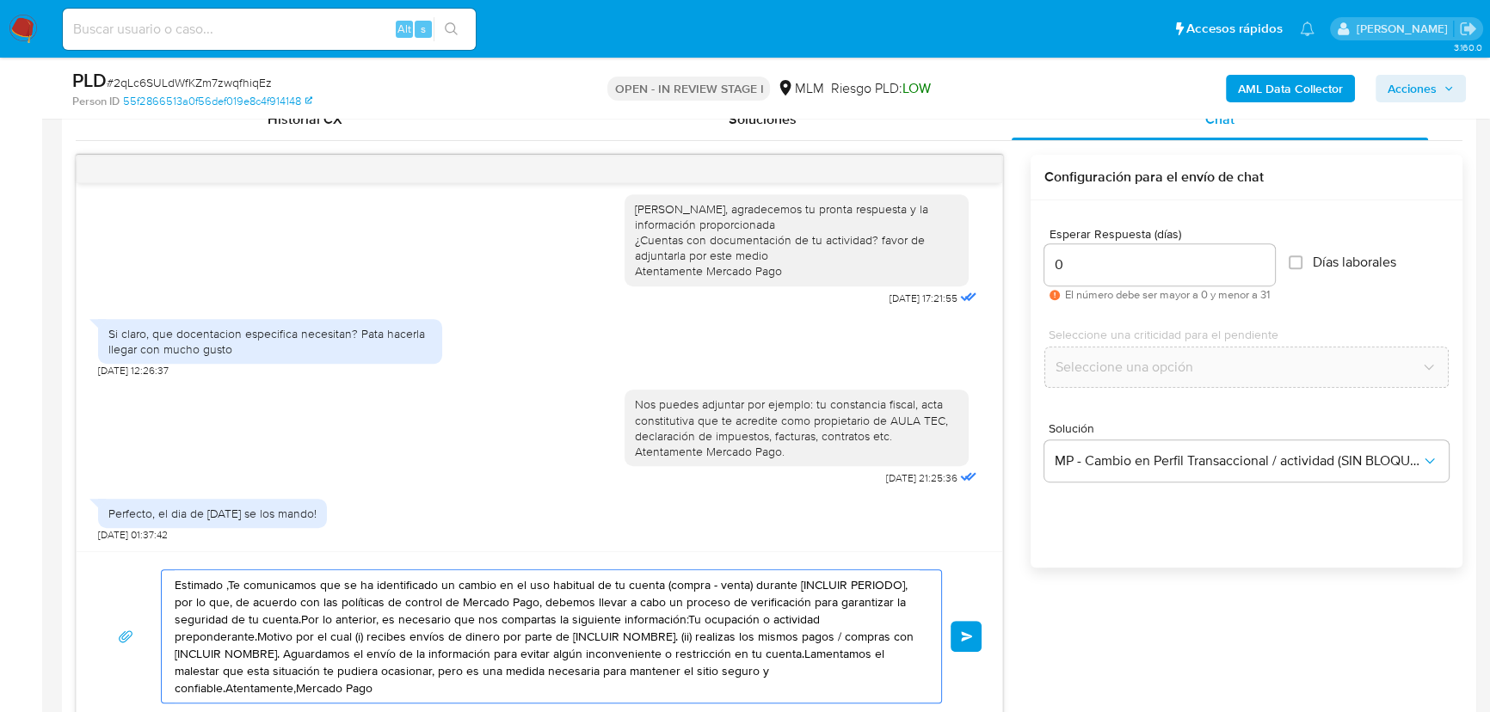
drag, startPoint x: 397, startPoint y: 686, endPoint x: 118, endPoint y: 502, distance: 334.0
click at [118, 502] on div "Estimado Pedro se ha identificado un cambio en el uso habitual de tu cuenta par…" at bounding box center [539, 438] width 927 height 567
paste textarea "[PERSON_NAME] No recibimos la documentación que acredite eres el propietario de…"
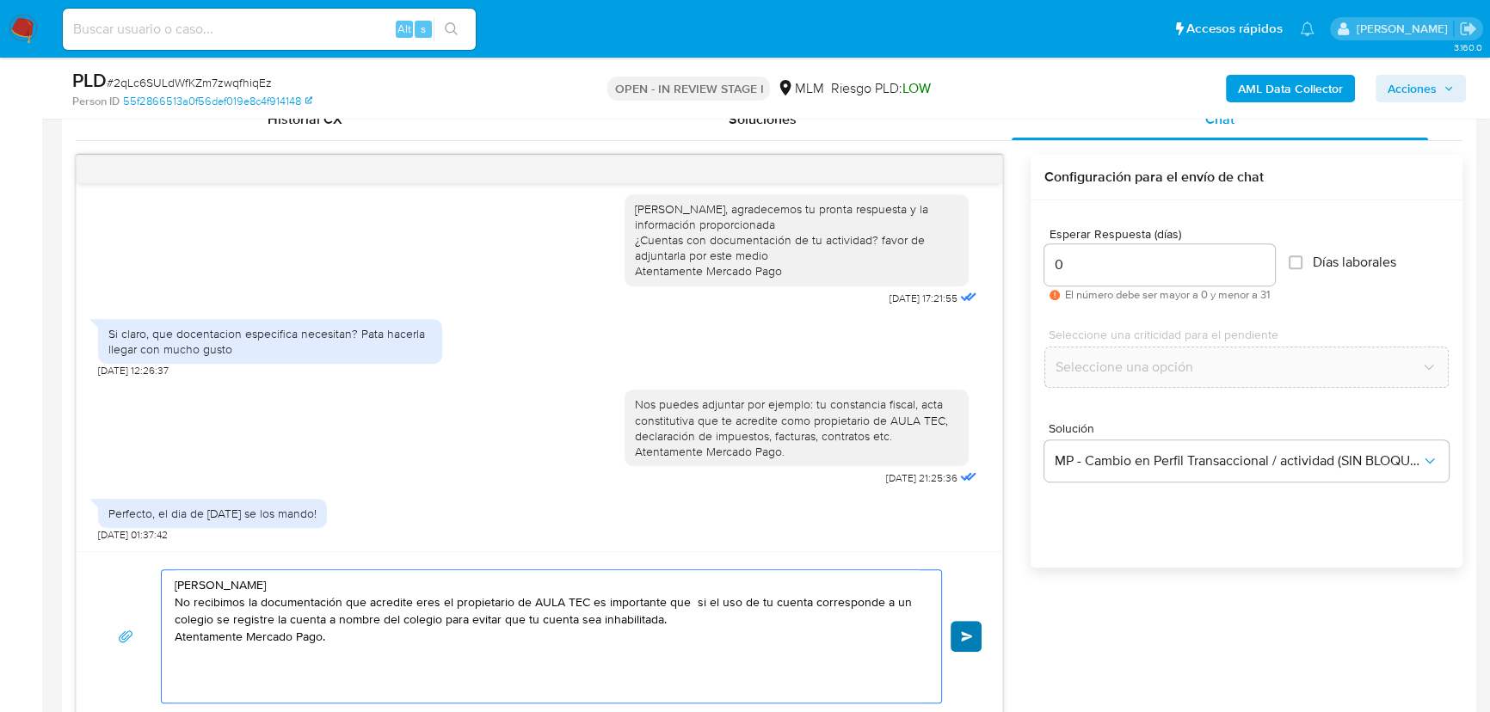
type textarea "[PERSON_NAME] No recibimos la documentación que acredite eres el propietario de…"
click at [967, 637] on span "Enviar" at bounding box center [967, 636] width 12 height 10
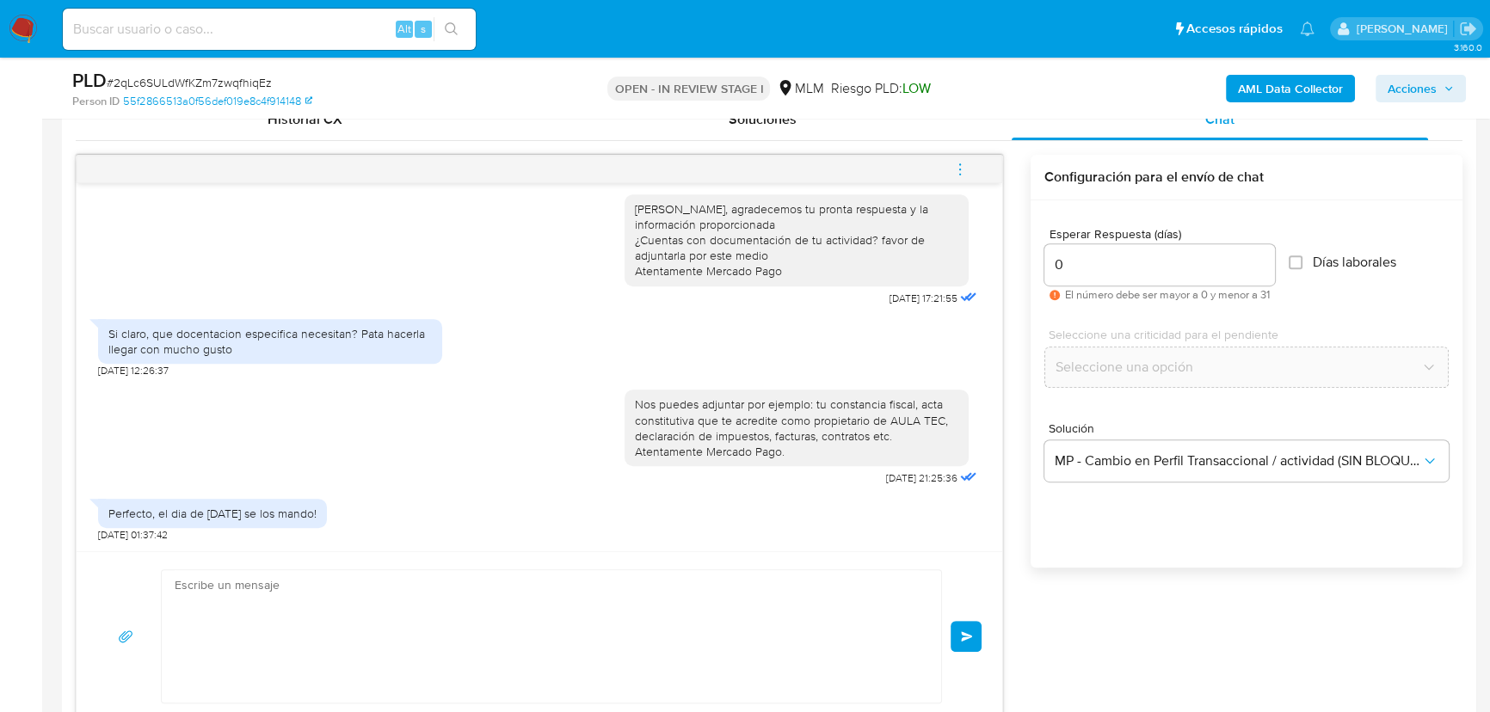
scroll to position [631, 0]
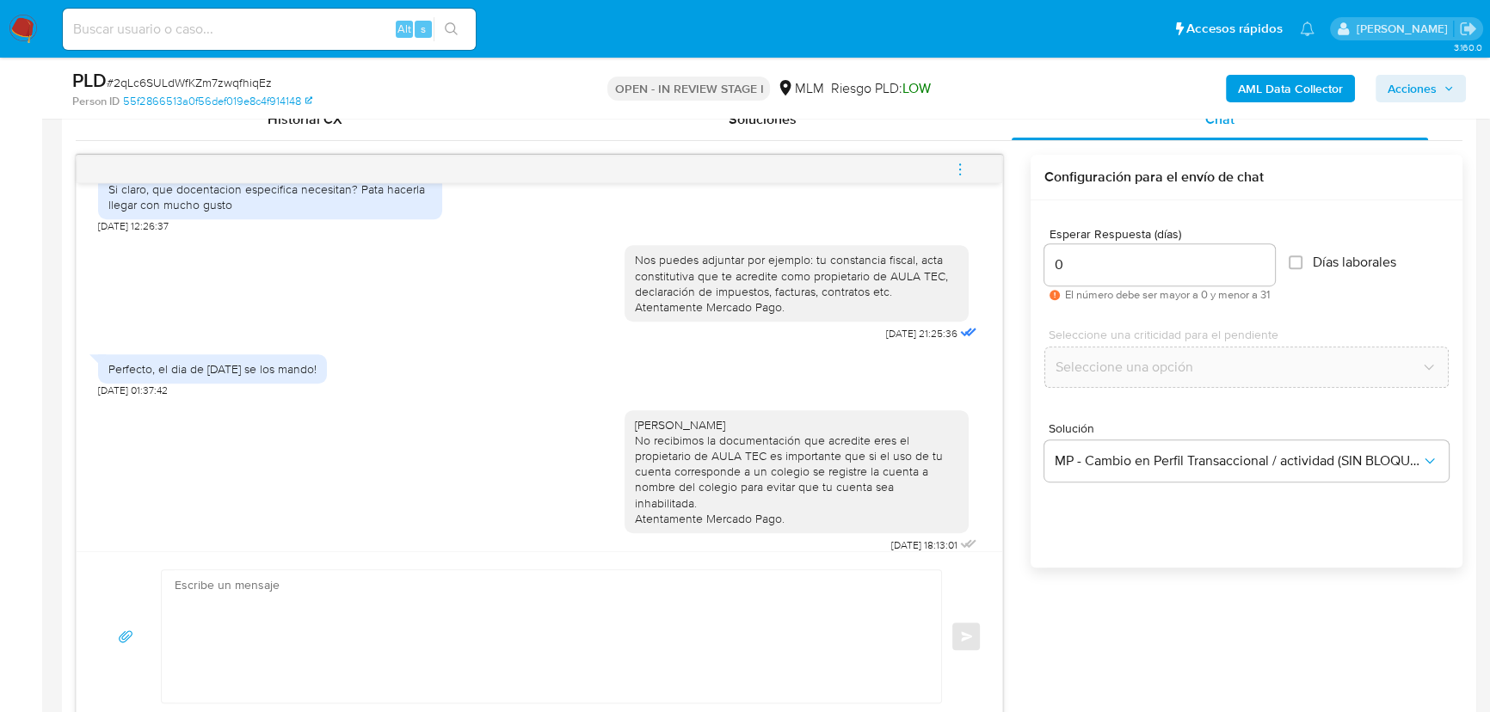
click at [20, 28] on img at bounding box center [23, 29] width 29 height 29
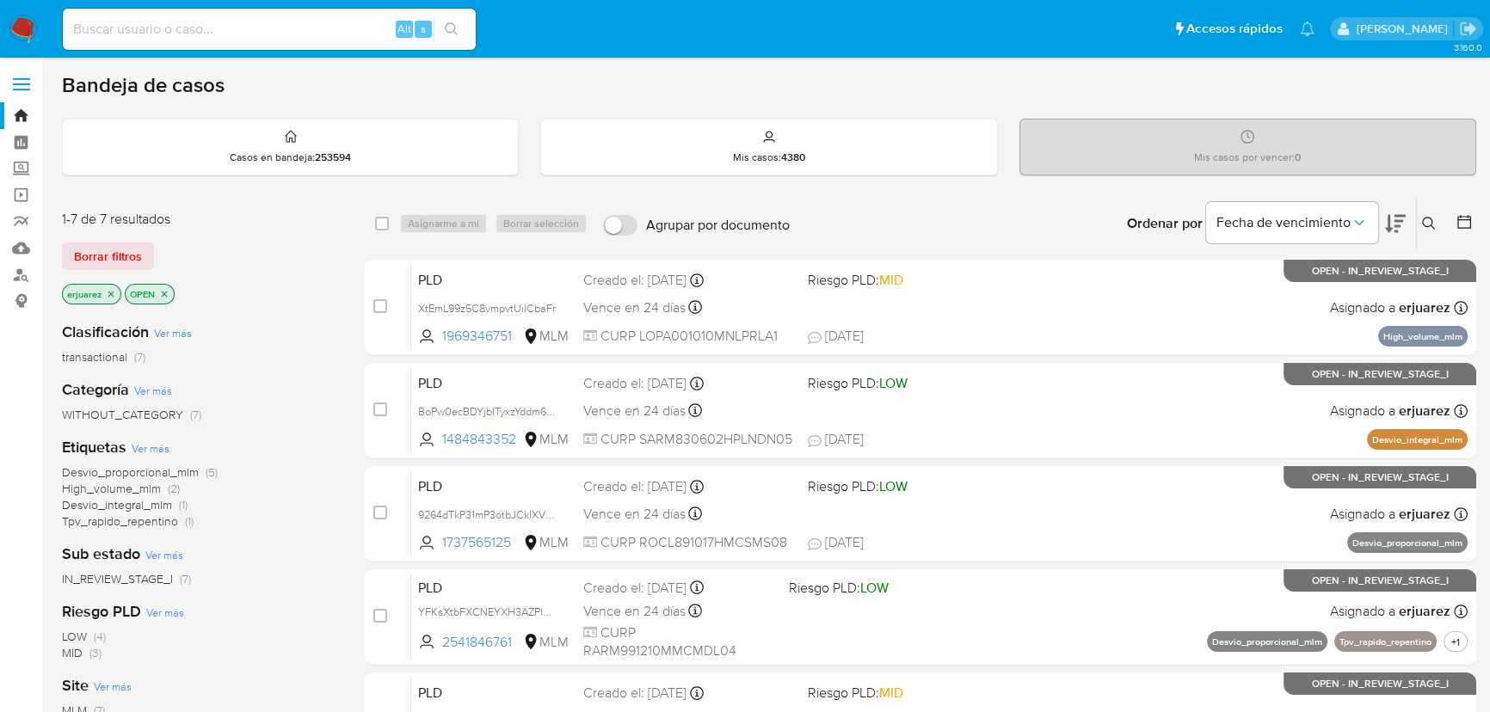
click at [21, 34] on img at bounding box center [23, 29] width 29 height 29
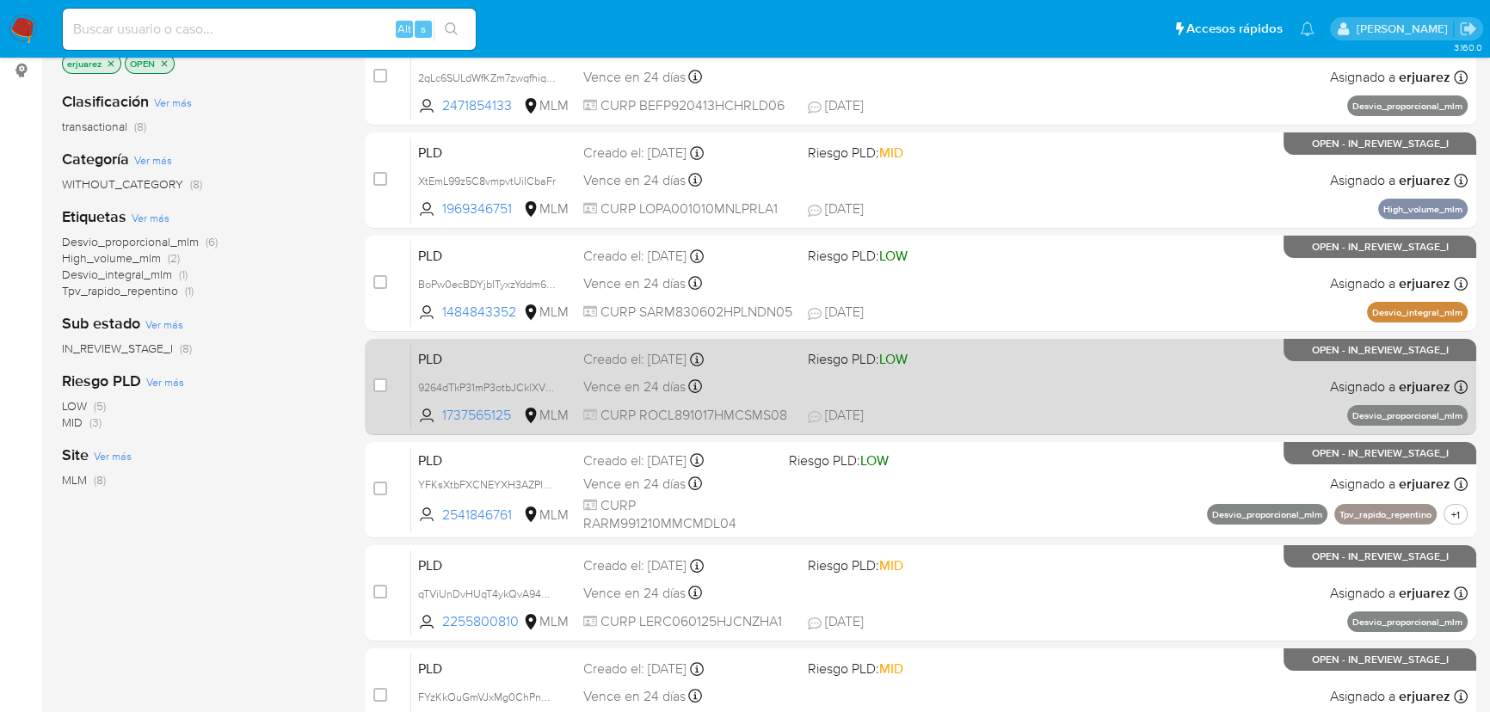
scroll to position [234, 0]
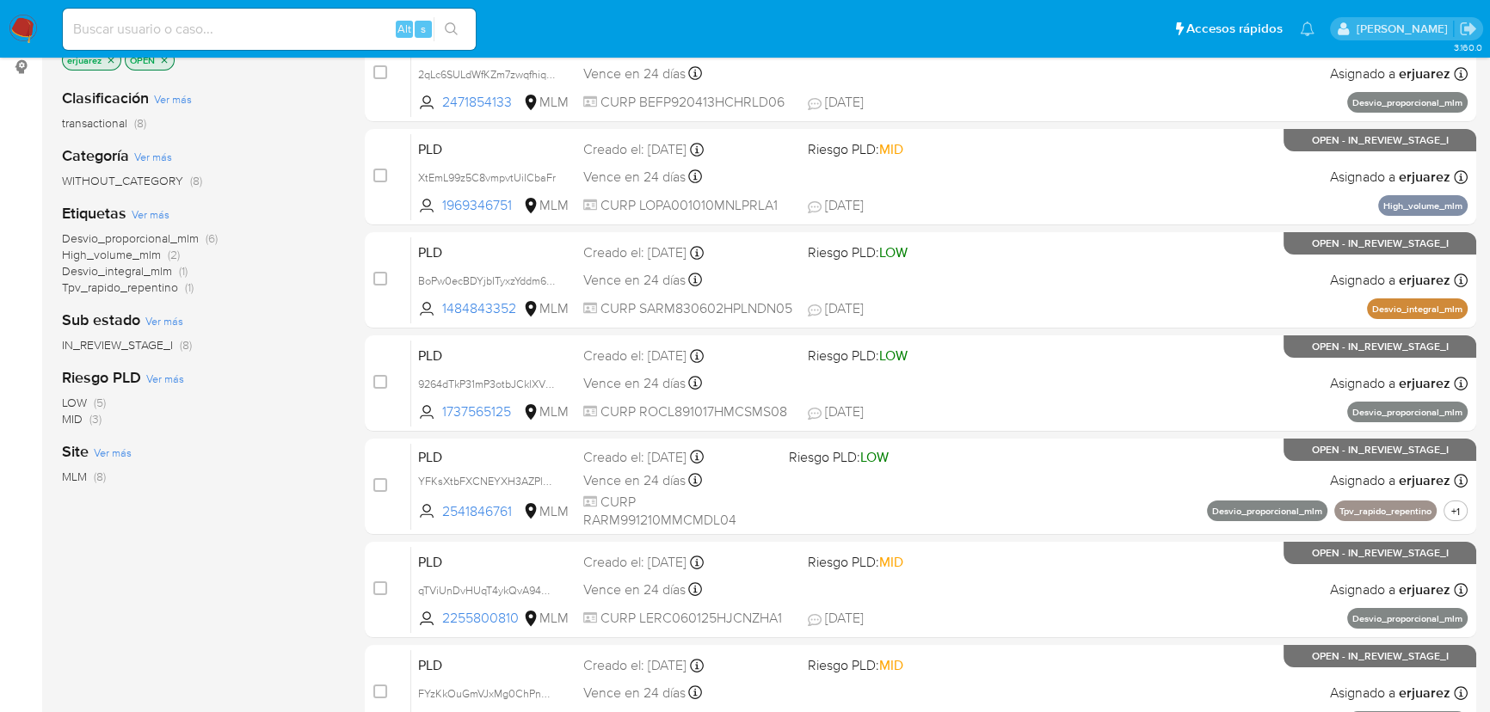
click at [129, 348] on span "IN_REVIEW_STAGE_I" at bounding box center [117, 344] width 111 height 17
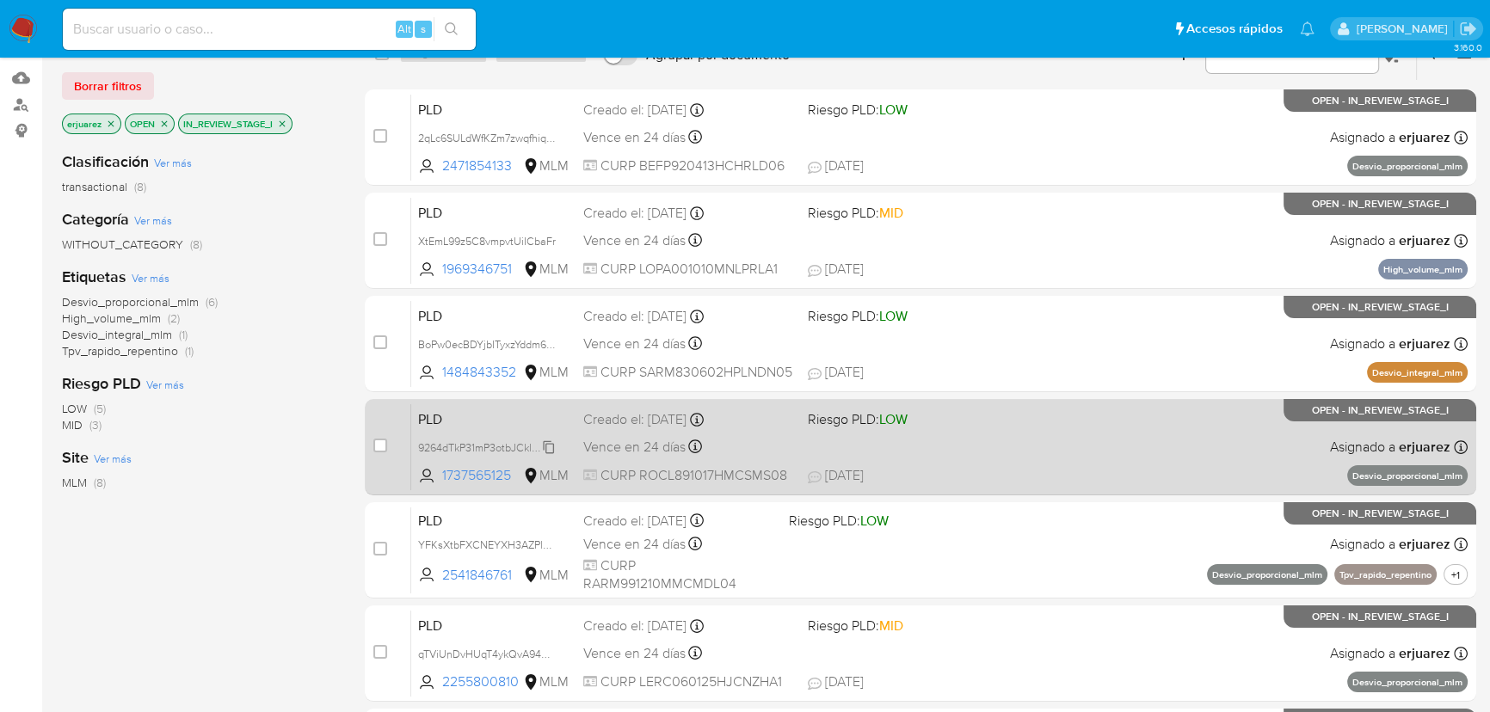
scroll to position [156, 0]
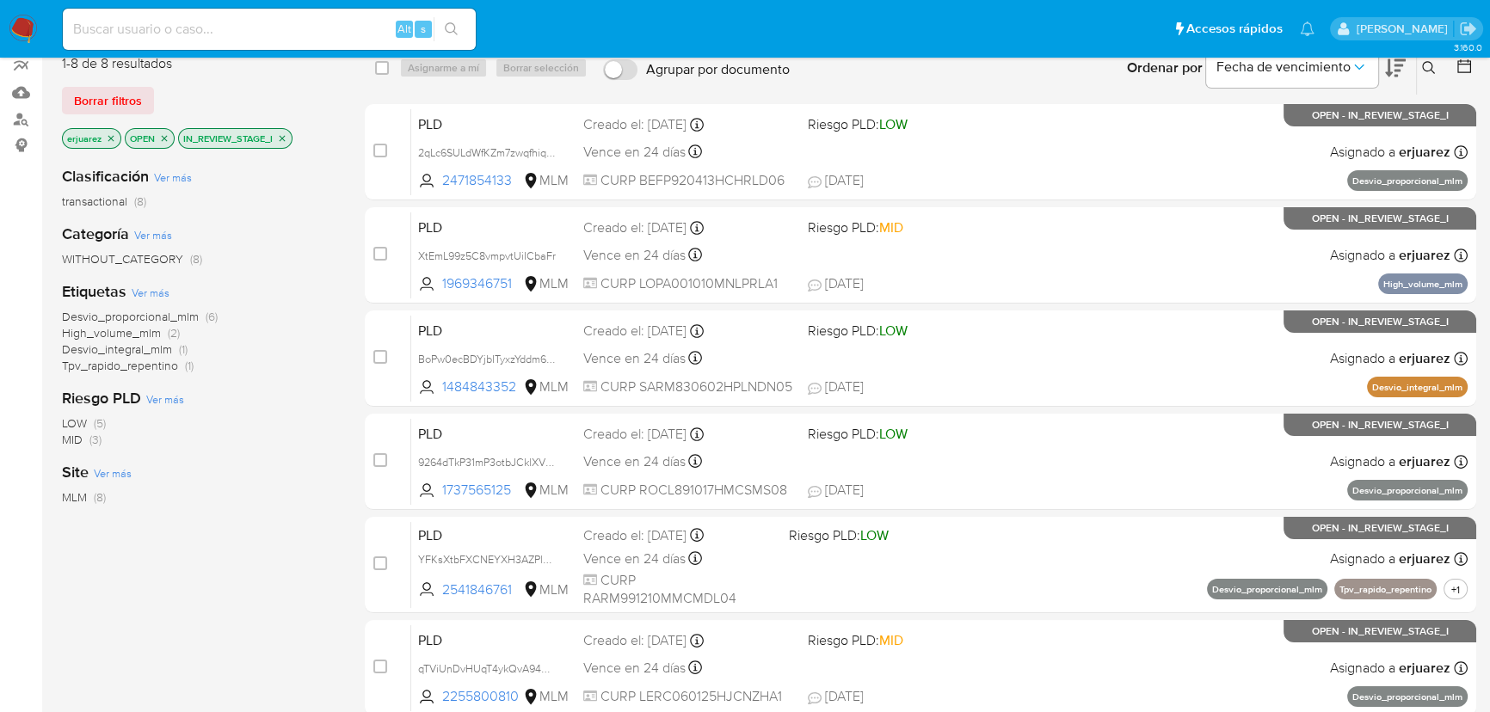
drag, startPoint x: 157, startPoint y: 11, endPoint x: 160, endPoint y: 31, distance: 20.0
click at [157, 17] on div "Alt s" at bounding box center [269, 29] width 413 height 41
click at [163, 35] on input at bounding box center [269, 29] width 413 height 22
click at [79, 39] on input at bounding box center [269, 29] width 413 height 22
click at [86, 33] on input at bounding box center [269, 29] width 413 height 22
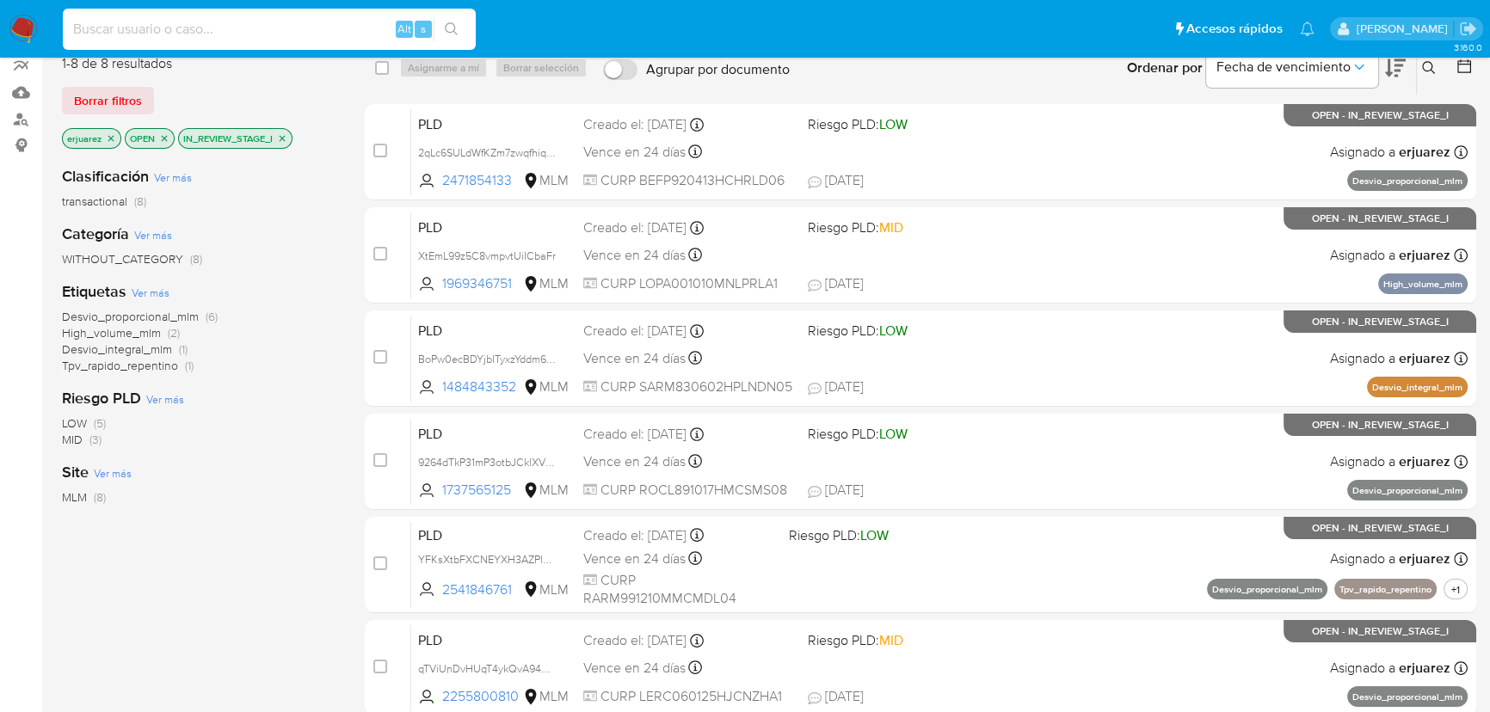
paste input "2471854133"
type input "2471854133"
click at [447, 23] on icon "search-icon" at bounding box center [451, 28] width 13 height 13
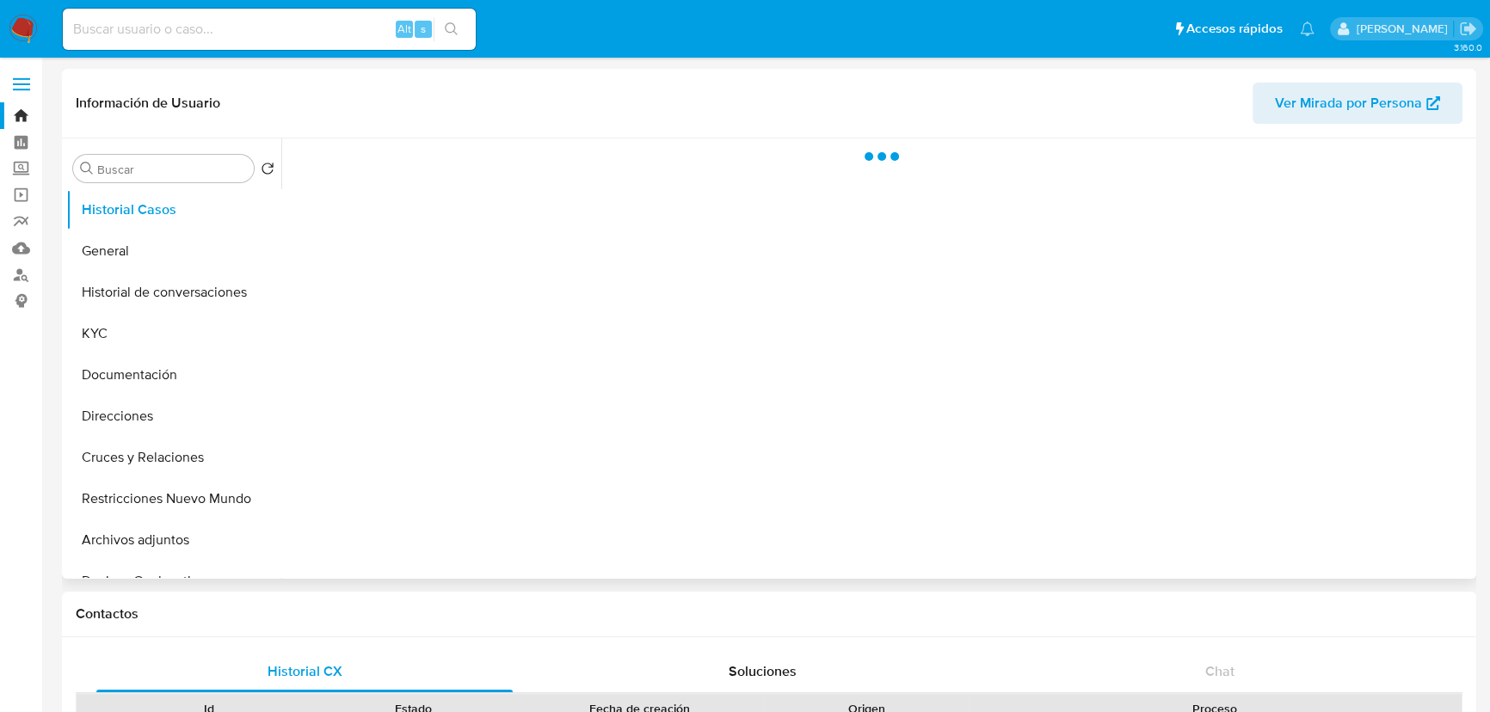
select select "10"
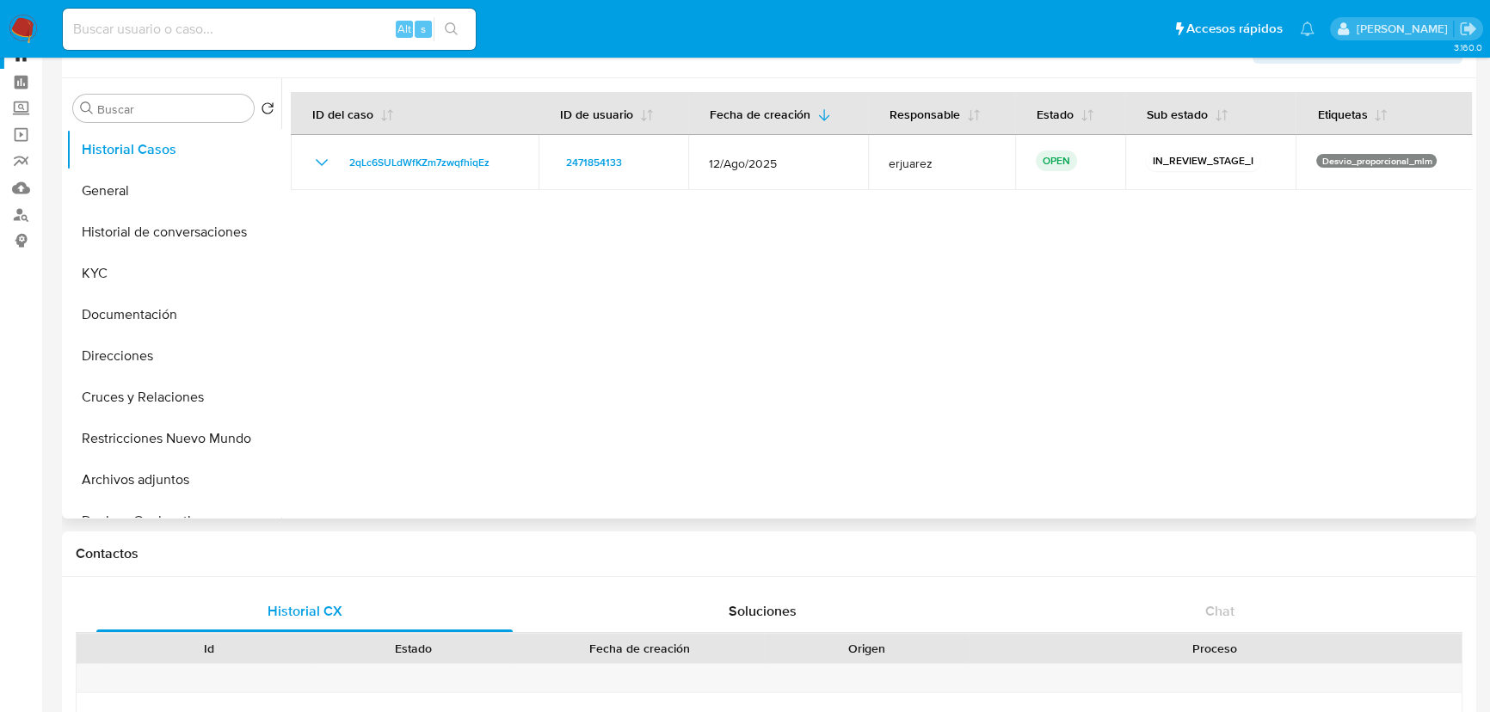
scroll to position [77, 0]
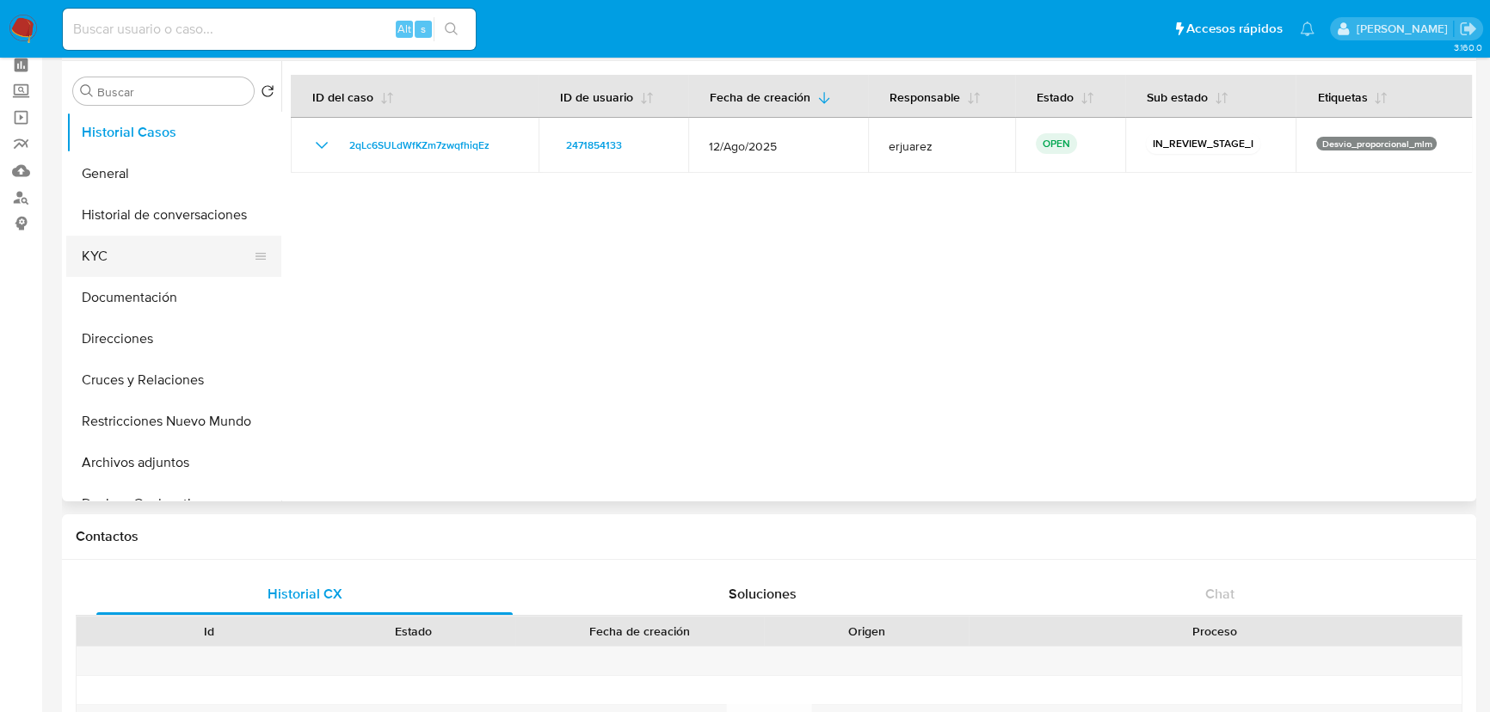
drag, startPoint x: 76, startPoint y: 247, endPoint x: 91, endPoint y: 245, distance: 15.6
click at [84, 247] on button "KYC" at bounding box center [166, 256] width 201 height 41
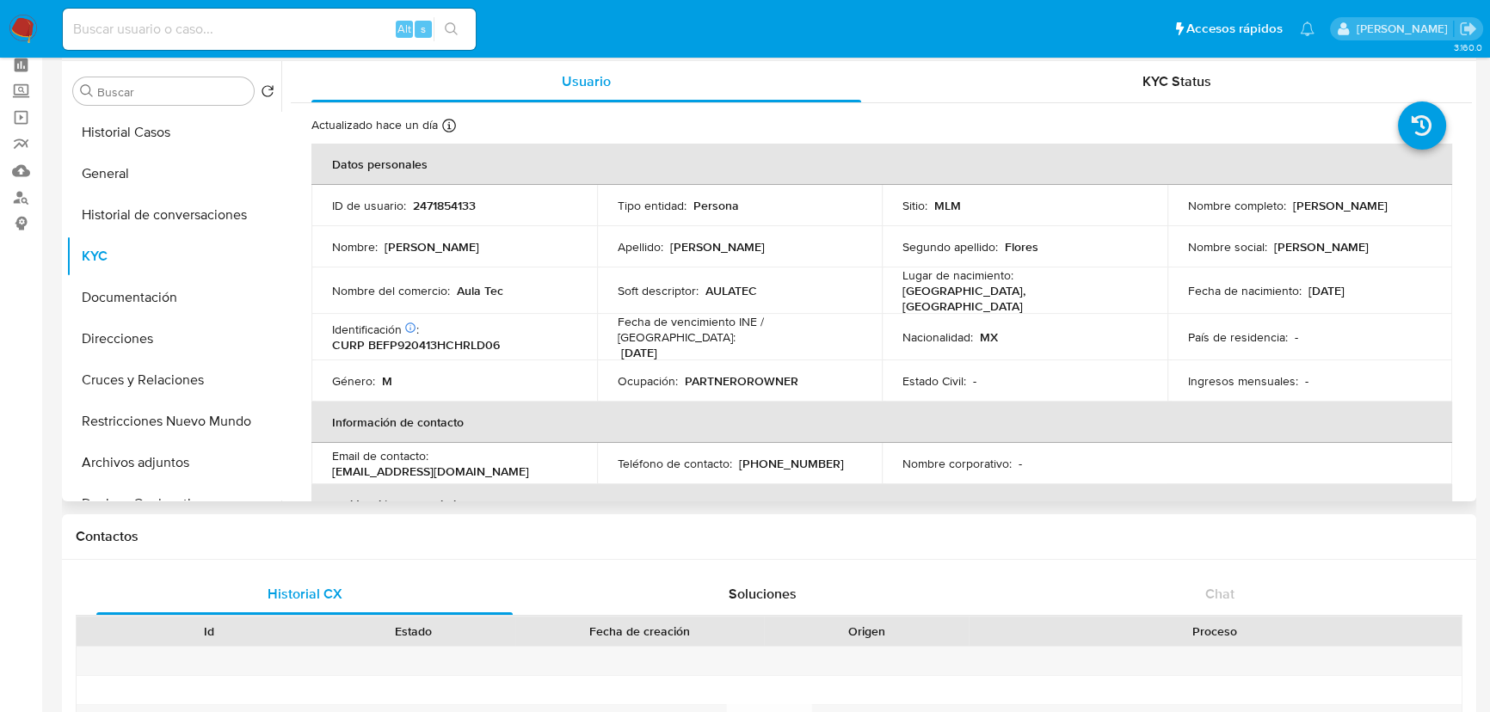
scroll to position [0, 0]
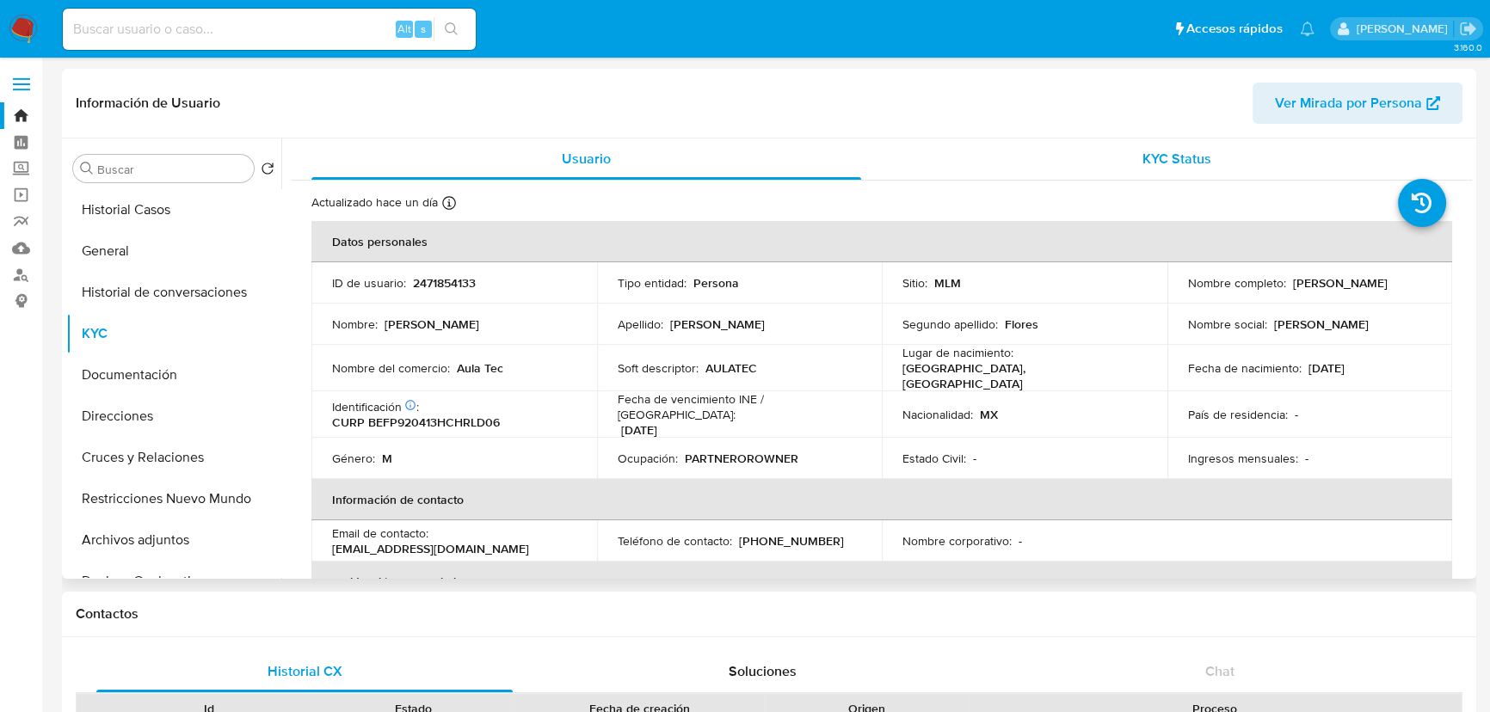
click at [1140, 145] on div "KYC Status" at bounding box center [1177, 158] width 550 height 41
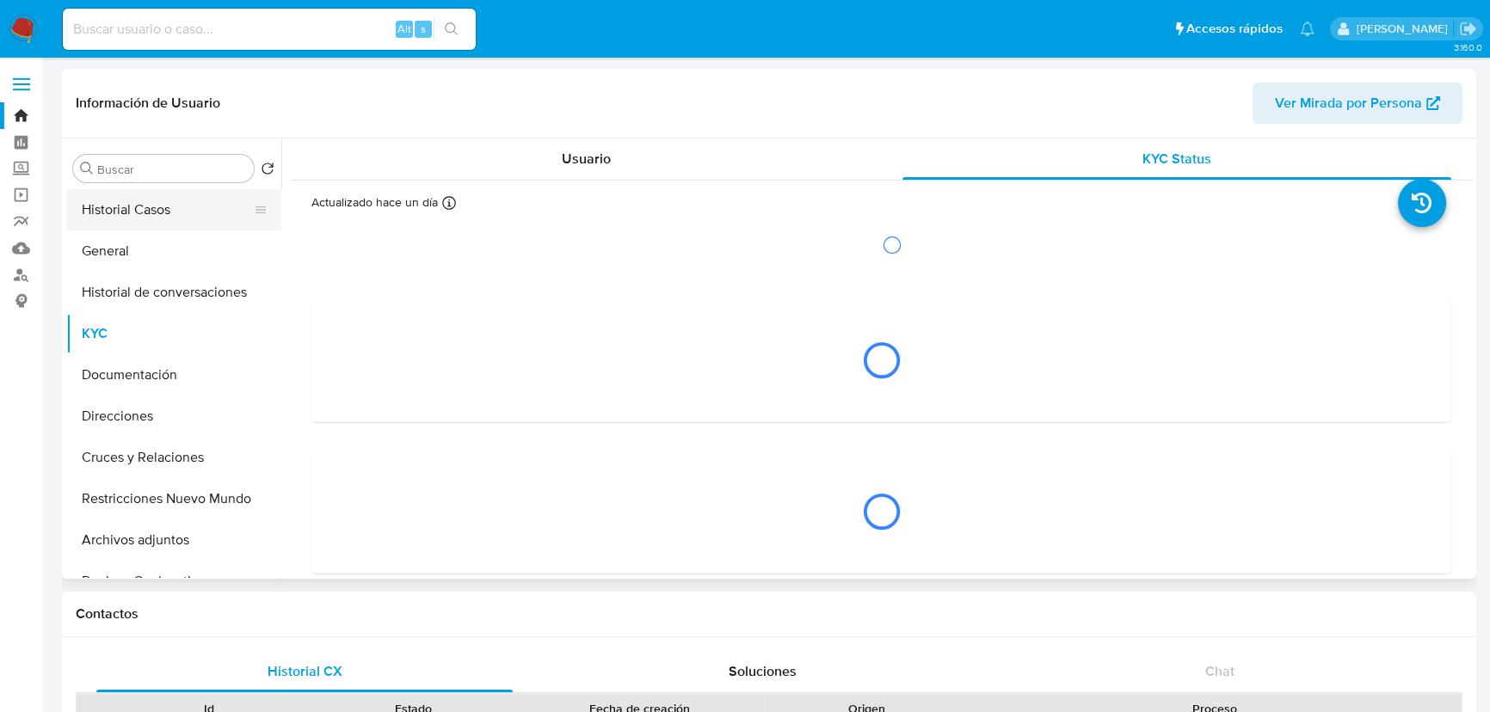
click at [149, 197] on button "Historial Casos" at bounding box center [166, 209] width 201 height 41
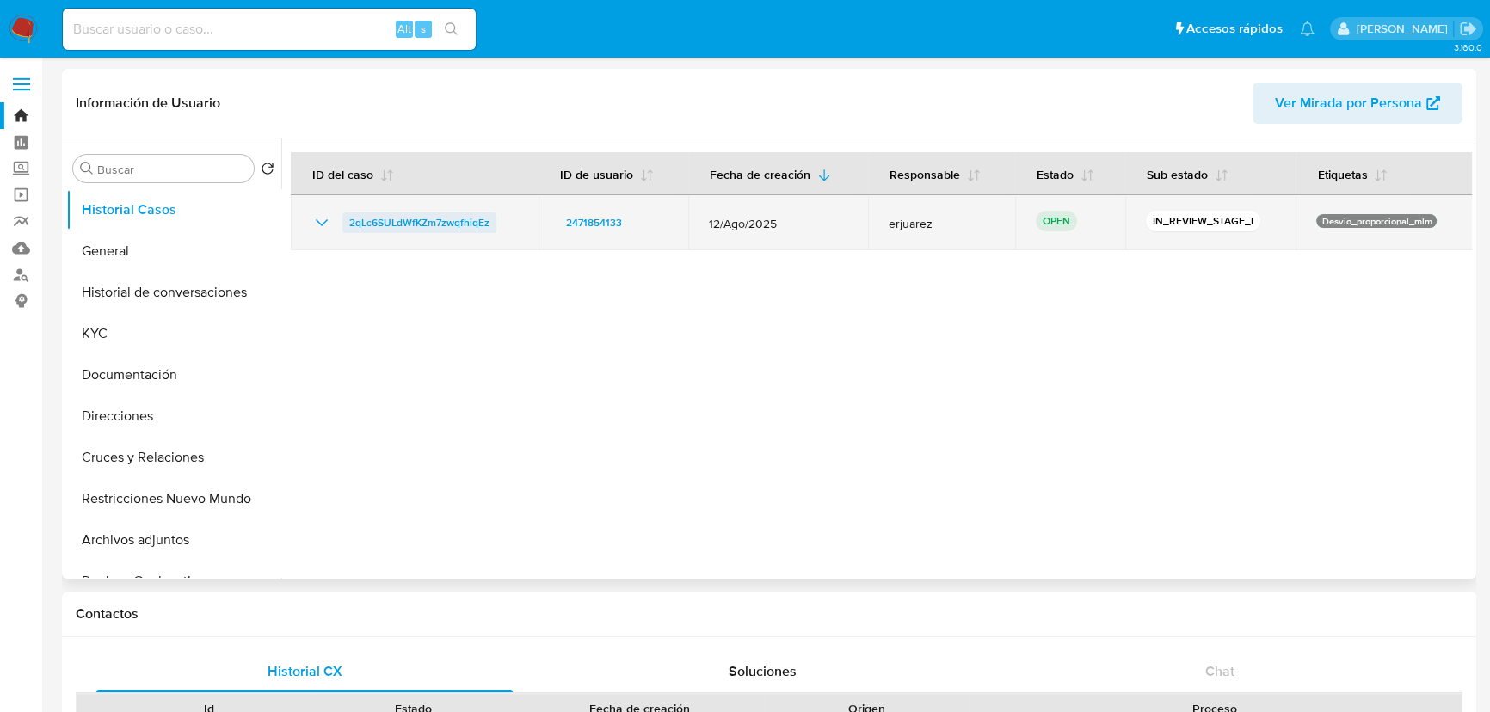
click at [464, 215] on span "2qLc6SULdWfKZm7zwqfhiqEz" at bounding box center [419, 222] width 140 height 21
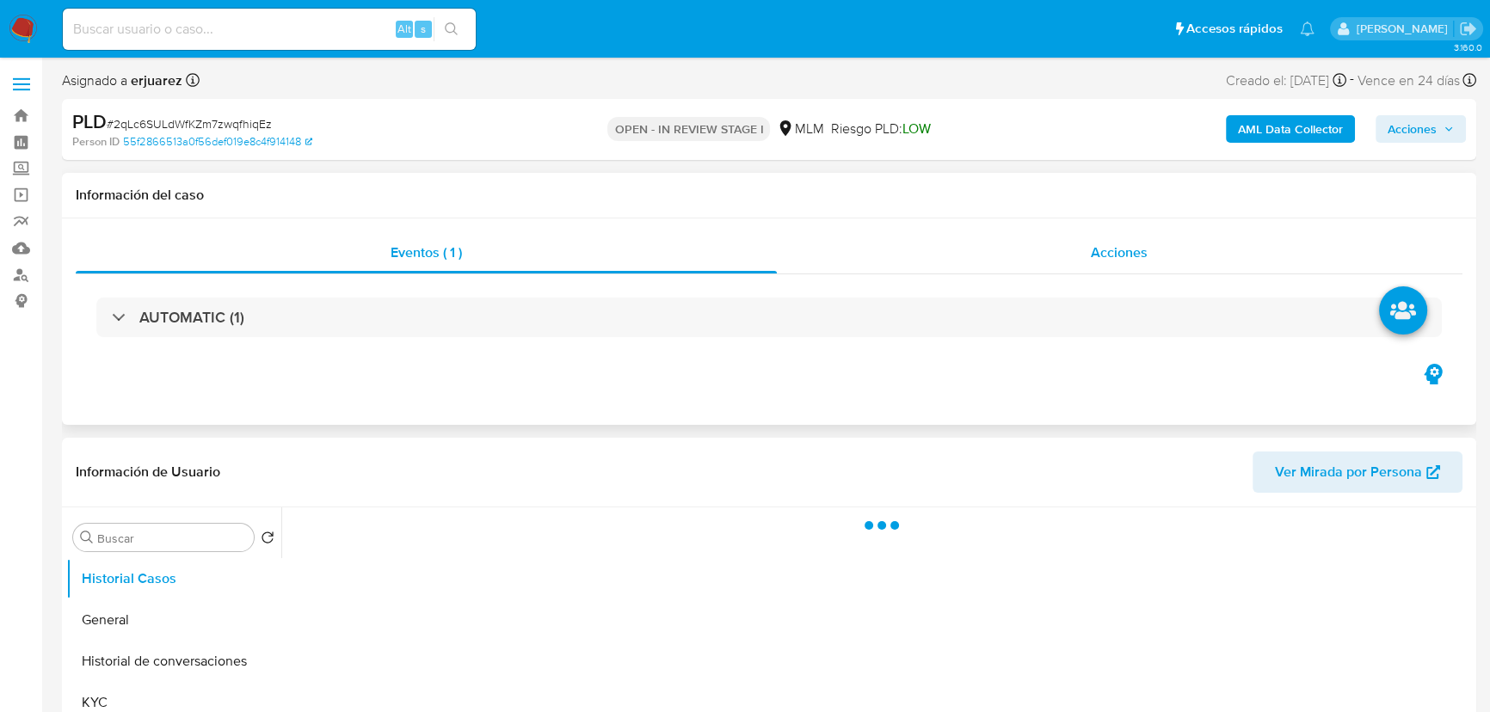
click at [1084, 260] on div "Acciones" at bounding box center [1120, 252] width 686 height 41
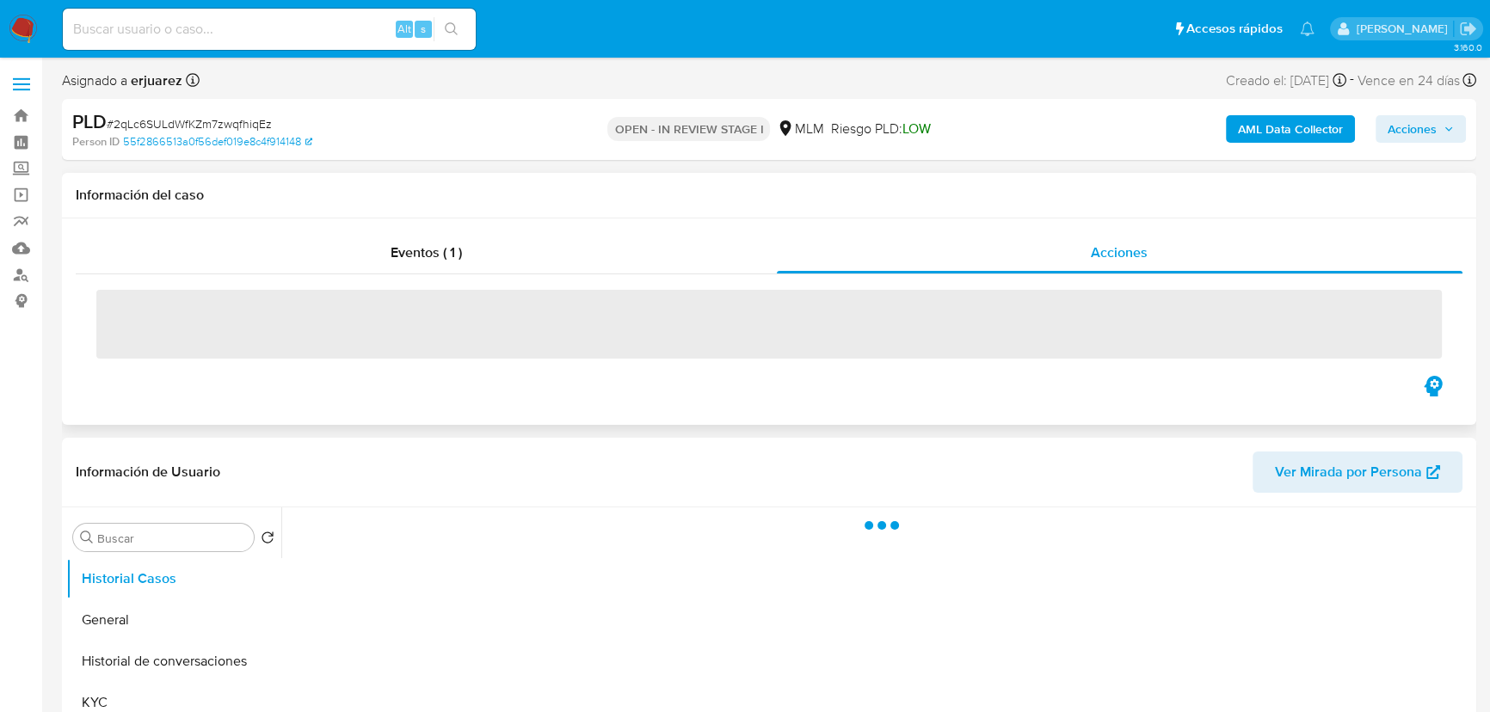
select select "10"
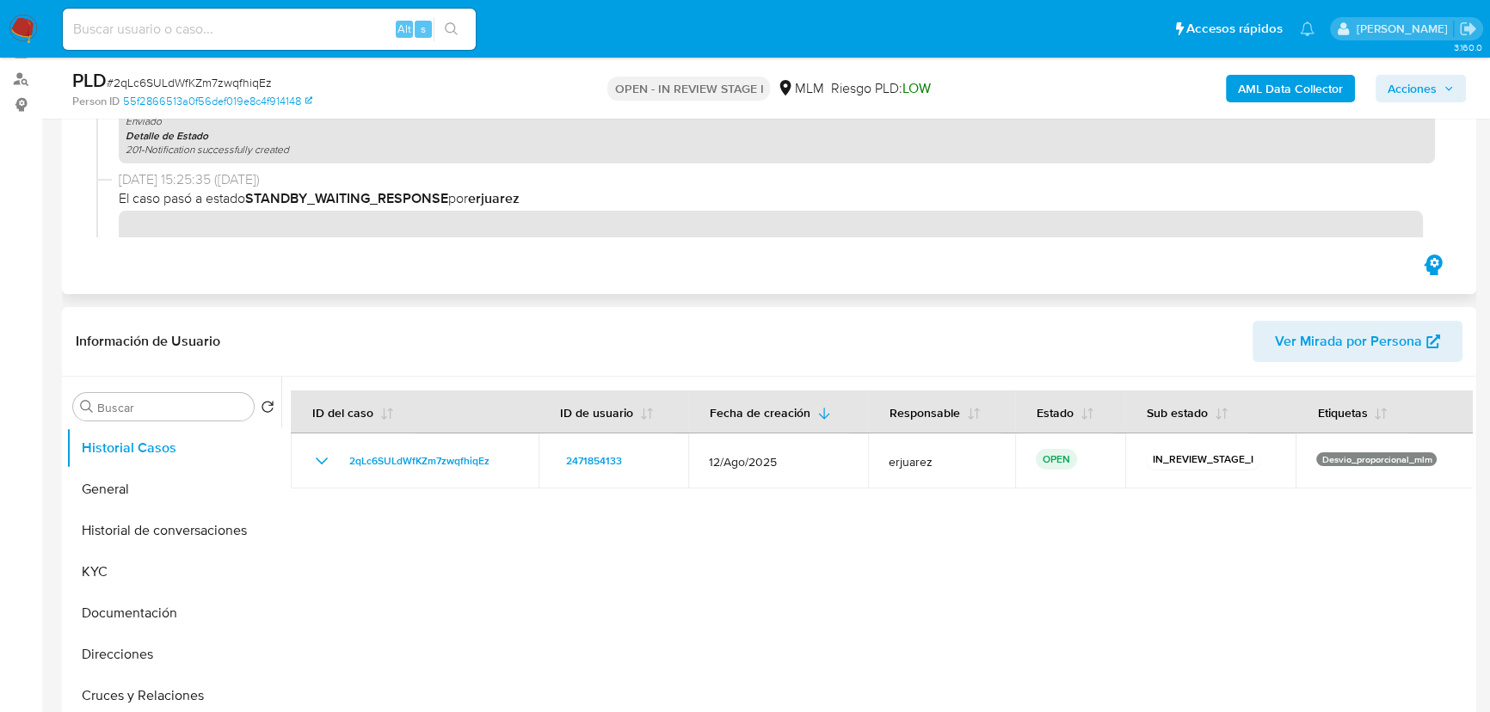
scroll to position [312, 0]
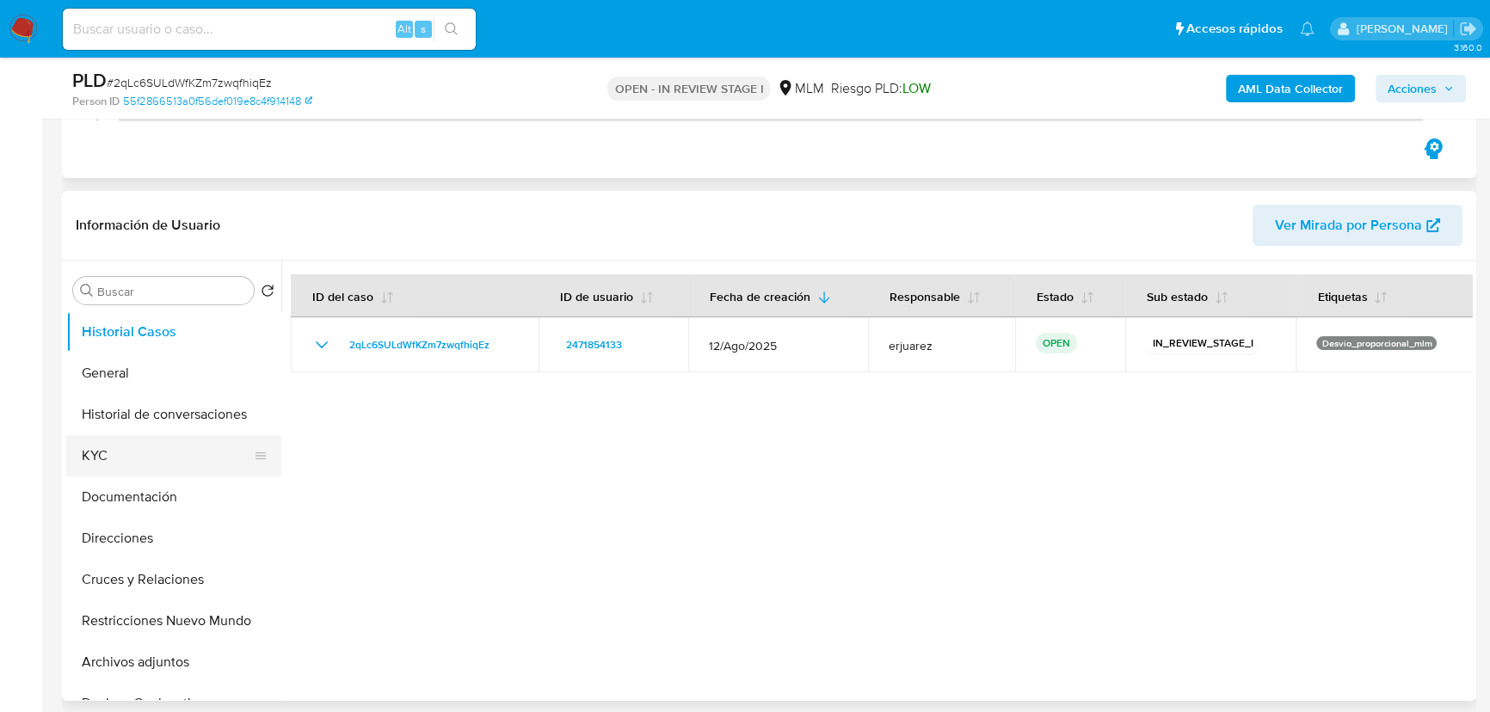
drag, startPoint x: 91, startPoint y: 448, endPoint x: 103, endPoint y: 449, distance: 12.1
click at [94, 449] on button "KYC" at bounding box center [166, 455] width 201 height 41
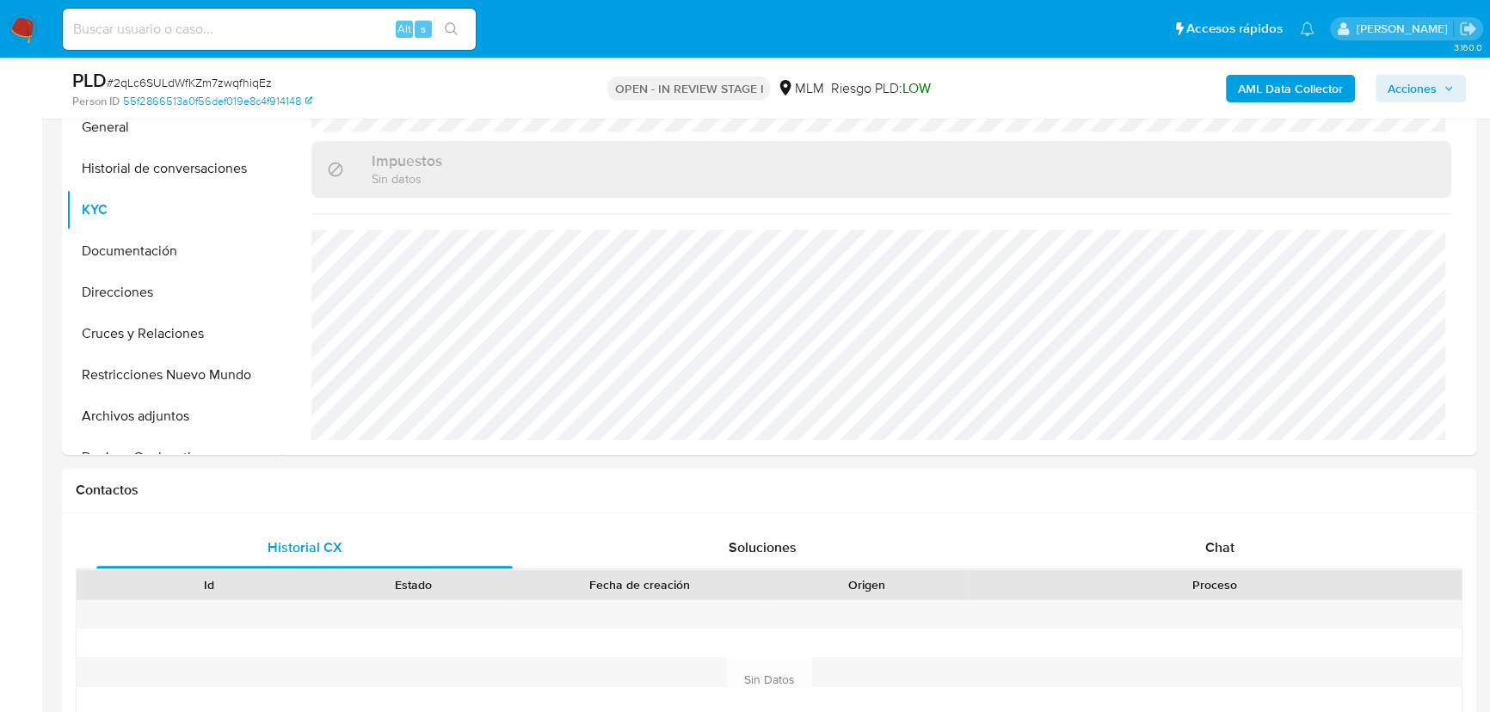
scroll to position [1064, 0]
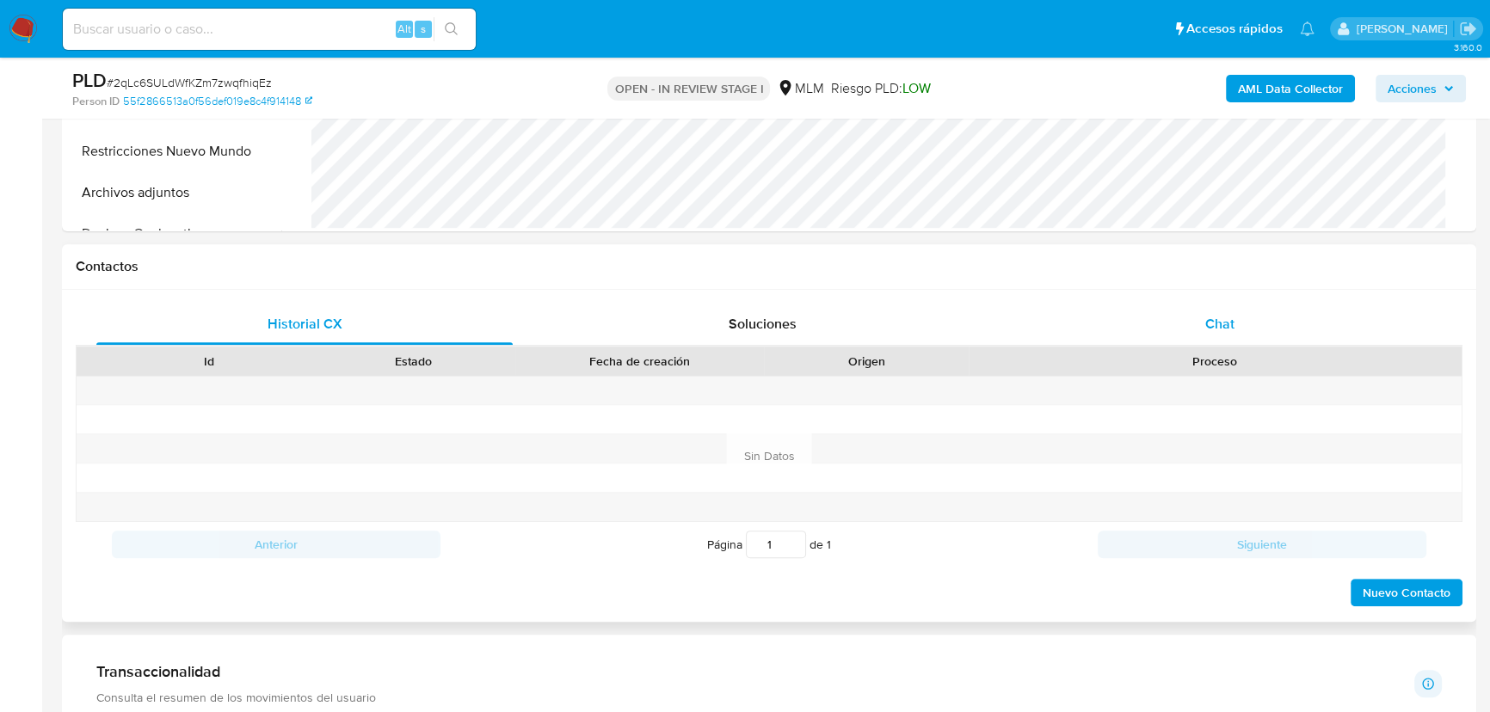
click at [1223, 321] on span "Chat" at bounding box center [1219, 324] width 29 height 20
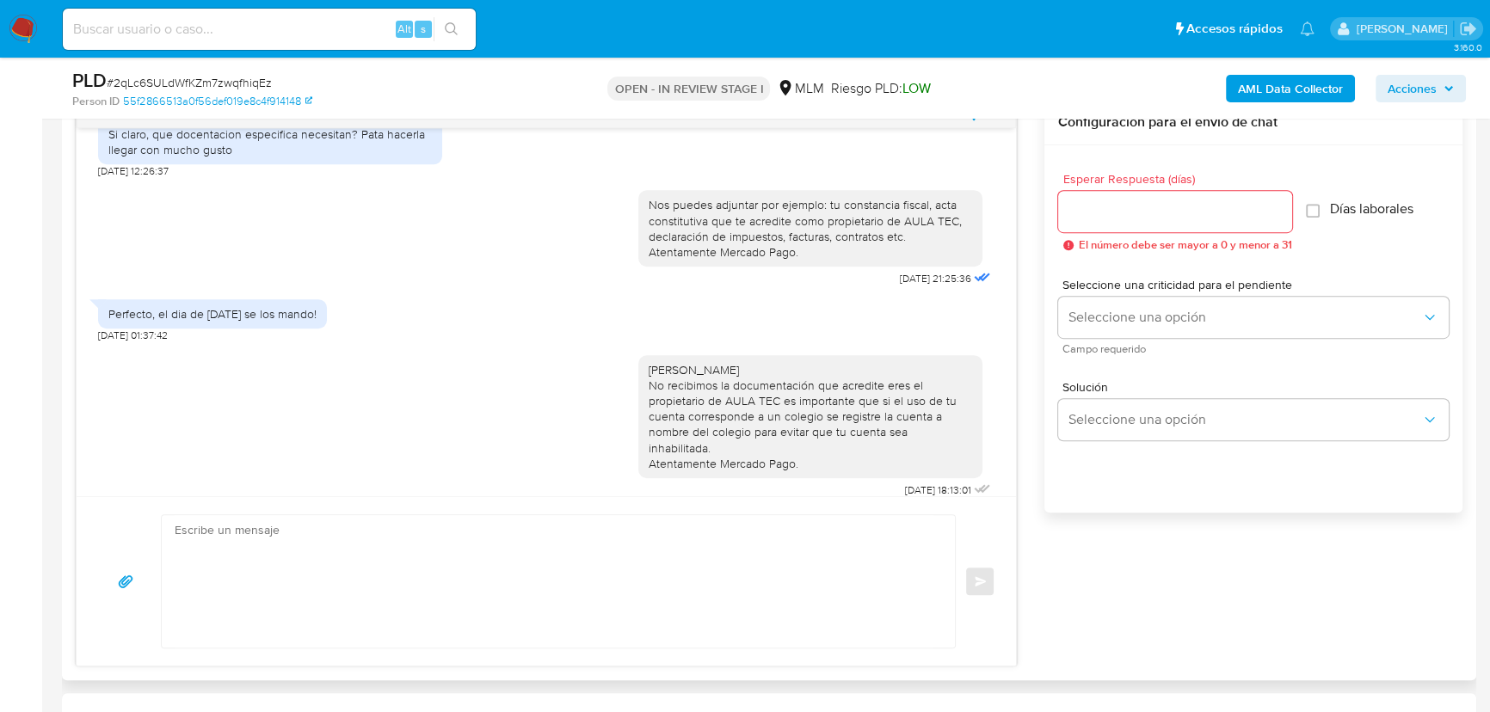
scroll to position [1016, 0]
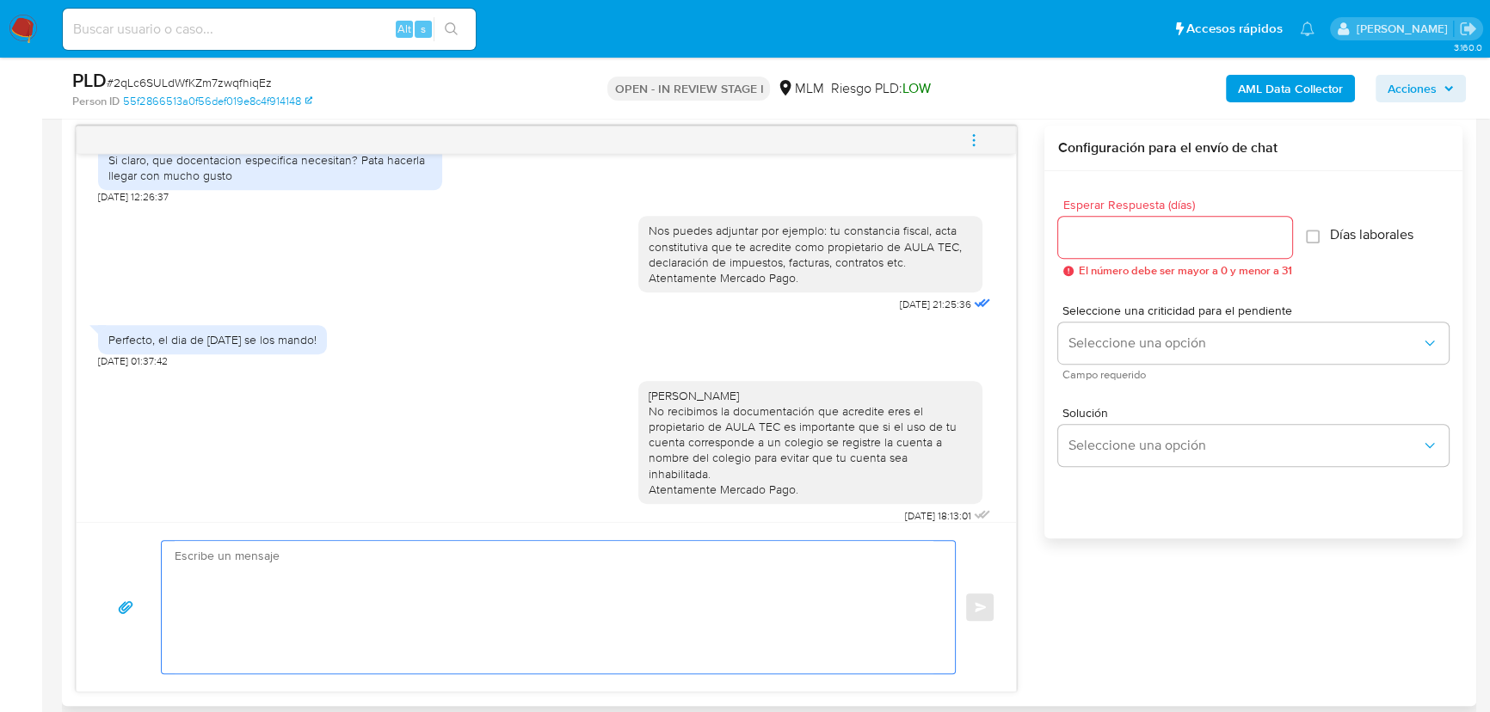
drag, startPoint x: 848, startPoint y: 551, endPoint x: 859, endPoint y: 594, distance: 45.3
click at [848, 557] on textarea at bounding box center [554, 607] width 759 height 132
click at [862, 604] on textarea at bounding box center [554, 607] width 759 height 132
click at [966, 137] on icon "menu-action" at bounding box center [973, 139] width 15 height 15
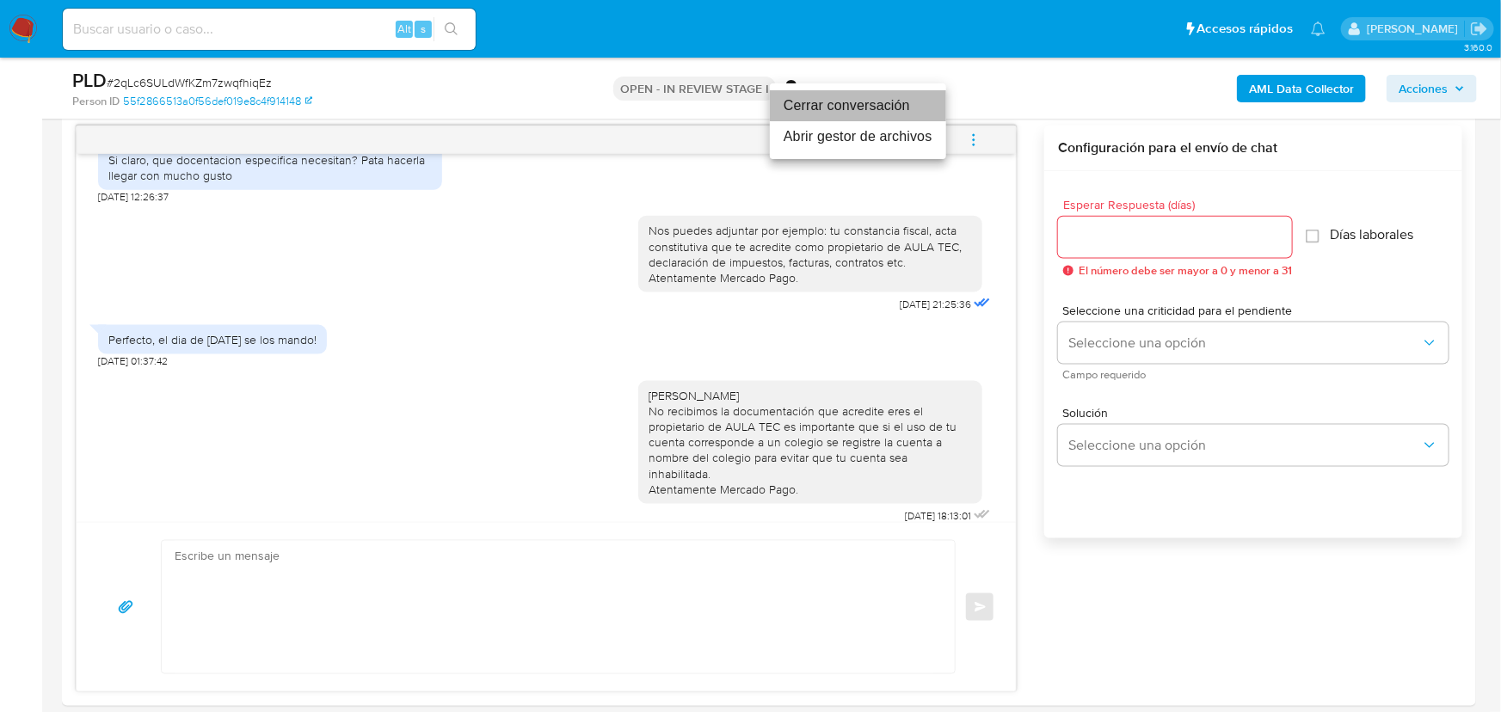
click at [833, 109] on li "Cerrar conversación" at bounding box center [858, 105] width 176 height 31
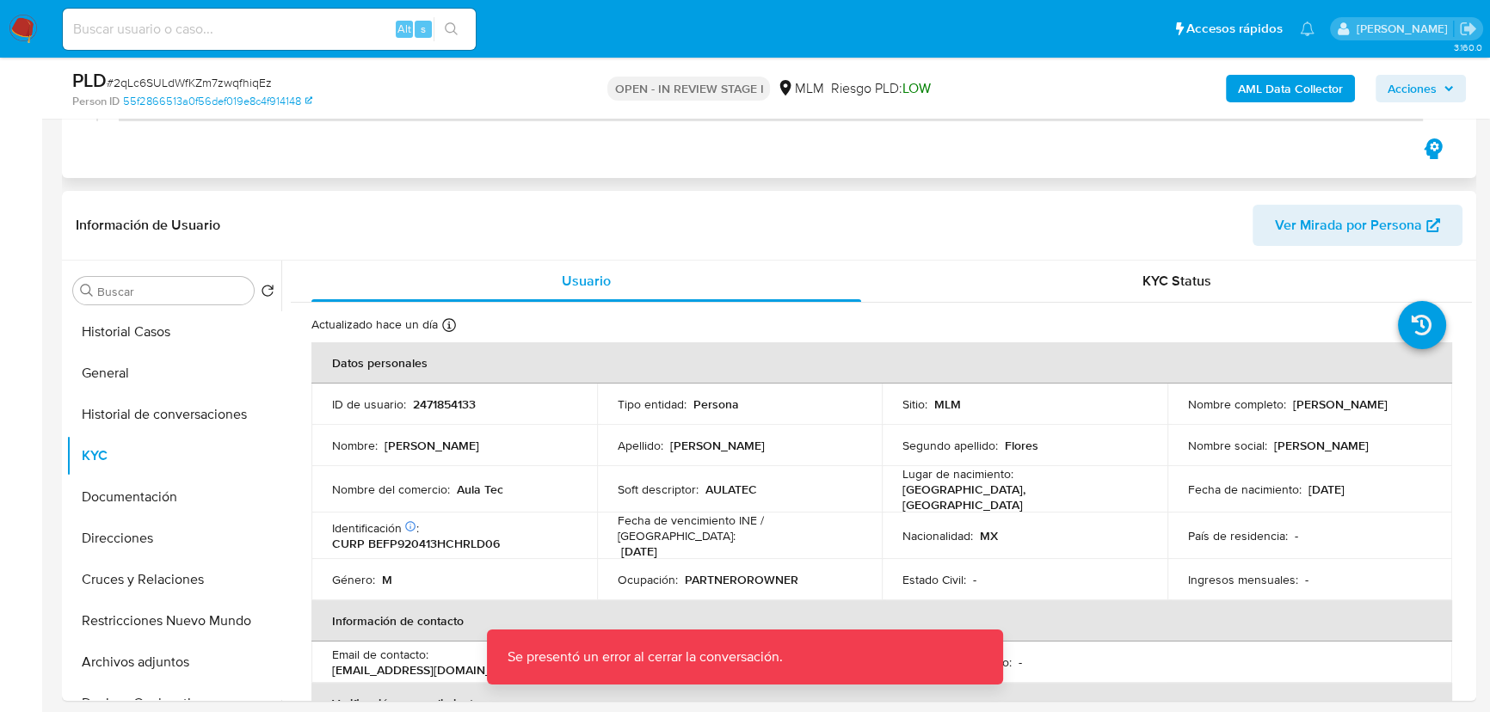
scroll to position [0, 0]
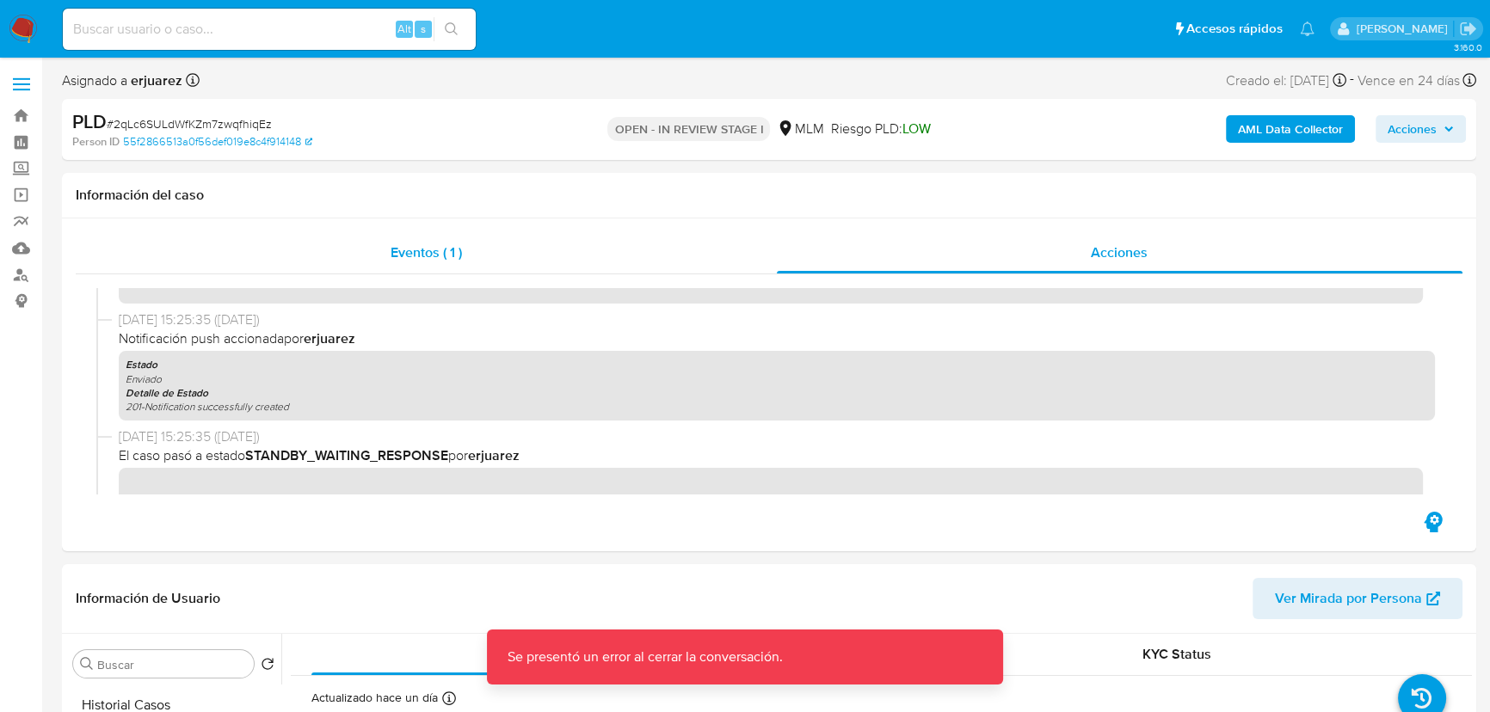
click at [421, 249] on span "Eventos ( 1 )" at bounding box center [426, 253] width 71 height 20
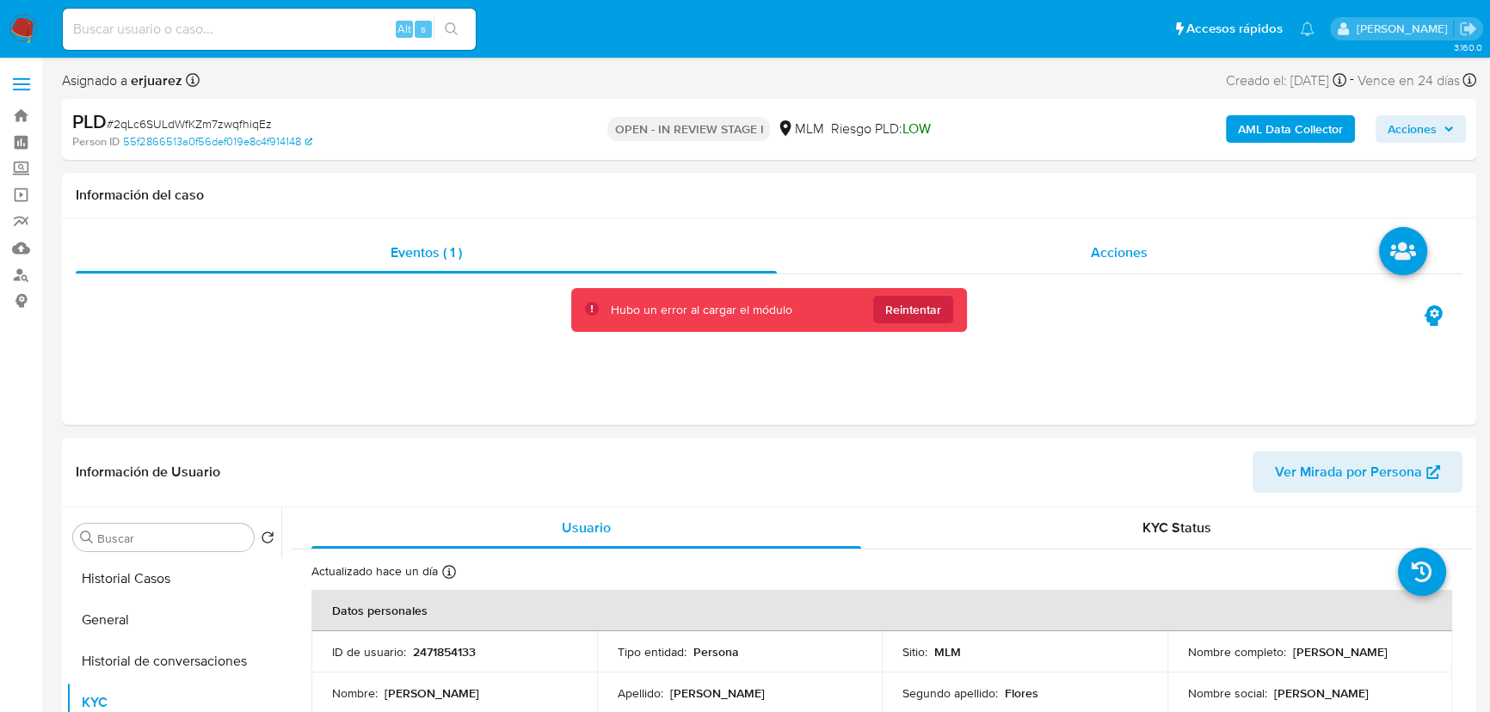
click at [1056, 255] on div "Acciones" at bounding box center [1120, 252] width 686 height 41
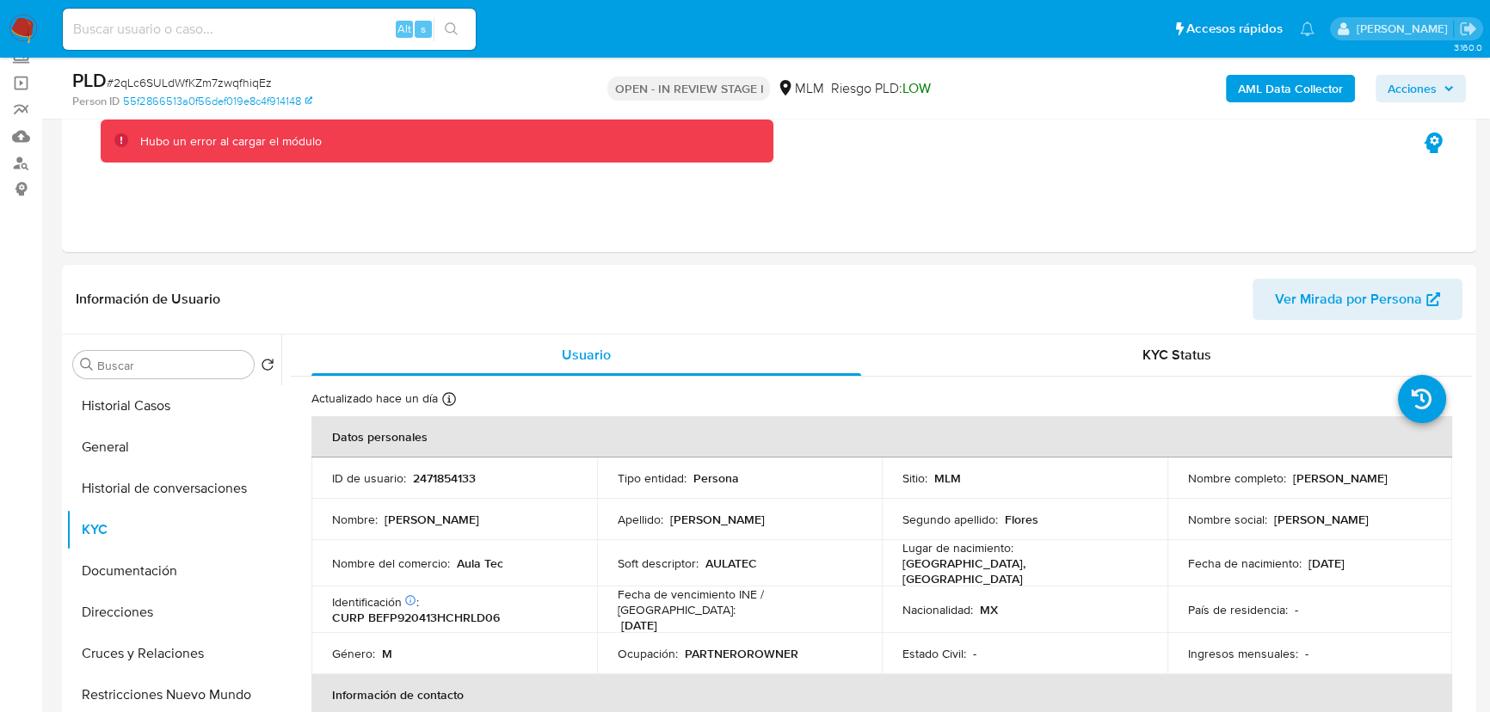
scroll to position [156, 0]
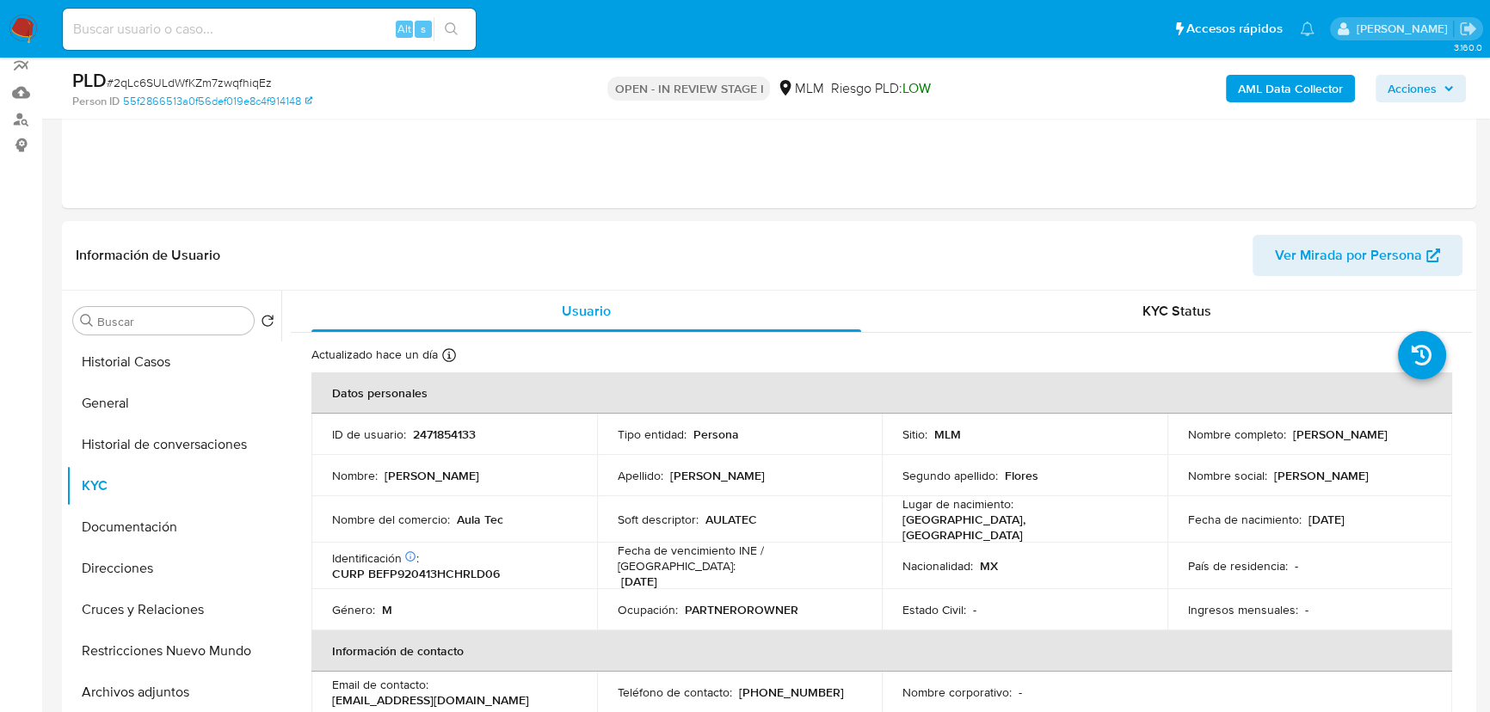
click at [15, 28] on img at bounding box center [23, 29] width 29 height 29
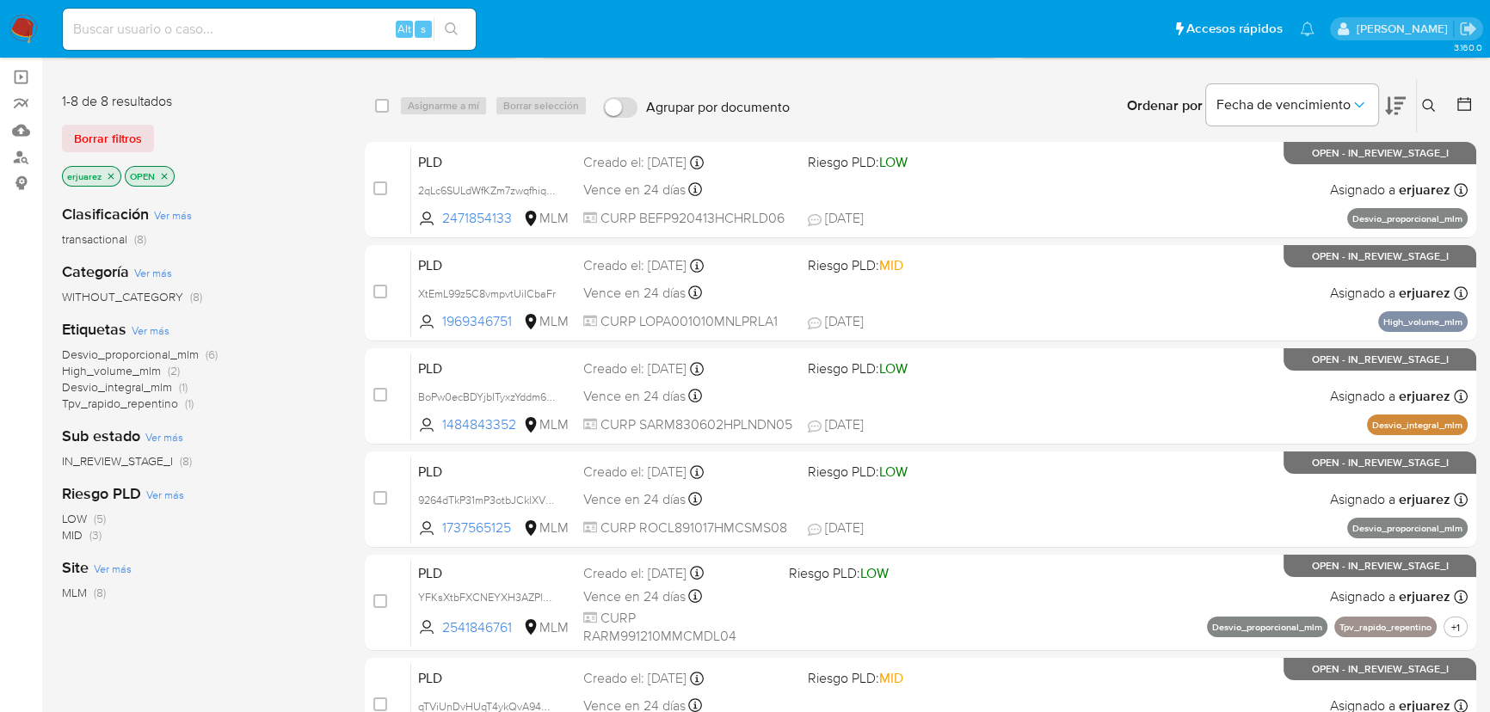
scroll to position [156, 0]
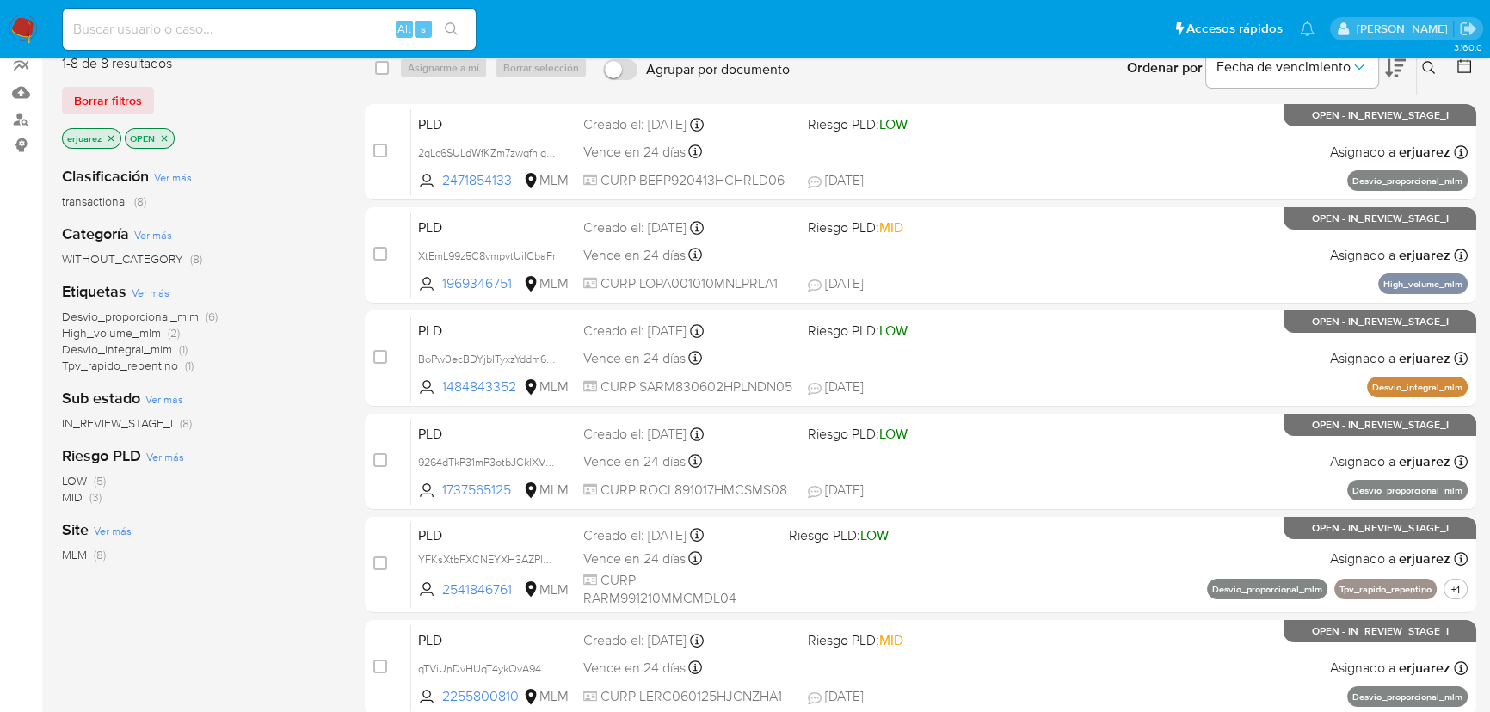
click at [21, 234] on aside "Bandeja Tablero Screening Búsqueda en Listas Watchlist Herramientas Operaciones…" at bounding box center [21, 451] width 42 height 1214
click at [104, 136] on p "erjuarez" at bounding box center [92, 138] width 58 height 19
click at [106, 137] on icon "close-filter" at bounding box center [111, 138] width 10 height 10
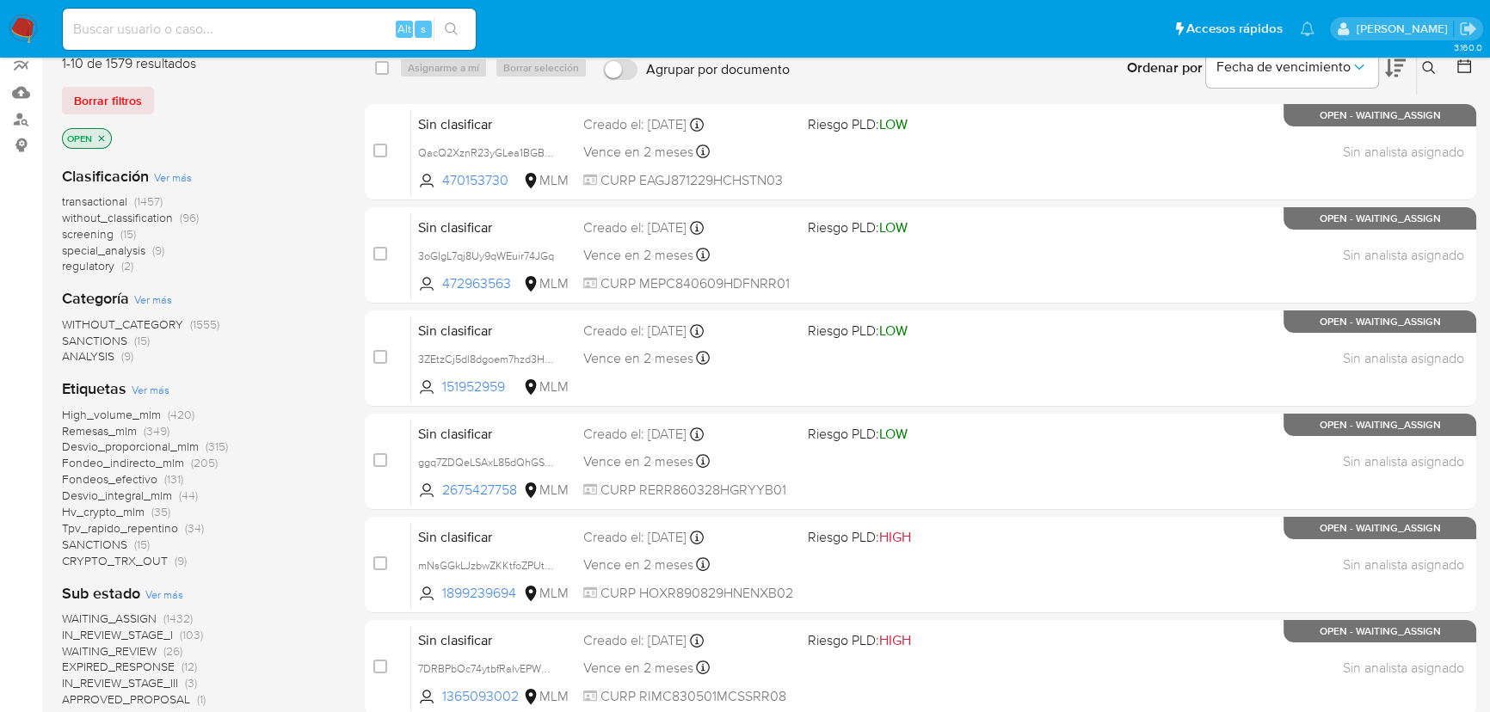
click at [1425, 61] on icon at bounding box center [1429, 68] width 14 height 14
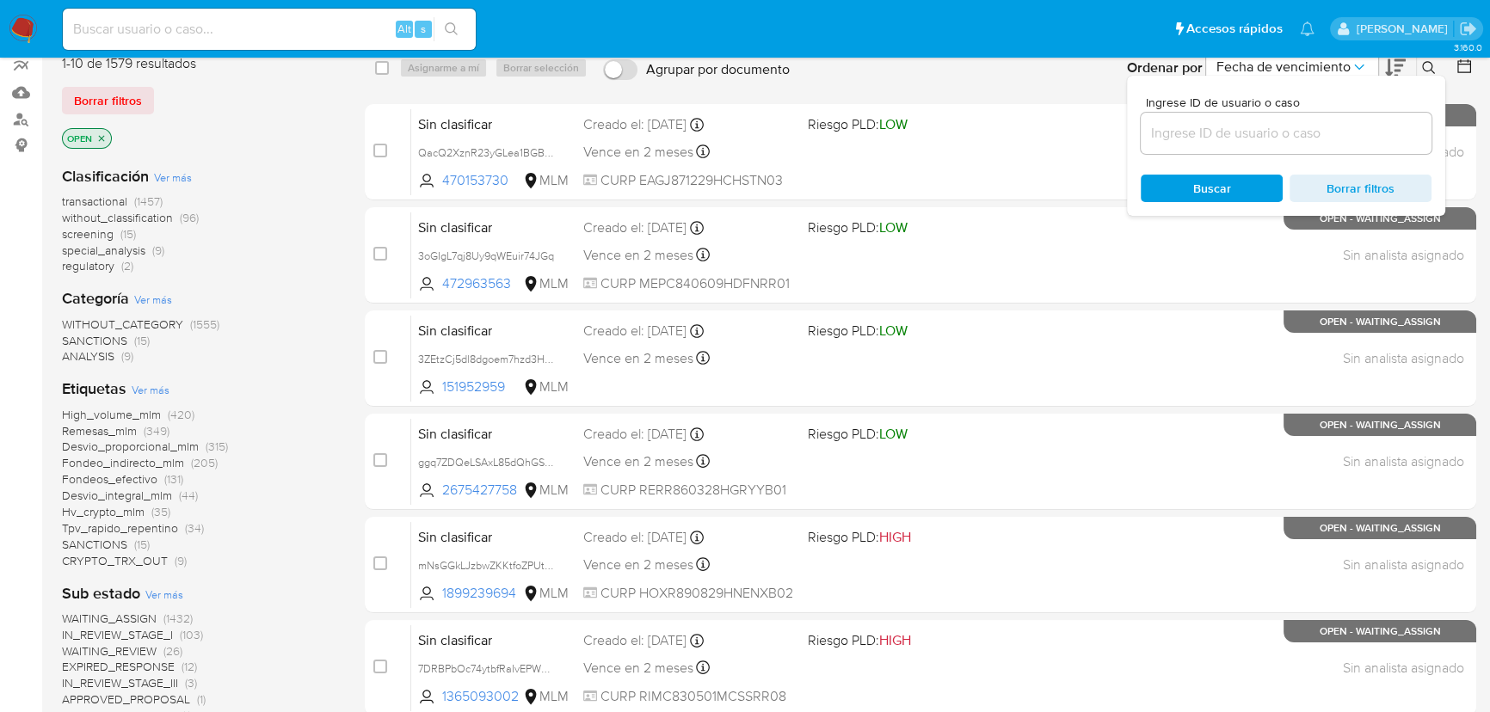
click at [1194, 126] on input at bounding box center [1286, 133] width 291 height 22
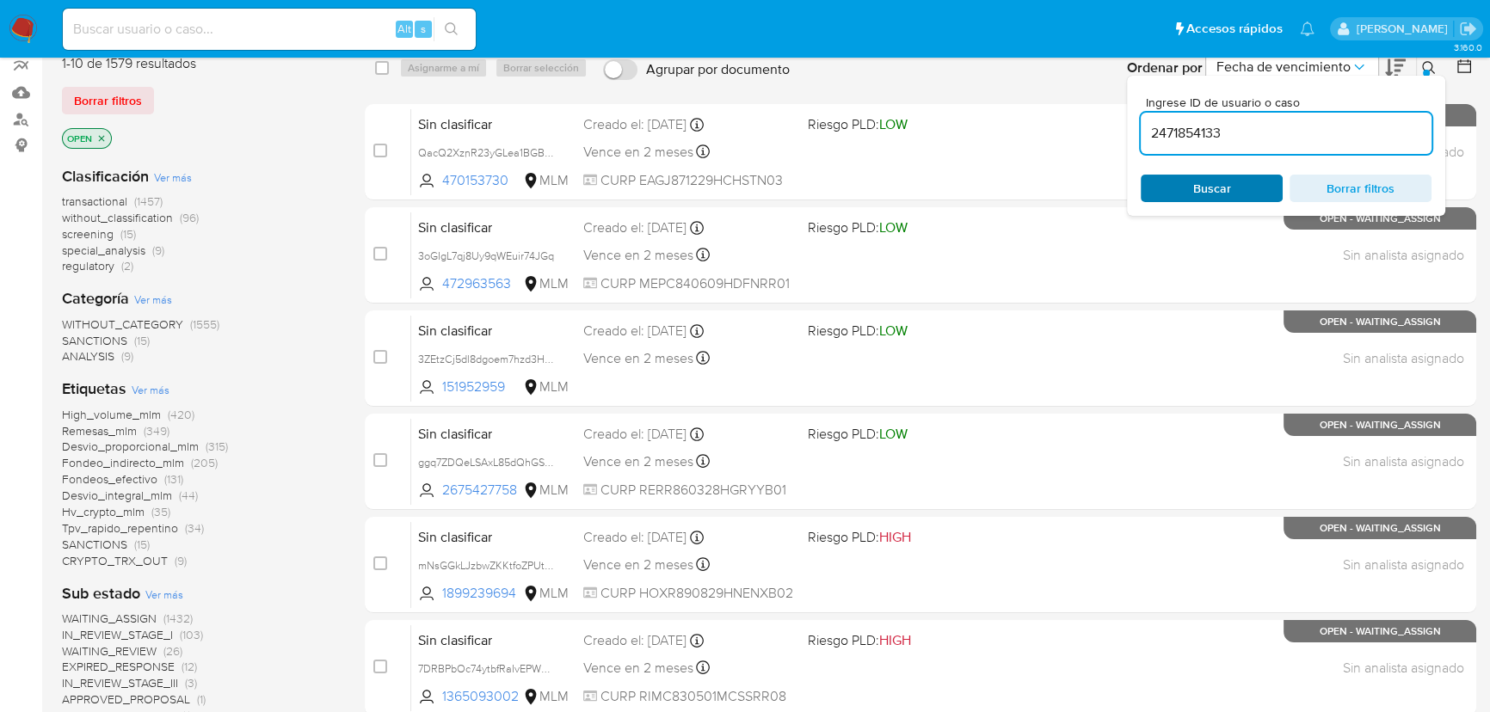
type input "2471854133"
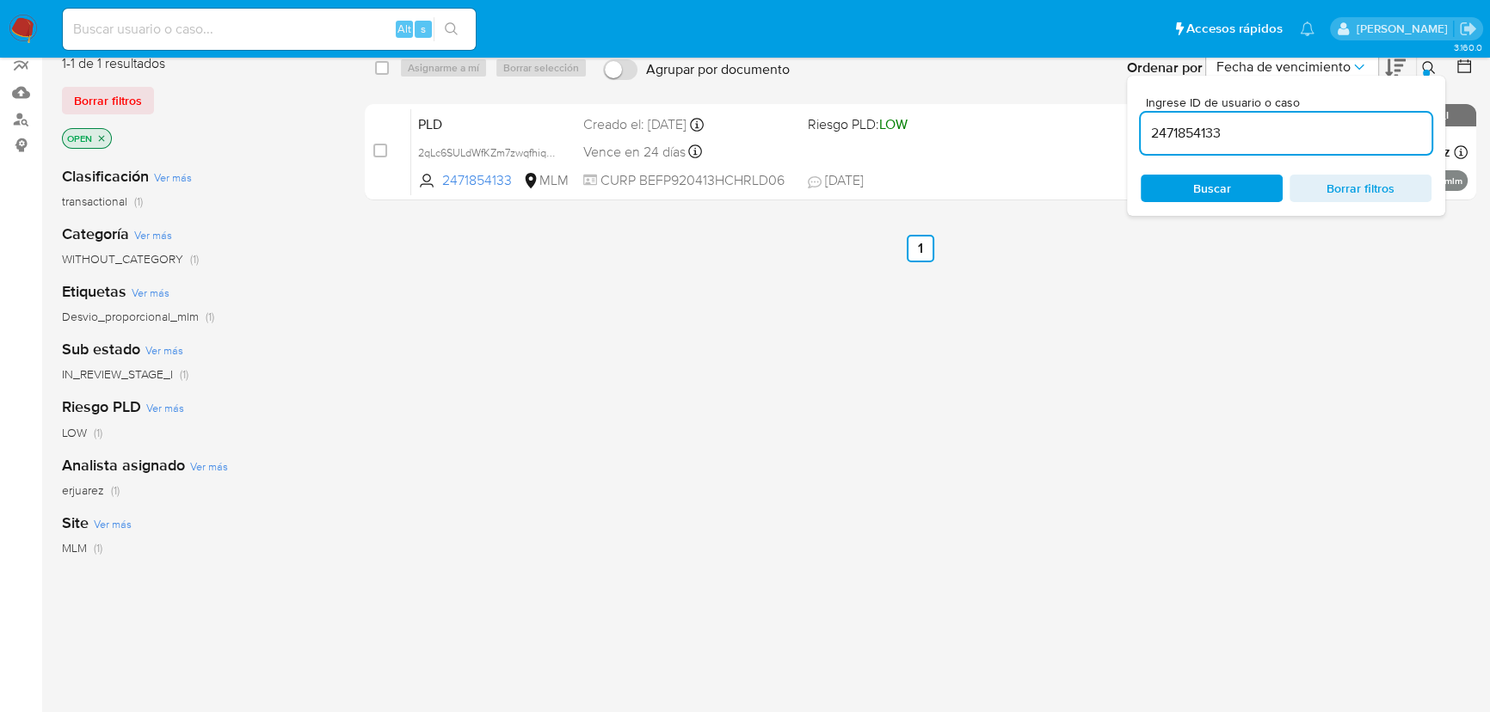
drag, startPoint x: 993, startPoint y: 394, endPoint x: 1184, endPoint y: 108, distance: 344.2
click at [1001, 386] on div "select-all-cases-checkbox Asignarme a mí Borrar selección Agrupar por documento…" at bounding box center [920, 429] width 1111 height 779
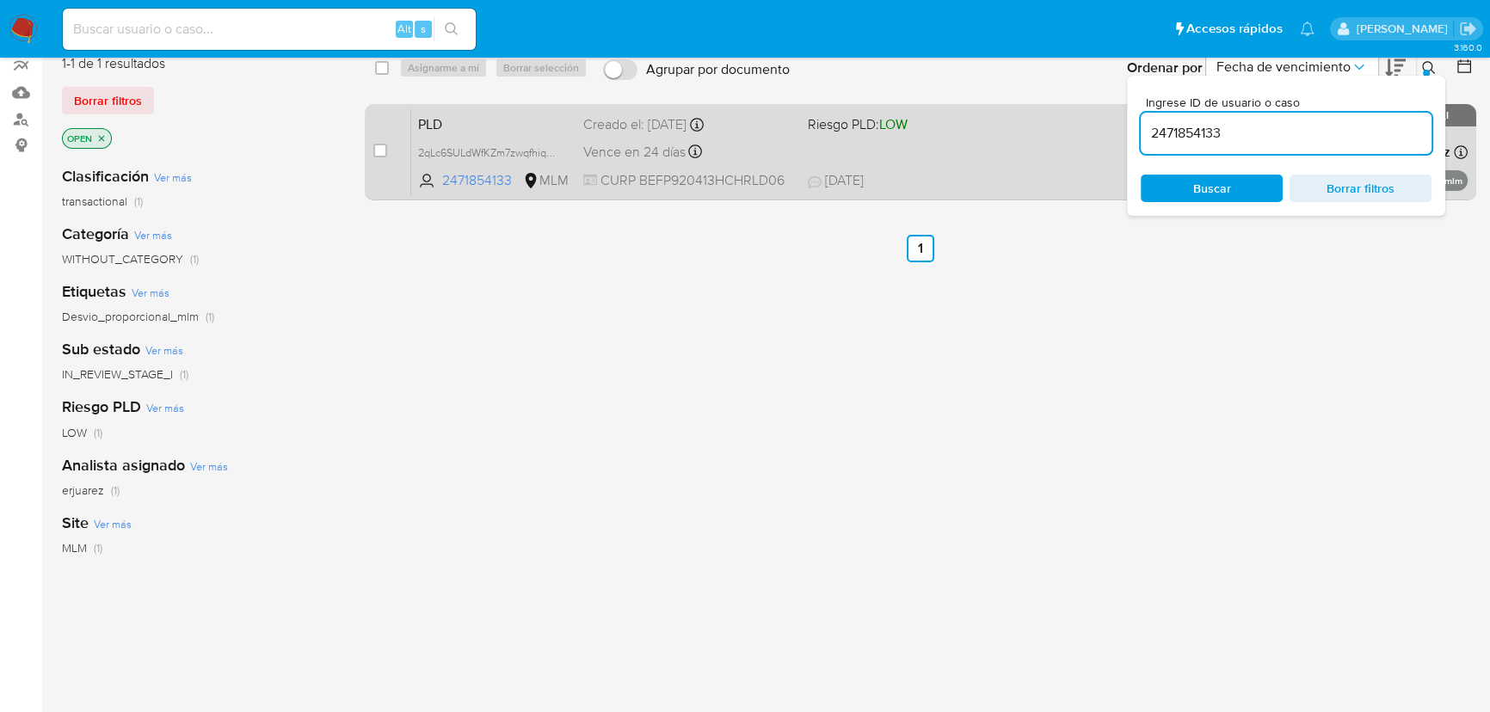
click at [1043, 125] on div "PLD 2qLc6SULdWfKZm7zwqfhiqEz 2471854133 MLM Riesgo PLD: LOW Creado el: 12/08/20…" at bounding box center [939, 151] width 1056 height 87
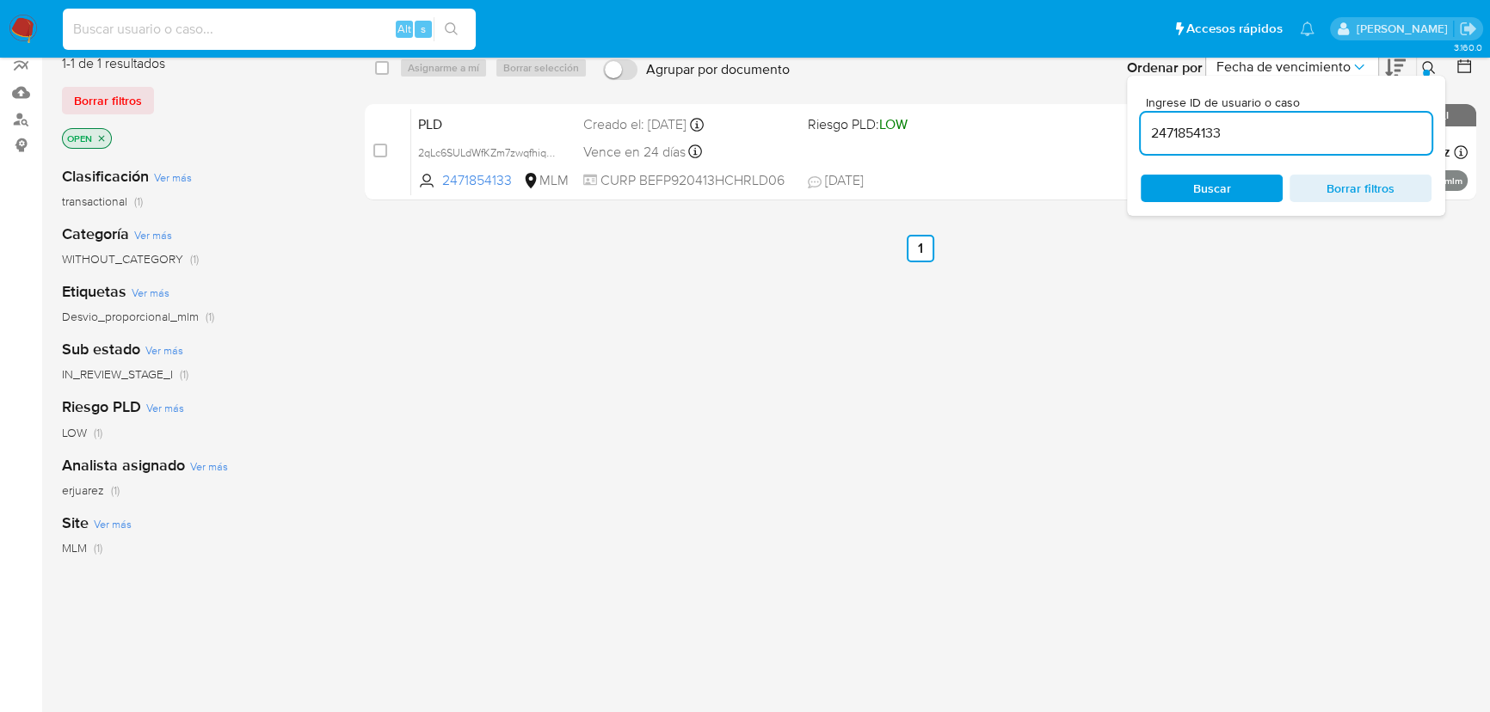
click at [155, 27] on input at bounding box center [269, 29] width 413 height 22
paste input "819743173"
type input "819743173"
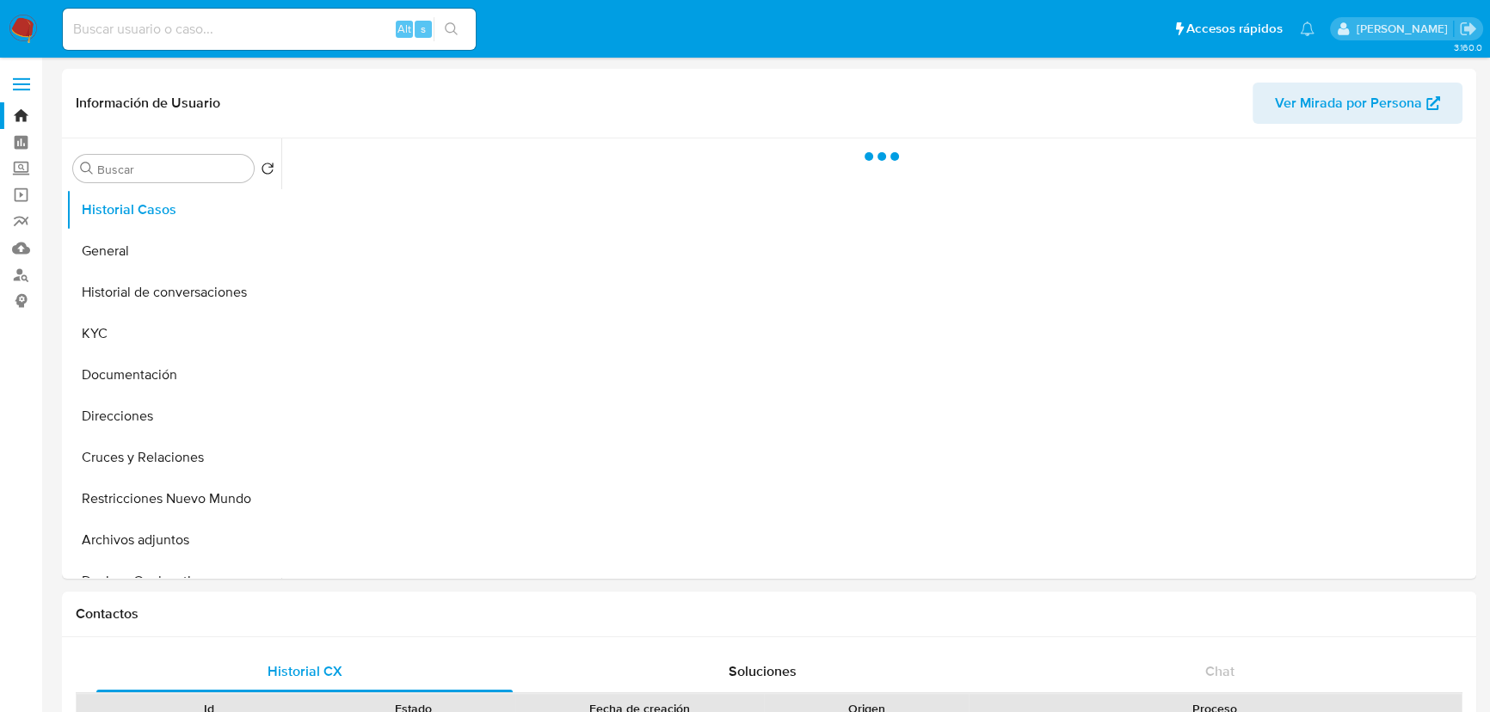
select select "10"
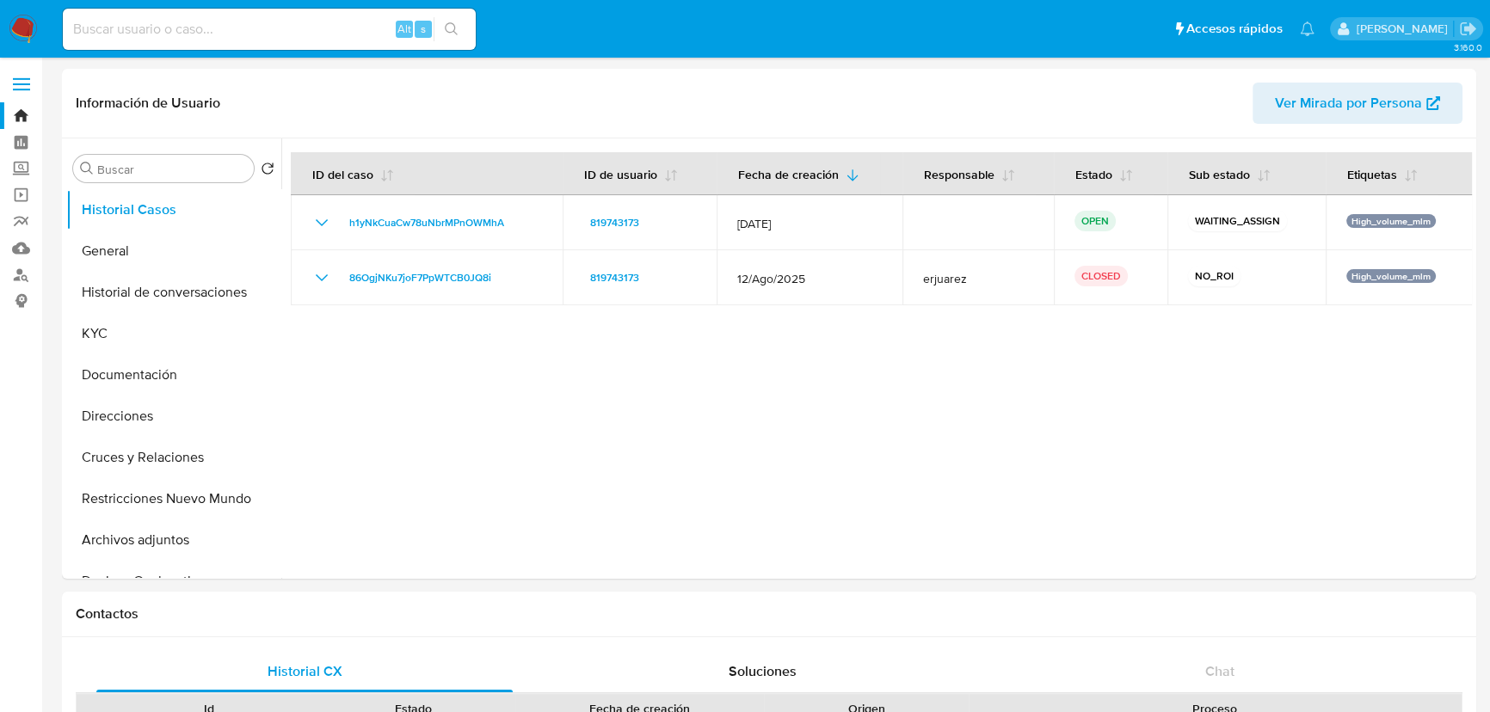
click at [156, 22] on input at bounding box center [269, 29] width 413 height 22
paste input "94804937"
type input "94804937"
click at [456, 17] on button "search-icon" at bounding box center [451, 29] width 35 height 24
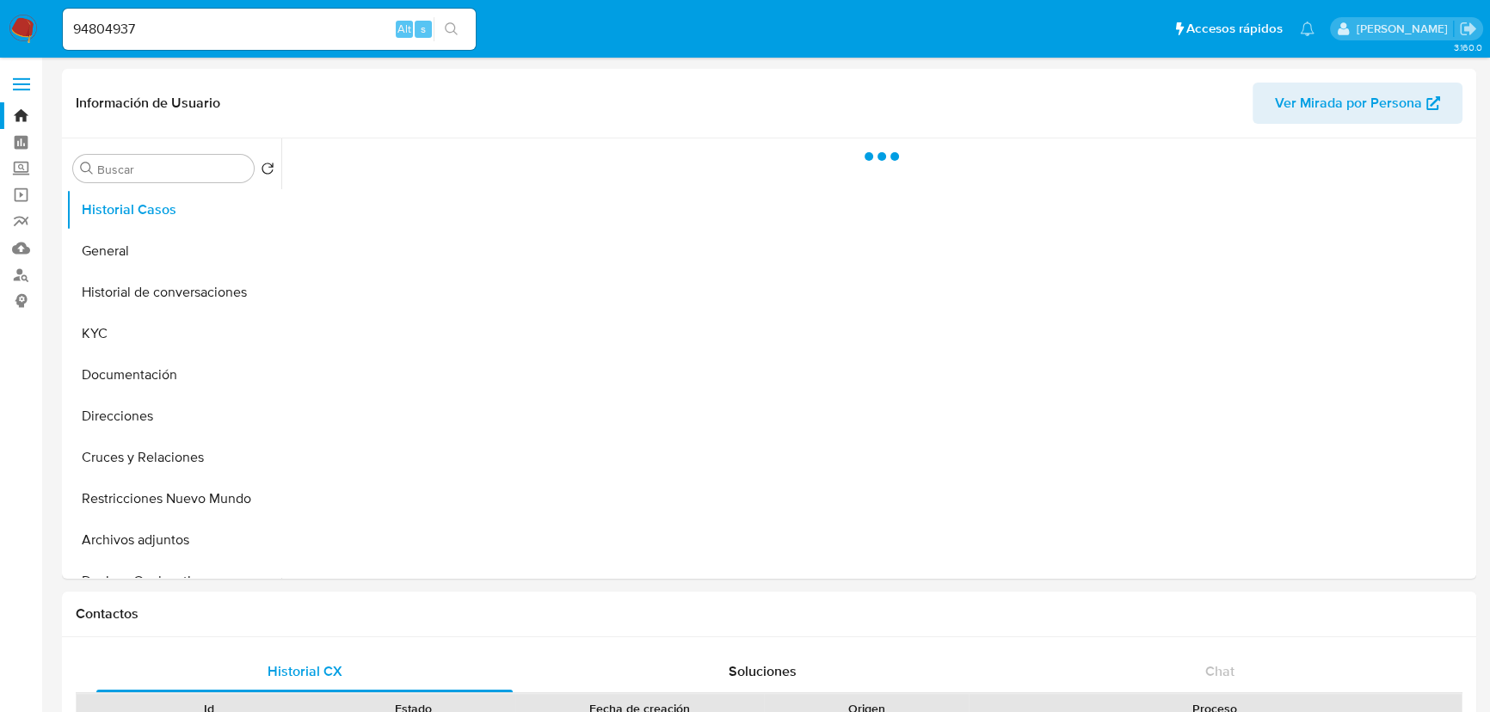
select select "10"
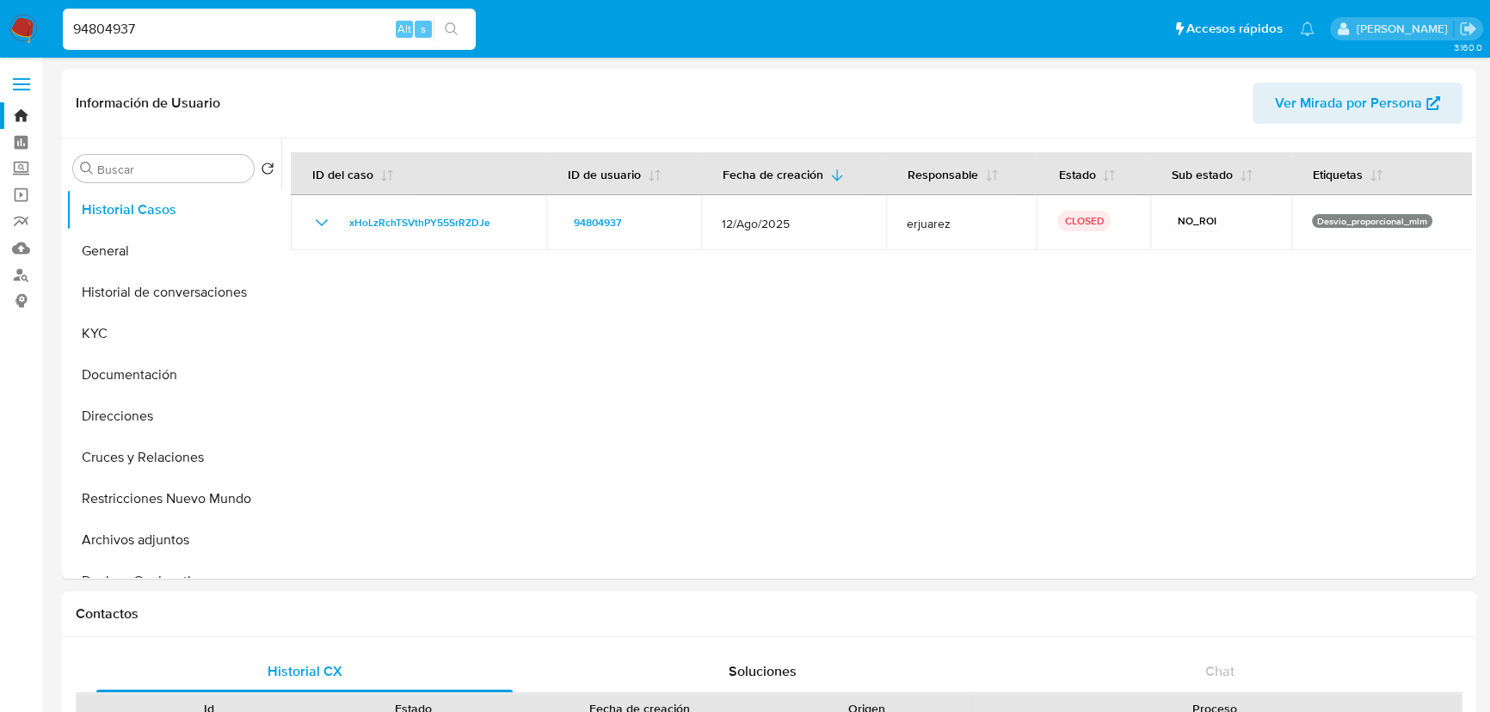
drag, startPoint x: 158, startPoint y: 29, endPoint x: -53, endPoint y: 26, distance: 211.6
paste input "129200423"
type input "129200423"
click at [440, 29] on button "search-icon" at bounding box center [451, 29] width 35 height 24
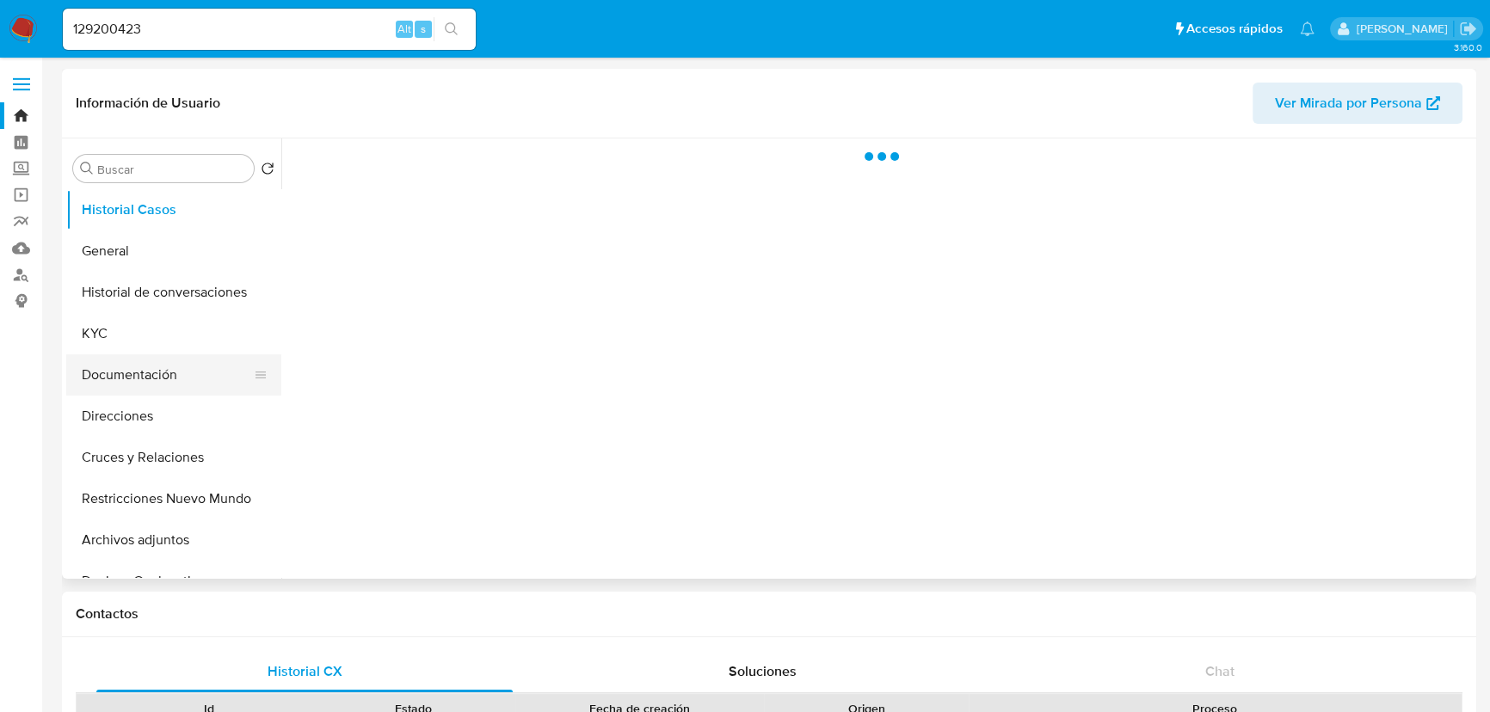
select select "10"
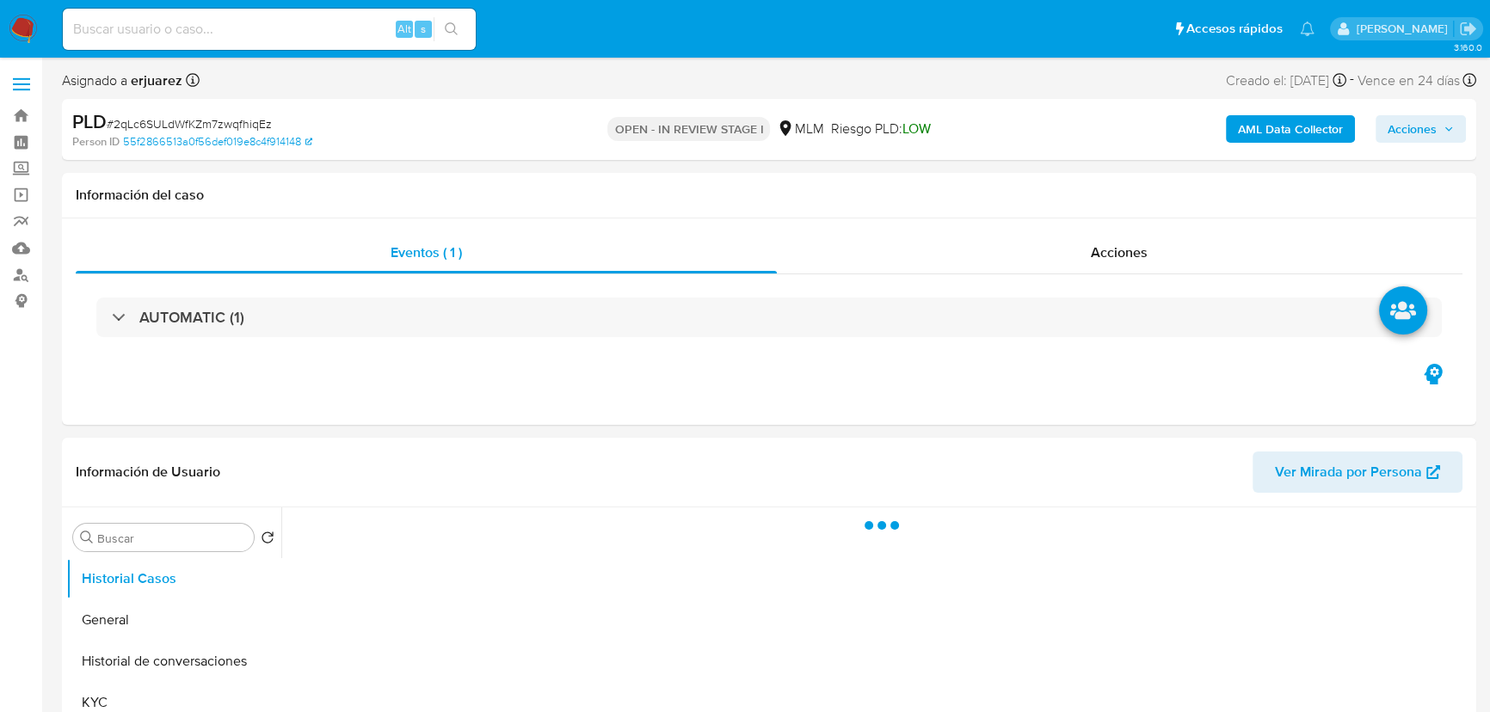
select select "10"
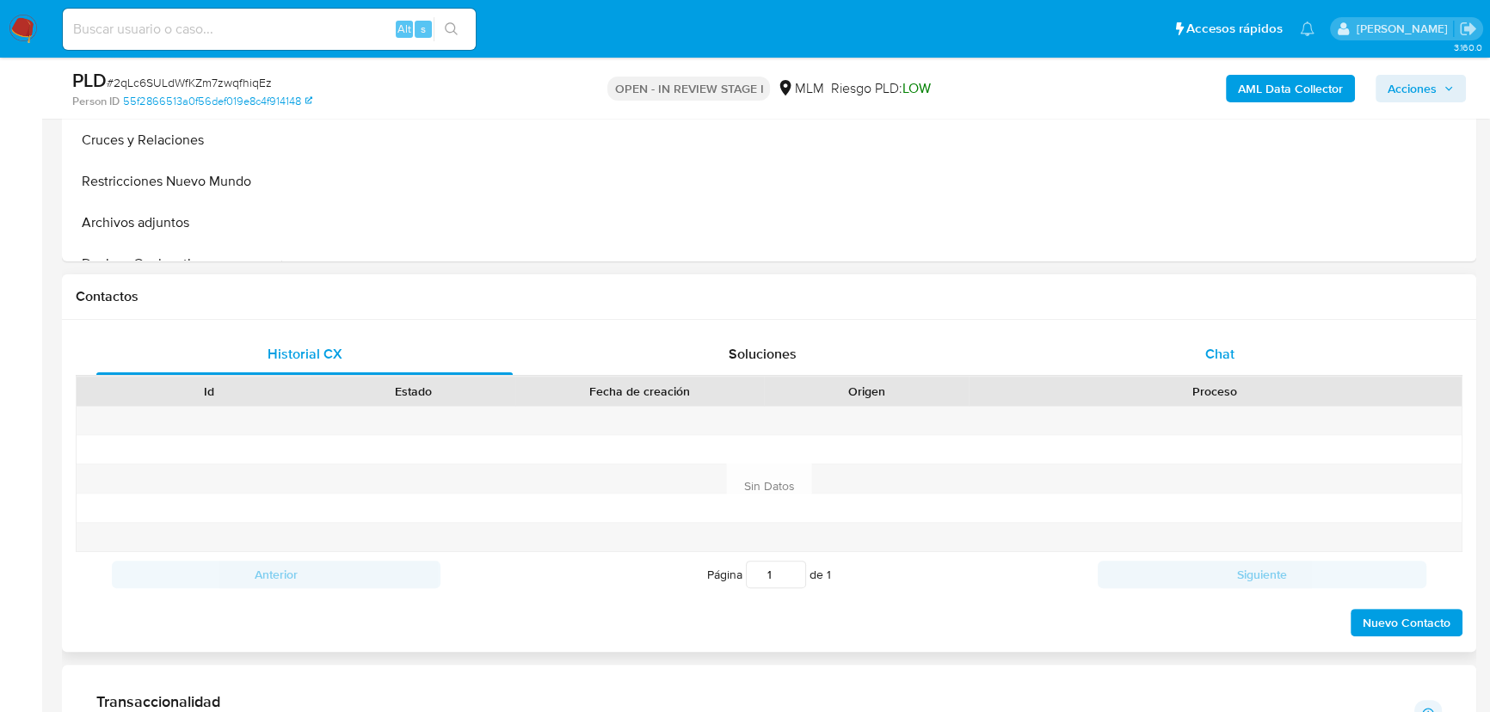
click at [1200, 356] on div "Chat" at bounding box center [1220, 354] width 416 height 41
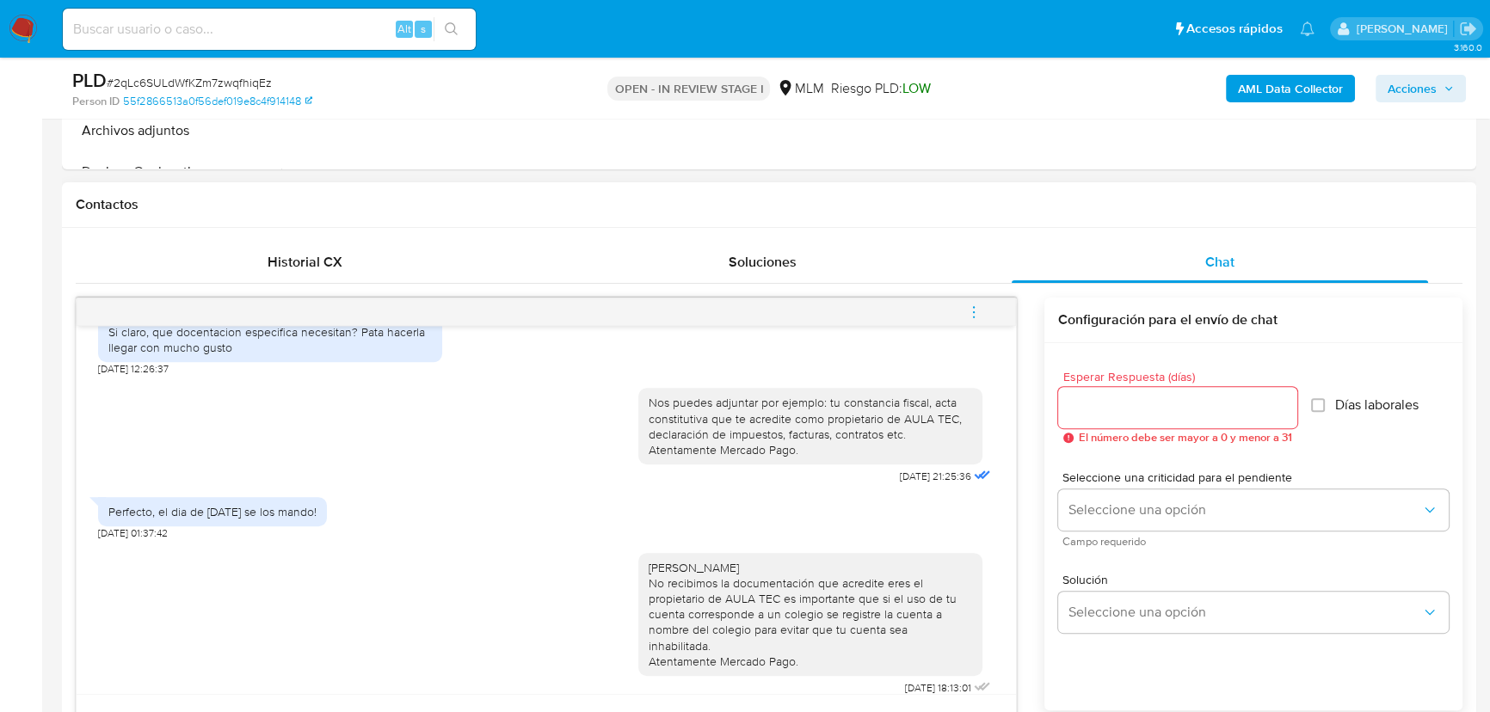
scroll to position [469, 0]
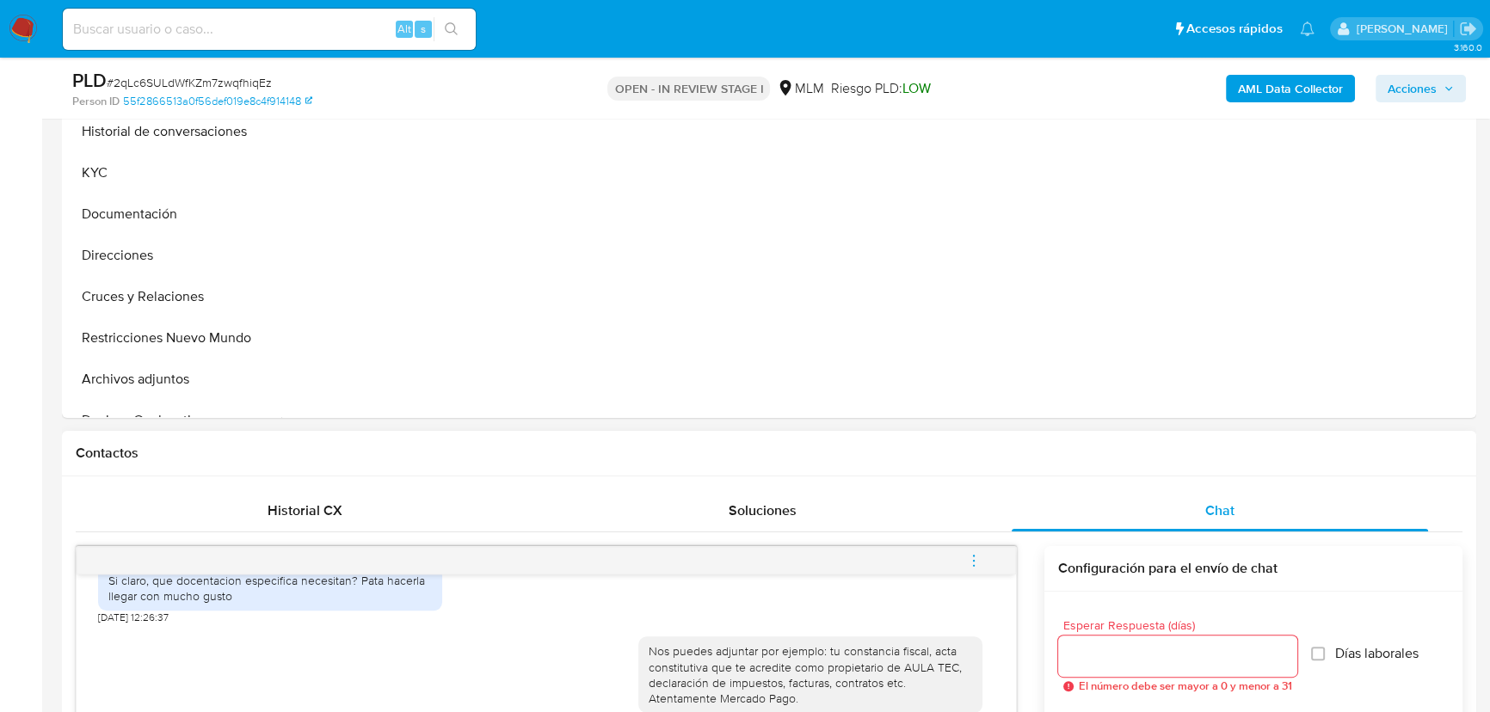
click at [974, 564] on icon "menu-action" at bounding box center [974, 565] width 2 height 2
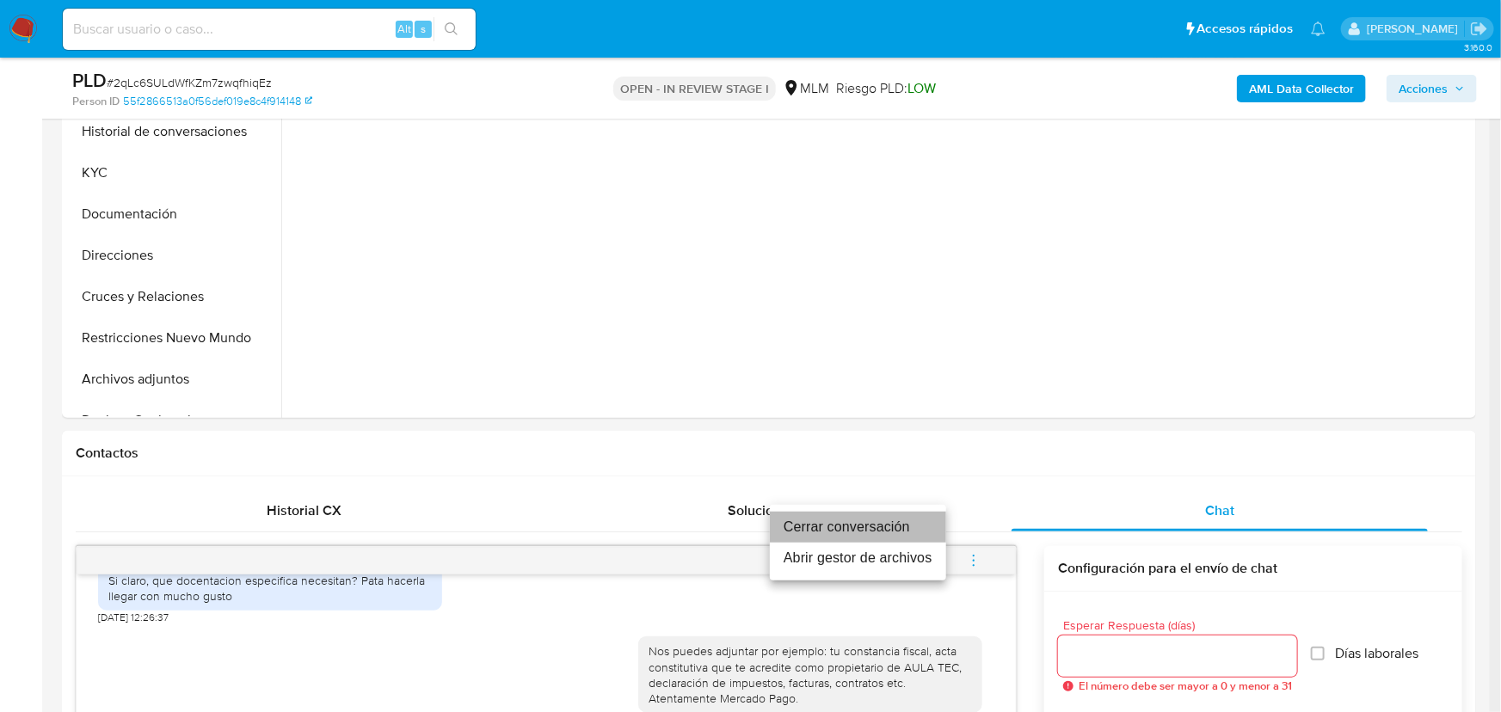
click at [821, 525] on li "Cerrar conversación" at bounding box center [858, 527] width 176 height 31
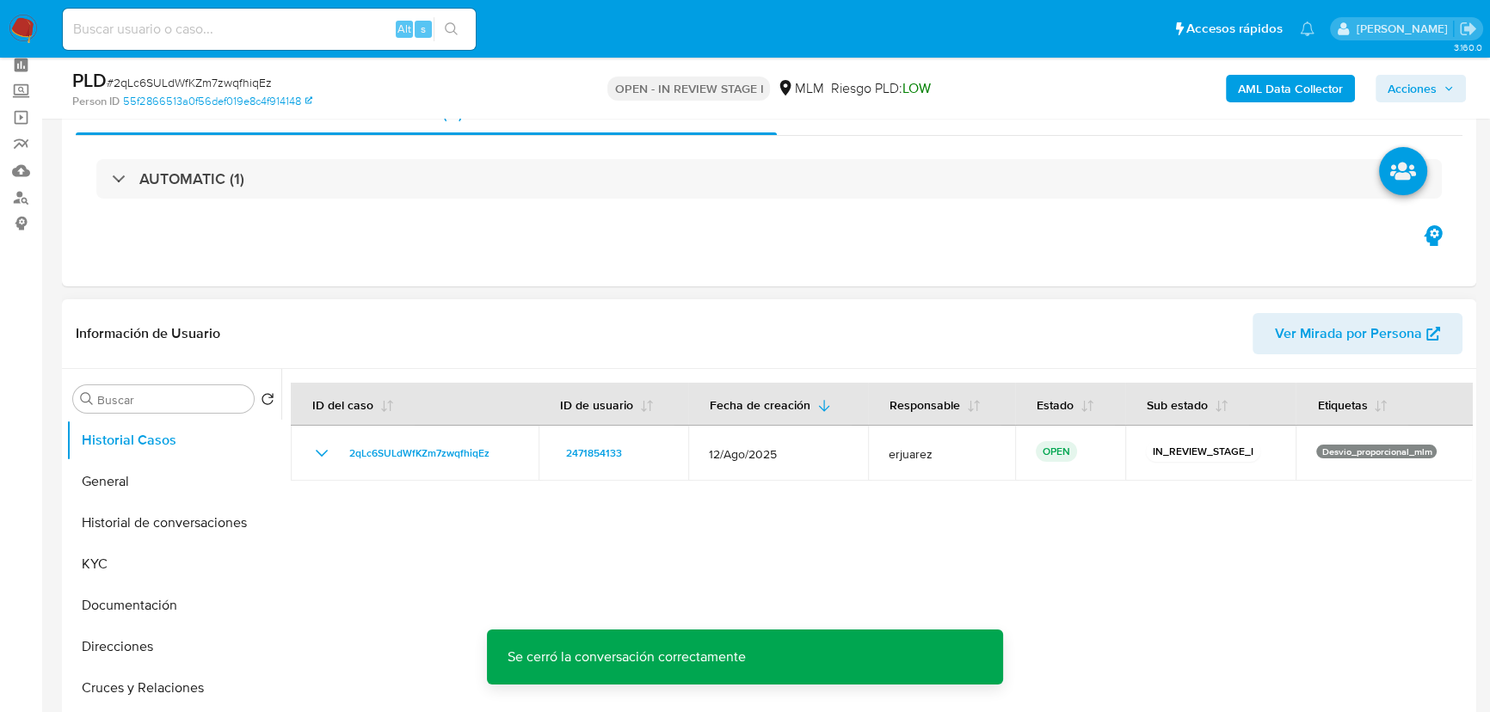
scroll to position [0, 0]
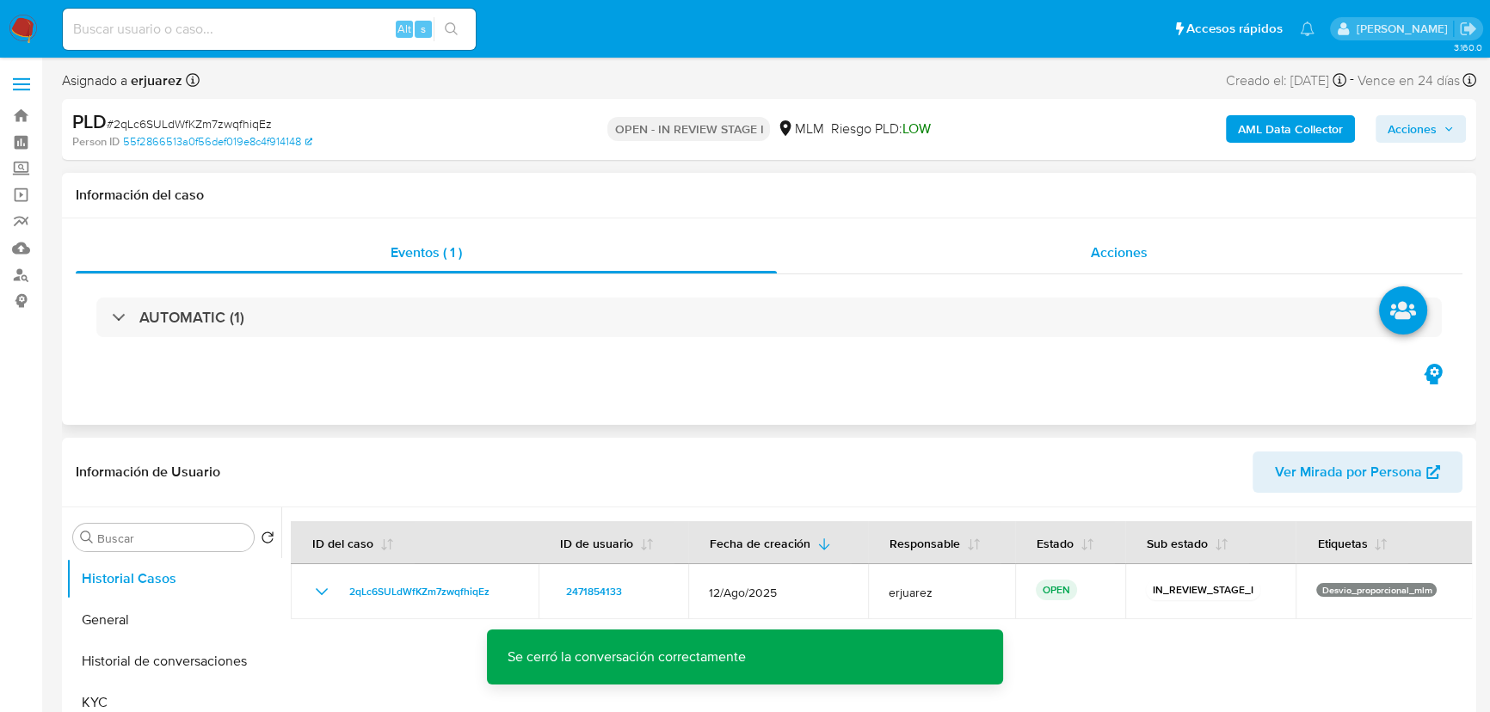
click at [989, 249] on div "Acciones" at bounding box center [1120, 252] width 686 height 41
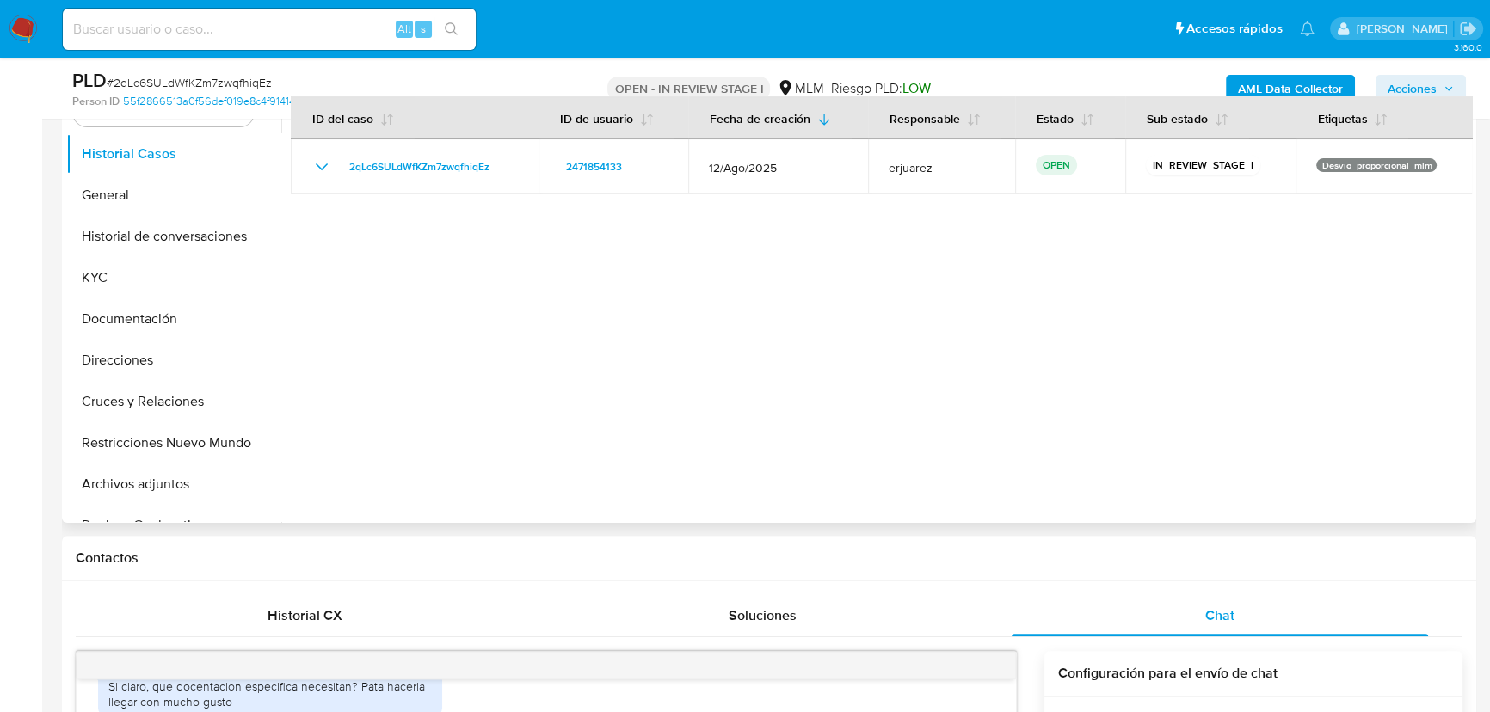
scroll to position [391, 0]
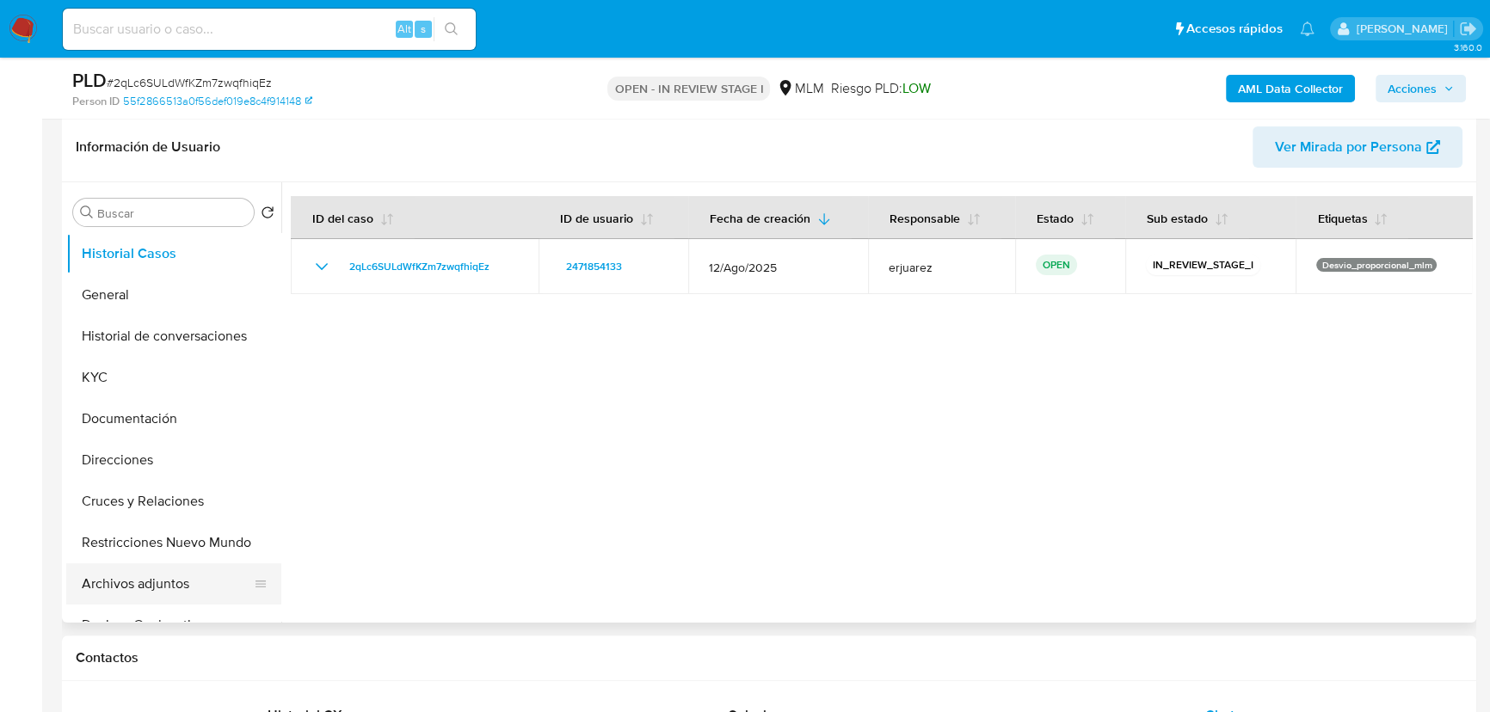
click at [140, 584] on button "Archivos adjuntos" at bounding box center [166, 583] width 201 height 41
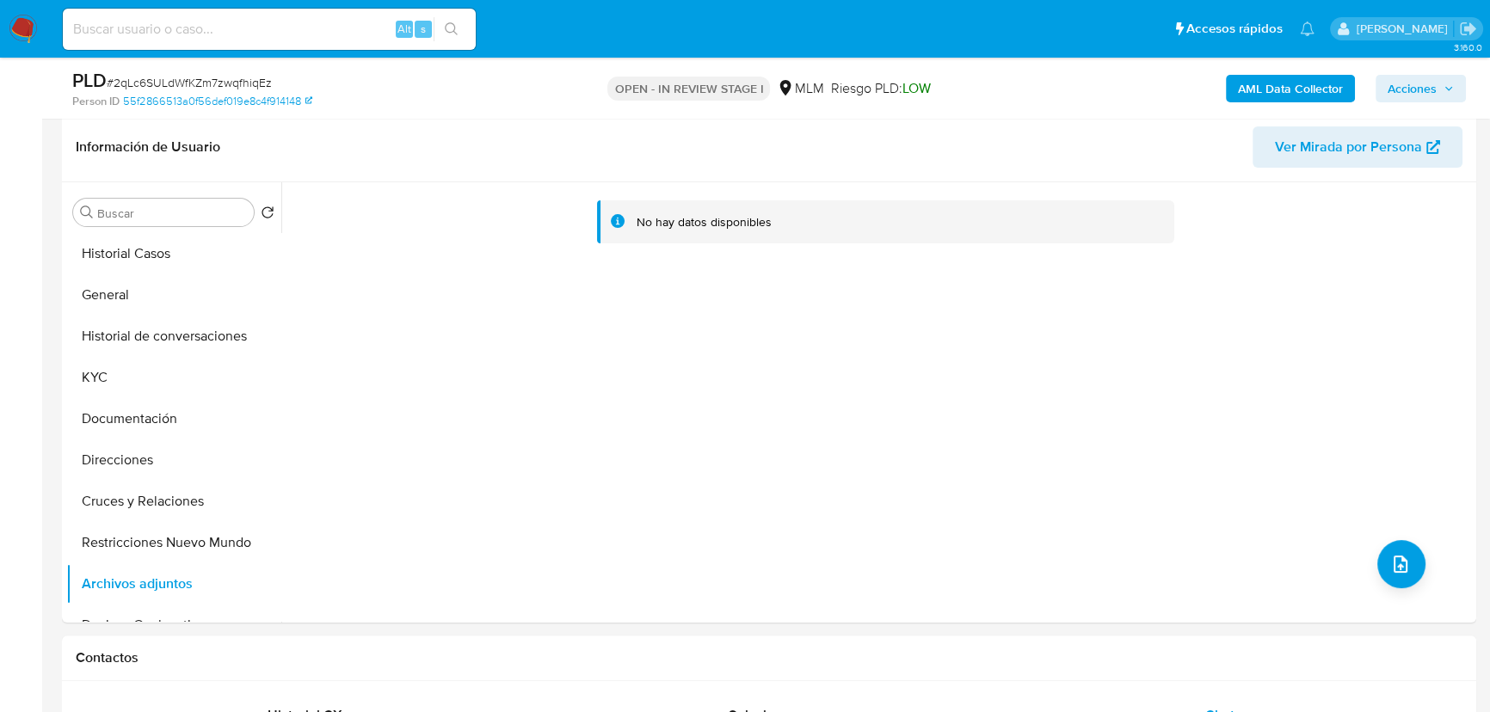
click at [18, 34] on img at bounding box center [23, 29] width 29 height 29
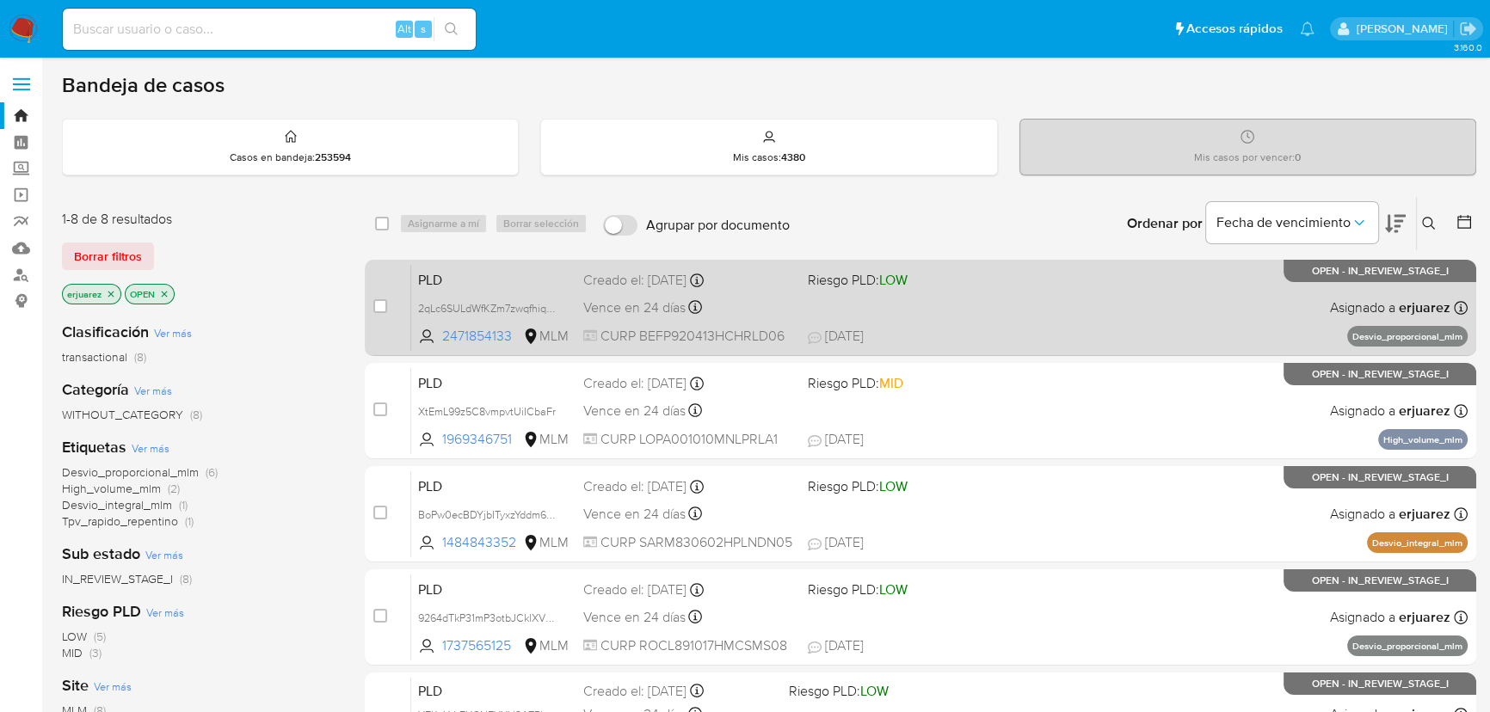
click at [770, 301] on div "Vence en 24 días Vence el [DATE] 02:09:53" at bounding box center [688, 307] width 211 height 23
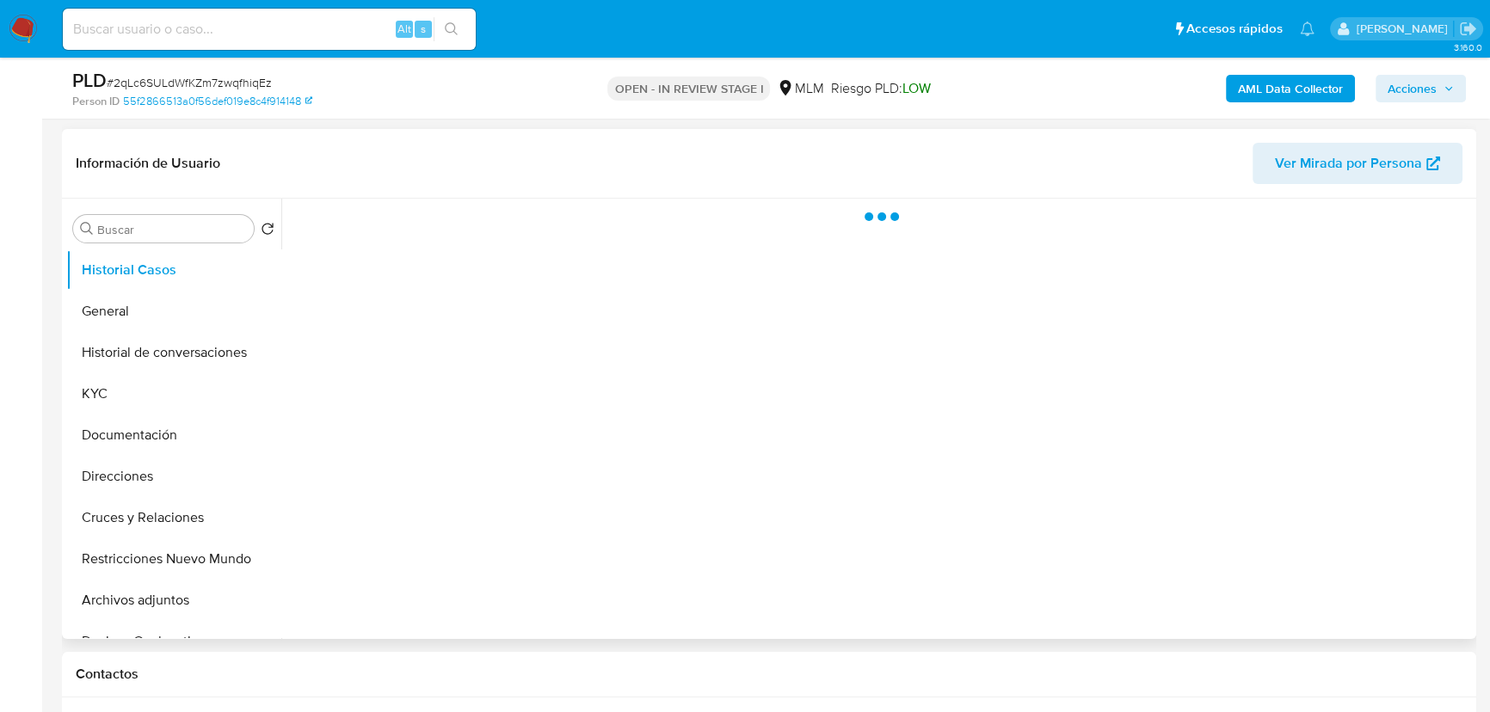
scroll to position [391, 0]
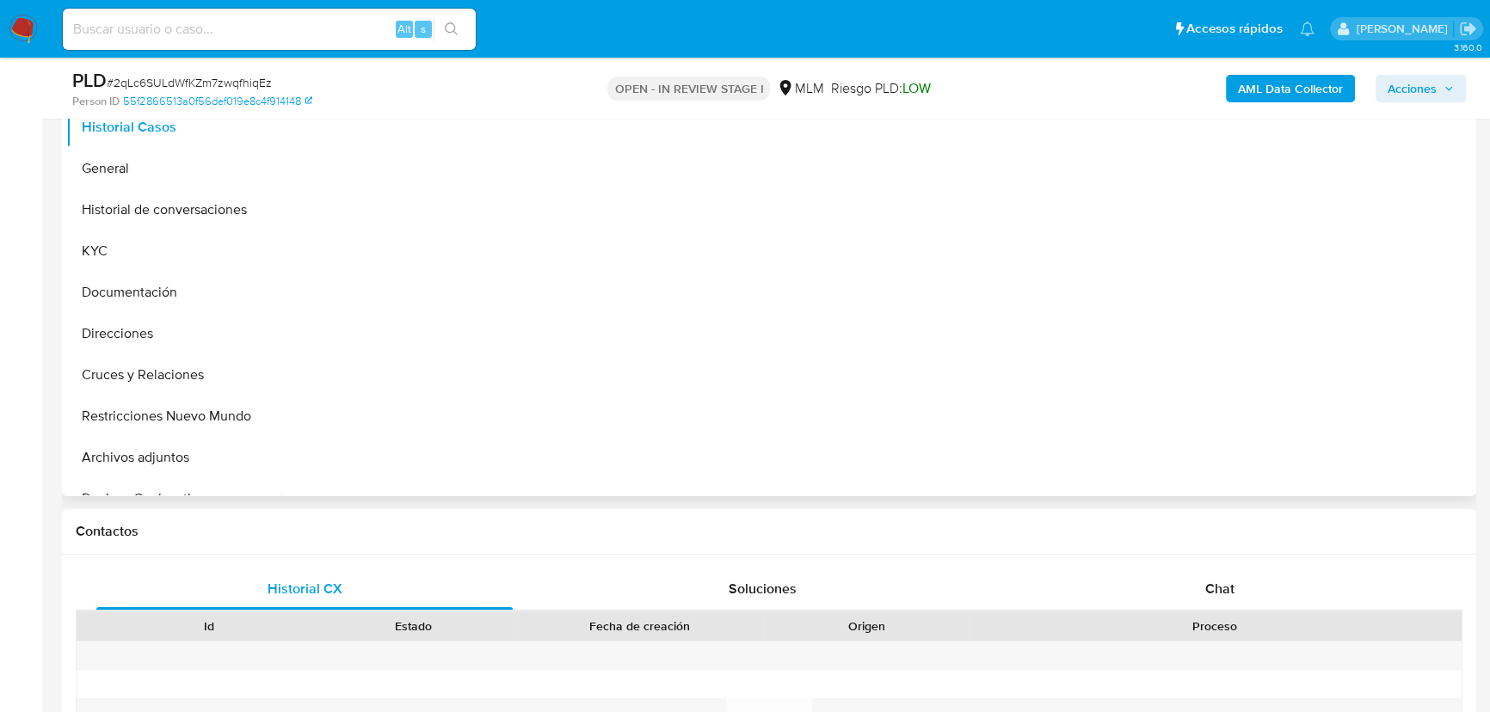
click at [1196, 577] on div "Chat" at bounding box center [1220, 589] width 416 height 41
select select "10"
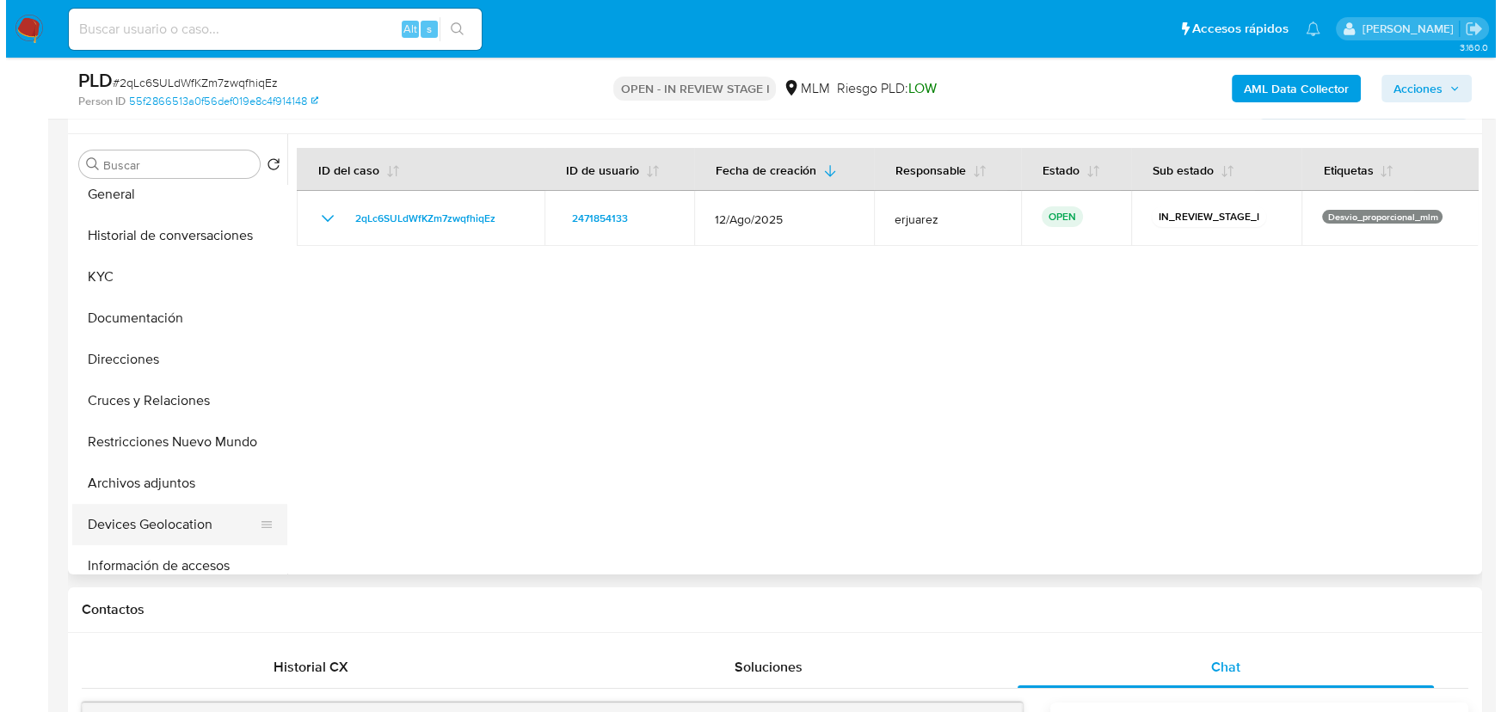
scroll to position [77, 0]
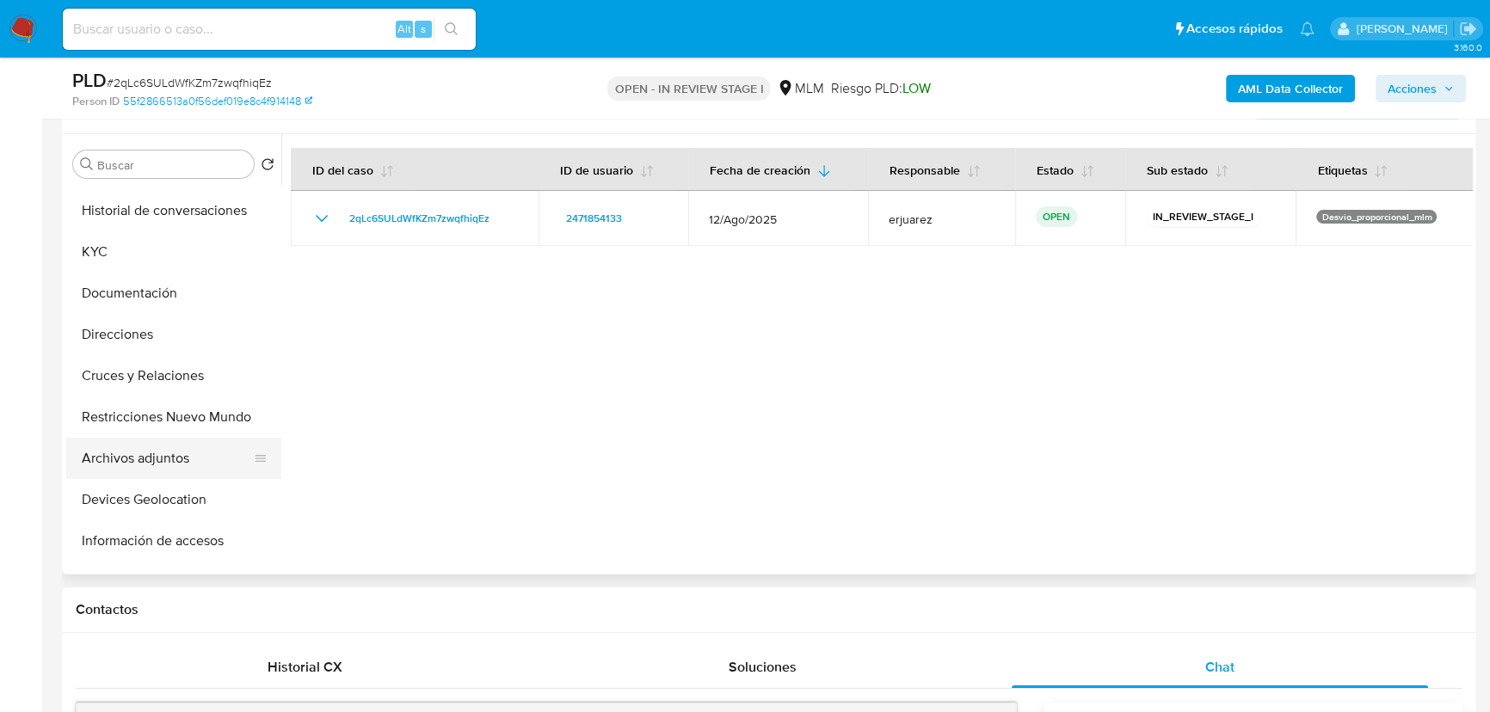
click at [152, 456] on button "Archivos adjuntos" at bounding box center [166, 458] width 201 height 41
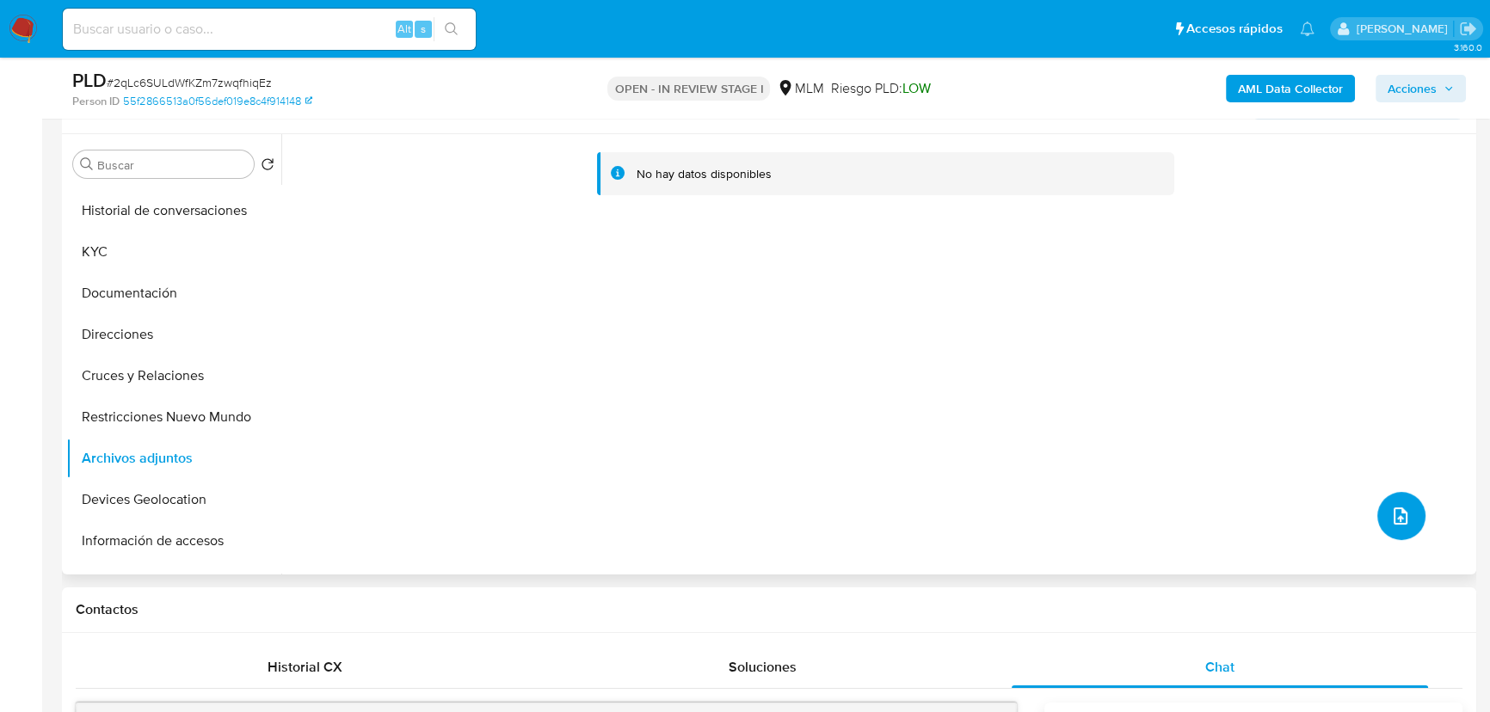
click at [1377, 503] on button "upload-file" at bounding box center [1401, 516] width 48 height 48
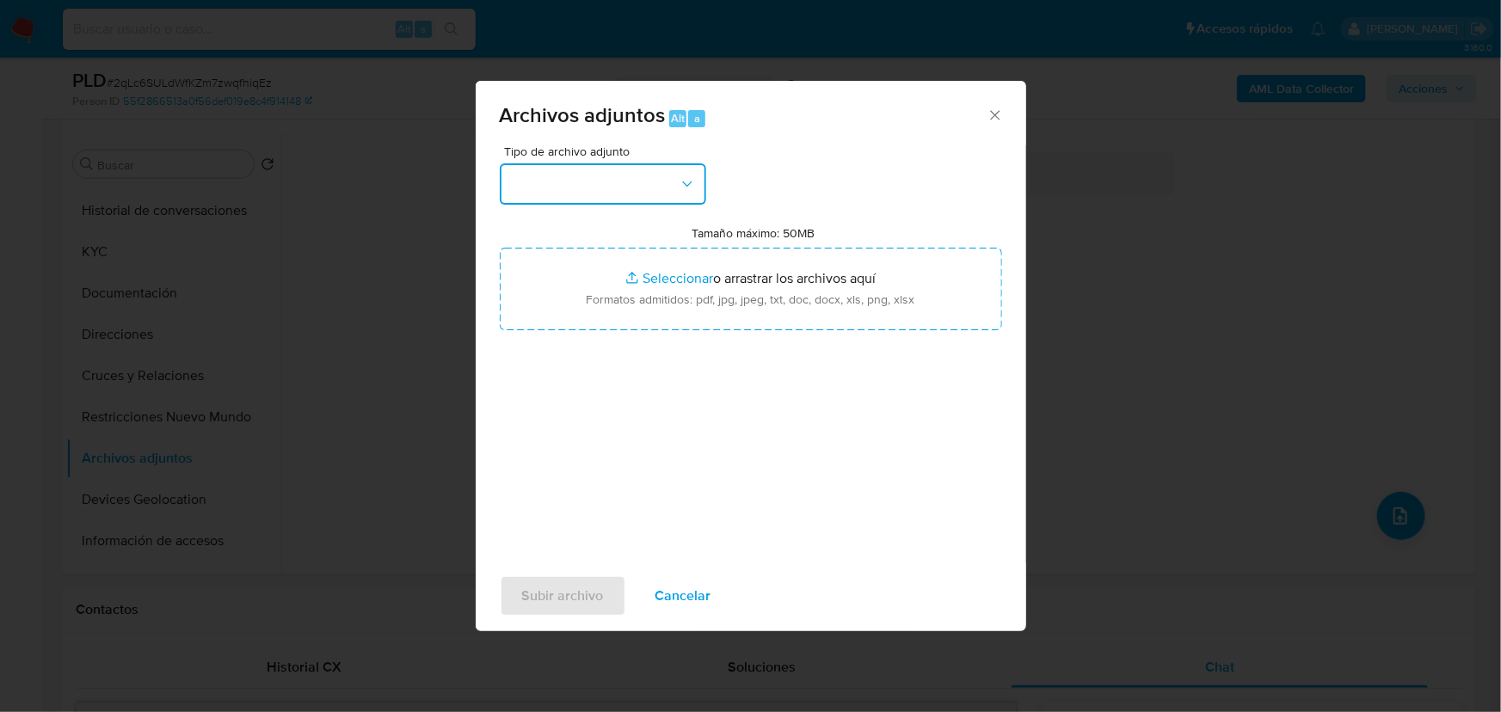
click at [637, 197] on button "button" at bounding box center [603, 183] width 206 height 41
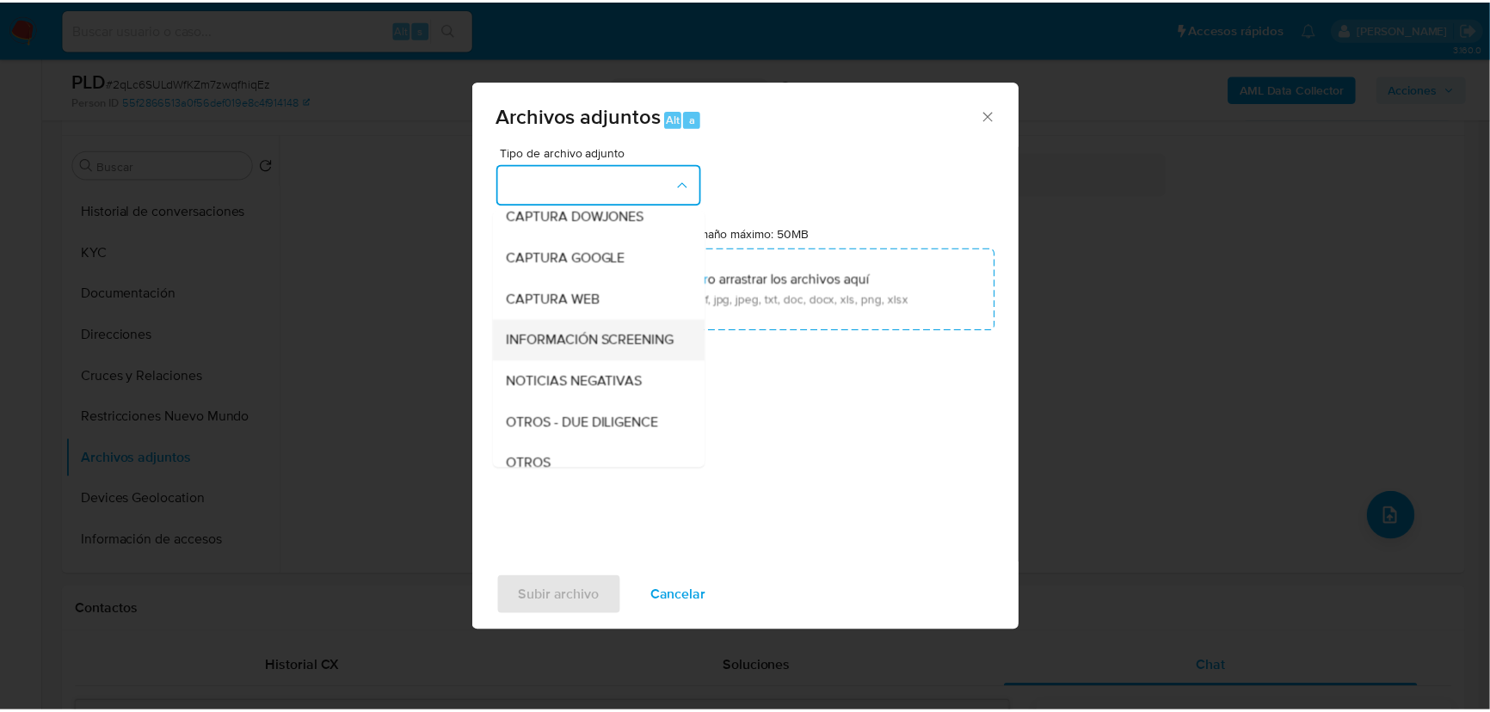
scroll to position [312, 0]
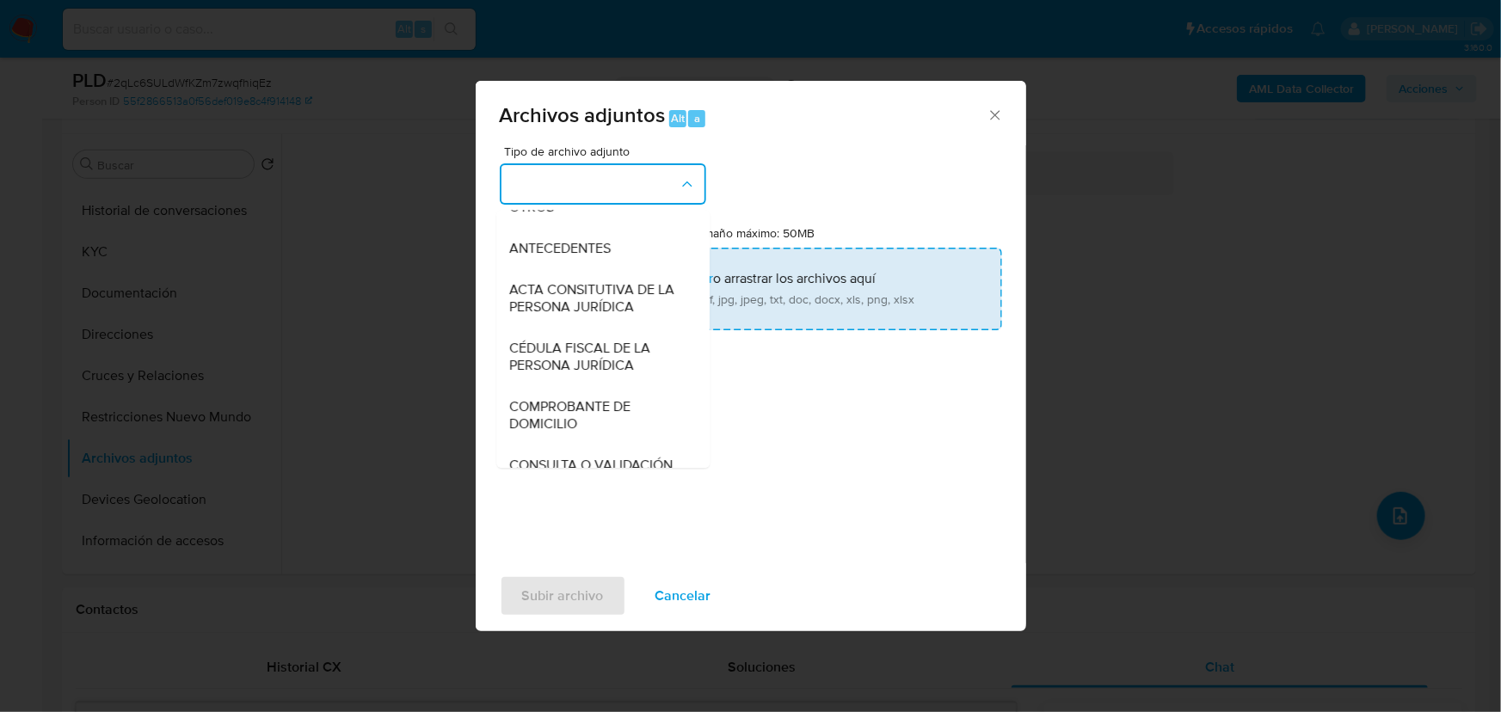
drag, startPoint x: 553, startPoint y: 232, endPoint x: 654, endPoint y: 259, distance: 104.1
click at [556, 228] on div "OTROS" at bounding box center [597, 207] width 175 height 41
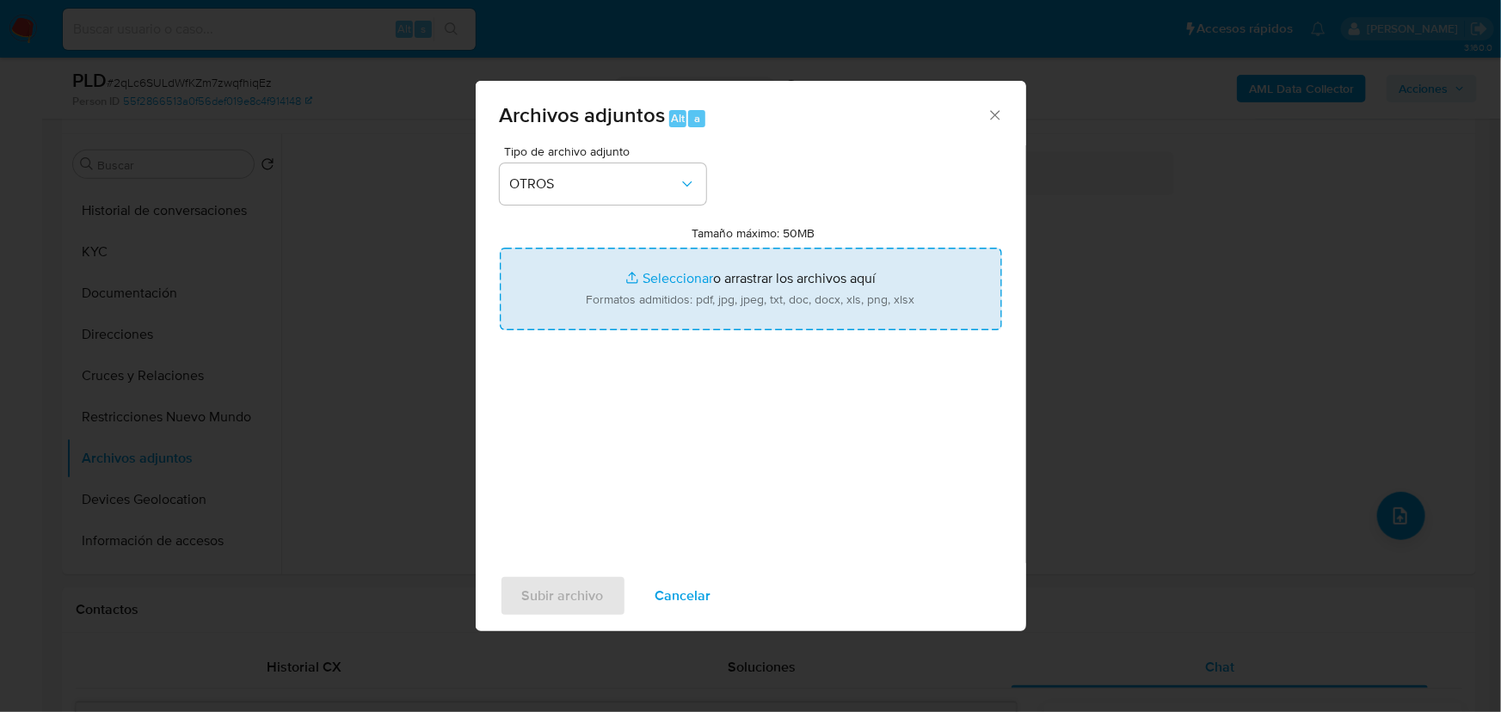
click at [670, 273] on input "Tamaño máximo: 50MB Seleccionar archivos" at bounding box center [751, 289] width 502 height 83
type input "C:\fakepath\2471854133_Pedro Beristain Flores_Ago25.pdf"
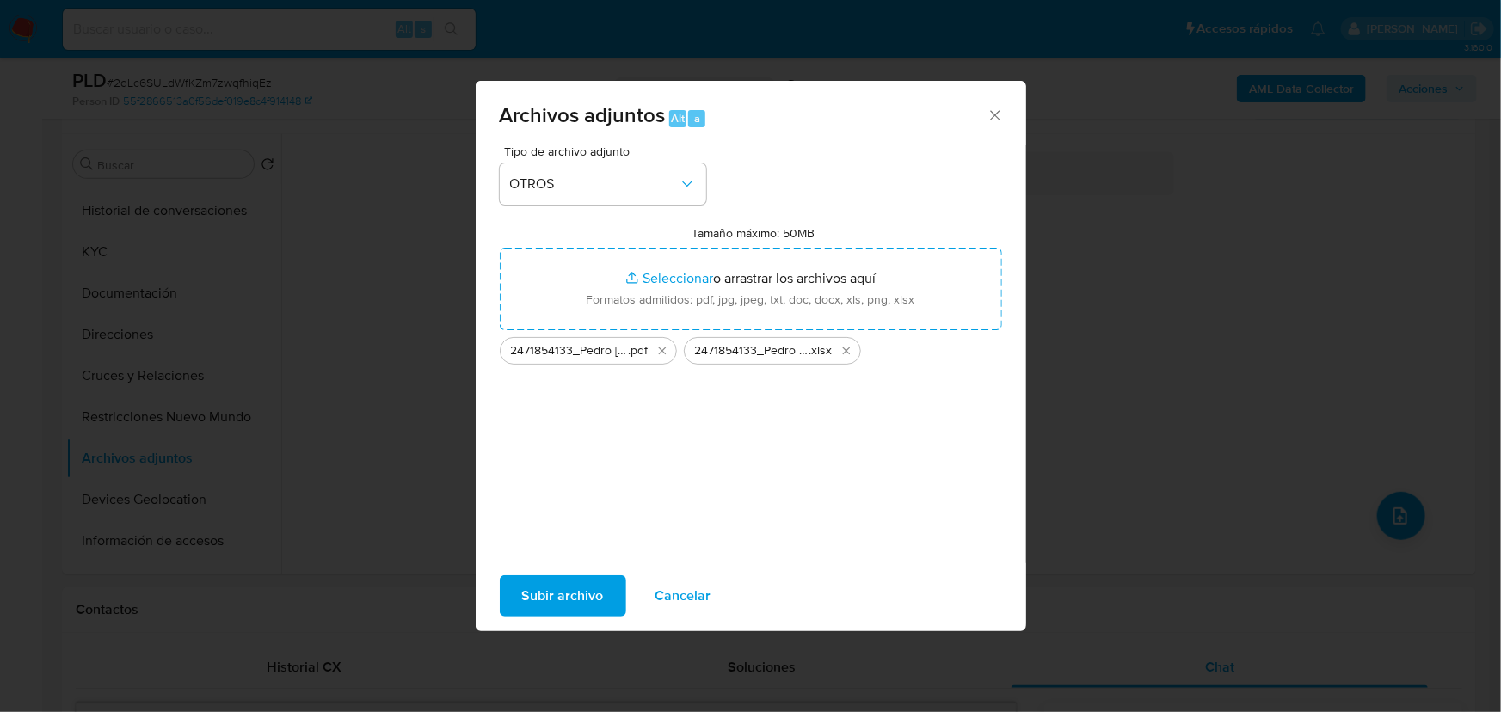
click at [549, 587] on span "Subir archivo" at bounding box center [563, 596] width 82 height 38
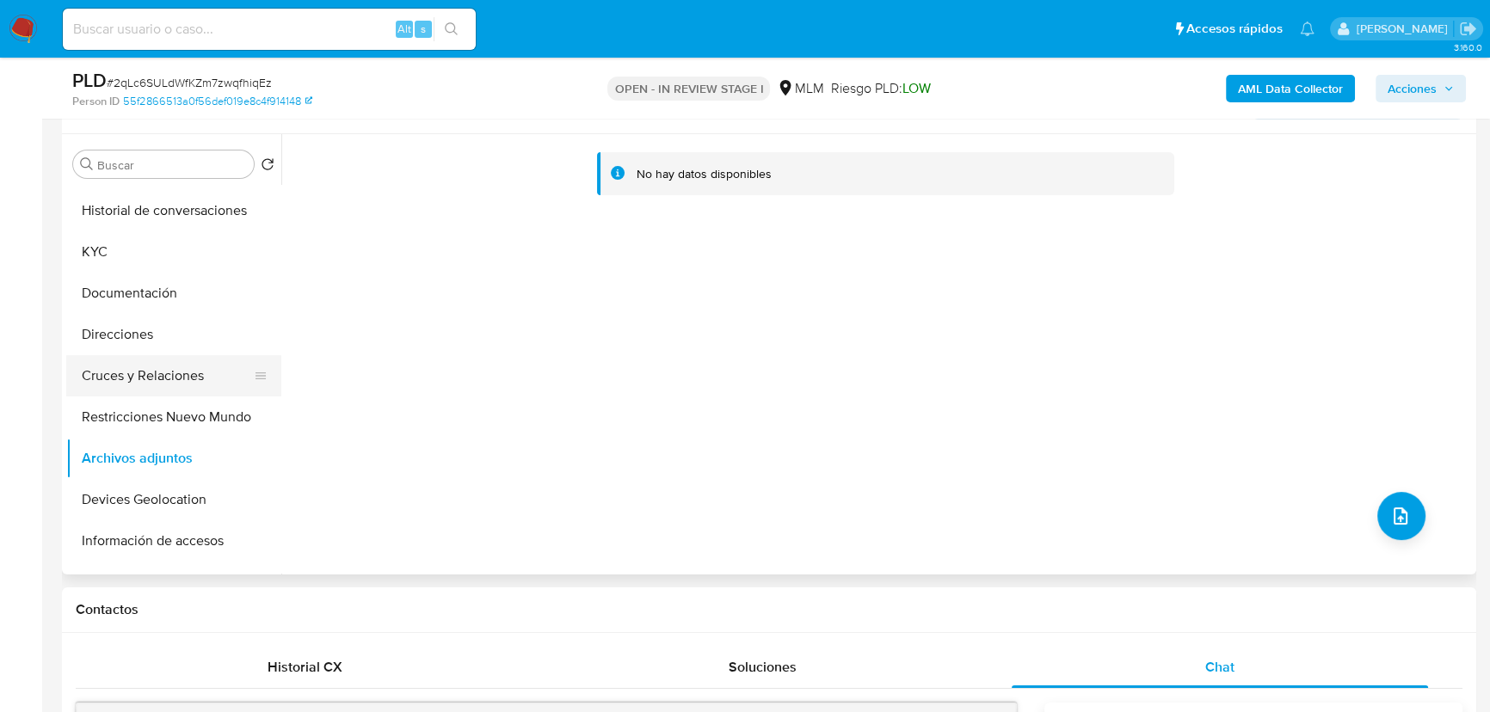
drag, startPoint x: 158, startPoint y: 370, endPoint x: 158, endPoint y: 450, distance: 80.0
click at [157, 371] on button "Cruces y Relaciones" at bounding box center [173, 375] width 215 height 41
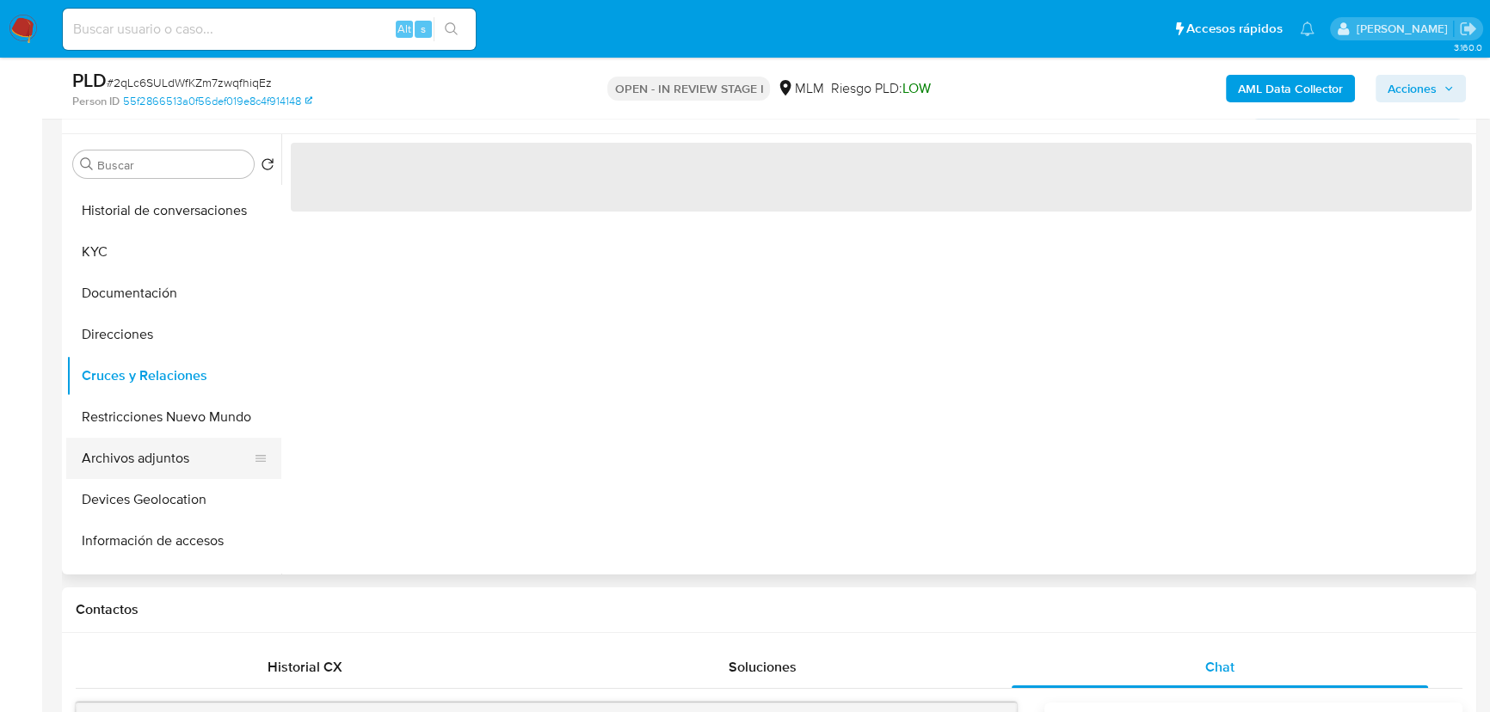
click at [158, 450] on button "Archivos adjuntos" at bounding box center [166, 458] width 201 height 41
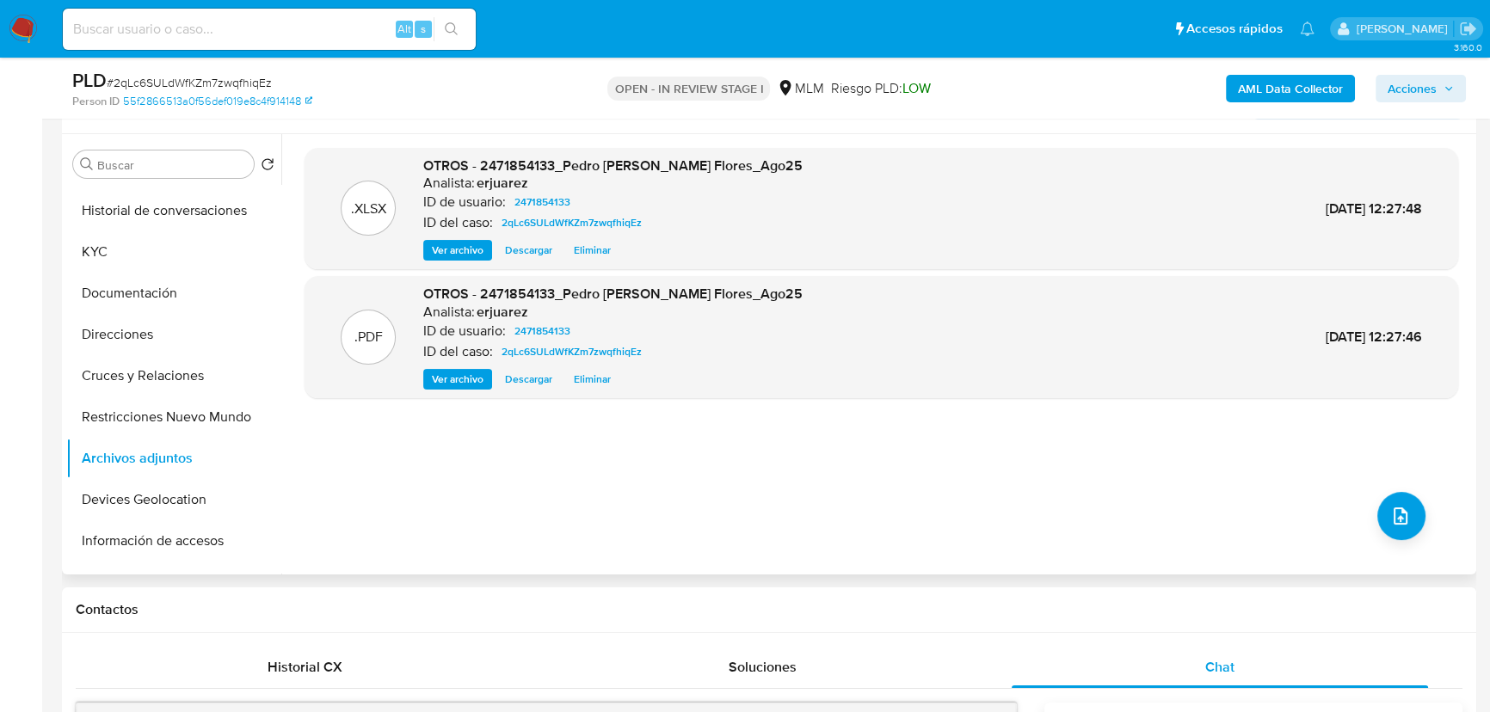
click at [475, 382] on span "Ver archivo" at bounding box center [458, 379] width 52 height 17
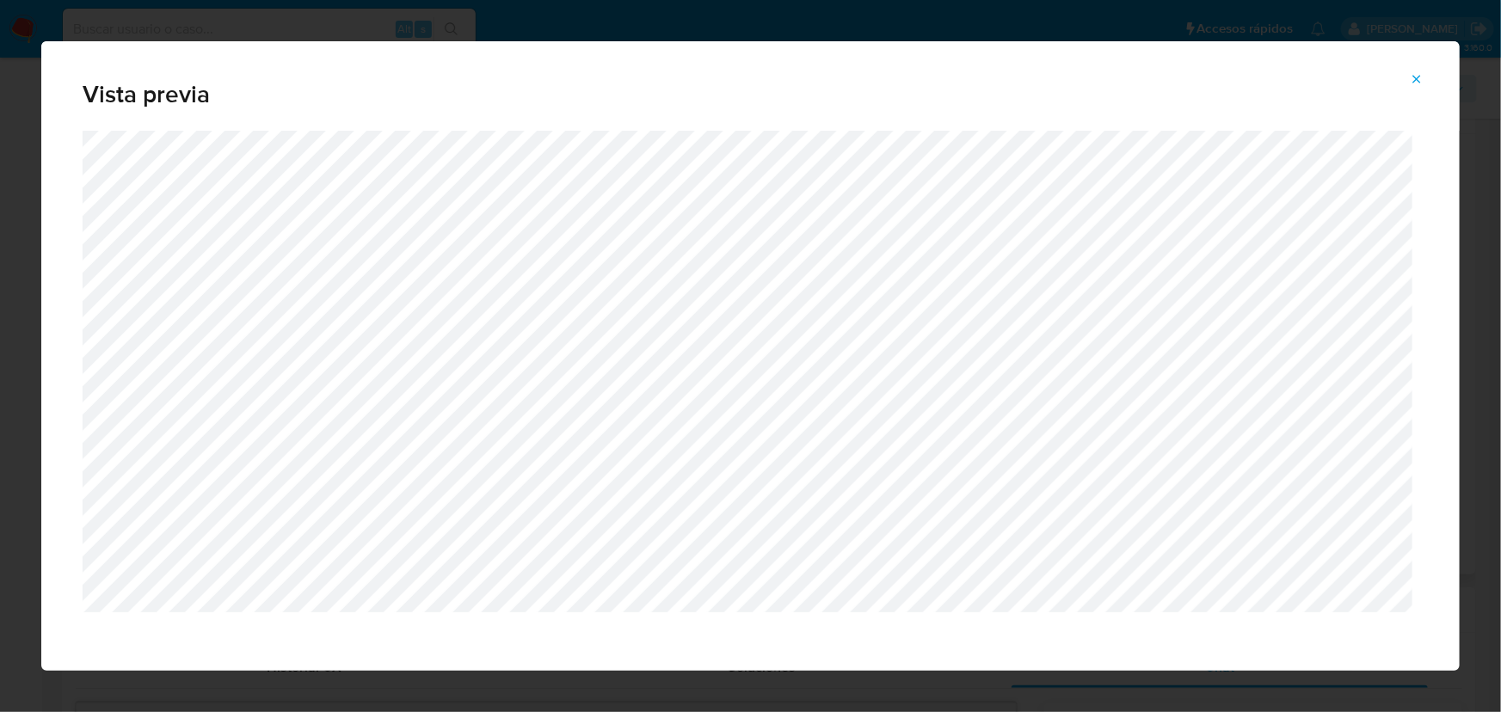
click at [1418, 79] on icon "Attachment preview" at bounding box center [1417, 79] width 8 height 8
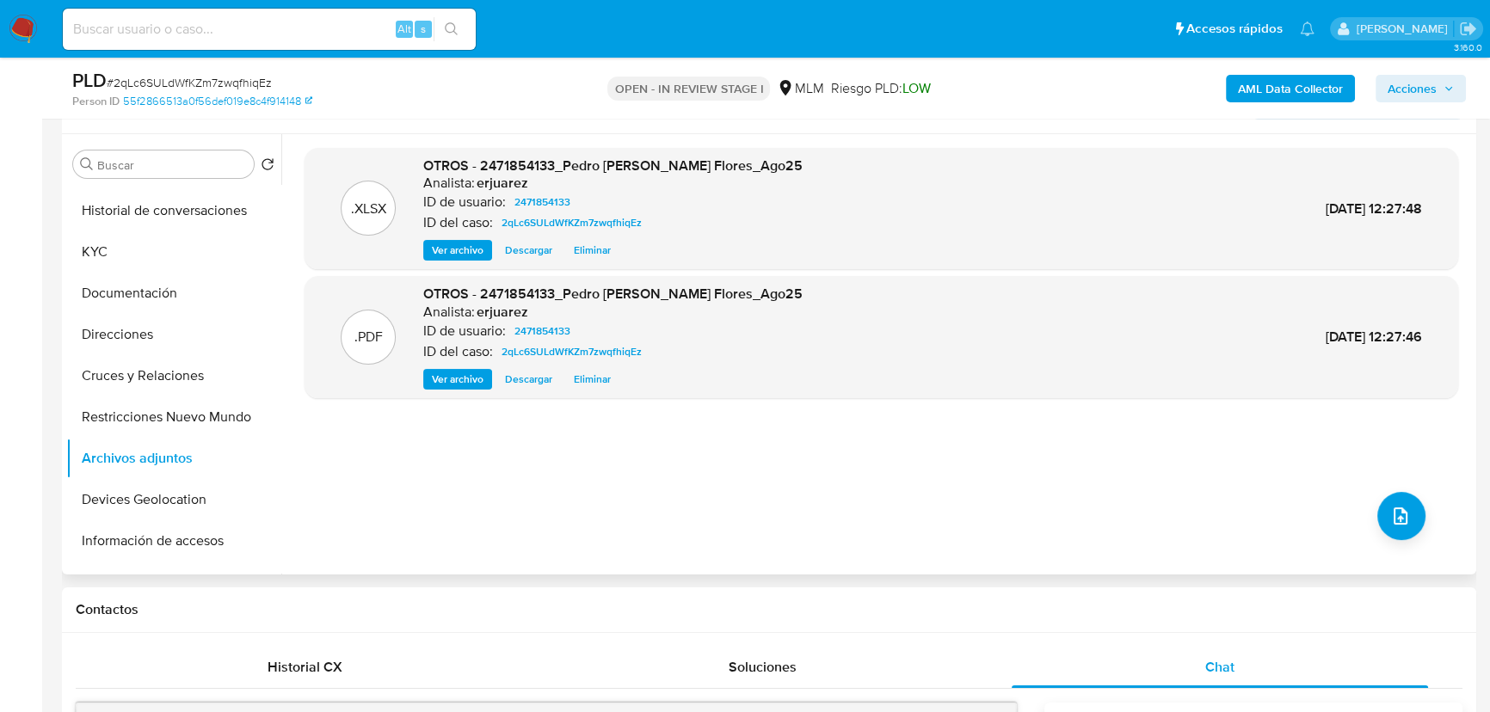
drag, startPoint x: 1439, startPoint y: 82, endPoint x: 1430, endPoint y: 85, distance: 10.1
click at [1434, 84] on span "Acciones" at bounding box center [1420, 89] width 66 height 24
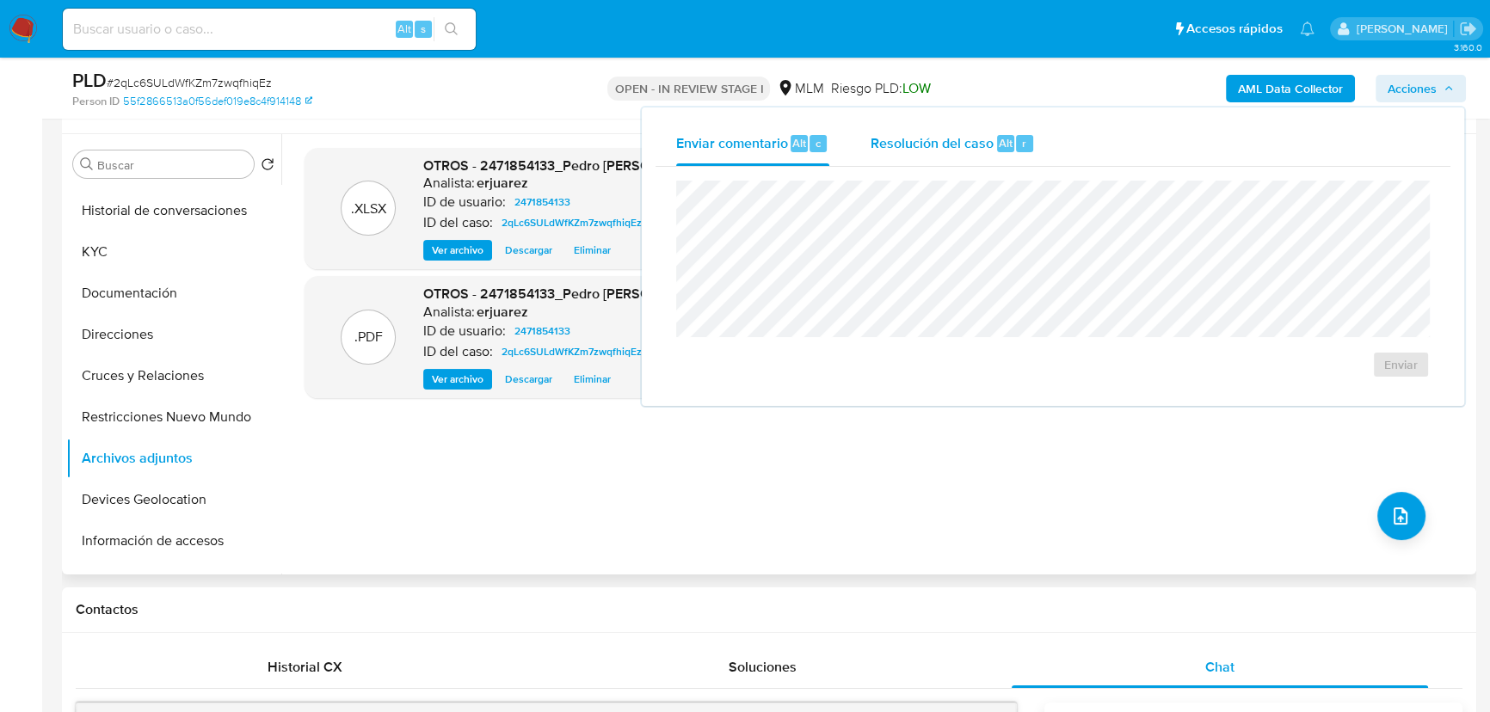
click at [920, 150] on span "Resolución del caso" at bounding box center [931, 142] width 123 height 20
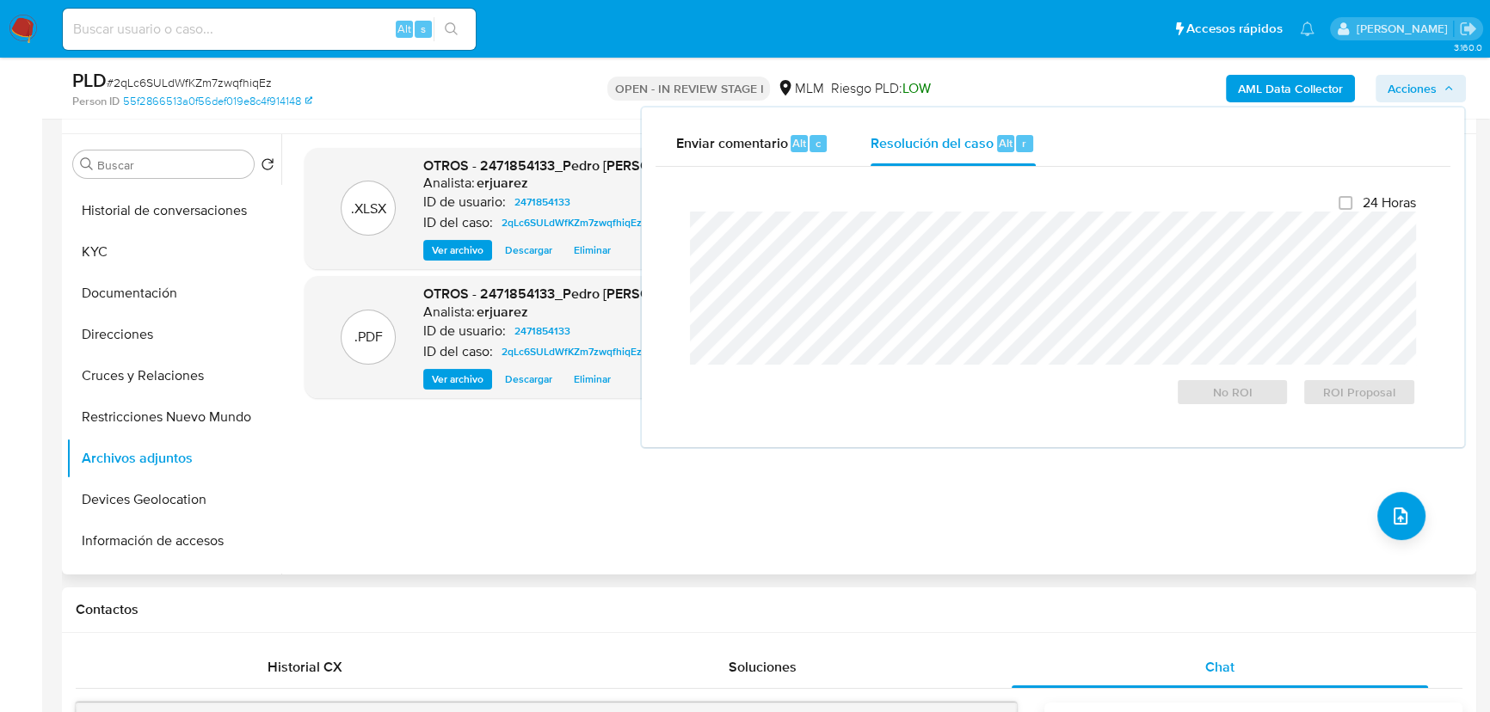
drag, startPoint x: 22, startPoint y: 311, endPoint x: 4, endPoint y: 311, distance: 17.2
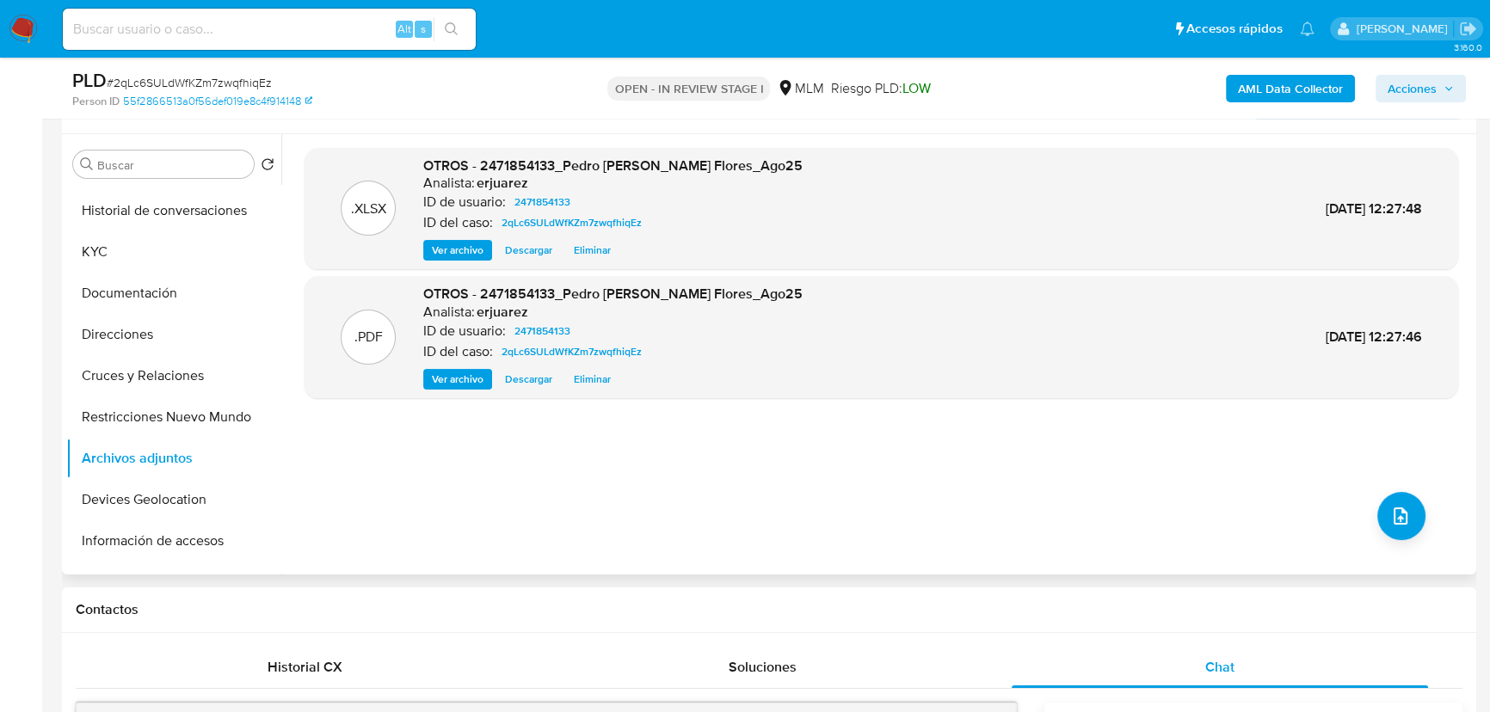
drag, startPoint x: 973, startPoint y: 544, endPoint x: 990, endPoint y: 501, distance: 47.1
click at [977, 543] on div ".XLSX OTROS - 2471854133_Pedro Beristain Flores_Ago25 Analista: erjuarez ID de …" at bounding box center [880, 354] width 1153 height 413
click at [1411, 82] on span "Acciones" at bounding box center [1411, 89] width 49 height 28
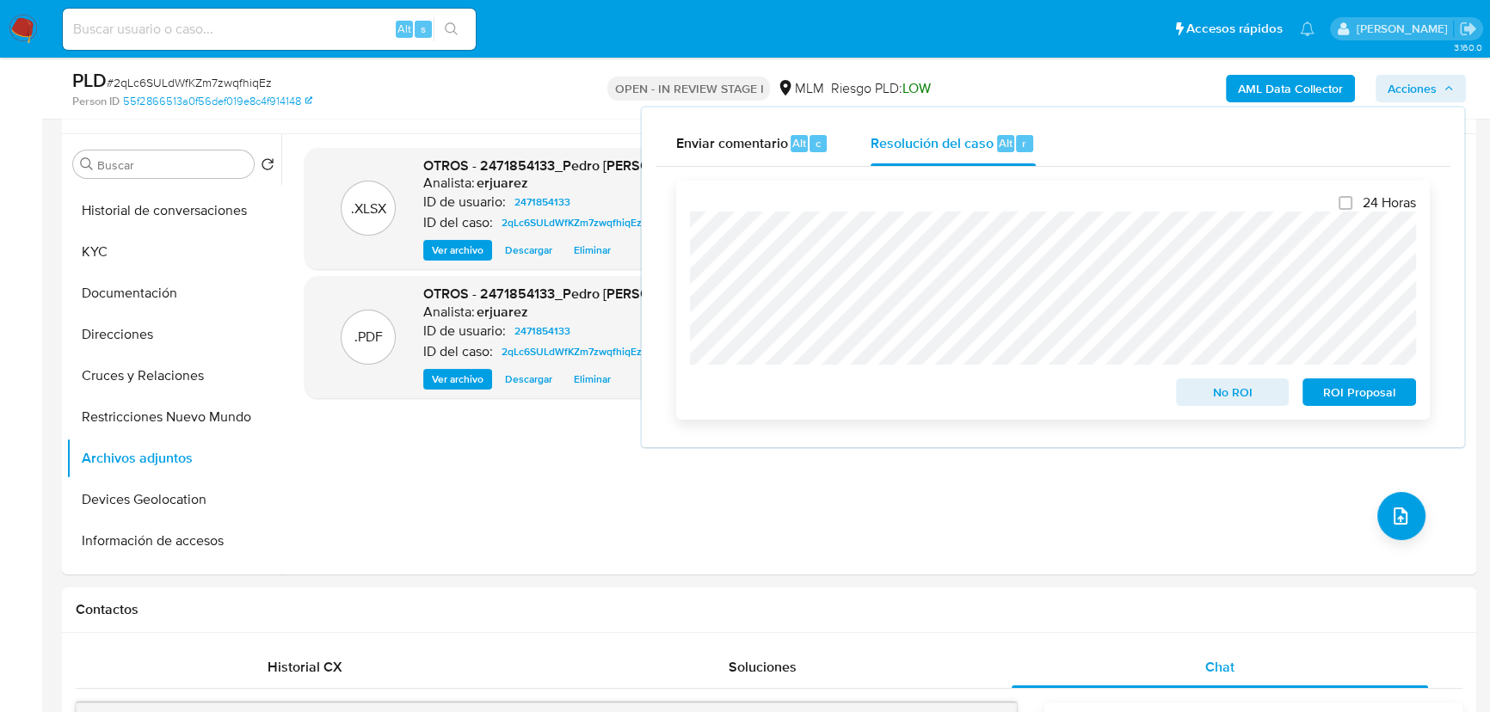
click at [1248, 395] on span "No ROI" at bounding box center [1232, 392] width 89 height 24
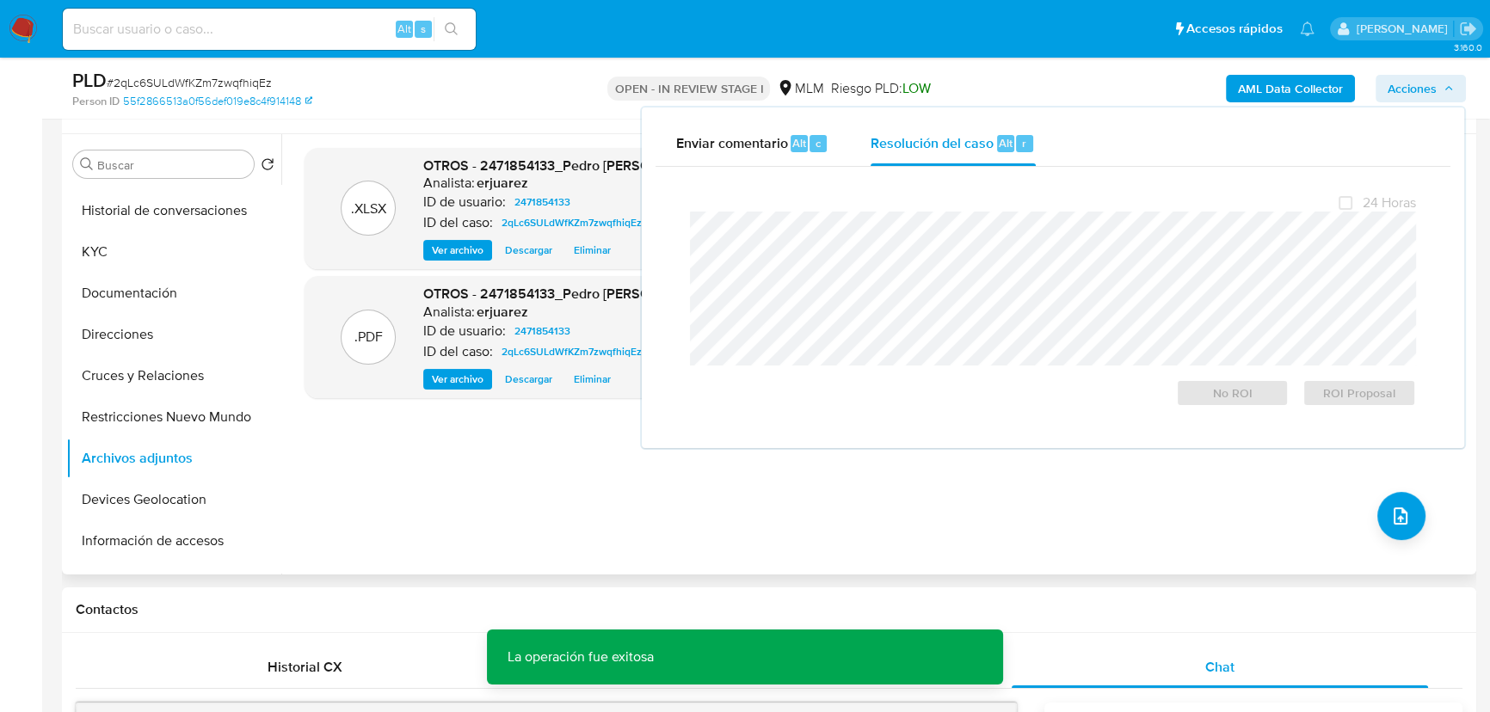
click at [497, 490] on div ".XLSX OTROS - 2471854133_Pedro Beristain Flores_Ago25 Analista: erjuarez ID de …" at bounding box center [880, 354] width 1153 height 413
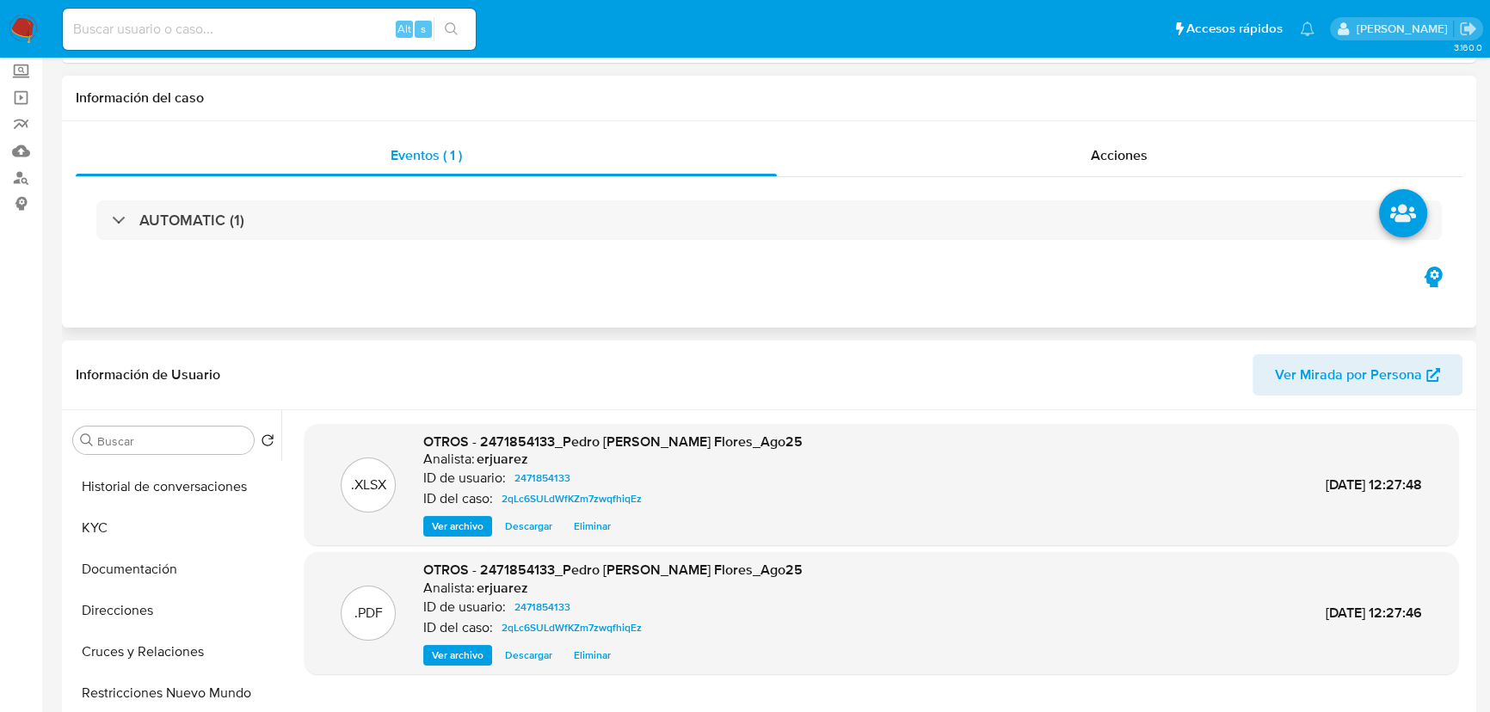
scroll to position [0, 0]
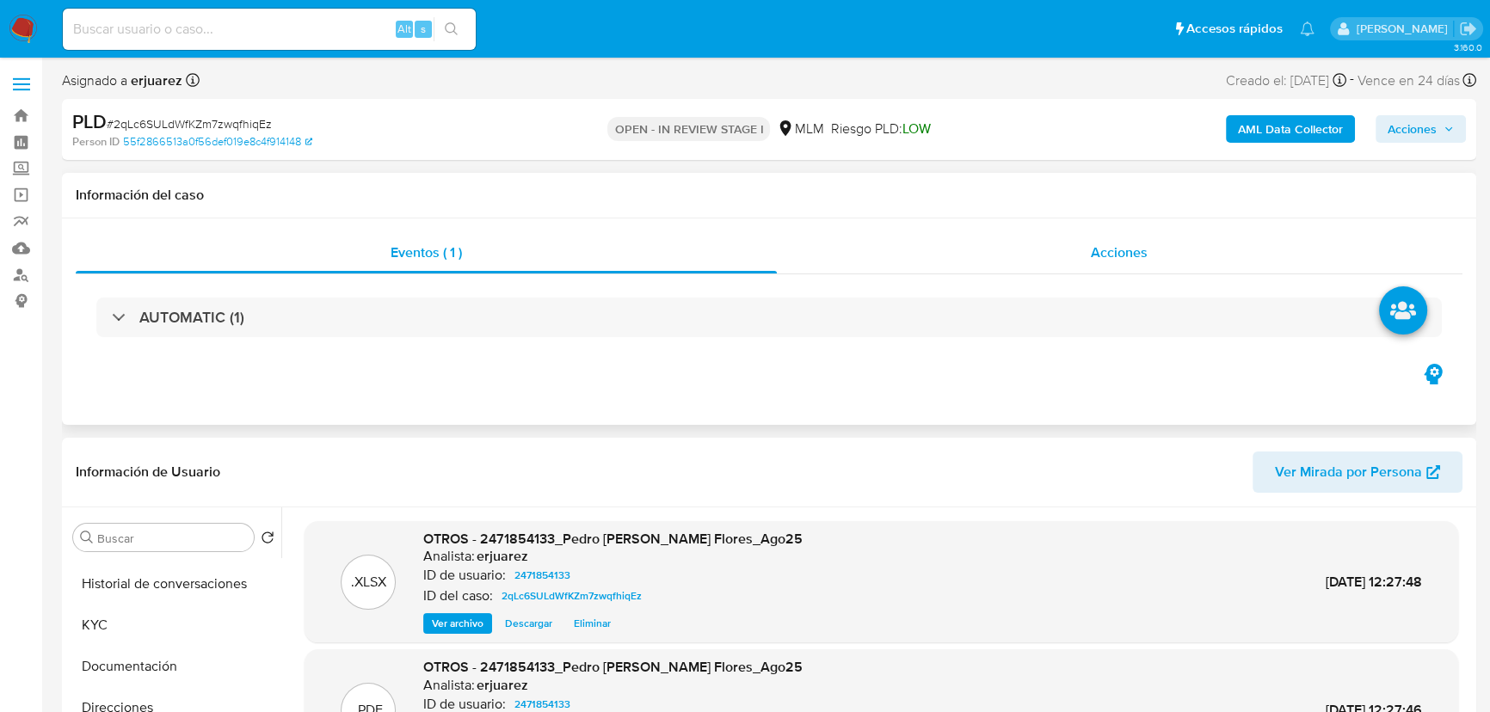
click at [949, 257] on div "Acciones" at bounding box center [1120, 252] width 686 height 41
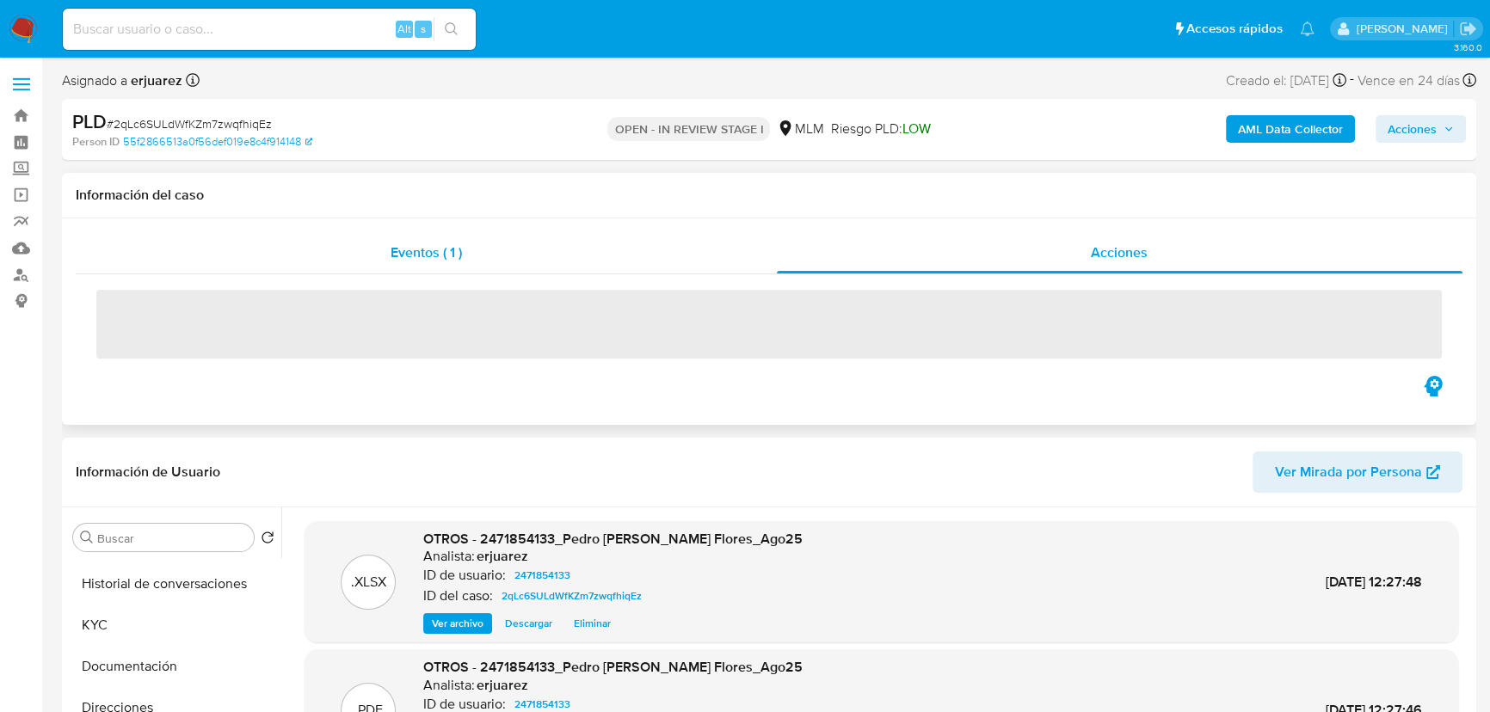
click at [452, 263] on div "Eventos ( 1 )" at bounding box center [426, 252] width 701 height 41
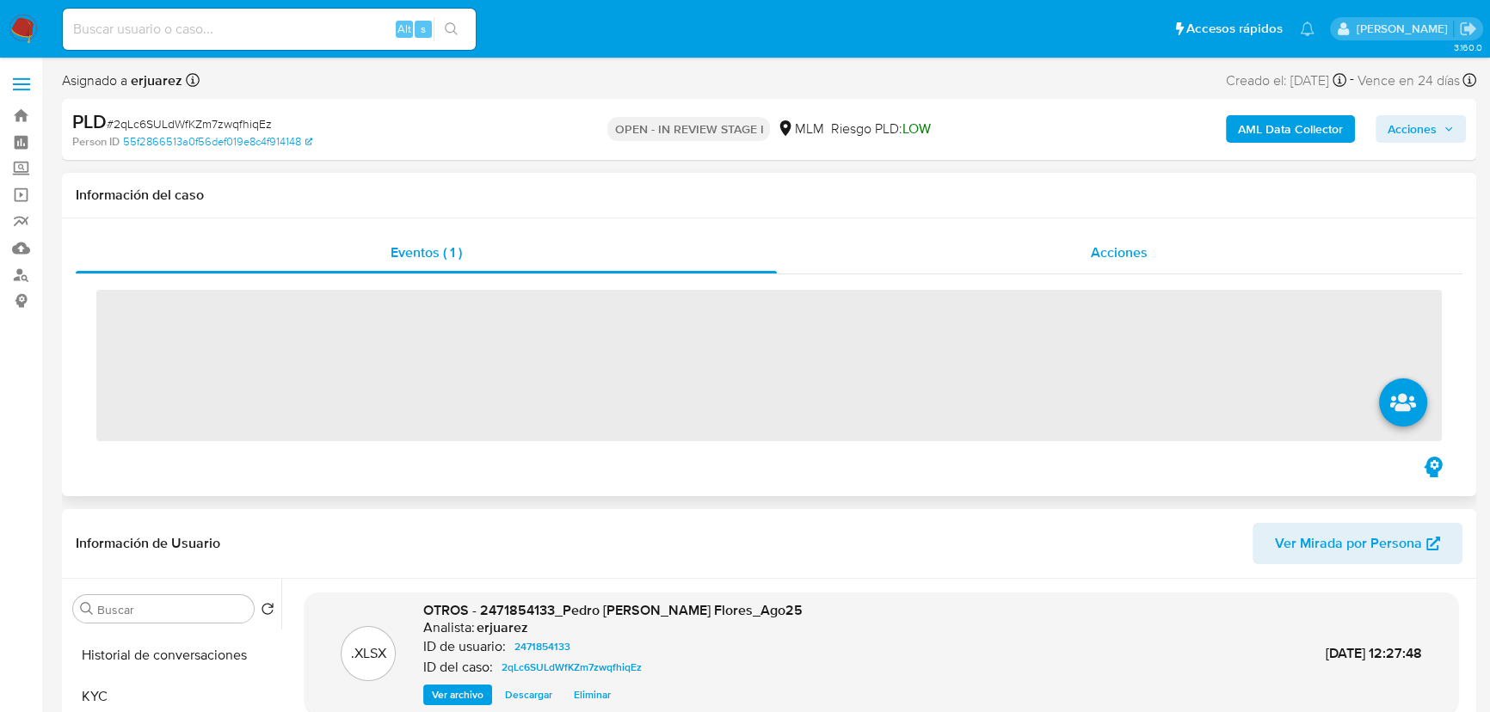
click at [1044, 256] on div "Acciones" at bounding box center [1120, 252] width 686 height 41
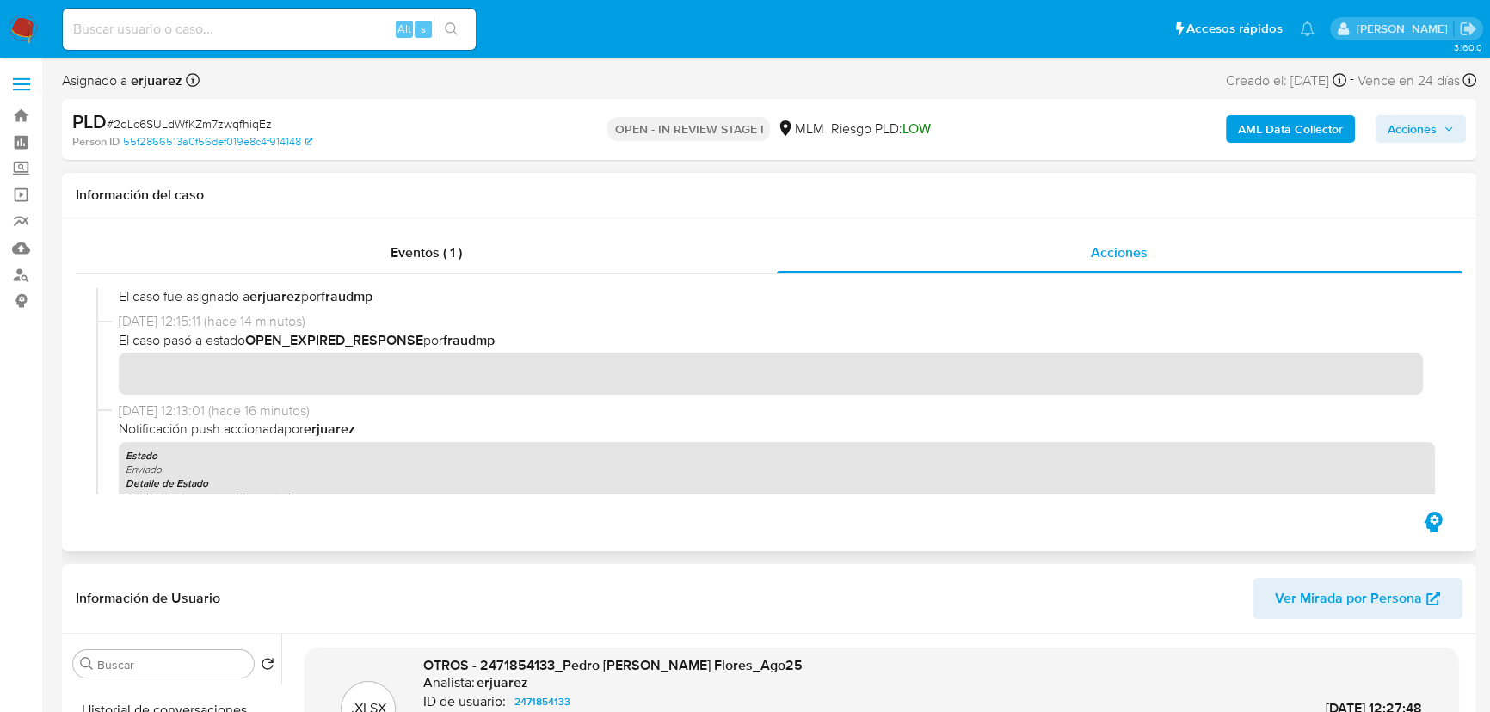
scroll to position [704, 0]
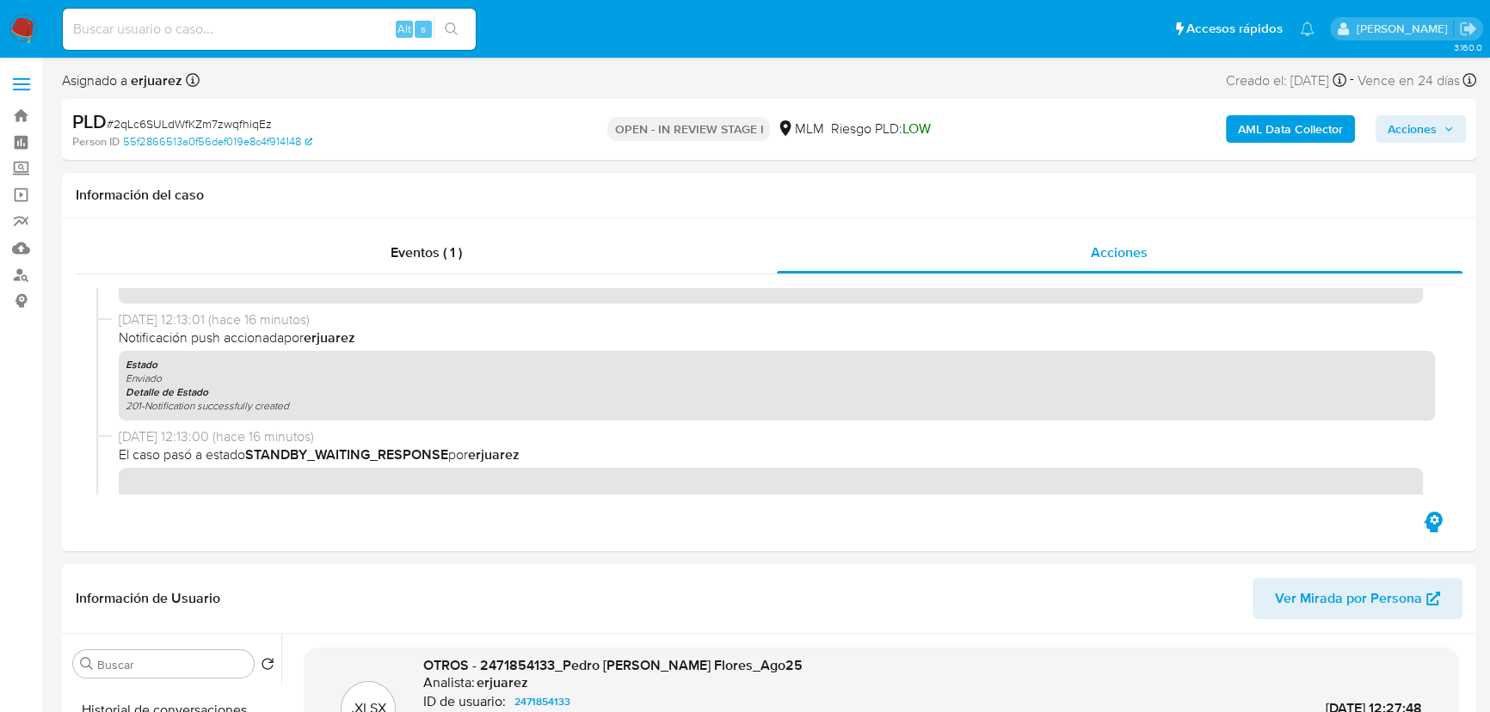
click at [9, 22] on img at bounding box center [23, 29] width 29 height 29
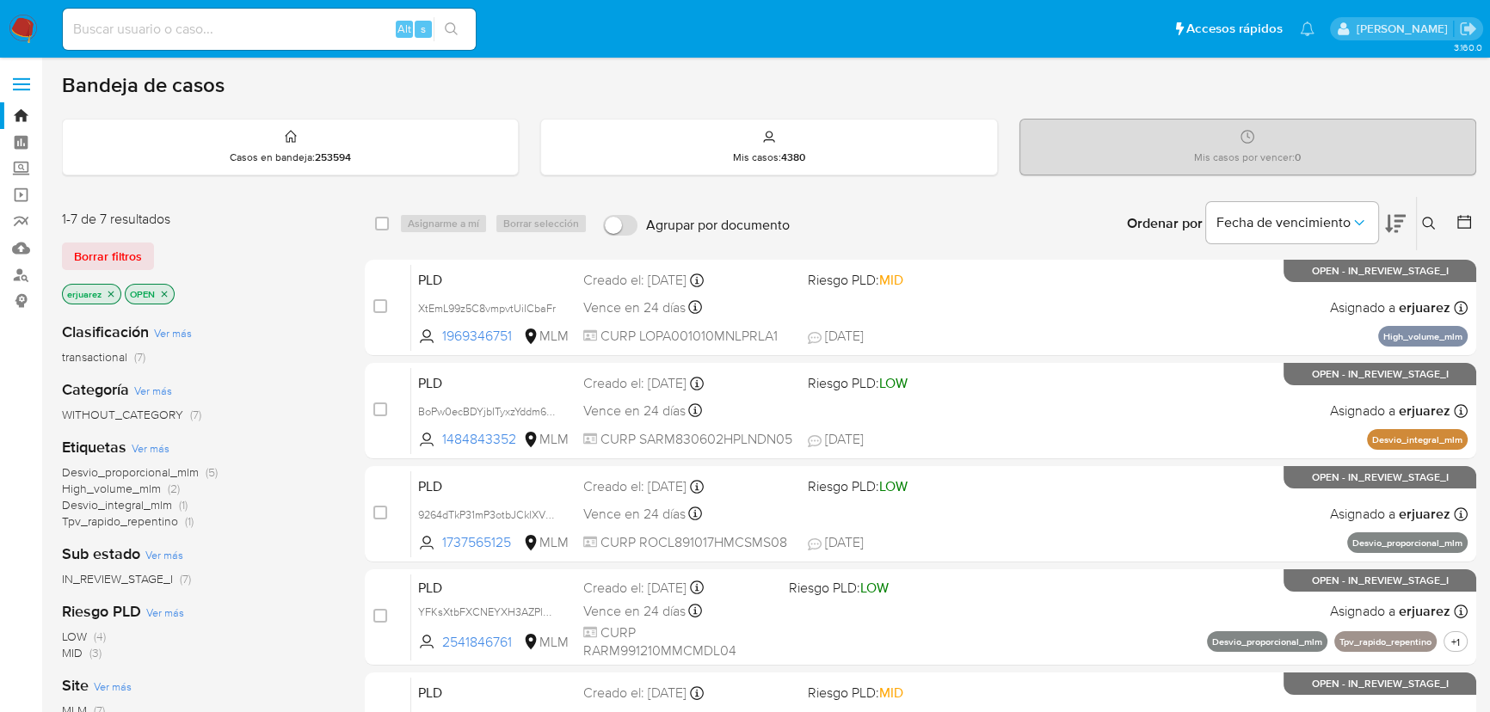
click at [251, 26] on input at bounding box center [269, 29] width 413 height 22
paste input "2471854133"
type input "2471854133"
click at [446, 27] on icon "search-icon" at bounding box center [451, 28] width 13 height 13
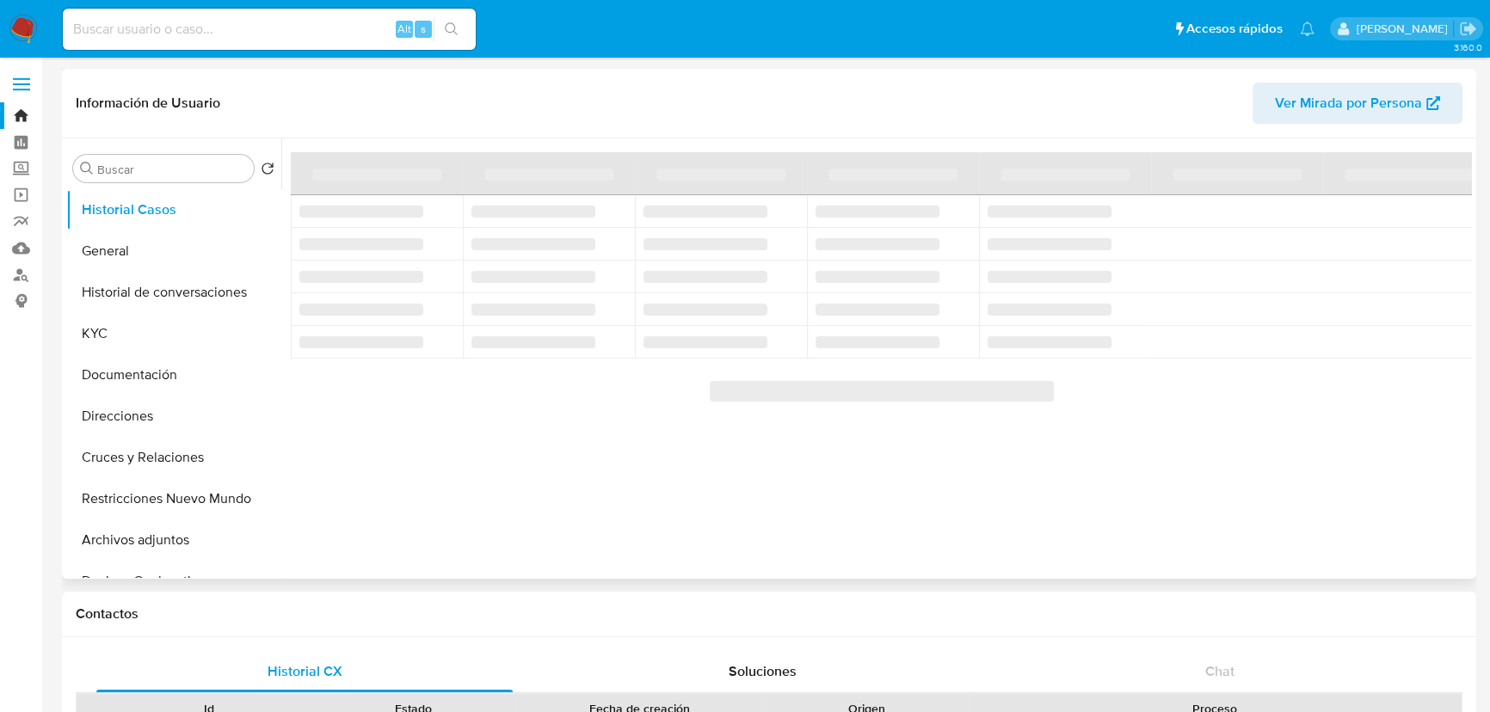
select select "10"
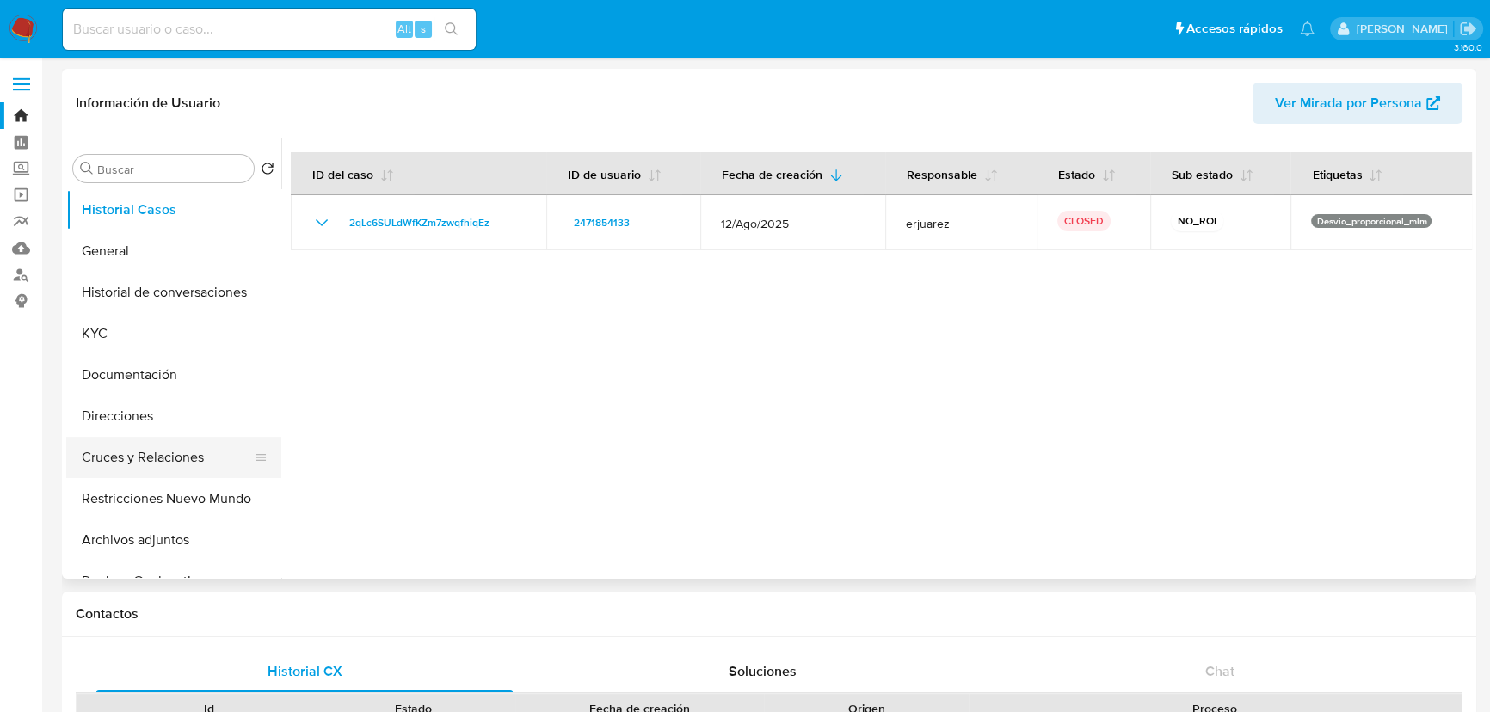
click at [167, 442] on button "Cruces y Relaciones" at bounding box center [166, 457] width 201 height 41
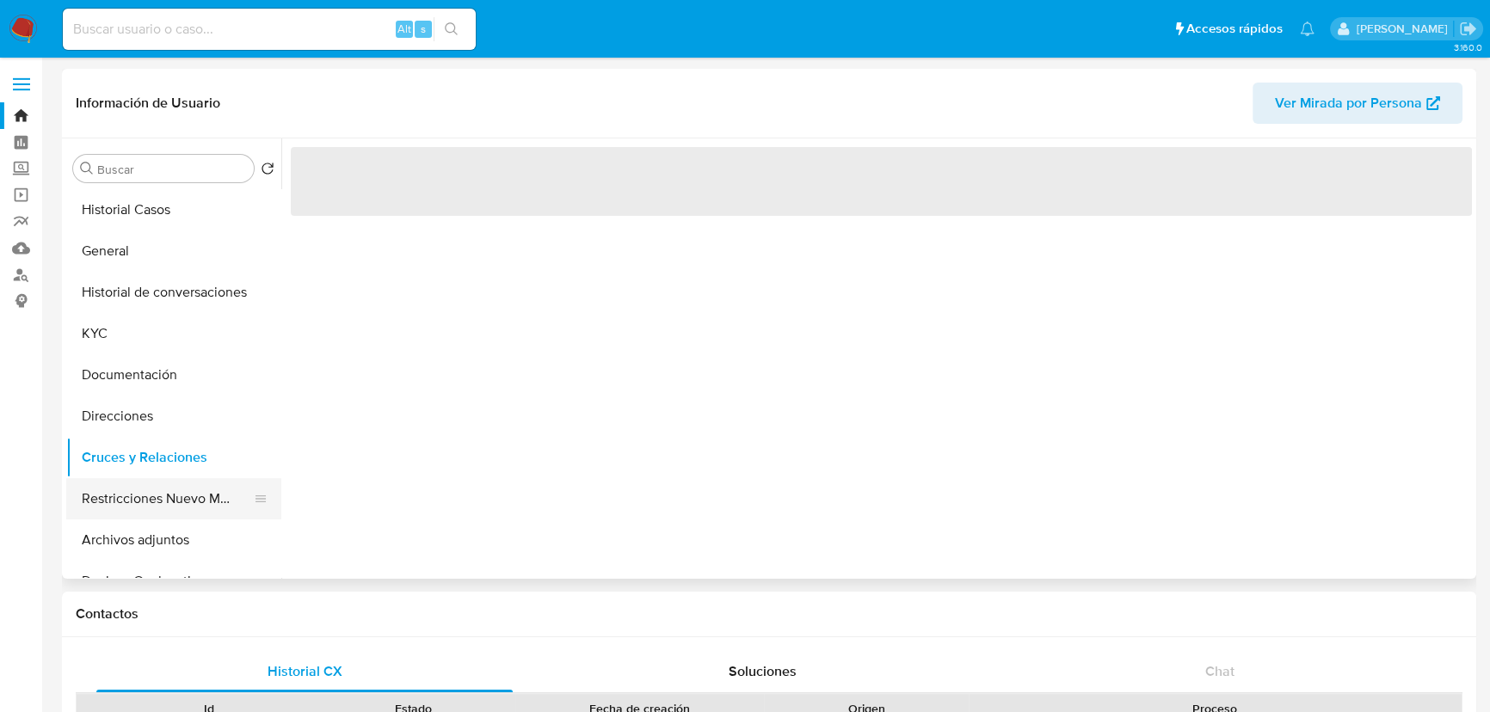
click at [153, 508] on button "Restricciones Nuevo Mundo" at bounding box center [166, 498] width 201 height 41
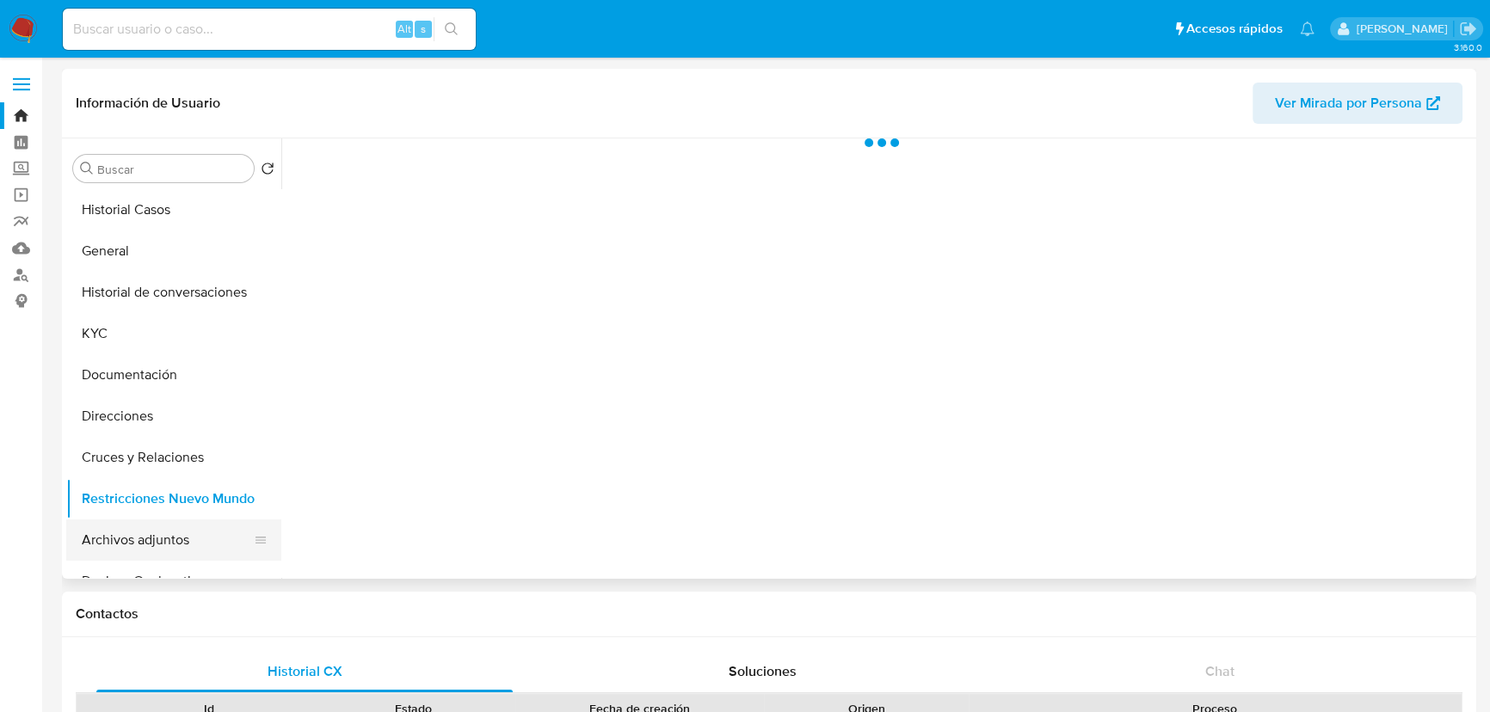
click at [157, 542] on button "Archivos adjuntos" at bounding box center [166, 540] width 201 height 41
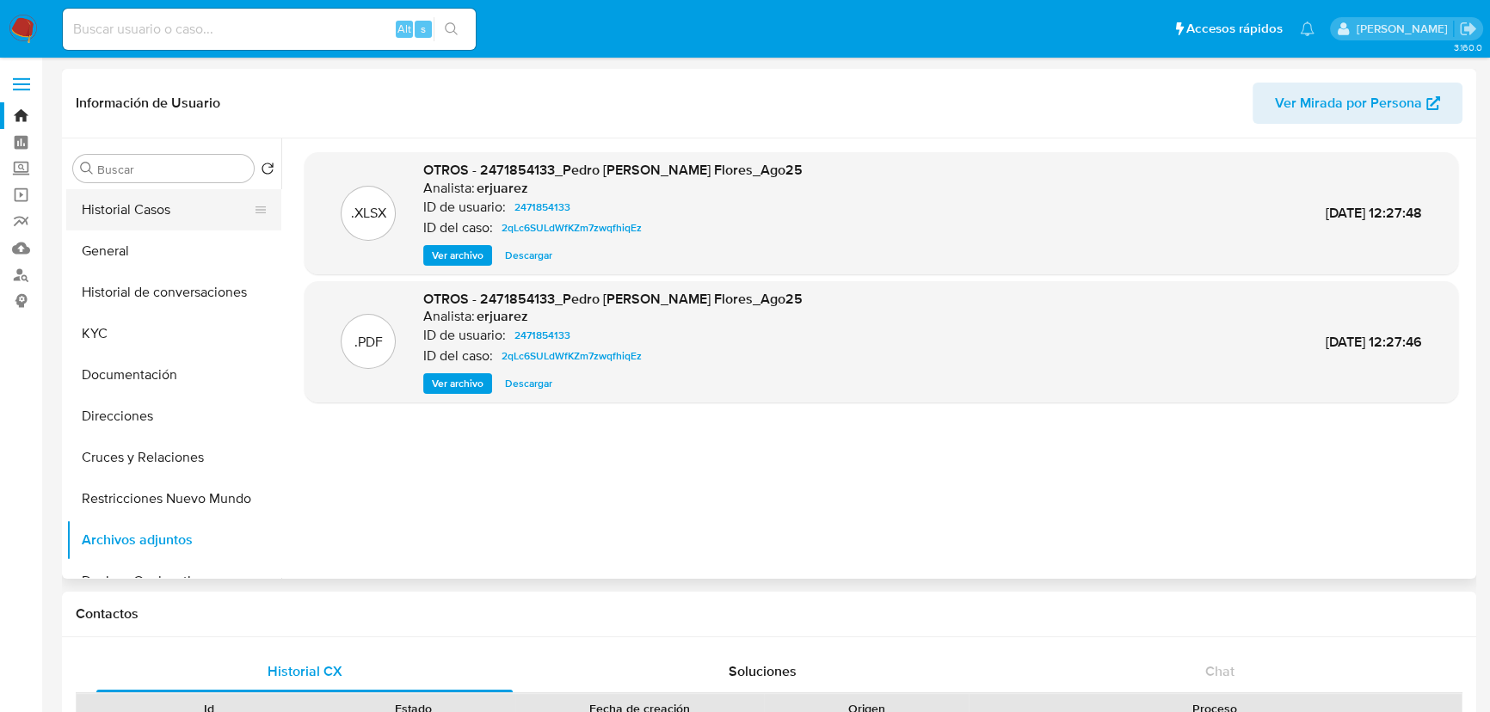
click at [145, 218] on button "Historial Casos" at bounding box center [166, 209] width 201 height 41
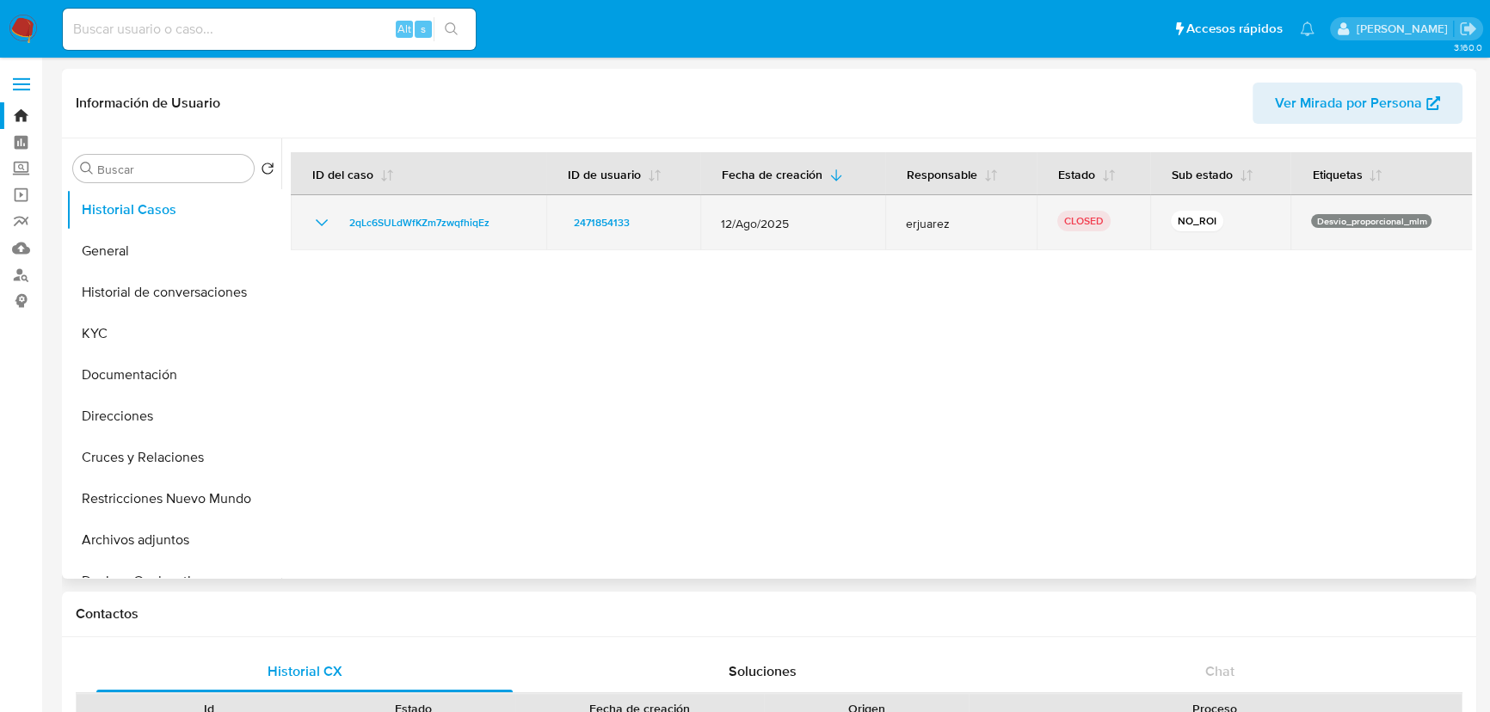
click at [316, 223] on icon "Mostrar/Ocultar" at bounding box center [321, 222] width 21 height 21
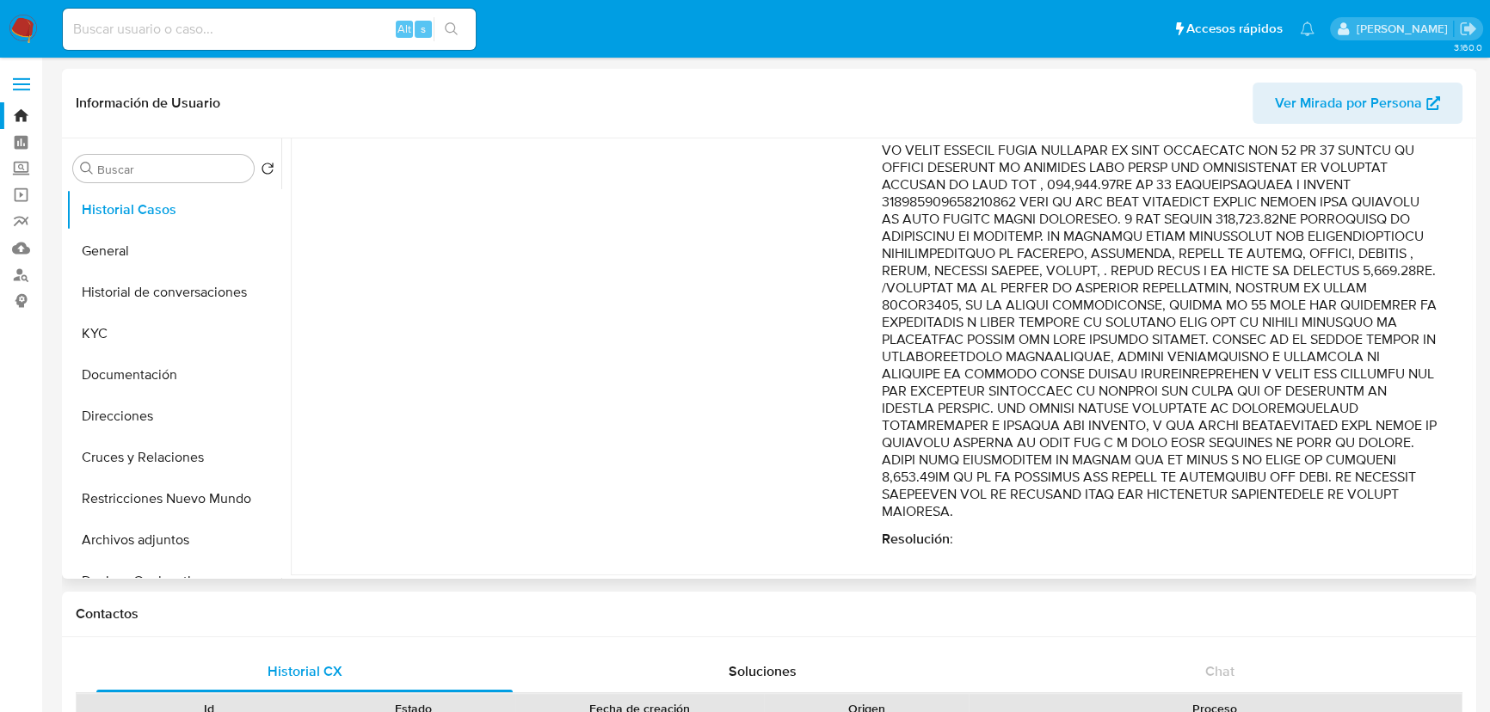
scroll to position [930, 0]
click at [20, 27] on img at bounding box center [23, 29] width 29 height 29
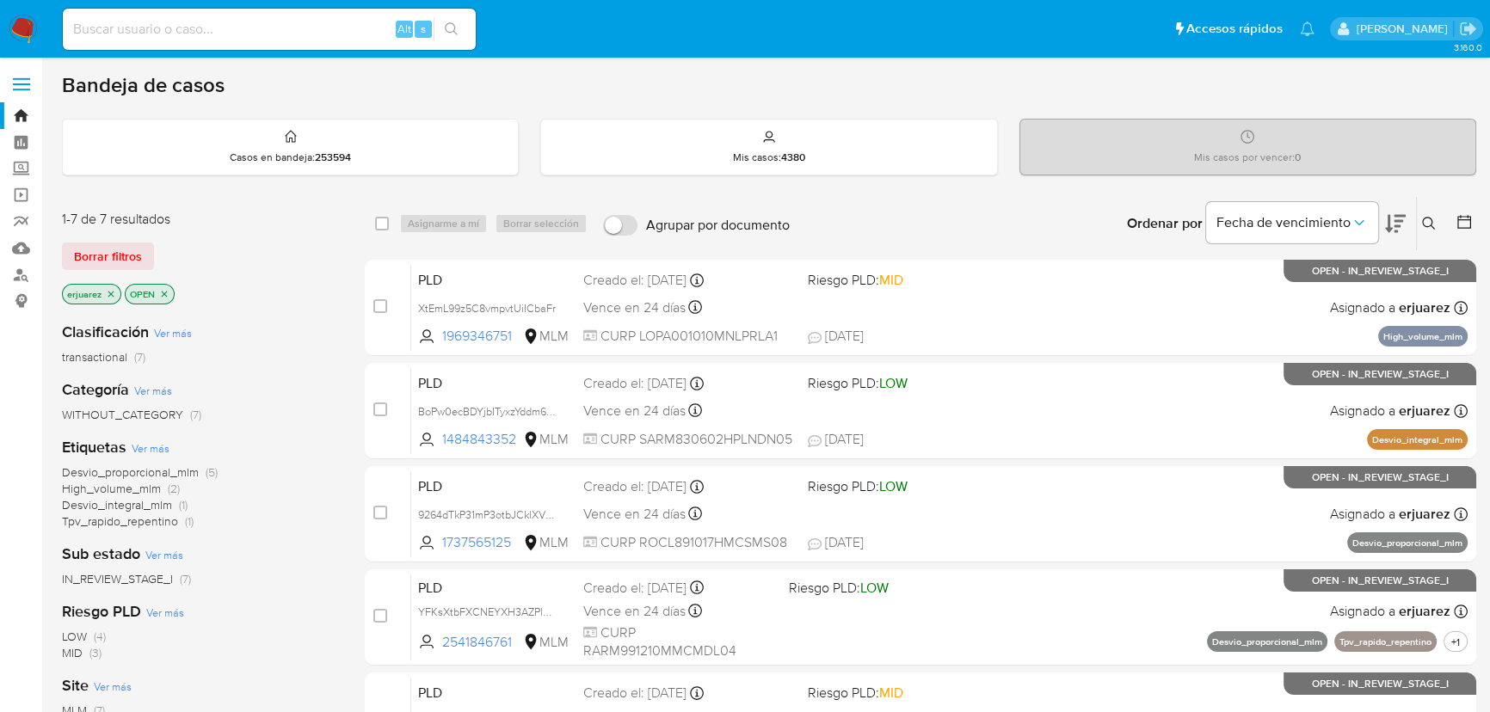
click at [15, 36] on img at bounding box center [23, 29] width 29 height 29
click at [1427, 213] on button at bounding box center [1431, 223] width 28 height 21
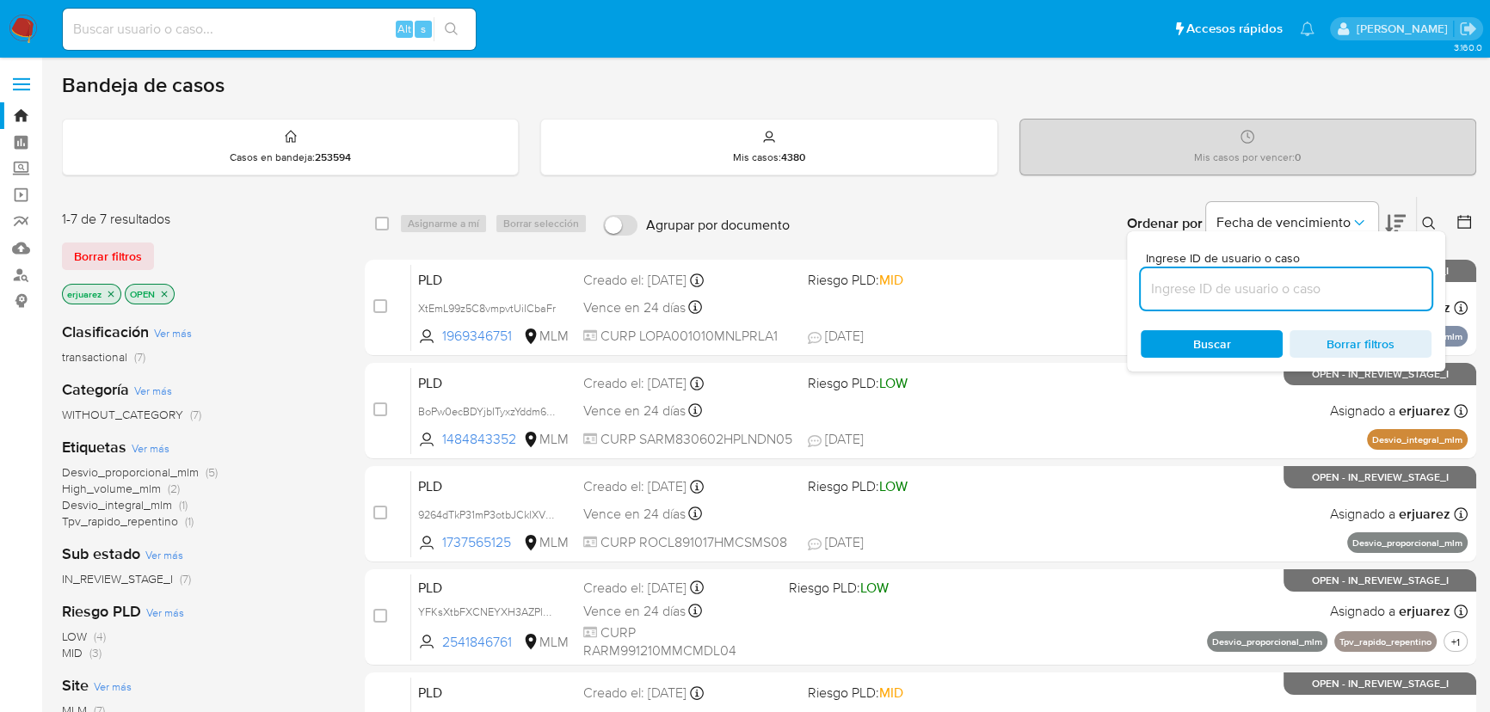
click at [1182, 284] on input at bounding box center [1286, 289] width 291 height 22
type input "XtEmL99z5C8vmpvtUiICbaFr"
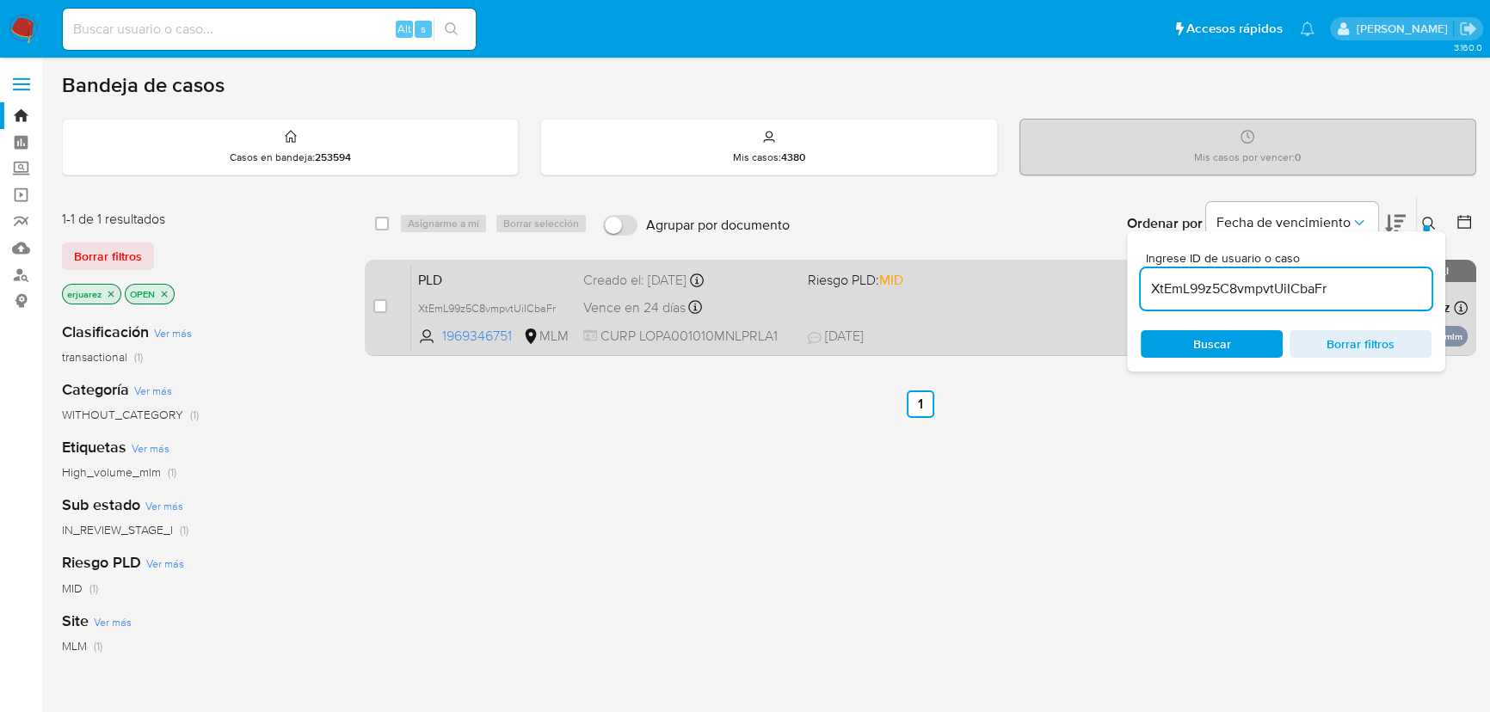
click at [978, 323] on div "PLD XtEmL99z5C8vmpvtUiICbaFr 1969346751 MLM Riesgo PLD: MID Creado el: 12/08/20…" at bounding box center [939, 307] width 1056 height 87
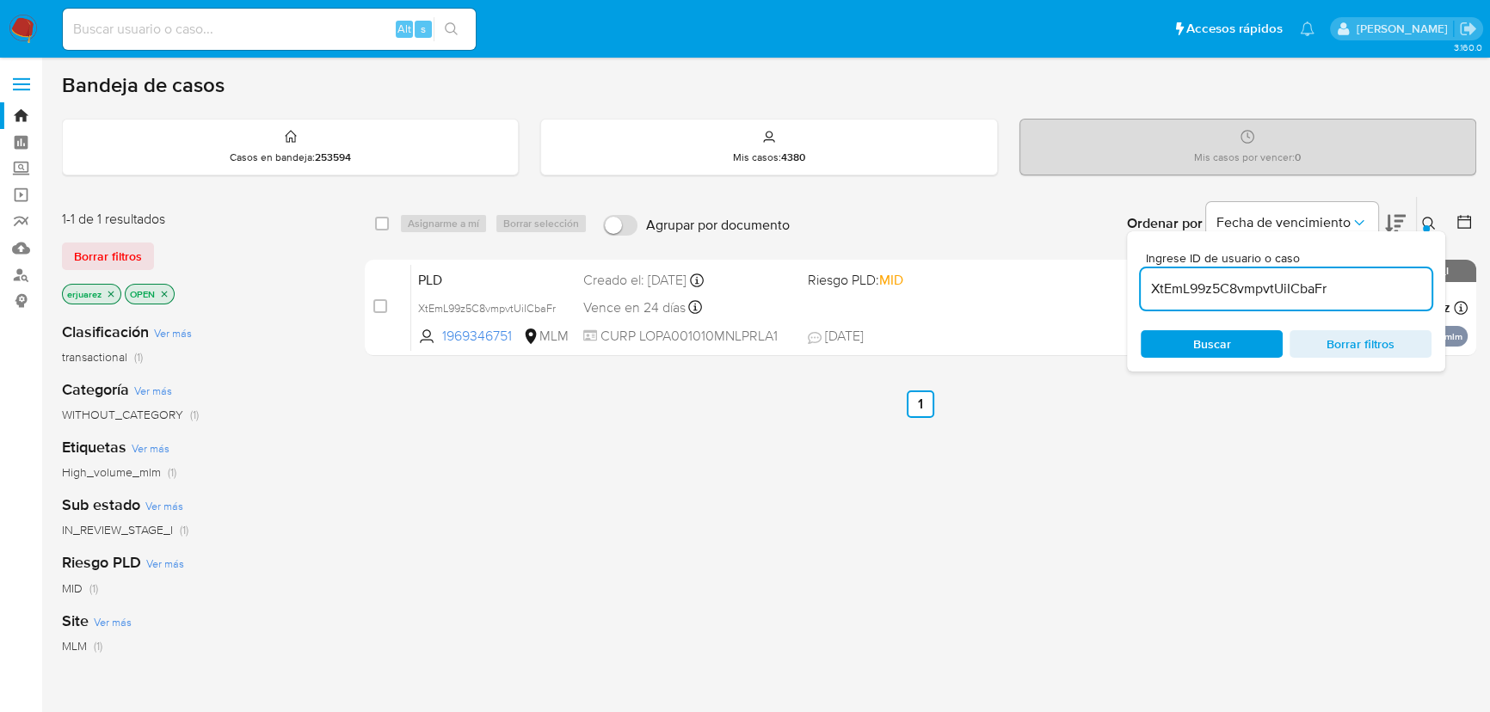
click at [22, 25] on img at bounding box center [23, 29] width 29 height 29
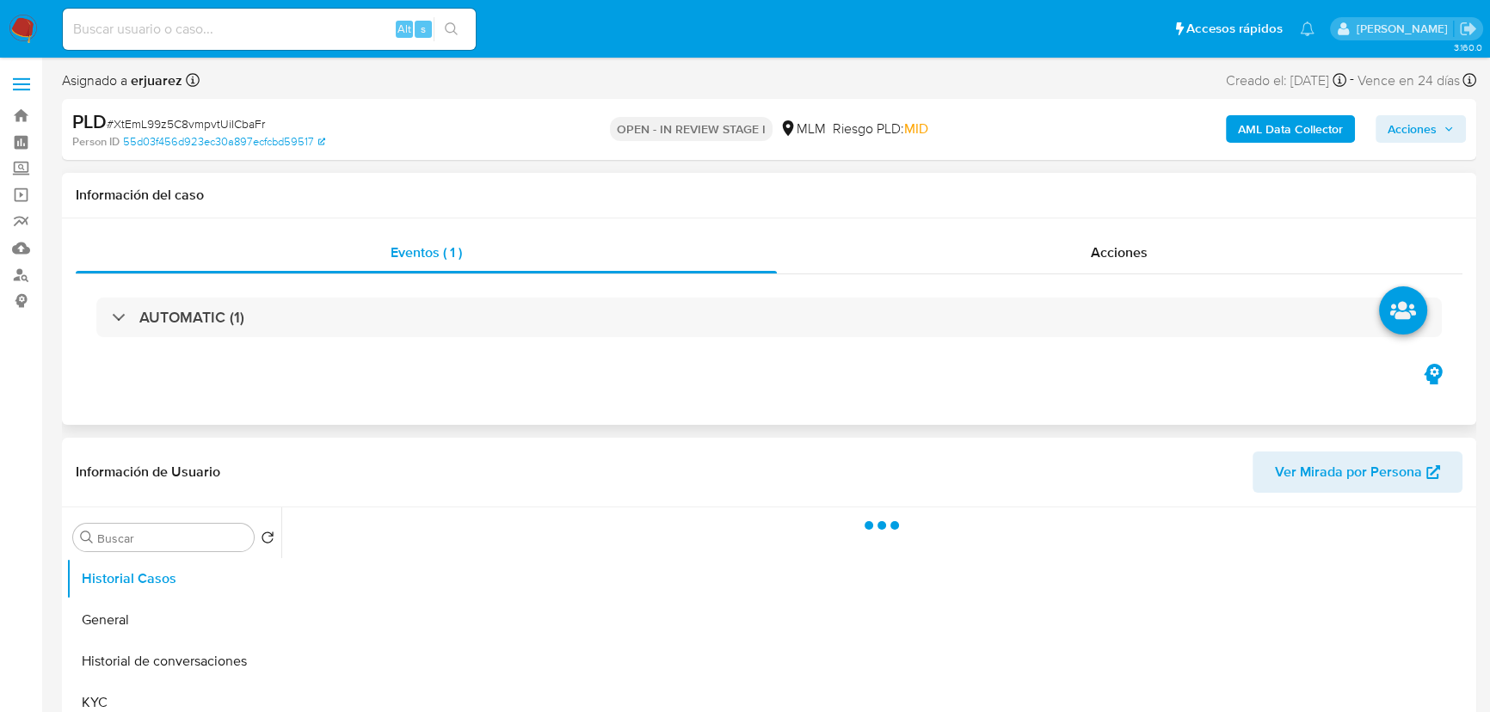
select select "10"
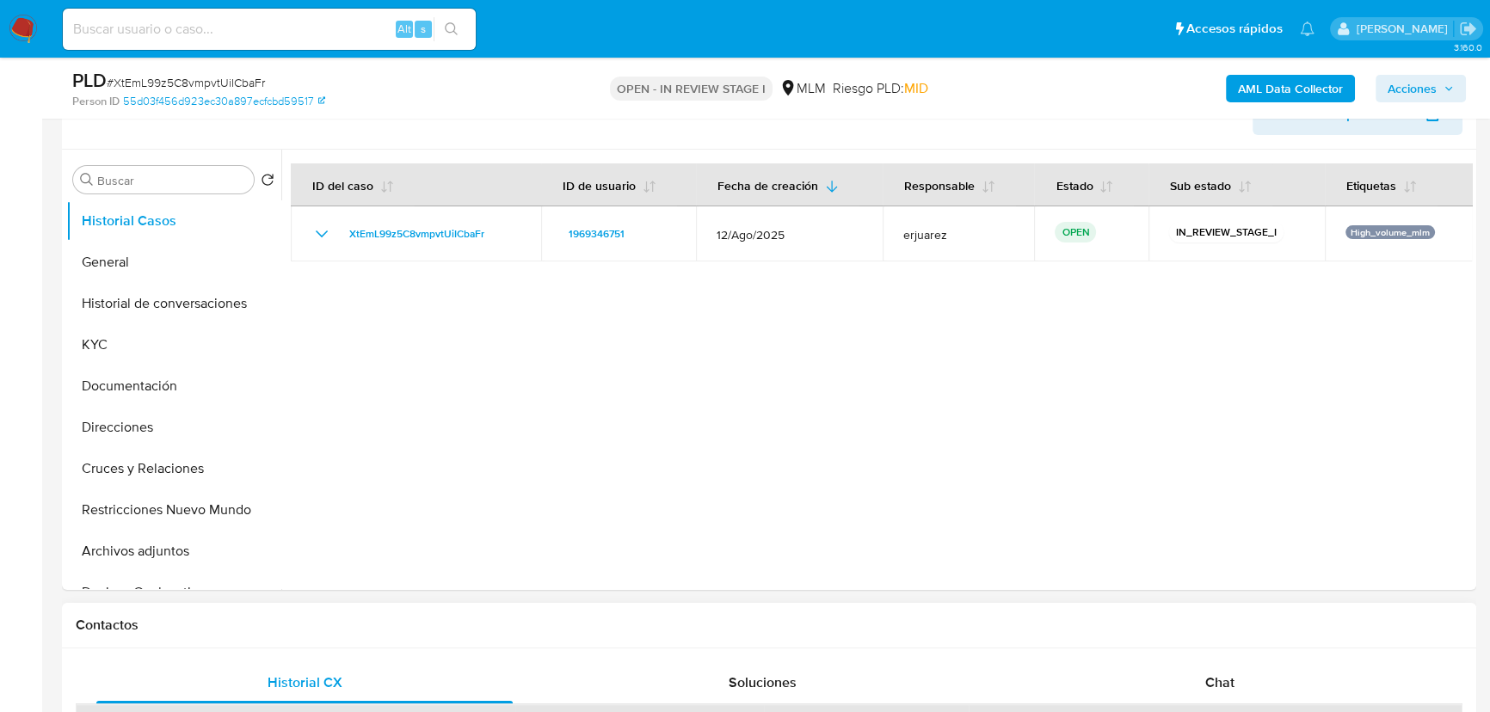
scroll to position [391, 0]
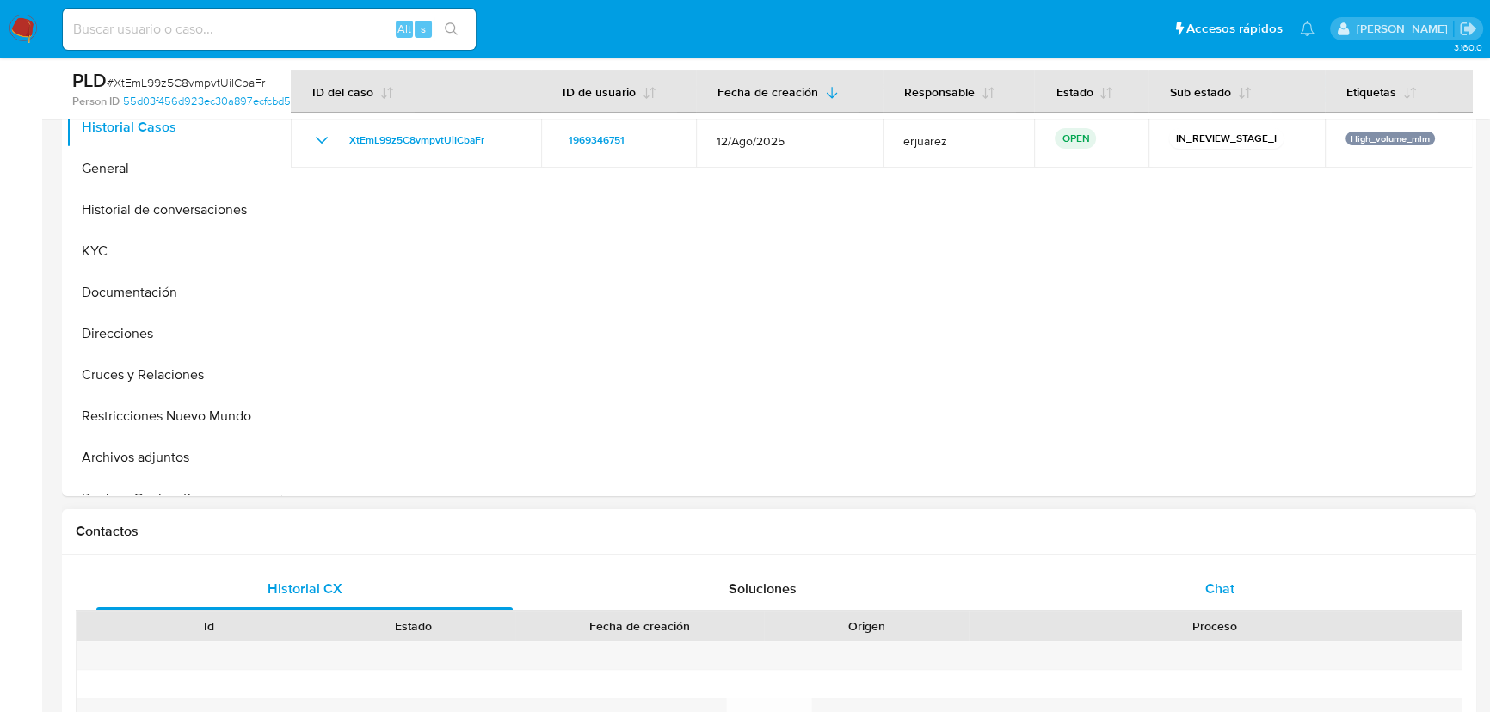
click at [1227, 584] on span "Chat" at bounding box center [1219, 589] width 29 height 20
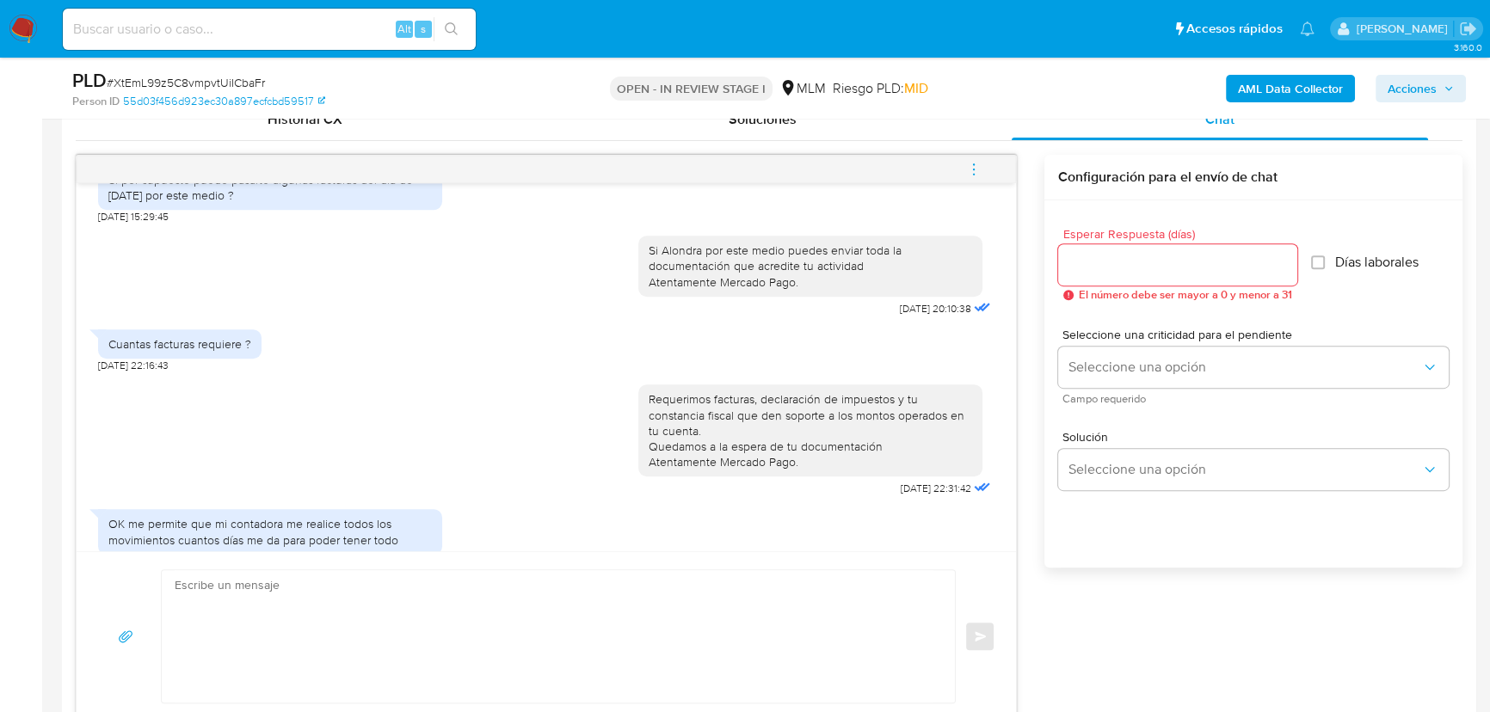
scroll to position [574, 0]
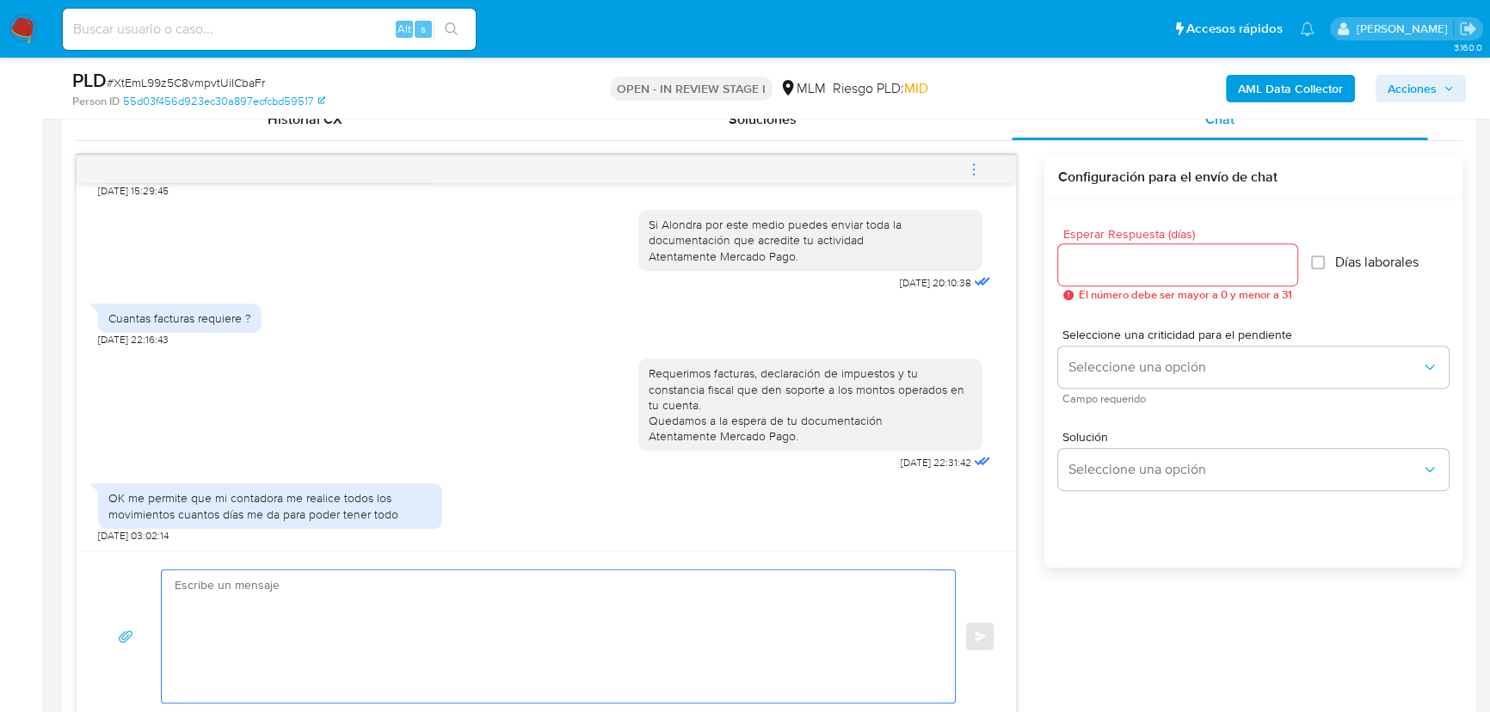
click at [345, 611] on textarea at bounding box center [554, 636] width 759 height 132
click at [484, 595] on textarea at bounding box center [554, 636] width 759 height 132
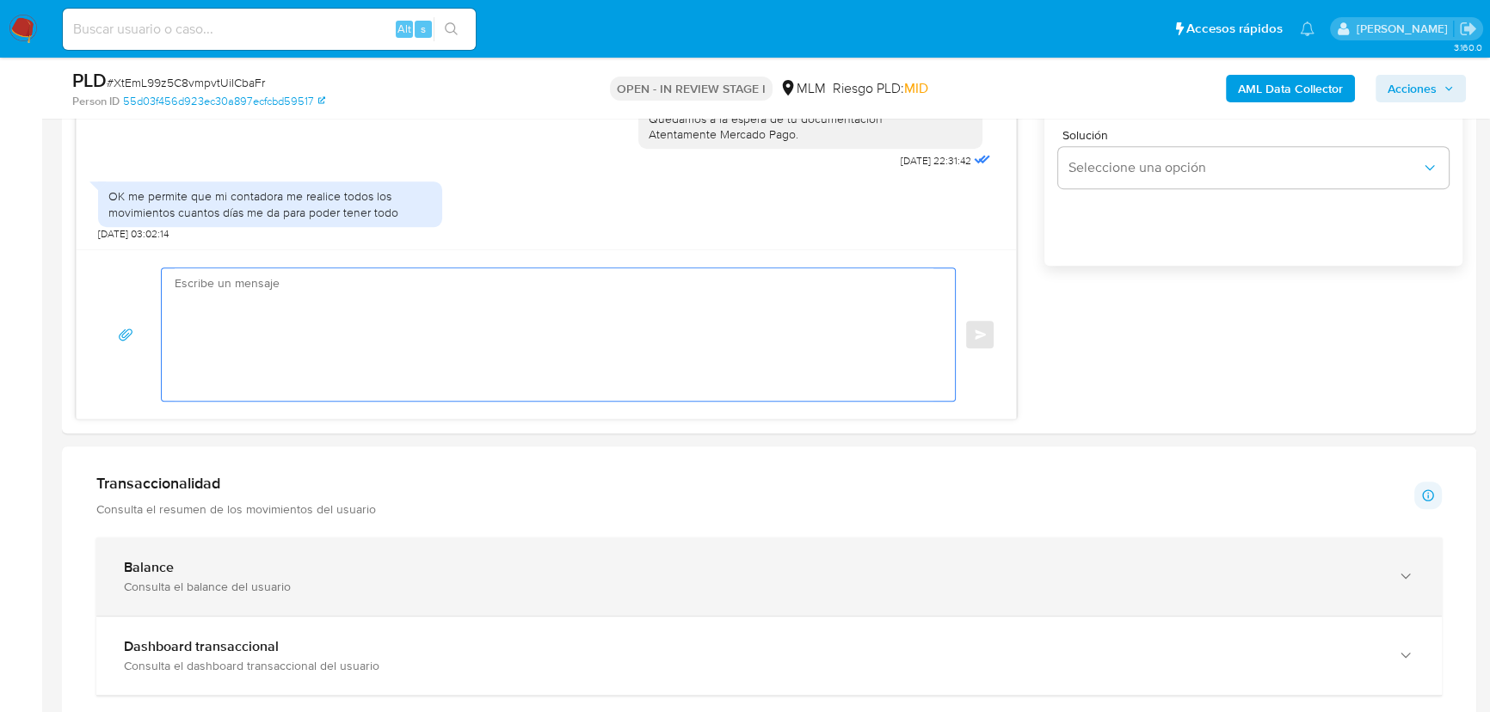
scroll to position [1172, 0]
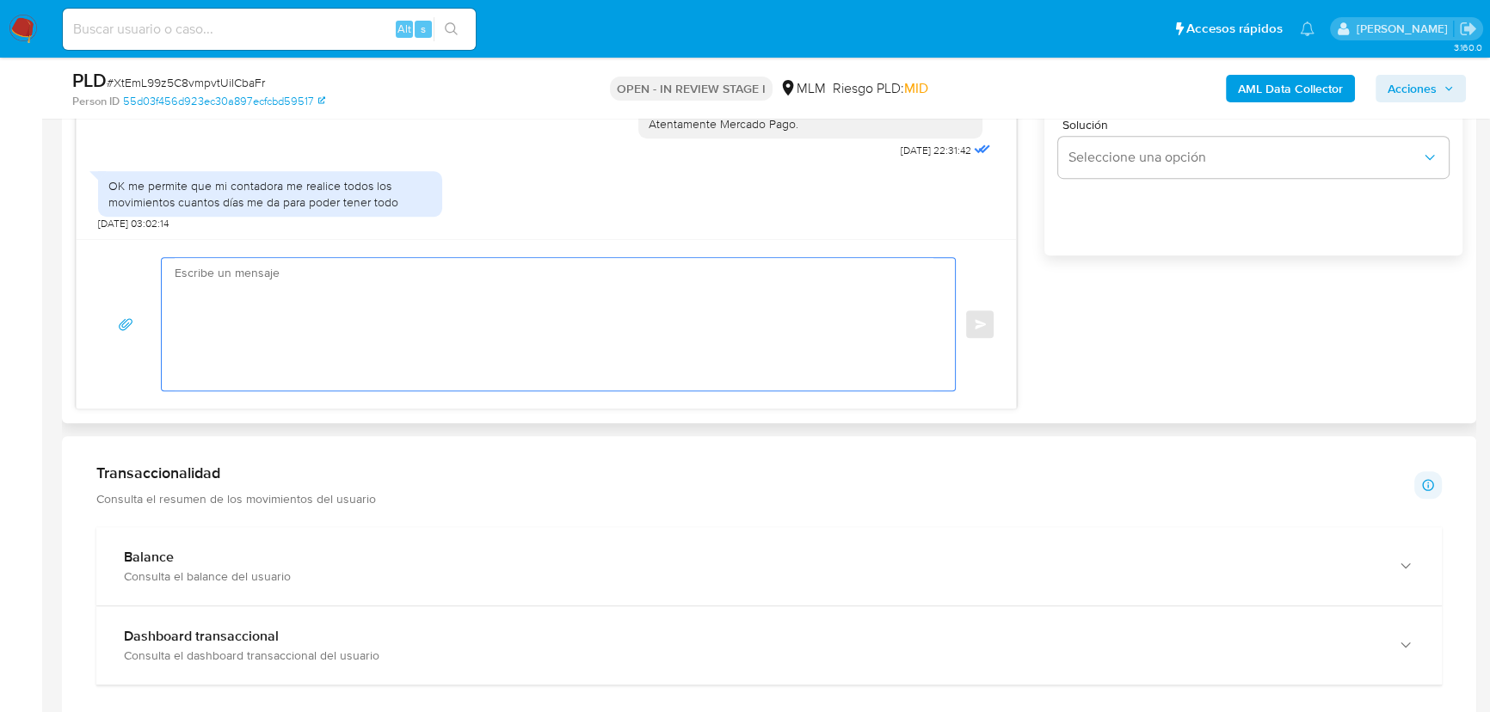
click at [383, 328] on textarea at bounding box center [554, 324] width 759 height 132
type textarea "Alondra tienes hasta el día de mañana 18AGO2025 para proporcionar tu documentac…"
drag, startPoint x: 326, startPoint y: 289, endPoint x: 21, endPoint y: 240, distance: 309.3
click at [21, 240] on section "Bandeja Tablero Screening Búsqueda en Listas Watchlist Herramientas Operaciones…" at bounding box center [745, 518] width 1490 height 3380
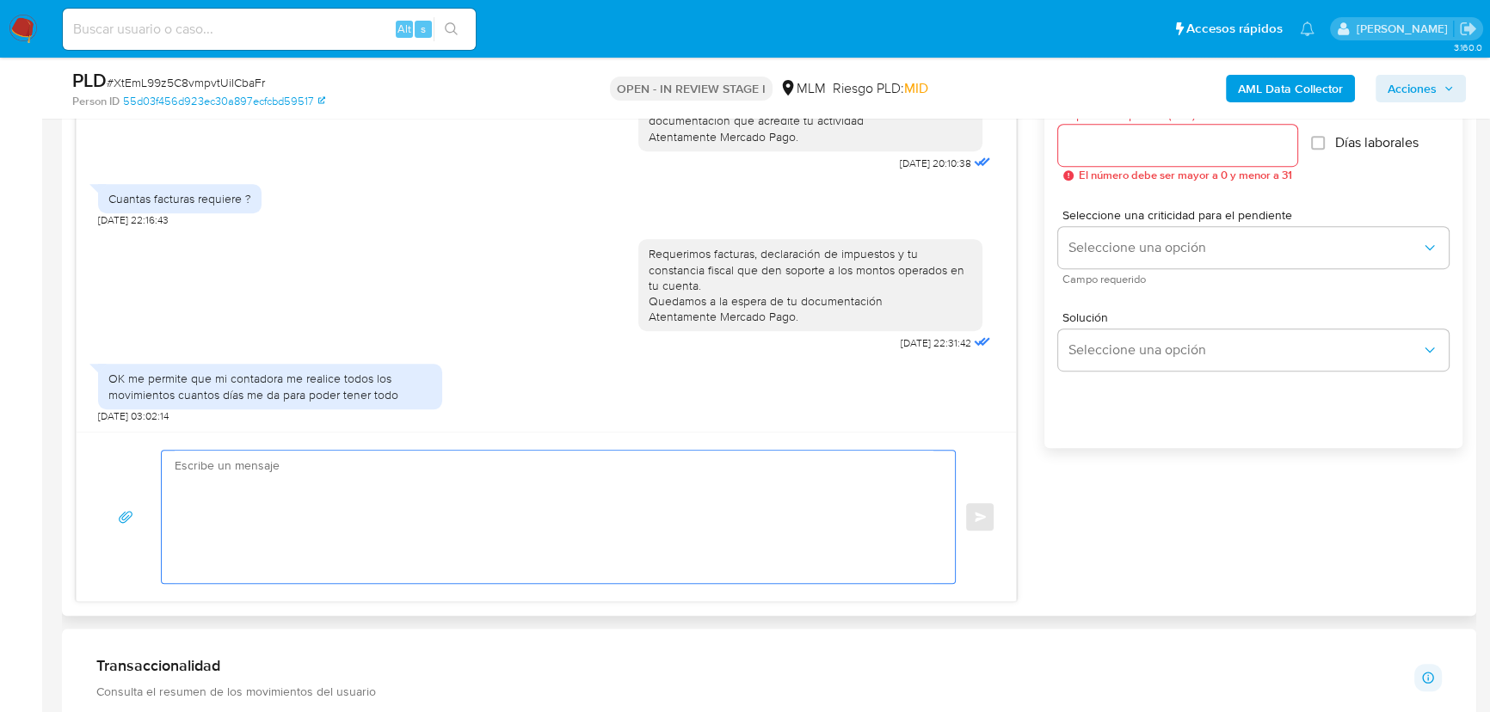
scroll to position [938, 0]
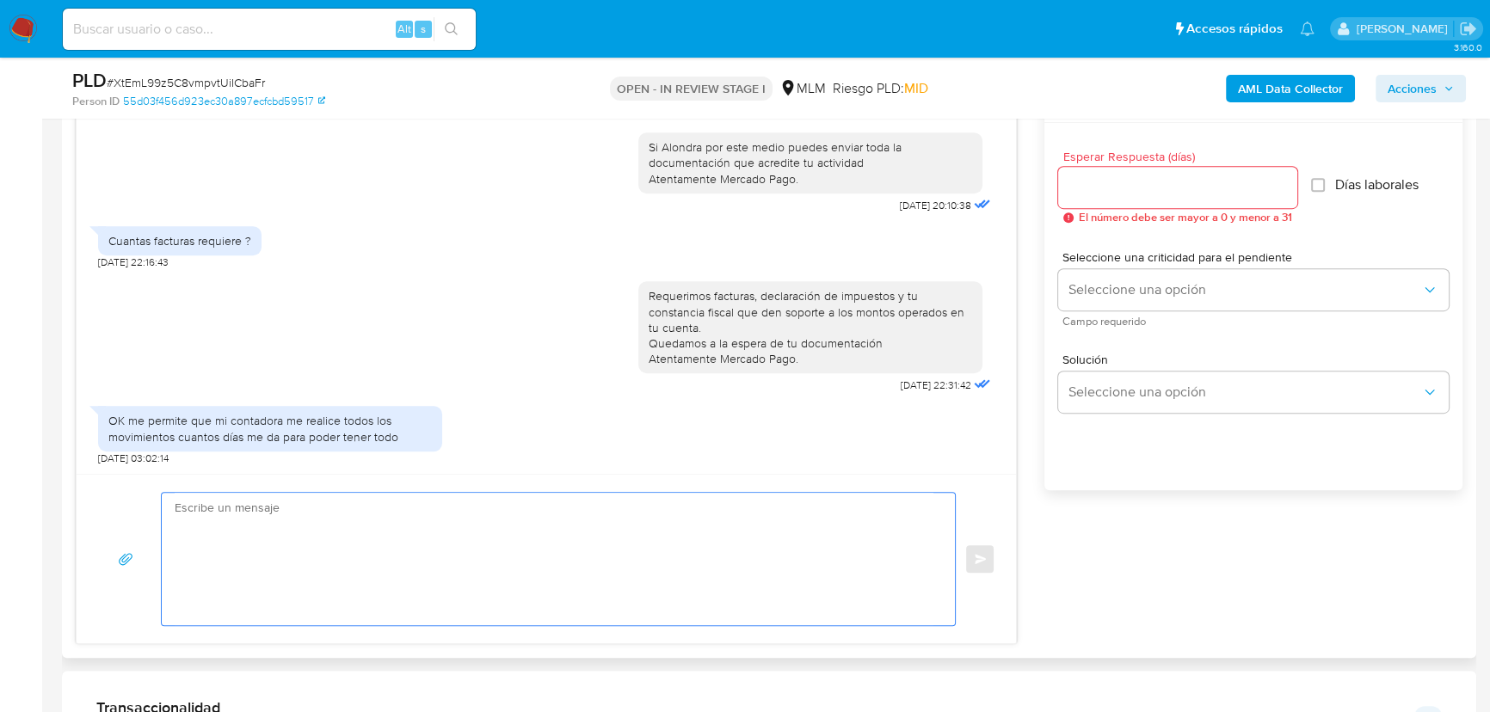
click at [1131, 189] on input "Esperar Respuesta (días)" at bounding box center [1177, 187] width 239 height 22
type input "1"
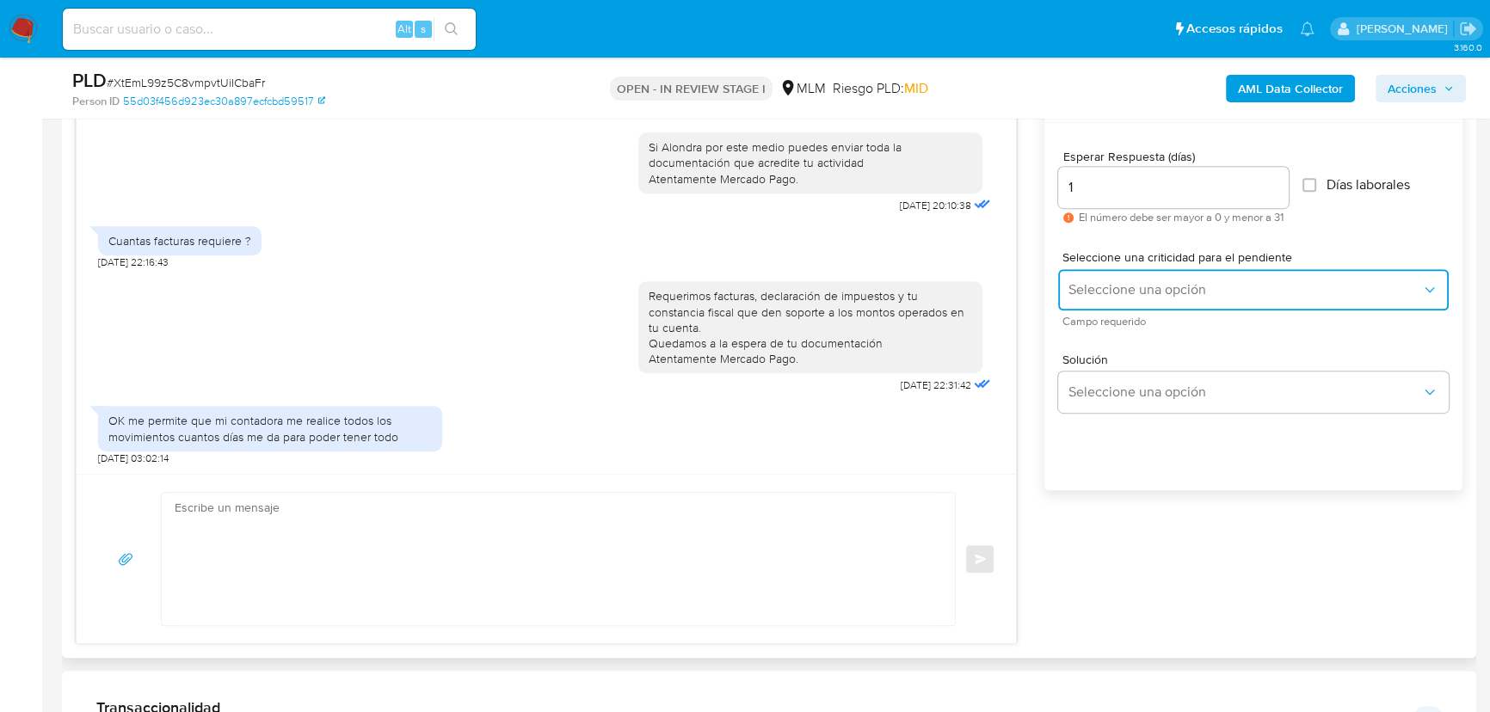
drag, startPoint x: 1120, startPoint y: 280, endPoint x: 1126, endPoint y: 291, distance: 11.9
click at [1121, 286] on span "Seleccione una opción" at bounding box center [1244, 289] width 353 height 17
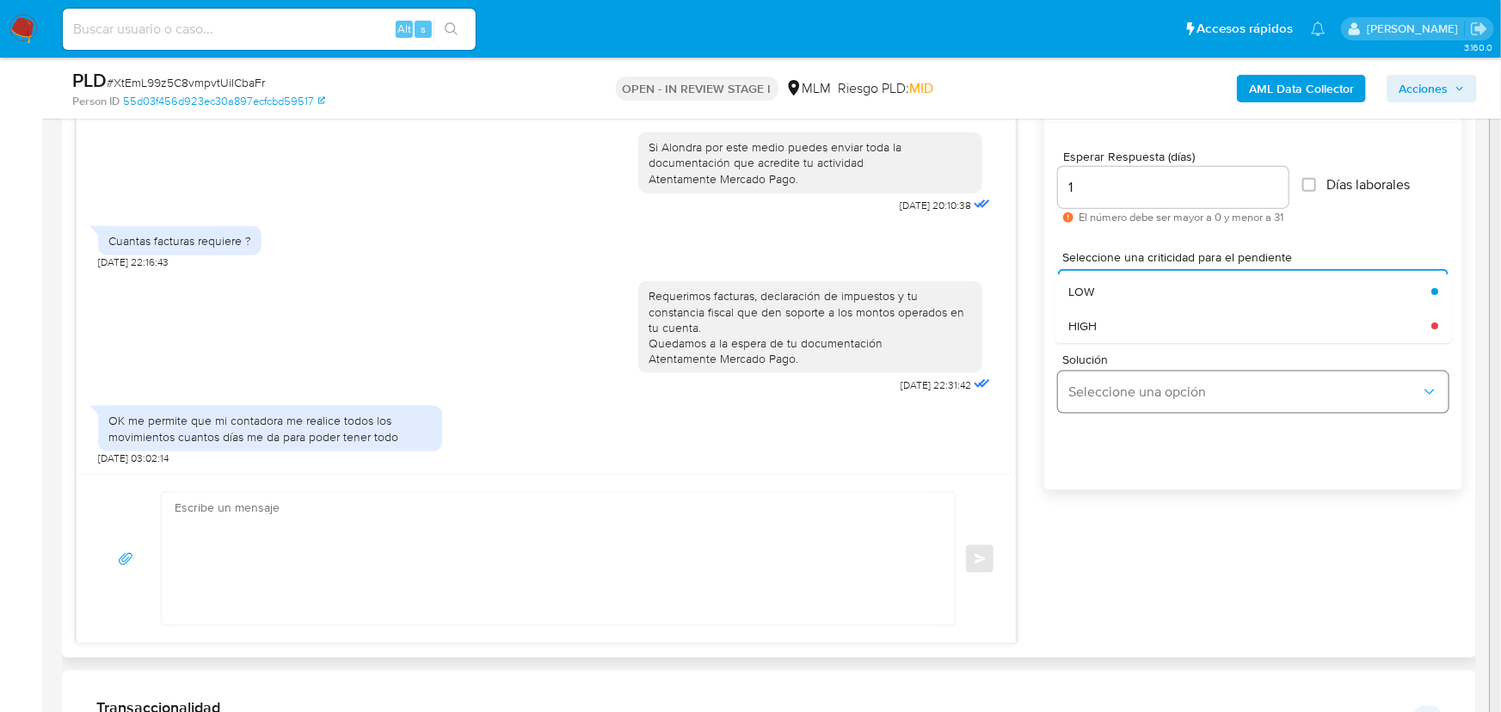
drag, startPoint x: 1137, startPoint y: 335, endPoint x: 1148, endPoint y: 379, distance: 46.1
click at [1136, 335] on div "HIGH" at bounding box center [1244, 326] width 353 height 34
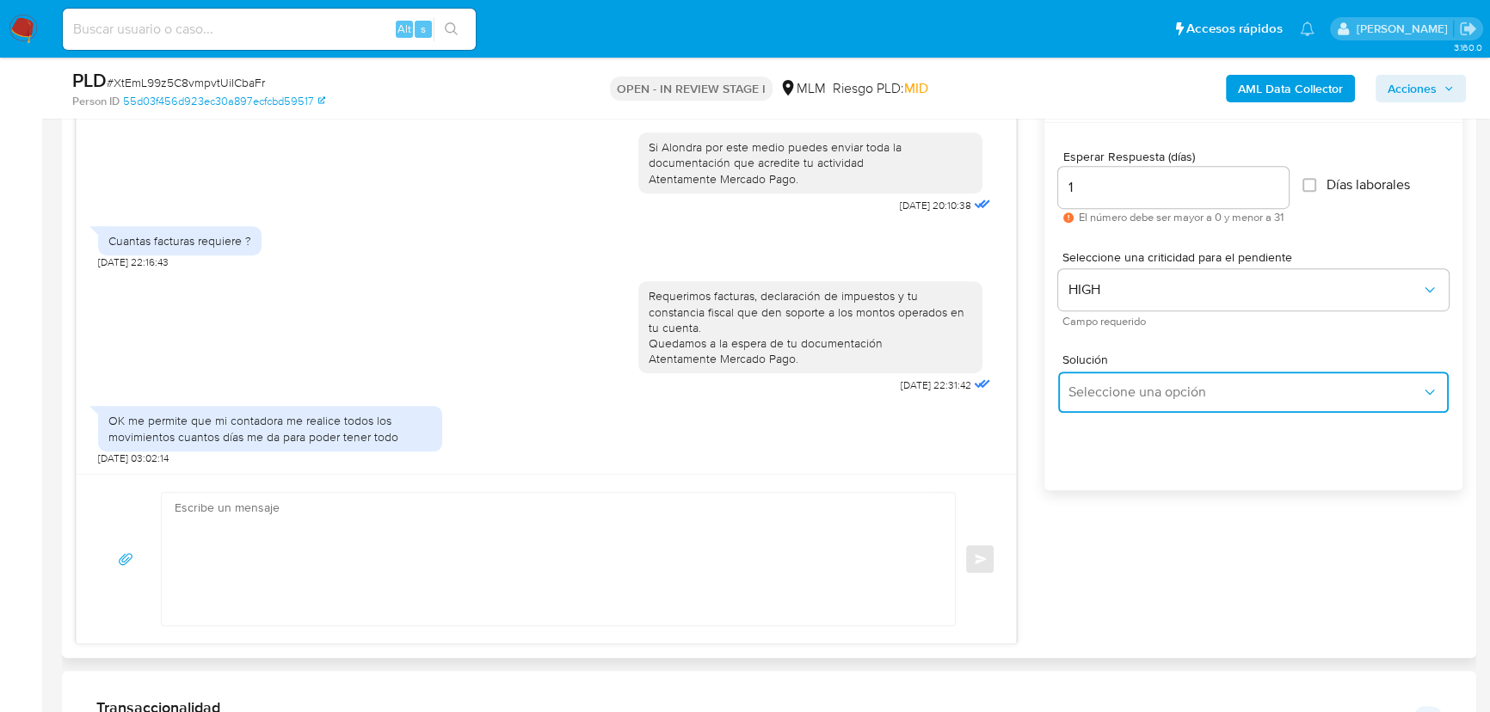
drag, startPoint x: 1146, startPoint y: 388, endPoint x: 1196, endPoint y: 404, distance: 52.5
click at [1155, 395] on span "Seleccione una opción" at bounding box center [1244, 392] width 353 height 17
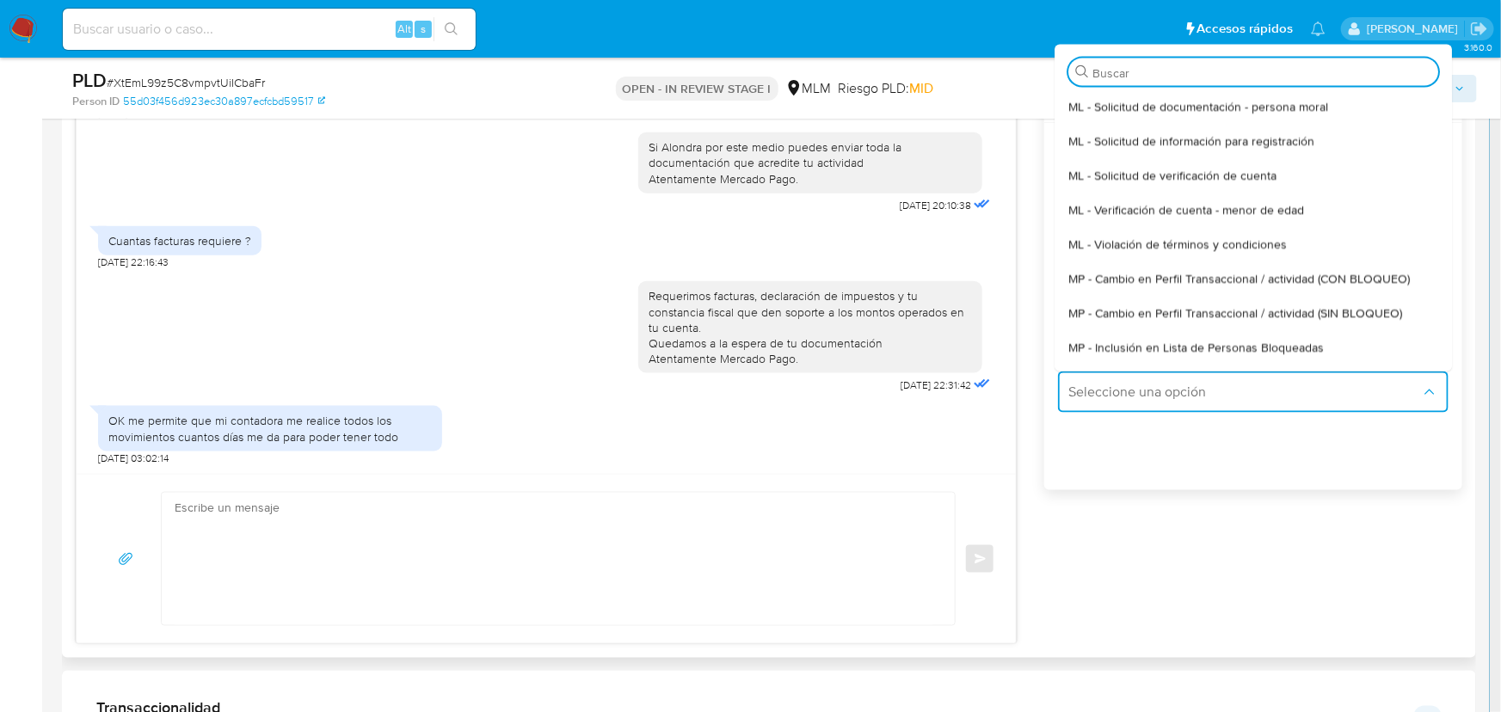
drag, startPoint x: 1315, startPoint y: 300, endPoint x: 1245, endPoint y: 300, distance: 70.5
click at [1301, 300] on div "MP - Cambio en Perfil Transaccional / actividad (SIN BLOQUEO)" at bounding box center [1248, 312] width 360 height 34
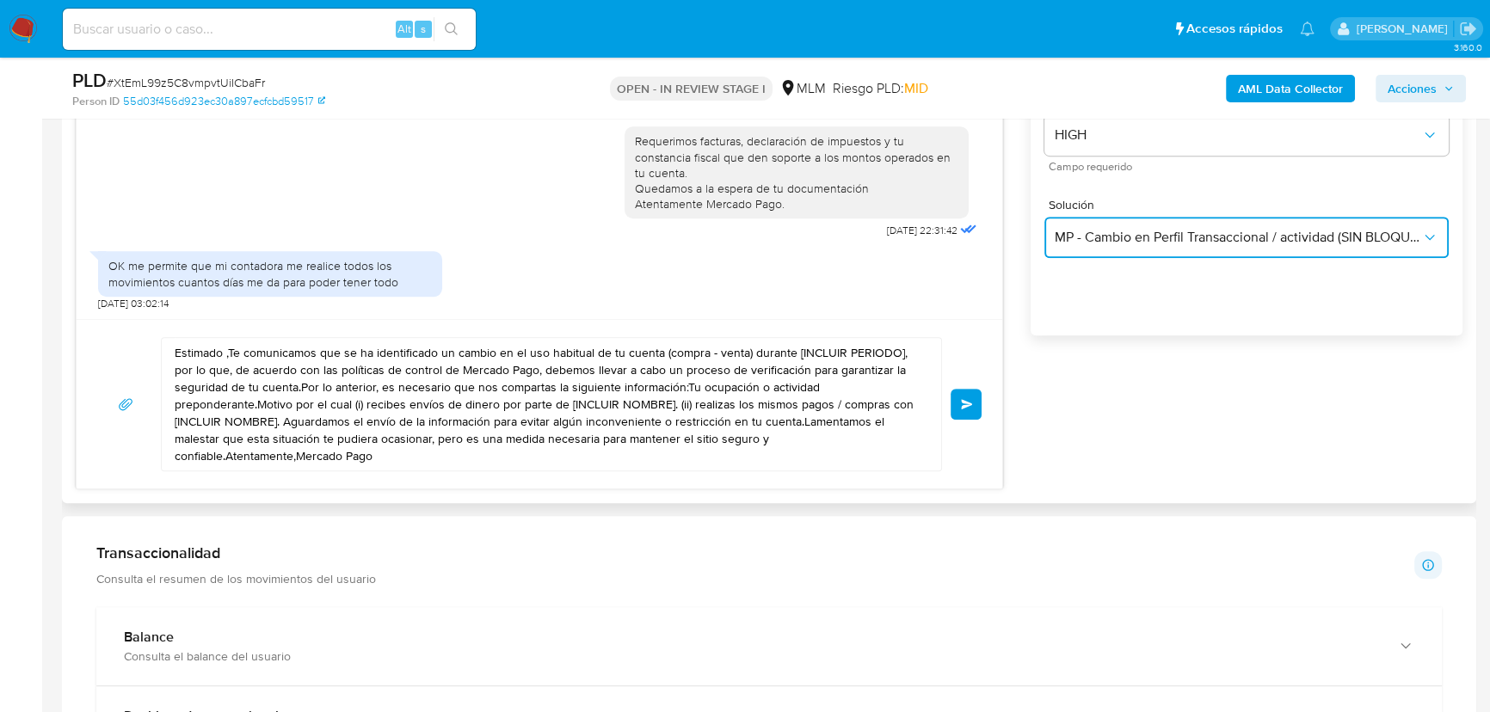
scroll to position [1094, 0]
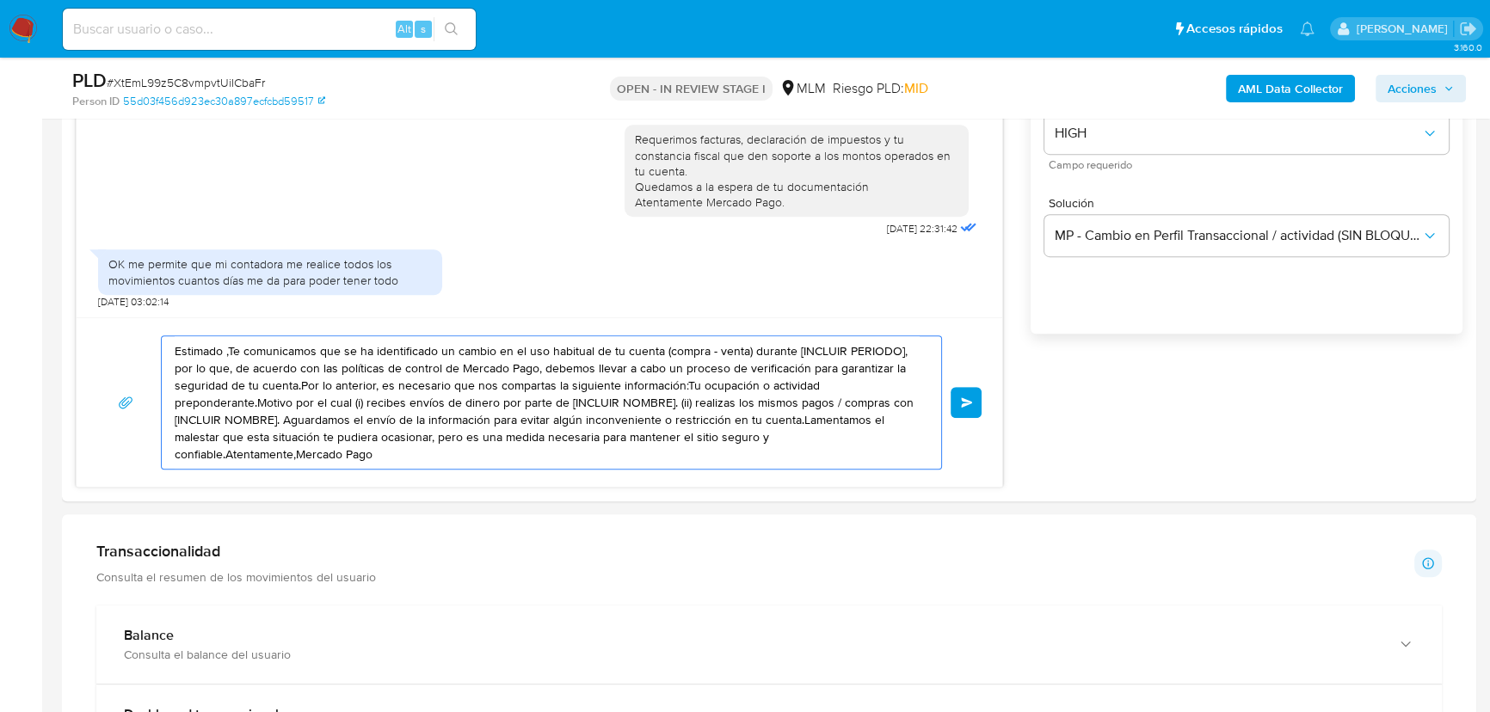
drag, startPoint x: 345, startPoint y: 438, endPoint x: 9, endPoint y: 274, distance: 373.2
click at [9, 274] on section "Bandeja Tablero Screening Búsqueda en Listas Watchlist Herramientas Operaciones…" at bounding box center [745, 596] width 1490 height 3380
paste textarea "Alondra tienes hasta el día de mañana 18AGO2025 para proporcionar tu documentac…"
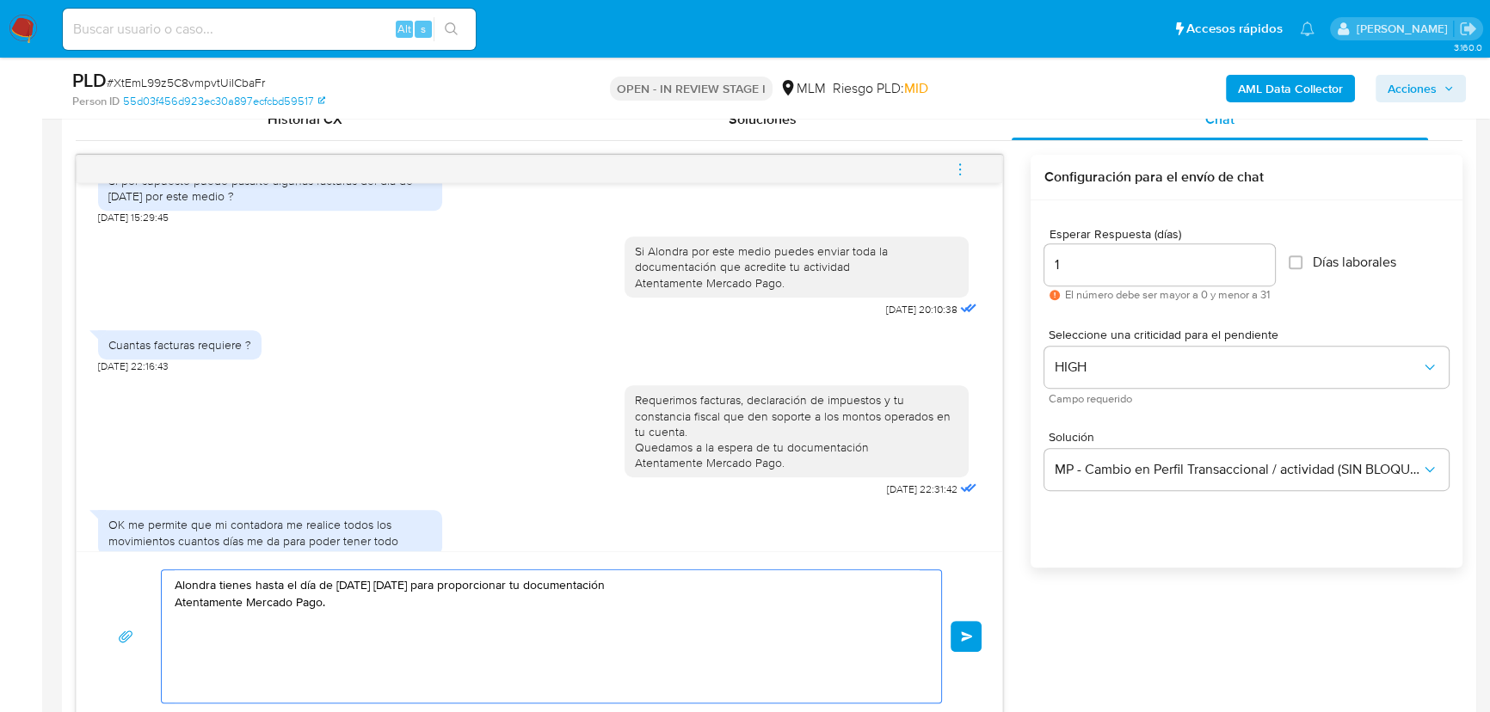
scroll to position [574, 0]
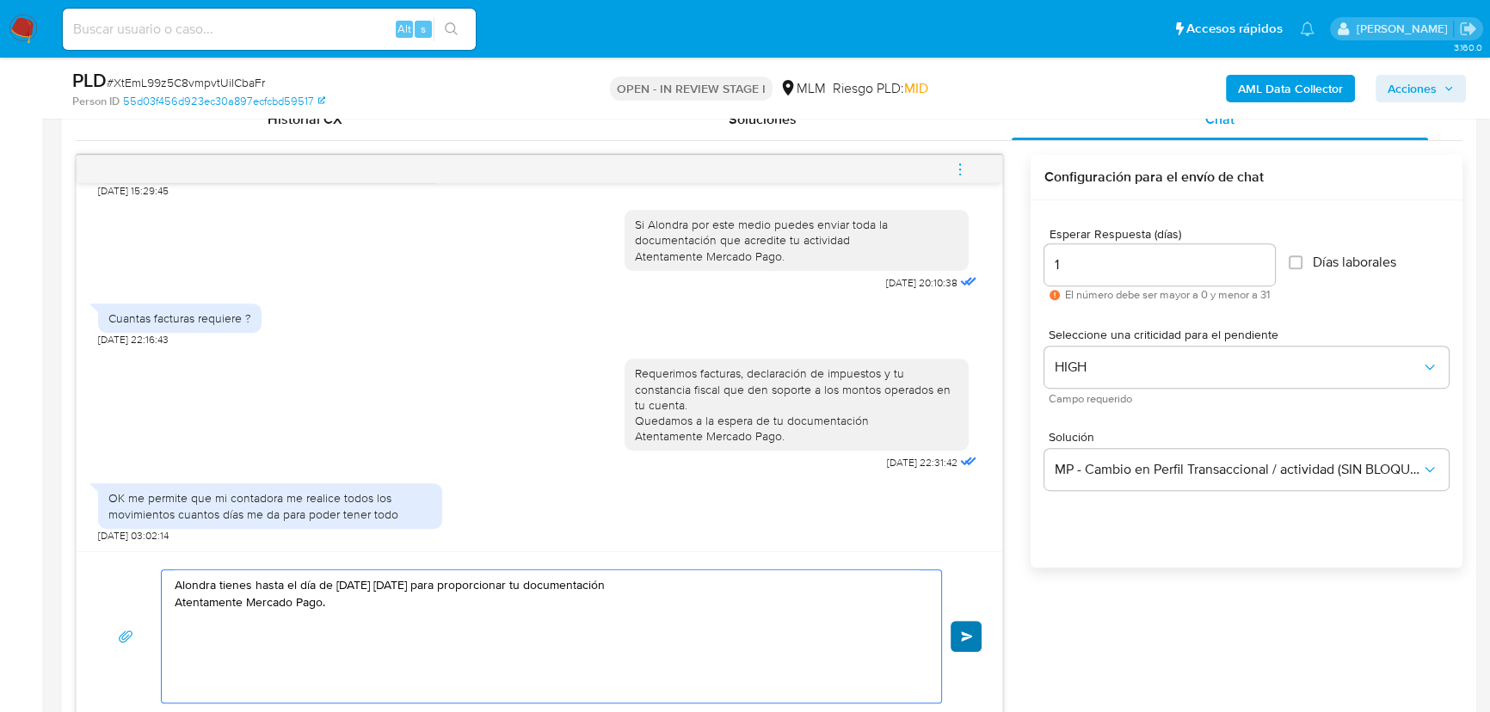
type textarea "Alondra tienes hasta el día de mañana 18AGO2025 para proporcionar tu documentac…"
click at [969, 637] on span "Enviar" at bounding box center [967, 636] width 12 height 10
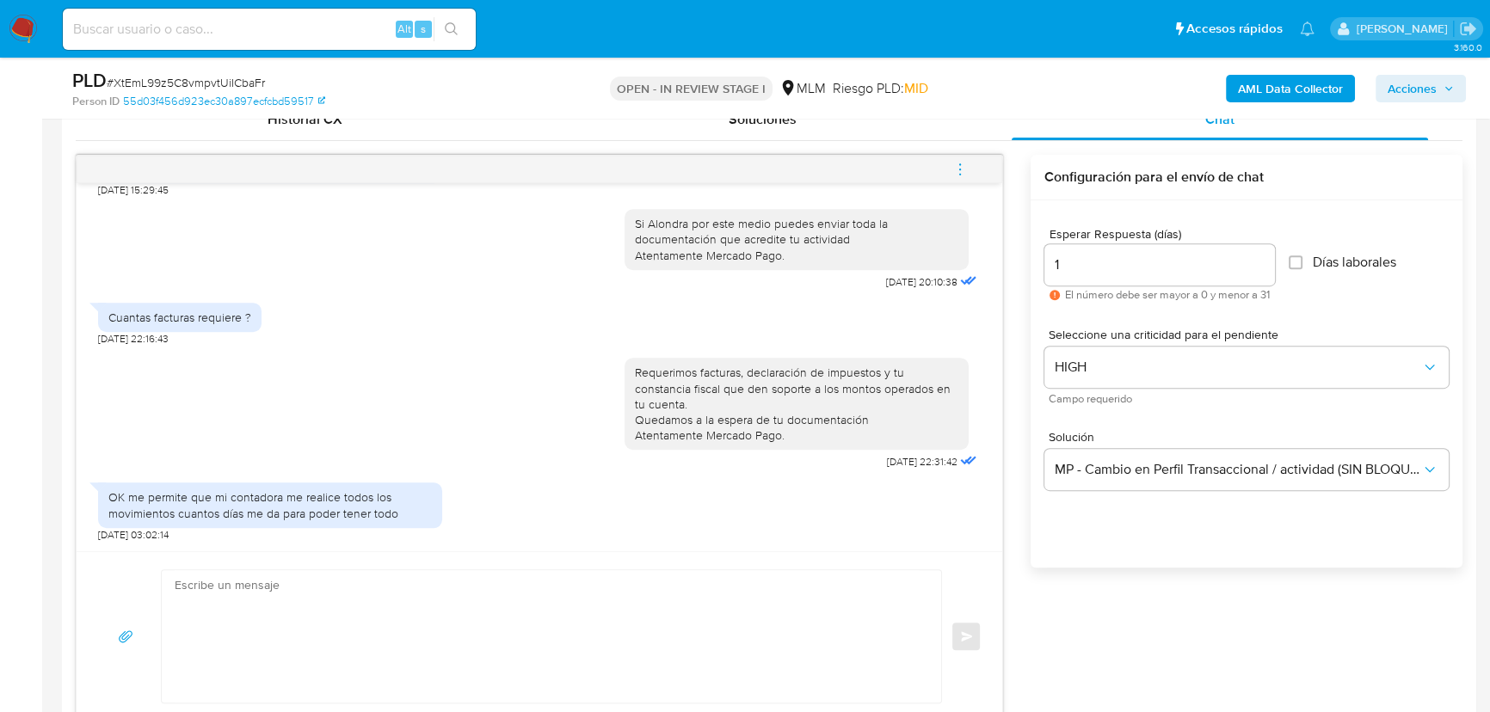
scroll to position [671, 0]
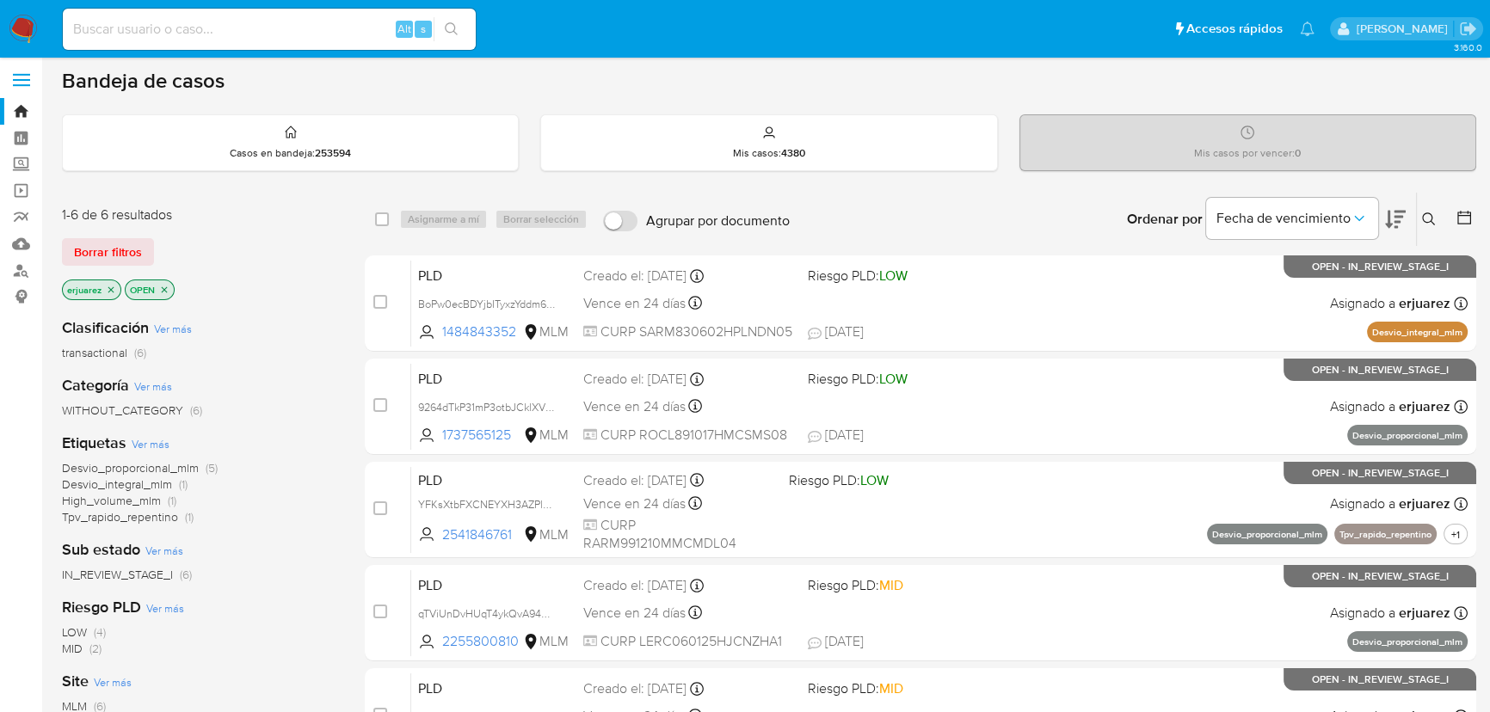
scroll to position [156, 0]
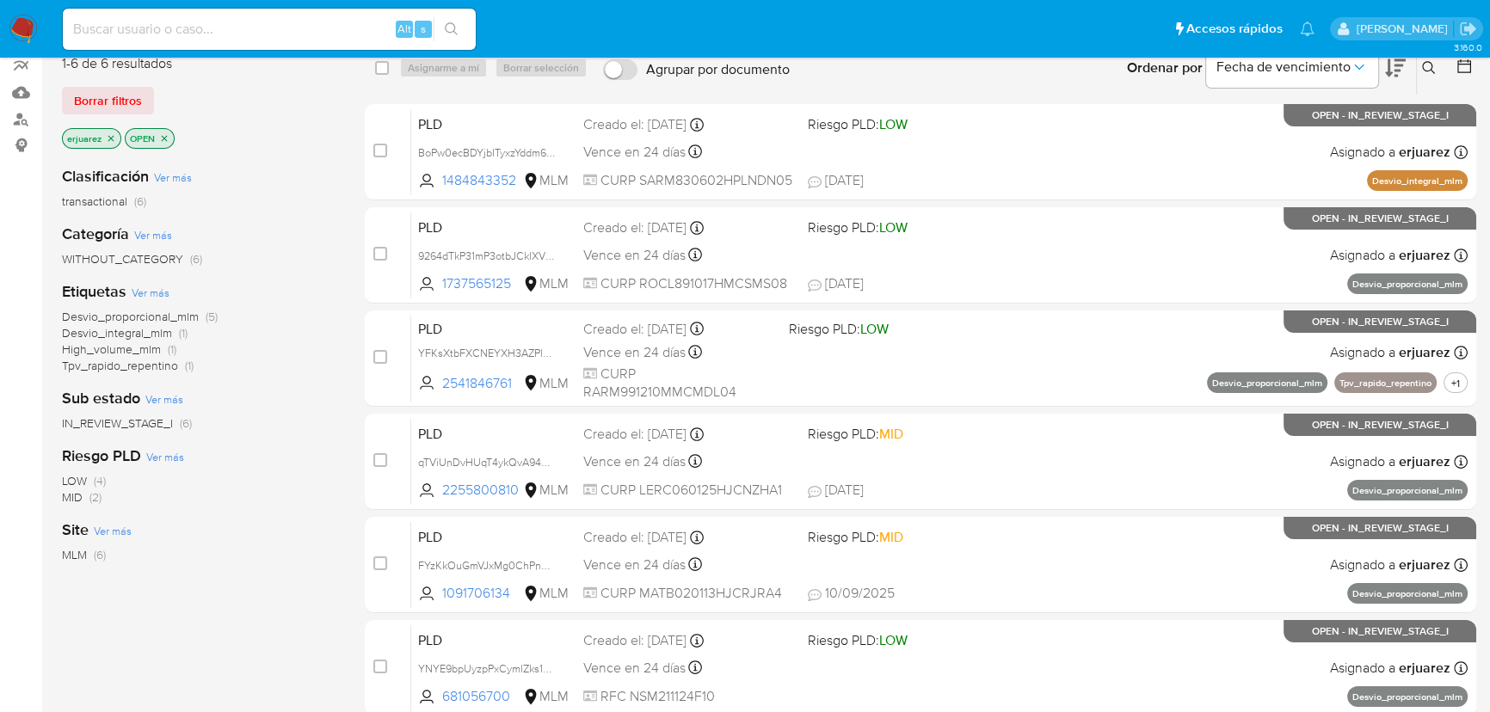
click at [1430, 70] on icon at bounding box center [1429, 68] width 14 height 14
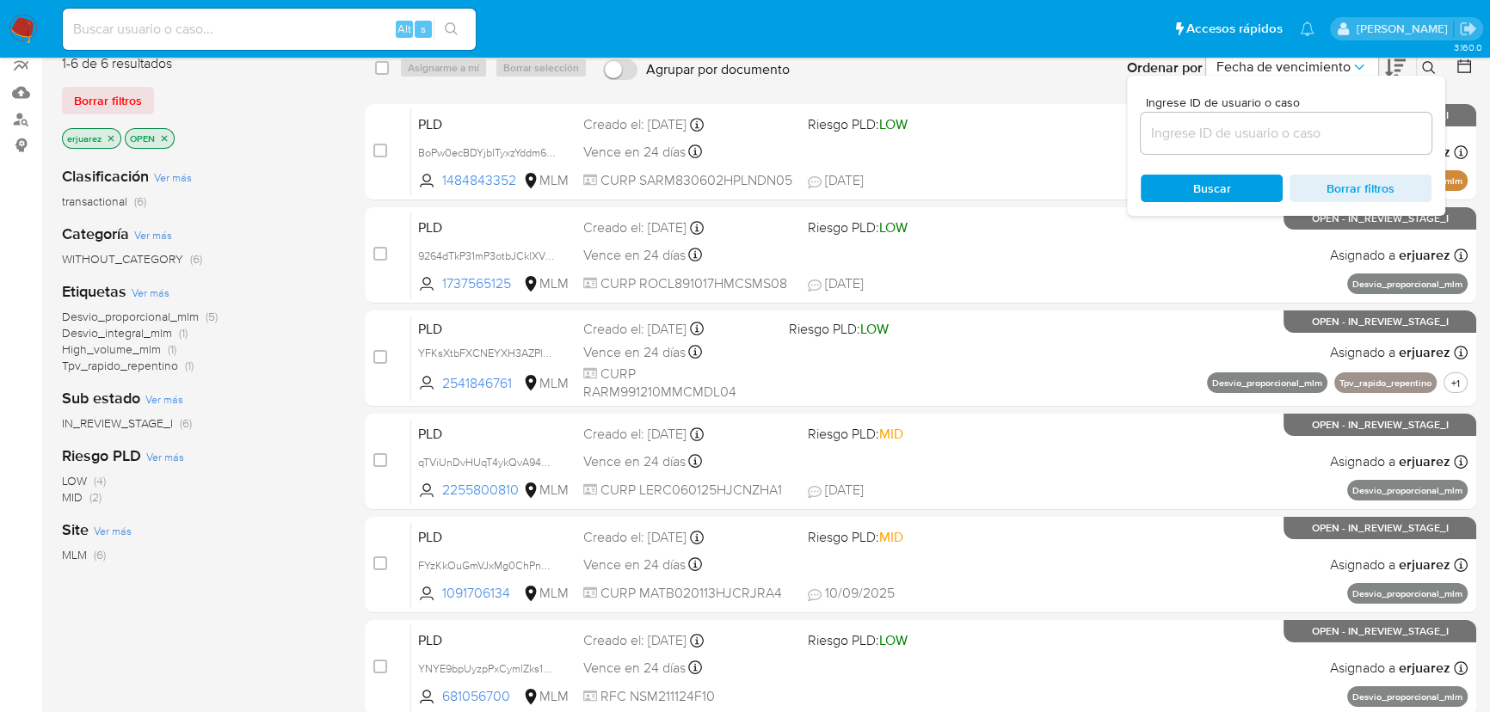
drag, startPoint x: 1206, startPoint y: 146, endPoint x: 1200, endPoint y: 138, distance: 10.5
click at [1203, 146] on div at bounding box center [1286, 133] width 291 height 41
click at [1200, 138] on input at bounding box center [1286, 133] width 291 height 22
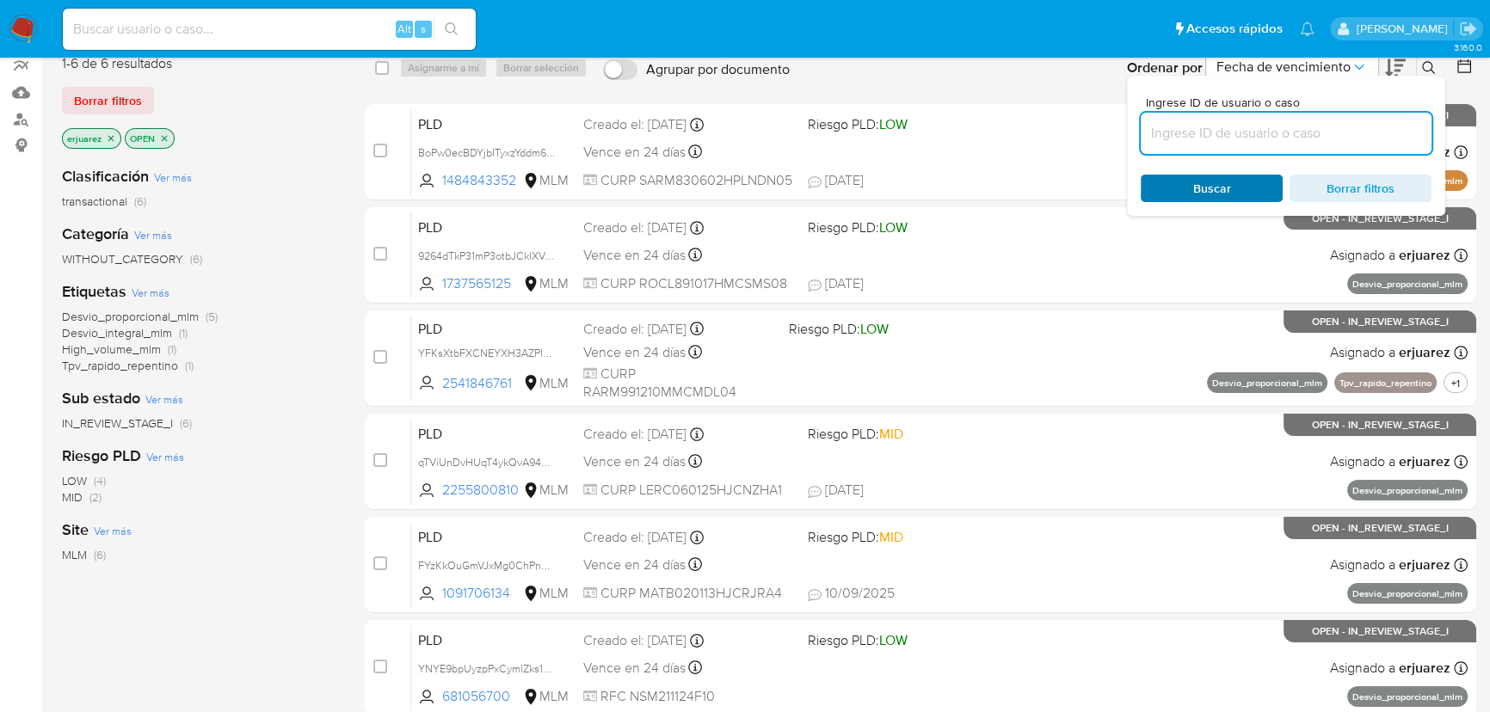
paste input "BoPw0ecBDYjbITyxzYddm6pn"
click at [1181, 189] on span "Buscar" at bounding box center [1212, 188] width 118 height 24
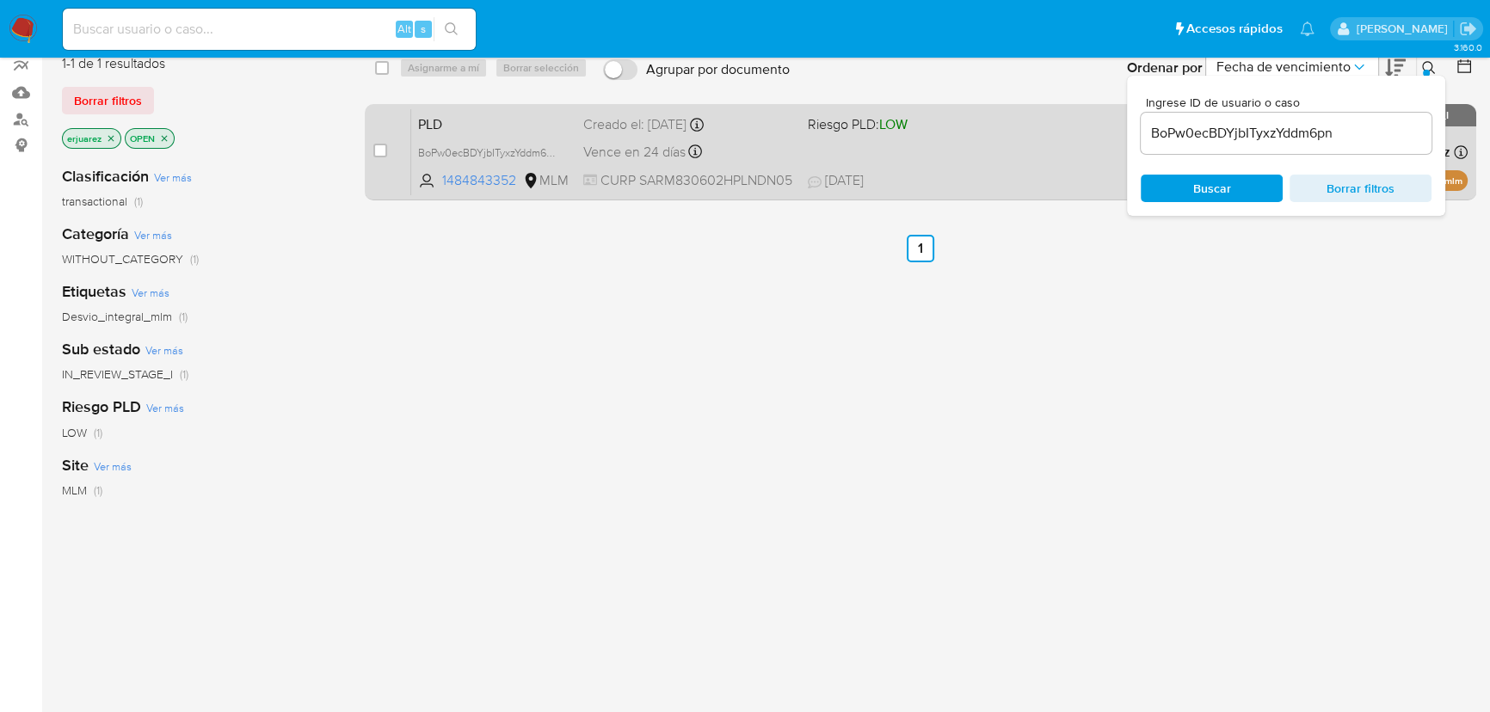
click at [940, 191] on div "PLD BoPw0ecBDYjbITyxzYddm6pn 1484843352 MLM Riesgo PLD: LOW Creado el: [DATE] C…" at bounding box center [939, 151] width 1056 height 87
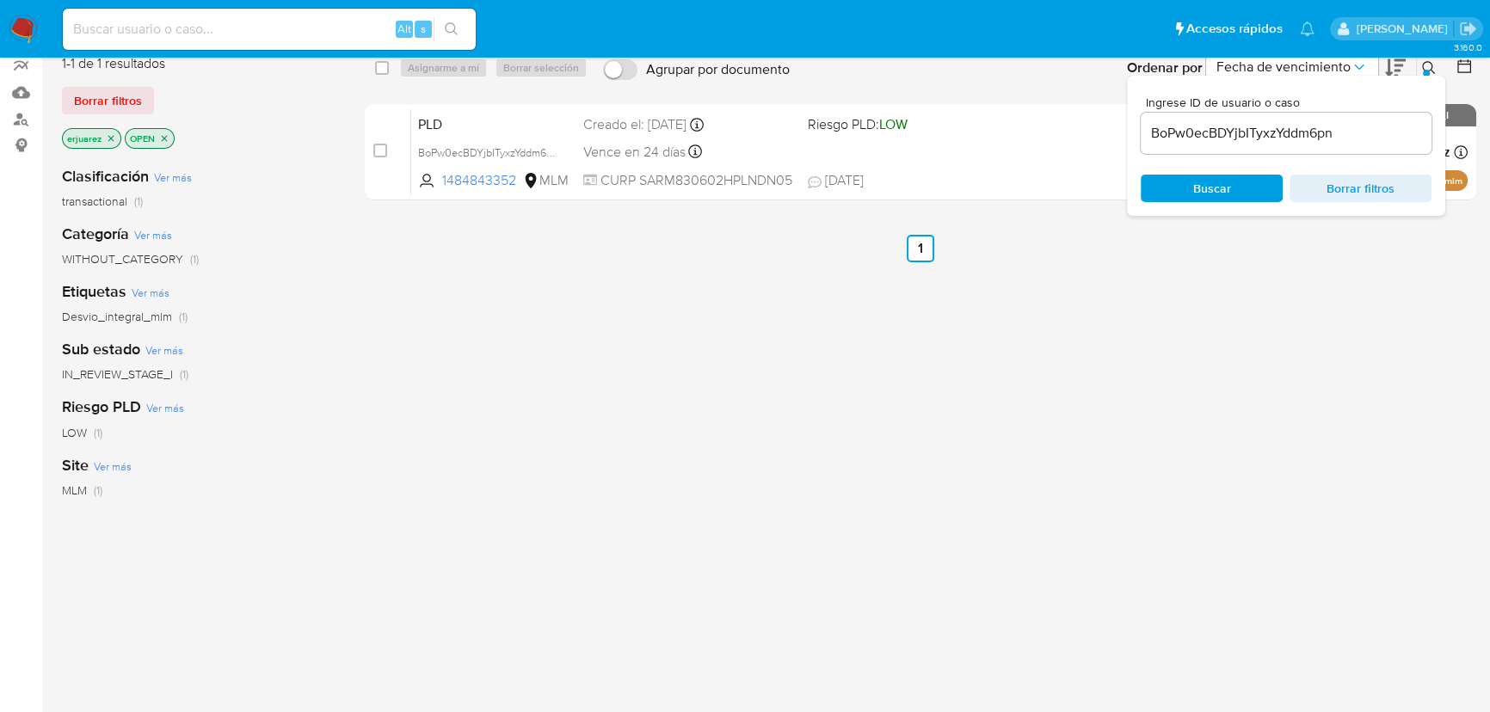
click at [102, 37] on input at bounding box center [269, 29] width 413 height 22
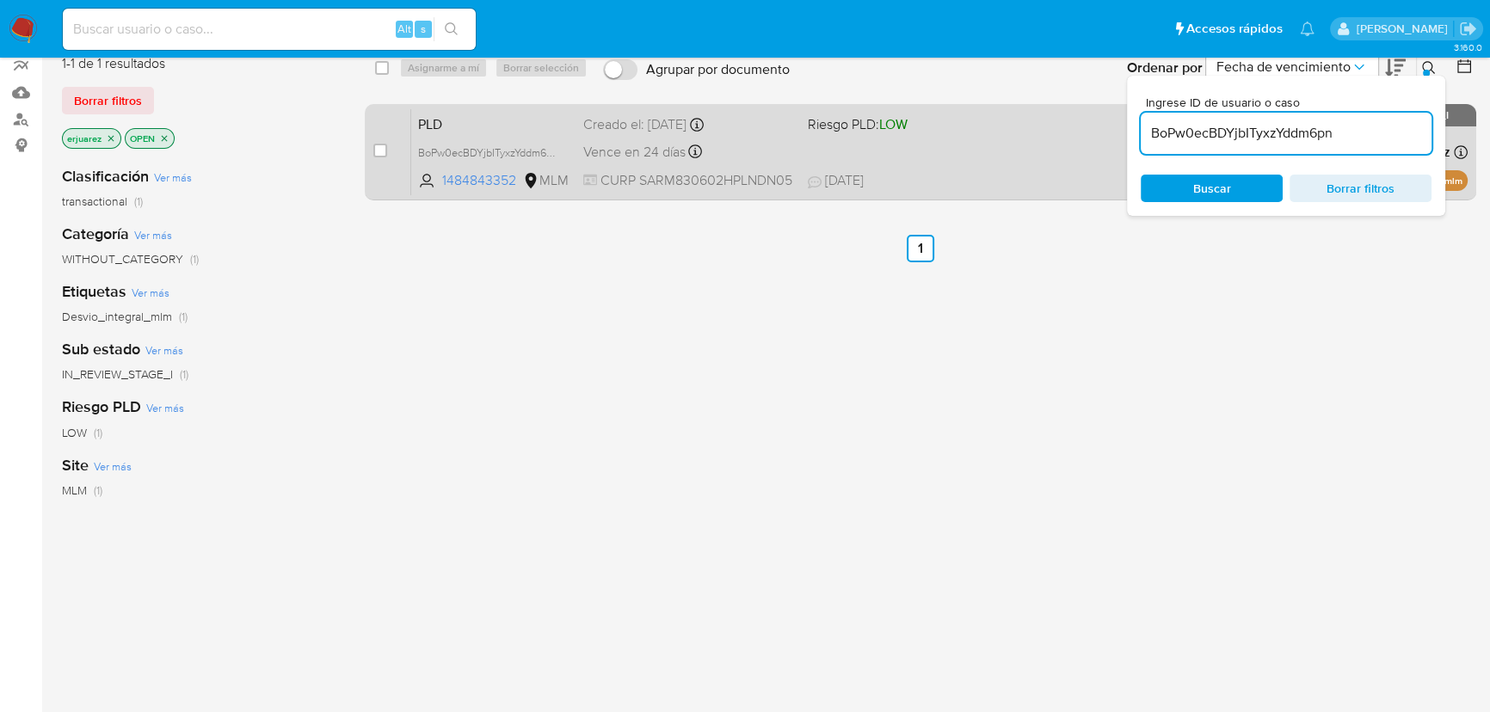
drag, startPoint x: 1227, startPoint y: 134, endPoint x: 949, endPoint y: 114, distance: 279.4
click at [949, 114] on div "select-all-cases-checkbox Asignarme a mí Borrar selección Agrupar por documento…" at bounding box center [920, 123] width 1111 height 167
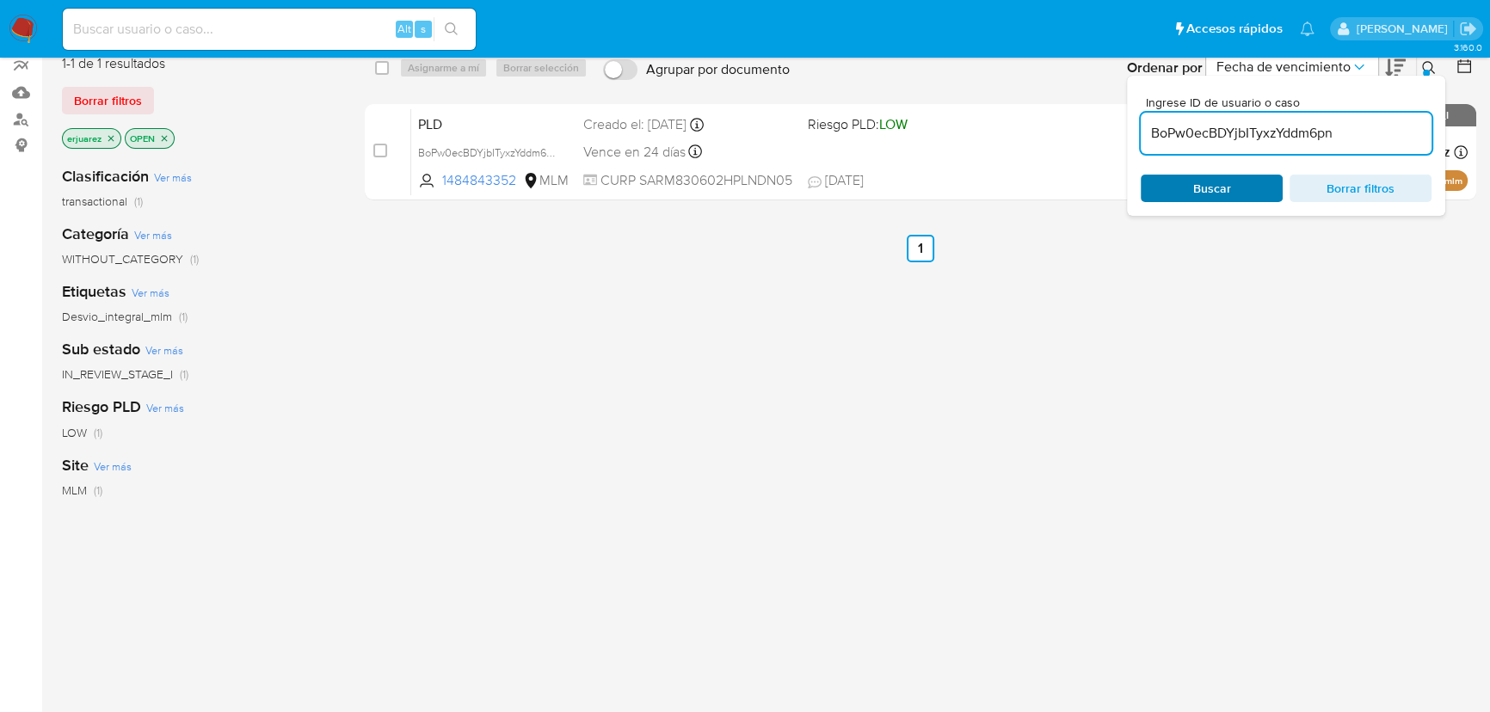
paste input "9264dTkP31mP3otbJCklXVKT"
type input "9264dTkP31mP3otbJCklXVKT"
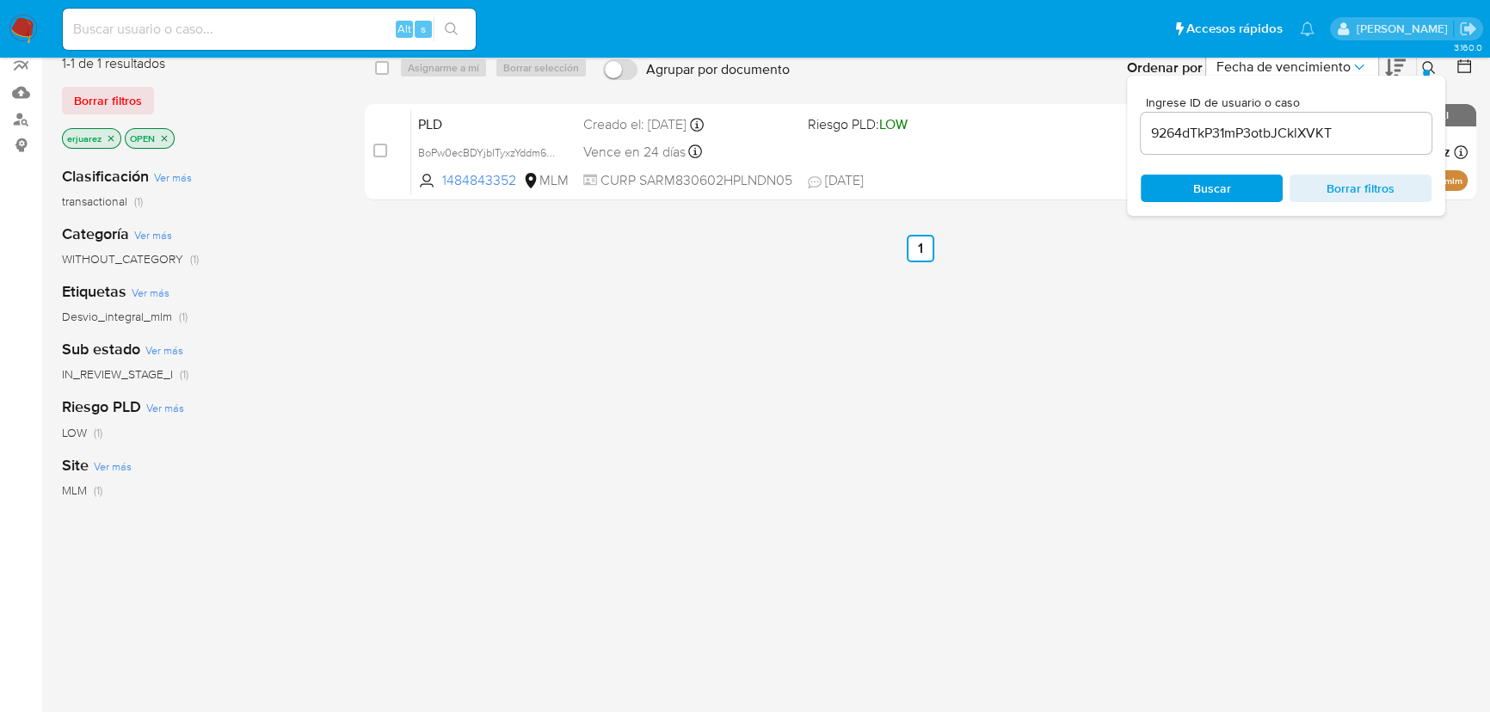
drag, startPoint x: 1221, startPoint y: 182, endPoint x: 920, endPoint y: 18, distance: 342.2
click at [1214, 182] on span "Buscar" at bounding box center [1212, 189] width 38 height 28
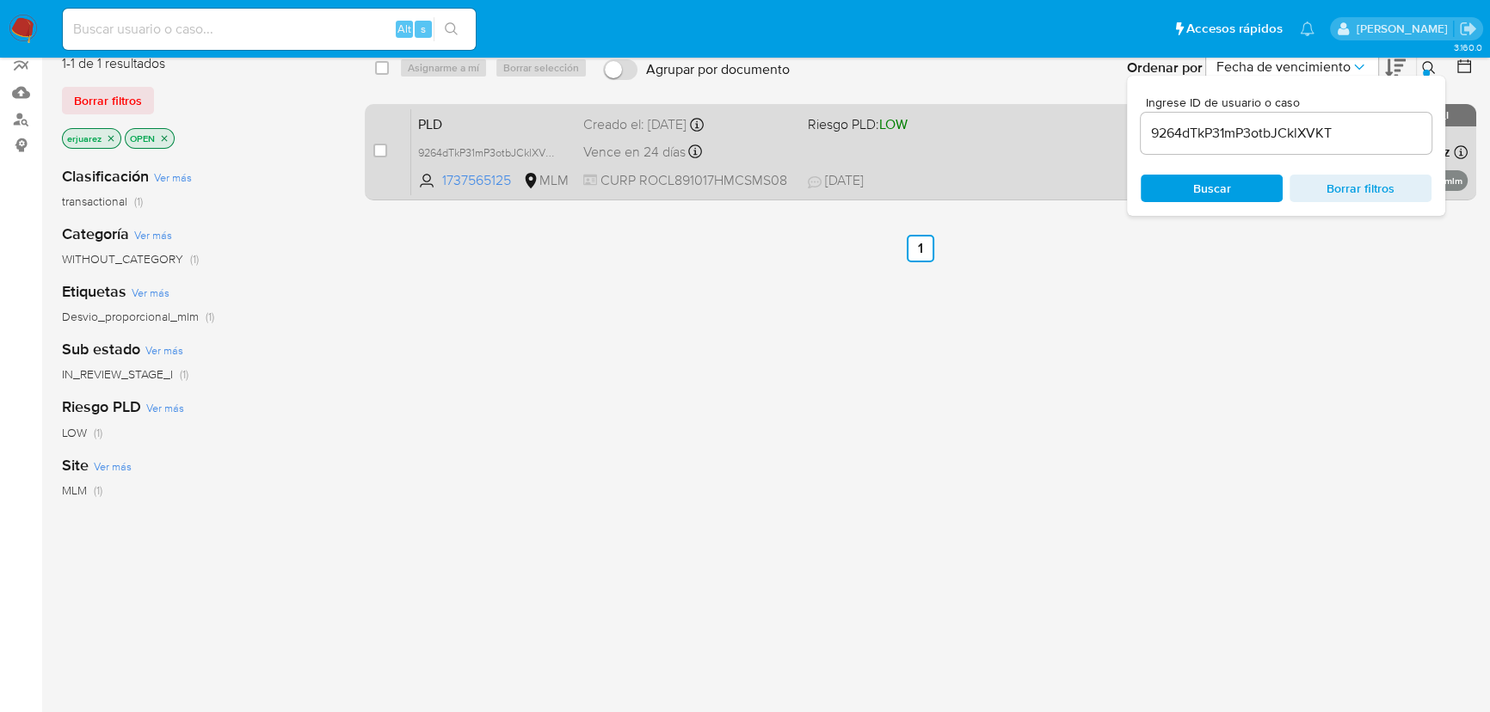
click at [921, 161] on div "PLD 9264dTkP31mP3otbJCklXVKT 1737565125 MLM Riesgo PLD: LOW Creado el: [DATE] C…" at bounding box center [939, 151] width 1056 height 87
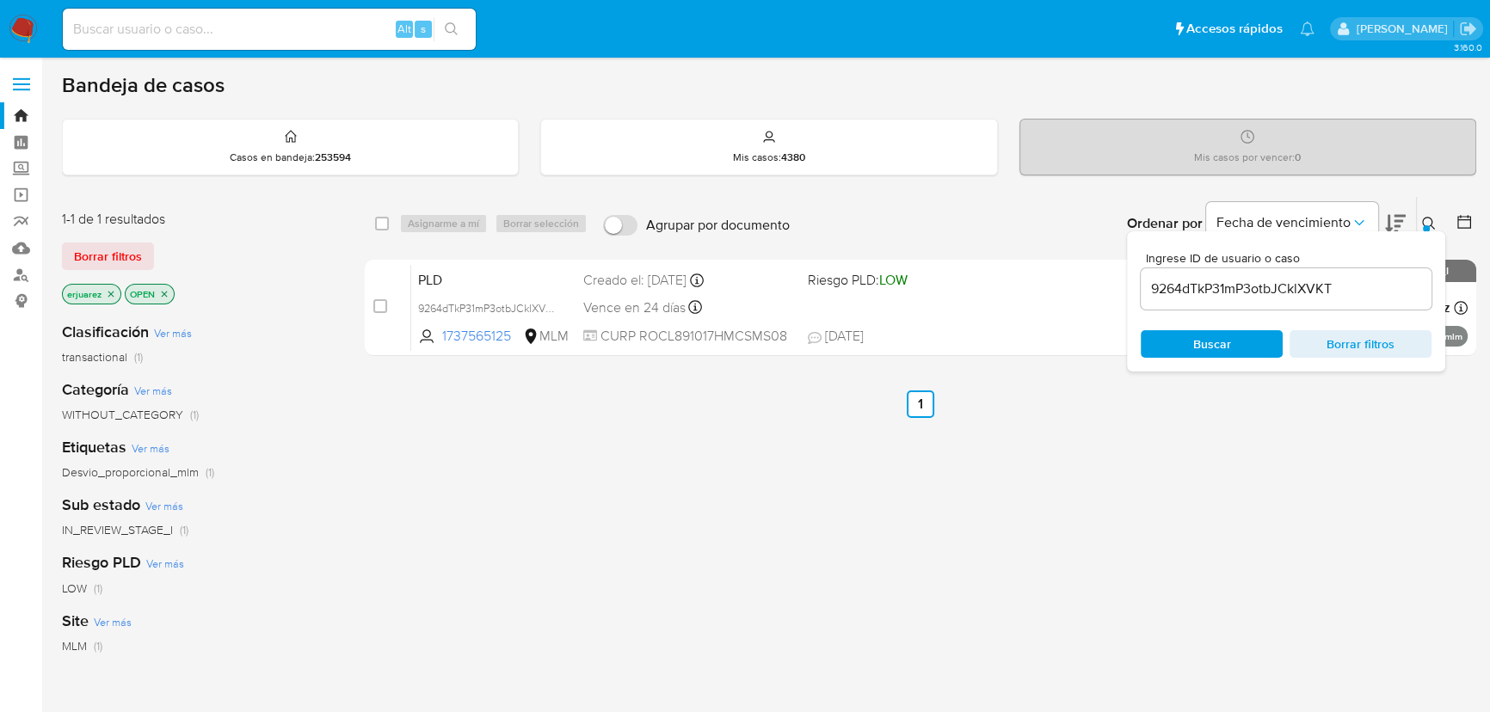
click at [175, 26] on input at bounding box center [269, 29] width 413 height 22
paste input "BoPw0ecBDYjbITyxzYddm6pn"
type input "BoPw0ecBDYjbITyxzYddm6pn"
click at [458, 24] on button "search-icon" at bounding box center [451, 29] width 35 height 24
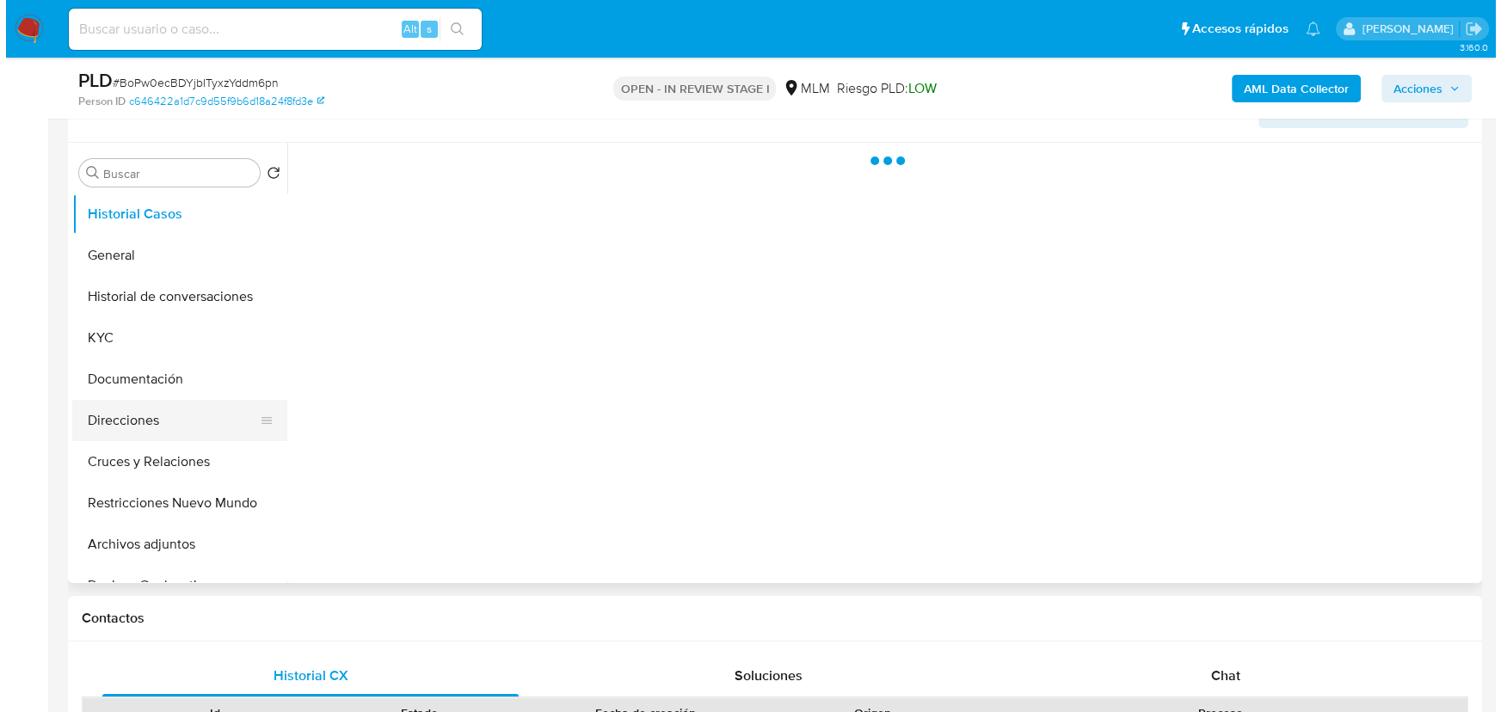
scroll to position [312, 0]
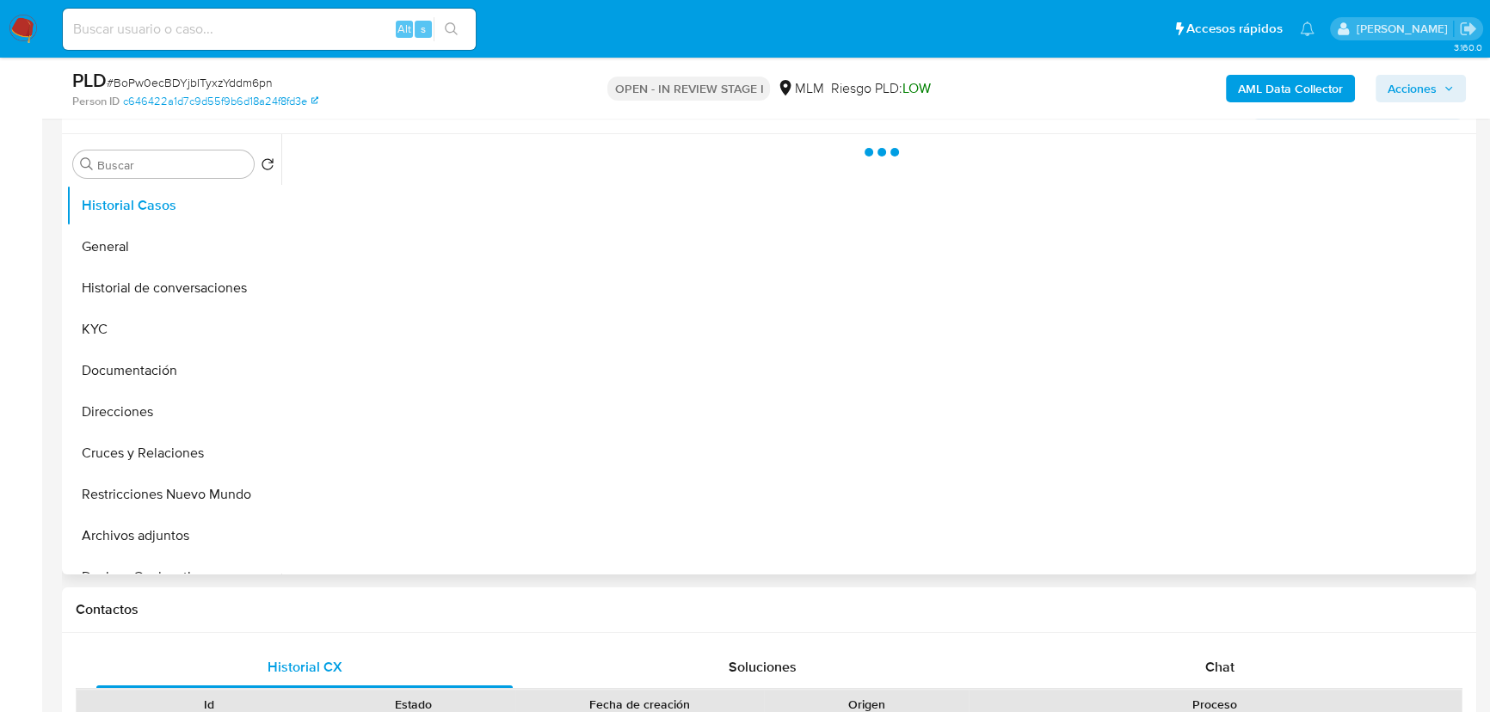
drag, startPoint x: 183, startPoint y: 286, endPoint x: 724, endPoint y: 275, distance: 541.1
click at [188, 284] on button "Historial de conversaciones" at bounding box center [173, 288] width 215 height 41
select select "10"
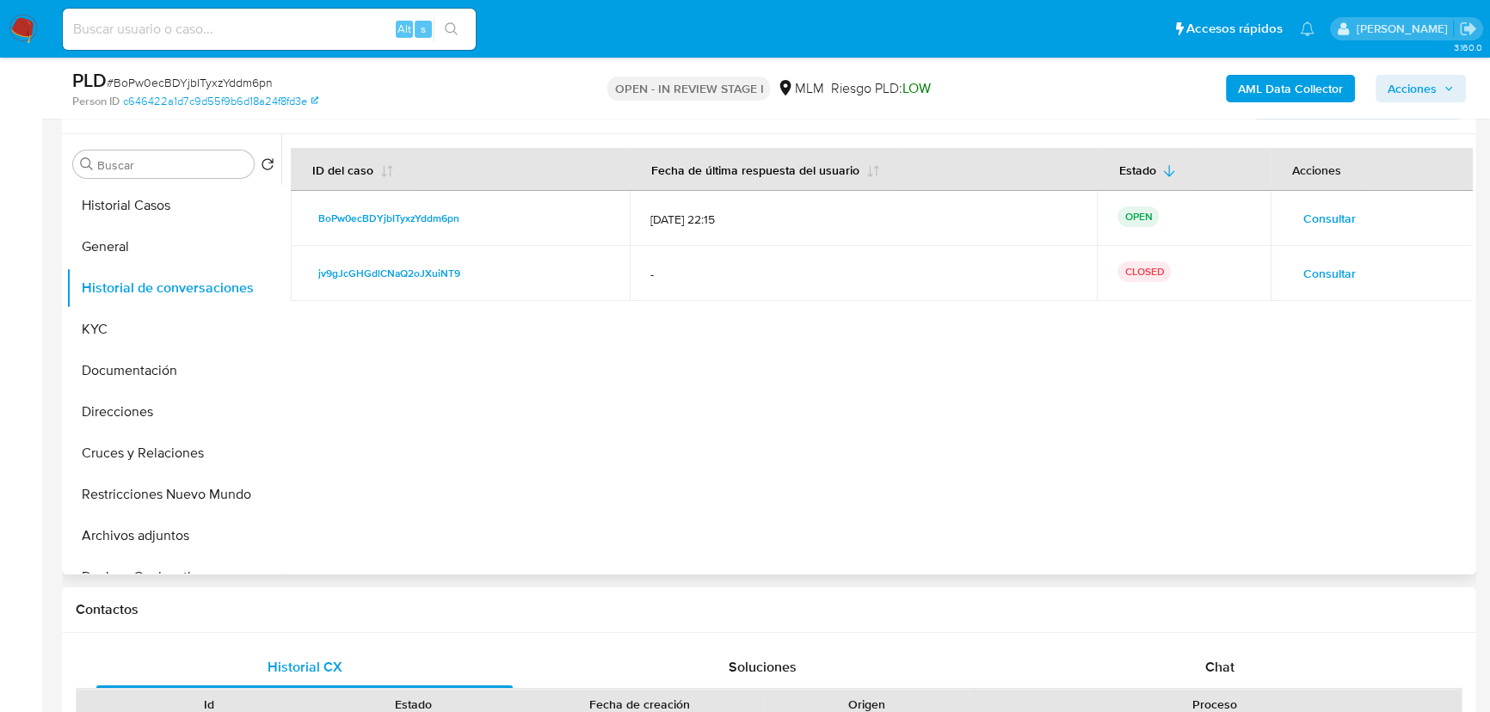
click at [1309, 214] on span "Consultar" at bounding box center [1329, 218] width 52 height 24
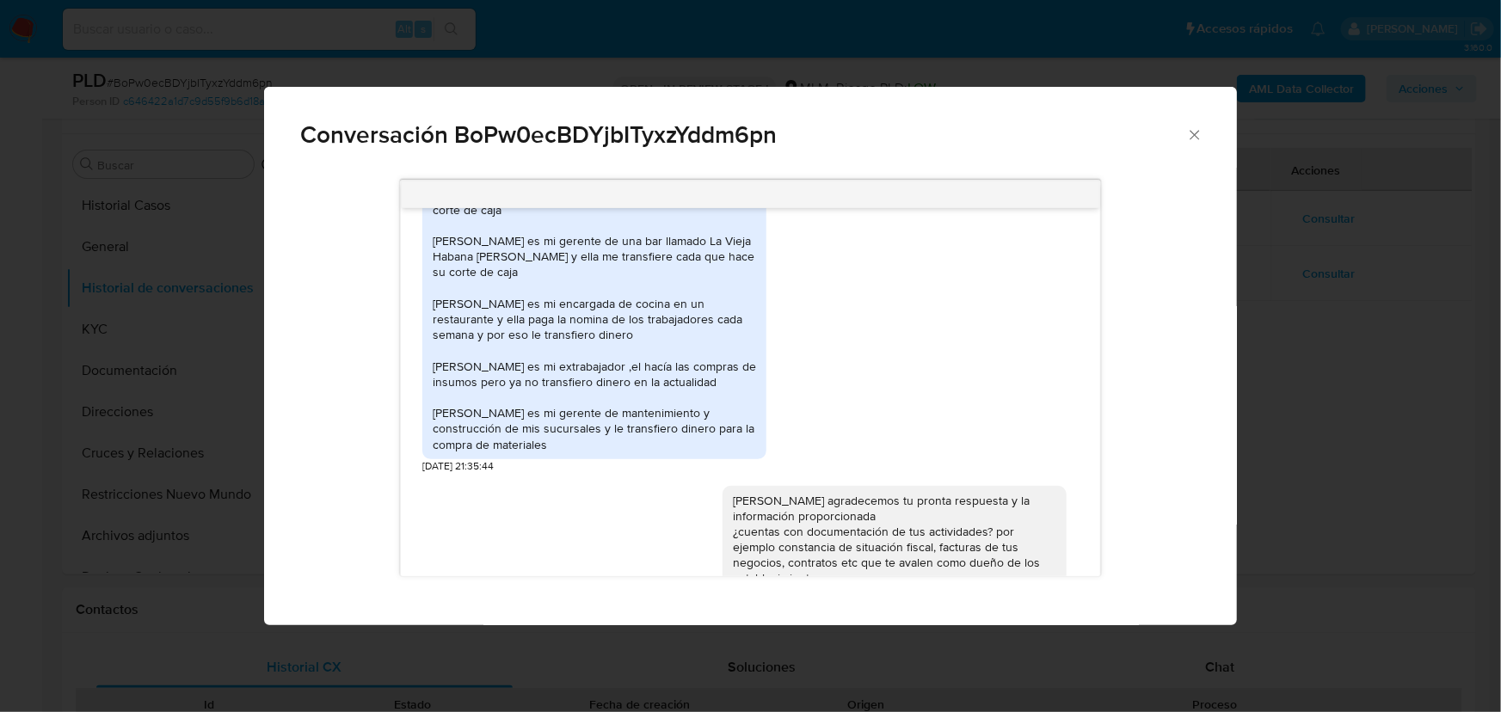
scroll to position [507, 0]
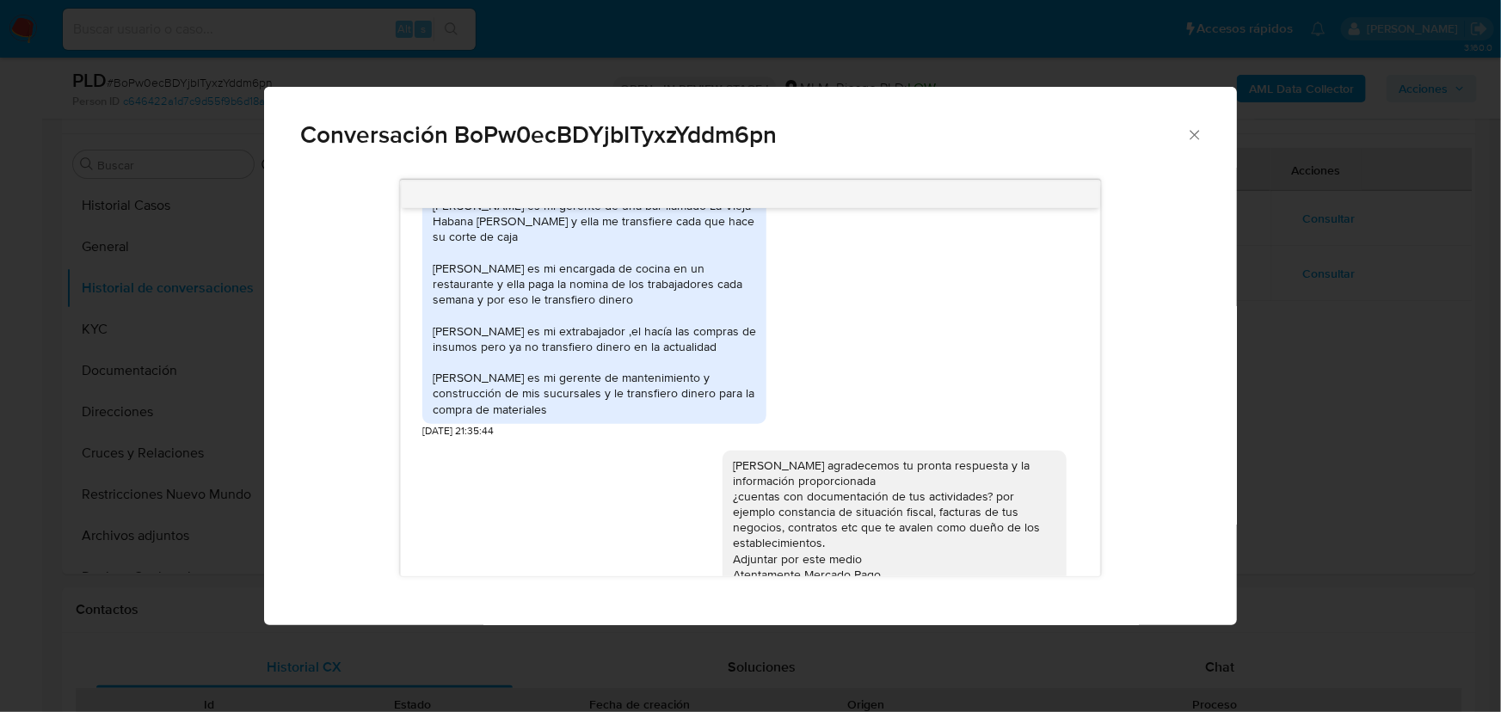
drag, startPoint x: 507, startPoint y: 398, endPoint x: 688, endPoint y: 421, distance: 182.0
click at [691, 417] on div "[PERSON_NAME] es mi esposa y le transfiero dinero para los gastos de la casa [P…" at bounding box center [594, 221] width 323 height 391
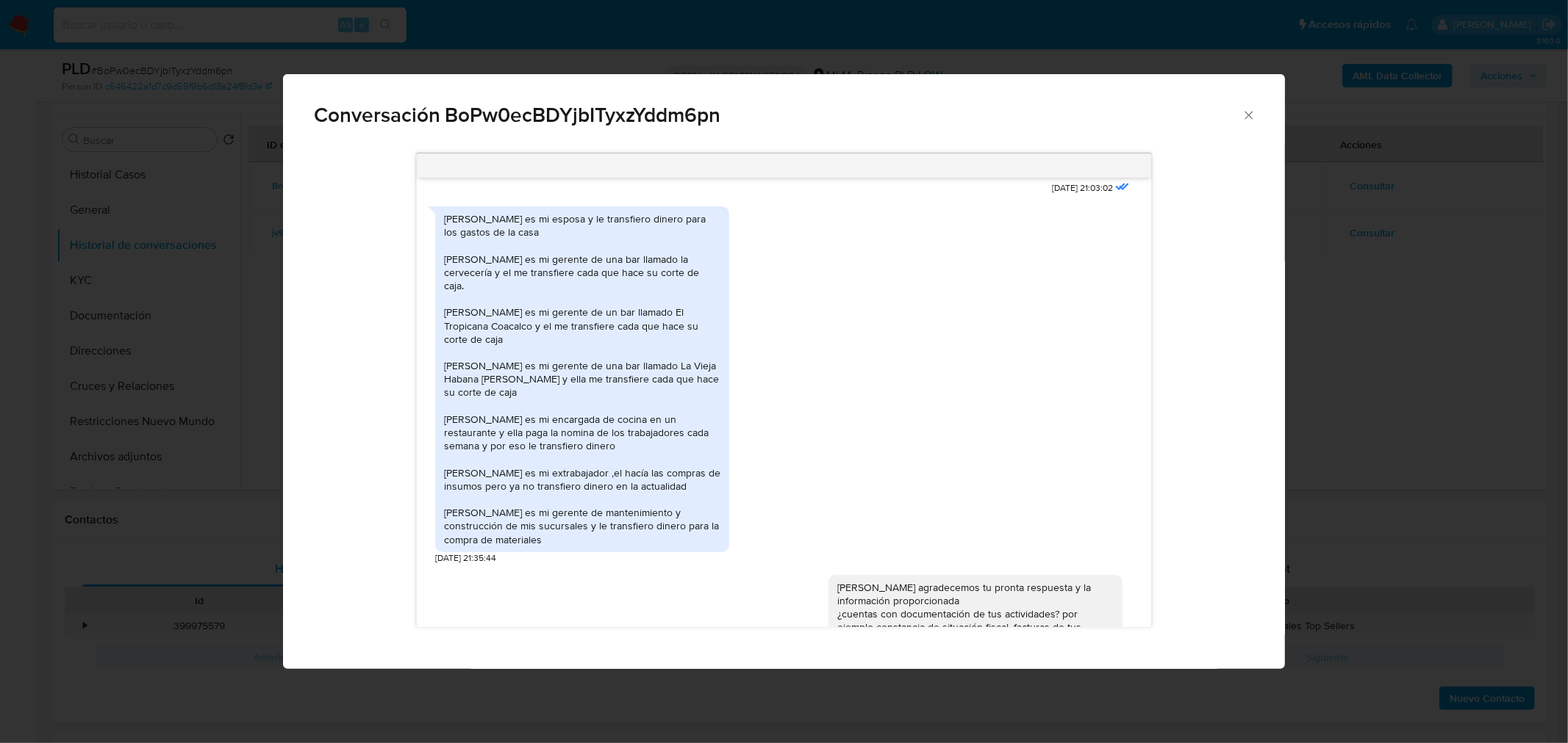
scroll to position [218, 0]
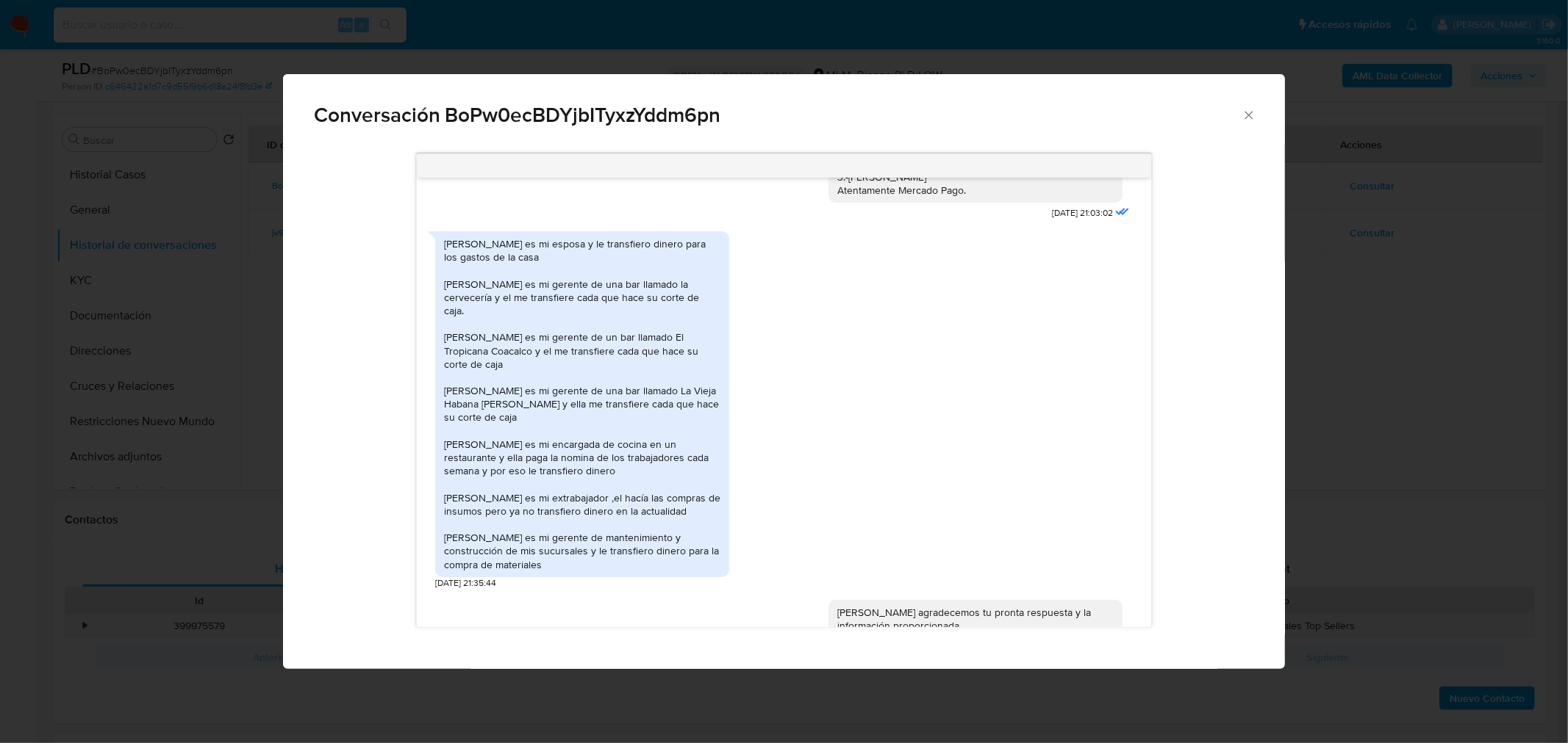
click at [723, 363] on div "[PERSON_NAME] es mi esposa y le transfiero dinero para los gastos de la casa [P…" at bounding box center [582, 404] width 294 height 346
drag, startPoint x: 449, startPoint y: 458, endPoint x: 598, endPoint y: 461, distance: 149.0
click at [598, 461] on div "[PERSON_NAME] es mi esposa y le transfiero dinero para los gastos de la casa [P…" at bounding box center [582, 404] width 276 height 334
drag, startPoint x: 486, startPoint y: 391, endPoint x: 596, endPoint y: 405, distance: 110.9
click at [596, 405] on div "[PERSON_NAME] es mi esposa y le transfiero dinero para los gastos de la casa [P…" at bounding box center [582, 404] width 276 height 334
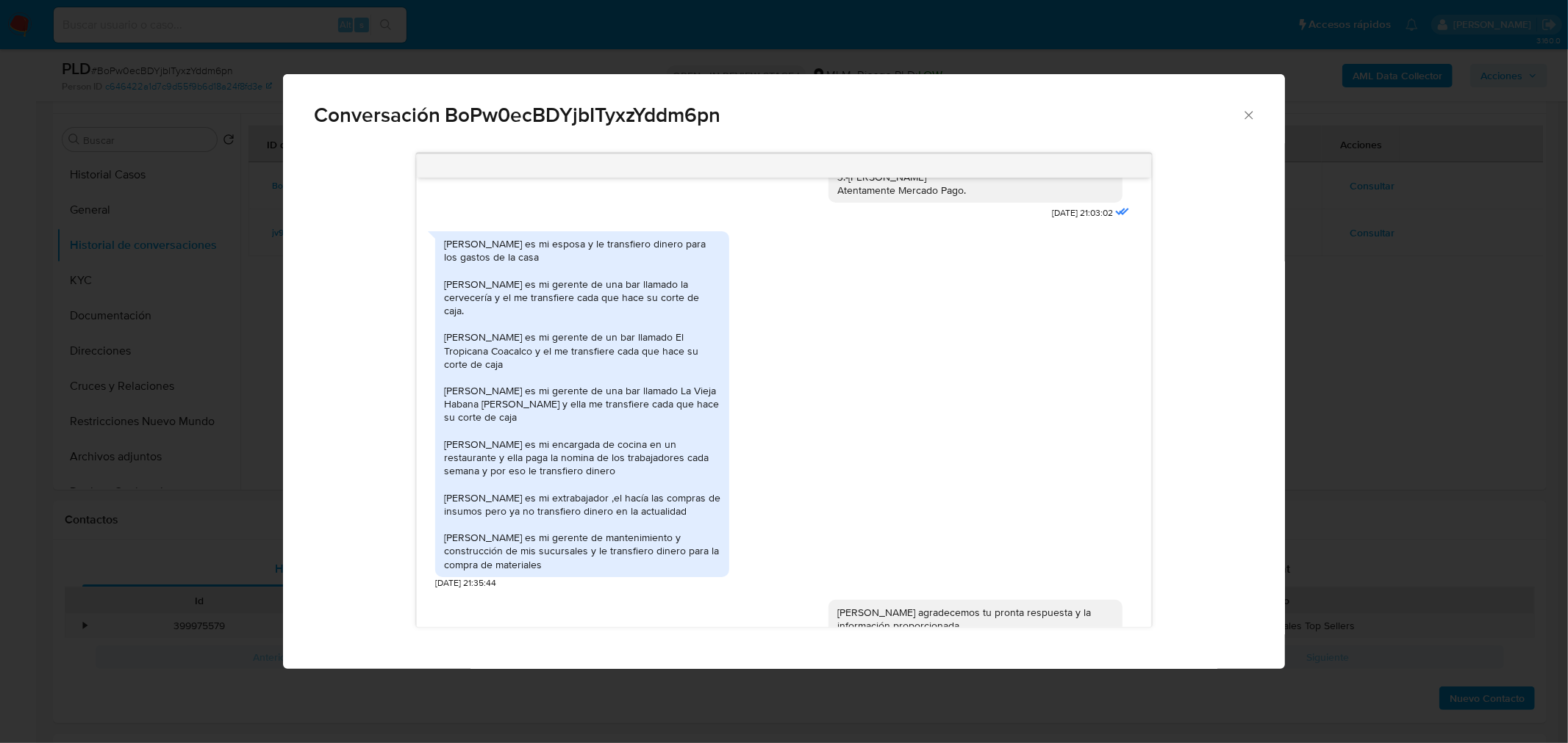
click at [561, 418] on div "[PERSON_NAME] es mi esposa y le transfiero dinero para los gastos de la casa [P…" at bounding box center [582, 404] width 276 height 334
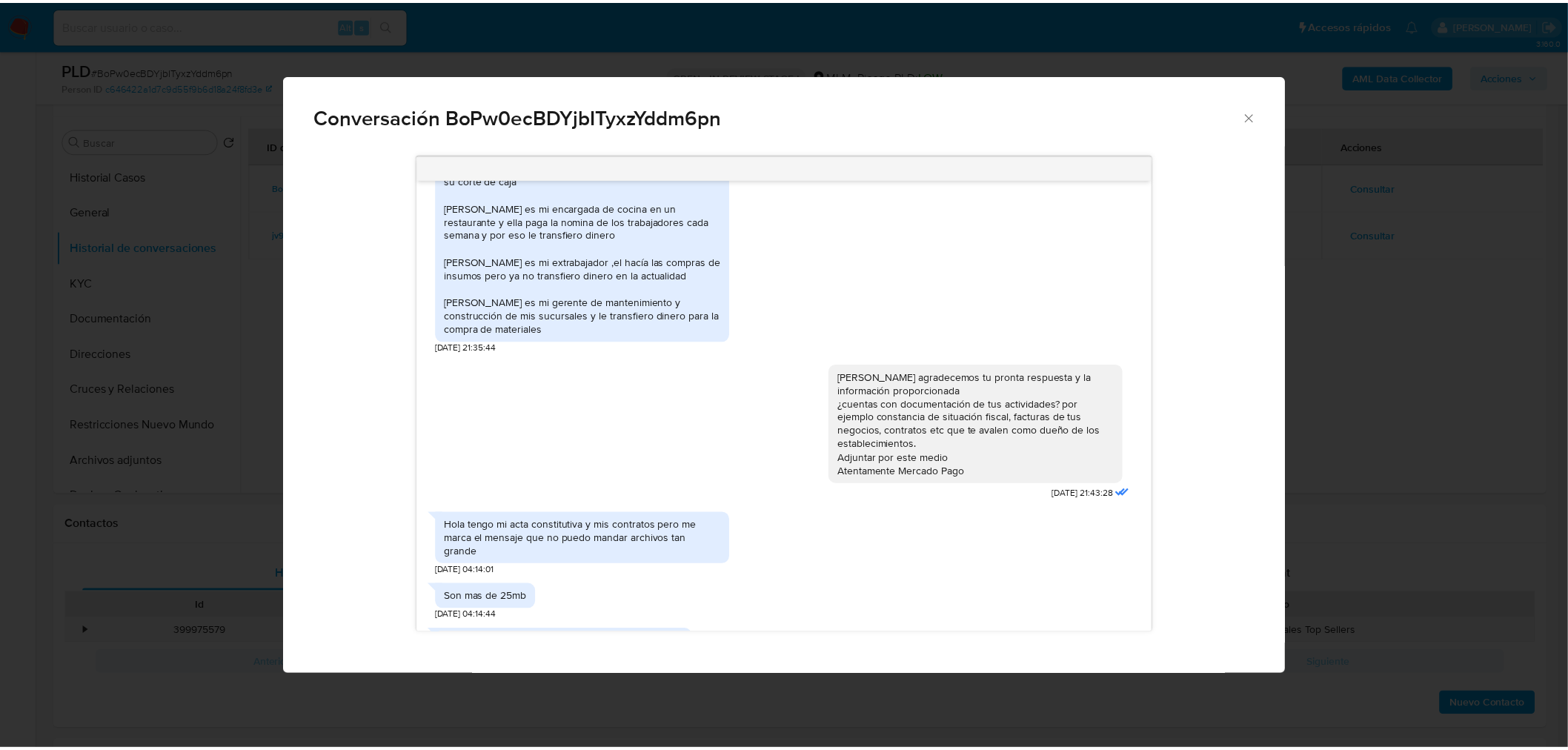
scroll to position [502, 0]
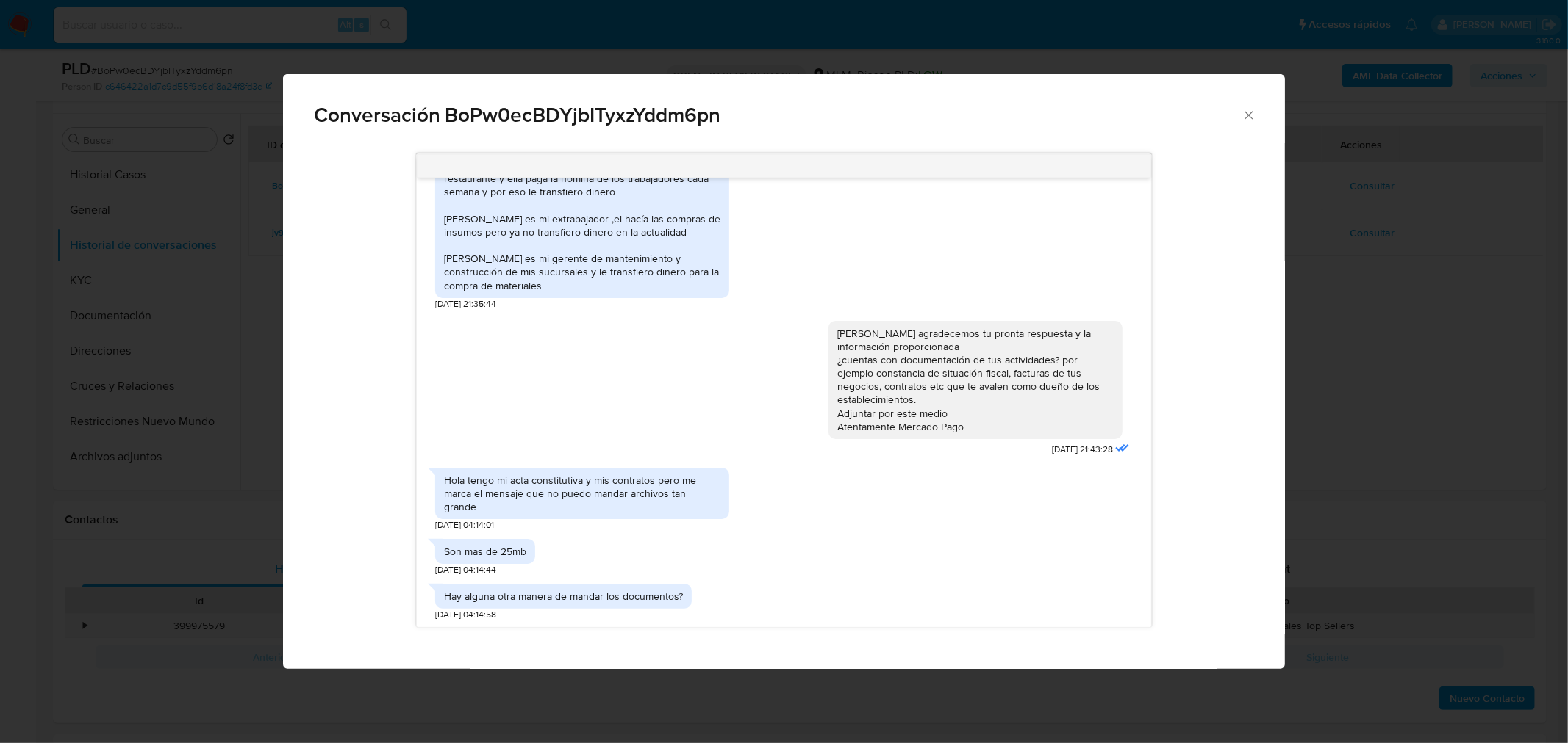
click at [1282, 354] on div "Conversación BoPw0ecBDYjbITyxzYddm6pn Estimado Manuel se ha identificado un cam…" at bounding box center [784, 372] width 1568 height 743
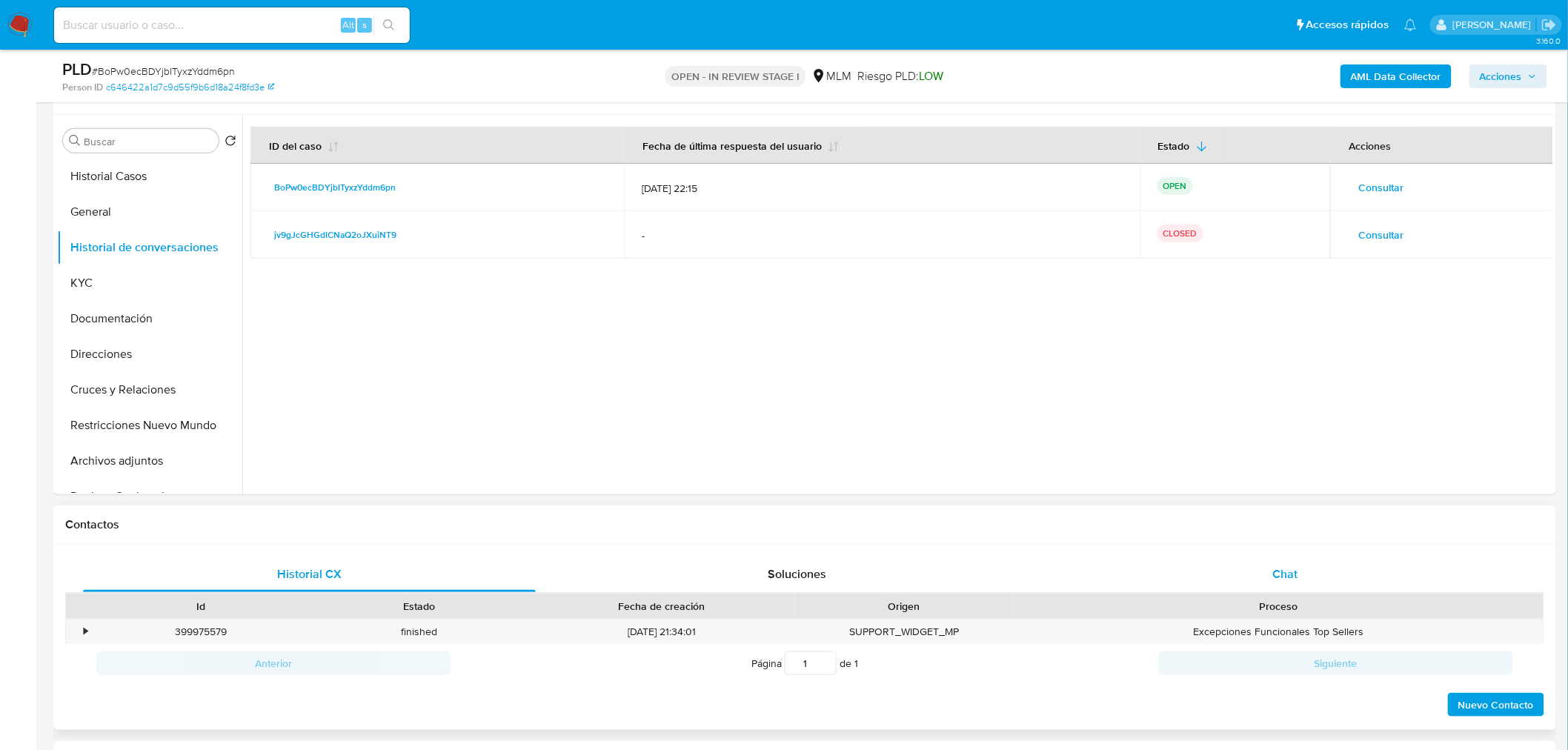
click at [1292, 576] on span "Chat" at bounding box center [1285, 574] width 25 height 17
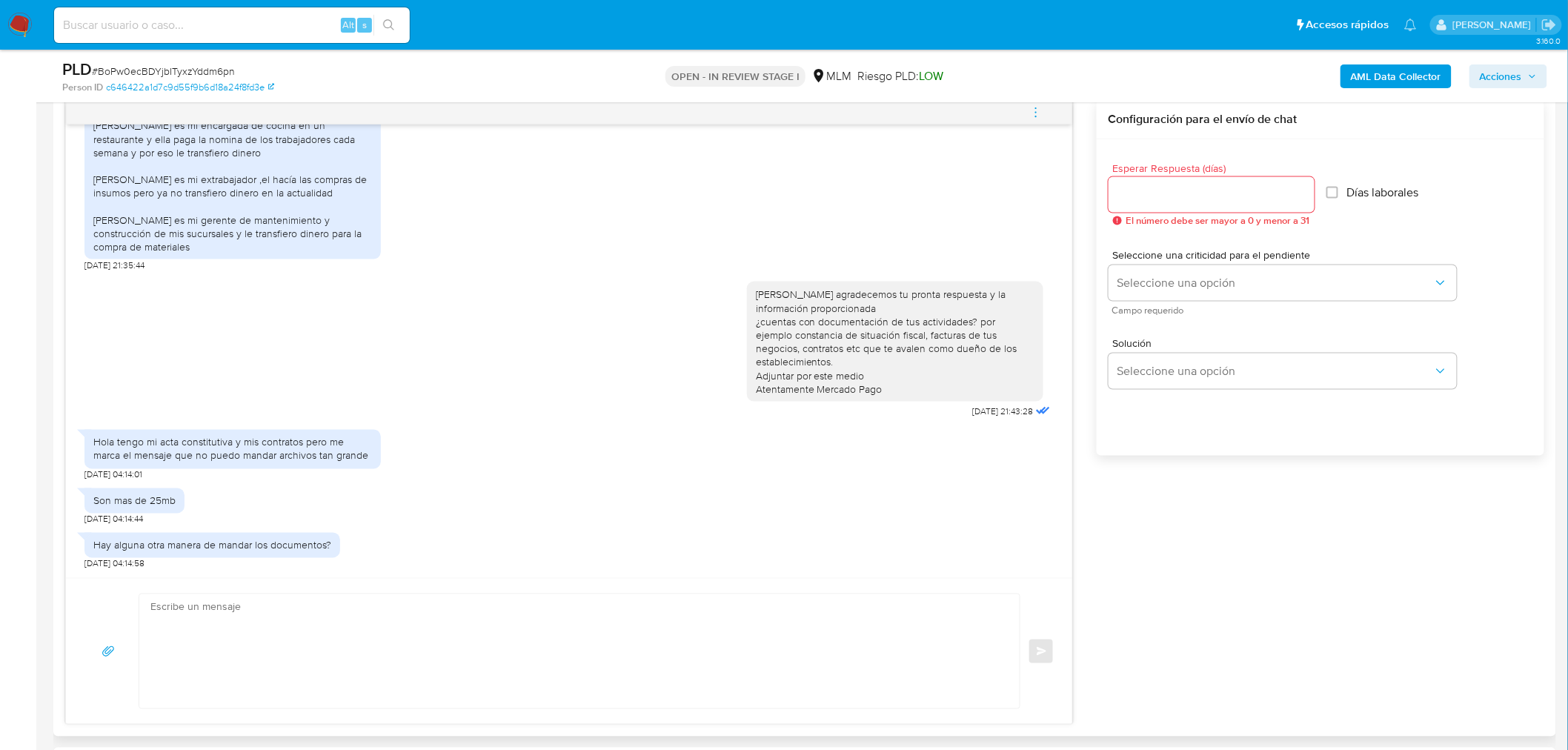
scroll to position [929, 0]
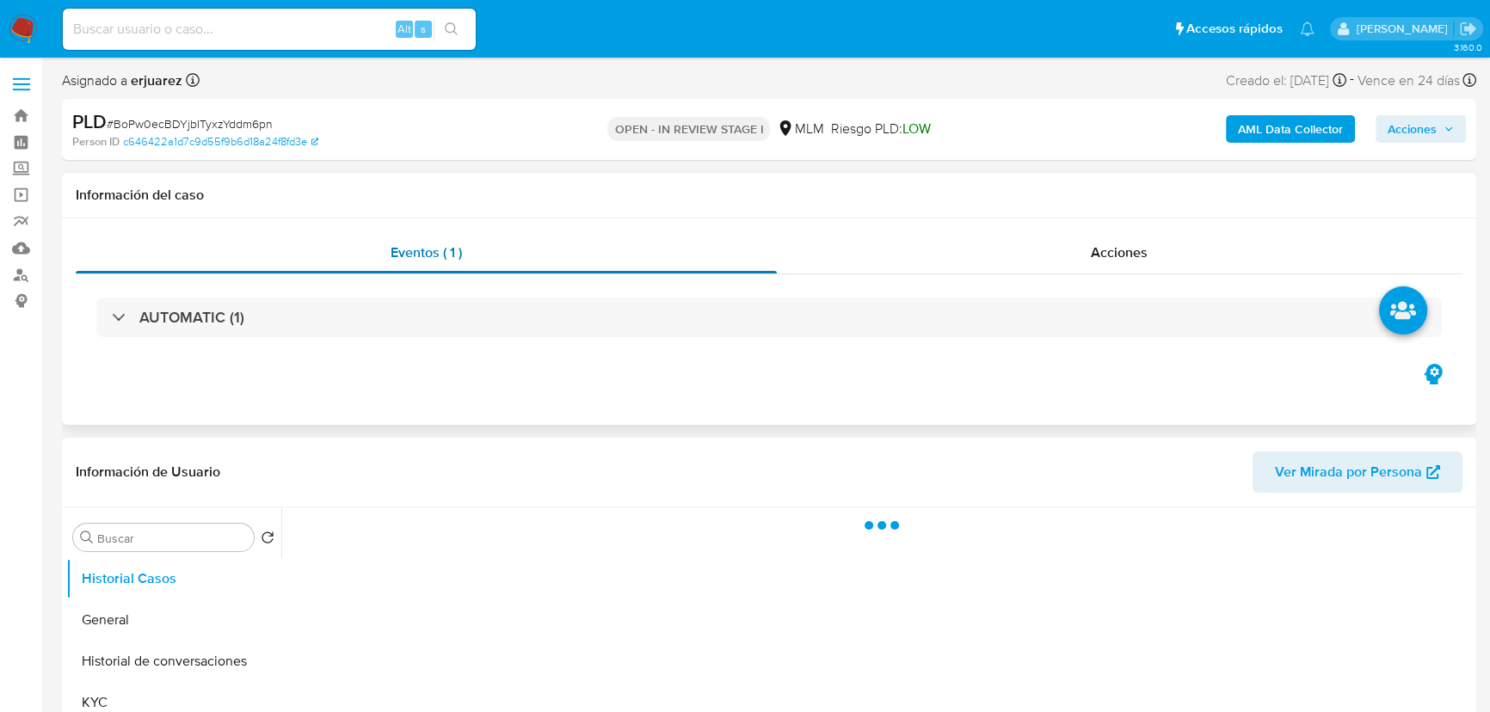
select select "10"
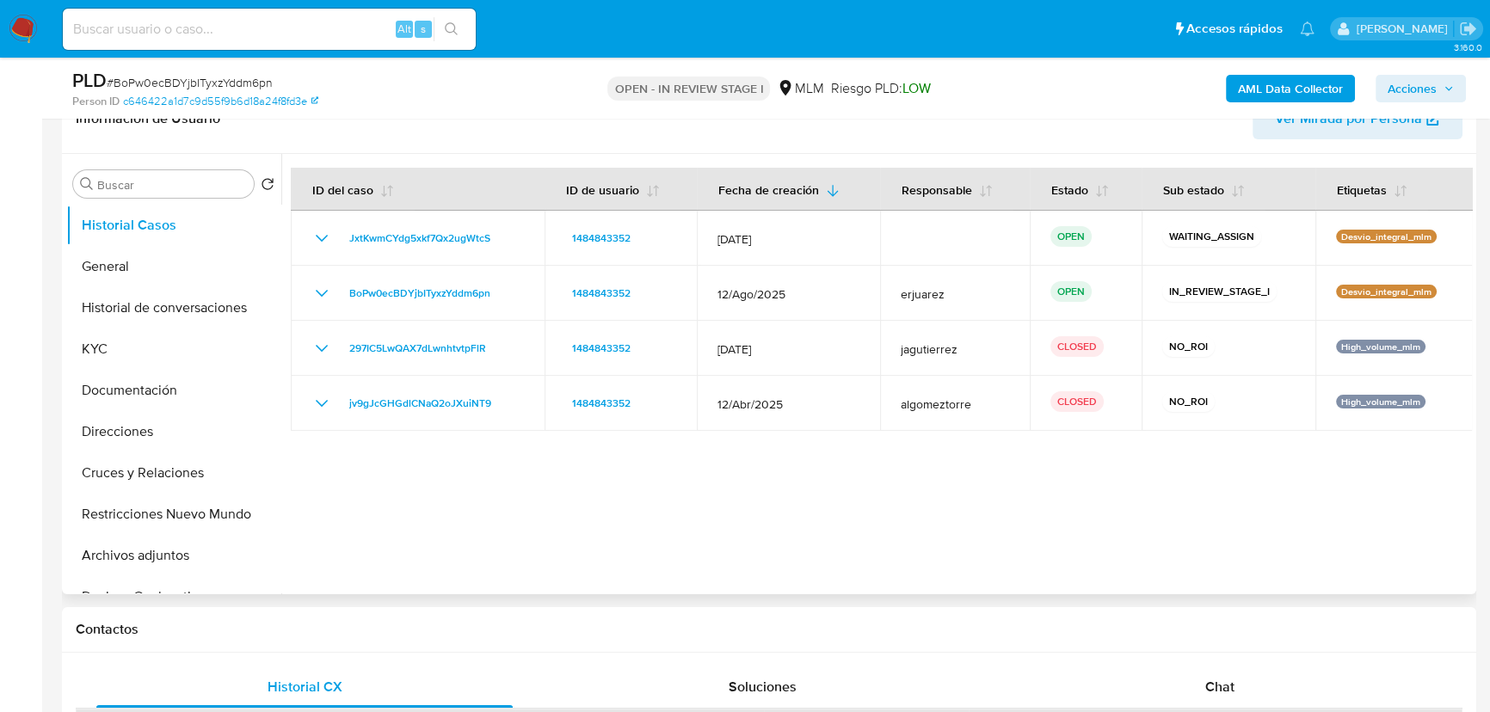
scroll to position [391, 0]
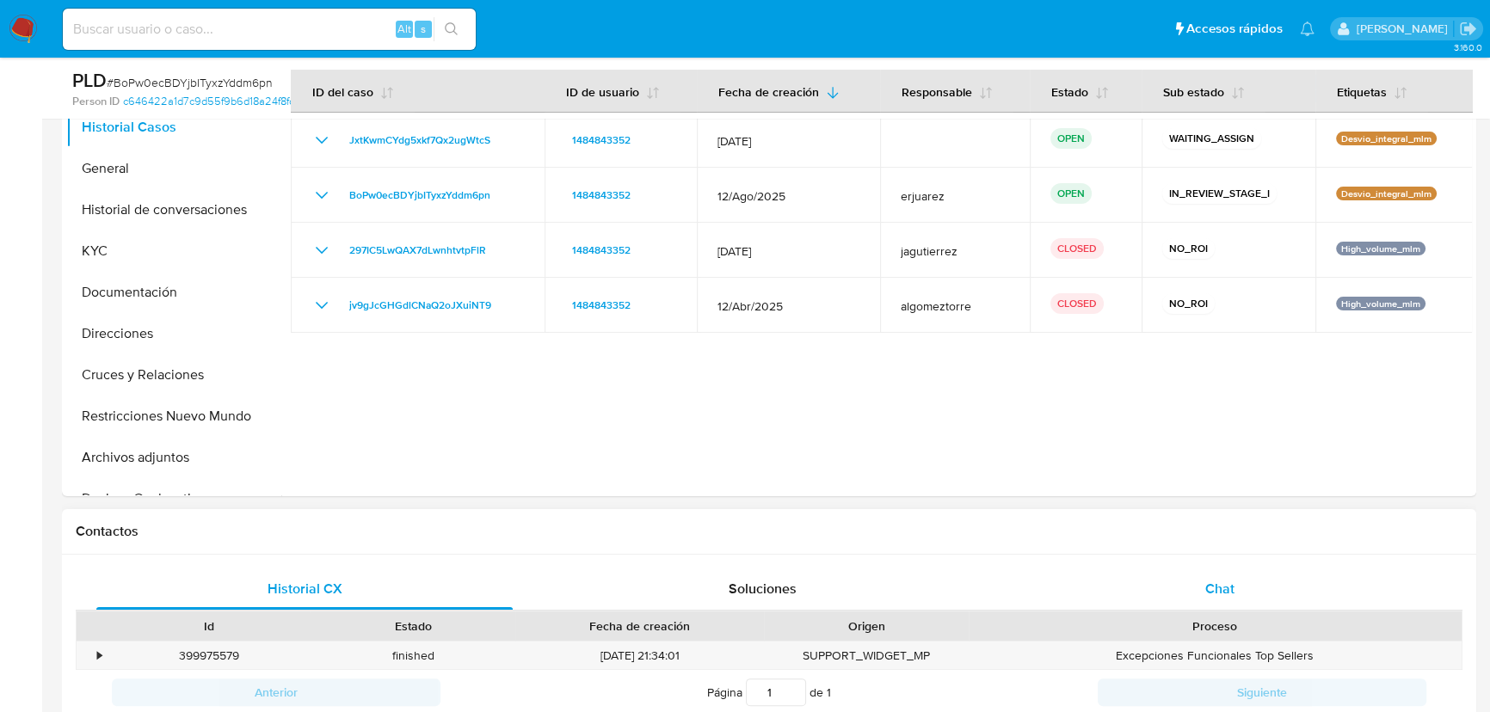
drag, startPoint x: 1214, startPoint y: 585, endPoint x: 1215, endPoint y: 571, distance: 13.9
click at [1214, 585] on span "Chat" at bounding box center [1219, 589] width 29 height 20
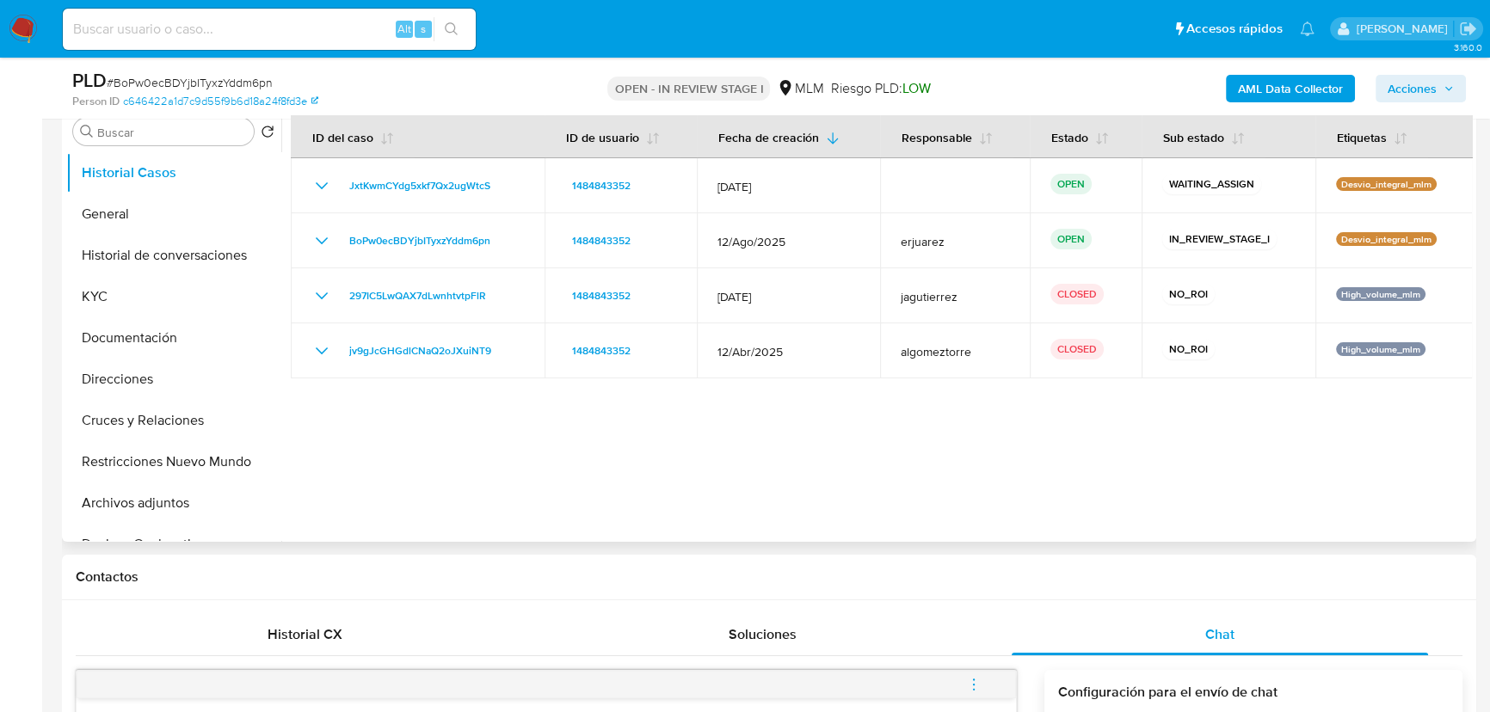
scroll to position [234, 0]
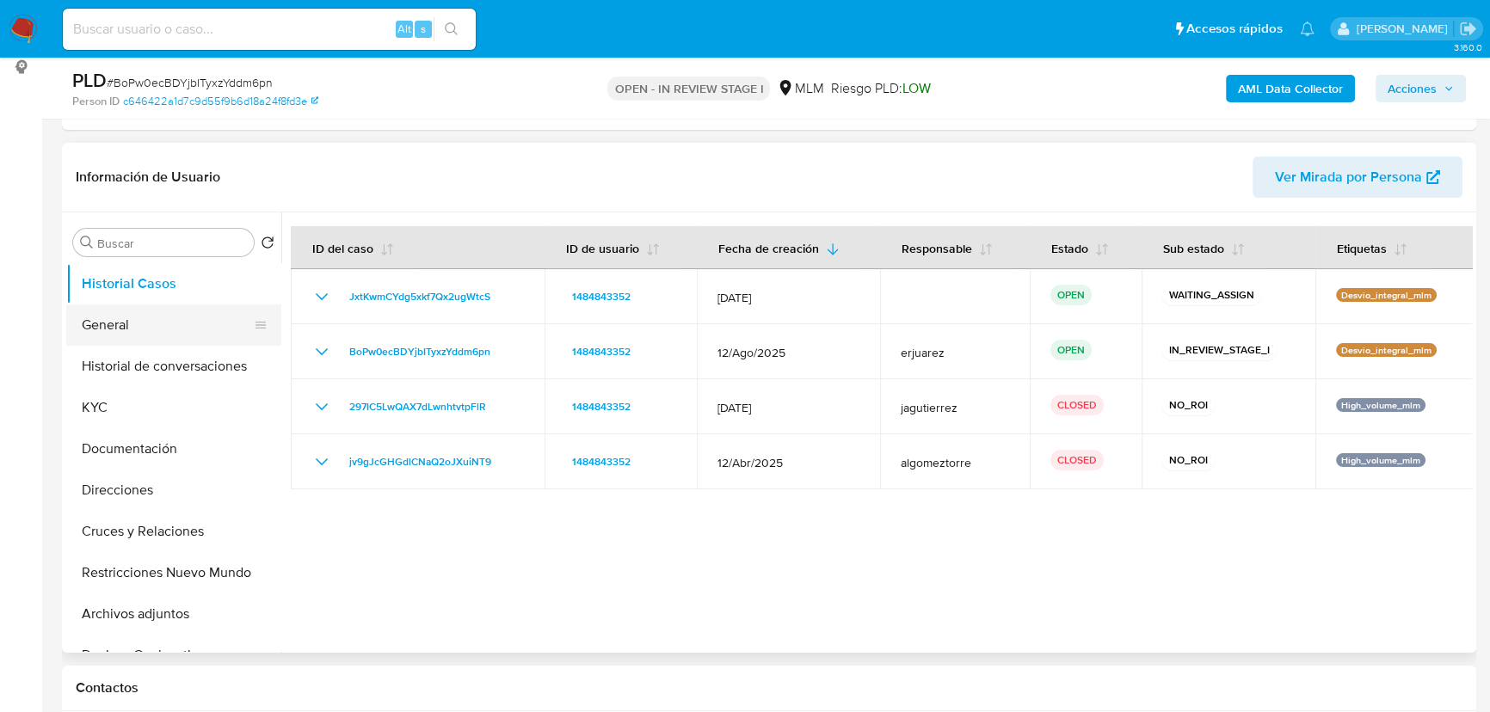
click at [147, 333] on button "General" at bounding box center [166, 324] width 201 height 41
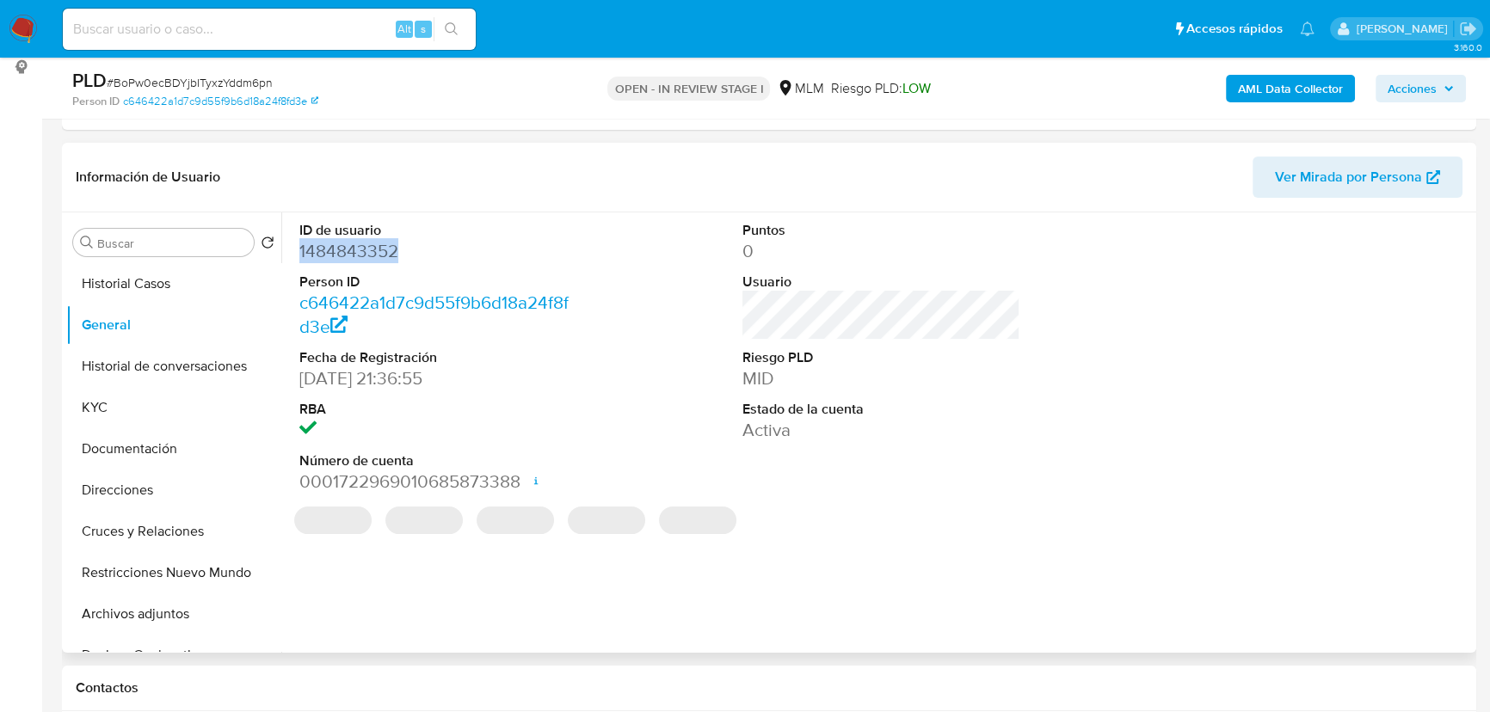
drag, startPoint x: 412, startPoint y: 246, endPoint x: 298, endPoint y: 246, distance: 114.4
click at [298, 246] on div "ID de usuario 1484843352 Person ID c646422a1d7c9d55f9b6d18a24f8fd3e Fecha de Re…" at bounding box center [438, 357] width 295 height 291
copy dd "1484843352"
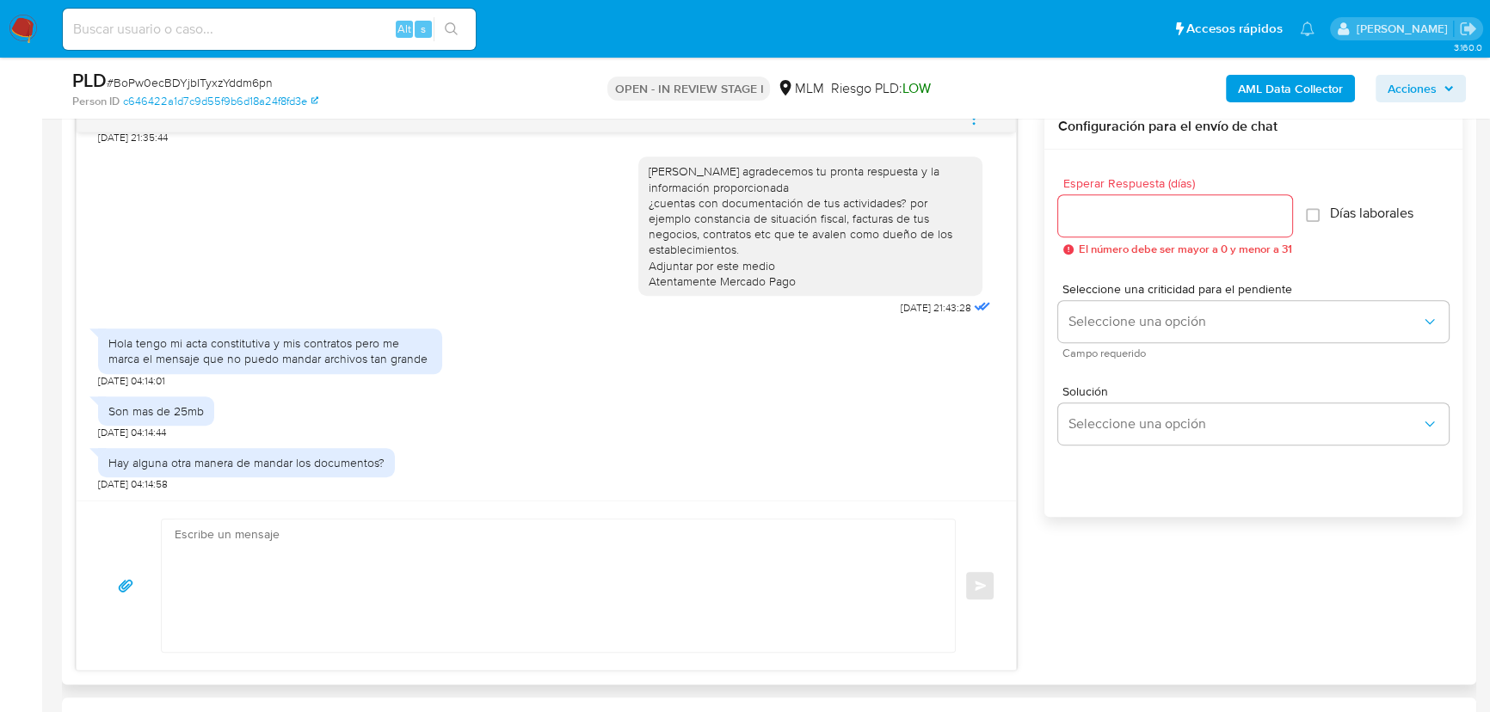
scroll to position [938, 0]
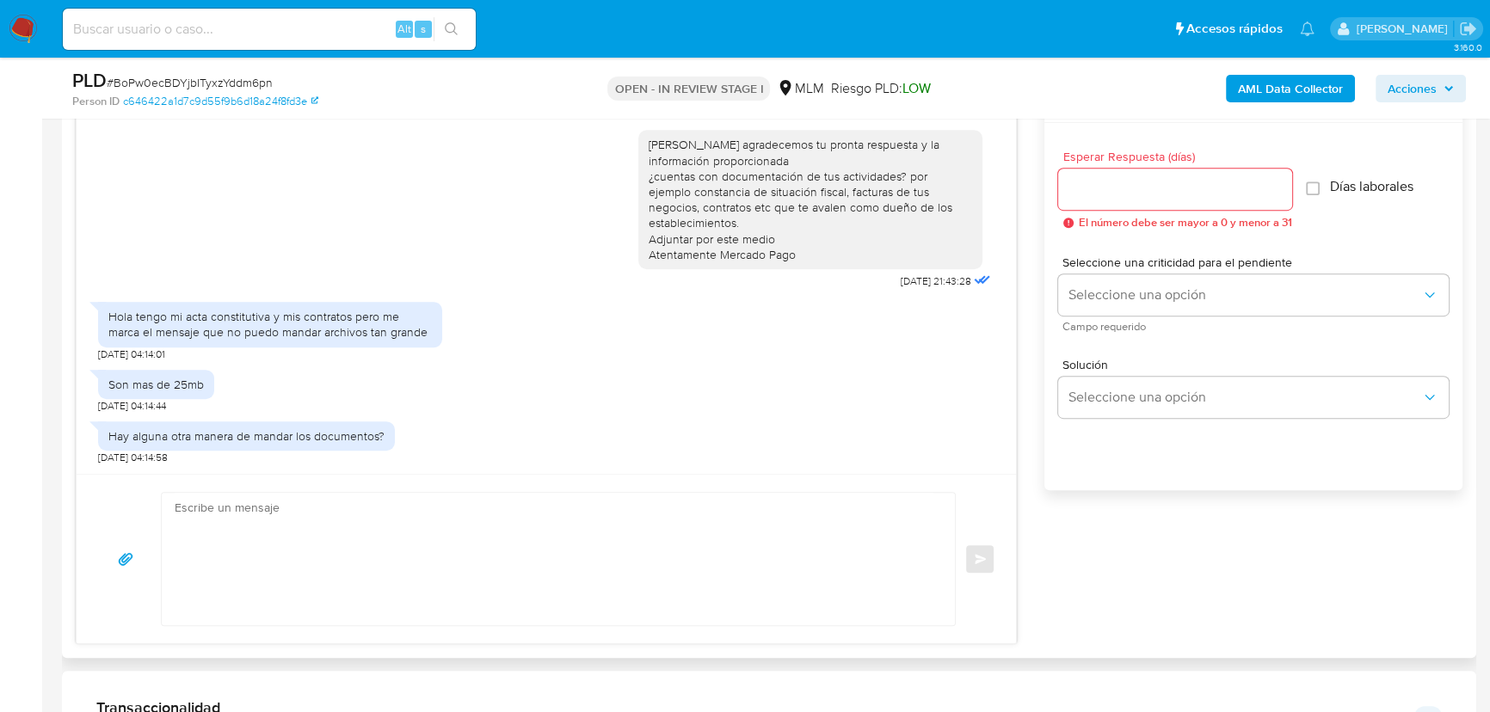
click at [329, 516] on textarea at bounding box center [554, 559] width 759 height 132
type textarea "h"
drag, startPoint x: 480, startPoint y: 540, endPoint x: 545, endPoint y: 514, distance: 70.3
click at [510, 530] on textarea "[PERSON_NAME] este es el medio para adjuntar tu documentación Podrias enviarnos" at bounding box center [554, 559] width 759 height 132
click at [622, 501] on textarea "[PERSON_NAME] este es el medio para adjuntar tu documentación Podrías enviarnos" at bounding box center [554, 559] width 759 height 132
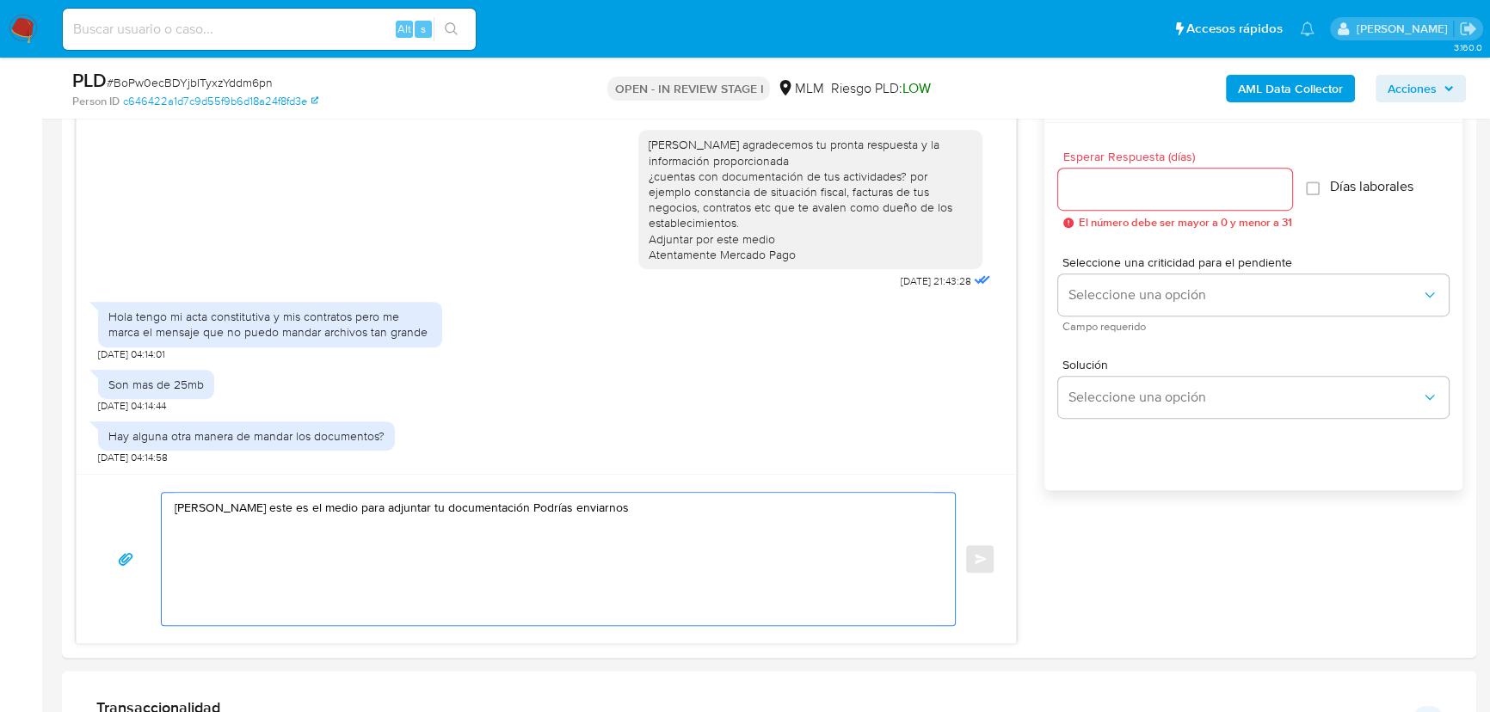
type textarea "[PERSON_NAME] este es el medio para adjuntar tu documentación Podrías enviarnos"
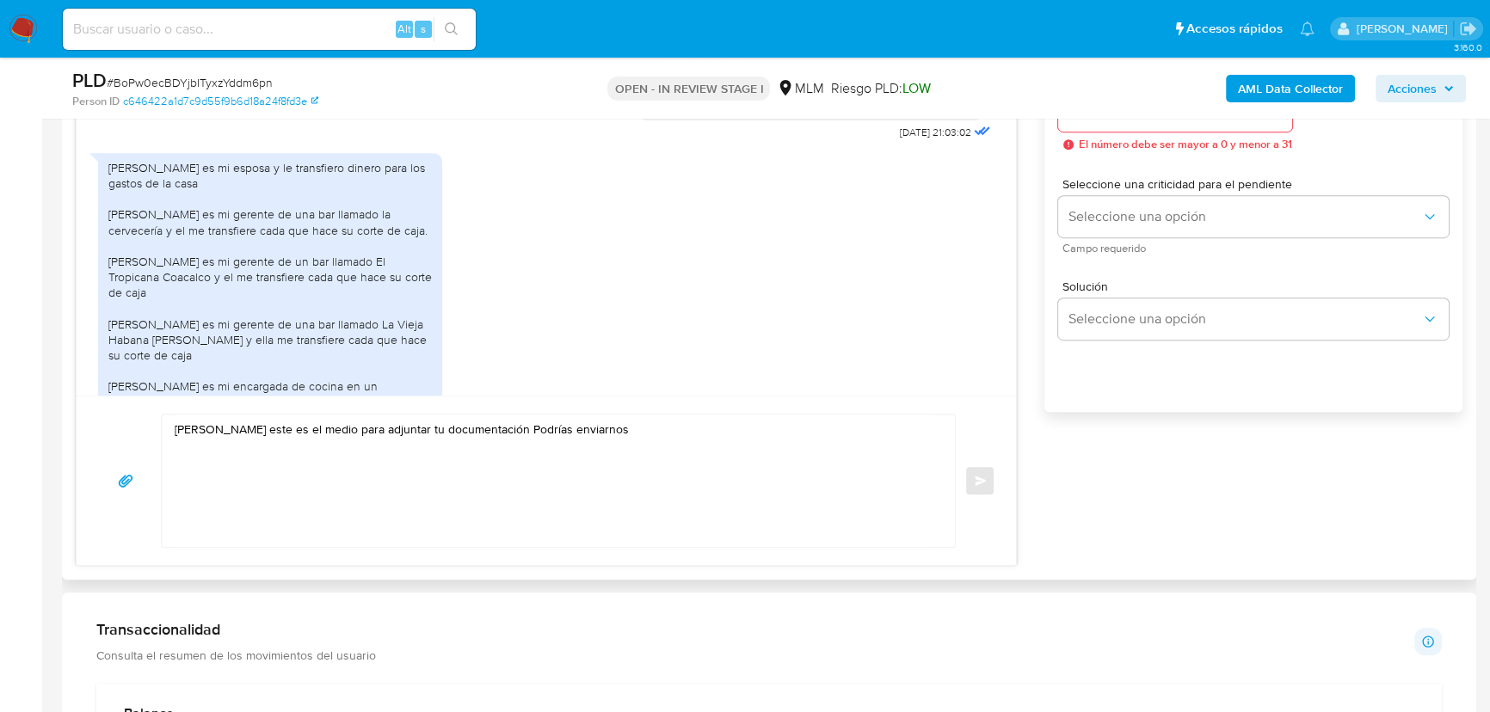
scroll to position [114, 0]
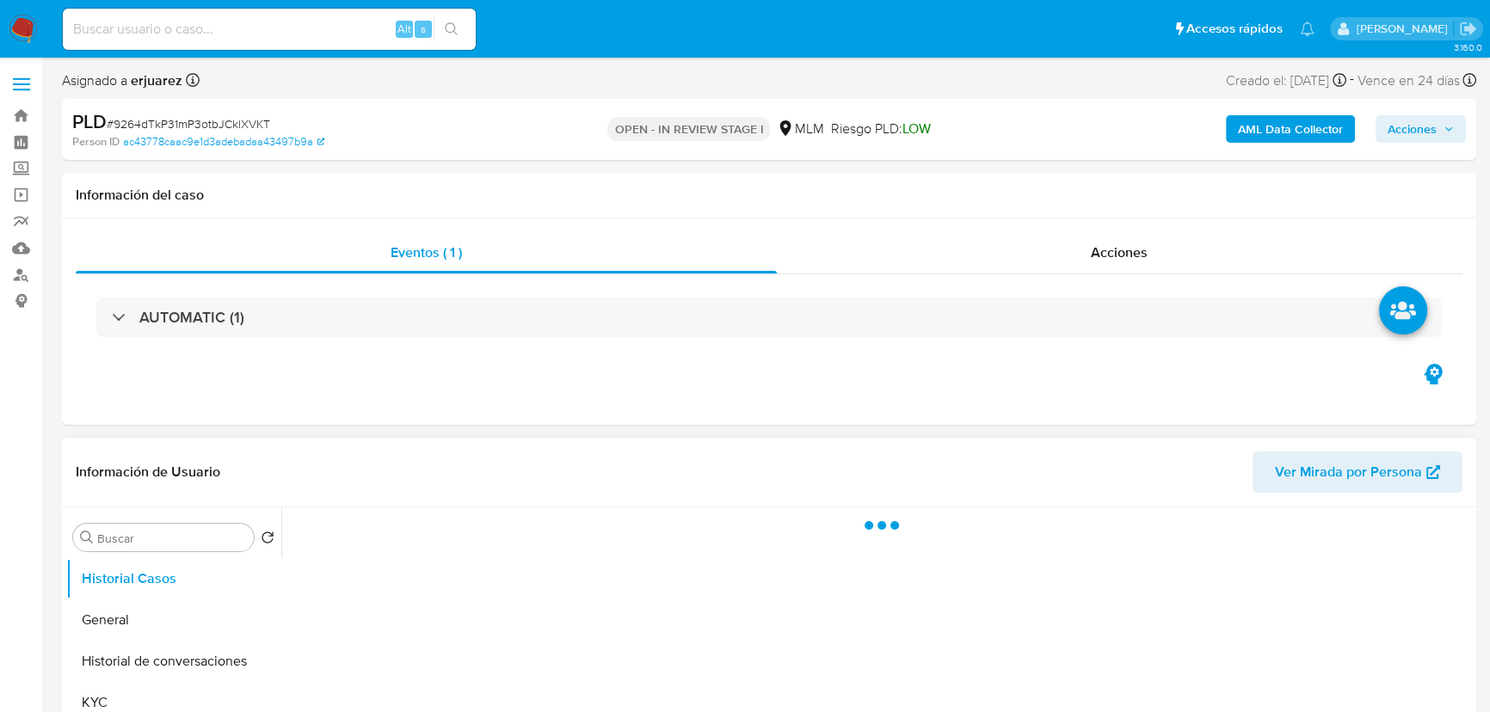
scroll to position [391, 0]
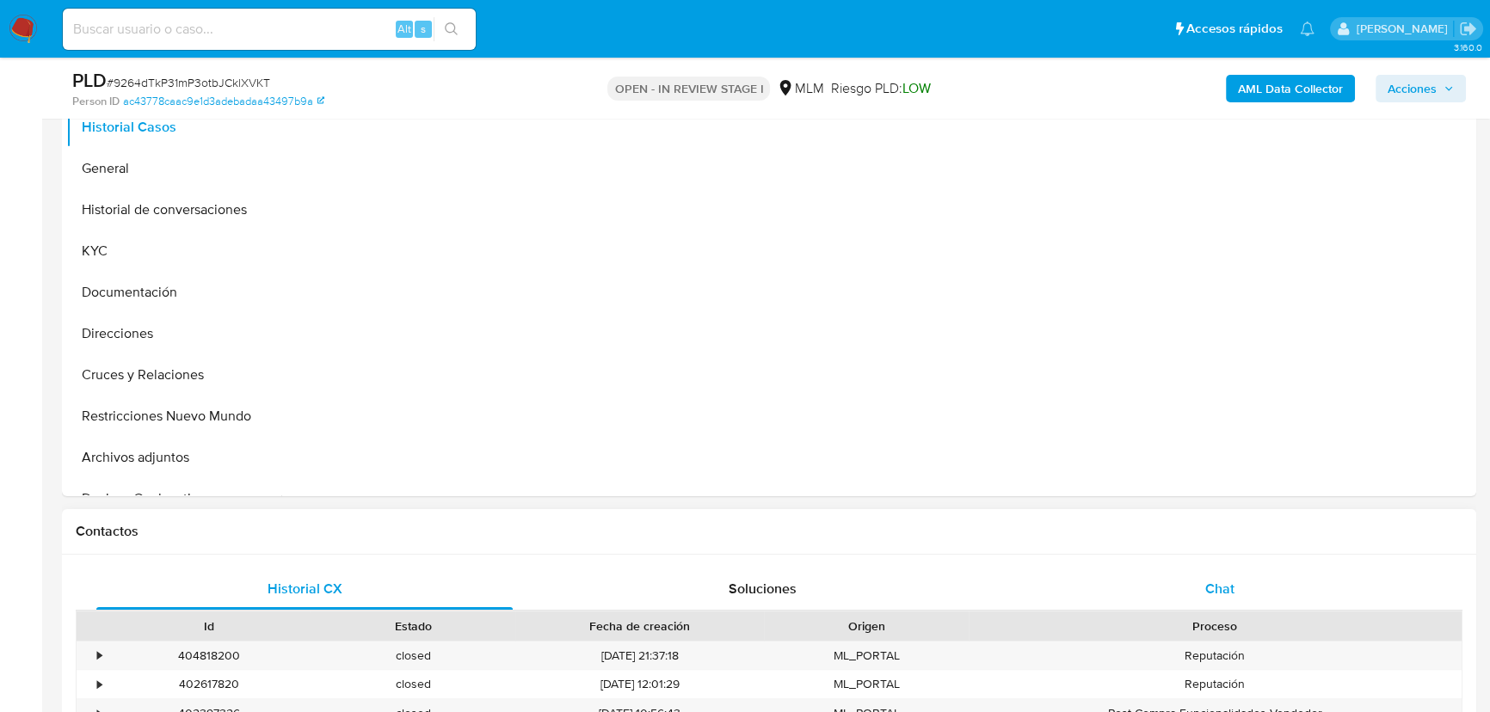
select select "10"
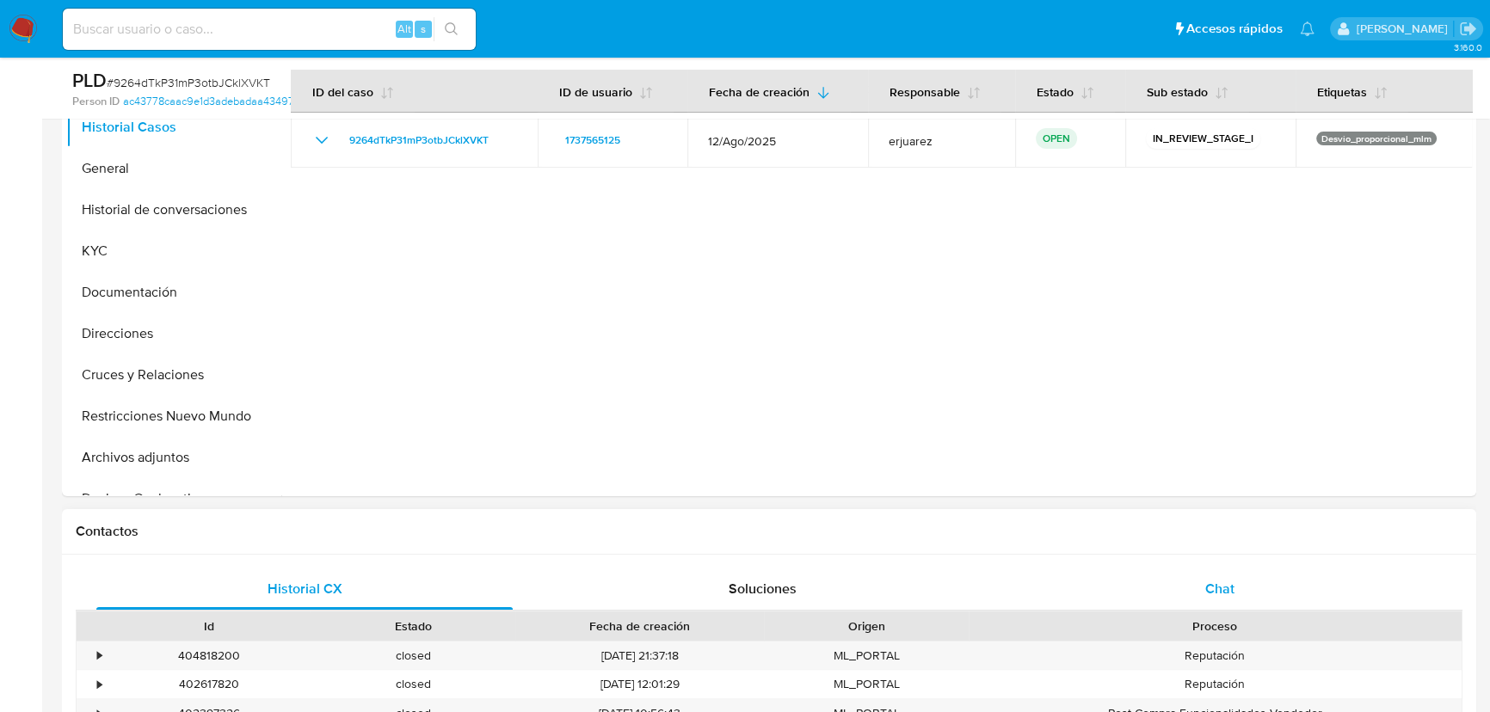
click at [1191, 585] on div "Chat" at bounding box center [1220, 589] width 416 height 41
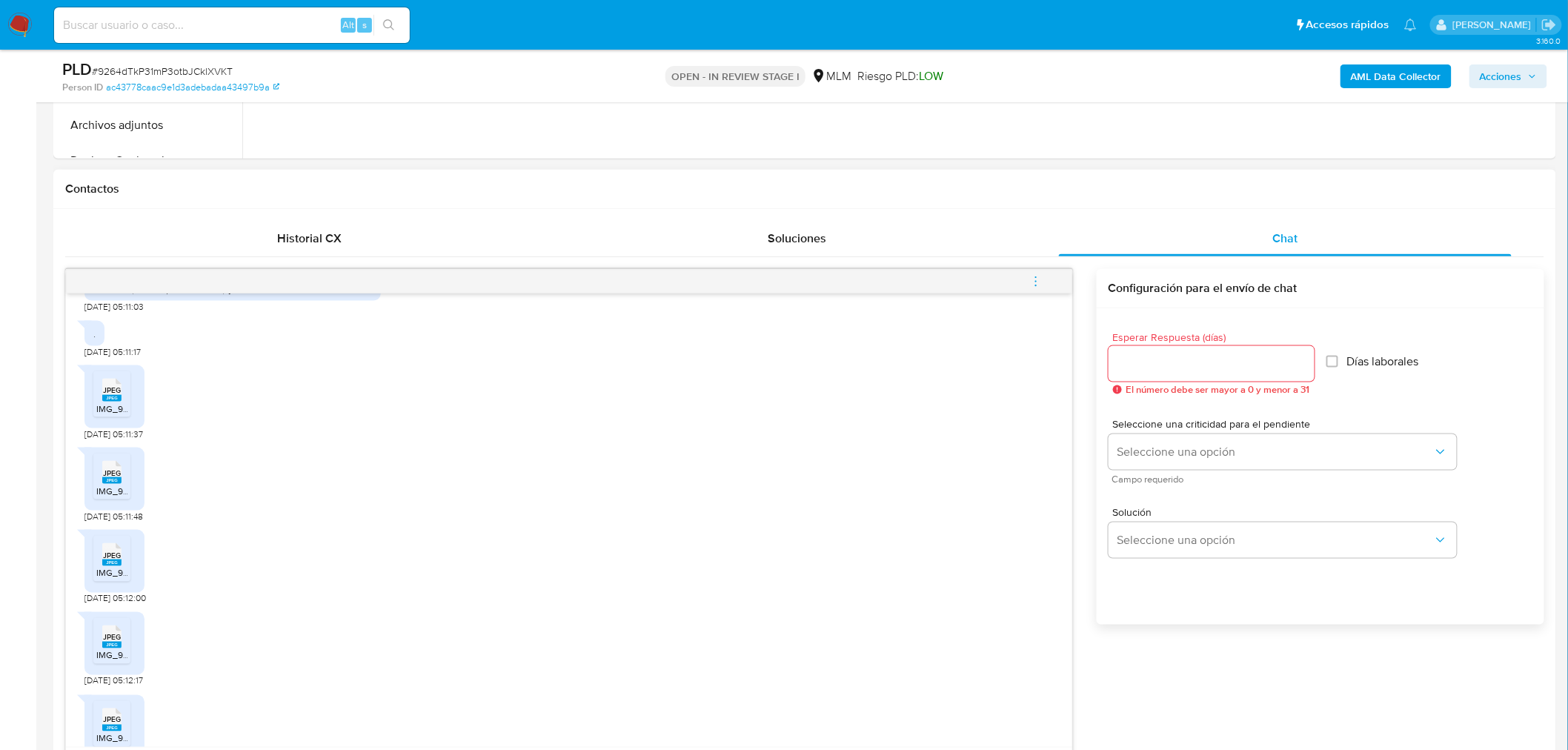
scroll to position [1031, 0]
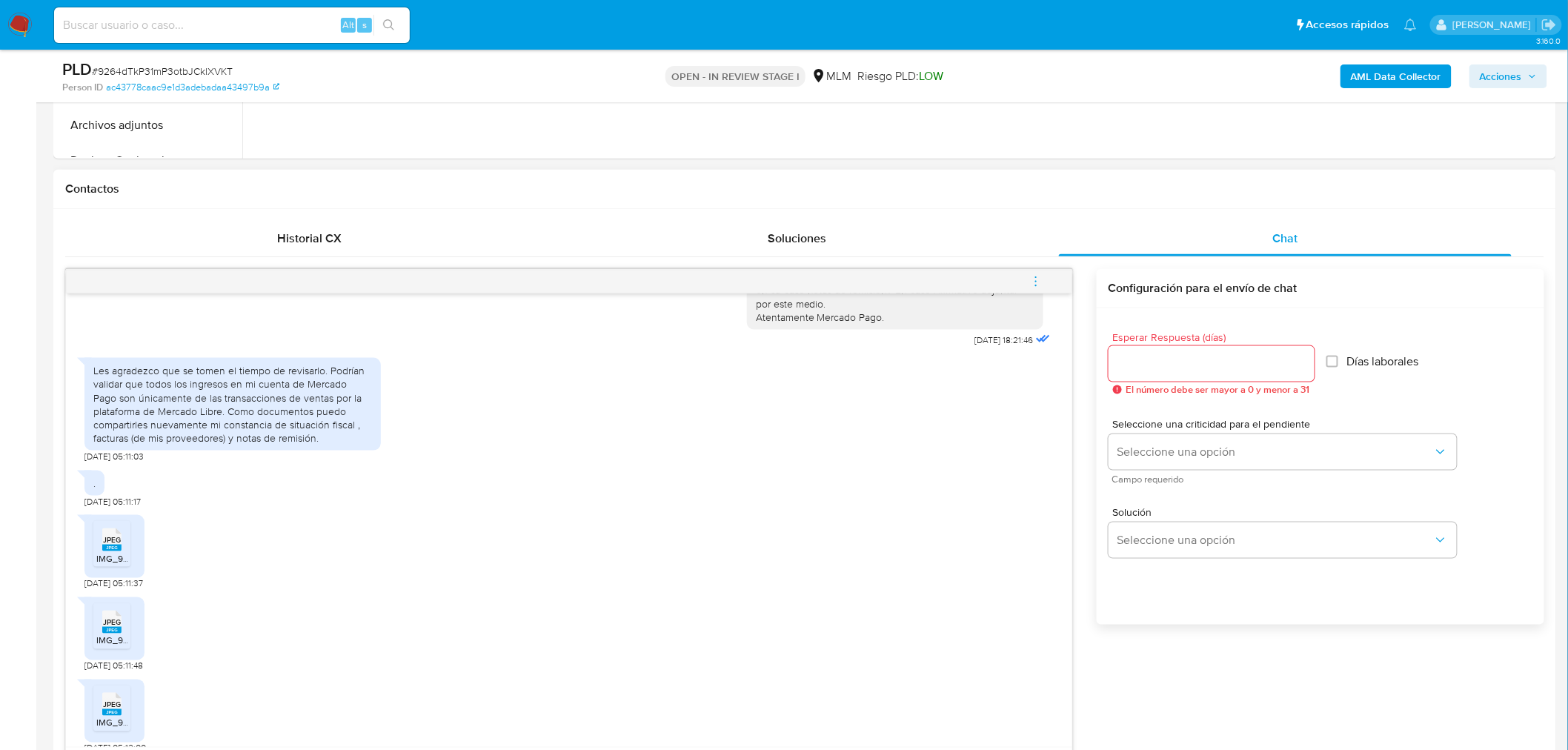
click at [105, 528] on icon at bounding box center [112, 540] width 19 height 23
click at [115, 613] on icon "JPEG" at bounding box center [112, 622] width 19 height 26
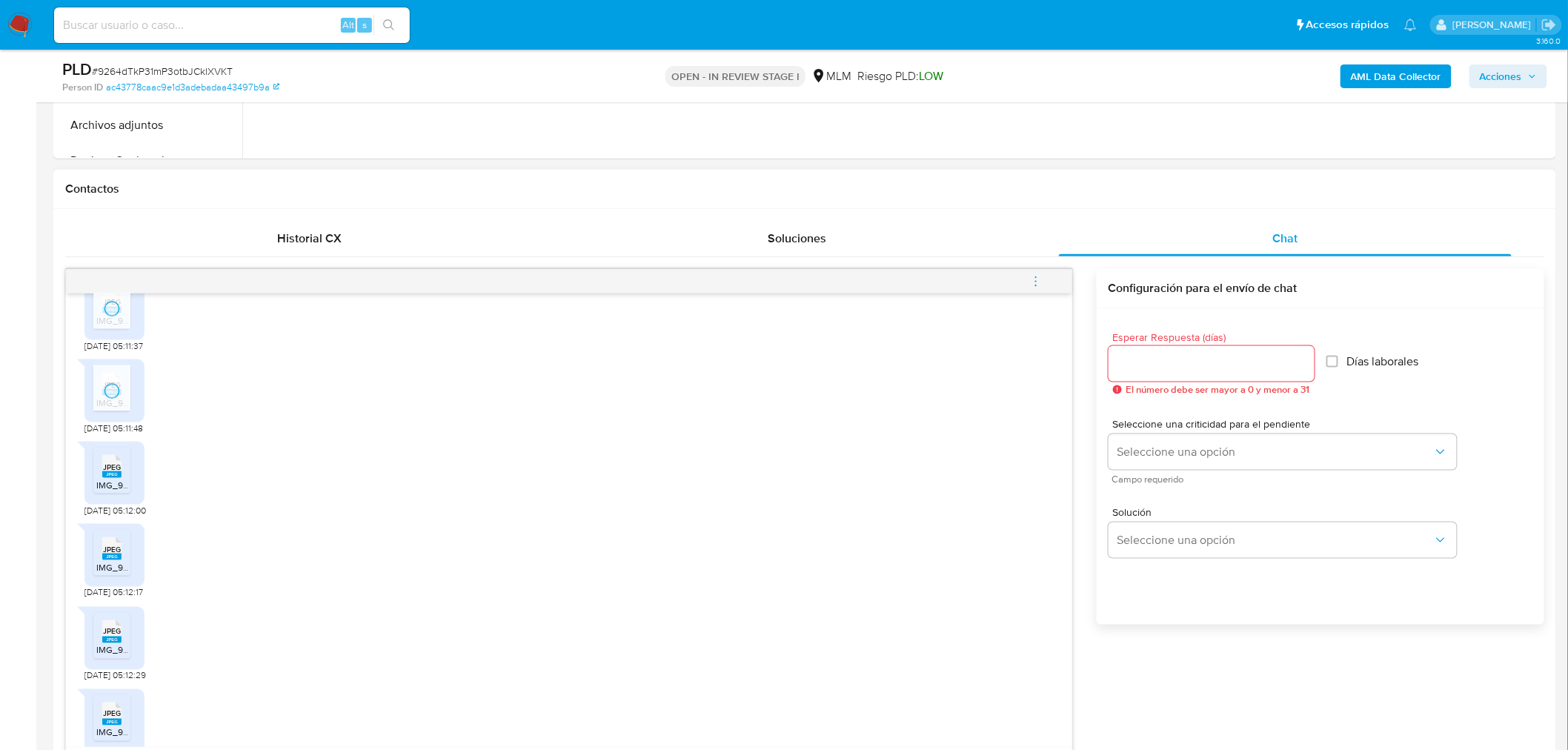
scroll to position [1278, 0]
click at [116, 470] on span "IMG_9160.jpeg" at bounding box center [127, 476] width 60 height 13
drag, startPoint x: 116, startPoint y: 521, endPoint x: 116, endPoint y: 583, distance: 62.0
click at [116, 536] on span "JPEG" at bounding box center [112, 541] width 18 height 9
click at [114, 607] on div "JPEG JPEG" at bounding box center [112, 622] width 31 height 29
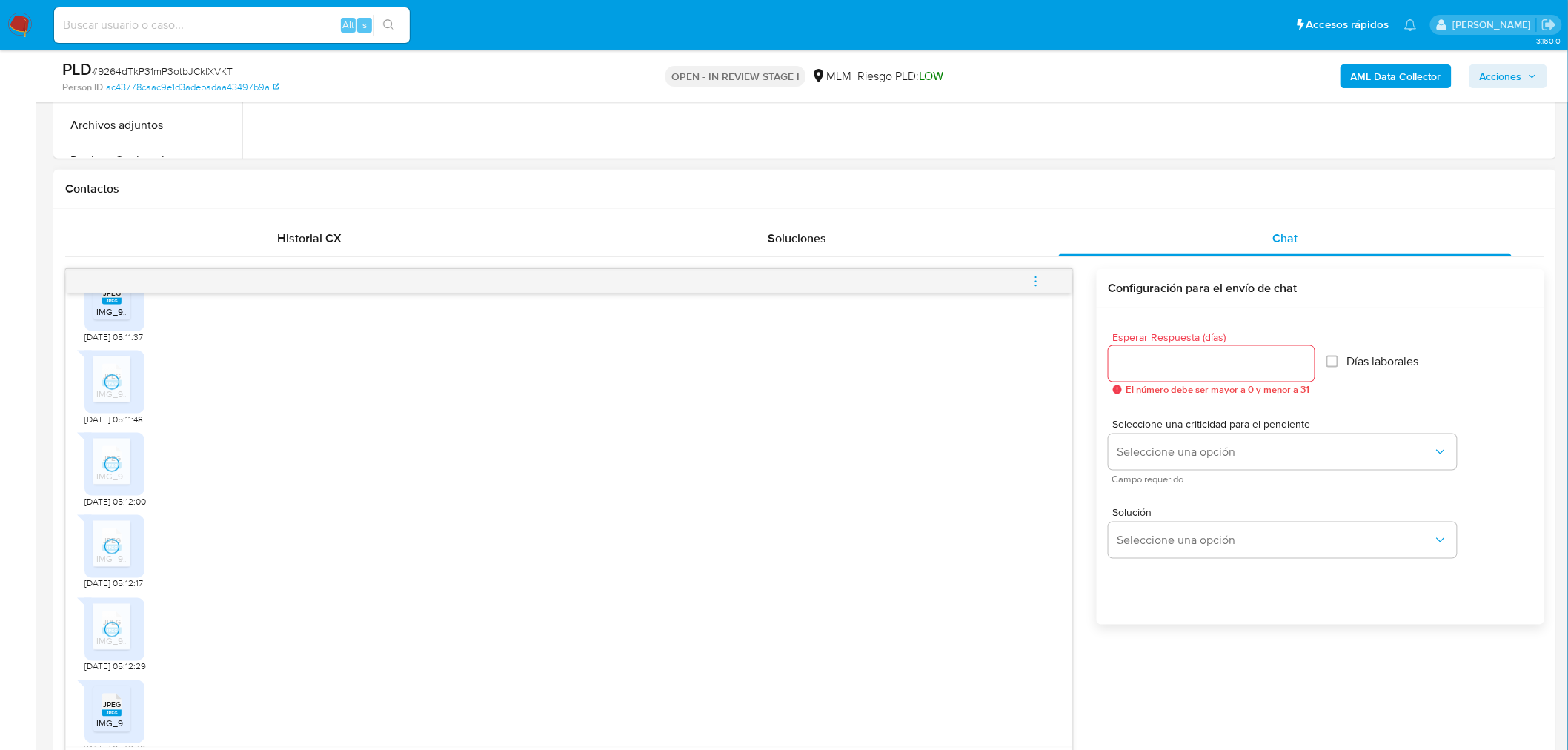
click at [109, 613] on rect at bounding box center [112, 714] width 19 height 7
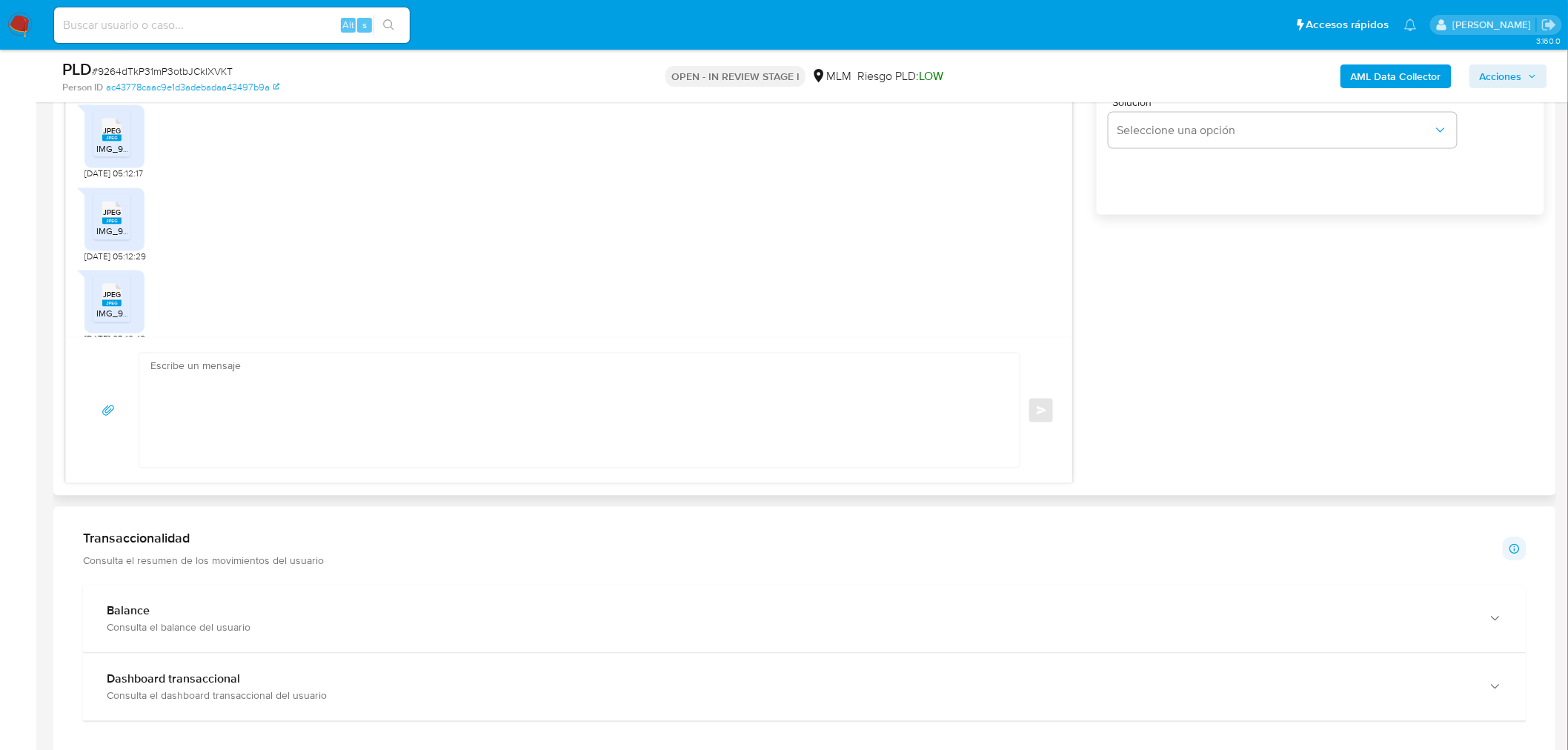
scroll to position [1018, 0]
drag, startPoint x: 306, startPoint y: 395, endPoint x: 247, endPoint y: 447, distance: 78.6
click at [307, 395] on textarea at bounding box center [576, 409] width 850 height 114
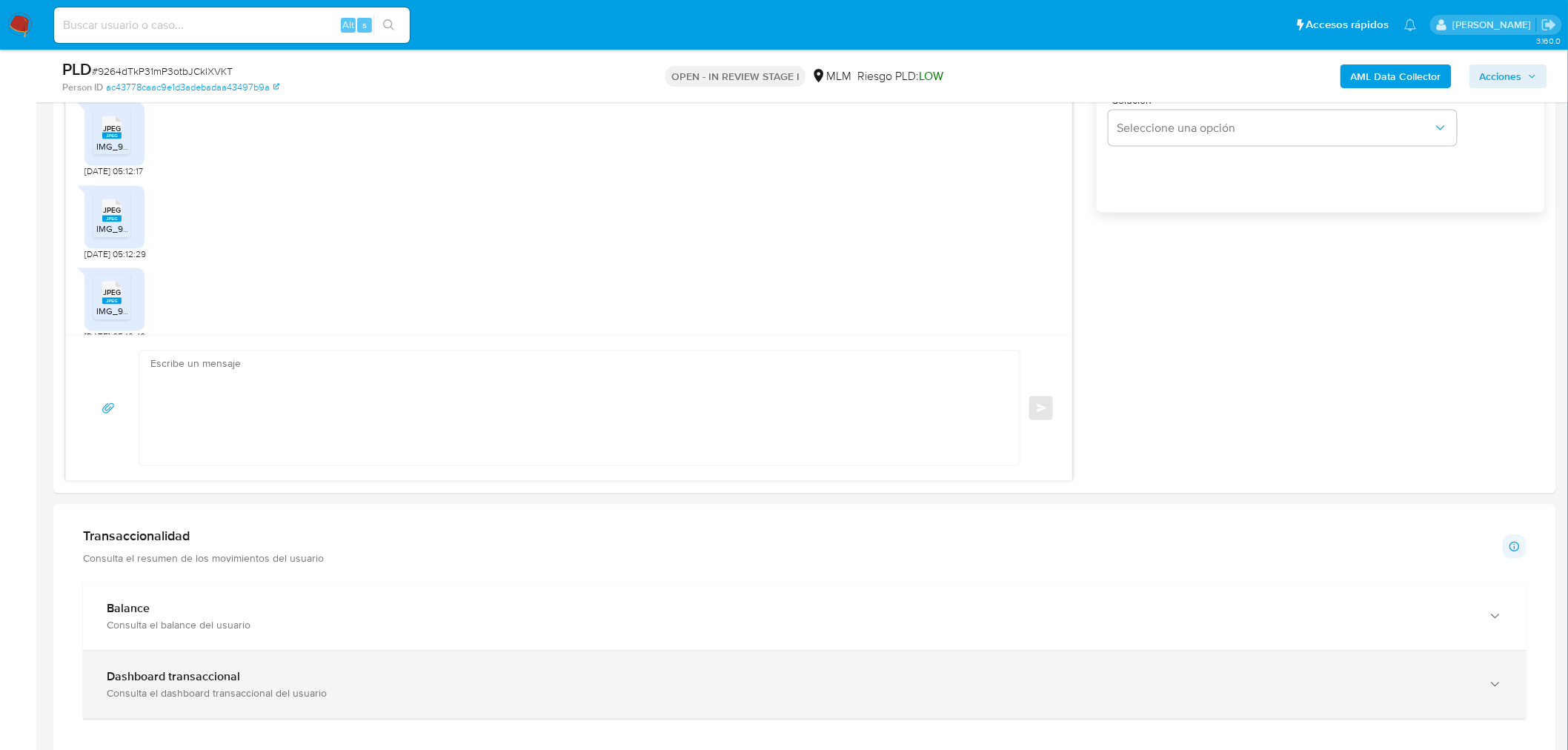
click at [475, 613] on div "Dashboard transaccional Consulta el dashboard transaccional del usuario" at bounding box center [805, 685] width 1444 height 67
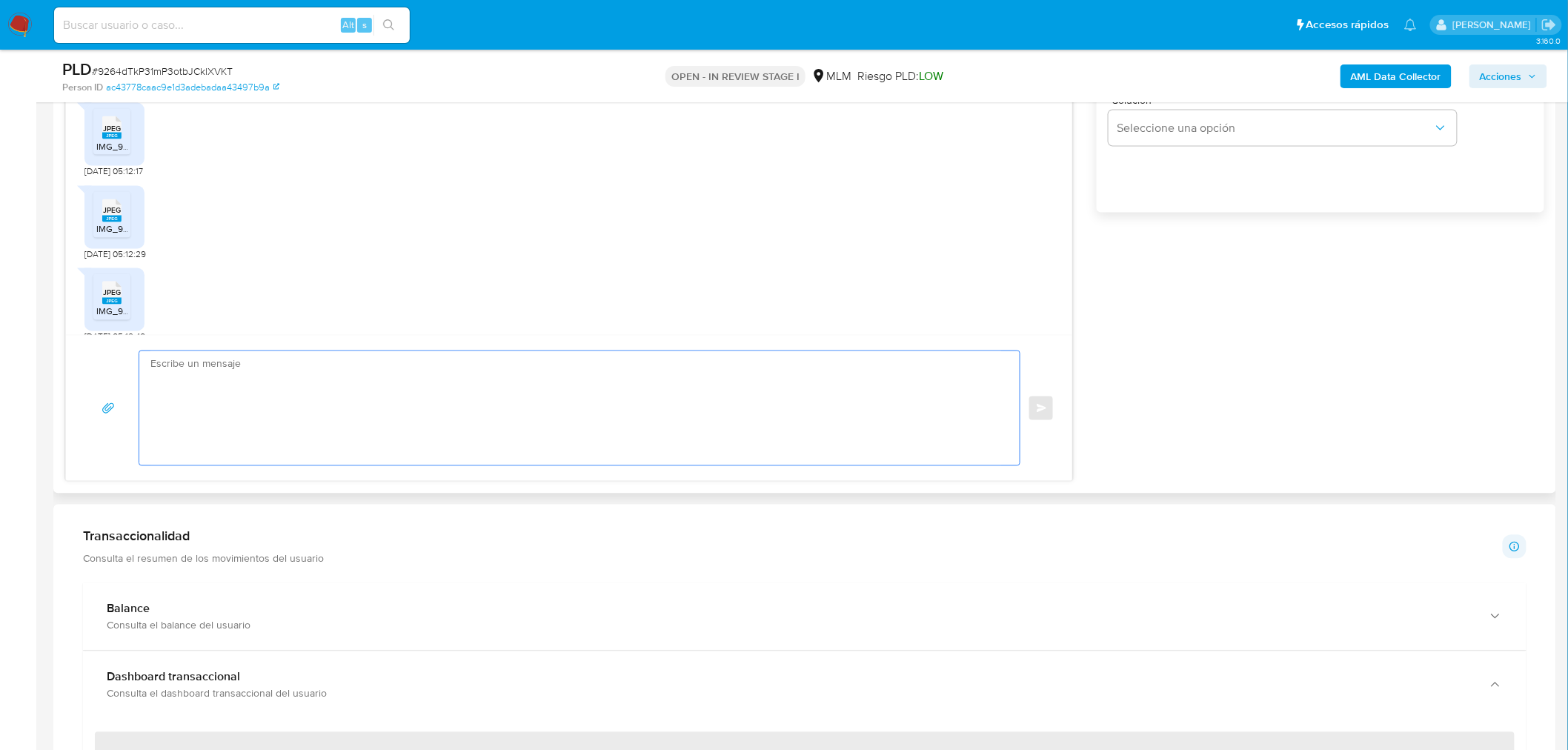
click at [408, 374] on textarea at bounding box center [576, 409] width 850 height 114
paste textarea "Agradecemos tu tiempo y documentación proporcionada. Te recordamos que esto fue…"
drag, startPoint x: 379, startPoint y: 398, endPoint x: 159, endPoint y: 331, distance: 230.0
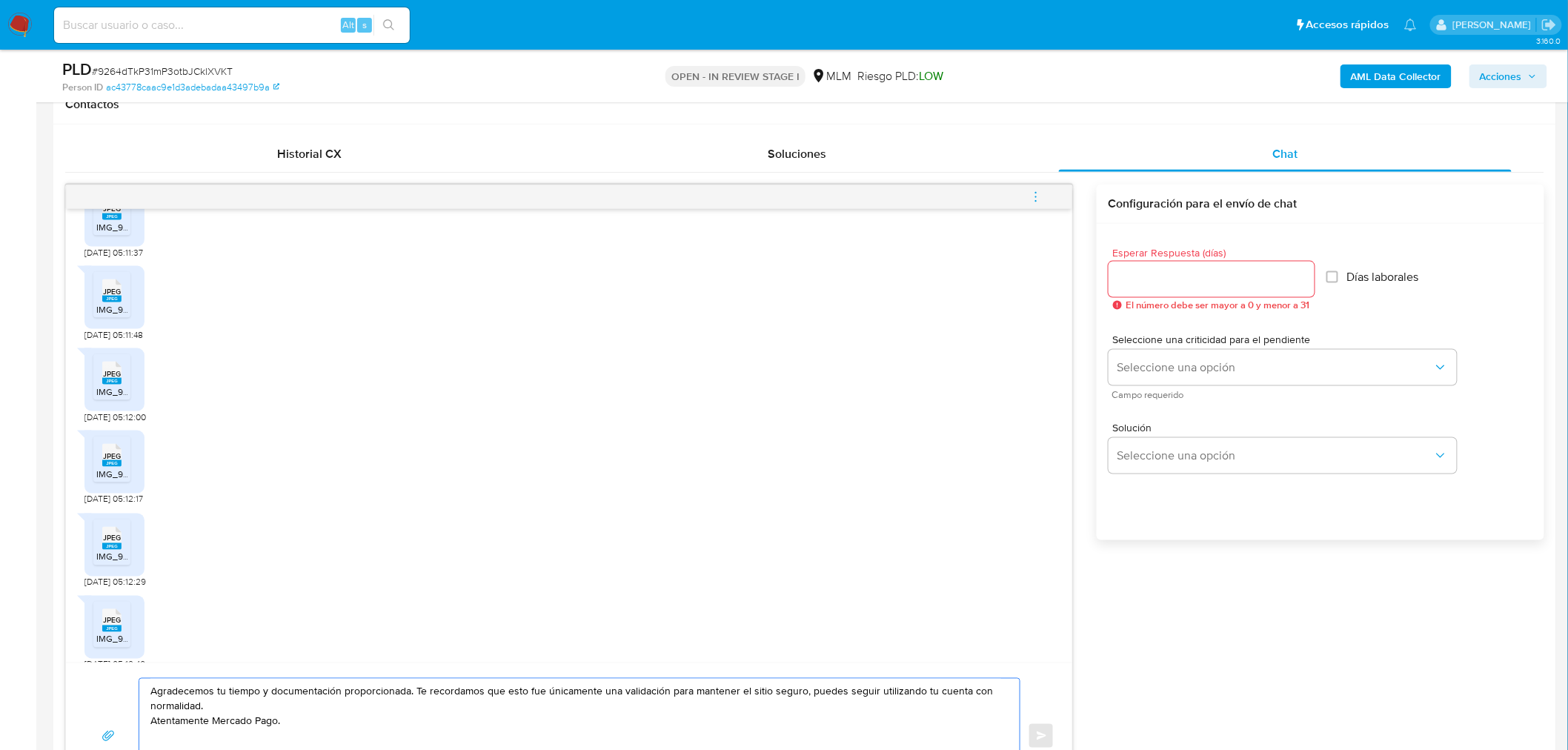
scroll to position [688, 0]
type textarea "Agradecemos tu tiempo y documentación proporcionada. Te recordamos que esto fue…"
click at [1140, 303] on span "El número debe ser mayor a 0 y menor a 31" at bounding box center [1217, 308] width 184 height 10
click at [1142, 289] on input "Esperar Respuesta (días)" at bounding box center [1211, 282] width 206 height 19
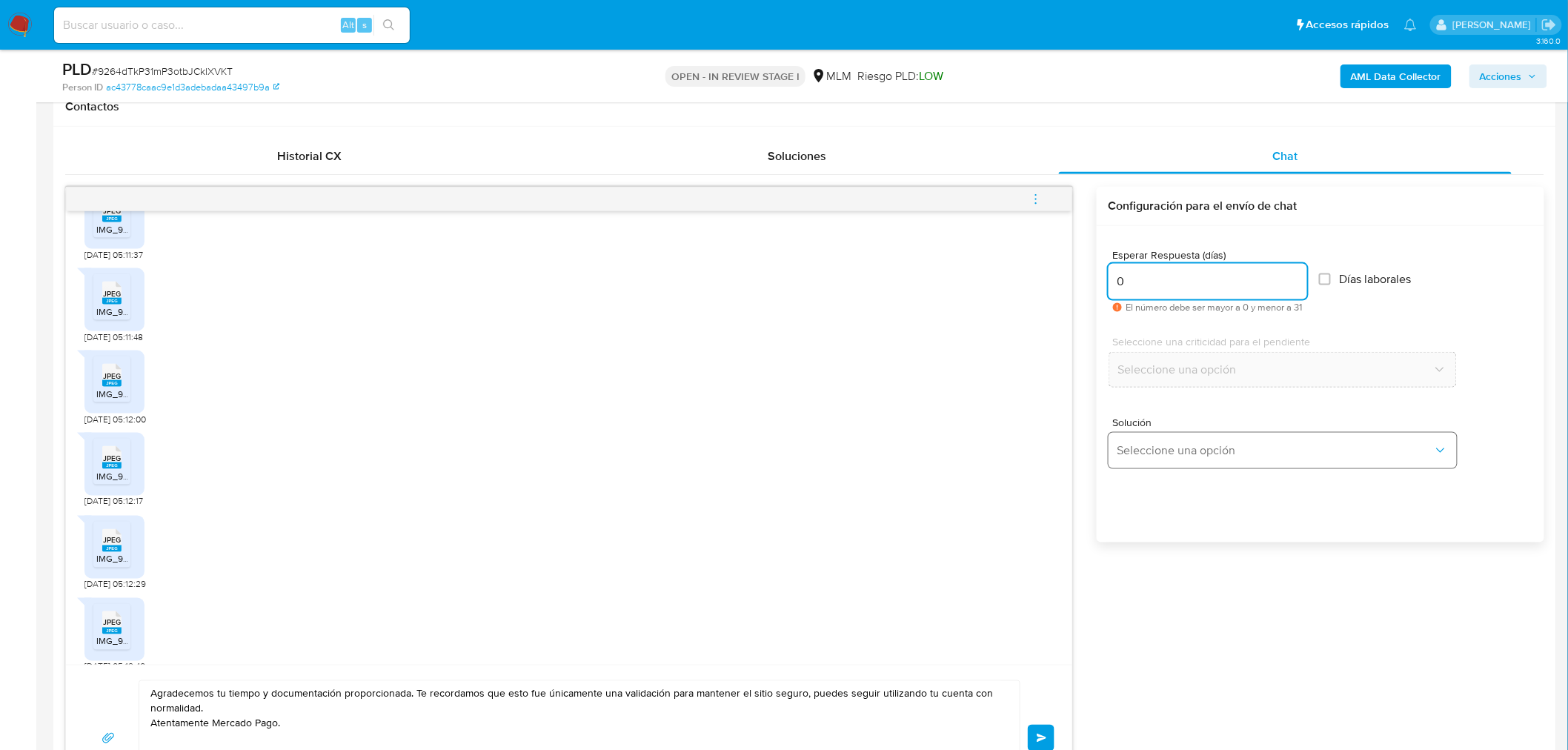
type input "0"
click at [1145, 459] on button "Seleccione una opción" at bounding box center [1283, 450] width 348 height 35
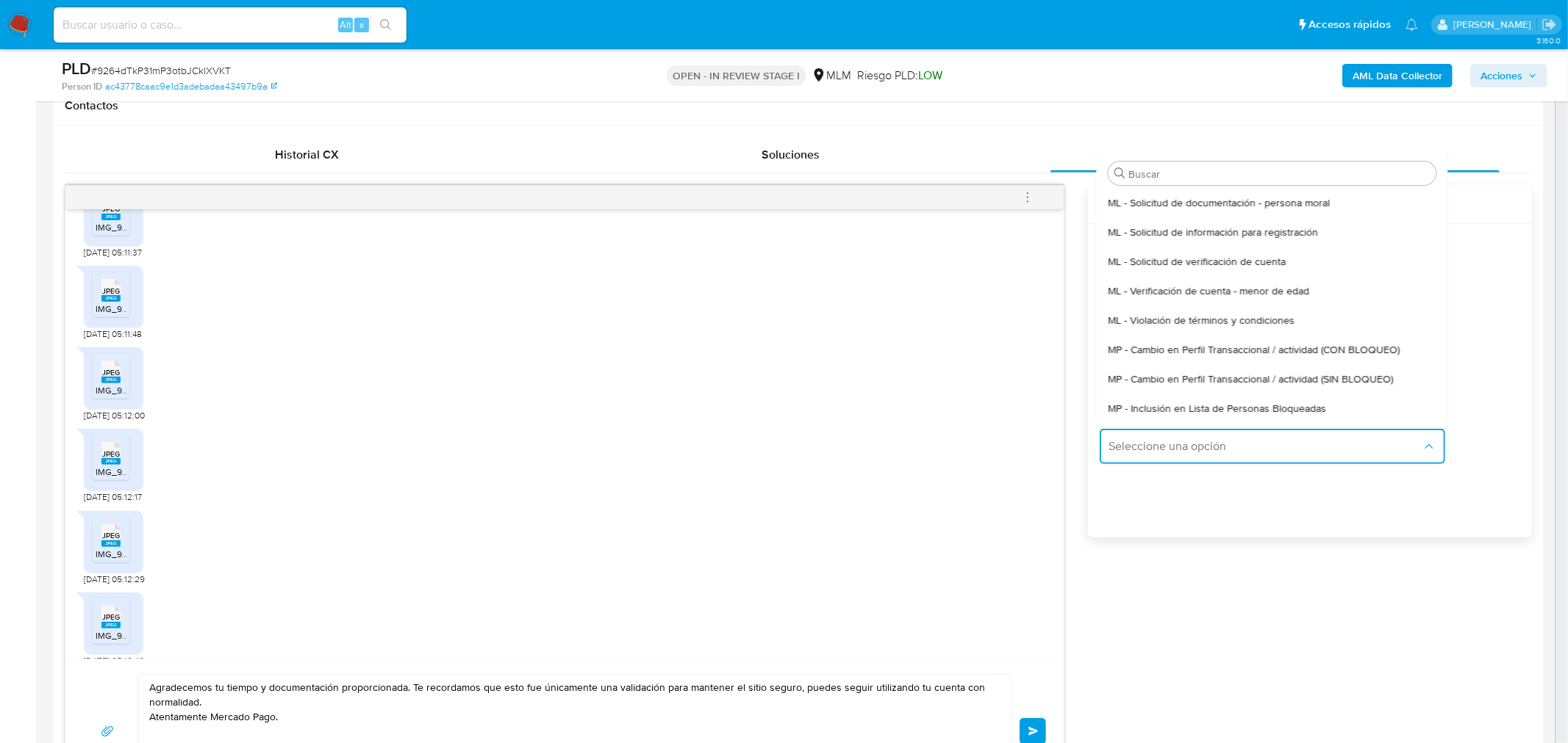
drag, startPoint x: 1227, startPoint y: 364, endPoint x: 753, endPoint y: 494, distance: 491.5
click at [1215, 369] on div "MP - Cambio en Perfil Transaccional / actividad (SIN BLOQUEO)" at bounding box center [1266, 379] width 319 height 29
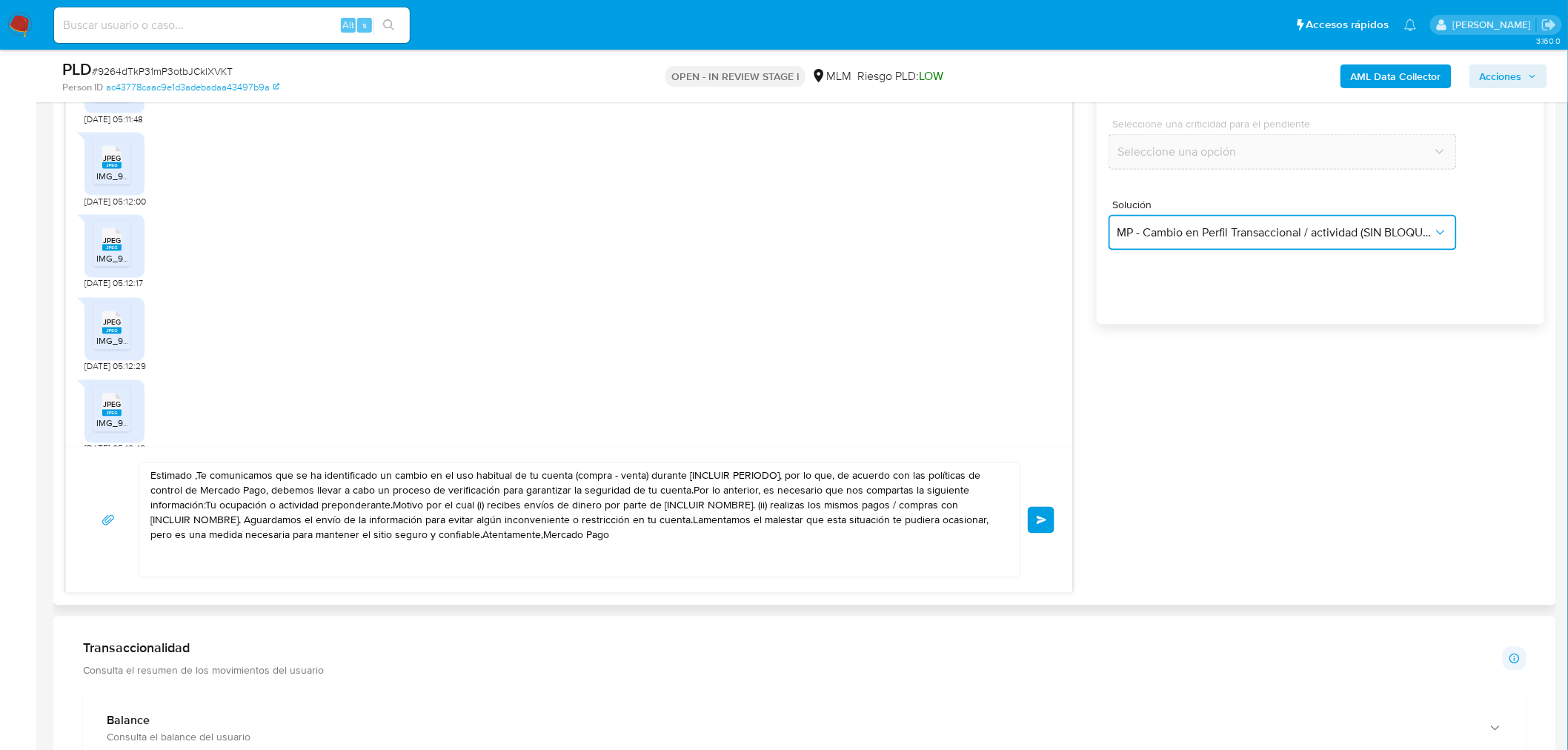
scroll to position [936, 0]
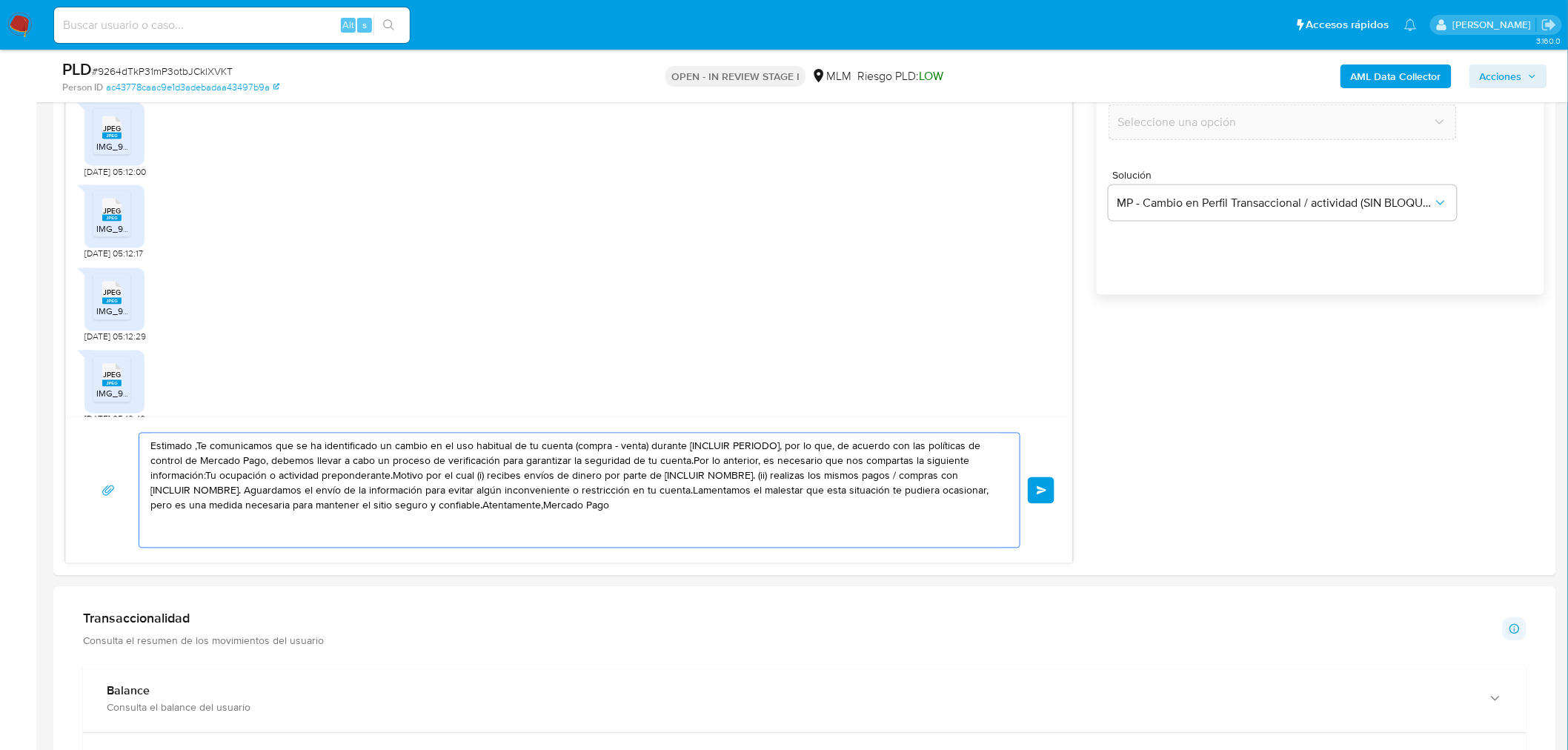
drag, startPoint x: 575, startPoint y: 512, endPoint x: 34, endPoint y: 386, distance: 555.5
paste textarea "Agradecemos tu tiempo y documentación proporcionada. Te recordamos que esto fue…"
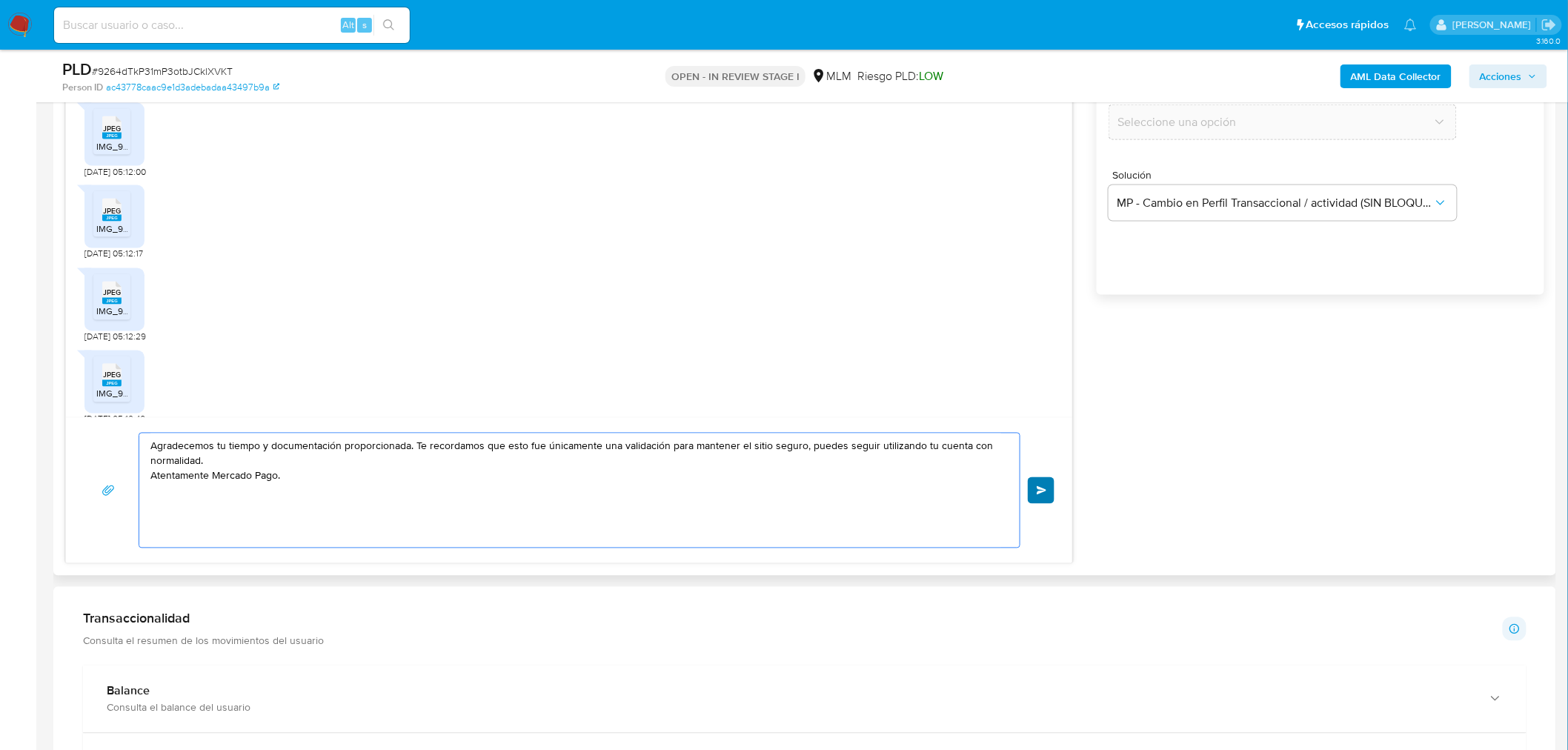
type textarea "Agradecemos tu tiempo y documentación proporcionada. Te recordamos que esto fue…"
click at [1035, 492] on button "Enviar" at bounding box center [1041, 491] width 27 height 27
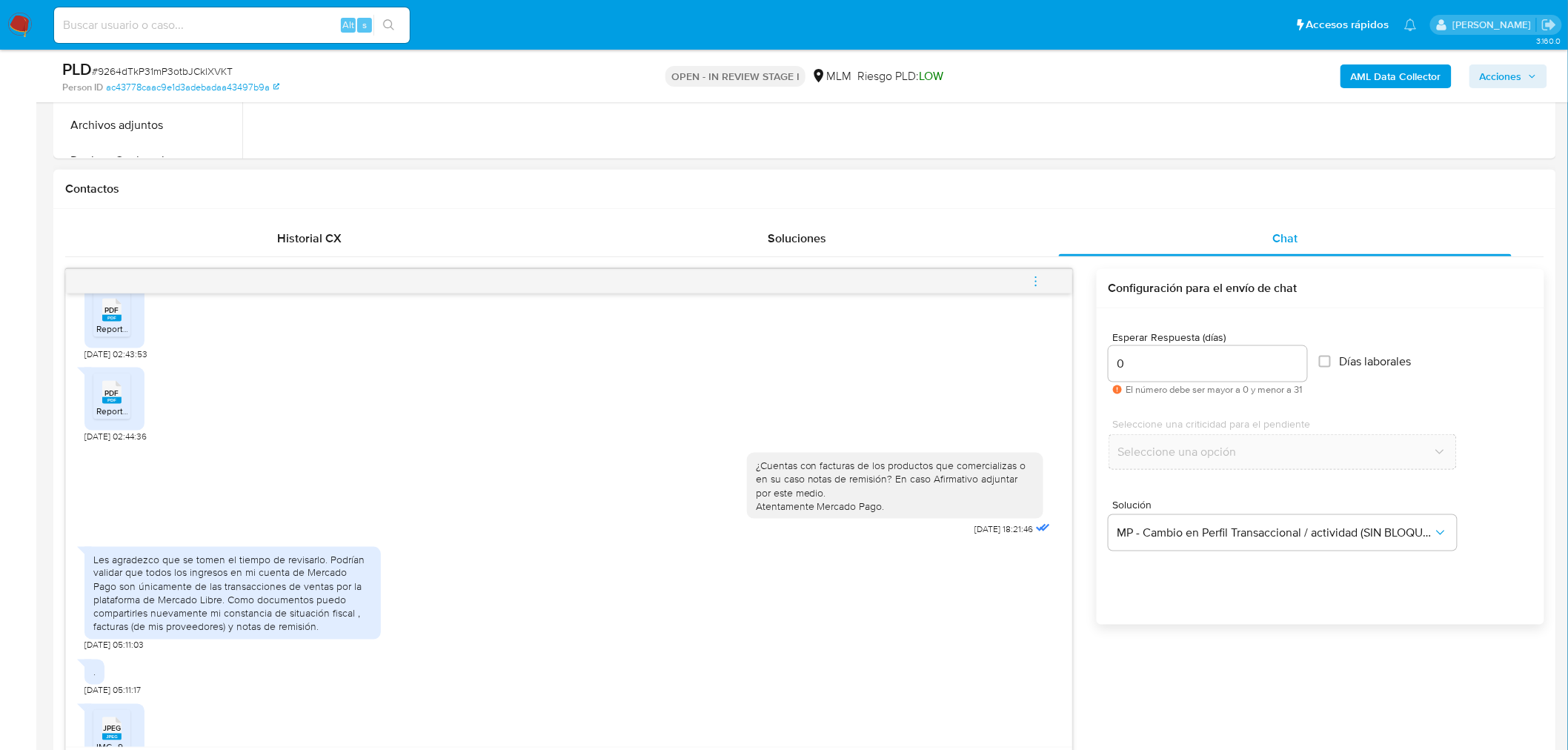
scroll to position [812, 0]
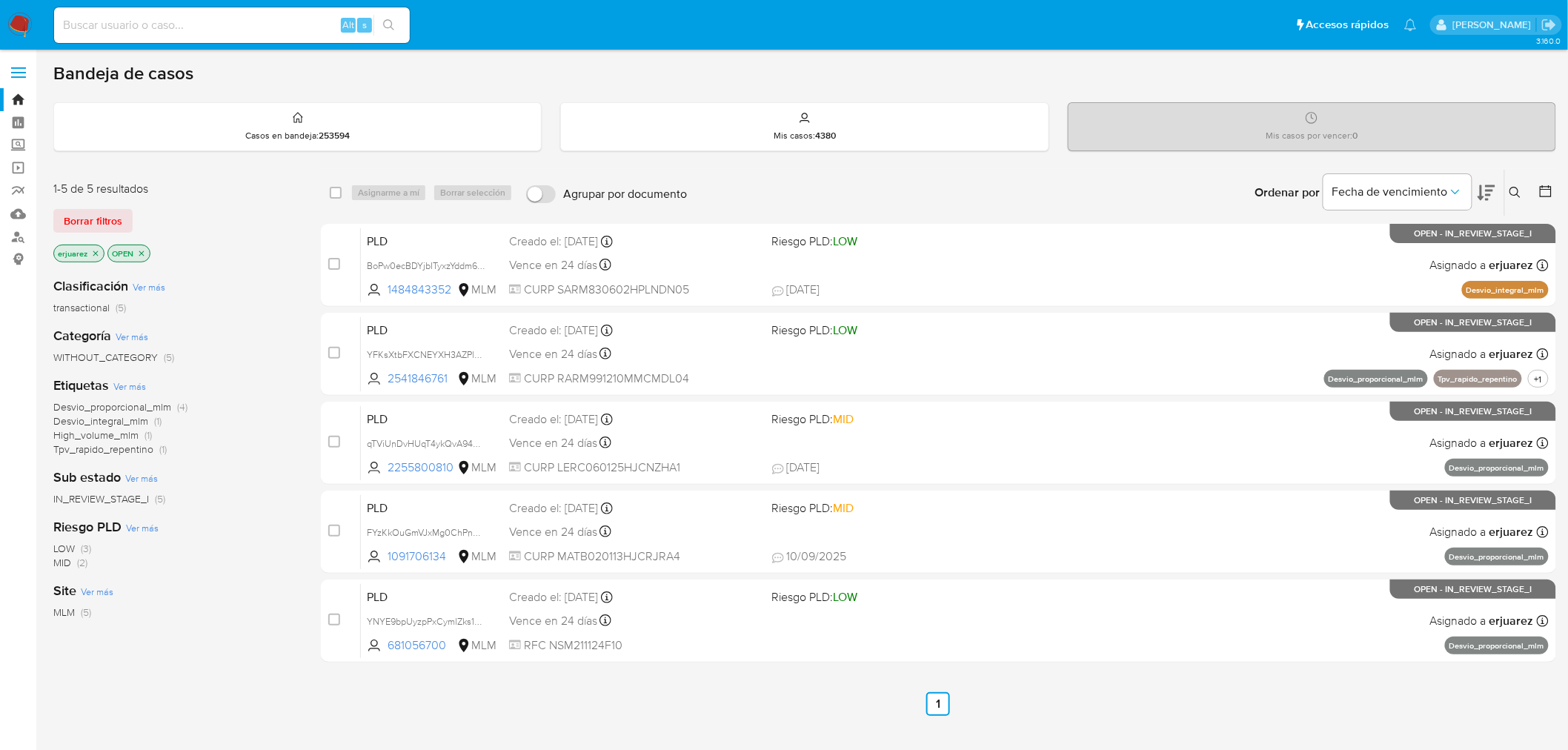
drag, startPoint x: 98, startPoint y: 252, endPoint x: 238, endPoint y: 254, distance: 140.0
click at [98, 252] on icon "close-filter" at bounding box center [96, 253] width 9 height 9
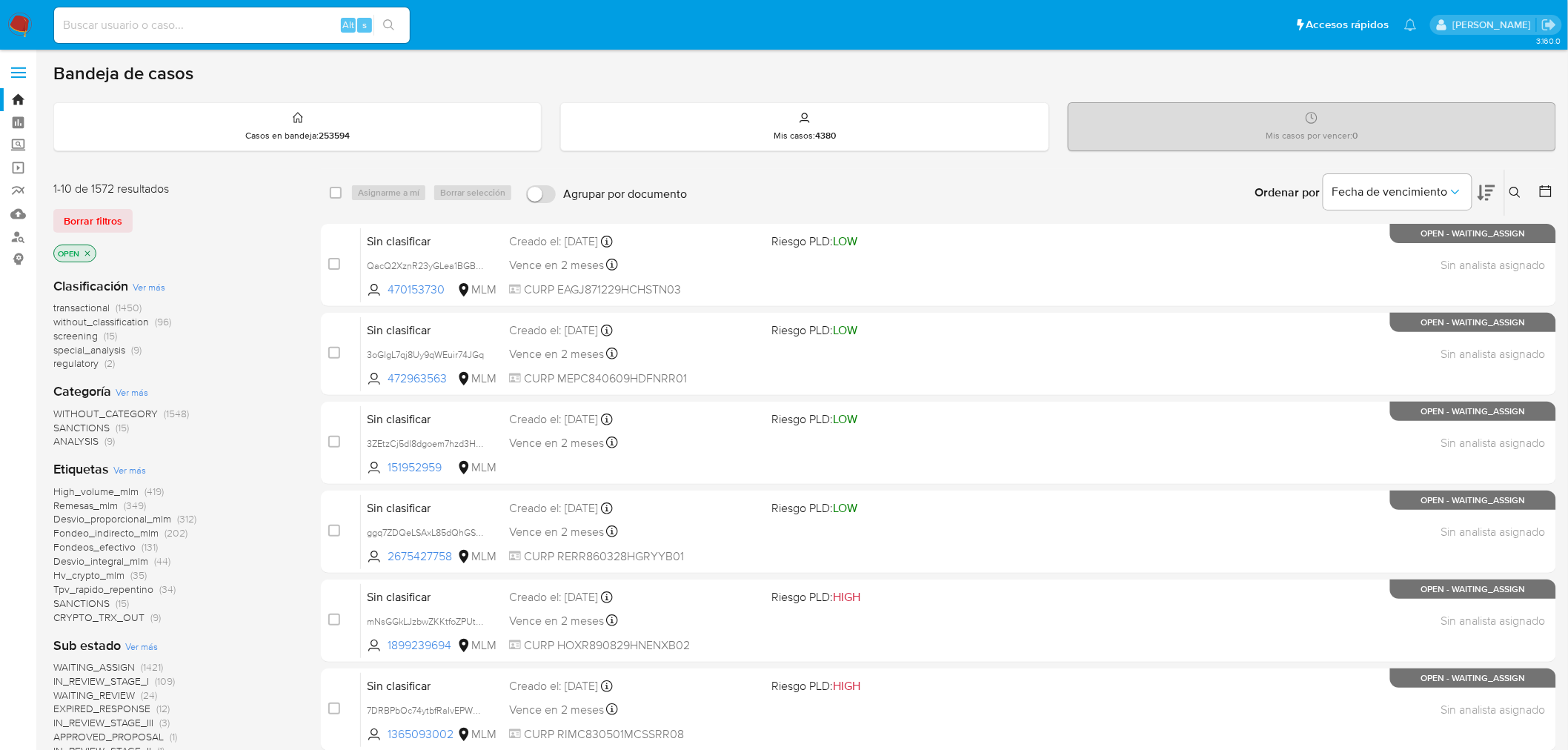
click at [1521, 188] on icon at bounding box center [1515, 193] width 12 height 12
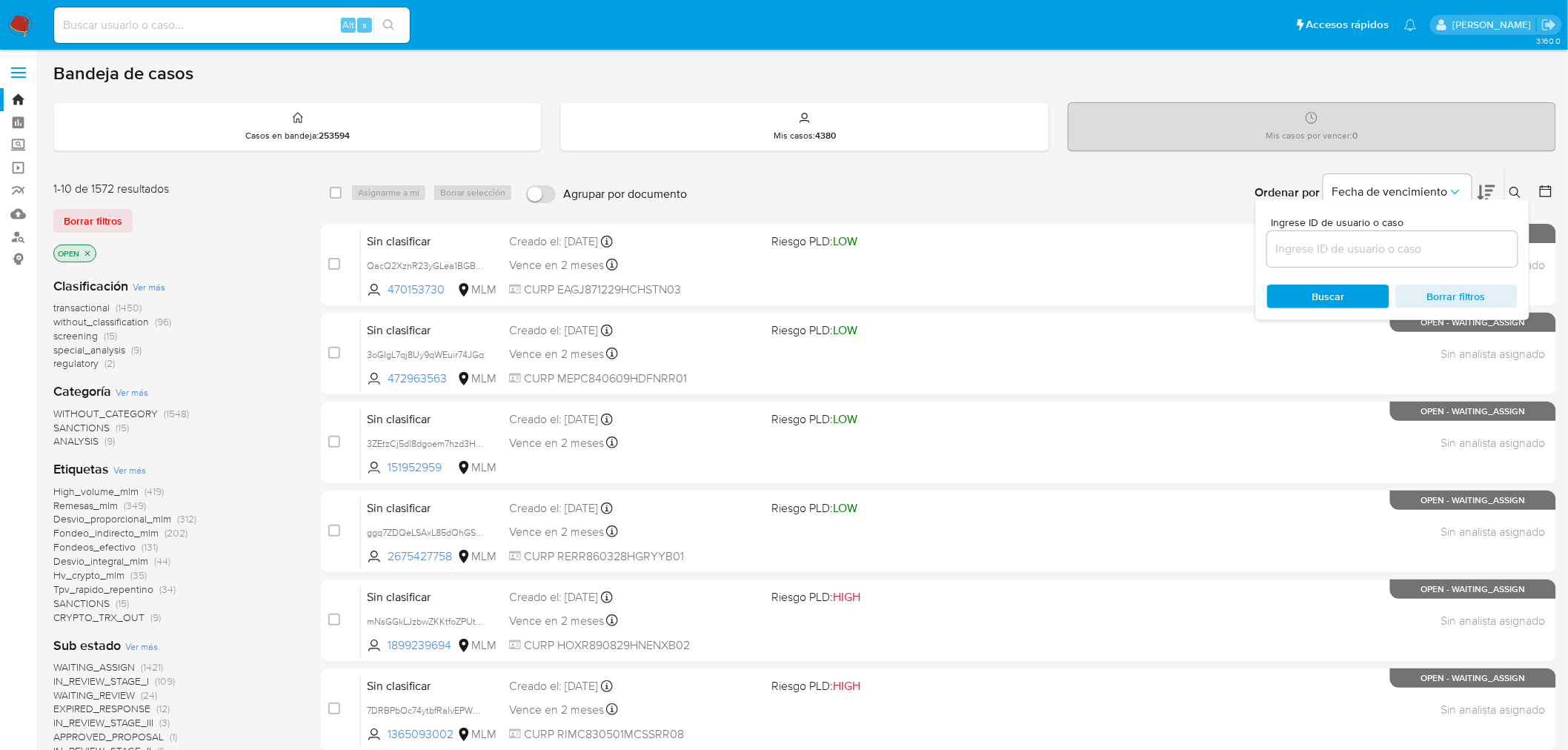
click at [1351, 248] on input at bounding box center [1392, 249] width 251 height 19
type input "9264dTkP31mP3otbJCklXVKT"
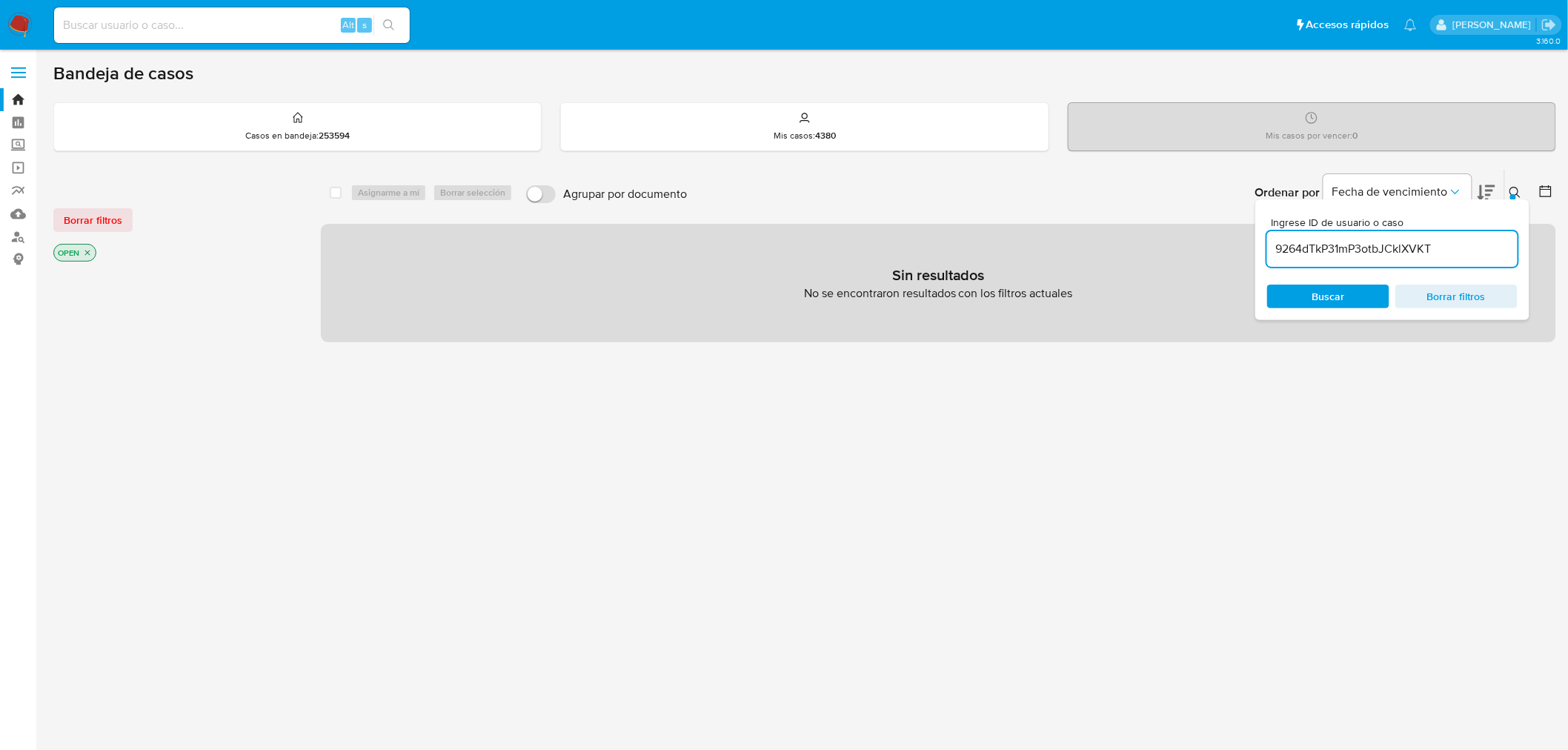
click at [196, 32] on input at bounding box center [232, 25] width 356 height 19
paste input "9264dTkP31mP3otbJCklXVKT"
type input "9264dTkP31mP3otbJCklXVKT"
click at [385, 24] on icon "search-icon" at bounding box center [389, 25] width 12 height 12
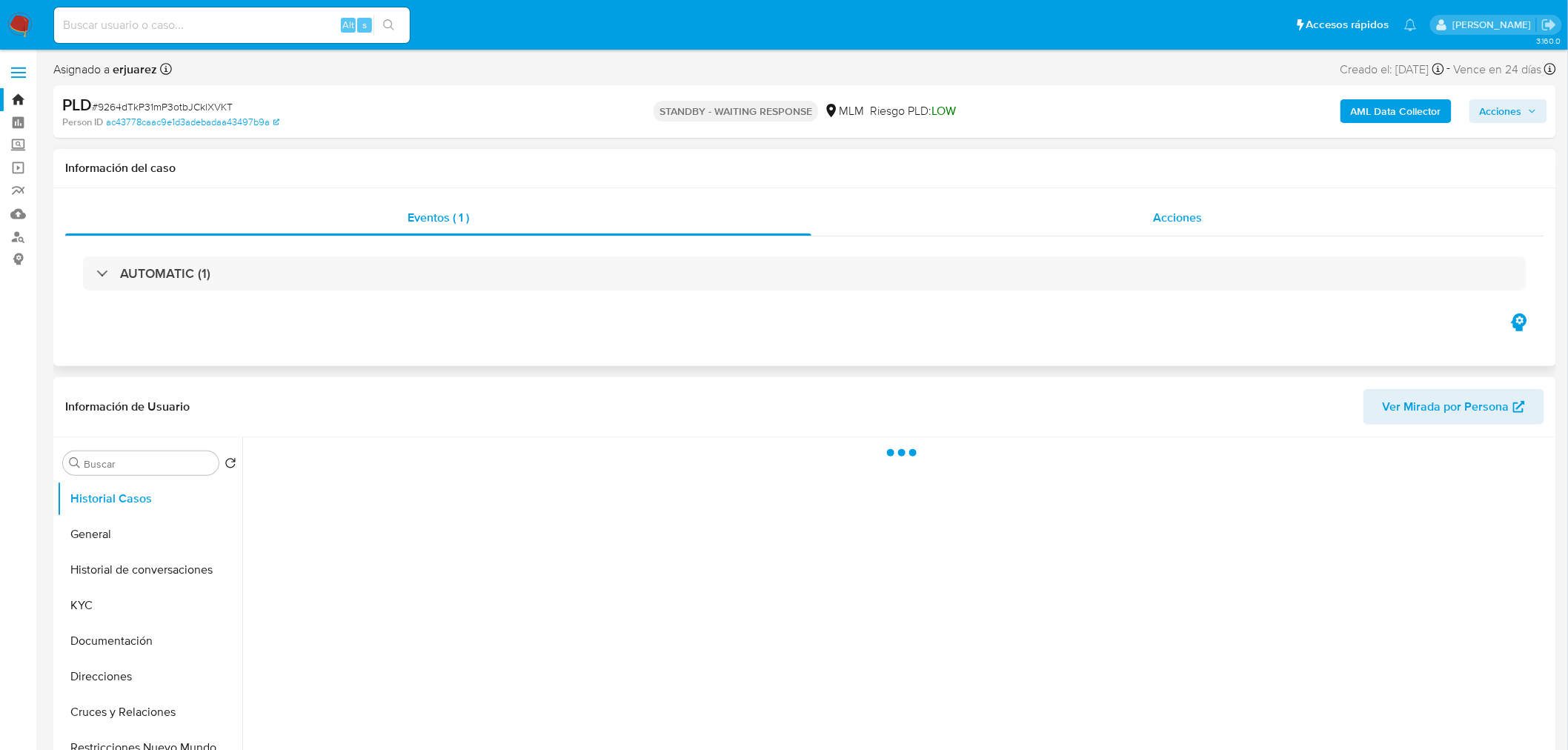
select select "10"
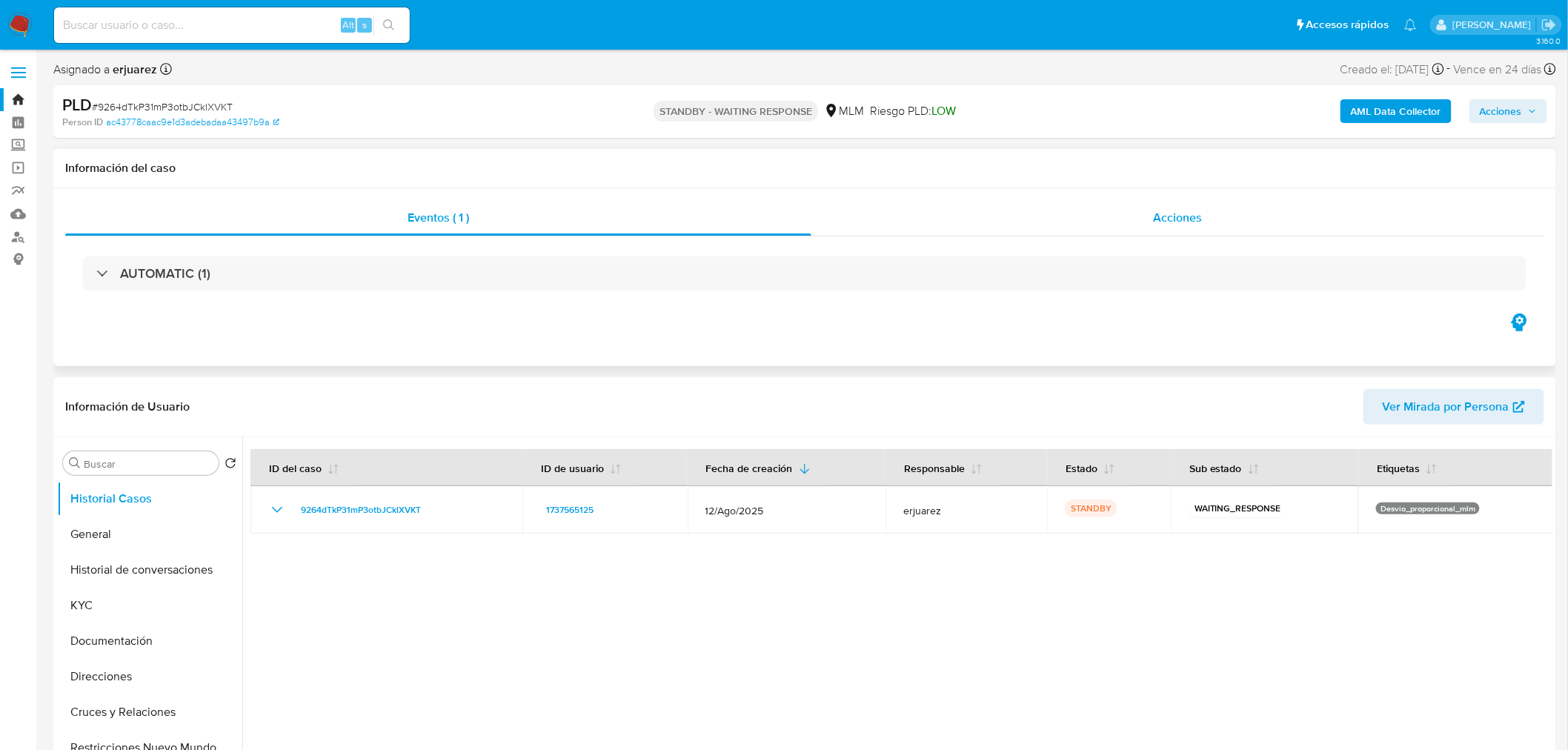
click at [1105, 215] on div "Acciones" at bounding box center [1179, 217] width 734 height 35
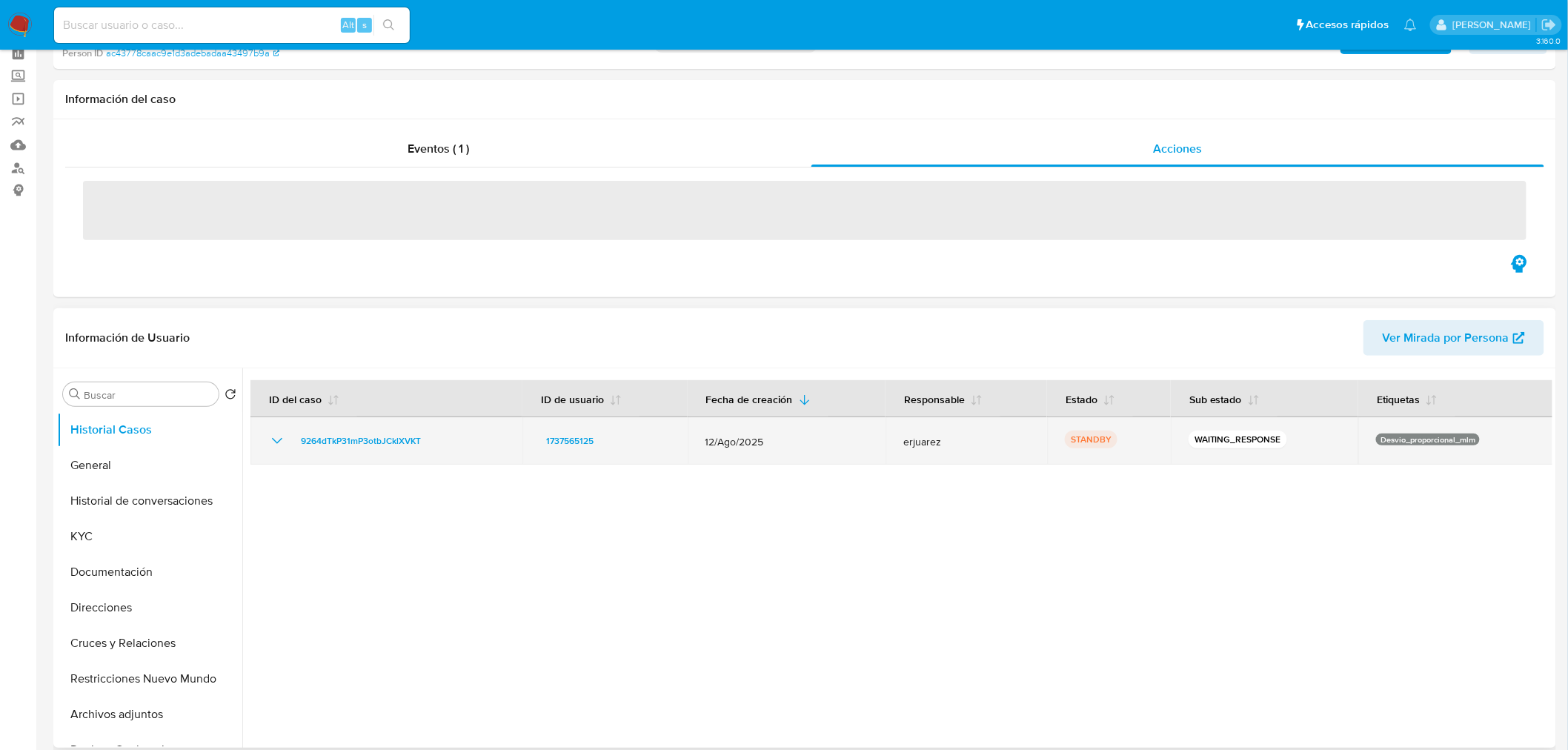
scroll to position [165, 0]
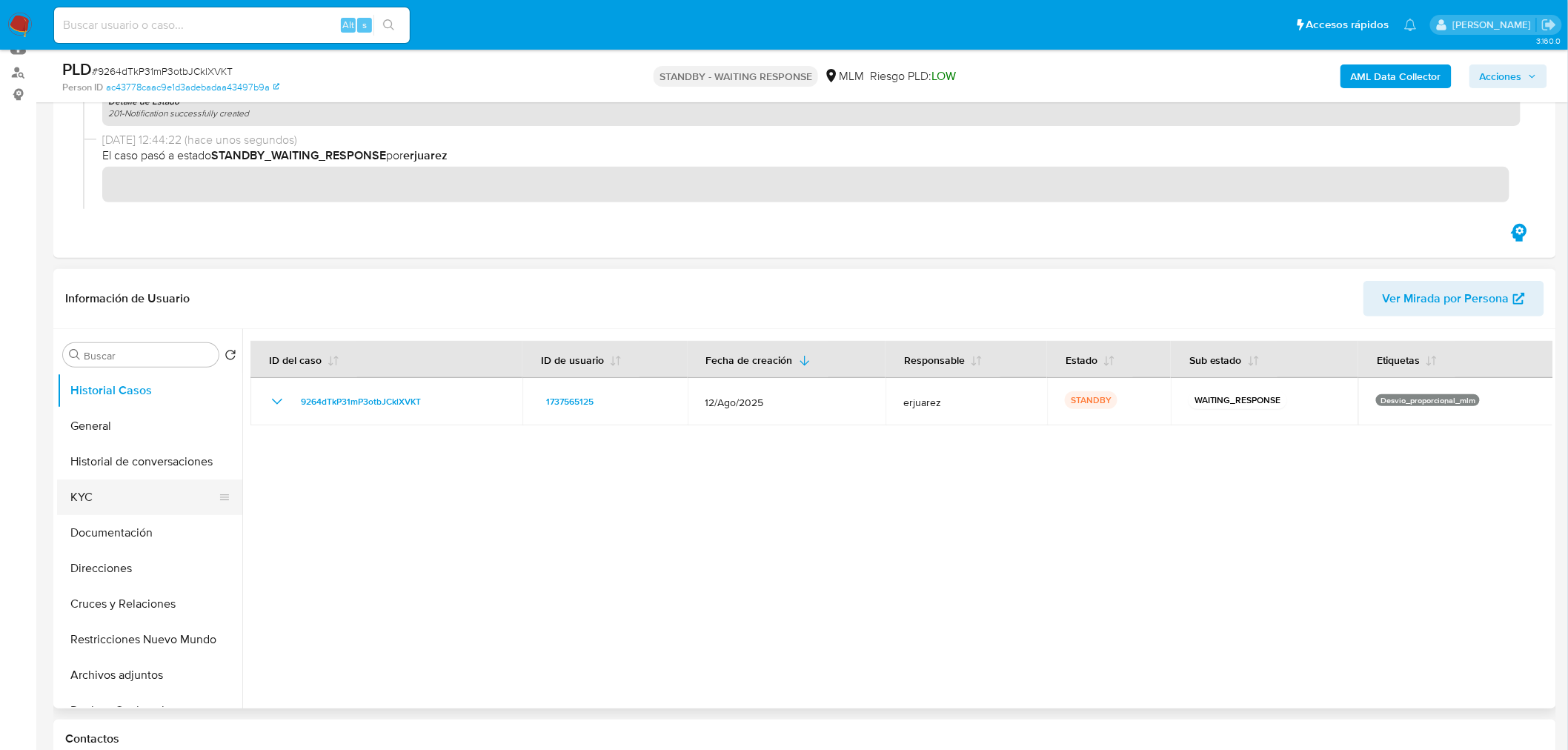
click at [92, 501] on button "KYC" at bounding box center [143, 497] width 173 height 35
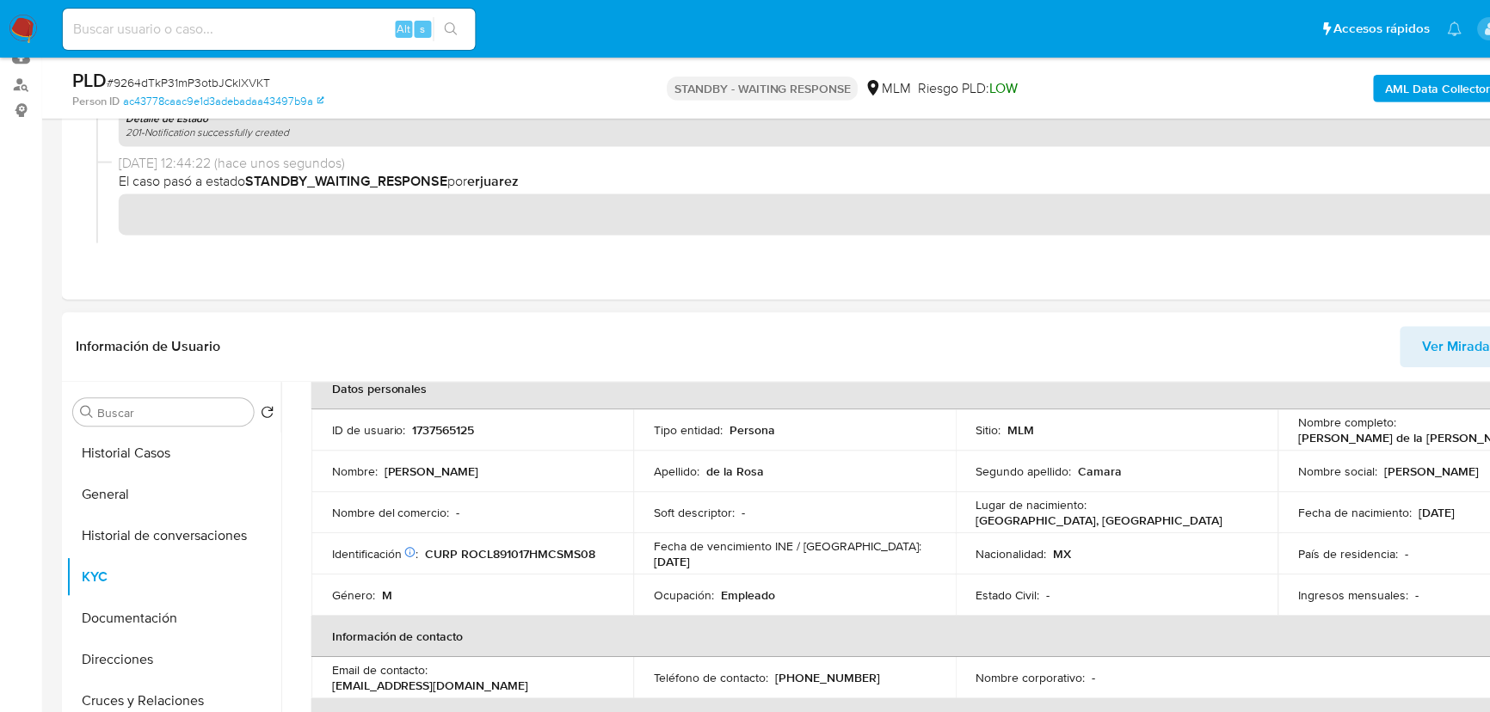
scroll to position [95, 0]
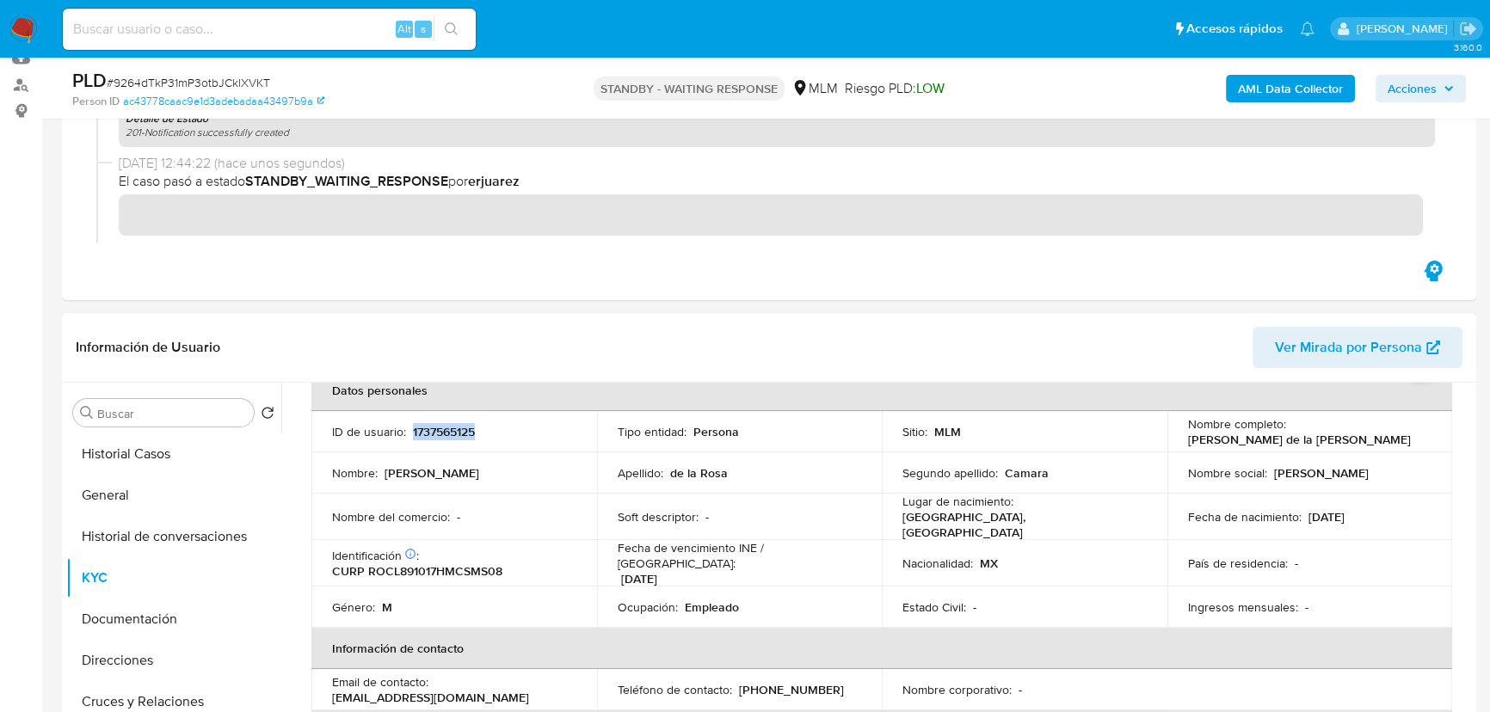
drag, startPoint x: 496, startPoint y: 430, endPoint x: 409, endPoint y: 430, distance: 86.9
click at [409, 430] on div "ID de usuario : 1737565125" at bounding box center [454, 431] width 244 height 15
copy p "1737565125"
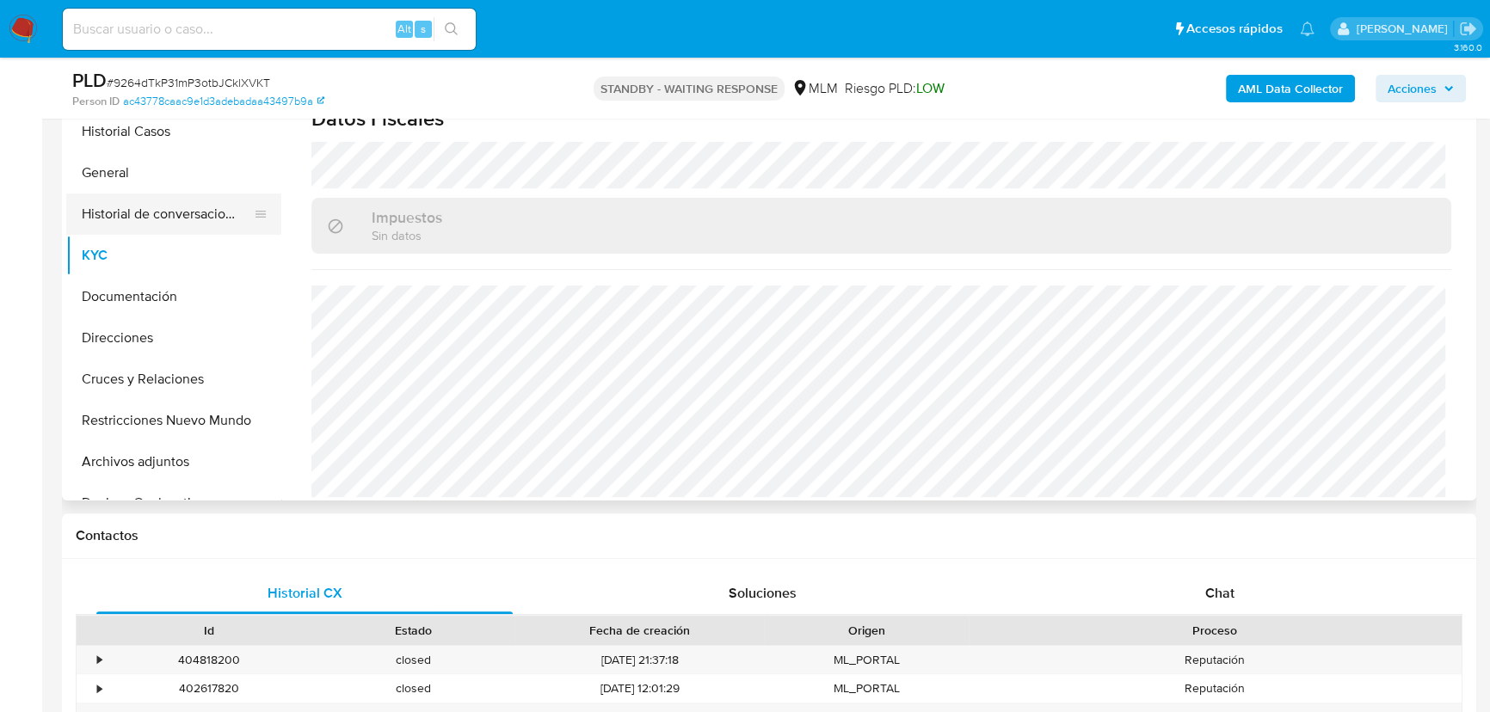
scroll to position [425, 0]
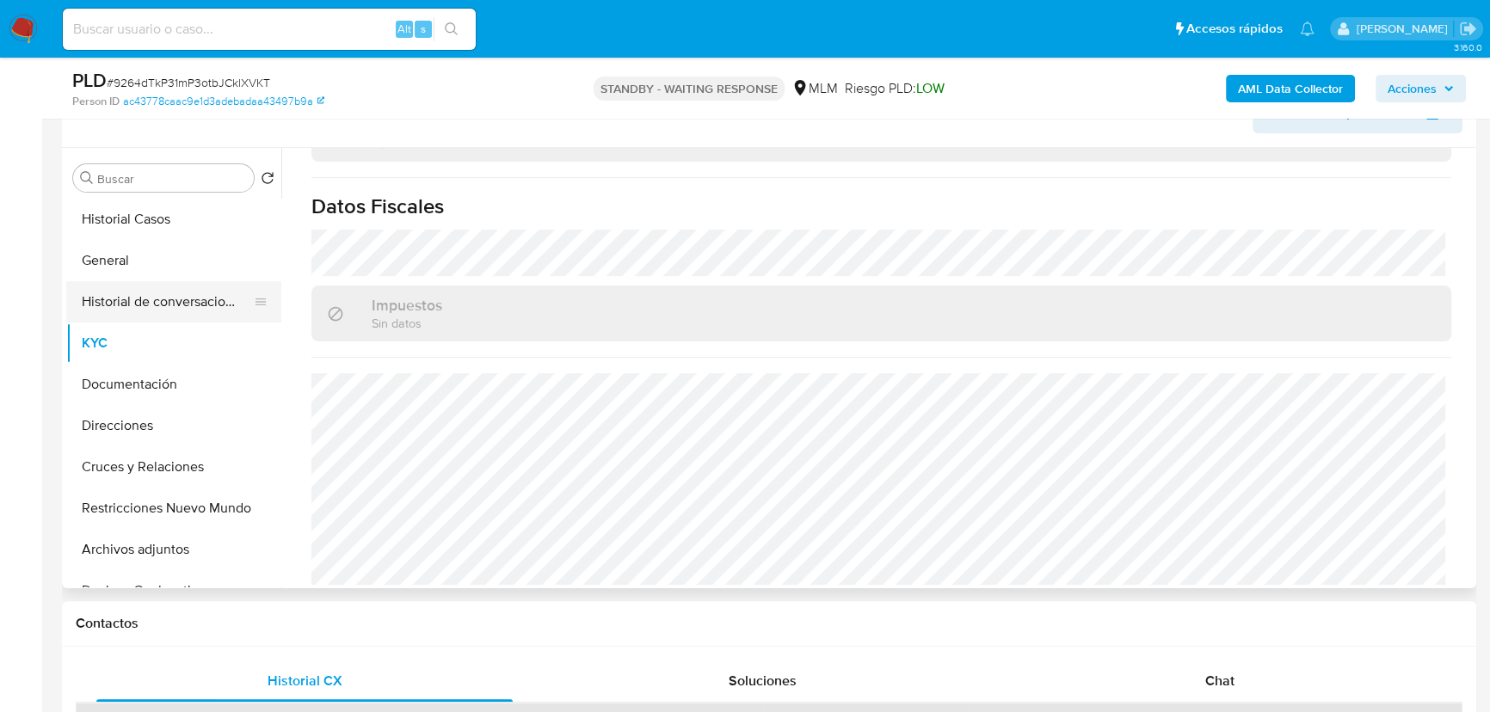
click at [200, 296] on button "Historial de conversaciones" at bounding box center [166, 301] width 201 height 41
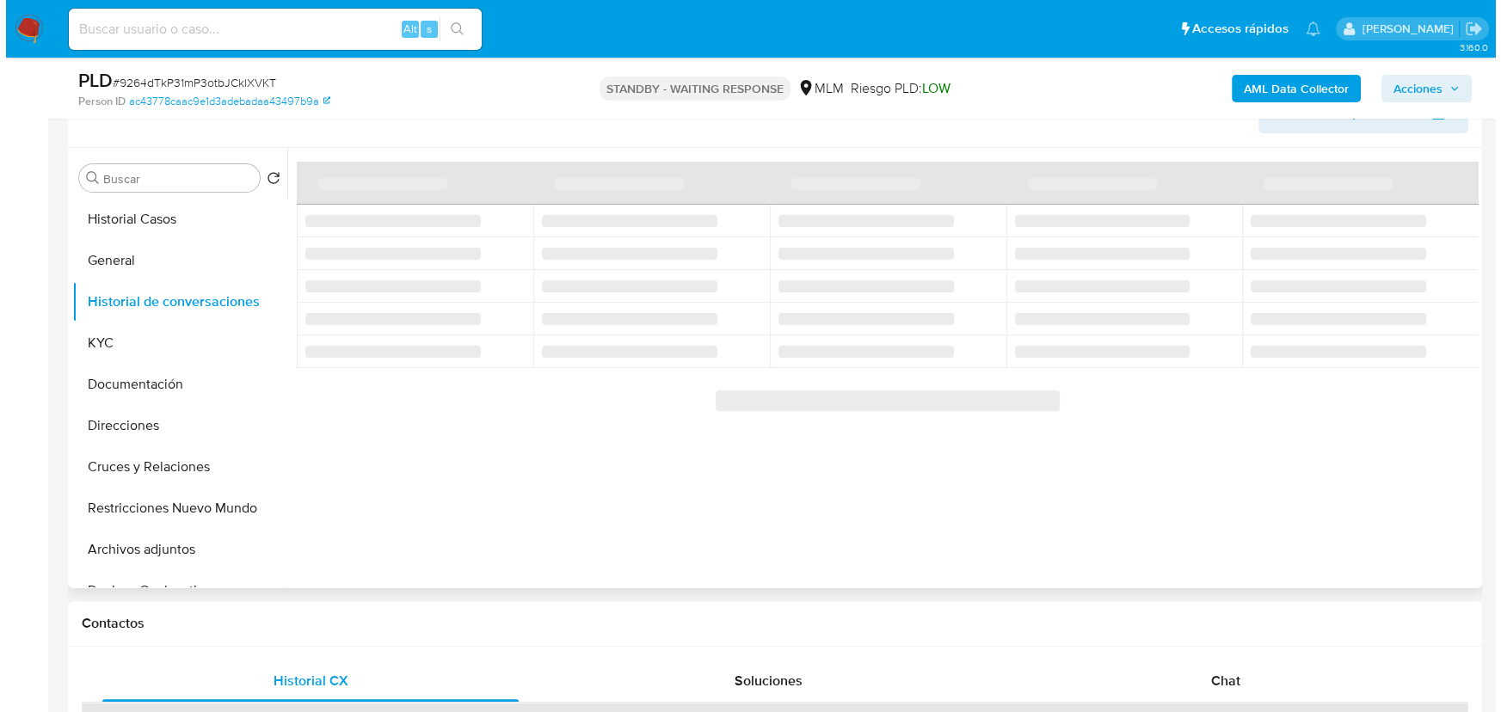
scroll to position [268, 0]
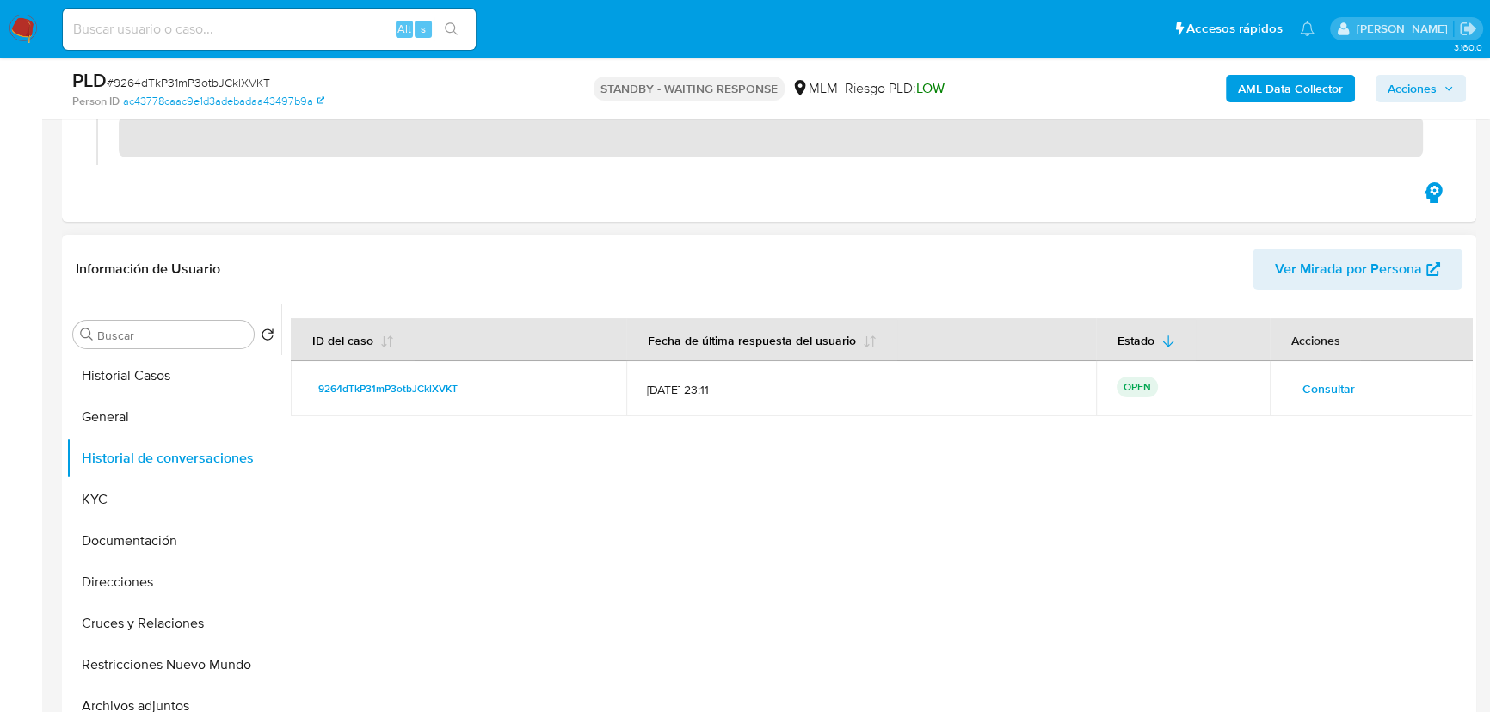
click at [1329, 391] on span "Consultar" at bounding box center [1328, 389] width 52 height 24
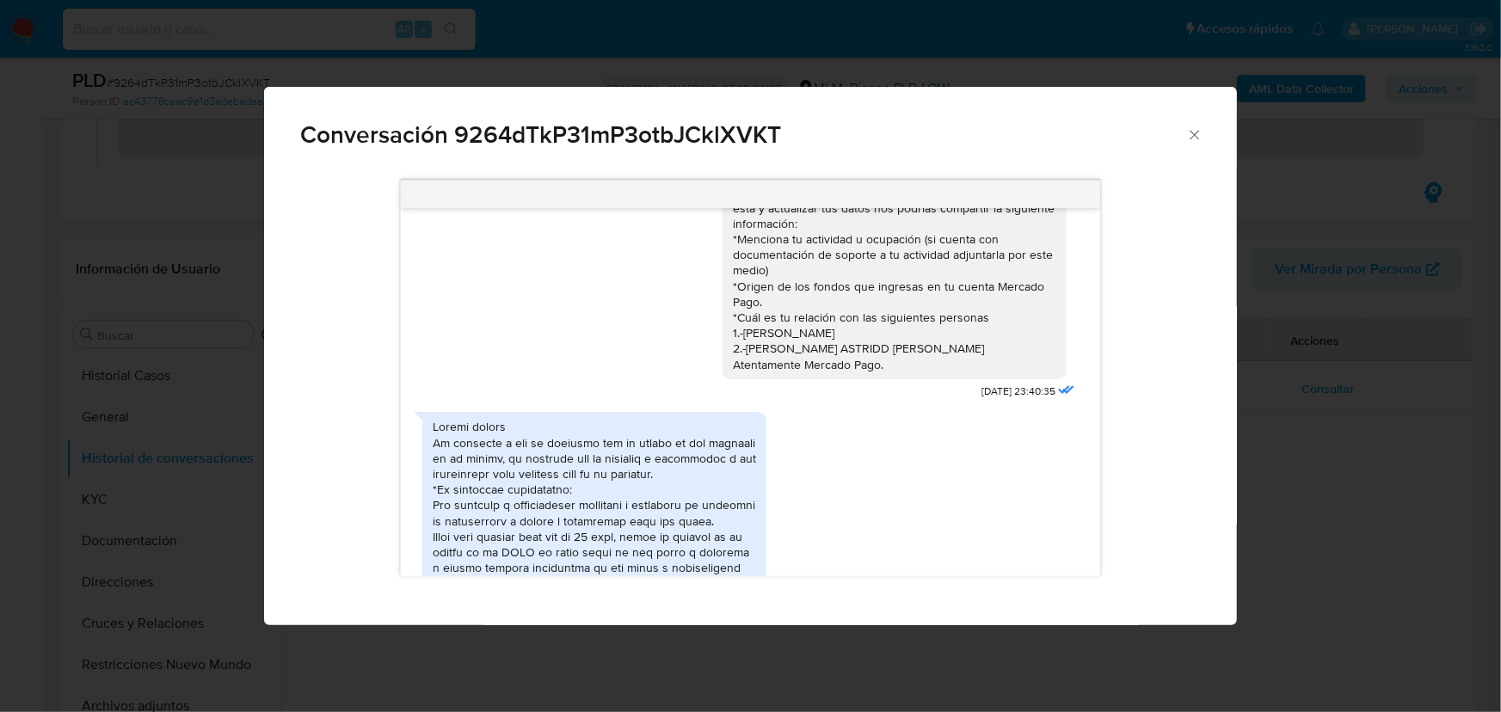
scroll to position [156, 0]
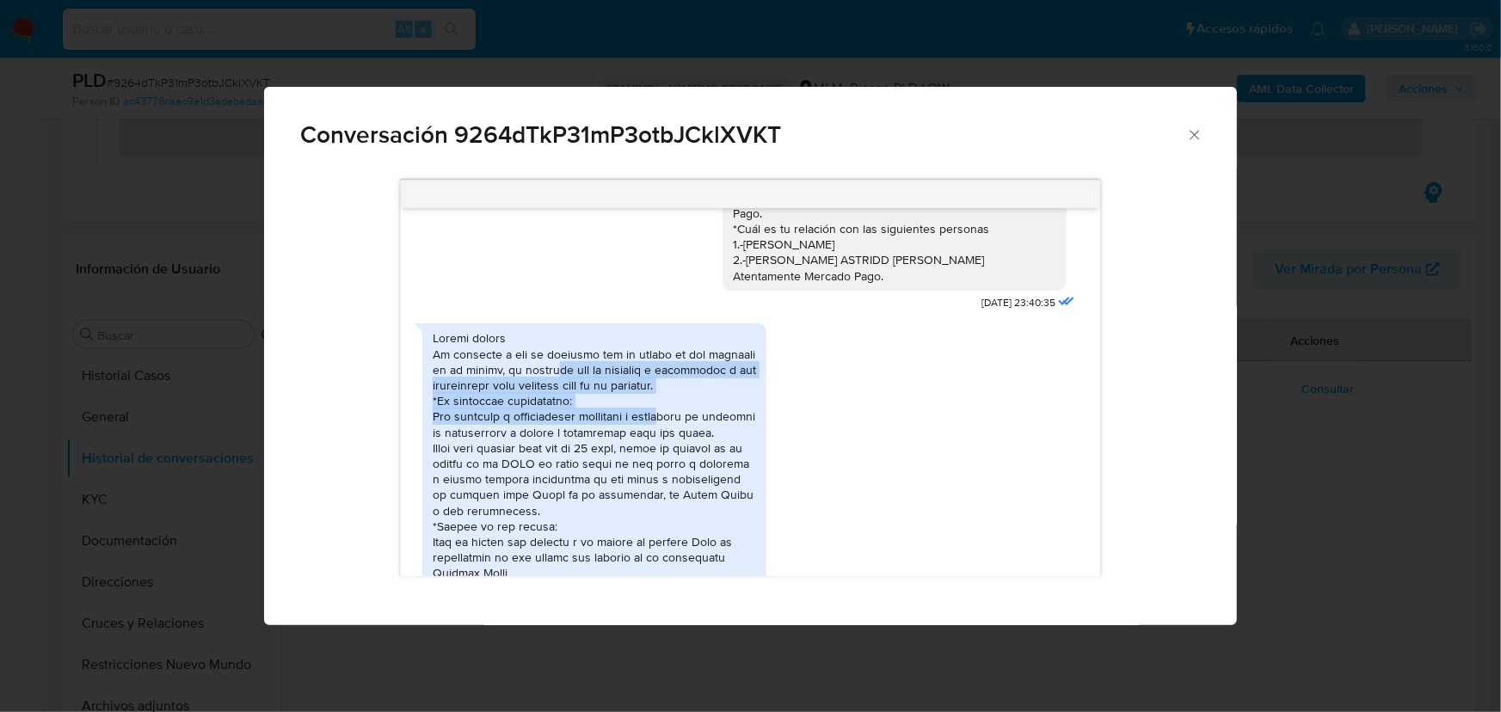
drag, startPoint x: 559, startPoint y: 368, endPoint x: 674, endPoint y: 412, distance: 123.3
click at [674, 412] on div "Comunicación" at bounding box center [594, 549] width 323 height 438
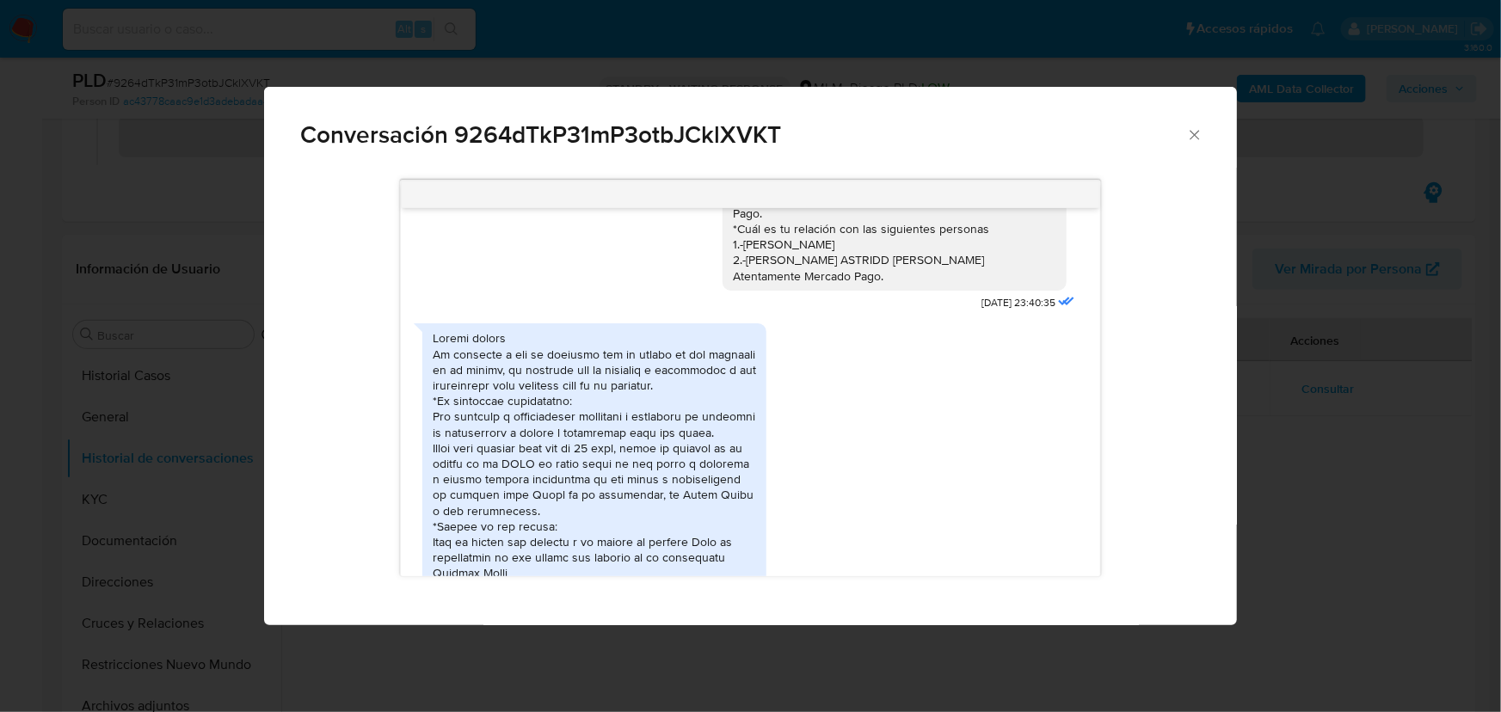
click at [580, 430] on div "Comunicación" at bounding box center [594, 549] width 323 height 438
drag, startPoint x: 437, startPoint y: 426, endPoint x: 16, endPoint y: 430, distance: 420.6
click at [434, 426] on div "Comunicación" at bounding box center [594, 549] width 323 height 438
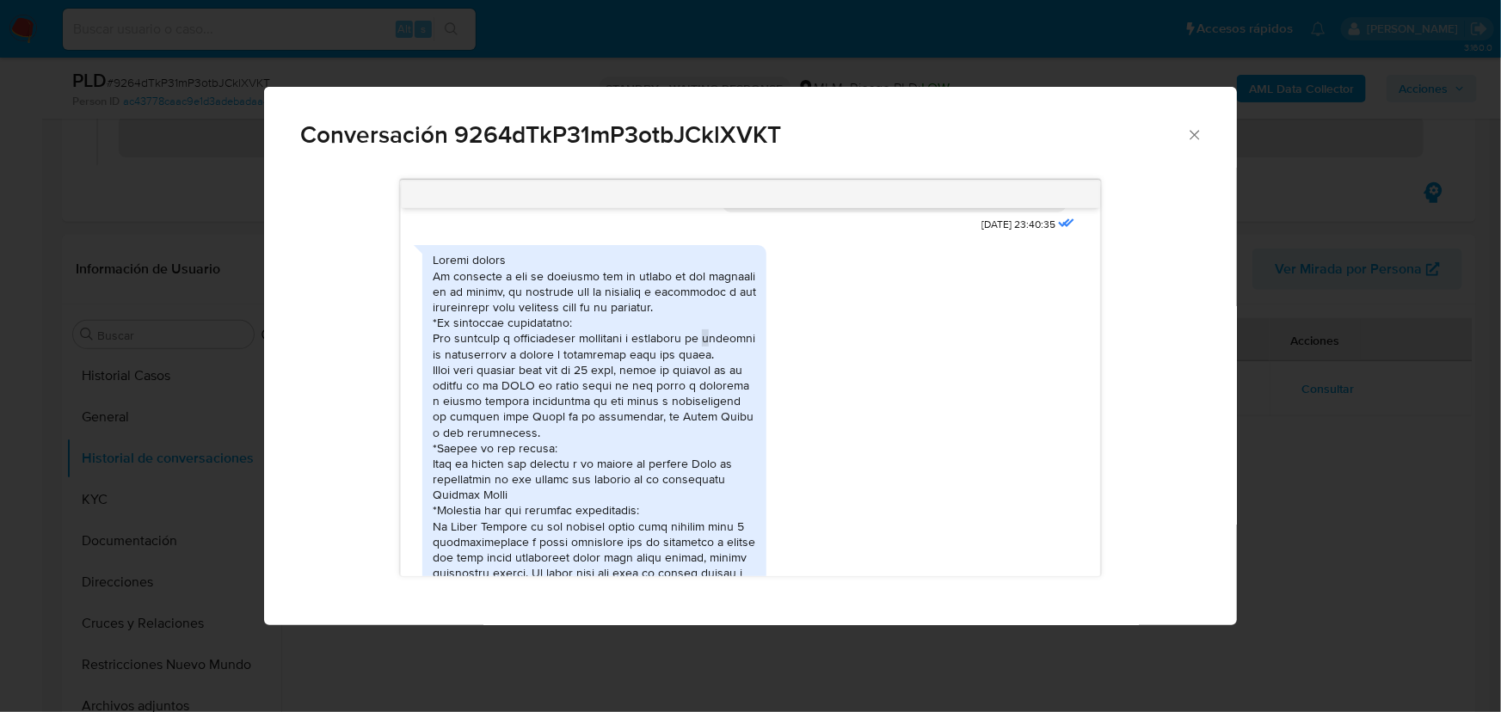
scroll to position [312, 0]
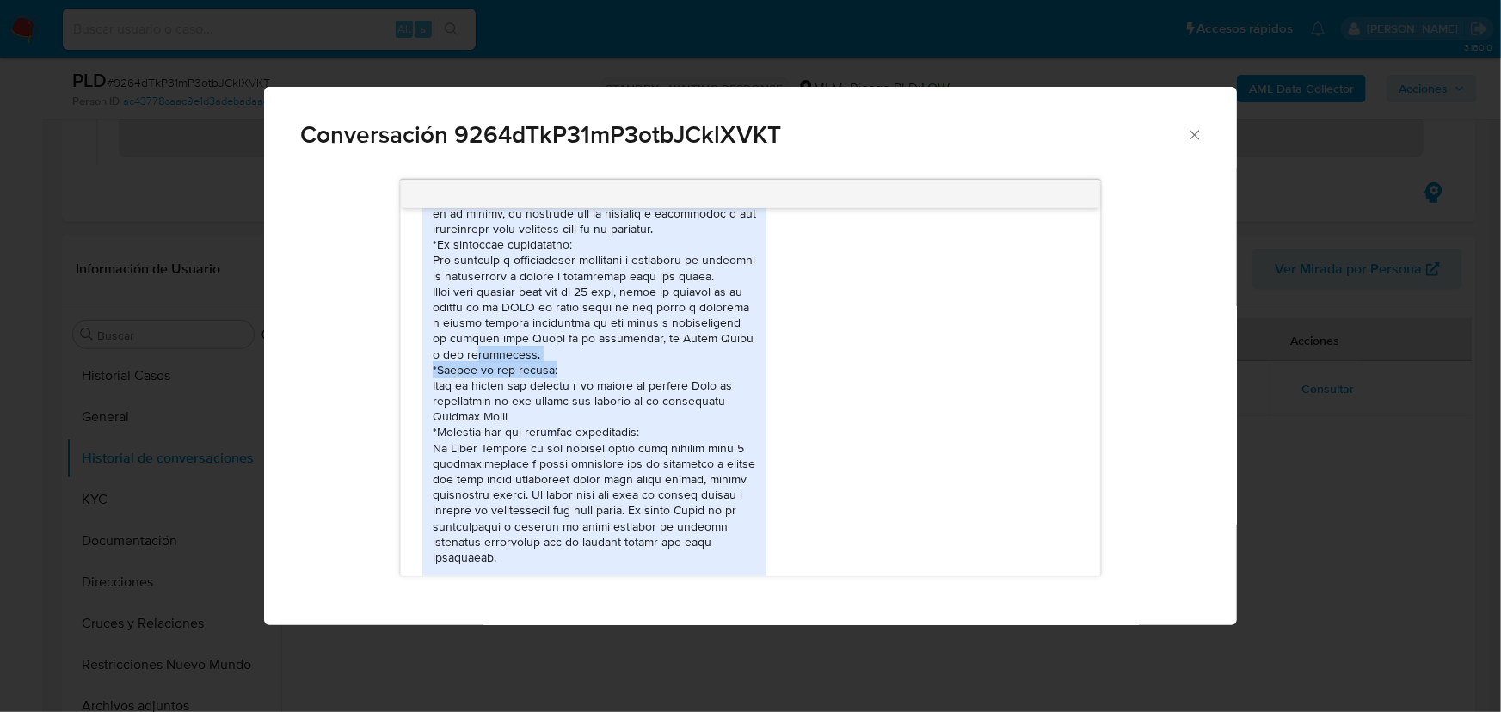
drag, startPoint x: 533, startPoint y: 372, endPoint x: 626, endPoint y: 388, distance: 94.2
click at [626, 388] on div "Comunicación" at bounding box center [594, 393] width 323 height 438
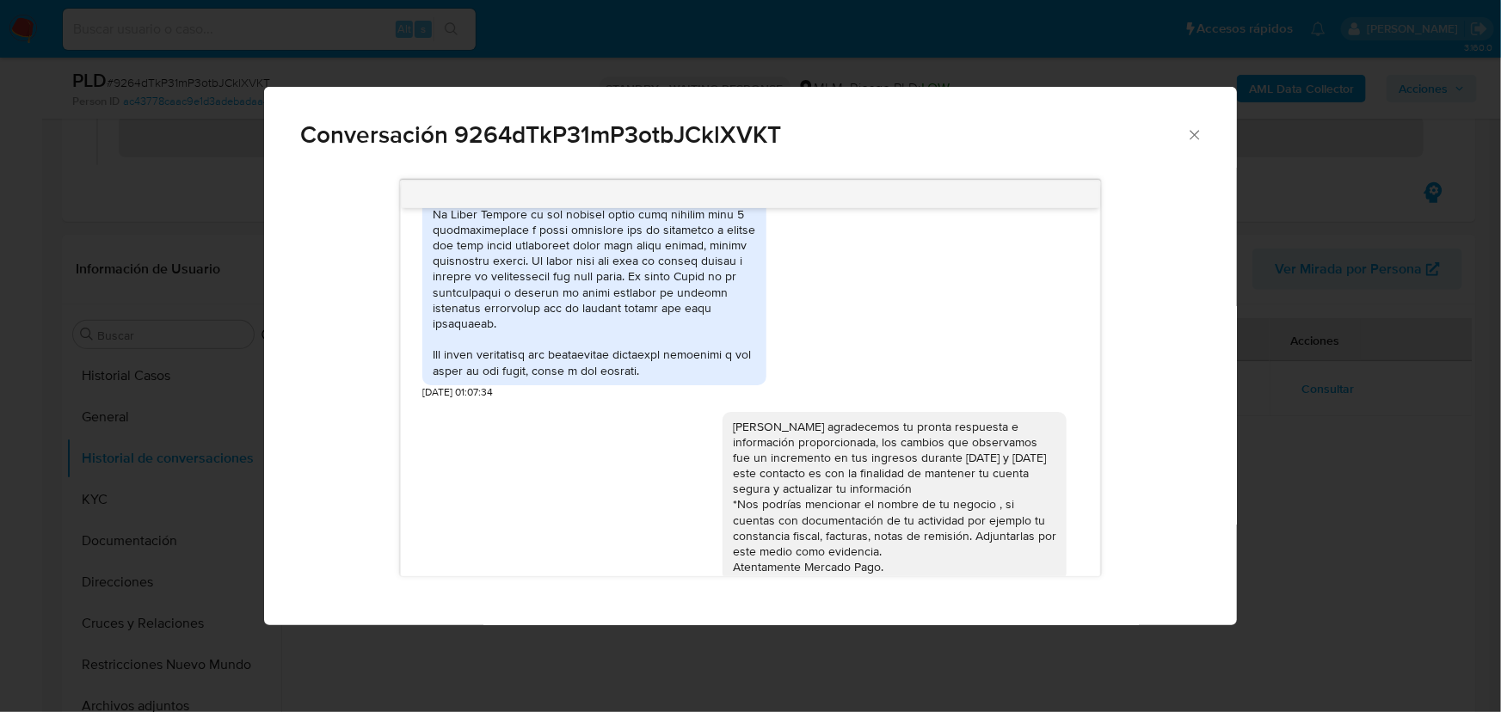
scroll to position [547, 0]
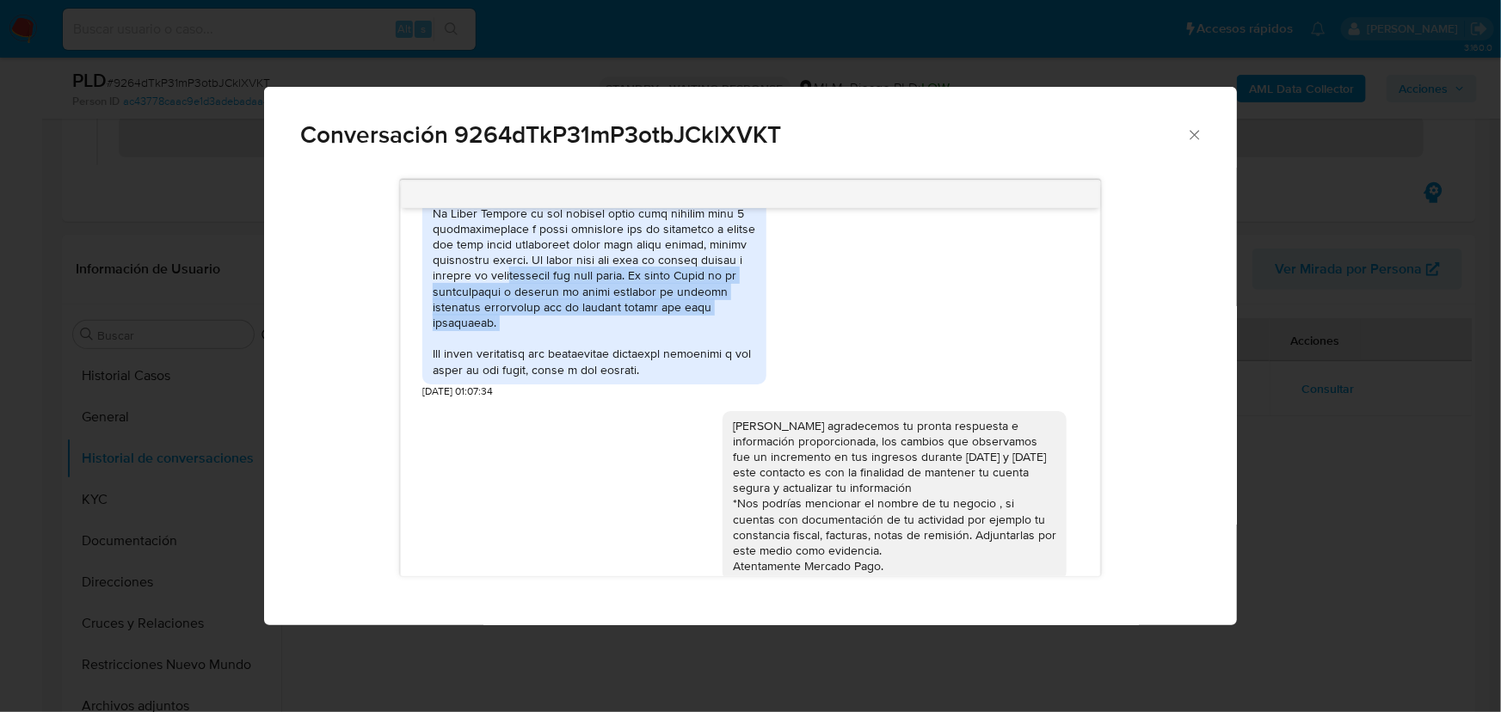
drag, startPoint x: 604, startPoint y: 285, endPoint x: 739, endPoint y: 355, distance: 152.4
click at [739, 355] on div "Comunicación" at bounding box center [594, 158] width 323 height 438
click at [692, 349] on div "Comunicación" at bounding box center [594, 158] width 323 height 438
click at [691, 348] on div "Comunicación" at bounding box center [594, 158] width 323 height 438
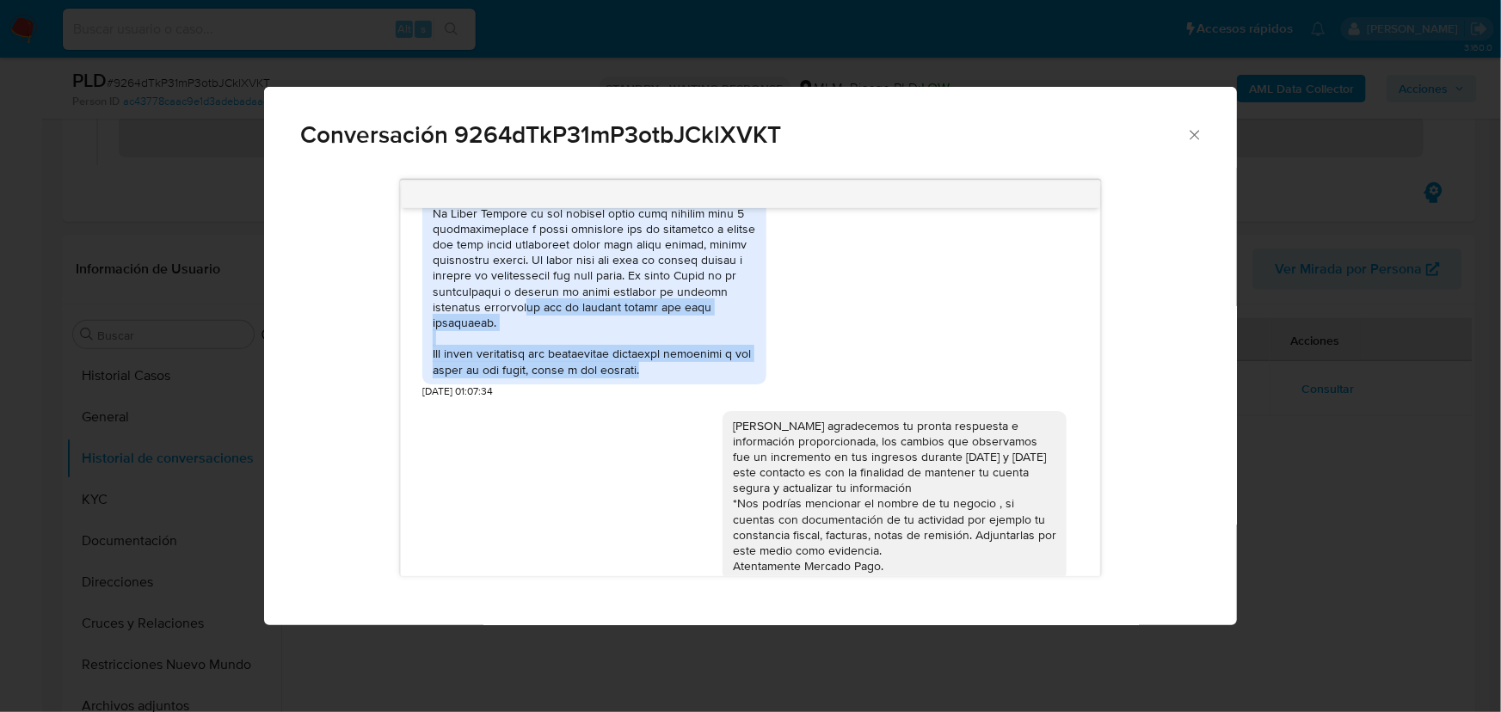
drag, startPoint x: 651, startPoint y: 329, endPoint x: 678, endPoint y: 403, distance: 77.8
click at [678, 398] on div "[DATE] 01:07:34" at bounding box center [594, 160] width 344 height 475
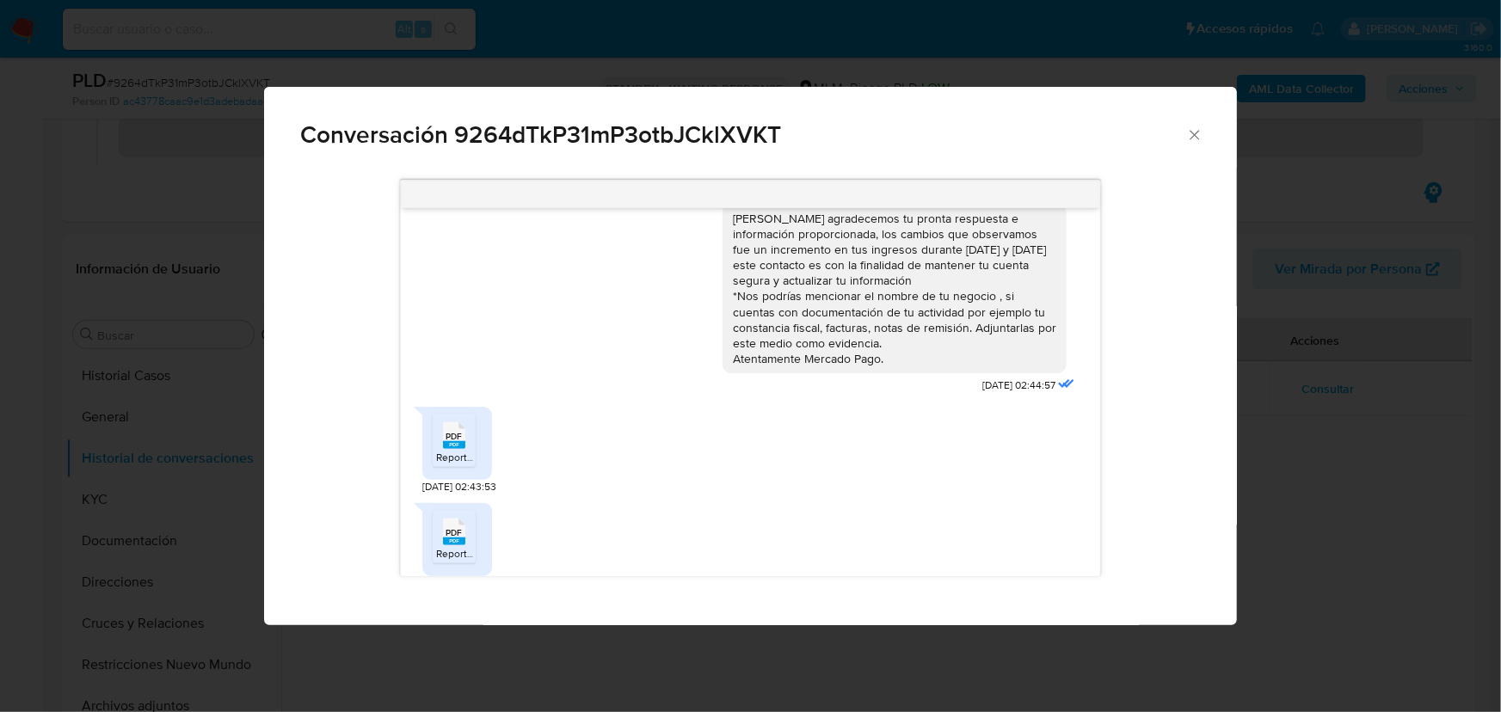
scroll to position [782, 0]
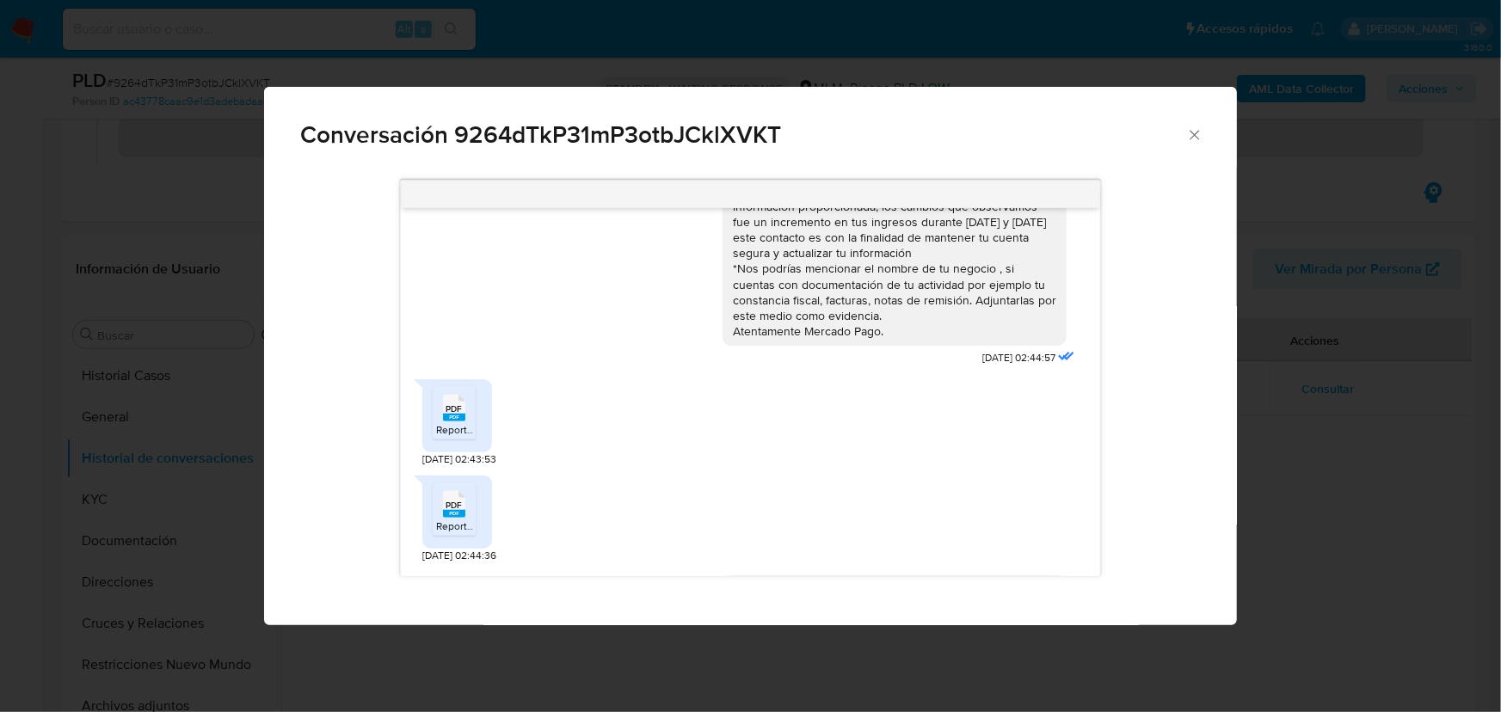
click at [449, 415] on span "PDF" at bounding box center [454, 408] width 16 height 11
click at [447, 511] on span "PDF" at bounding box center [454, 505] width 16 height 11
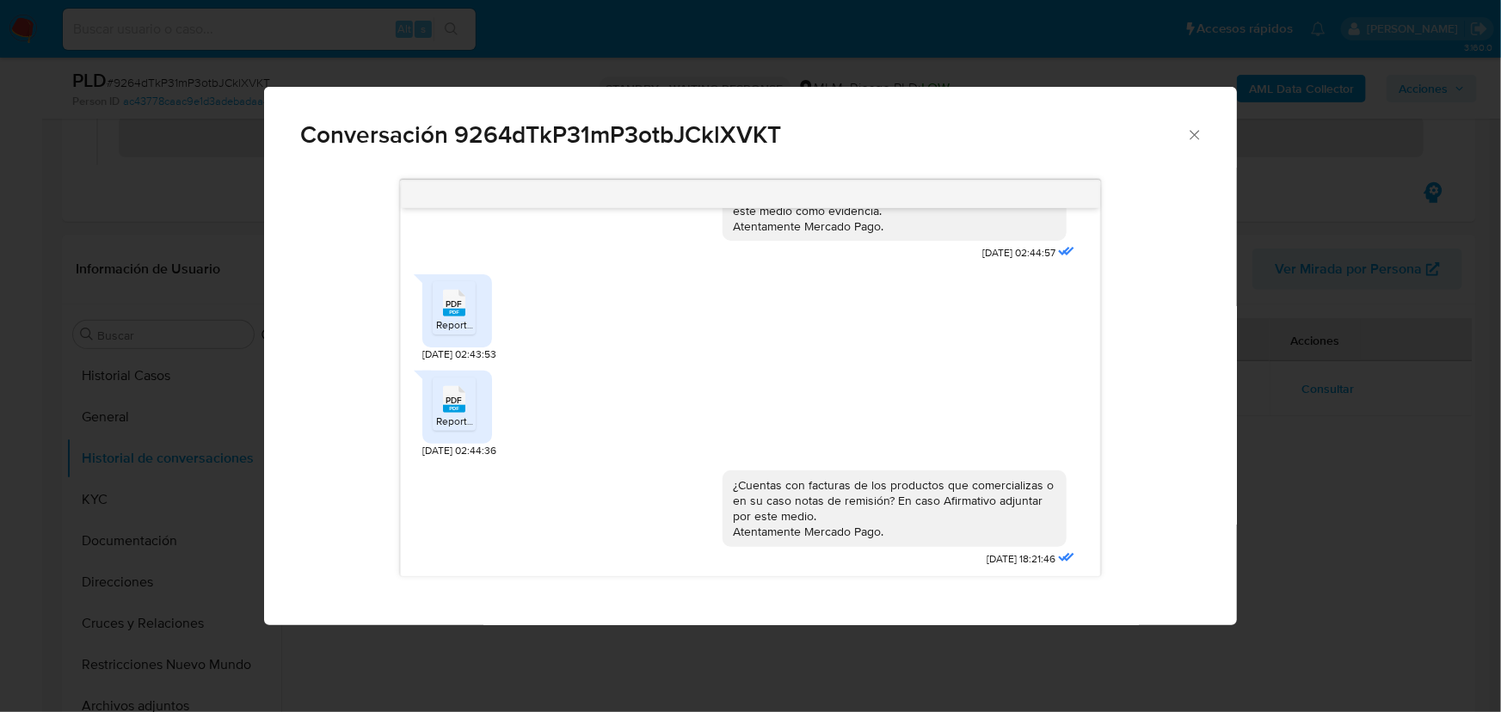
scroll to position [860, 0]
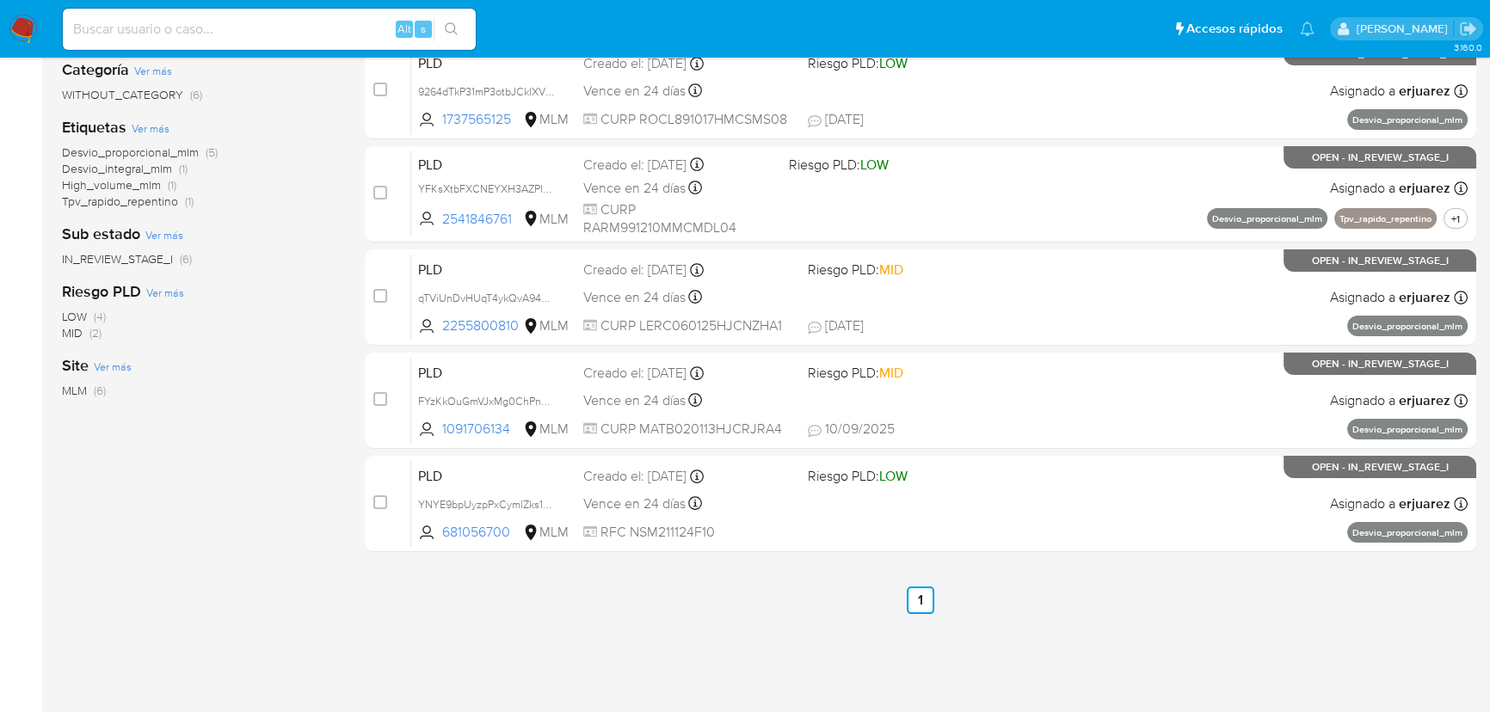
scroll to position [335, 0]
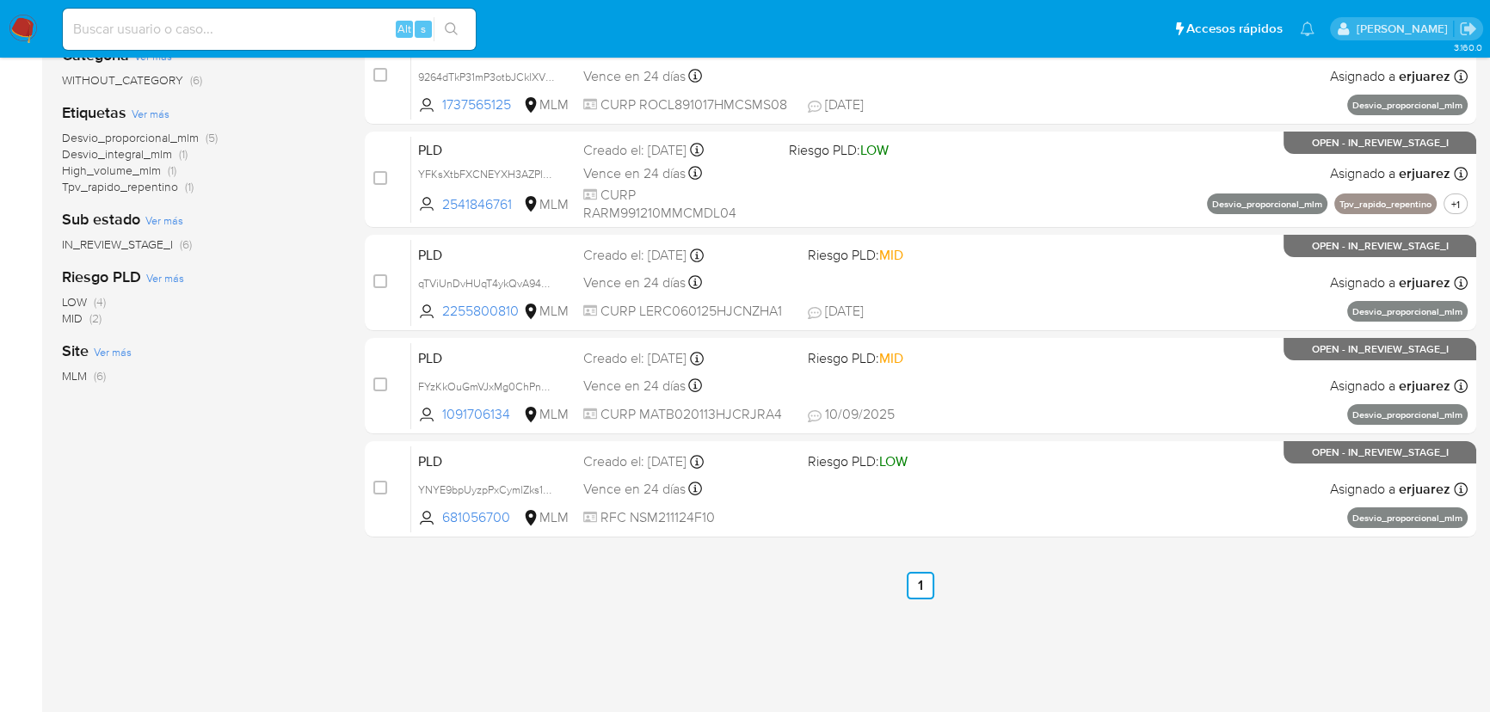
drag, startPoint x: 185, startPoint y: 20, endPoint x: 214, endPoint y: 34, distance: 32.3
click at [188, 23] on input at bounding box center [269, 29] width 413 height 22
paste input "681056700_"
drag, startPoint x: 162, startPoint y: 36, endPoint x: 176, endPoint y: 30, distance: 15.8
click at [166, 36] on input "681056700_" at bounding box center [269, 29] width 413 height 22
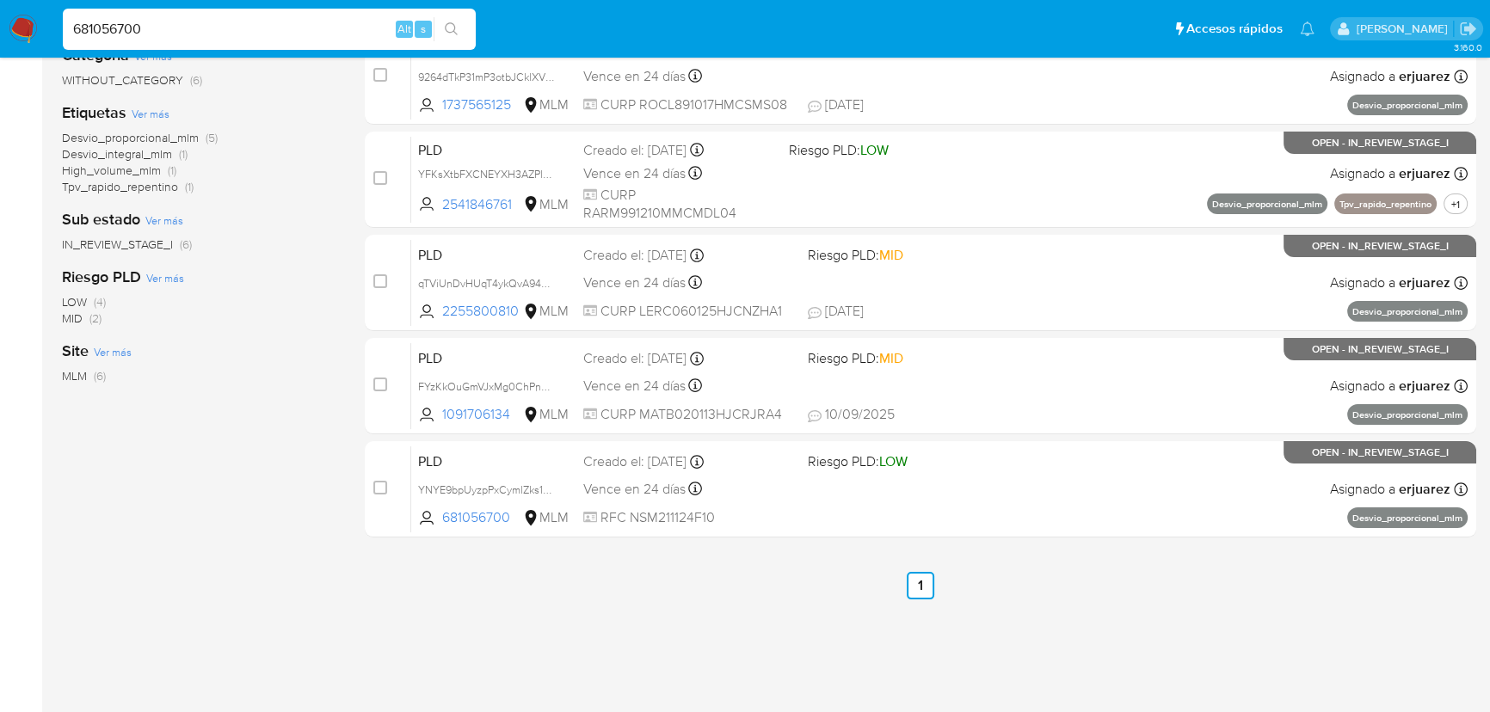
type input "681056700"
click at [431, 17] on div "681056700 Alt s" at bounding box center [269, 29] width 413 height 48
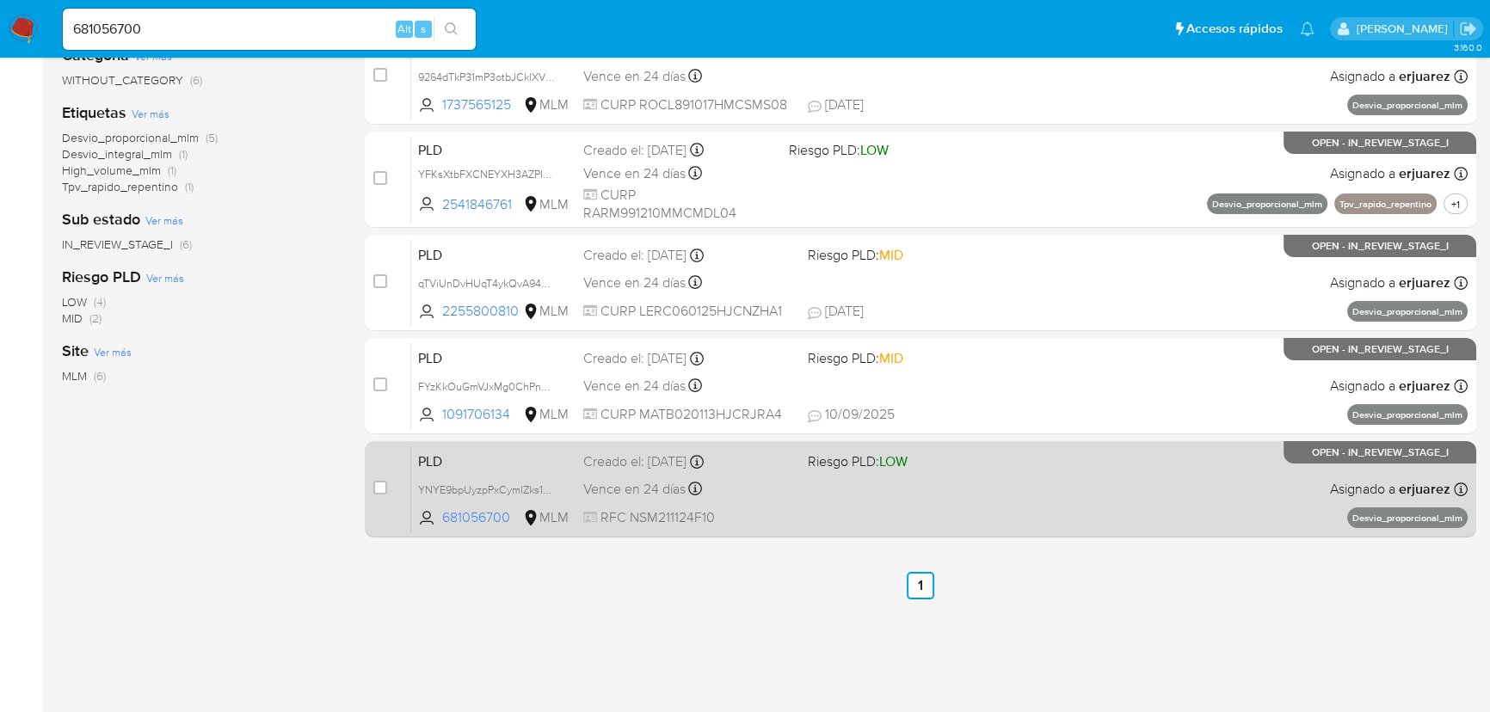
click at [1048, 499] on div "PLD YNYE9bpUyzpPxCymlZks1nLu 681056700 MLM Riesgo PLD: LOW Creado el: [DATE] Cr…" at bounding box center [939, 489] width 1056 height 87
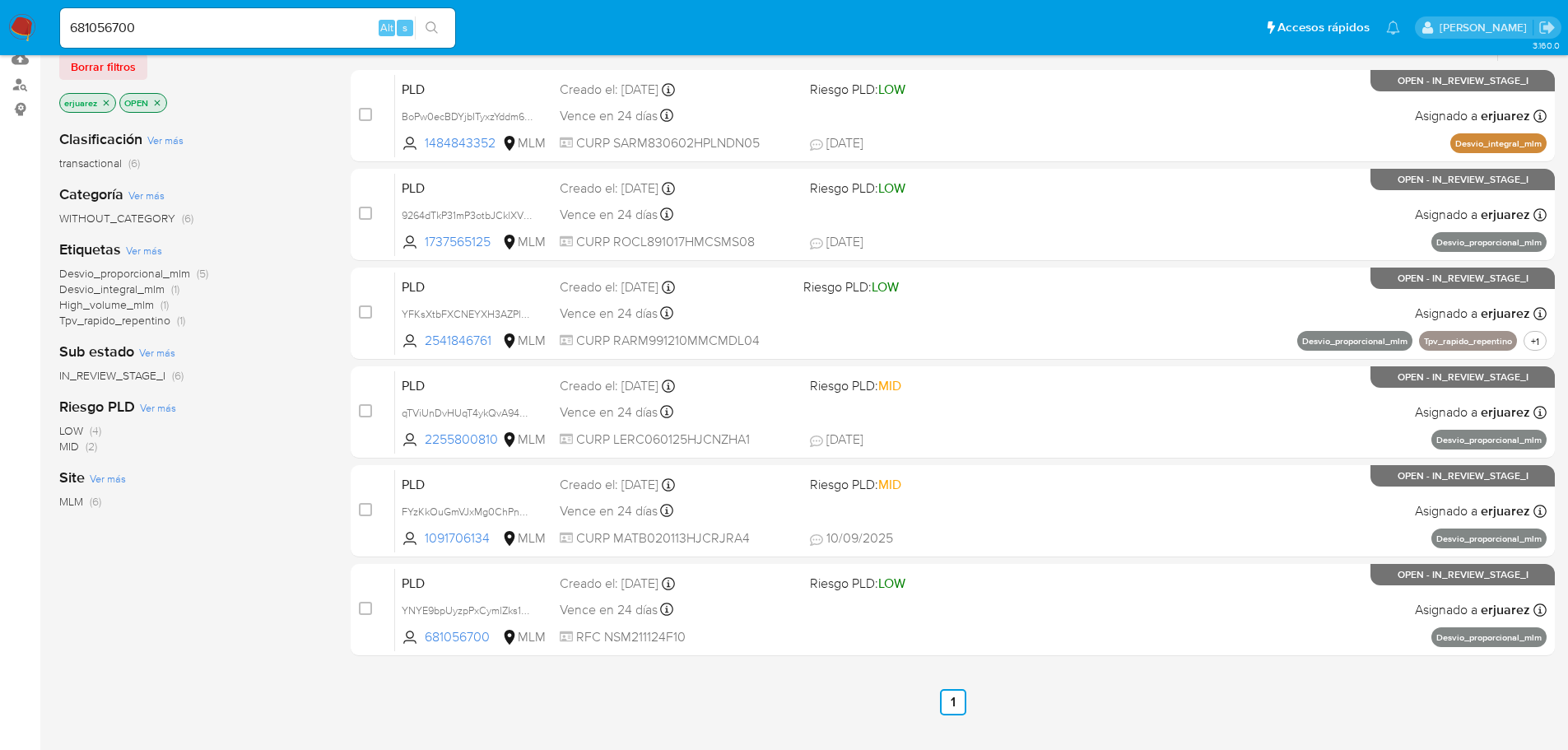
scroll to position [0, 0]
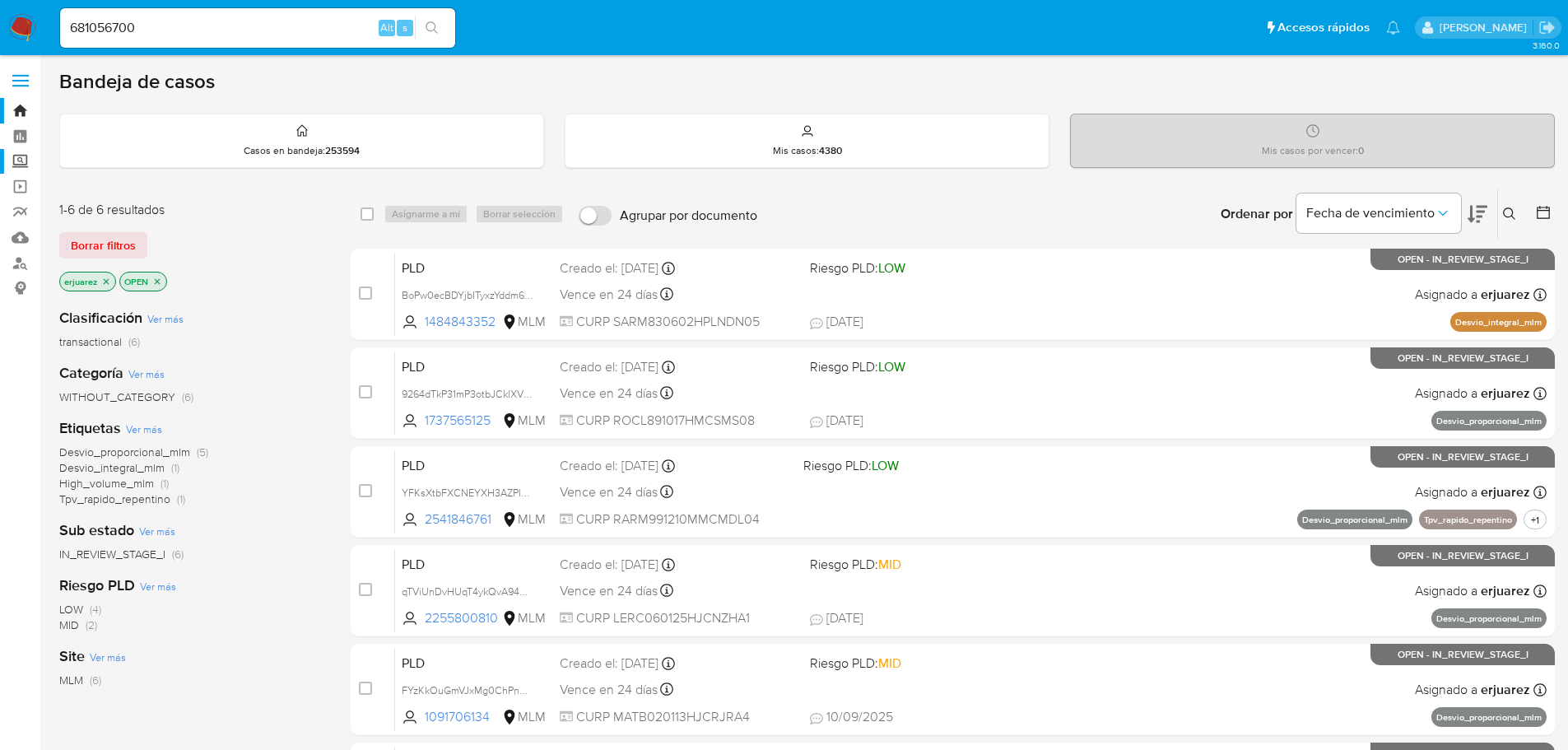
drag, startPoint x: 16, startPoint y: 156, endPoint x: 25, endPoint y: 158, distance: 9.2
click at [16, 156] on label "Screening" at bounding box center [98, 162] width 196 height 26
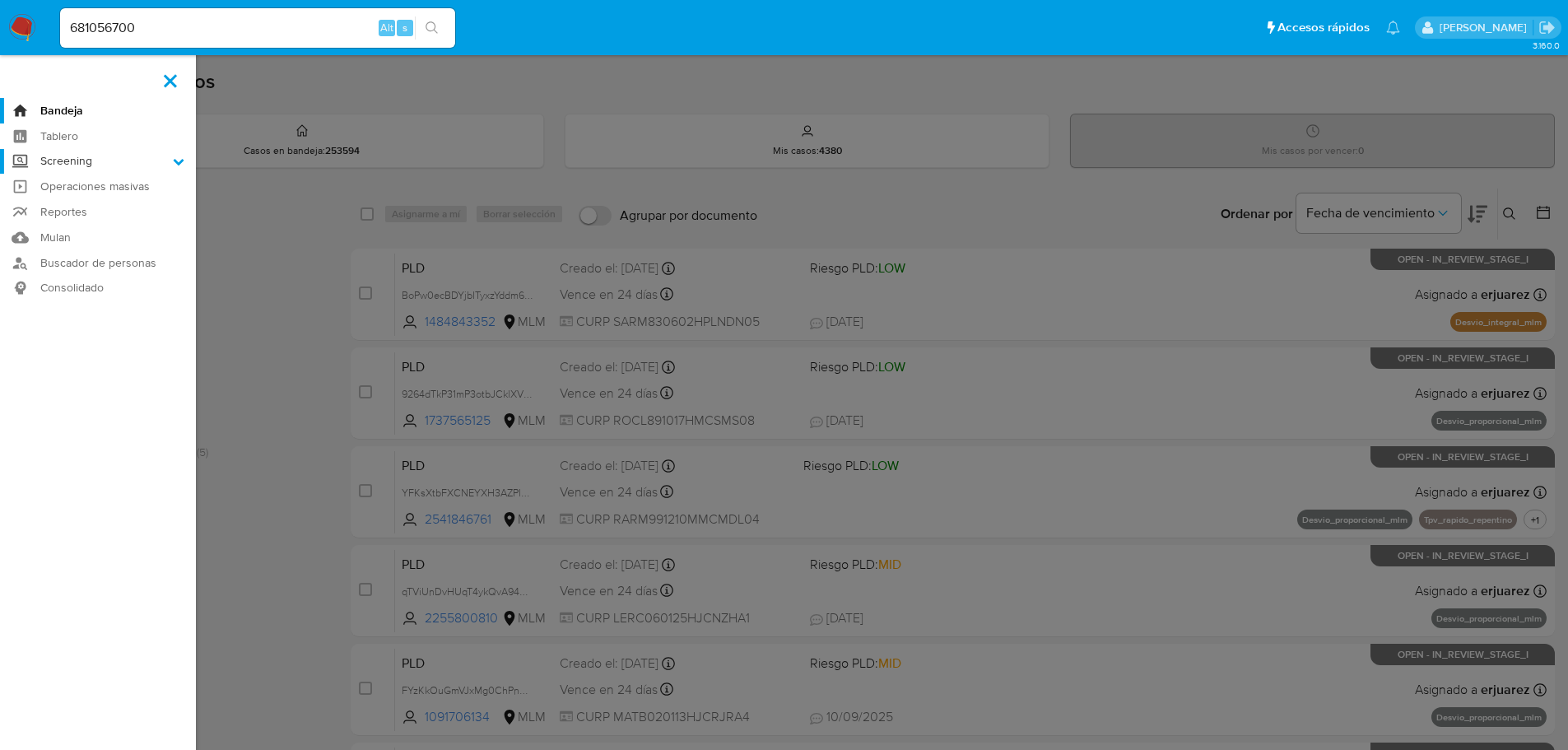
click at [0, 0] on input "Screening" at bounding box center [0, 0] width 0 height 0
click at [85, 222] on link "Herramientas" at bounding box center [98, 226] width 196 height 21
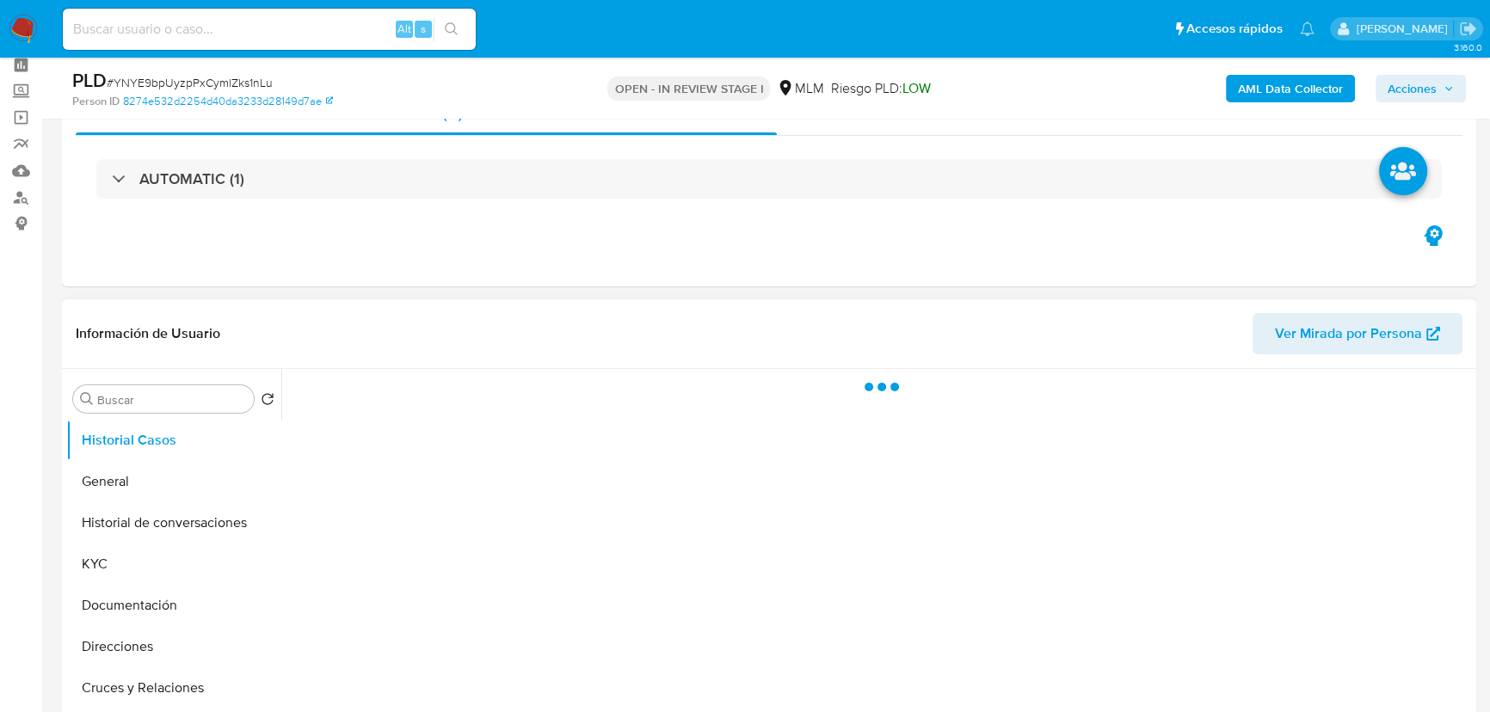
select select "10"
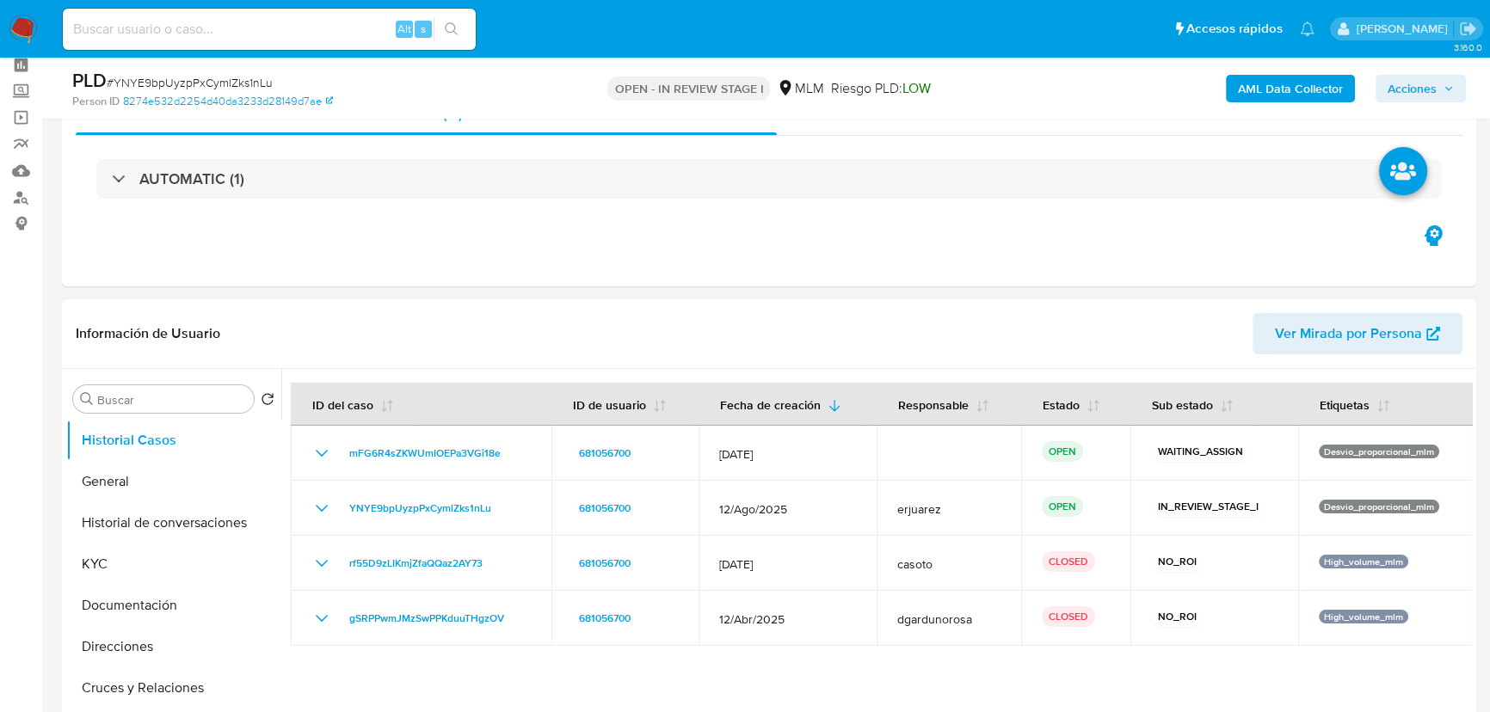
drag, startPoint x: 108, startPoint y: 489, endPoint x: 562, endPoint y: 335, distance: 479.6
click at [122, 492] on button "General" at bounding box center [173, 481] width 215 height 41
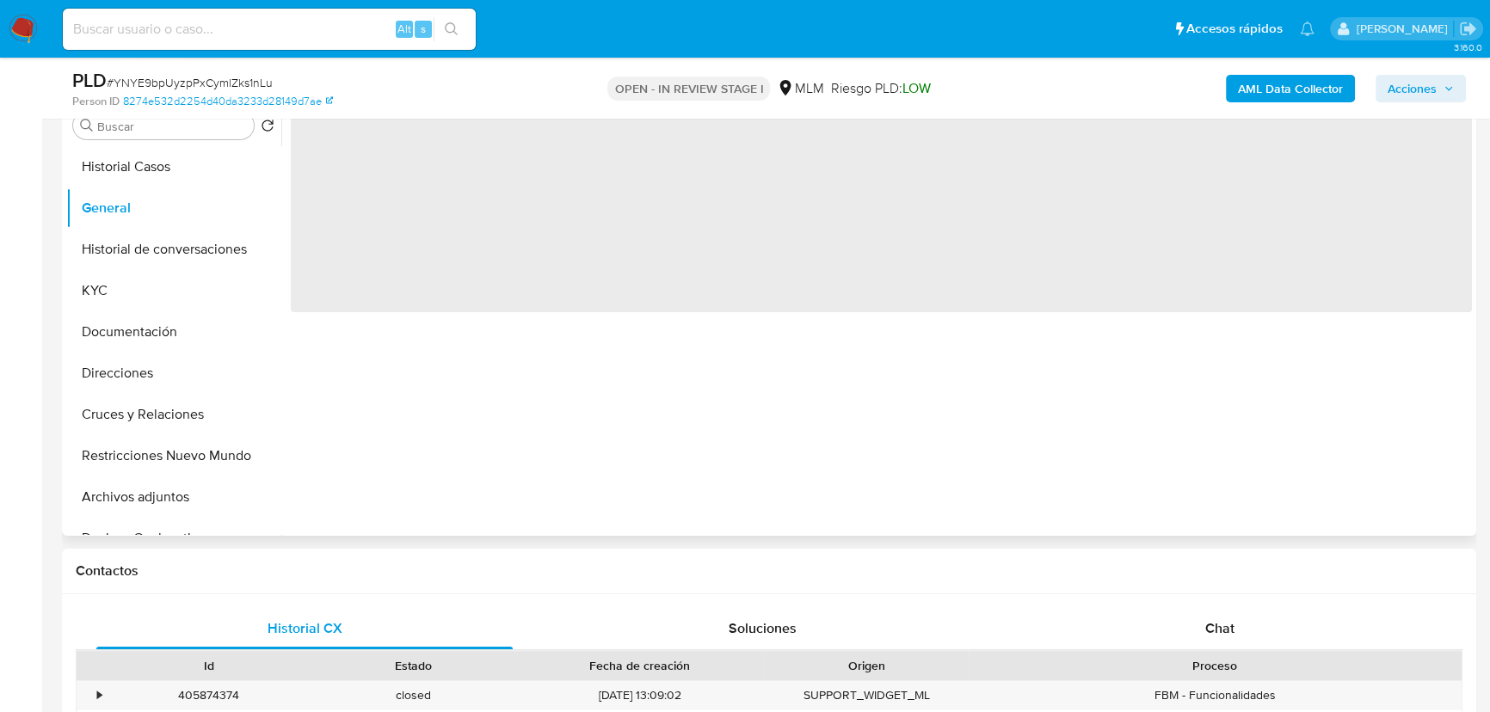
scroll to position [234, 0]
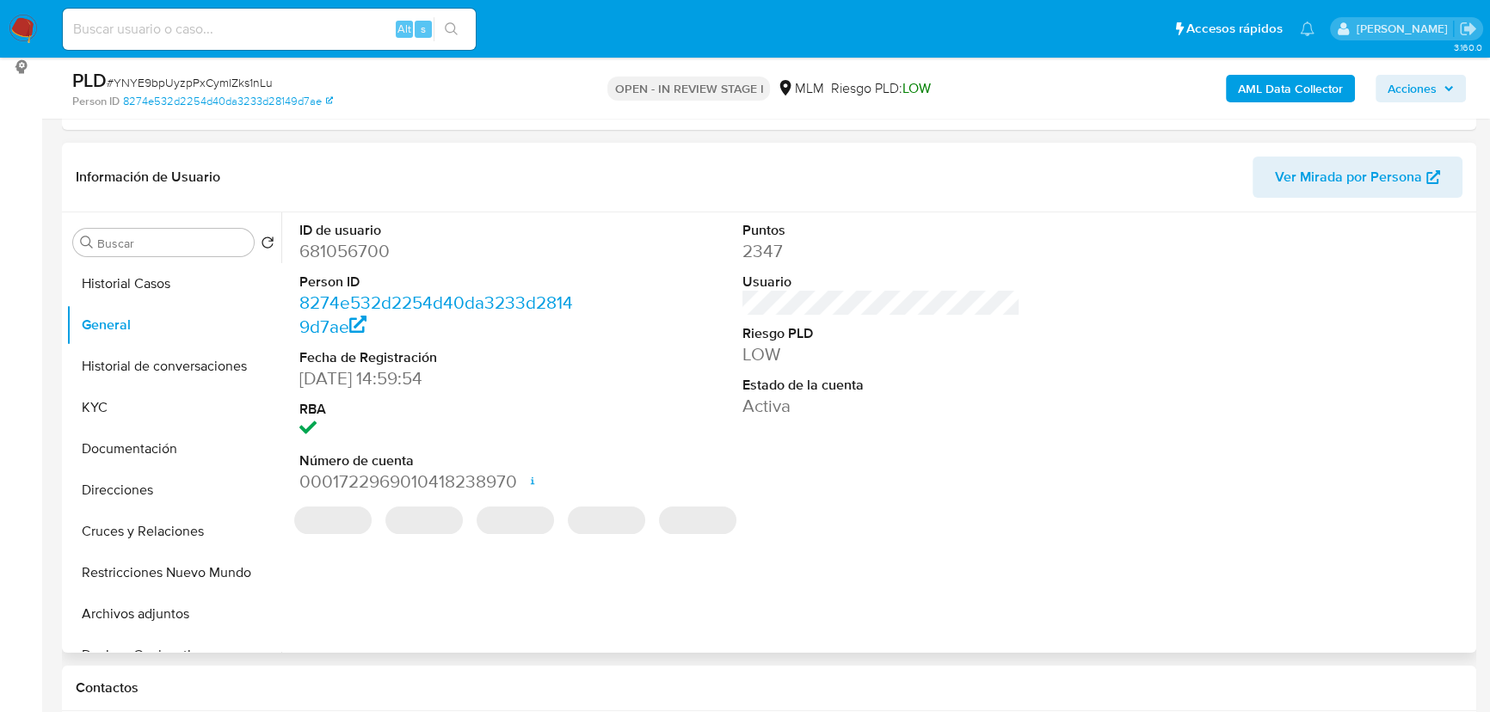
click at [1370, 173] on span "Ver Mirada por Persona" at bounding box center [1348, 177] width 147 height 41
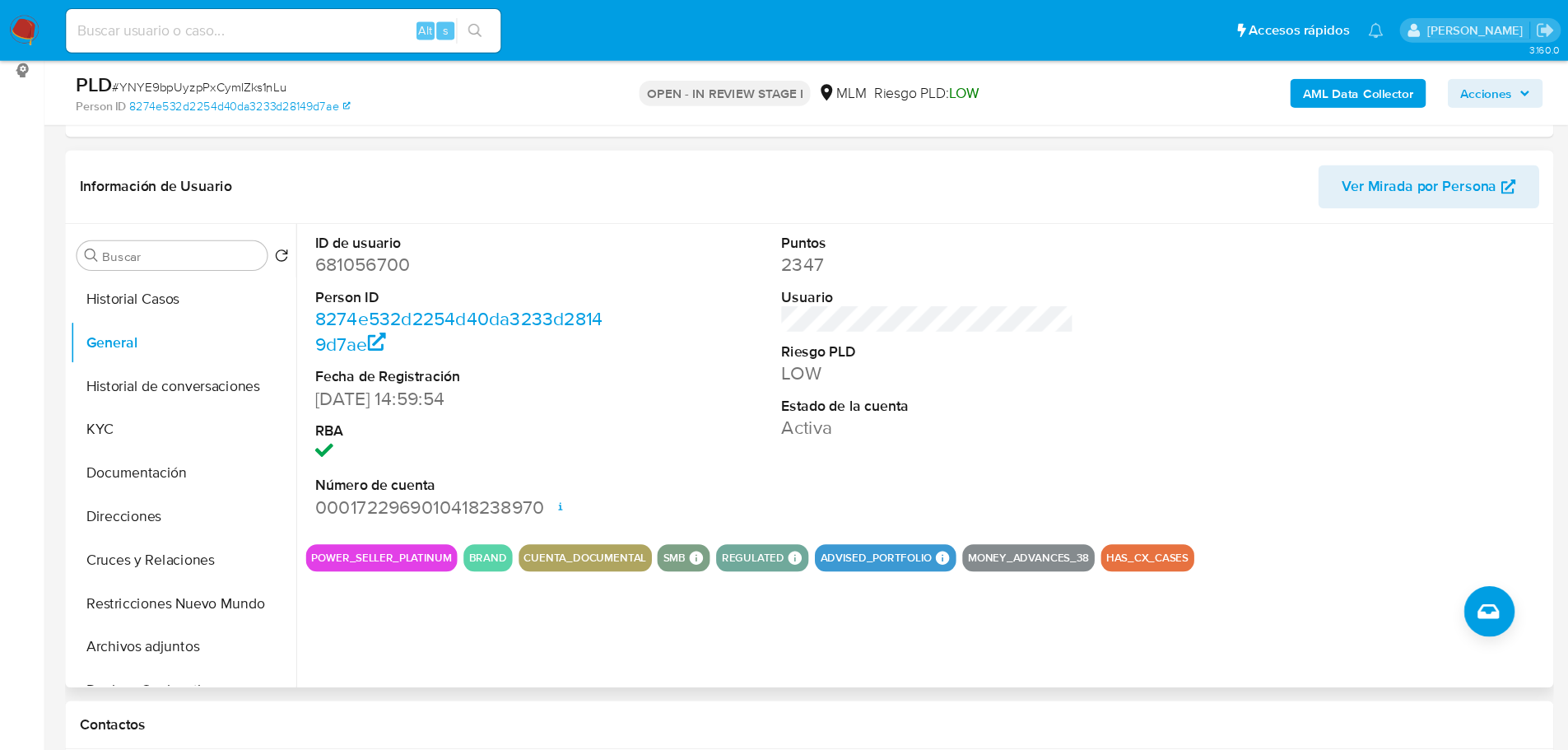
scroll to position [225, 0]
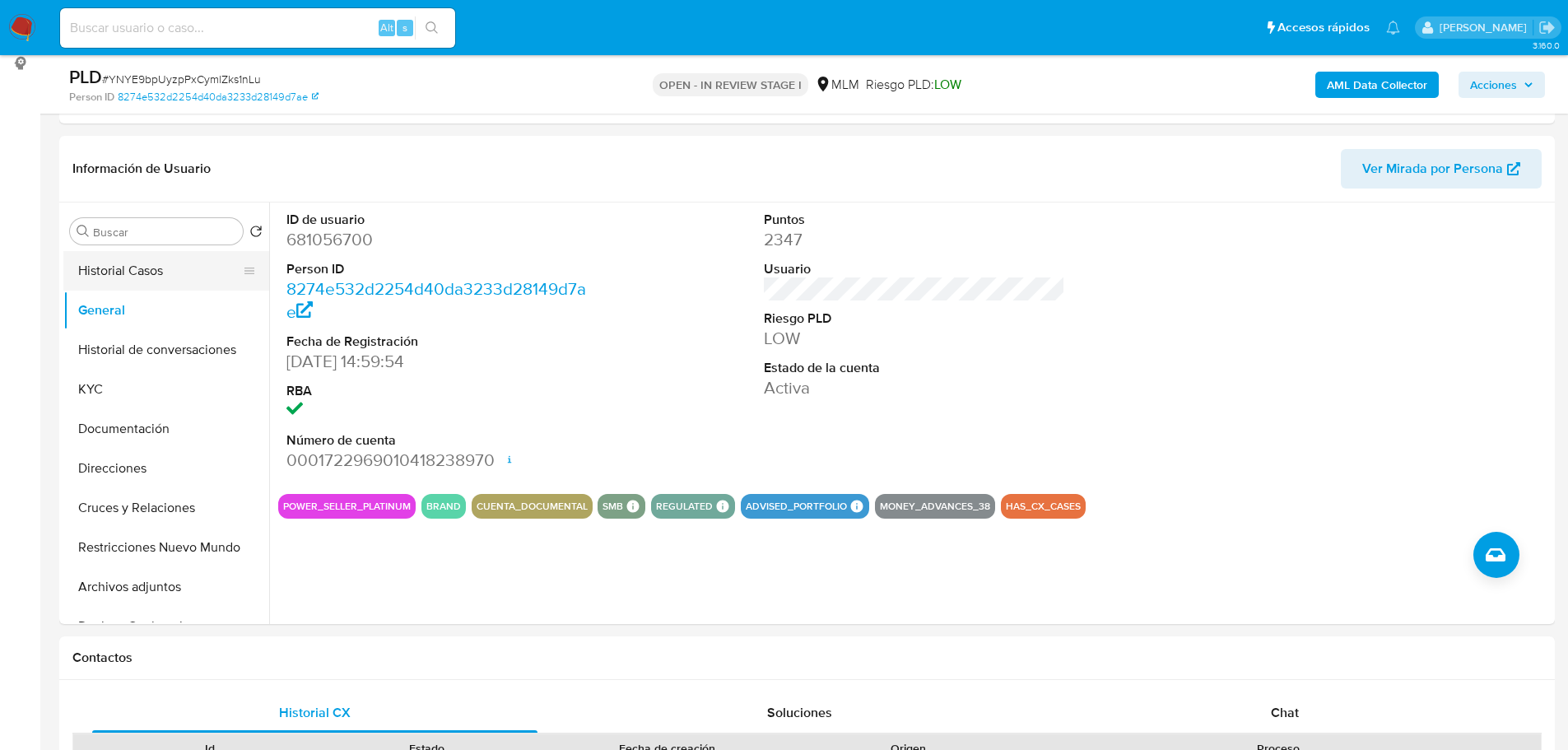
drag, startPoint x: 99, startPoint y: 266, endPoint x: 125, endPoint y: 265, distance: 26.0
click at [101, 264] on button "Historial Casos" at bounding box center [159, 270] width 192 height 39
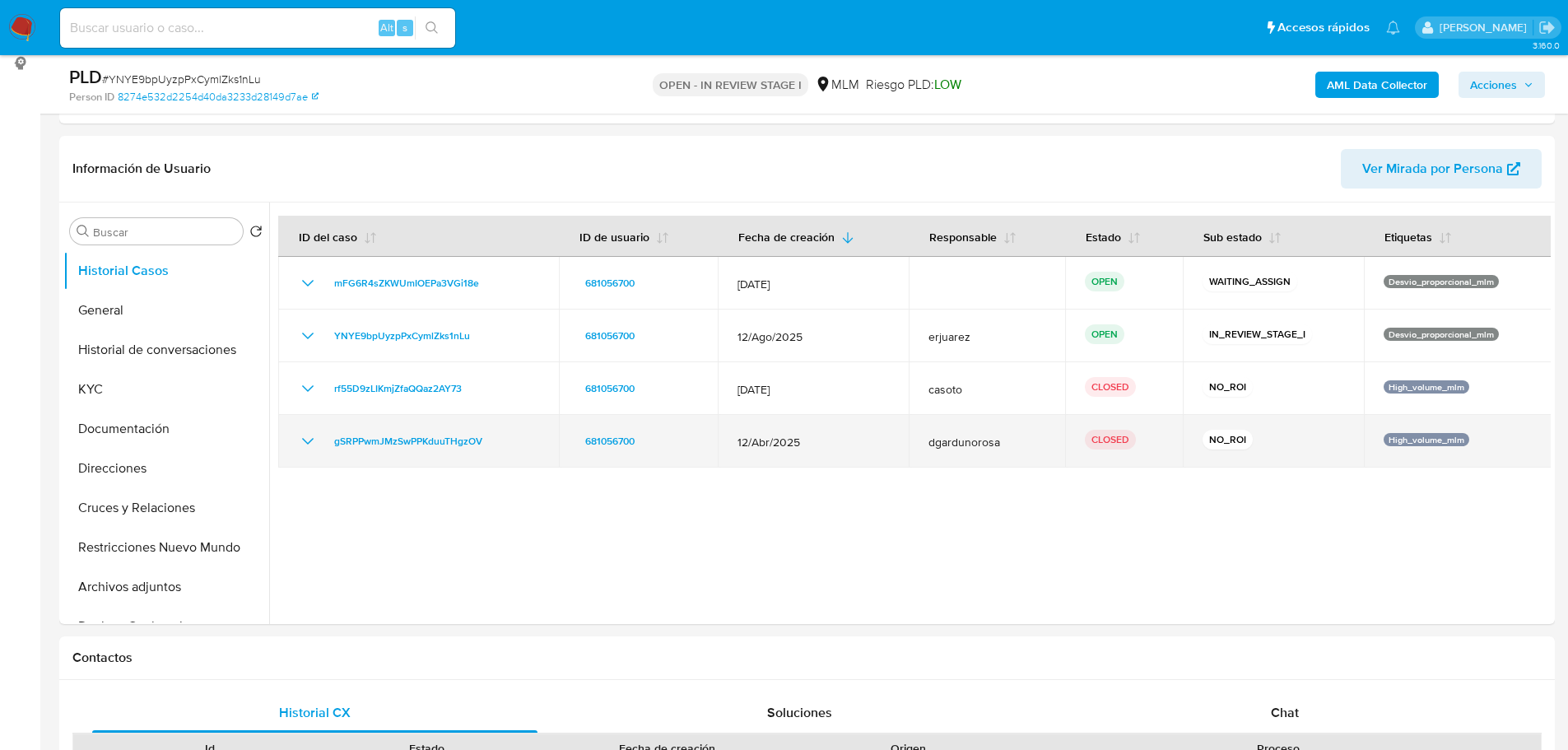
click at [320, 449] on div "gSRPPwmJMzSwPPKduuTHgzOV" at bounding box center [418, 441] width 241 height 20
click at [313, 435] on icon "Mostrar/Ocultar" at bounding box center [307, 441] width 20 height 20
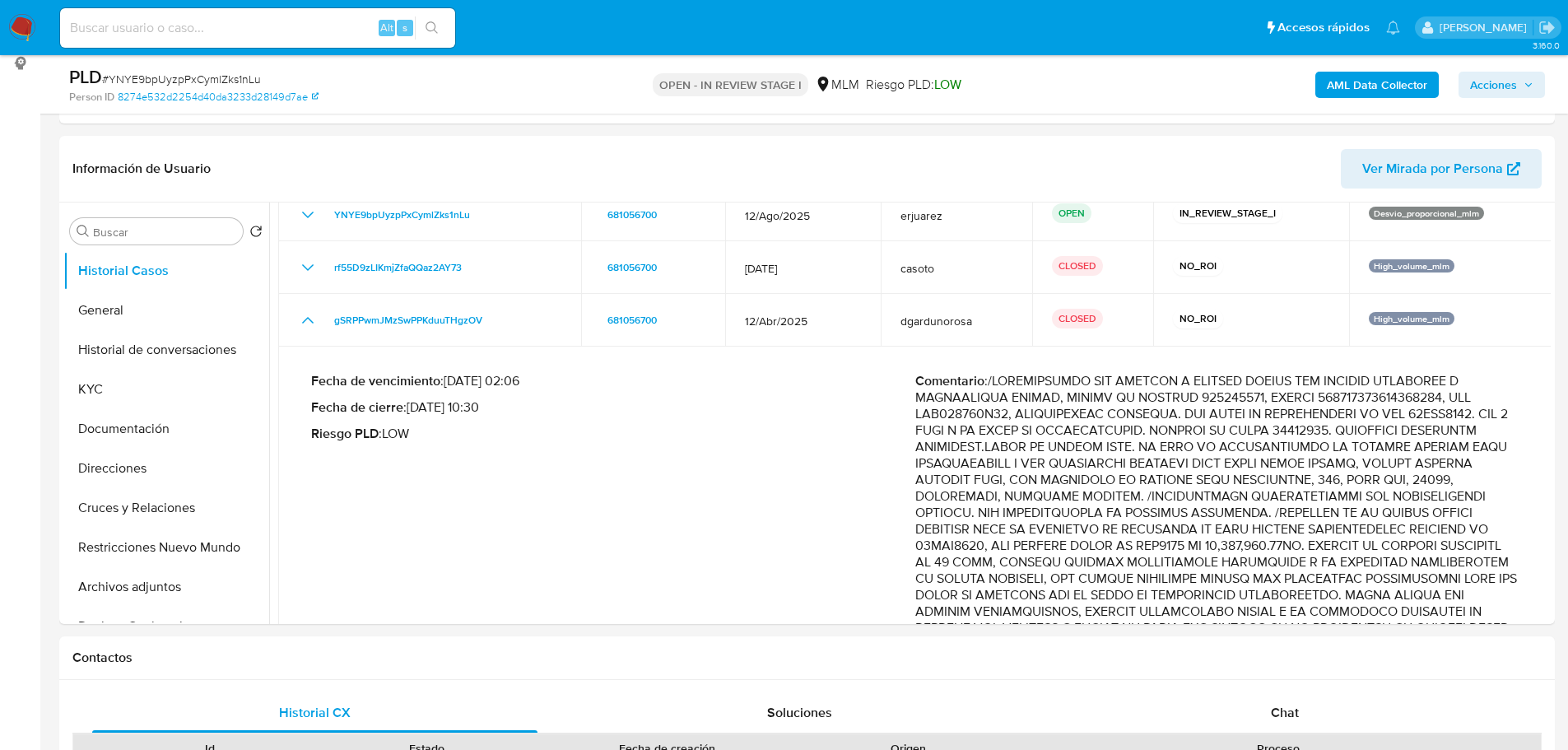
scroll to position [165, 0]
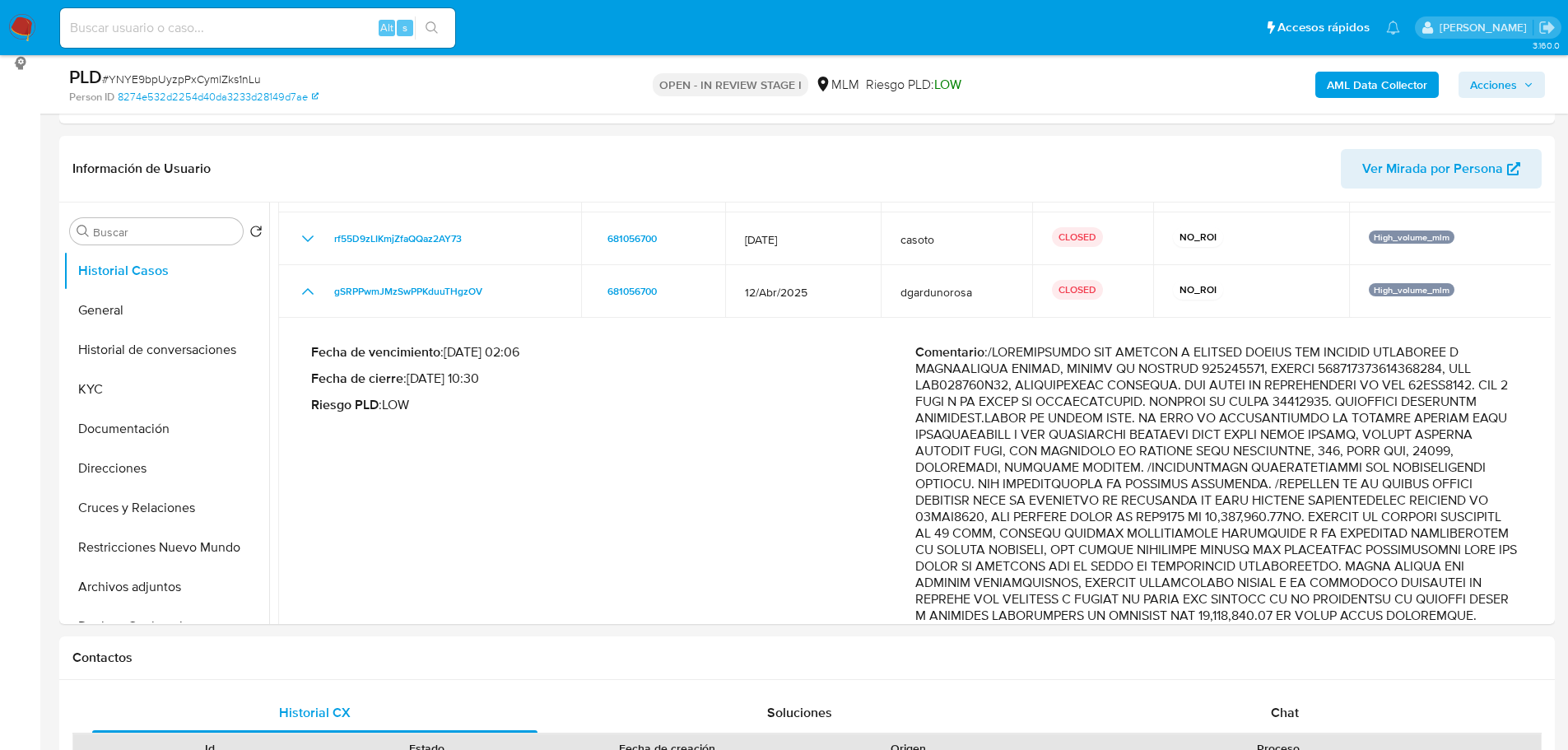
drag, startPoint x: 1004, startPoint y: 496, endPoint x: 1321, endPoint y: 521, distance: 318.0
click at [1321, 521] on p "Comentario :" at bounding box center [1216, 493] width 604 height 297
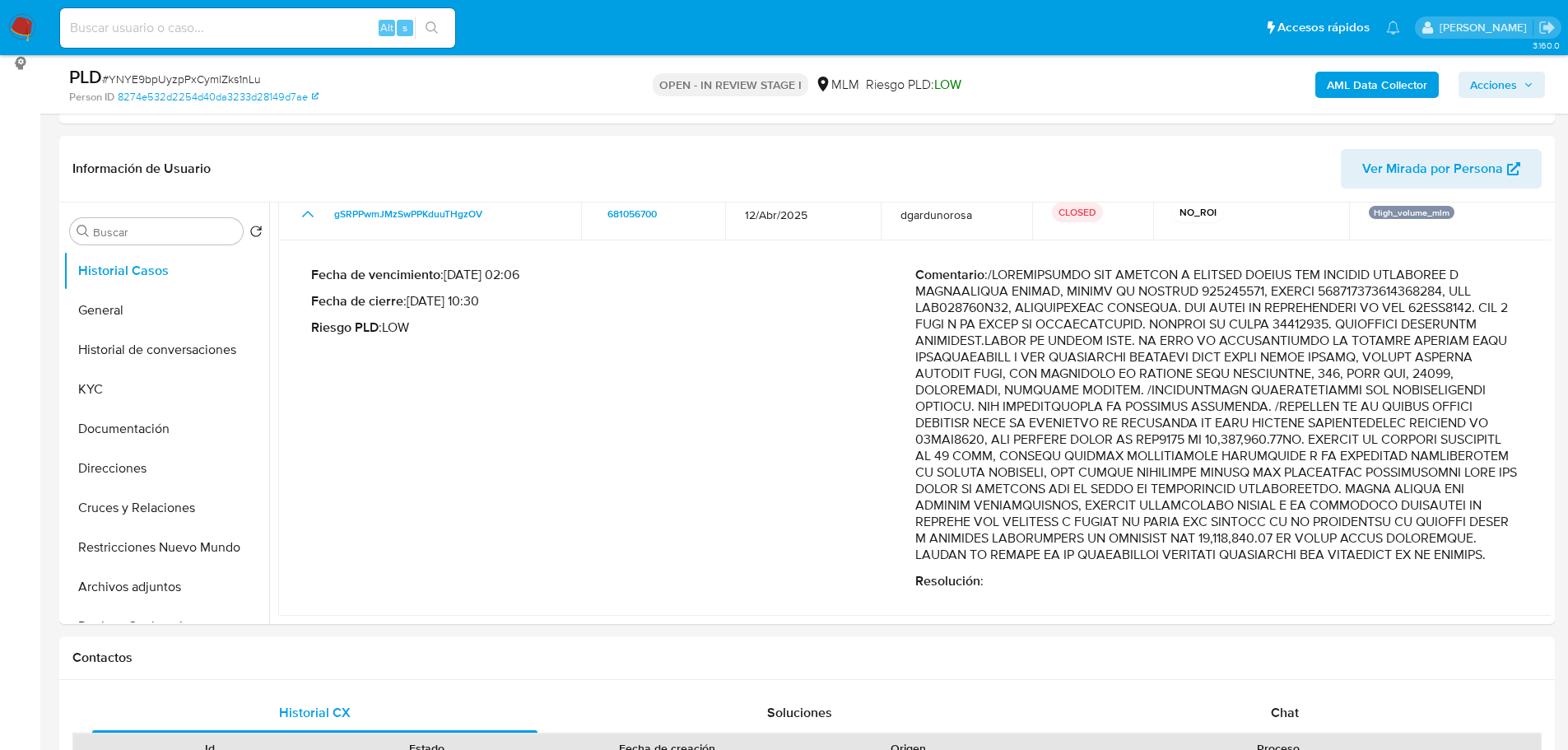
click at [1121, 438] on p "Comentario :" at bounding box center [1216, 415] width 604 height 297
drag, startPoint x: 1005, startPoint y: 425, endPoint x: 1345, endPoint y: 424, distance: 340.0
click at [1345, 424] on p "Comentario :" at bounding box center [1216, 415] width 604 height 297
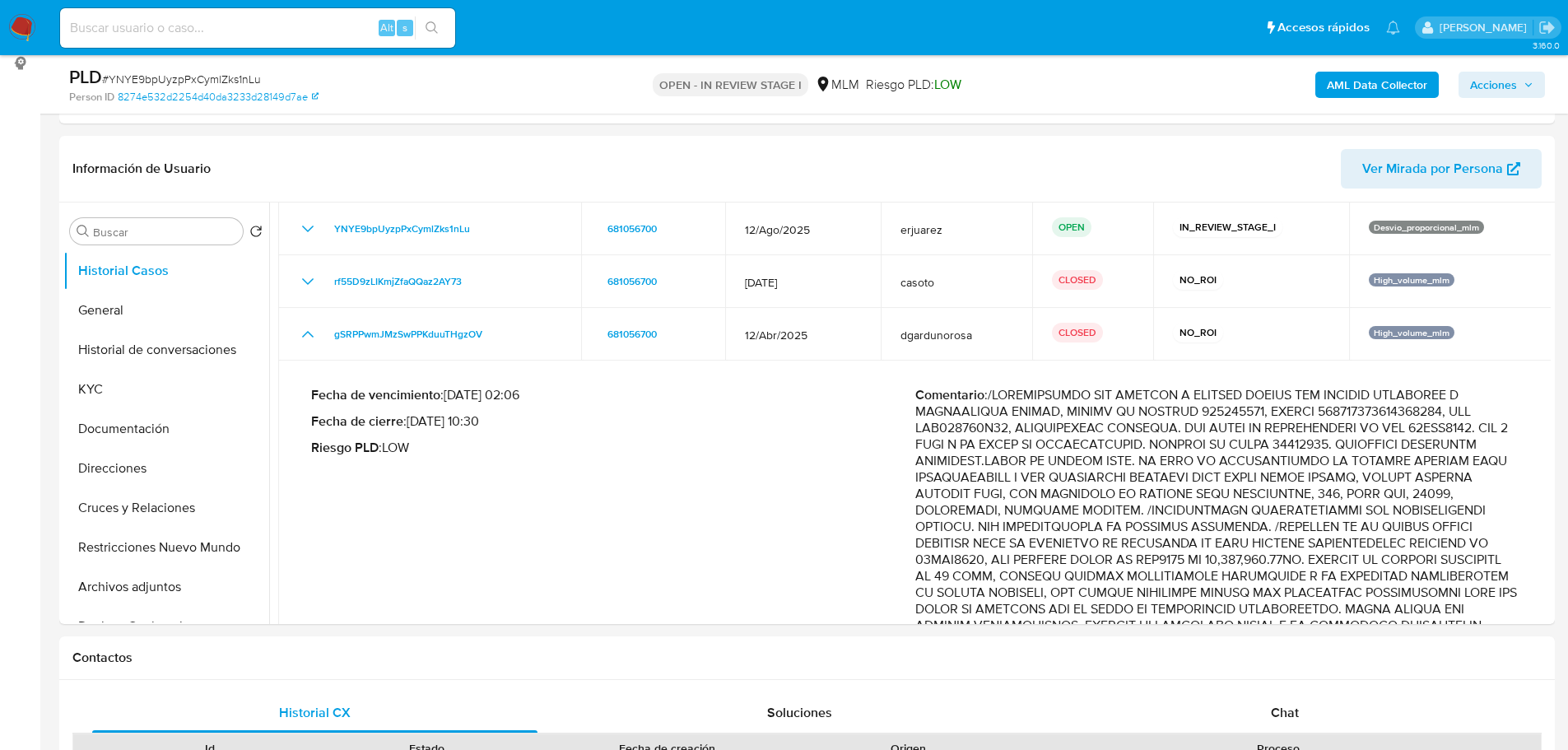
scroll to position [0, 0]
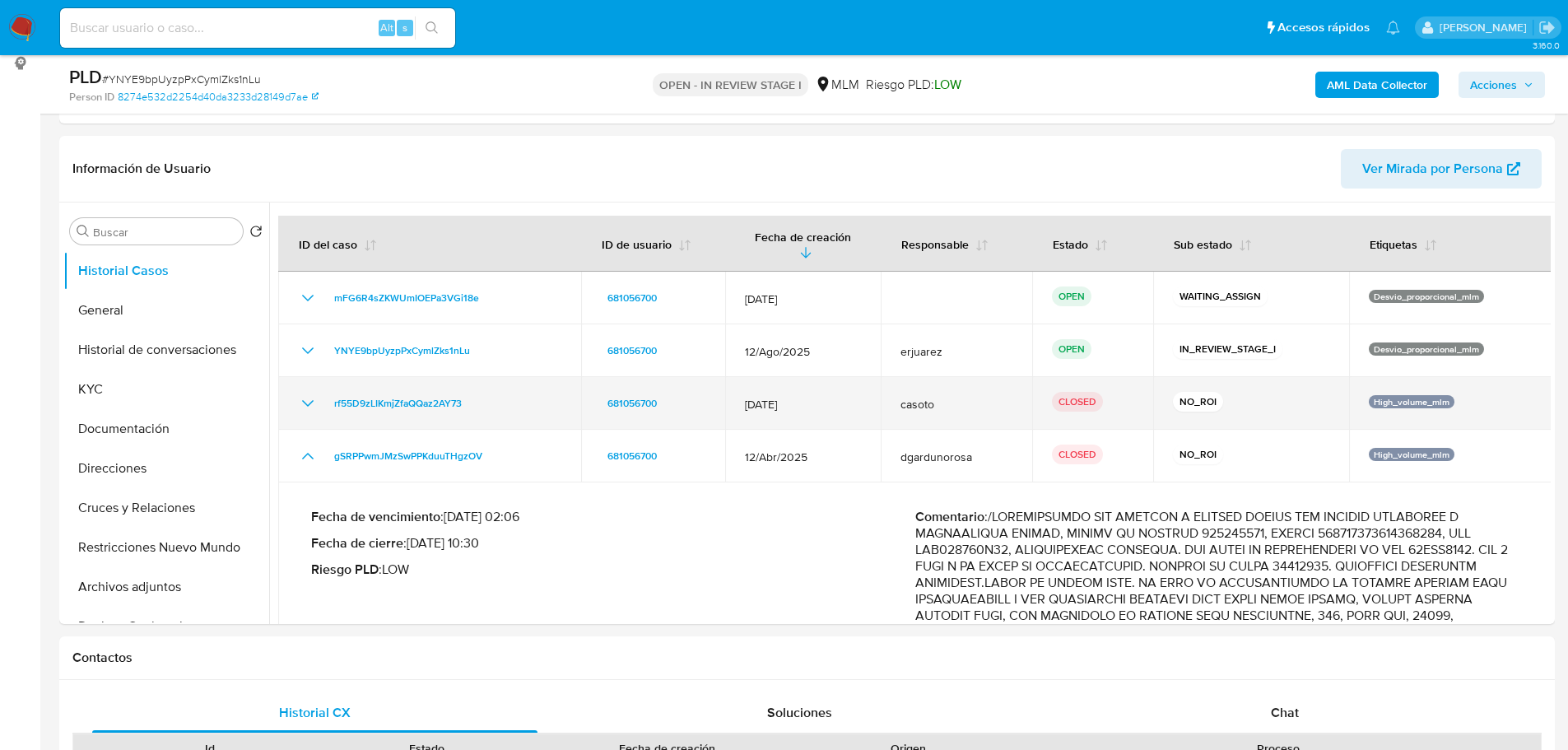
click at [303, 393] on icon "Mostrar/Ocultar" at bounding box center [307, 403] width 20 height 20
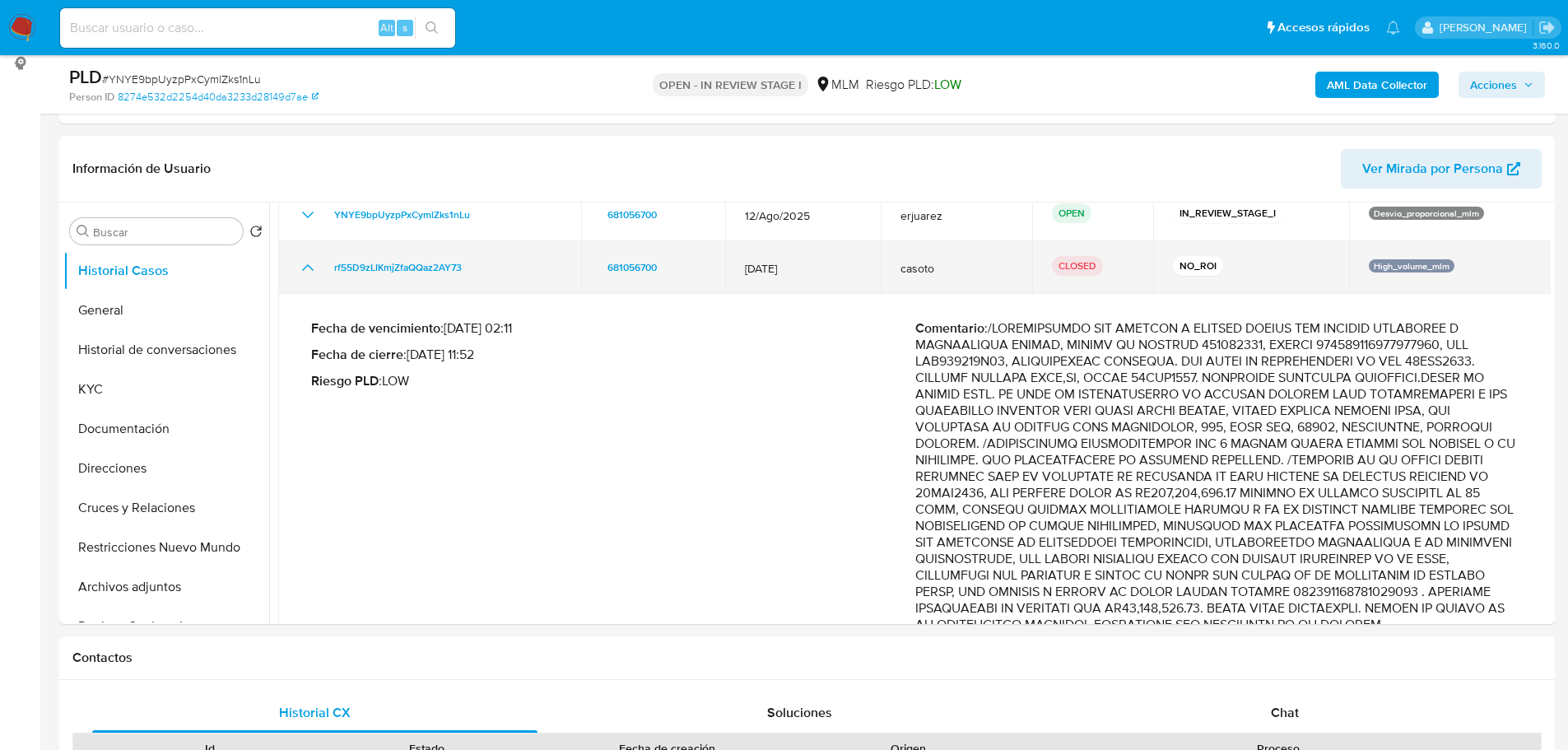
scroll to position [165, 0]
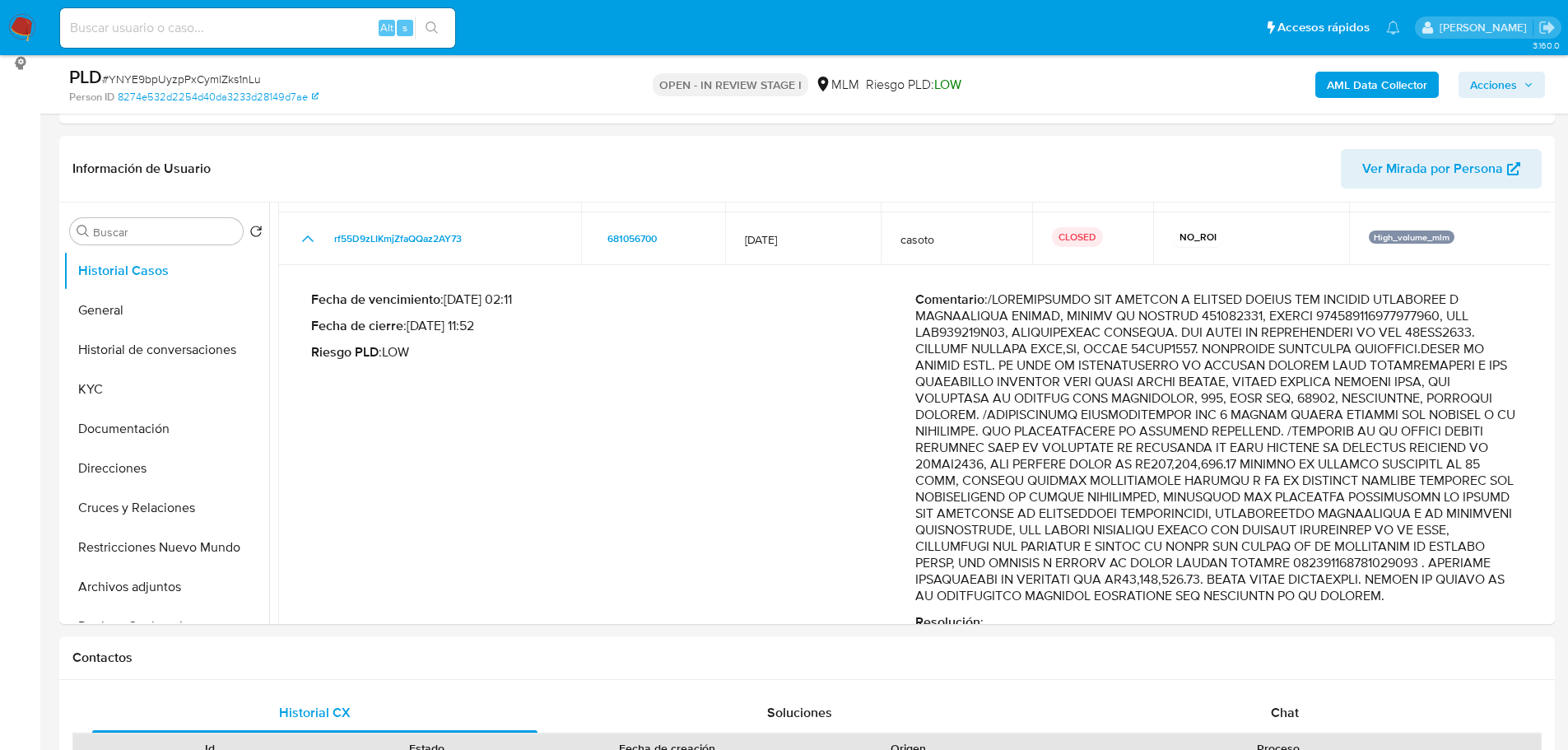
drag, startPoint x: 994, startPoint y: 451, endPoint x: 1068, endPoint y: 473, distance: 77.2
click at [1068, 473] on p "Comentario :" at bounding box center [1216, 447] width 604 height 313
click at [1100, 456] on p "Comentario :" at bounding box center [1216, 447] width 604 height 313
drag, startPoint x: 1144, startPoint y: 449, endPoint x: 1257, endPoint y: 446, distance: 113.0
click at [1257, 446] on p "Comentario :" at bounding box center [1216, 447] width 604 height 313
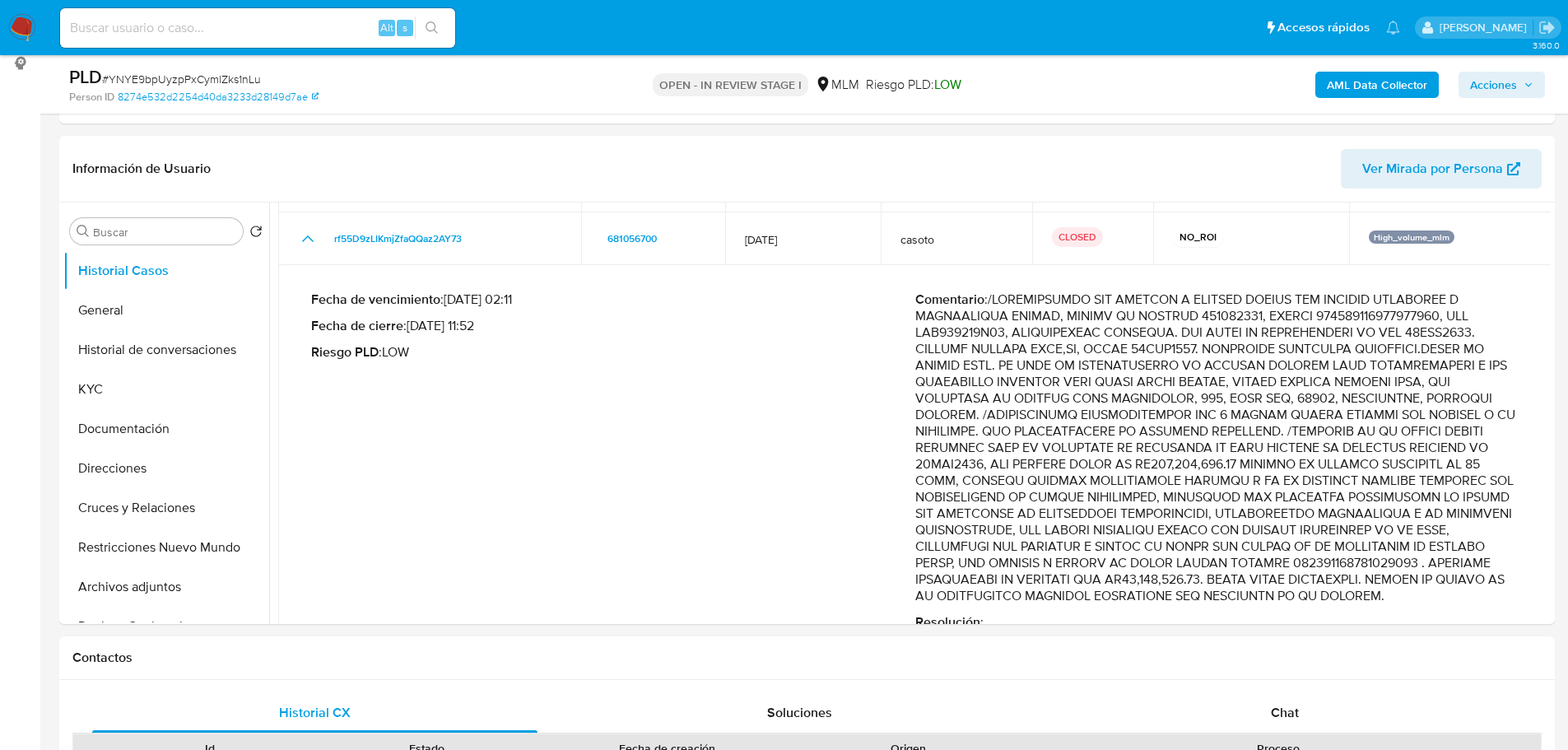
click at [1215, 452] on p "Comentario :" at bounding box center [1216, 447] width 604 height 313
click at [1164, 448] on p "Comentario :" at bounding box center [1216, 447] width 604 height 313
drag, startPoint x: 1137, startPoint y: 447, endPoint x: 1245, endPoint y: 450, distance: 108.0
click at [1244, 451] on p "Comentario :" at bounding box center [1216, 447] width 604 height 313
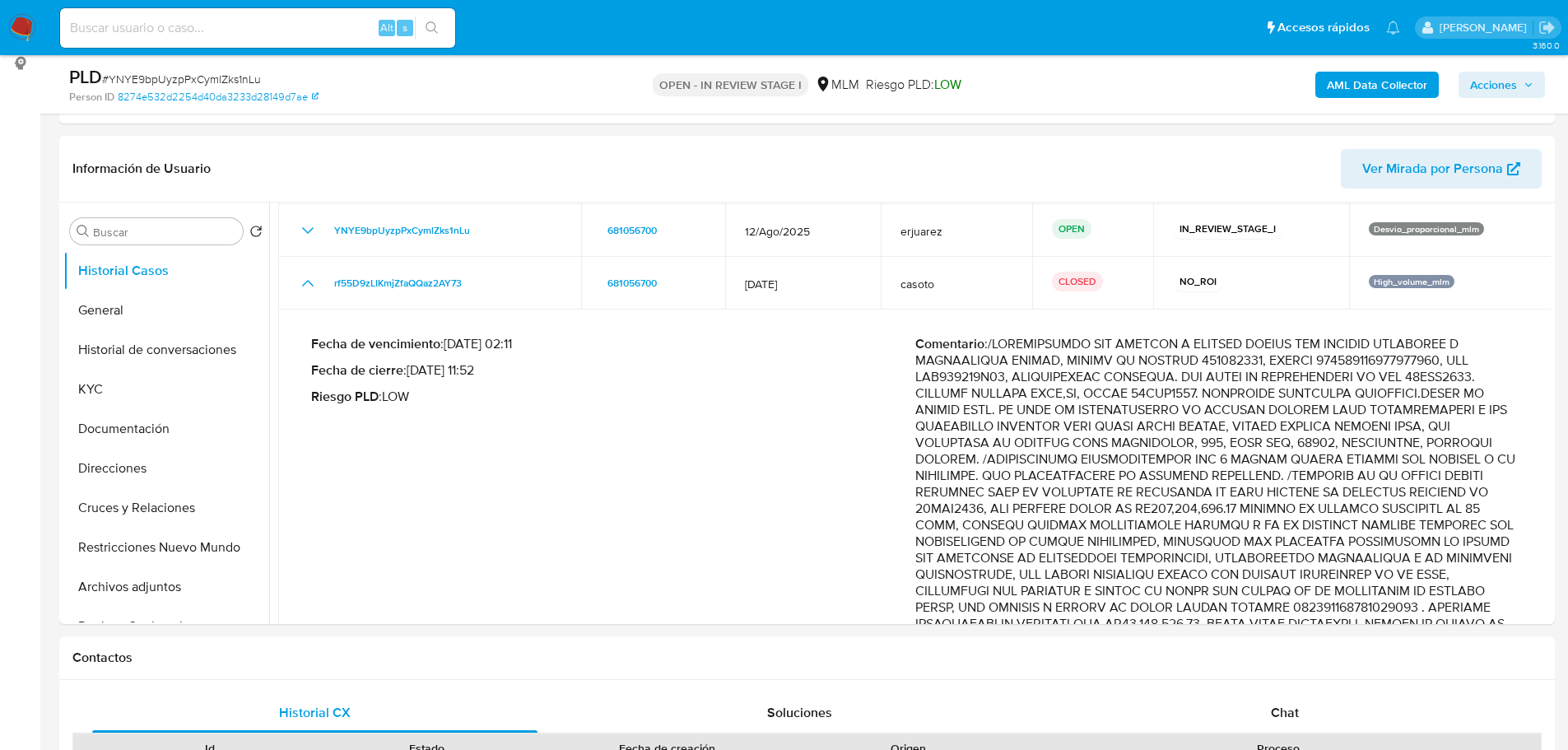
scroll to position [82, 0]
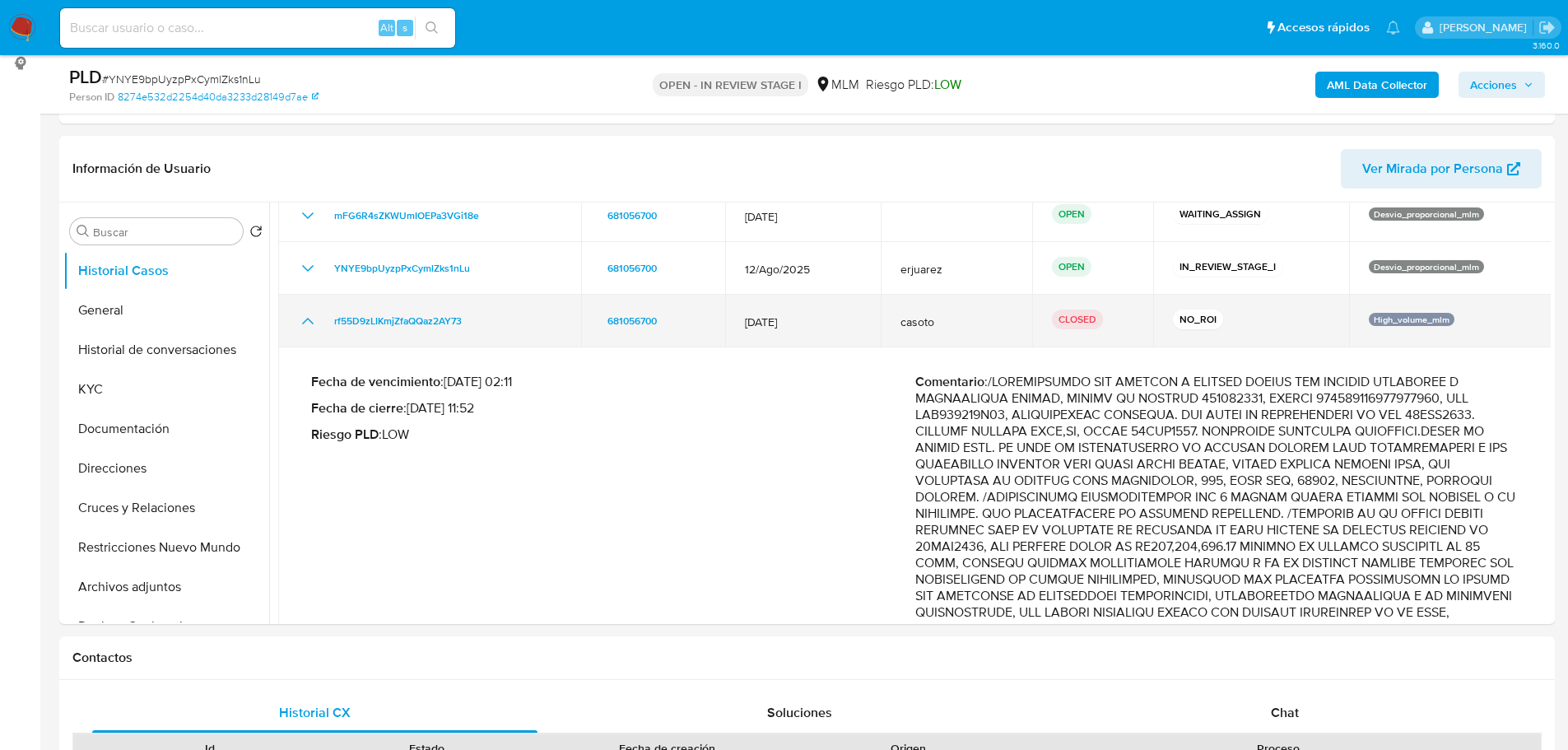
click at [288, 301] on td "rf55D9zLIKmjZfaQQaz2AY73" at bounding box center [430, 320] width 303 height 53
click at [298, 311] on icon "Mostrar/Ocultar" at bounding box center [307, 320] width 20 height 20
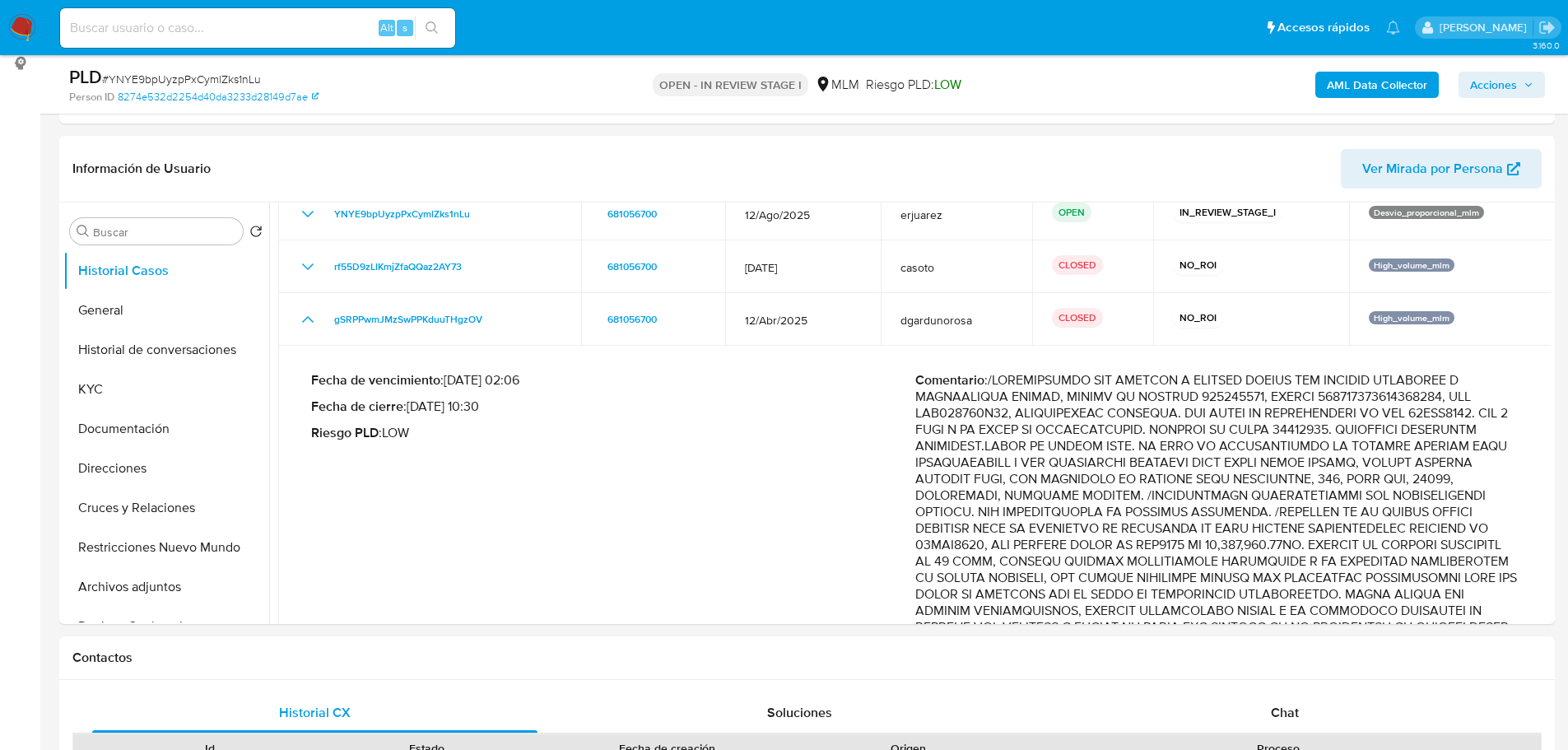
scroll to position [165, 0]
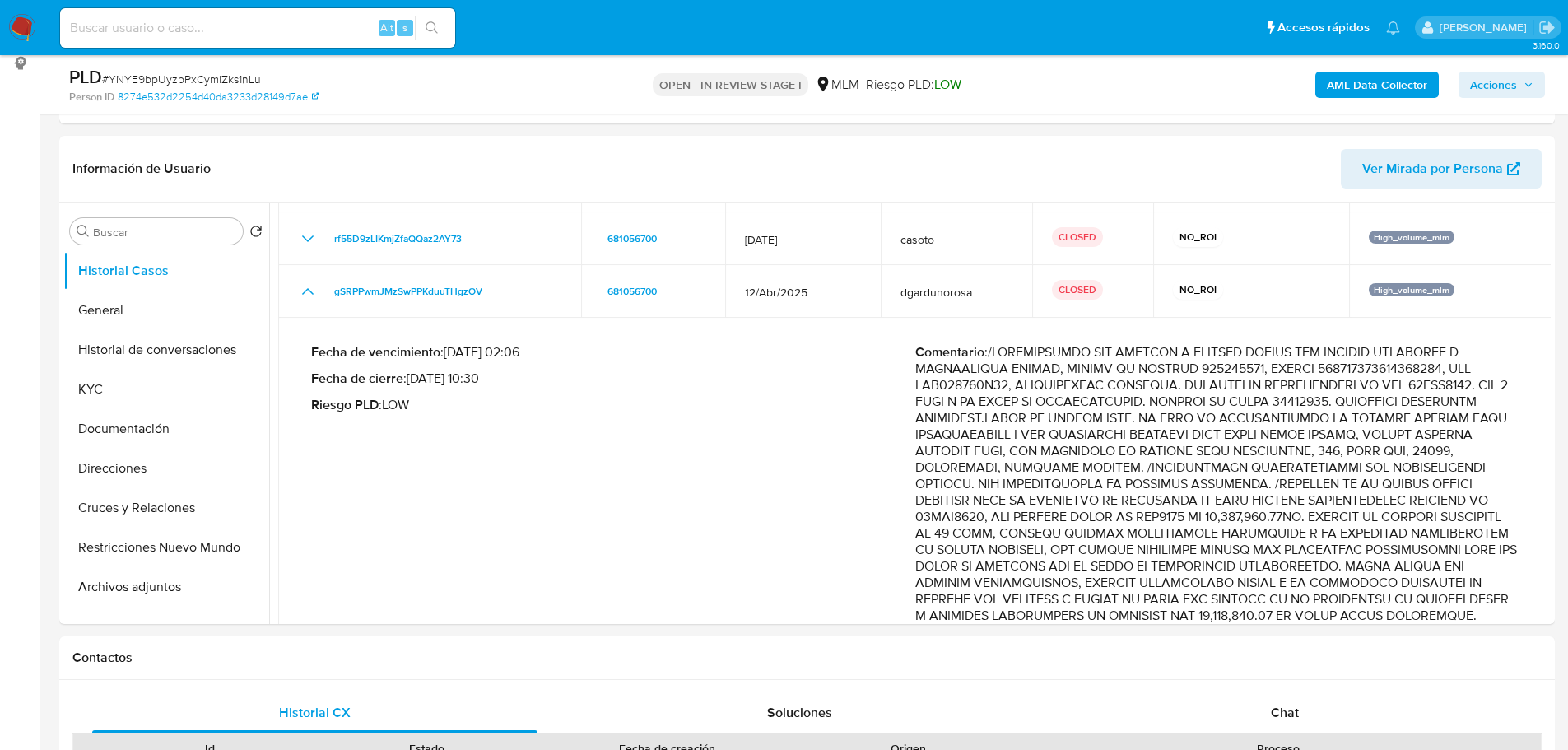
drag, startPoint x: 1236, startPoint y: 497, endPoint x: 1376, endPoint y: 524, distance: 142.6
click at [1376, 524] on p "Comentario :" at bounding box center [1216, 493] width 604 height 297
click at [1185, 501] on p "Comentario :" at bounding box center [1216, 493] width 604 height 297
drag, startPoint x: 1215, startPoint y: 484, endPoint x: 1237, endPoint y: 505, distance: 30.4
click at [1237, 505] on p "Comentario :" at bounding box center [1216, 493] width 604 height 297
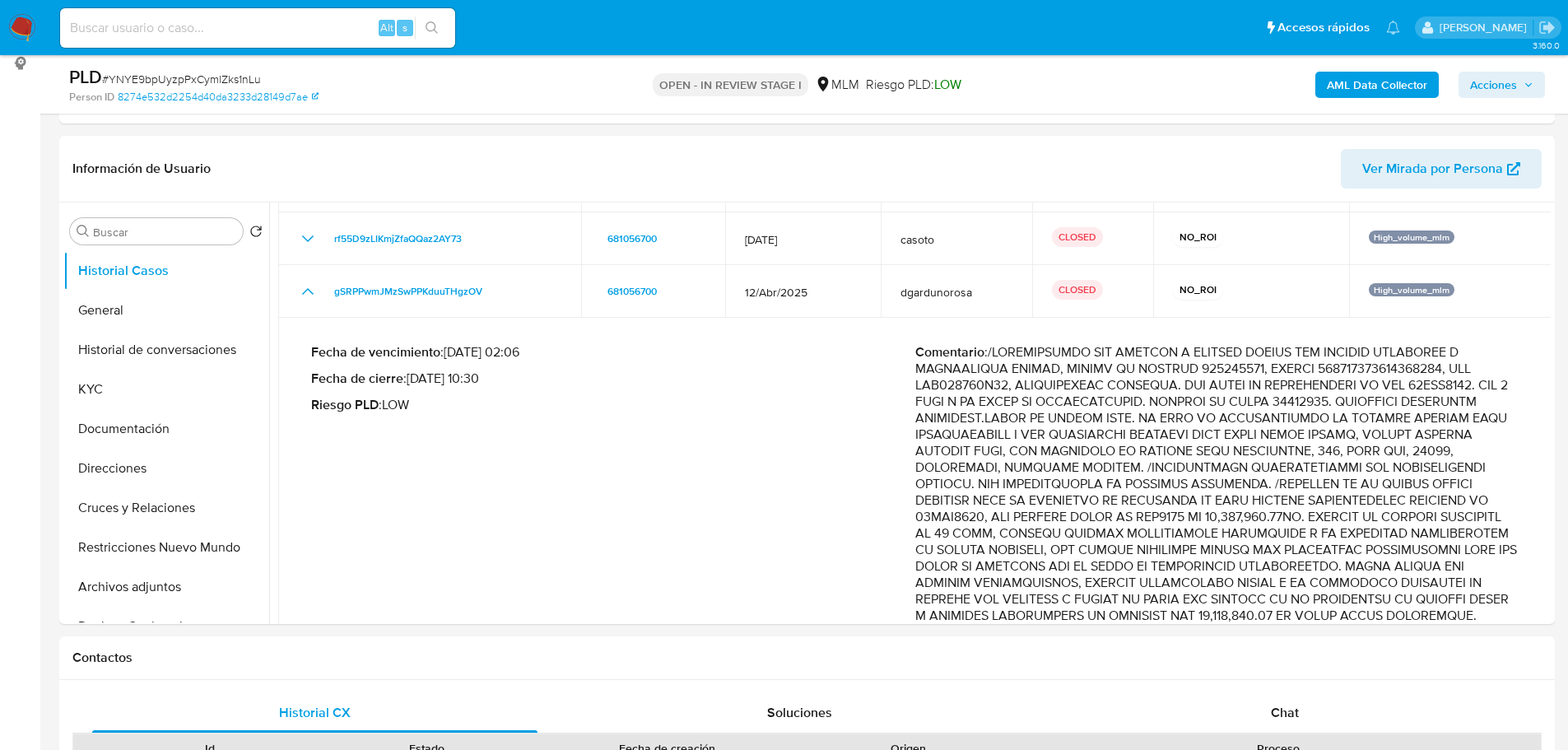
drag, startPoint x: 1106, startPoint y: 493, endPoint x: 1093, endPoint y: 495, distance: 13.2
click at [1103, 493] on p "Comentario :" at bounding box center [1216, 493] width 604 height 297
click at [1068, 500] on p "Comentario :" at bounding box center [1216, 493] width 604 height 297
click at [1129, 500] on p "Comentario :" at bounding box center [1216, 493] width 604 height 297
drag, startPoint x: 1029, startPoint y: 500, endPoint x: 1342, endPoint y: 504, distance: 313.0
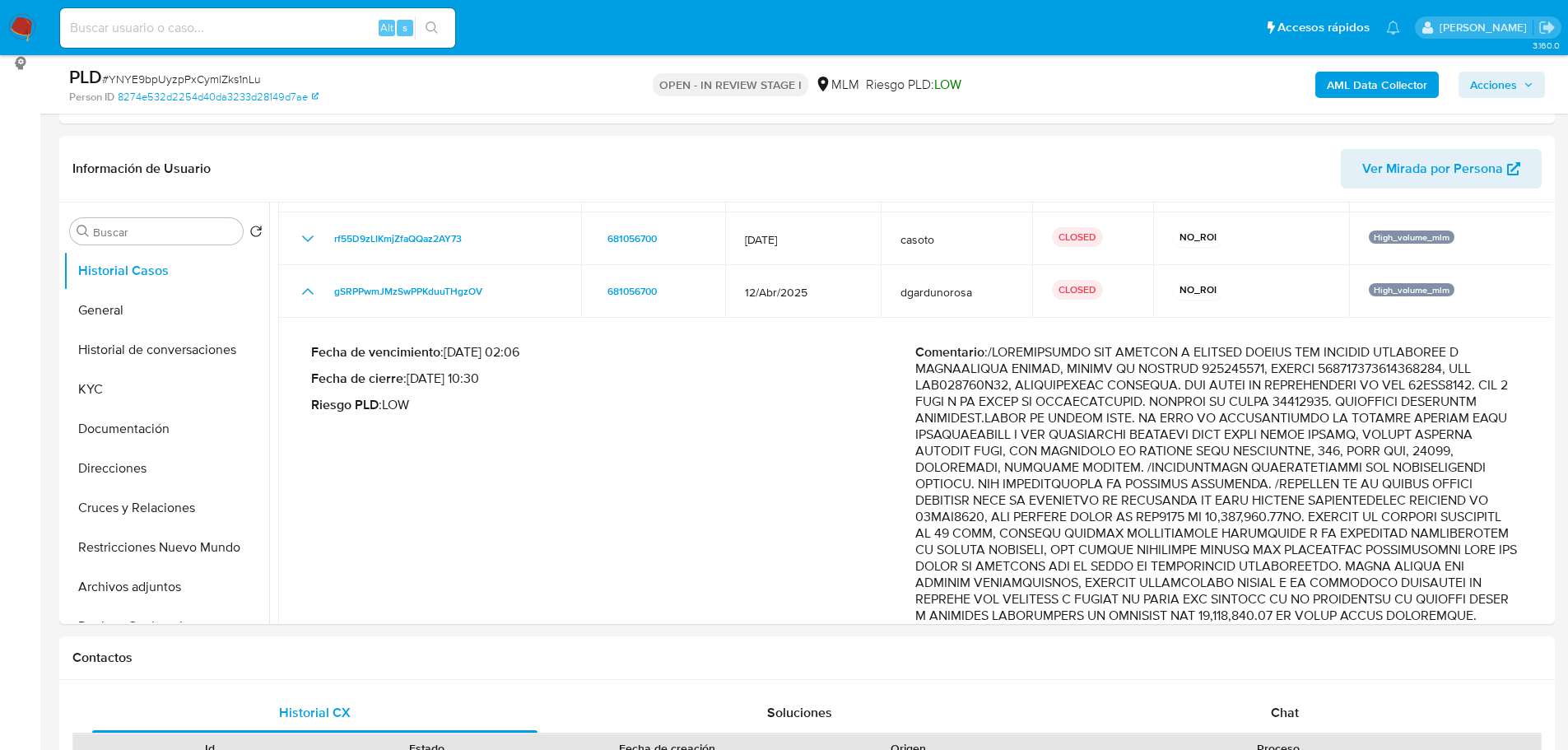
click at [1342, 504] on p "Comentario :" at bounding box center [1216, 493] width 604 height 297
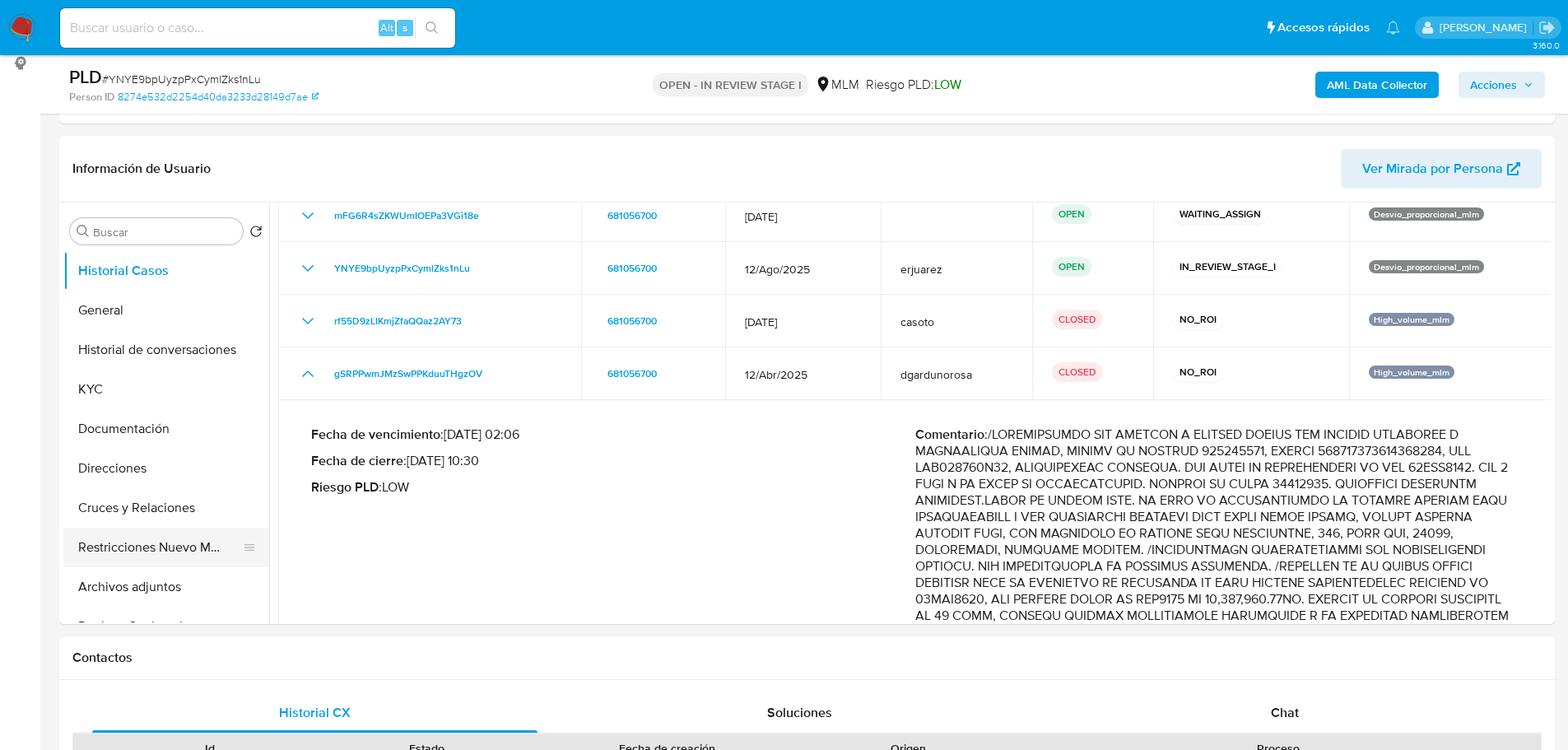
click at [121, 540] on button "Restricciones Nuevo Mundo" at bounding box center [159, 546] width 192 height 39
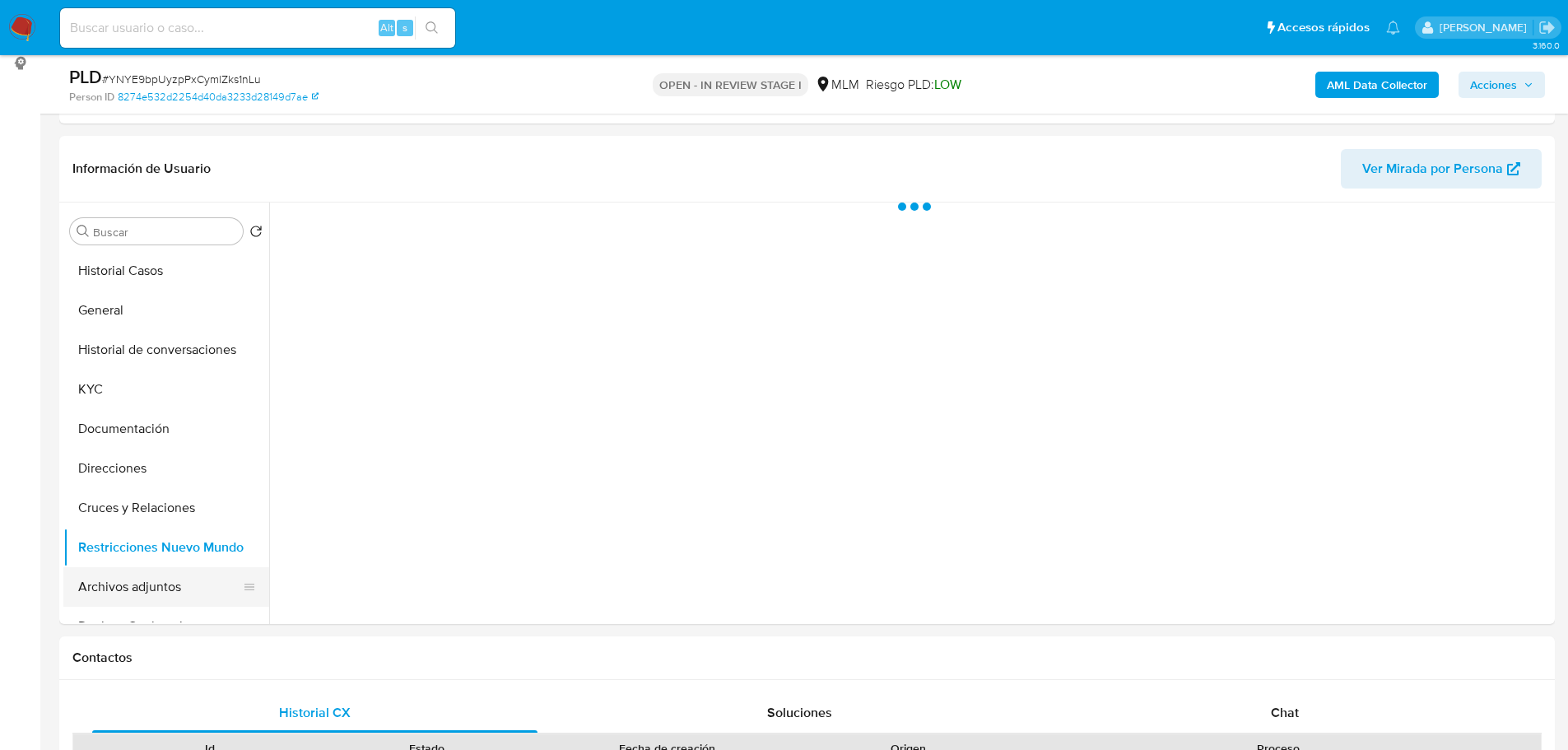
scroll to position [0, 0]
drag, startPoint x: 143, startPoint y: 585, endPoint x: 162, endPoint y: 567, distance: 26.2
click at [144, 585] on button "Archivos adjuntos" at bounding box center [159, 586] width 192 height 39
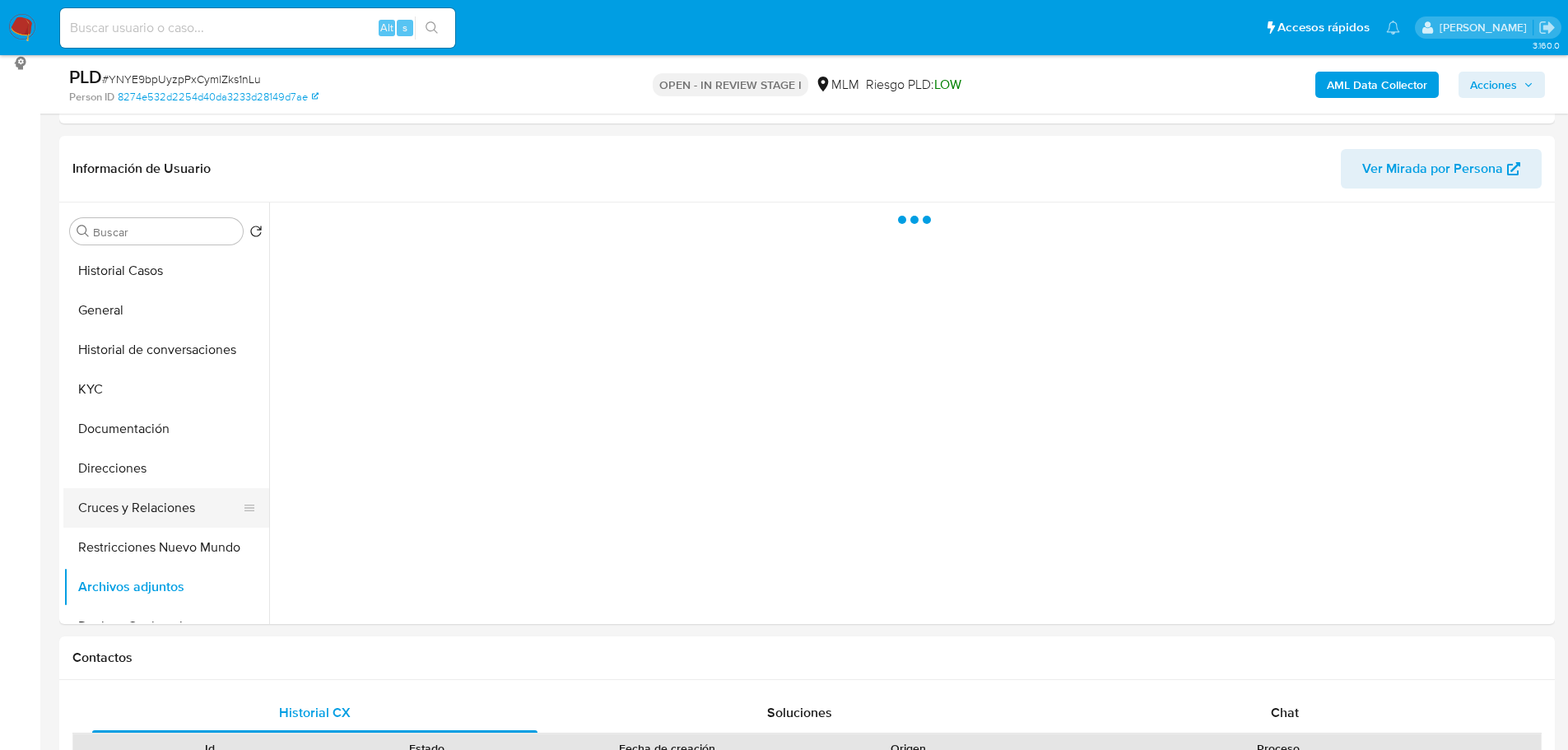
drag, startPoint x: 165, startPoint y: 514, endPoint x: 184, endPoint y: 503, distance: 22.0
click at [169, 509] on button "Cruces y Relaciones" at bounding box center [159, 507] width 192 height 39
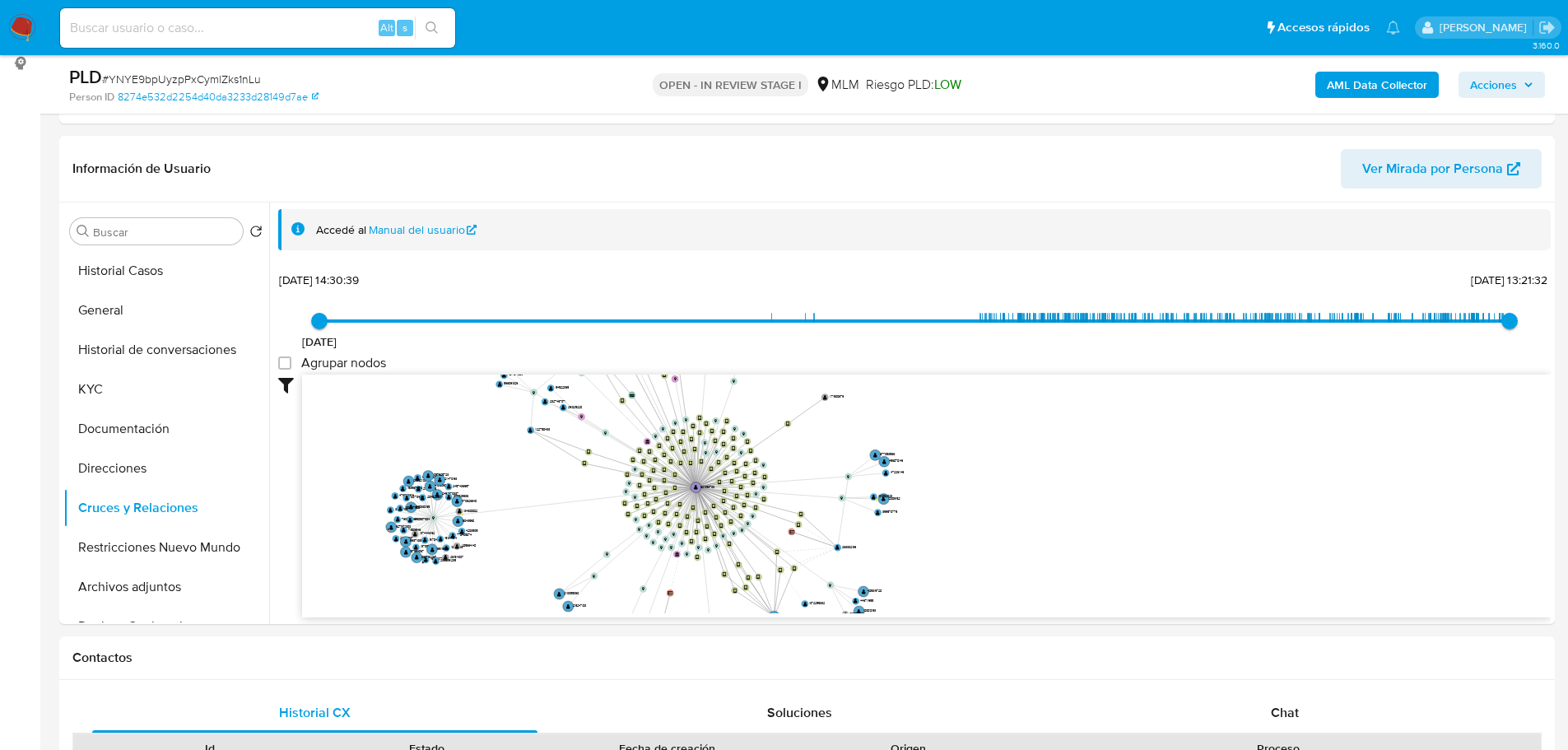
drag, startPoint x: 837, startPoint y: 475, endPoint x: 391, endPoint y: 421, distance: 449.3
click at [391, 428] on icon "device-656612ef9f3d162e0ff28e38  user-1974859786  1974859786 user-681056700 …" at bounding box center [926, 493] width 1248 height 238
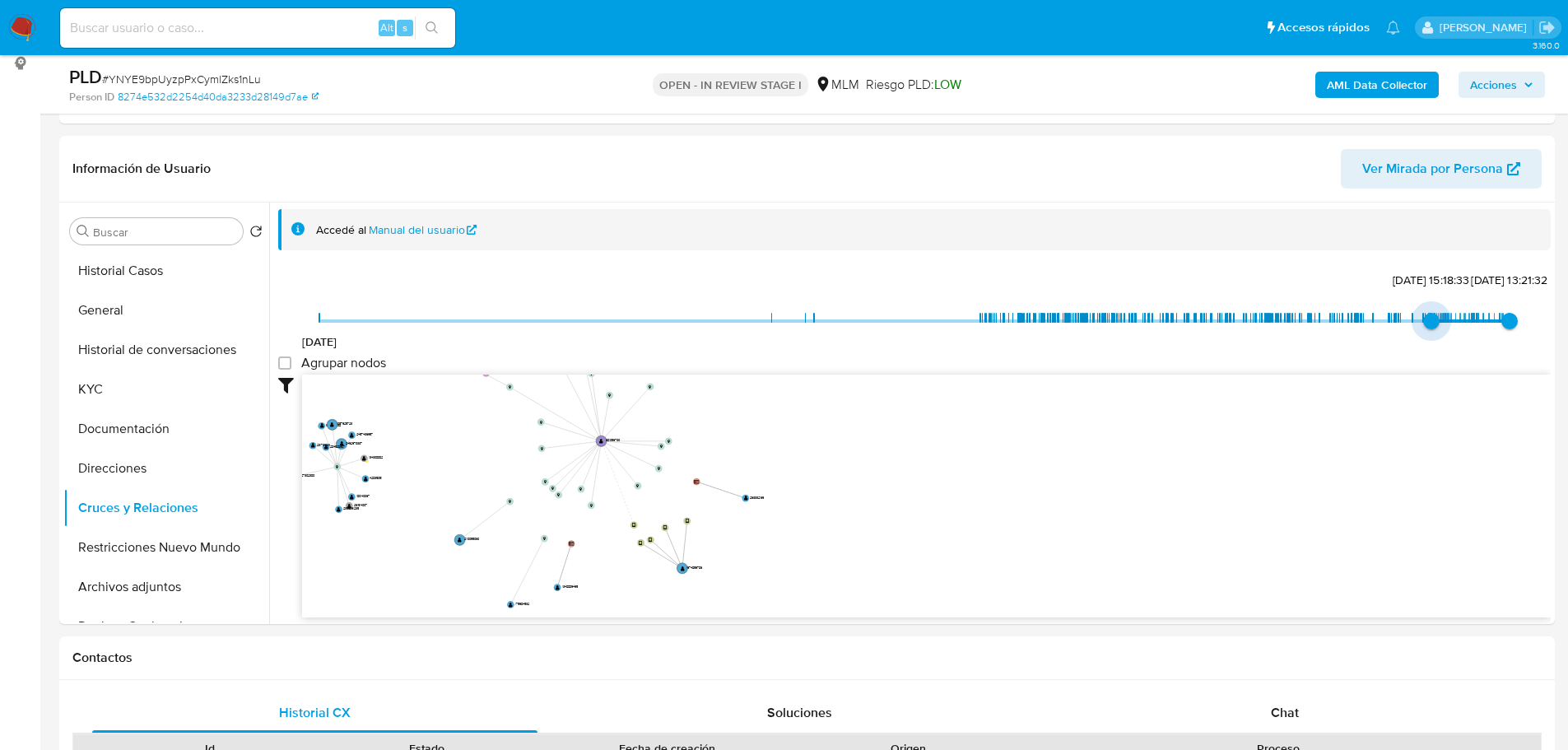
drag, startPoint x: 324, startPoint y: 313, endPoint x: 1425, endPoint y: 325, distance: 1101.1
click at [1425, 325] on span "27/1/2025, 15:18:33" at bounding box center [1430, 320] width 16 height 16
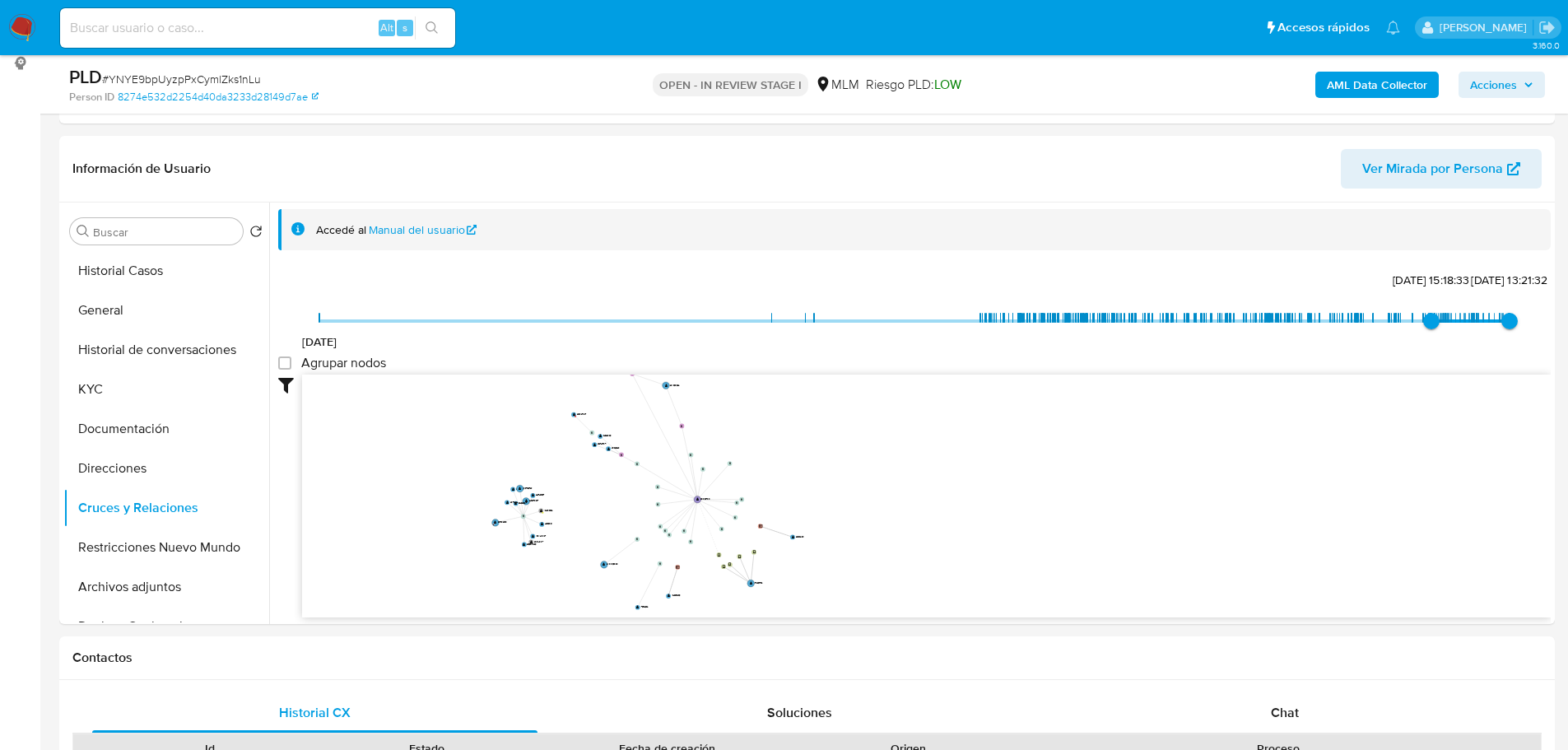
drag, startPoint x: 435, startPoint y: 480, endPoint x: 650, endPoint y: 506, distance: 216.6
click at [648, 507] on icon "device-656612ef9f3d162e0ff28e38  user-1974859786  1974859786 user-681056700 …" at bounding box center [926, 493] width 1248 height 238
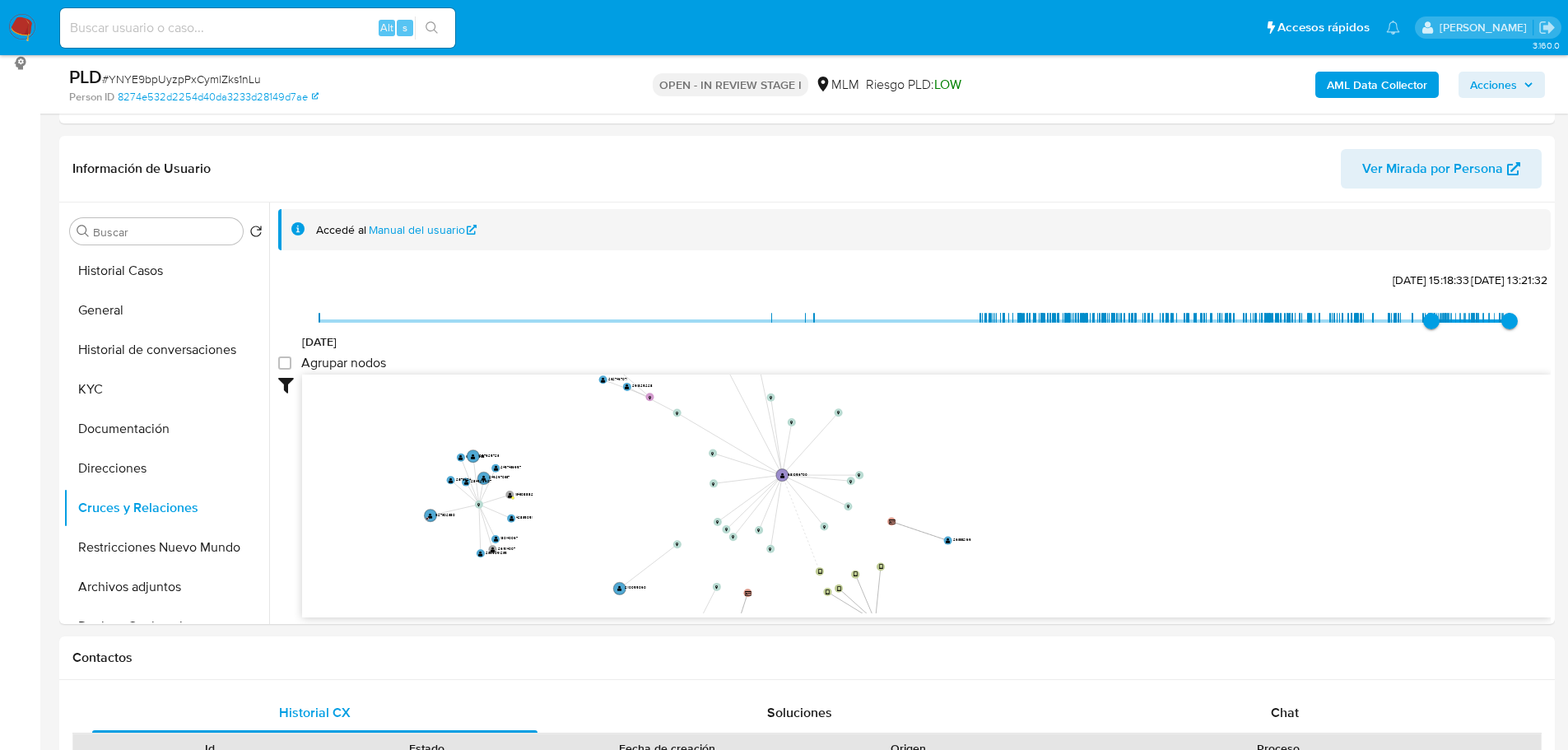
drag, startPoint x: 646, startPoint y: 497, endPoint x: 537, endPoint y: 426, distance: 130.1
click at [537, 426] on icon "device-656612ef9f3d162e0ff28e38  user-1974859786  1974859786 user-681056700 …" at bounding box center [926, 493] width 1248 height 238
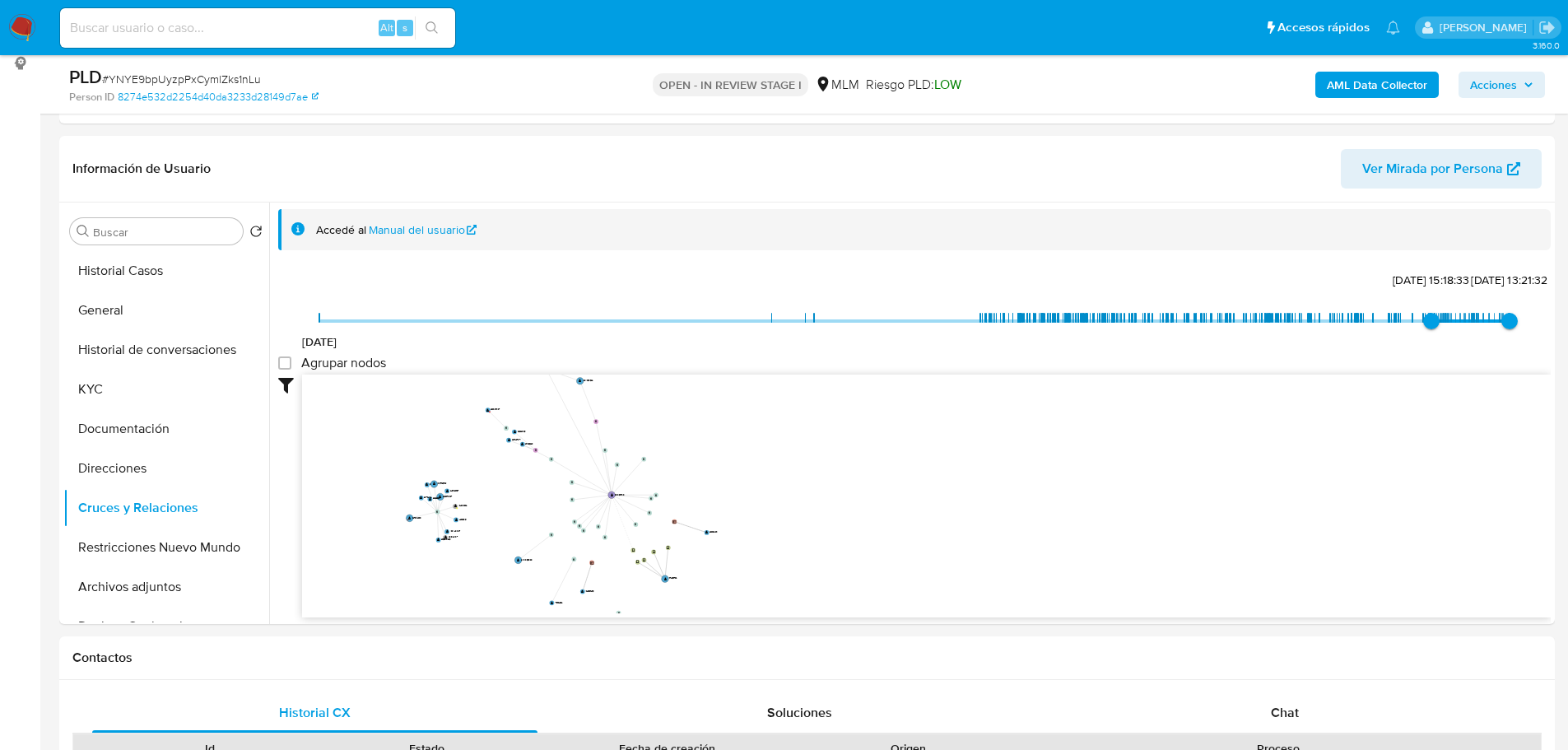
drag, startPoint x: 541, startPoint y: 412, endPoint x: 532, endPoint y: 489, distance: 77.5
click at [532, 489] on icon "device-656612ef9f3d162e0ff28e38  user-1974859786  1974859786 user-681056700 …" at bounding box center [926, 493] width 1248 height 238
drag, startPoint x: 593, startPoint y: 493, endPoint x: 540, endPoint y: 496, distance: 53.1
click at [523, 503] on circle at bounding box center [520, 503] width 6 height 6
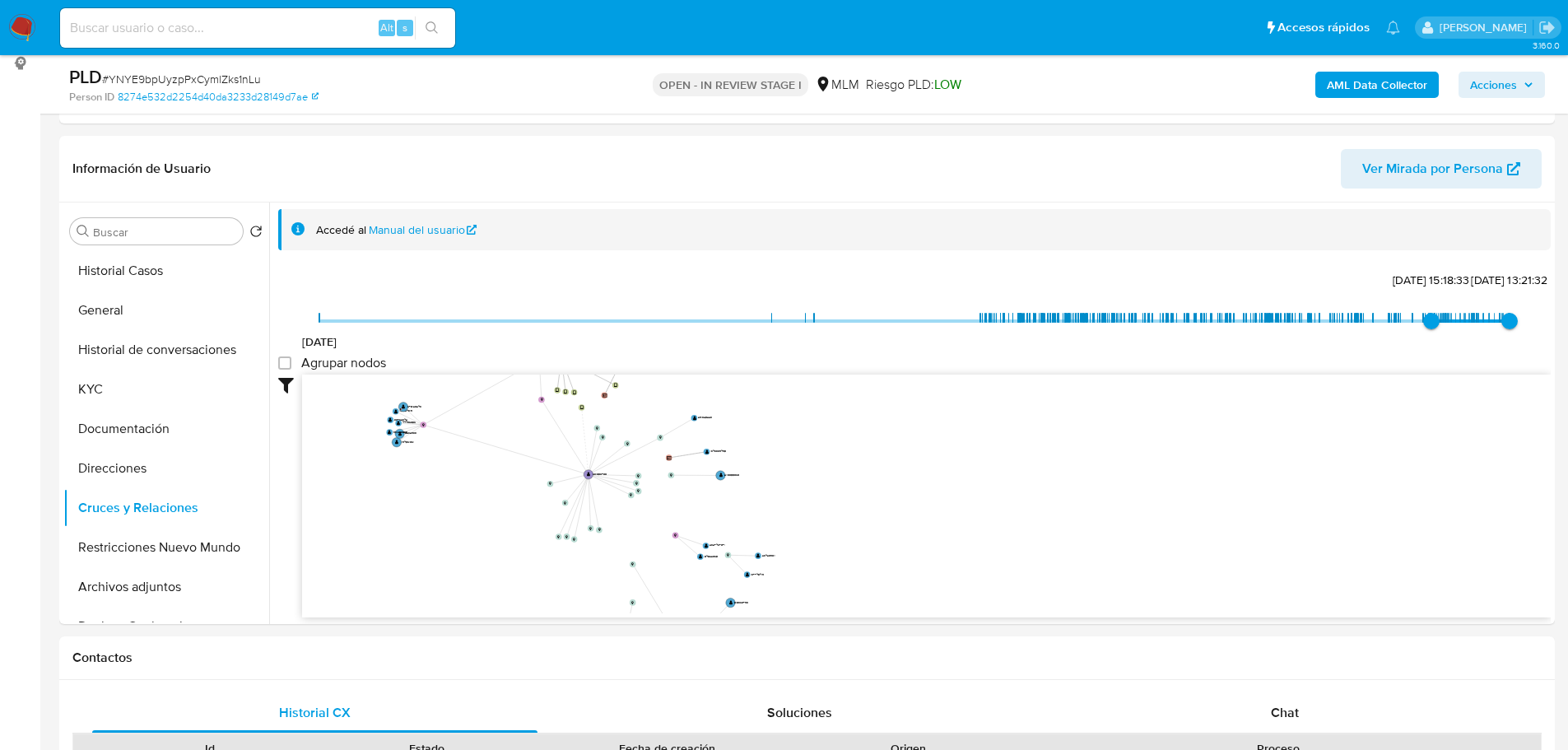
drag, startPoint x: 538, startPoint y: 466, endPoint x: 503, endPoint y: 512, distance: 57.8
click at [505, 510] on icon "device-656612ef9f3d162e0ff28e38  user-1974859786  1974859786 user-681056700 …" at bounding box center [926, 493] width 1248 height 238
type input "1745514224000"
drag, startPoint x: 1424, startPoint y: 324, endPoint x: 1451, endPoint y: 322, distance: 27.1
click at [1435, 322] on span "24/4/2025, 11:03:44" at bounding box center [1459, 320] width 16 height 16
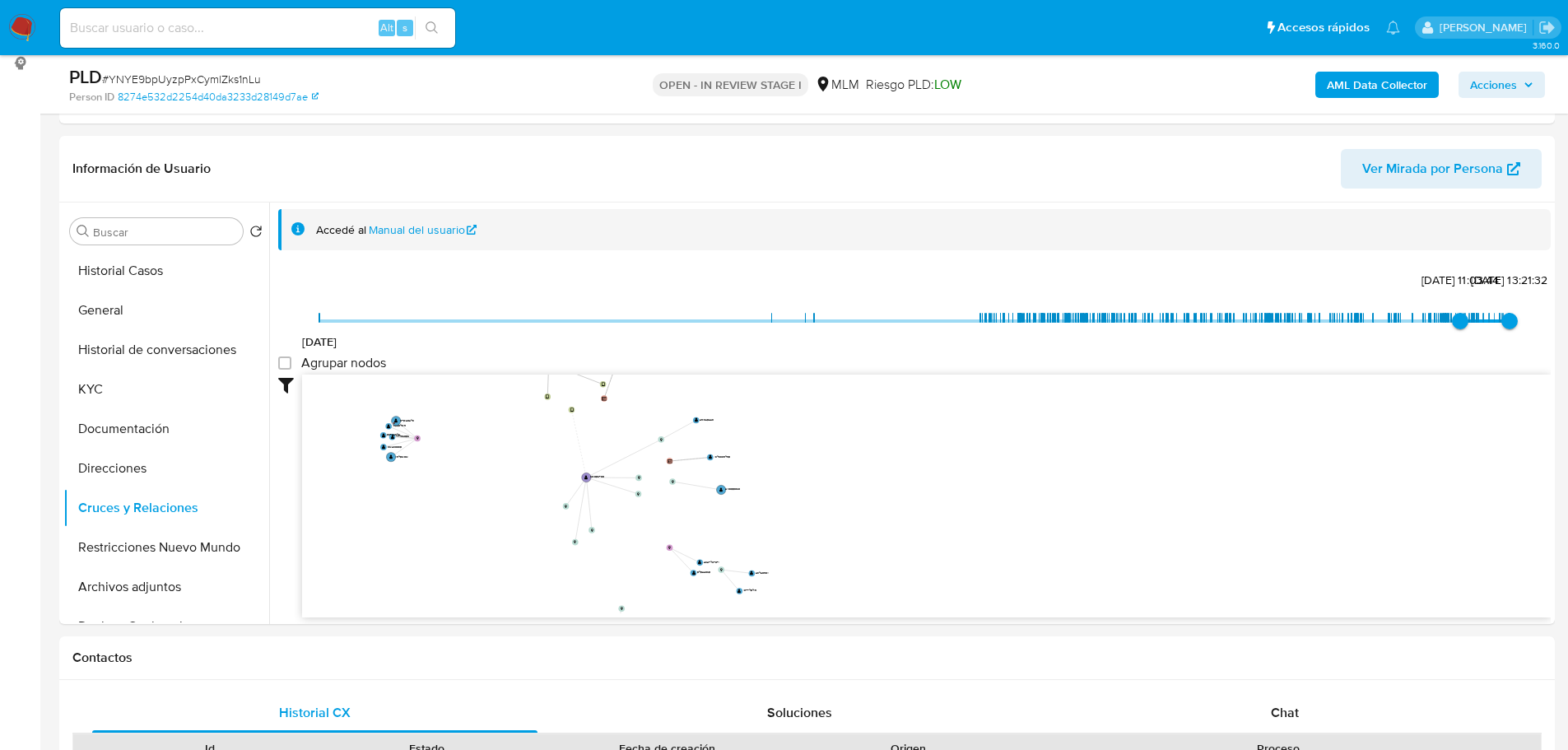
drag, startPoint x: 487, startPoint y: 449, endPoint x: 483, endPoint y: 492, distance: 43.2
click at [483, 492] on icon "device-656612ef9f3d162e0ff28e38  user-1974859786  1974859786 user-681056700 …" at bounding box center [926, 493] width 1248 height 238
drag, startPoint x: 677, startPoint y: 585, endPoint x: 682, endPoint y: 478, distance: 107.1
click at [708, 523] on icon "device-656612ef9f3d162e0ff28e38  user-1974859786  1974859786 user-681056700 …" at bounding box center [926, 493] width 1248 height 238
drag, startPoint x: 576, startPoint y: 397, endPoint x: 588, endPoint y: 400, distance: 12.4
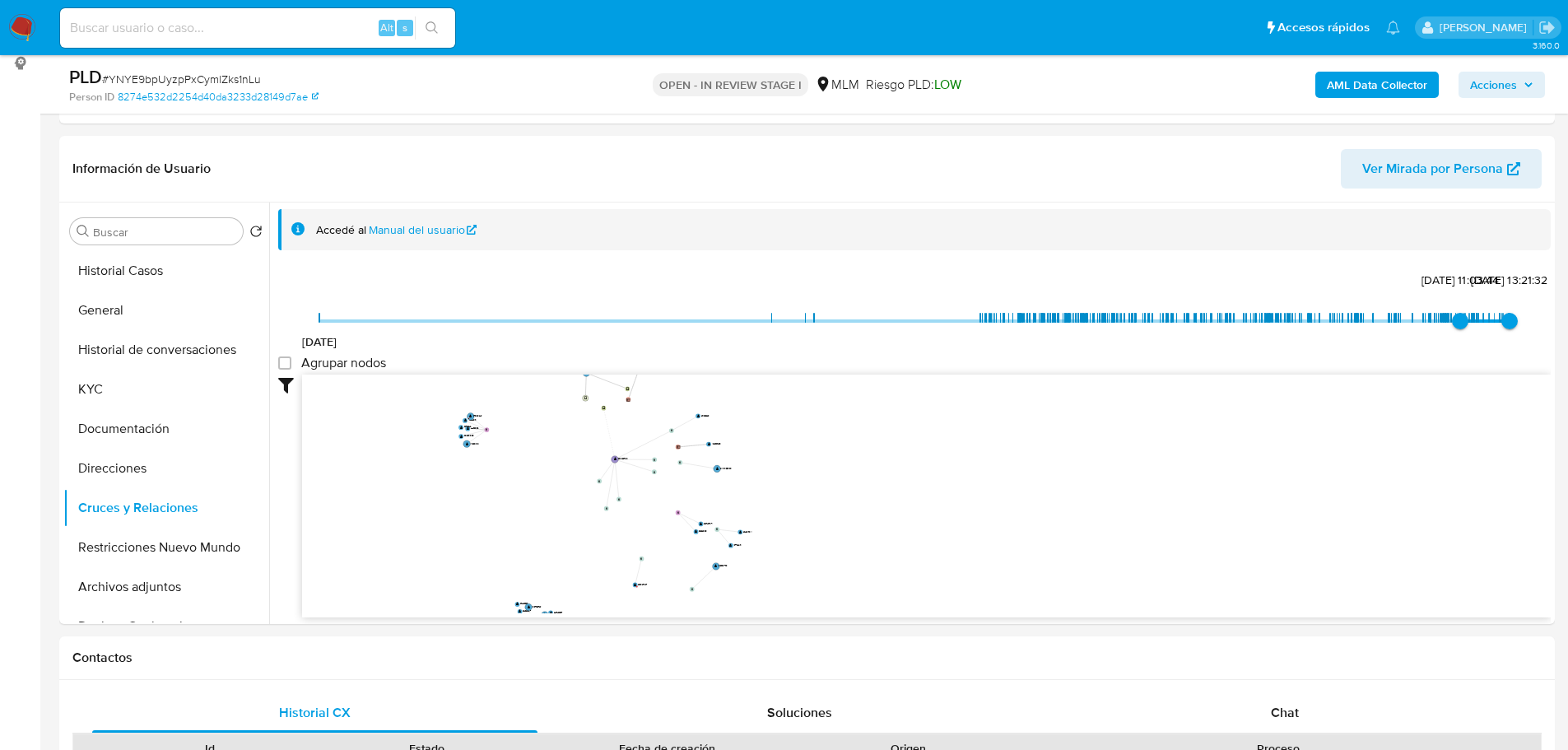
click at [580, 400] on icon "device-656612ef9f3d162e0ff28e38  user-1974859786  1974859786 user-681056700 …" at bounding box center [926, 493] width 1248 height 238
drag, startPoint x: 590, startPoint y: 398, endPoint x: 427, endPoint y: 669, distance: 316.2
drag, startPoint x: 597, startPoint y: 483, endPoint x: 575, endPoint y: 509, distance: 34.1
click at [575, 509] on icon "device-656612ef9f3d162e0ff28e38  user-1974859786  1974859786 user-681056700 …" at bounding box center [926, 493] width 1248 height 238
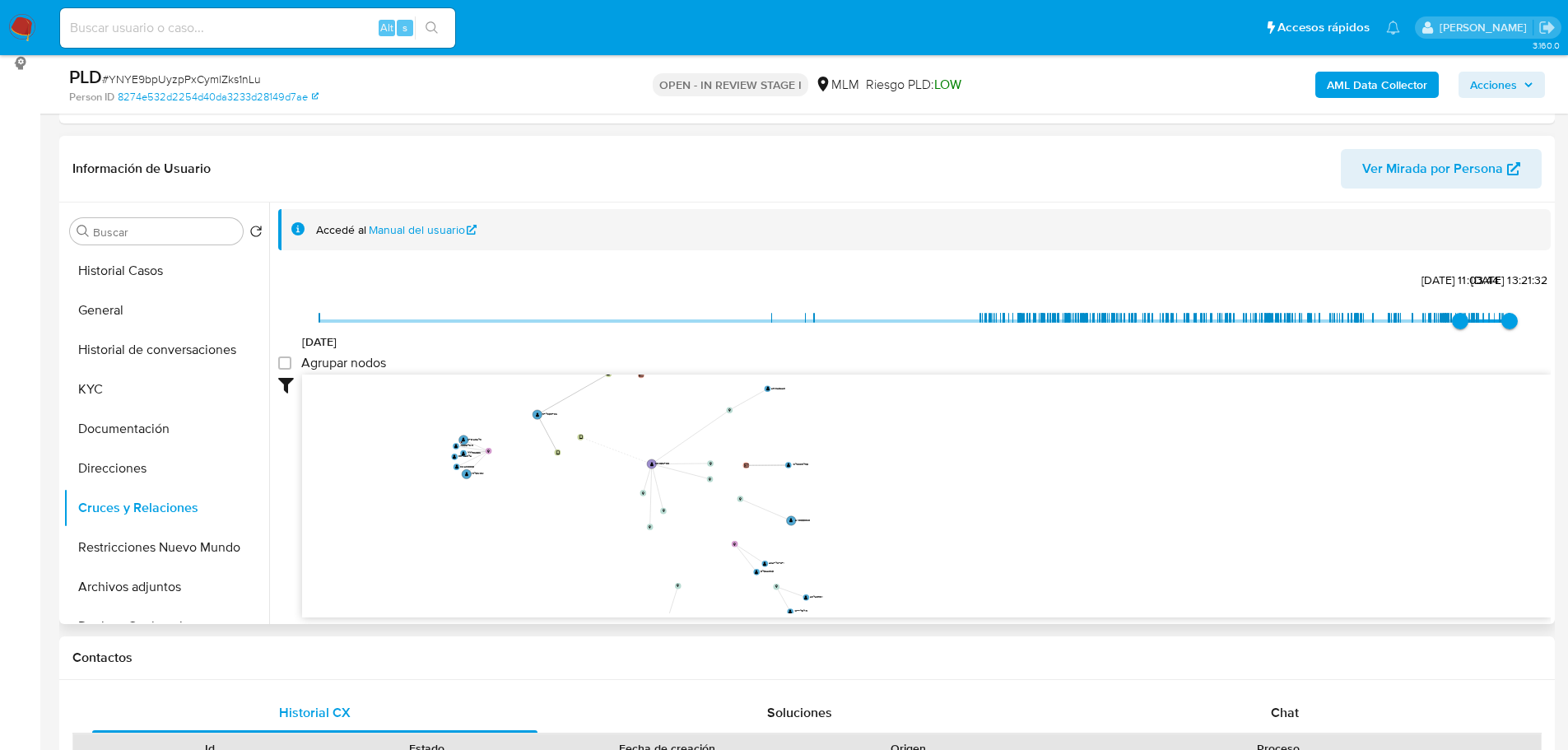
drag, startPoint x: 566, startPoint y: 498, endPoint x: 668, endPoint y: 489, distance: 102.4
click at [671, 490] on icon "device-656612ef9f3d162e0ff28e38  user-1974859786  1974859786 user-681056700 …" at bounding box center [926, 493] width 1248 height 238
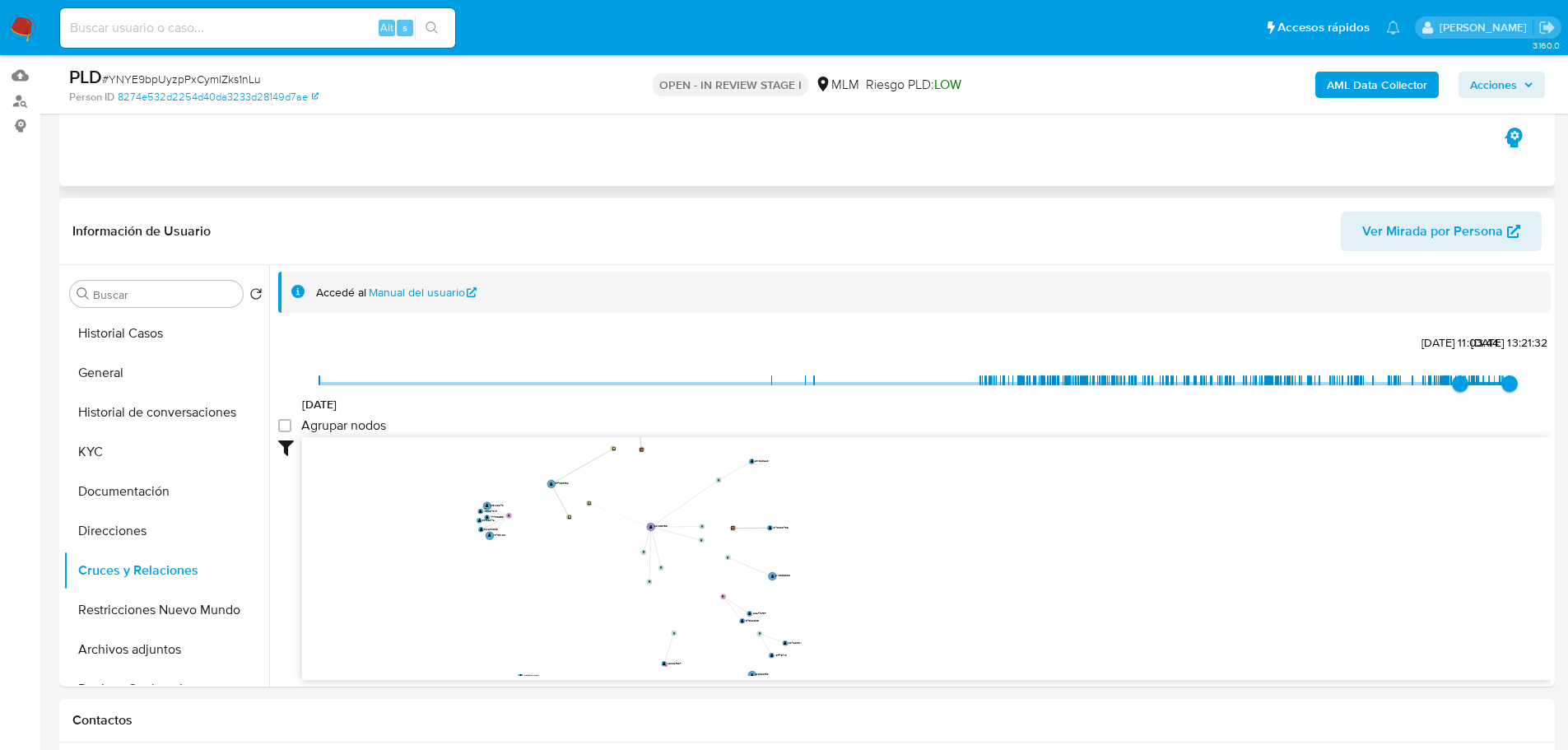
scroll to position [60, 0]
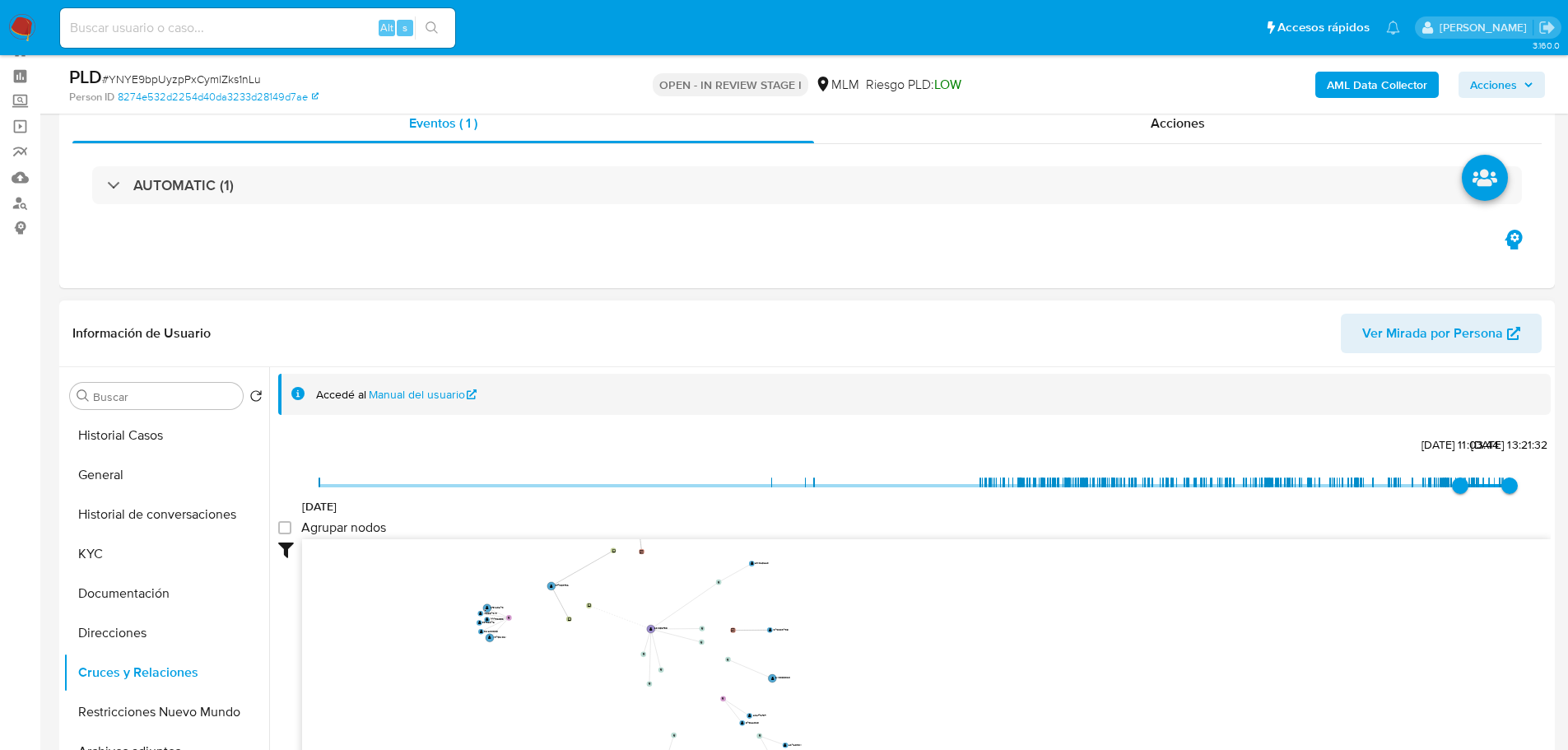
click at [1435, 333] on span "Ver Mirada por Persona" at bounding box center [1432, 333] width 141 height 39
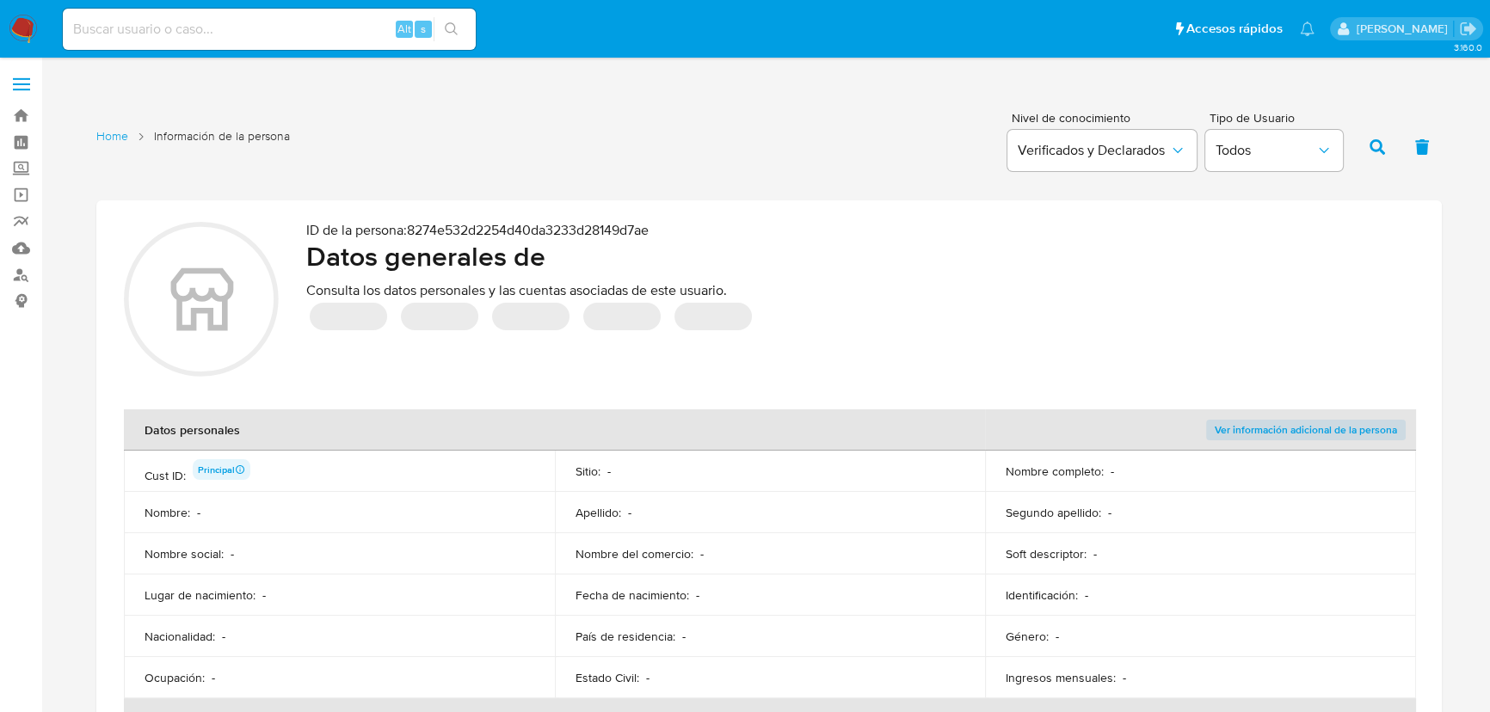
click at [1240, 315] on div "‌ ‌ ‌ ‌ ‌" at bounding box center [860, 316] width 1108 height 34
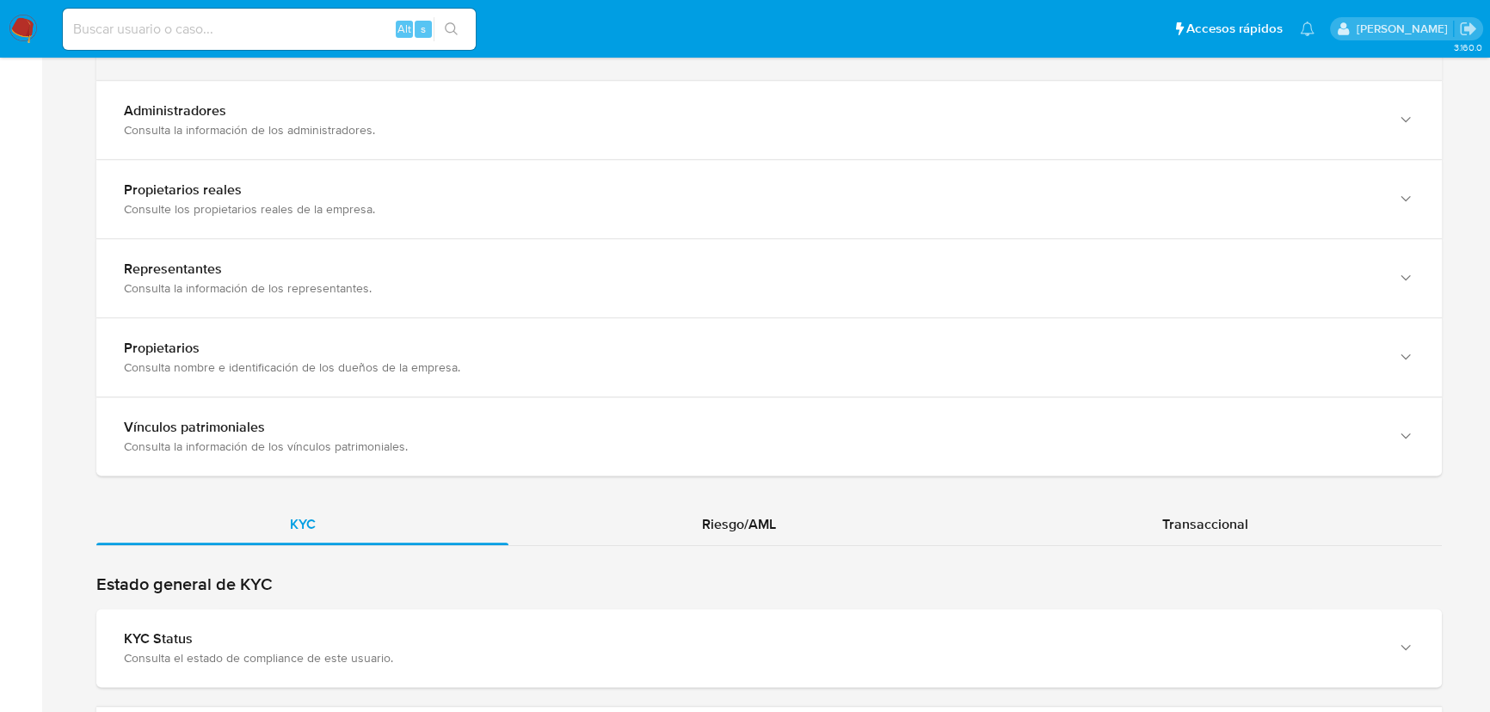
scroll to position [1564, 0]
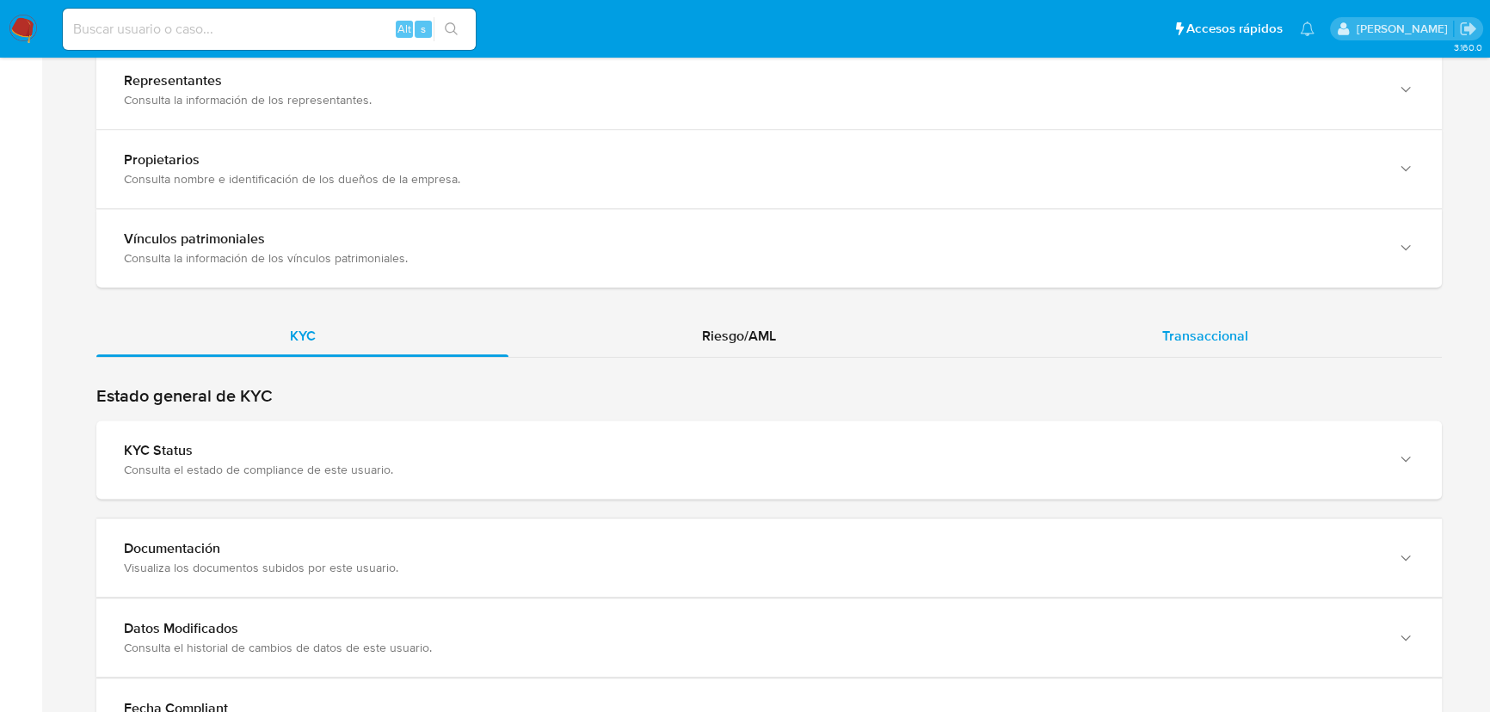
click at [1207, 326] on span "Transaccional" at bounding box center [1205, 336] width 86 height 20
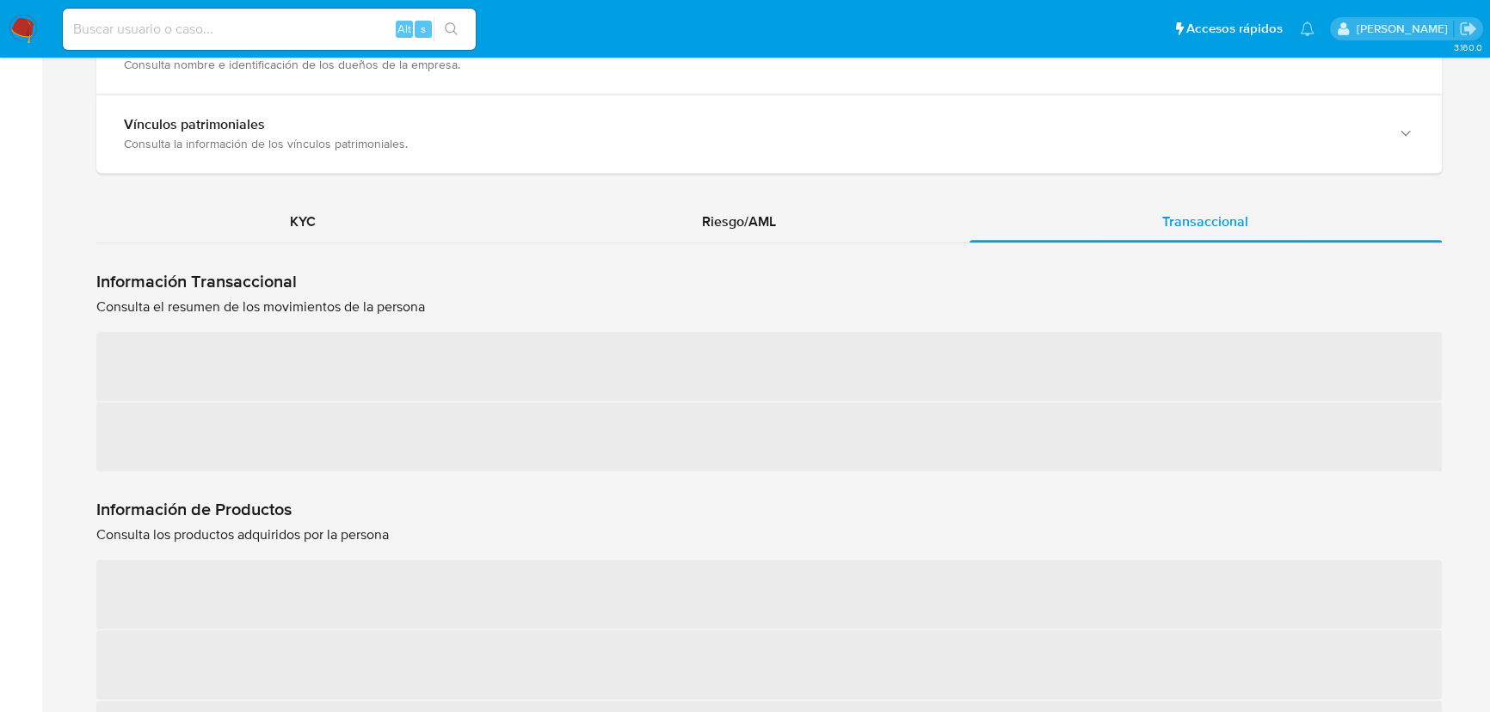
scroll to position [1876, 0]
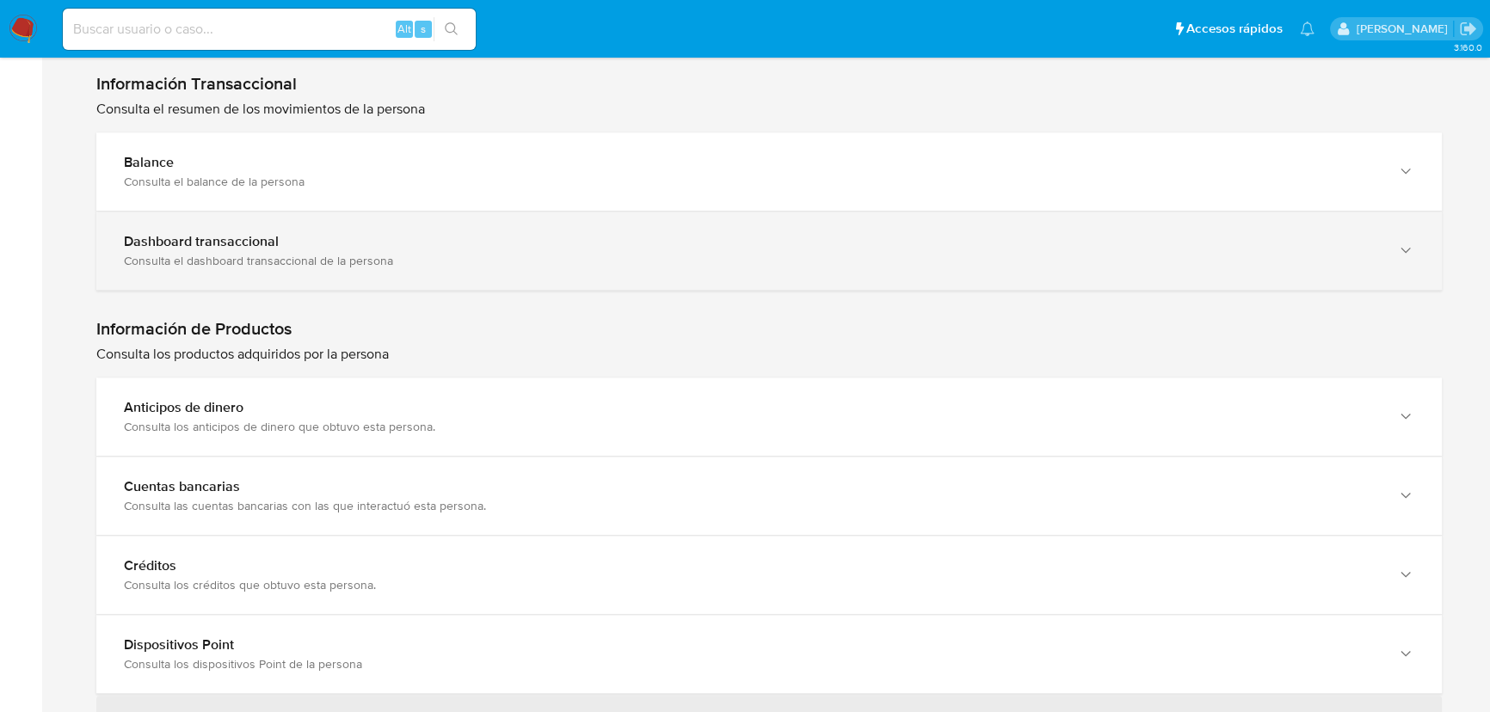
click at [324, 253] on div "Consulta el dashboard transaccional de la persona" at bounding box center [752, 260] width 1256 height 15
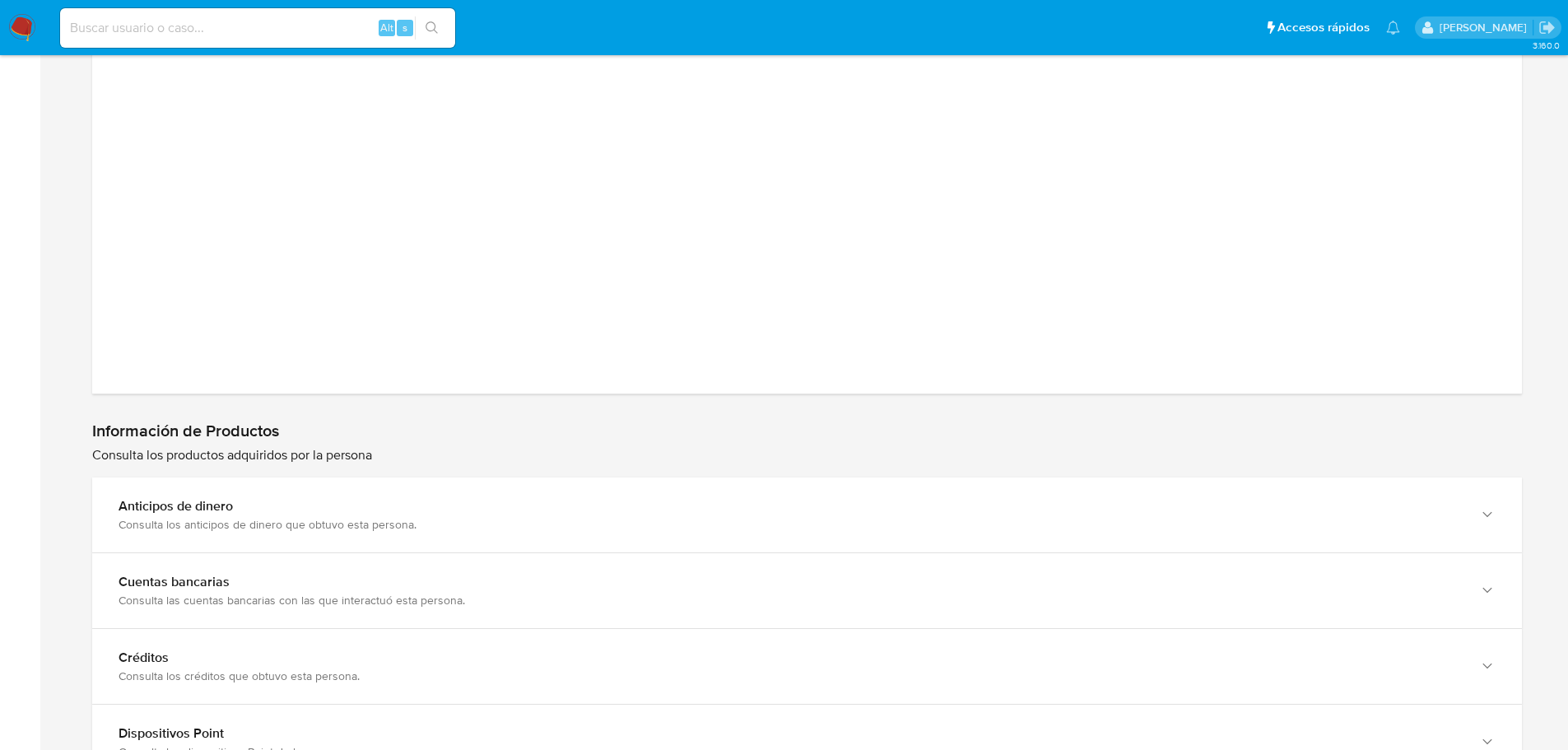
scroll to position [1863, 0]
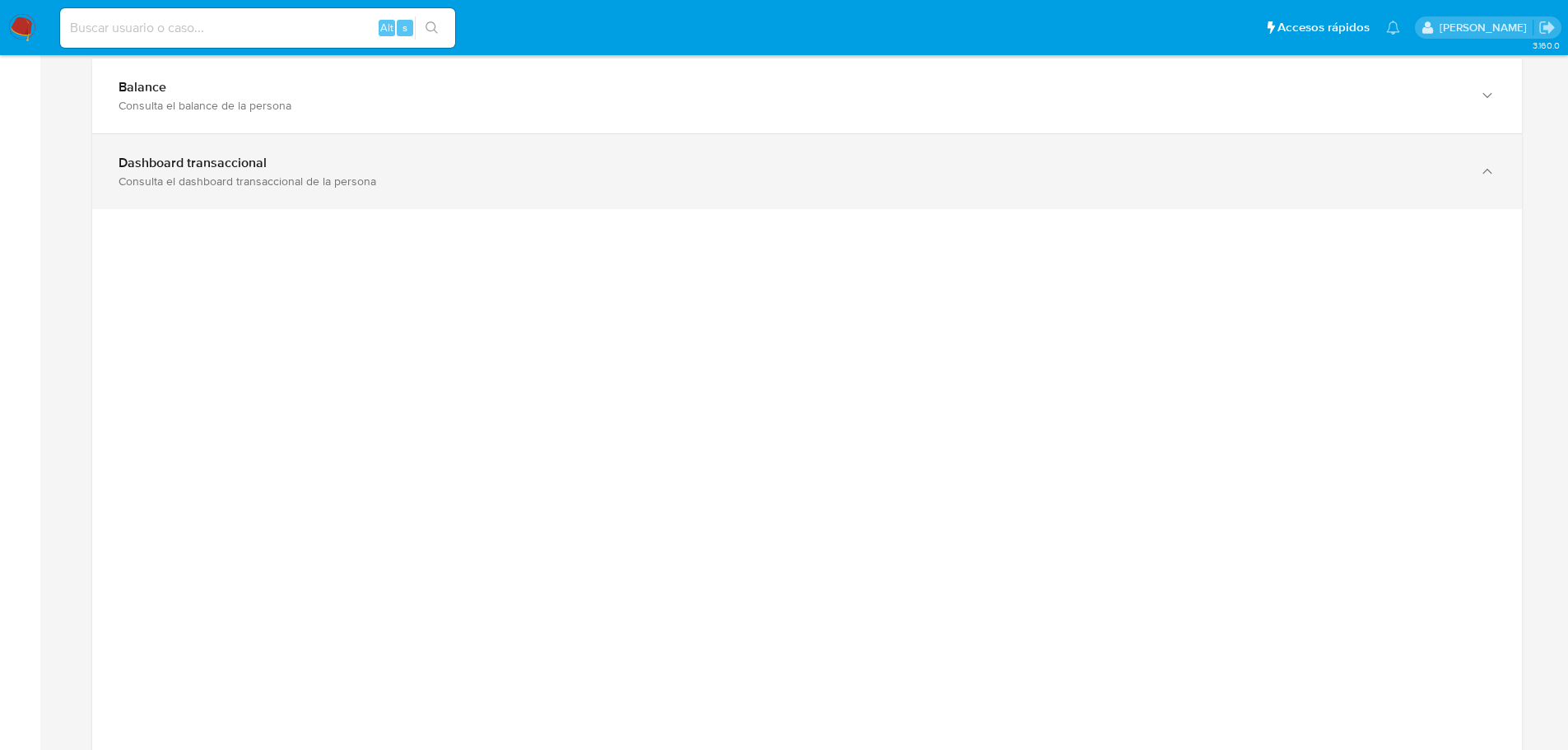
click at [935, 173] on div "Consulta el dashboard transaccional de la persona" at bounding box center [790, 180] width 1344 height 14
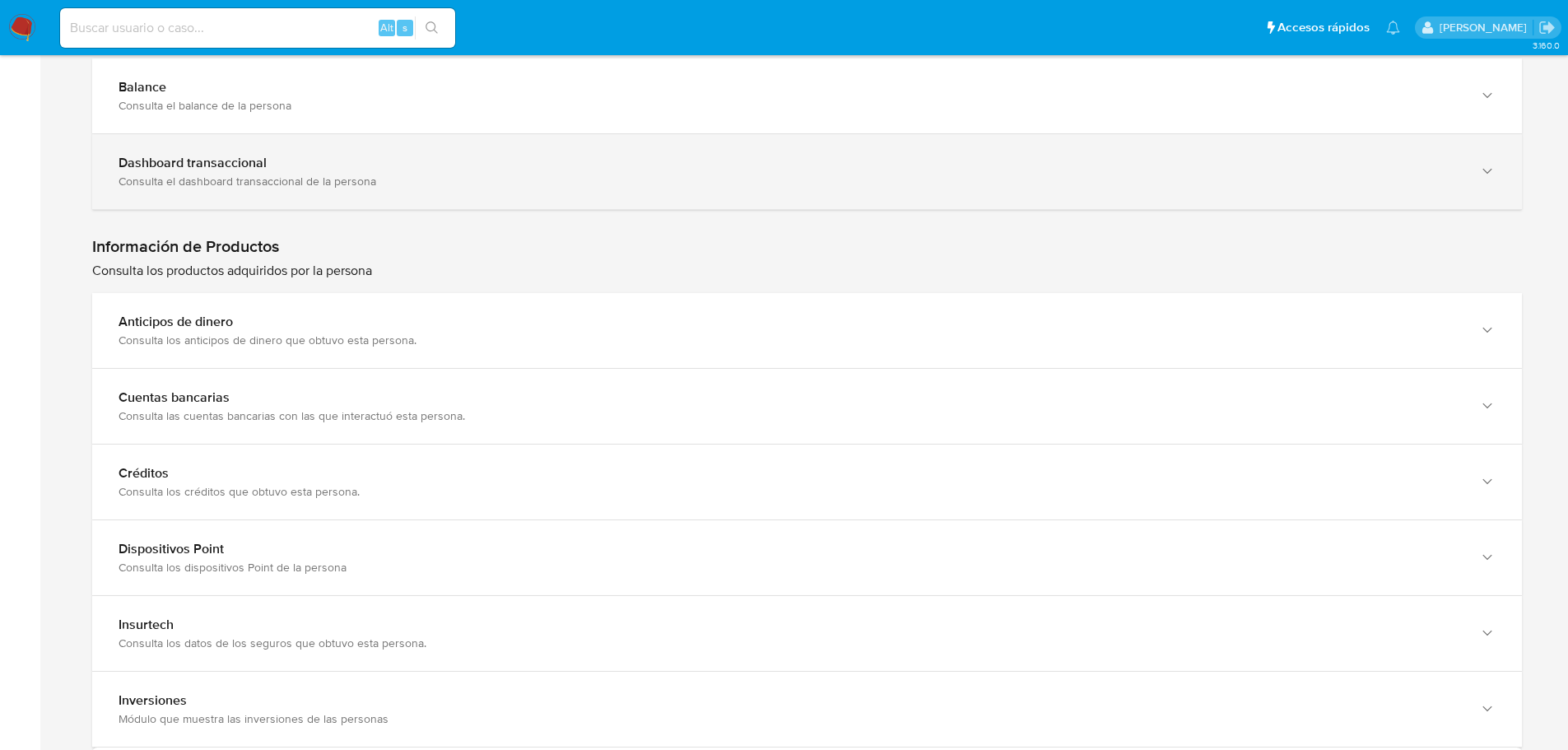
click at [279, 155] on div "Dashboard transaccional" at bounding box center [790, 163] width 1344 height 16
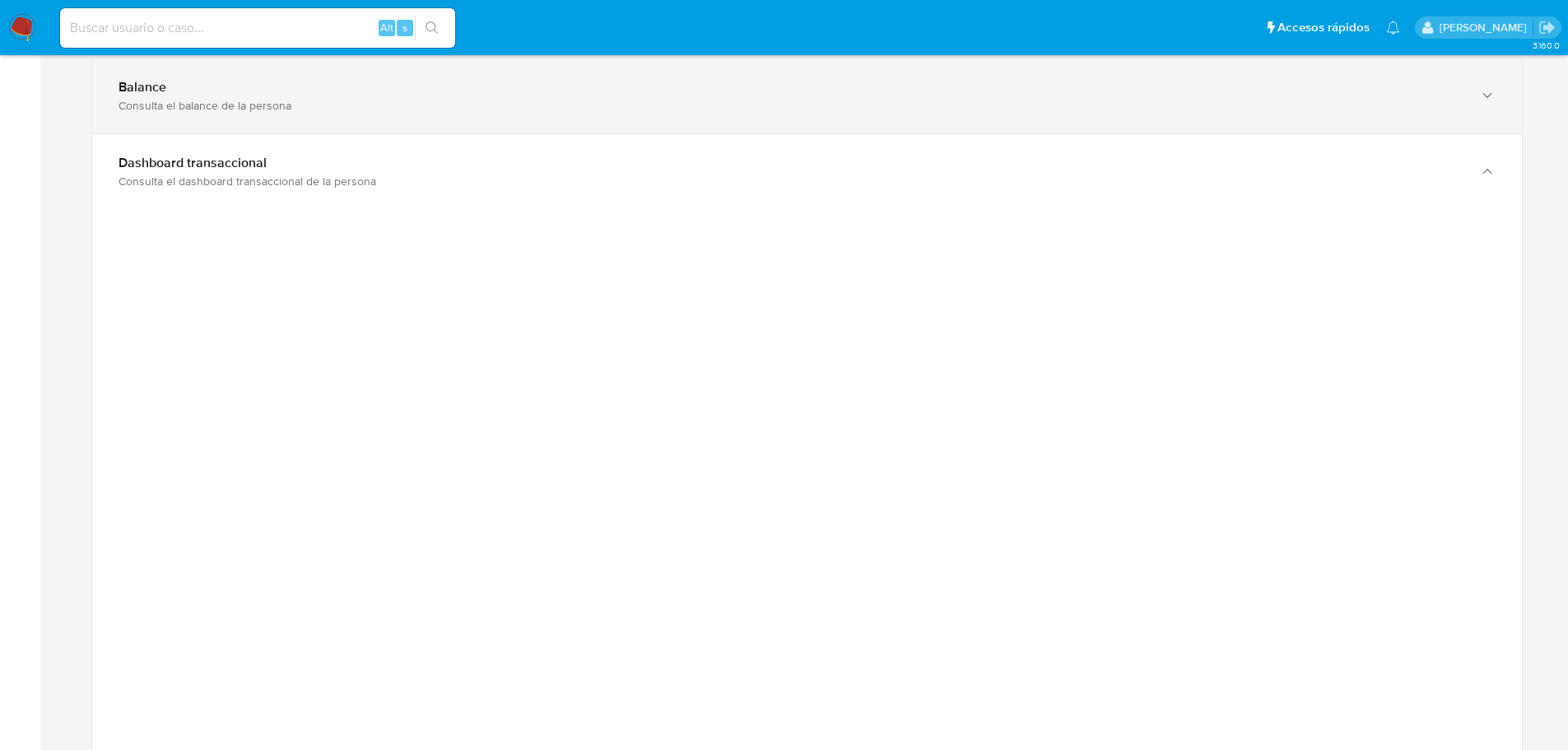
click at [196, 79] on div "Balance" at bounding box center [790, 87] width 1344 height 16
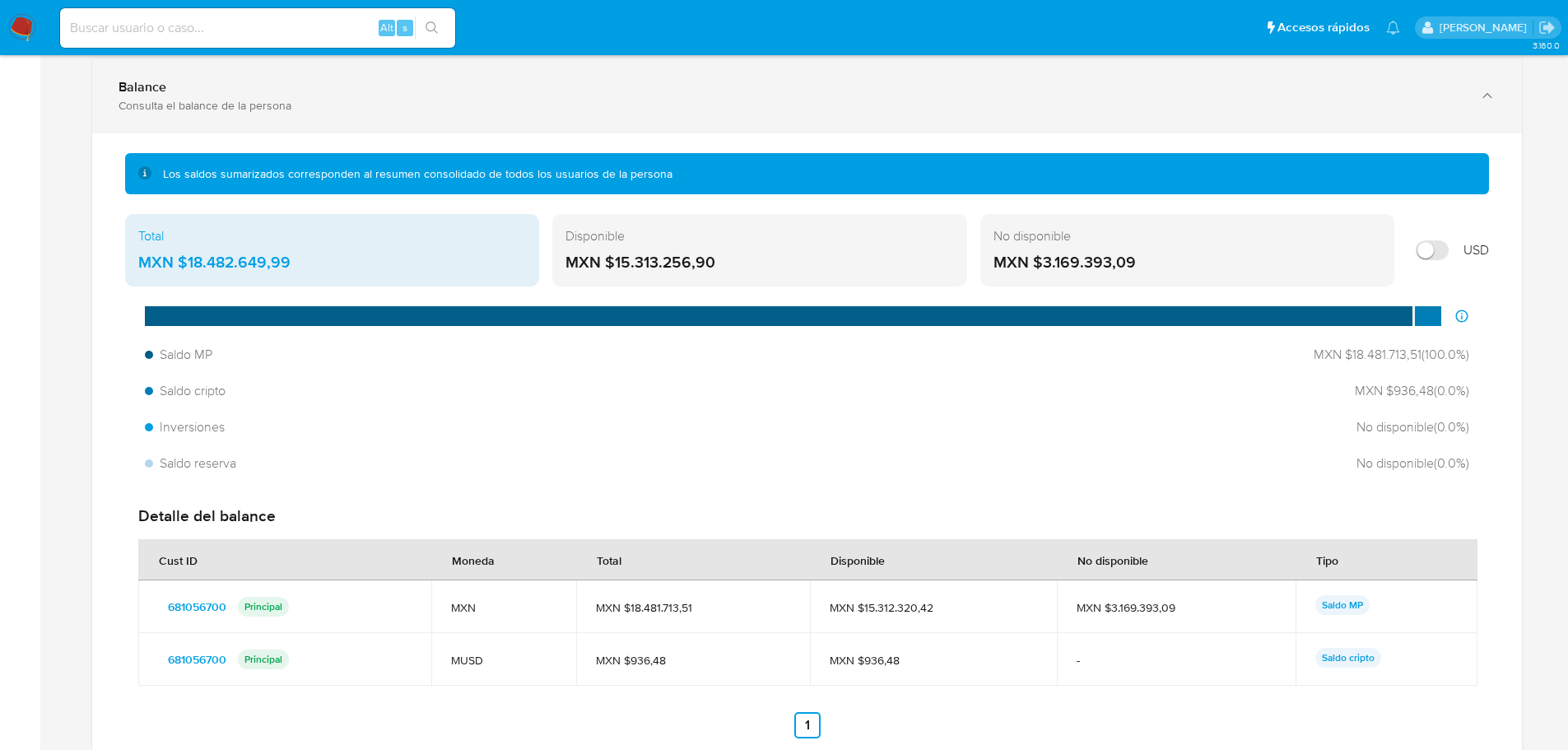
click at [156, 77] on b "Balance" at bounding box center [143, 87] width 48 height 19
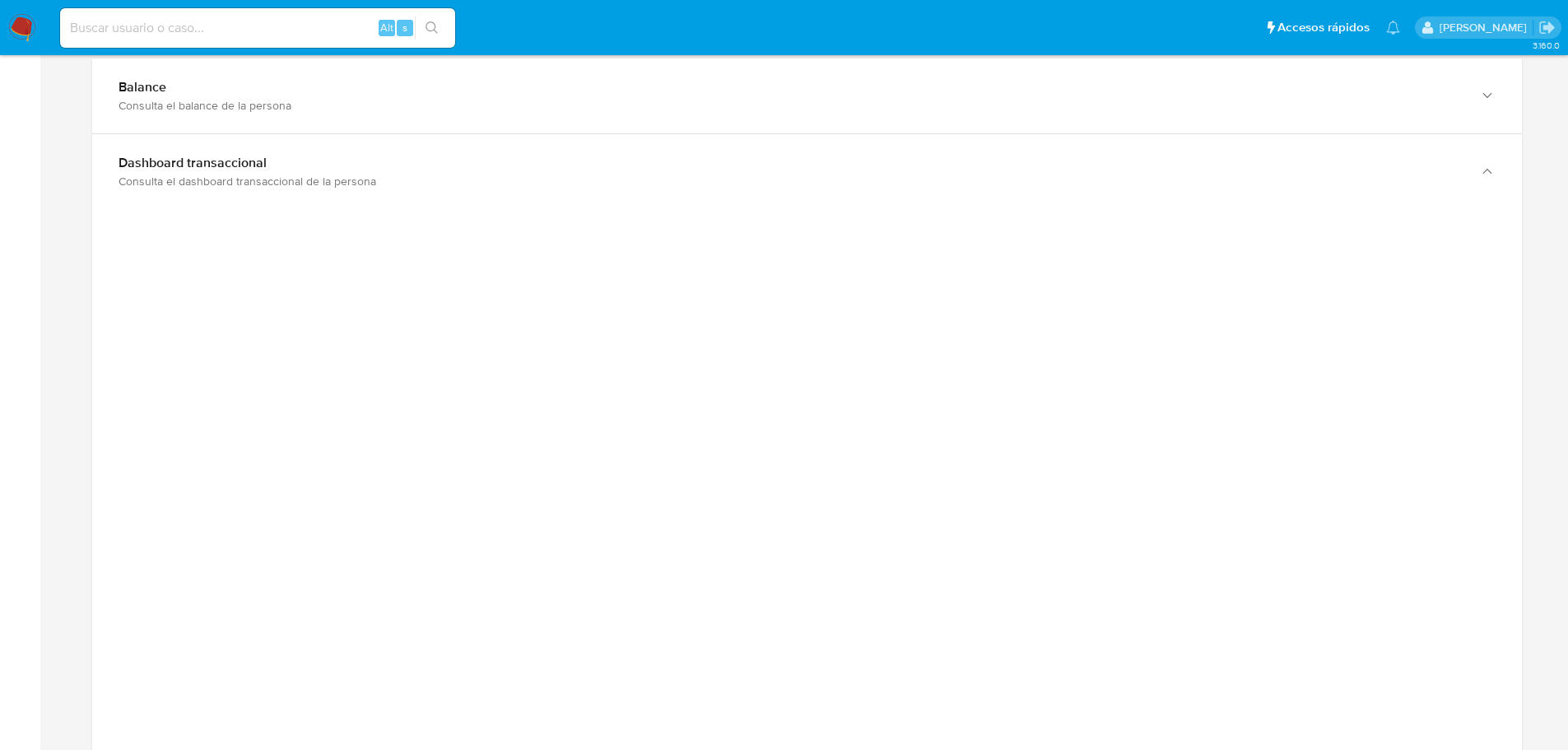
click at [1316, 227] on div at bounding box center [806, 579] width 1403 height 740
click at [222, 259] on div at bounding box center [806, 579] width 1403 height 740
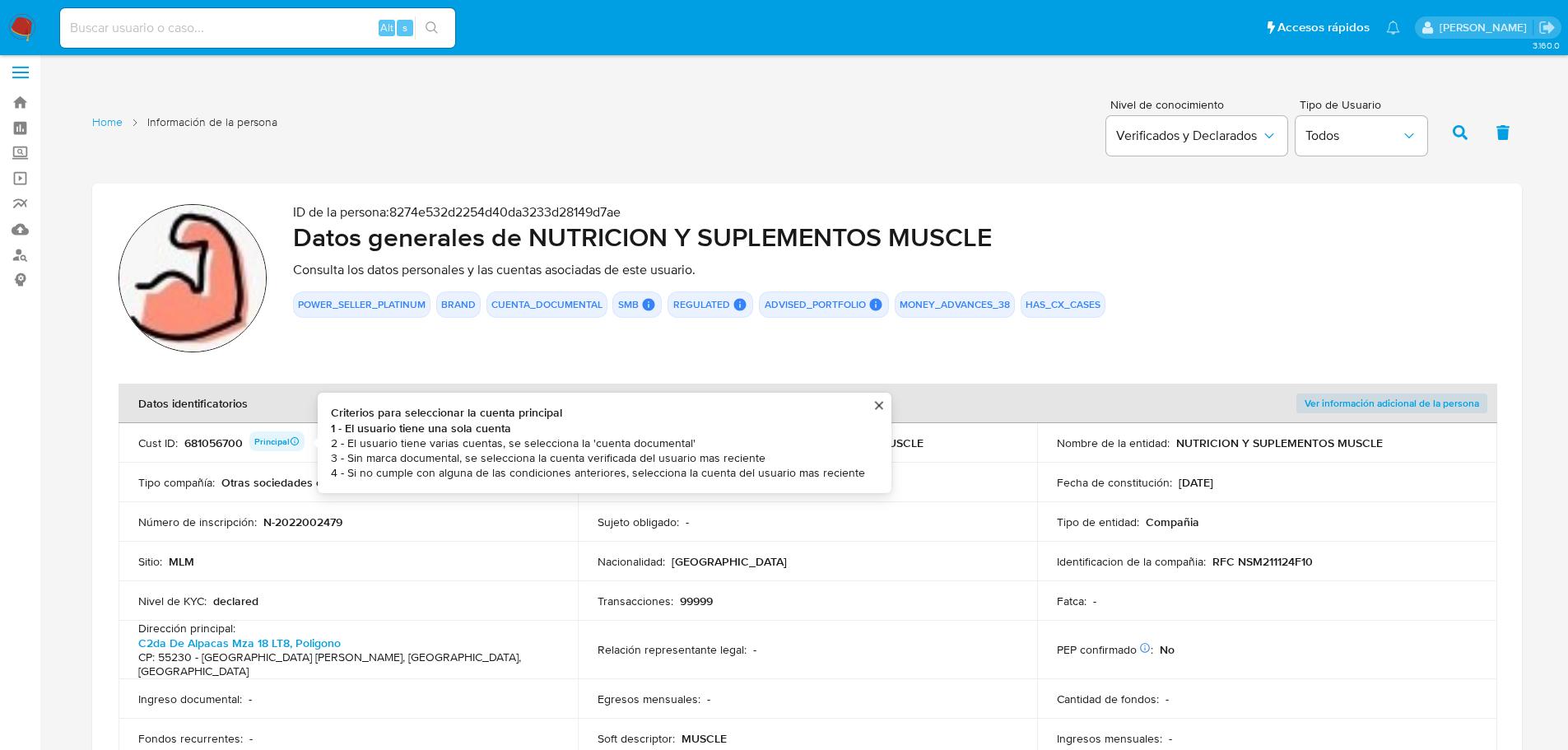
scroll to position [0, 0]
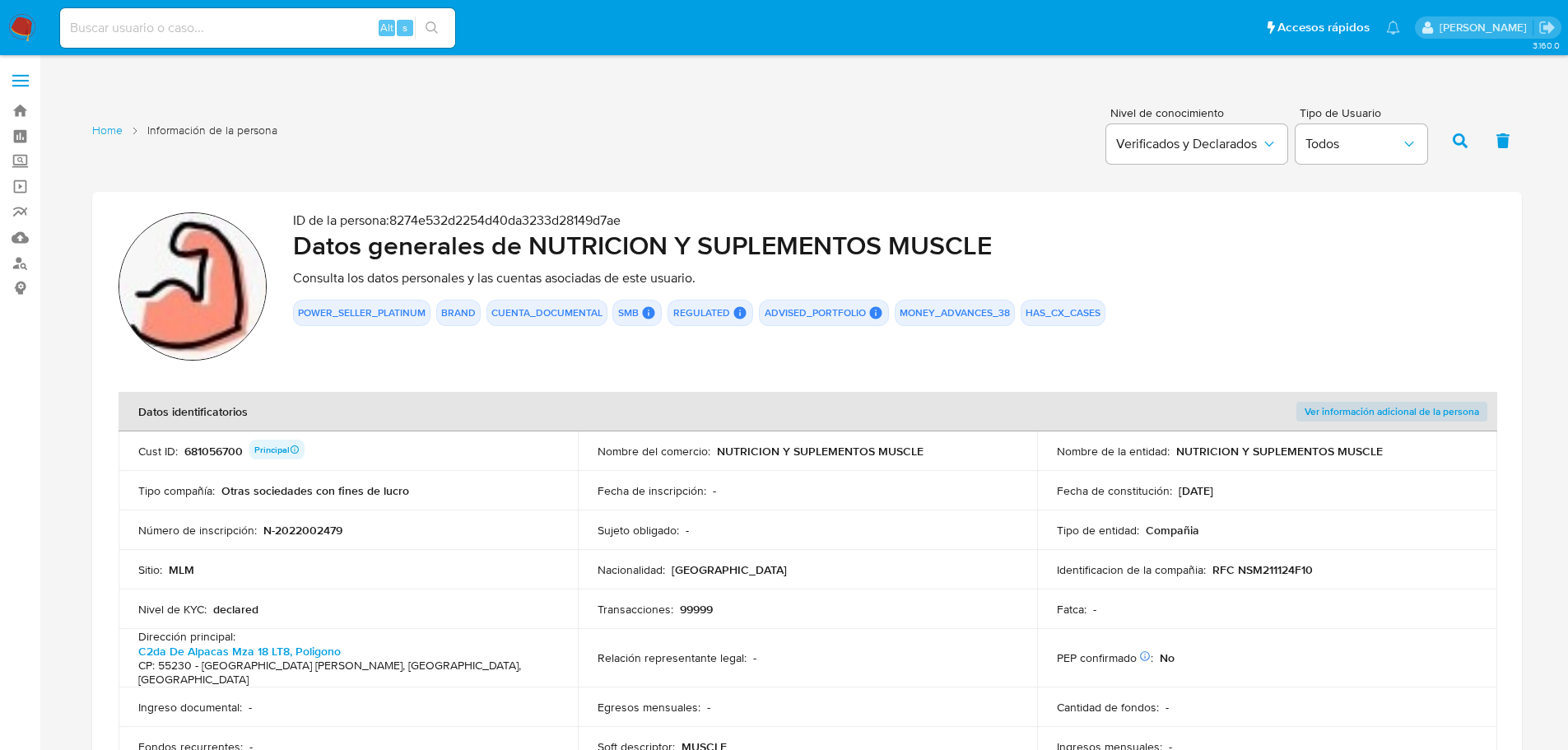
drag, startPoint x: 421, startPoint y: 245, endPoint x: 299, endPoint y: 255, distance: 122.4
click at [408, 245] on h2 "Datos generales de NUTRICION Y SUPLEMENTOS MUSCLE" at bounding box center [894, 245] width 1203 height 33
click at [190, 294] on img at bounding box center [192, 286] width 148 height 148
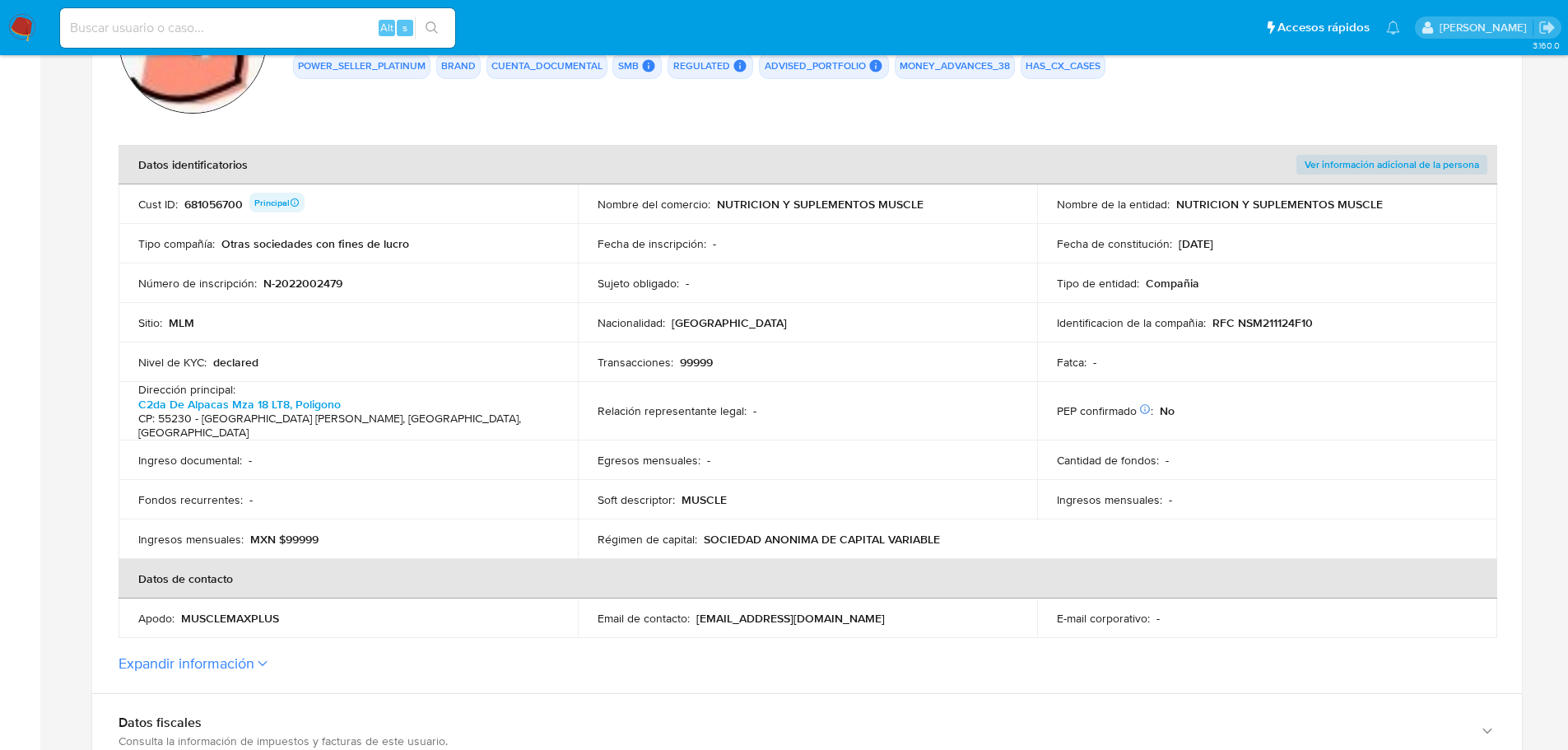
scroll to position [82, 0]
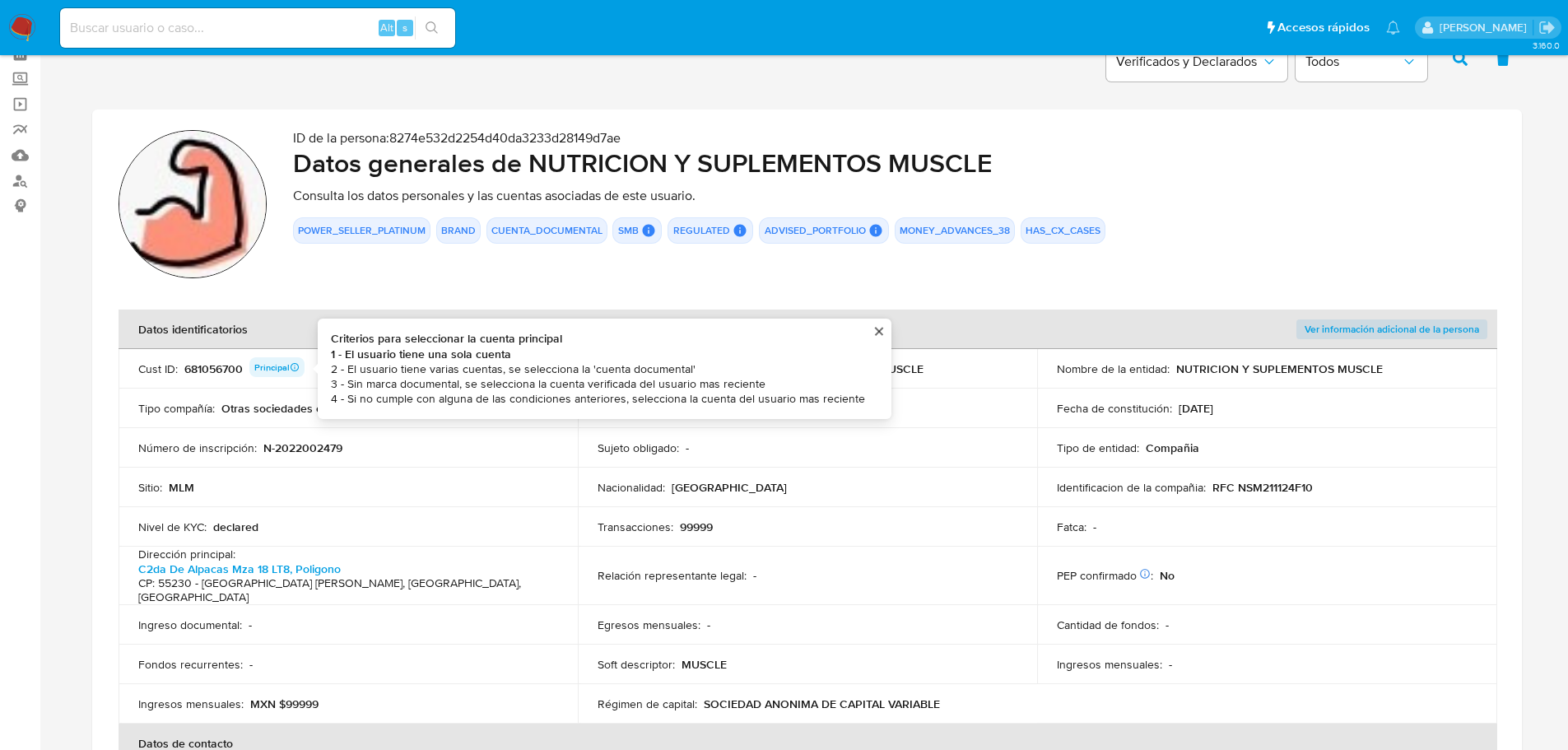
click at [186, 202] on img at bounding box center [192, 204] width 148 height 148
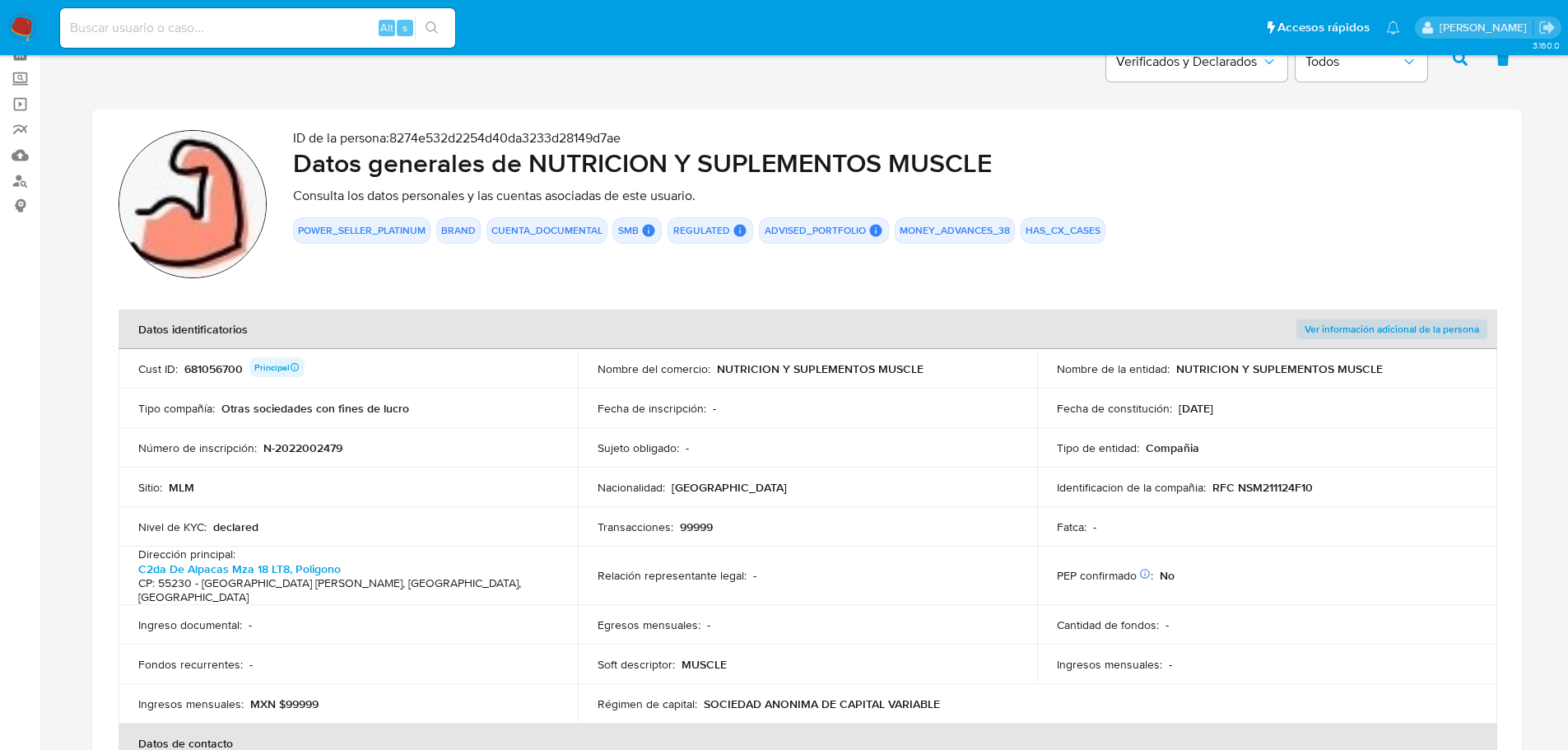
click at [162, 168] on img at bounding box center [192, 204] width 148 height 148
click at [1373, 333] on span "Ver información adicional de la persona" at bounding box center [1391, 328] width 174 height 16
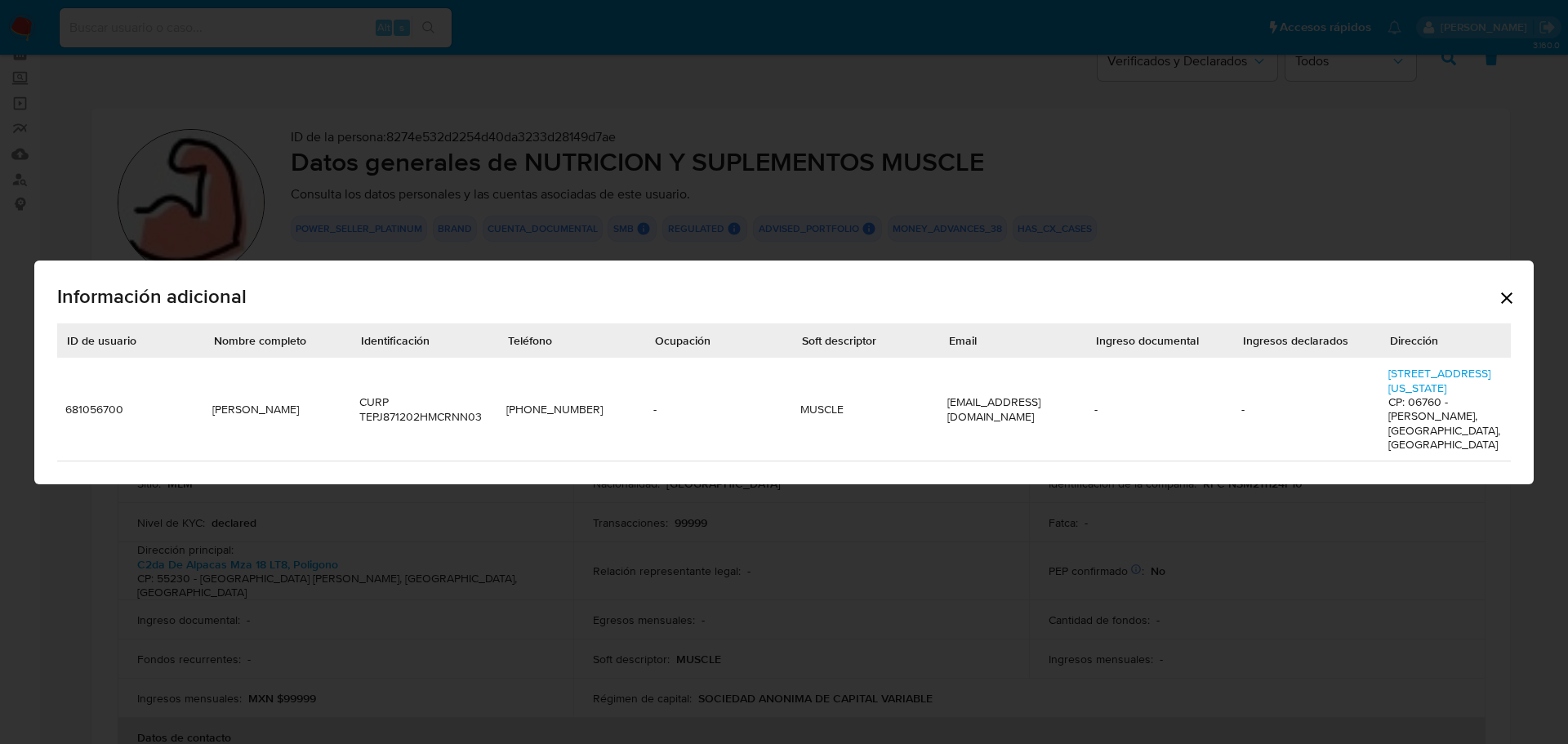
click at [1424, 298] on icon "Cerrar" at bounding box center [1506, 298] width 20 height 20
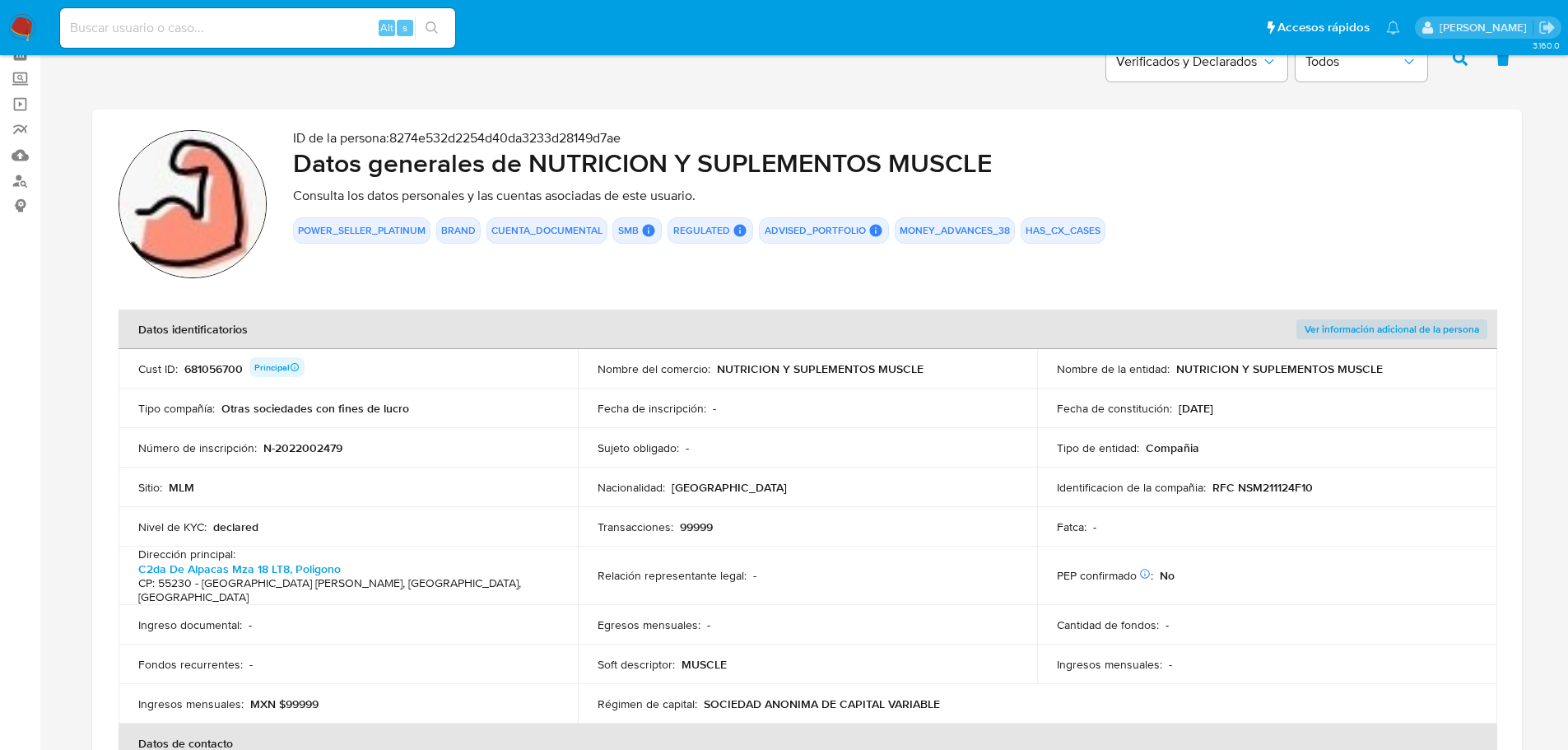
click at [215, 232] on img at bounding box center [192, 204] width 148 height 148
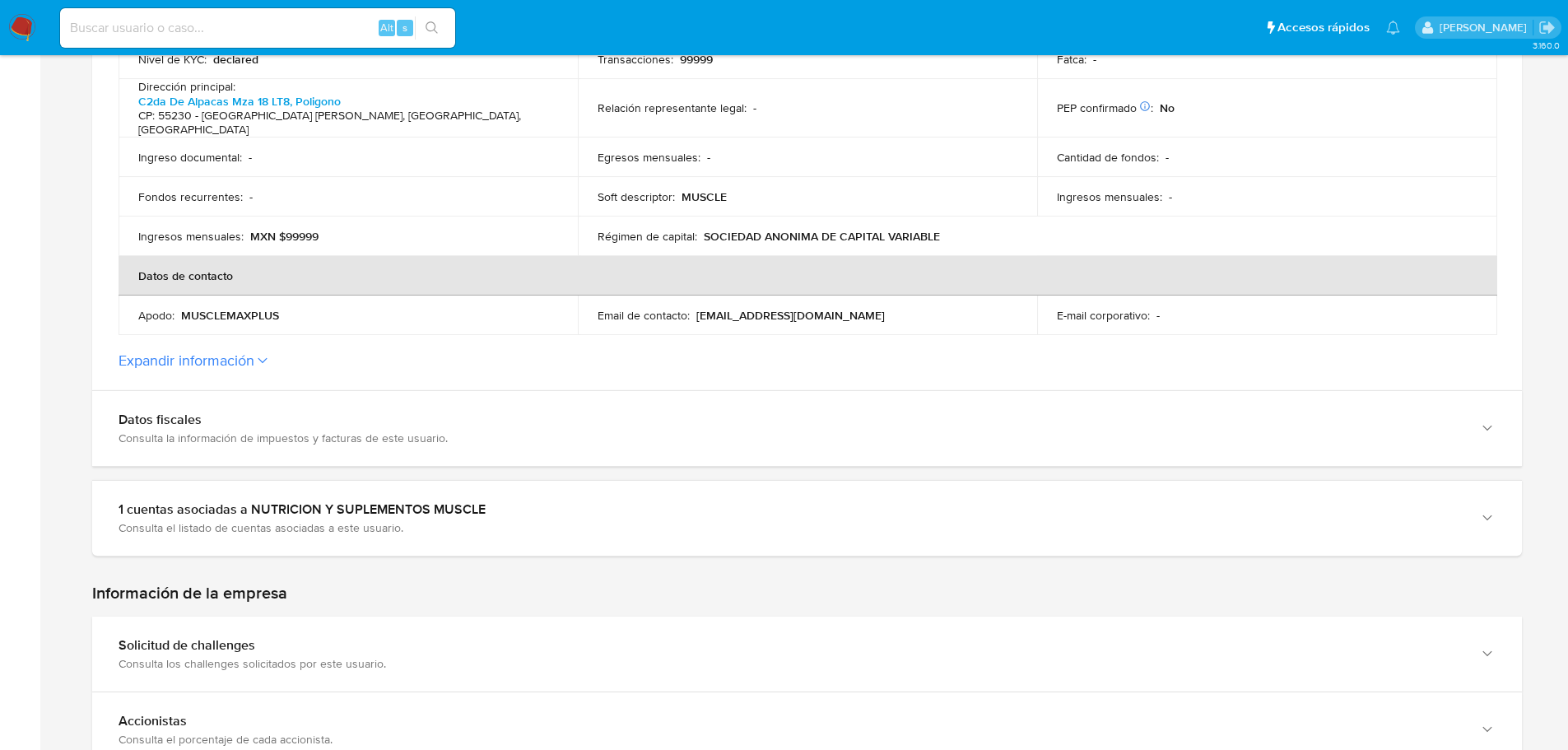
scroll to position [576, 0]
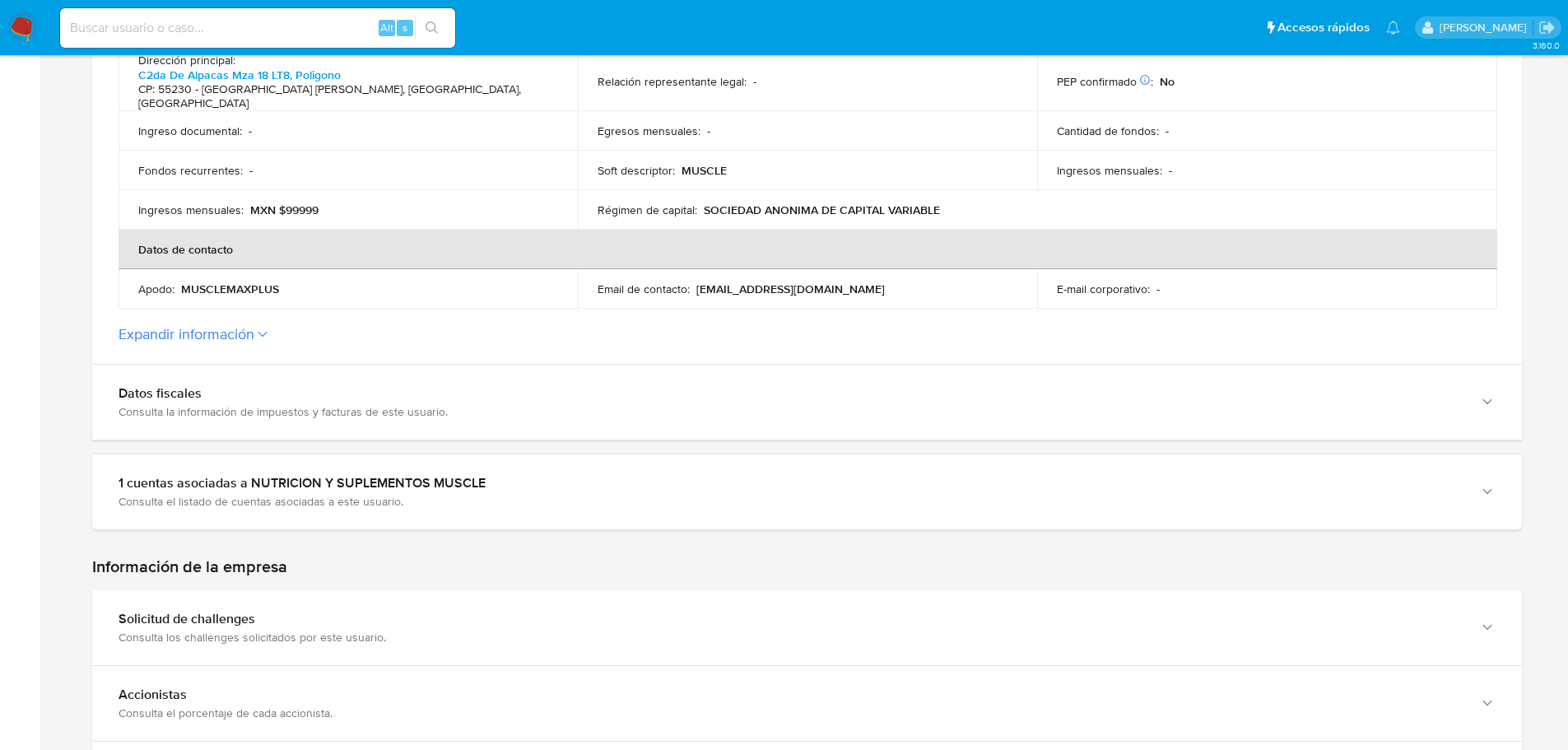
click at [234, 325] on button "Expandir información" at bounding box center [187, 334] width 136 height 18
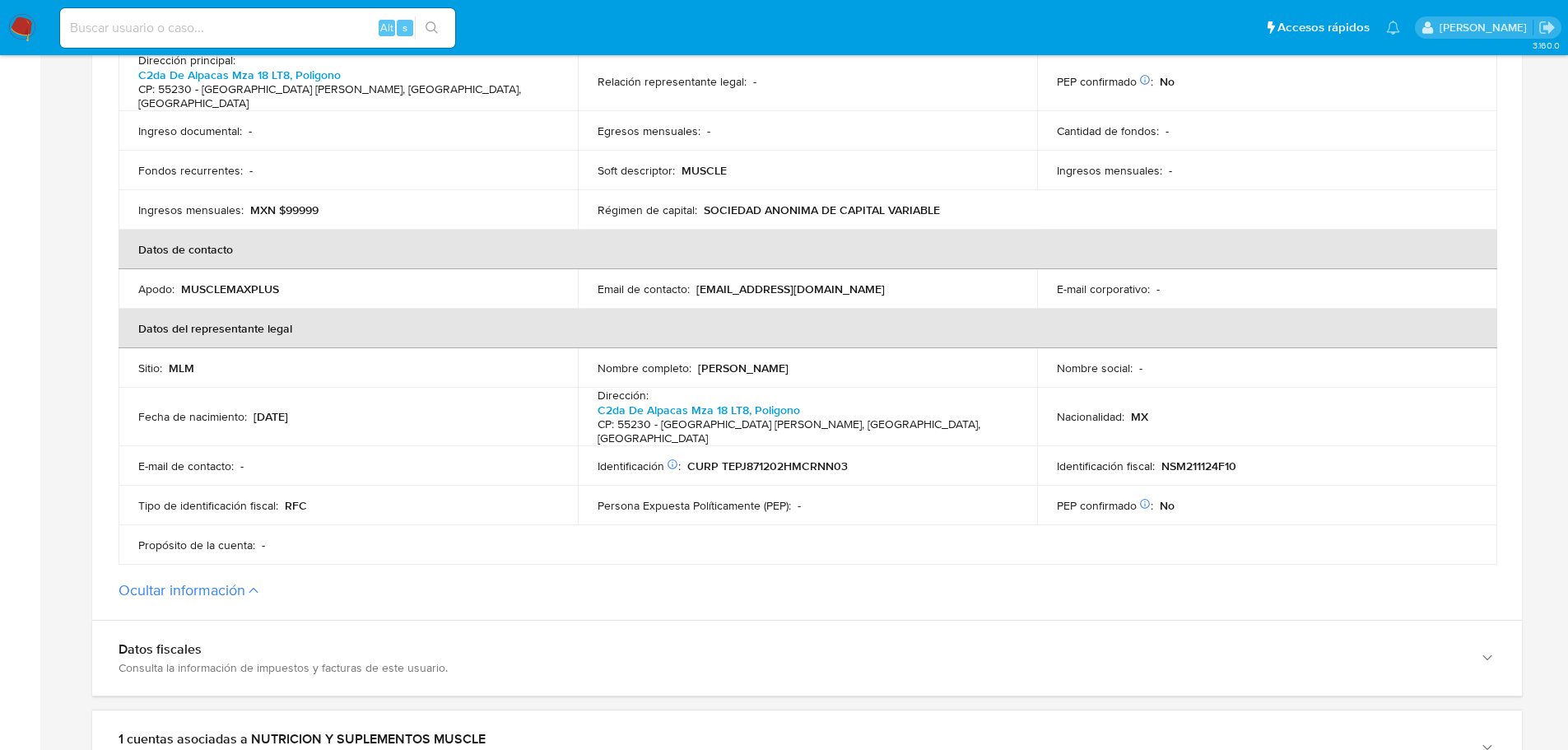
click at [234, 315] on th "Datos del representante legal" at bounding box center [807, 328] width 1379 height 39
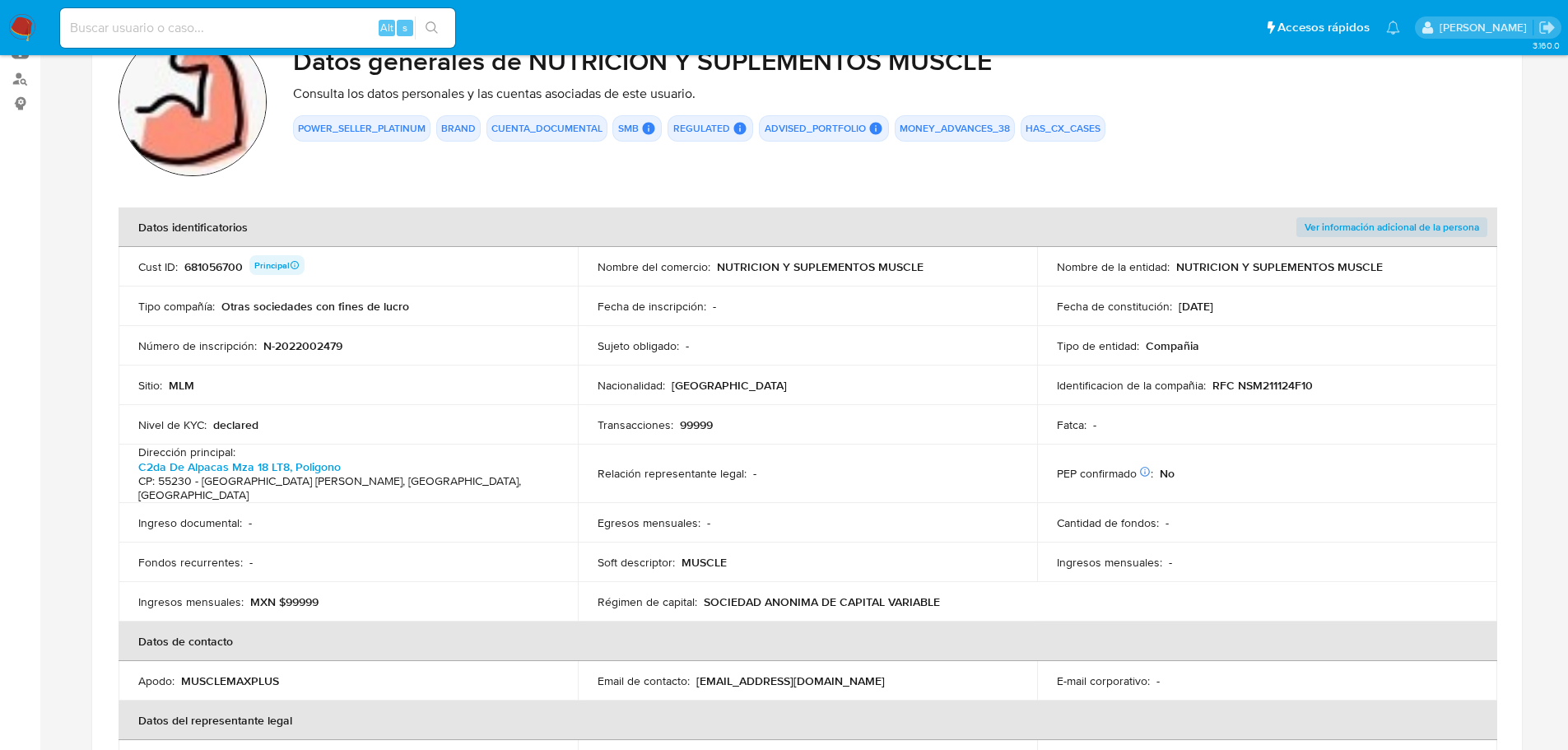
scroll to position [0, 0]
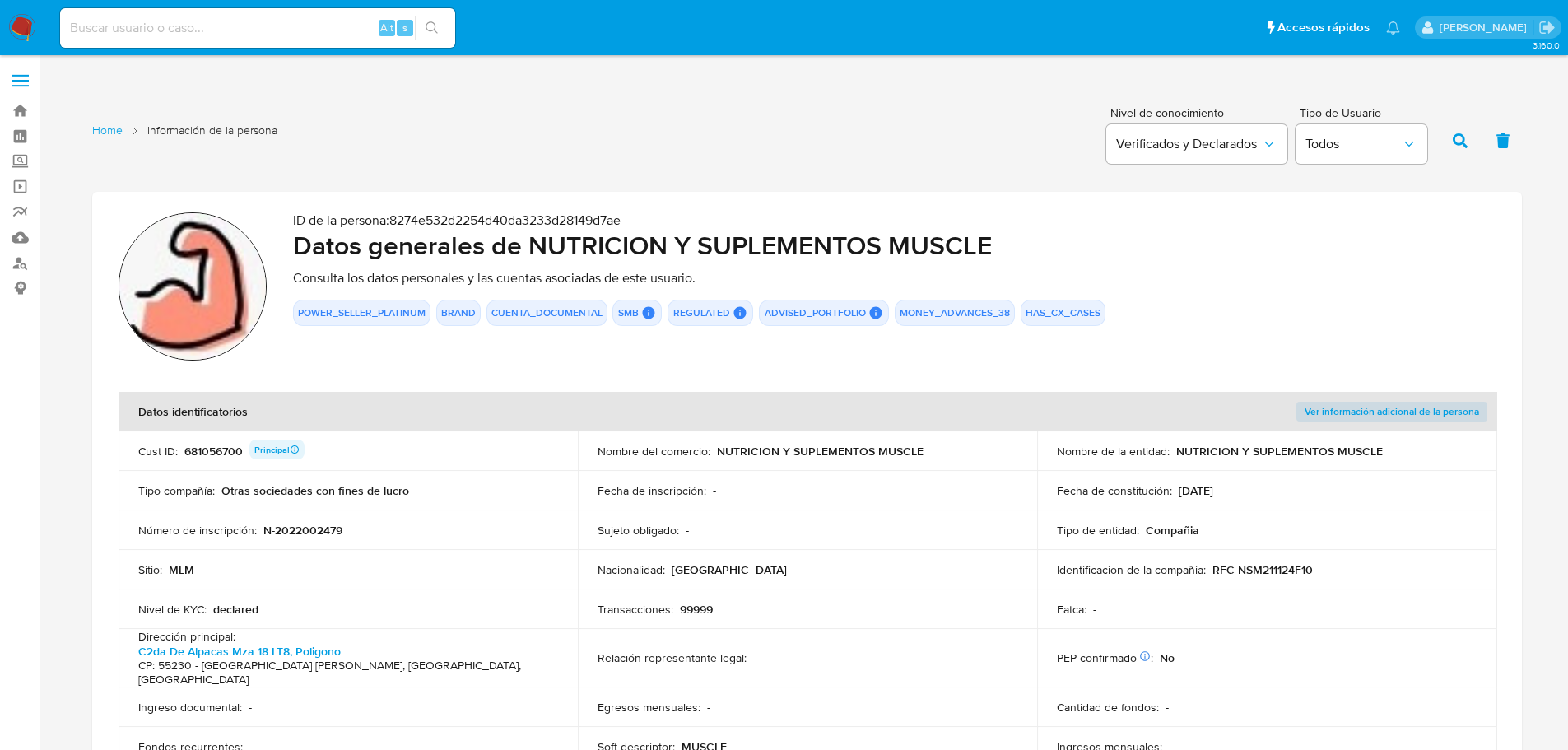
click at [175, 263] on img at bounding box center [192, 286] width 148 height 148
click at [97, 132] on link "Home" at bounding box center [107, 130] width 31 height 15
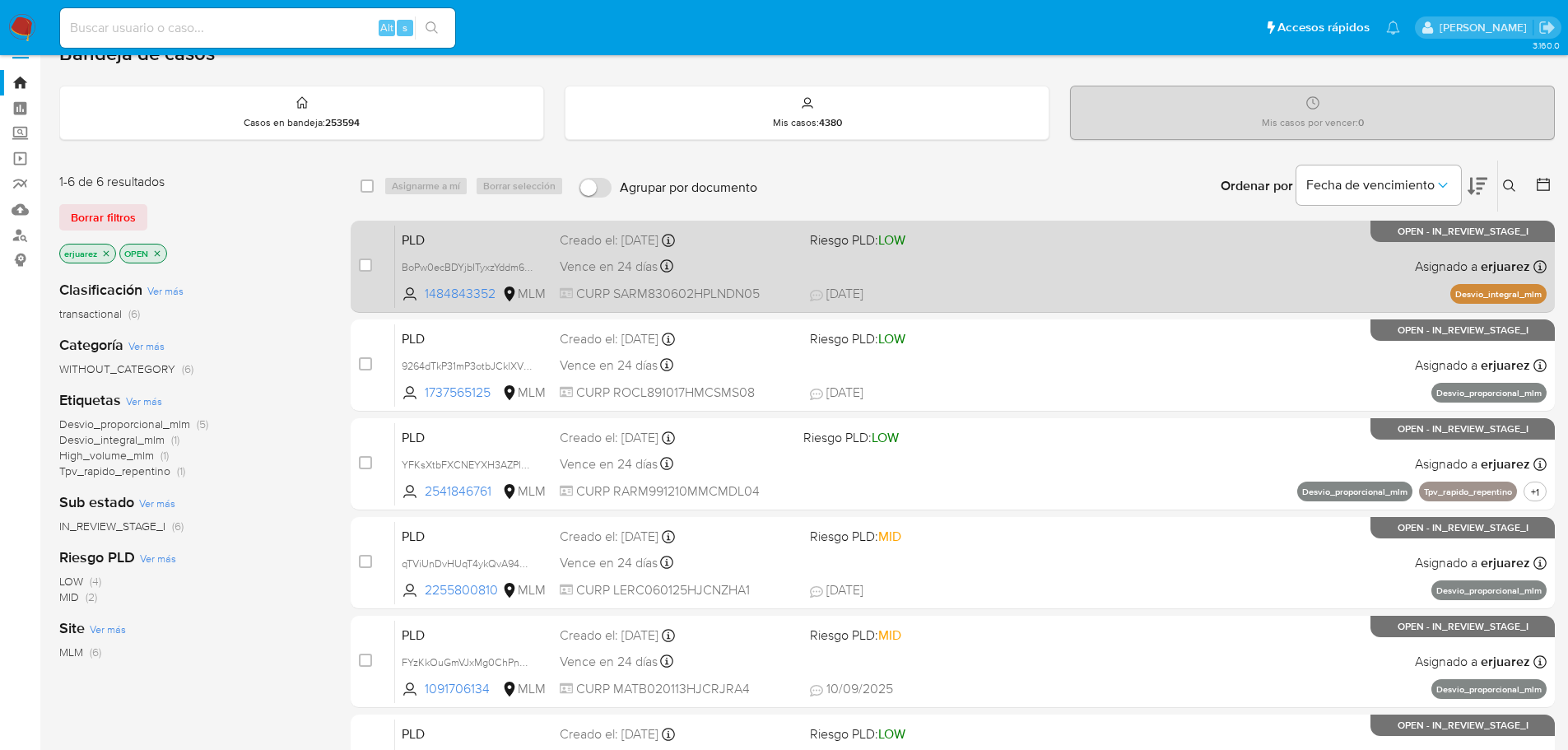
scroll to position [253, 0]
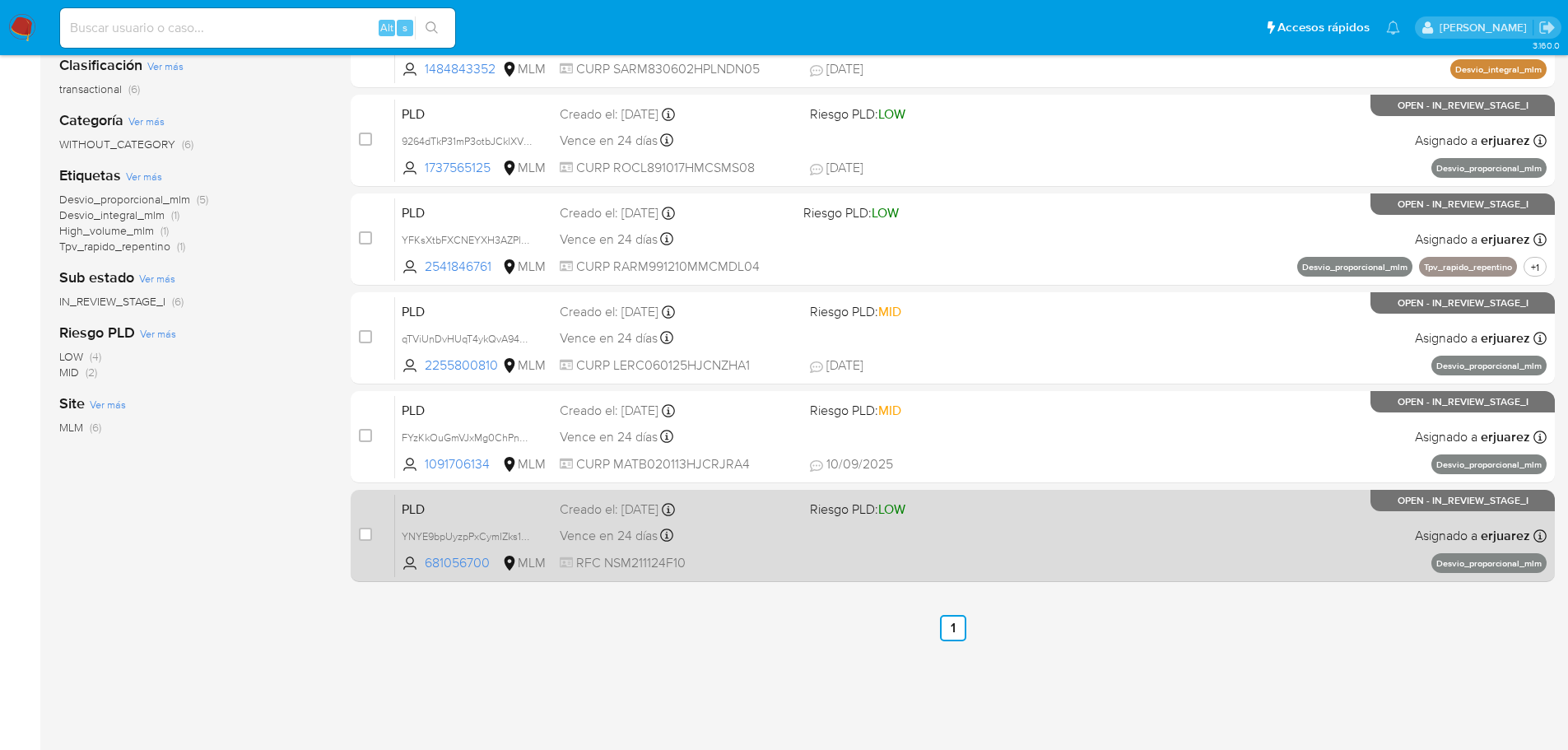
click at [938, 533] on div "PLD YNYE9bpUyzpPxCymlZks1nLu 681056700 MLM Riesgo PLD: LOW Creado el: [DATE] Cr…" at bounding box center [970, 535] width 1151 height 83
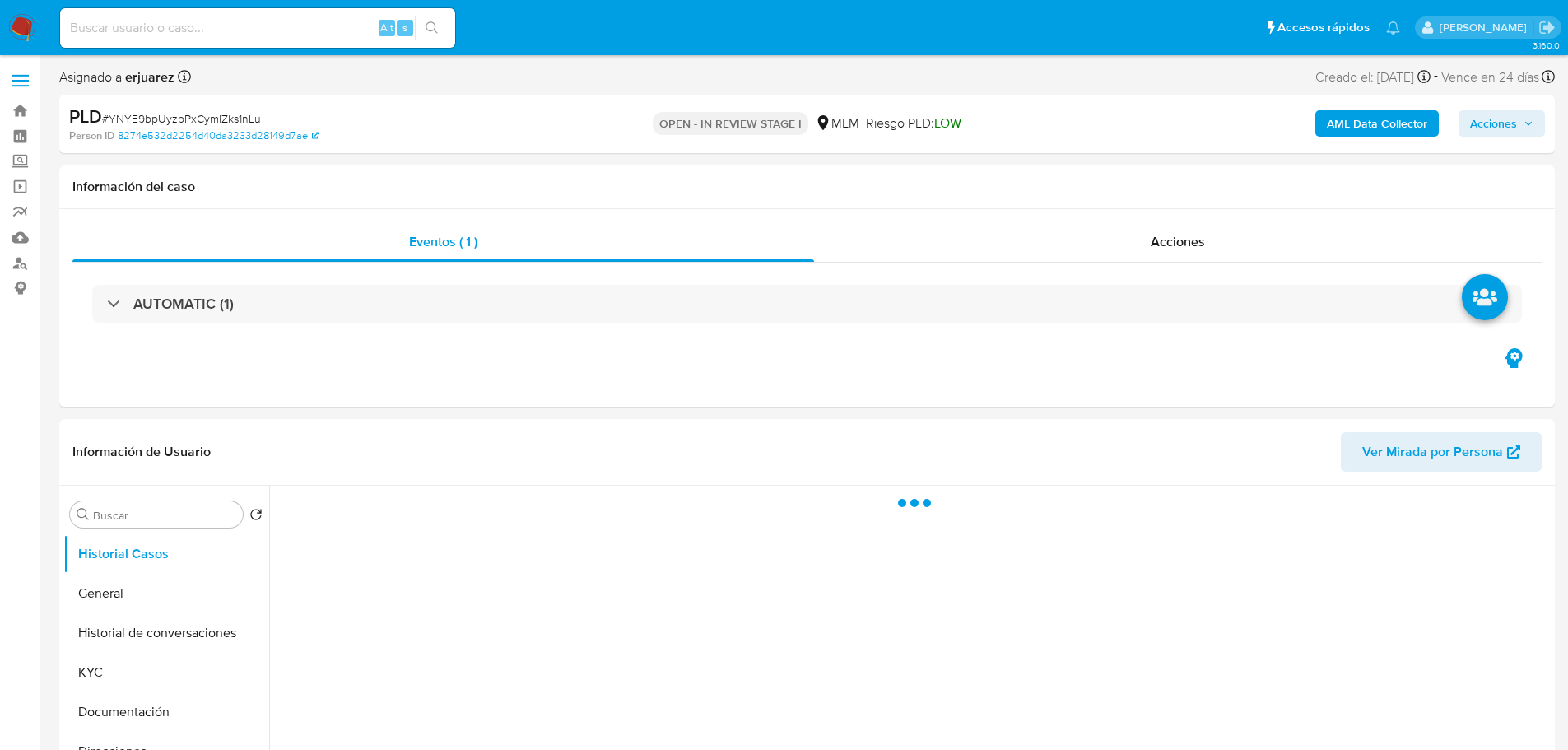
select select "10"
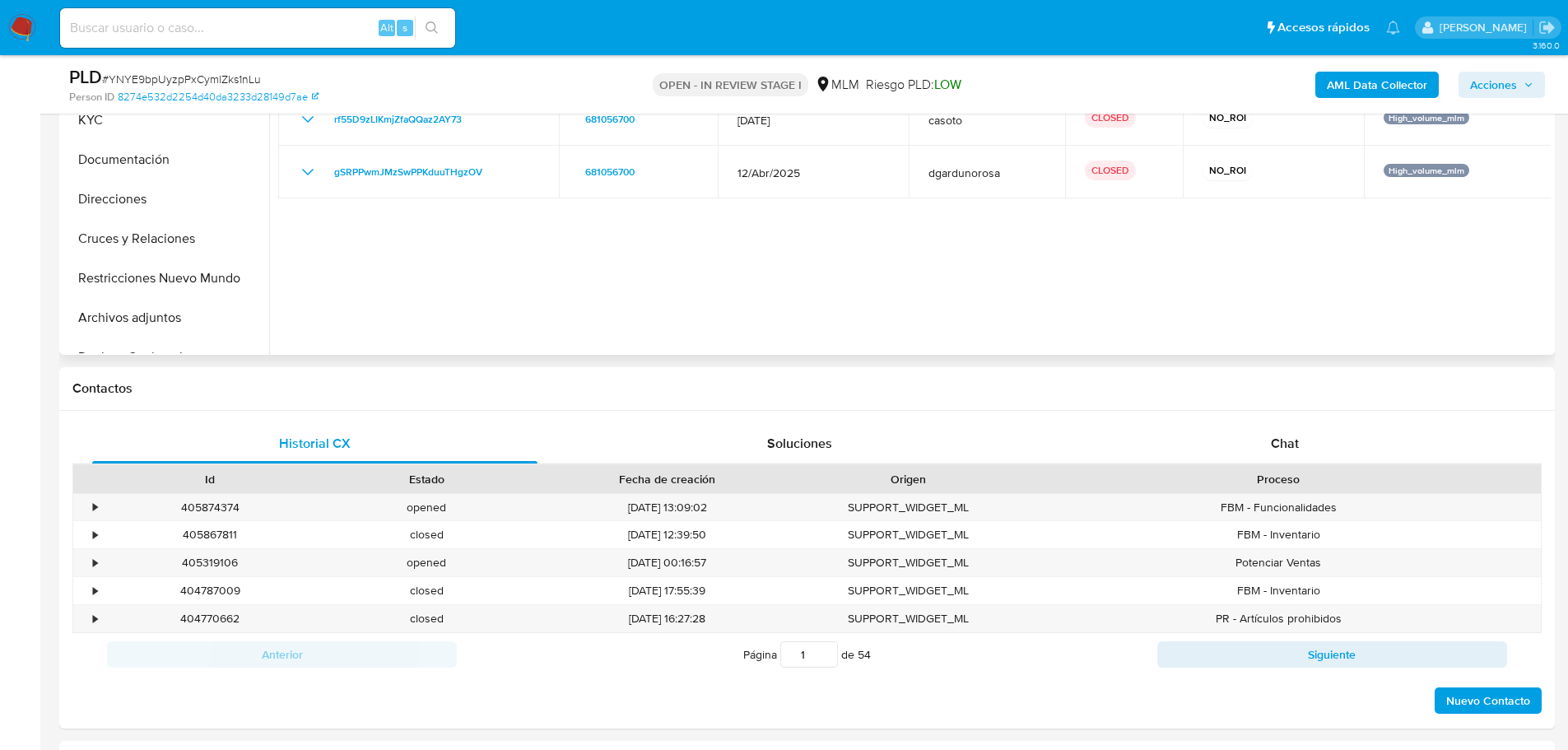
scroll to position [165, 0]
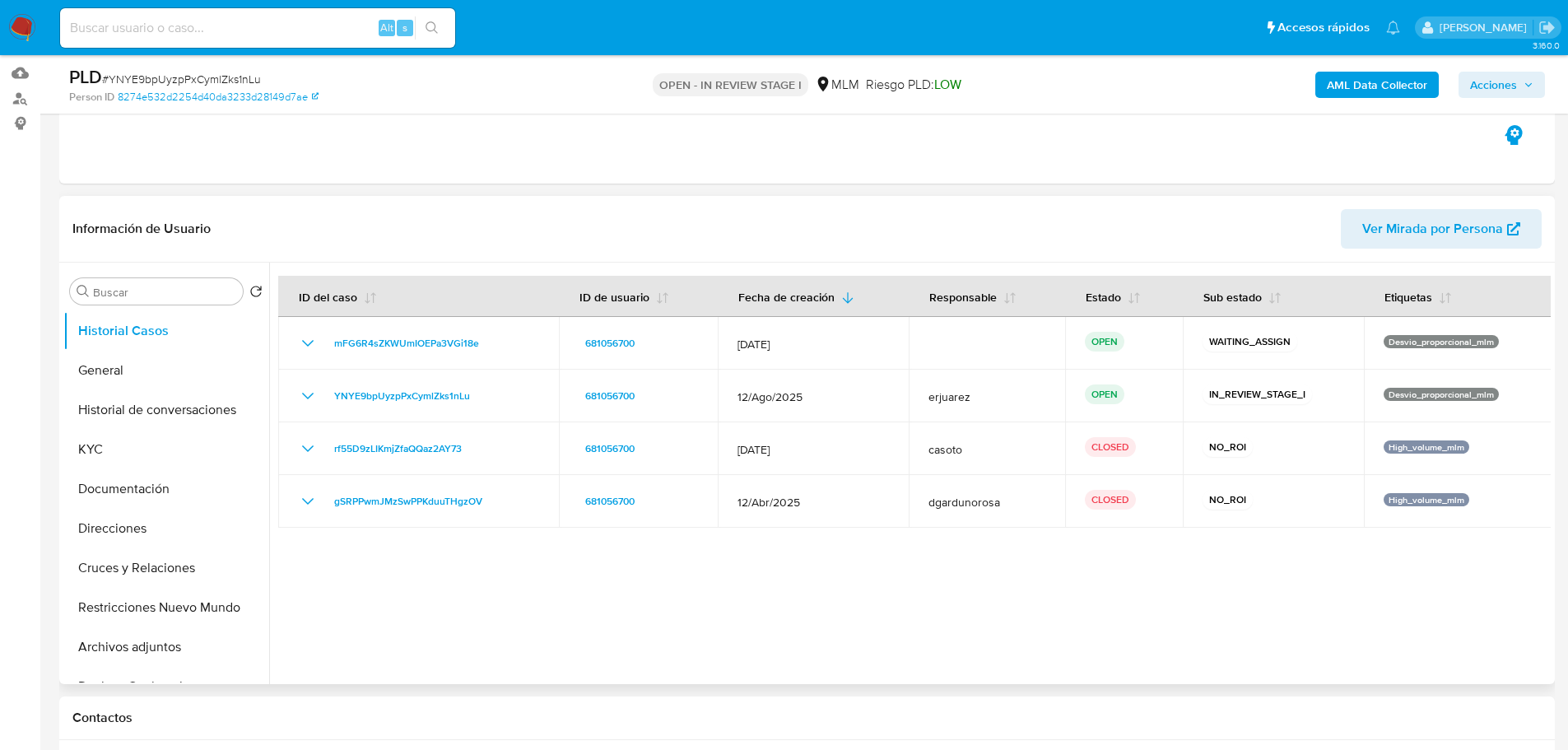
drag, startPoint x: 116, startPoint y: 448, endPoint x: 277, endPoint y: 426, distance: 162.5
click at [157, 448] on button "KYC" at bounding box center [166, 449] width 206 height 39
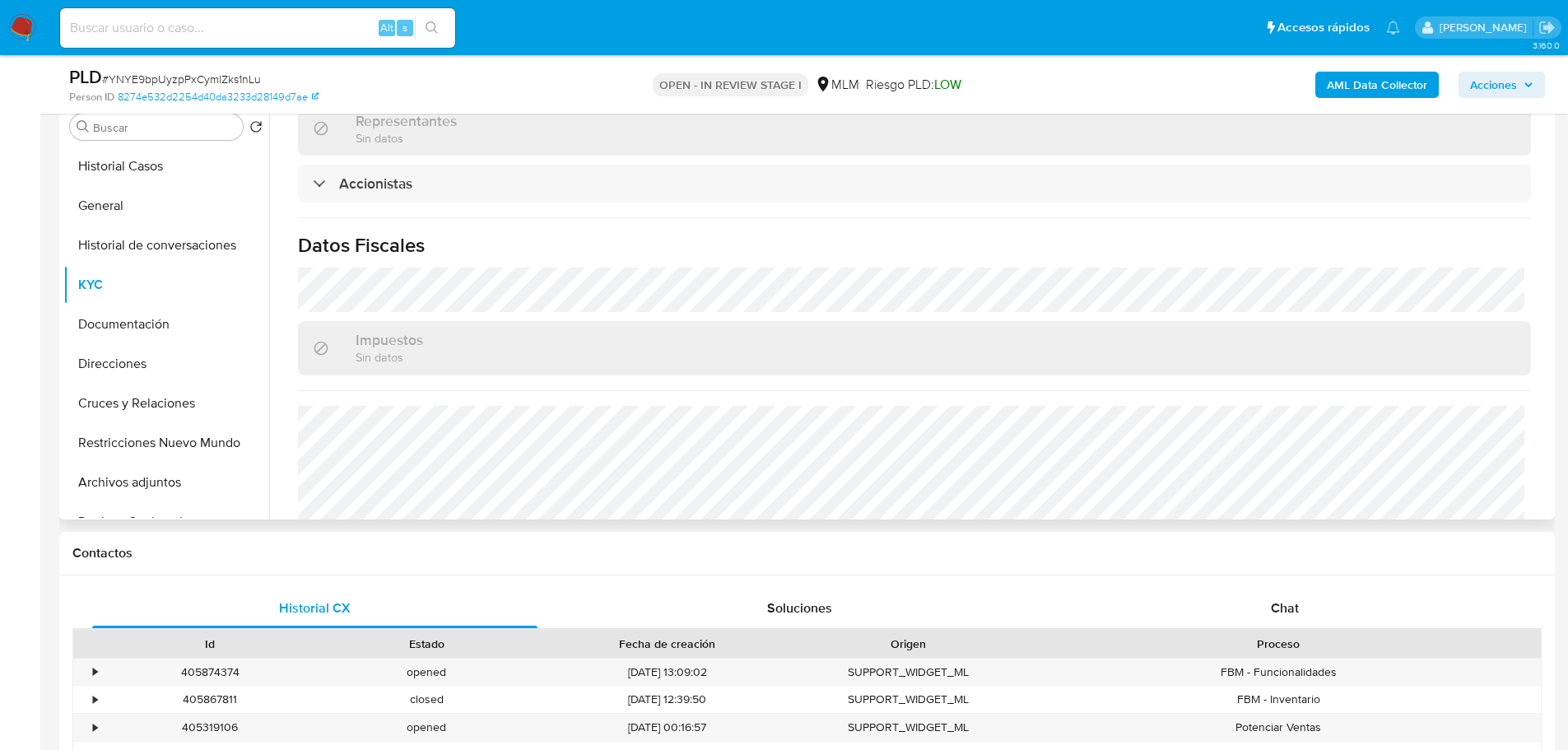
scroll to position [1021, 0]
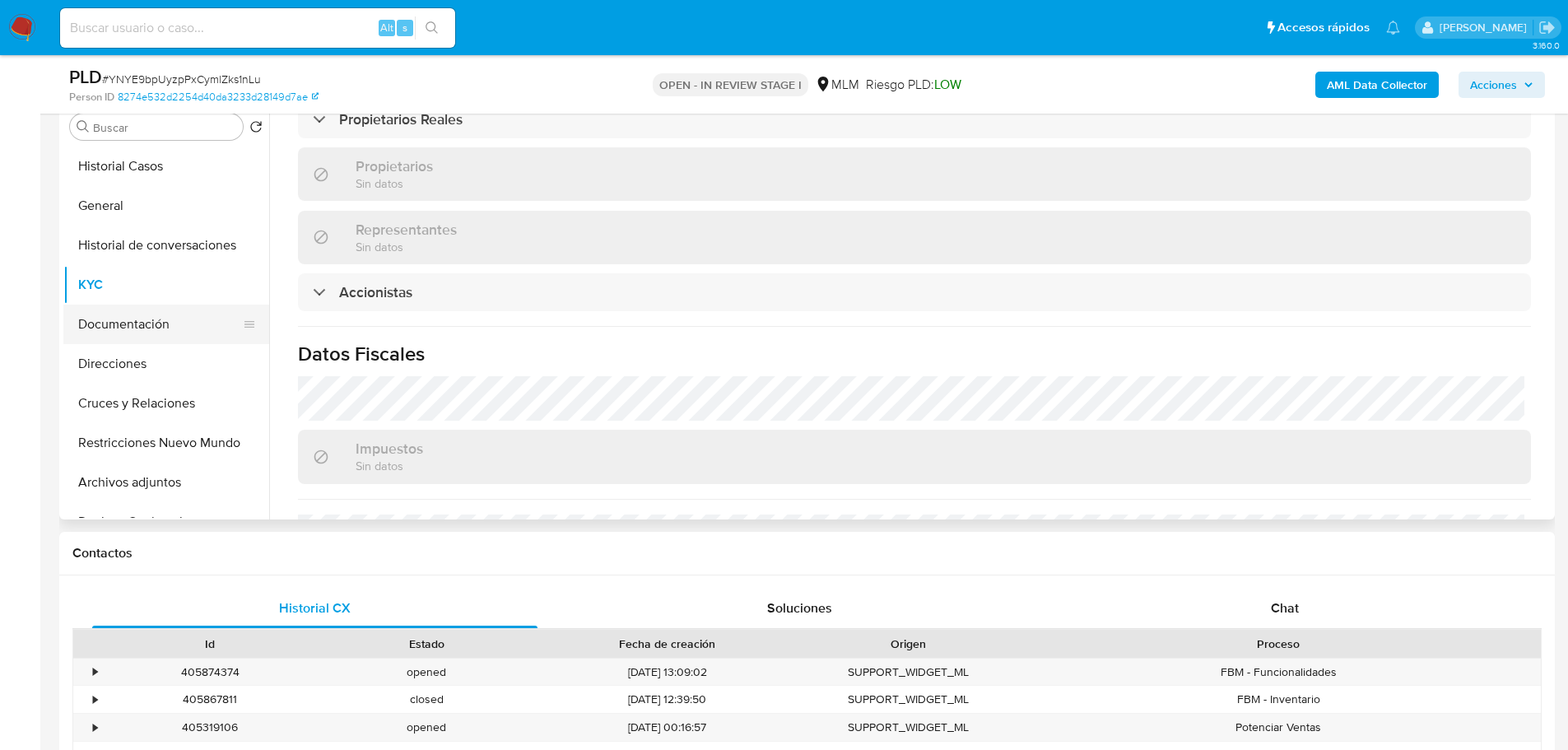
click at [197, 317] on button "Documentación" at bounding box center [159, 323] width 192 height 39
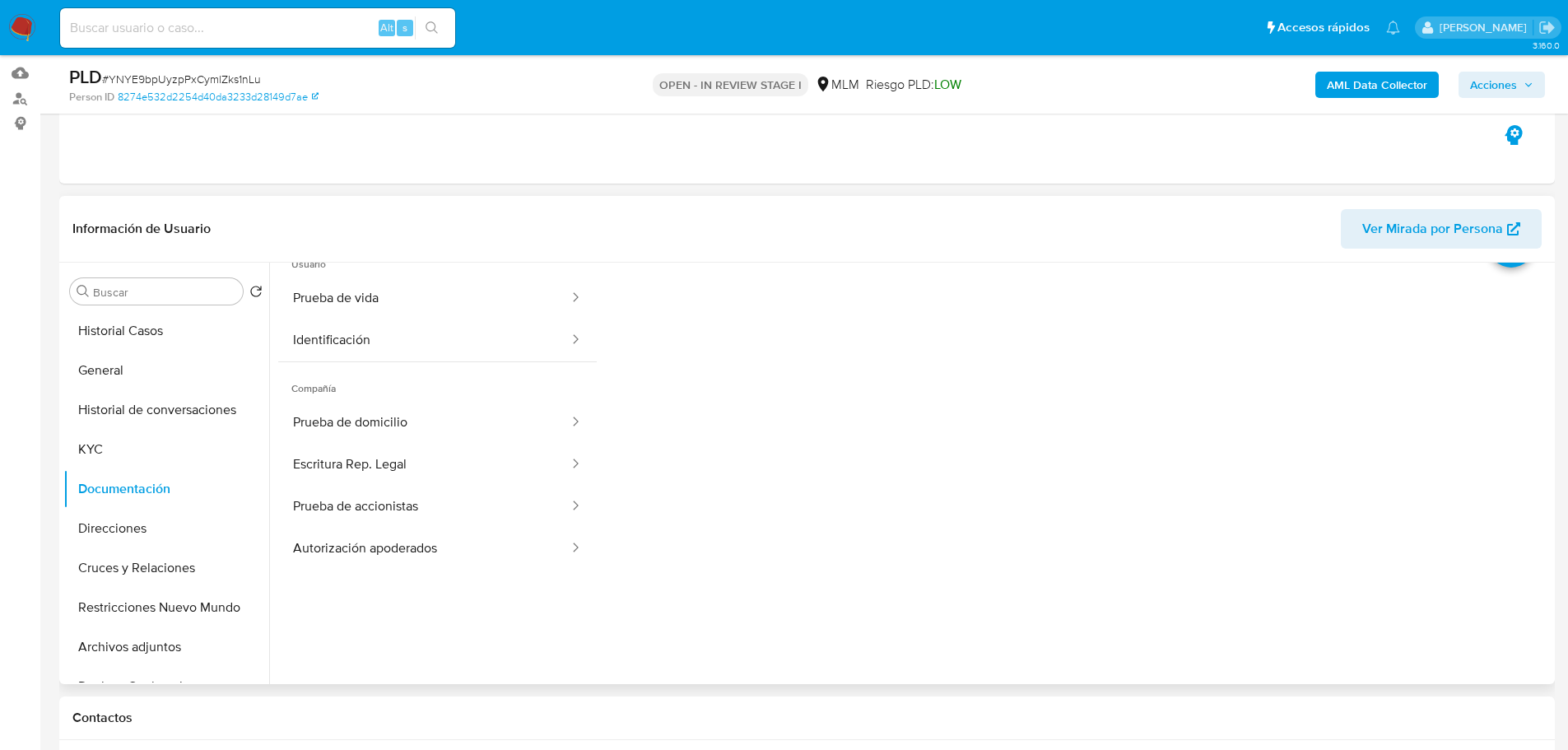
scroll to position [82, 0]
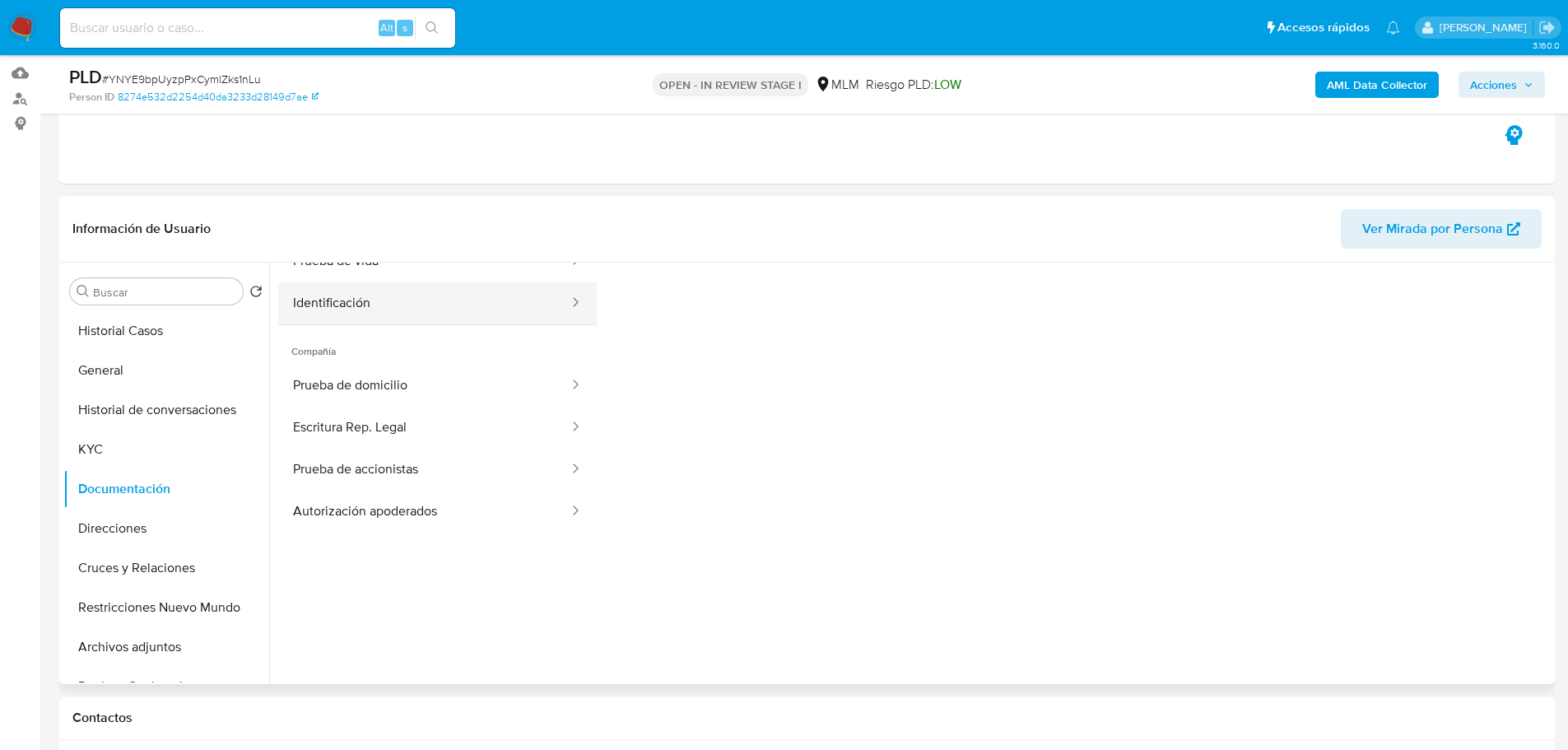
drag, startPoint x: 379, startPoint y: 285, endPoint x: 574, endPoint y: 295, distance: 195.3
click at [381, 287] on button "Identificación" at bounding box center [424, 303] width 292 height 42
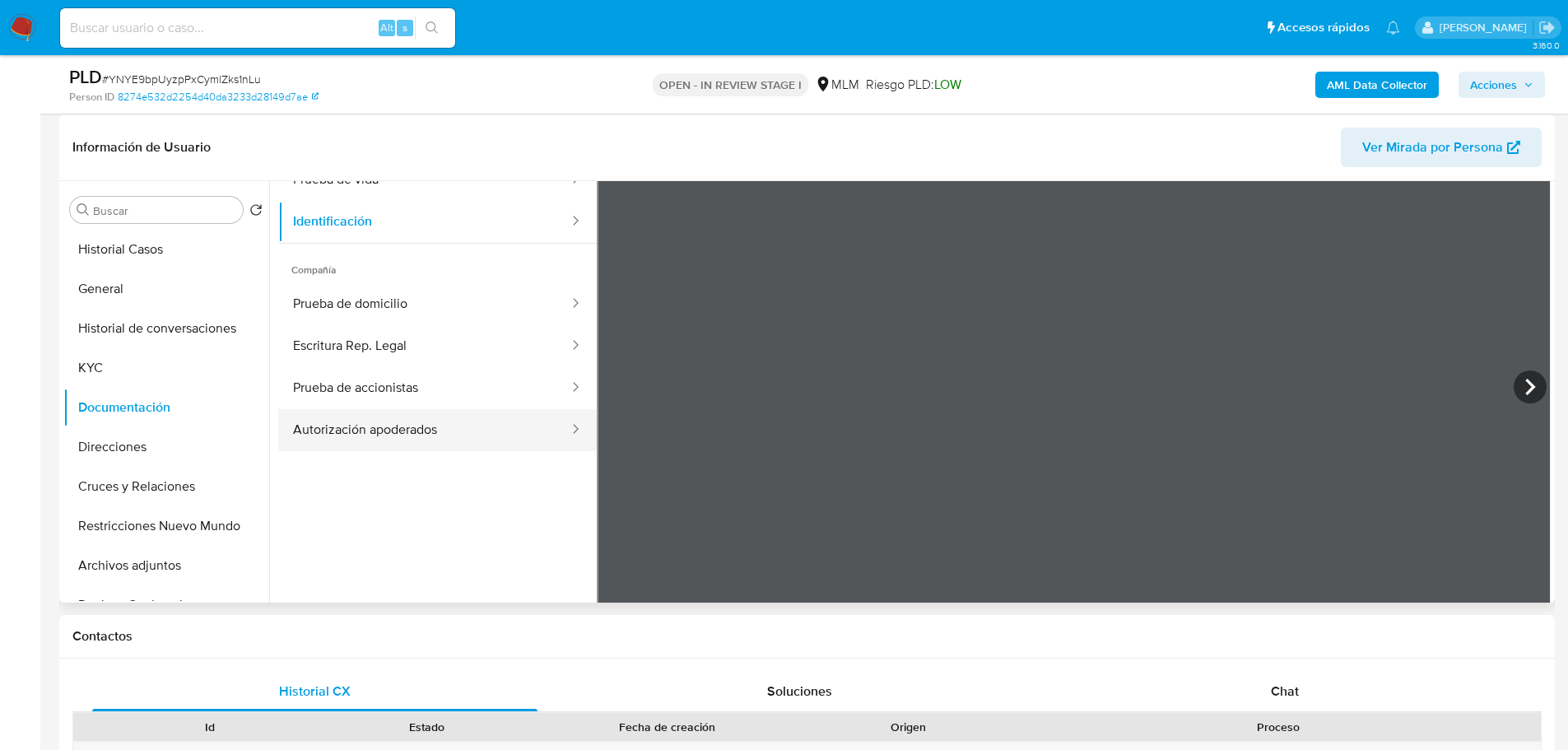
scroll to position [247, 0]
click at [440, 304] on button "Prueba de domicilio" at bounding box center [424, 303] width 292 height 42
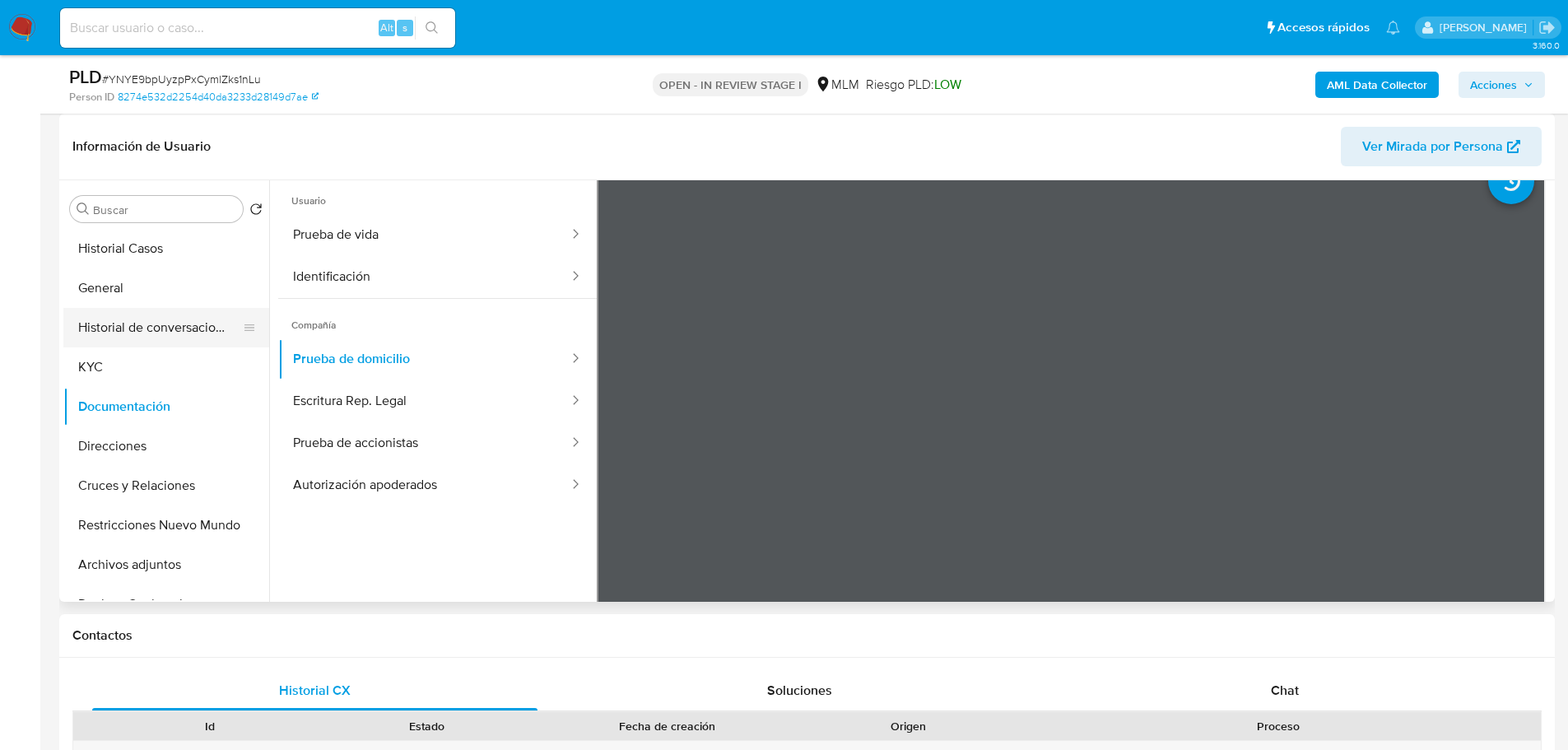
scroll to position [0, 0]
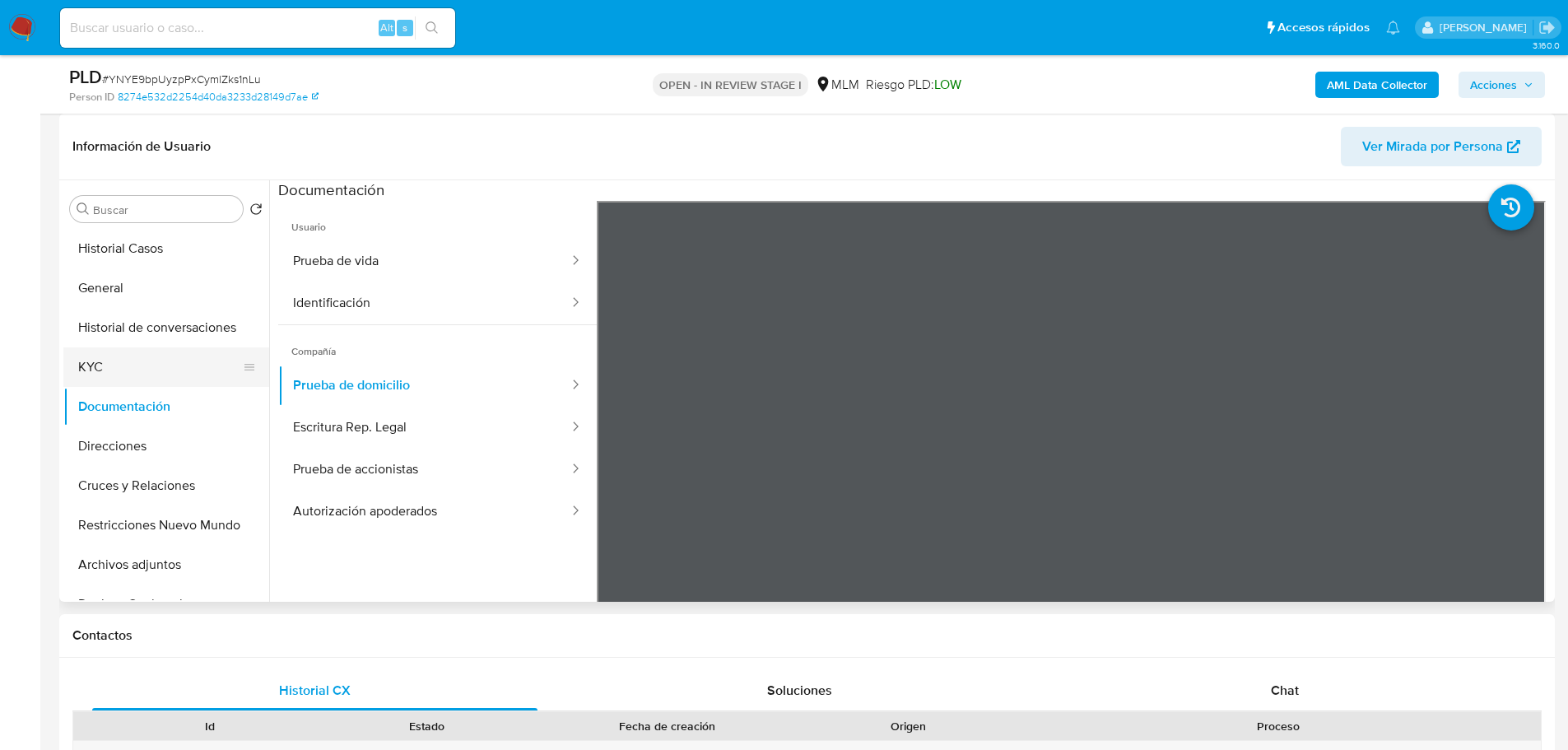
click at [137, 363] on button "KYC" at bounding box center [159, 366] width 192 height 39
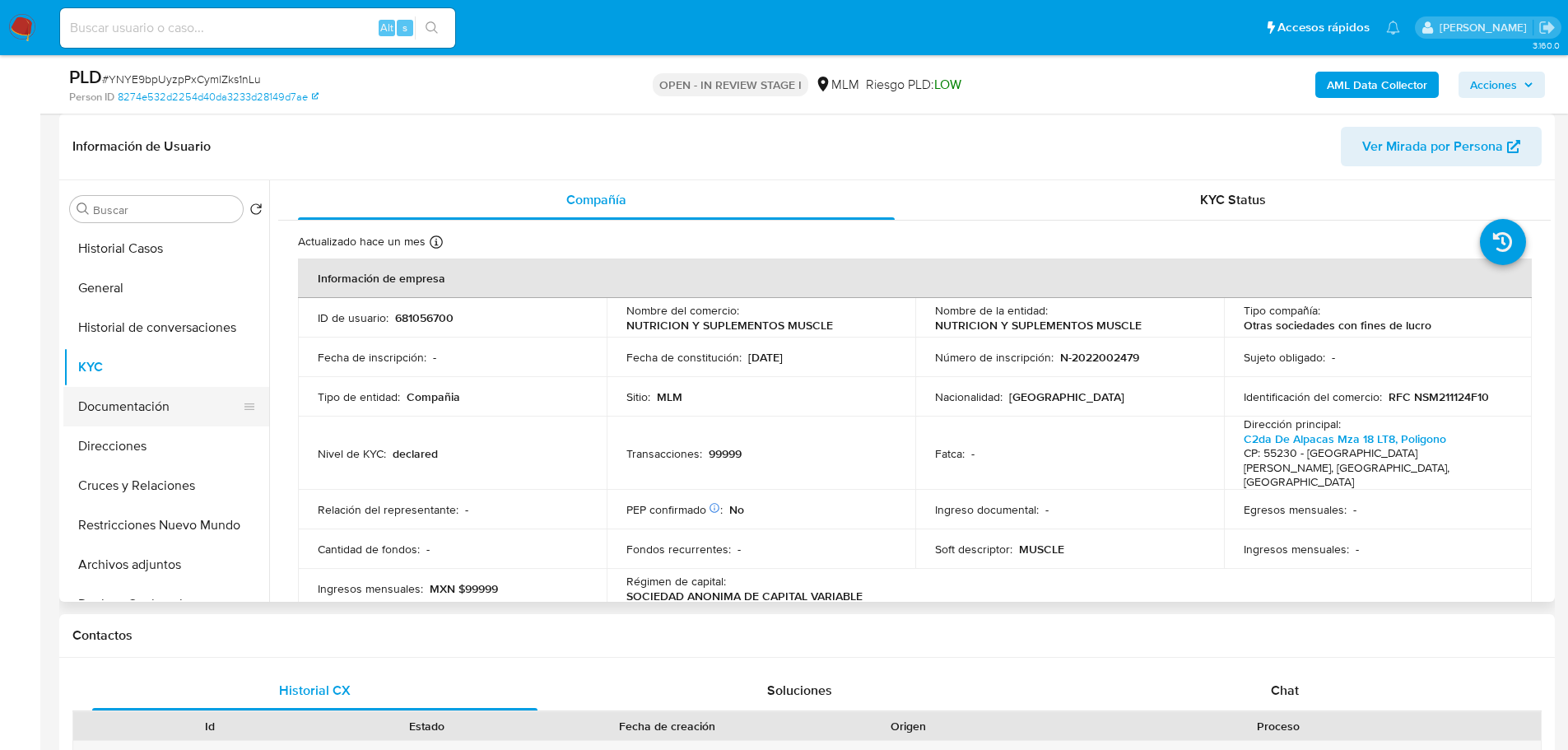
drag, startPoint x: 165, startPoint y: 403, endPoint x: 245, endPoint y: 386, distance: 81.8
click at [165, 402] on button "Documentación" at bounding box center [166, 406] width 206 height 39
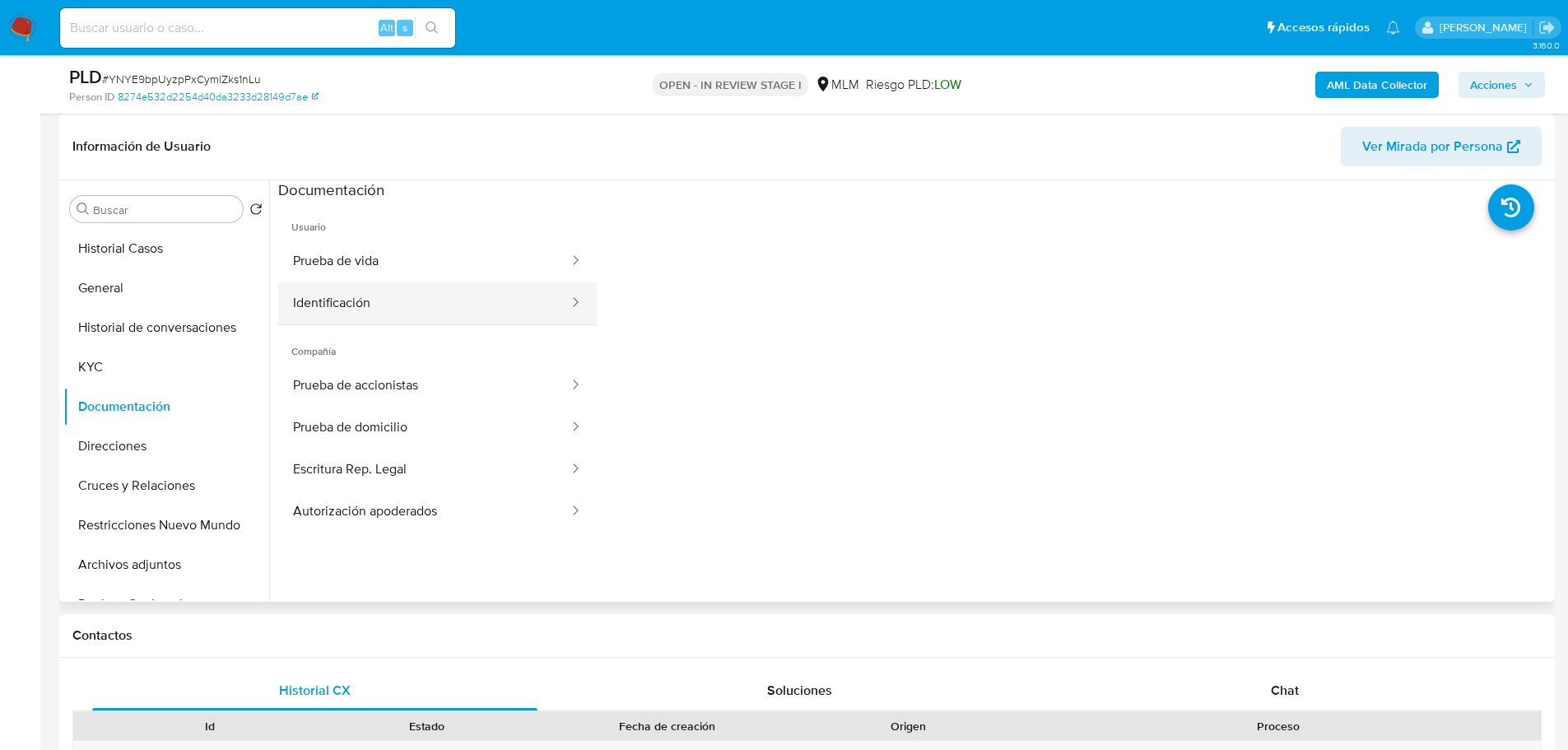
click at [427, 305] on button "Identificación" at bounding box center [424, 303] width 292 height 42
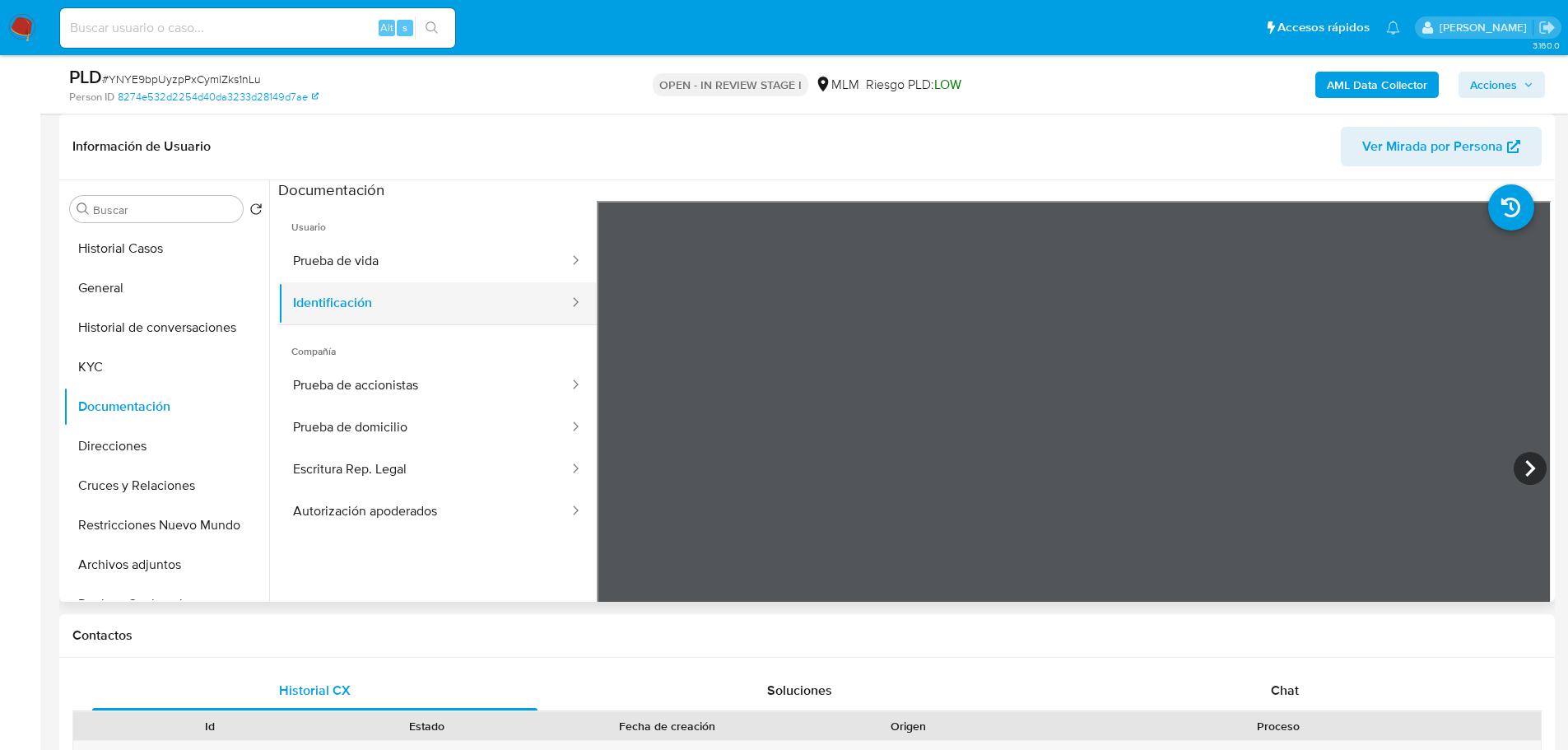
drag, startPoint x: 397, startPoint y: 284, endPoint x: 413, endPoint y: 279, distance: 16.8
click at [396, 283] on button "Identificación" at bounding box center [424, 303] width 292 height 42
drag, startPoint x: 373, startPoint y: 232, endPoint x: 377, endPoint y: 274, distance: 42.2
click at [372, 233] on span "Usuario" at bounding box center [437, 220] width 319 height 39
drag, startPoint x: 377, startPoint y: 274, endPoint x: 540, endPoint y: 351, distance: 180.3
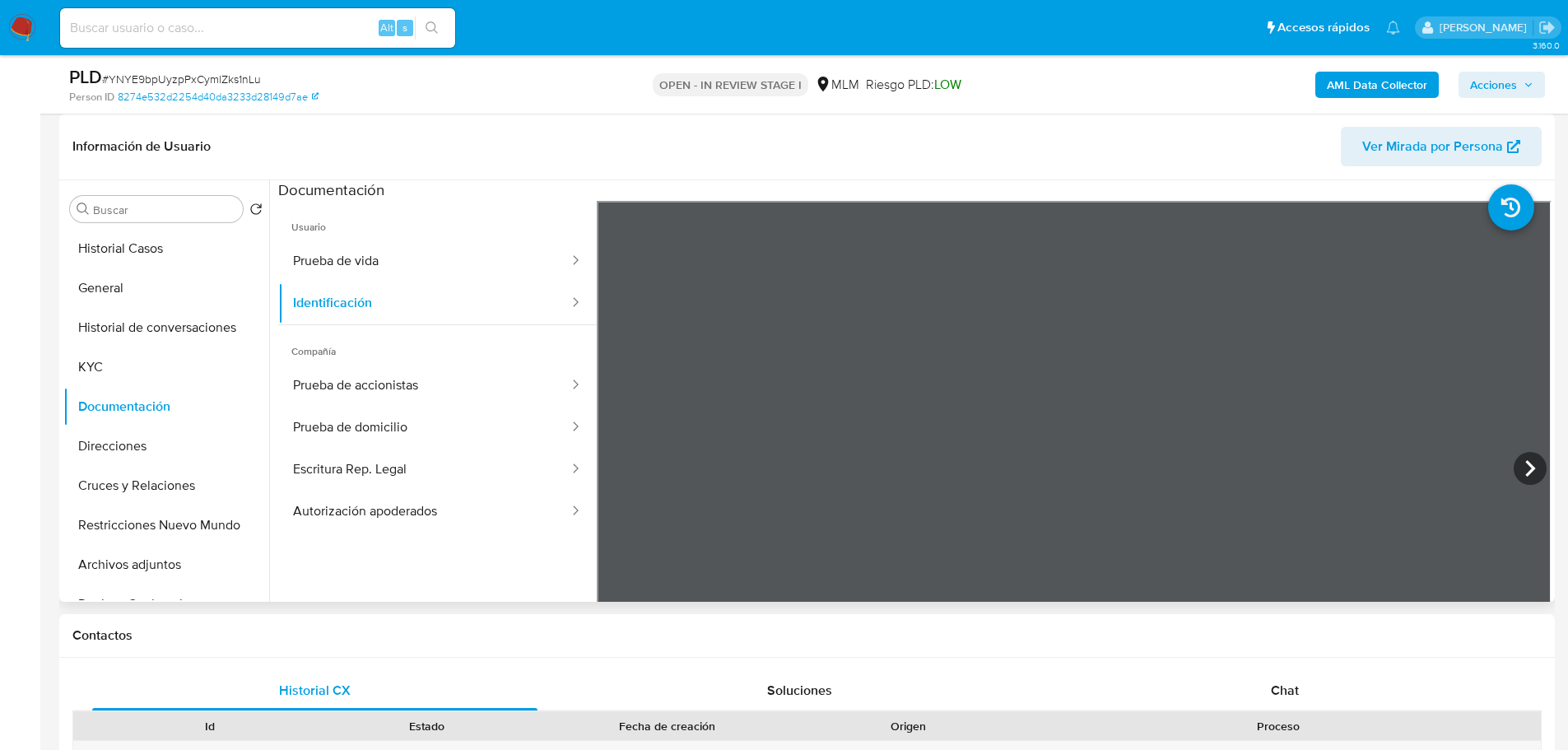
click at [381, 274] on button "Prueba de vida" at bounding box center [424, 261] width 292 height 42
drag, startPoint x: 445, startPoint y: 382, endPoint x: 580, endPoint y: 387, distance: 135.1
click at [445, 381] on button "Prueba de accionistas" at bounding box center [424, 386] width 292 height 42
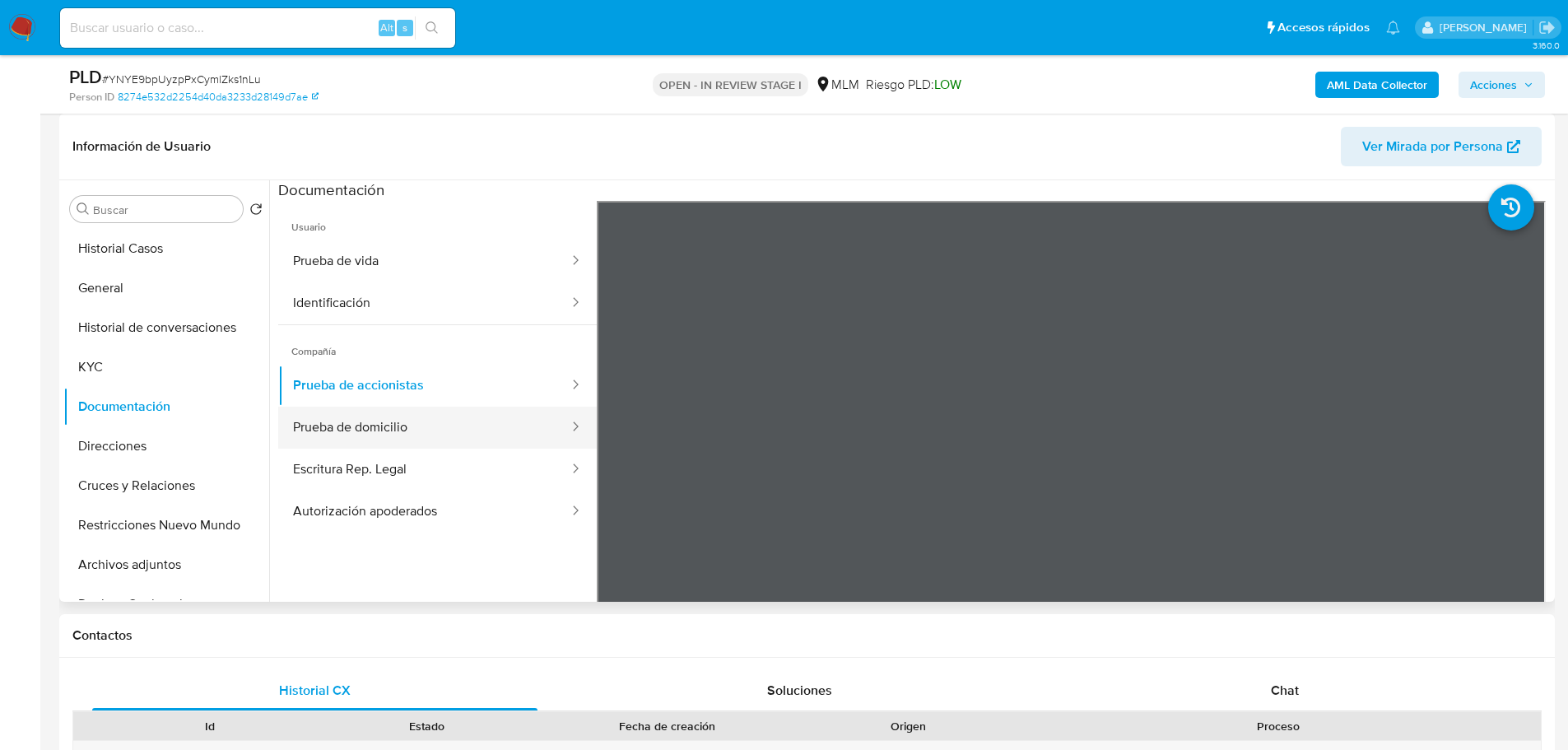
click at [437, 429] on button "Prueba de domicilio" at bounding box center [424, 428] width 292 height 42
drag, startPoint x: 408, startPoint y: 397, endPoint x: 428, endPoint y: 397, distance: 20.0
click at [409, 397] on button "Prueba de accionistas" at bounding box center [424, 386] width 292 height 42
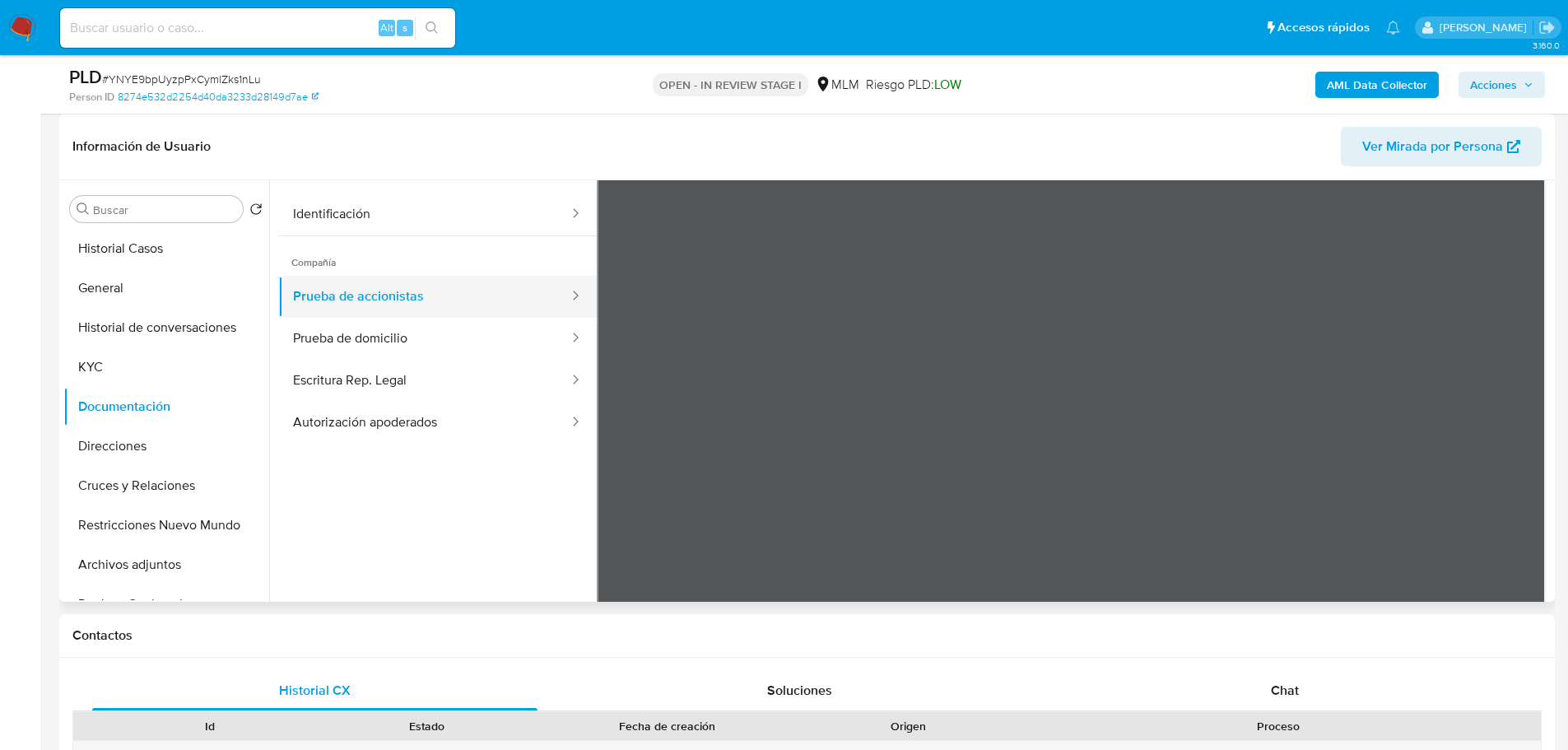
scroll to position [61, 0]
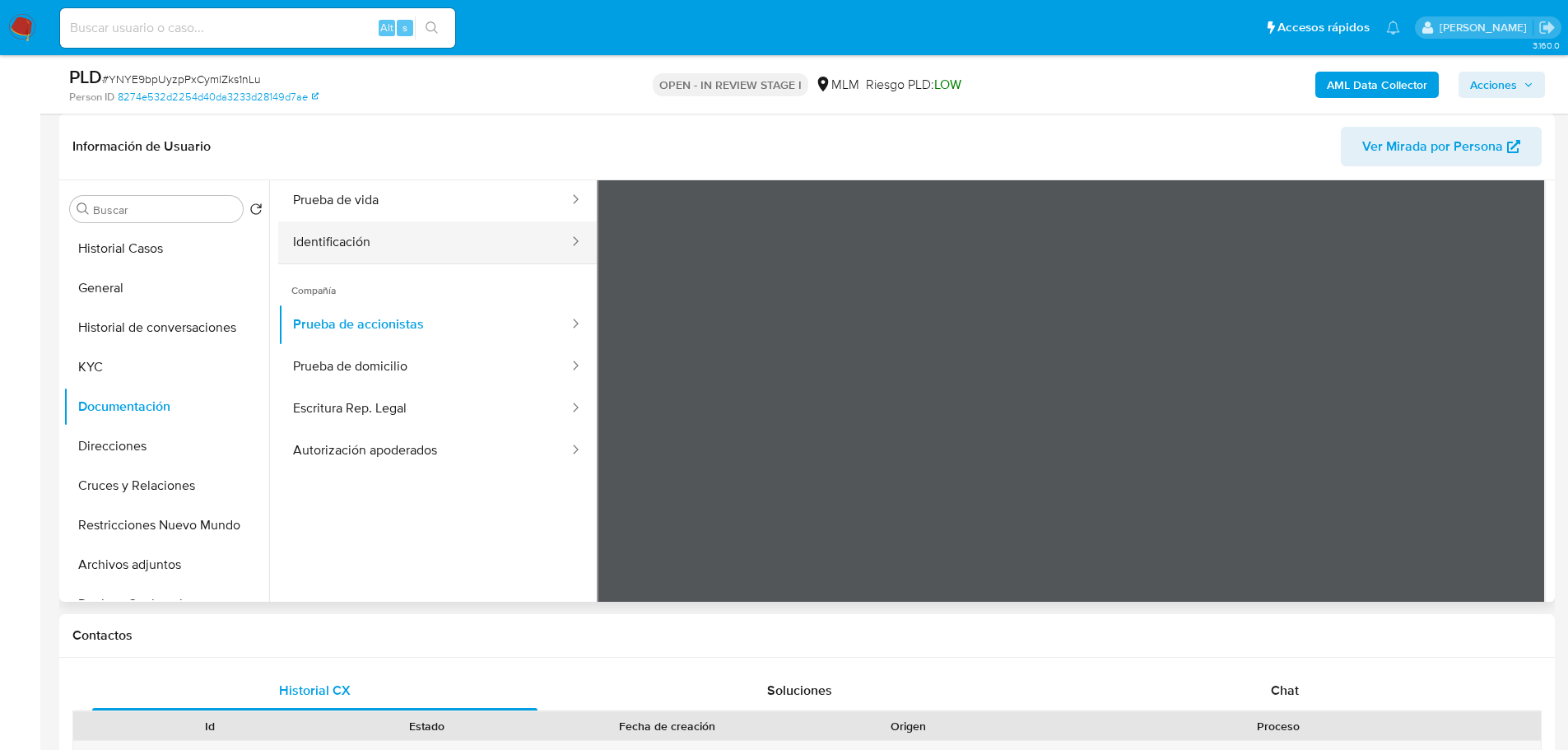
click at [372, 244] on button "Identificación" at bounding box center [424, 242] width 292 height 42
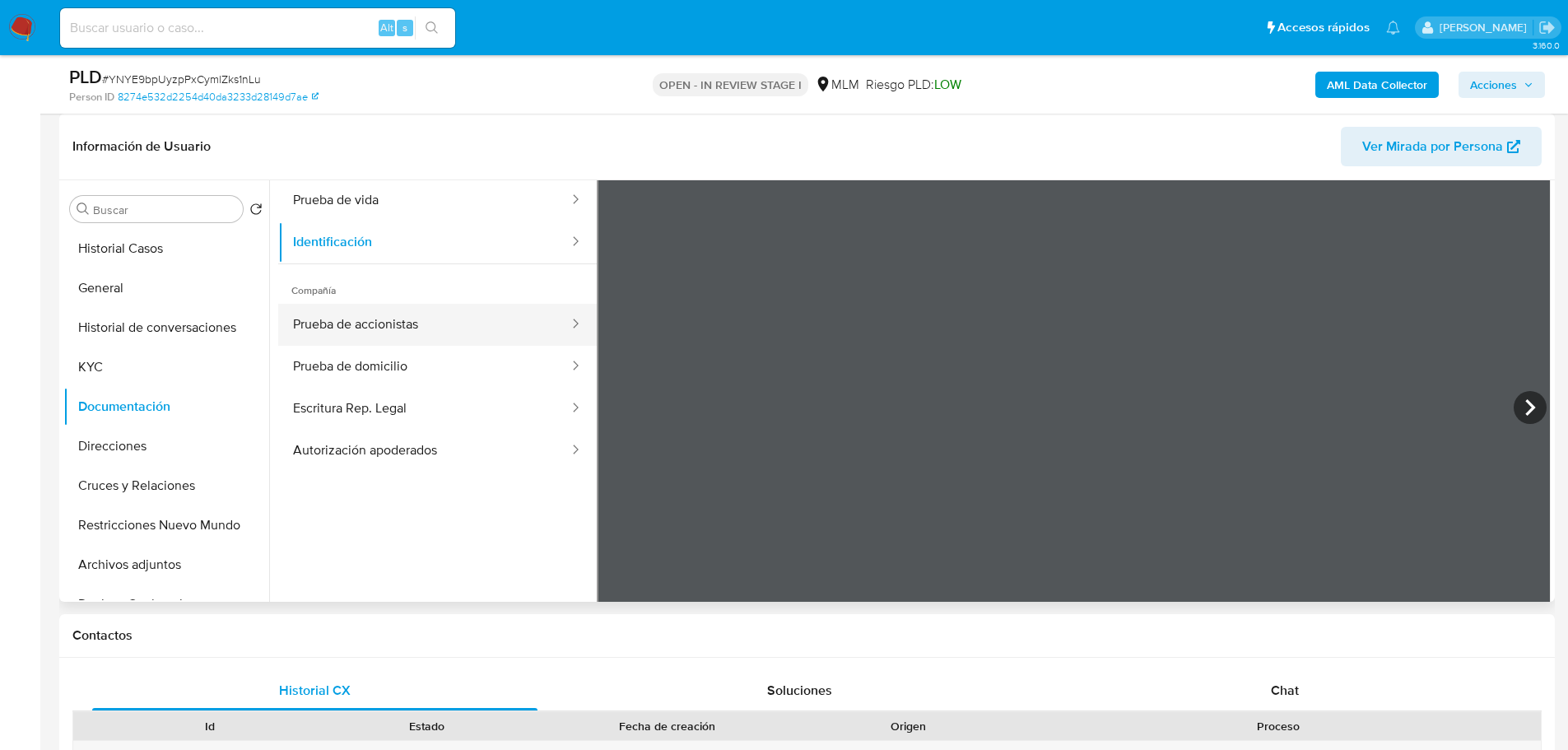
click at [390, 342] on button "Prueba de accionistas" at bounding box center [424, 324] width 292 height 42
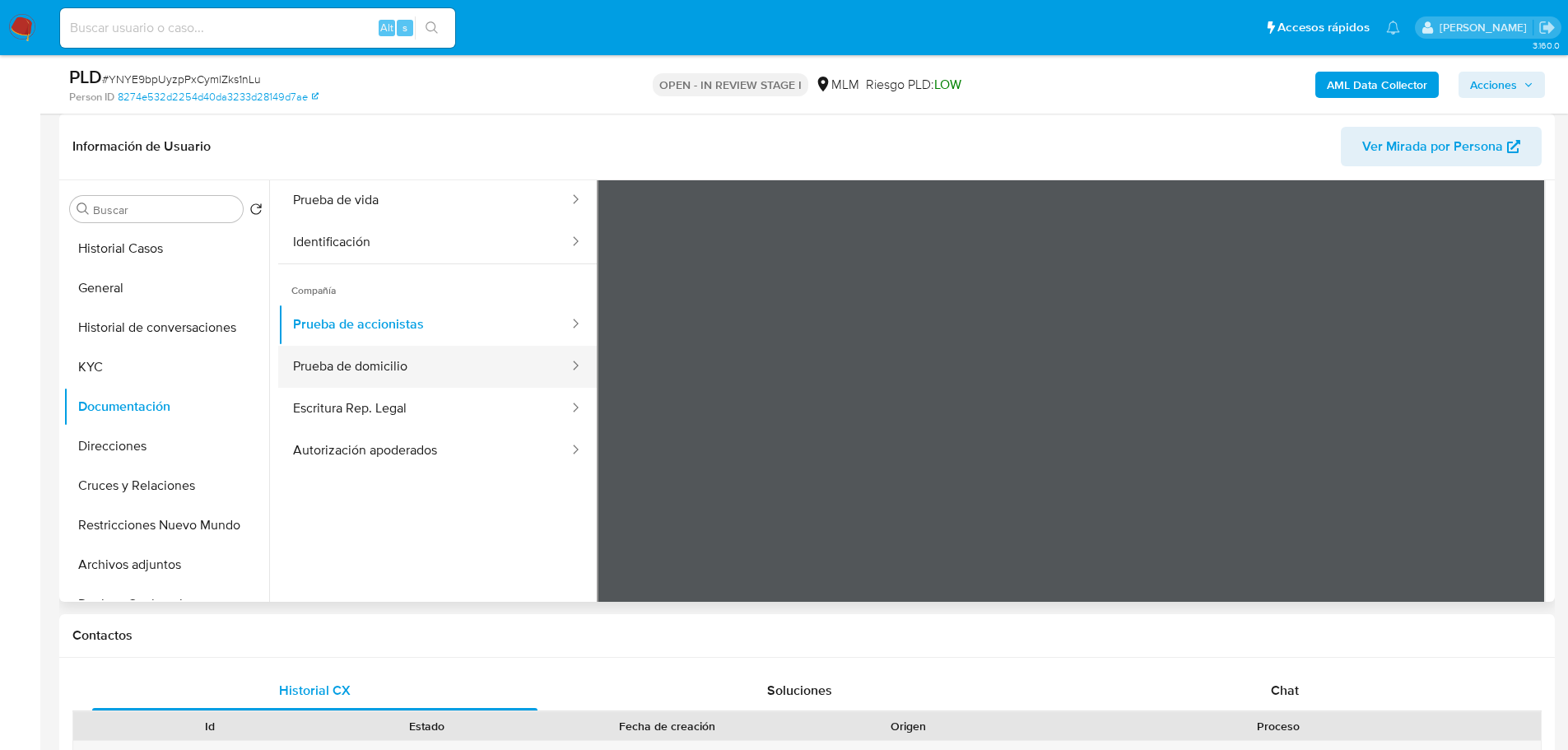
click at [397, 349] on button "Prueba de domicilio" at bounding box center [424, 366] width 292 height 42
drag, startPoint x: 130, startPoint y: 309, endPoint x: 213, endPoint y: 282, distance: 87.3
click at [129, 309] on button "Historial de conversaciones" at bounding box center [166, 327] width 206 height 39
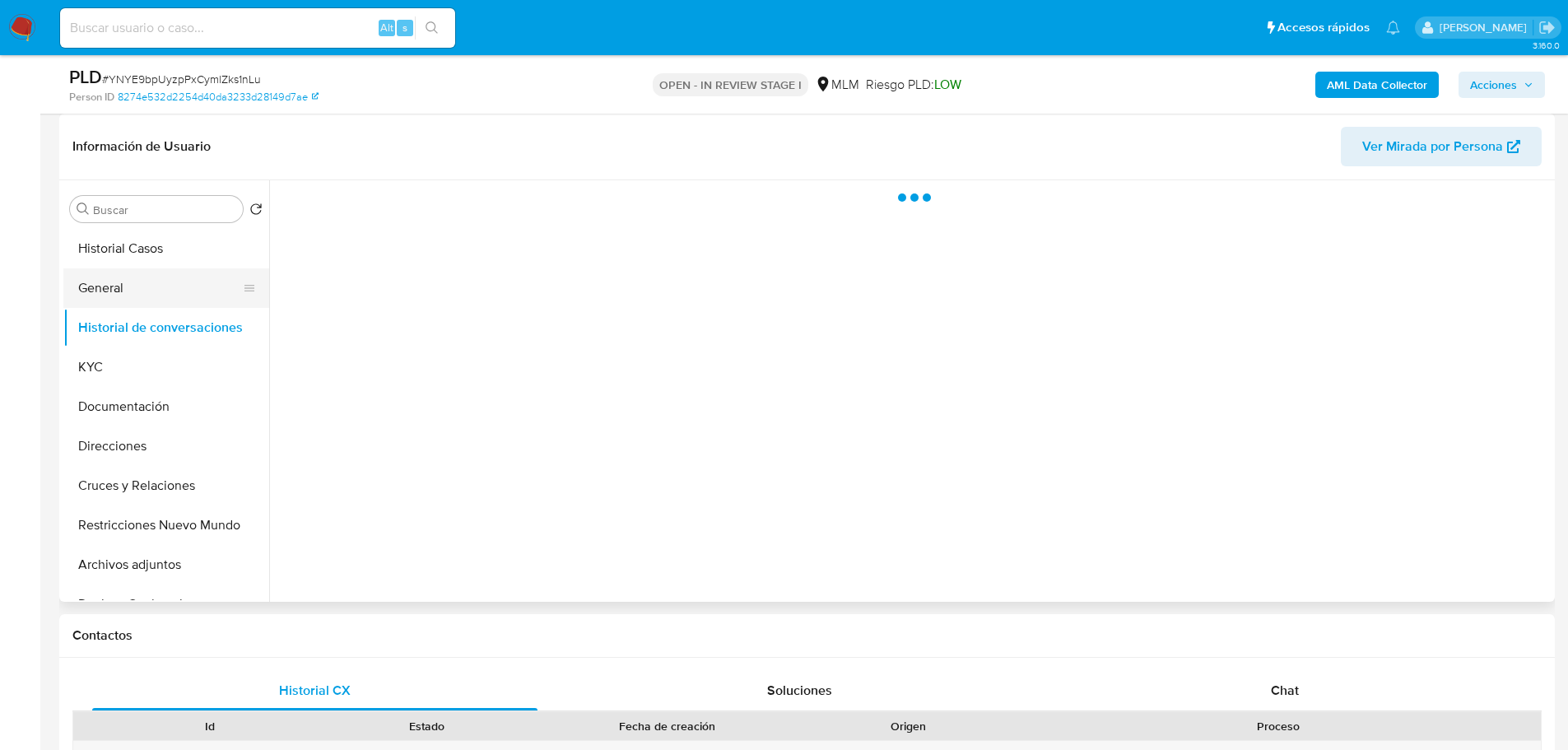
click at [100, 291] on button "General" at bounding box center [159, 287] width 192 height 39
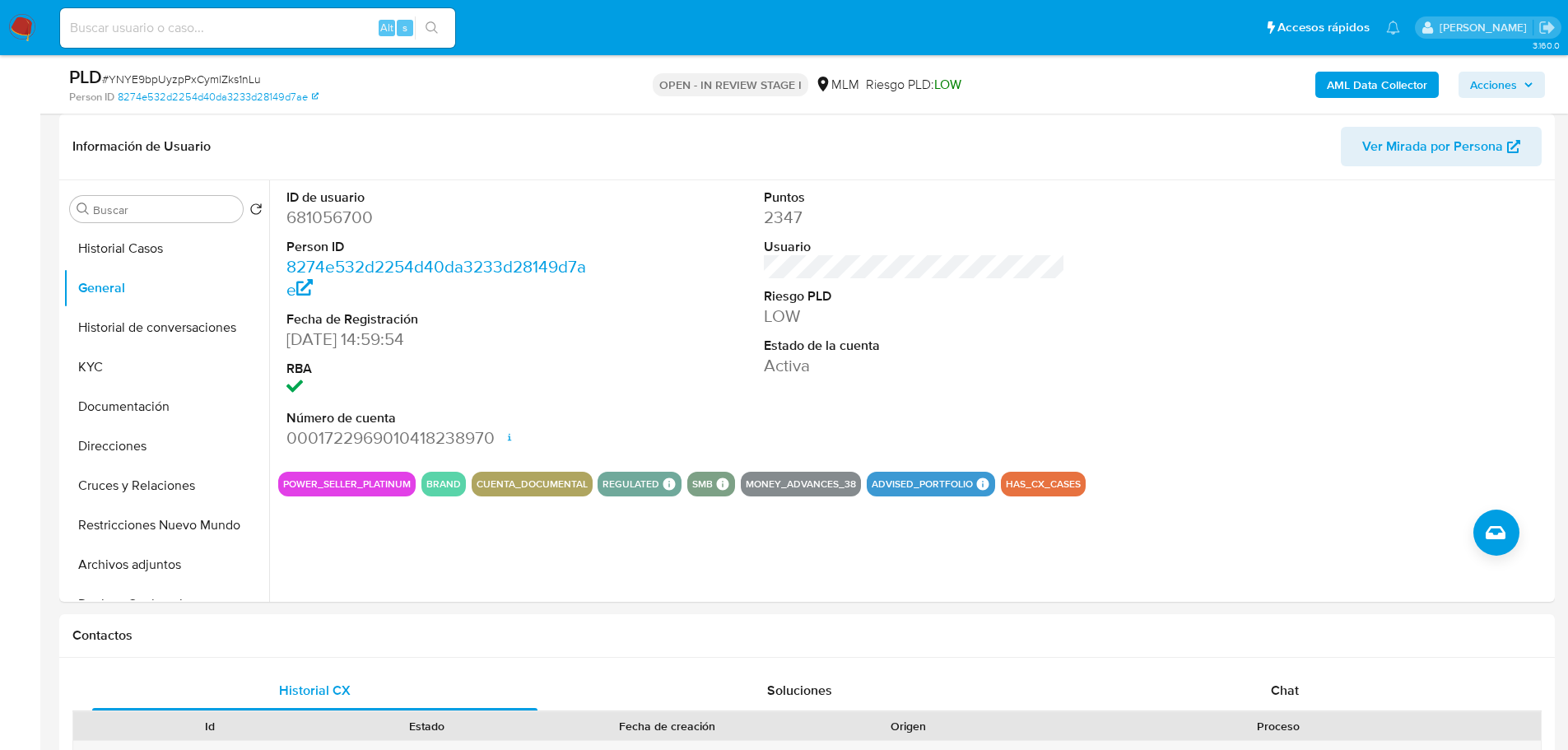
drag, startPoint x: 312, startPoint y: 343, endPoint x: 16, endPoint y: 340, distance: 296.0
click at [309, 343] on dd "01/12/2020 14:59:54" at bounding box center [437, 339] width 302 height 23
drag, startPoint x: 114, startPoint y: 366, endPoint x: 123, endPoint y: 364, distance: 9.2
click at [123, 364] on button "KYC" at bounding box center [159, 366] width 192 height 39
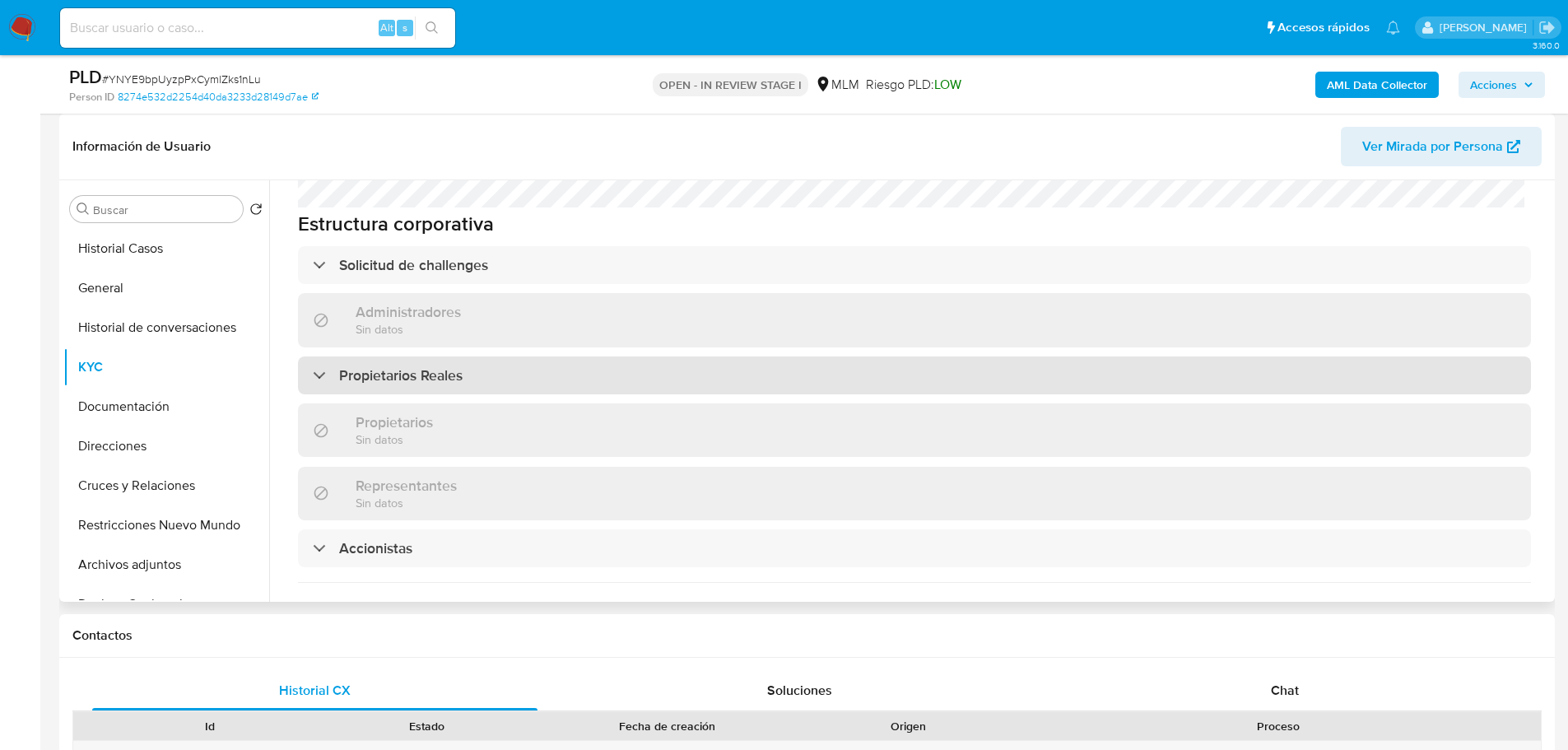
scroll to position [844, 0]
click at [386, 369] on h3 "Propietarios Reales" at bounding box center [400, 378] width 123 height 18
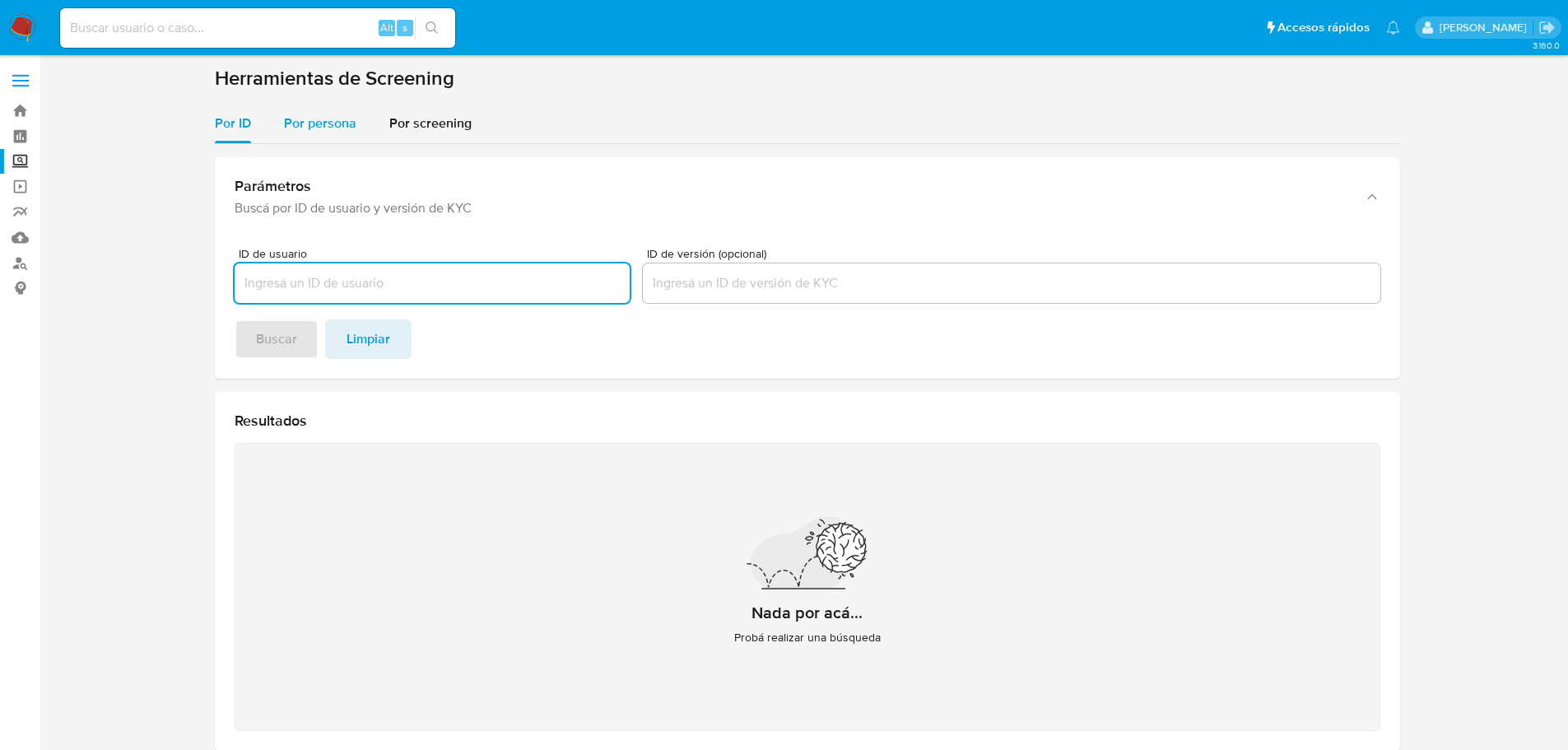
click at [329, 126] on span "Por persona" at bounding box center [320, 123] width 73 height 19
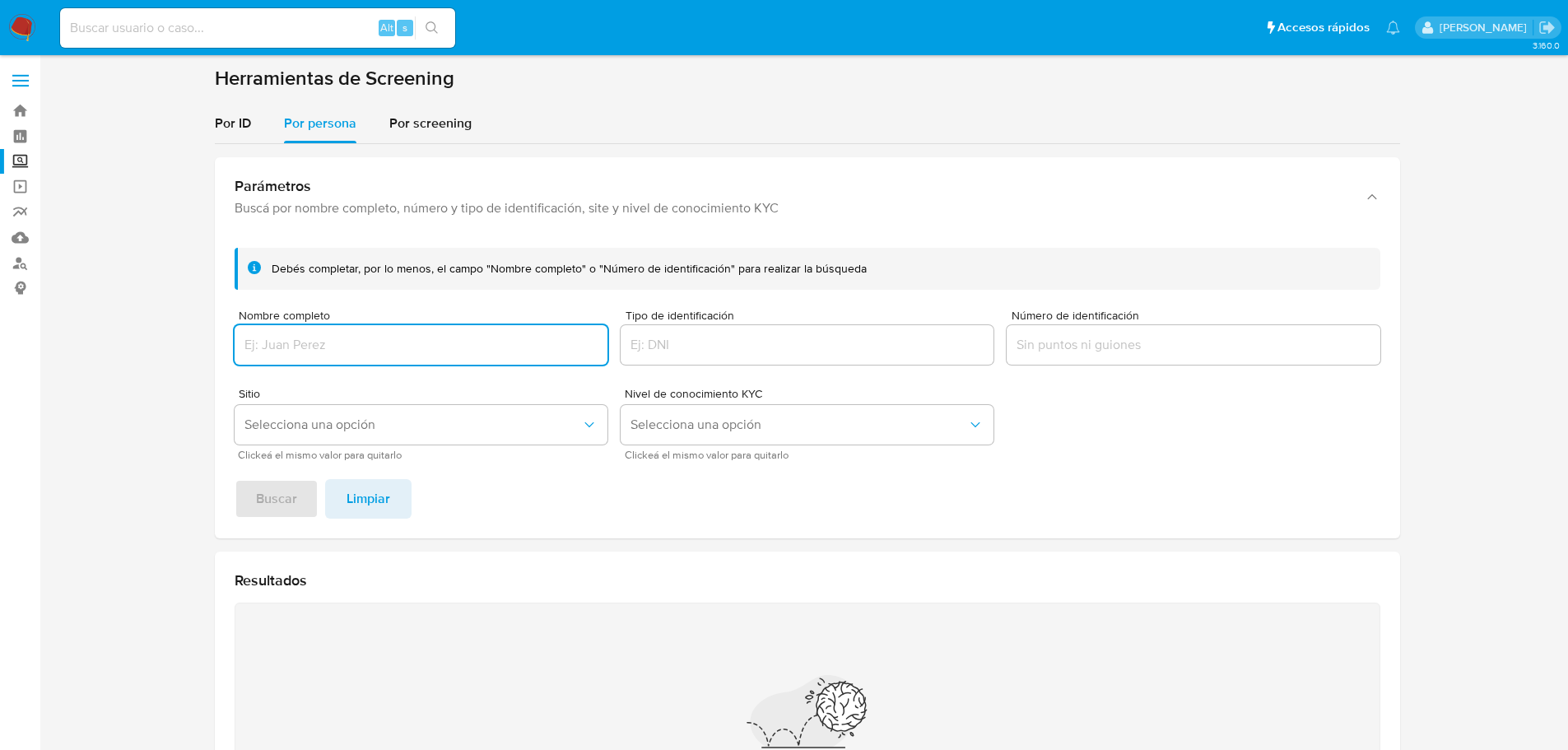
click at [310, 343] on div at bounding box center [421, 344] width 373 height 39
click at [263, 339] on input "Nombre completo" at bounding box center [421, 344] width 373 height 21
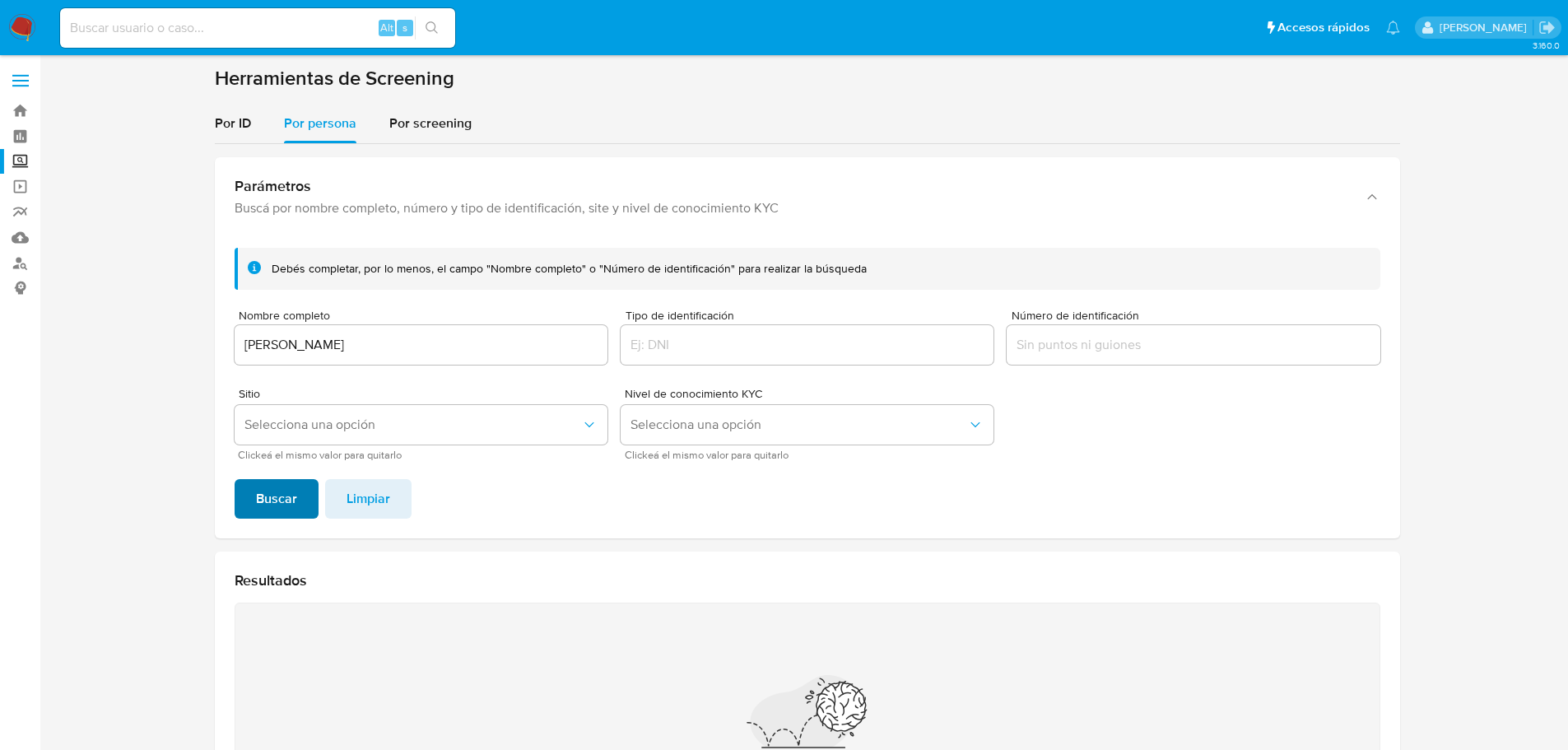
click at [295, 494] on span "Buscar" at bounding box center [276, 498] width 41 height 36
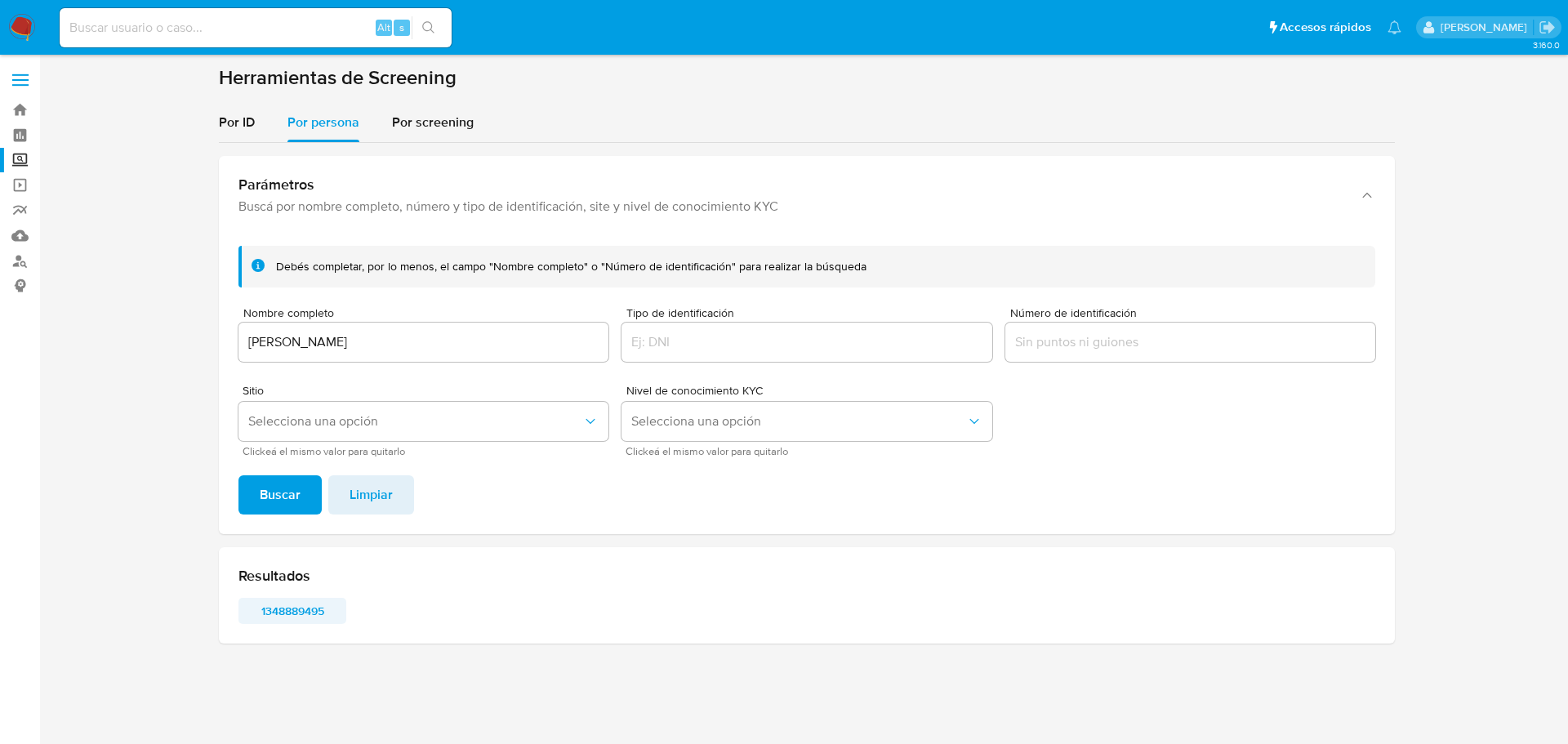
click at [289, 605] on span "1348889495" at bounding box center [291, 610] width 84 height 23
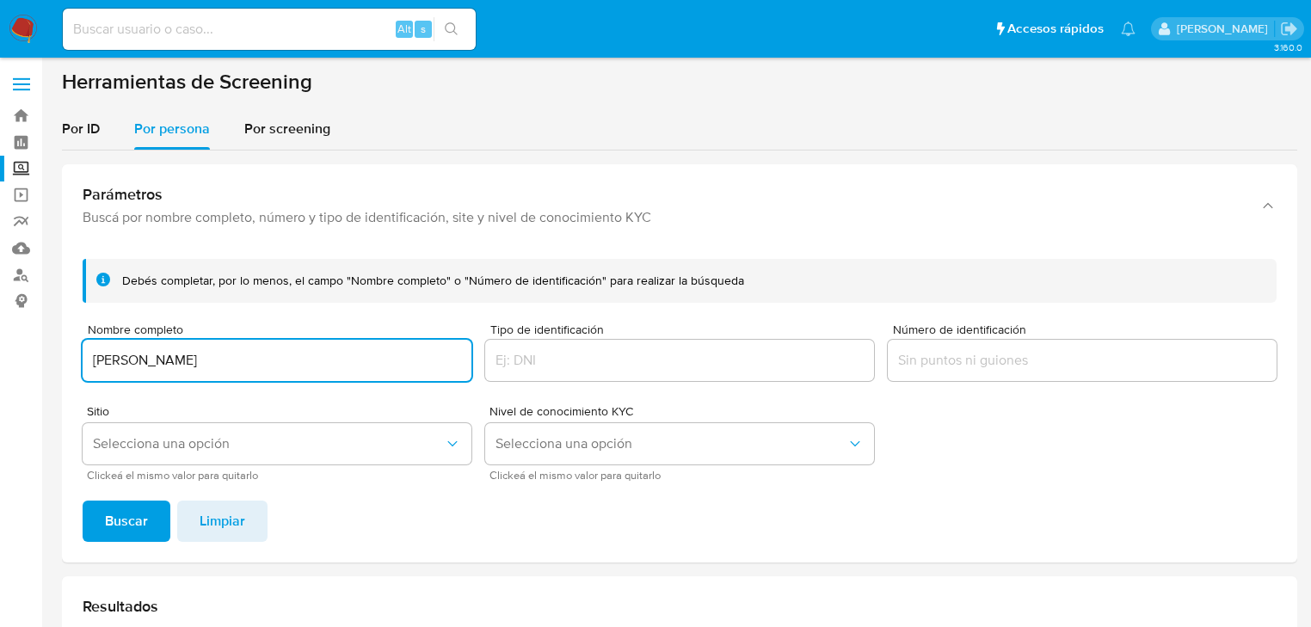
drag, startPoint x: 247, startPoint y: 360, endPoint x: 8, endPoint y: 360, distance: 239.1
click at [8, 360] on section "Bandeja Tablero Screening Búsqueda en Listas Watchlist Herramientas Operaciones…" at bounding box center [655, 382] width 1311 height 765
type input "JOVANA BETZABE PARTIDA CRUZ"
click at [114, 514] on span "Buscar" at bounding box center [126, 521] width 43 height 38
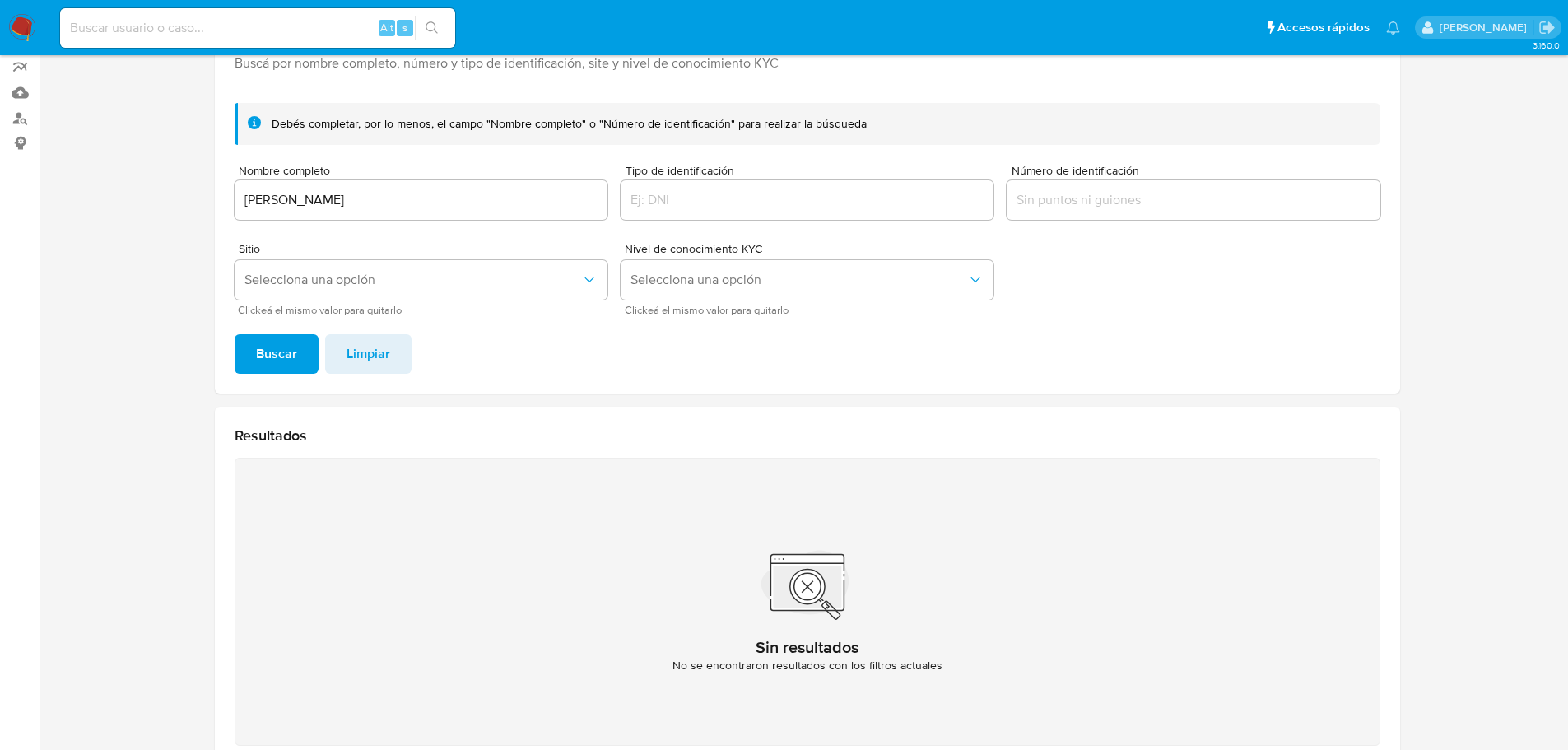
scroll to position [115, 0]
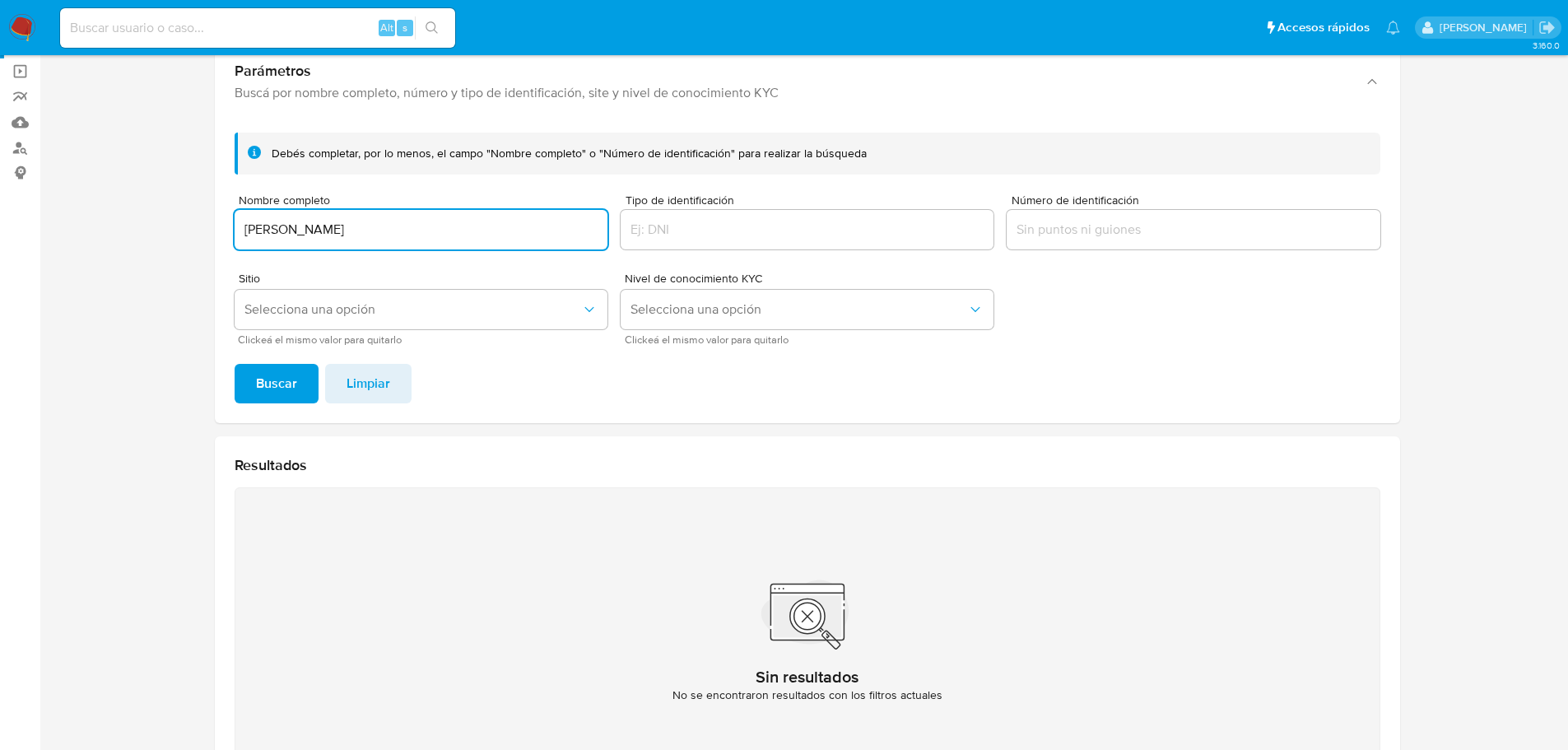
drag, startPoint x: 470, startPoint y: 218, endPoint x: 567, endPoint y: 560, distance: 355.5
click at [68, 225] on section at bounding box center [806, 379] width 1495 height 857
click at [484, 234] on input "[PERSON_NAME] [PERSON_NAME]" at bounding box center [421, 230] width 373 height 21
drag, startPoint x: 489, startPoint y: 227, endPoint x: 278, endPoint y: 381, distance: 261.2
click at [223, 229] on div "Debés completar, por lo menos, el campo "Nombre completo" o "Número de identifi…" at bounding box center [807, 271] width 1185 height 303
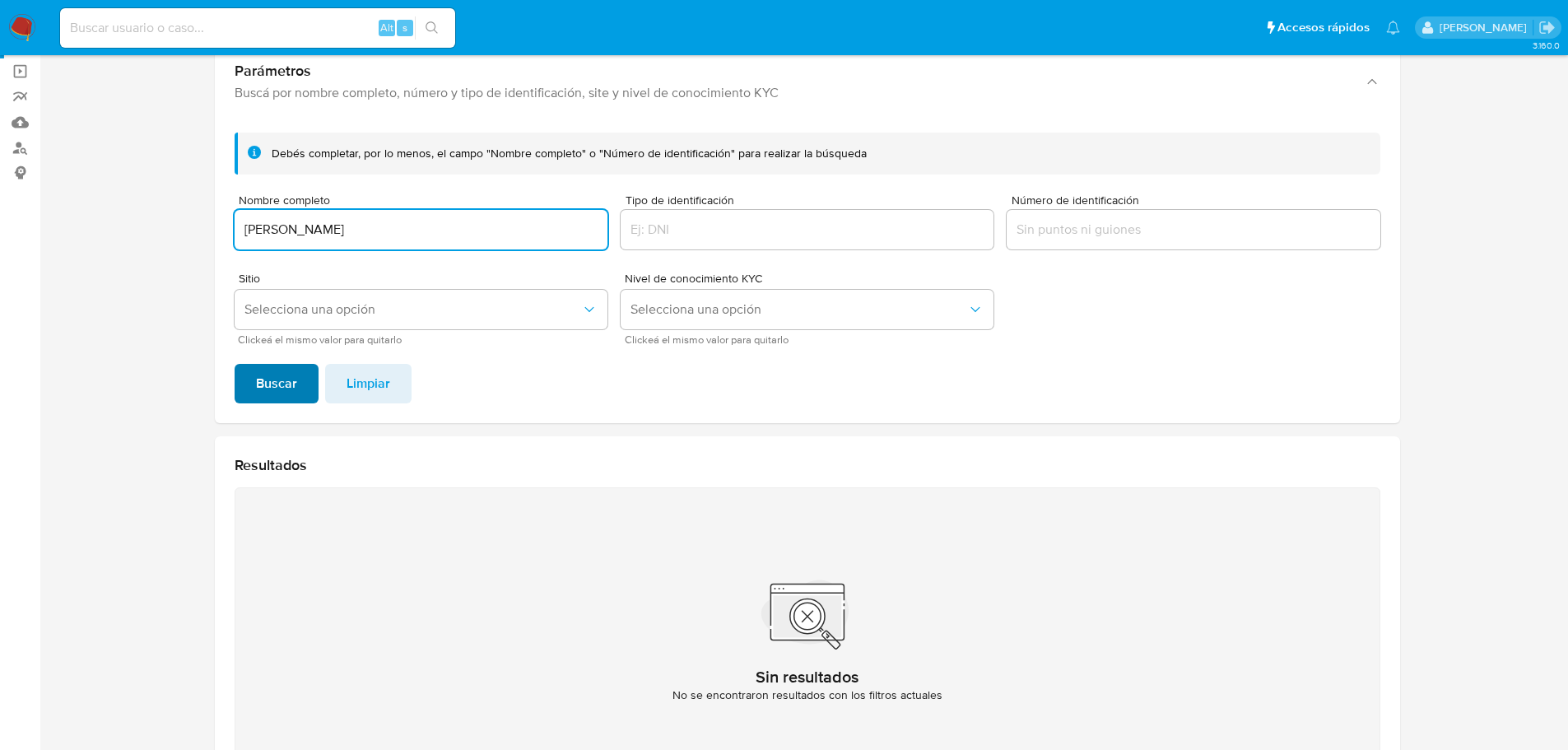
paste input "ovana Betzabe Partida Cruz"
type input "Jovana Betzabe Partida Cruz"
click at [260, 377] on span "Buscar" at bounding box center [276, 384] width 41 height 36
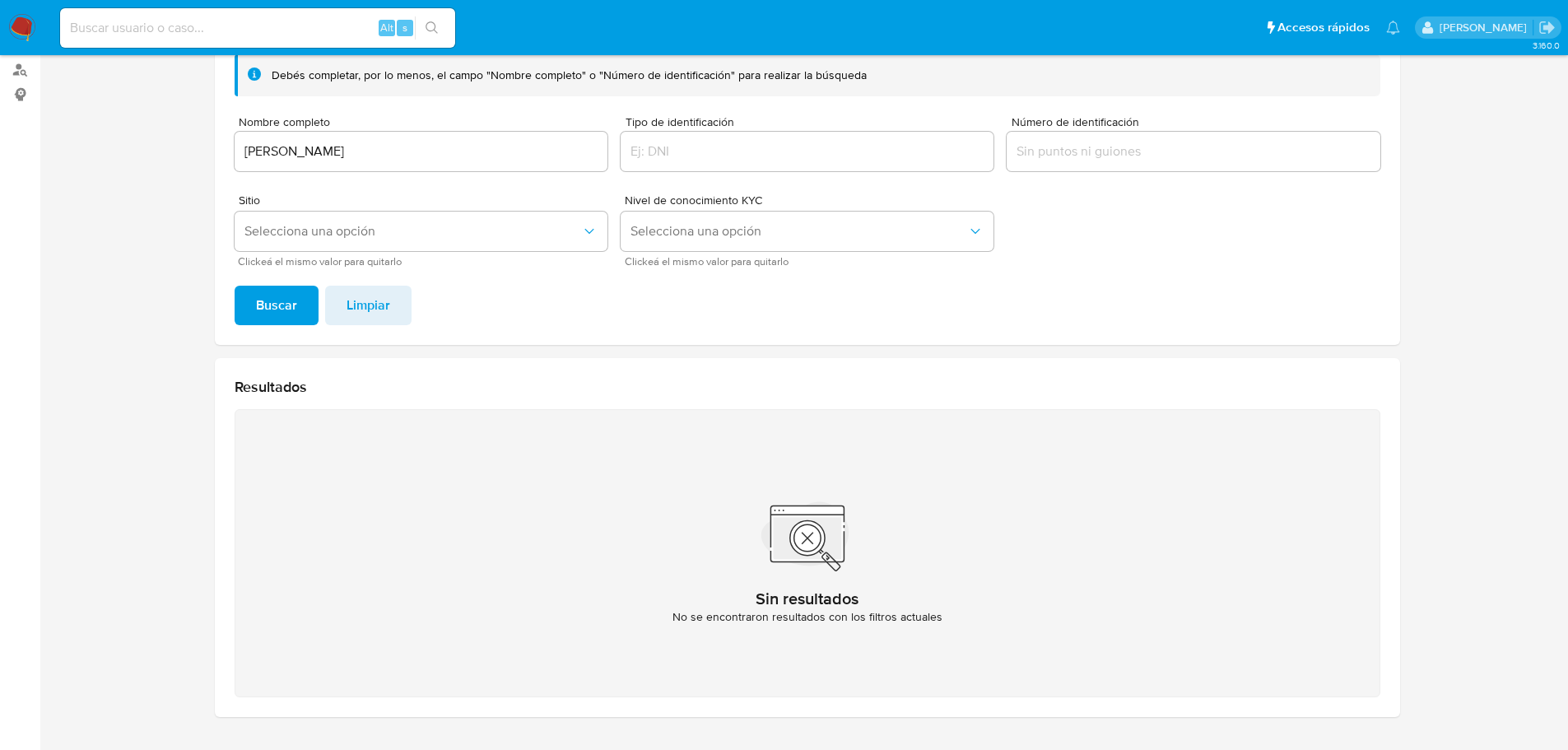
scroll to position [79, 0]
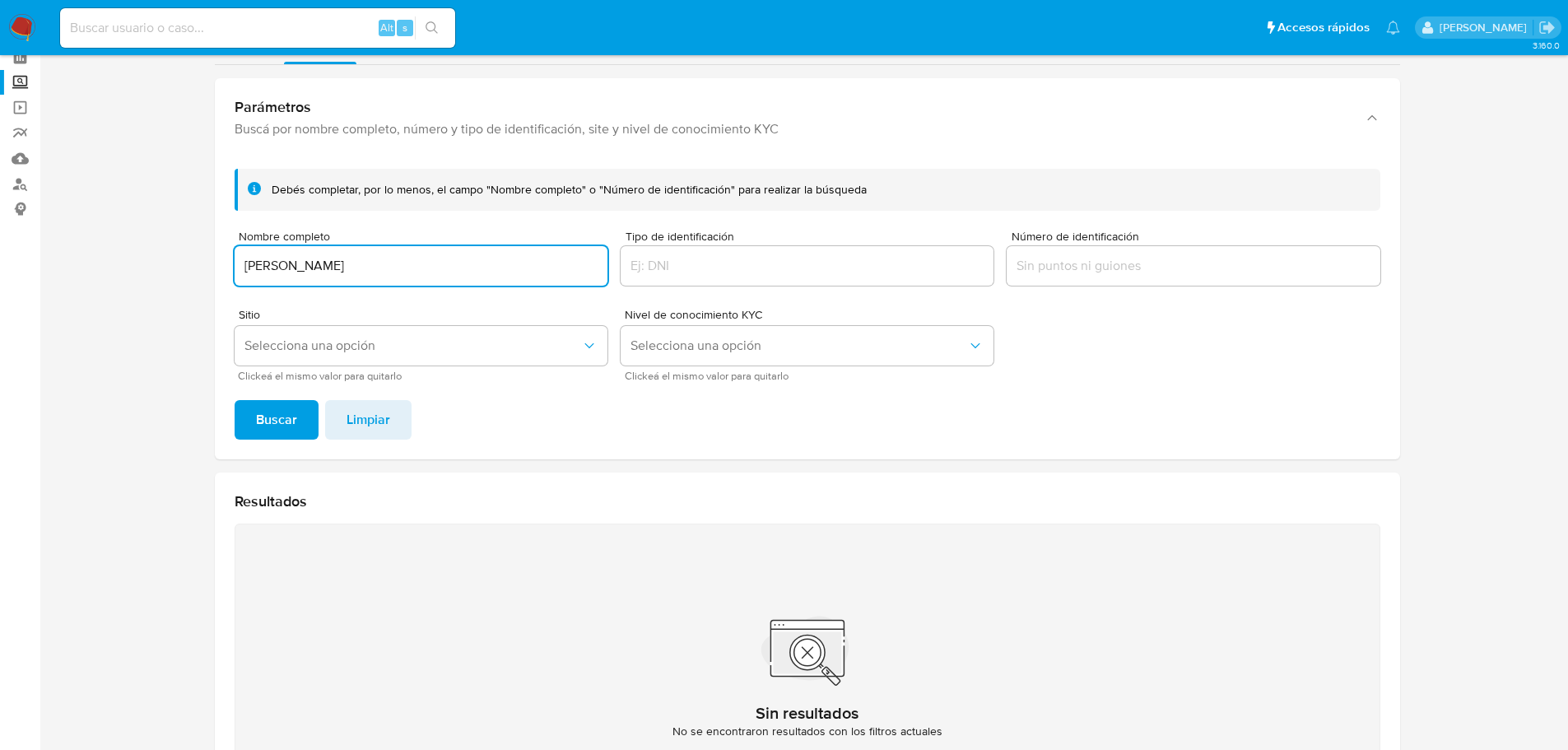
drag, startPoint x: 201, startPoint y: 232, endPoint x: 121, endPoint y: 202, distance: 85.4
click at [99, 210] on section at bounding box center [806, 415] width 1495 height 857
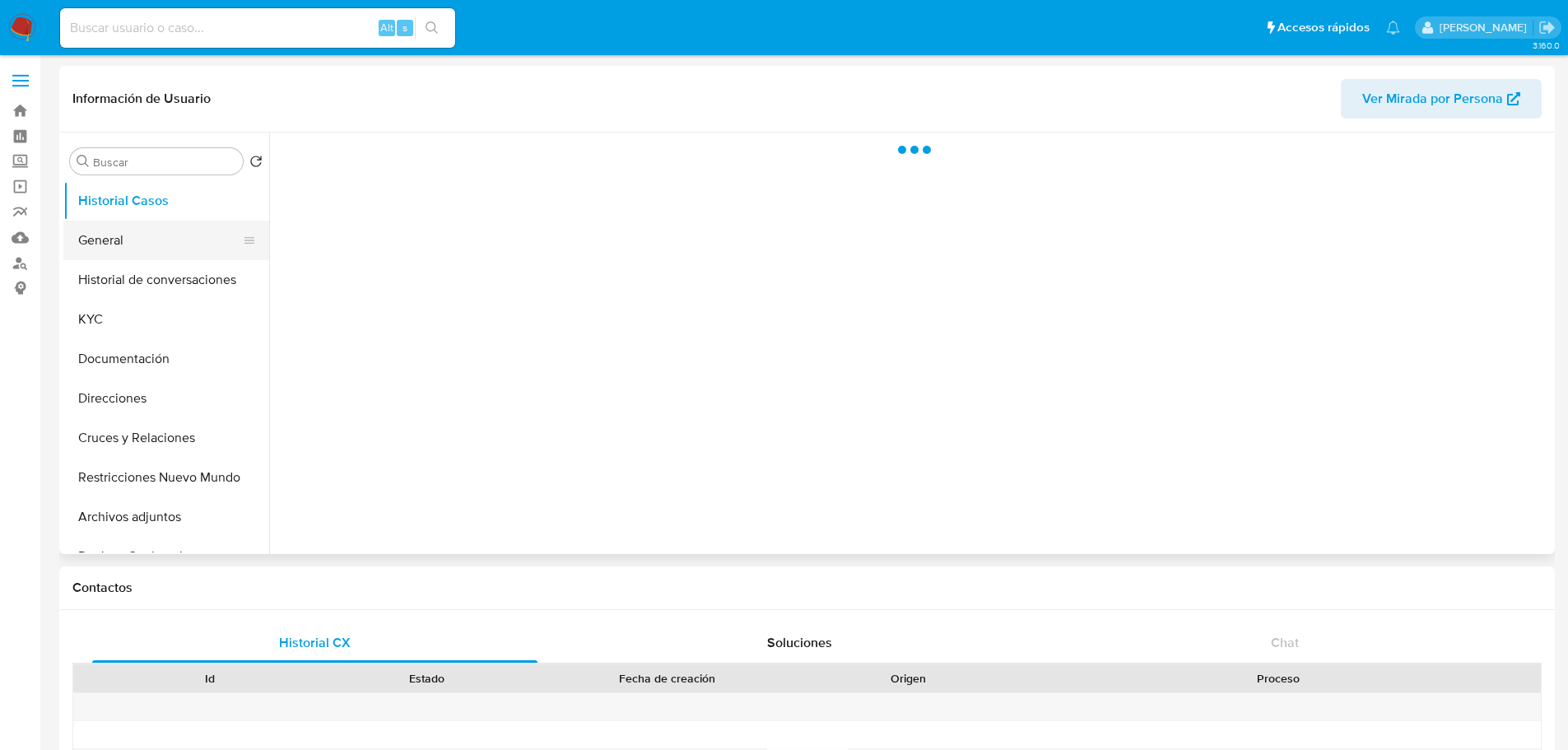
click at [105, 236] on button "General" at bounding box center [159, 240] width 192 height 39
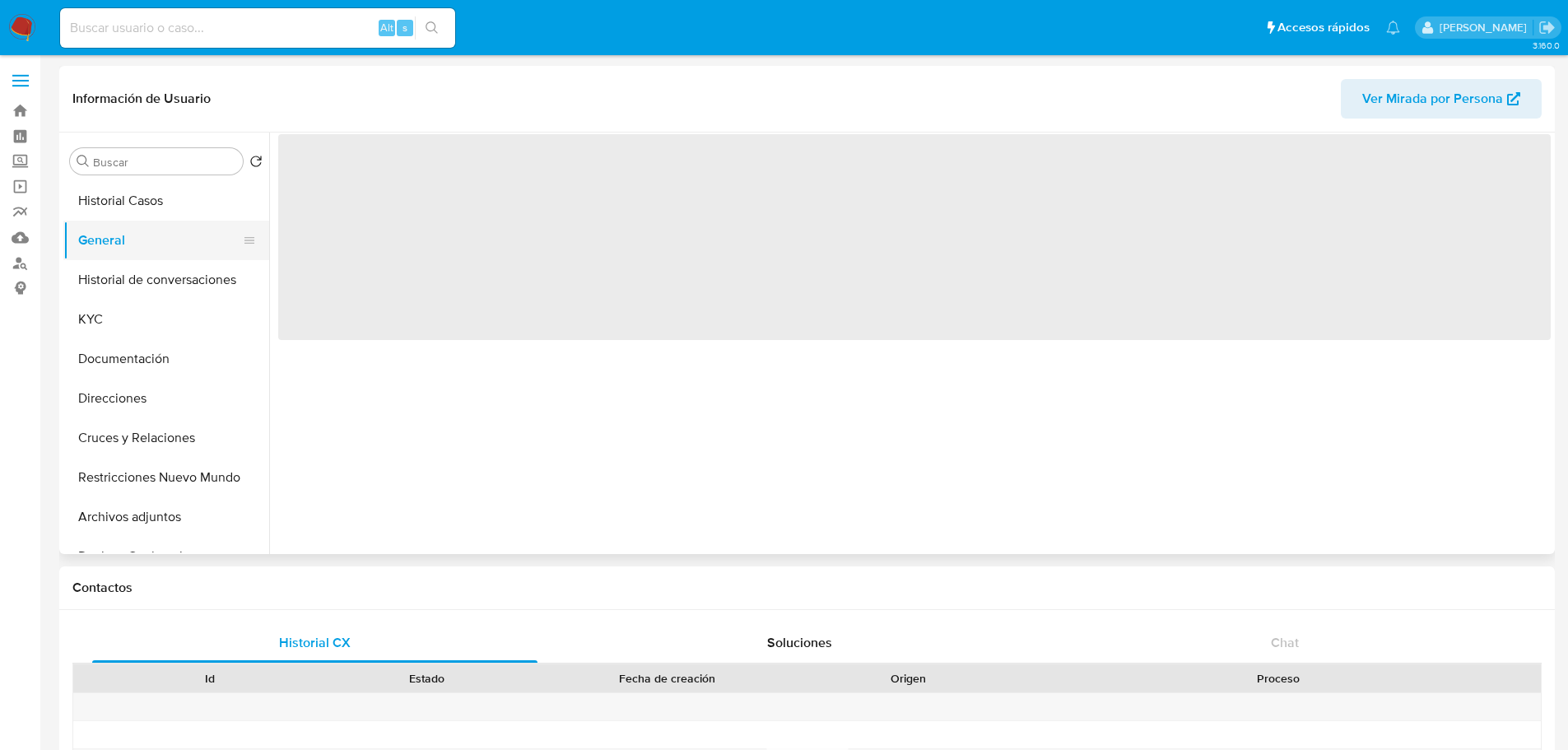
select select "10"
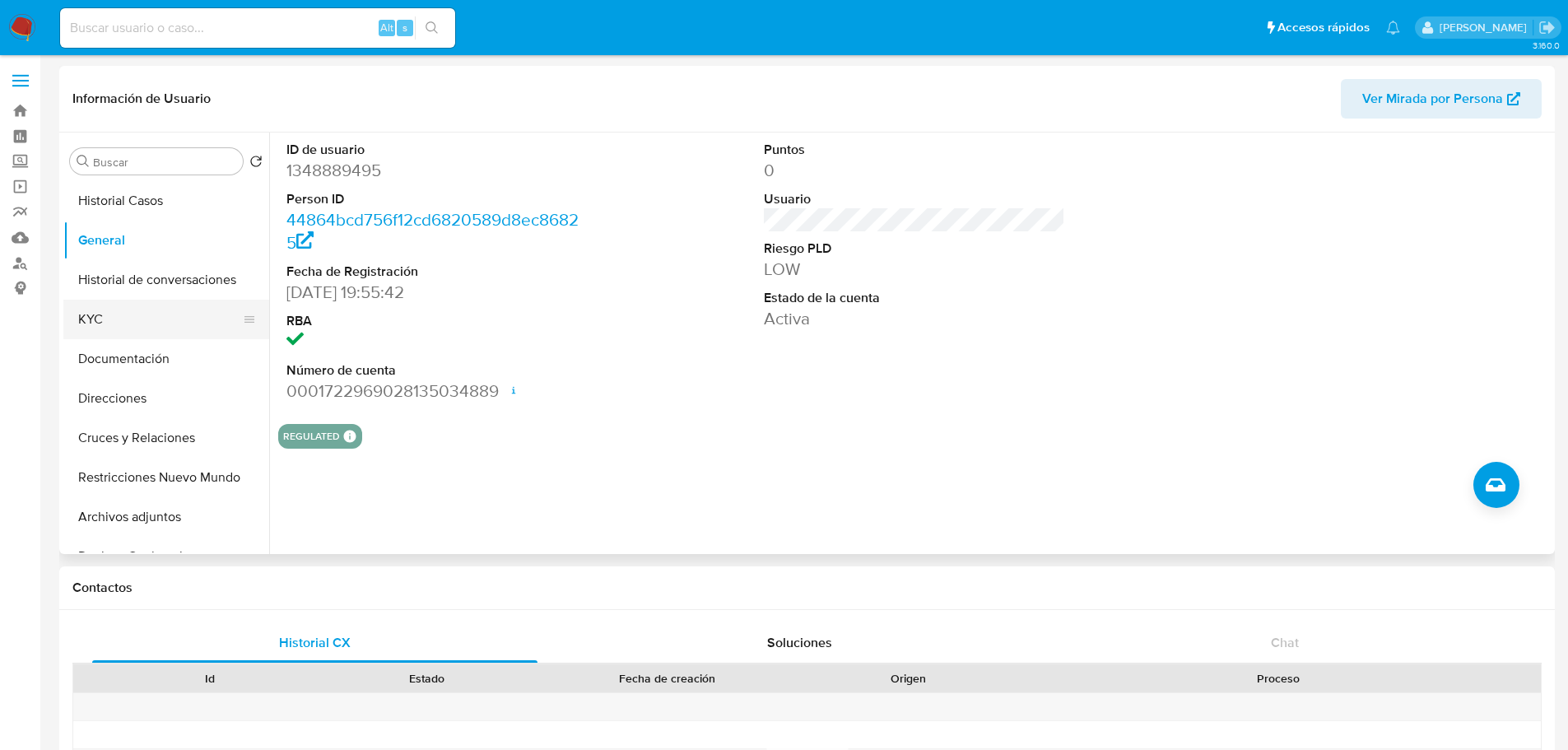
click at [120, 318] on button "KYC" at bounding box center [159, 319] width 192 height 39
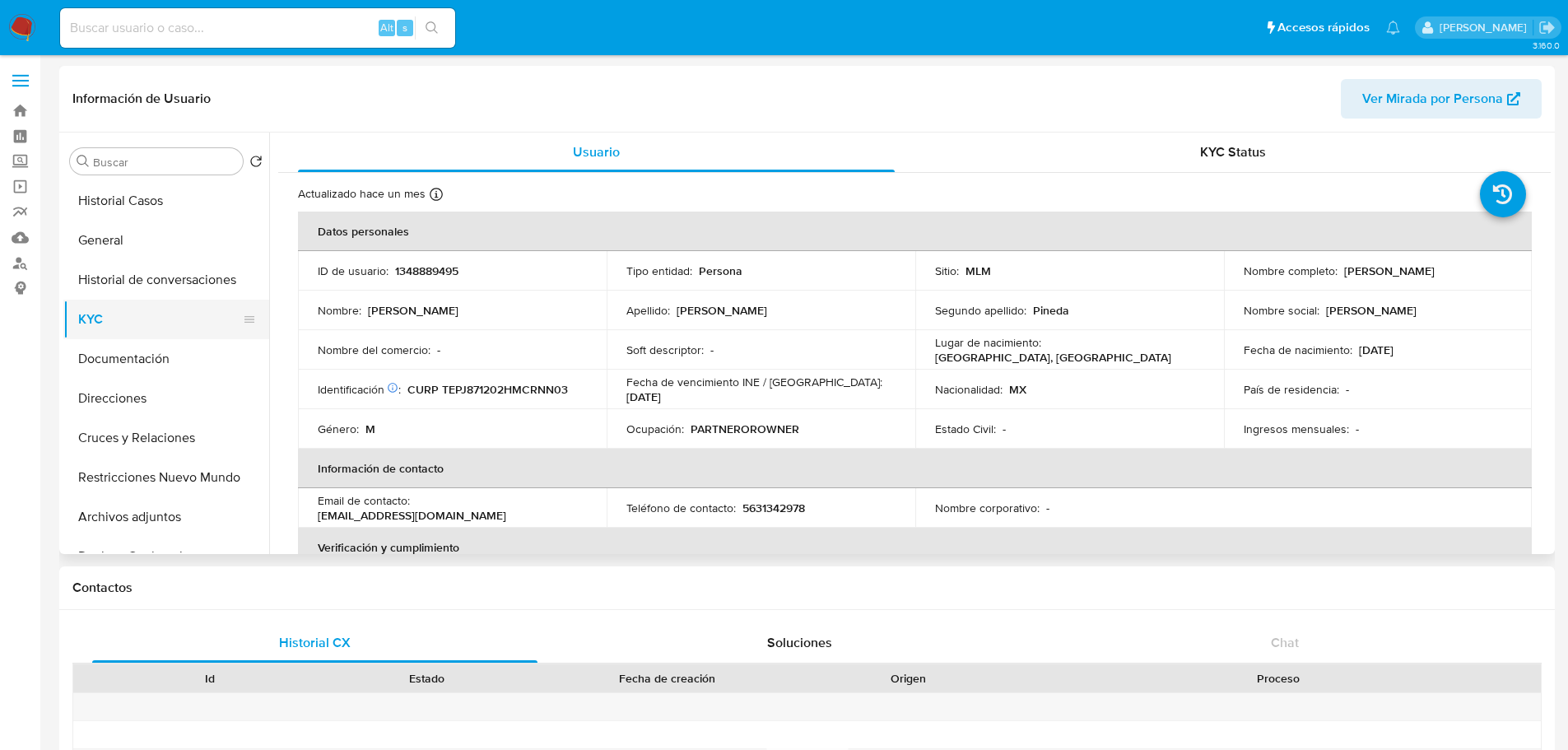
click at [144, 333] on button "KYC" at bounding box center [159, 319] width 192 height 39
click at [154, 382] on button "Direcciones" at bounding box center [159, 398] width 192 height 39
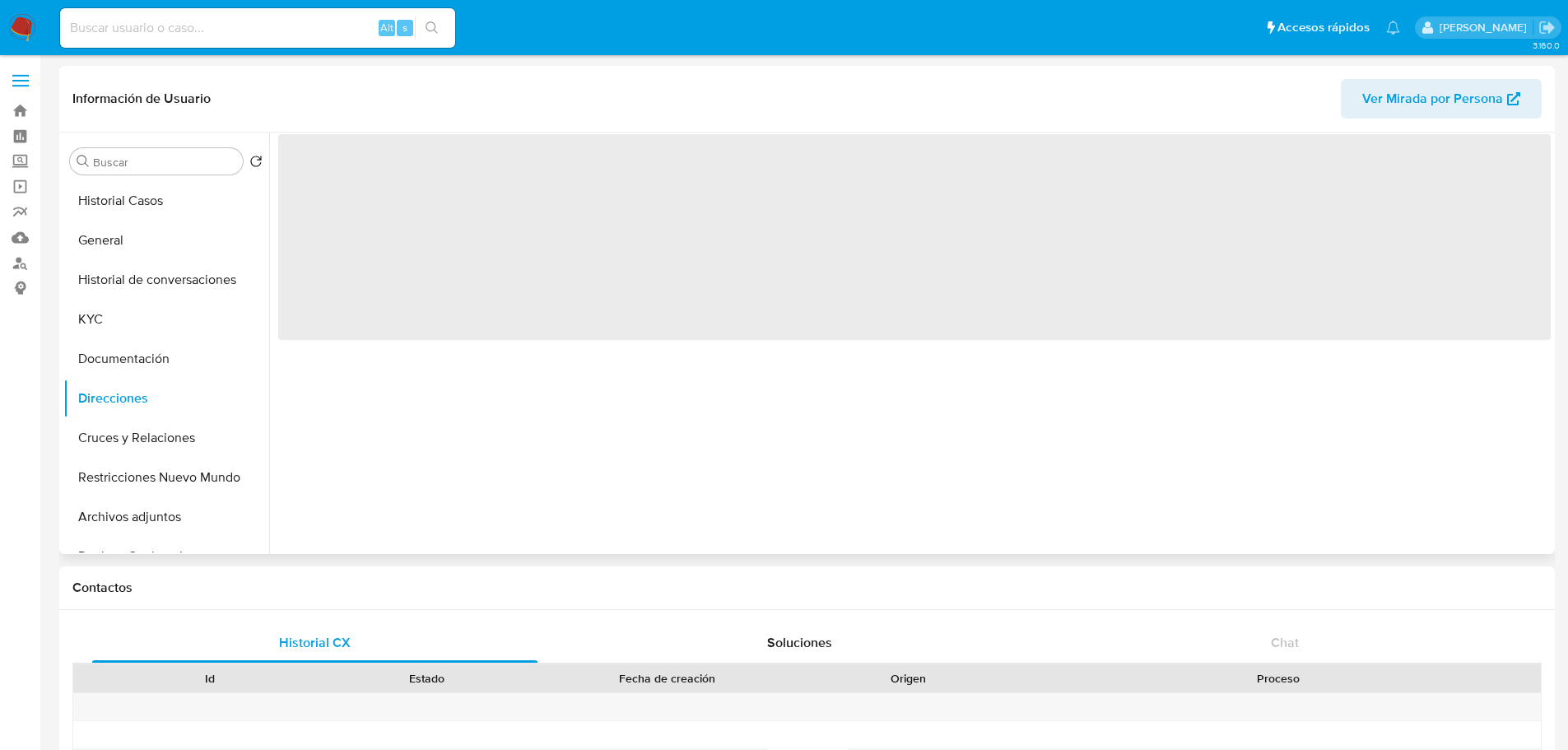
drag, startPoint x: 160, startPoint y: 363, endPoint x: 484, endPoint y: 209, distance: 358.7
click at [167, 360] on button "Documentación" at bounding box center [166, 358] width 206 height 39
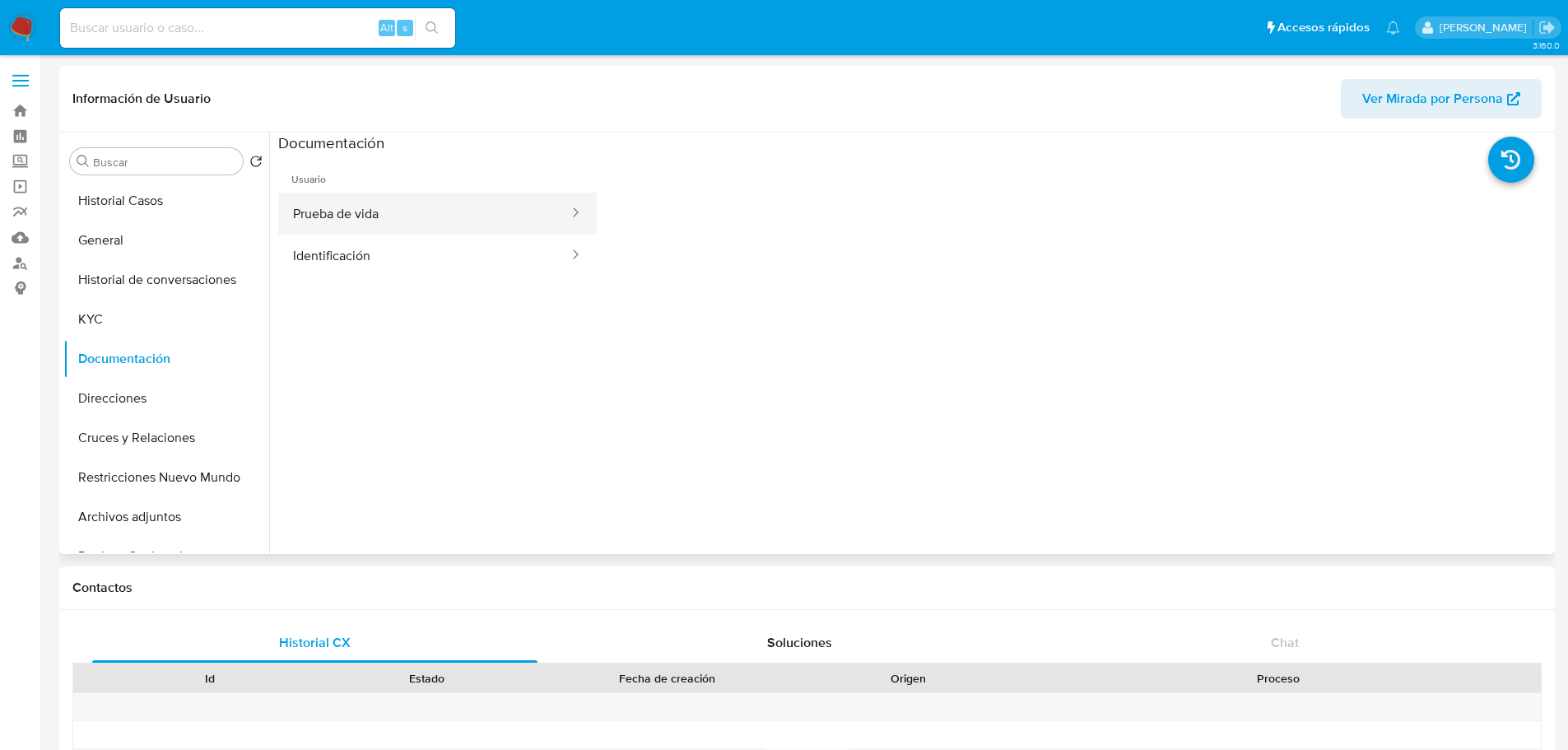
click at [354, 210] on button "Prueba de vida" at bounding box center [424, 213] width 292 height 42
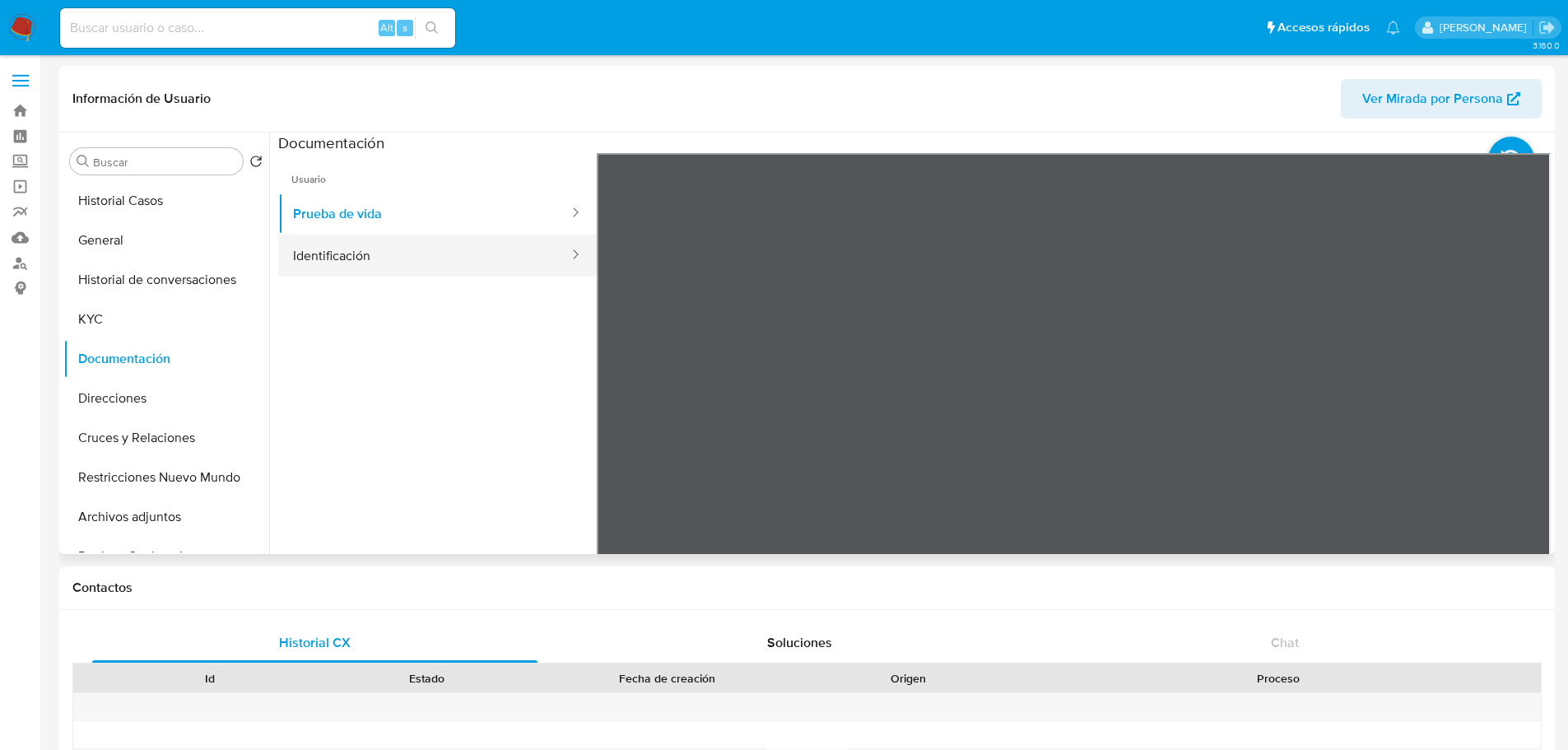
drag, startPoint x: 349, startPoint y: 264, endPoint x: 535, endPoint y: 262, distance: 186.0
click at [350, 263] on button "Identificación" at bounding box center [424, 255] width 292 height 42
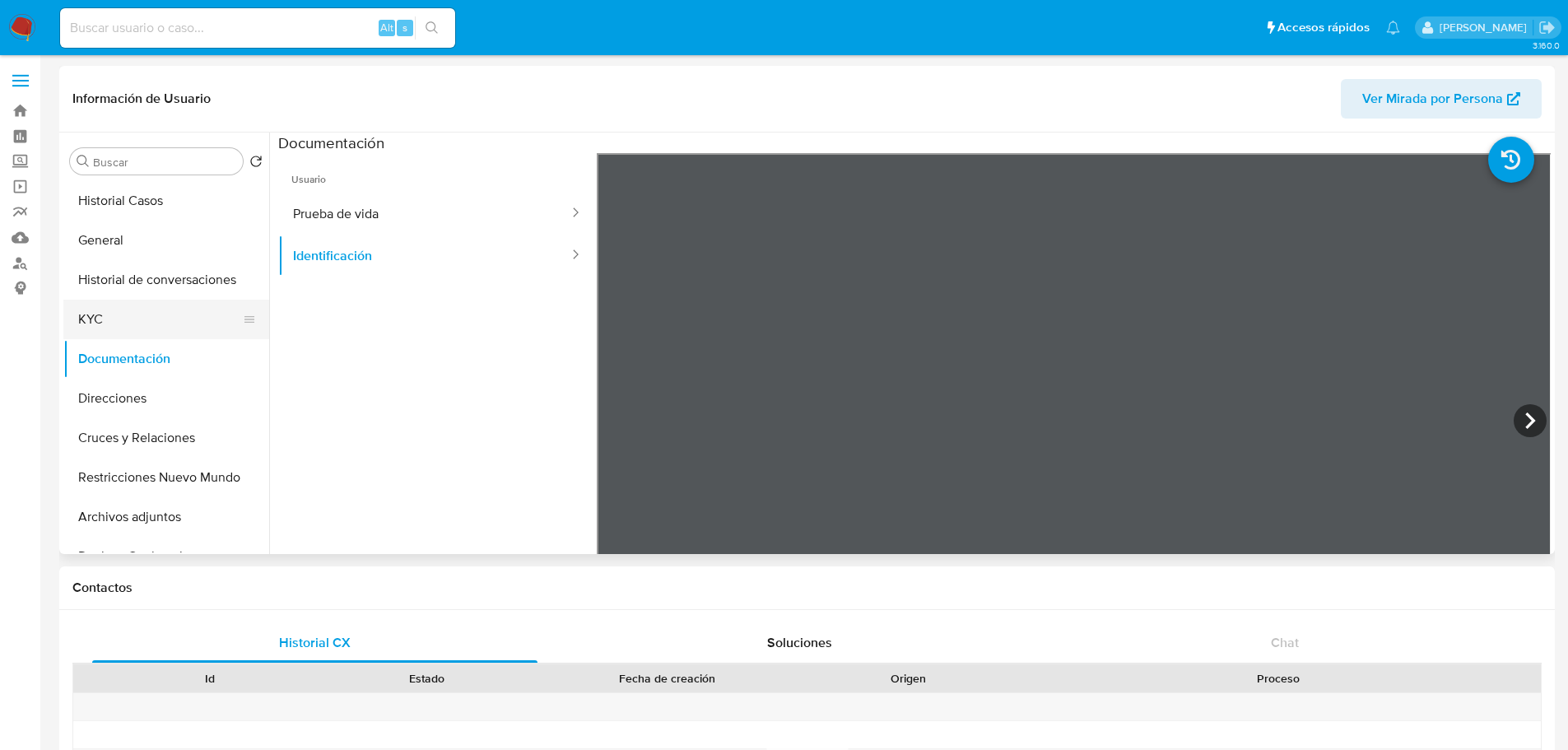
click at [116, 328] on button "KYC" at bounding box center [159, 319] width 192 height 39
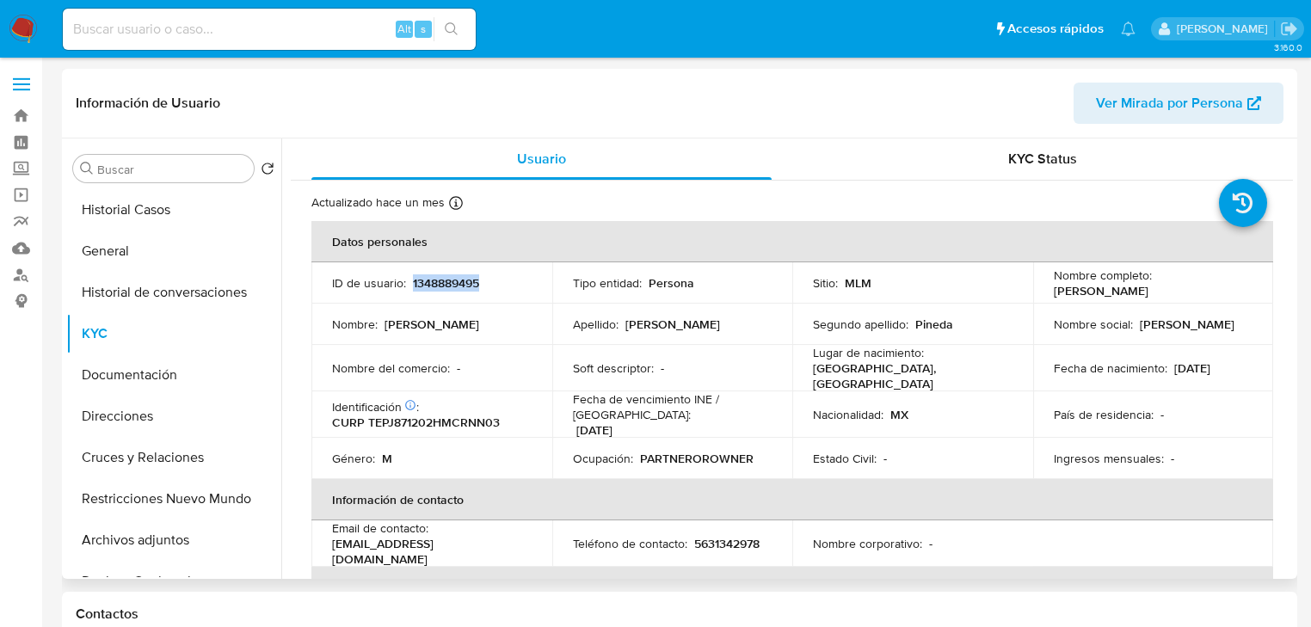
drag, startPoint x: 411, startPoint y: 282, endPoint x: 516, endPoint y: 282, distance: 104.9
click at [516, 282] on div "ID de usuario : 1348889495" at bounding box center [432, 282] width 200 height 15
copy p "1348889495"
click at [162, 246] on button "General" at bounding box center [166, 251] width 201 height 41
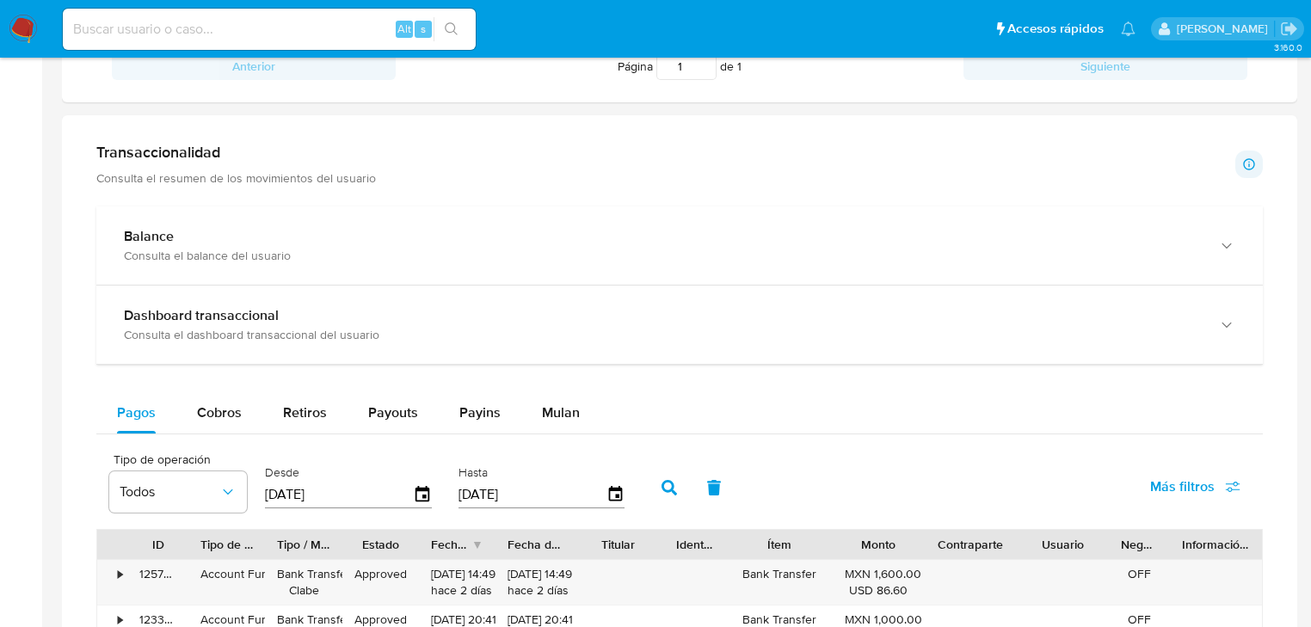
drag, startPoint x: 227, startPoint y: 421, endPoint x: 282, endPoint y: 439, distance: 57.7
click at [227, 421] on span "Cobros" at bounding box center [219, 413] width 45 height 20
select select "10"
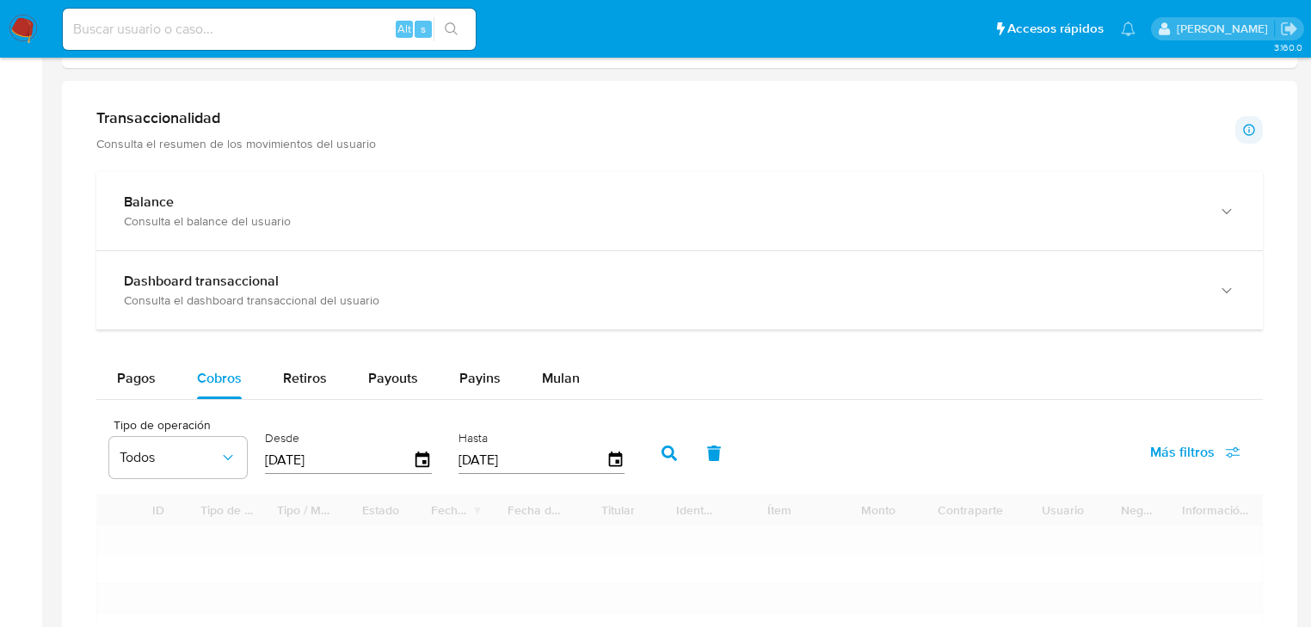
scroll to position [895, 0]
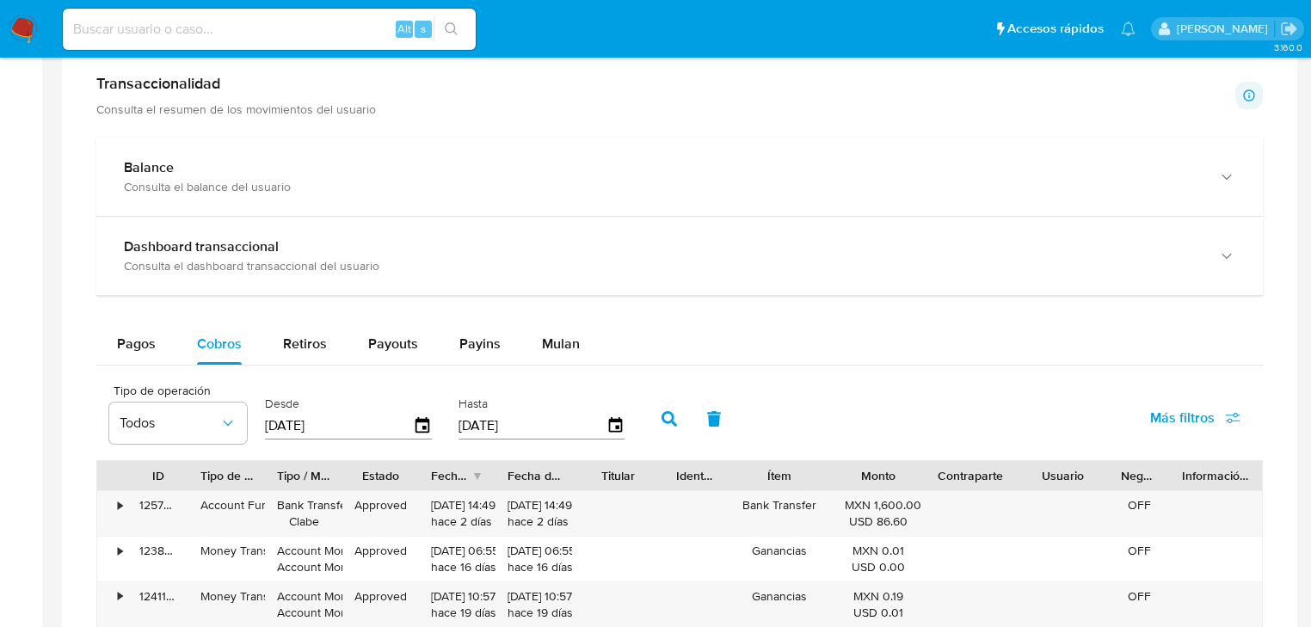
drag, startPoint x: 358, startPoint y: 426, endPoint x: 299, endPoint y: 444, distance: 61.2
click at [161, 427] on div "Tipo de operación Todos Desde [DATE] Hasta [DATE]" at bounding box center [371, 417] width 541 height 69
type input "0_/__/____"
type input "[DATE]"
click at [671, 409] on button "button" at bounding box center [669, 418] width 45 height 41
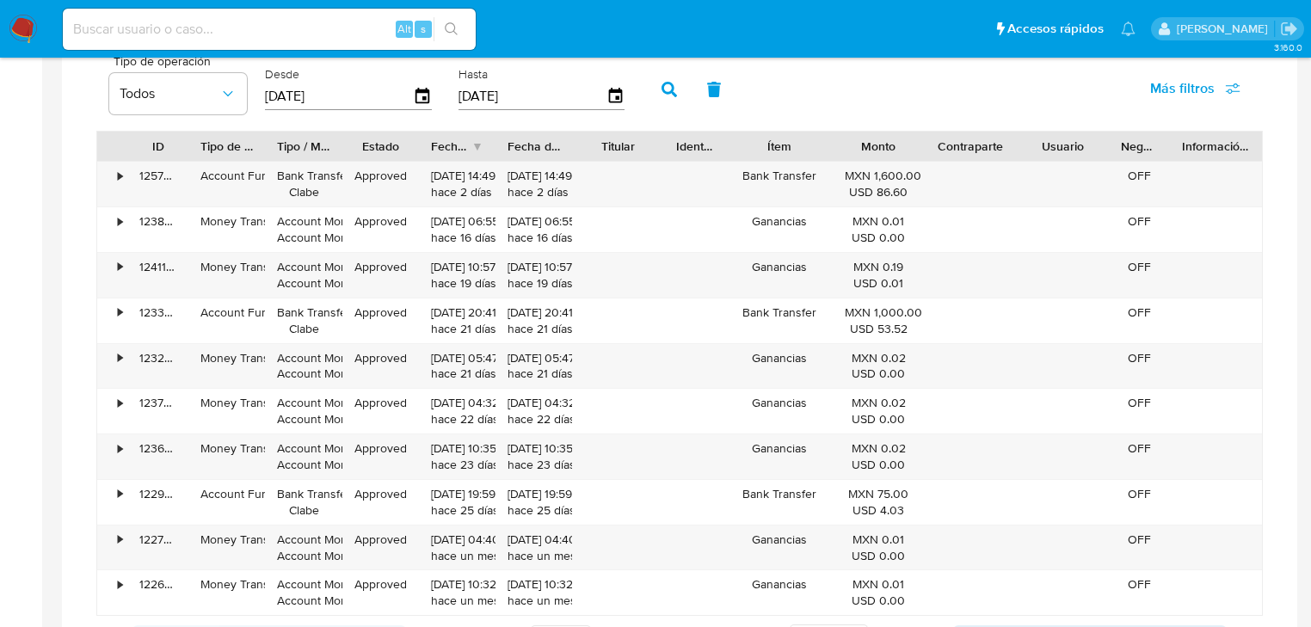
scroll to position [1376, 0]
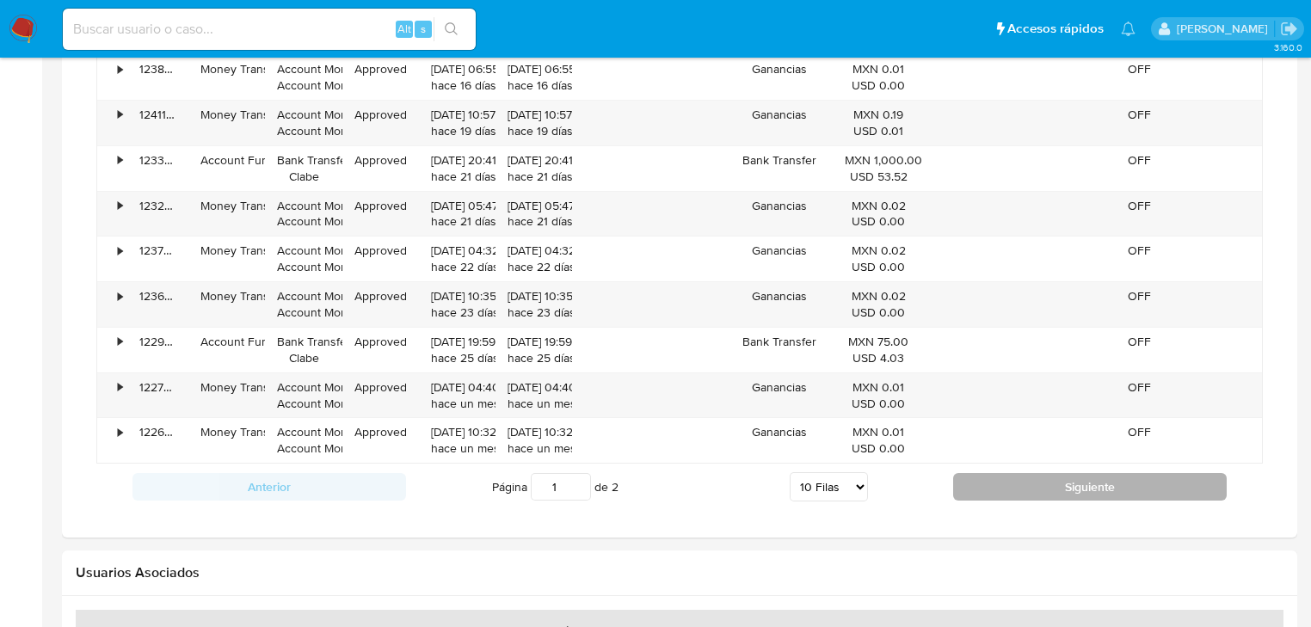
click at [984, 489] on button "Siguiente" at bounding box center [1090, 487] width 274 height 28
type input "2"
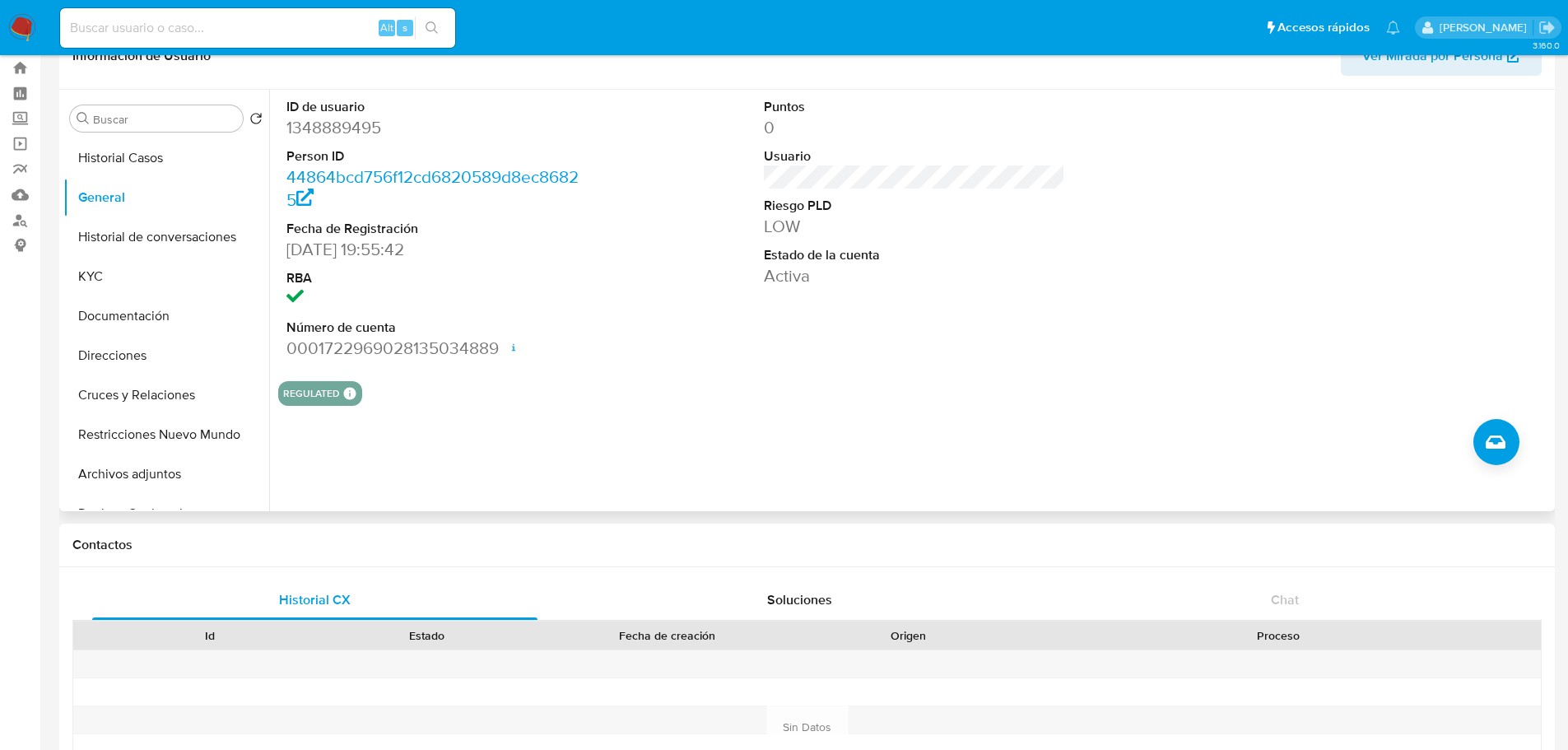
scroll to position [0, 0]
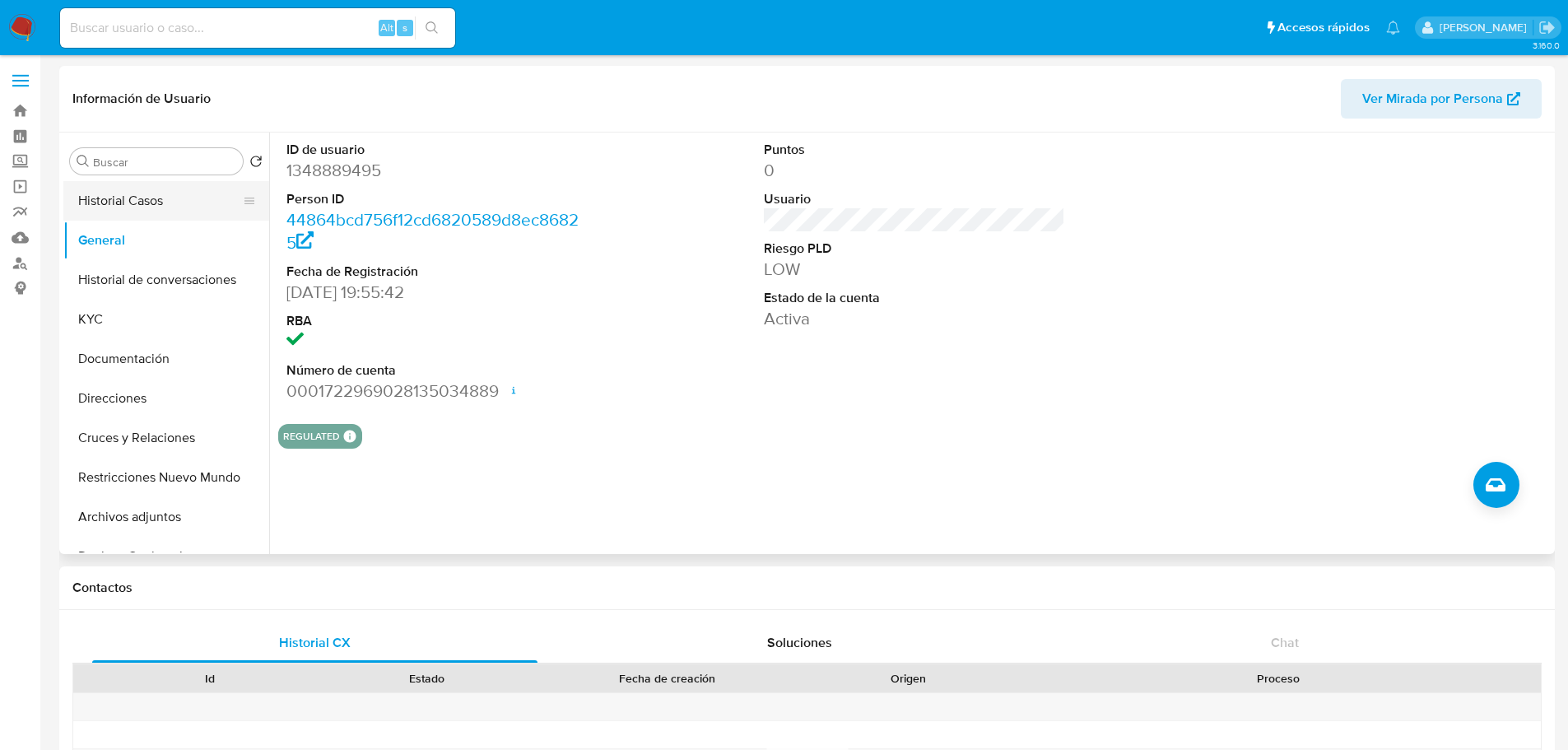
click at [129, 209] on button "Historial Casos" at bounding box center [159, 200] width 192 height 39
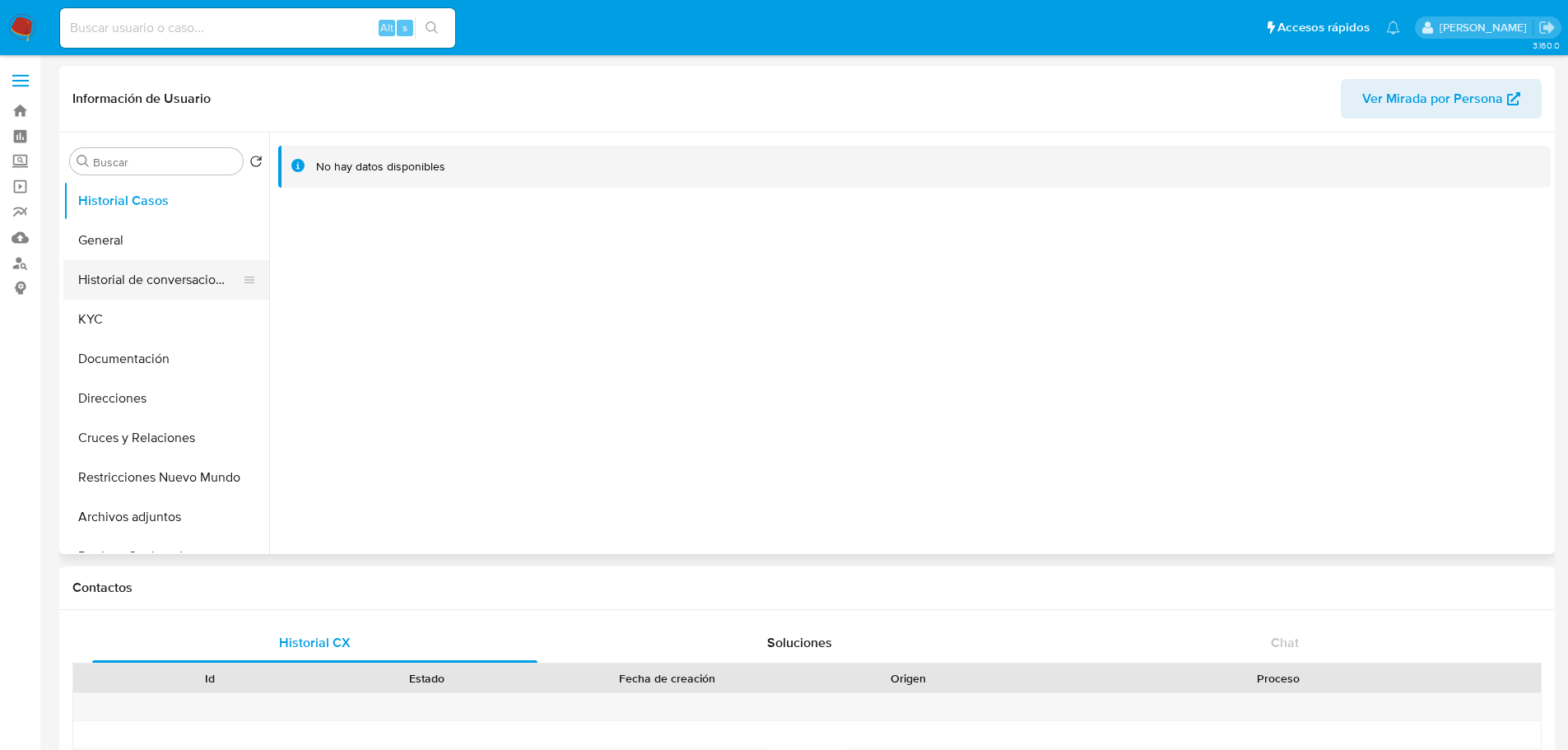
click at [128, 293] on button "Historial de conversaciones" at bounding box center [159, 279] width 192 height 39
click at [130, 322] on button "KYC" at bounding box center [159, 319] width 192 height 39
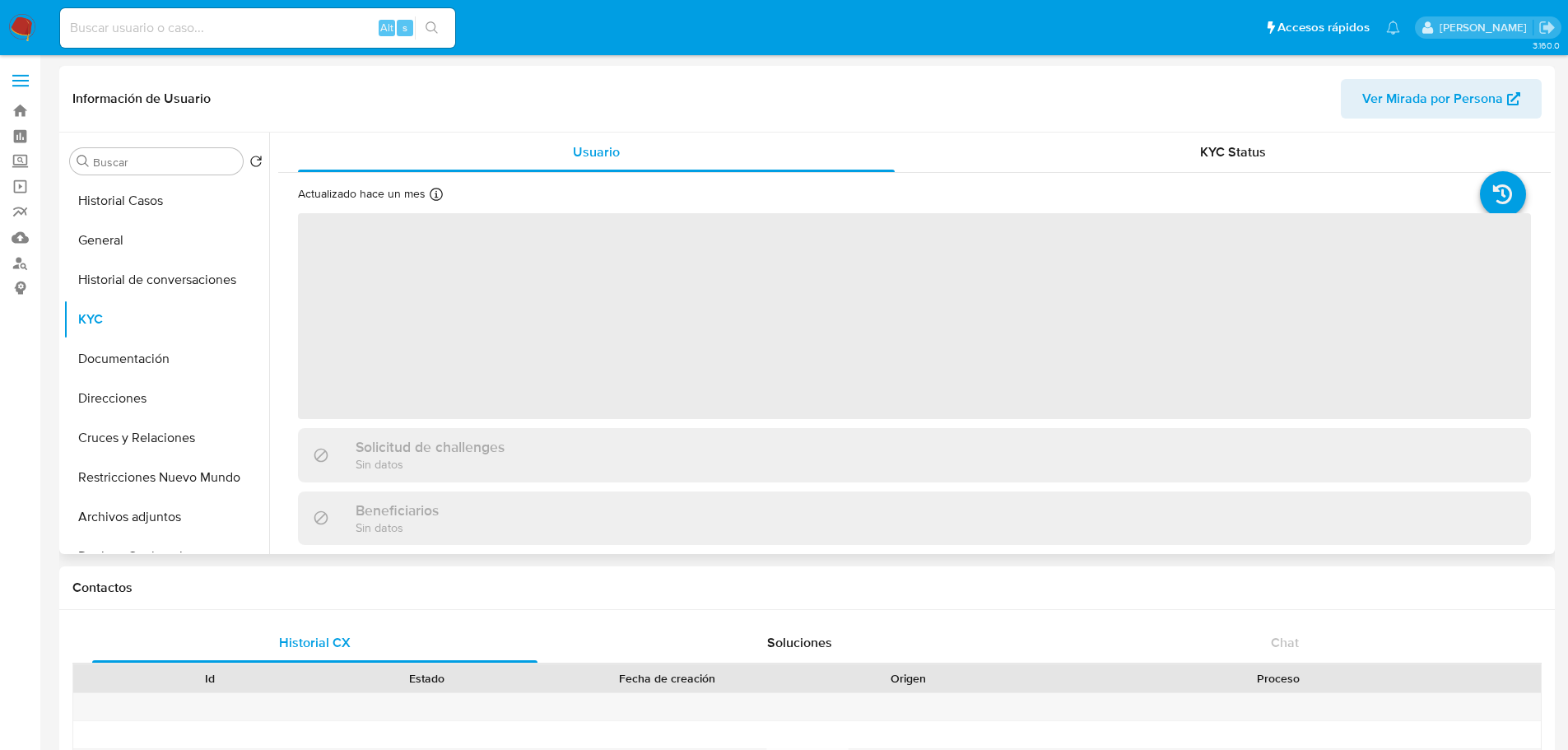
click at [1380, 97] on span "Ver Mirada por Persona" at bounding box center [1432, 99] width 141 height 39
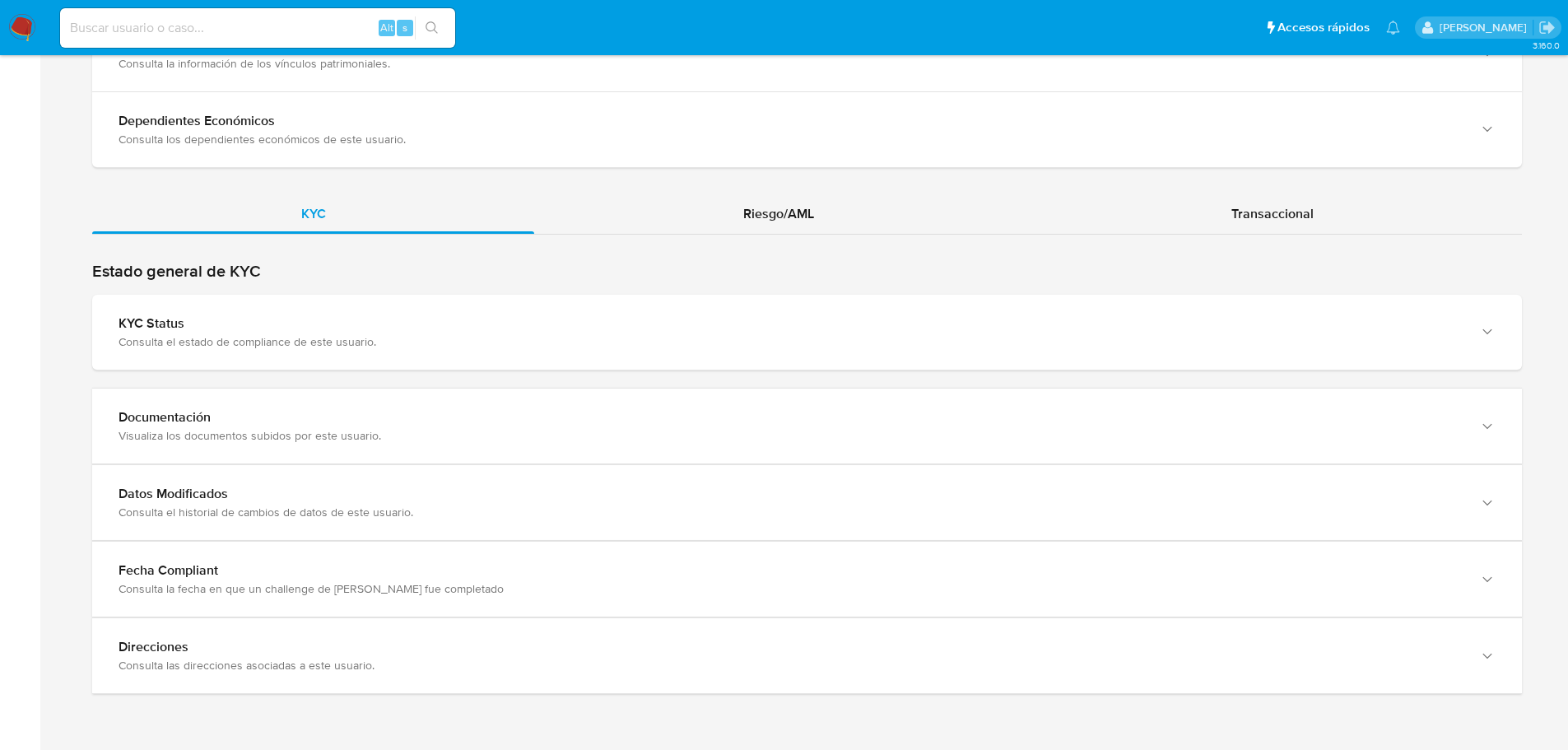
scroll to position [1477, 0]
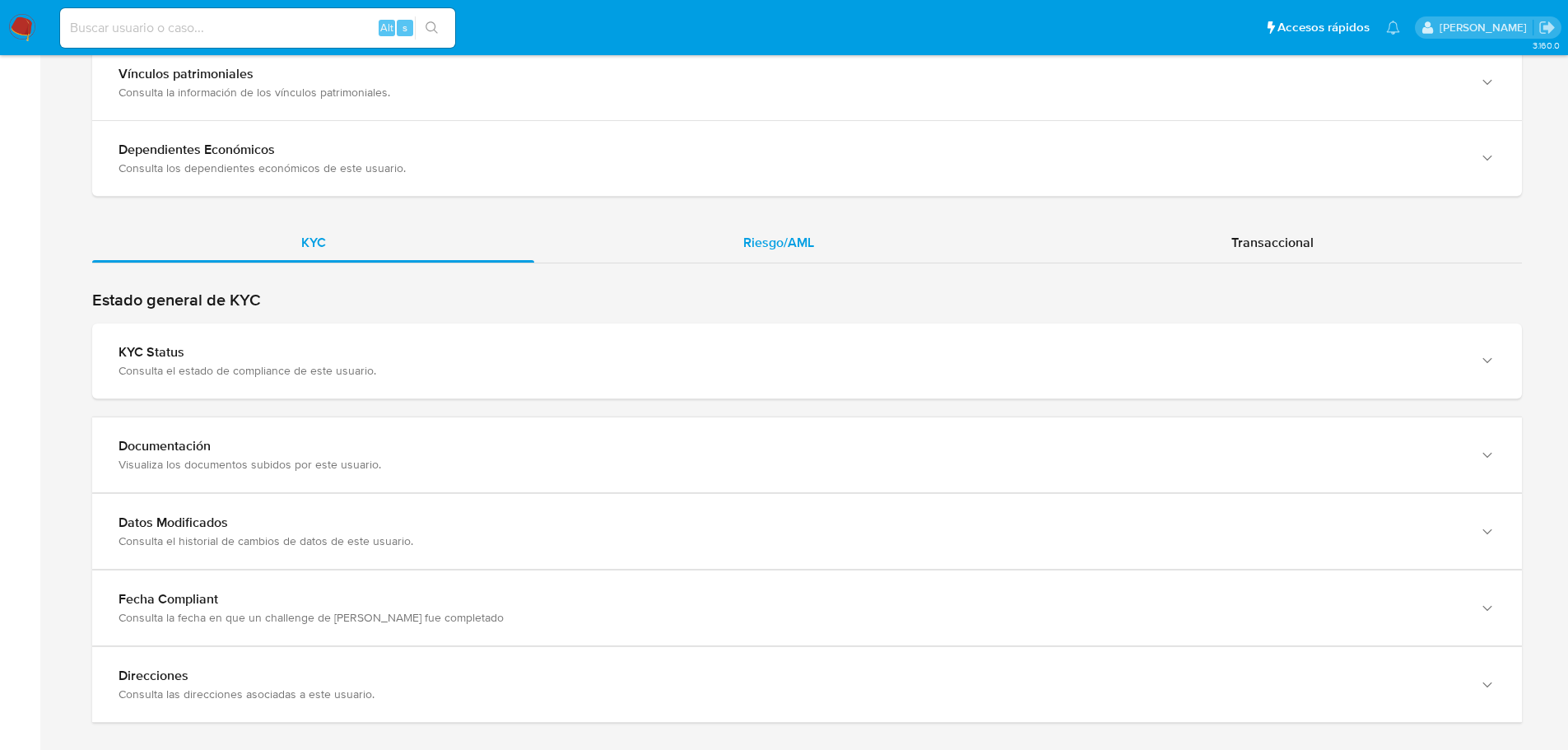
click at [736, 252] on div "Riesgo/AML" at bounding box center [778, 242] width 488 height 39
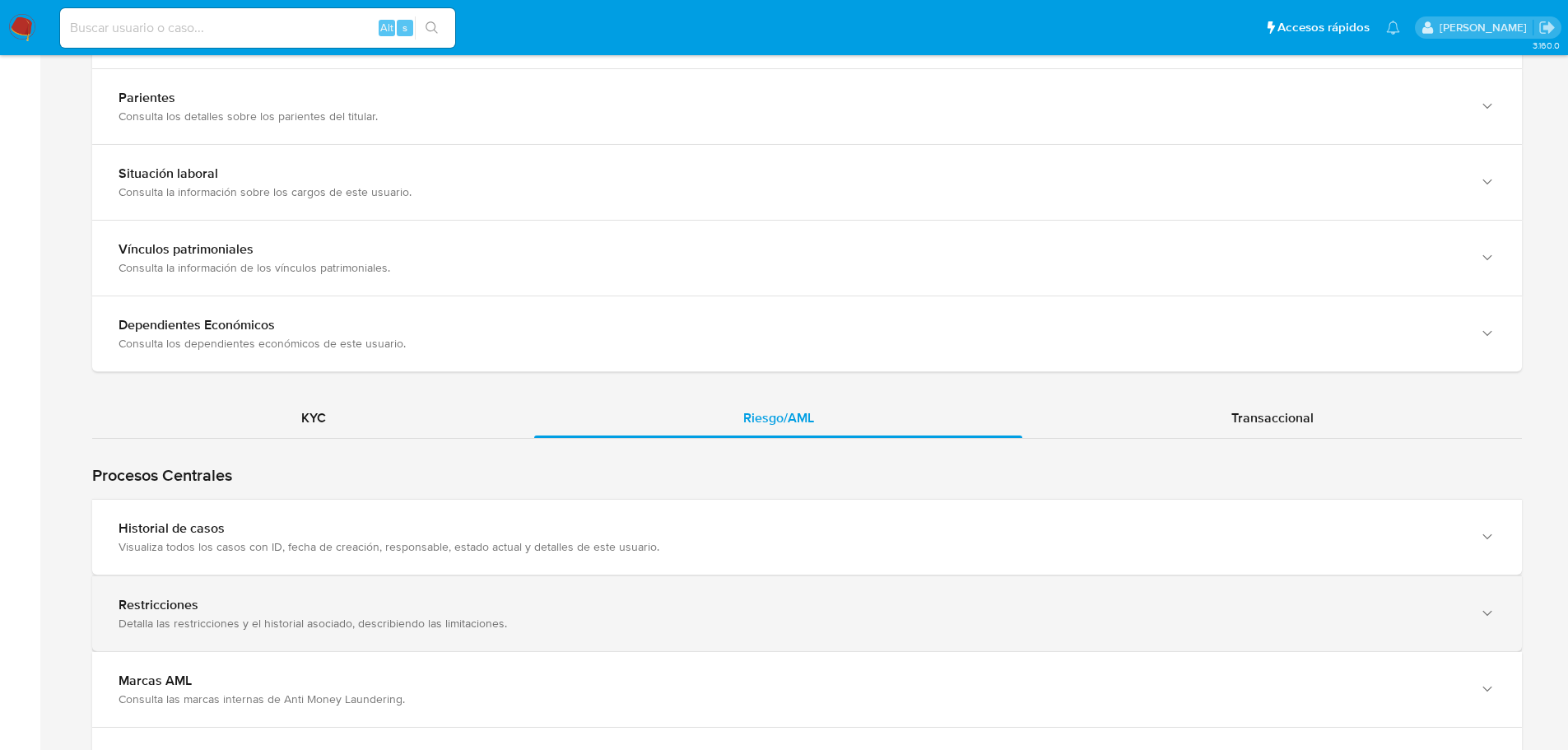
scroll to position [1312, 0]
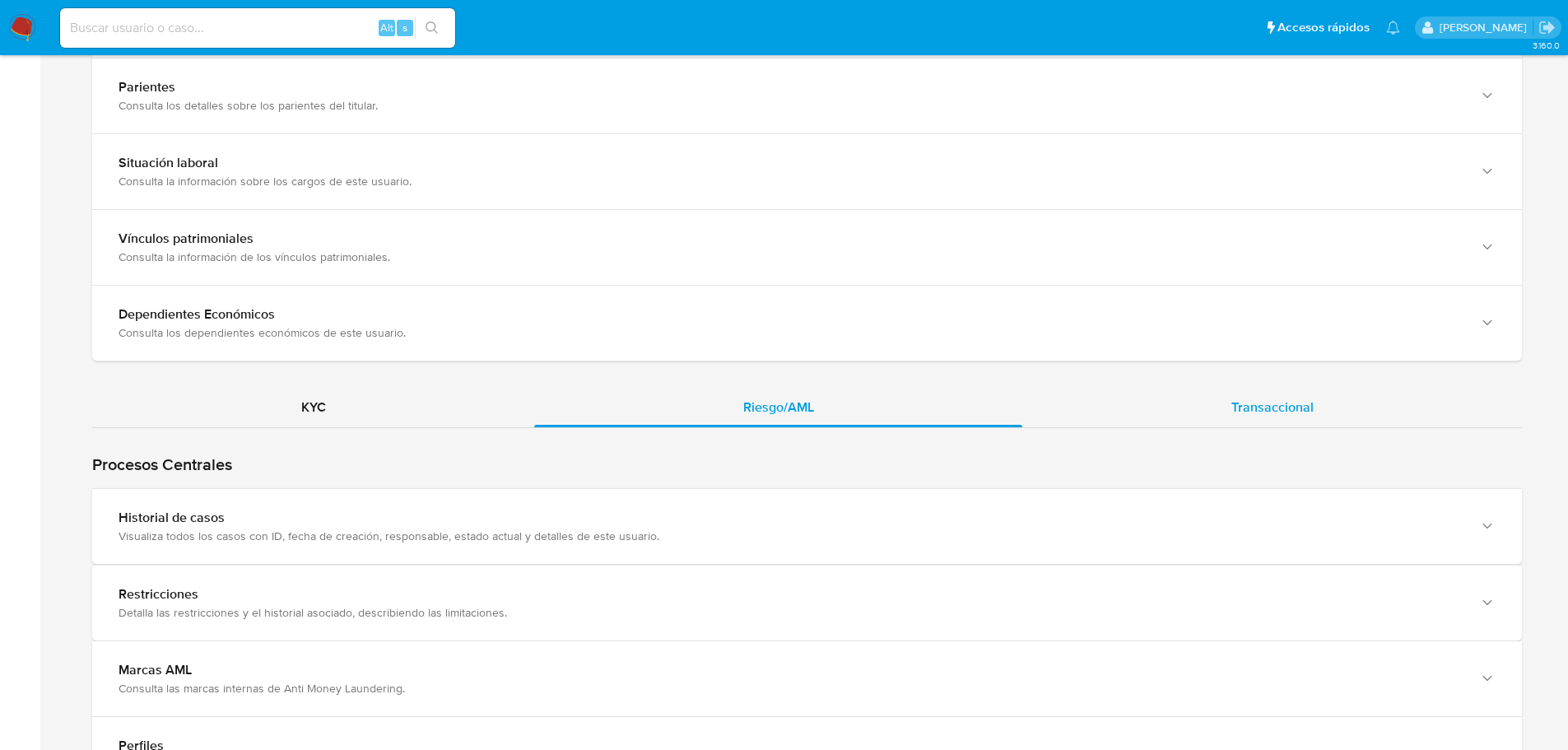
click at [1318, 401] on div "Transaccional" at bounding box center [1271, 407] width 499 height 39
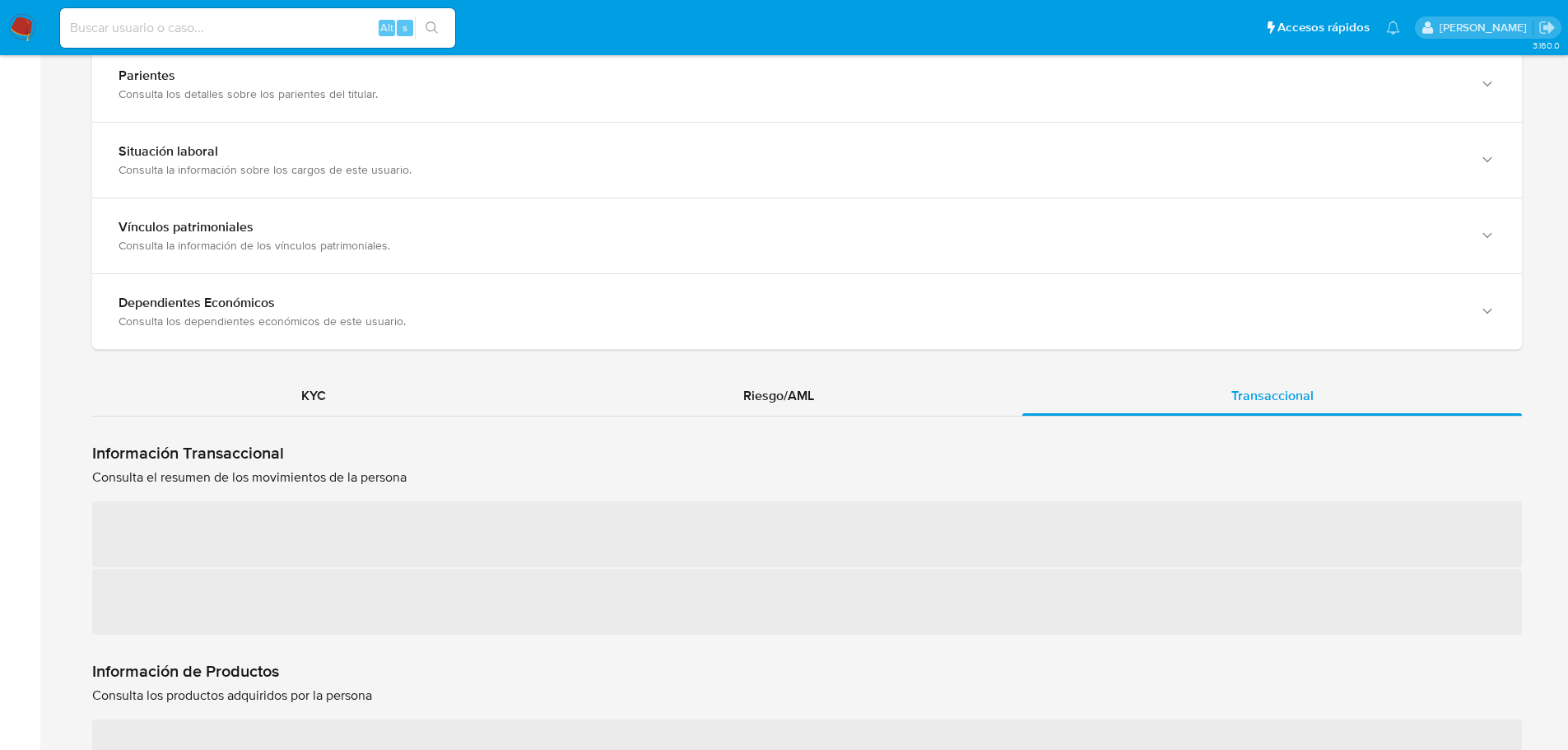
scroll to position [1477, 0]
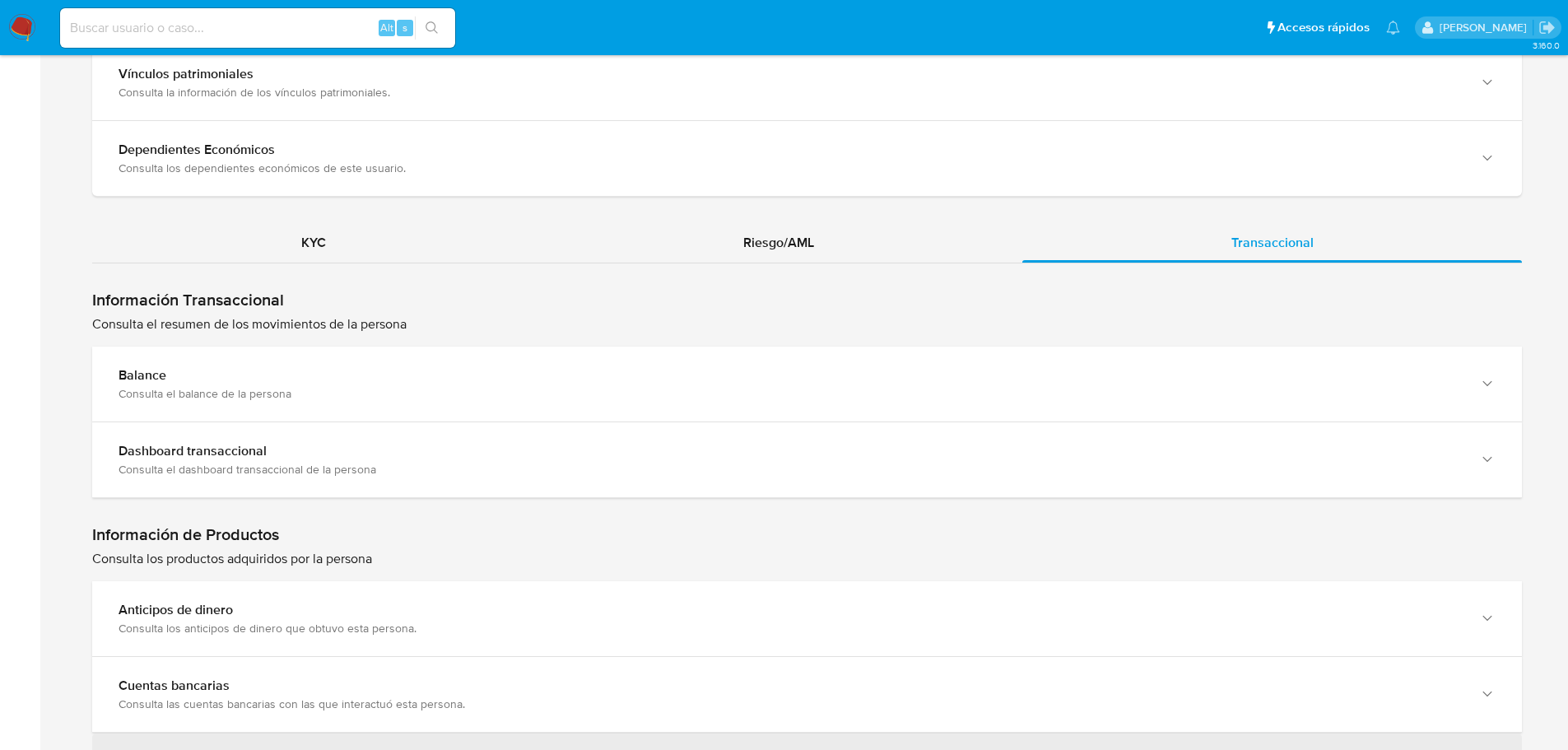
click at [275, 458] on div "Dashboard transaccional" at bounding box center [790, 451] width 1344 height 16
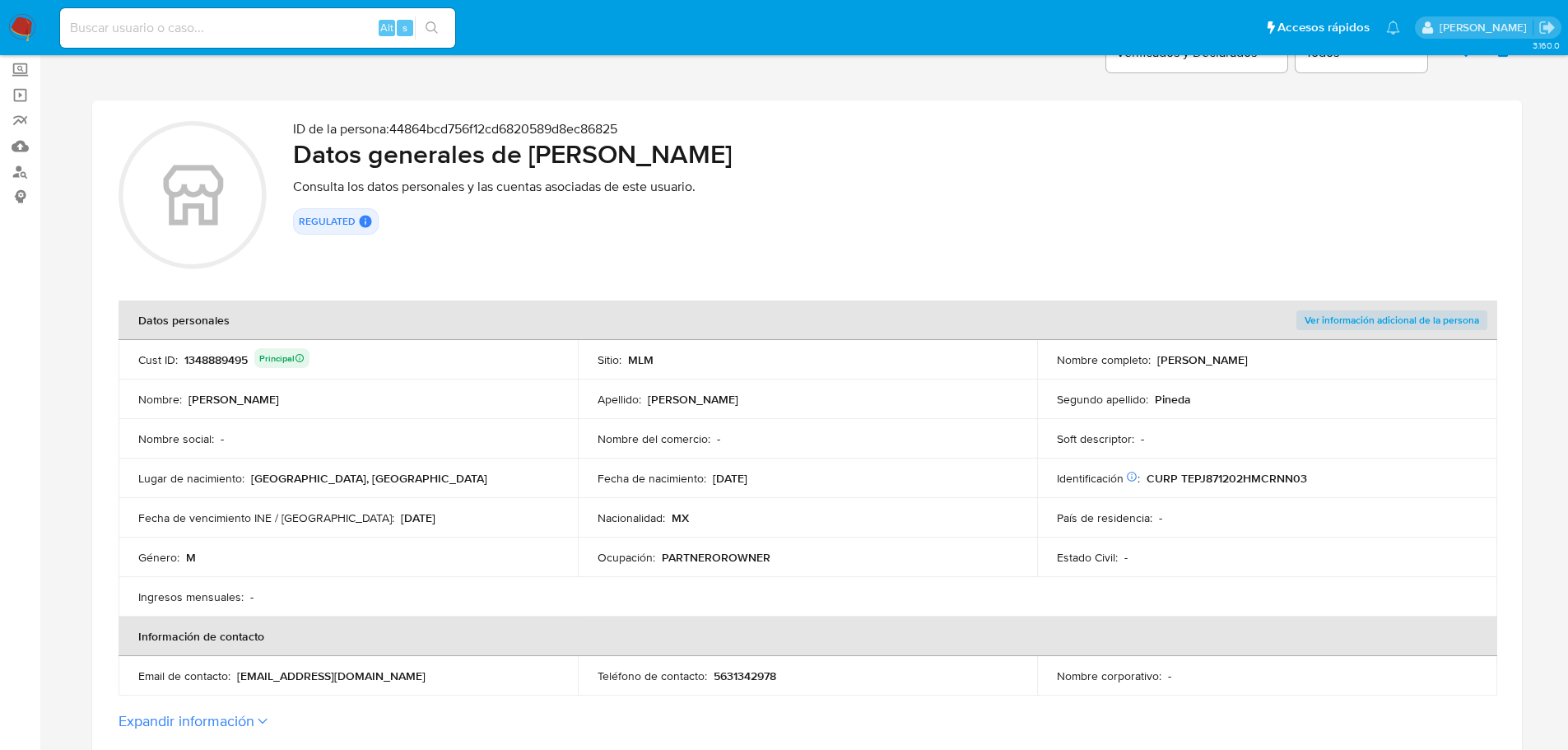
scroll to position [78, 0]
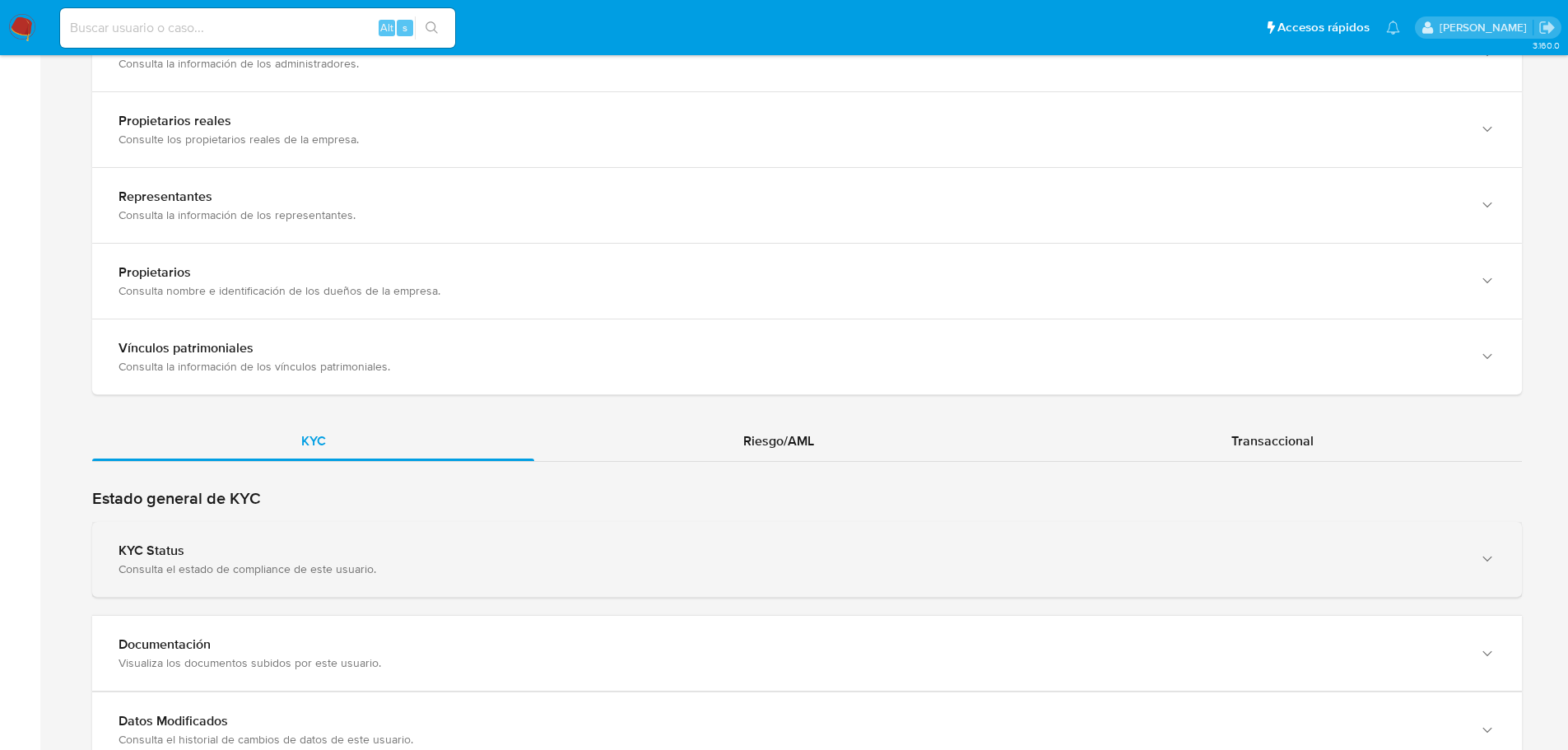
scroll to position [1399, 0]
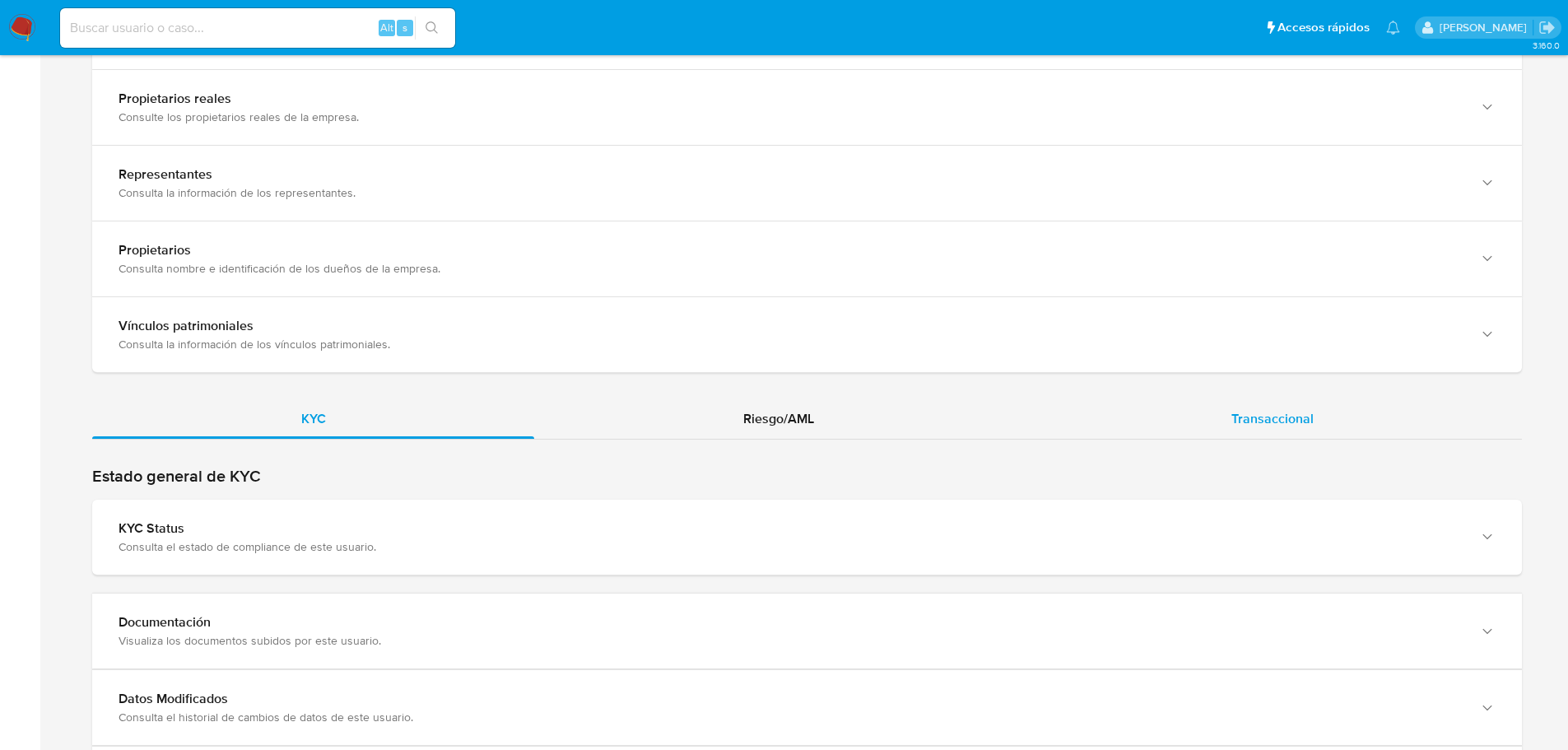
click at [1347, 408] on div "Transaccional" at bounding box center [1271, 418] width 499 height 39
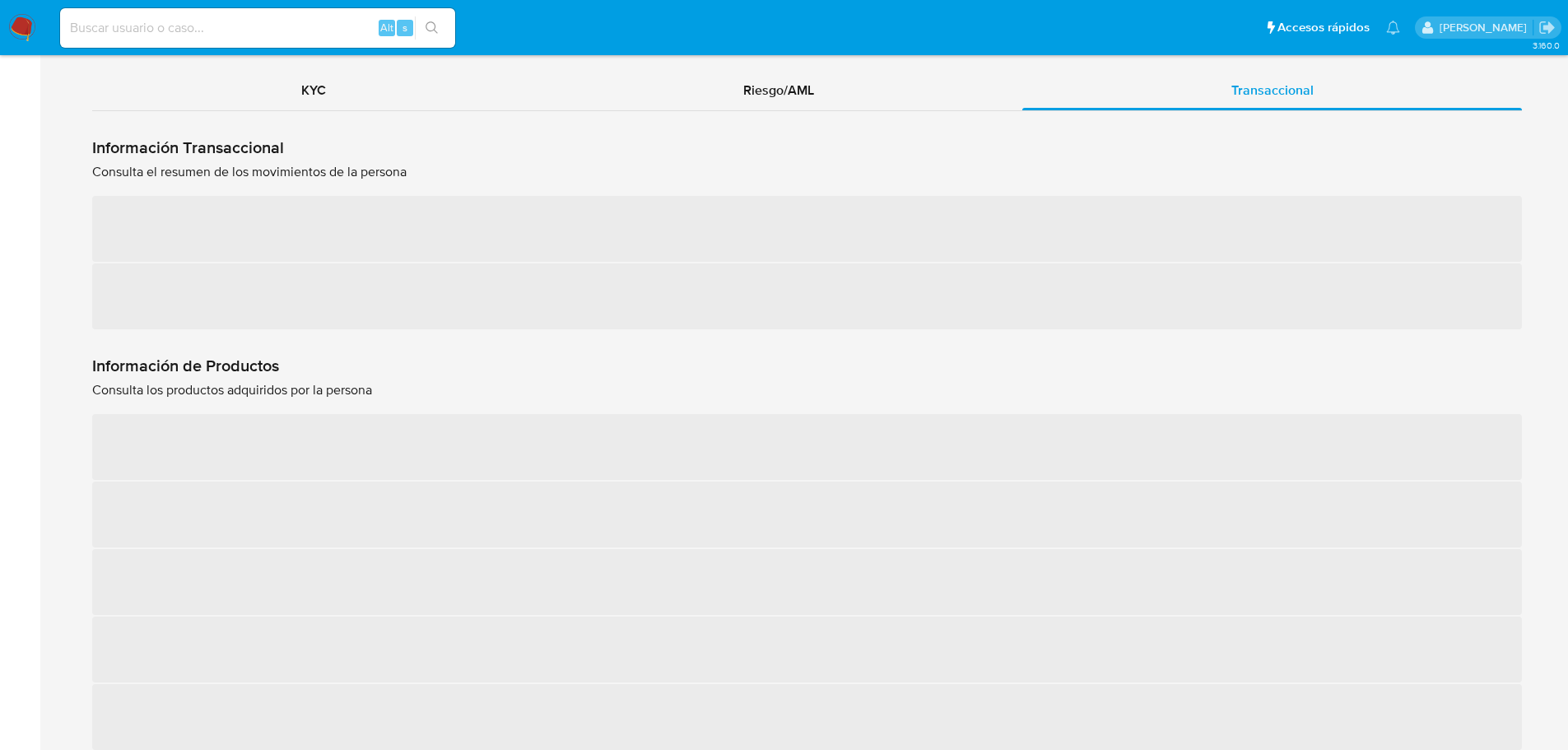
scroll to position [1728, 0]
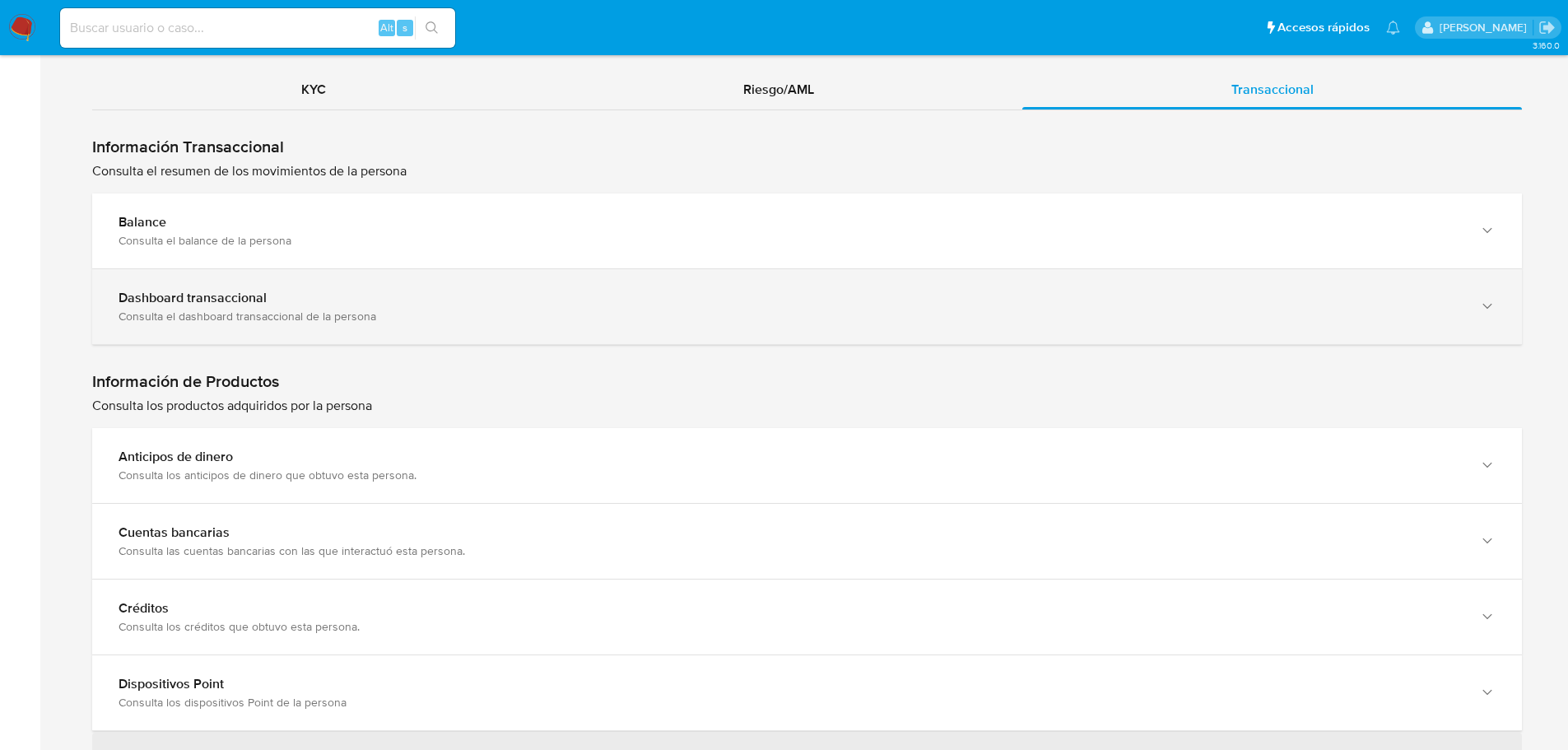
click at [274, 308] on div "Dashboard transaccional Consulta el dashboard transaccional de la persona" at bounding box center [806, 306] width 1429 height 75
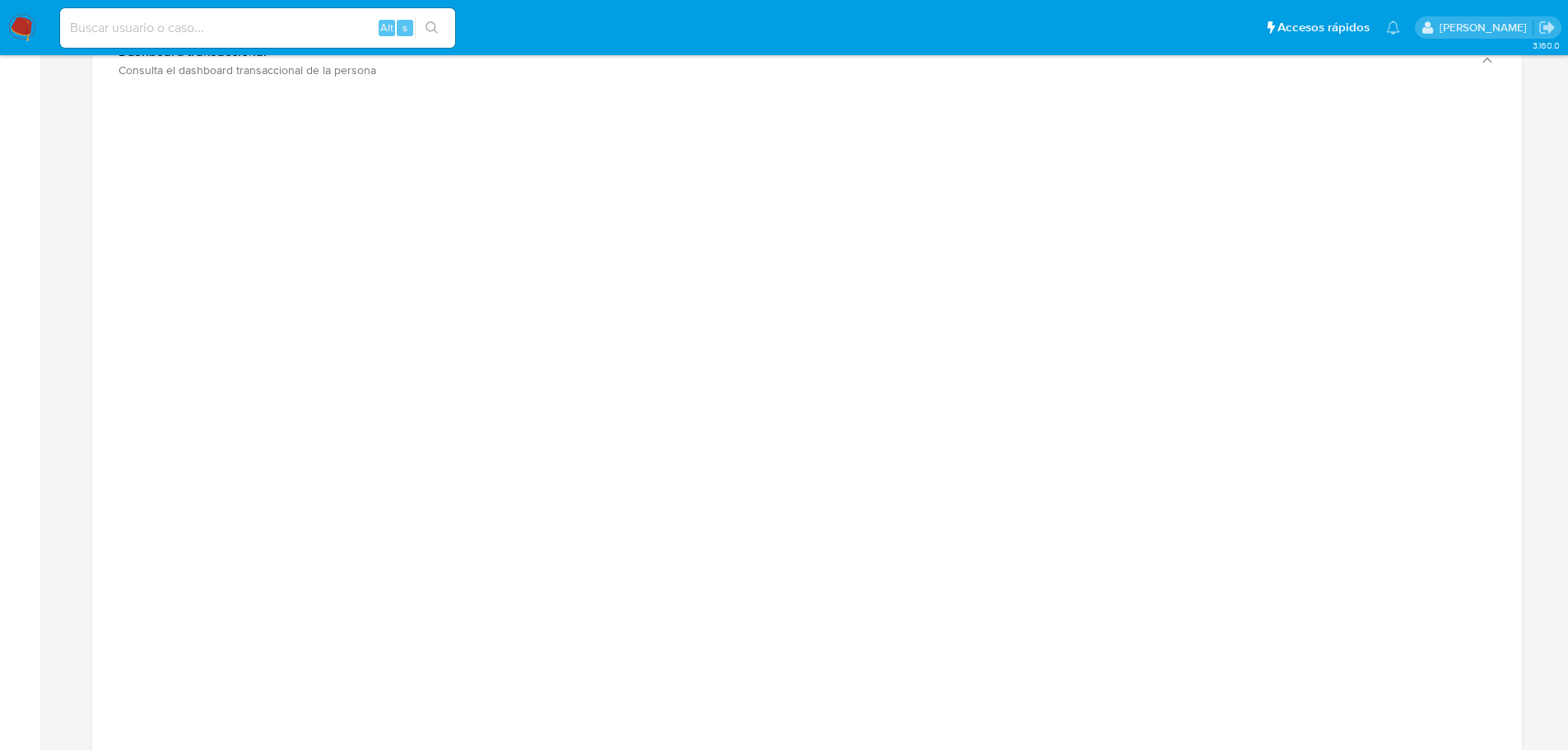
scroll to position [1974, 0]
click at [248, 438] on div at bounding box center [806, 467] width 1403 height 740
click at [215, 380] on div at bounding box center [806, 467] width 1403 height 740
click at [1403, 425] on div at bounding box center [806, 467] width 1403 height 740
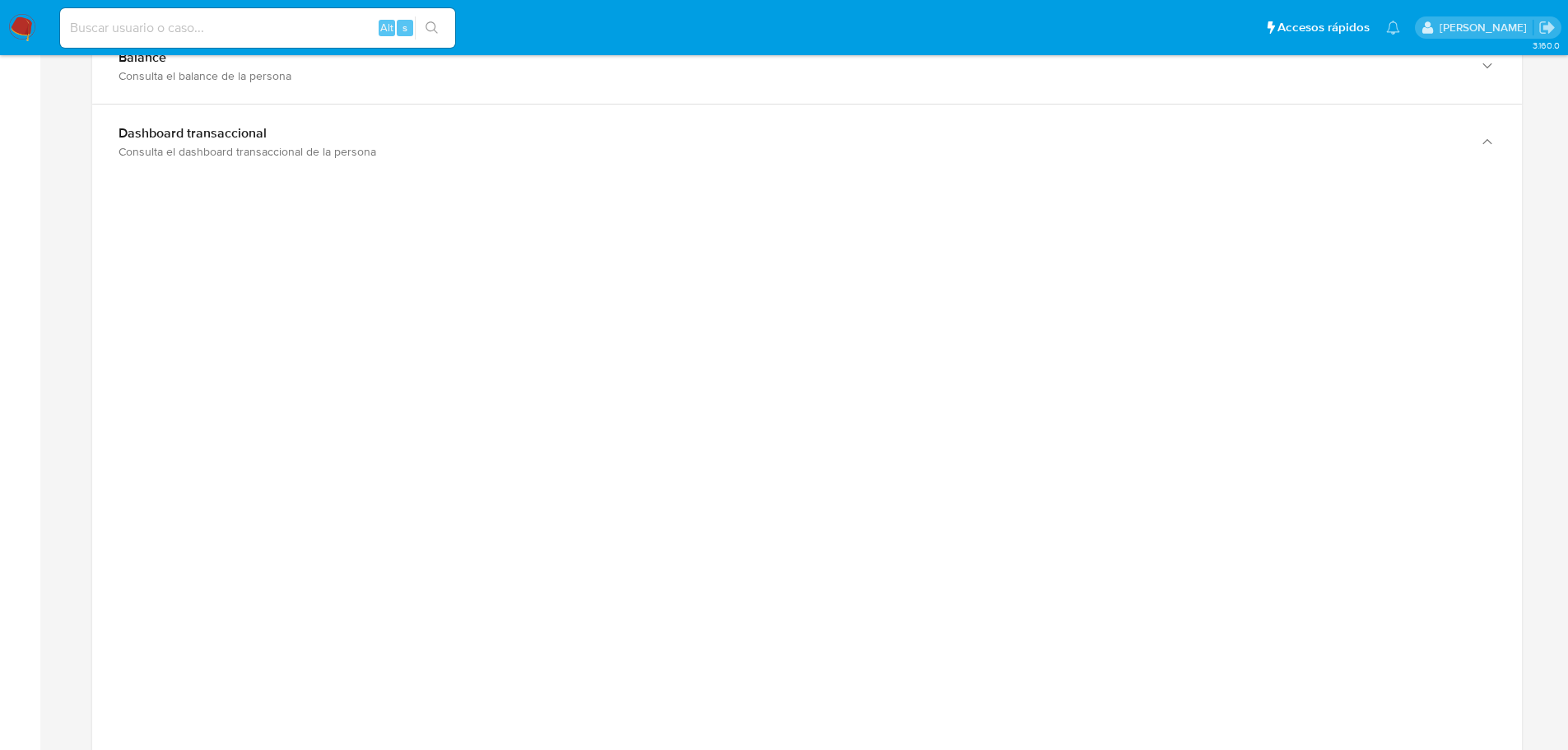
click at [1331, 222] on div at bounding box center [806, 550] width 1403 height 740
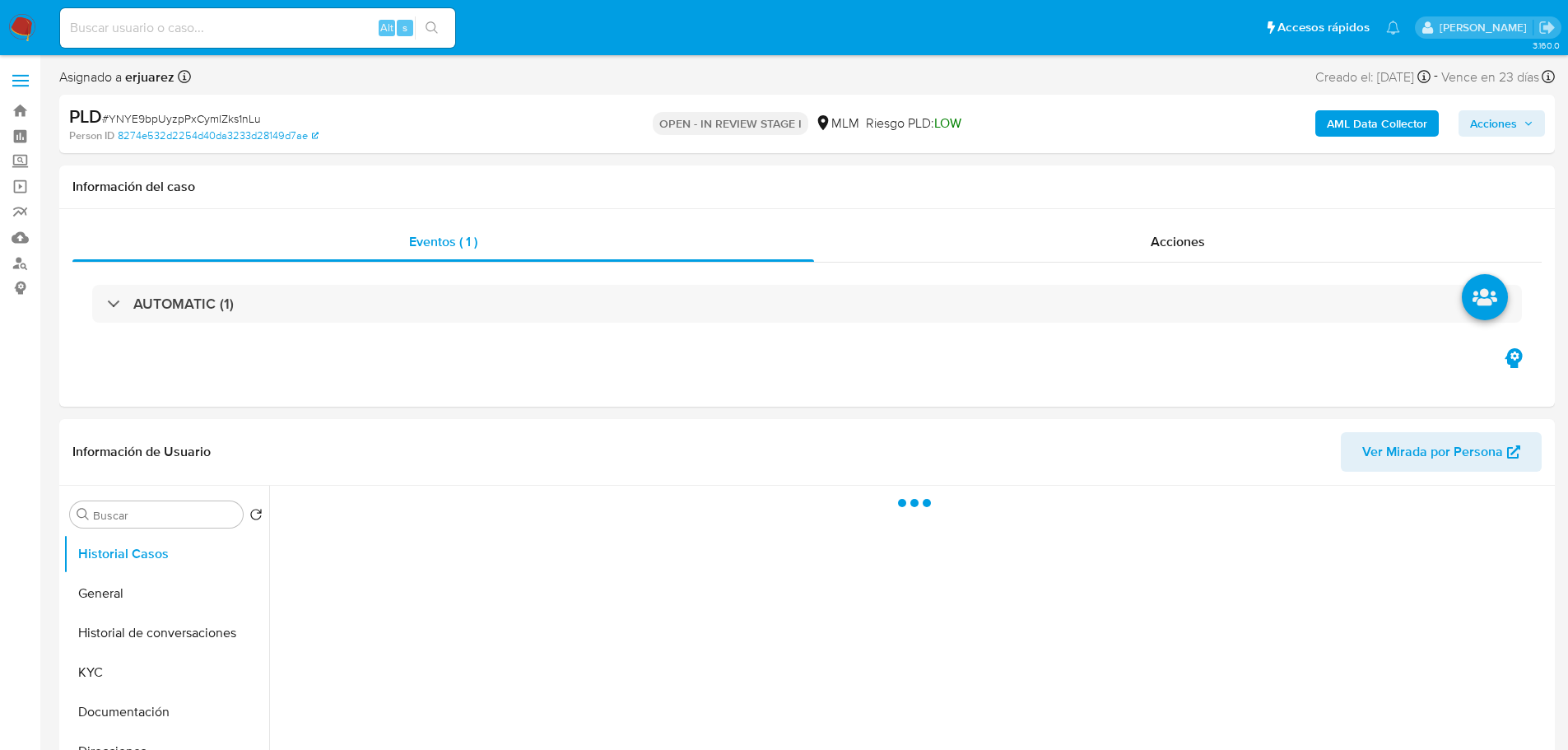
select select "10"
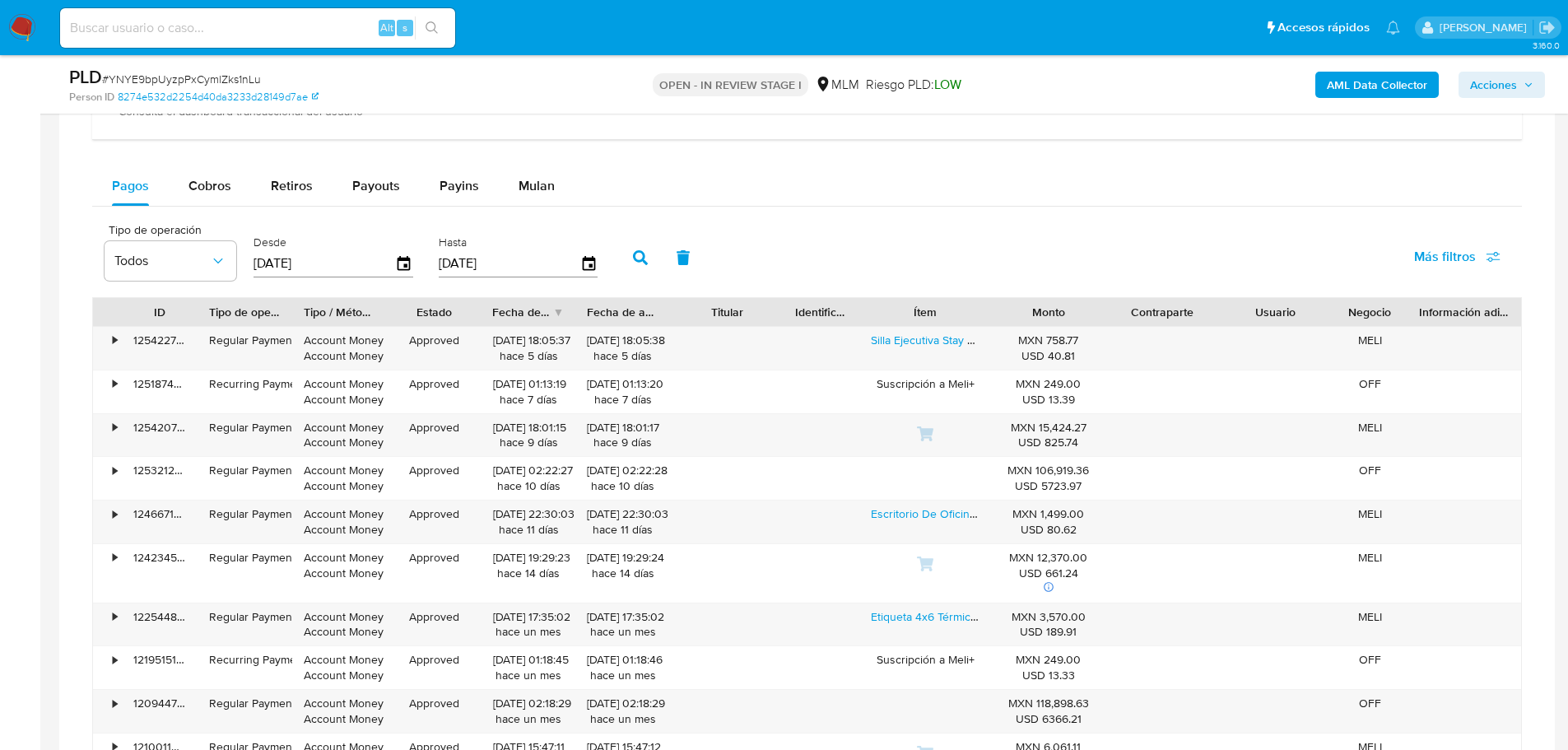
scroll to position [1316, 0]
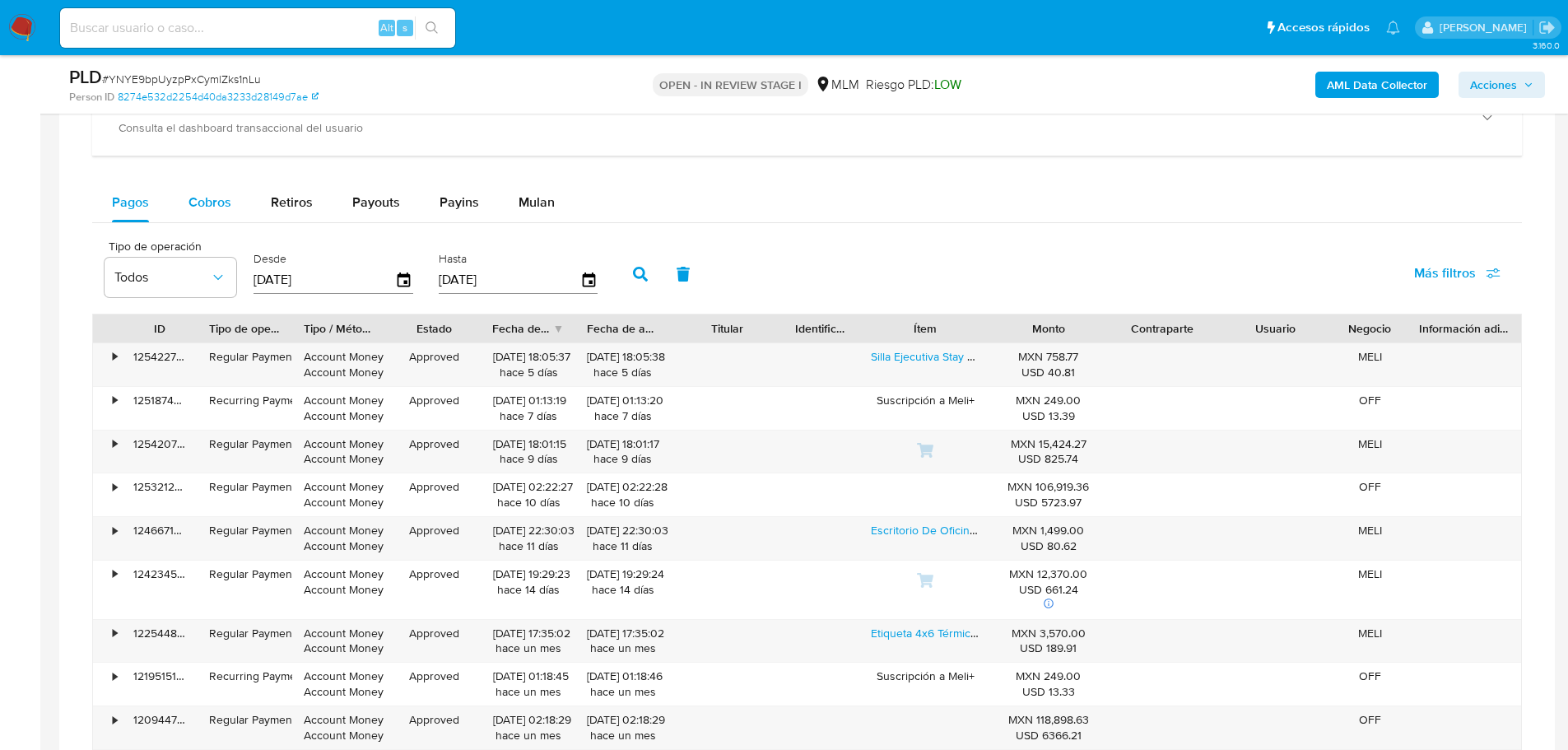
click at [201, 203] on span "Cobros" at bounding box center [210, 202] width 43 height 19
select select "10"
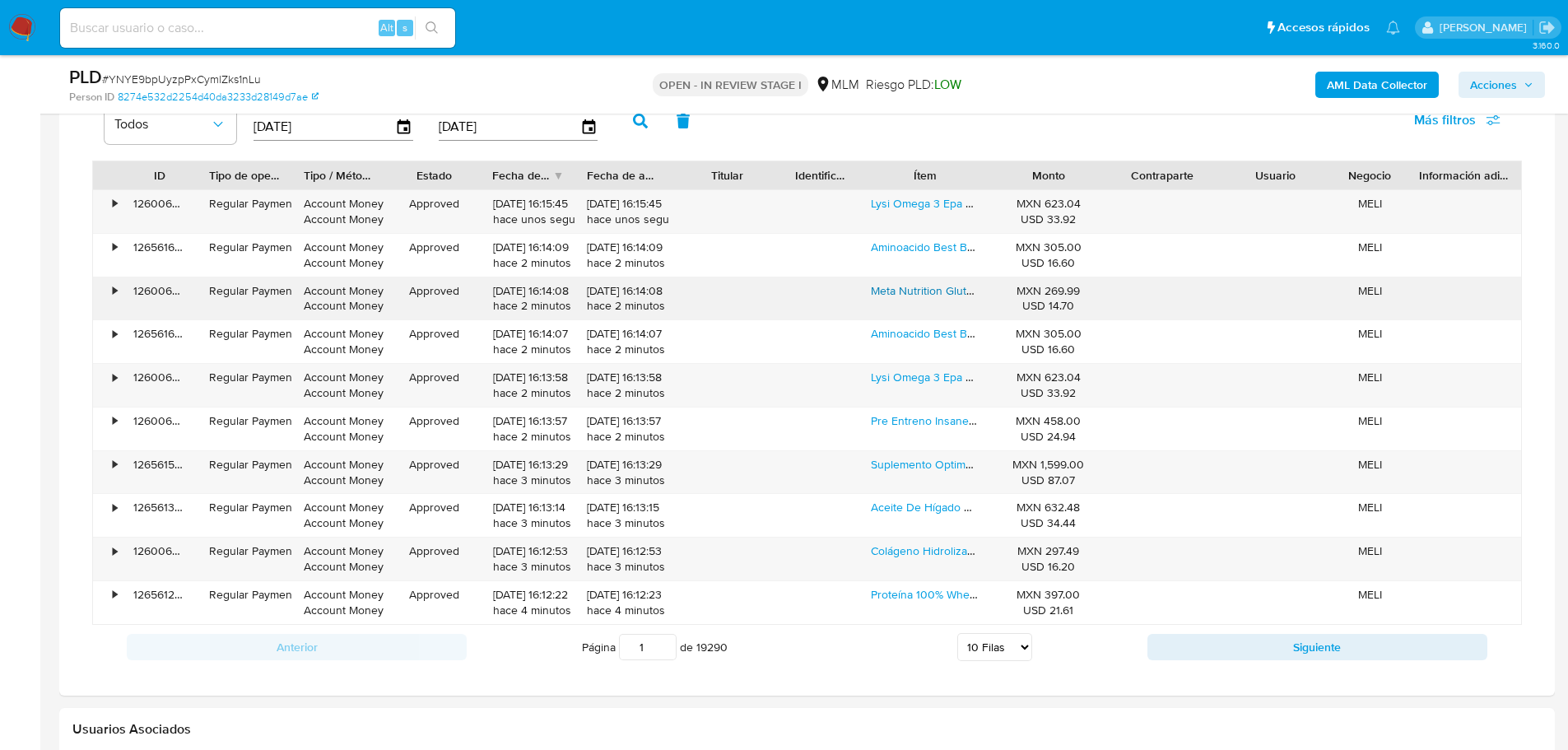
scroll to position [1481, 0]
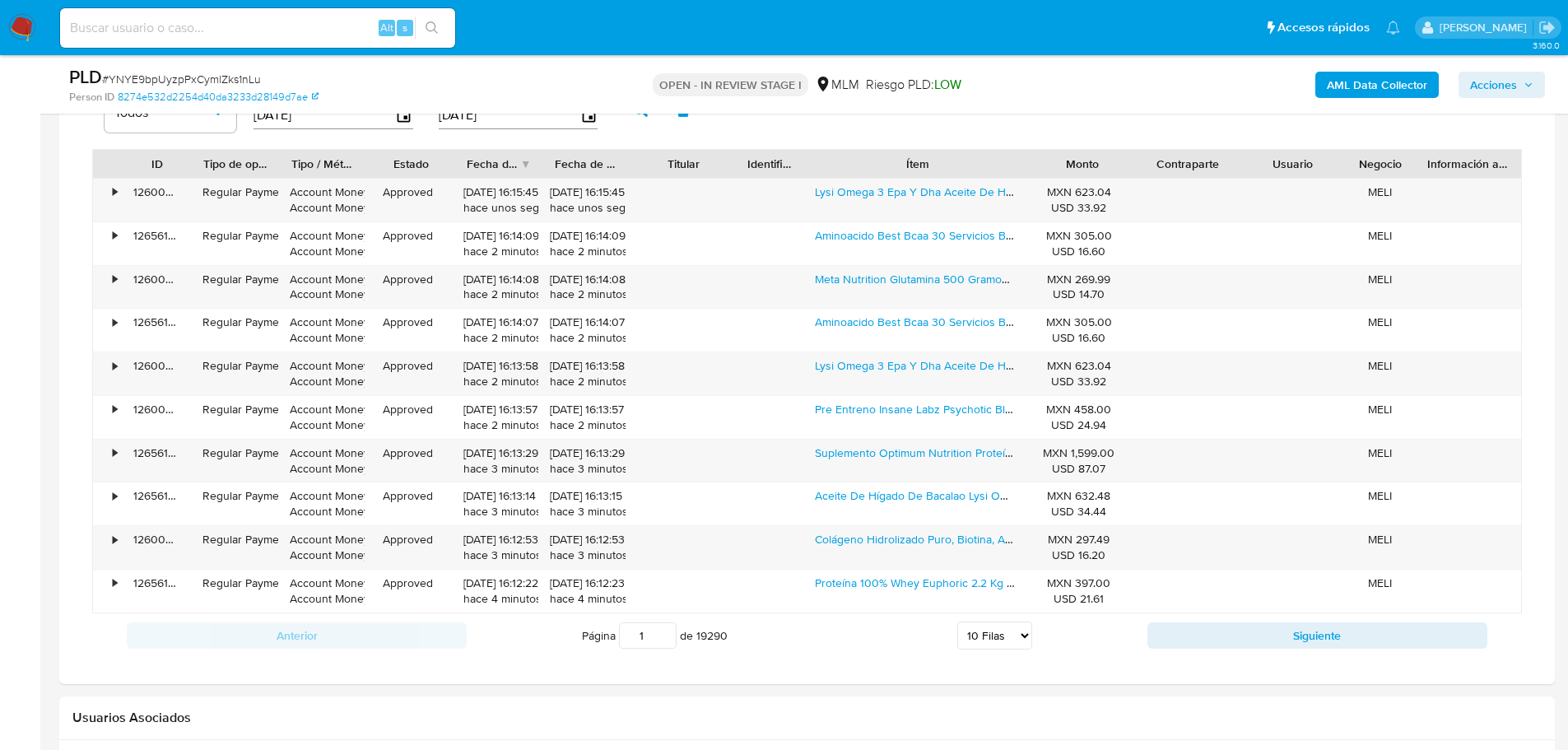
drag, startPoint x: 998, startPoint y: 167, endPoint x: 1134, endPoint y: 171, distance: 136.1
click at [1131, 170] on div "ID Tipo de operación Tipo / Método Estado Fecha de creación Fecha de aprobación…" at bounding box center [806, 164] width 1427 height 28
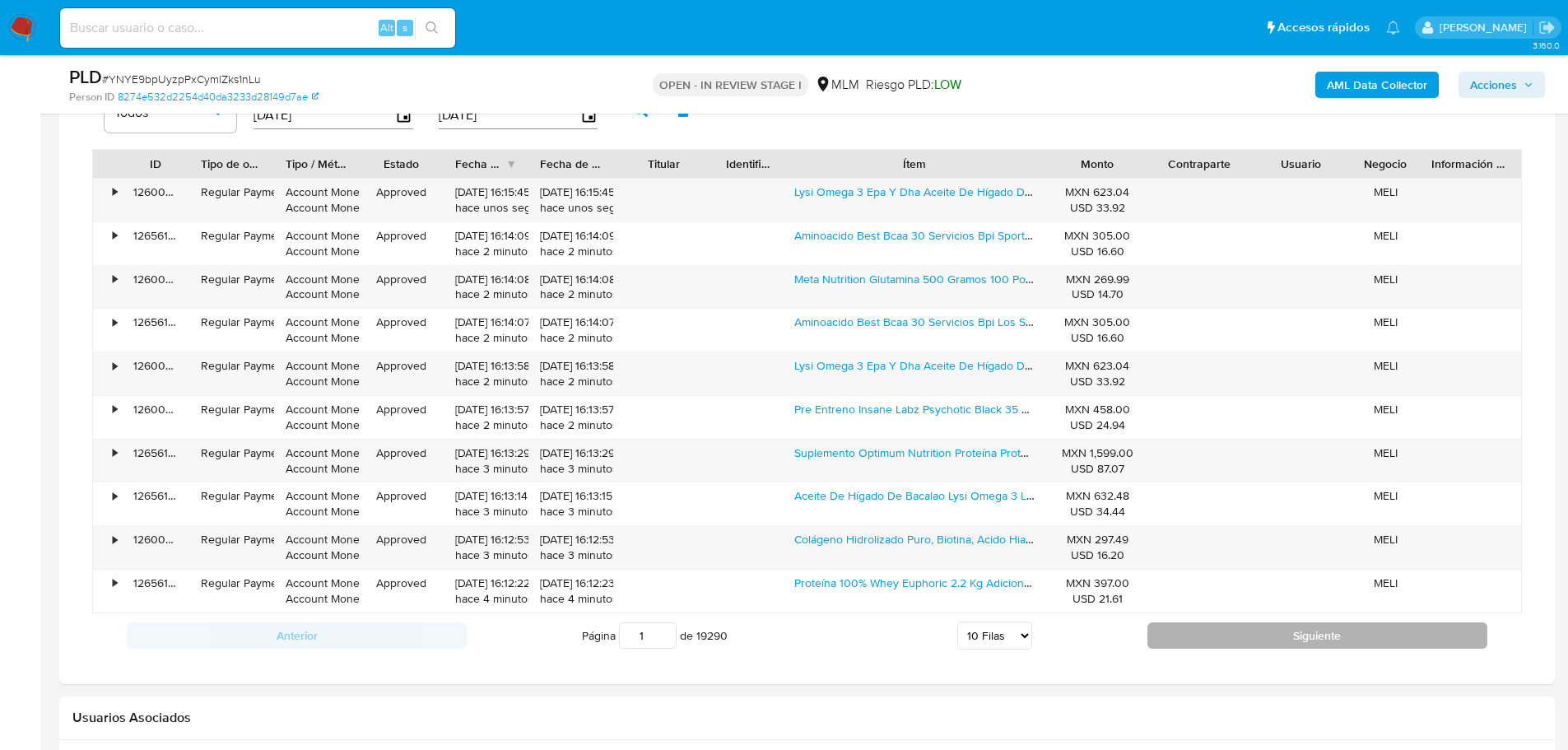
click at [1247, 629] on button "Siguiente" at bounding box center [1316, 635] width 340 height 27
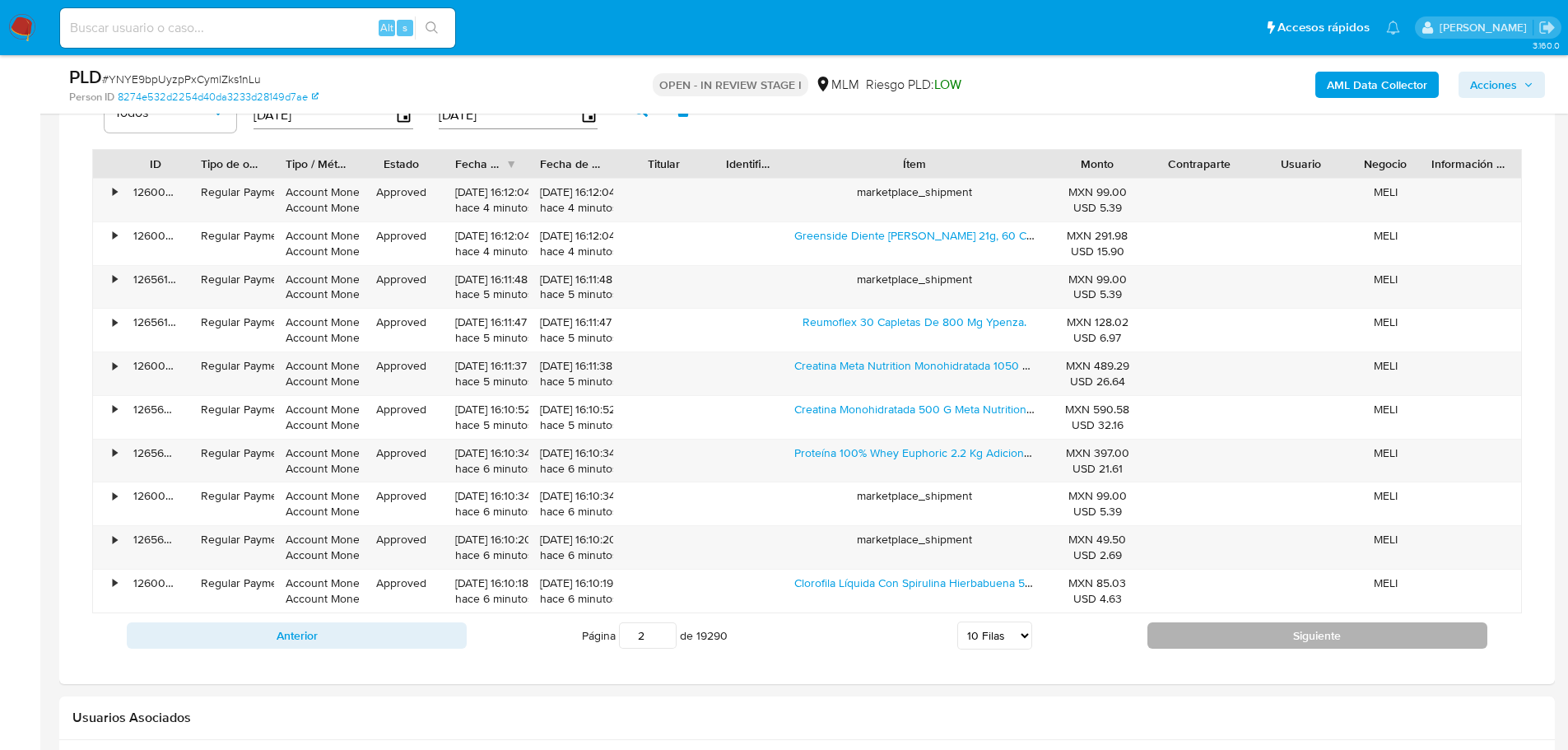
click at [1247, 629] on button "Siguiente" at bounding box center [1316, 635] width 340 height 27
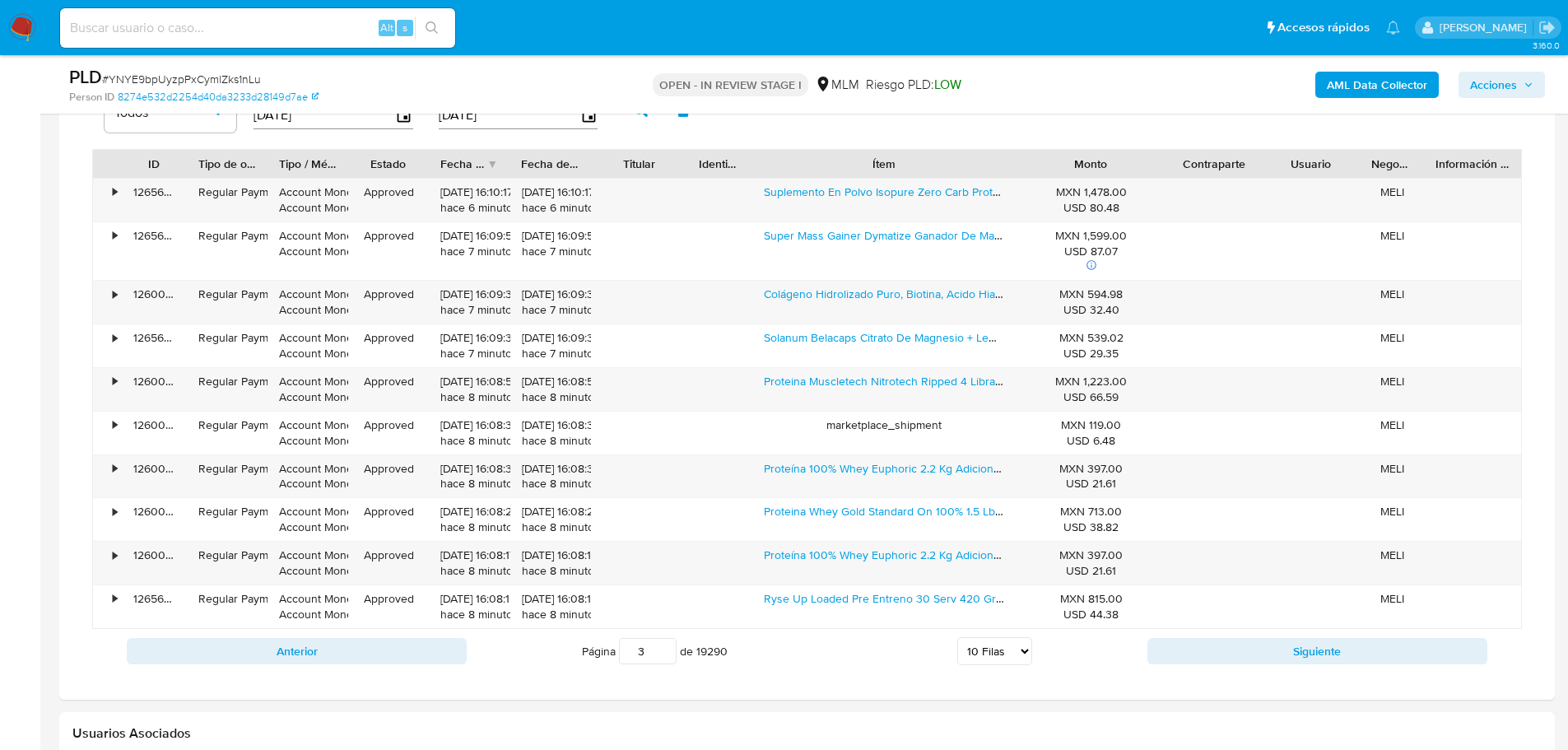
click at [1209, 182] on div "ID Tipo de operación Tipo / Método Estado Fecha de creación Fecha de aprobación…" at bounding box center [806, 388] width 1429 height 479
click at [1236, 657] on button "Siguiente" at bounding box center [1316, 651] width 340 height 27
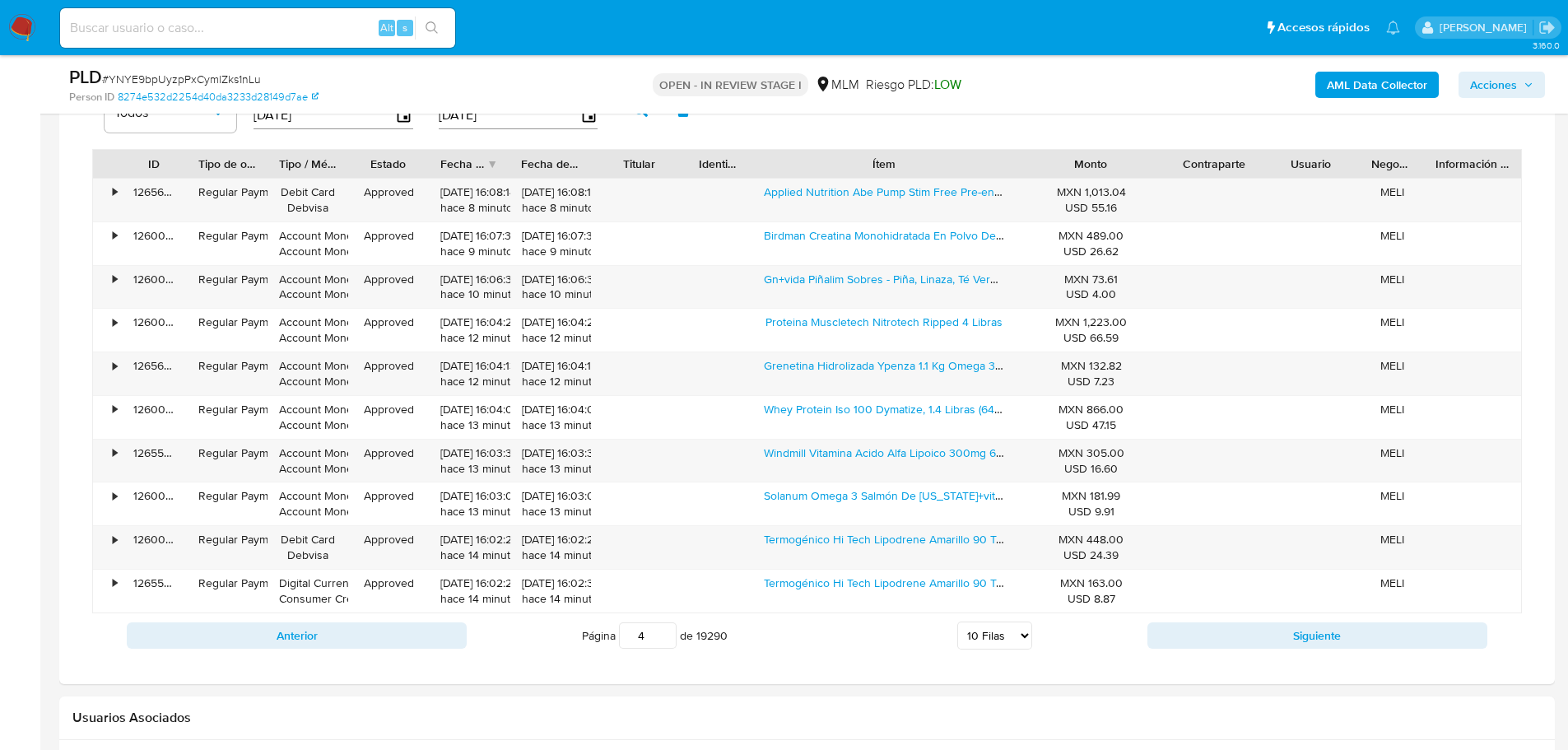
click at [1236, 648] on button "Siguiente" at bounding box center [1316, 635] width 340 height 27
click at [1239, 643] on button "Siguiente" at bounding box center [1316, 635] width 340 height 27
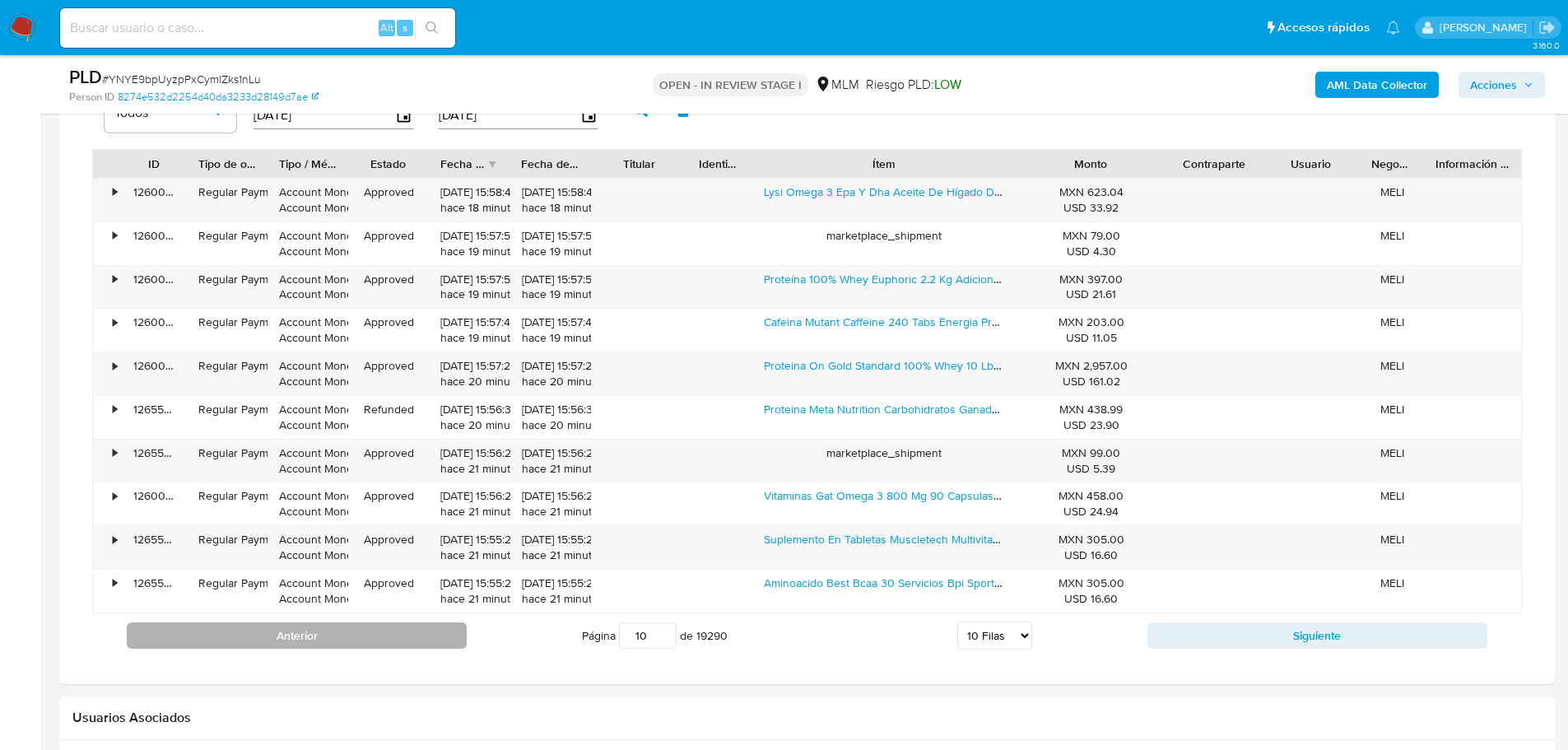
drag, startPoint x: 658, startPoint y: 632, endPoint x: 435, endPoint y: 644, distance: 223.3
click at [619, 644] on input "10" at bounding box center [648, 635] width 57 height 27
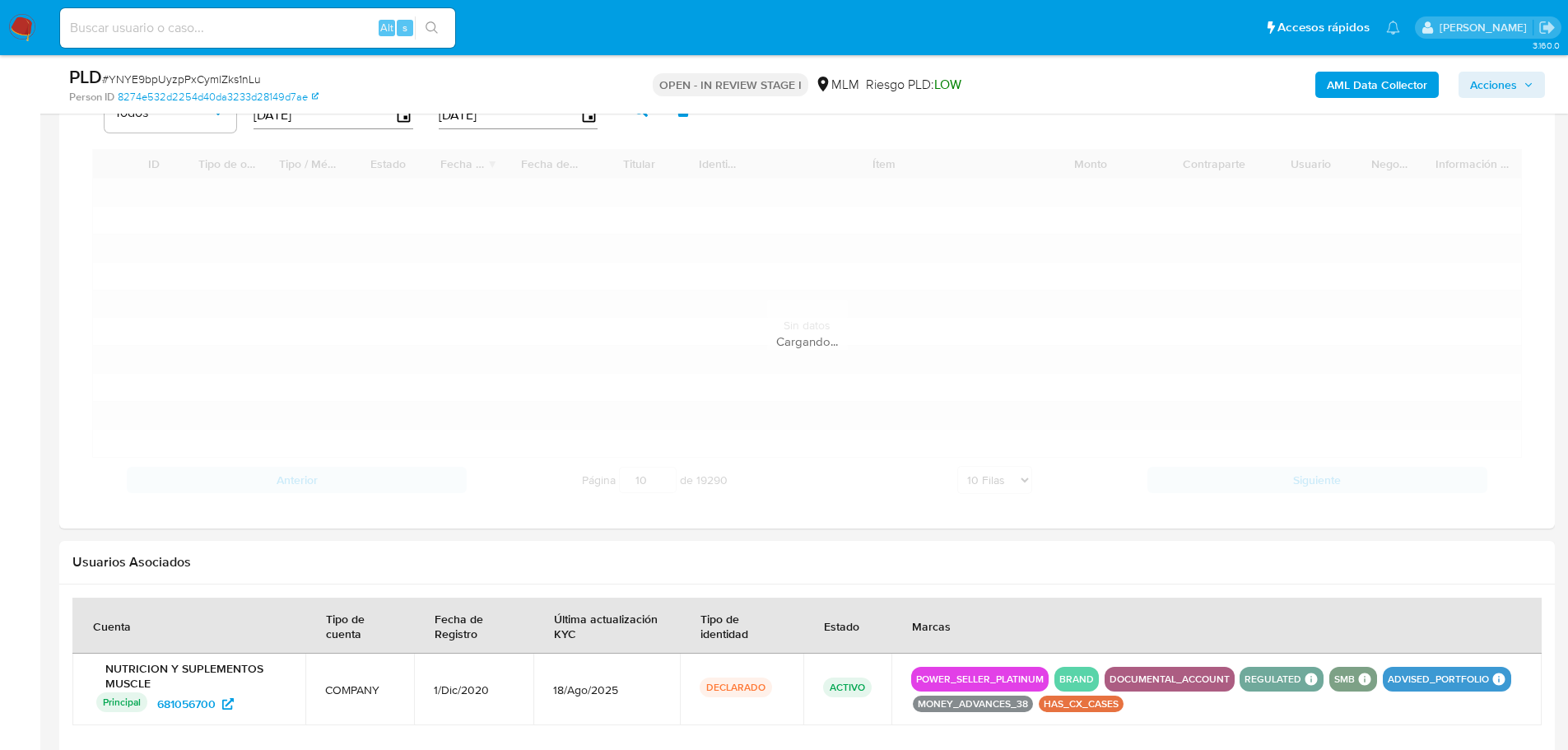
click at [302, 622] on div "Información de Usuario Ver Mirada por Persona Buscar Volver al orden por defect…" at bounding box center [806, 44] width 1495 height 2331
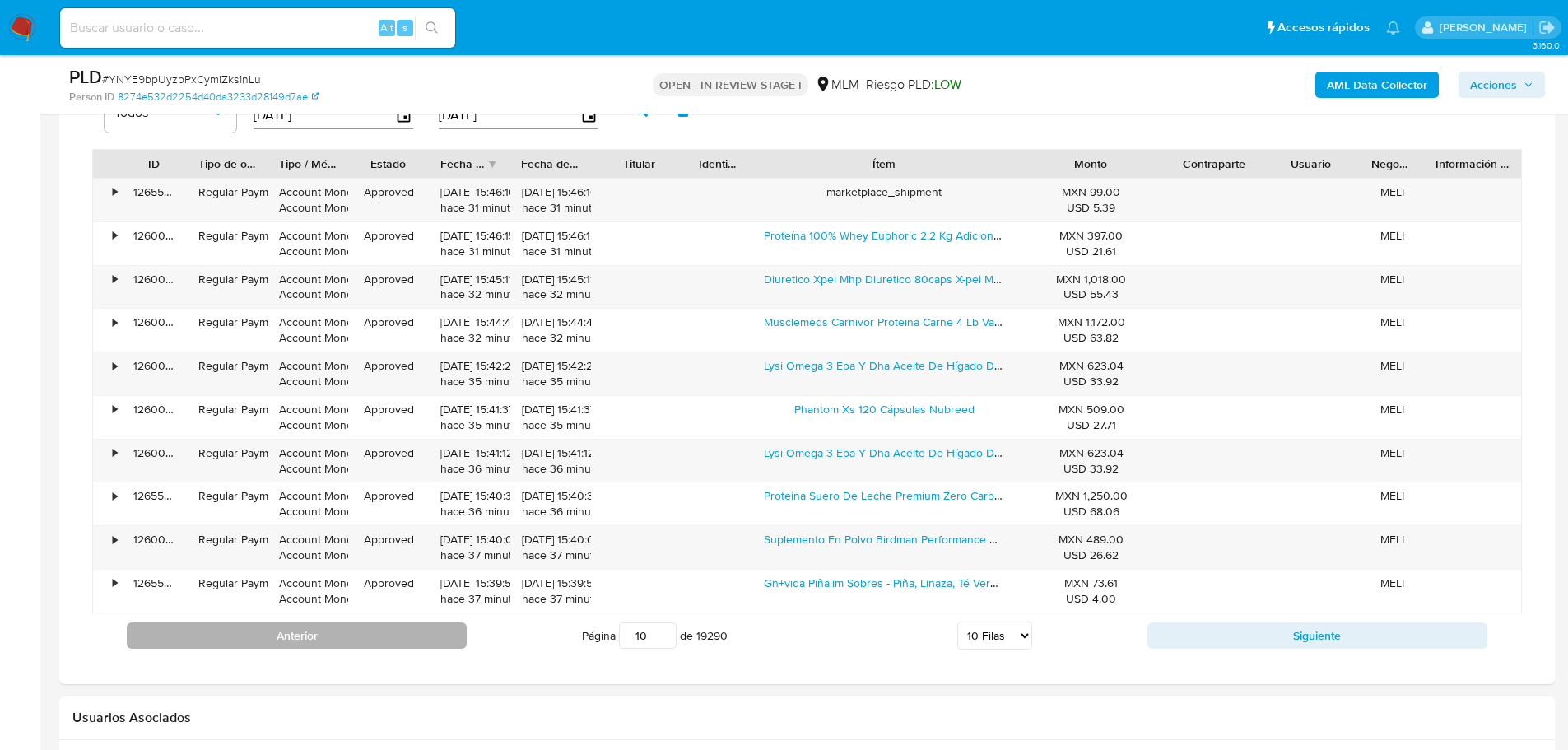
click at [314, 622] on button "Anterior" at bounding box center [296, 635] width 340 height 27
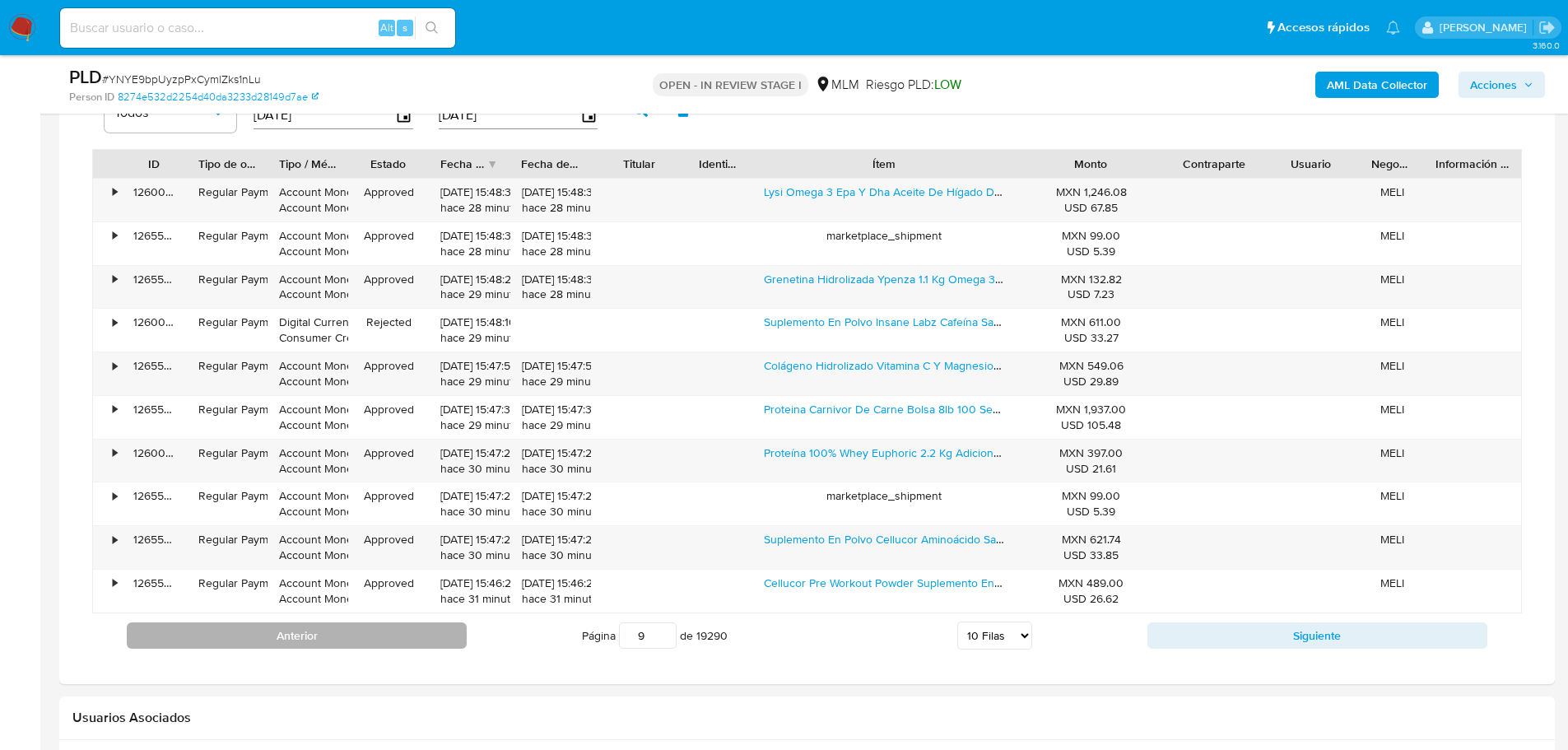
click at [314, 622] on button "Anterior" at bounding box center [296, 635] width 340 height 27
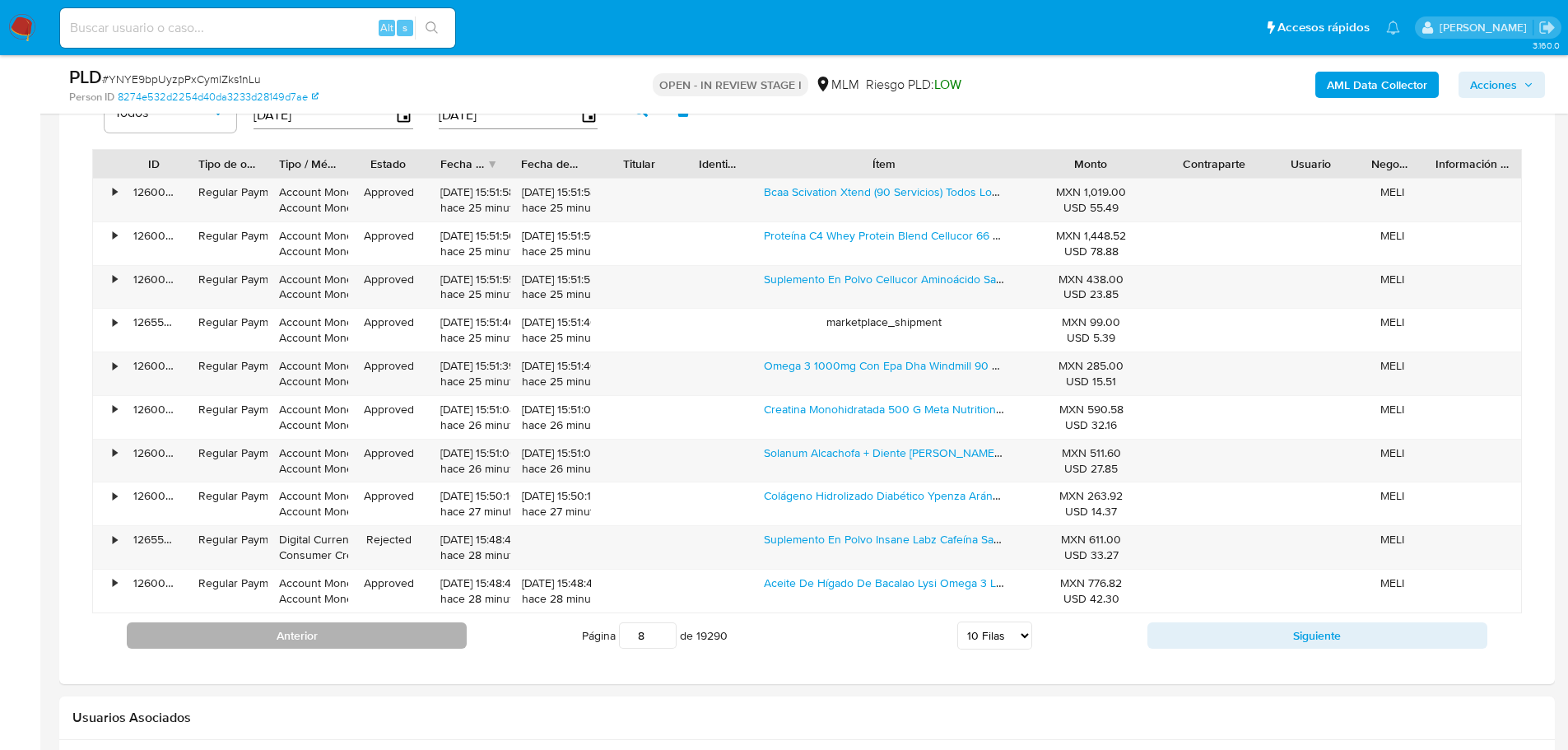
click at [314, 622] on button "Anterior" at bounding box center [296, 635] width 340 height 27
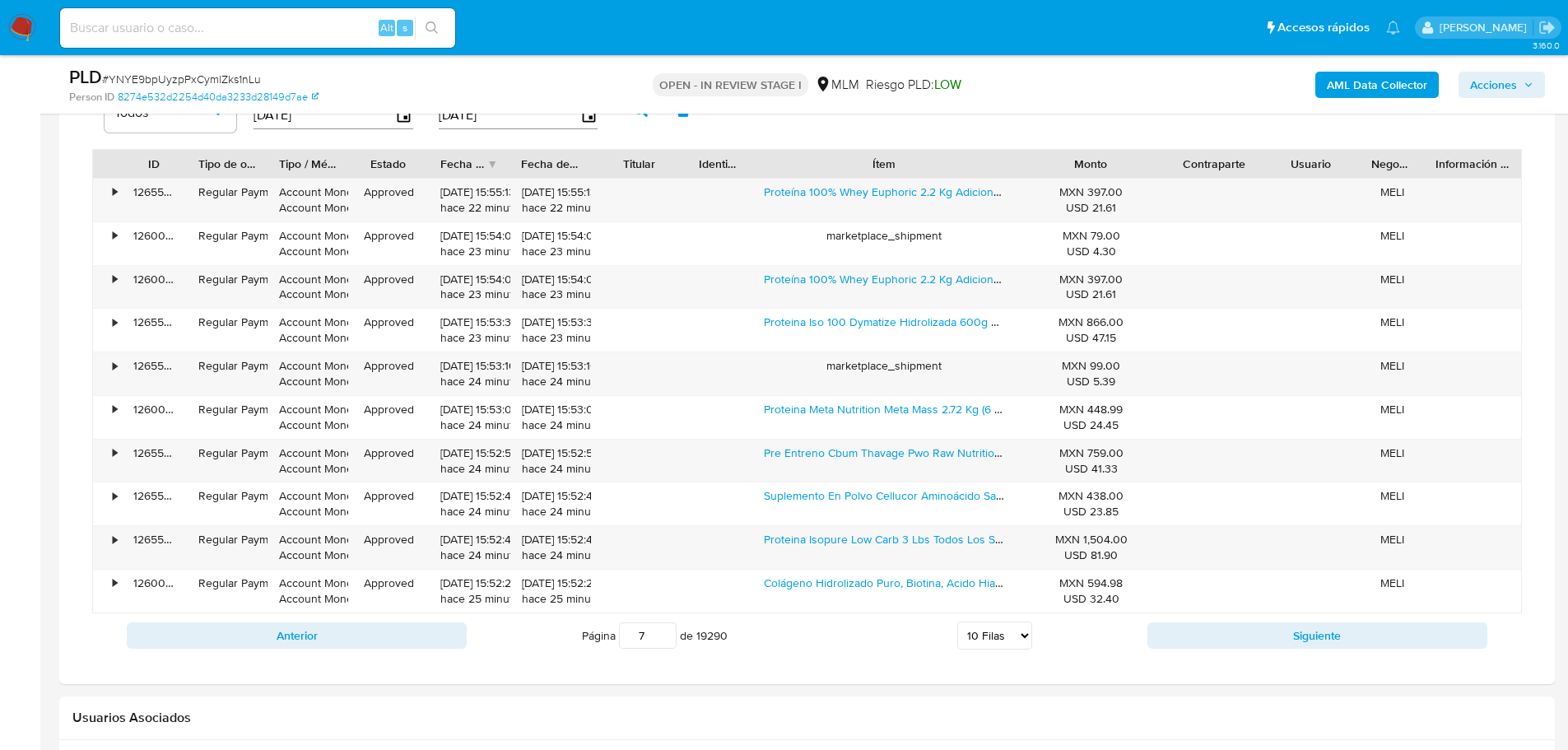
drag, startPoint x: 648, startPoint y: 632, endPoint x: 629, endPoint y: 629, distance: 19.2
click at [629, 629] on input "7" at bounding box center [648, 635] width 57 height 27
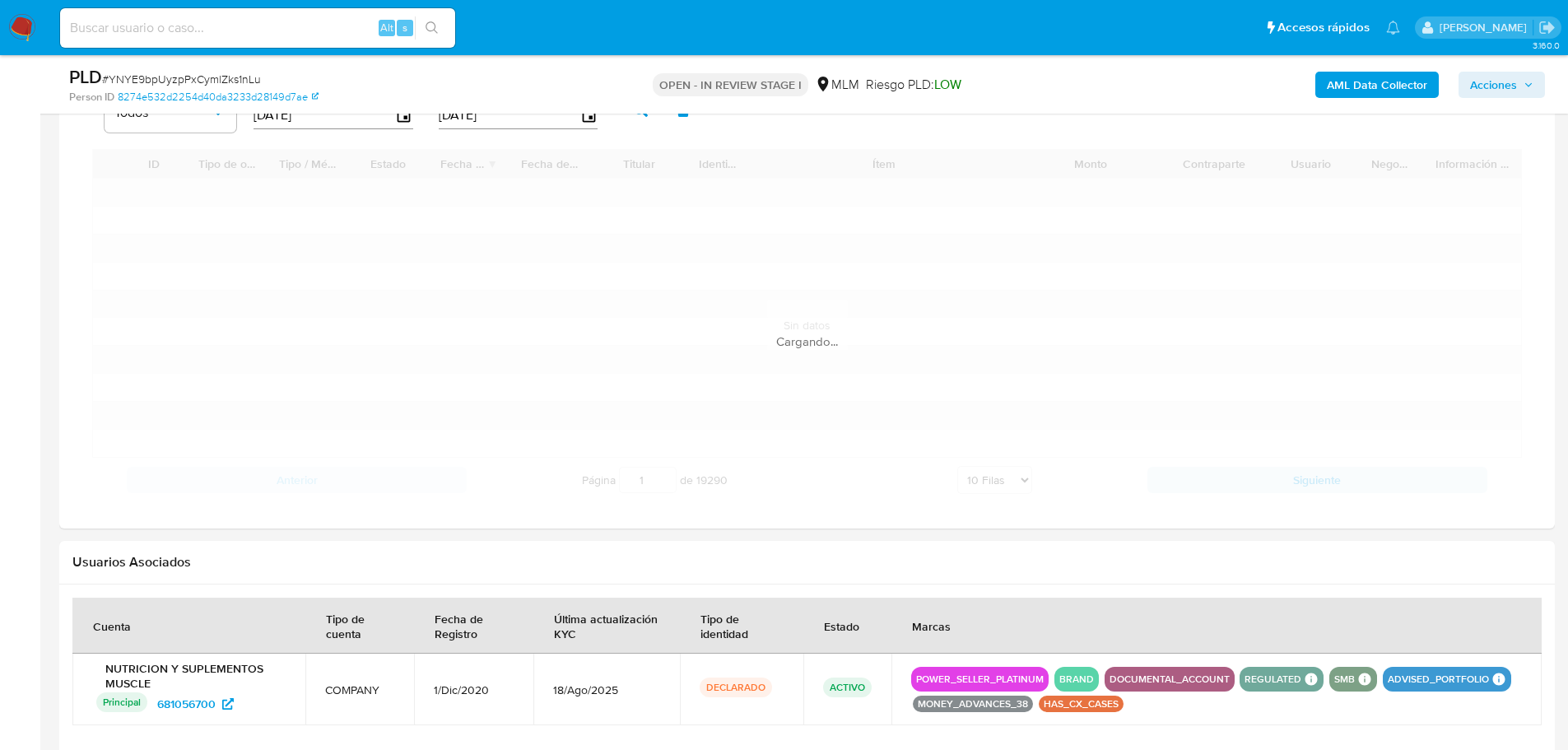
click at [413, 641] on div "Información de Usuario Ver Mirada por Persona Buscar Volver al orden por defect…" at bounding box center [806, 44] width 1495 height 2331
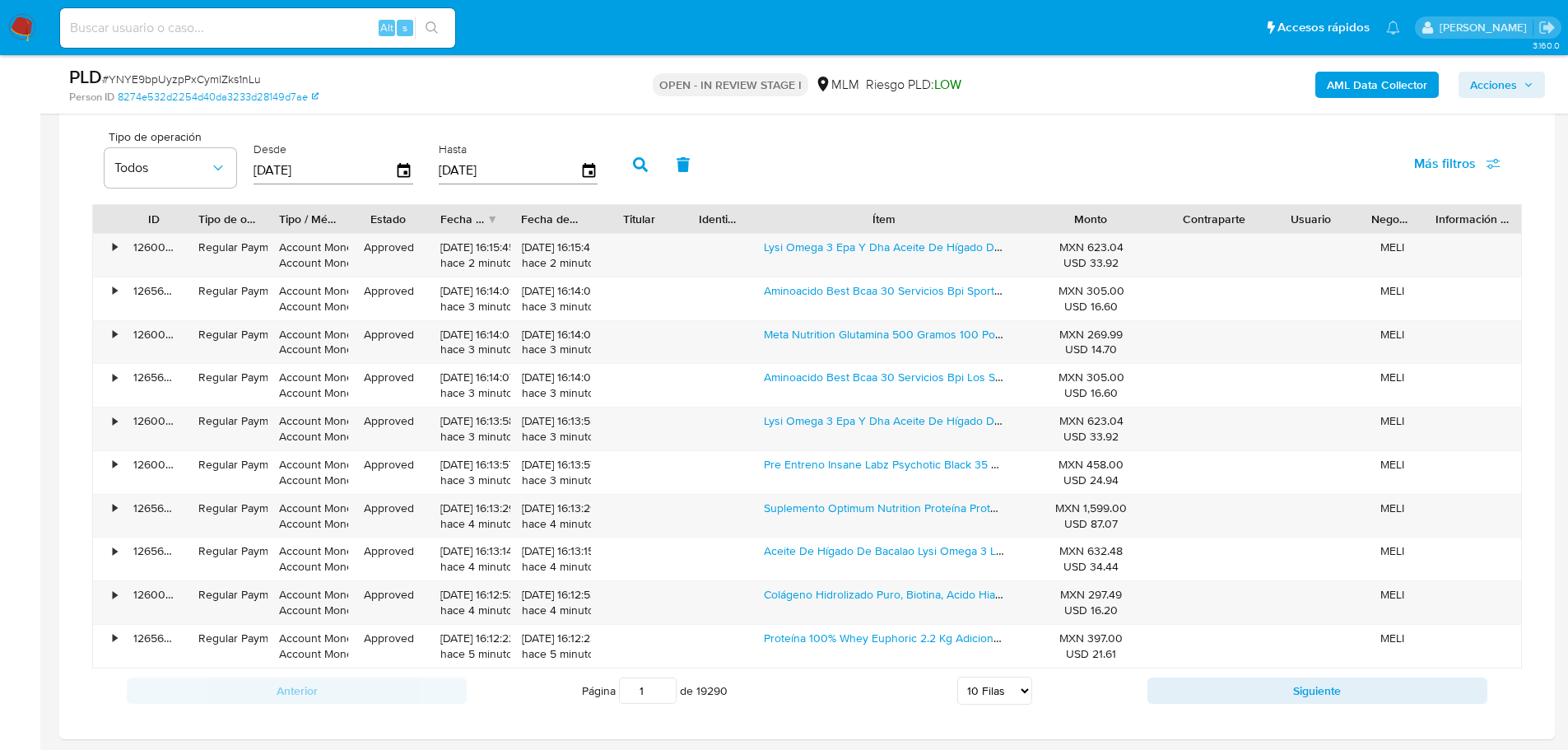
scroll to position [1399, 0]
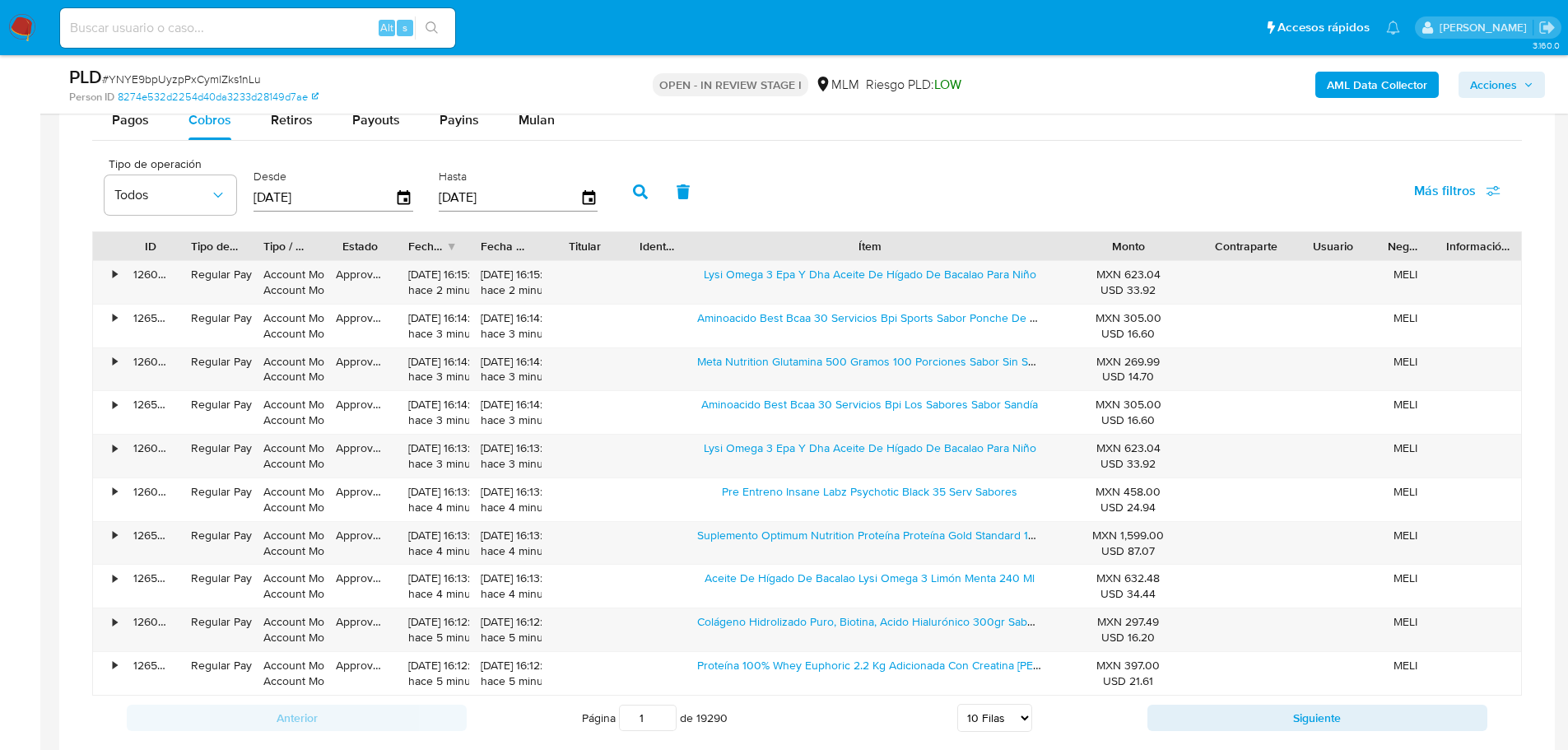
drag, startPoint x: 1026, startPoint y: 244, endPoint x: 1129, endPoint y: 244, distance: 103.0
click at [1129, 244] on div "ID Tipo de operación Tipo / Método Estado Fecha de creación Fecha de aprobación…" at bounding box center [806, 246] width 1427 height 28
drag, startPoint x: 697, startPoint y: 539, endPoint x: 815, endPoint y: 470, distance: 136.7
click at [1120, 535] on div "• 126561570590 Regular Payment Account Money Account Money Approved 17/09/2025 …" at bounding box center [806, 542] width 1427 height 43
click at [1210, 713] on button "Siguiente" at bounding box center [1316, 717] width 340 height 27
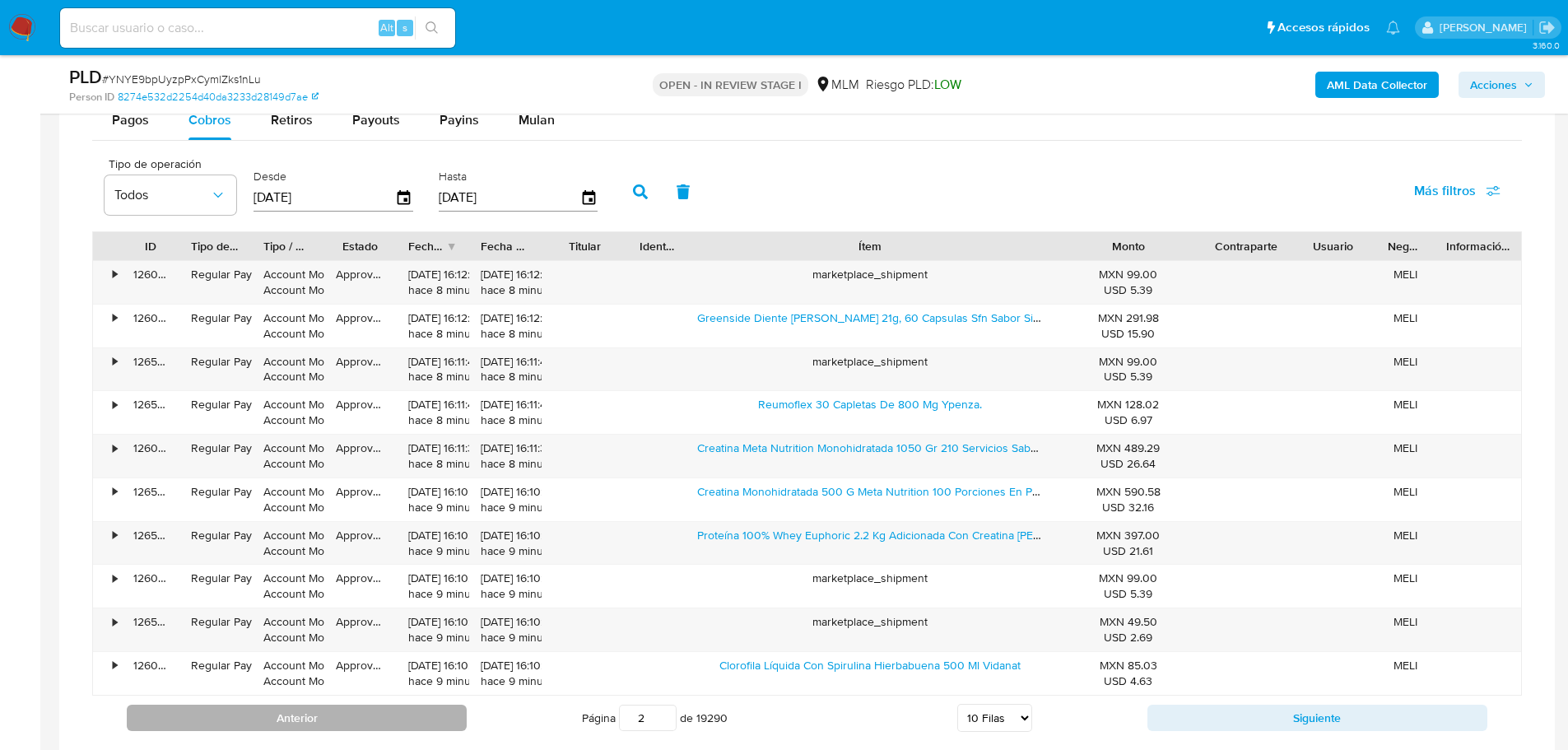
click at [274, 716] on button "Anterior" at bounding box center [296, 717] width 340 height 27
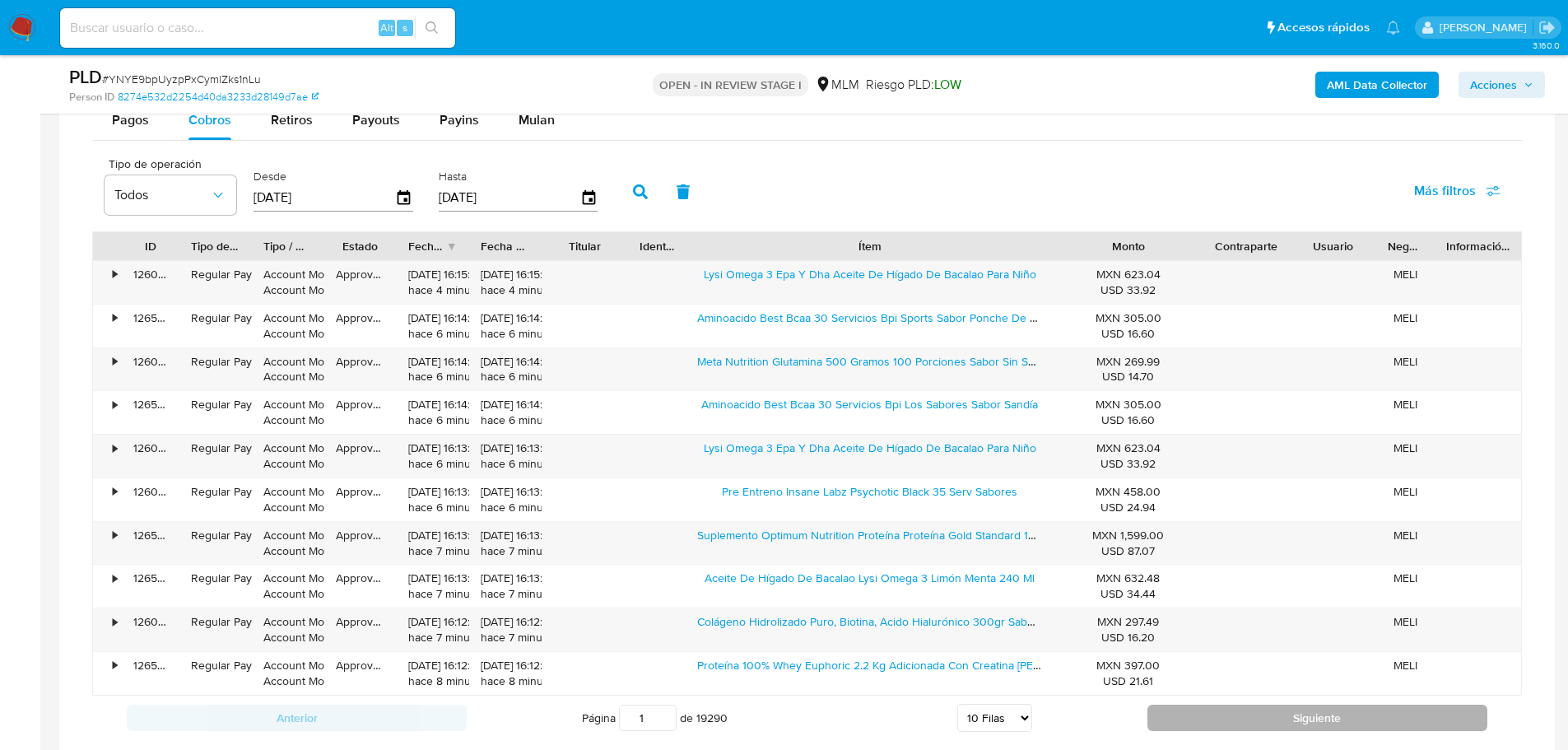
click at [1226, 720] on button "Siguiente" at bounding box center [1316, 717] width 340 height 27
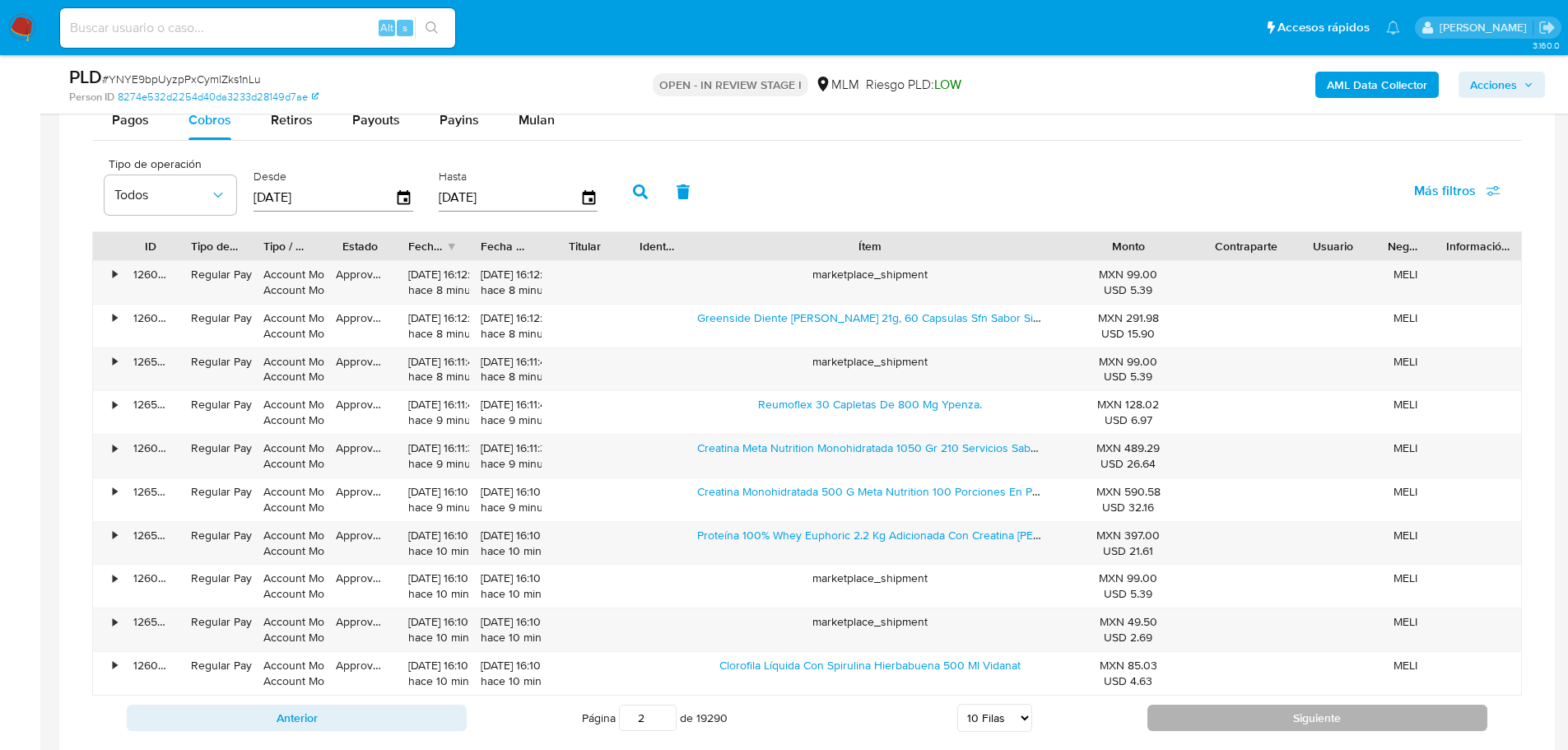
click at [1226, 720] on button "Siguiente" at bounding box center [1316, 717] width 340 height 27
type input "3"
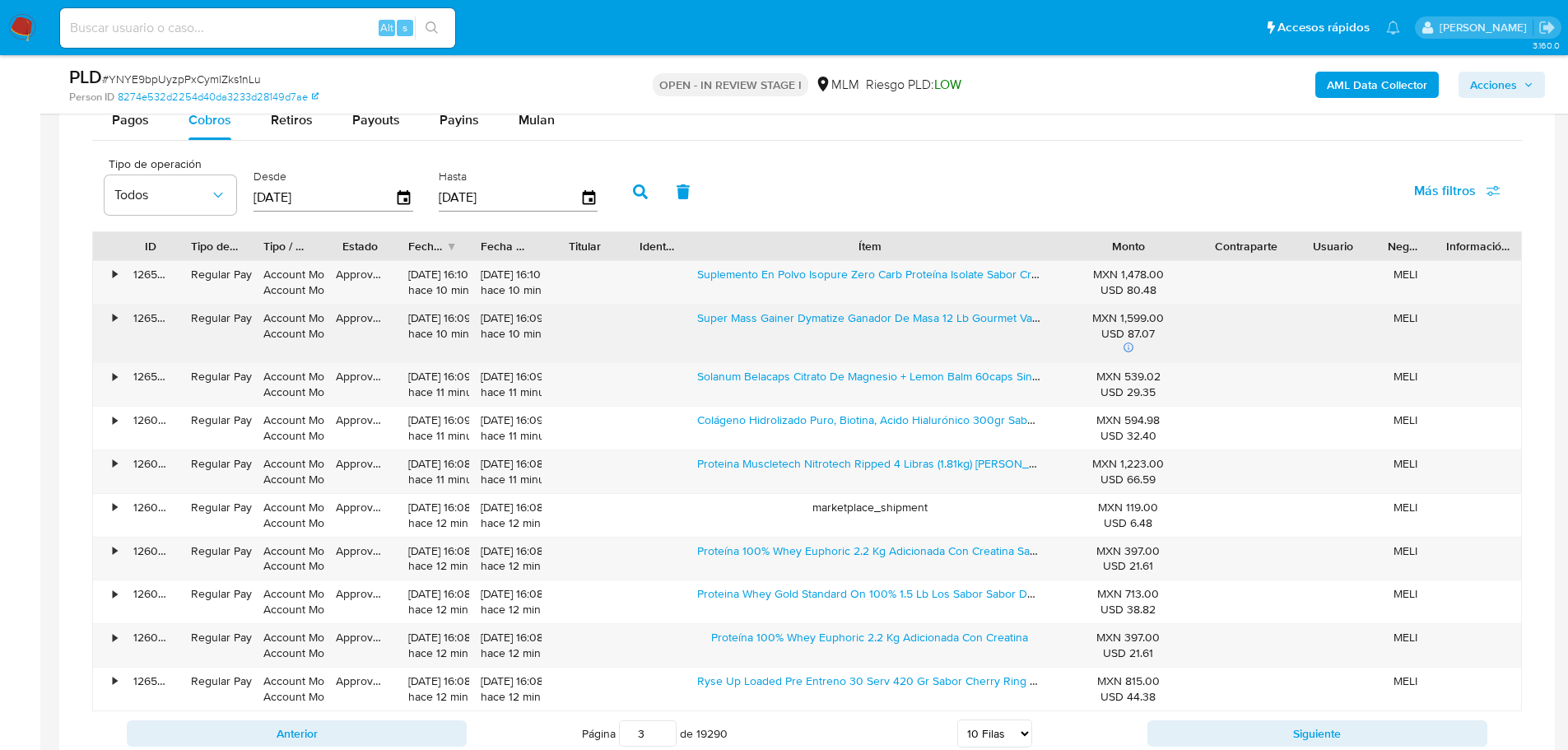
drag, startPoint x: 693, startPoint y: 313, endPoint x: 1080, endPoint y: 313, distance: 387.0
click at [1080, 313] on div "• 126560952832 Regular Payment Account Money Account Money Approved 17/09/2025 …" at bounding box center [806, 333] width 1427 height 58
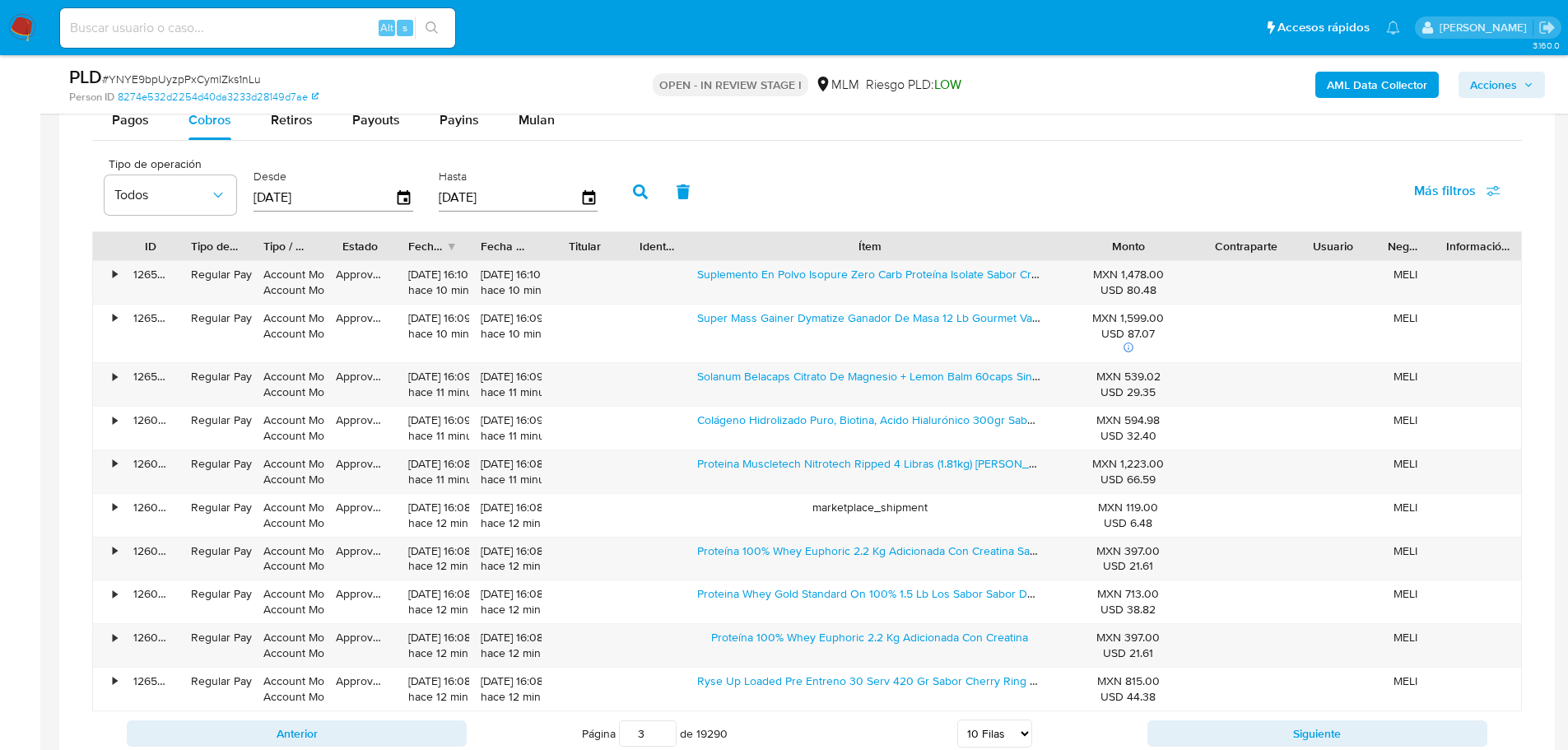
click at [40, 594] on main "3.160.0 Asignado a erjuarez Asignado el: 12/09/2025 10:11:16 Creado el: 12/08/2…" at bounding box center [784, 74] width 1568 height 2945
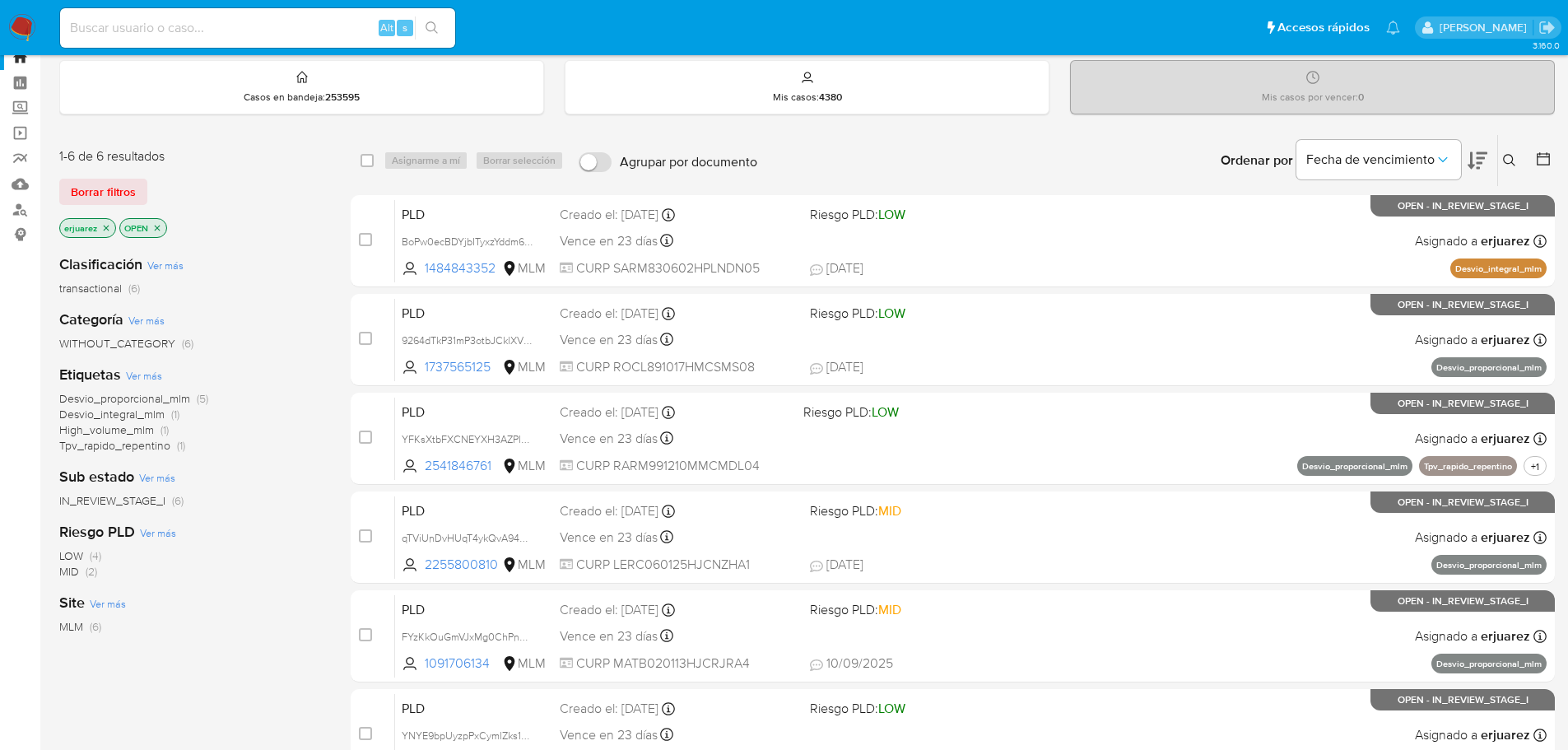
scroll to position [82, 0]
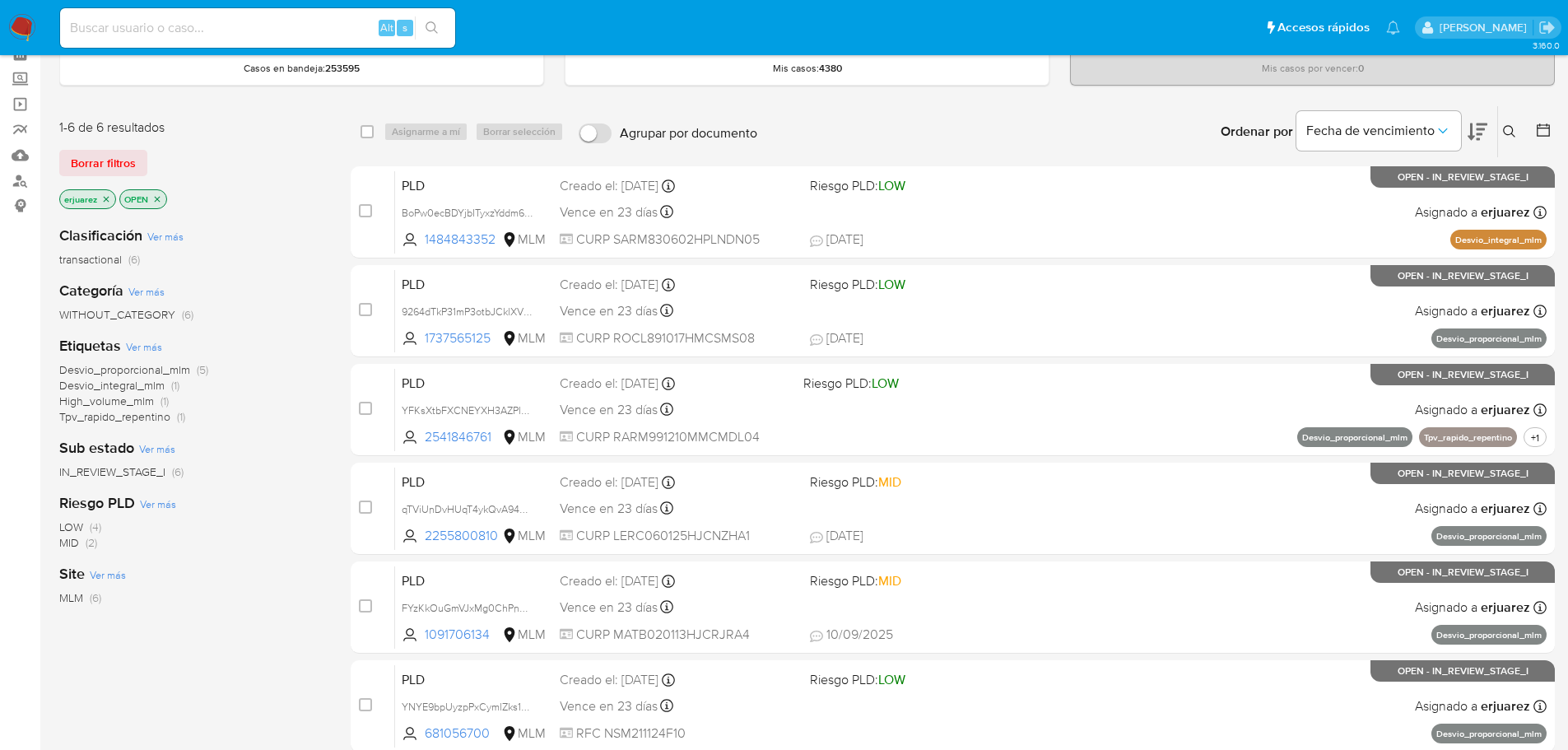
click at [139, 477] on span "IN_REVIEW_STAGE_I" at bounding box center [112, 471] width 106 height 16
click at [21, 33] on img at bounding box center [22, 28] width 28 height 28
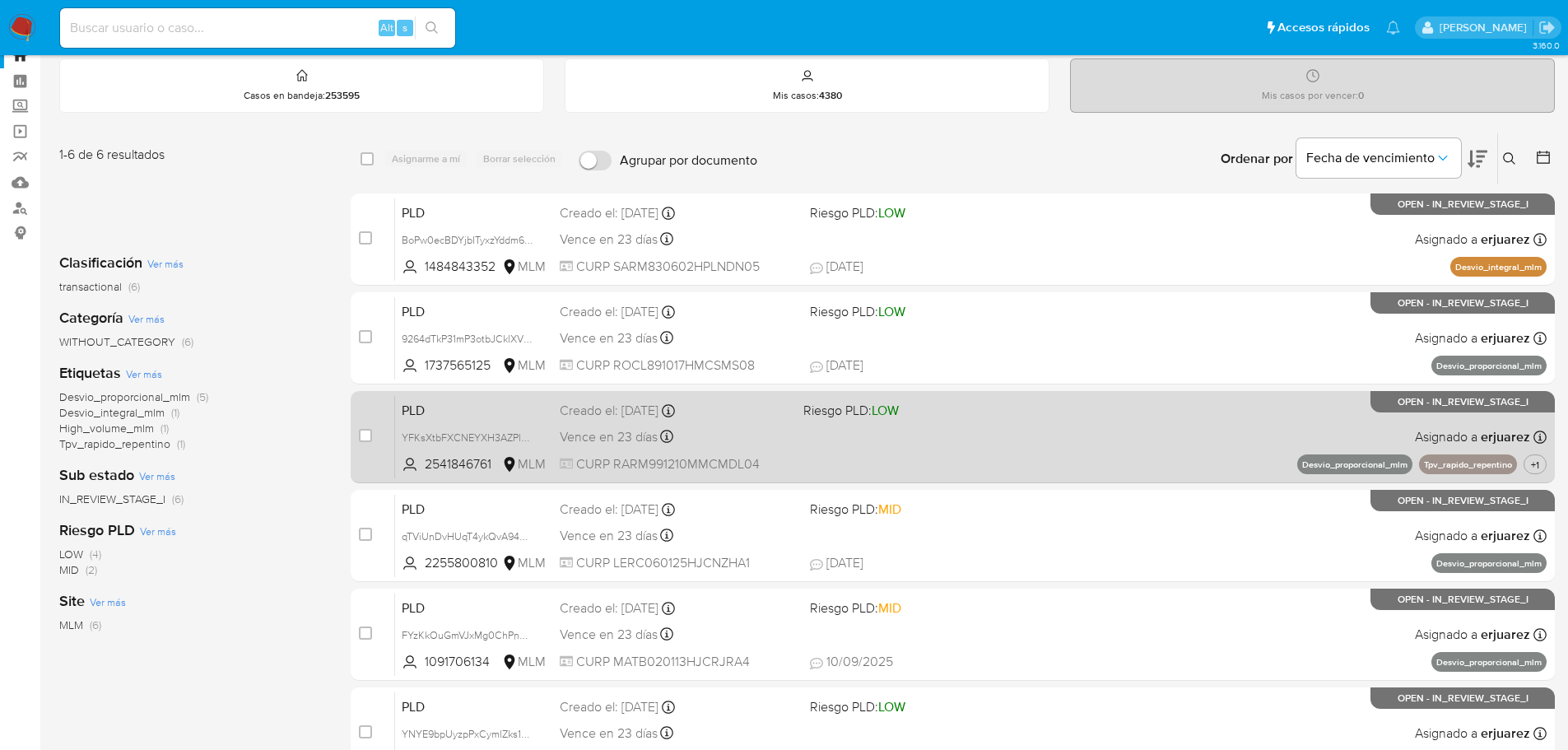
scroll to position [165, 0]
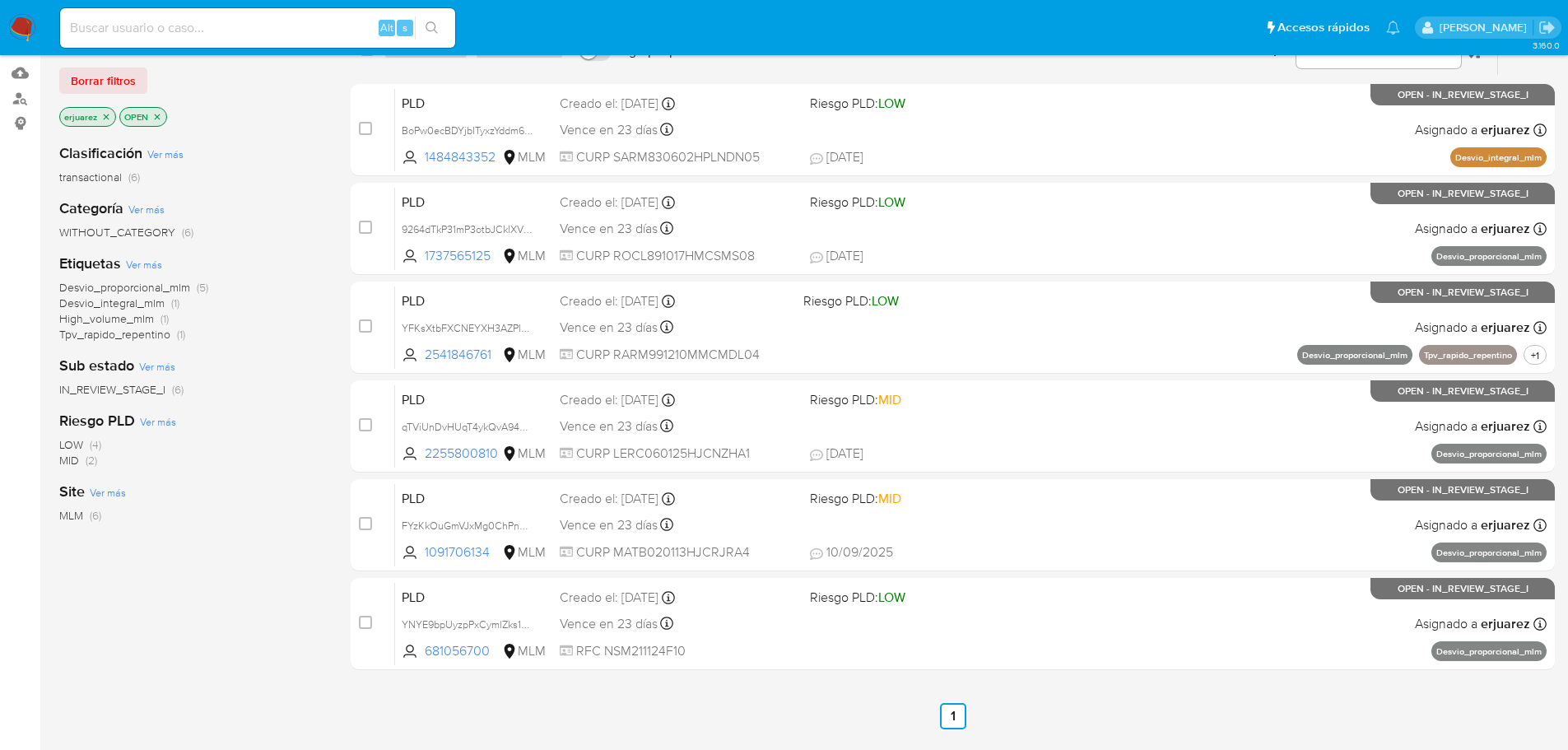
click at [140, 378] on div "Sub estado Ver más IN_REVIEW_STAGE_I (6)" at bounding box center [191, 377] width 265 height 42
click at [142, 384] on span "IN_REVIEW_STAGE_I" at bounding box center [112, 388] width 106 height 16
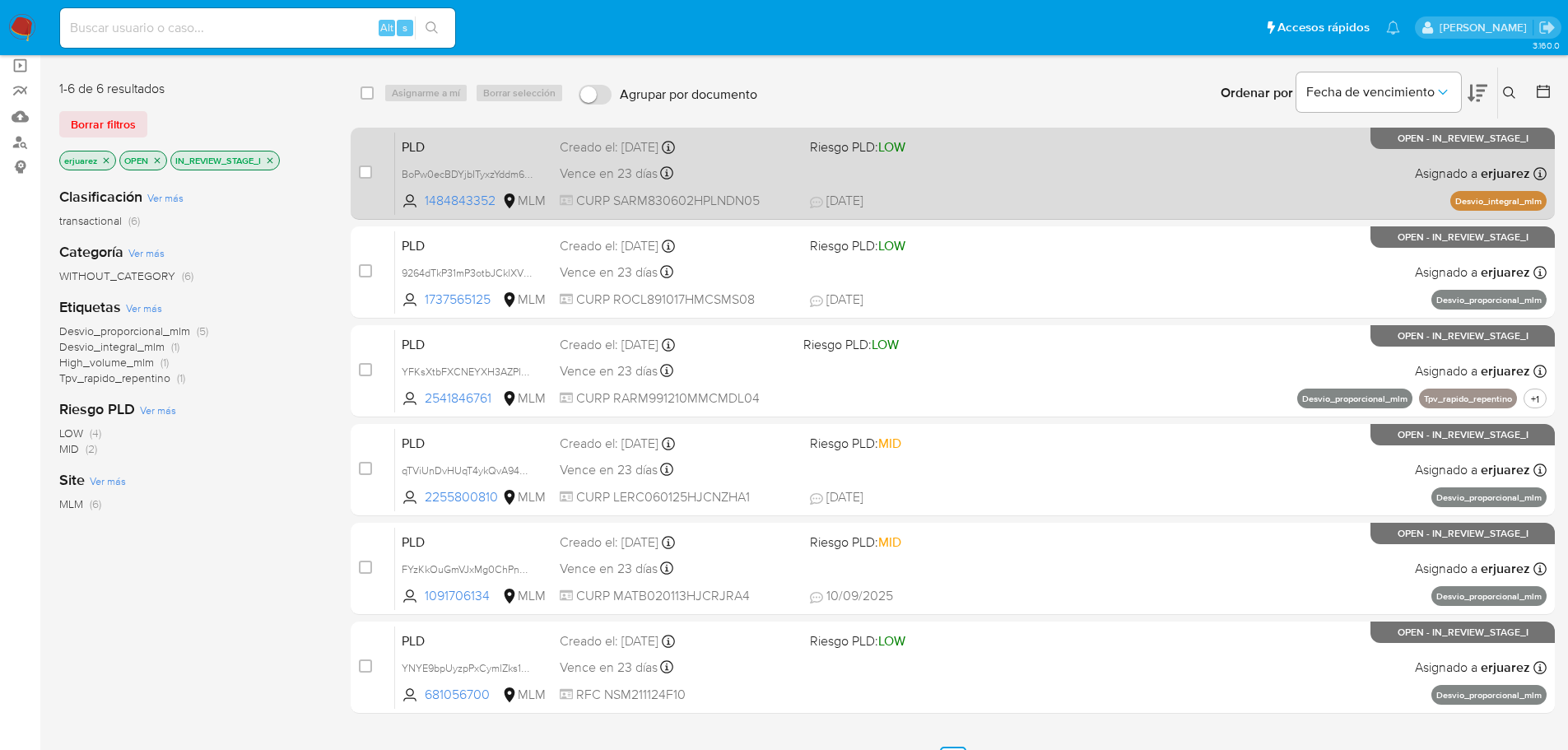
scroll to position [82, 0]
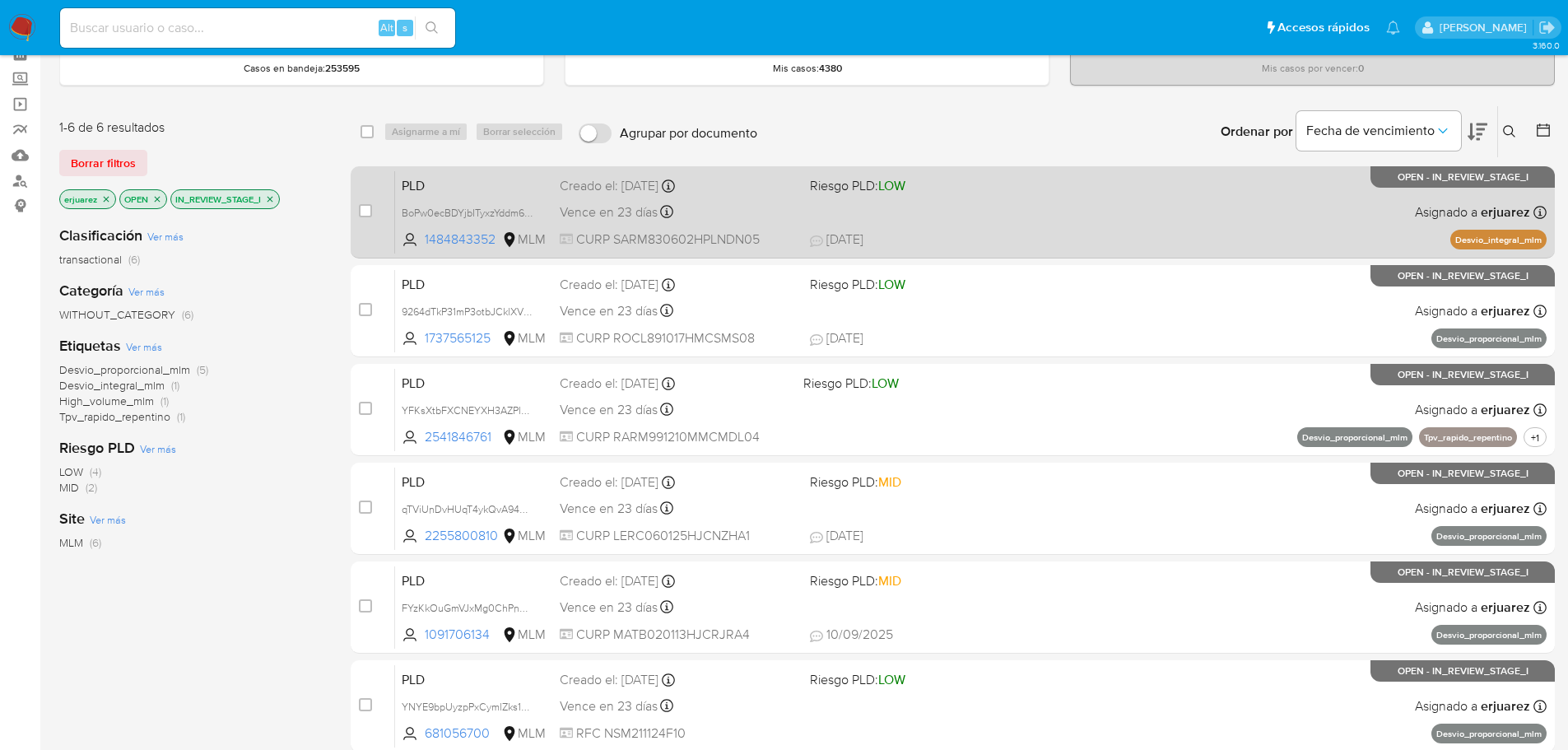
click at [1217, 216] on div "PLD BoPw0ecBDYjbITyxzYddm6pn 1484843352 MLM Riesgo PLD: LOW Creado el: [DATE] C…" at bounding box center [970, 211] width 1151 height 83
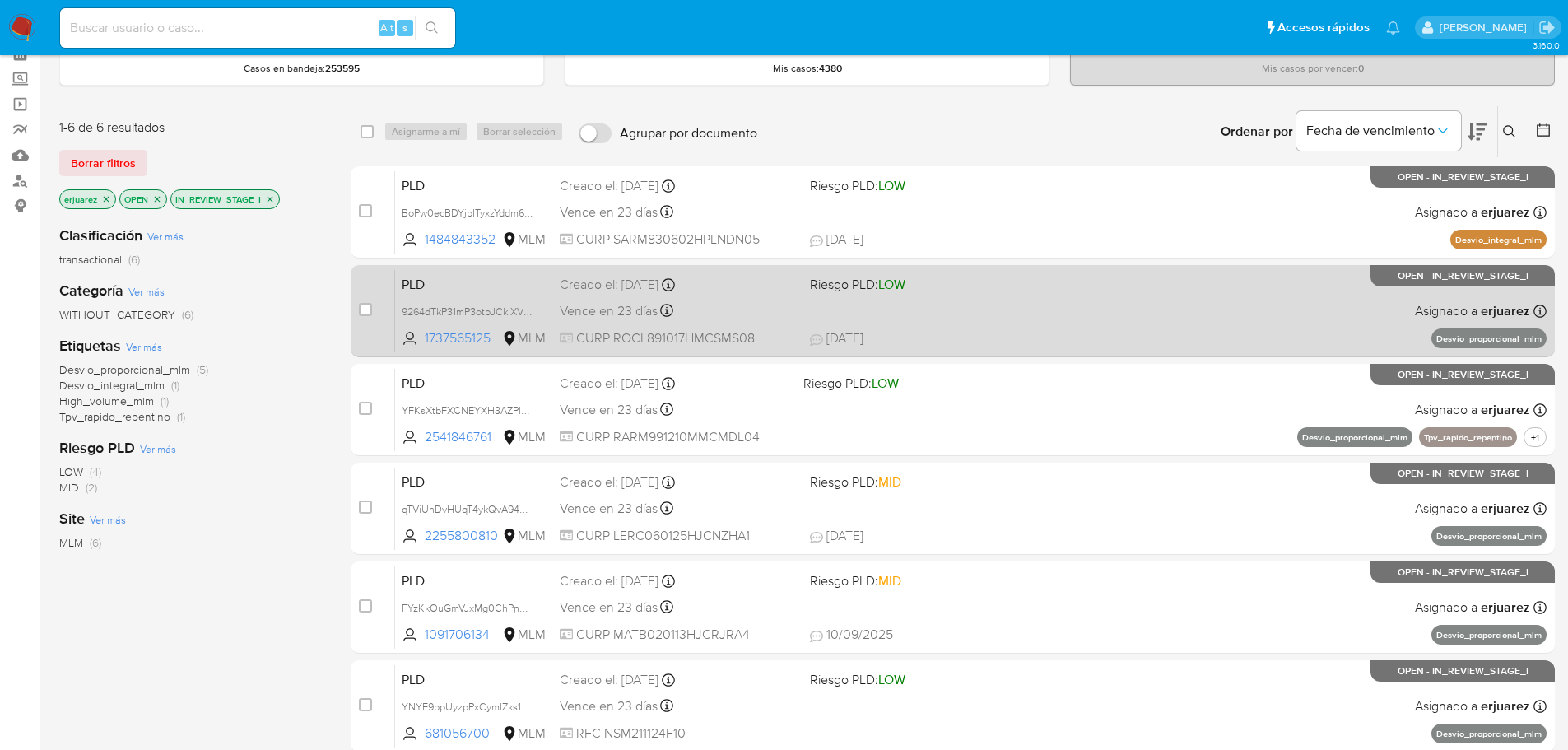
click at [945, 292] on span "Riesgo PLD: LOW" at bounding box center [928, 283] width 237 height 21
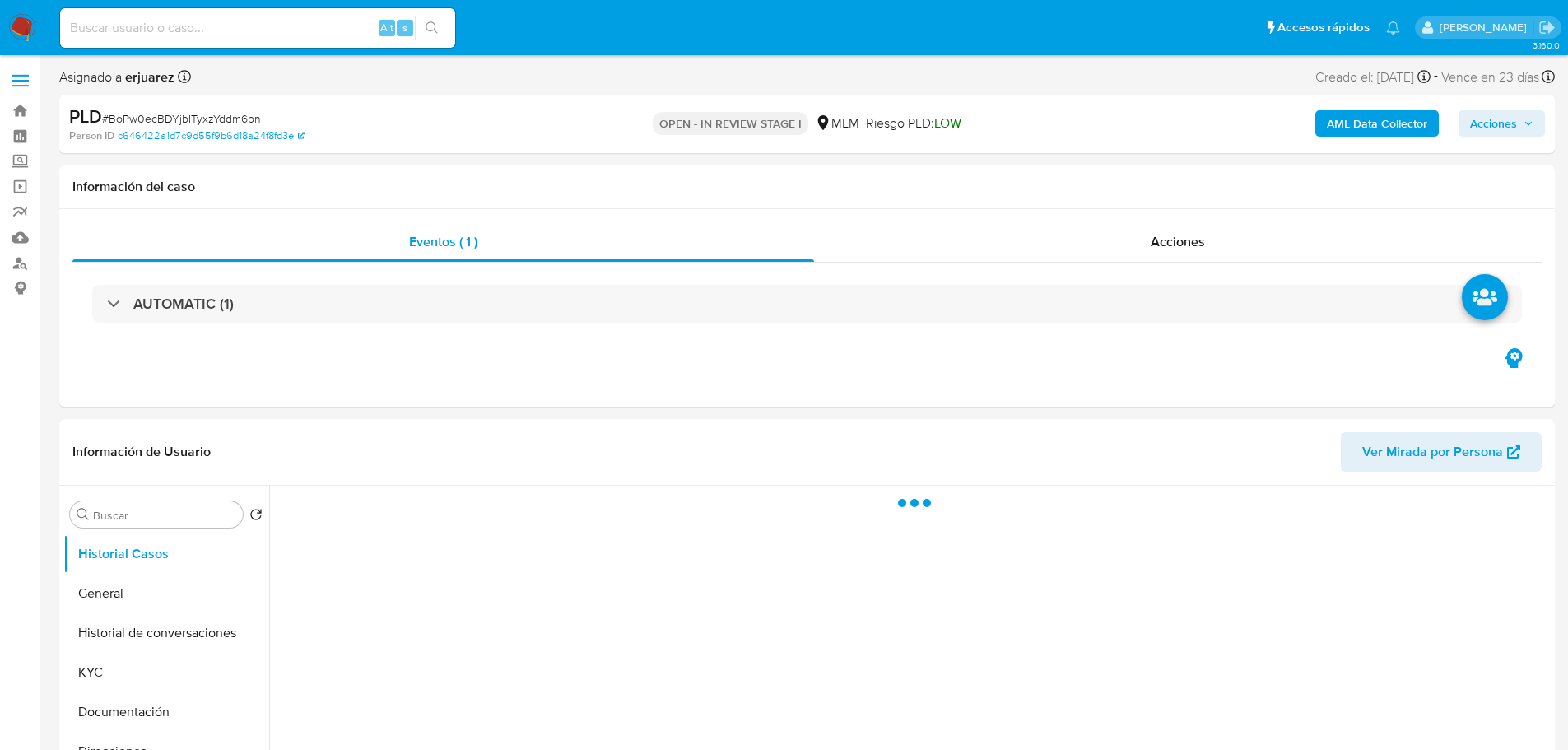
select select "10"
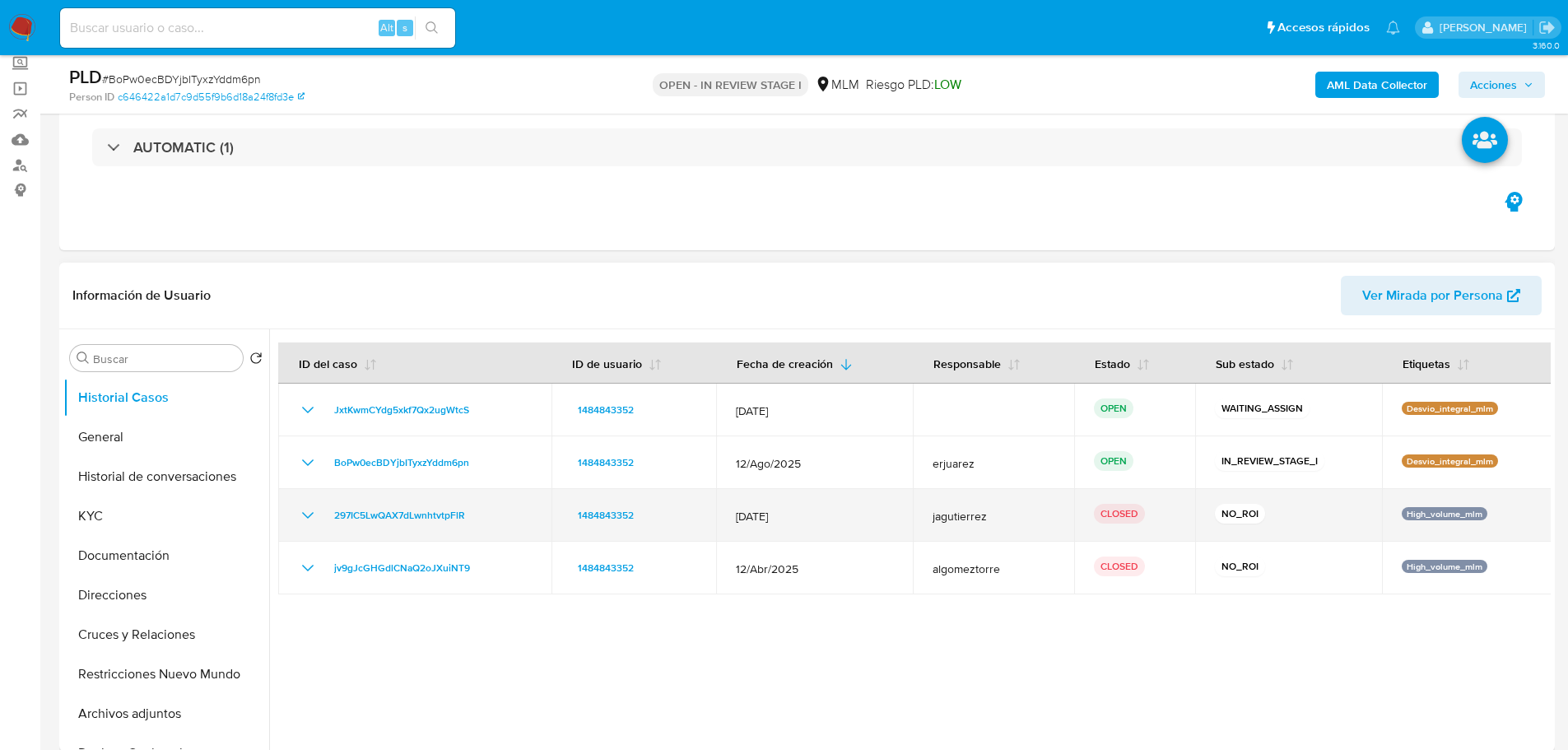
scroll to position [247, 0]
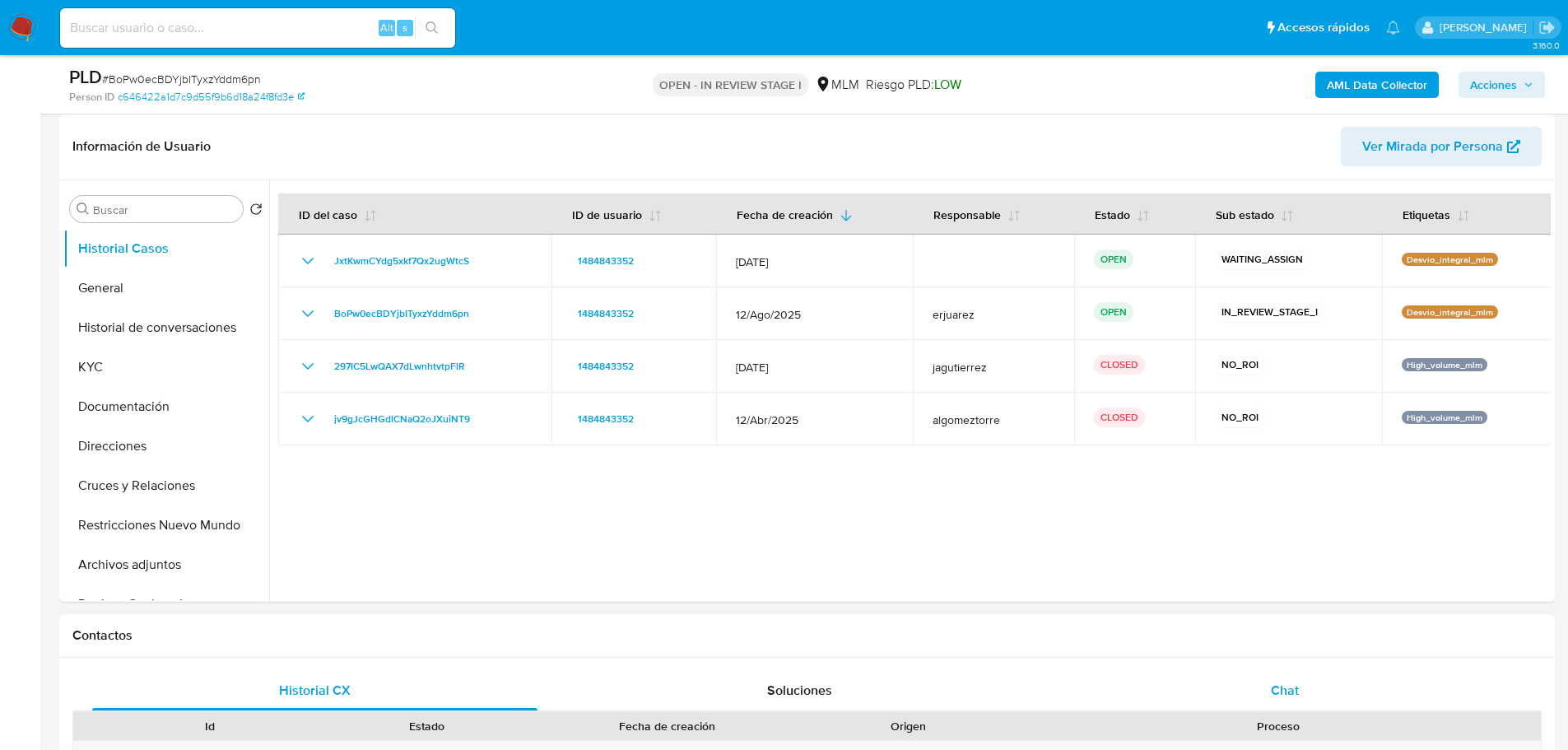
click at [1274, 672] on div "Chat" at bounding box center [1284, 690] width 445 height 39
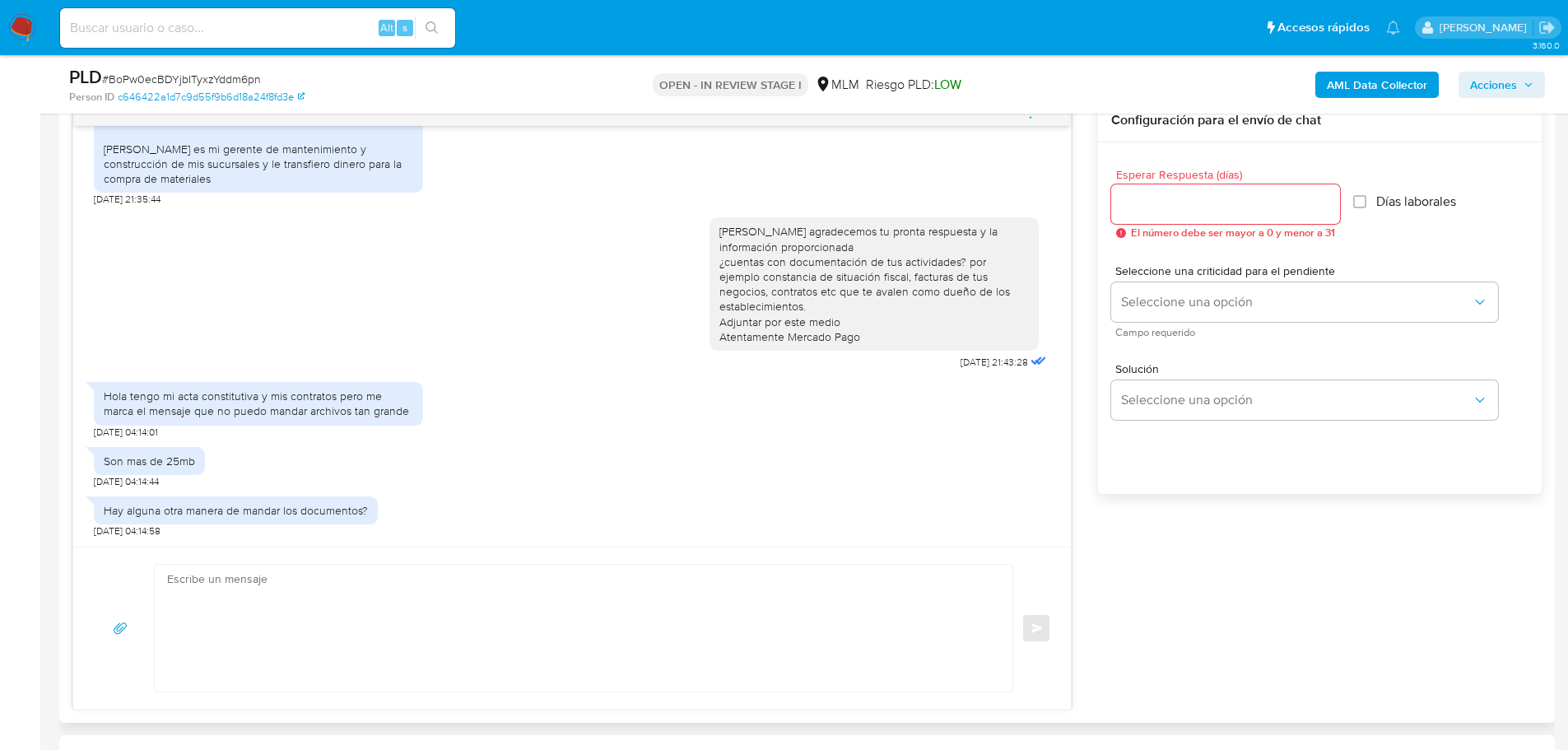
scroll to position [905, 0]
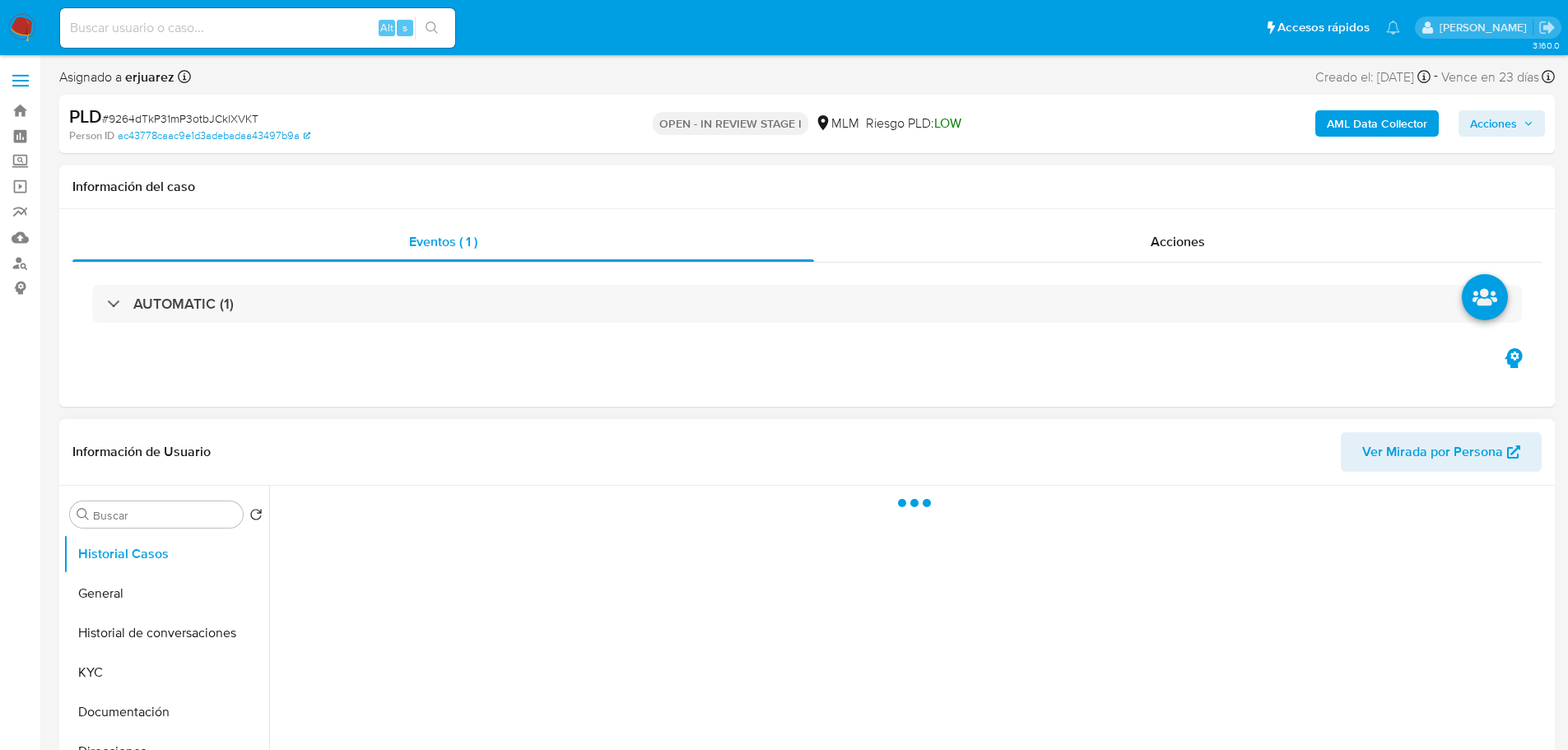
select select "10"
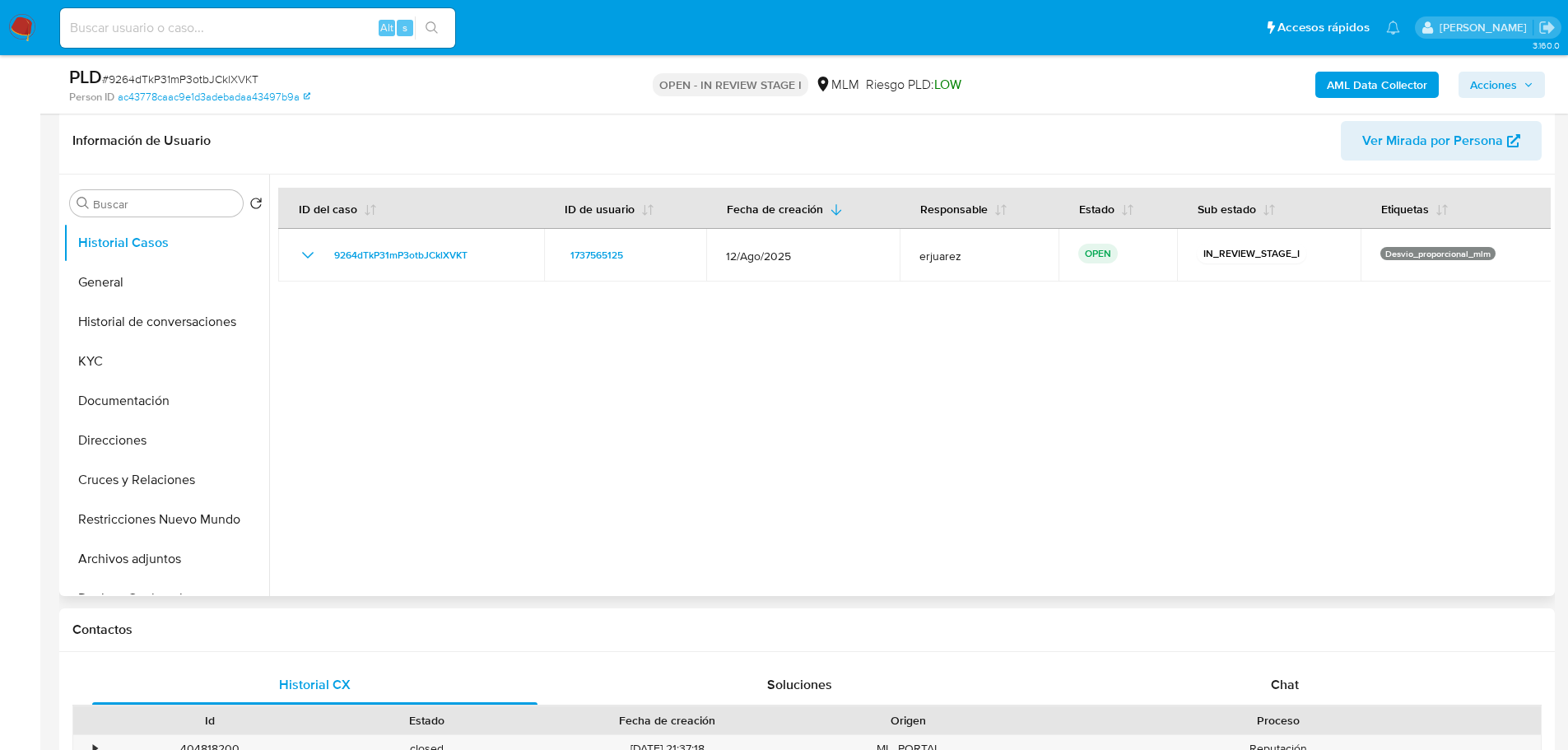
scroll to position [247, 0]
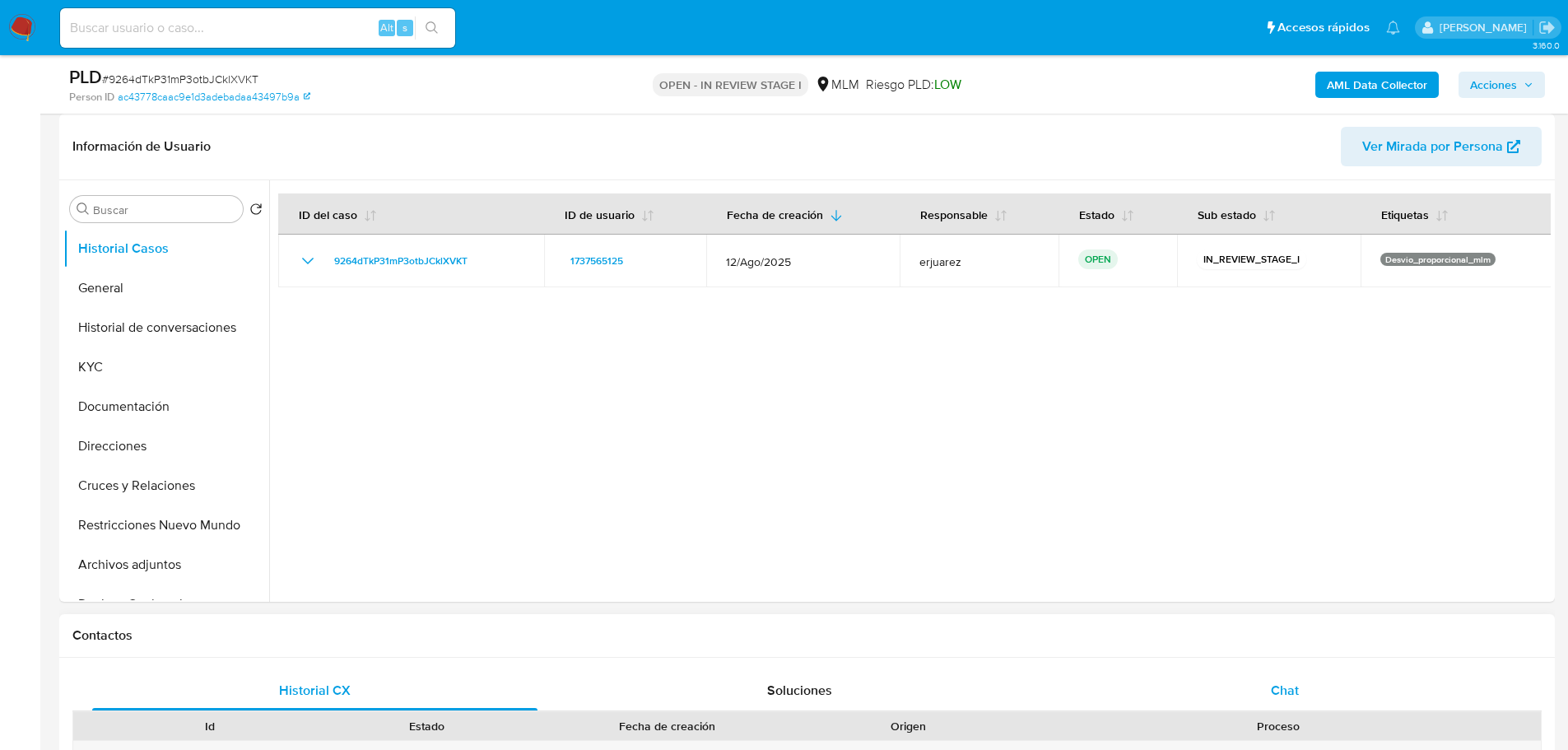
click at [1283, 695] on span "Chat" at bounding box center [1284, 690] width 28 height 19
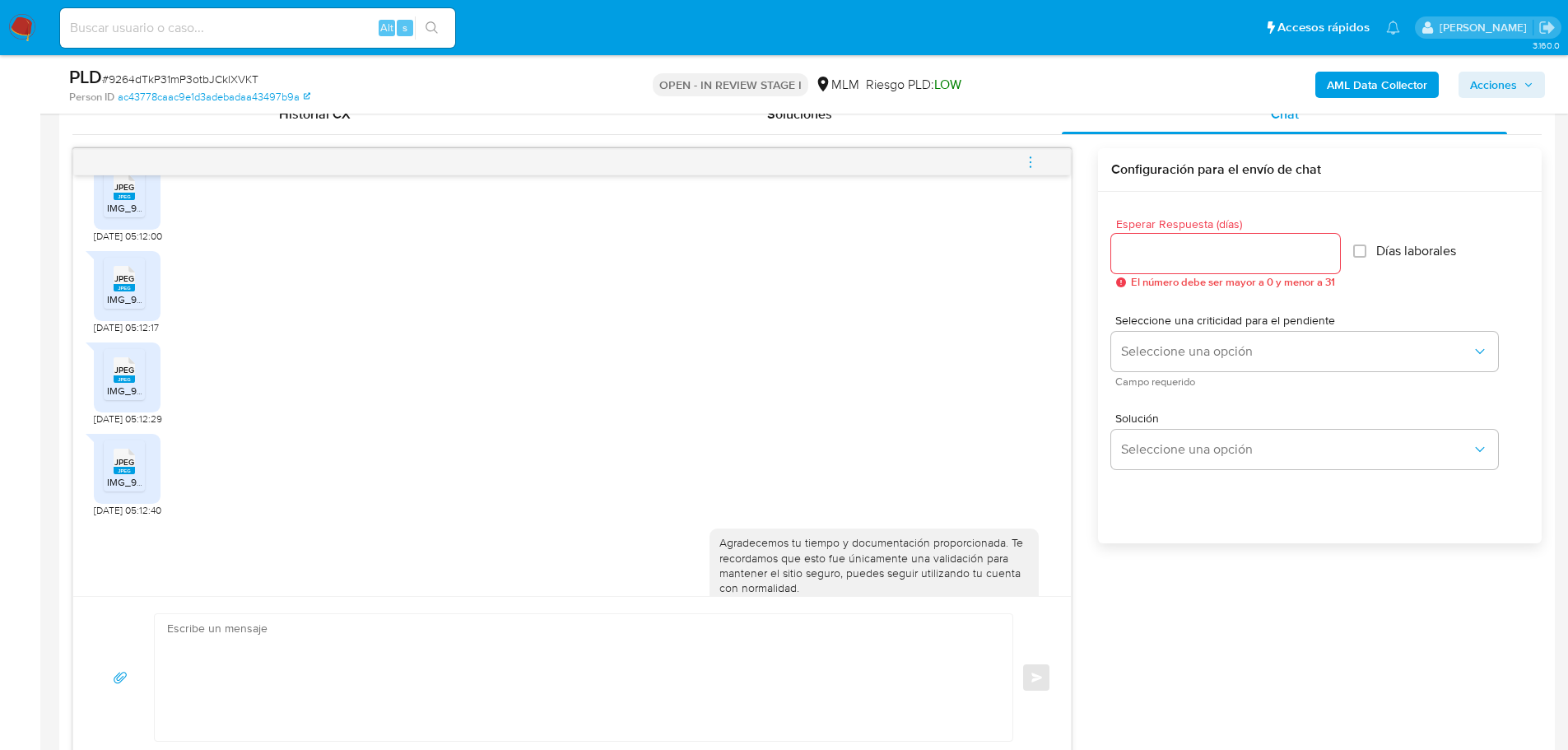
scroll to position [468, 0]
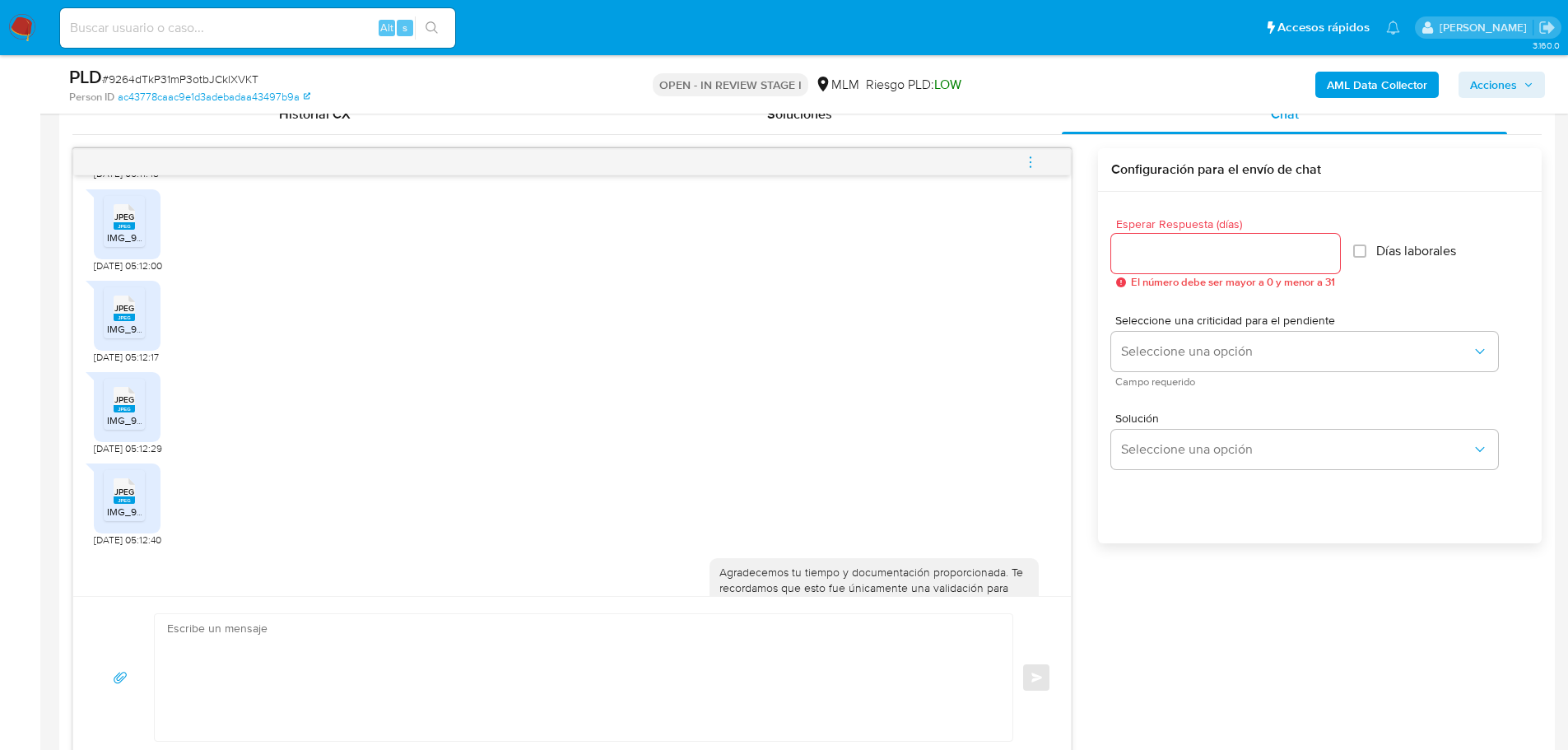
click at [1031, 156] on icon "menu-action" at bounding box center [1029, 162] width 14 height 14
click at [882, 126] on li "Cerrar conversación" at bounding box center [918, 130] width 168 height 30
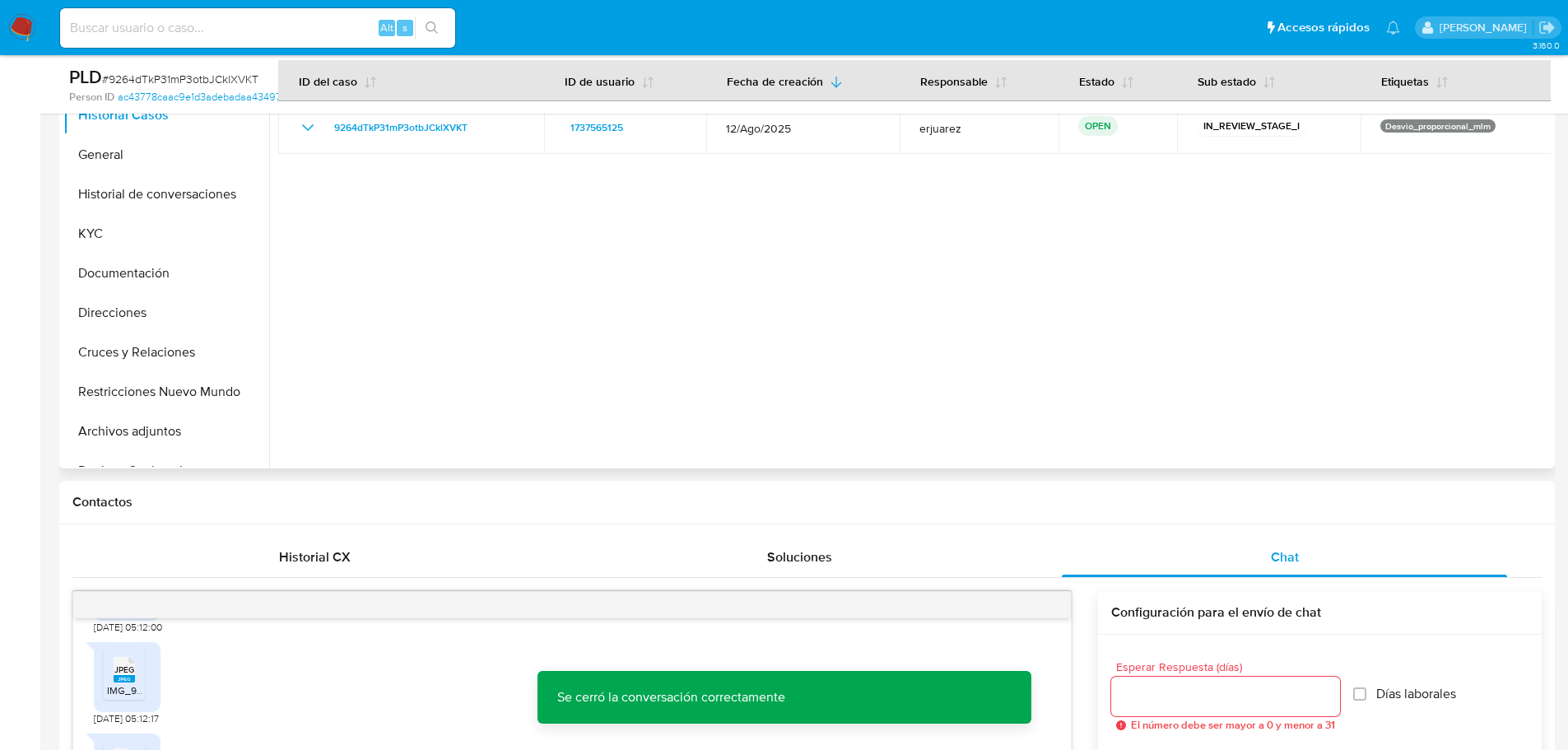
scroll to position [329, 0]
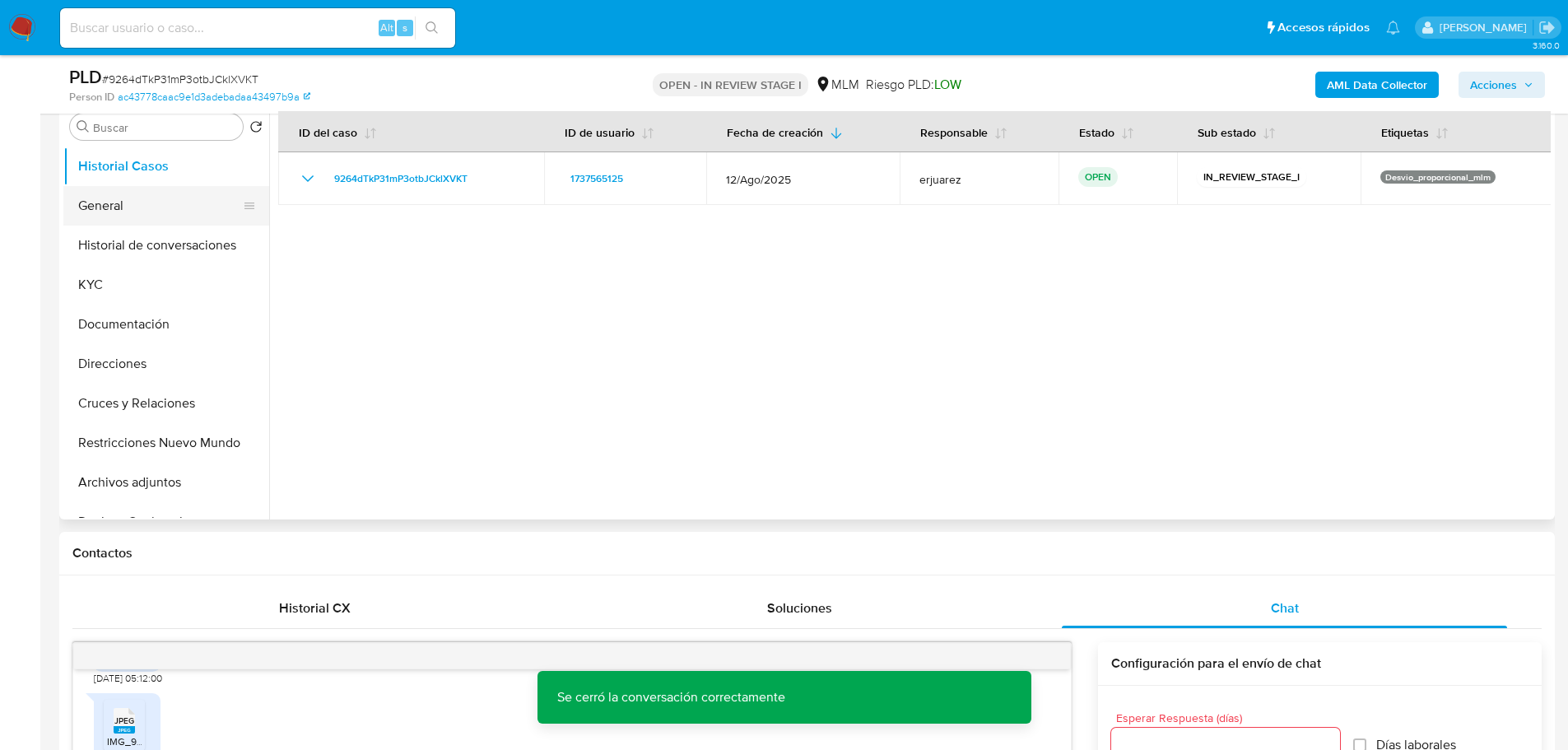
click at [115, 206] on button "General" at bounding box center [159, 205] width 192 height 39
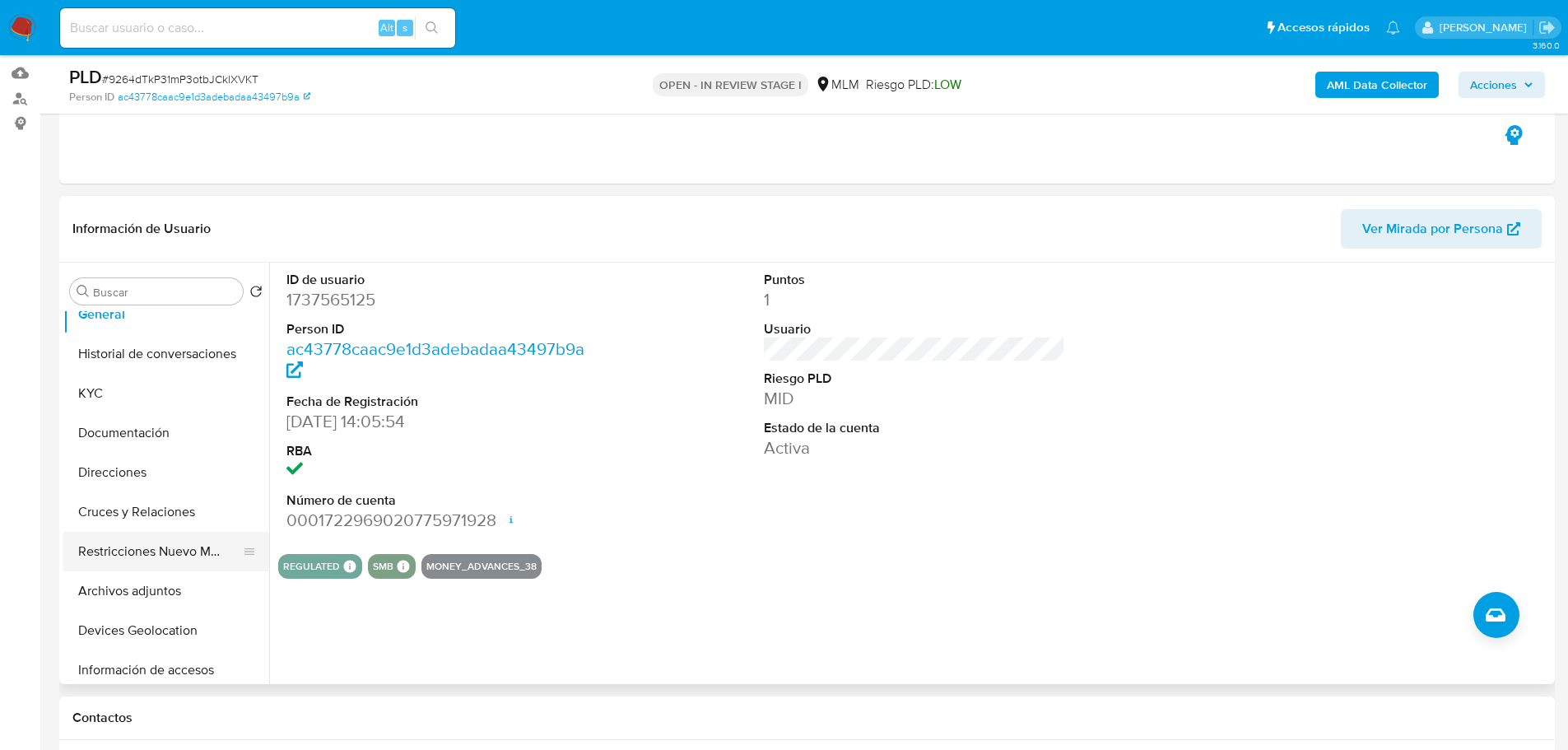
scroll to position [82, 0]
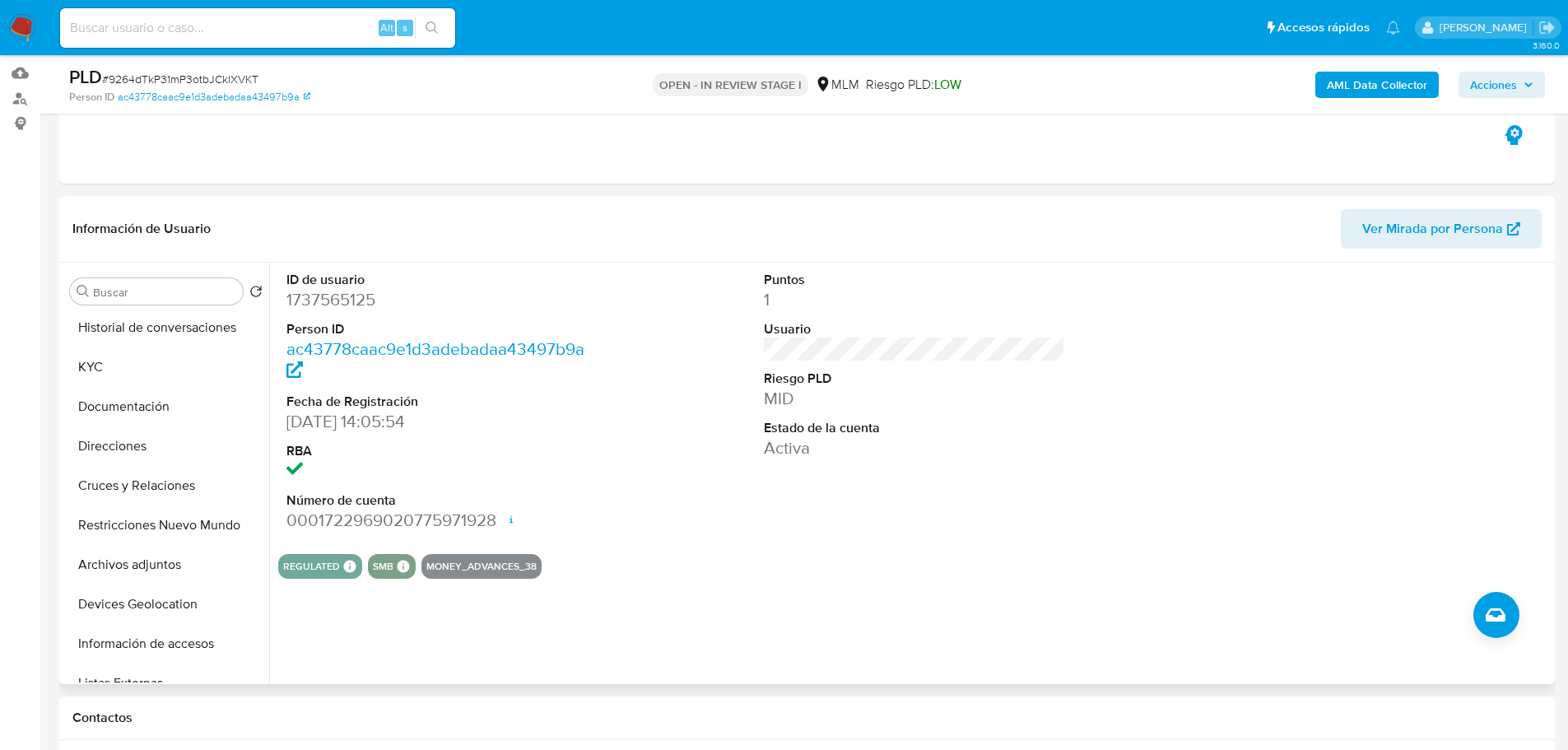
drag, startPoint x: 132, startPoint y: 566, endPoint x: 573, endPoint y: 388, distance: 475.6
click at [132, 565] on button "Archivos adjuntos" at bounding box center [166, 563] width 206 height 39
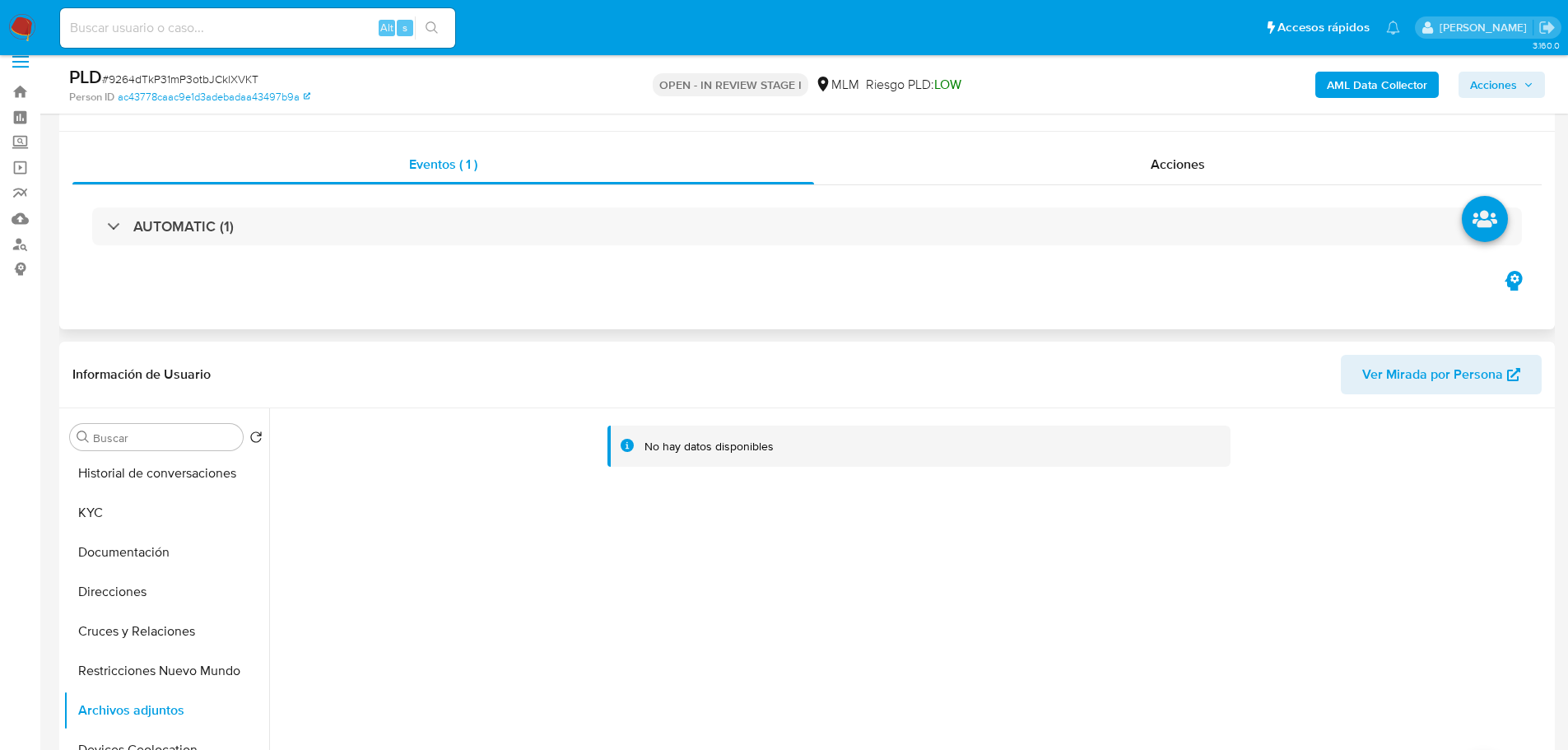
scroll to position [0, 0]
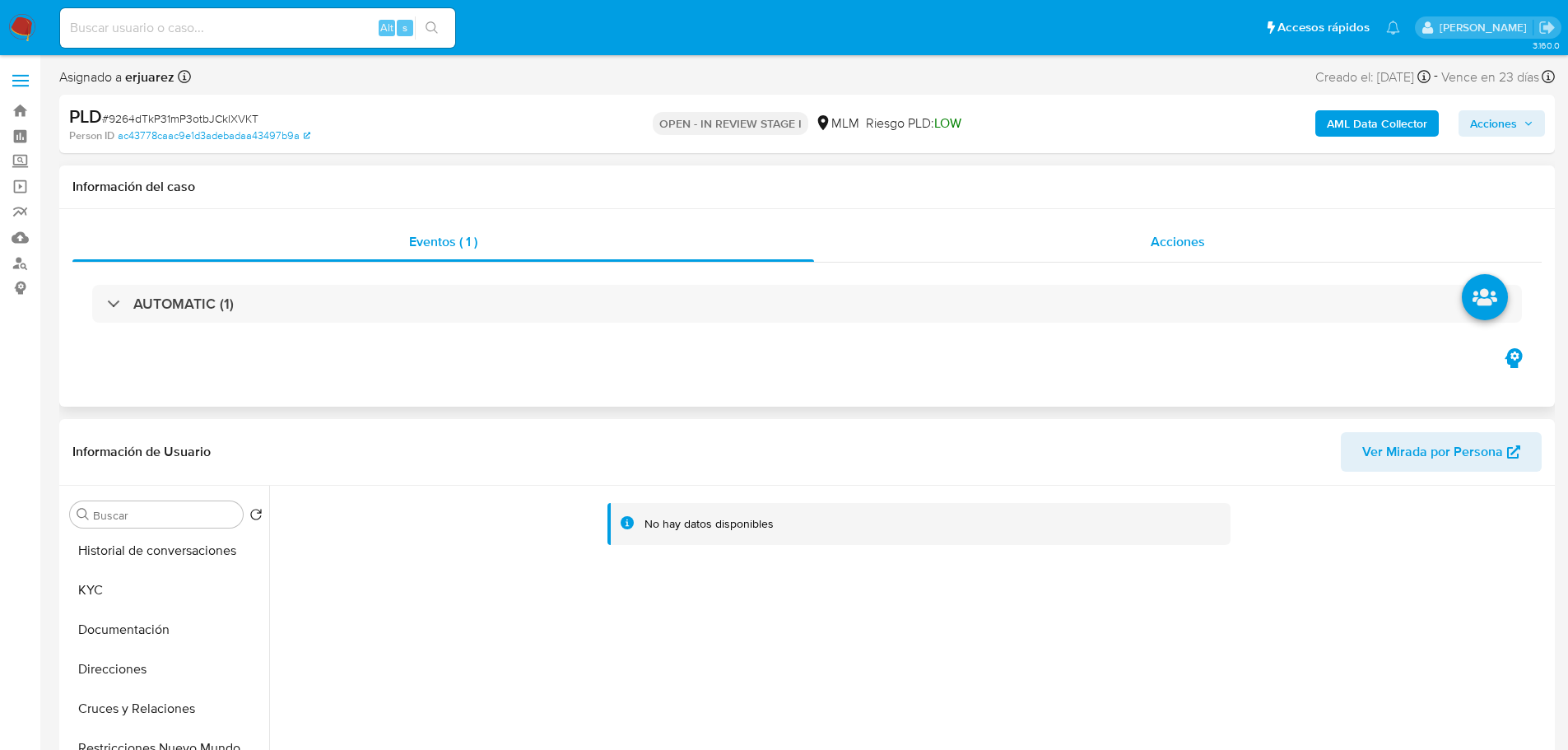
click at [1154, 232] on span "Acciones" at bounding box center [1178, 242] width 55 height 19
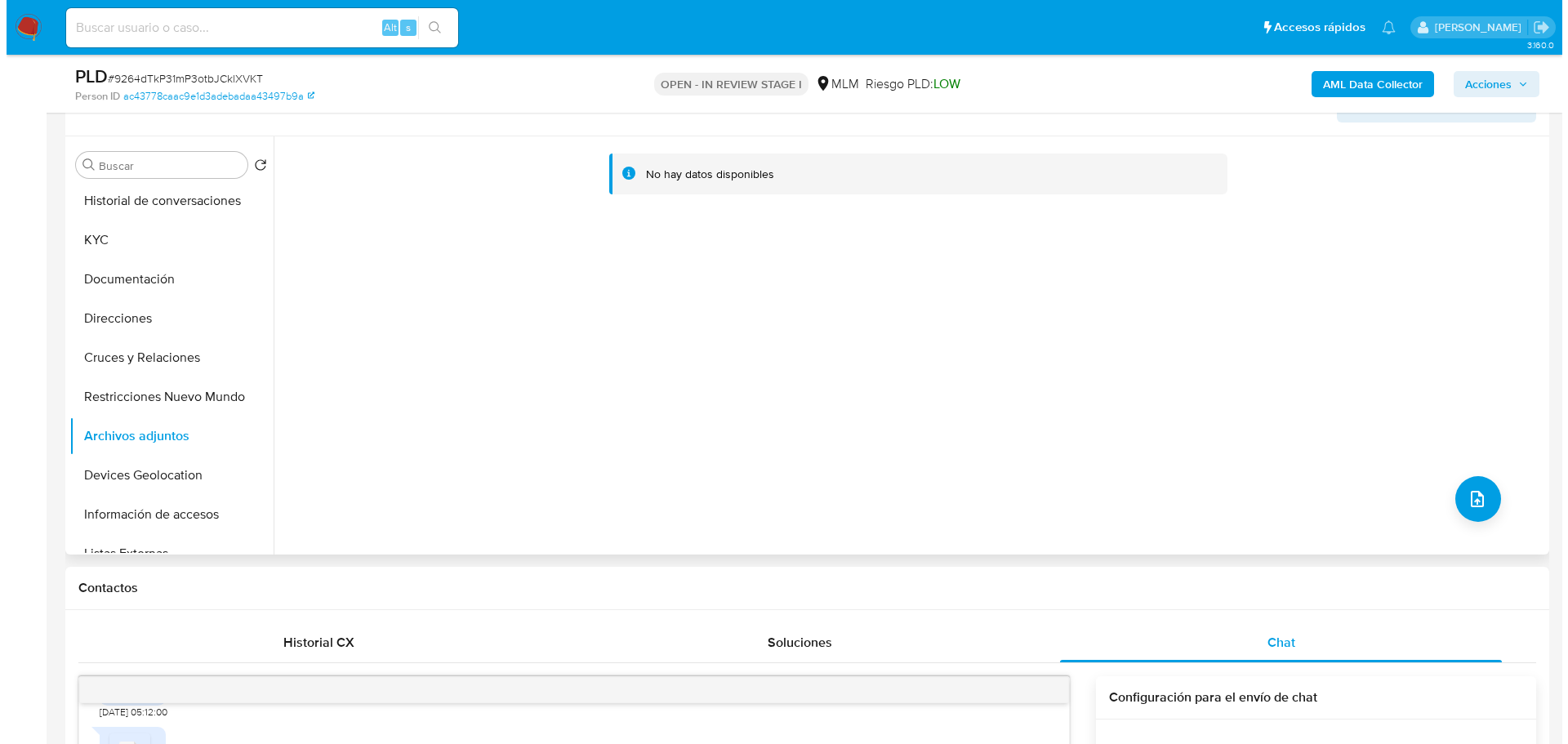
scroll to position [408, 0]
drag, startPoint x: 1443, startPoint y: 487, endPoint x: 889, endPoint y: 133, distance: 657.4
click at [1439, 484] on div "No hay datos disponibles" at bounding box center [902, 344] width 1271 height 418
click at [1461, 496] on icon "upload-file" at bounding box center [1470, 497] width 20 height 20
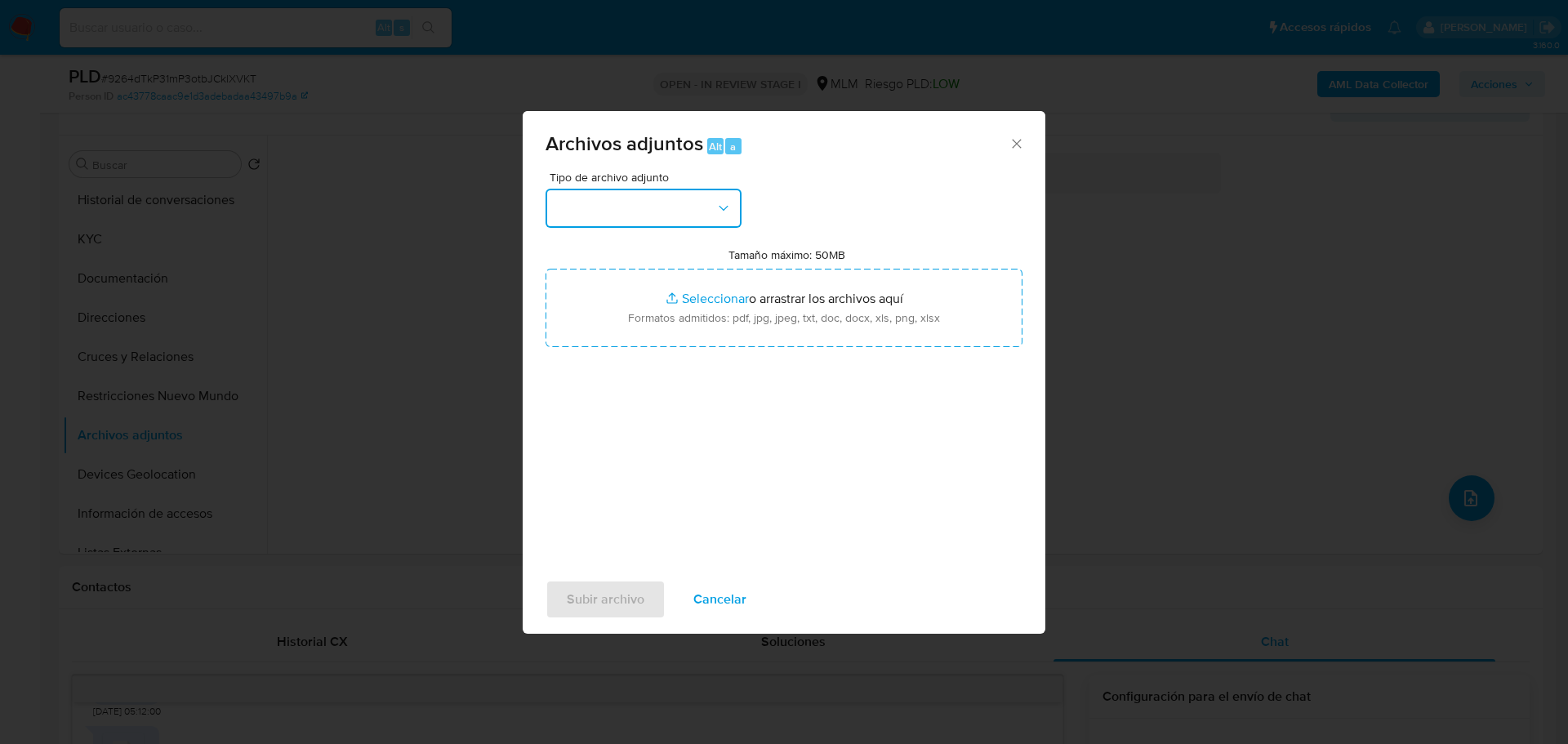
click at [625, 225] on button "button" at bounding box center [644, 208] width 196 height 39
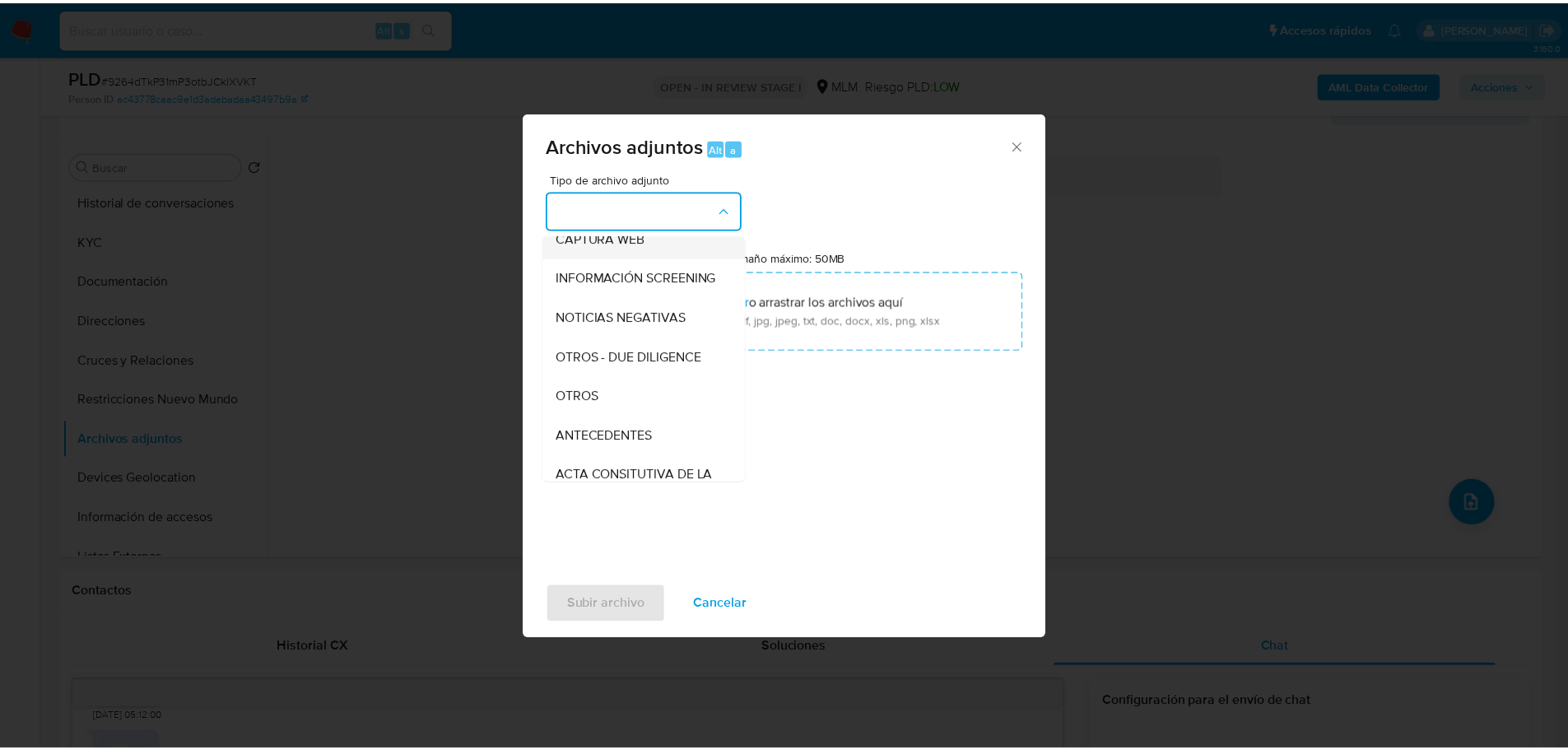
scroll to position [165, 0]
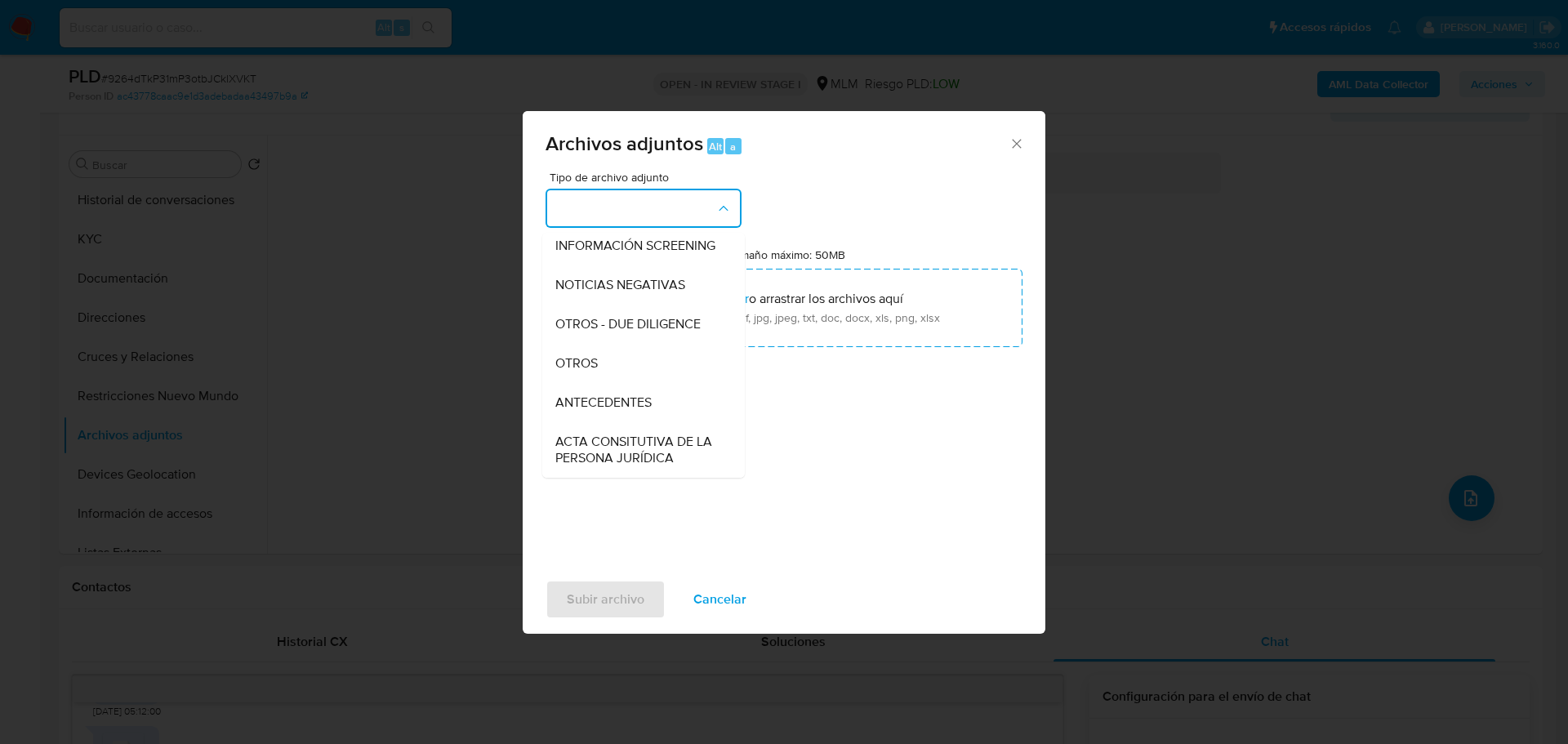
click at [584, 371] on span "OTROS" at bounding box center [576, 363] width 43 height 16
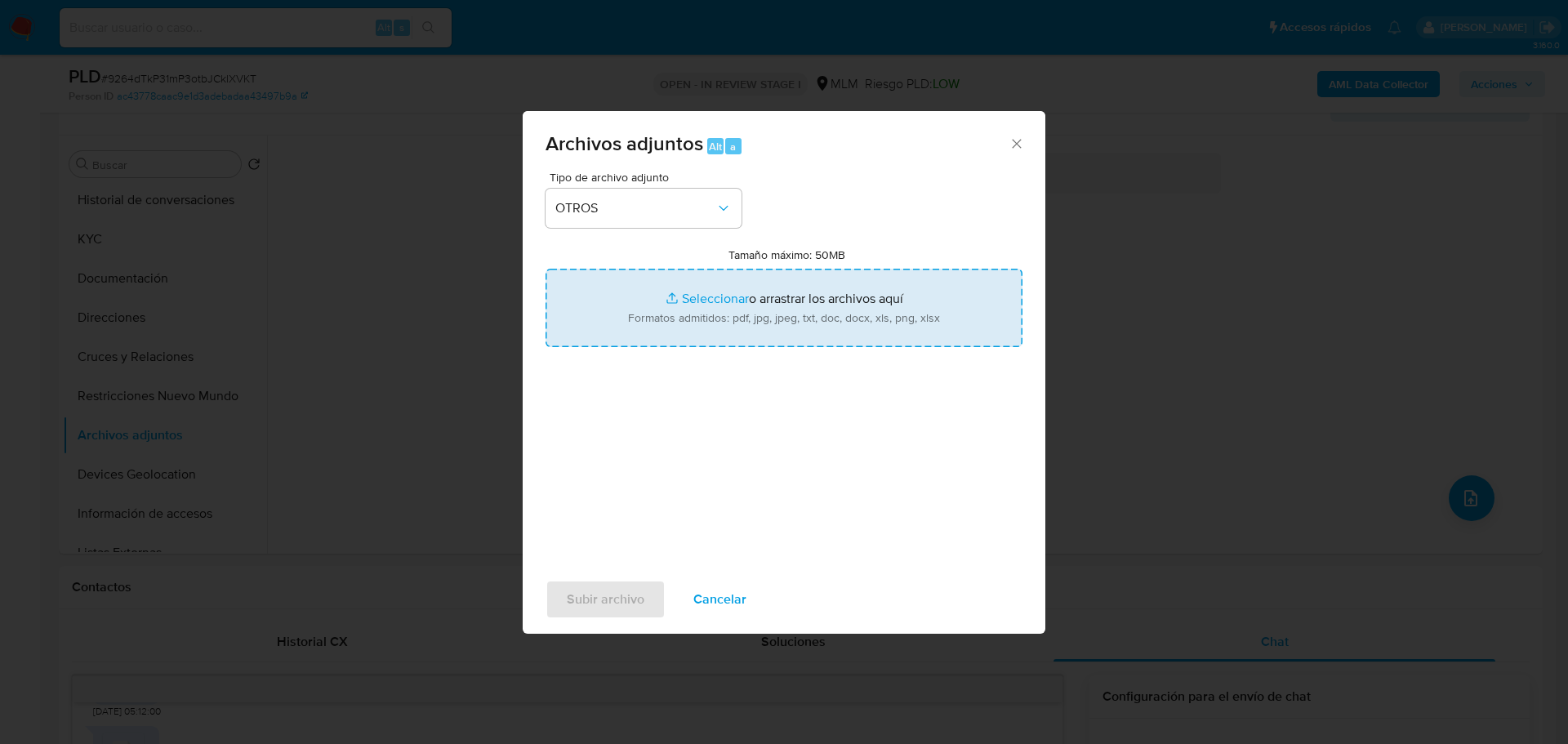
click at [693, 285] on input "Tamaño máximo: 50MB Seleccionar archivos" at bounding box center [784, 307] width 476 height 79
type input "C:\fakepath\1737565125_ Luis Alfredo de la Rosa Camara_Ago25.pdf"
click at [695, 289] on input "Tamaño máximo: 50MB Seleccionar archivos" at bounding box center [784, 307] width 476 height 79
type input "C:\fakepath\1737565125_Luis Alfredo de la Rosa Camara_Ago25.xlsx"
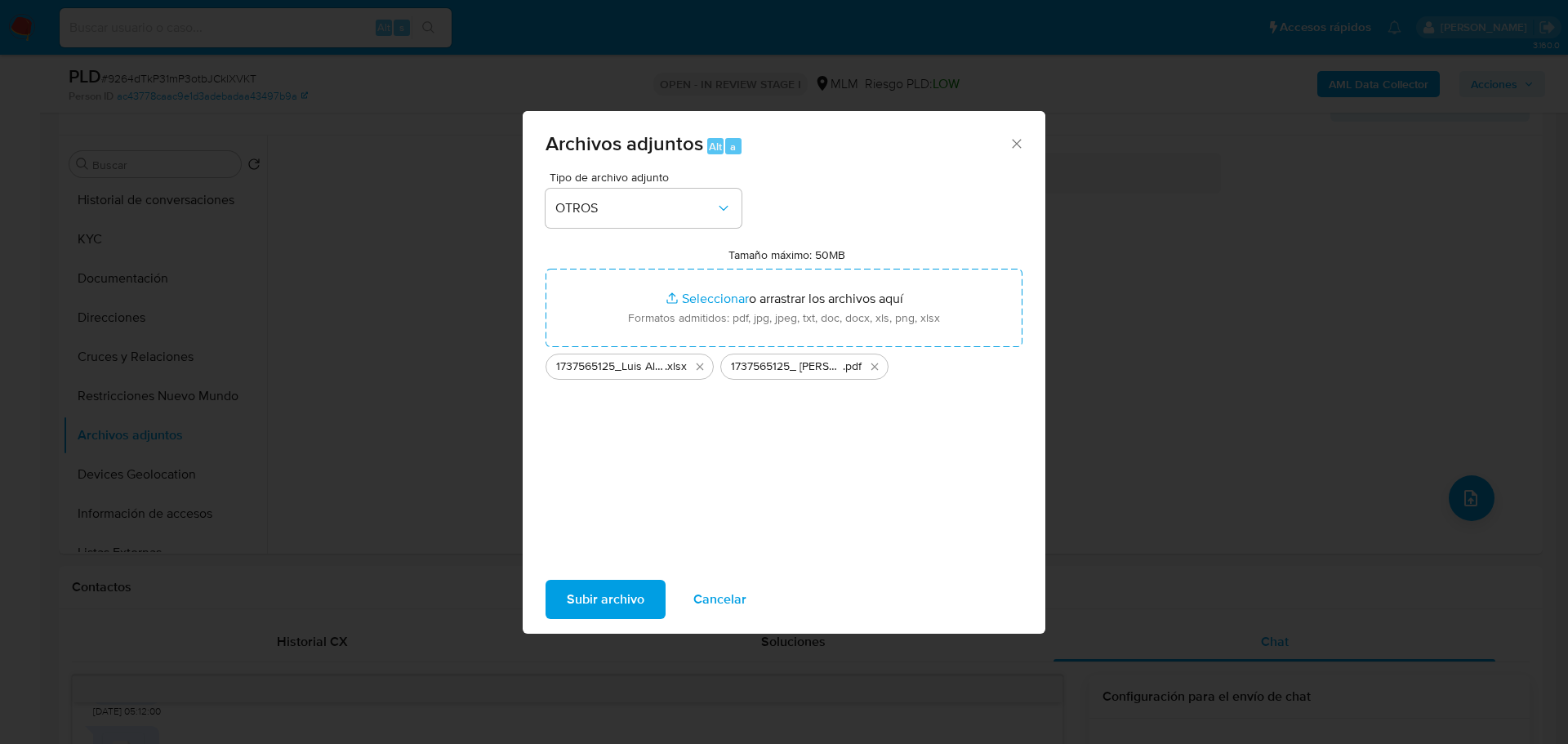
click at [621, 599] on span "Subir archivo" at bounding box center [606, 599] width 78 height 36
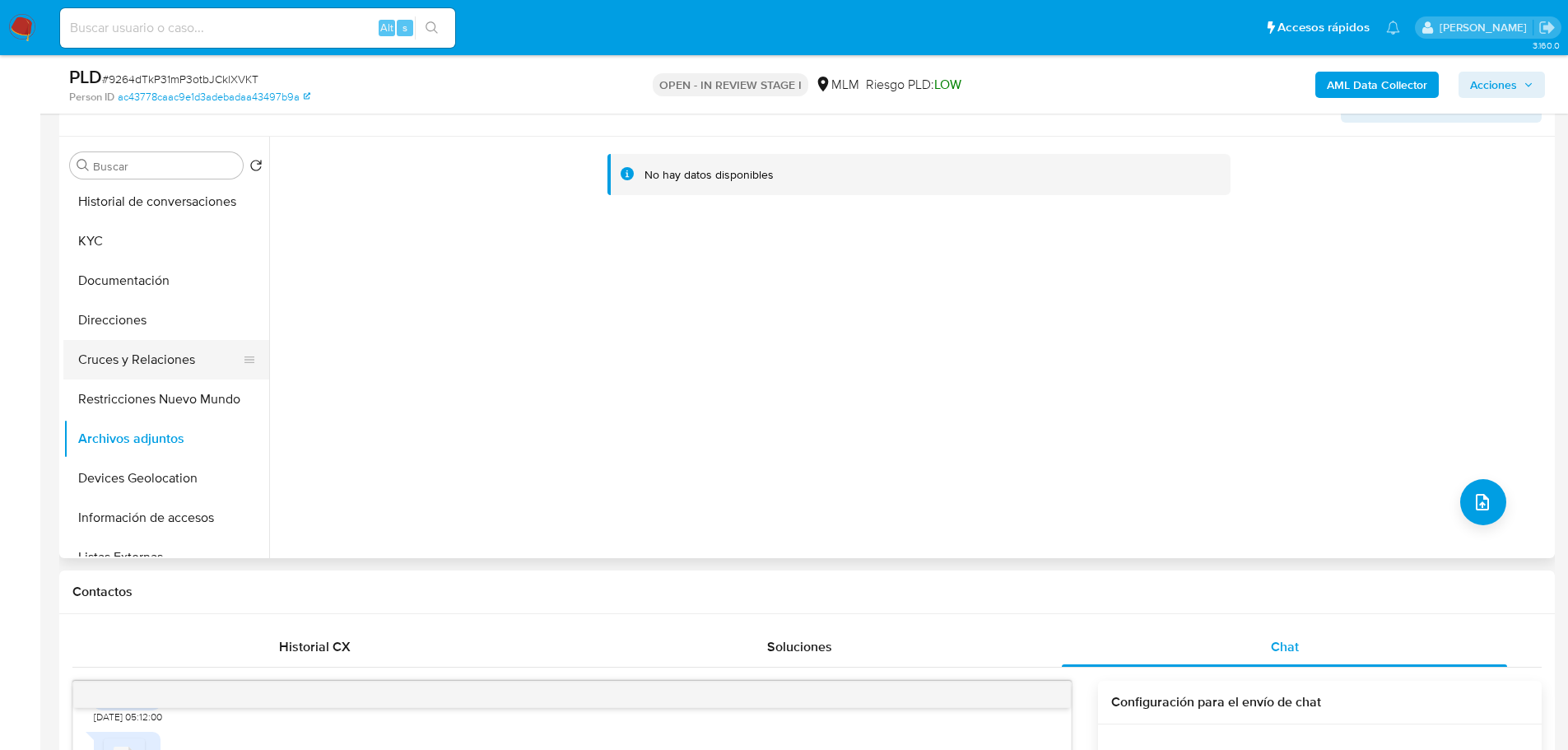
drag, startPoint x: 144, startPoint y: 292, endPoint x: 142, endPoint y: 350, distance: 58.0
click at [144, 292] on button "Documentación" at bounding box center [166, 280] width 206 height 39
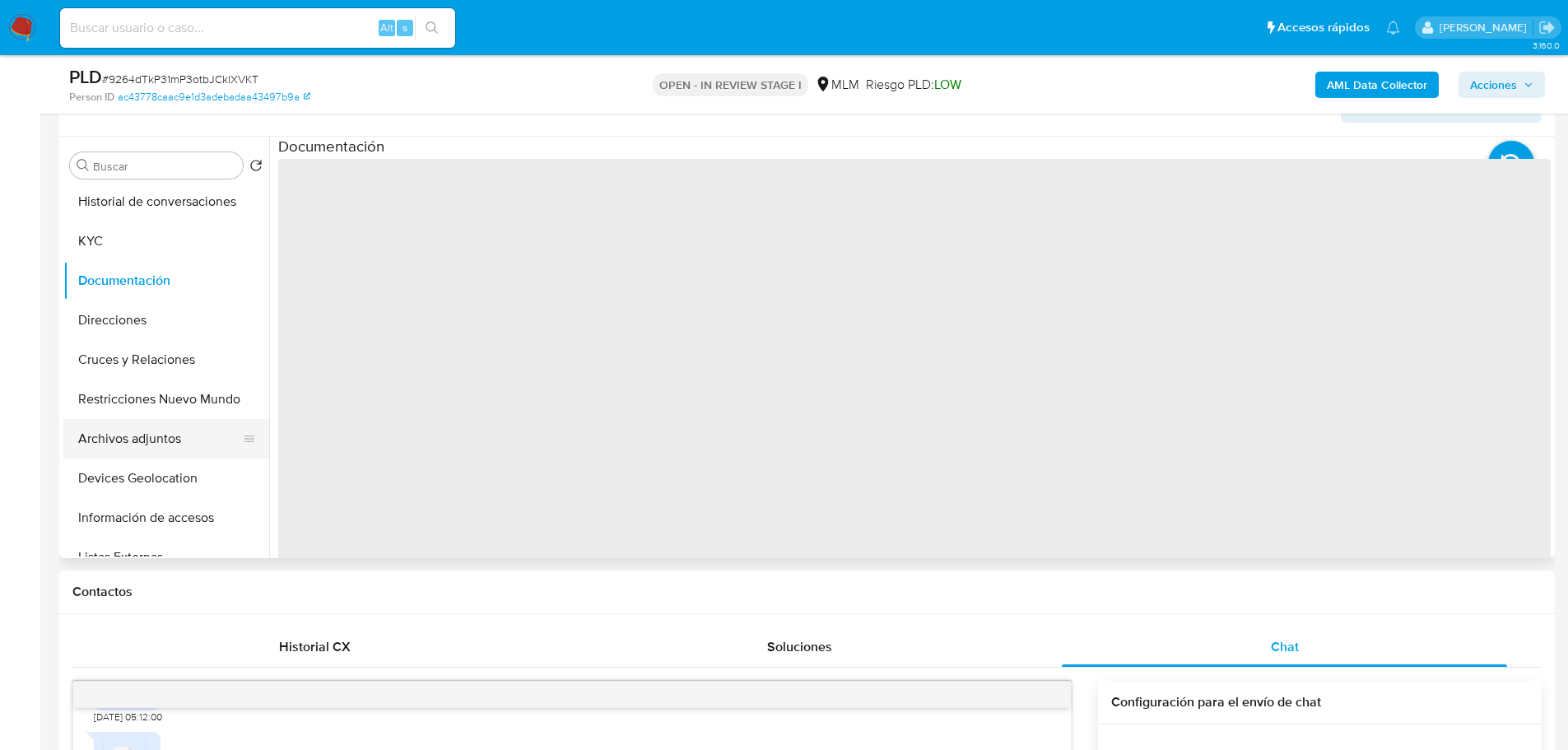
click at [142, 428] on button "Archivos adjuntos" at bounding box center [159, 438] width 192 height 39
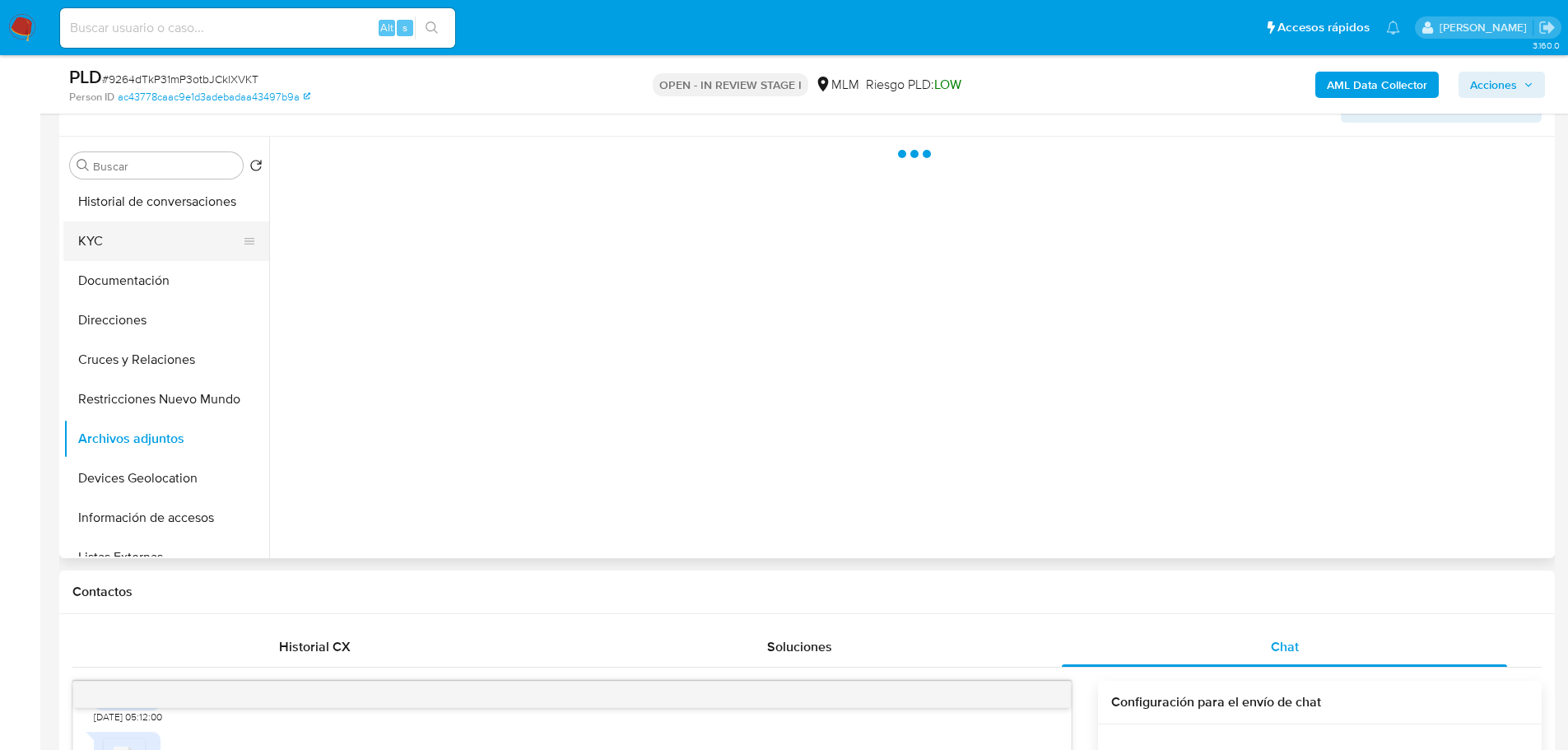
click at [92, 246] on button "KYC" at bounding box center [159, 240] width 192 height 39
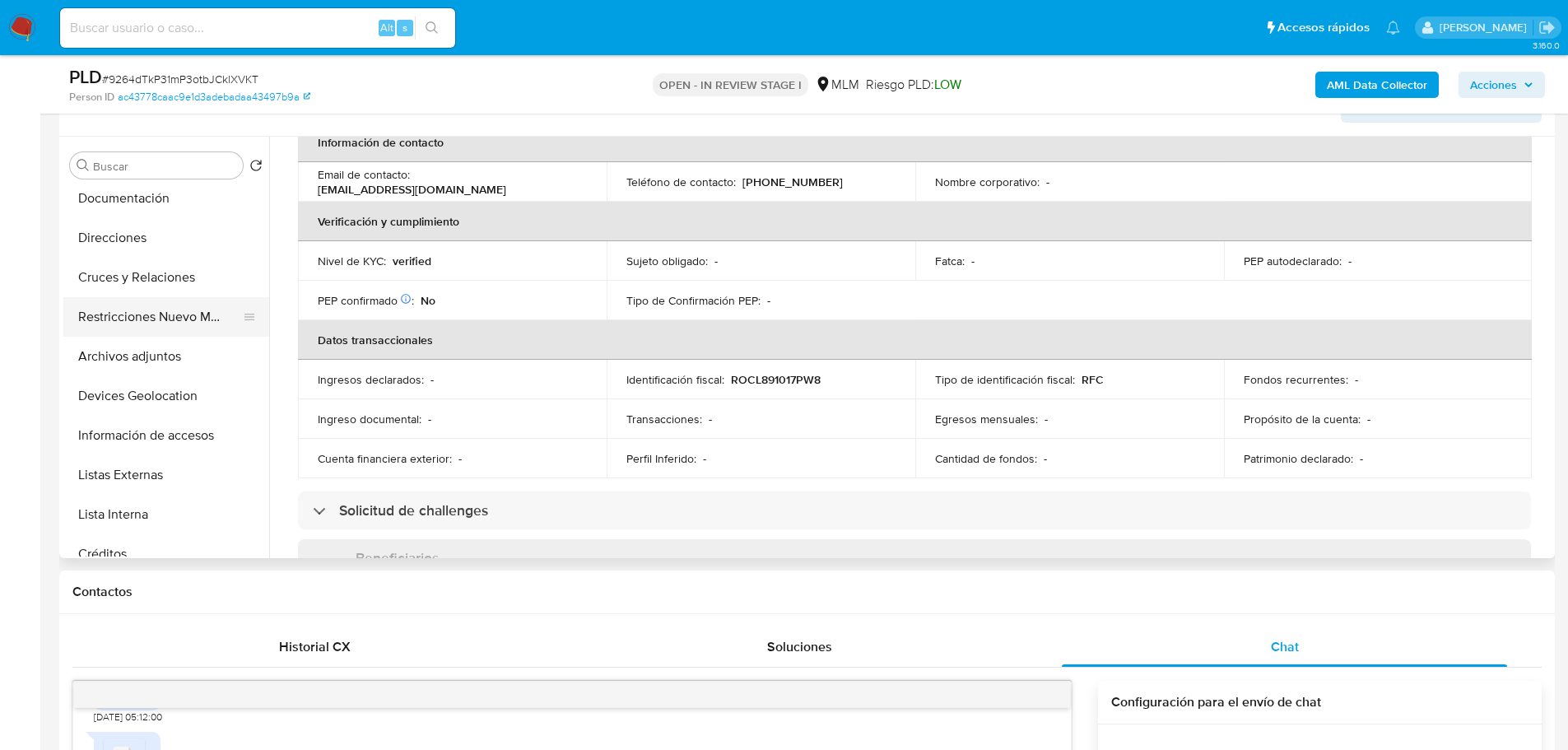
click at [149, 319] on button "Restricciones Nuevo Mundo" at bounding box center [159, 317] width 192 height 39
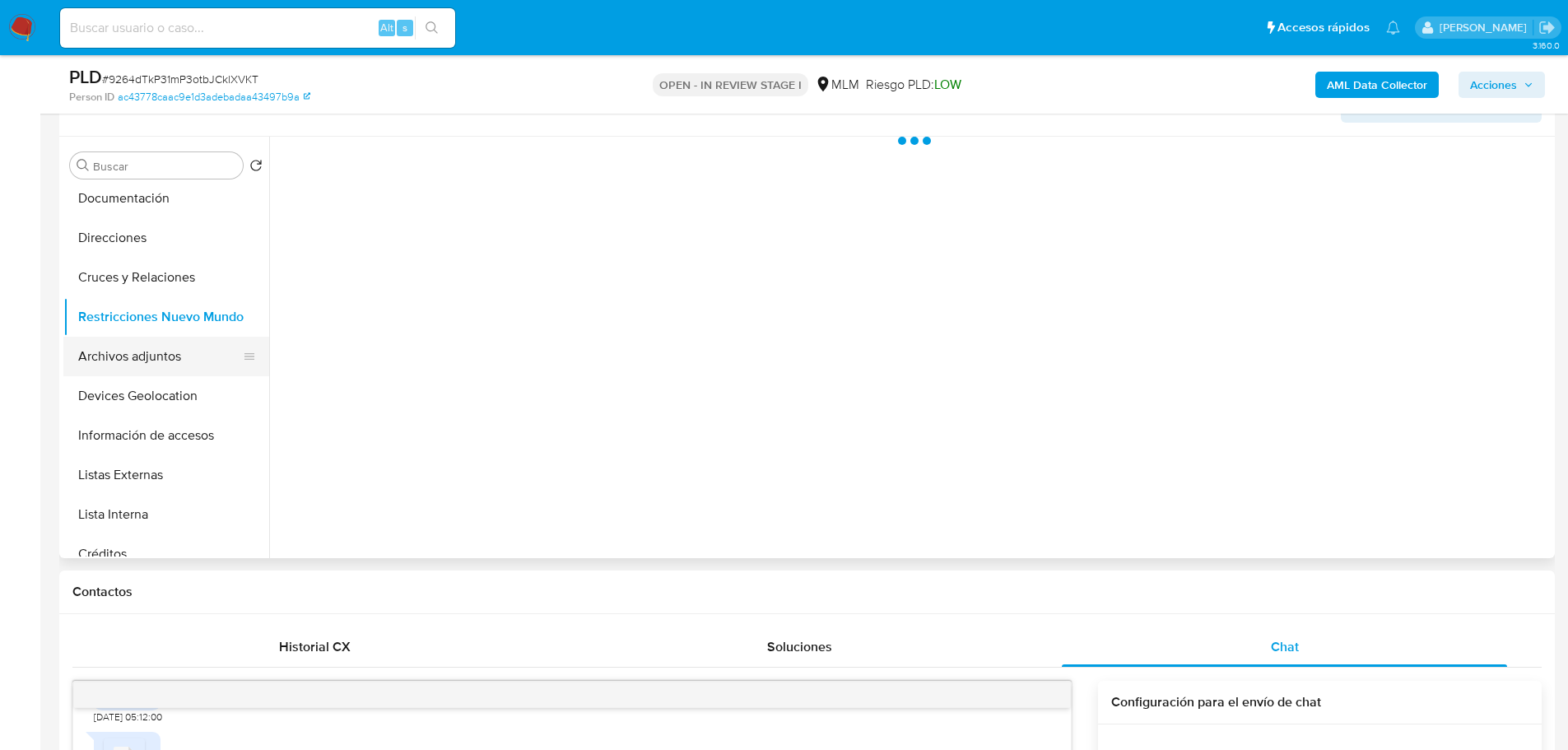
scroll to position [0, 0]
drag, startPoint x: 121, startPoint y: 362, endPoint x: 21, endPoint y: 362, distance: 100.0
click at [121, 363] on button "Archivos adjuntos" at bounding box center [166, 356] width 206 height 39
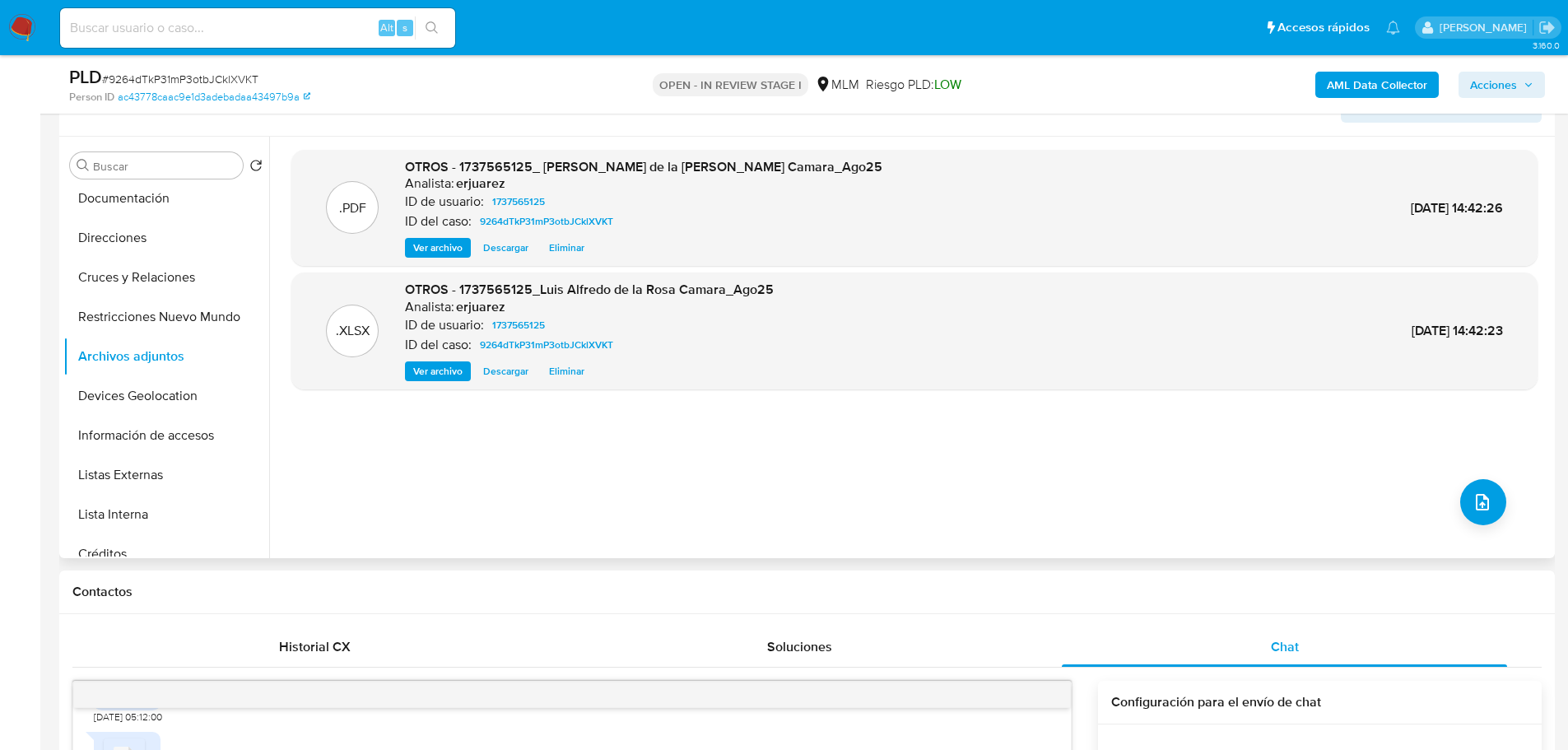
click at [438, 250] on span "Ver archivo" at bounding box center [438, 247] width 50 height 16
click at [1500, 86] on span "Acciones" at bounding box center [1492, 85] width 47 height 27
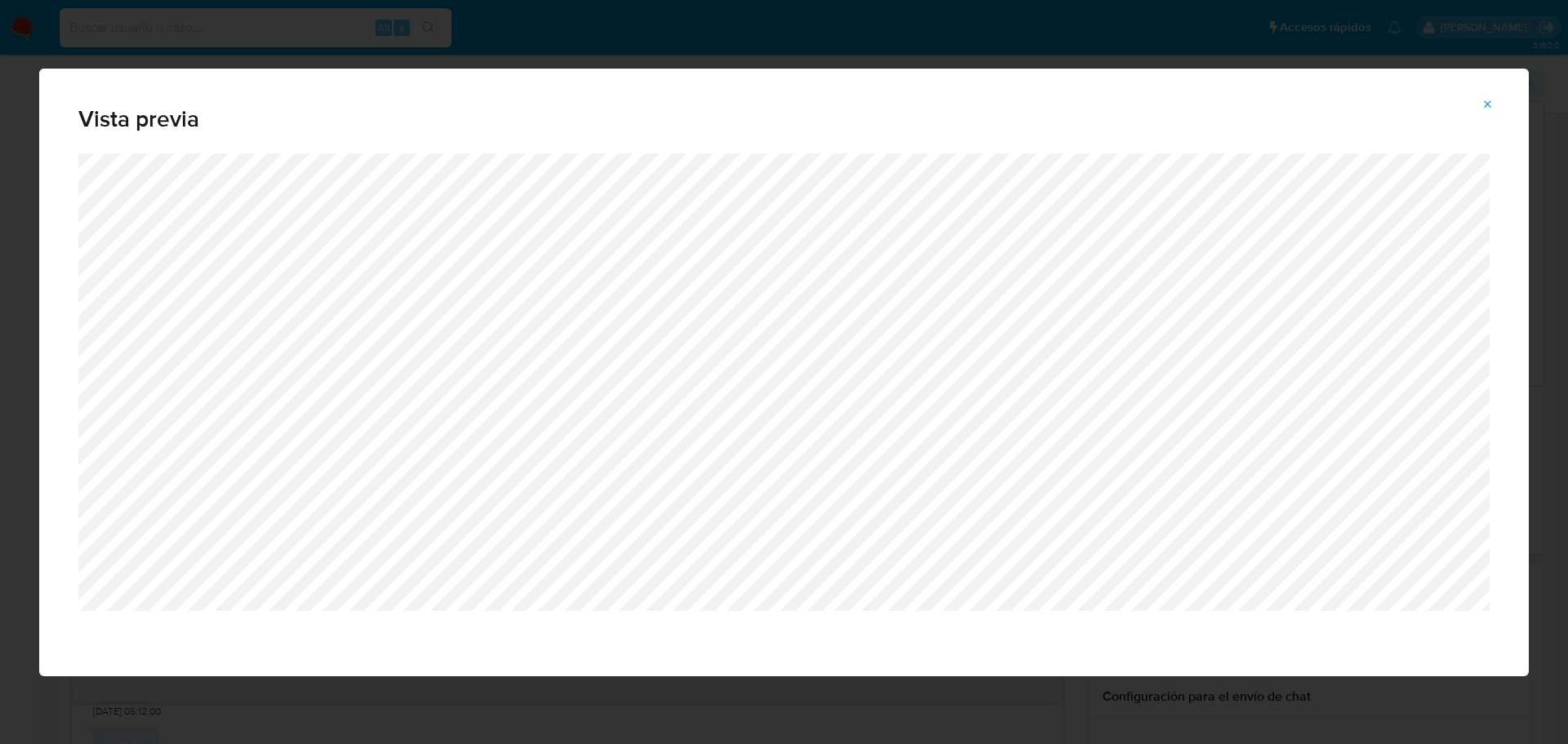
click at [1489, 104] on icon "Attachment preview" at bounding box center [1487, 104] width 13 height 13
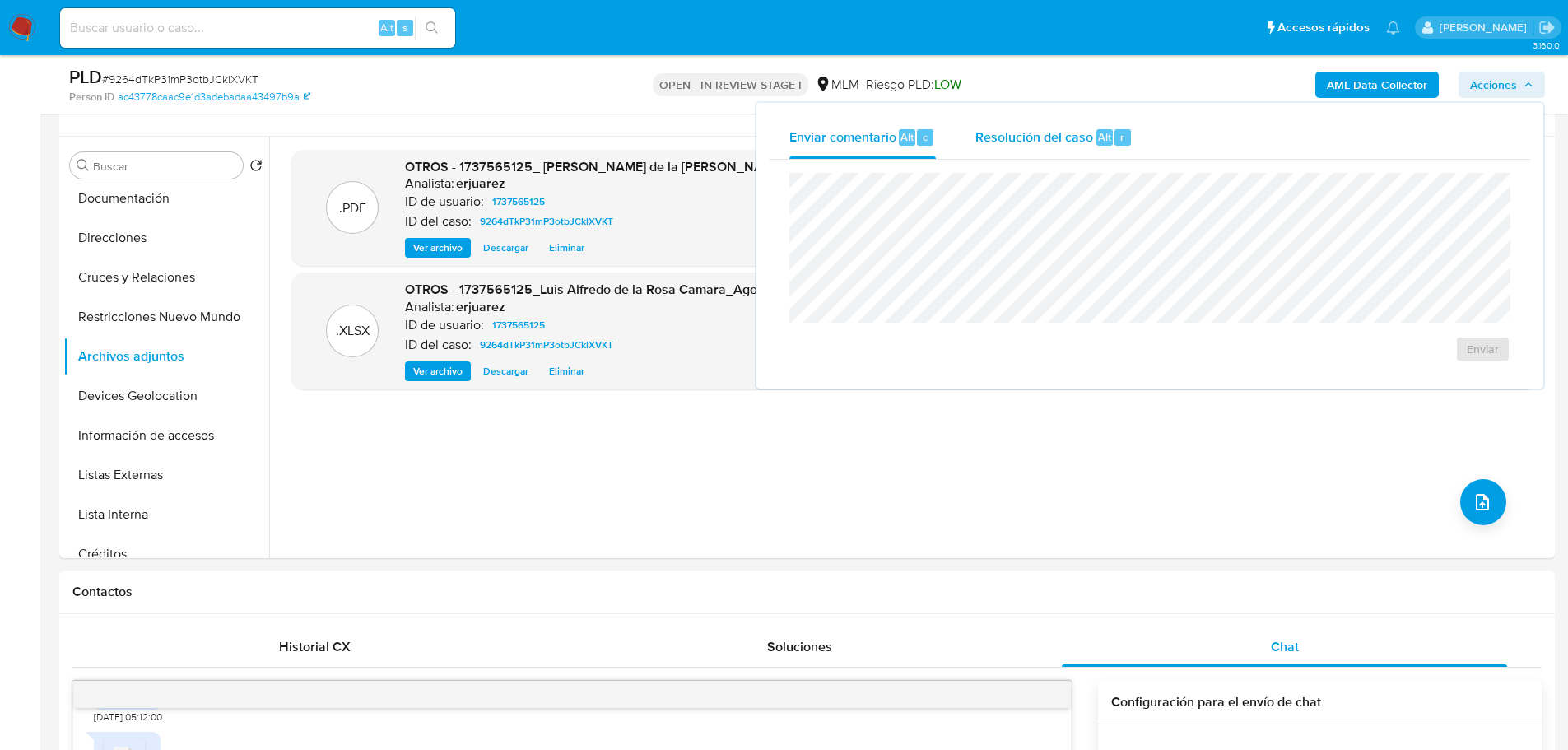
click at [1046, 145] on span "Resolución del caso" at bounding box center [1033, 136] width 118 height 19
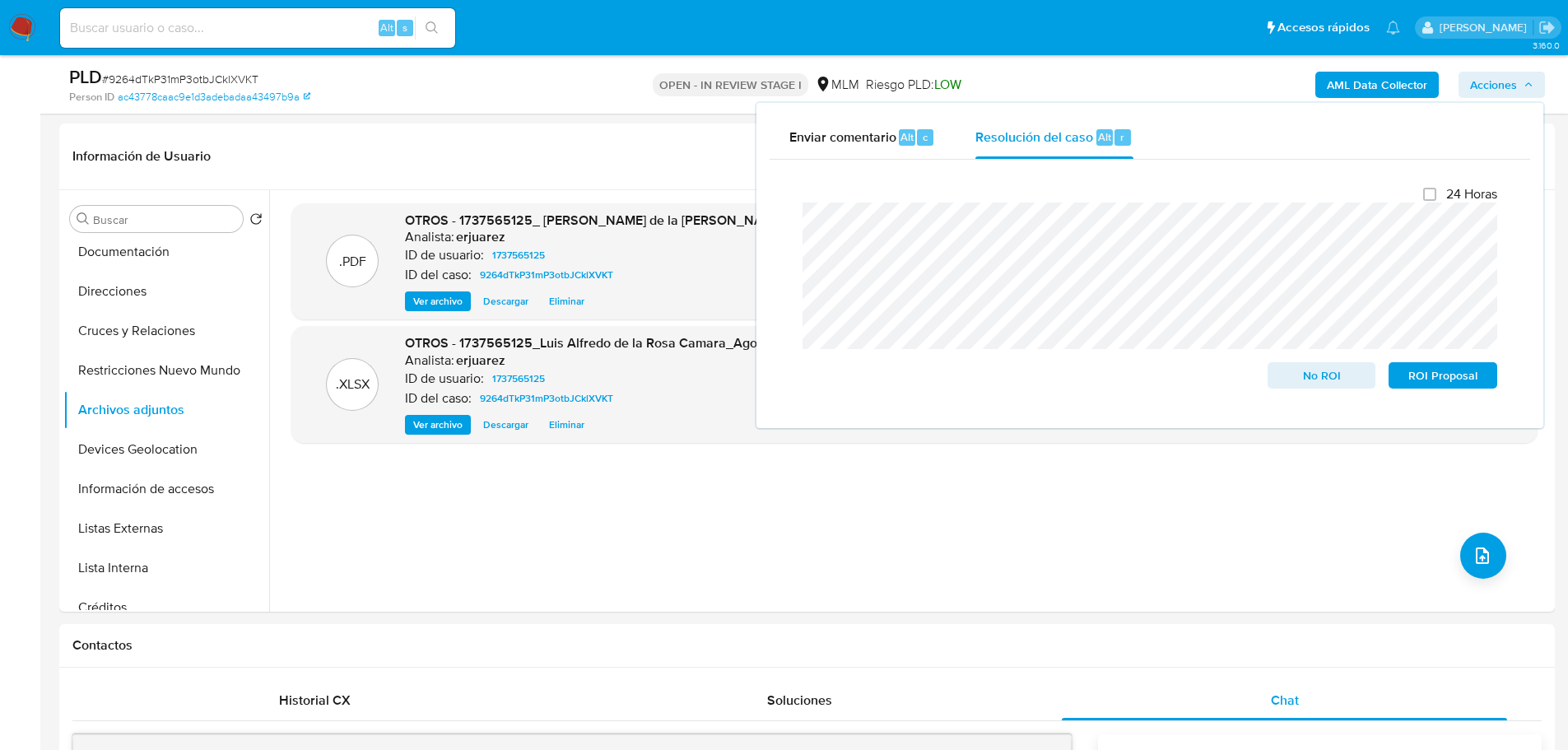
scroll to position [329, 0]
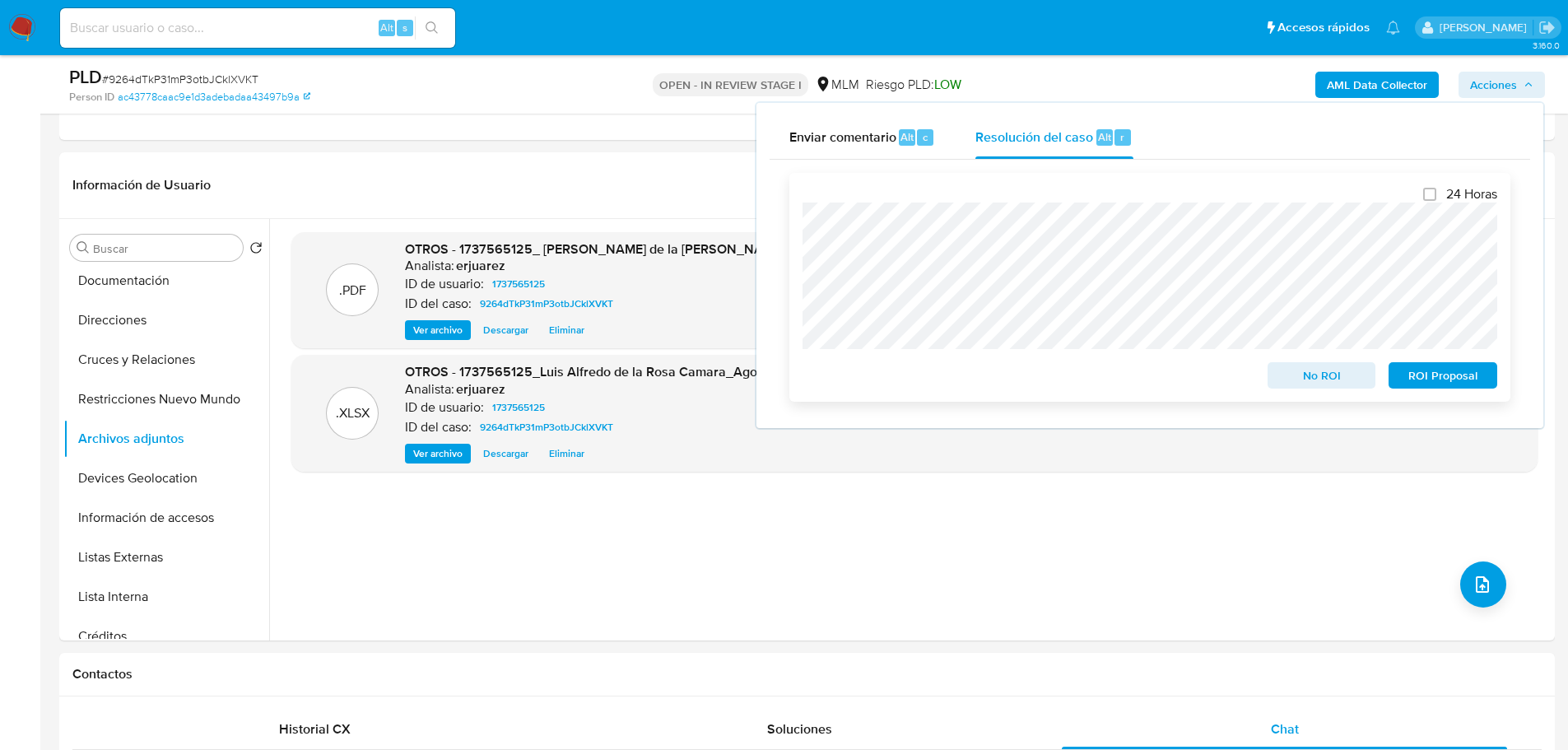
click at [1319, 374] on span "No ROI" at bounding box center [1321, 375] width 85 height 23
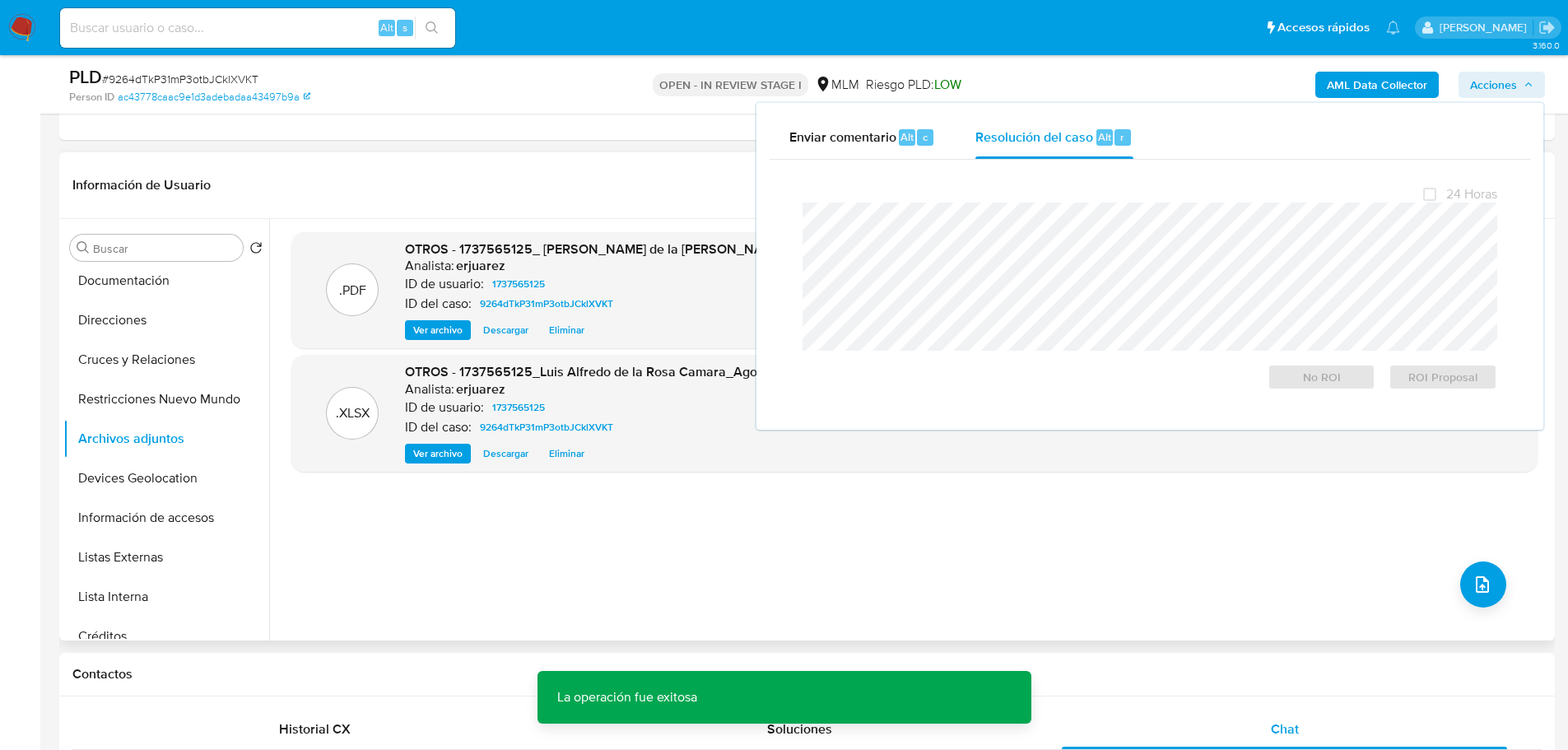
click at [527, 563] on div ".PDF OTROS - 1737565125_ Luis Alfredo de la Rosa Camara_Ago25 Analista: erjuare…" at bounding box center [914, 430] width 1246 height 395
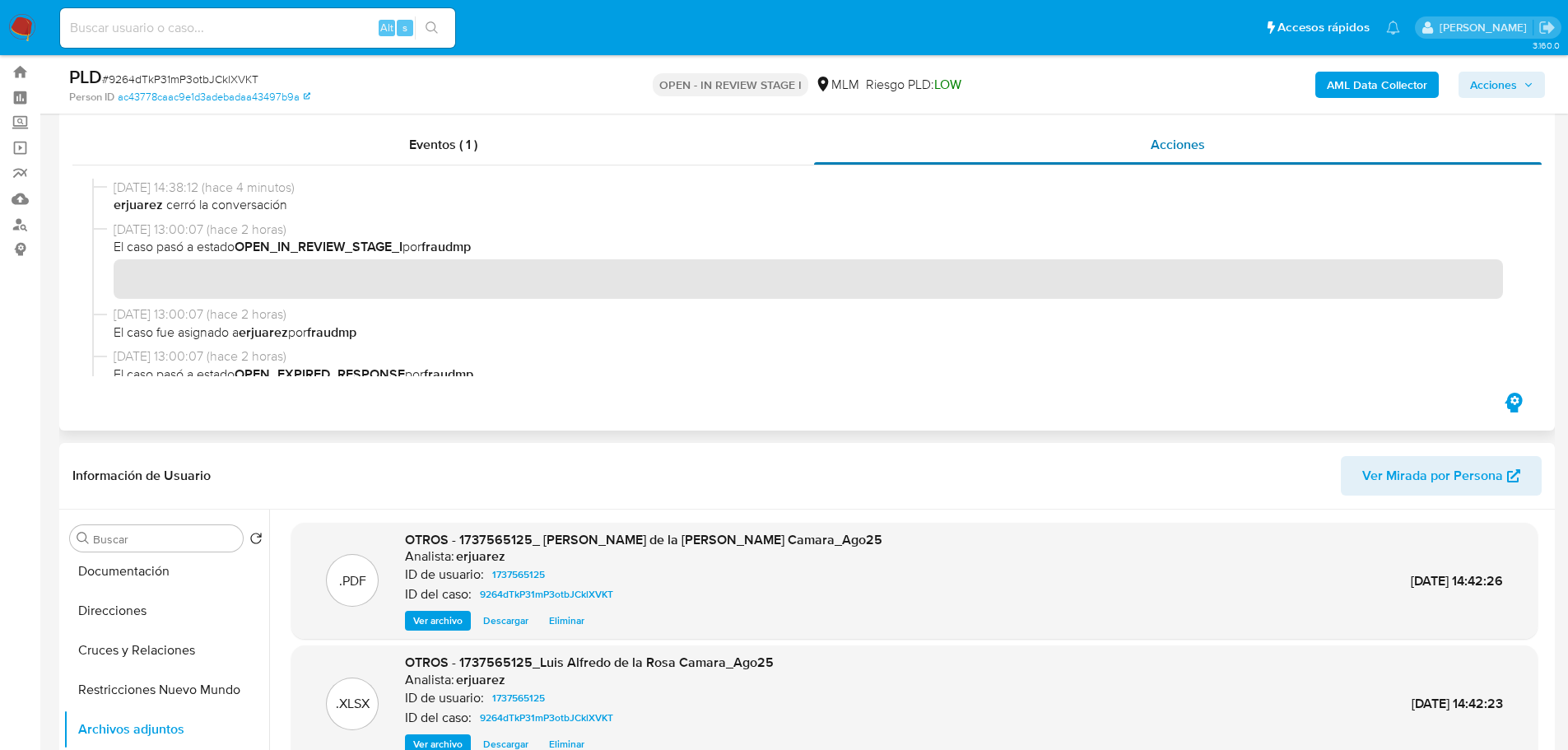
scroll to position [0, 0]
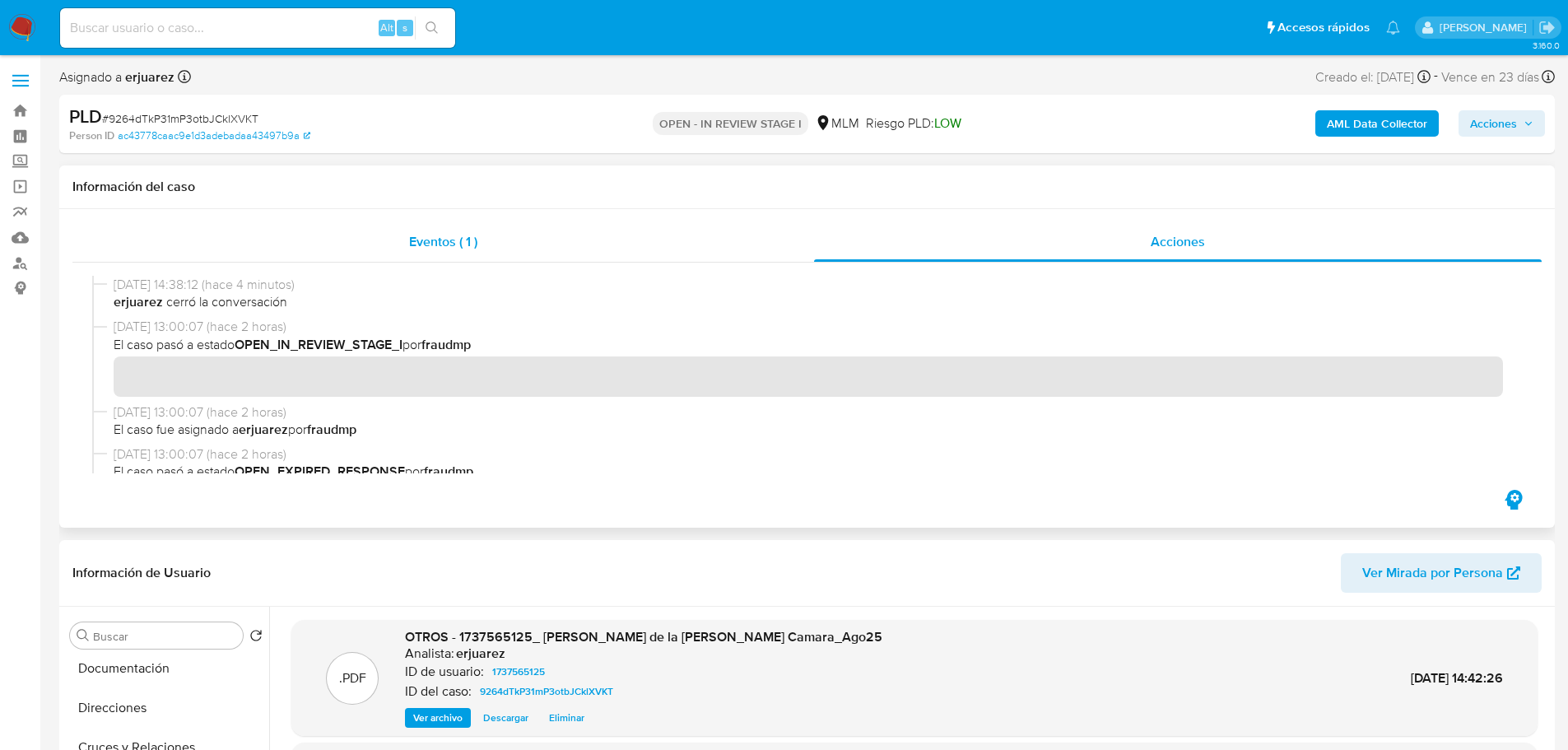
click at [480, 243] on div "Eventos ( 1 )" at bounding box center [443, 241] width 741 height 39
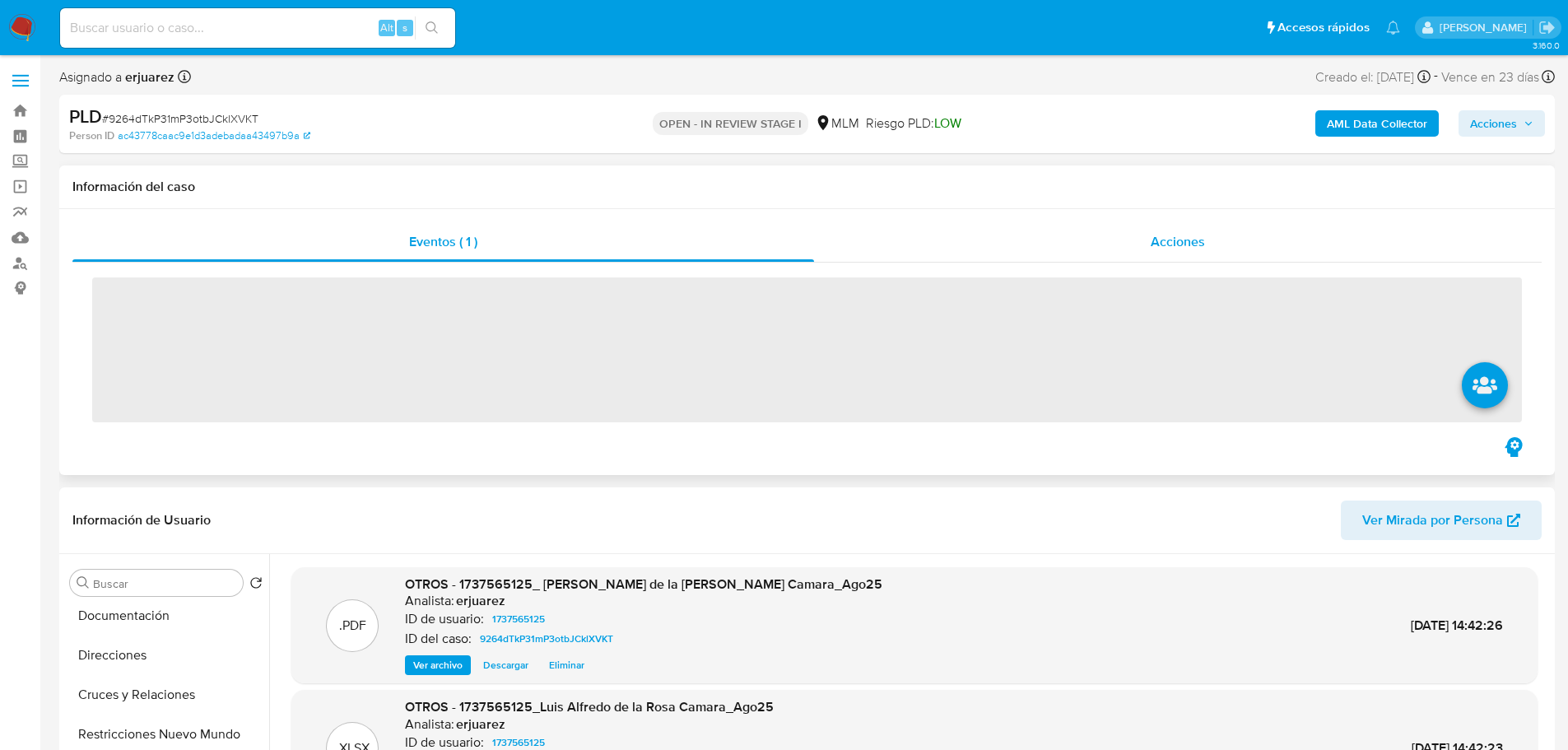
click at [939, 244] on div "Acciones" at bounding box center [1178, 241] width 727 height 39
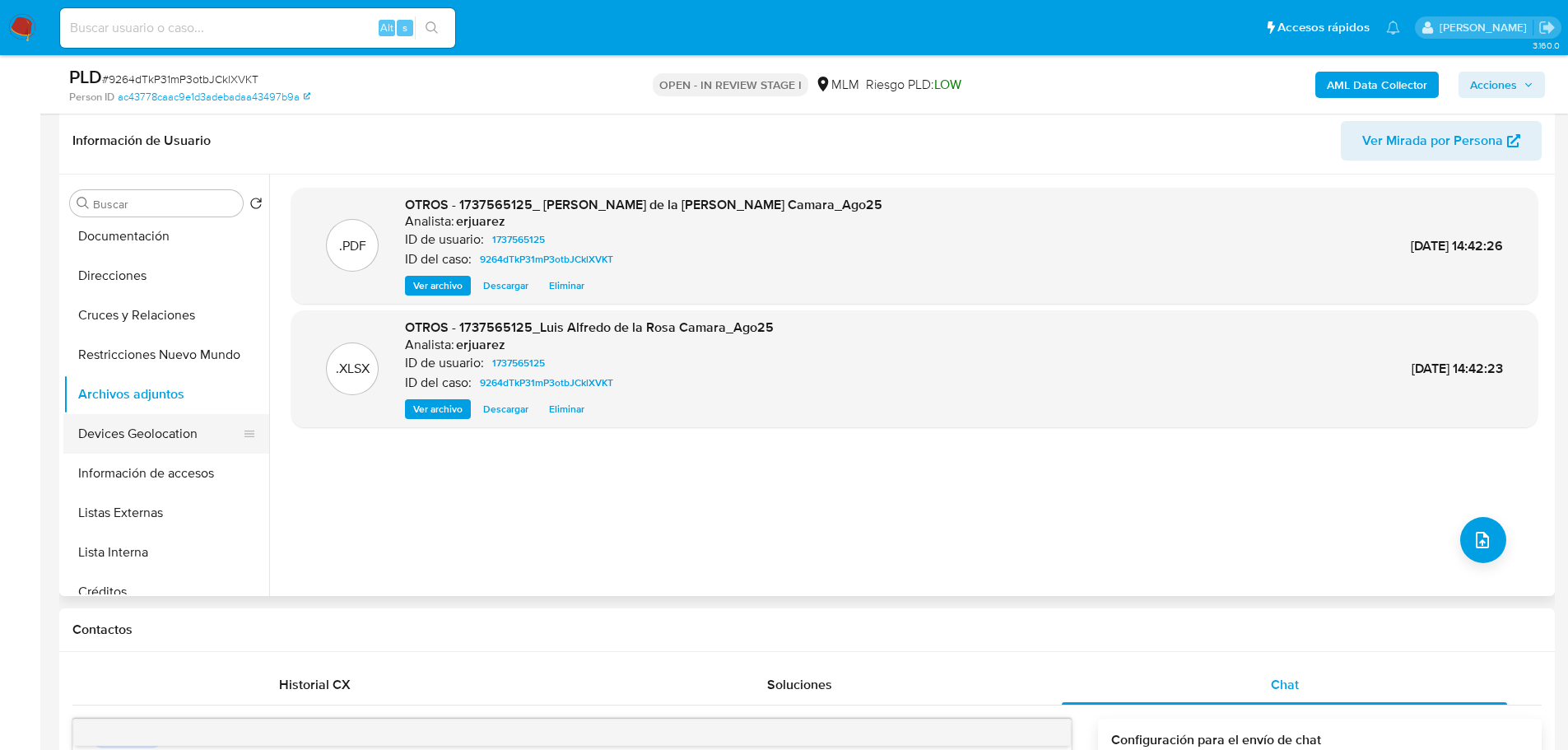
scroll to position [411, 0]
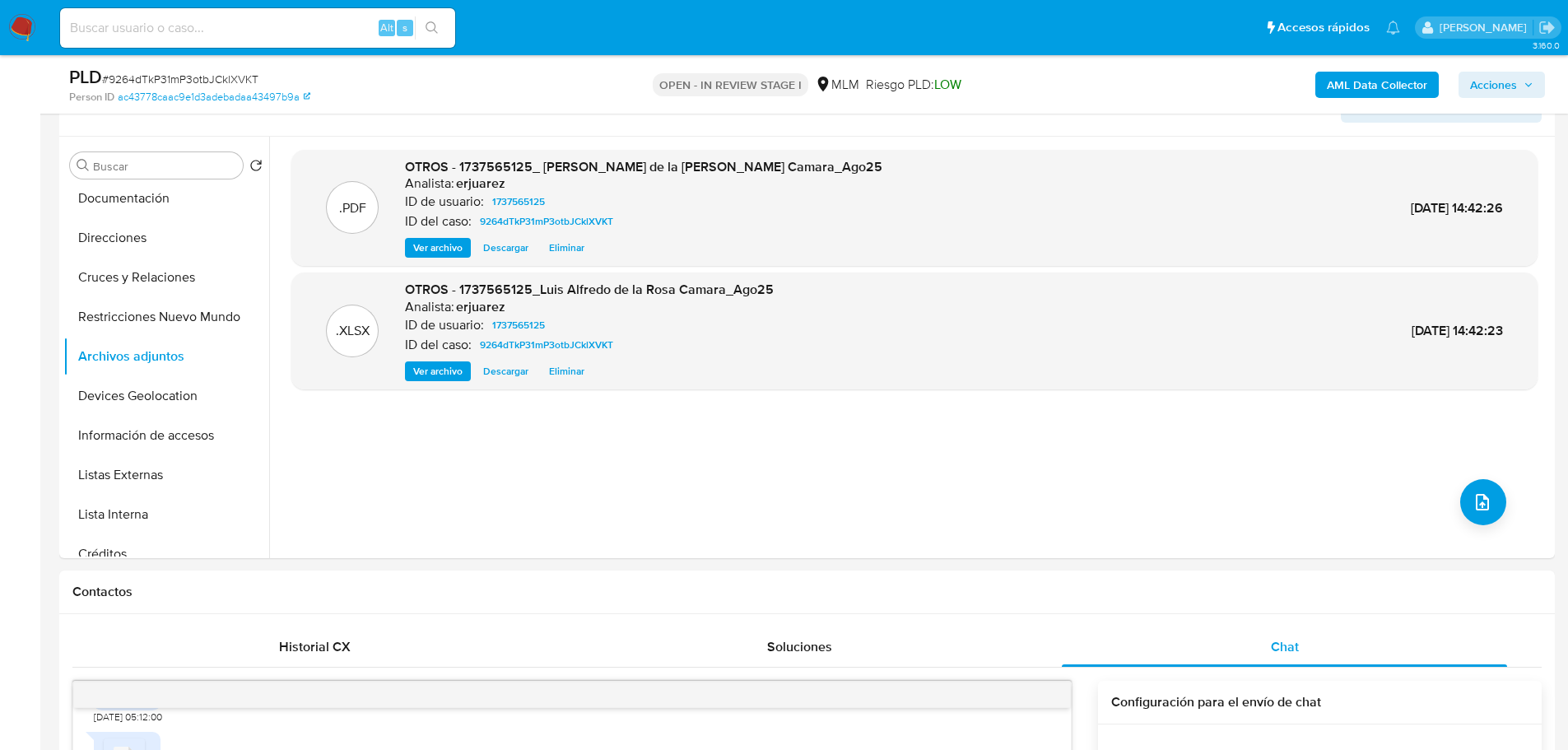
click at [11, 16] on img at bounding box center [22, 28] width 28 height 28
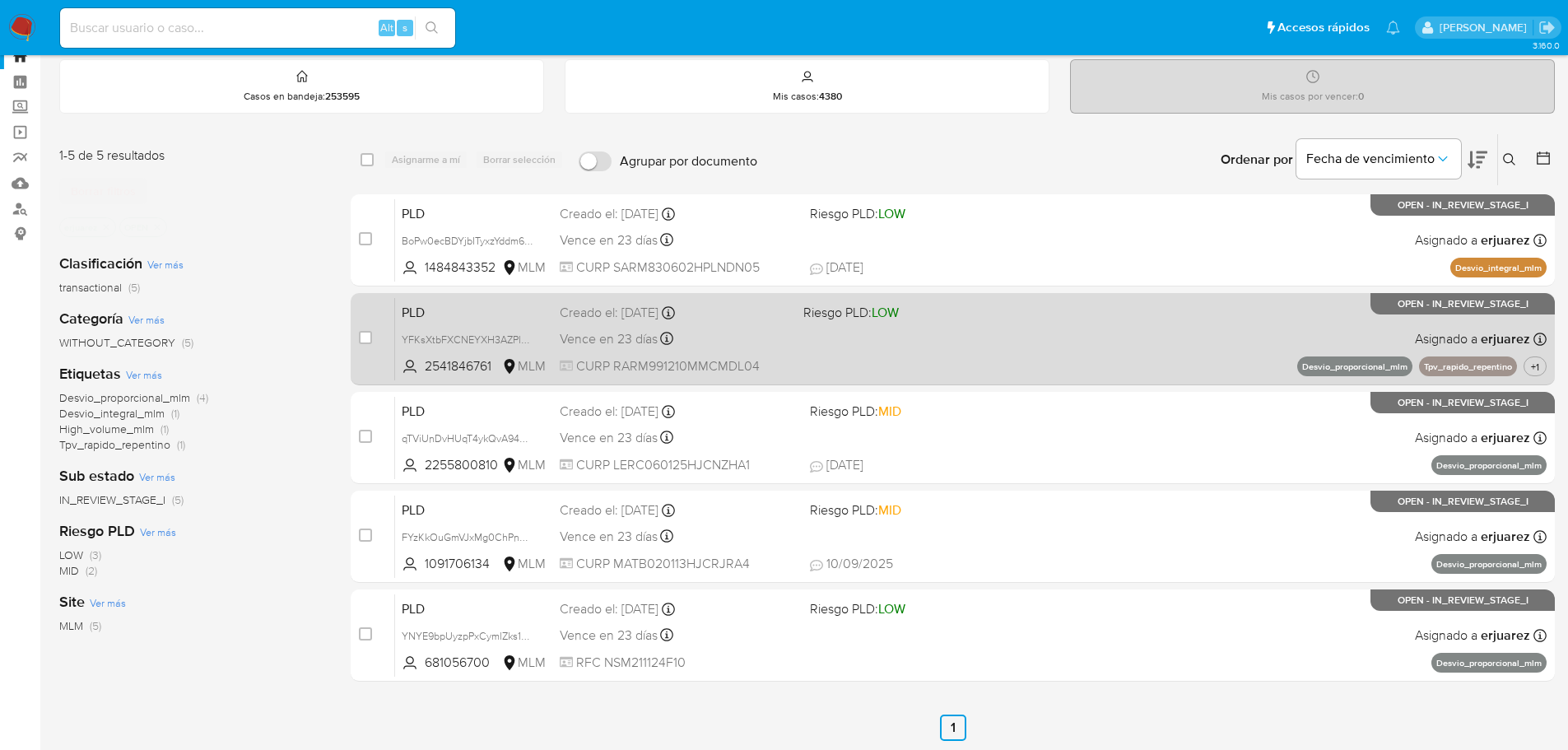
scroll to position [82, 0]
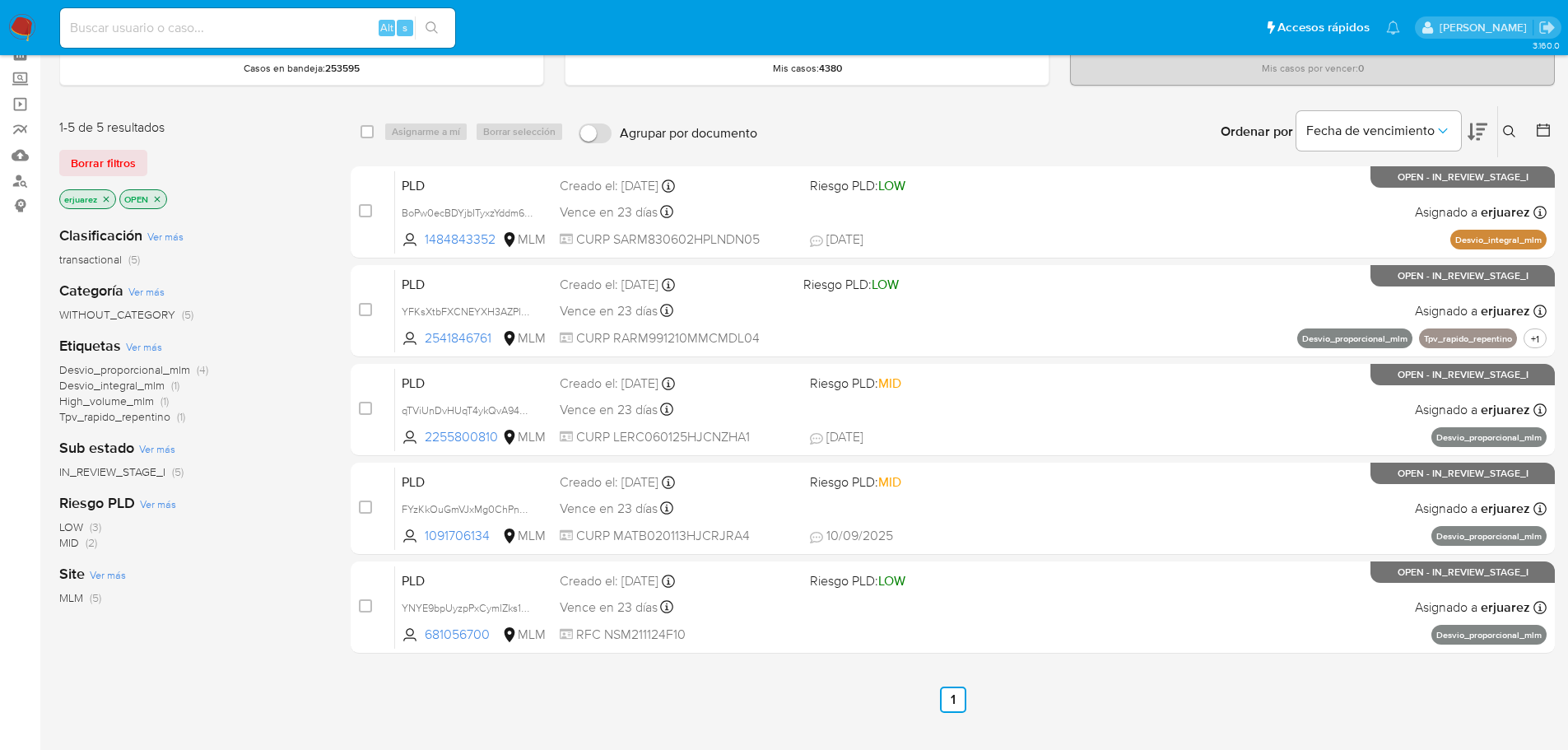
click at [108, 195] on icon "close-filter" at bounding box center [106, 199] width 10 height 10
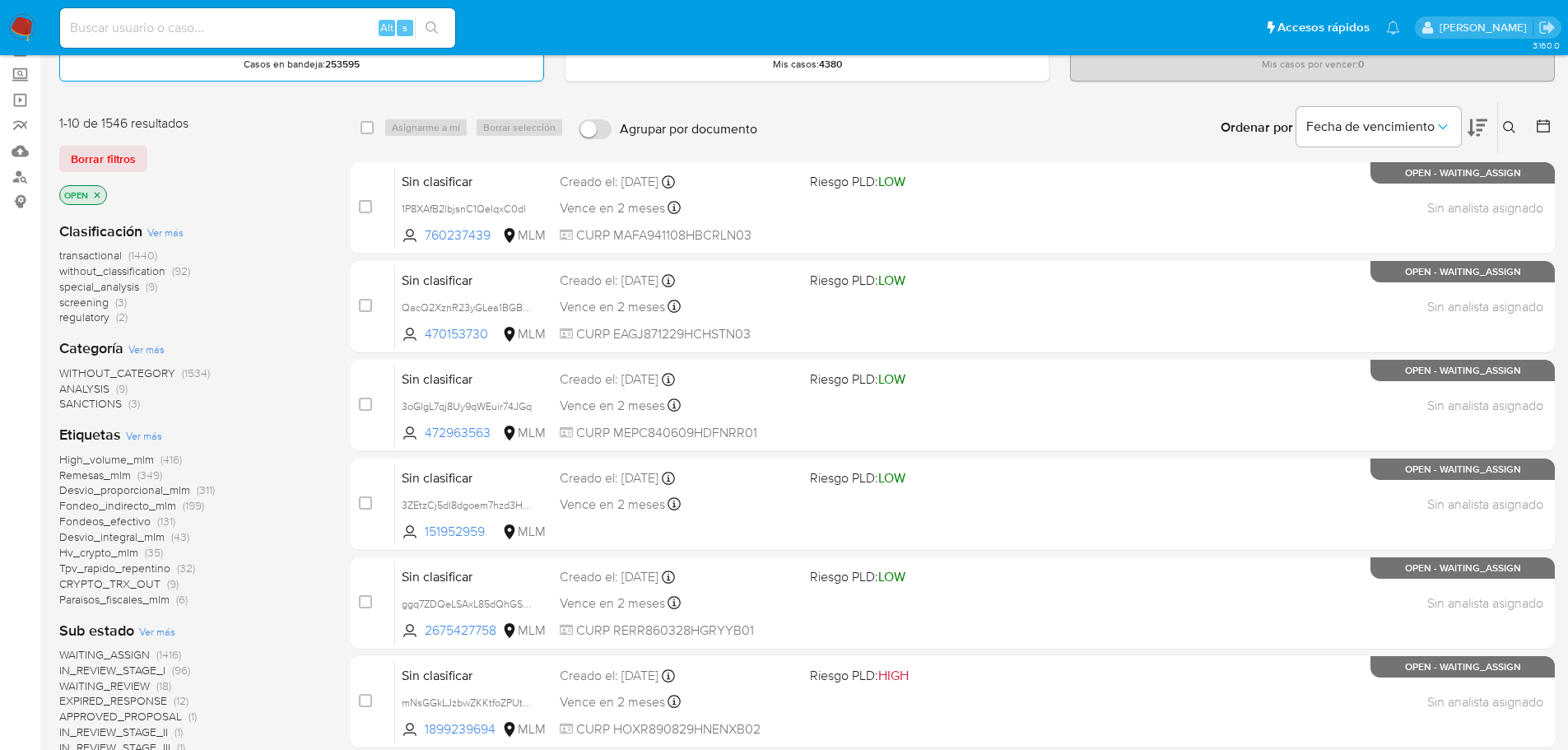
scroll to position [82, 0]
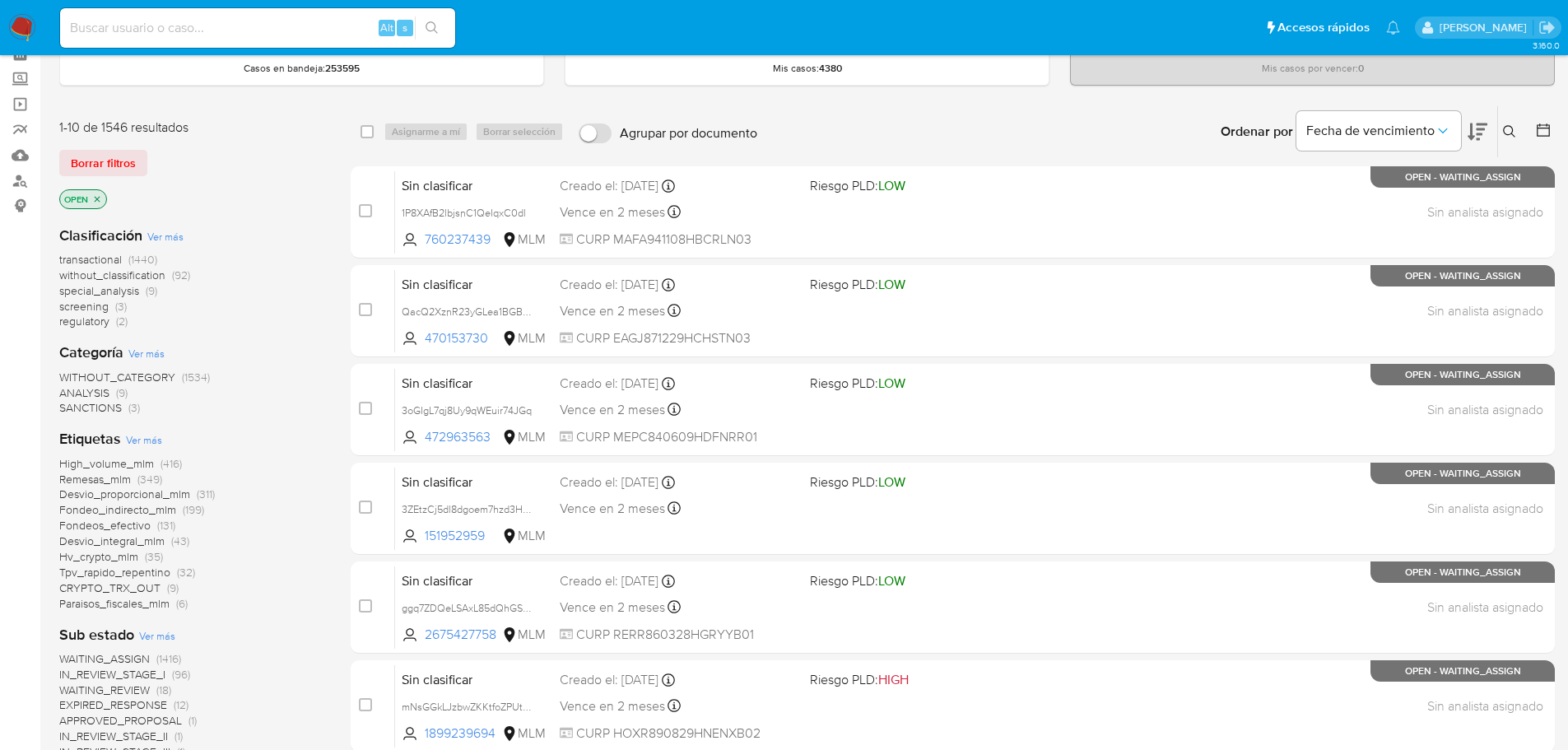
click at [11, 31] on img at bounding box center [22, 28] width 28 height 28
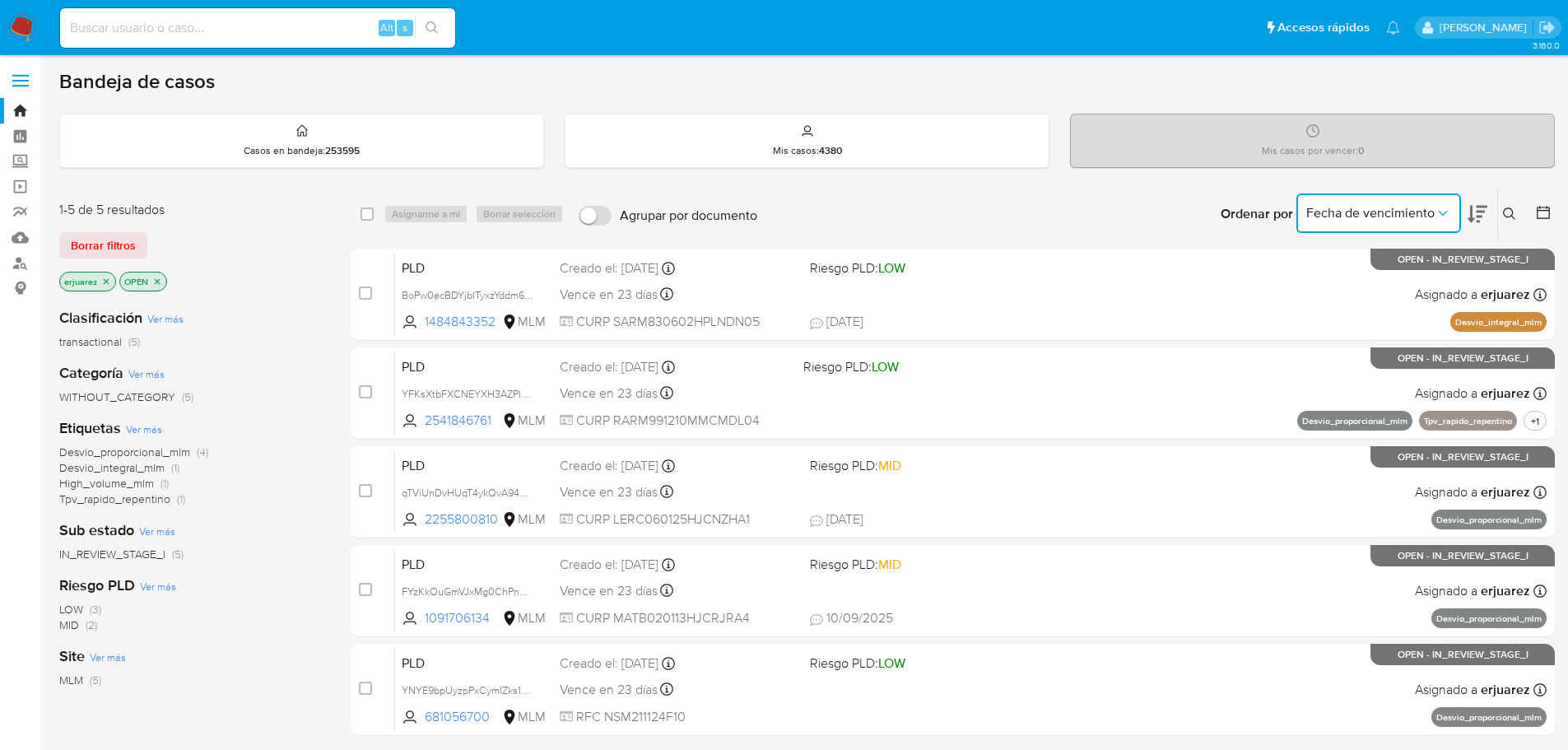
click at [1366, 227] on button "Fecha de vencimiento" at bounding box center [1379, 212] width 165 height 39
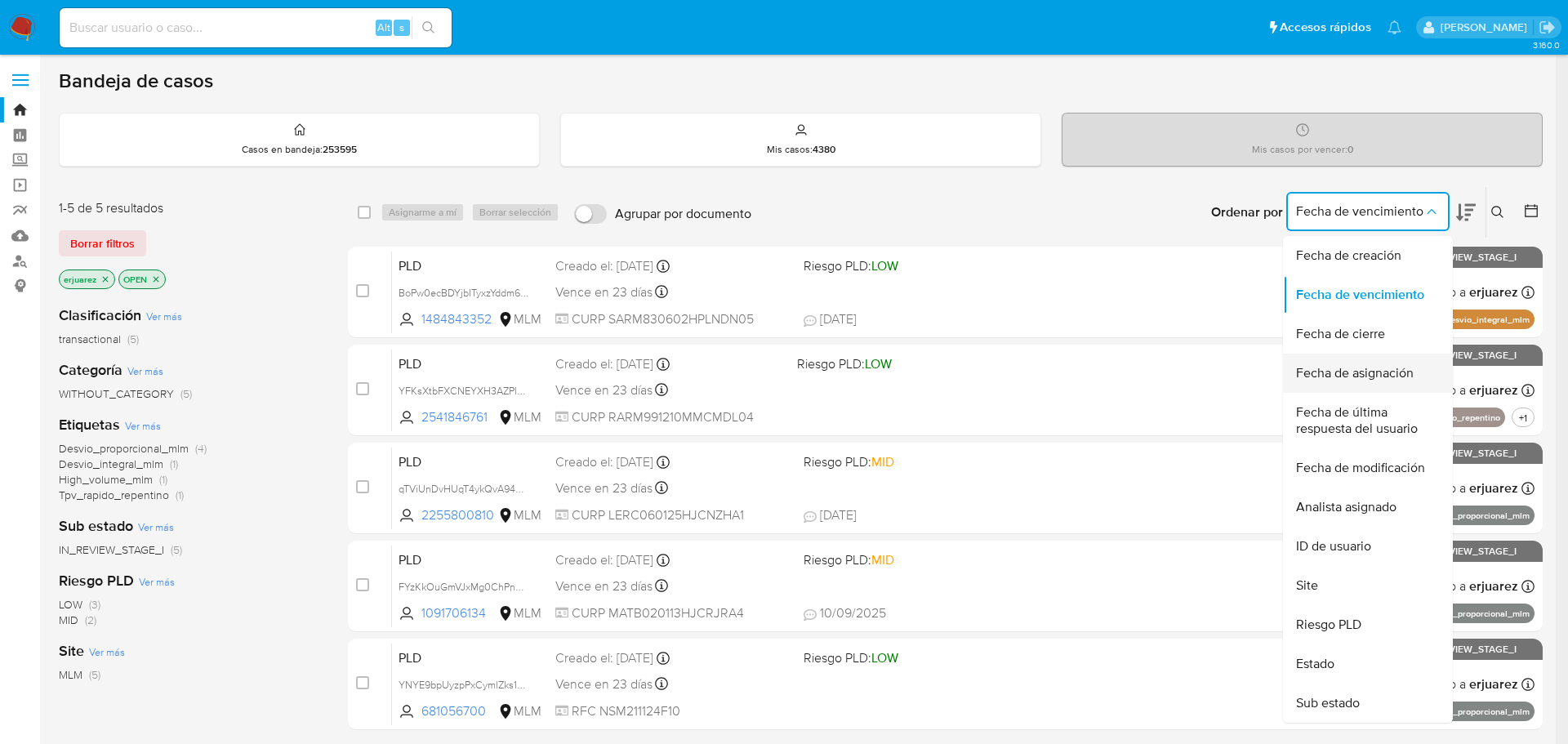
click at [1378, 377] on span "Fecha de asignación" at bounding box center [1354, 372] width 118 height 16
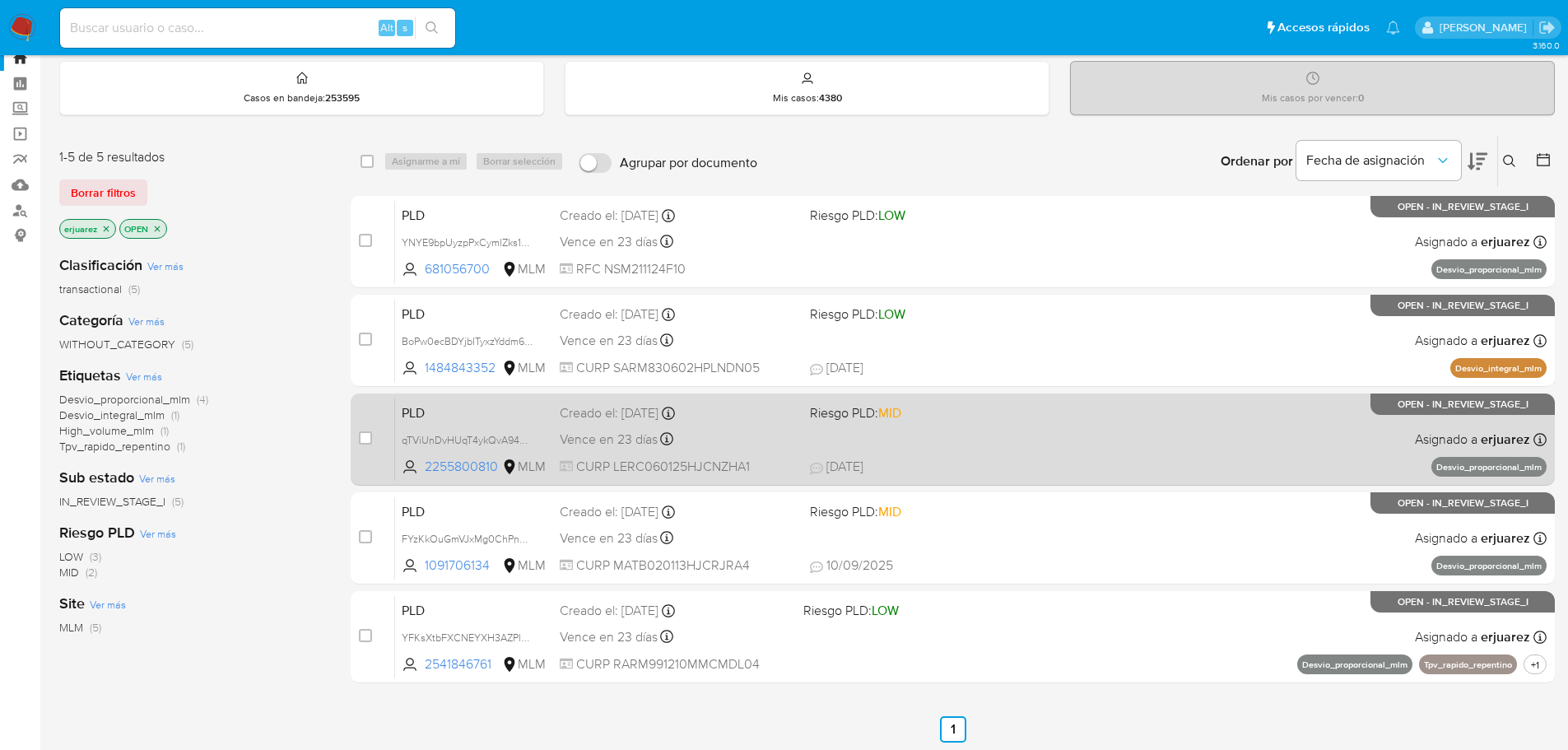
scroll to position [82, 0]
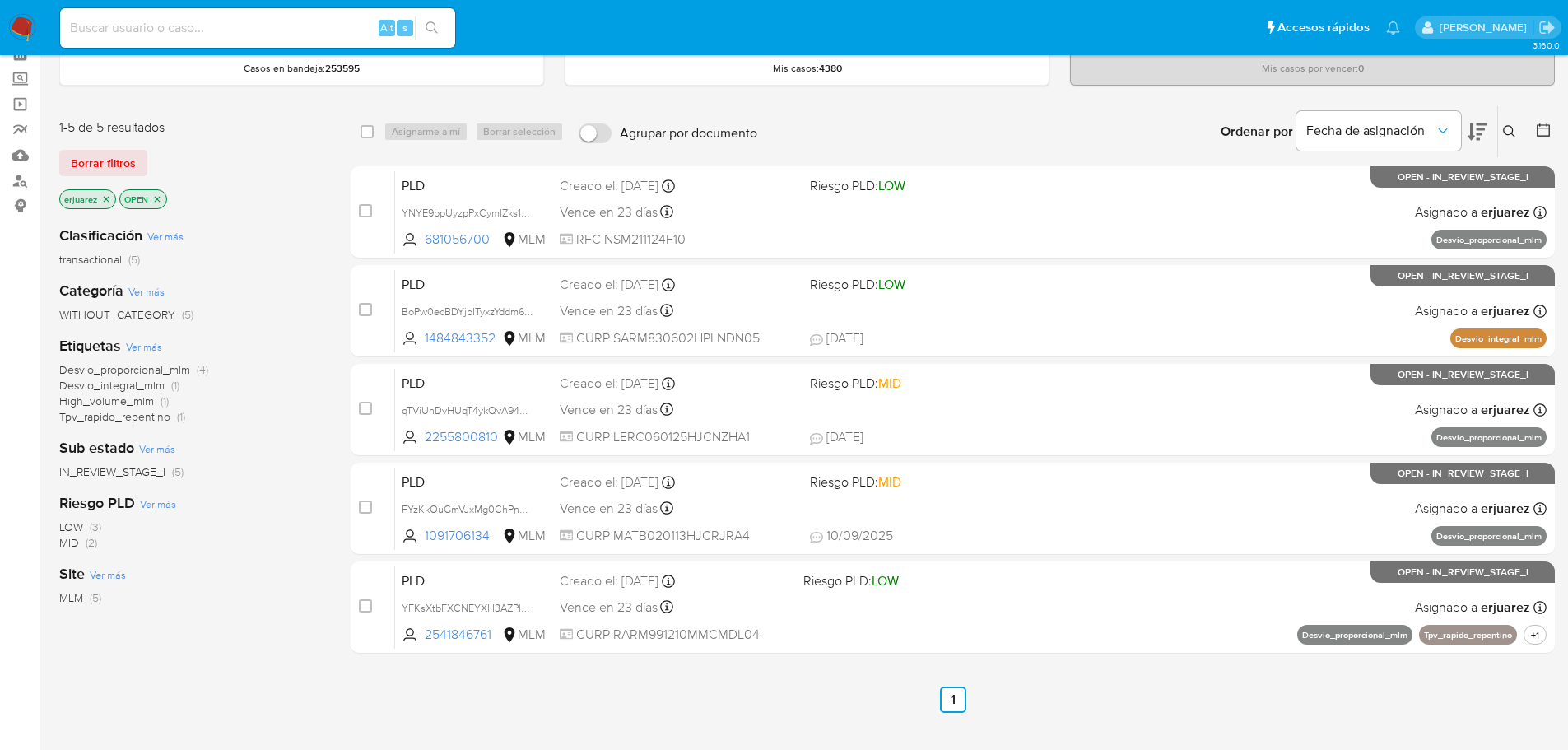
click at [1472, 124] on icon at bounding box center [1477, 132] width 20 height 17
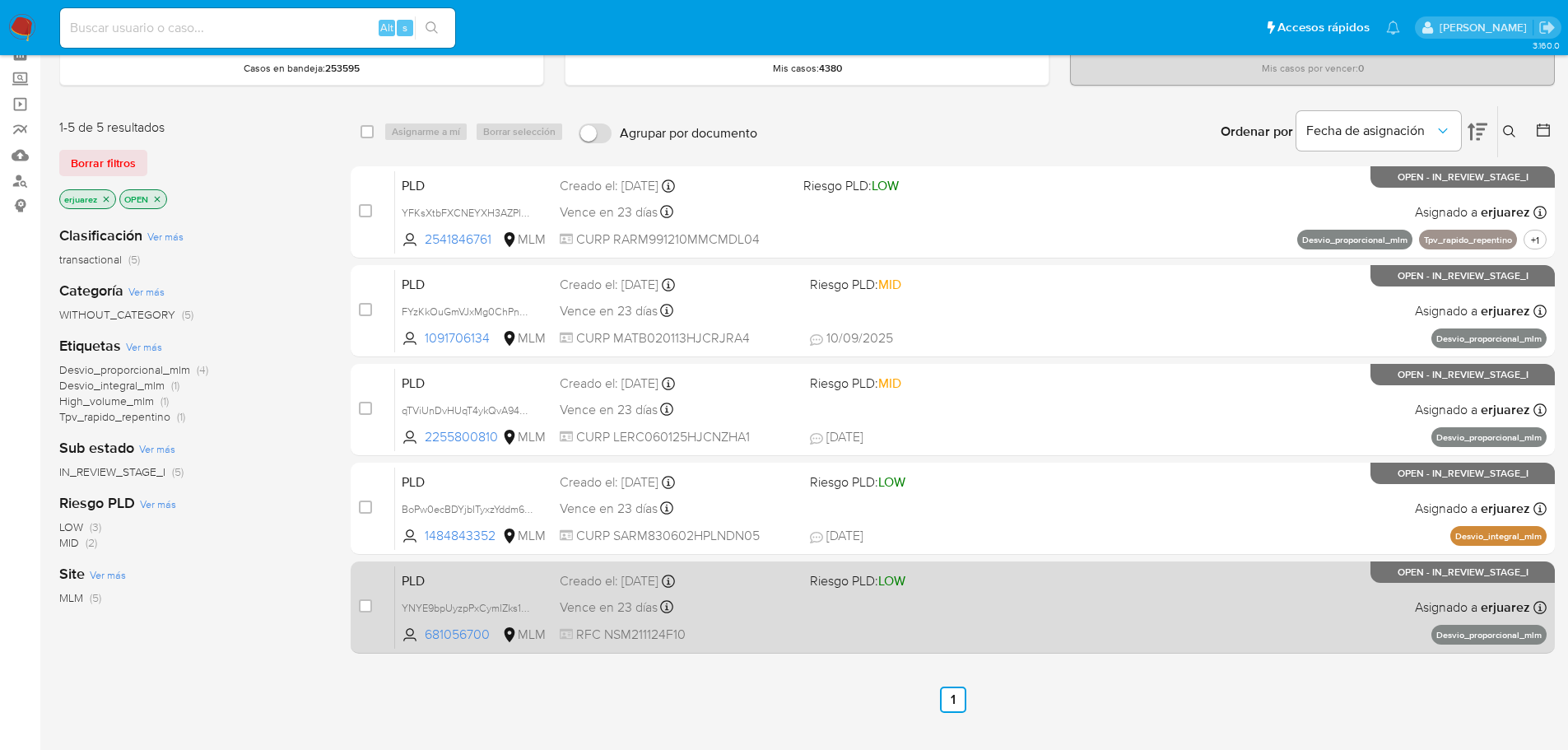
click at [1358, 605] on div "PLD YNYE9bpUyzpPxCymlZks1nLu 681056700 MLM Riesgo PLD: LOW Creado el: [DATE] Cr…" at bounding box center [970, 607] width 1151 height 83
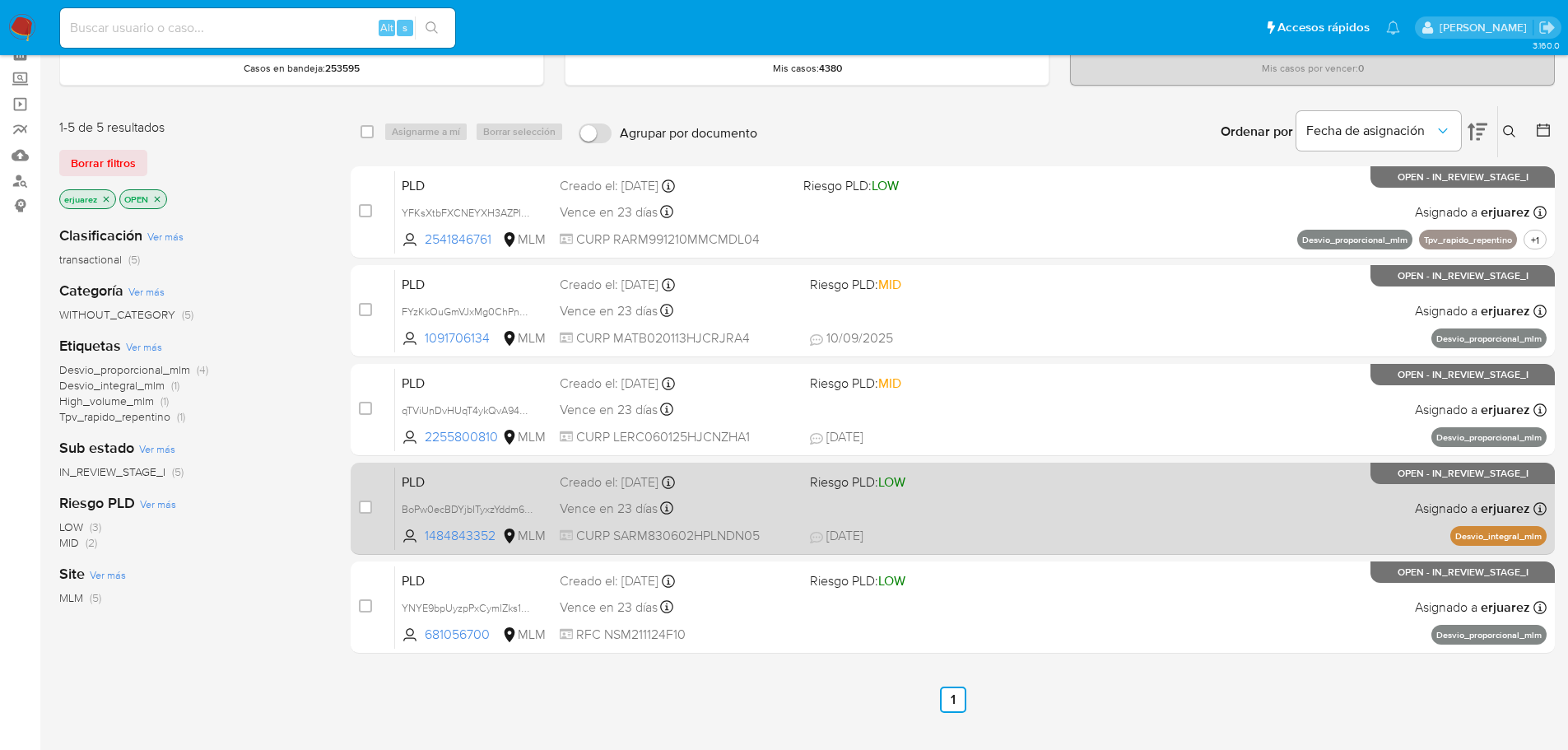
click at [1024, 477] on span "Riesgo PLD: LOW" at bounding box center [928, 480] width 237 height 21
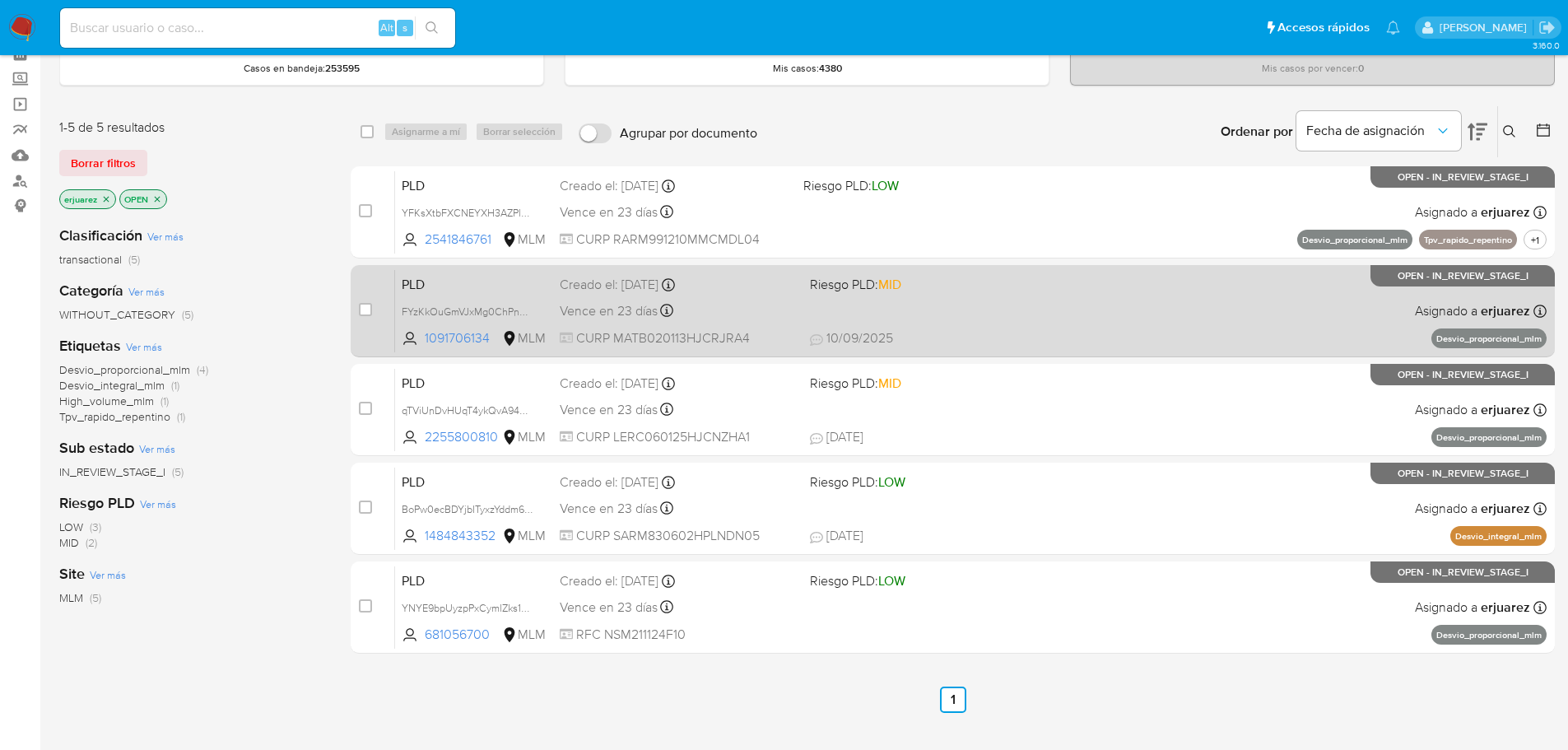
click at [1094, 298] on div "PLD FYzKkOuGmVJxMg0ChPnGCuz3 1091706134 MLM Riesgo PLD: MID Creado el: [DATE] C…" at bounding box center [970, 310] width 1151 height 83
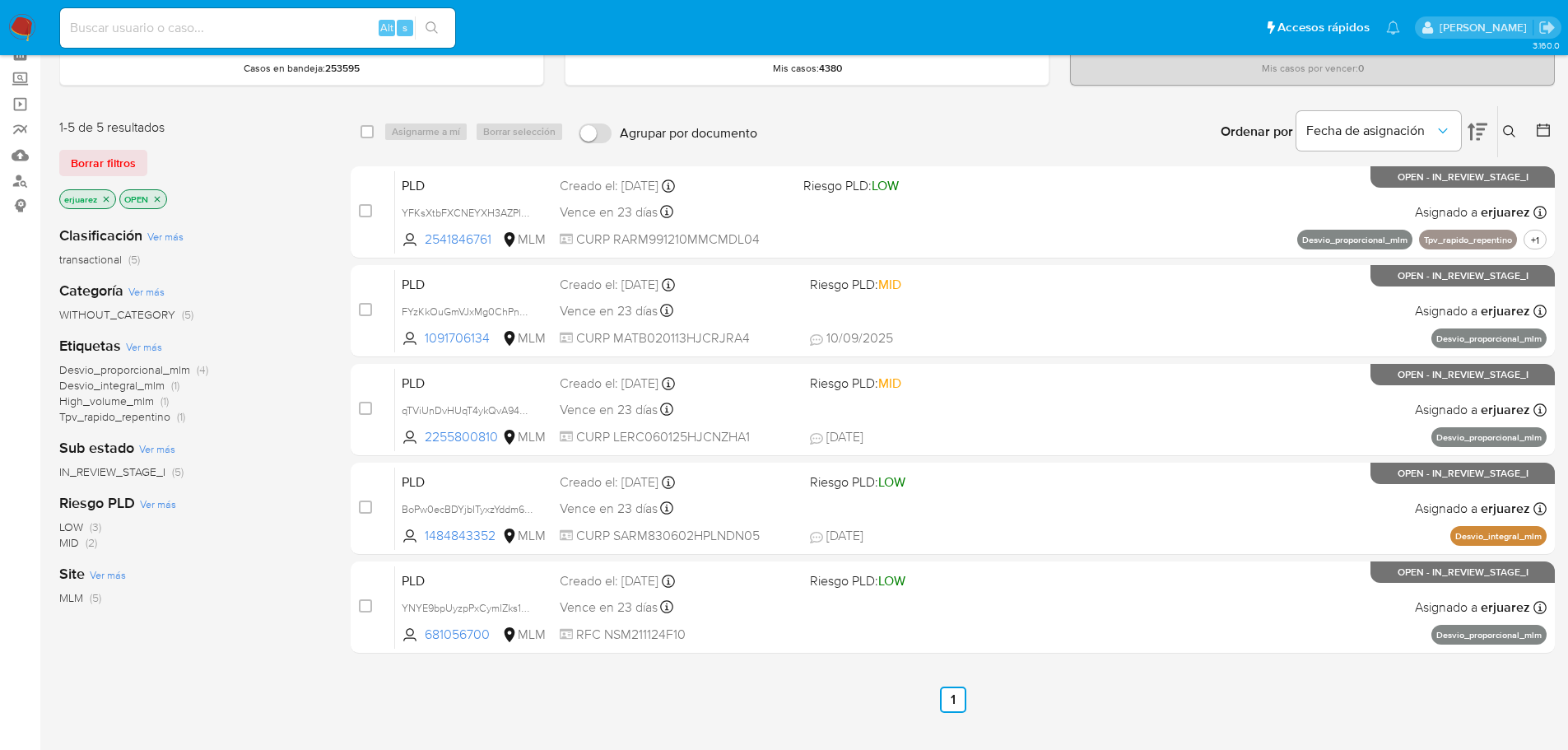
click at [105, 19] on input at bounding box center [257, 28] width 395 height 21
paste input "300334901"
type input "300334901"
click at [422, 16] on button "search-icon" at bounding box center [431, 28] width 33 height 23
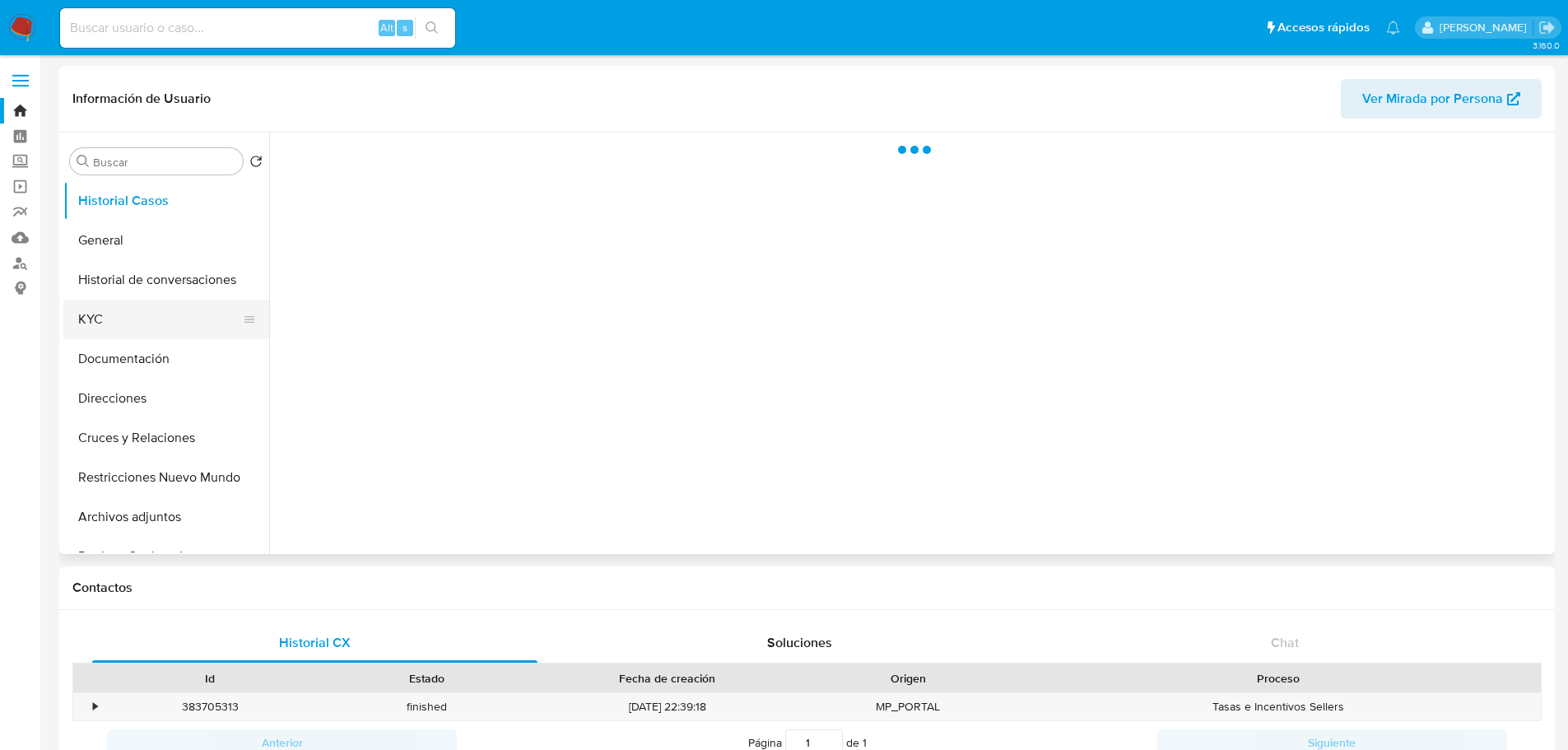
select select "10"
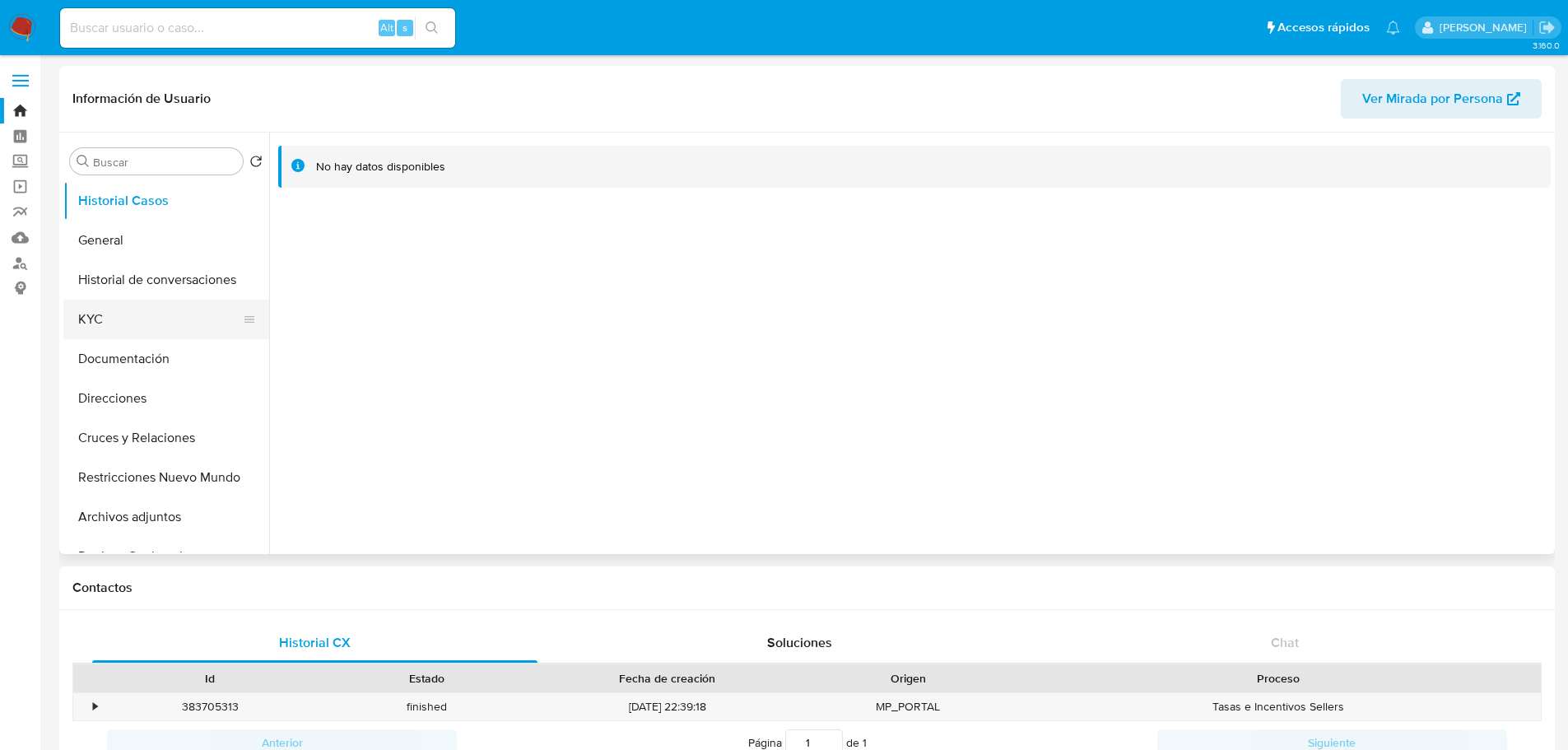
click at [92, 315] on button "KYC" at bounding box center [159, 319] width 192 height 39
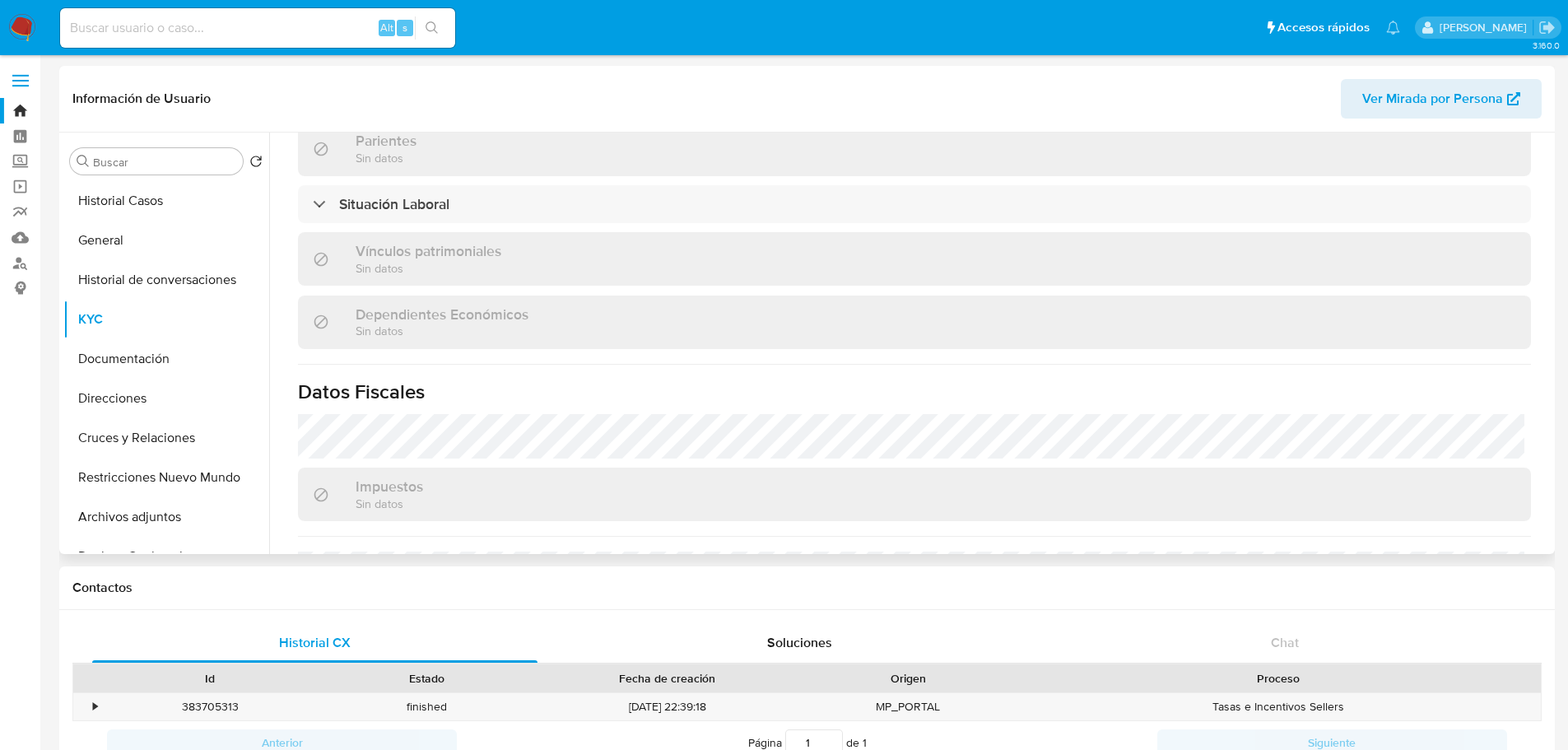
scroll to position [1018, 0]
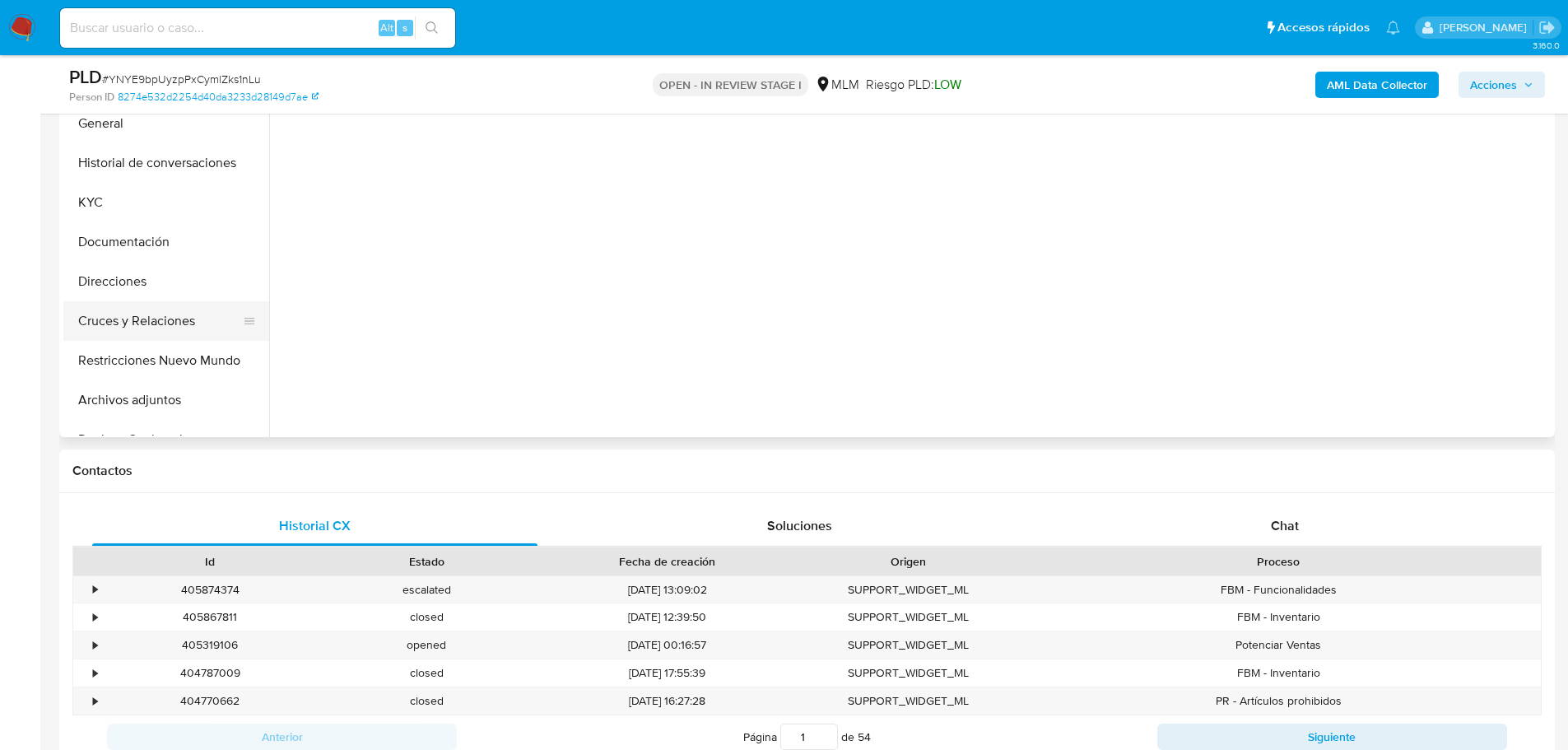
select select "10"
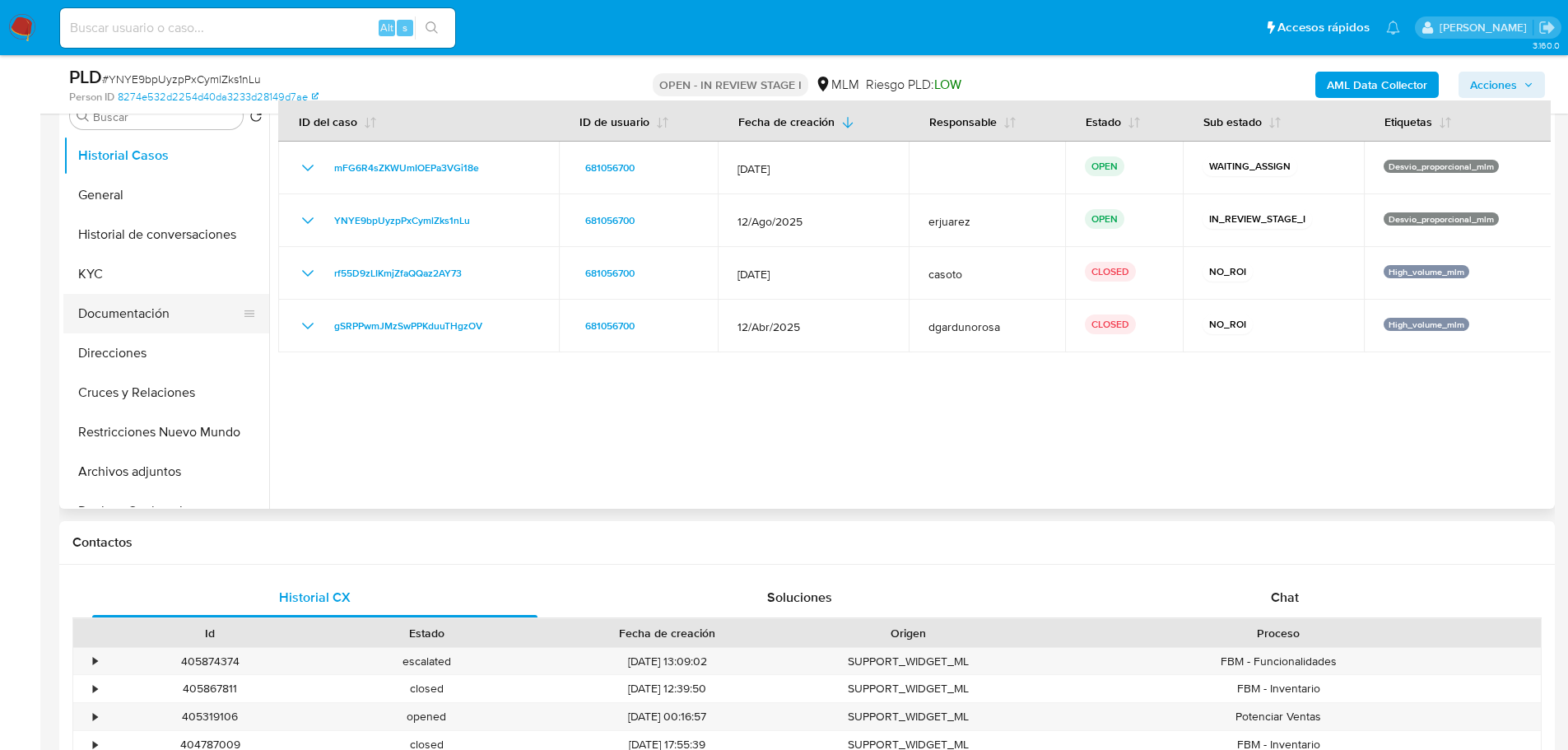
scroll to position [329, 0]
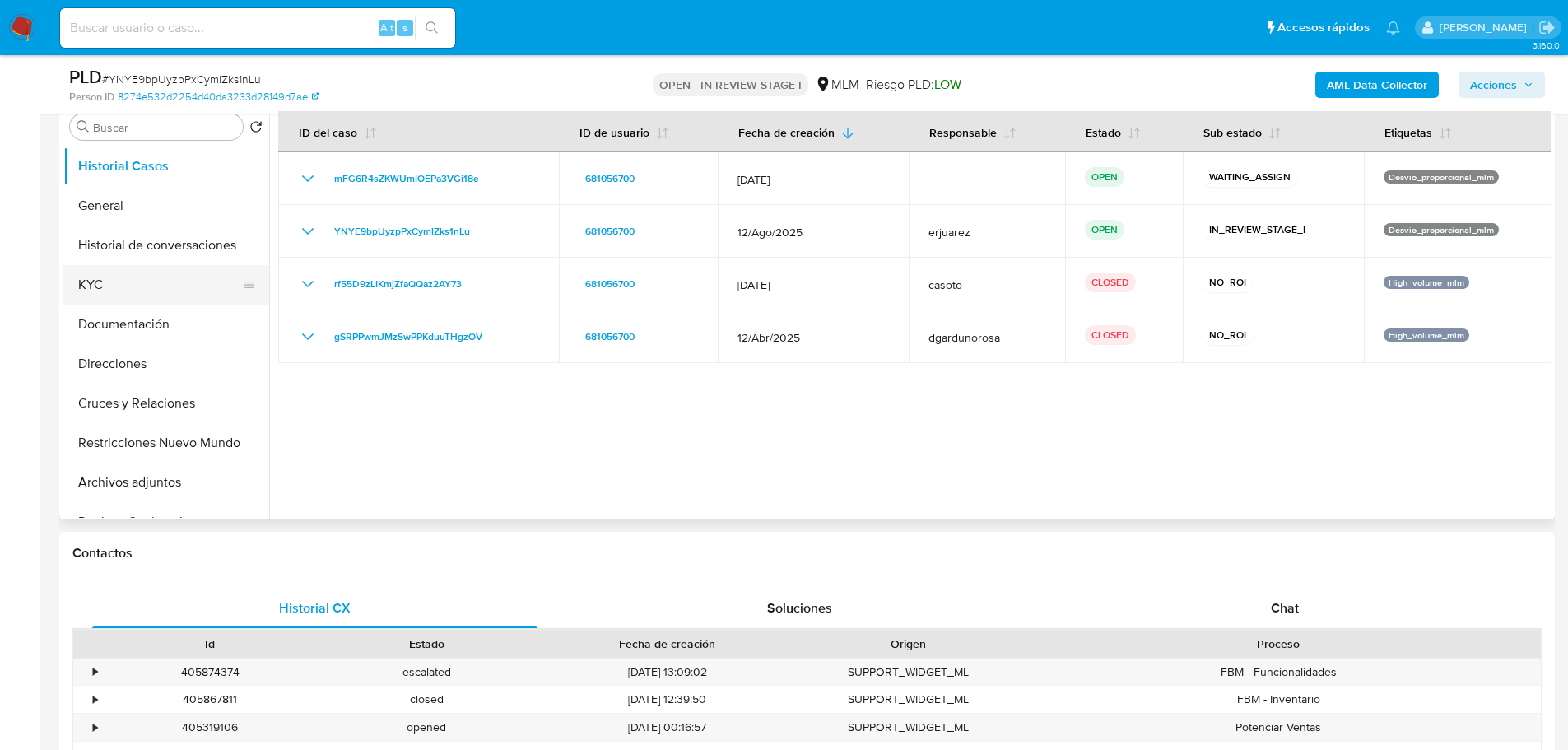
click at [108, 285] on button "KYC" at bounding box center [159, 284] width 192 height 39
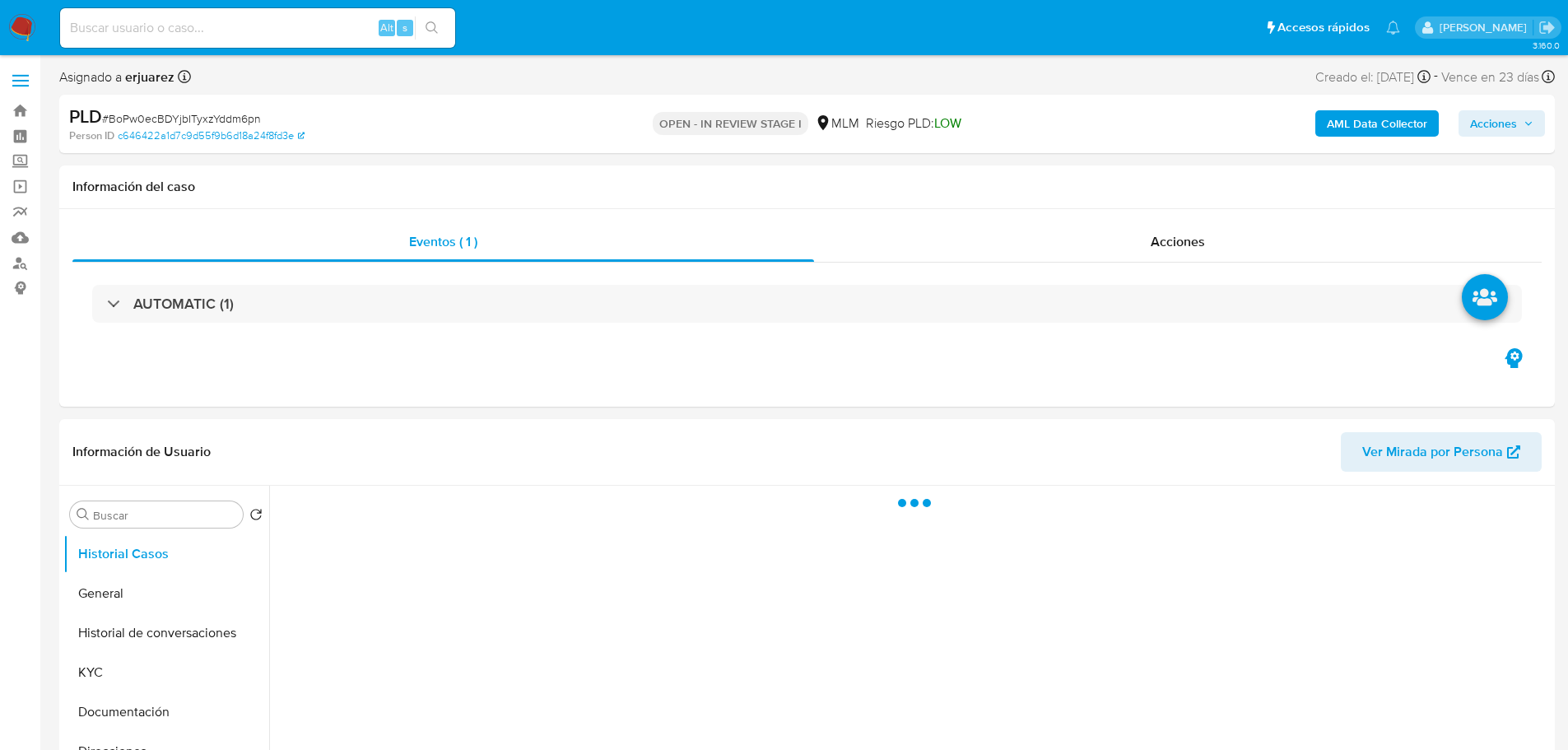
select select "10"
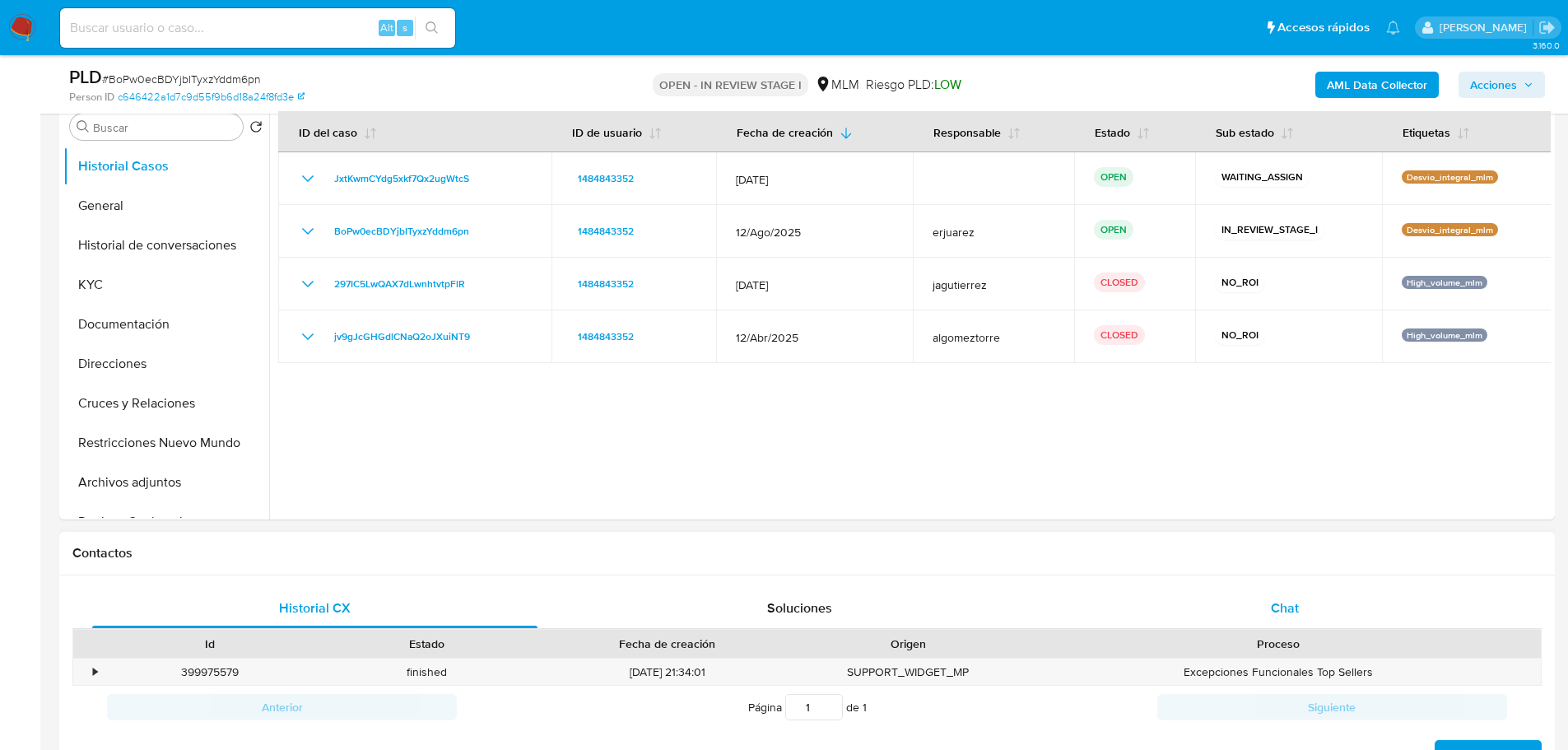
click at [1266, 600] on div "Chat" at bounding box center [1284, 607] width 445 height 39
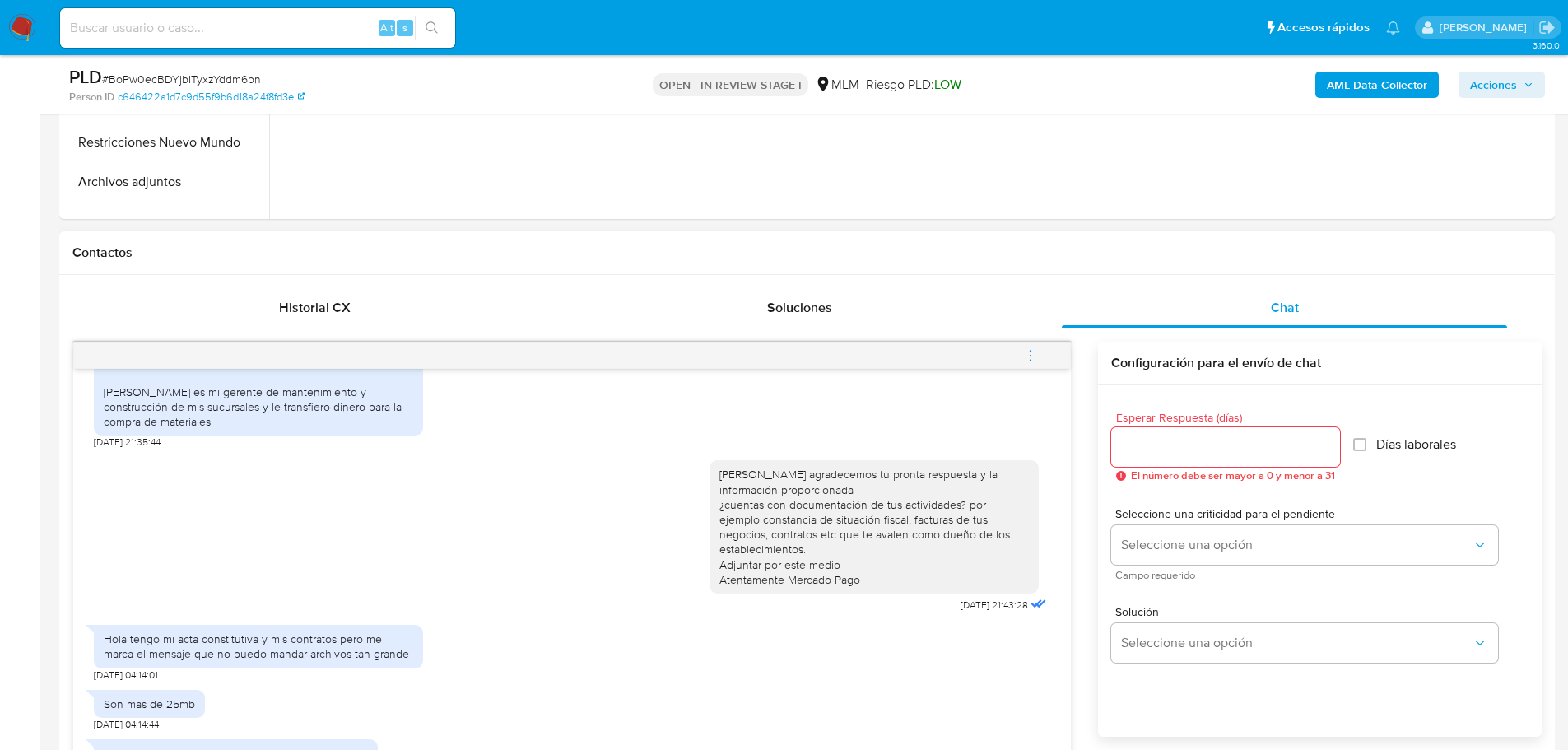
scroll to position [740, 0]
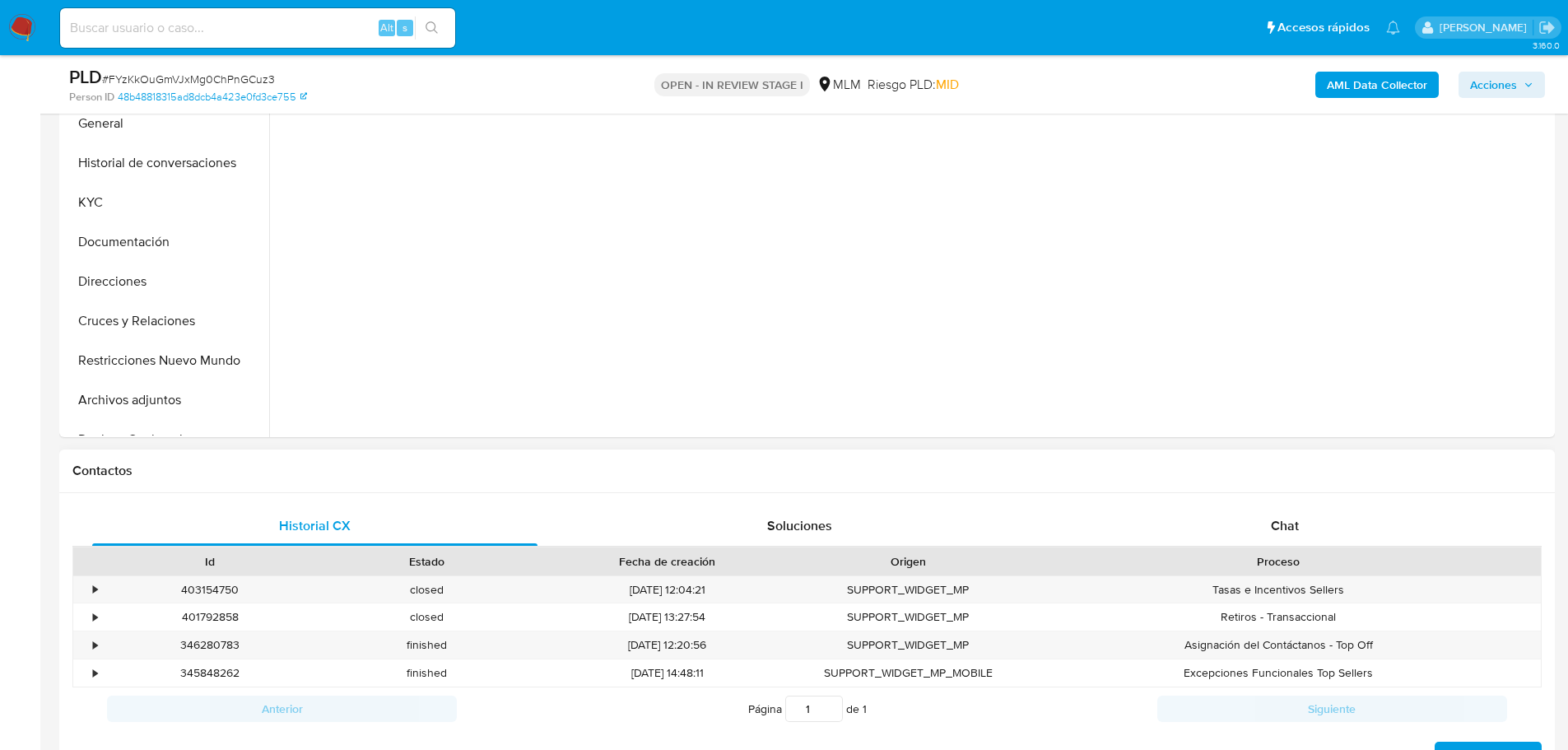
select select "10"
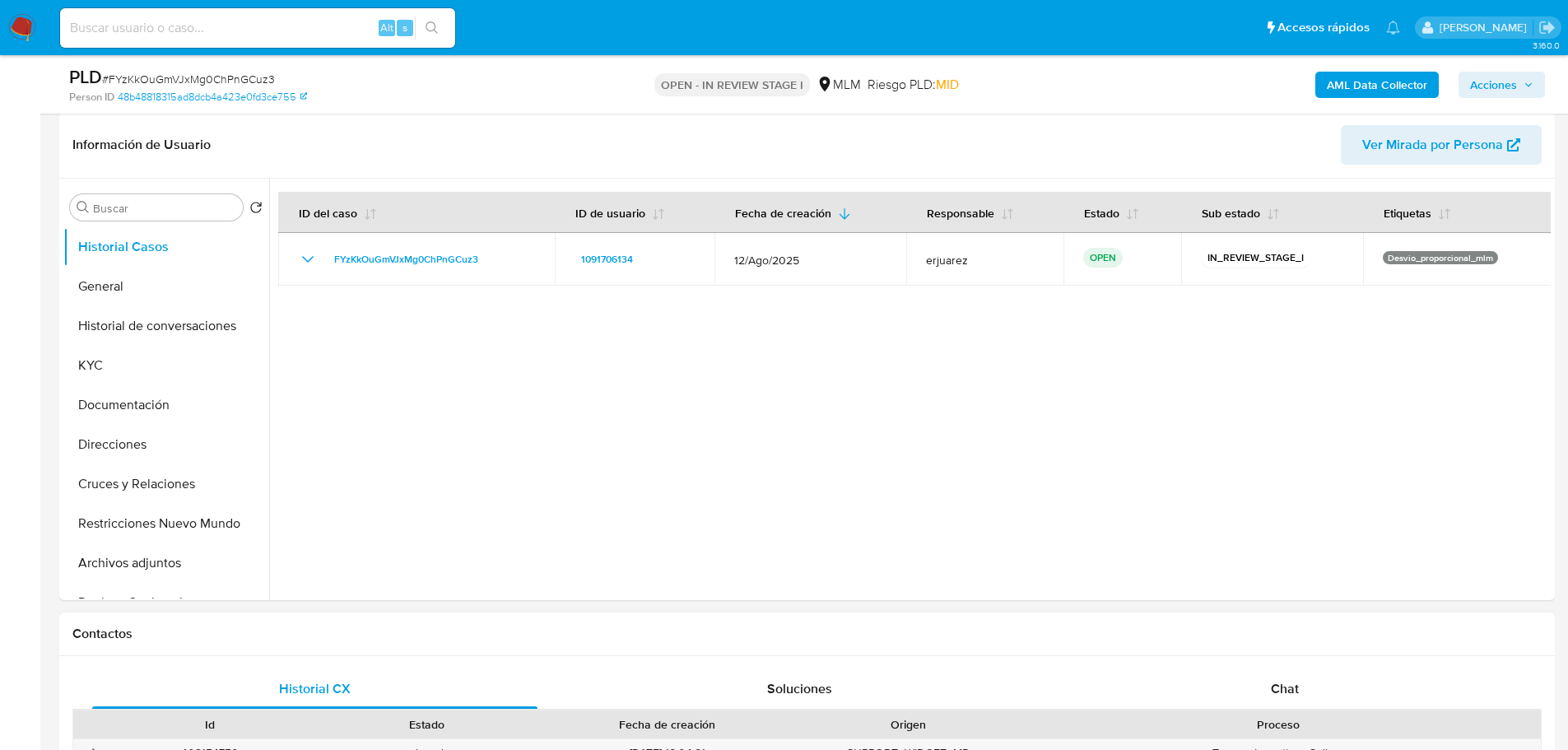
scroll to position [247, 0]
click at [1273, 678] on div "Chat" at bounding box center [1284, 690] width 445 height 39
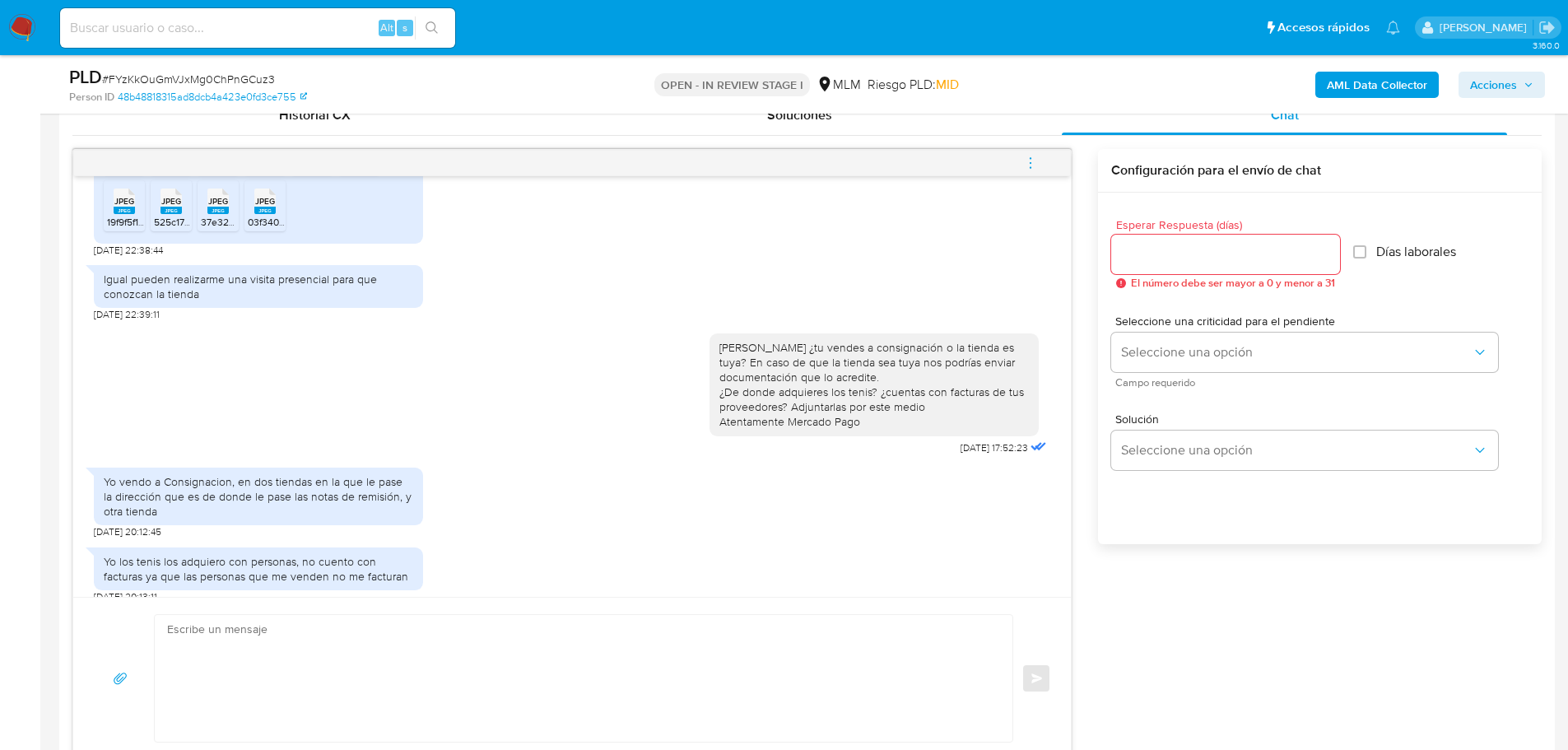
scroll to position [823, 0]
click at [381, 631] on textarea at bounding box center [580, 677] width 825 height 126
click at [1030, 157] on icon "menu-action" at bounding box center [1030, 157] width 2 height 2
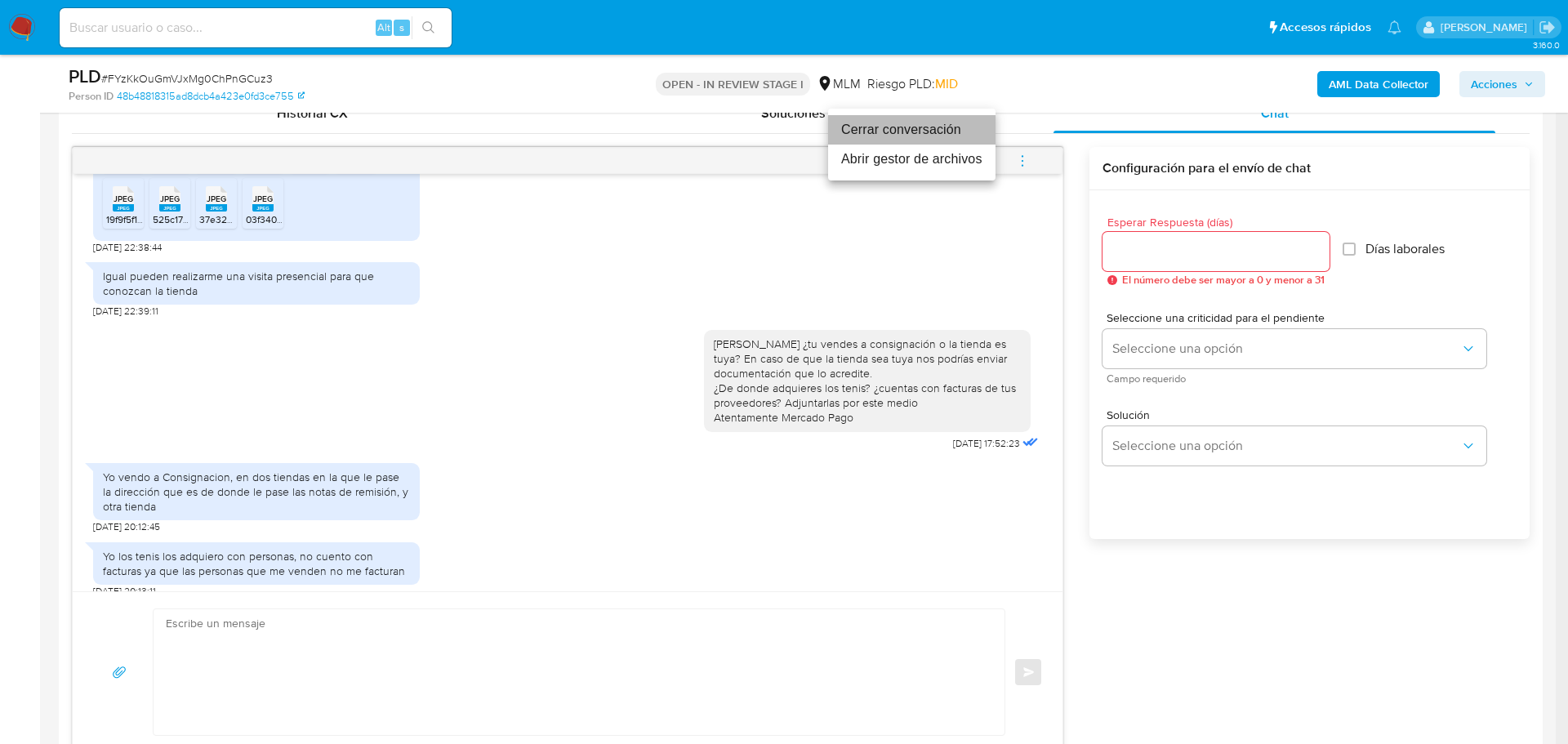
click at [901, 117] on li "Cerrar conversación" at bounding box center [911, 129] width 167 height 29
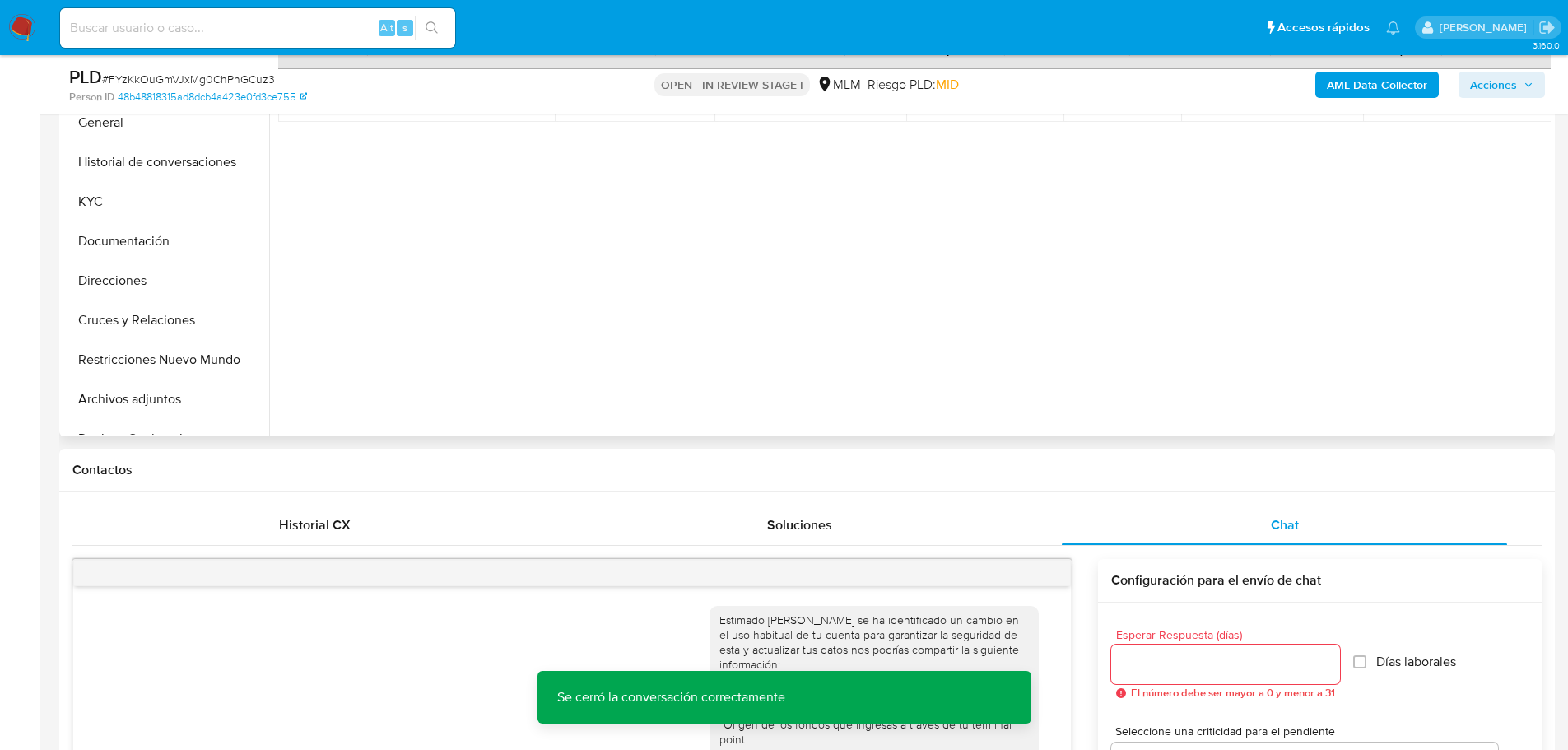
scroll to position [329, 0]
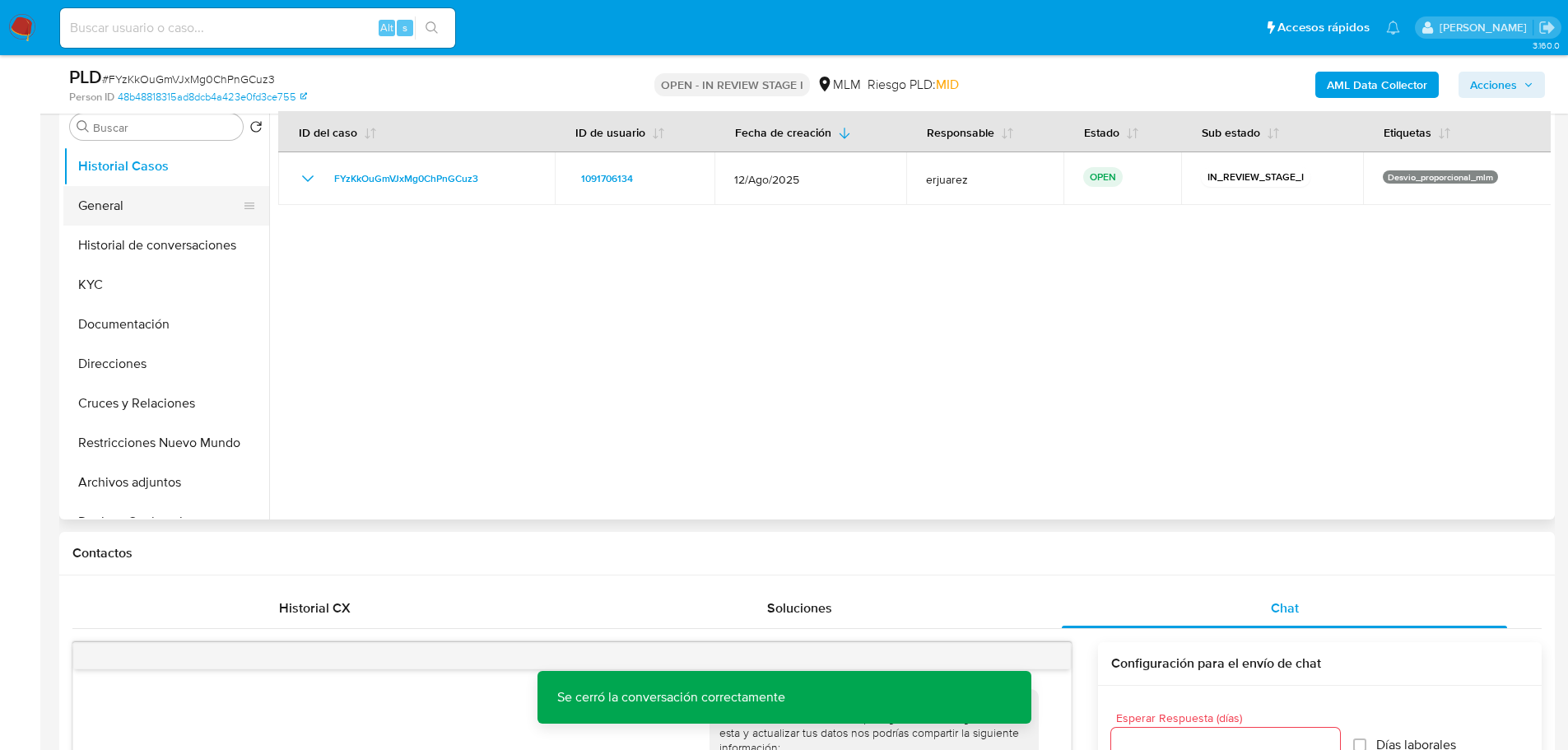
click at [114, 214] on button "General" at bounding box center [159, 205] width 192 height 39
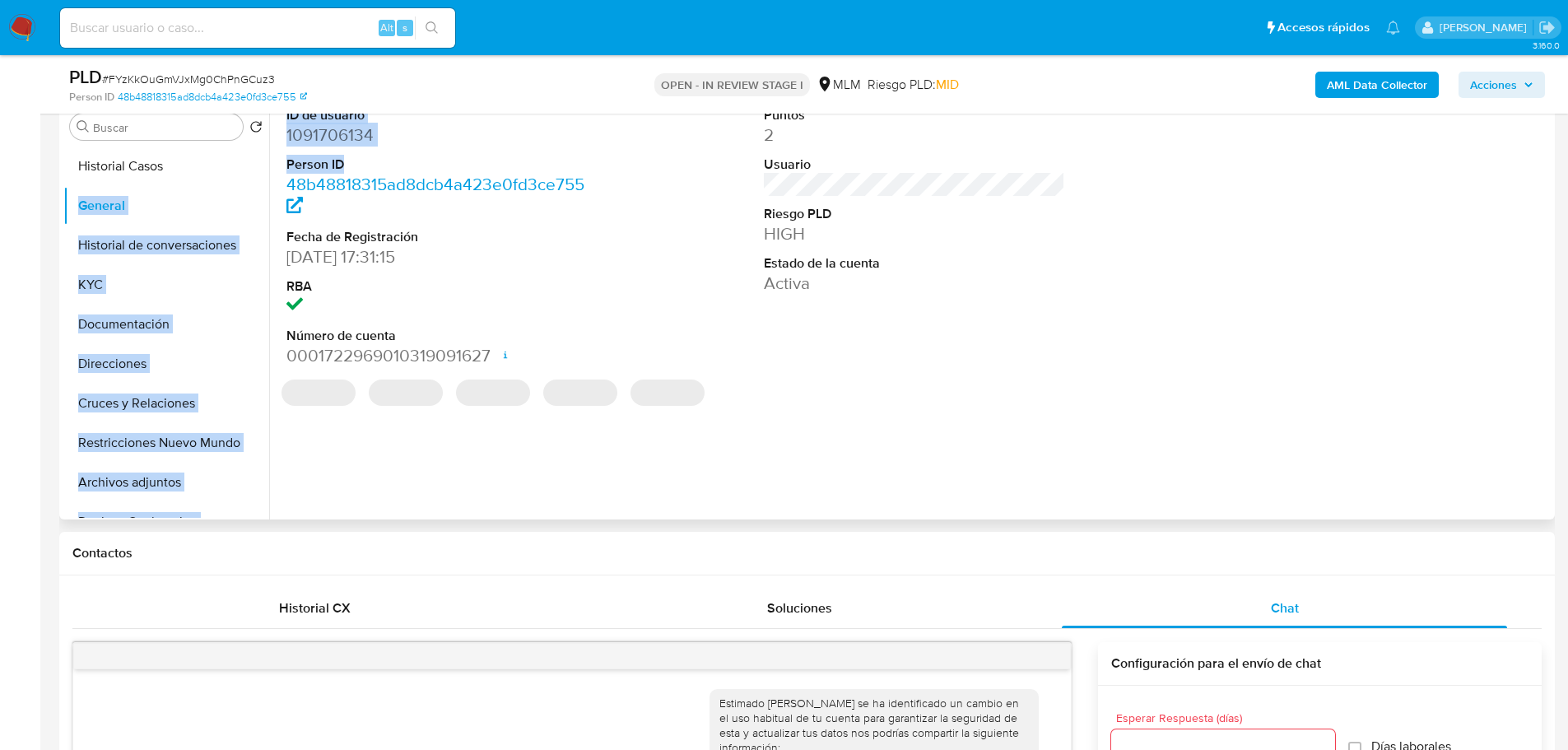
click at [268, 146] on div "Buscar Volver al orden por defecto Historial Casos General Historial de convers…" at bounding box center [806, 308] width 1487 height 421
click at [337, 193] on link "48b48818315ad8dcb4a423e0fd3ce755" at bounding box center [434, 195] width 298 height 47
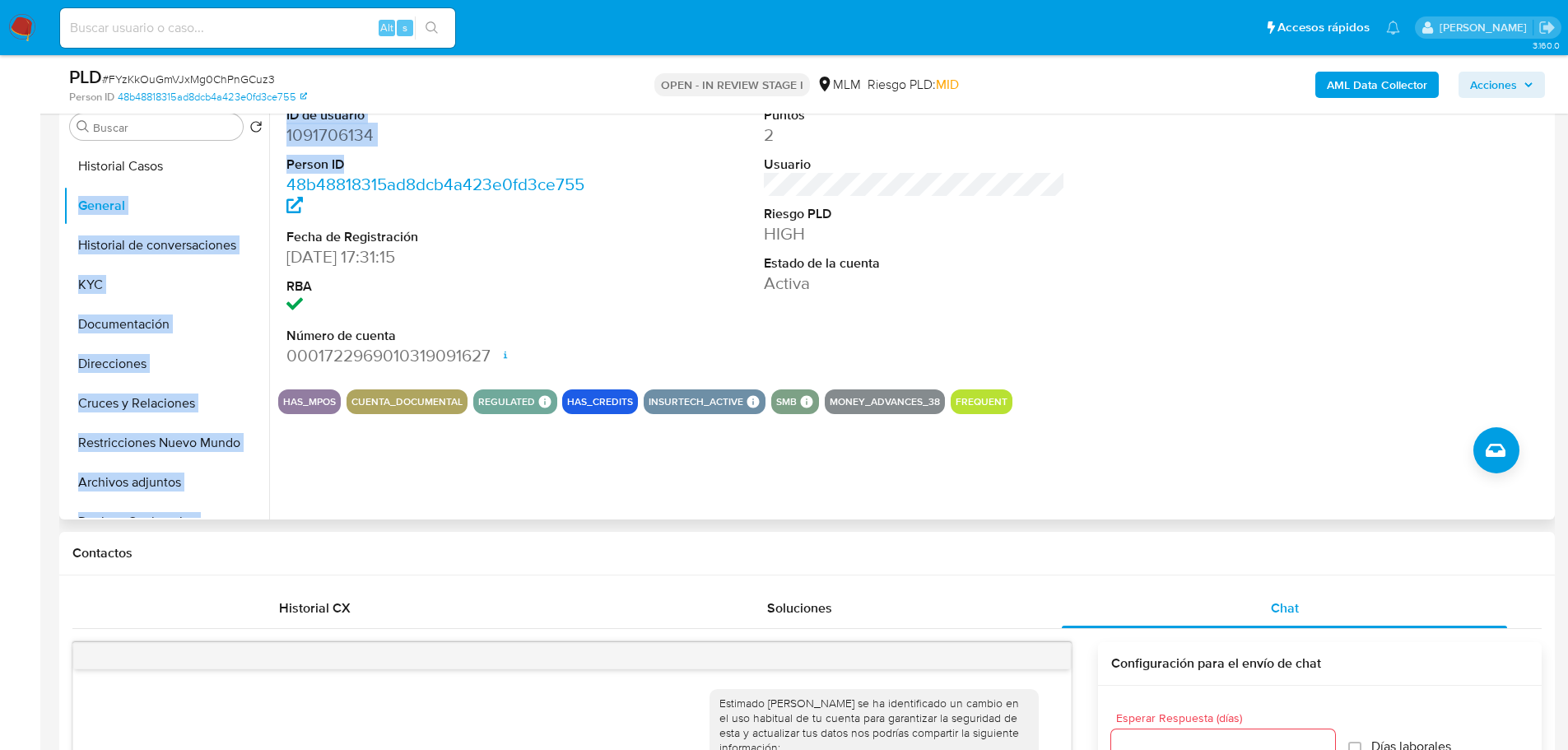
drag, startPoint x: 377, startPoint y: 129, endPoint x: 377, endPoint y: 140, distance: 11.0
click at [377, 131] on dd "1091706134" at bounding box center [437, 135] width 302 height 23
click at [383, 134] on dd "1091706134" at bounding box center [437, 135] width 302 height 23
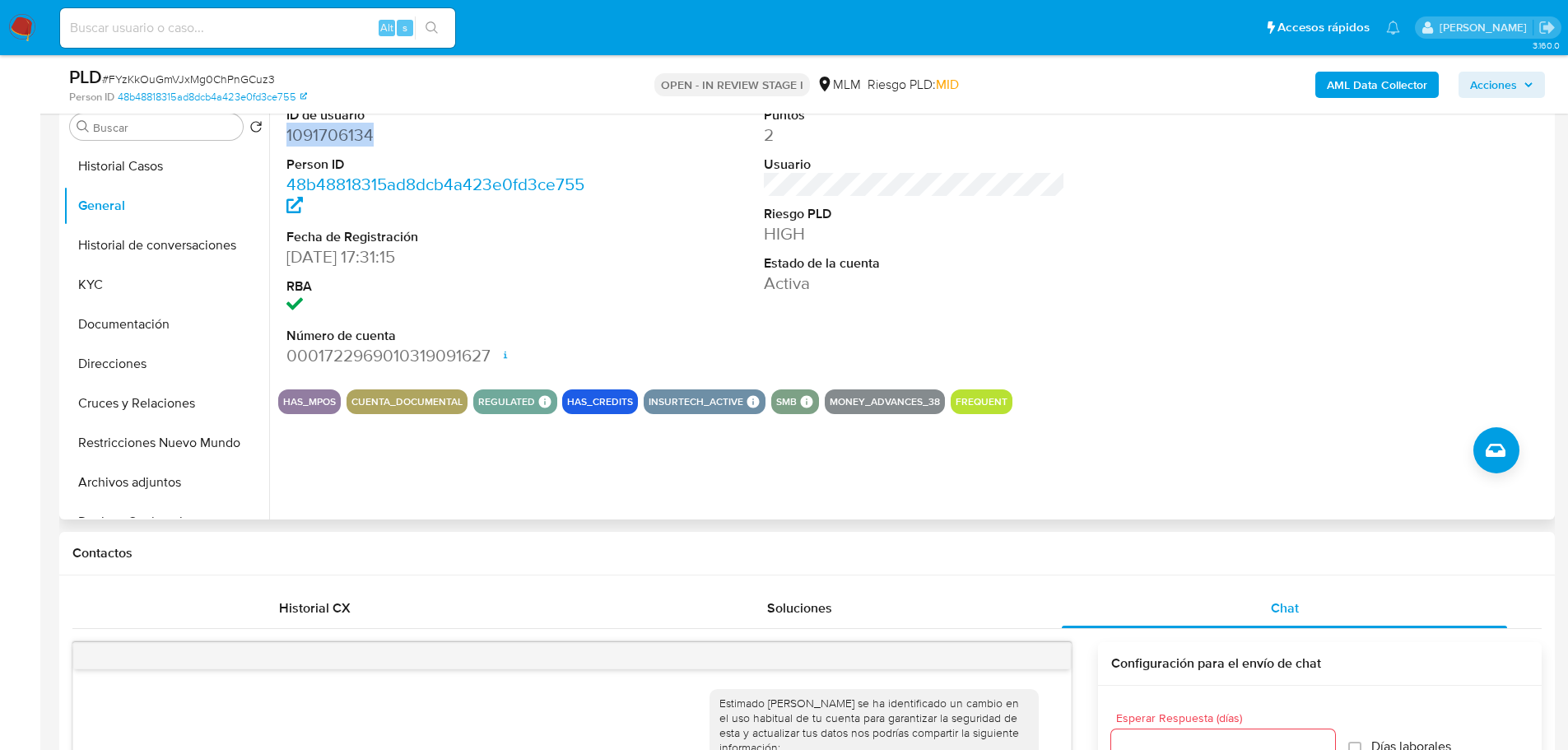
drag, startPoint x: 386, startPoint y: 133, endPoint x: 284, endPoint y: 133, distance: 102.0
click at [284, 133] on div "ID de usuario 1091706134 Person ID 48b48818315ad8dcb4a423e0fd3ce755 Fecha de Re…" at bounding box center [437, 236] width 319 height 278
copy dd "1091706134"
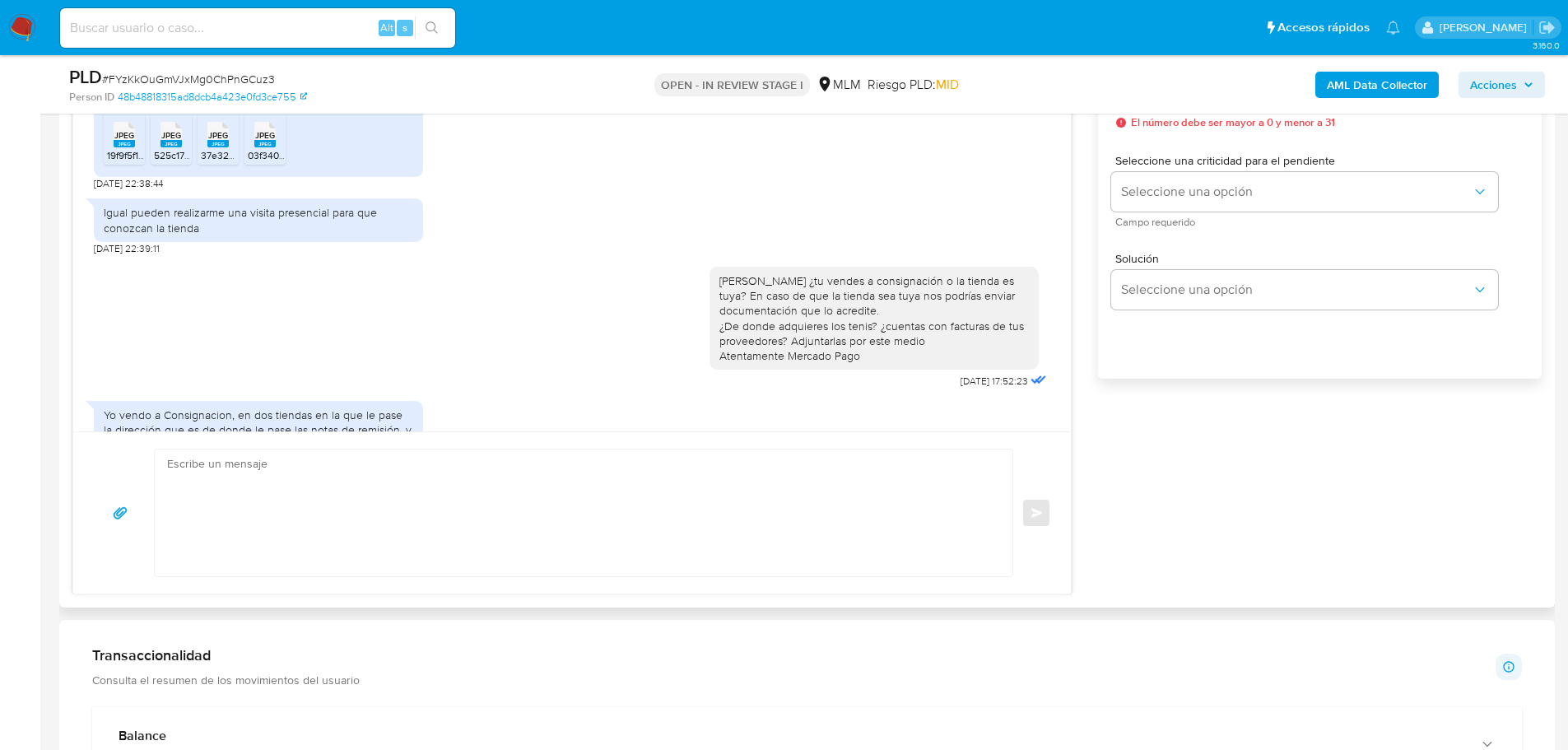
scroll to position [877, 0]
click at [108, 27] on input at bounding box center [257, 28] width 395 height 21
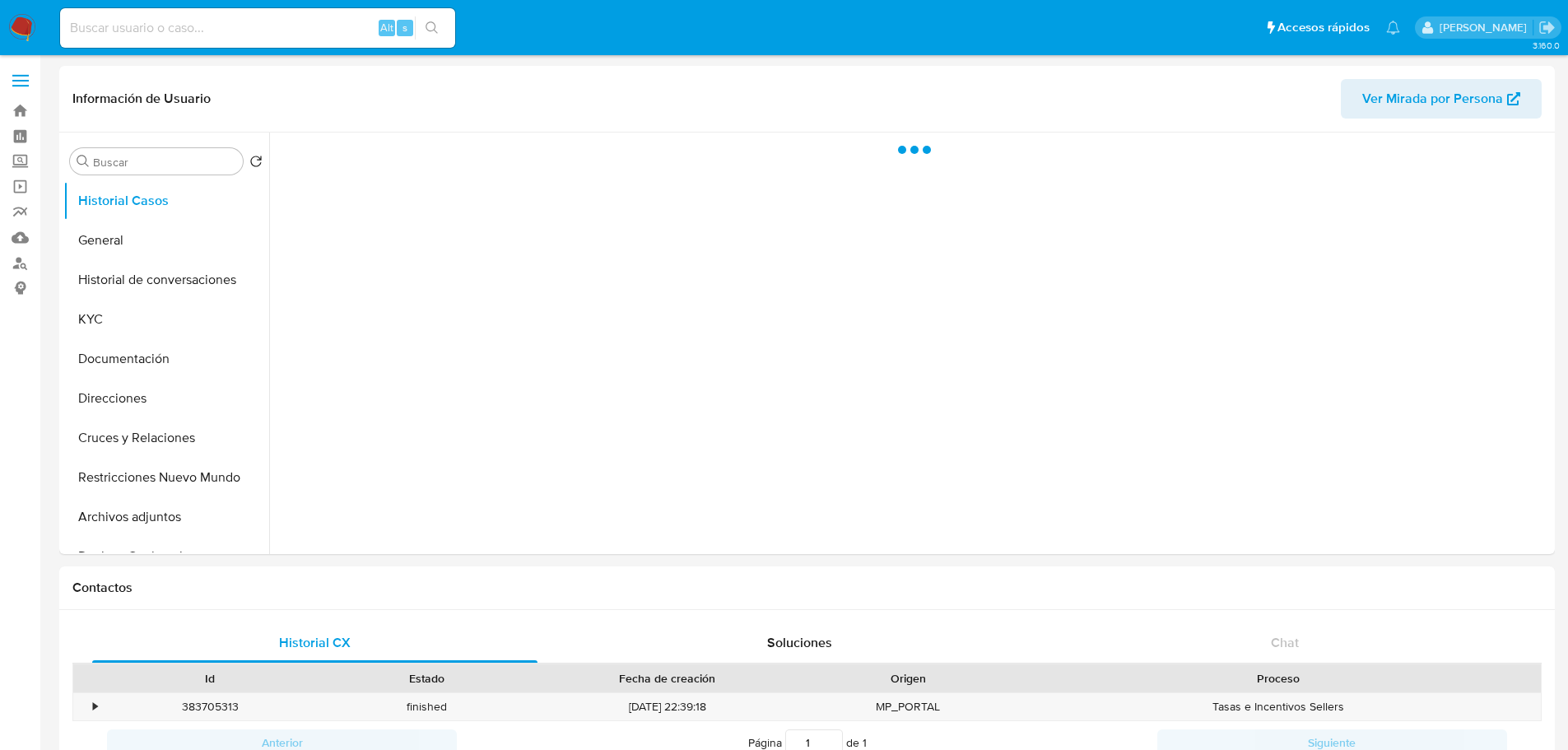
select select "10"
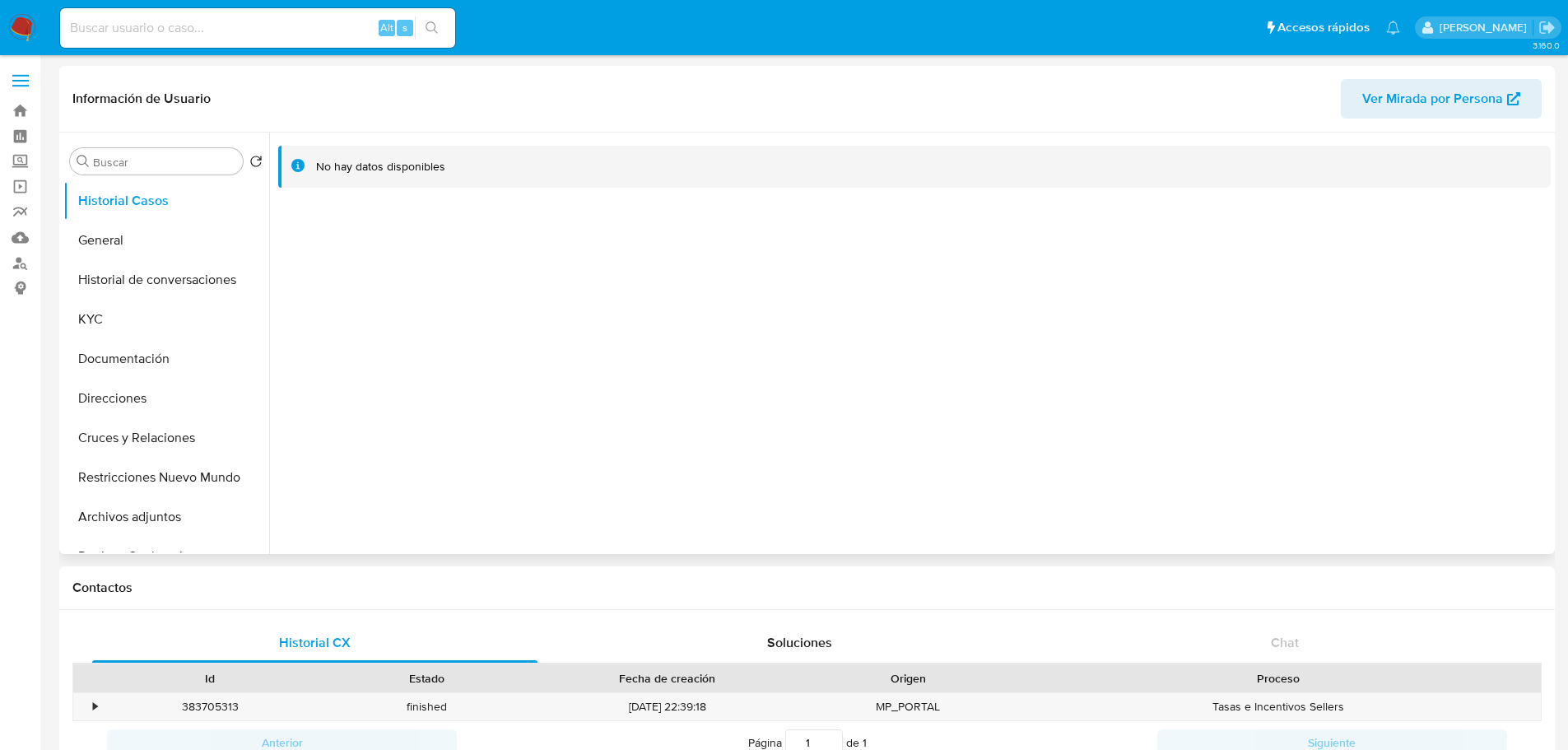
scroll to position [82, 0]
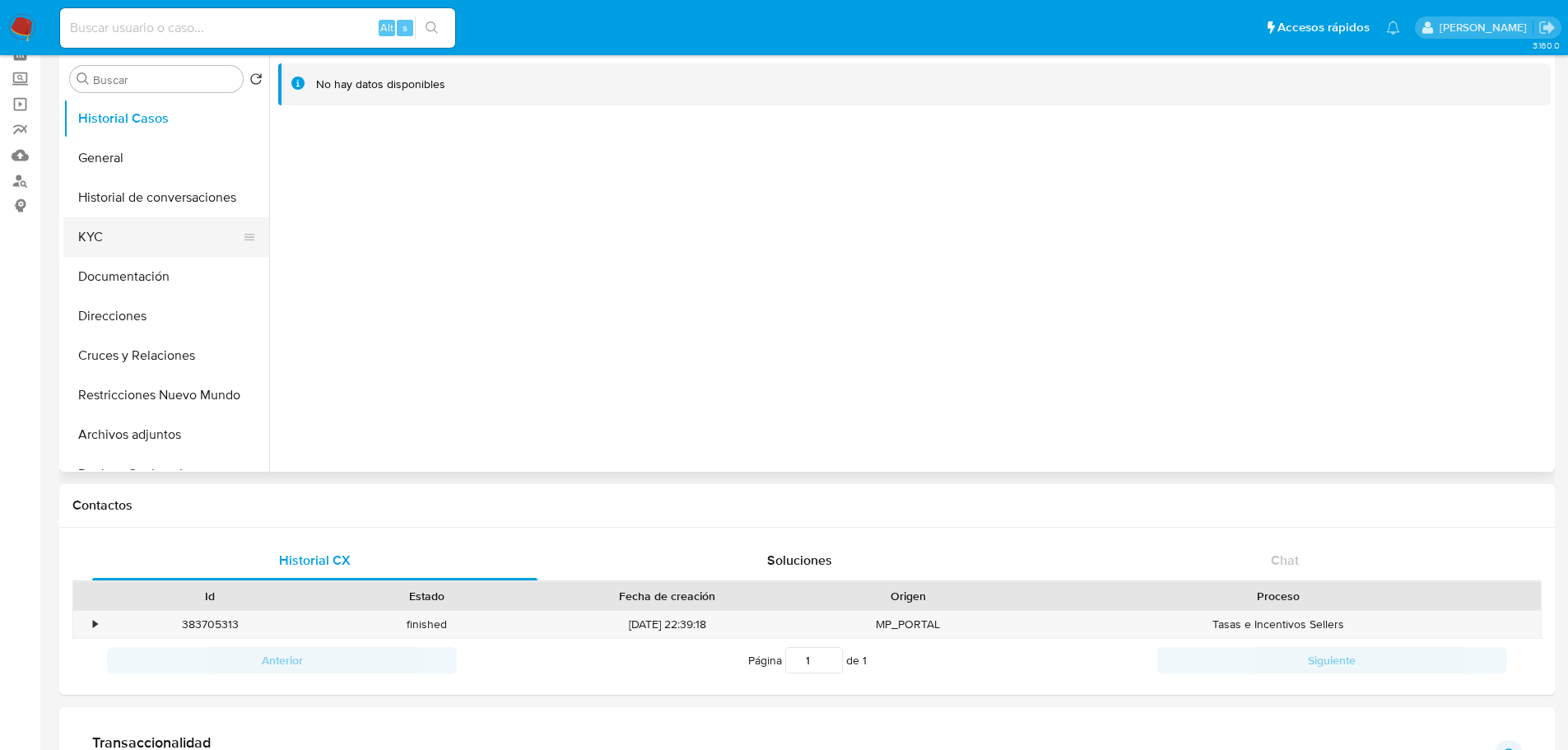
click at [144, 224] on button "KYC" at bounding box center [159, 236] width 192 height 39
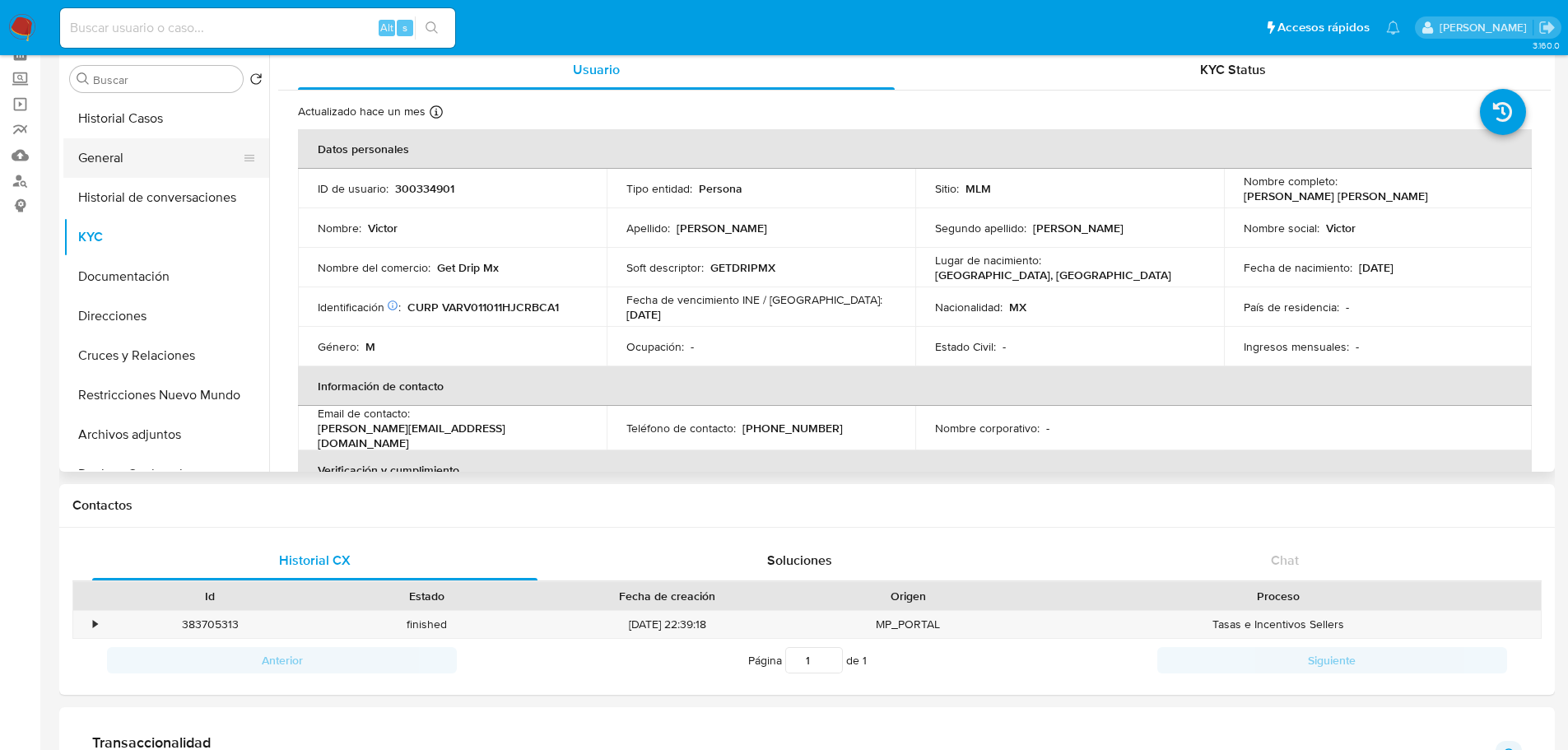
click at [144, 168] on button "General" at bounding box center [159, 158] width 192 height 39
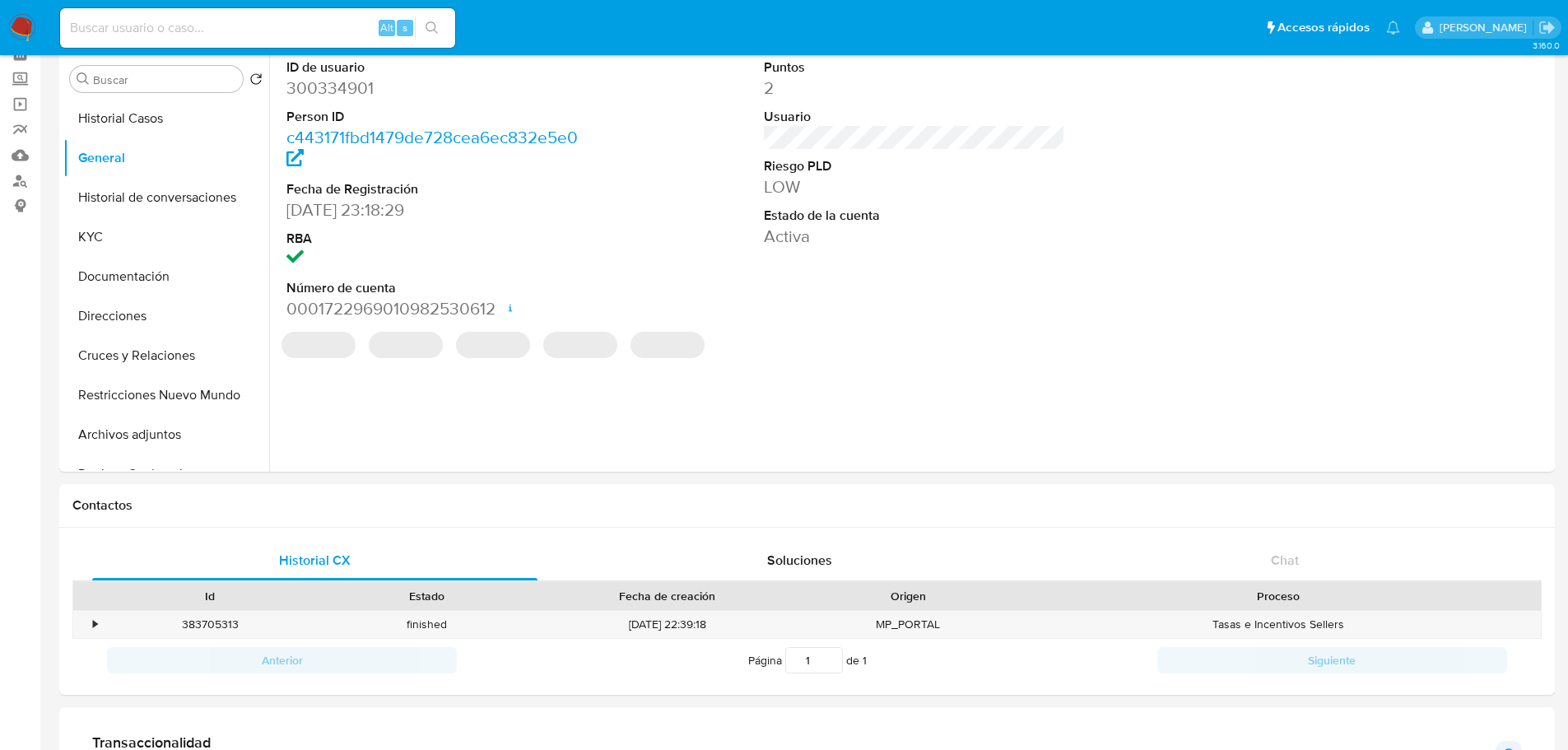
click at [18, 31] on img at bounding box center [22, 28] width 28 height 28
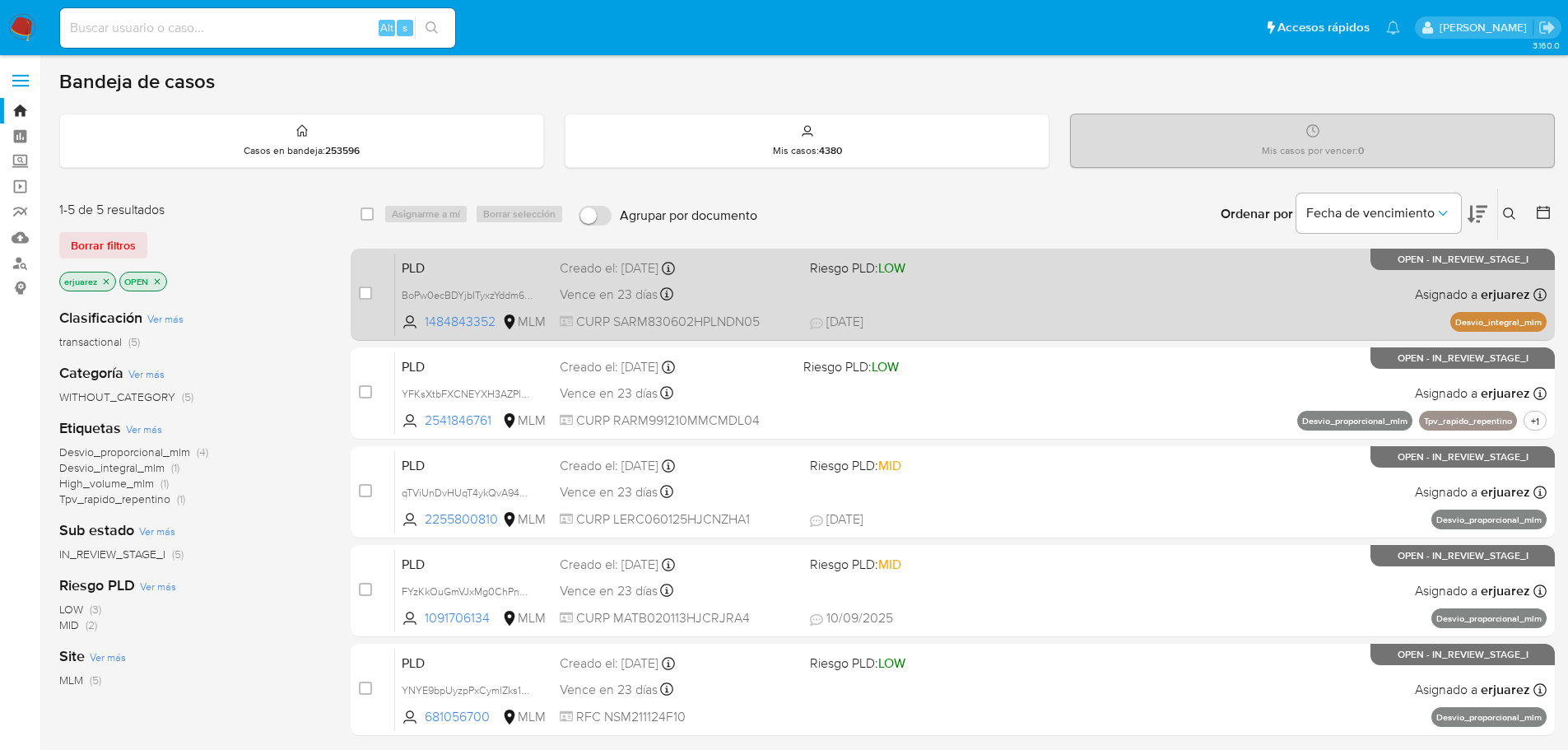
scroll to position [82, 0]
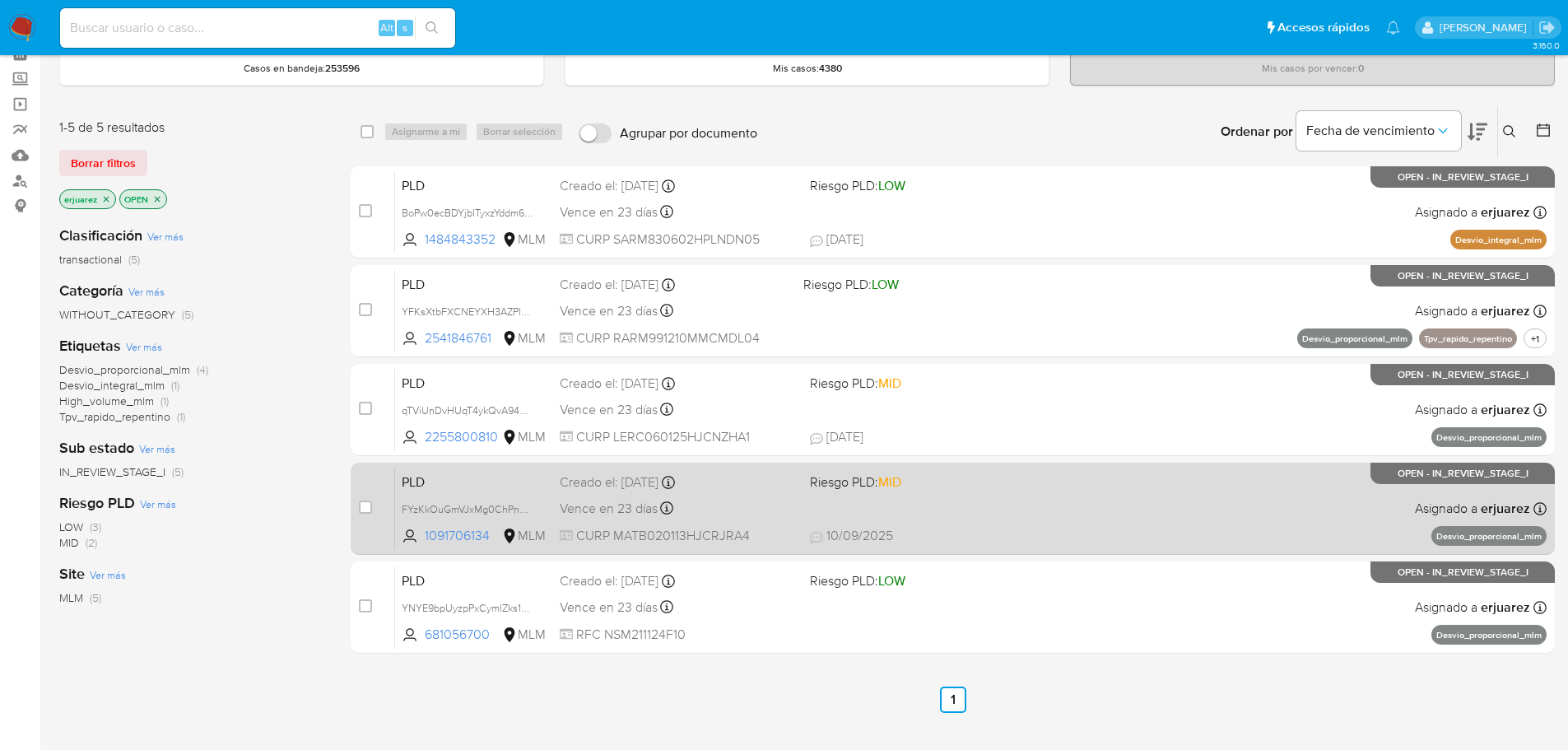
click at [789, 507] on div "Vence en 23 días Vence el [DATE] 02:03:16" at bounding box center [678, 508] width 237 height 22
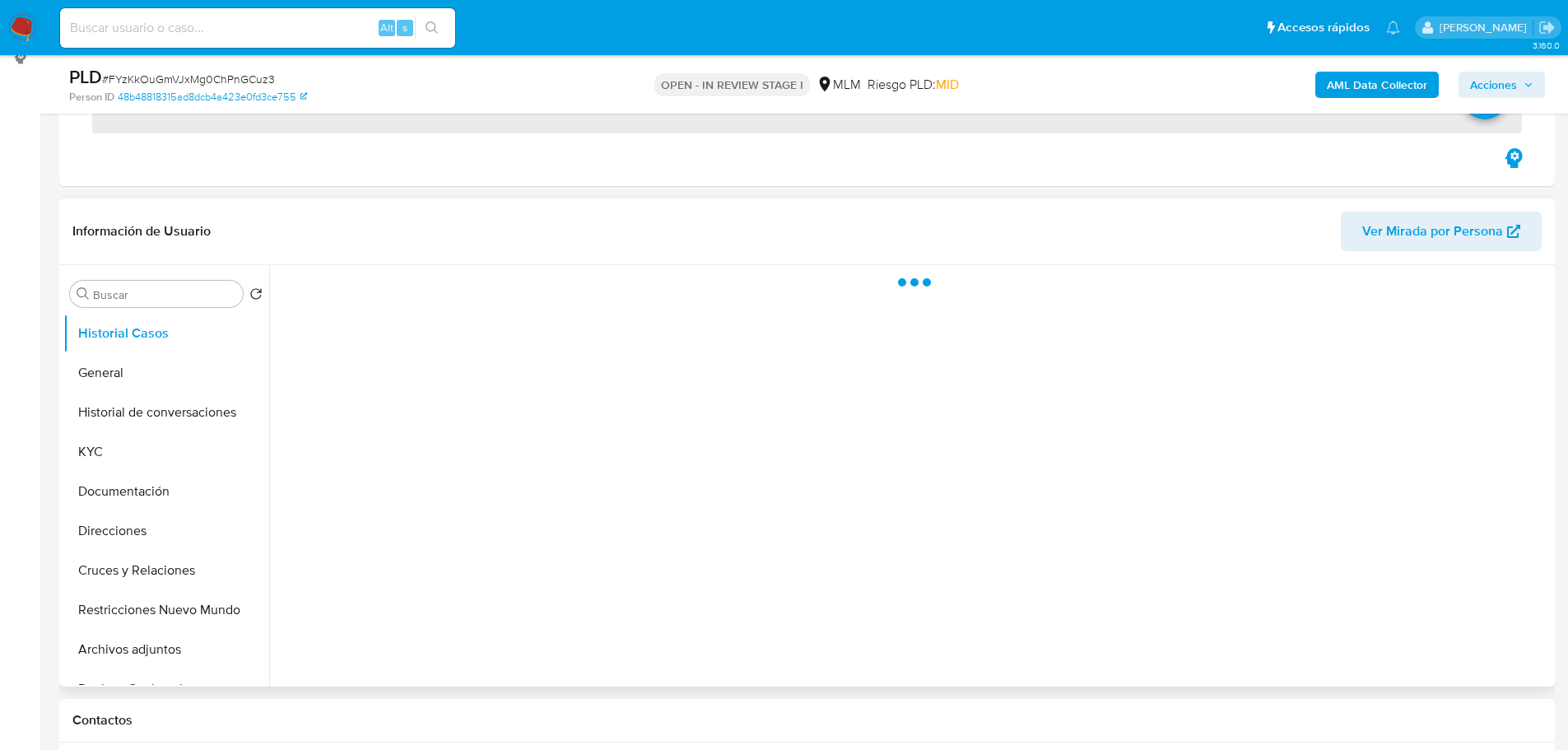
scroll to position [494, 0]
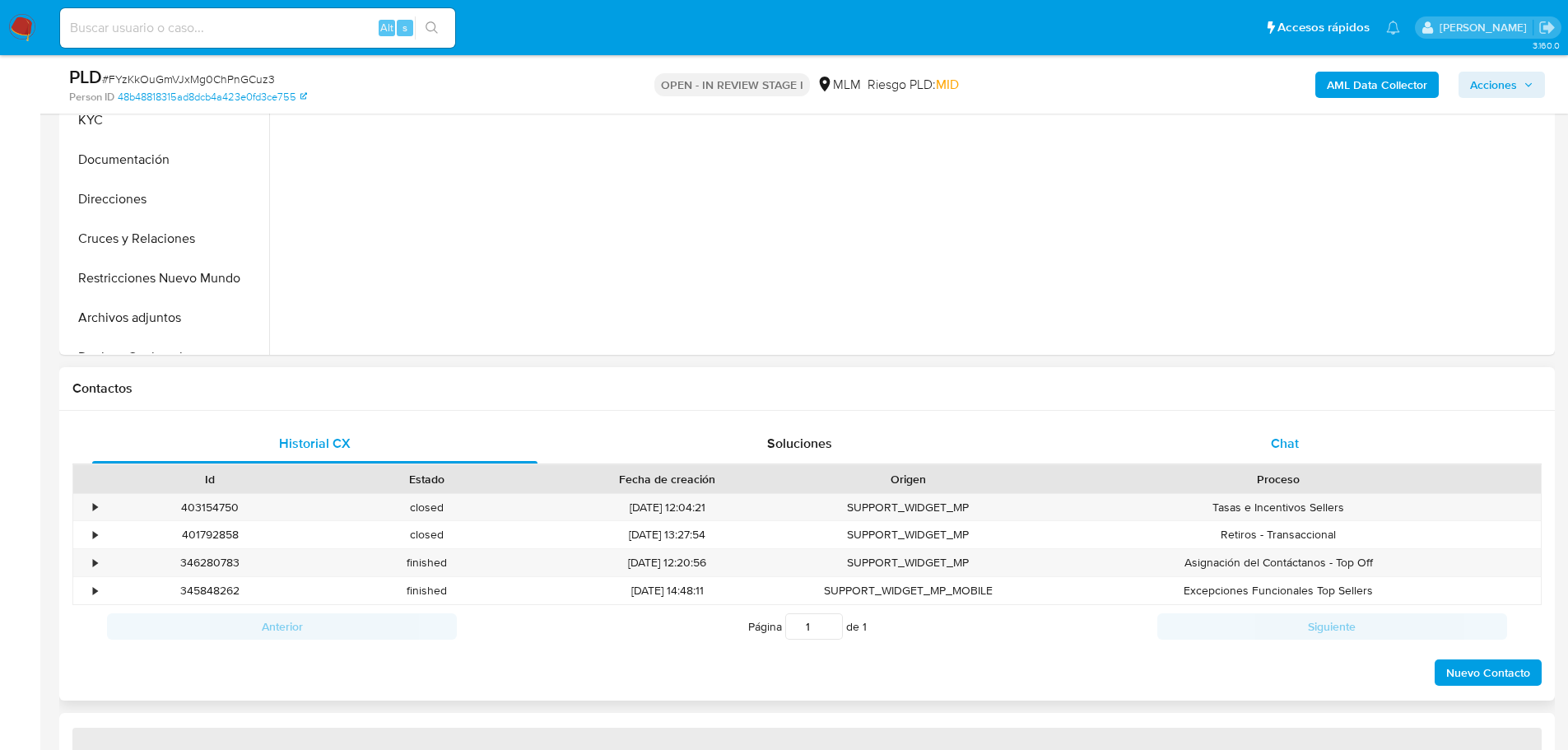
click at [1274, 432] on div "Chat" at bounding box center [1284, 443] width 445 height 39
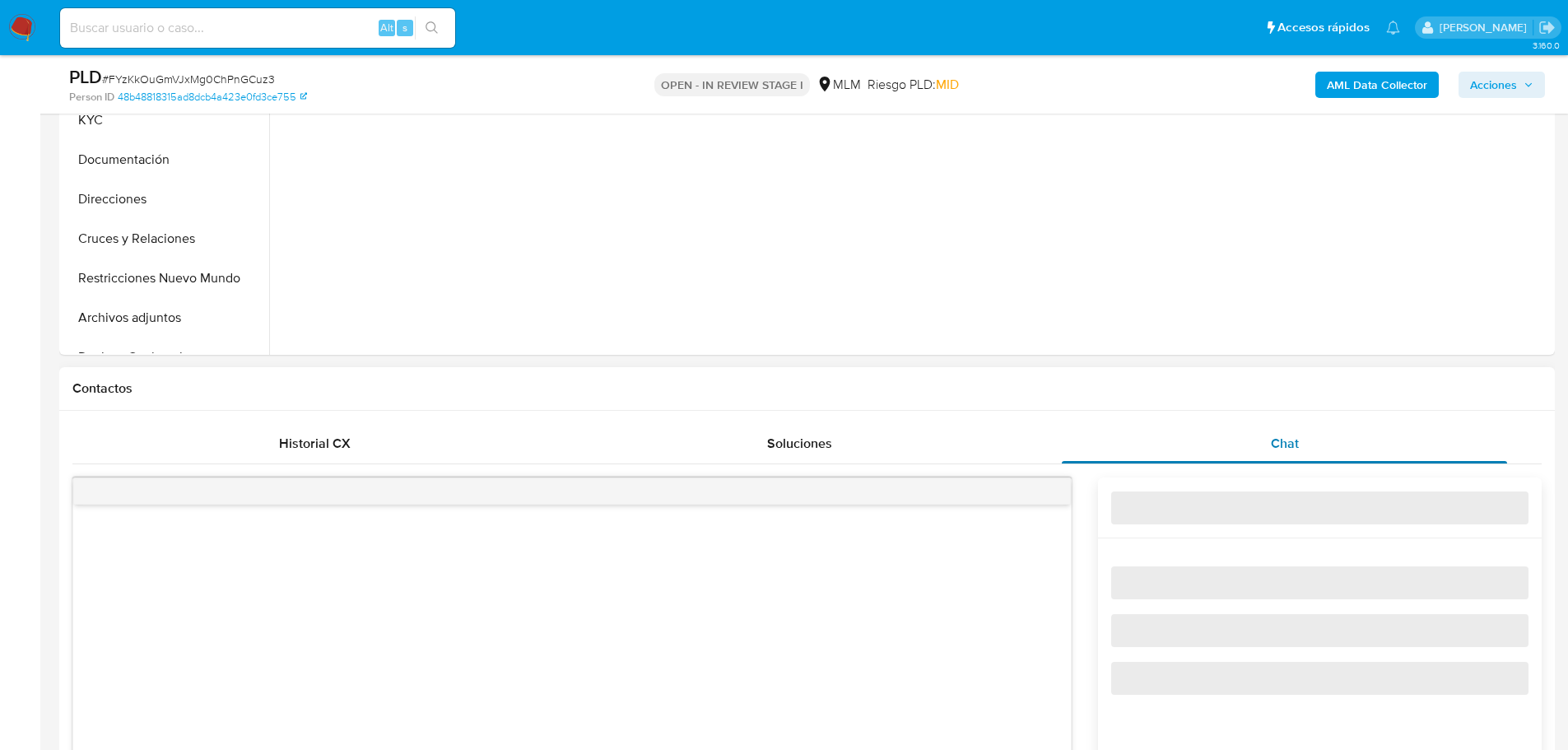
select select "10"
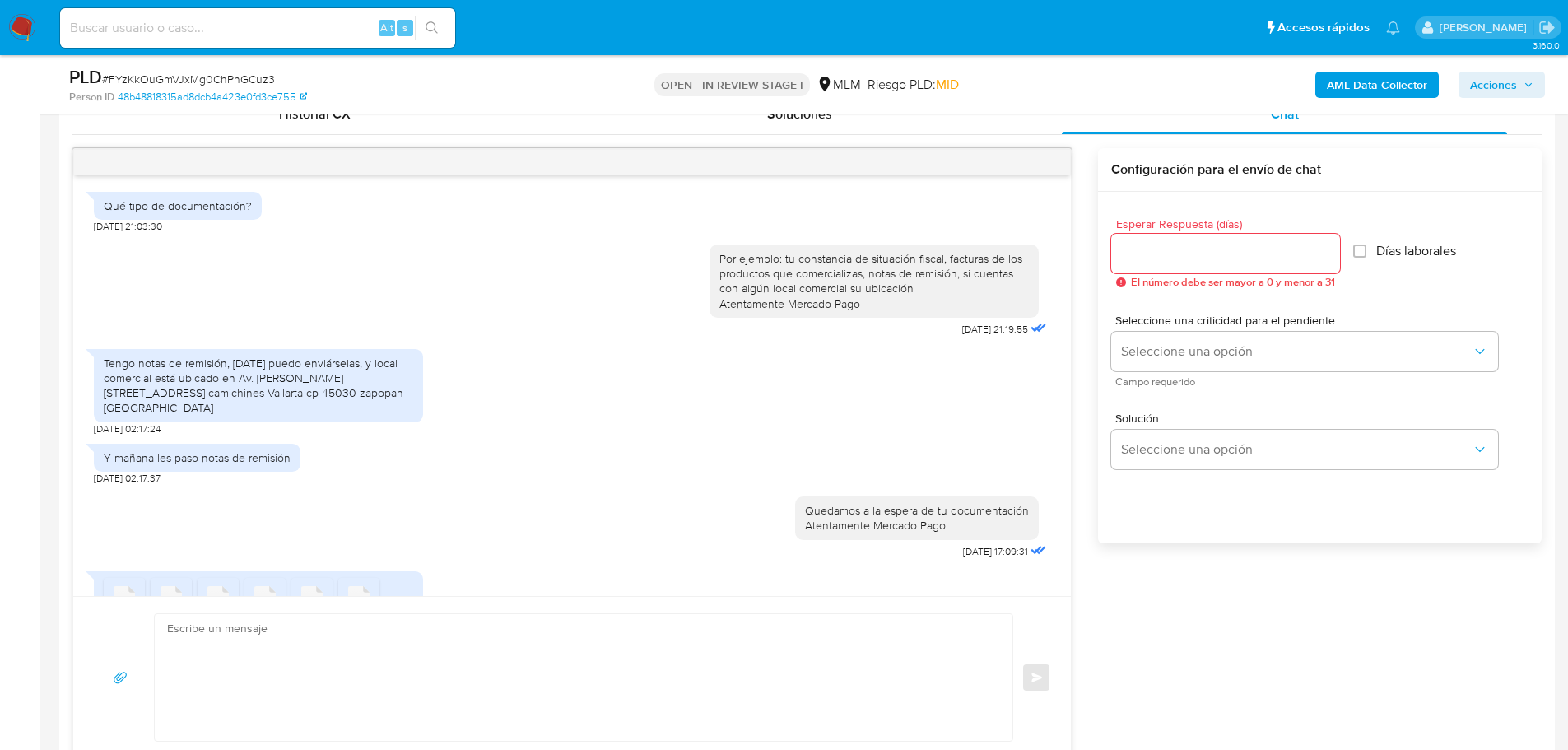
scroll to position [455, 0]
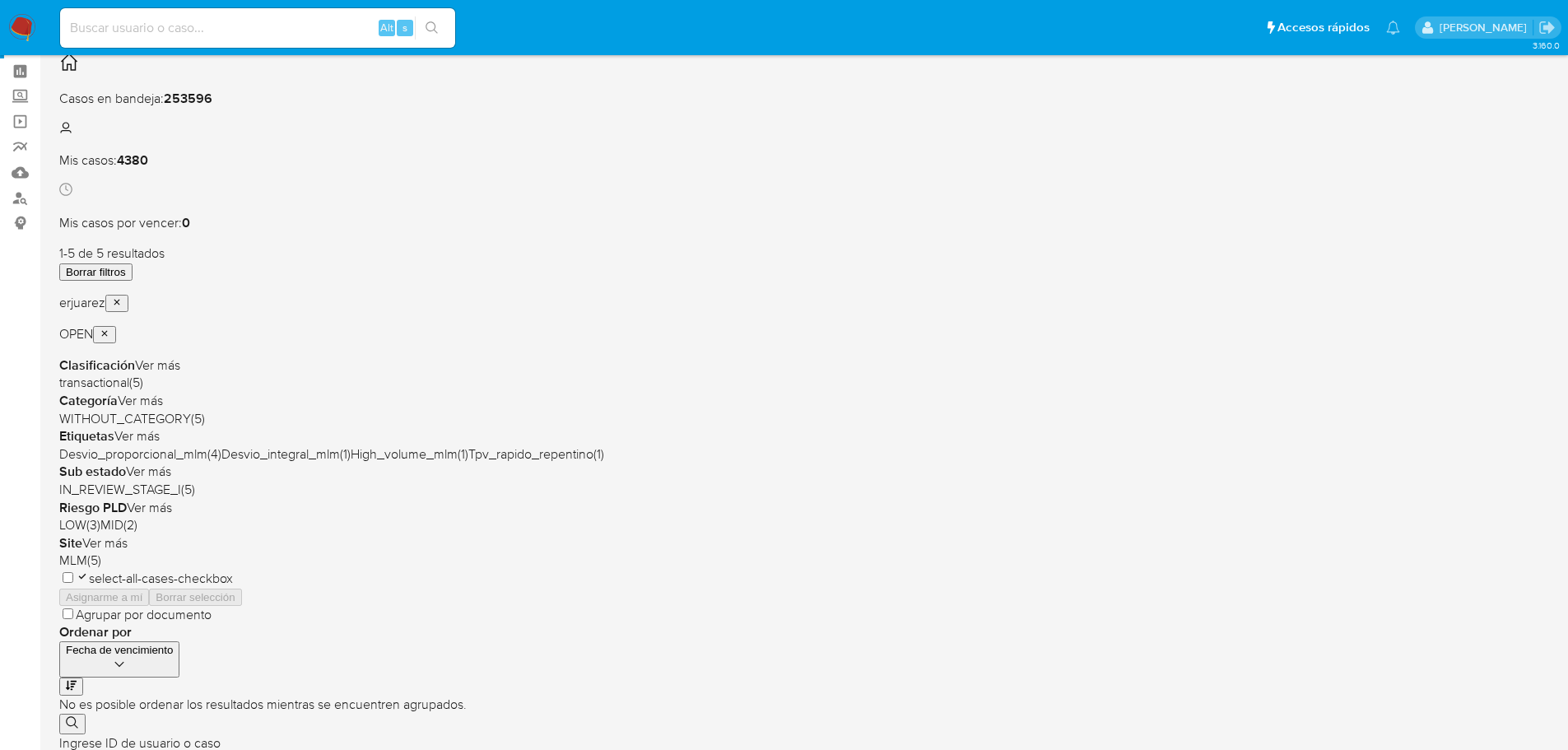
scroll to position [165, 0]
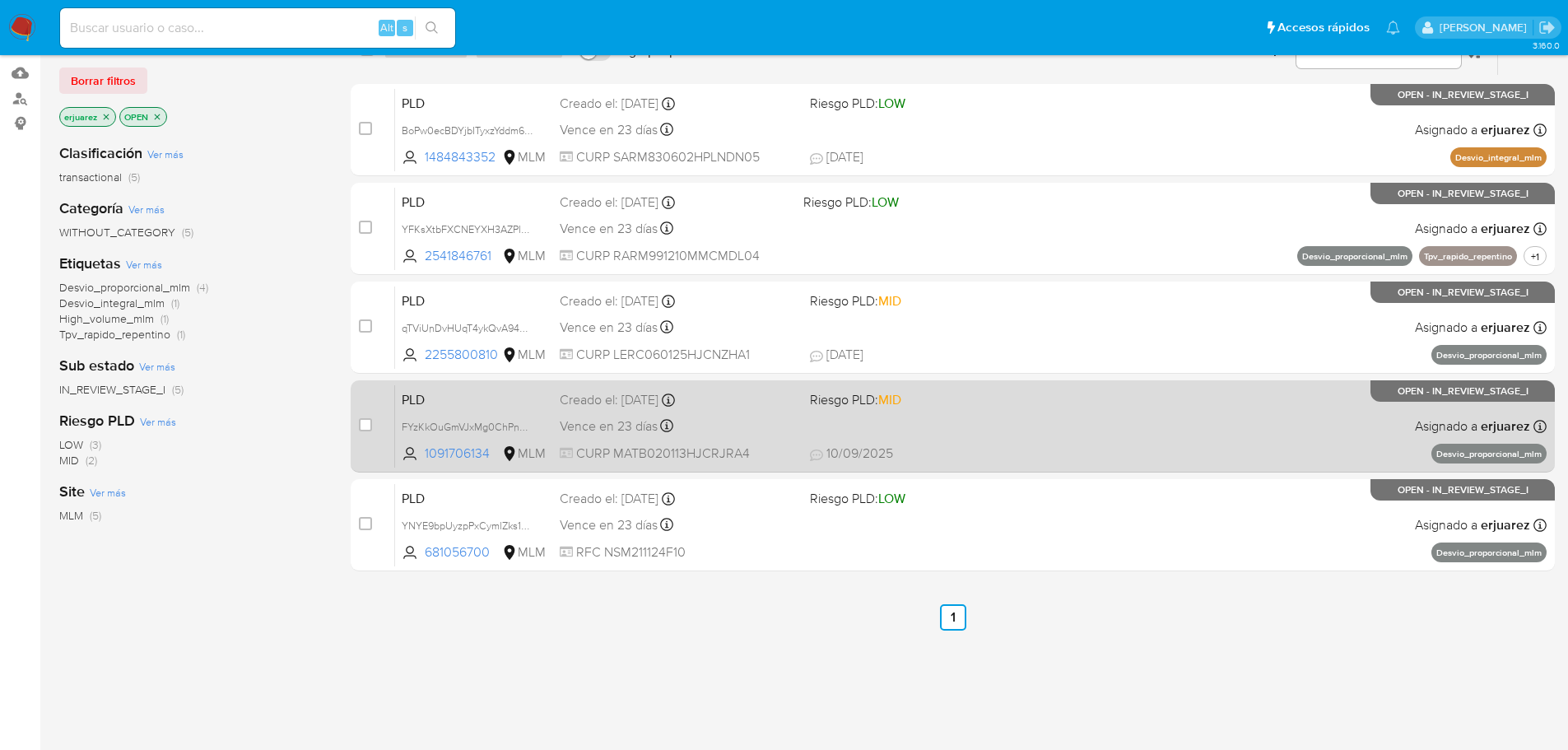
click at [902, 432] on div "PLD FYzKkOuGmVJxMg0ChPnGCuz3 1091706134 MLM Riesgo PLD: MID Creado el: [DATE] C…" at bounding box center [970, 426] width 1151 height 83
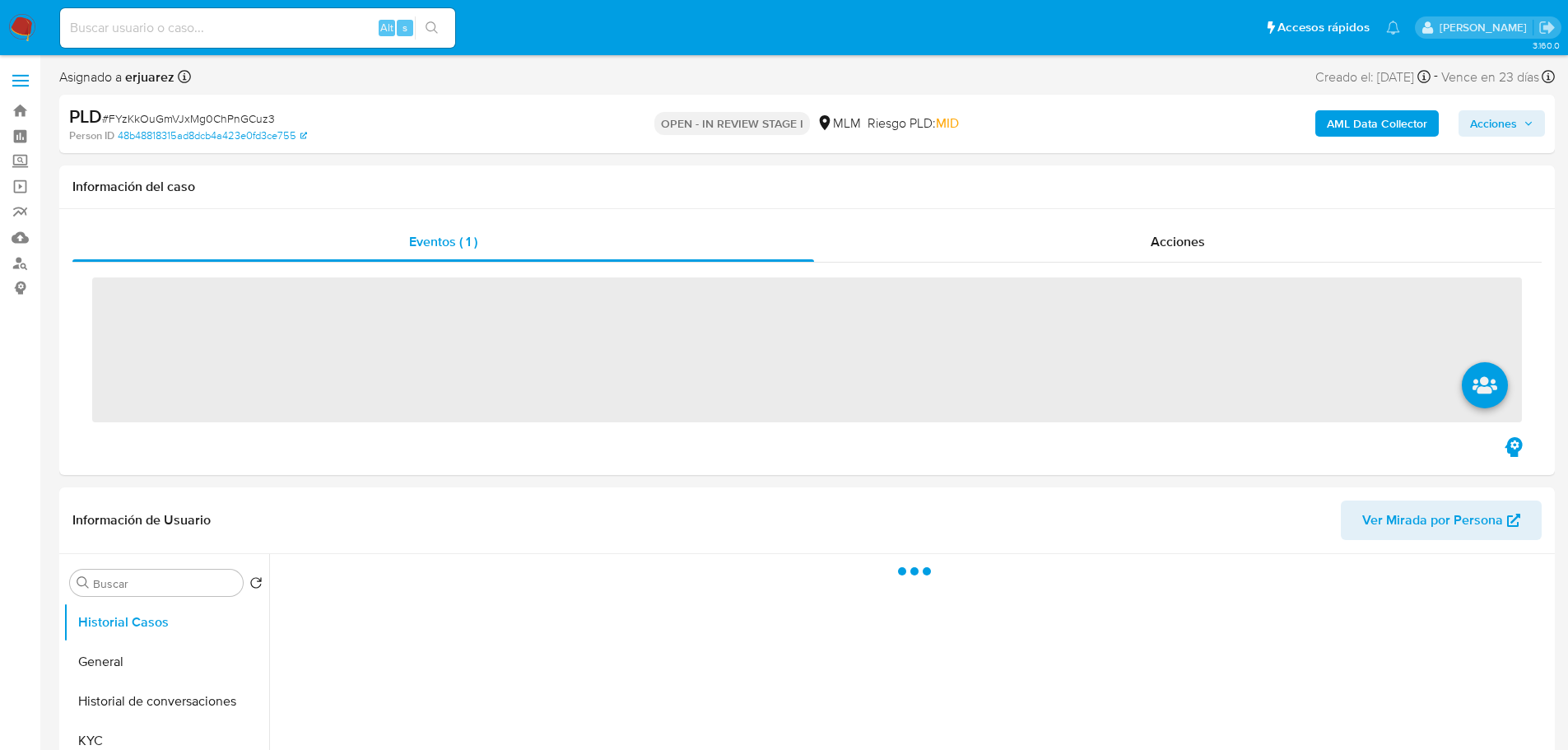
select select "10"
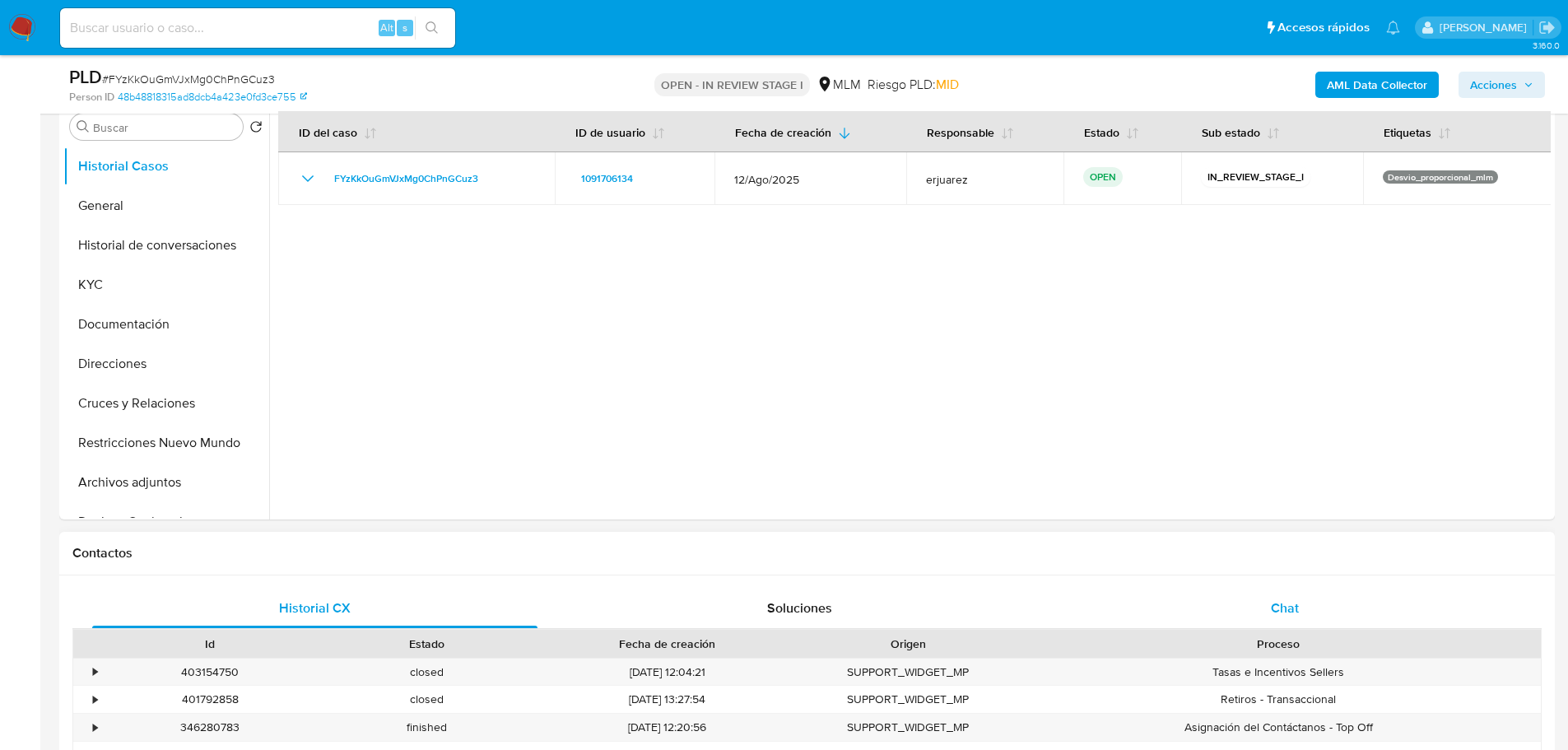
drag, startPoint x: 1314, startPoint y: 625, endPoint x: 1262, endPoint y: 604, distance: 56.1
click at [1305, 622] on div "Chat" at bounding box center [1284, 607] width 445 height 39
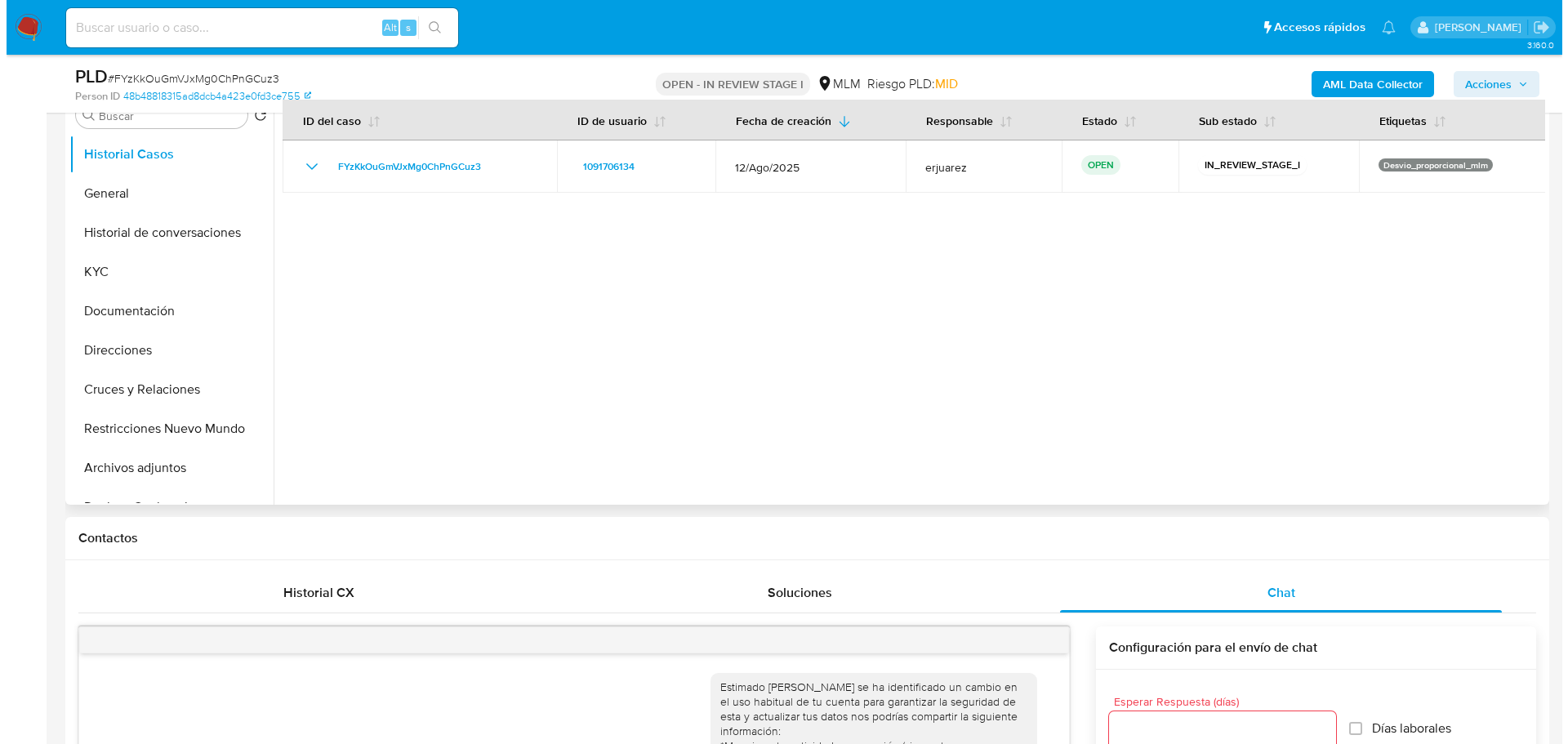
scroll to position [326, 0]
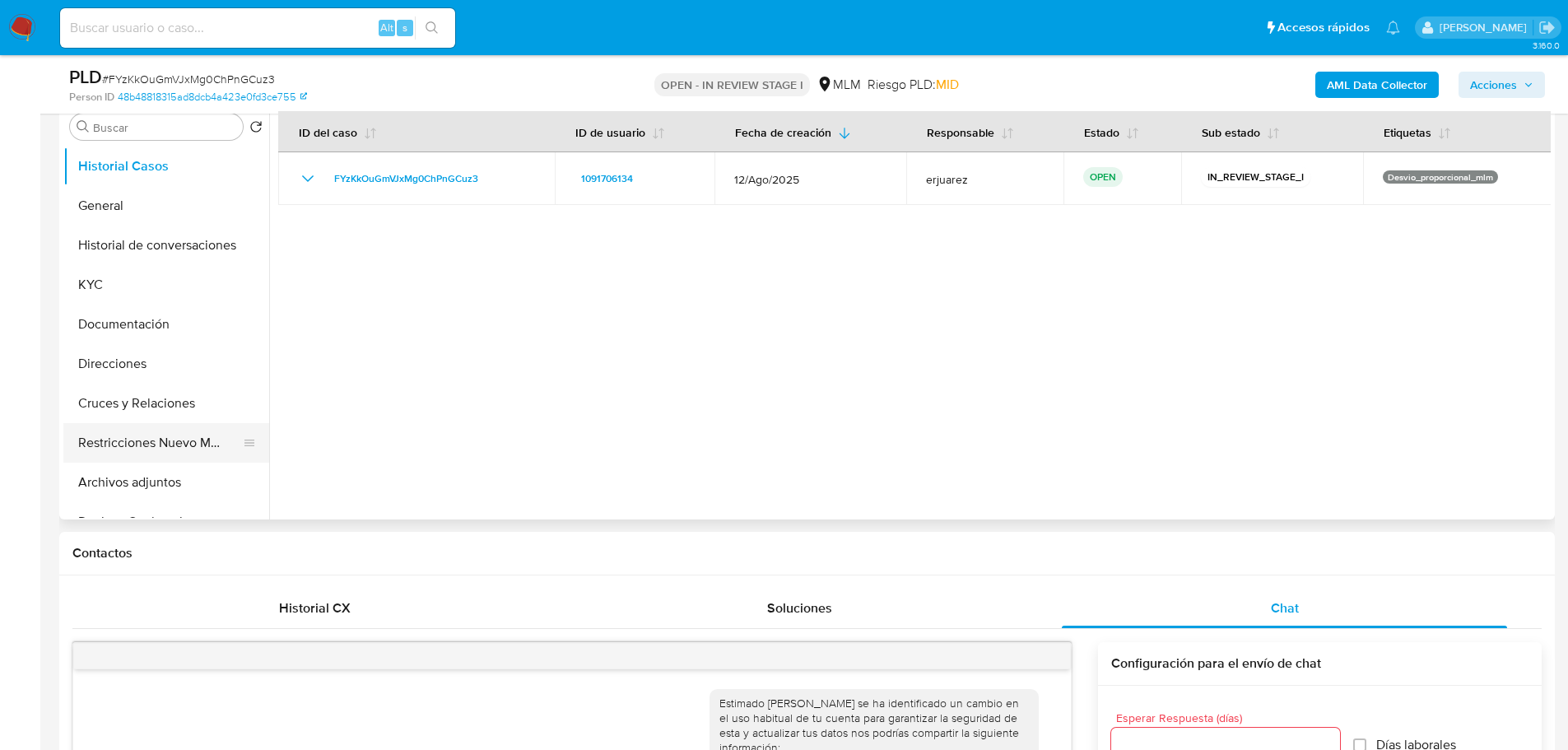
click at [144, 445] on button "Restricciones Nuevo Mundo" at bounding box center [159, 442] width 192 height 39
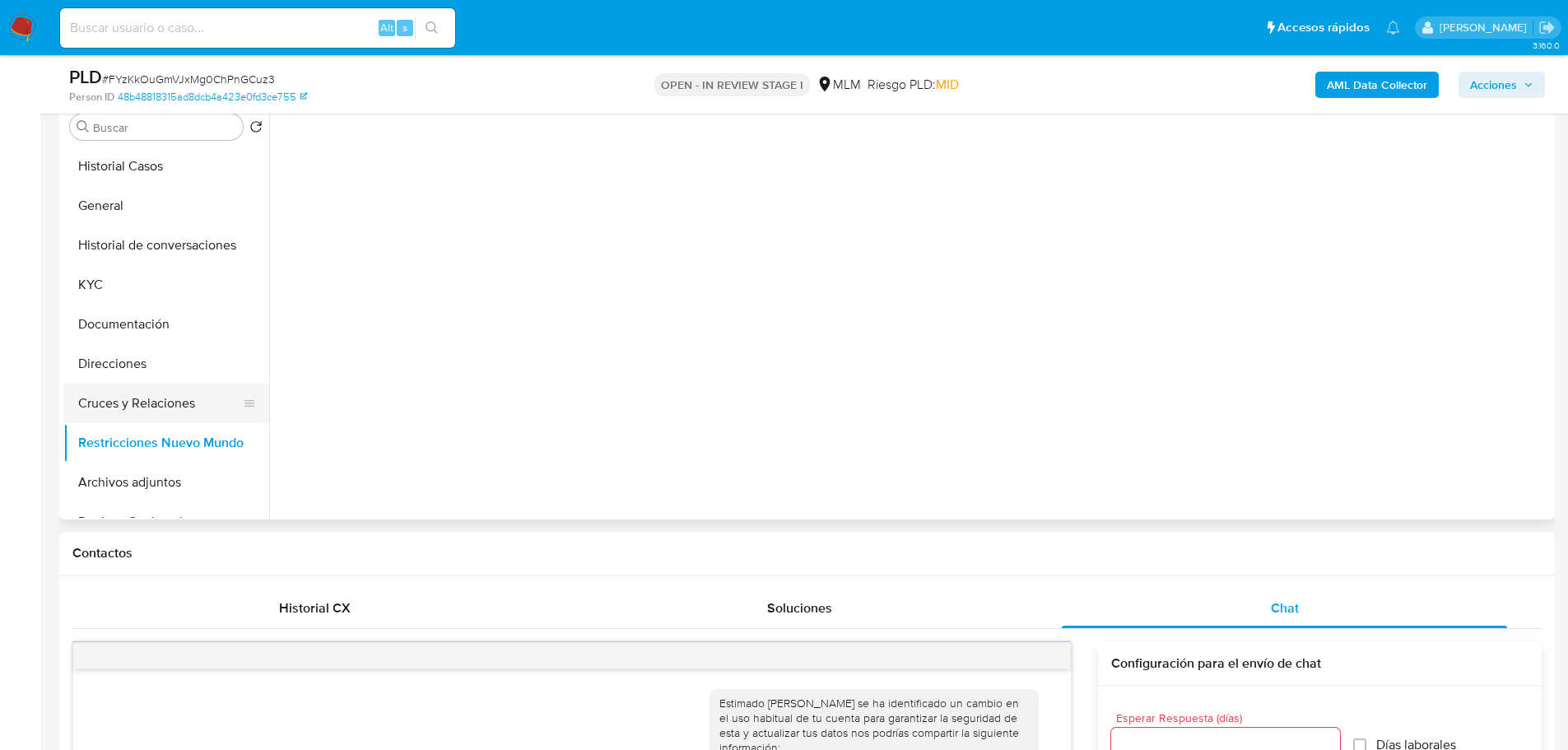
click at [143, 407] on button "Cruces y Relaciones" at bounding box center [159, 403] width 192 height 39
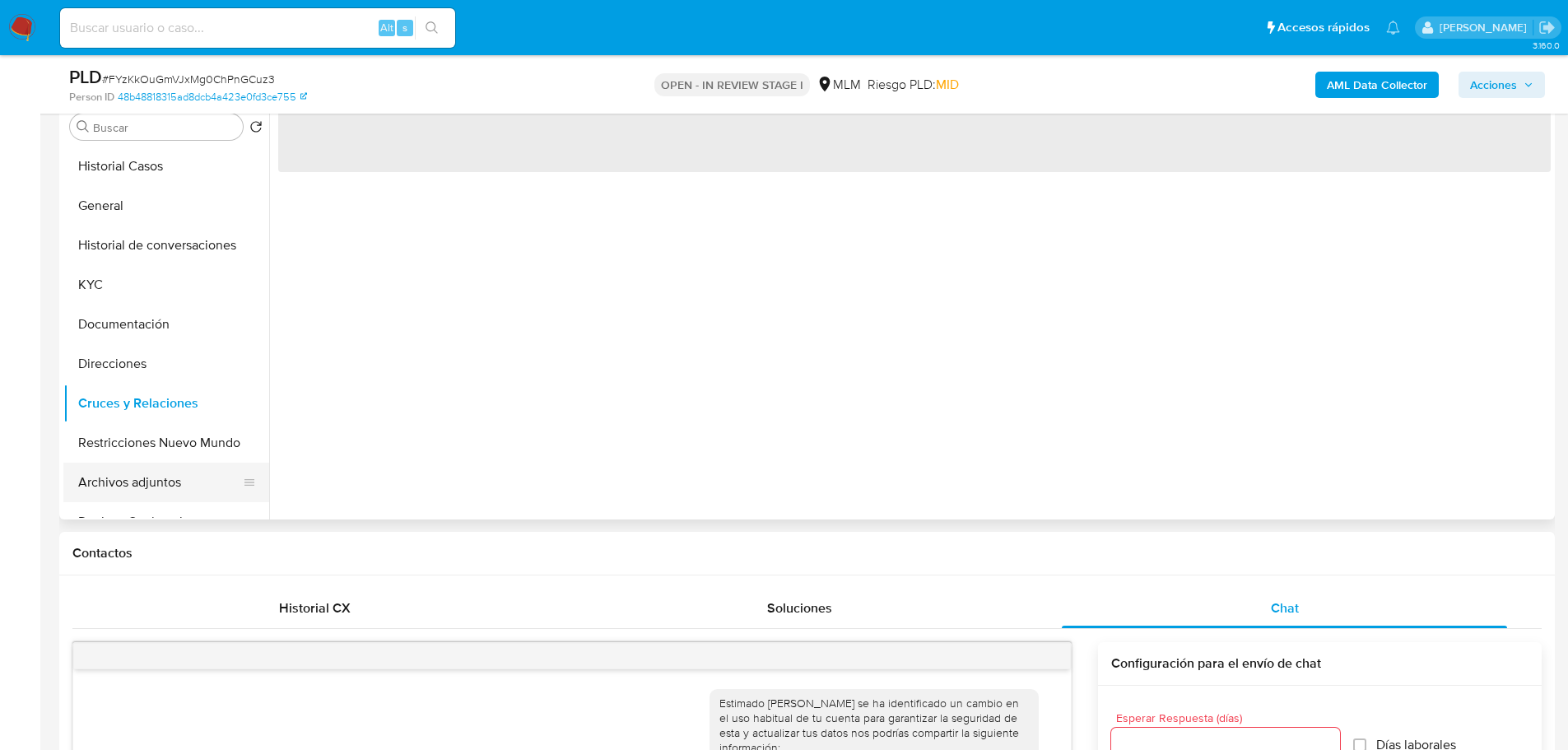
click at [121, 470] on button "Archivos adjuntos" at bounding box center [159, 481] width 192 height 39
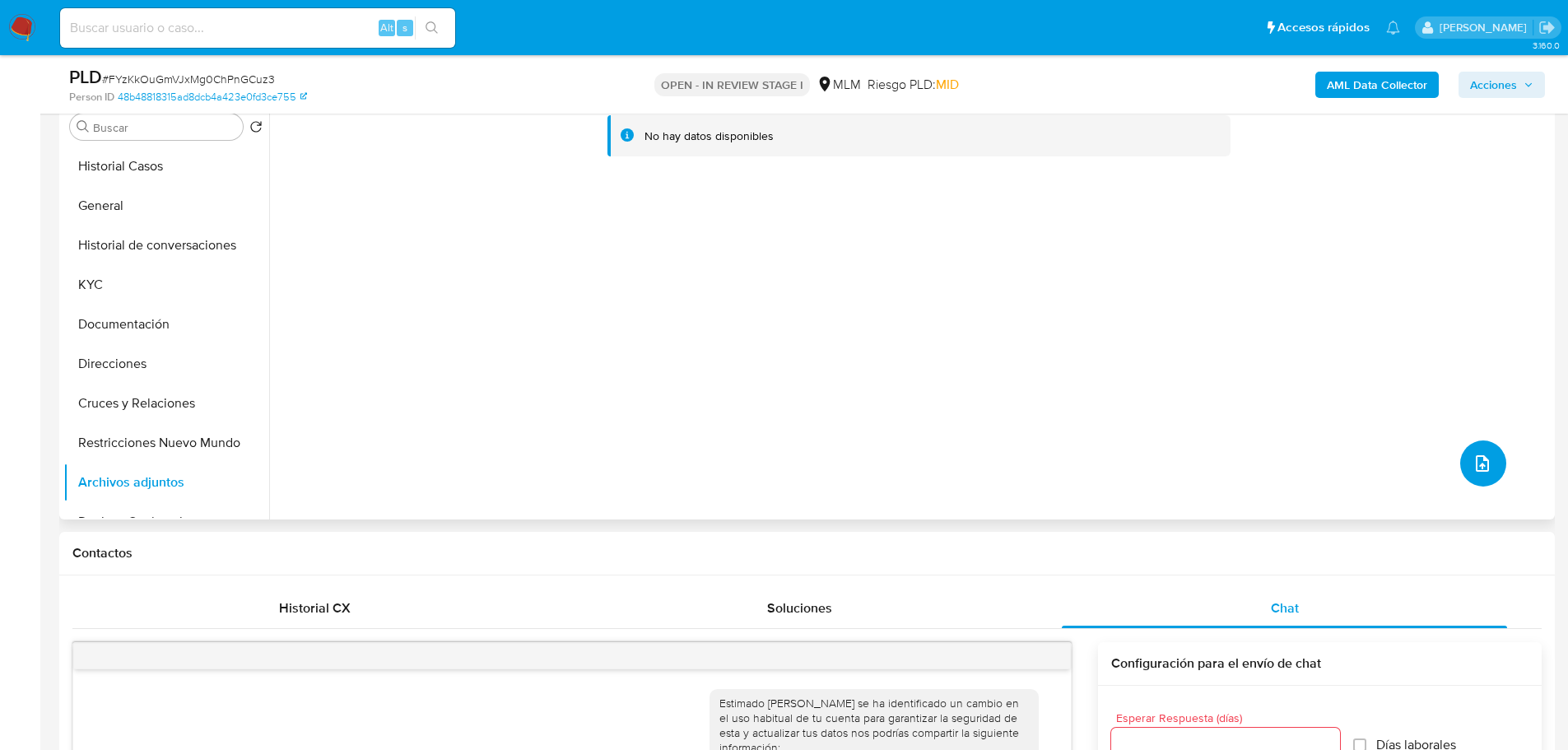
click at [1492, 468] on button "upload-file" at bounding box center [1483, 463] width 46 height 46
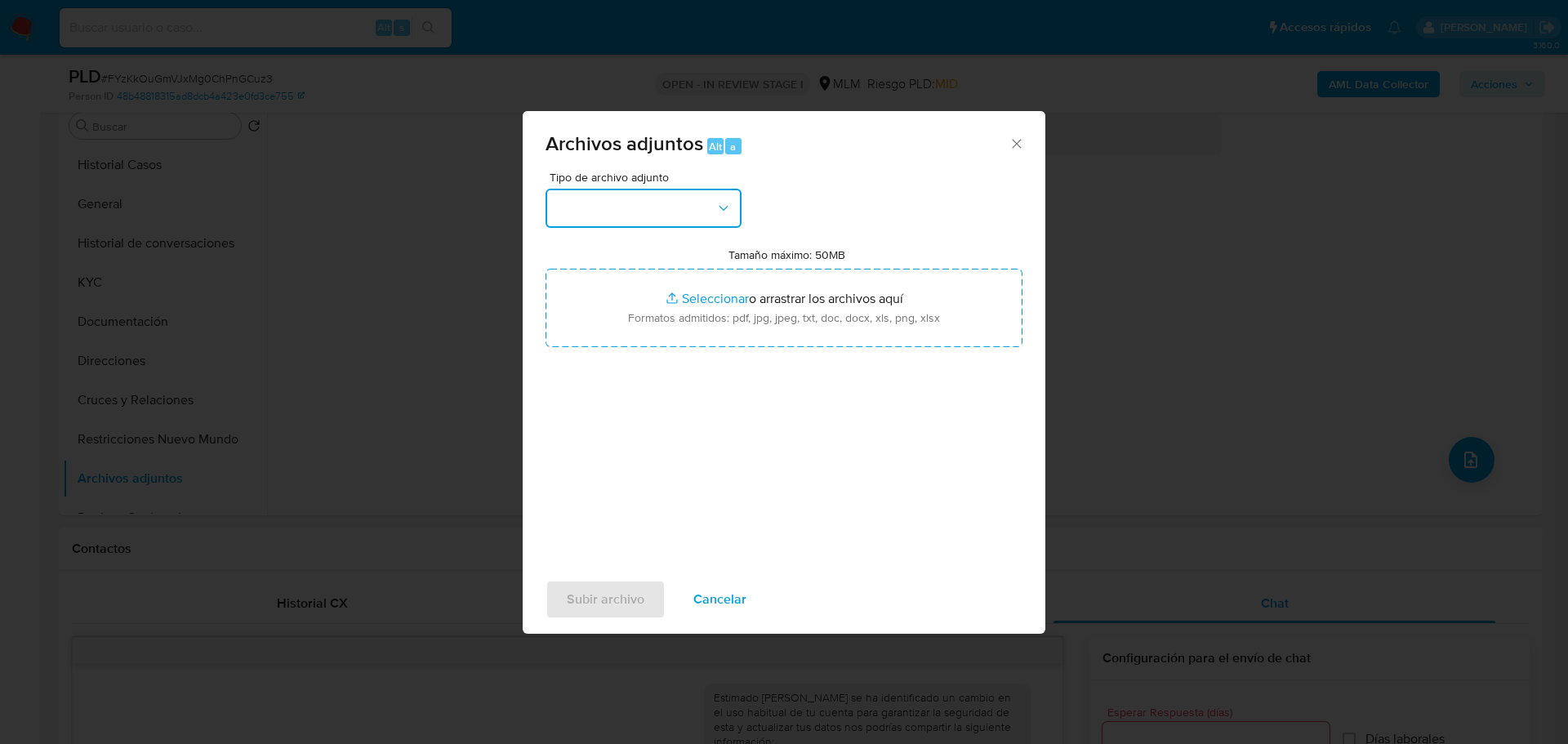
drag, startPoint x: 644, startPoint y: 193, endPoint x: 642, endPoint y: 214, distance: 21.1
click at [644, 194] on button "button" at bounding box center [644, 208] width 196 height 39
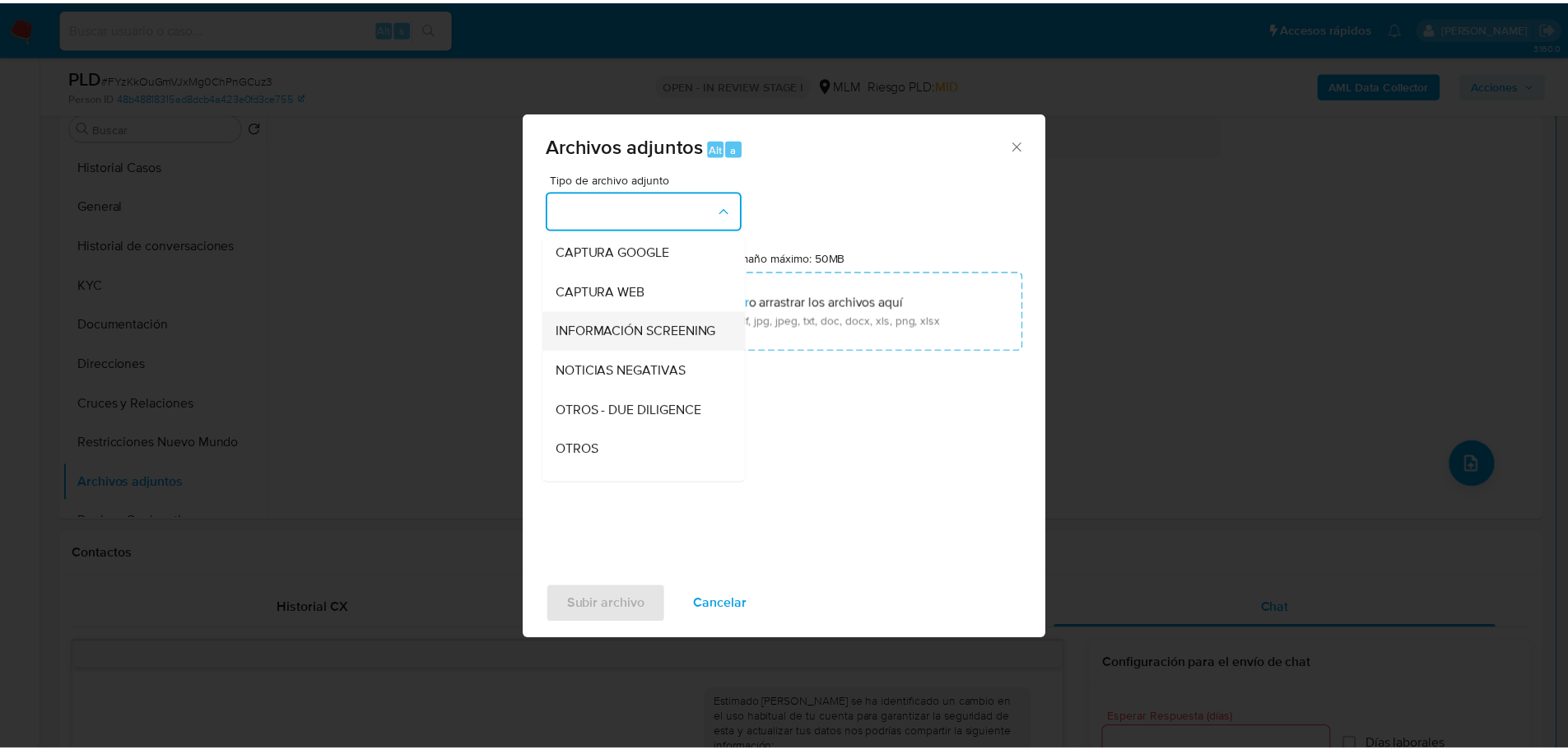
scroll to position [165, 0]
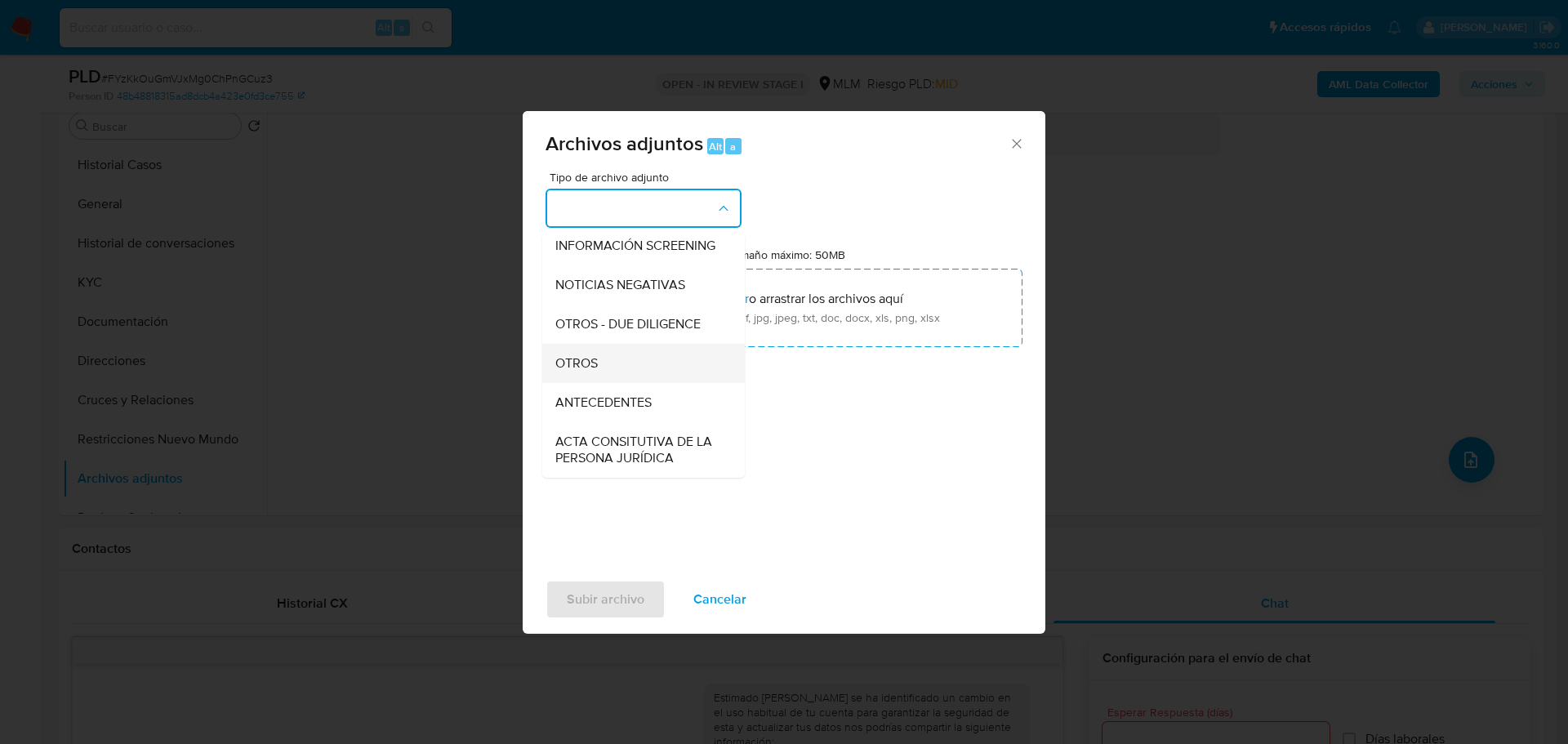
click at [579, 371] on span "OTROS" at bounding box center [576, 363] width 43 height 16
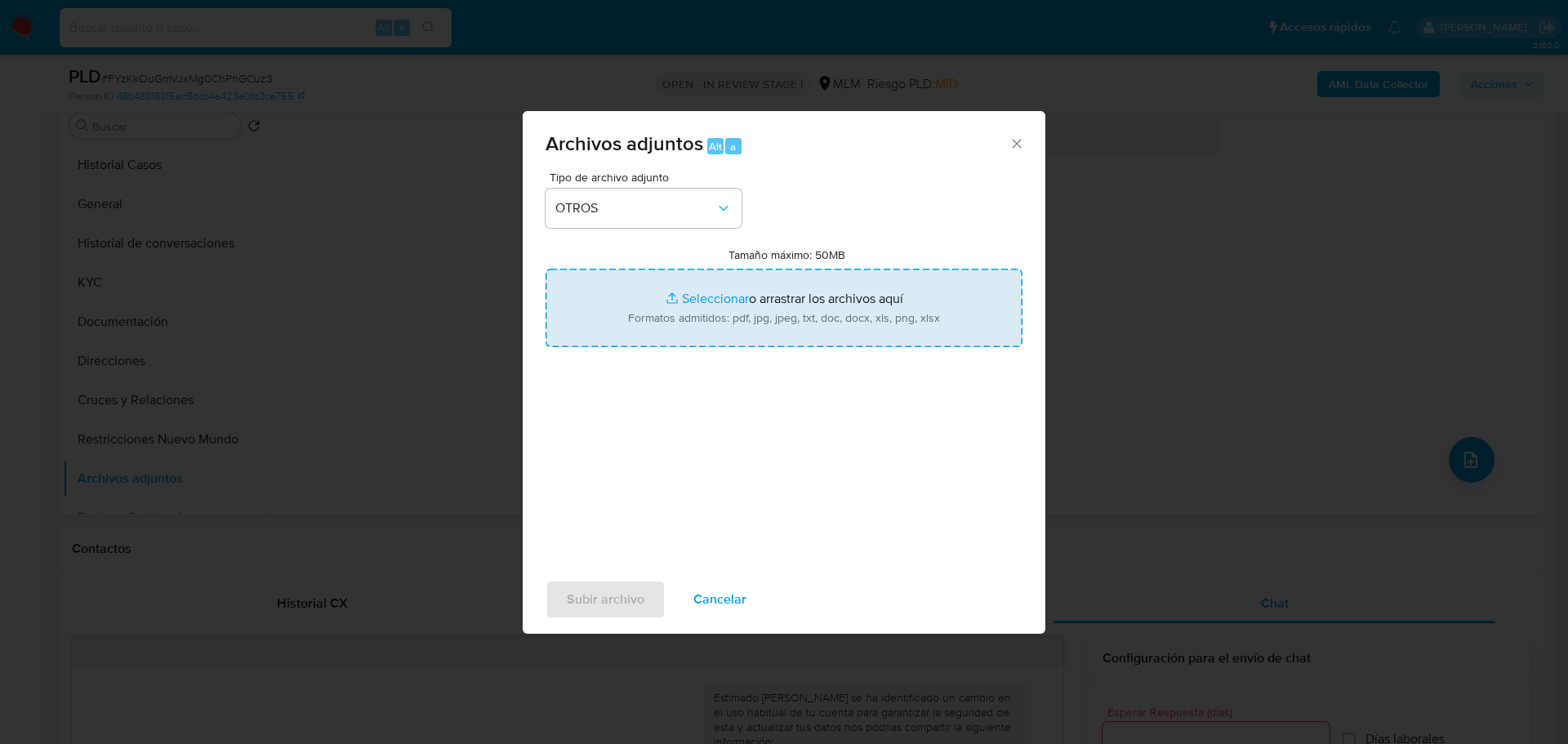
click at [701, 301] on input "Tamaño máximo: 50MB Seleccionar archivos" at bounding box center [784, 307] width 476 height 79
type input "C:\fakepath\1091706134_ Brandon Francisco Martinez Tejeda_Ago25.pdf"
click at [685, 293] on input "Tamaño máximo: 50MB Seleccionar archivos" at bounding box center [784, 307] width 476 height 79
type input "C:\fakepath\1091706134_Brandon Francisco Martinez Tejeda_Ago25.xlsx"
click at [546, 269] on input "Tamaño máximo: 50MB Seleccionar archivos" at bounding box center [784, 307] width 476 height 79
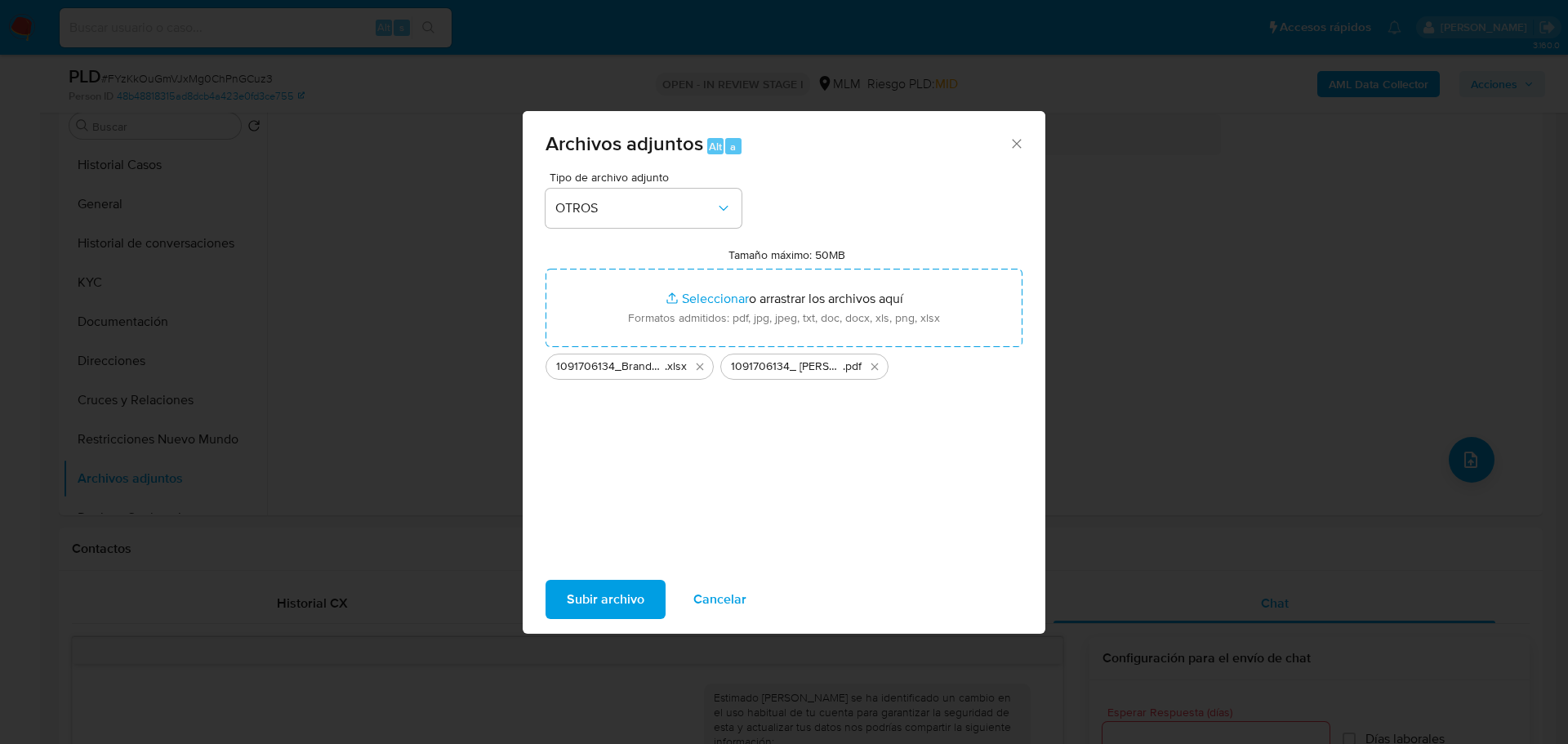
click at [618, 615] on span "Subir archivo" at bounding box center [606, 599] width 78 height 36
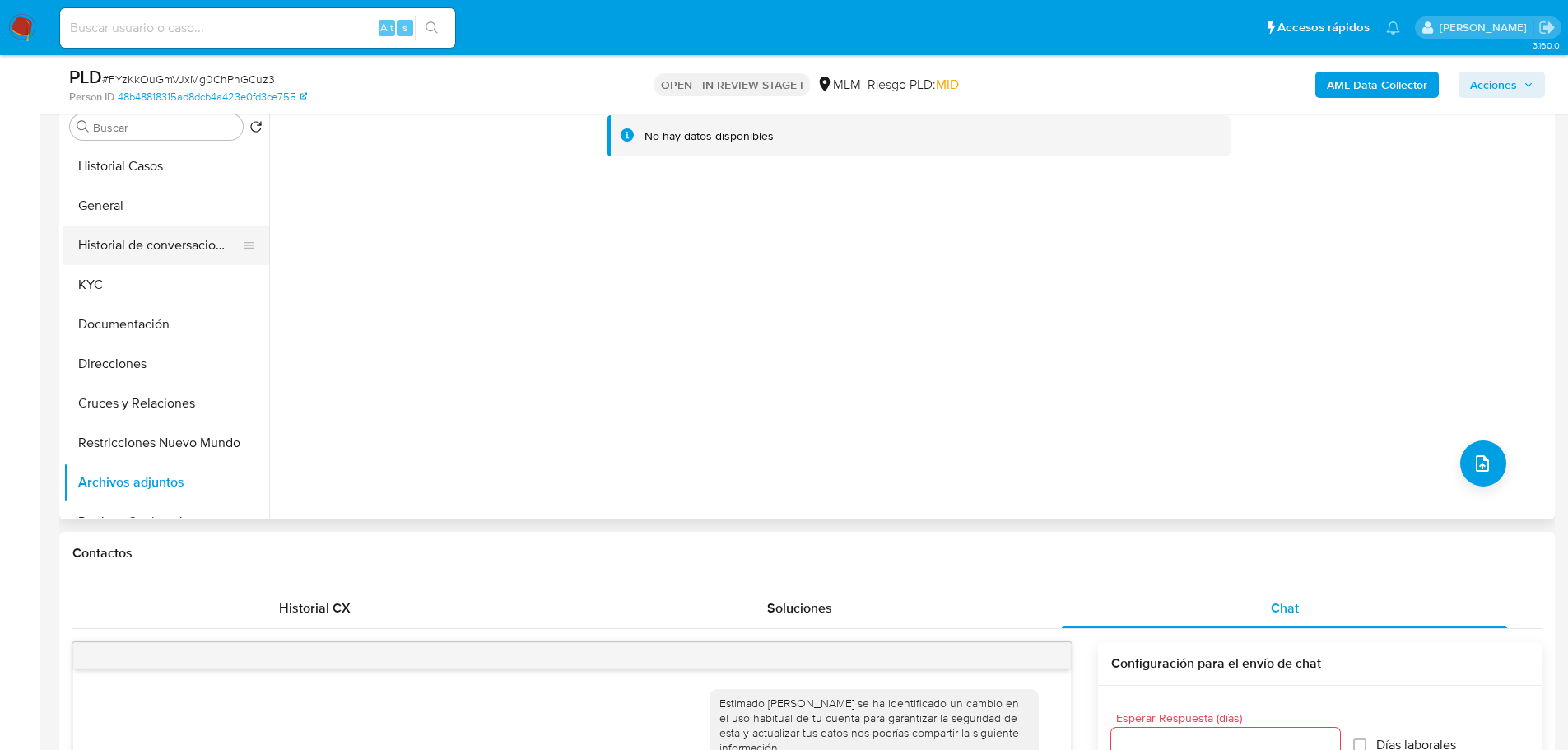
click at [175, 232] on button "Historial de conversaciones" at bounding box center [159, 245] width 192 height 39
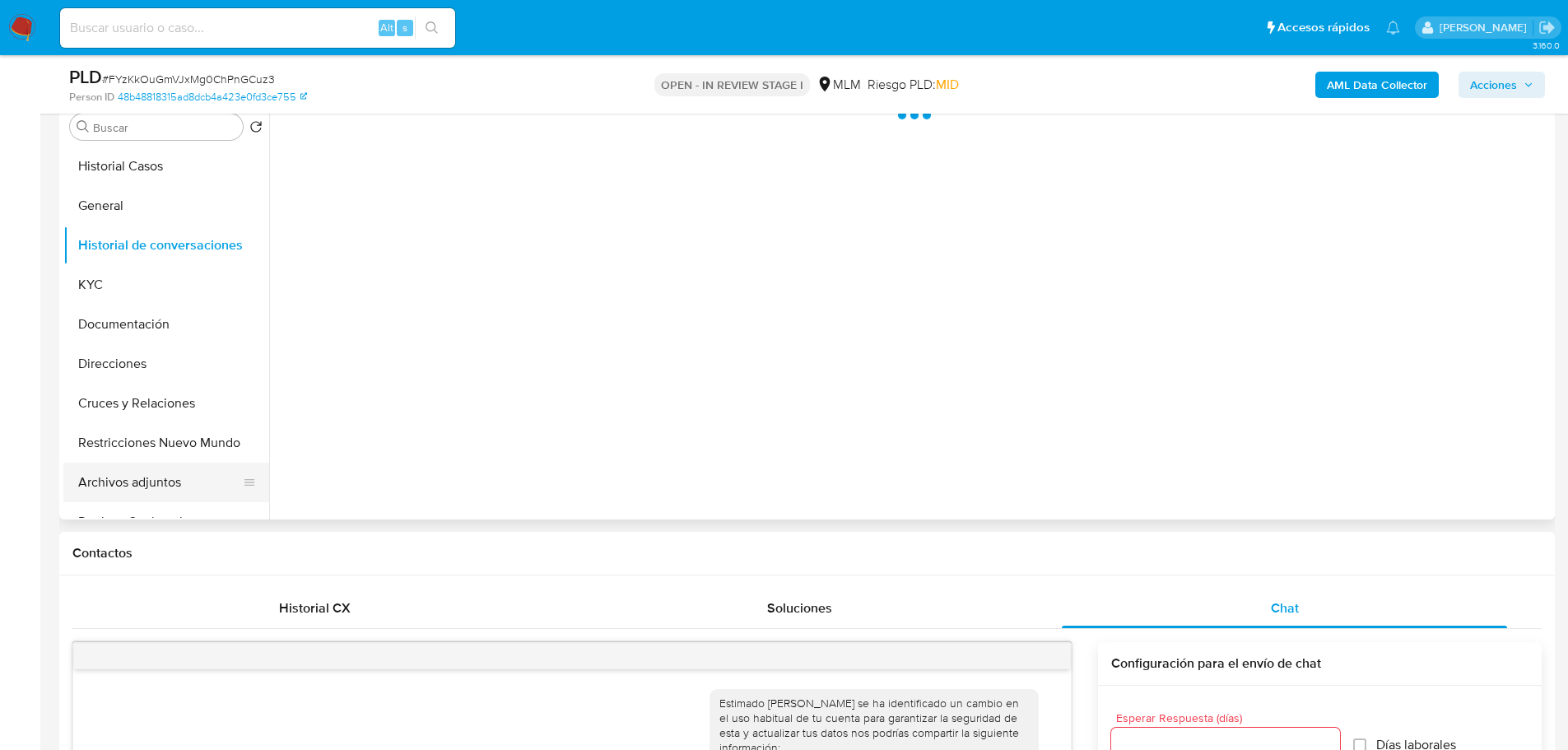
click at [180, 480] on button "Archivos adjuntos" at bounding box center [159, 481] width 192 height 39
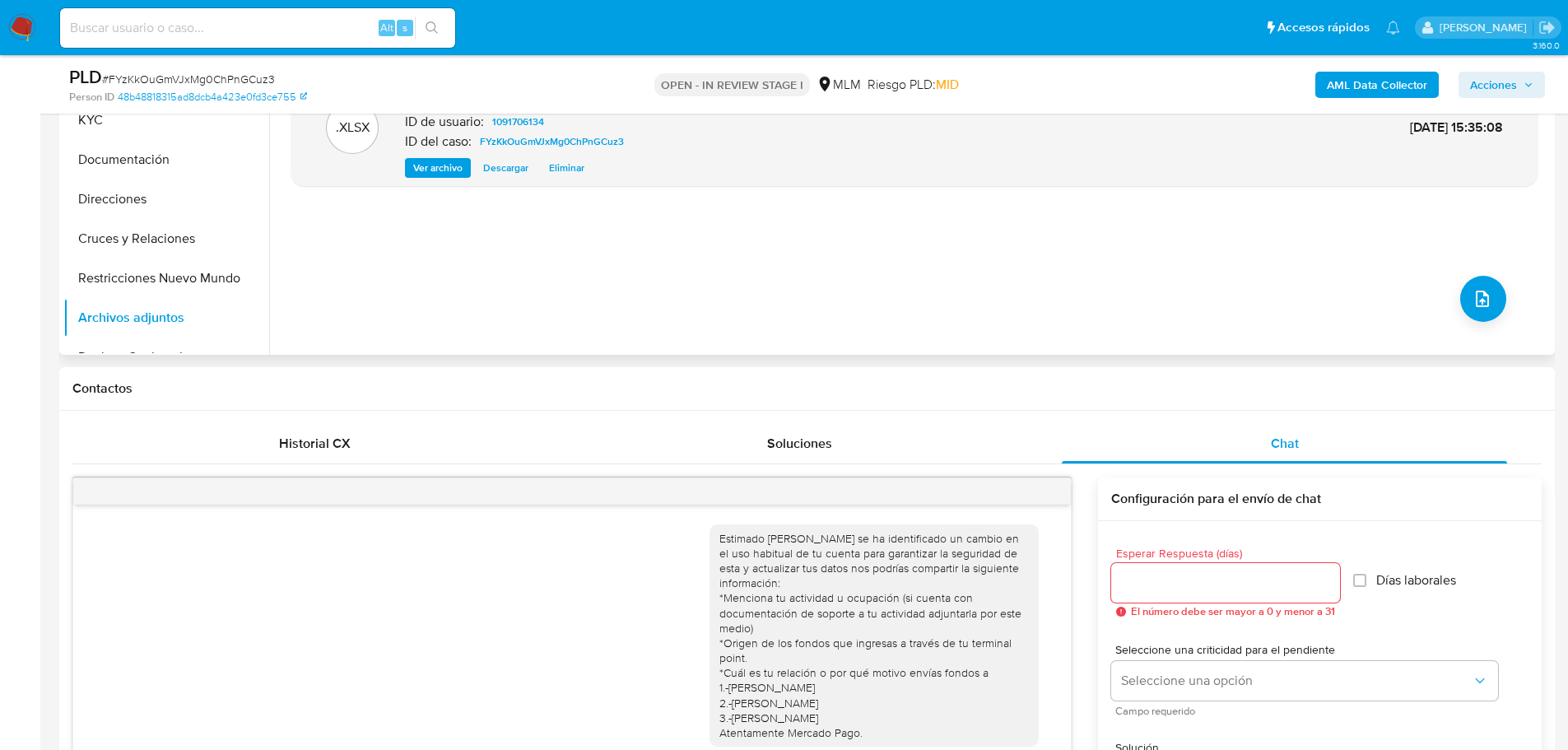
scroll to position [82, 0]
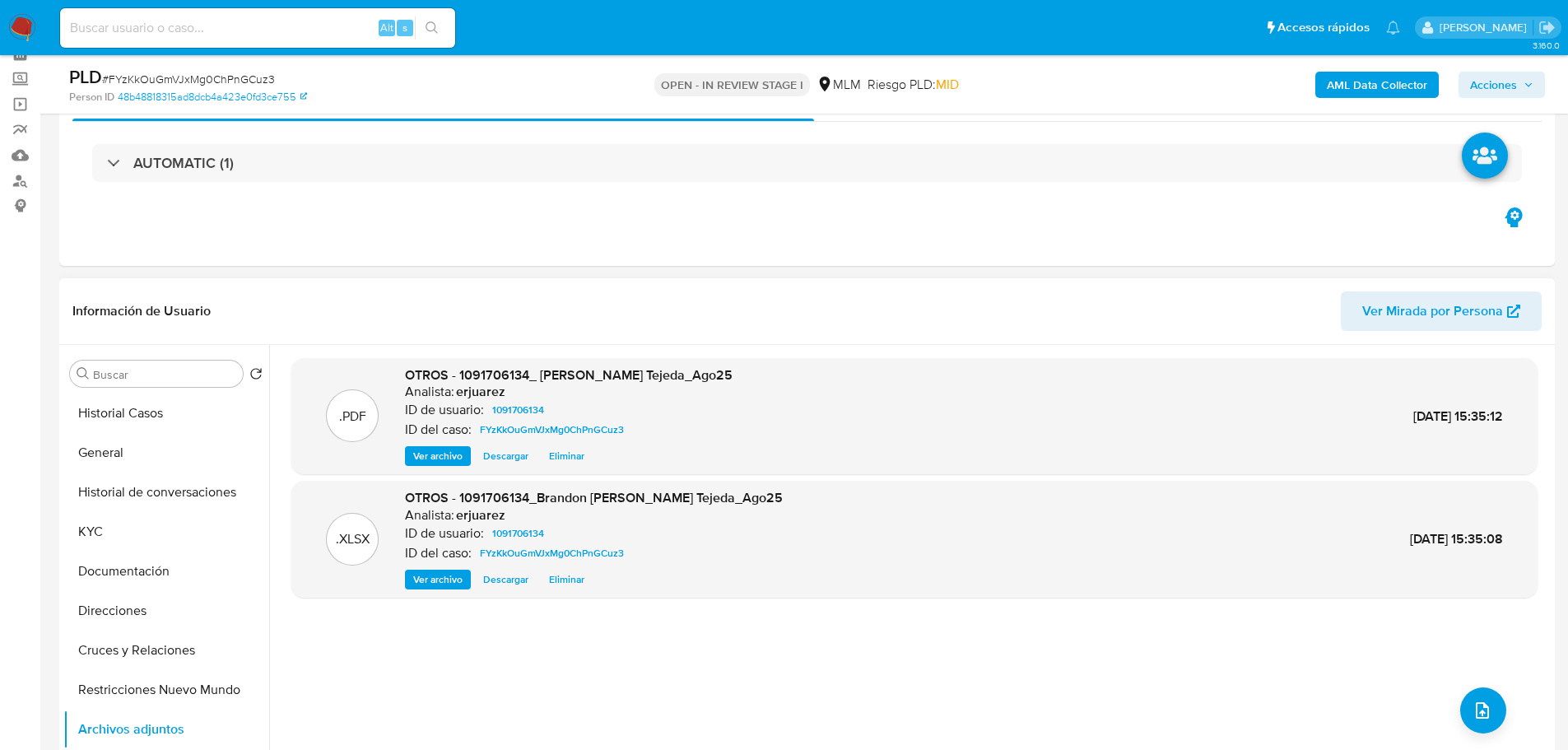
click at [446, 454] on span "Ver archivo" at bounding box center [438, 455] width 50 height 16
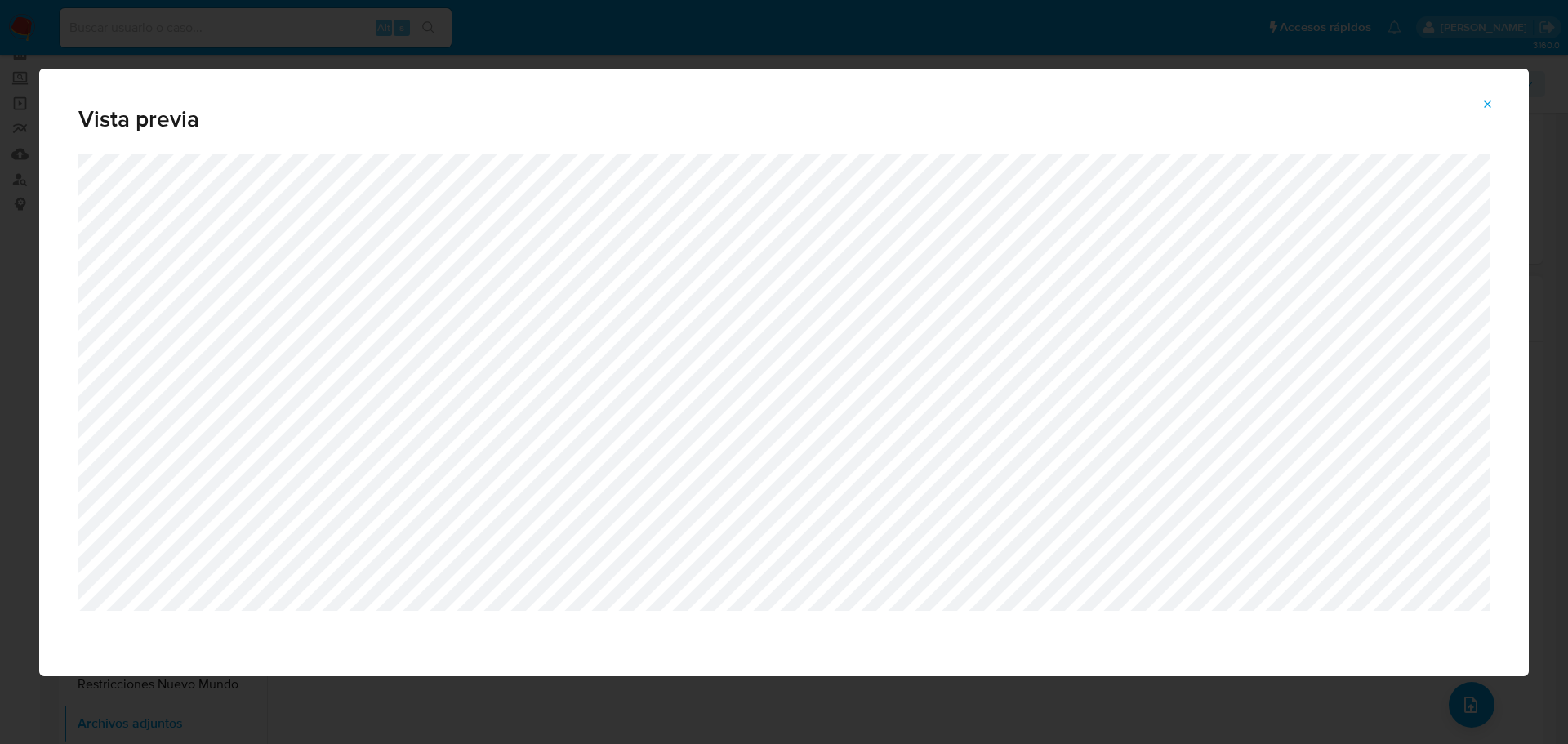
click at [1487, 102] on icon "Attachment preview" at bounding box center [1487, 104] width 13 height 13
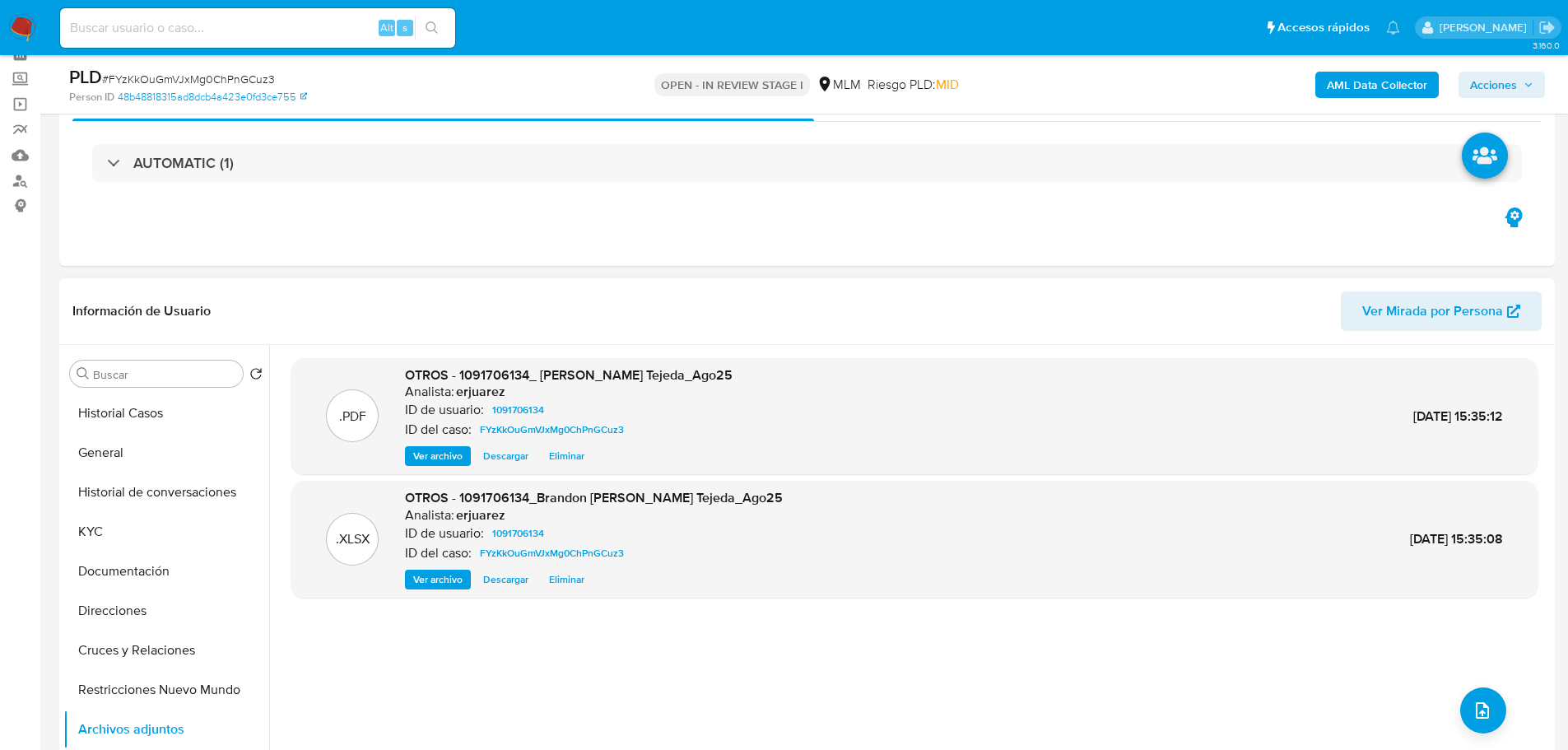
click at [1487, 77] on span "Acciones" at bounding box center [1492, 85] width 47 height 27
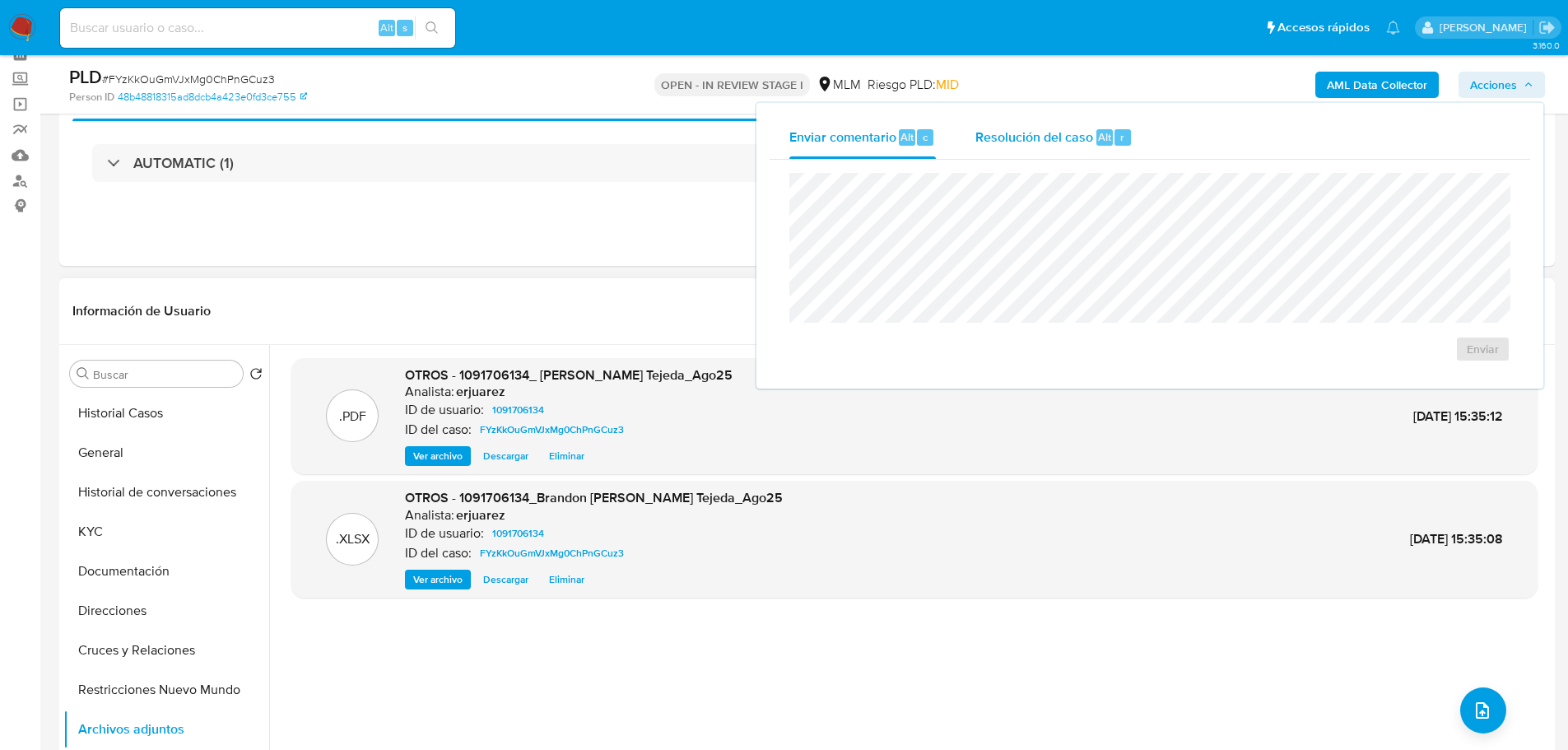
click at [1061, 147] on div "Resolución del caso Alt r" at bounding box center [1053, 137] width 157 height 43
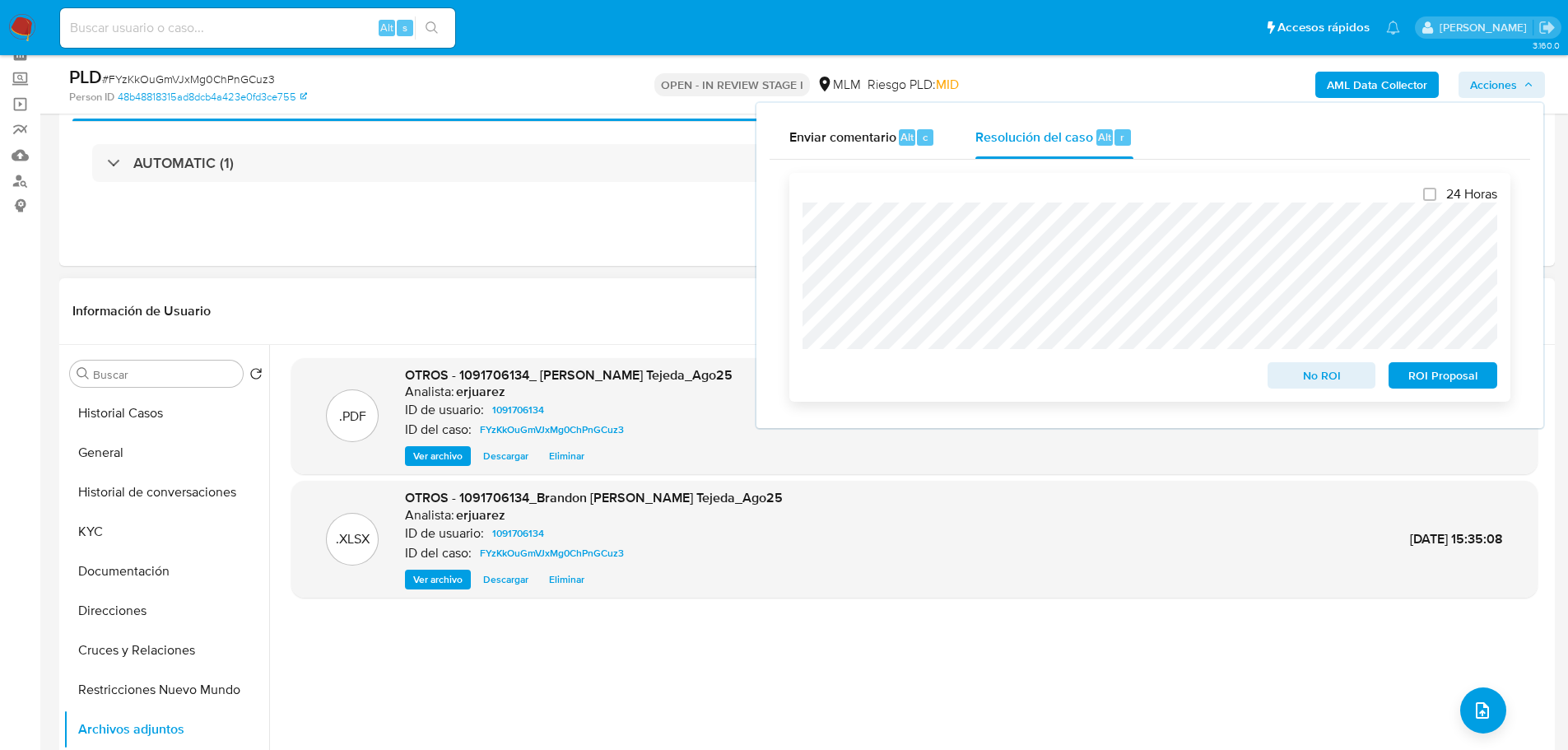
click at [800, 288] on div "24 Horas No ROI ROI Proposal" at bounding box center [1149, 287] width 720 height 229
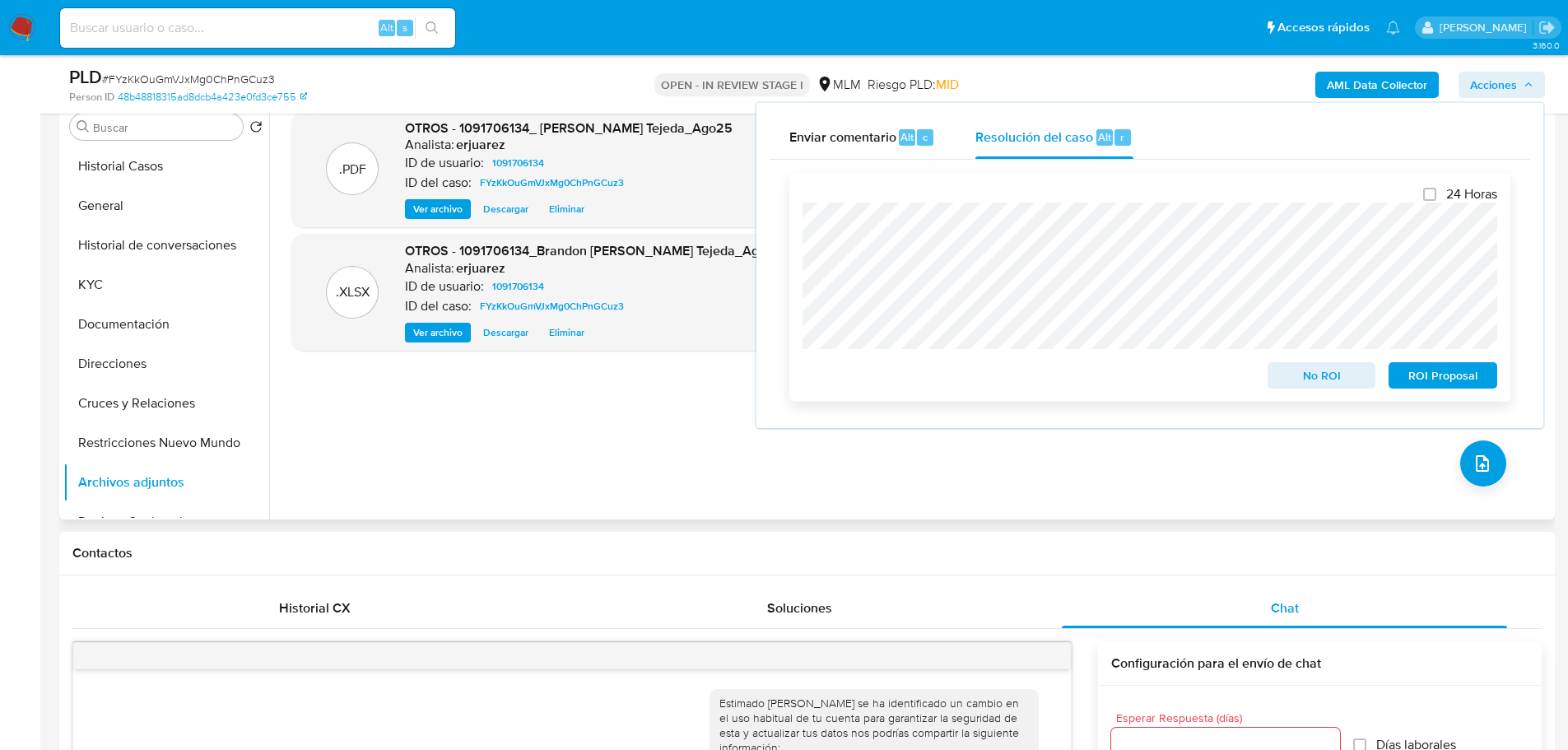
scroll to position [740, 0]
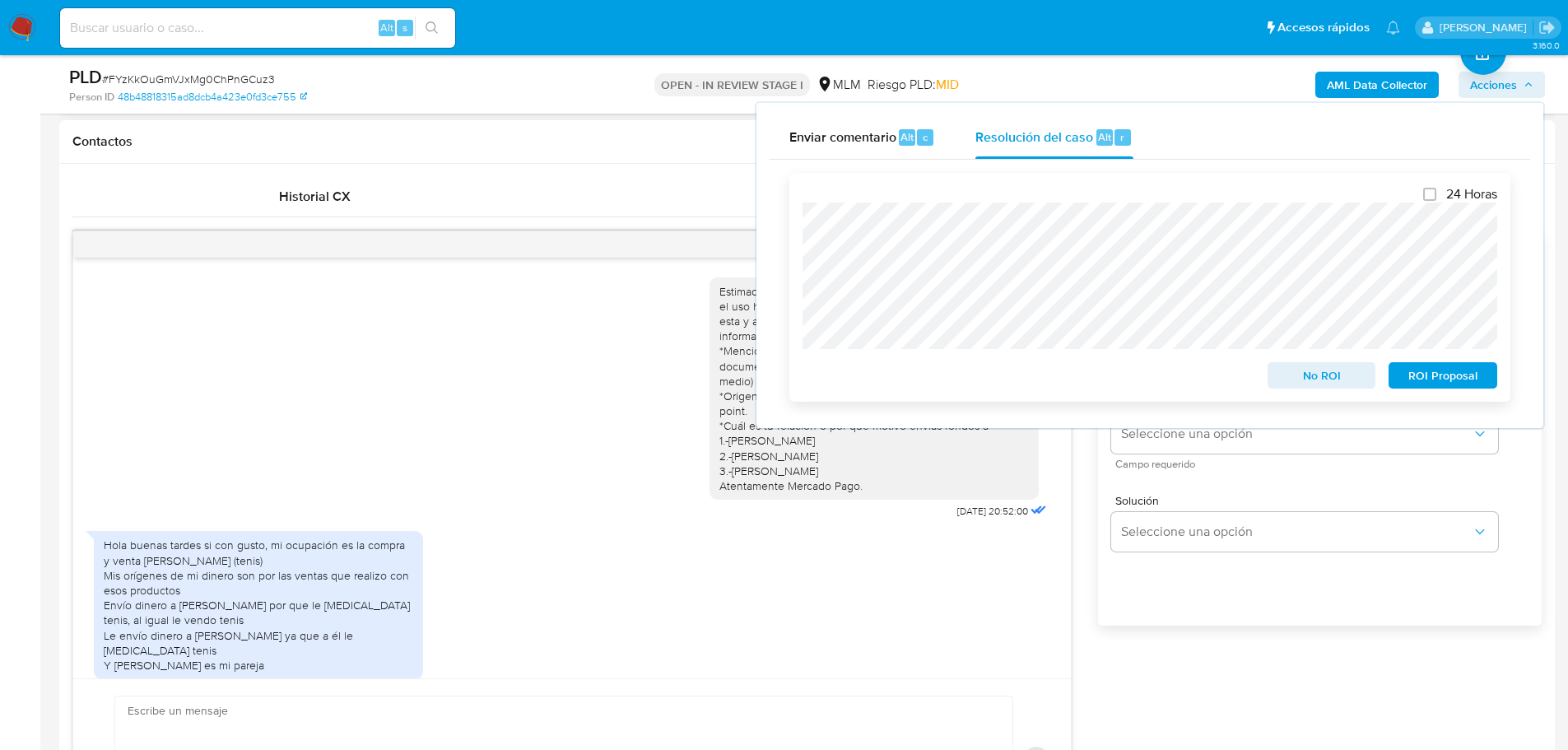
click at [1419, 374] on span "ROI Proposal" at bounding box center [1442, 375] width 85 height 23
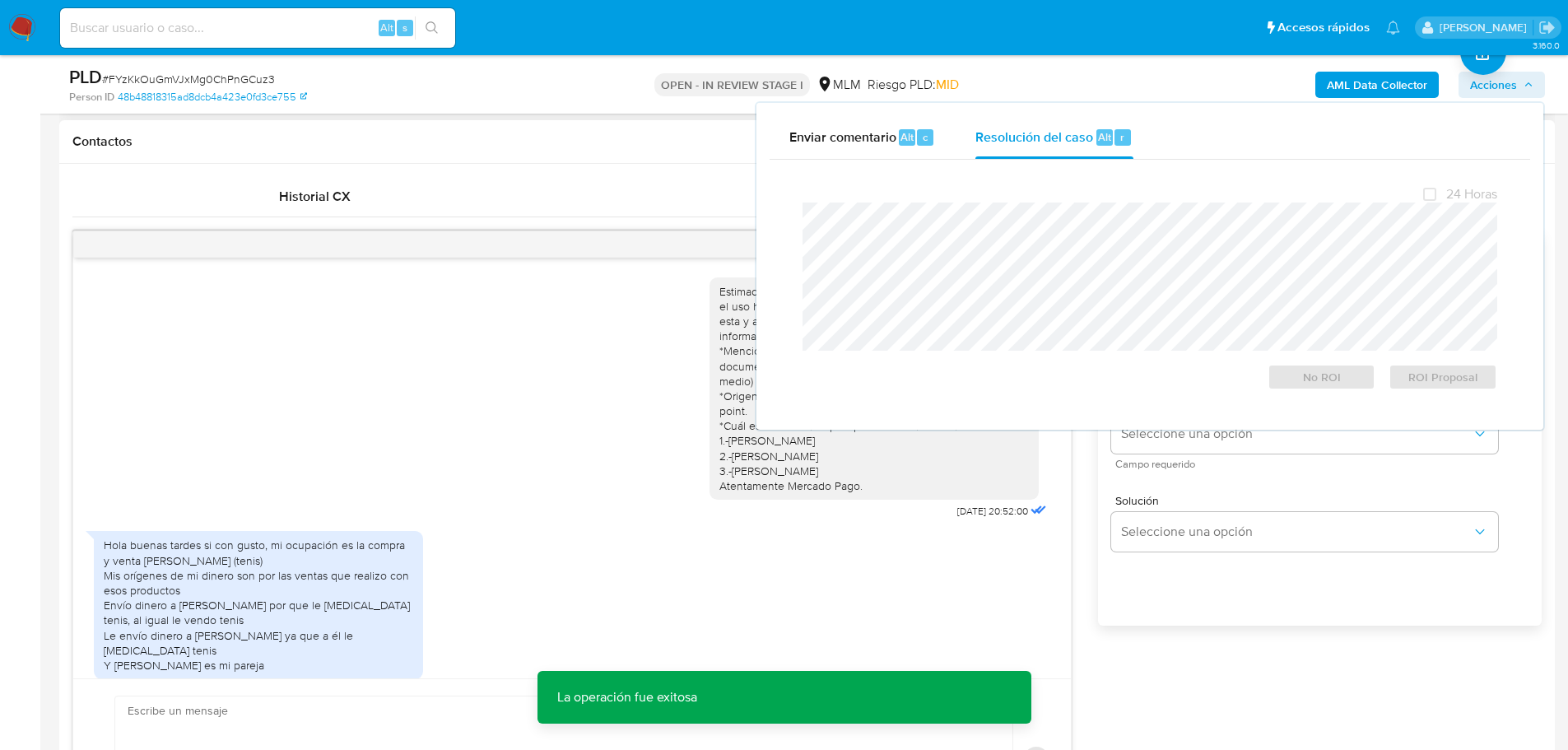
click at [362, 414] on div "Estimado Brandon se ha identificado un cambio en el uso habitual de tu cuenta p…" at bounding box center [572, 394] width 957 height 257
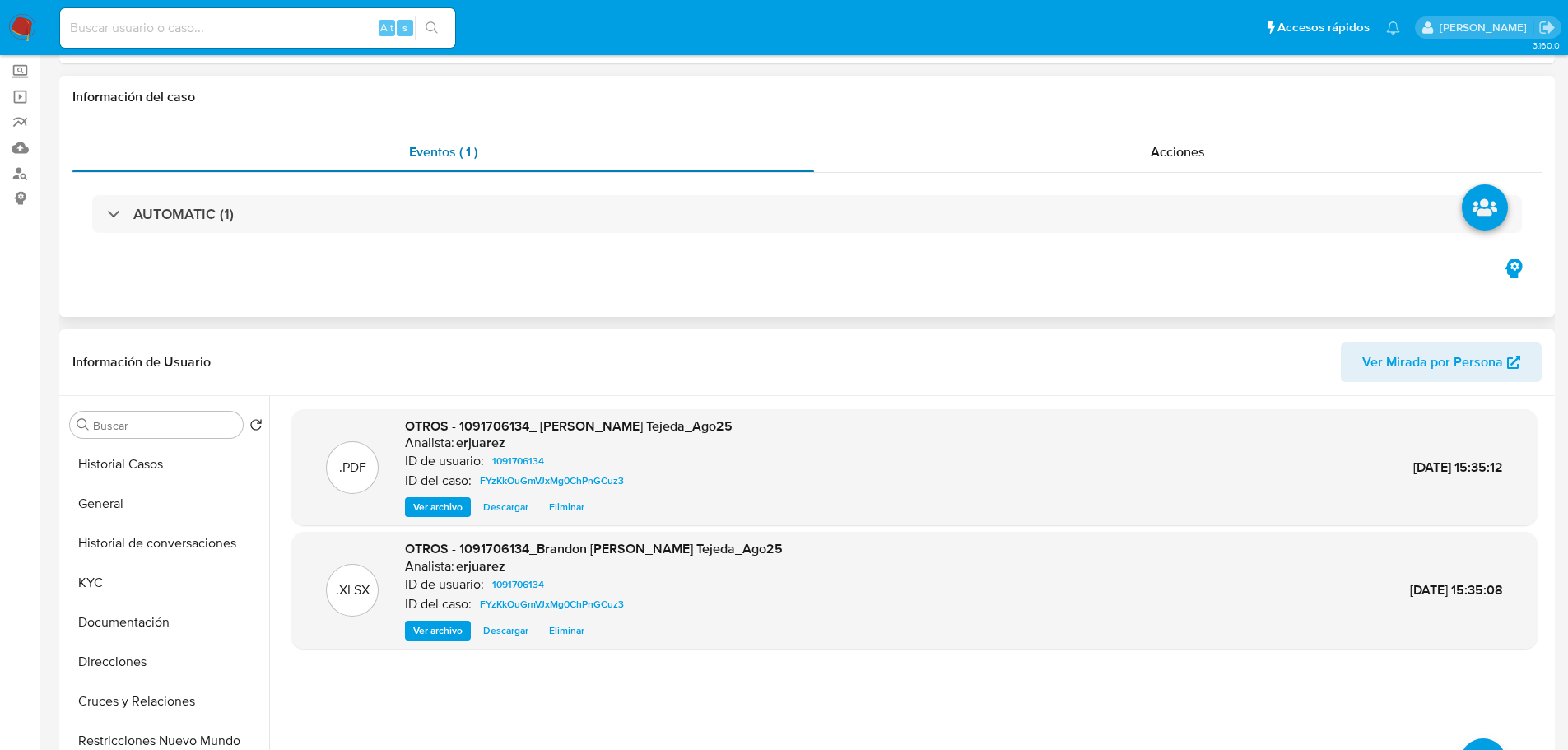
scroll to position [0, 0]
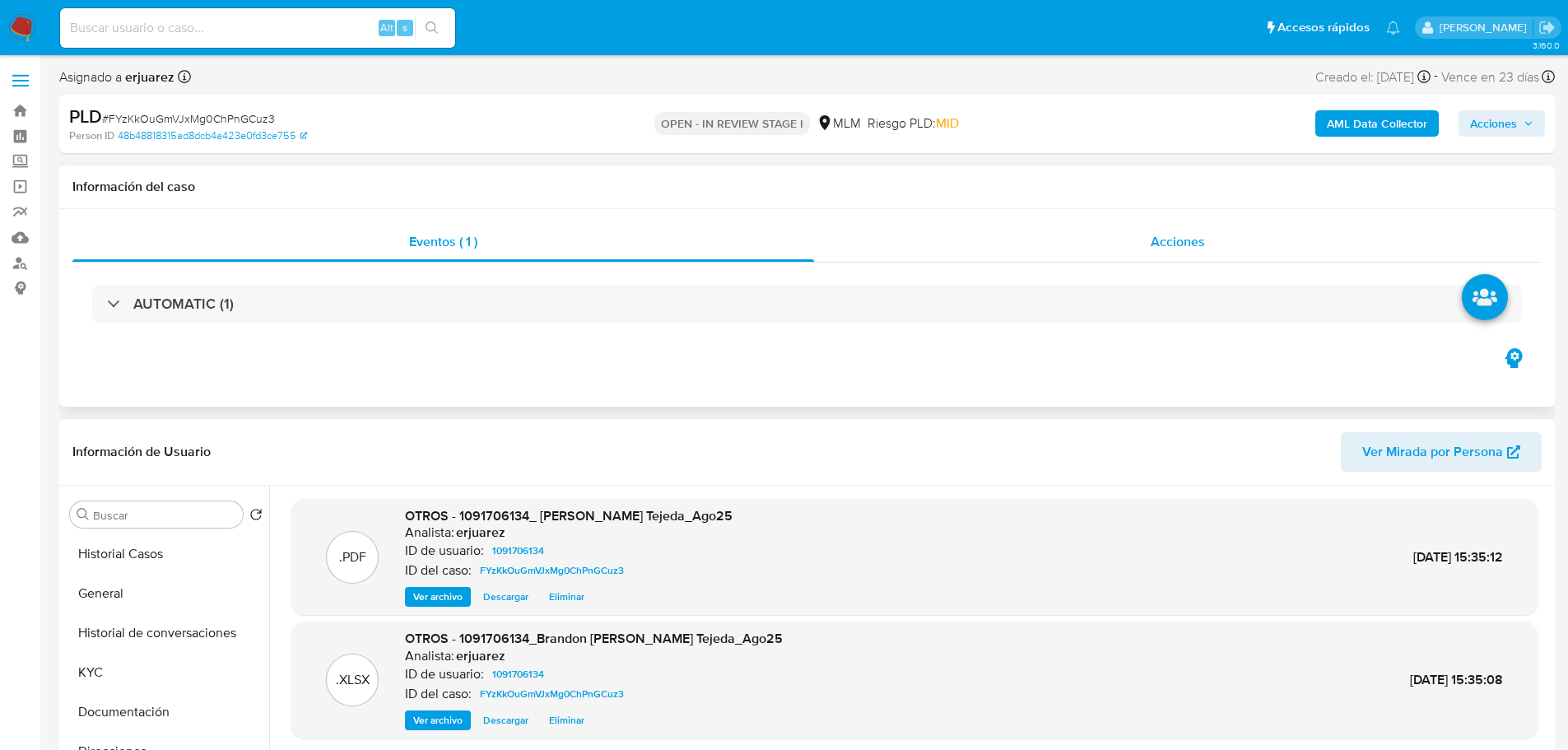
click at [915, 237] on div "Acciones" at bounding box center [1178, 241] width 727 height 39
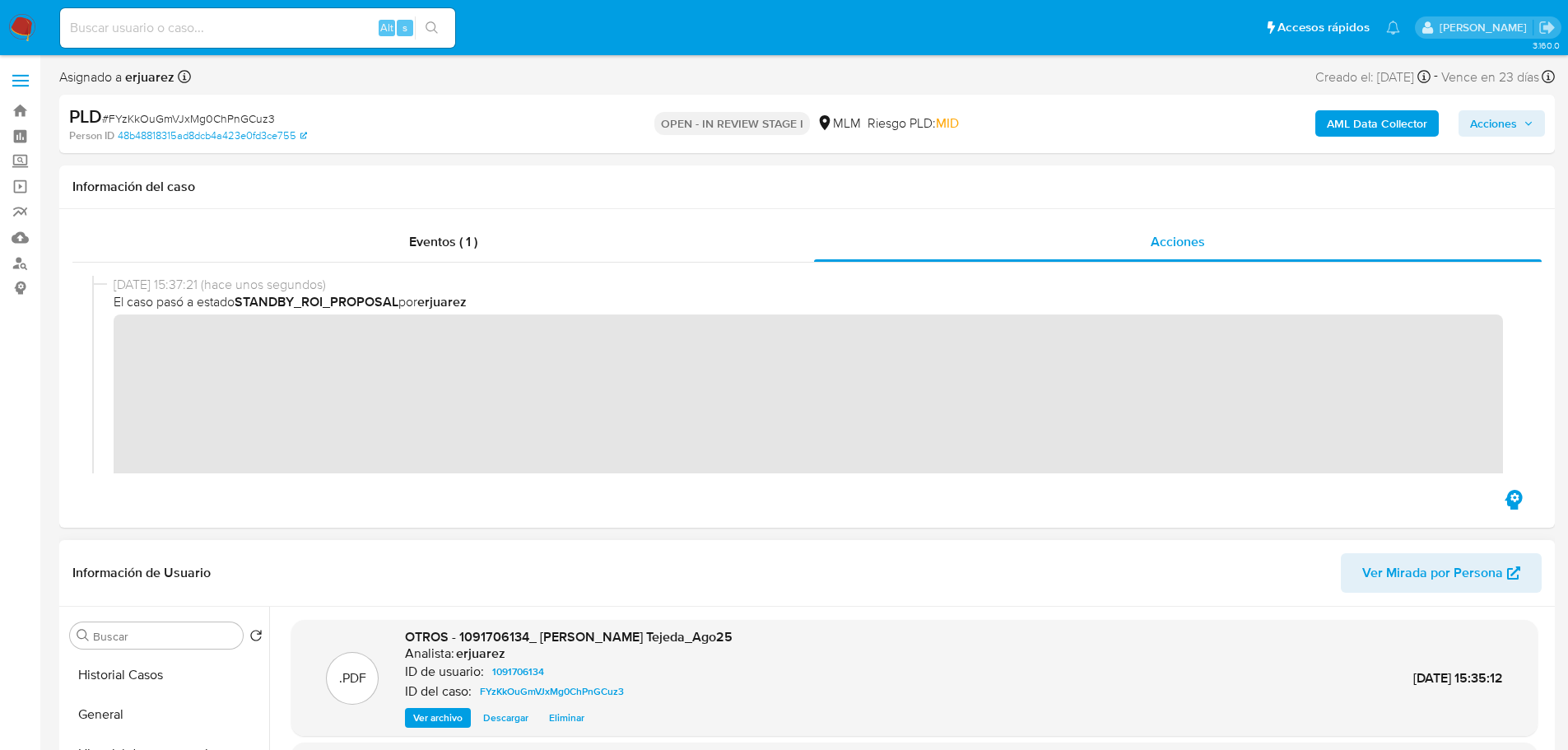
click at [14, 21] on img at bounding box center [22, 28] width 28 height 28
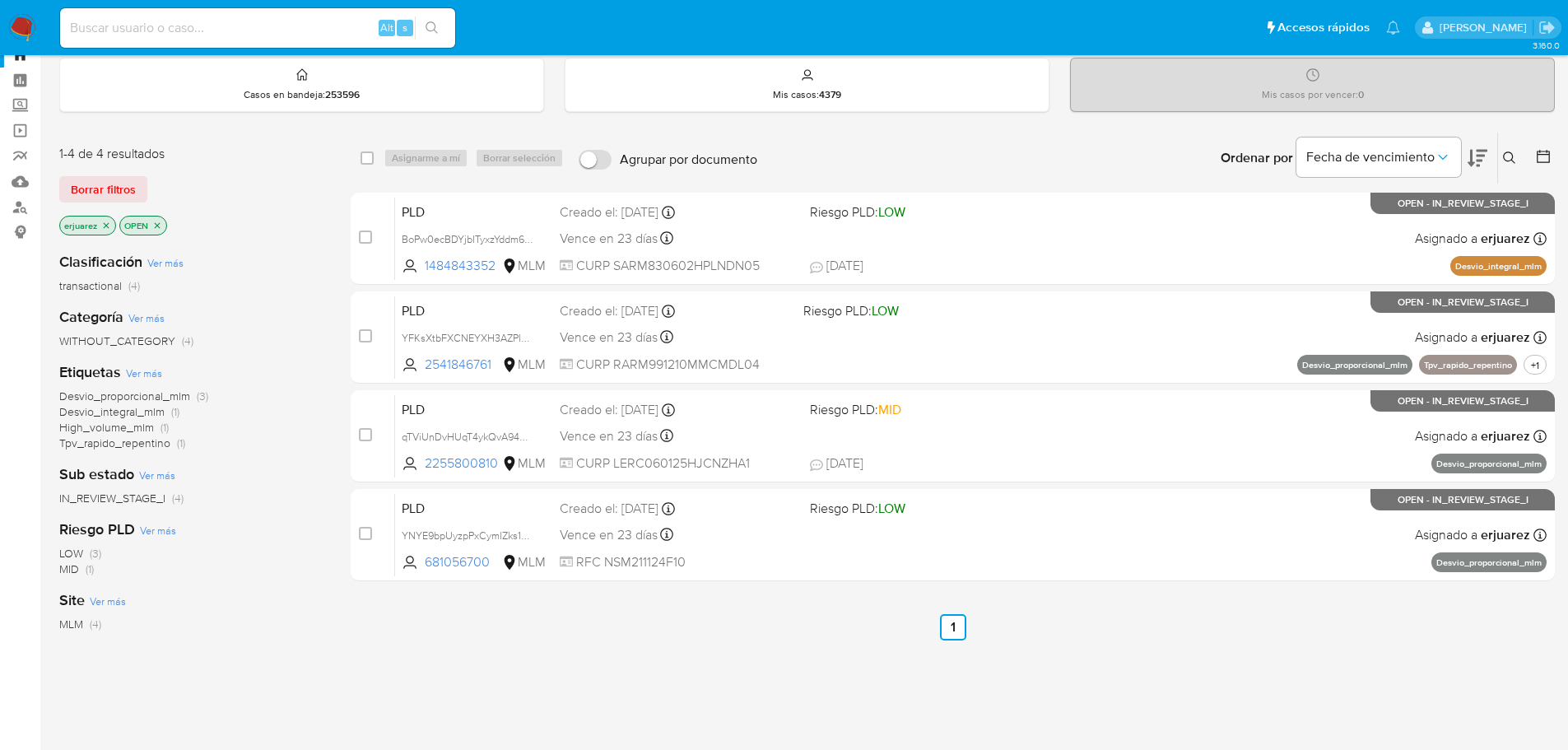
scroll to position [82, 0]
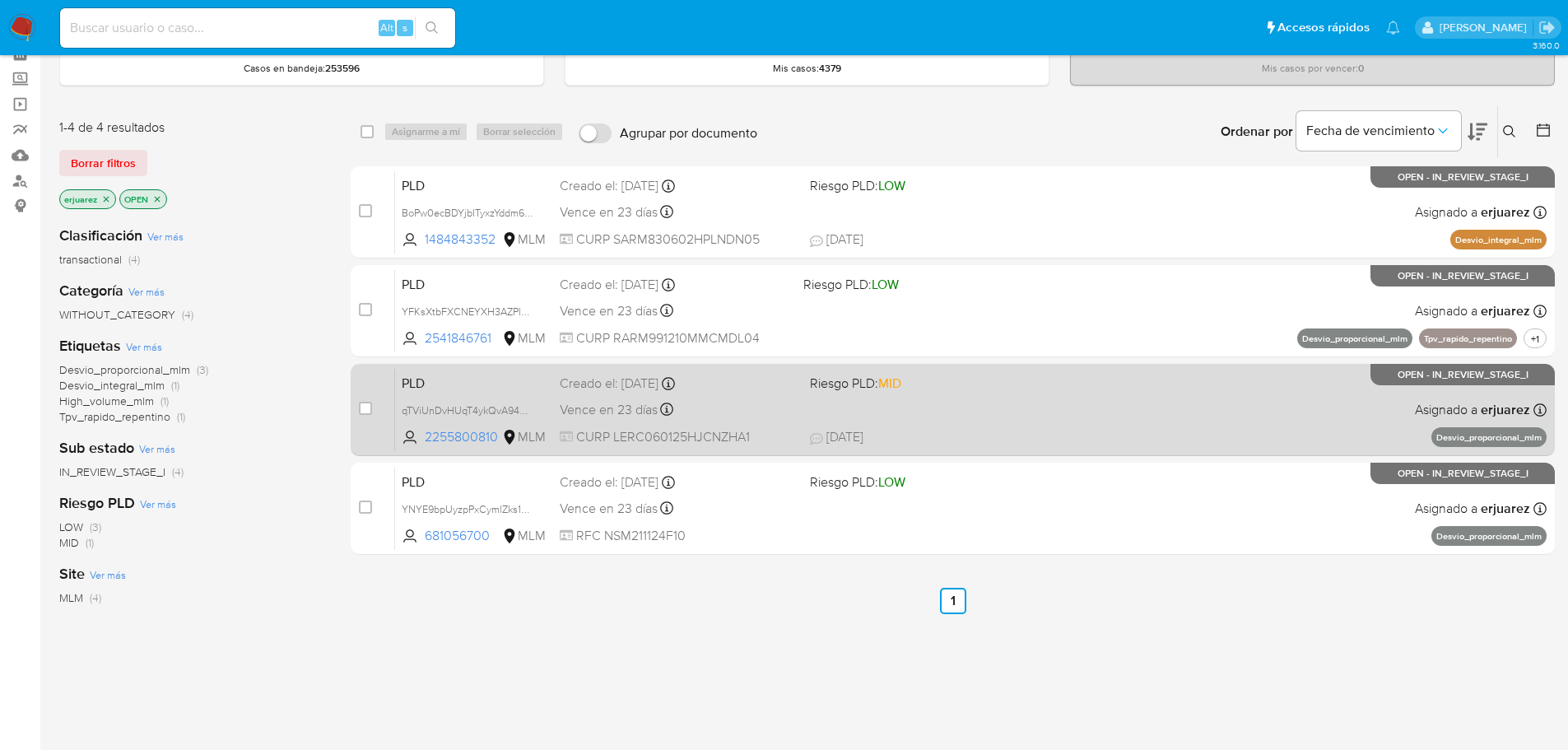
click at [980, 386] on span "Riesgo PLD: MID" at bounding box center [928, 382] width 237 height 21
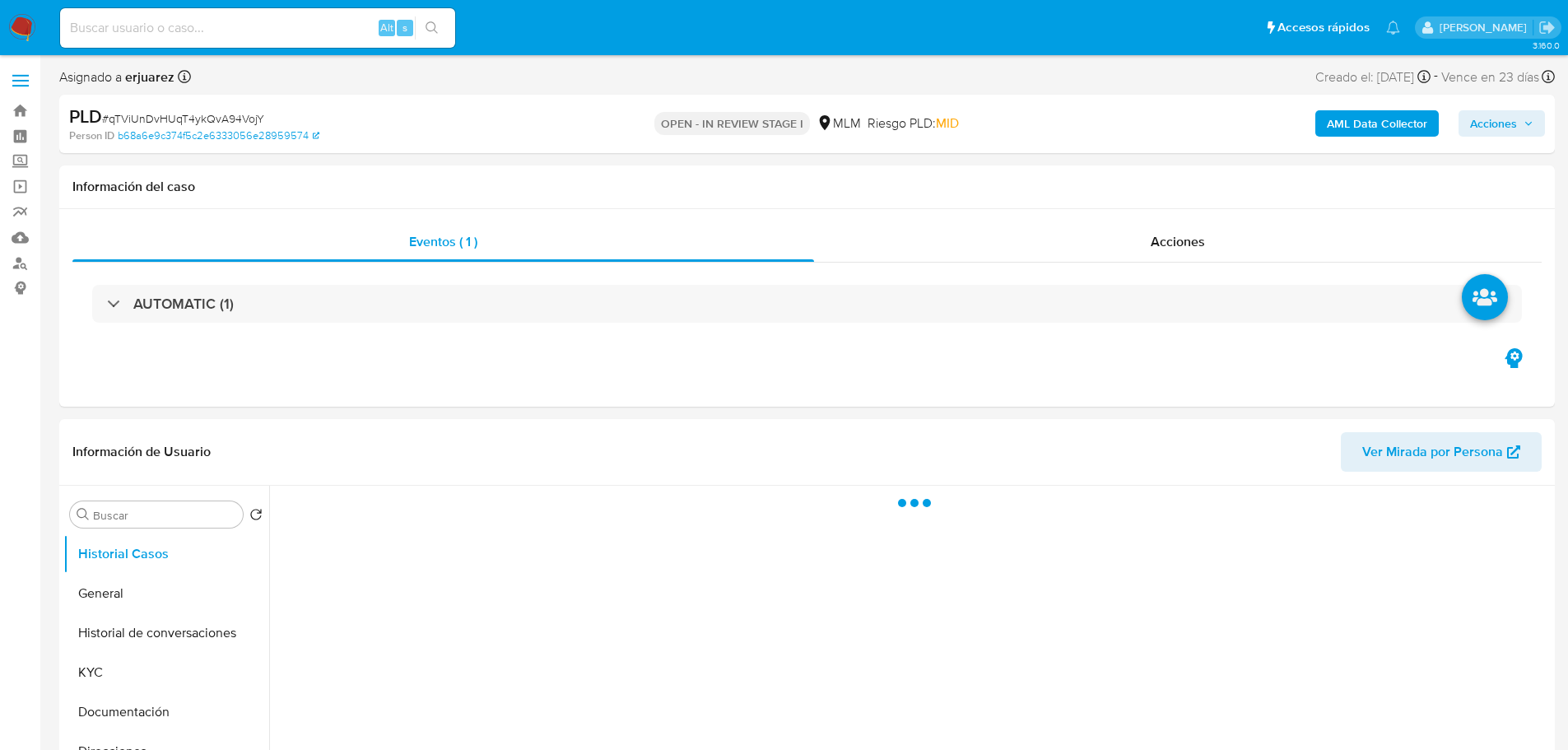
select select "10"
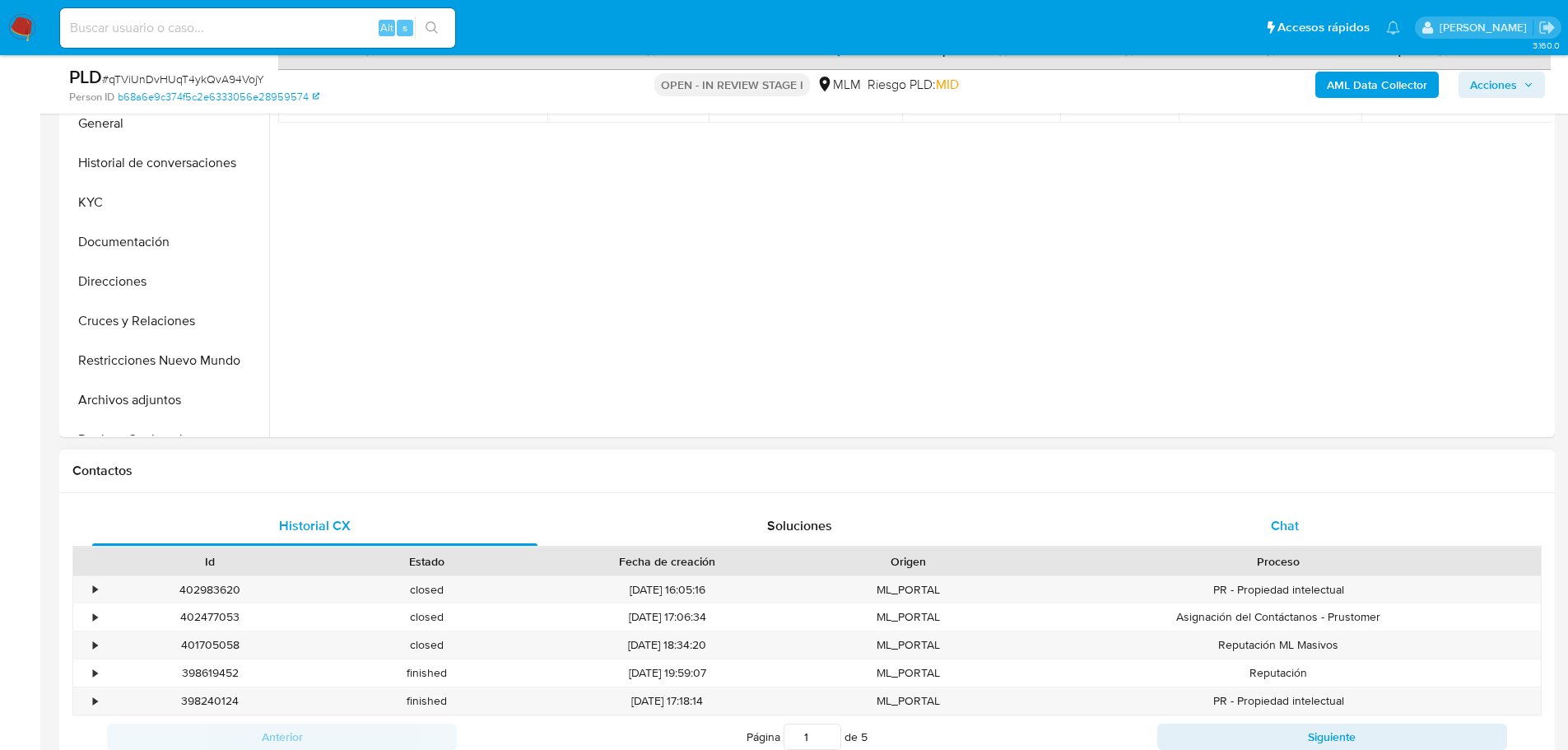
click at [1279, 517] on span "Chat" at bounding box center [1284, 525] width 28 height 19
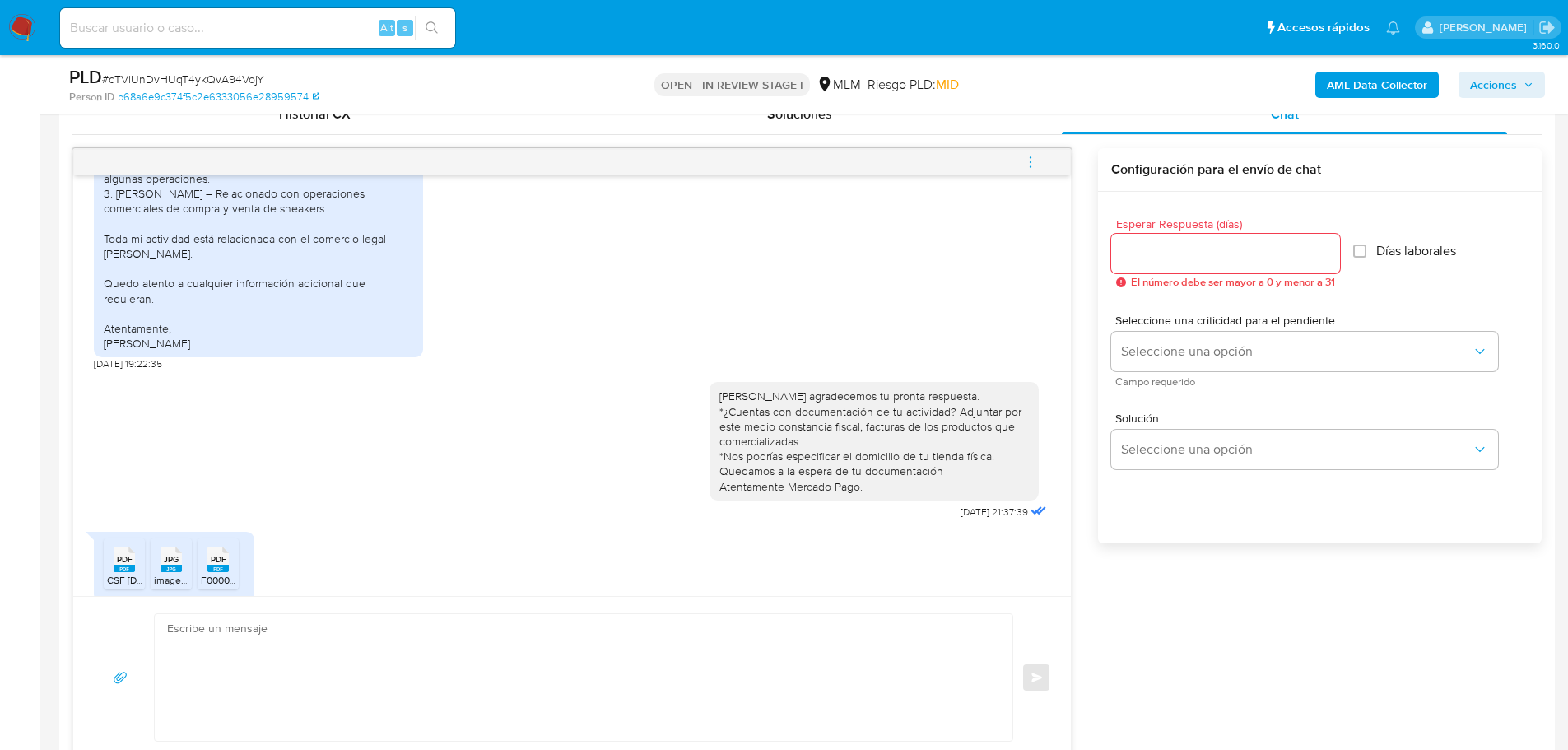
scroll to position [601, 0]
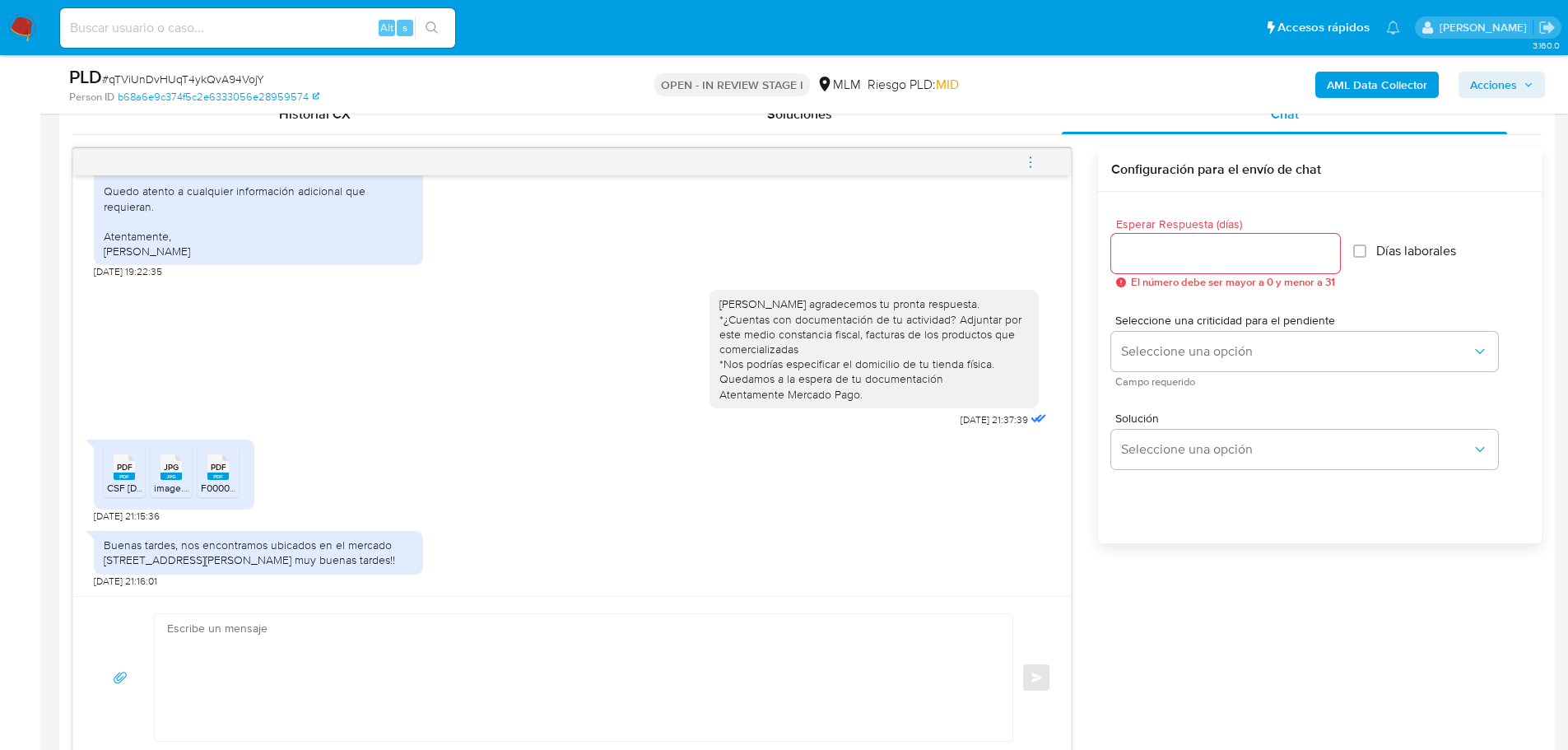
click at [126, 464] on span "PDF" at bounding box center [124, 467] width 15 height 11
click at [171, 467] on span "JPG" at bounding box center [170, 467] width 14 height 11
click at [227, 464] on icon at bounding box center [218, 467] width 21 height 26
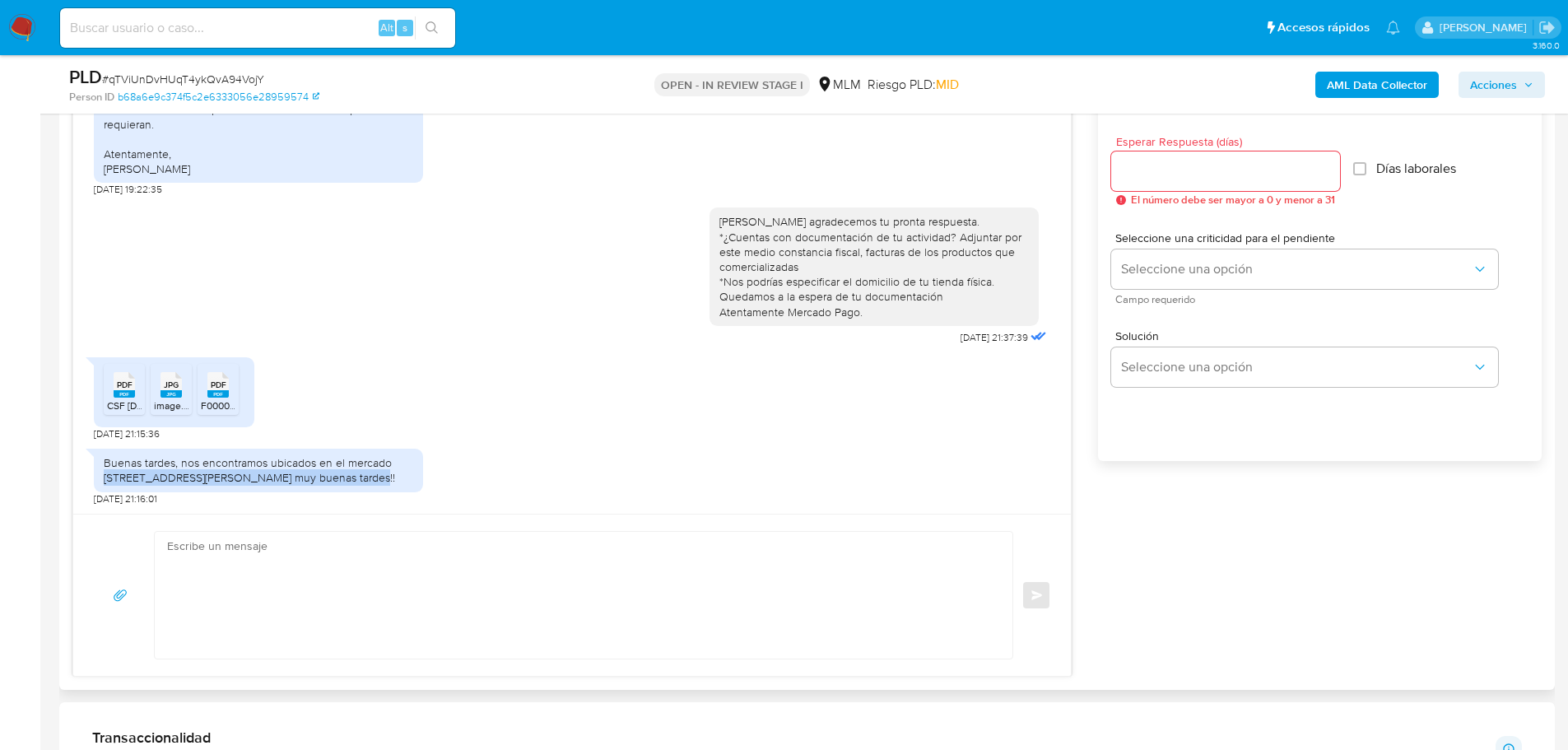
drag, startPoint x: 391, startPoint y: 460, endPoint x: 406, endPoint y: 479, distance: 24.2
click at [406, 479] on div "Buenas tardes, nos encontramos ubicados en el mercado San Juan de Dios local 32…" at bounding box center [257, 470] width 309 height 30
copy div "San Juan de Dios local 3232 muy buenas tardes!!"
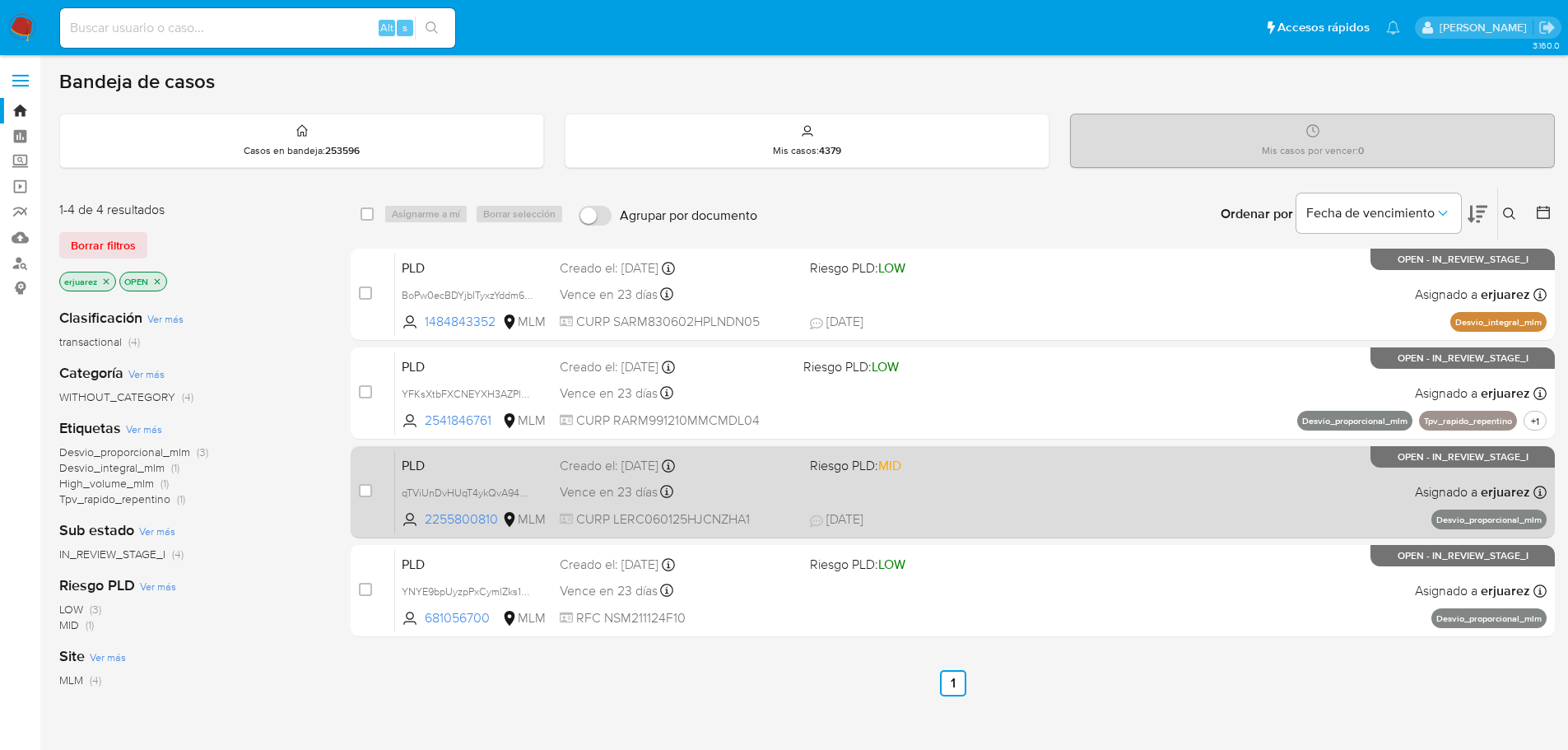
click at [782, 485] on div "Vence en 23 días Vence el [DATE] 02:03:26" at bounding box center [678, 491] width 237 height 22
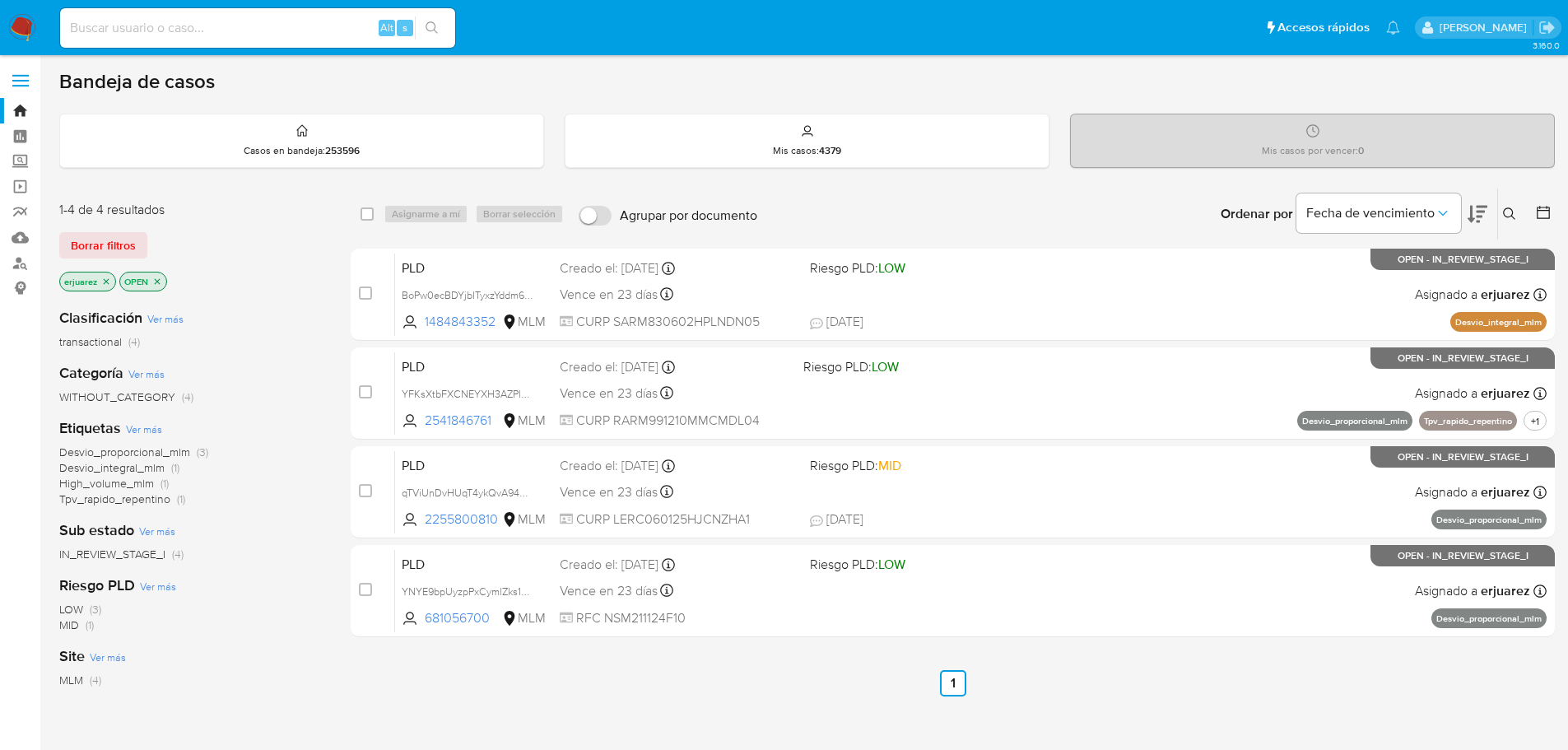
click at [25, 25] on img at bounding box center [22, 28] width 28 height 28
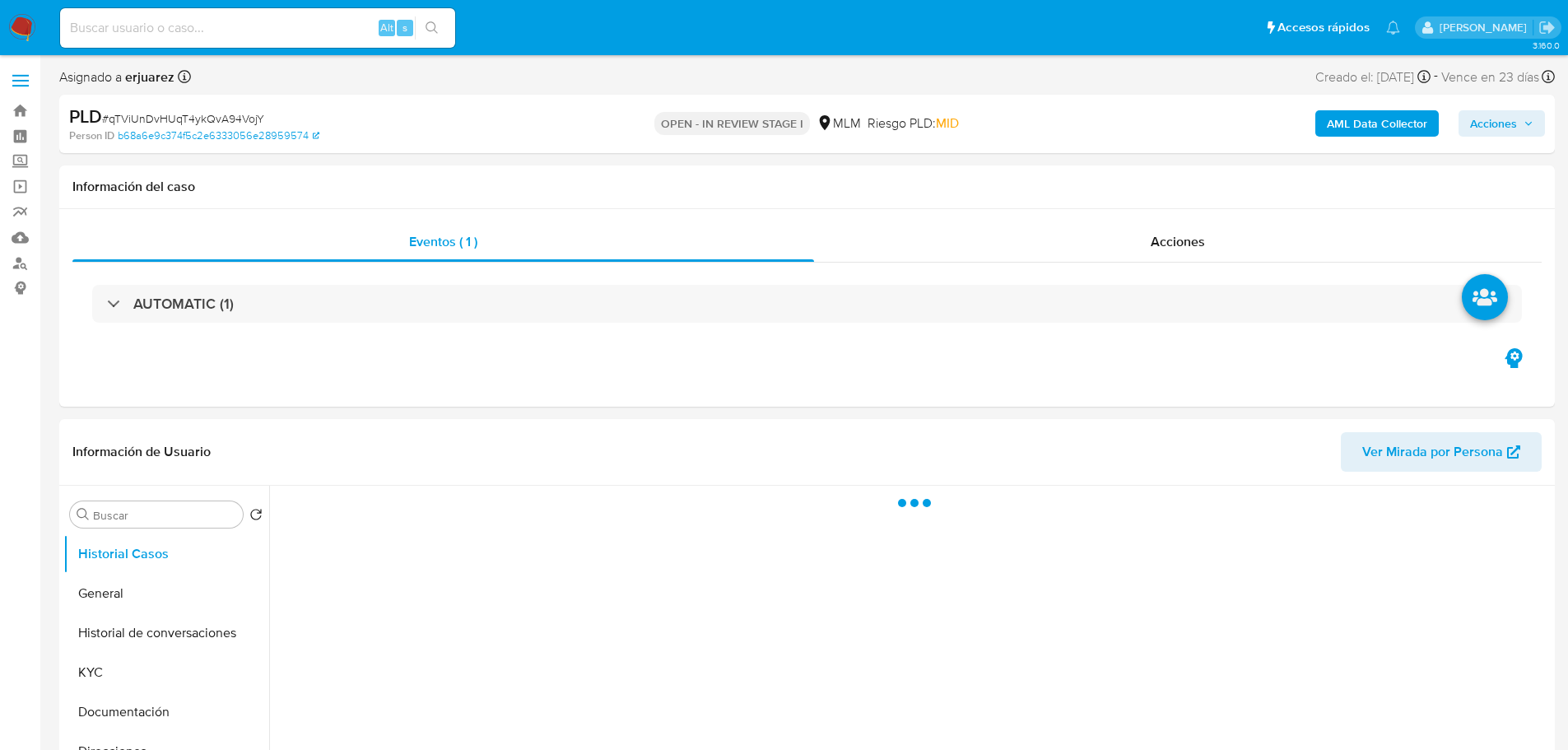
select select "10"
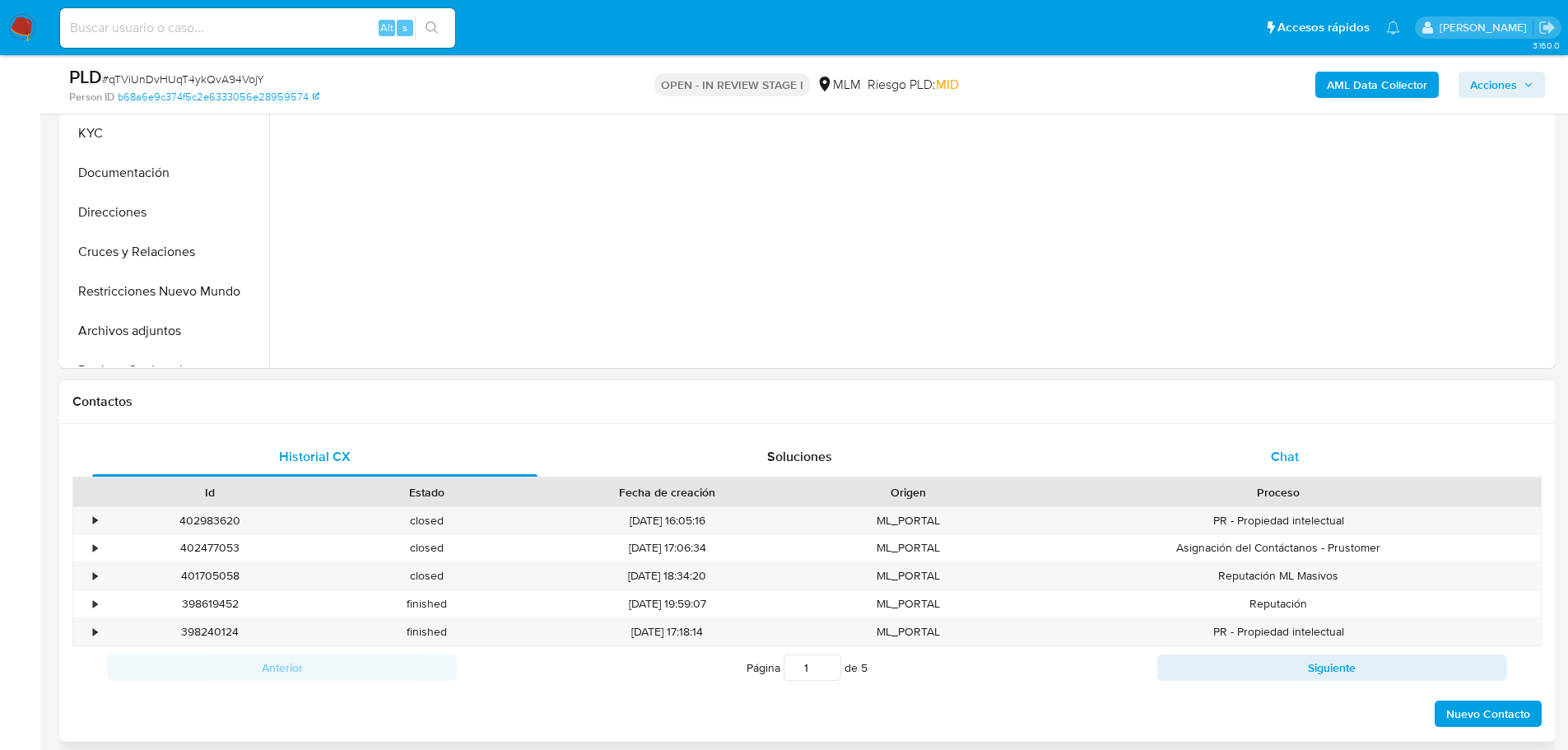
scroll to position [494, 0]
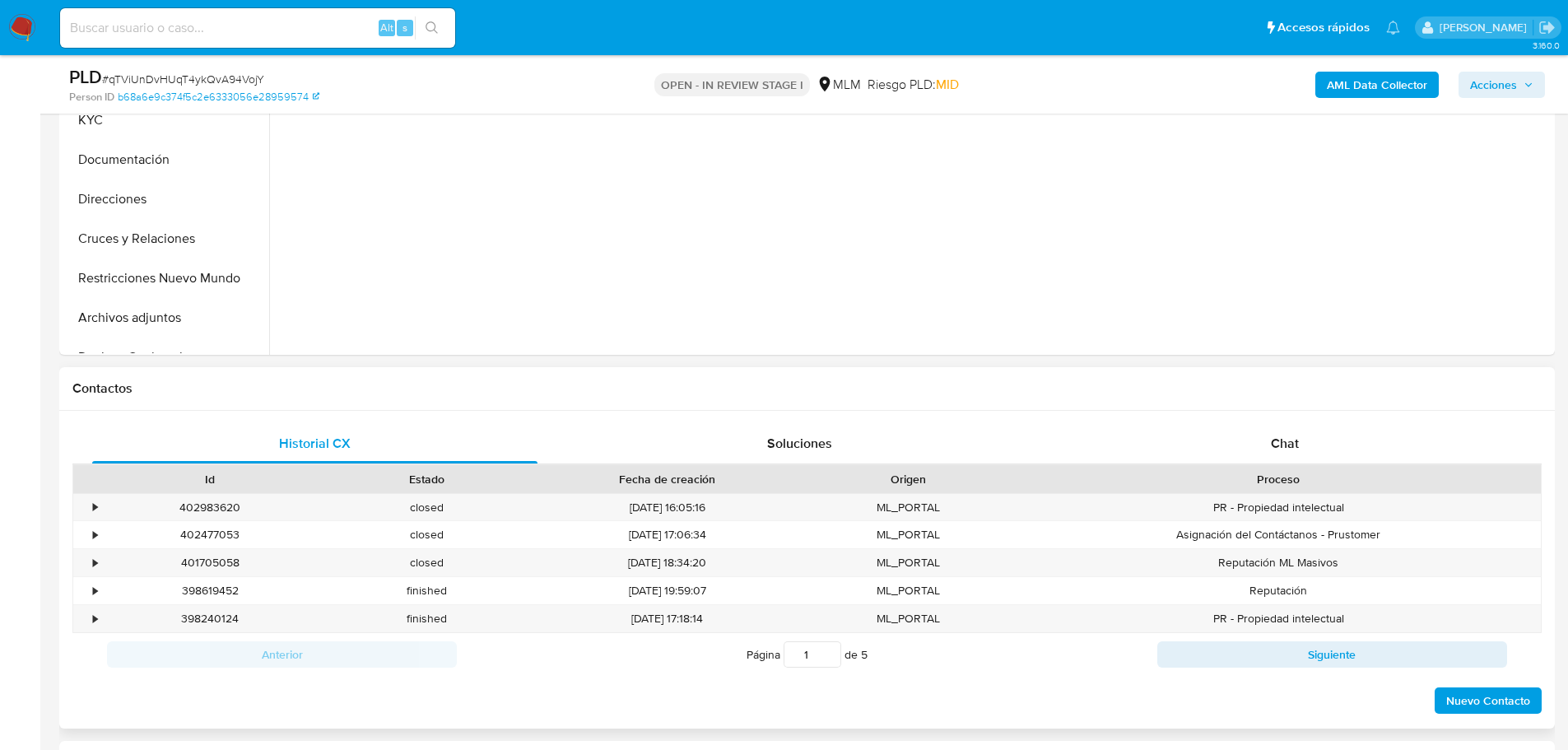
drag, startPoint x: 1497, startPoint y: 383, endPoint x: 1382, endPoint y: 410, distance: 118.1
click at [1491, 385] on h1 "Contactos" at bounding box center [806, 387] width 1469 height 16
click at [1256, 435] on div "Chat" at bounding box center [1284, 443] width 445 height 39
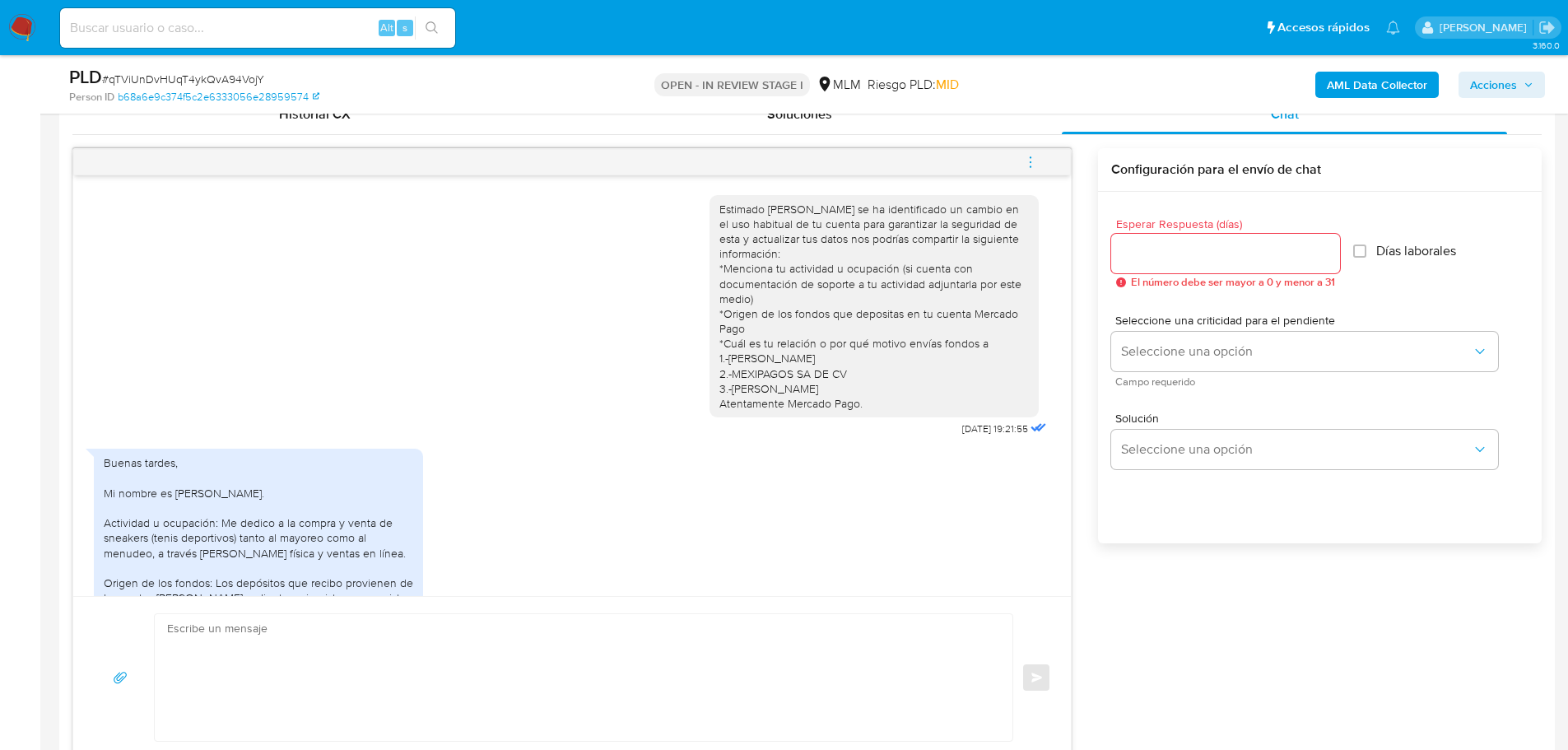
scroll to position [601, 0]
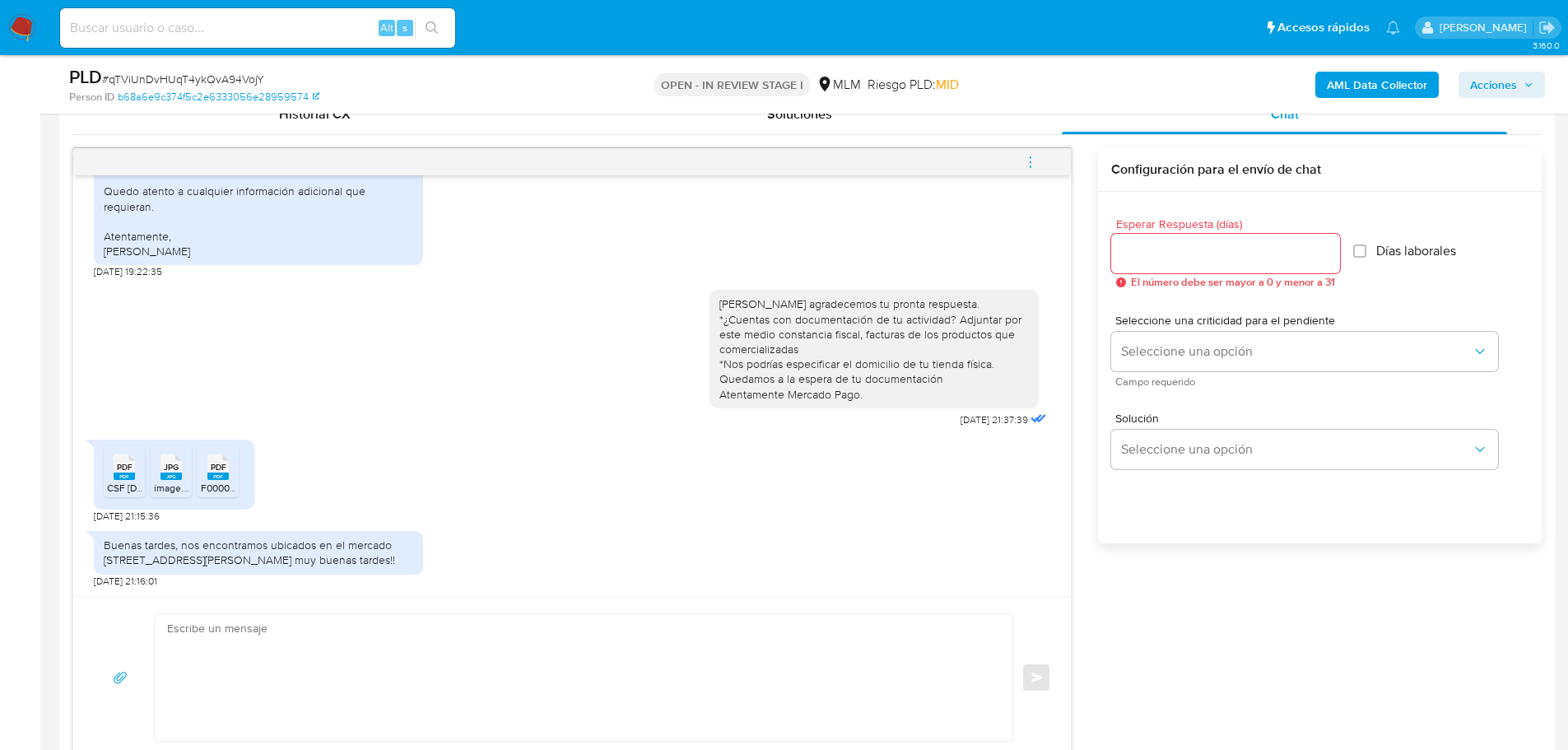
click at [1127, 250] on input "Esperar Respuesta (días)" at bounding box center [1225, 254] width 229 height 21
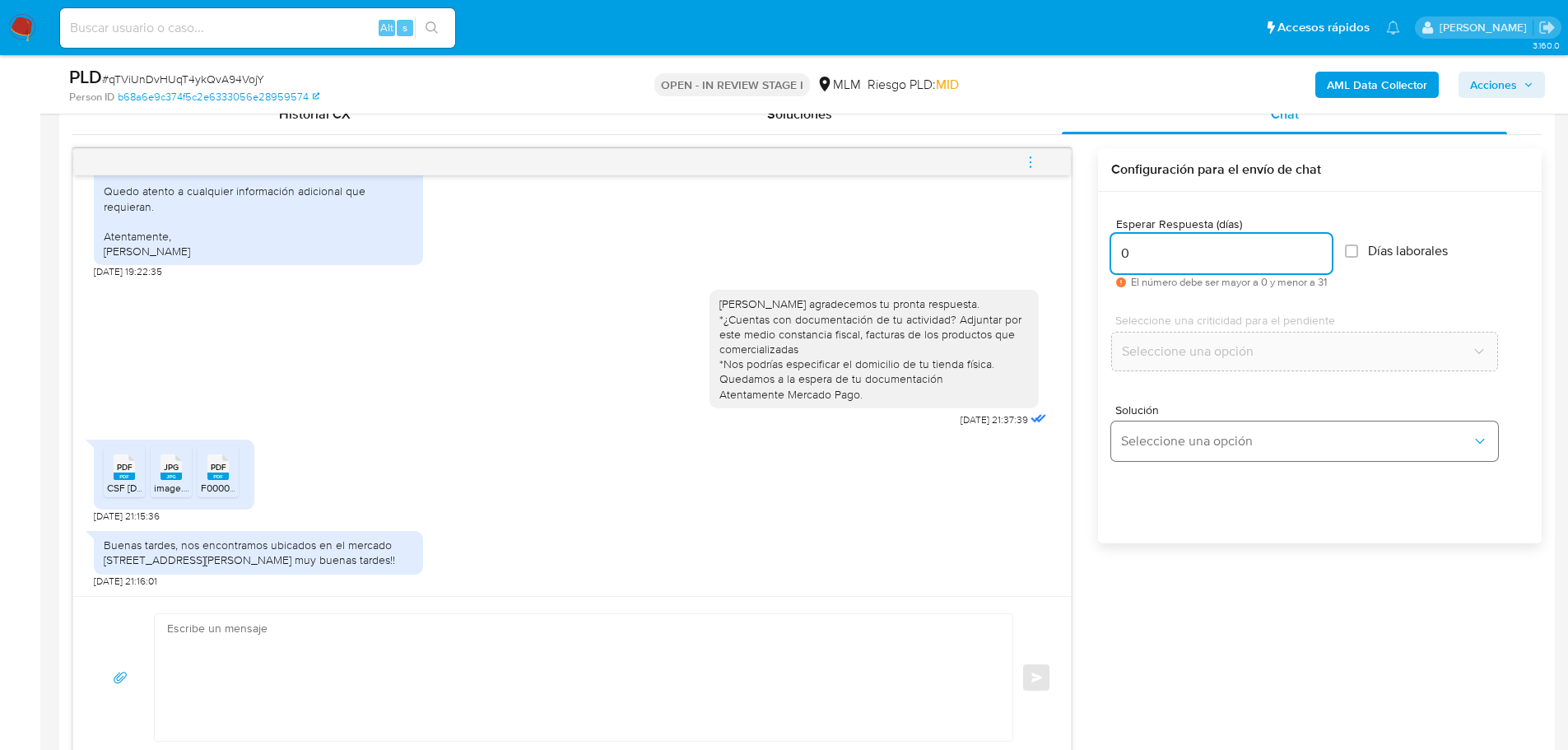
type input "0"
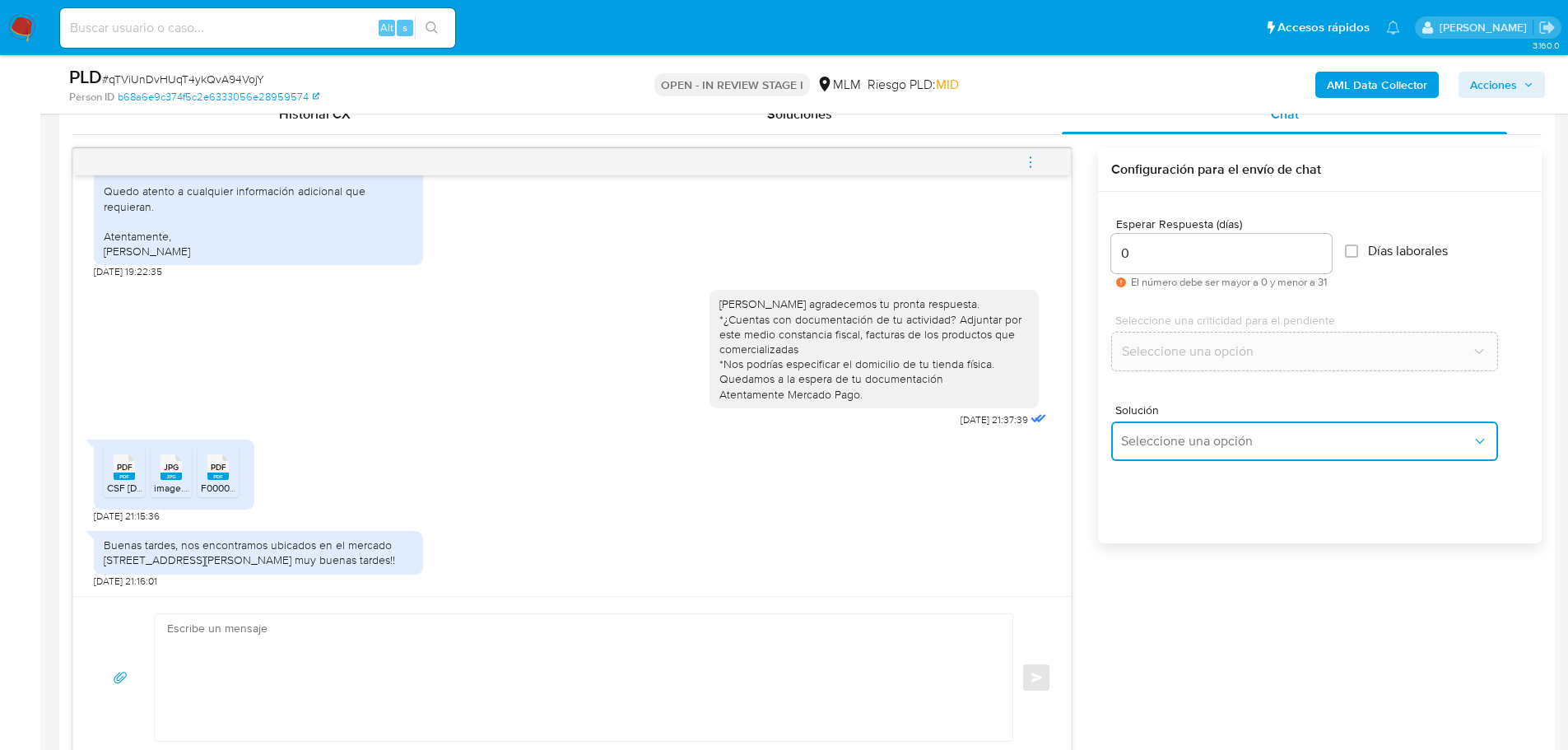
click at [1189, 427] on button "Seleccione una opción" at bounding box center [1304, 440] width 386 height 39
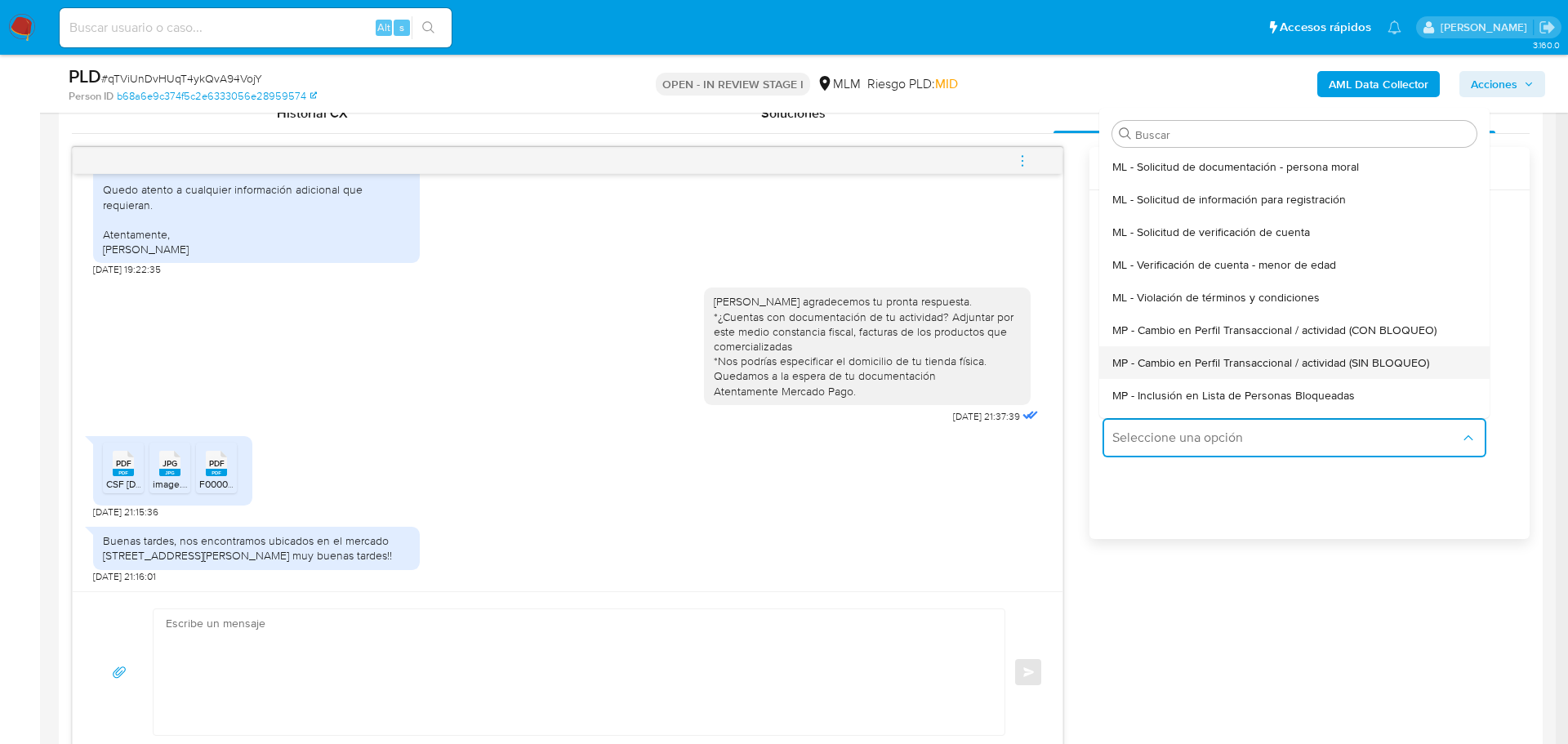
click at [1209, 368] on span "MP - Cambio en Perfil Transaccional / actividad (SIN BLOQUEO)" at bounding box center [1271, 362] width 317 height 14
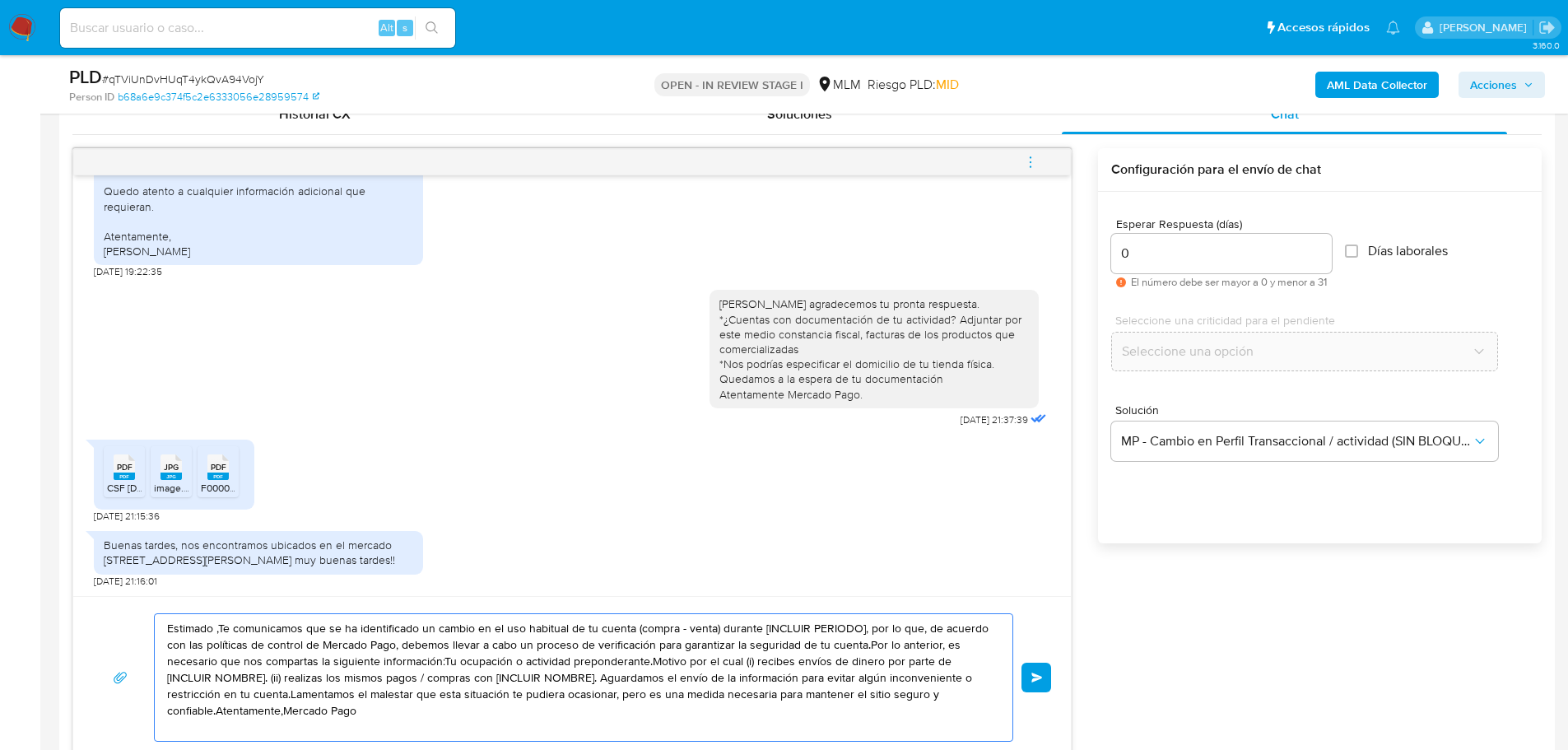
drag, startPoint x: 215, startPoint y: 653, endPoint x: -32, endPoint y: 564, distance: 262.5
paste textarea "Agradecemos tu tiempo y documentación proporcionada. Te recordamos que esto fue…"
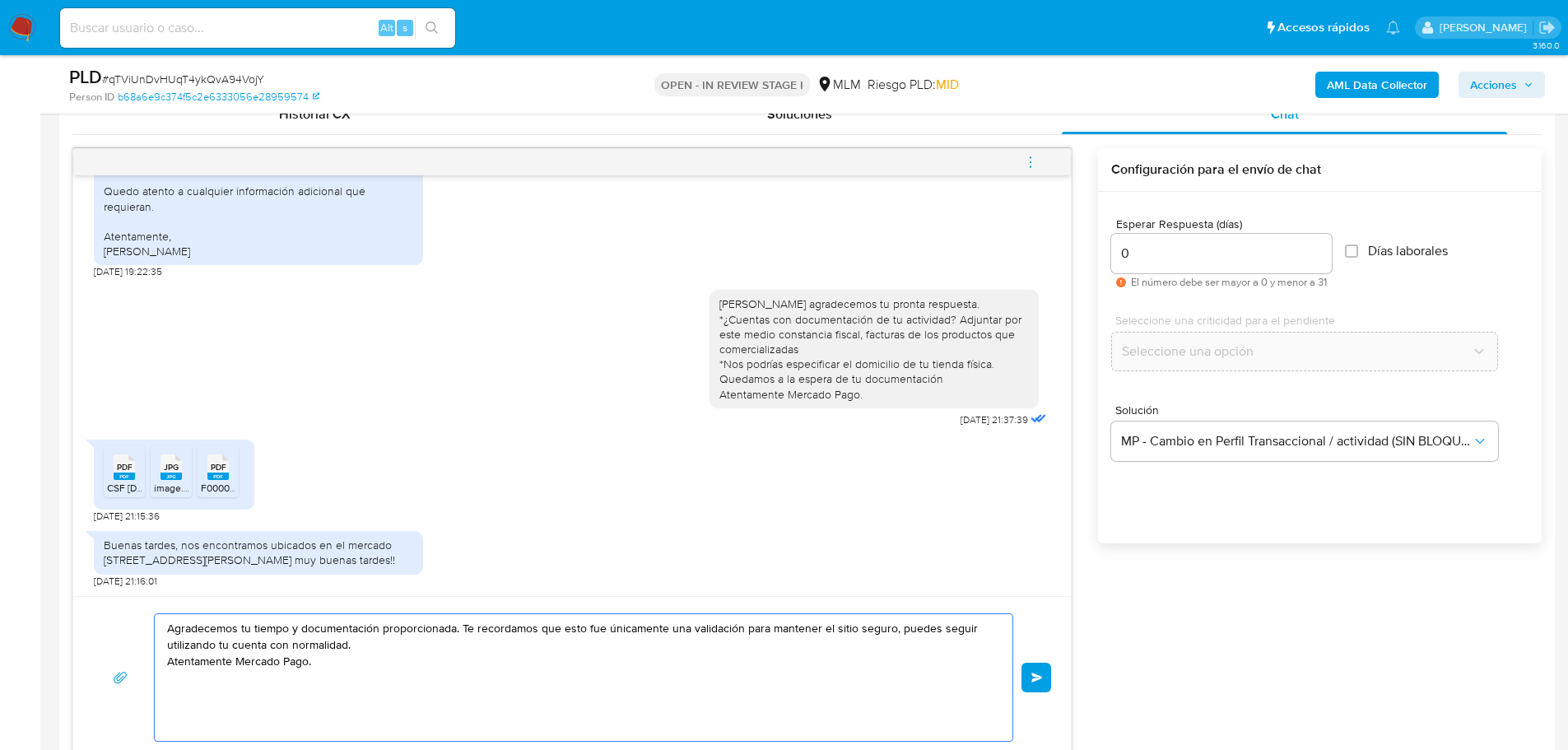
type textarea "Agradecemos tu tiempo y documentación proporcionada. Te recordamos que esto fue…"
click at [1020, 688] on div "Agradecemos tu tiempo y documentación proporcionada. Te recordamos que esto fue…" at bounding box center [571, 677] width 958 height 128
drag, startPoint x: 1032, startPoint y: 684, endPoint x: 1038, endPoint y: 668, distance: 17.1
click at [1032, 682] on button "Enviar" at bounding box center [1035, 676] width 30 height 30
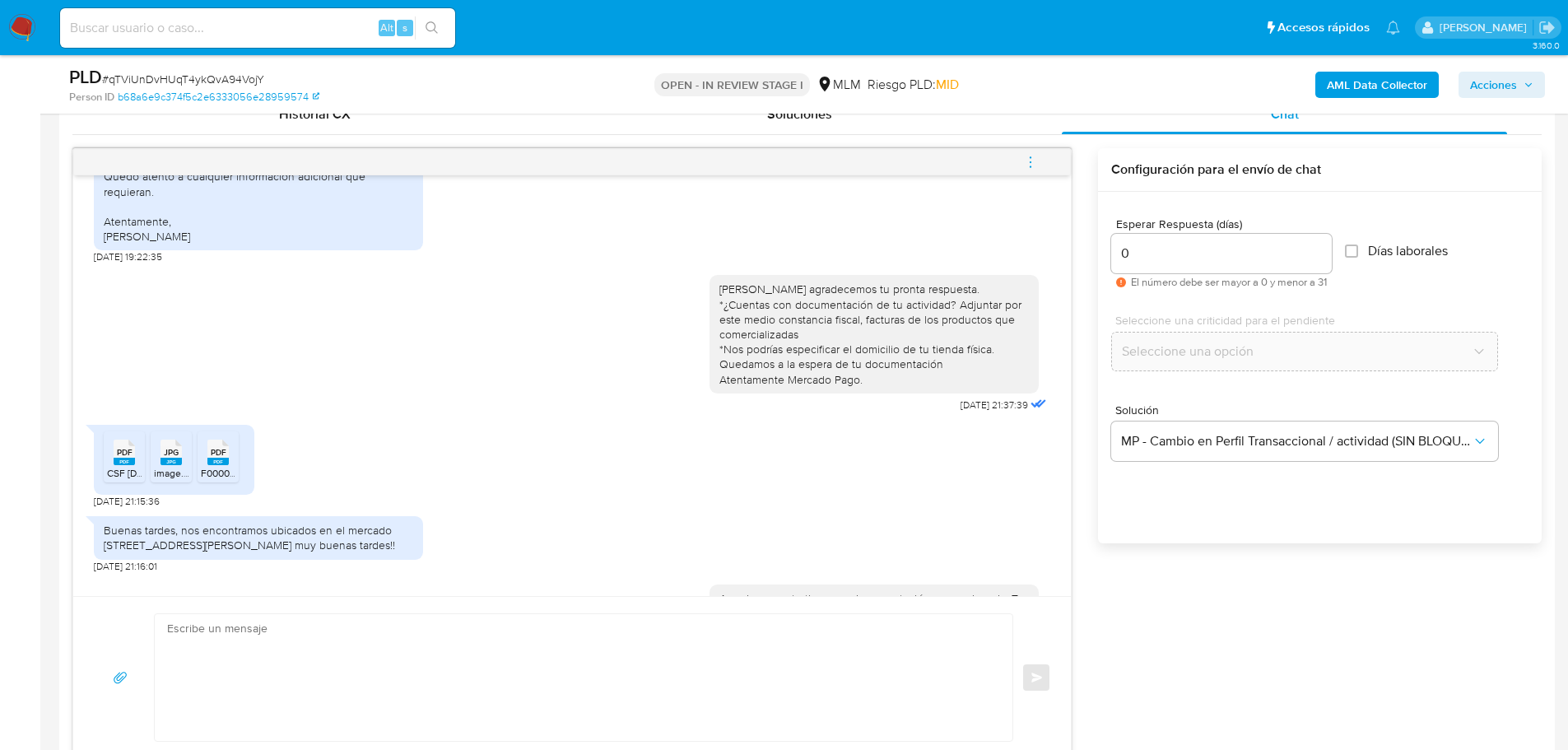
scroll to position [723, 0]
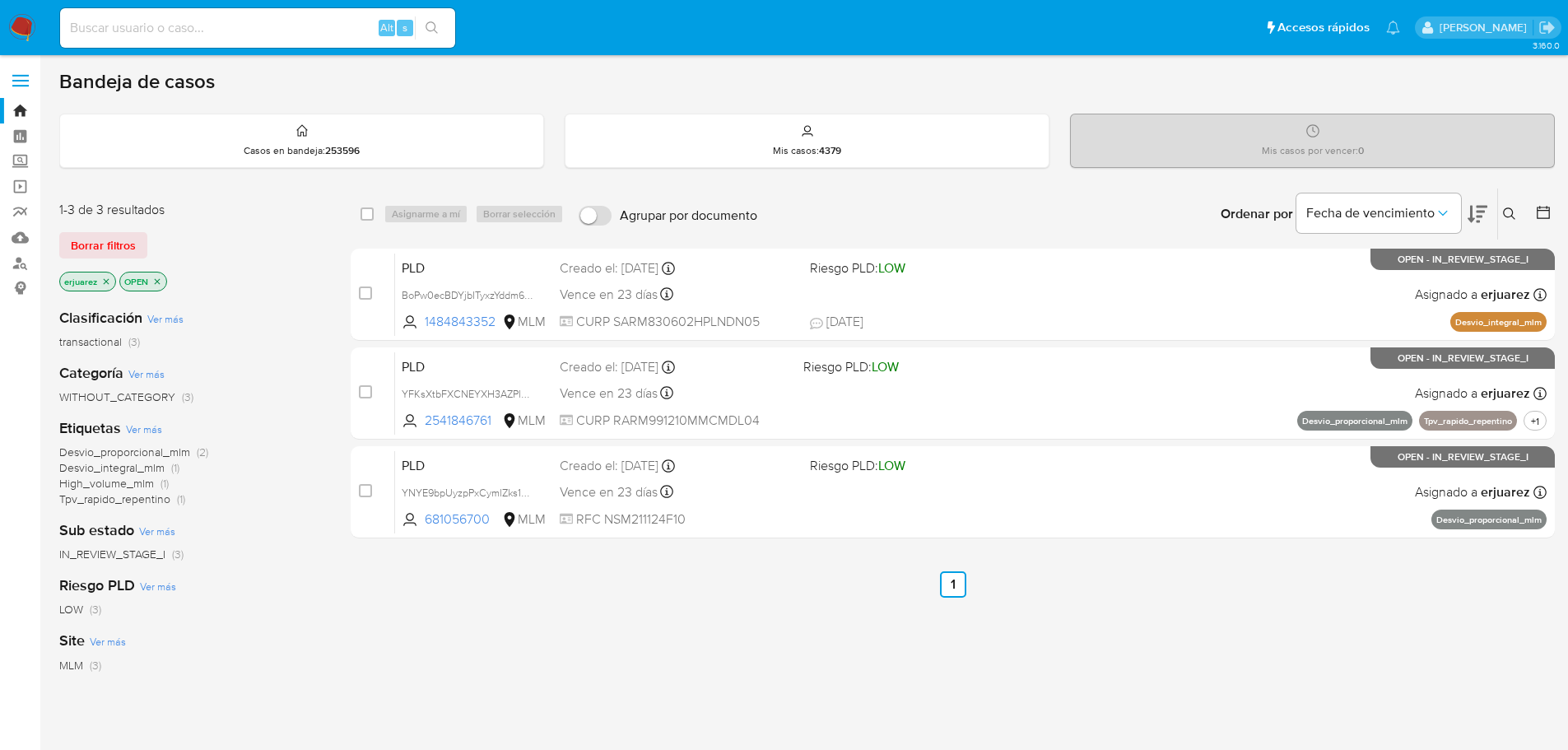
drag, startPoint x: 1263, startPoint y: 594, endPoint x: 1235, endPoint y: 609, distance: 31.8
click at [1235, 609] on div "select-all-cases-checkbox Asignarme a mí Borrar selección Agrupar por documento…" at bounding box center [952, 560] width 1204 height 745
